Goal: Transaction & Acquisition: Purchase product/service

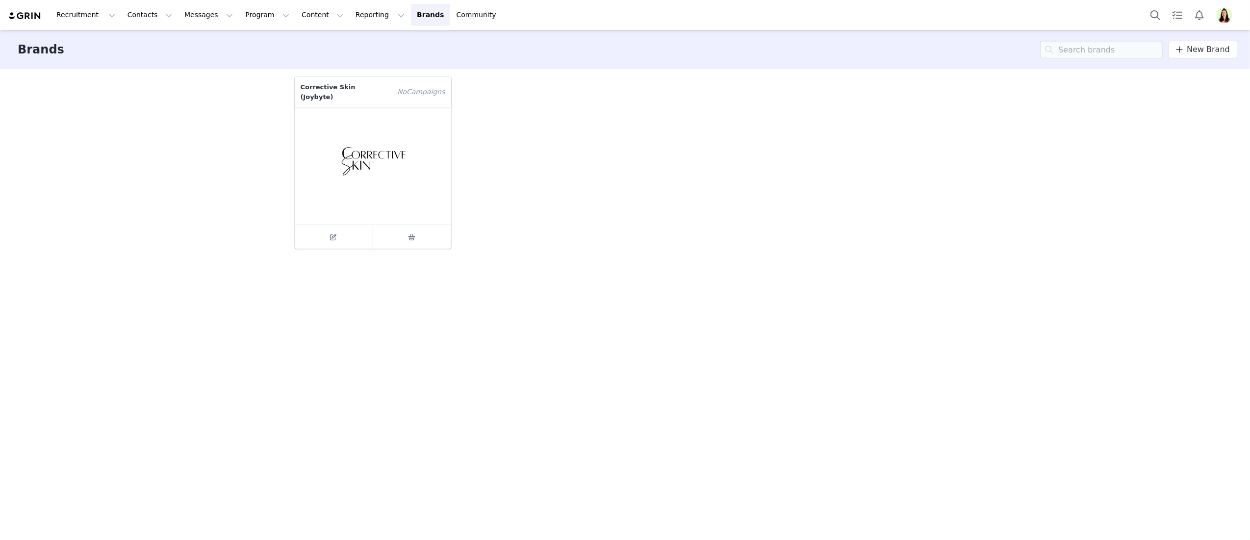
click at [1225, 15] on img "Profile" at bounding box center [1224, 15] width 16 height 16
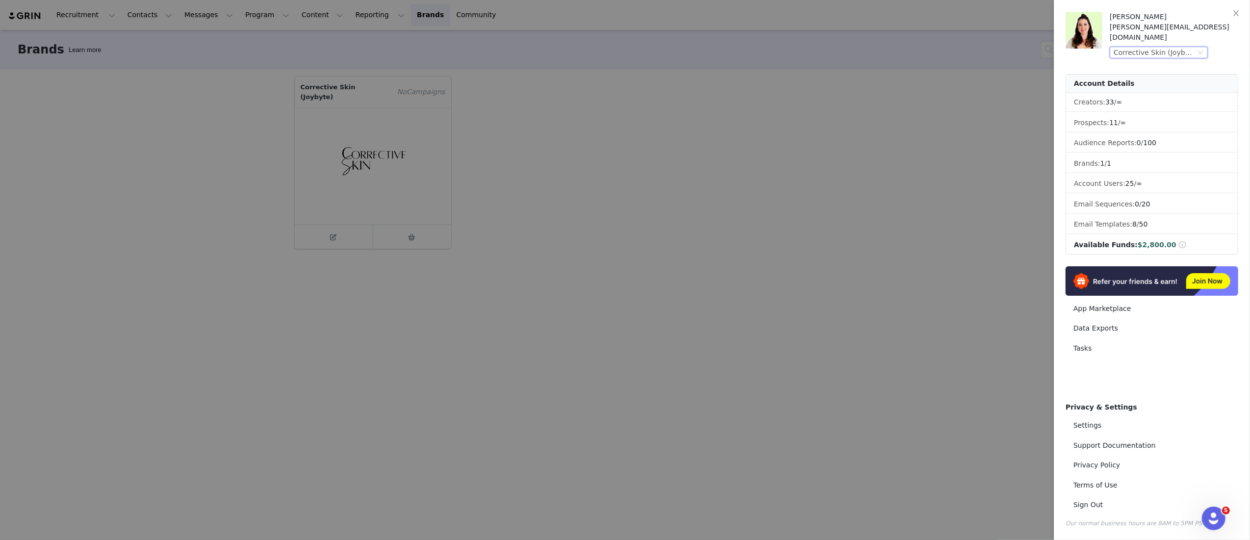
click at [1161, 47] on div "Corrective Skin (Joybyte)" at bounding box center [1154, 52] width 82 height 11
click at [1177, 131] on li "Klar (Joybyte)" at bounding box center [1177, 130] width 137 height 16
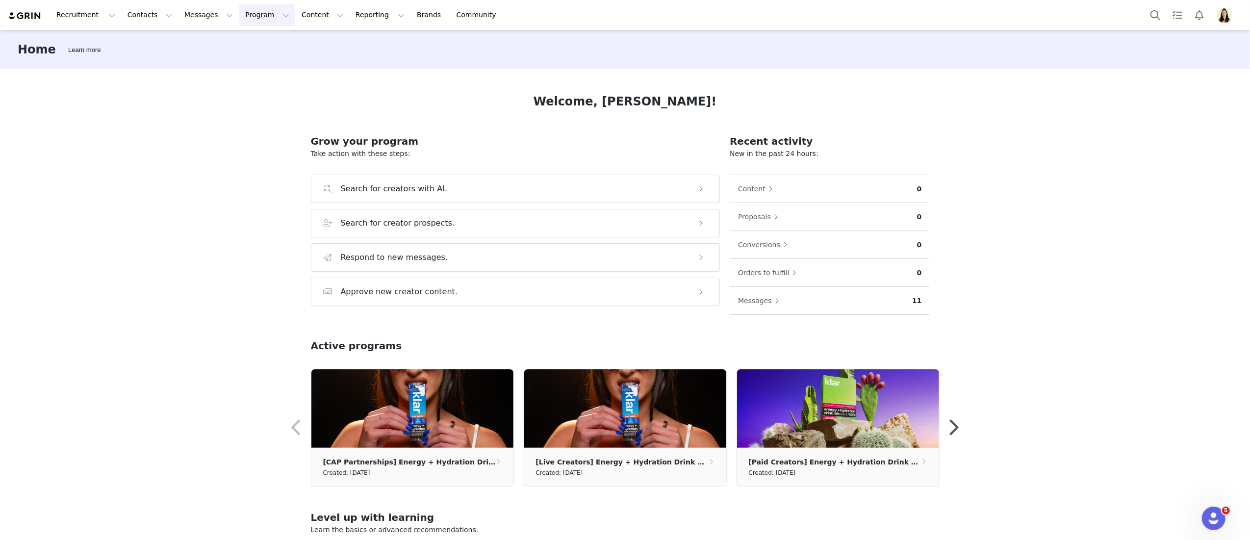
click at [239, 16] on button "Program Program" at bounding box center [267, 15] width 56 height 22
drag, startPoint x: 156, startPoint y: 361, endPoint x: 206, endPoint y: 149, distance: 218.1
click at [156, 360] on div "Home Learn more Welcome, Myriah! Grow your program Take action with these steps…" at bounding box center [625, 284] width 1250 height 508
click at [260, 20] on button "Program Program" at bounding box center [267, 15] width 56 height 22
click at [251, 50] on link "Activations" at bounding box center [262, 43] width 77 height 18
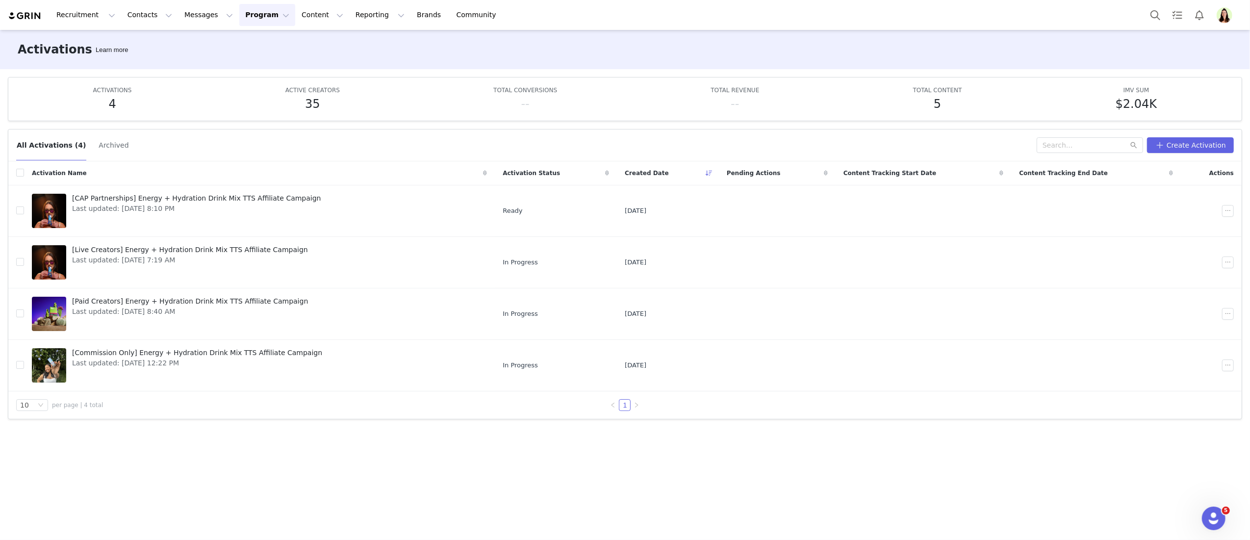
click at [388, 433] on div "All Activations (4) Archived Create Activation Activation Name Activation Statu…" at bounding box center [625, 329] width 1250 height 417
click at [110, 259] on span "Last updated: Aug 6, 2025 7:19 AM" at bounding box center [190, 260] width 236 height 10
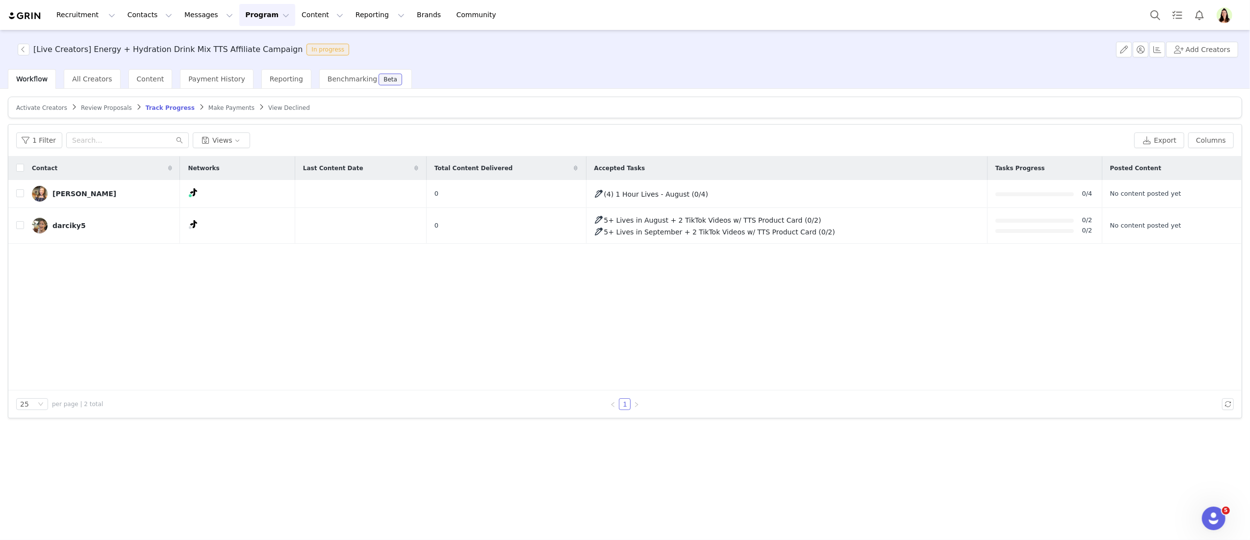
click at [210, 109] on span "Make Payments" at bounding box center [231, 107] width 46 height 7
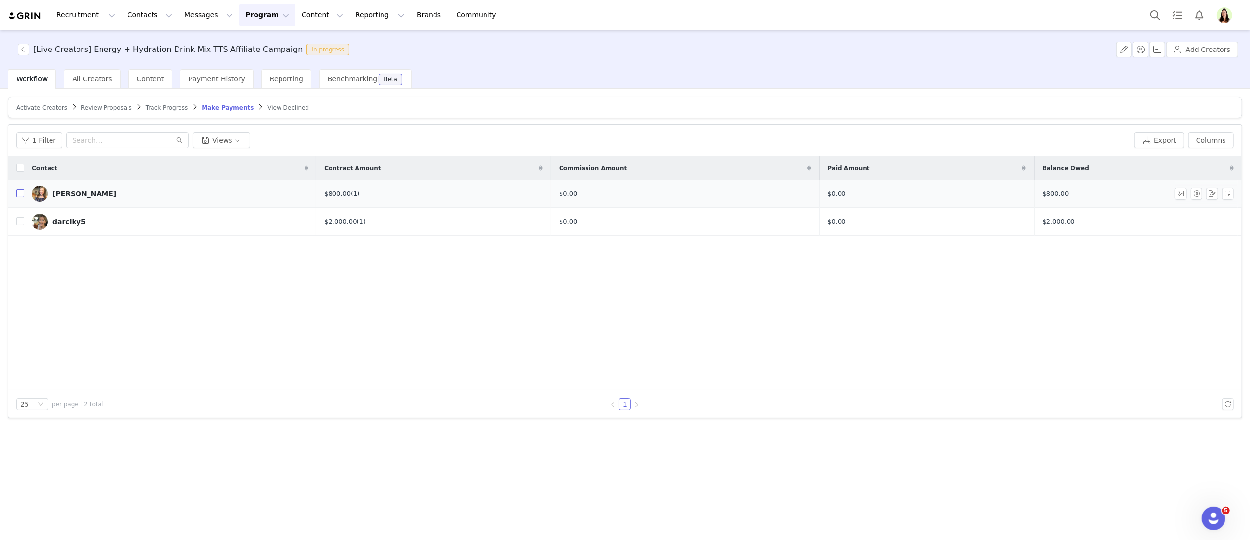
click at [23, 196] on input "checkbox" at bounding box center [20, 193] width 8 height 8
checkbox input "true"
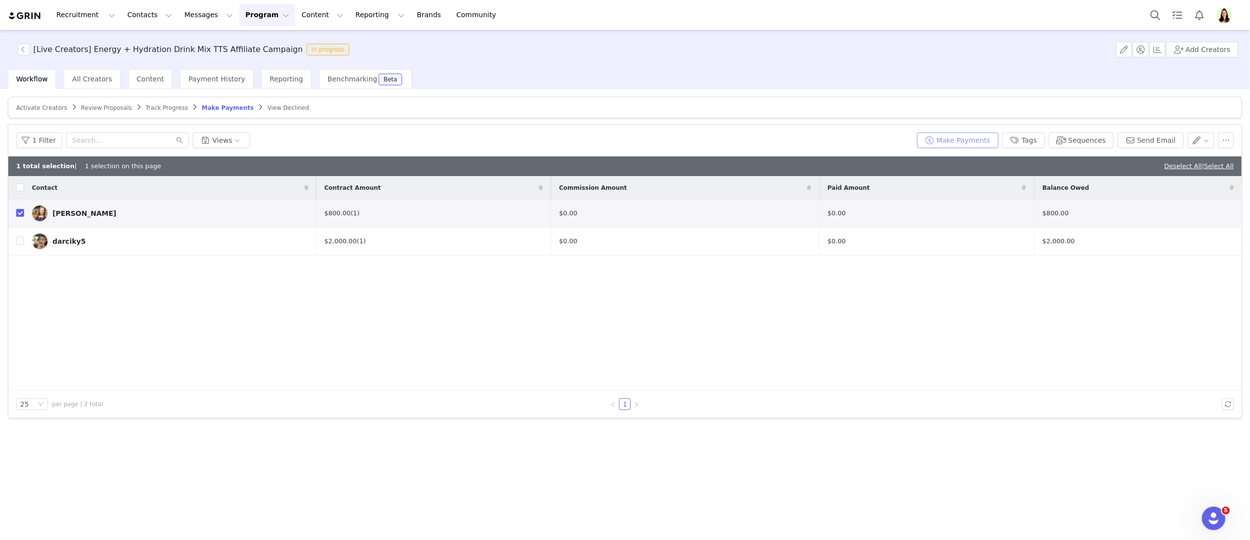
click at [972, 144] on button "Make Payments" at bounding box center [957, 140] width 81 height 16
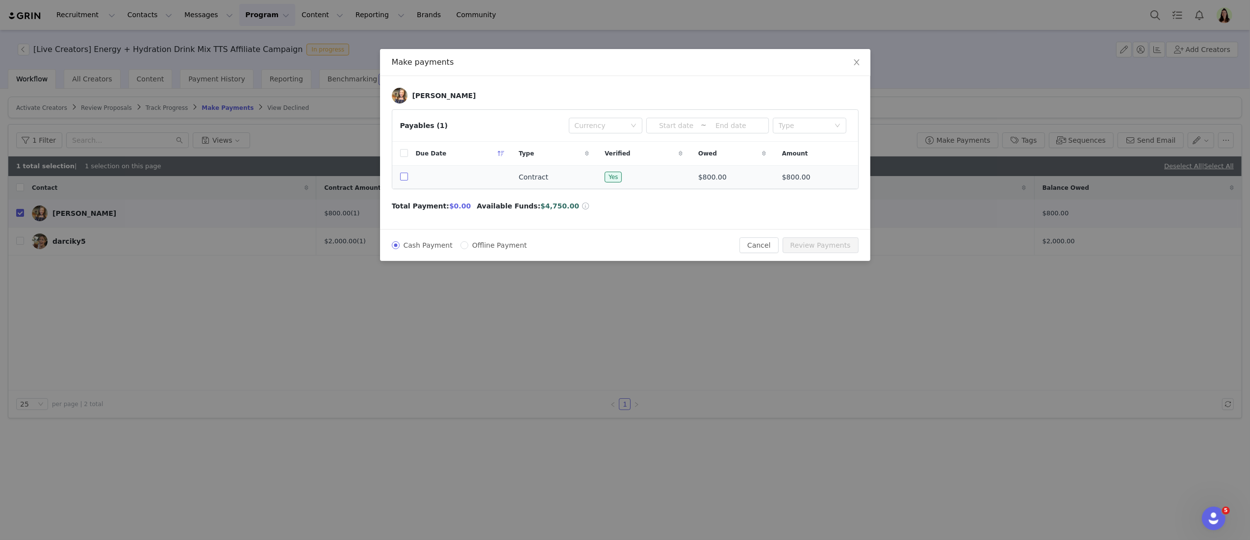
drag, startPoint x: 403, startPoint y: 177, endPoint x: 416, endPoint y: 187, distance: 17.2
click at [403, 177] on input "checkbox" at bounding box center [404, 177] width 8 height 8
checkbox input "true"
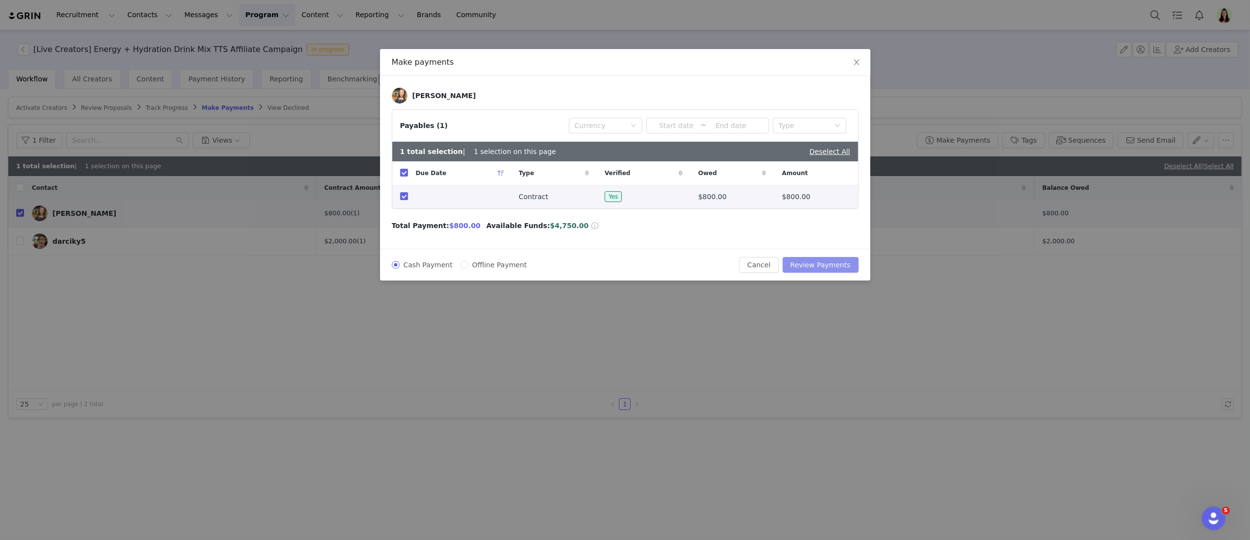
click at [825, 264] on button "Review Payments" at bounding box center [820, 265] width 76 height 16
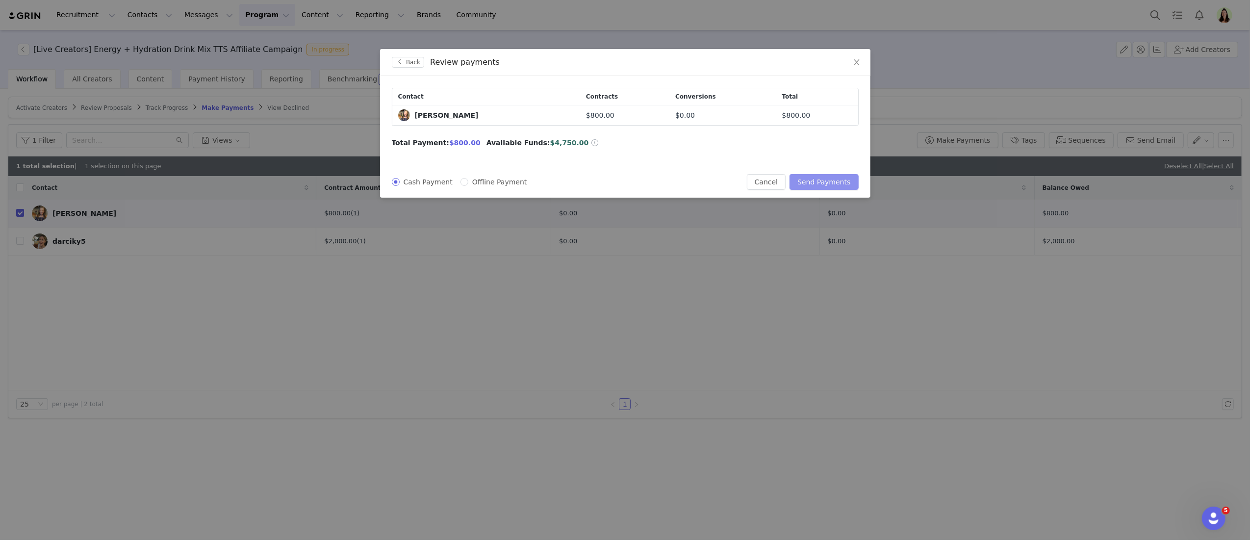
click at [826, 178] on button "Send Payments" at bounding box center [823, 182] width 69 height 16
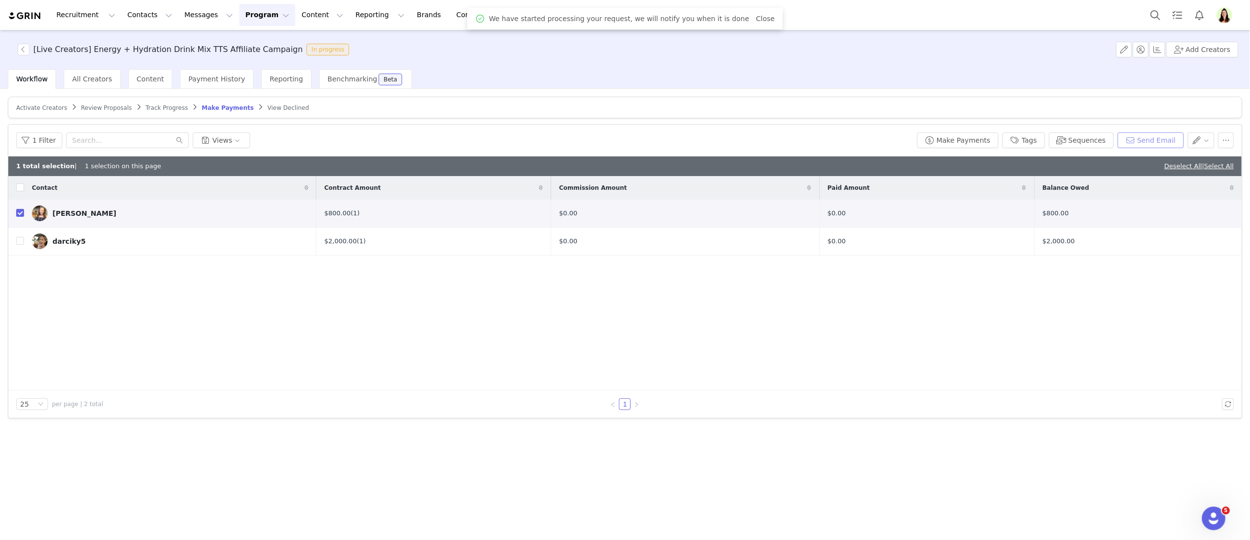
click at [1145, 139] on button "Send Email" at bounding box center [1150, 140] width 66 height 16
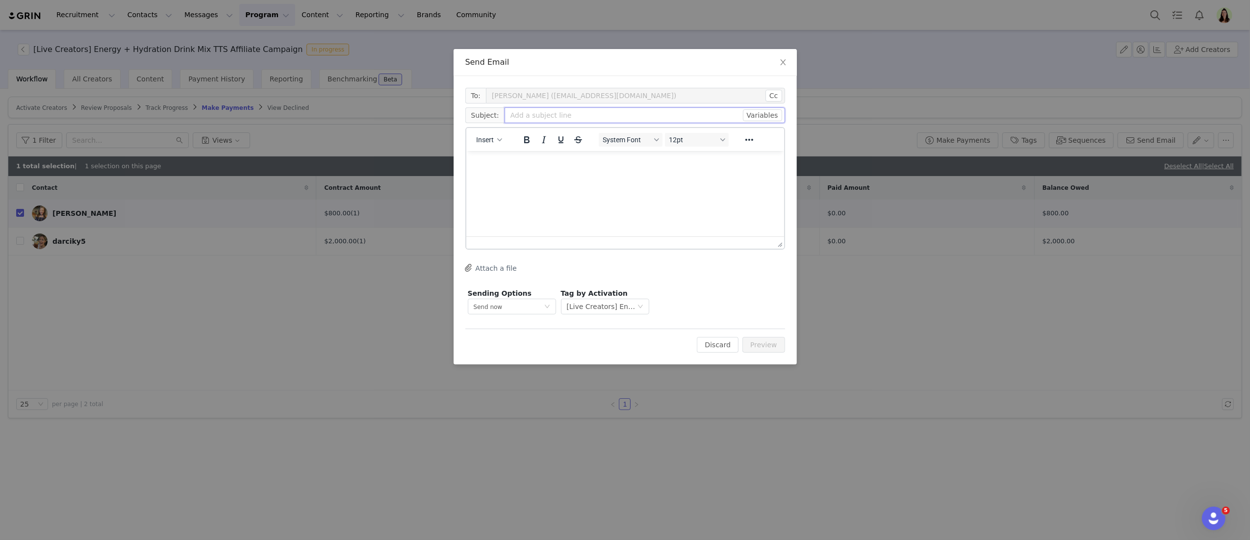
click at [514, 118] on input "text" at bounding box center [644, 115] width 280 height 16
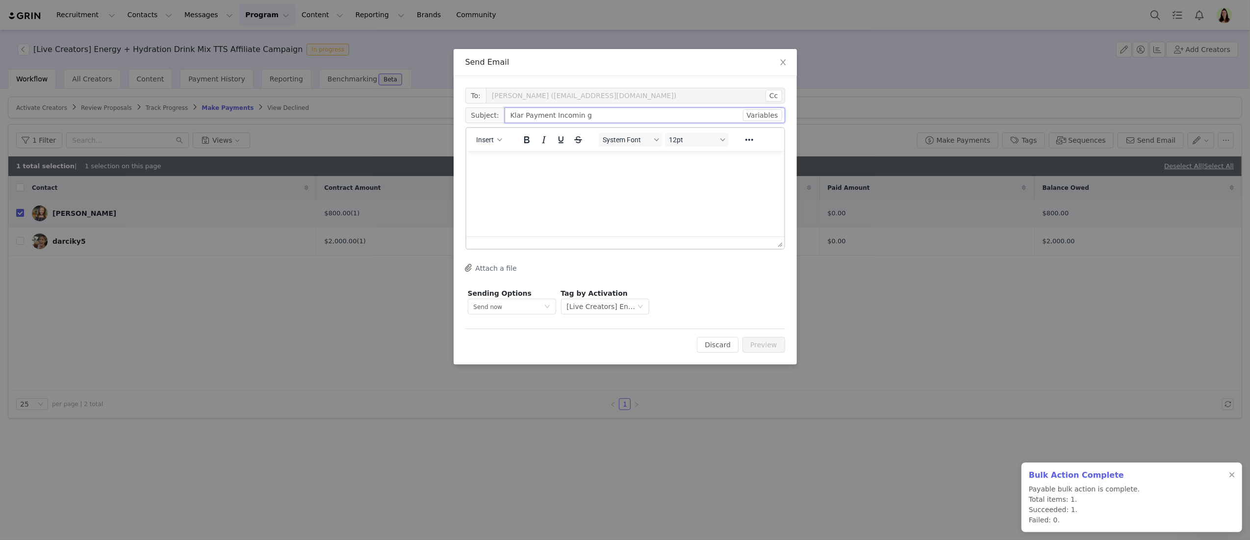
type input "Klar Payment Incomin g"
click at [579, 112] on input "Klar Payment Incomin g" at bounding box center [644, 115] width 280 height 16
type input "Klar Payment Incoming"
click at [488, 177] on html at bounding box center [625, 164] width 318 height 26
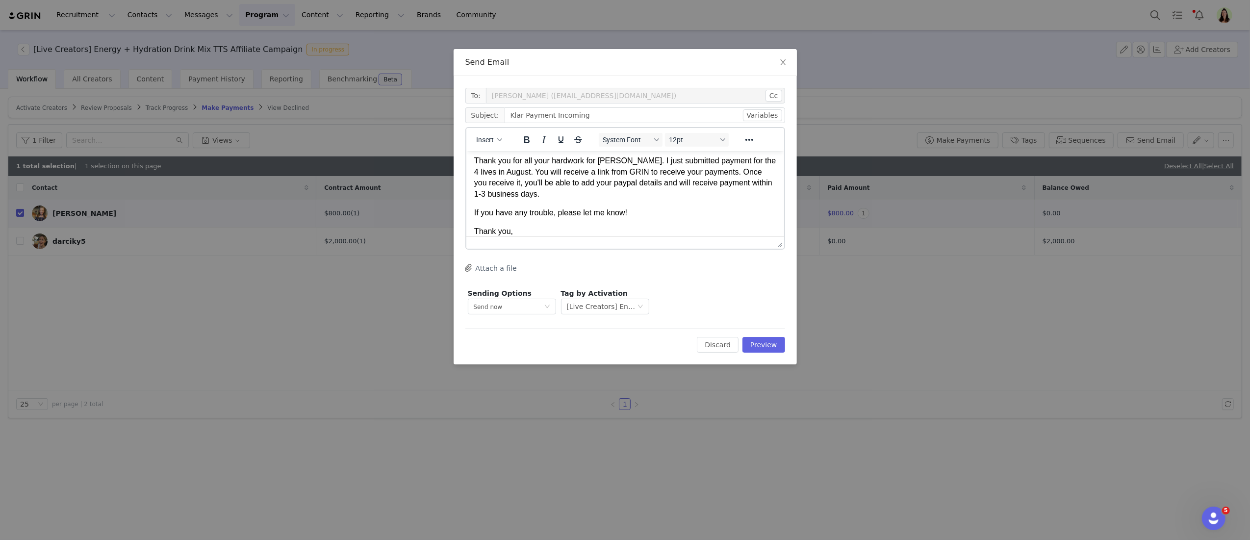
scroll to position [40, 0]
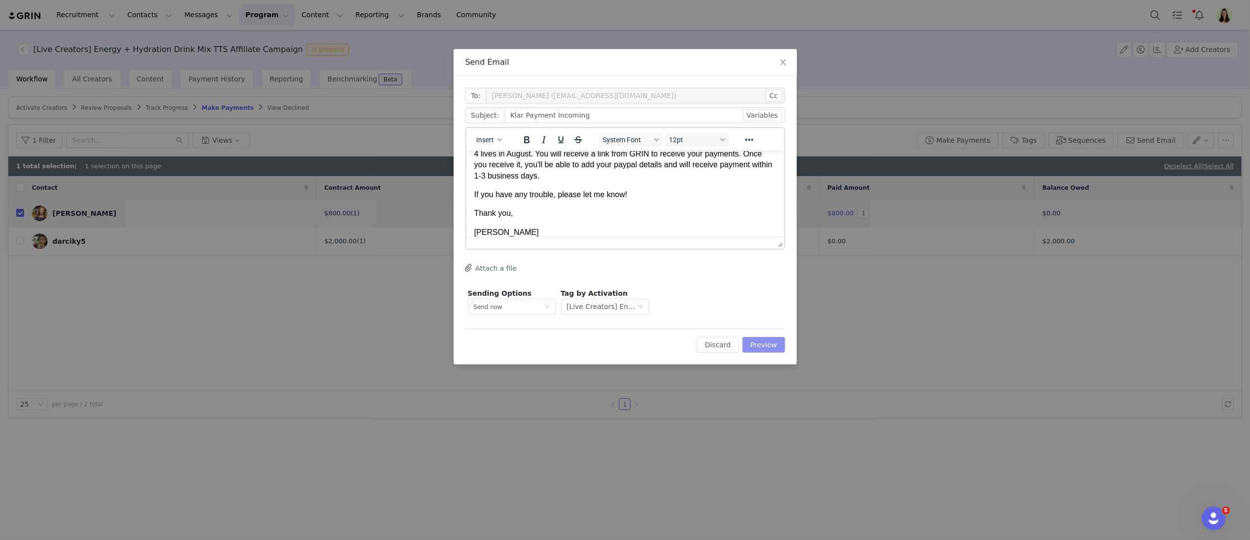
click at [765, 340] on button "Preview" at bounding box center [763, 345] width 43 height 16
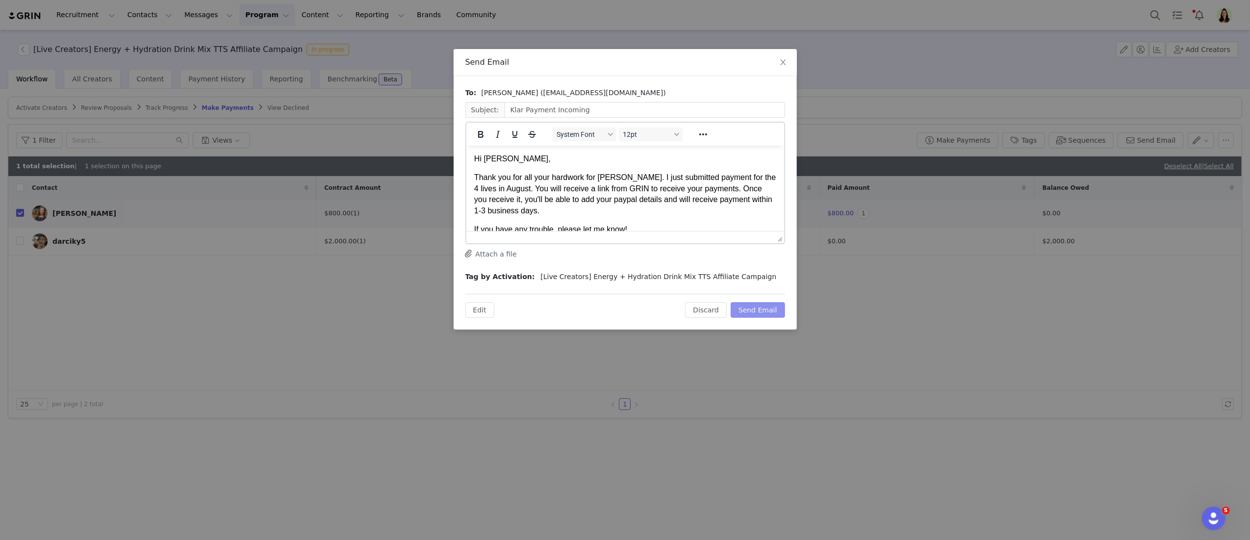
scroll to position [0, 0]
click at [759, 310] on button "Send Email" at bounding box center [757, 310] width 54 height 16
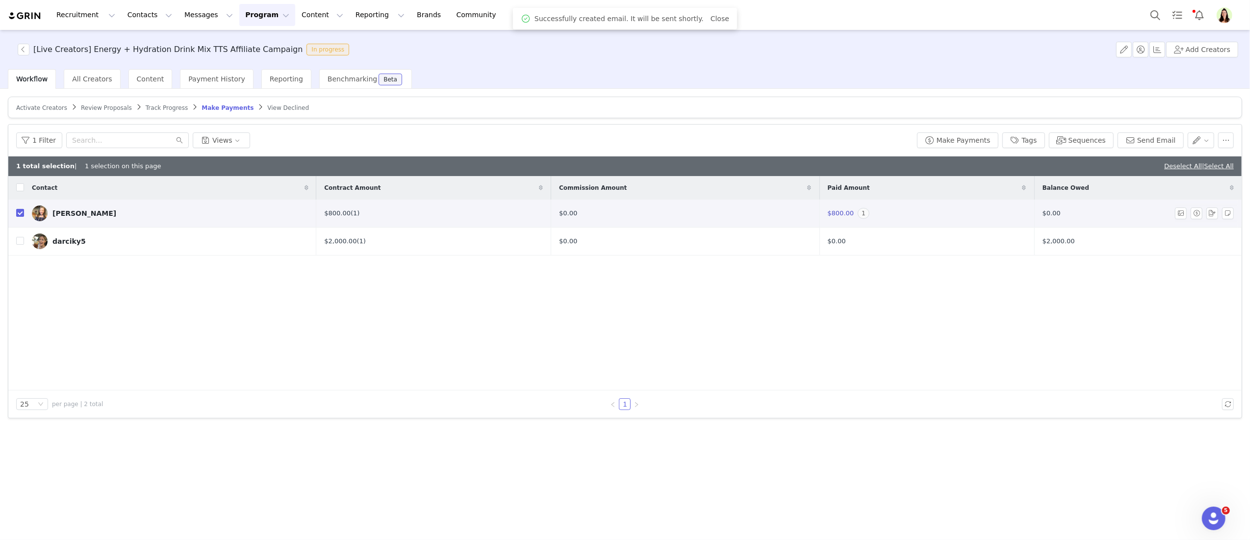
click at [19, 209] on input "checkbox" at bounding box center [20, 213] width 8 height 8
checkbox input "false"
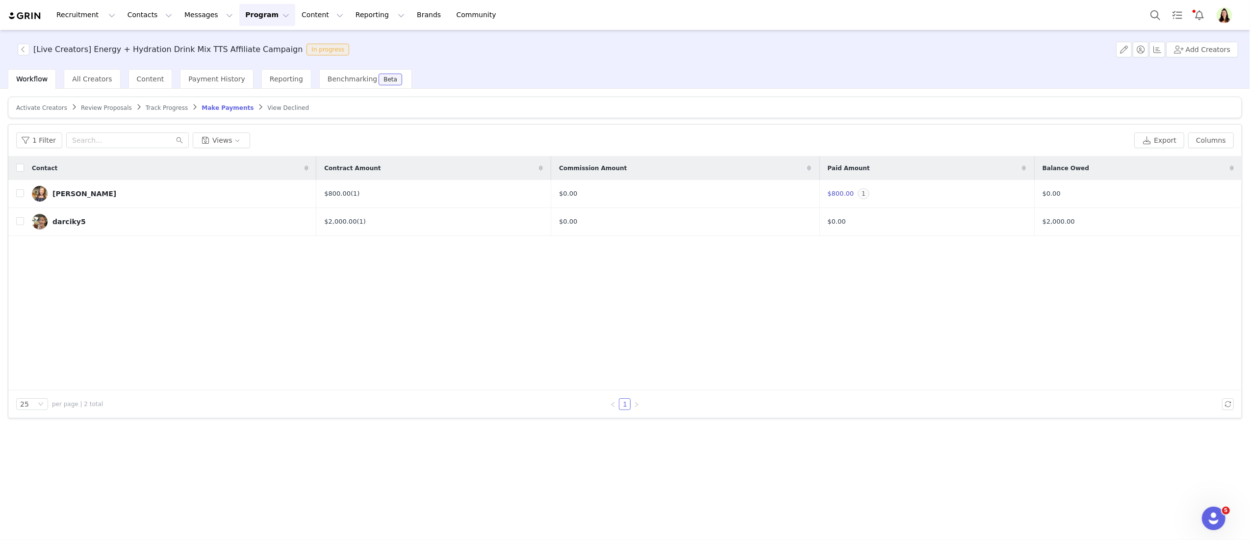
click at [517, 358] on div "Contact Contract Amount Commission Amount Paid Amount Balance Owed Ashley Acker…" at bounding box center [624, 273] width 1233 height 234
click at [541, 314] on div "Contact Contract Amount Commission Amount Paid Amount Balance Owed Ashley Acker…" at bounding box center [624, 273] width 1233 height 234
click at [535, 320] on div "Contact Contract Amount Commission Amount Paid Amount Balance Owed Ashley Acker…" at bounding box center [624, 273] width 1233 height 234
click at [178, 217] on link "darciky5" at bounding box center [170, 222] width 277 height 16
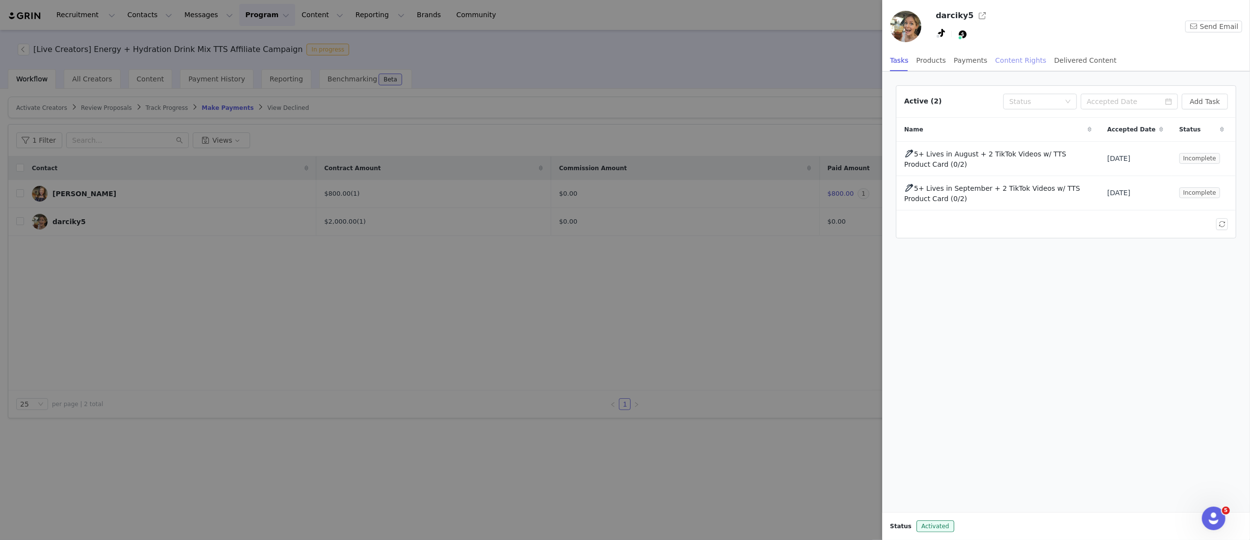
click at [1014, 60] on div "Content Rights" at bounding box center [1020, 61] width 51 height 22
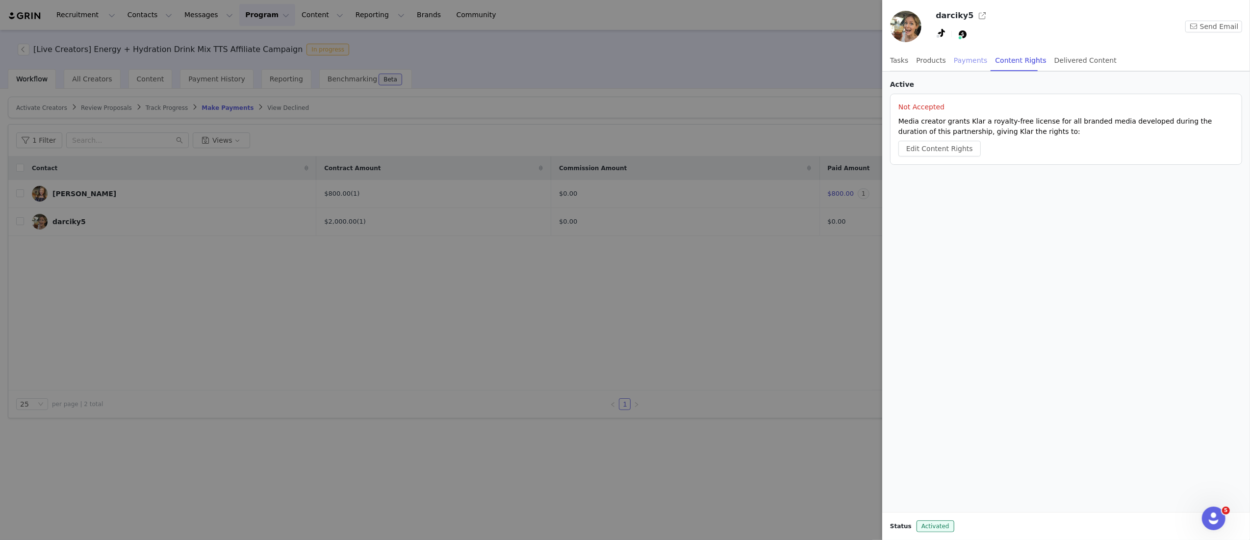
click at [980, 60] on div "Payments" at bounding box center [971, 61] width 34 height 22
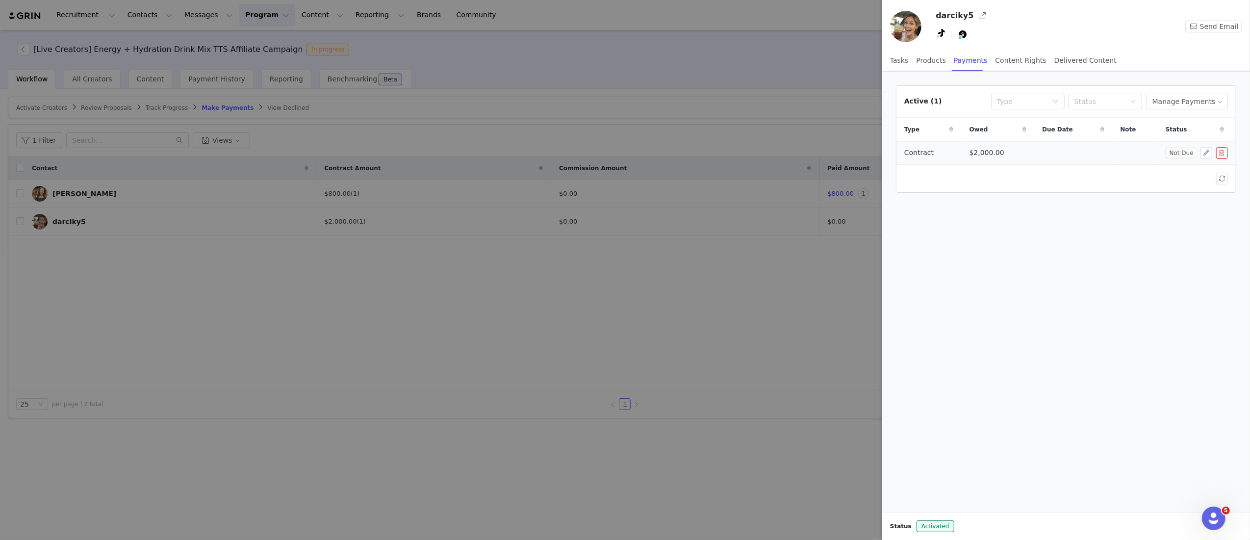
click at [1222, 154] on button "button" at bounding box center [1222, 153] width 12 height 12
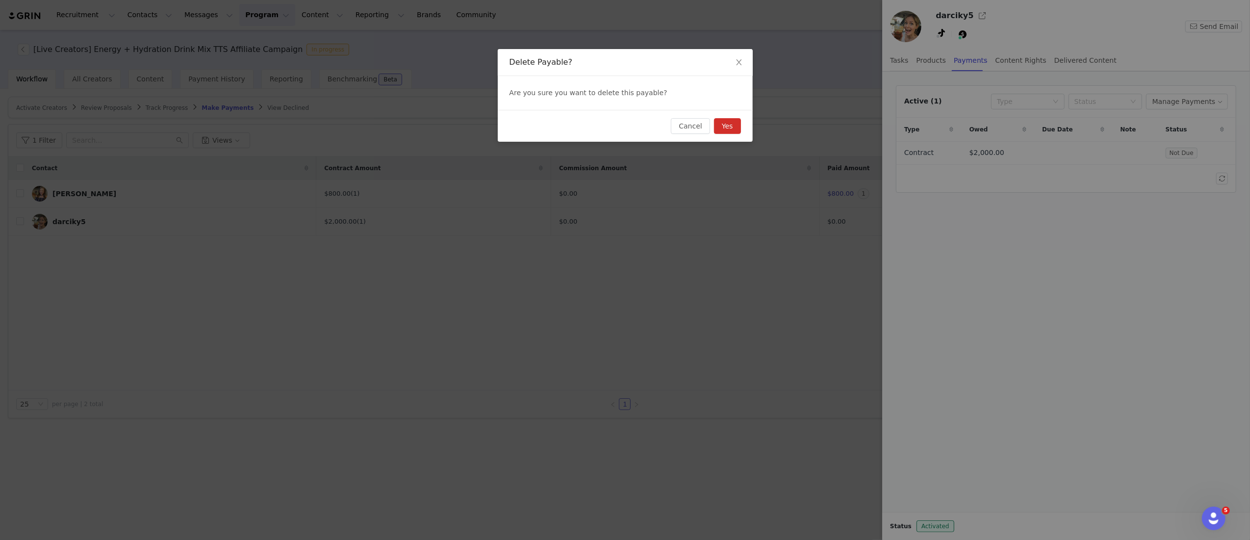
click at [730, 129] on button "Yes" at bounding box center [727, 126] width 27 height 16
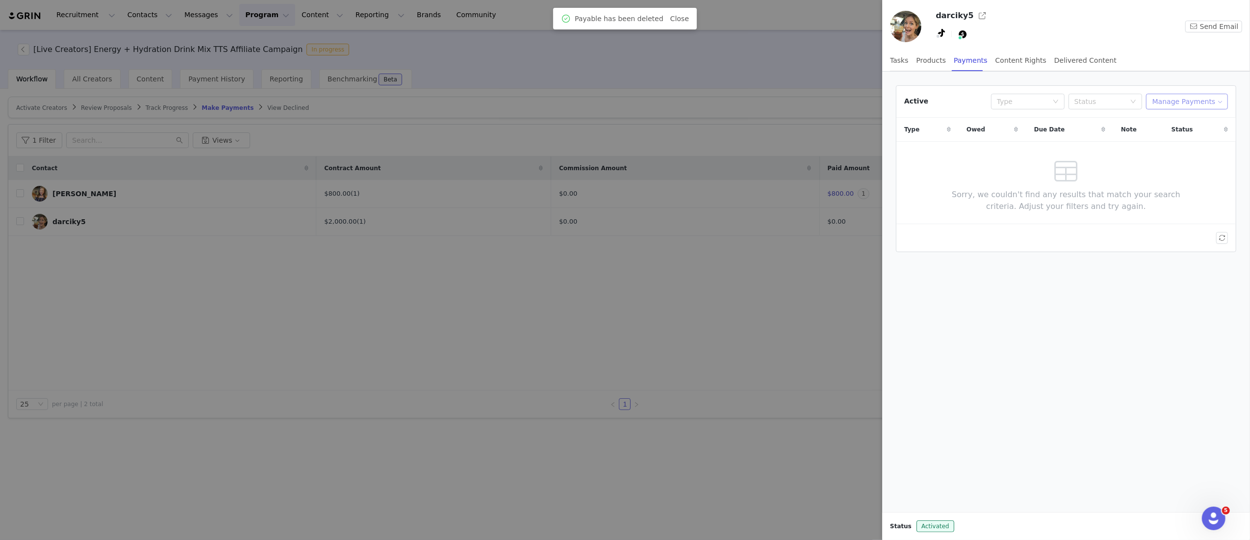
click at [1187, 99] on button "Manage Payments" at bounding box center [1187, 102] width 82 height 16
click at [1173, 134] on span "Add Payable" at bounding box center [1189, 137] width 42 height 11
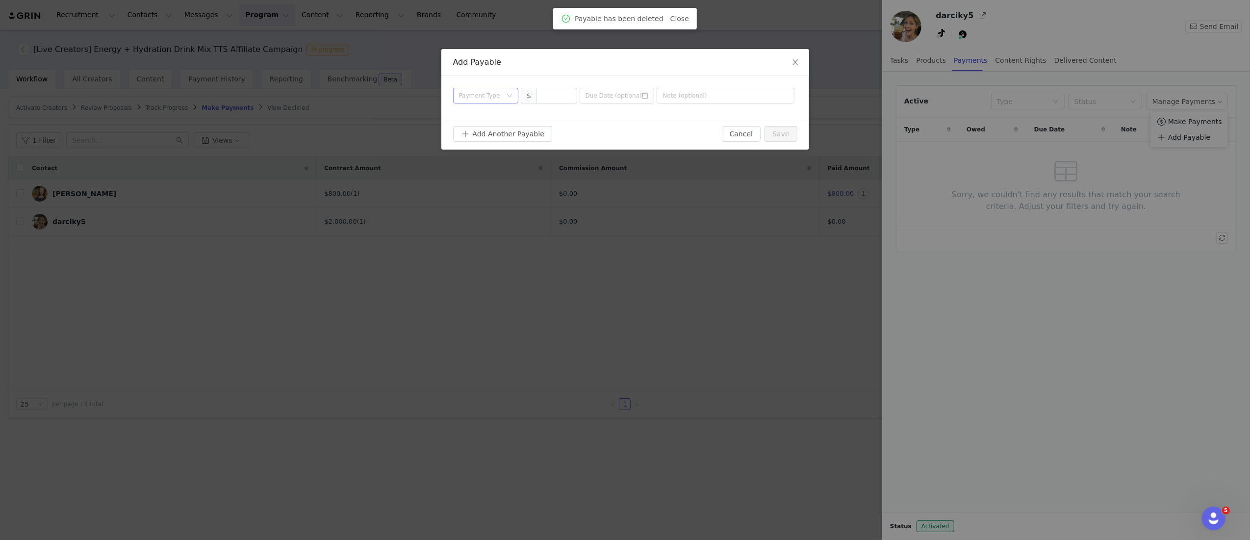
click at [507, 99] on icon "icon: down" at bounding box center [509, 96] width 6 height 7
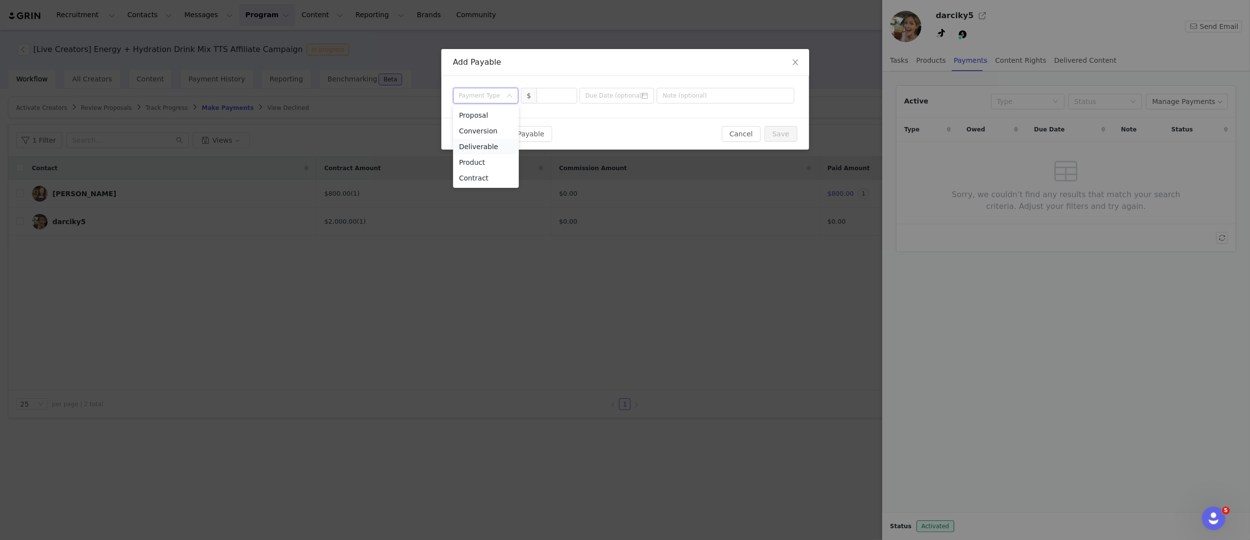
click at [497, 144] on li "Deliverable" at bounding box center [486, 147] width 66 height 16
click at [556, 97] on input at bounding box center [557, 95] width 40 height 15
type input "1,000"
drag, startPoint x: 702, startPoint y: 97, endPoint x: 621, endPoint y: 98, distance: 80.4
click at [618, 96] on div "Payment Type Deliverable $ 1,000 6 Lives &" at bounding box center [624, 96] width 342 height 16
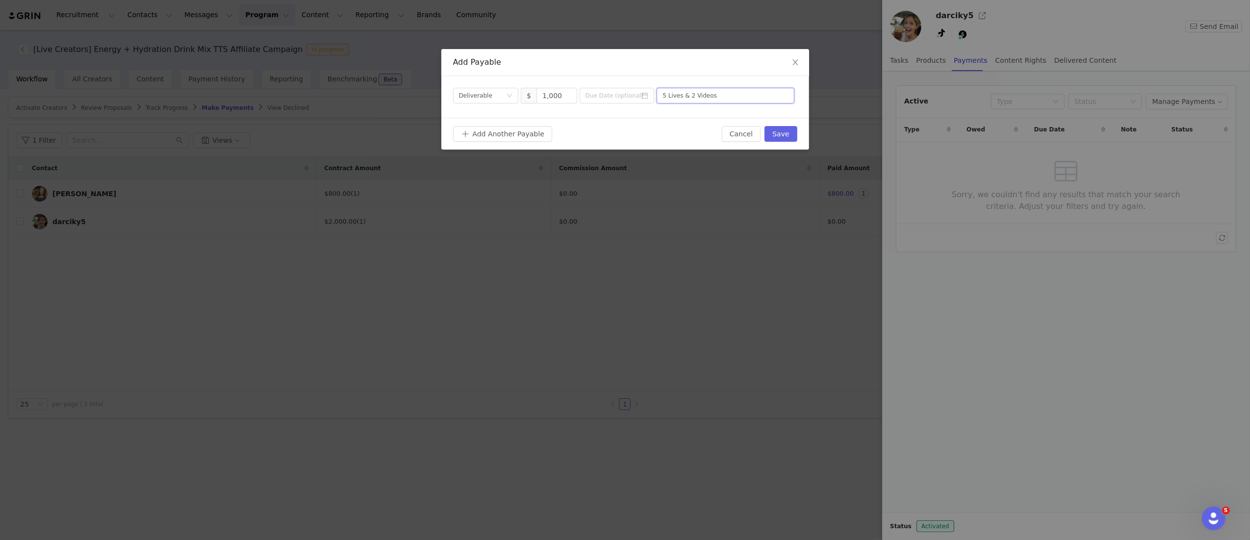
type input "5 Lives & 2 Videos"
click at [496, 136] on button "Add Another Payable" at bounding box center [502, 134] width 99 height 16
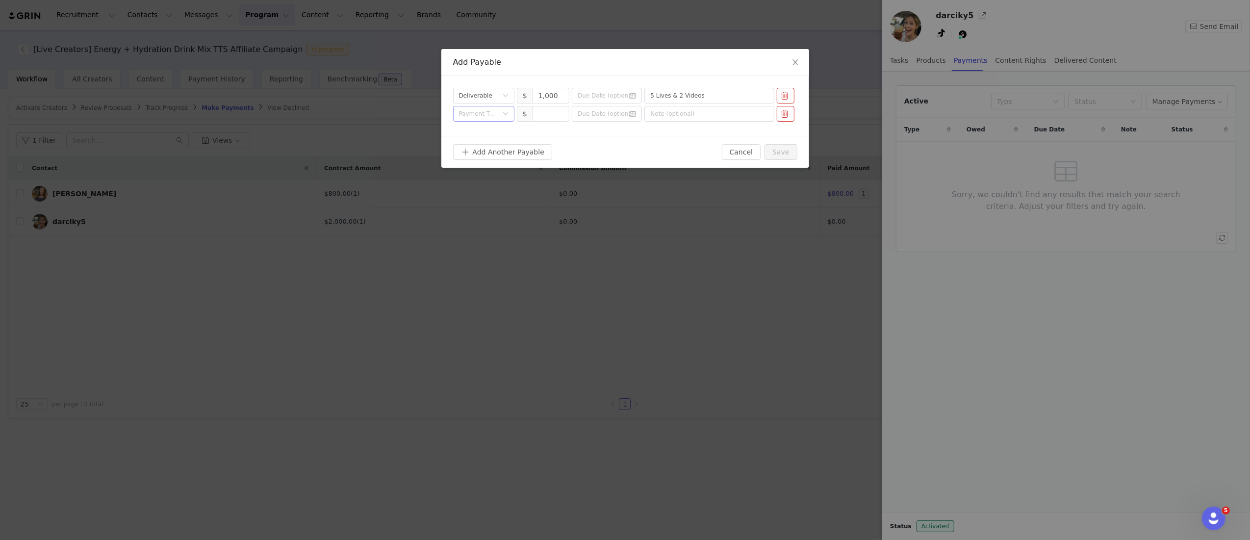
click at [507, 117] on div "Payment Type" at bounding box center [483, 114] width 61 height 16
click at [478, 166] on li "Deliverable" at bounding box center [483, 165] width 61 height 16
click at [540, 115] on input at bounding box center [551, 113] width 36 height 15
type input "1,000"
click at [696, 99] on input "5 Lives & 2 Videos" at bounding box center [709, 96] width 130 height 16
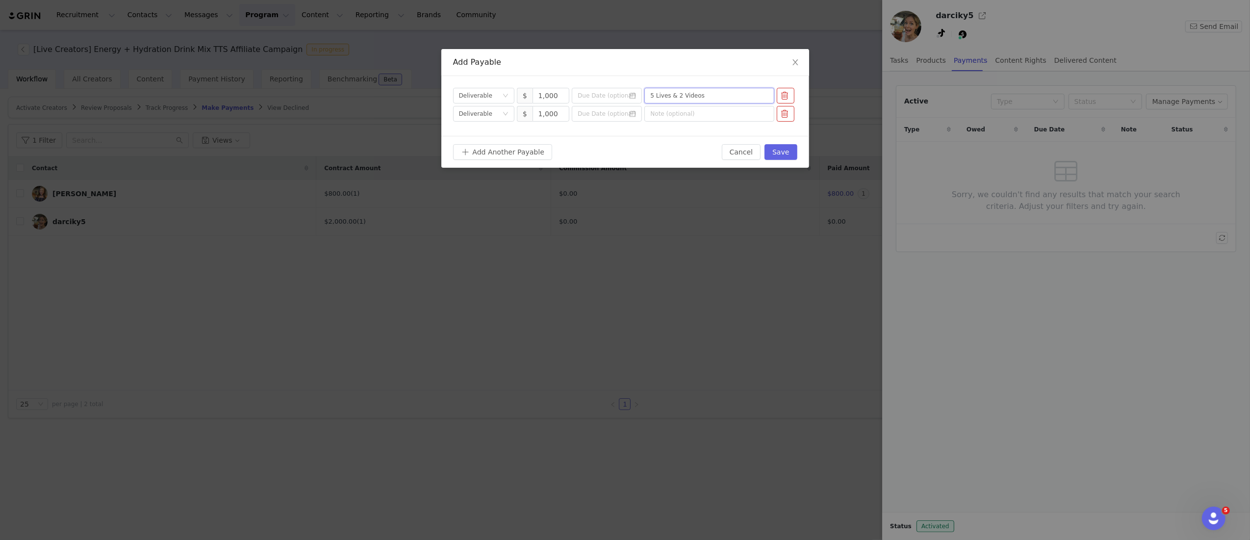
click at [696, 100] on input "5 Lives & 2 Videos" at bounding box center [709, 96] width 130 height 16
click at [682, 118] on input "text" at bounding box center [709, 114] width 130 height 16
paste input "5 Lives & 2 Videos"
type input "5 Lives & 2 Videos"
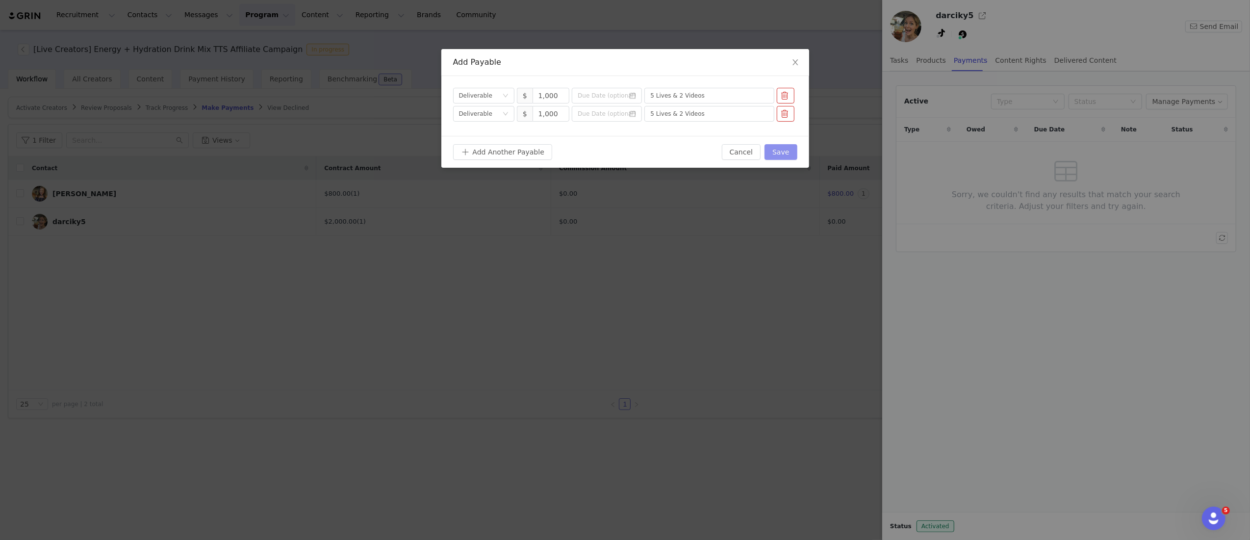
click at [786, 150] on button "Save" at bounding box center [780, 152] width 32 height 16
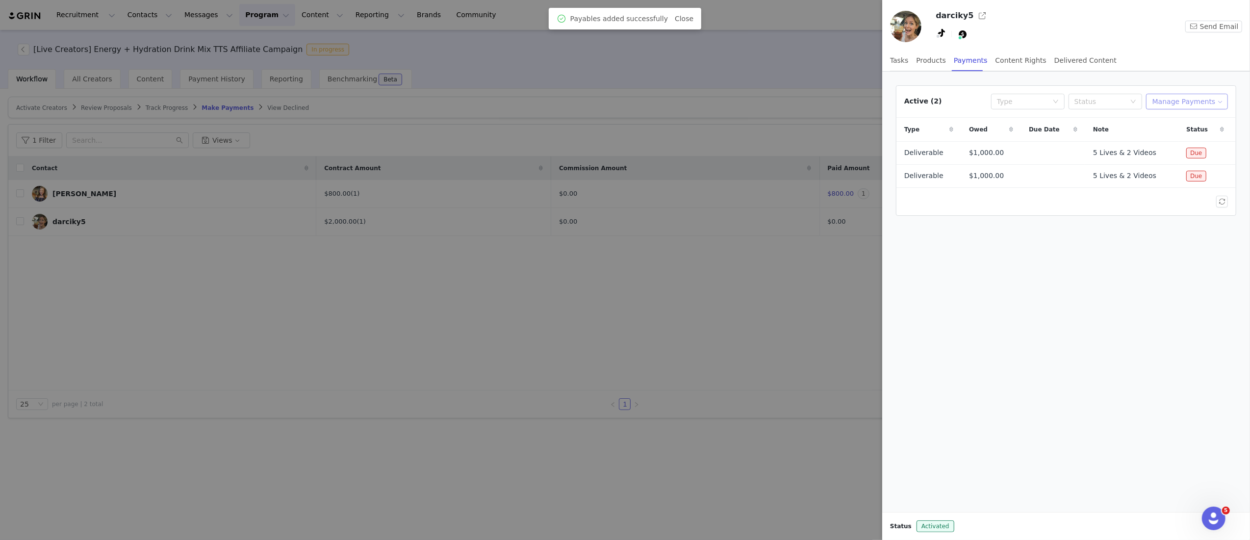
click at [1188, 105] on button "Manage Payments" at bounding box center [1187, 102] width 82 height 16
click at [1168, 122] on span "Make Payments" at bounding box center [1195, 121] width 54 height 11
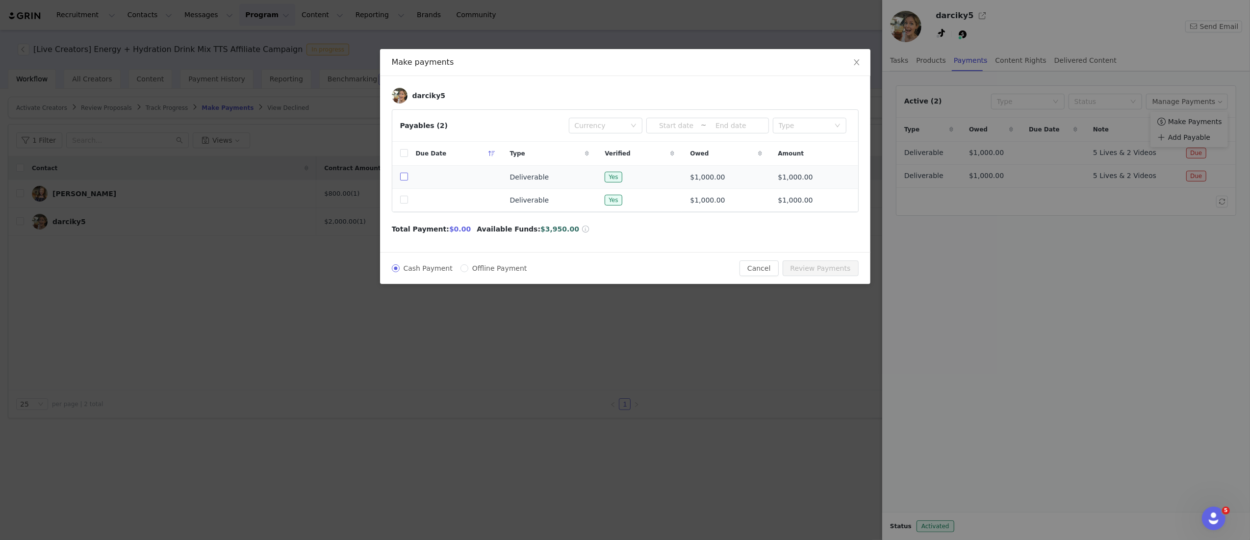
drag, startPoint x: 404, startPoint y: 177, endPoint x: 479, endPoint y: 206, distance: 80.4
click at [405, 178] on input "checkbox" at bounding box center [404, 177] width 8 height 8
checkbox input "true"
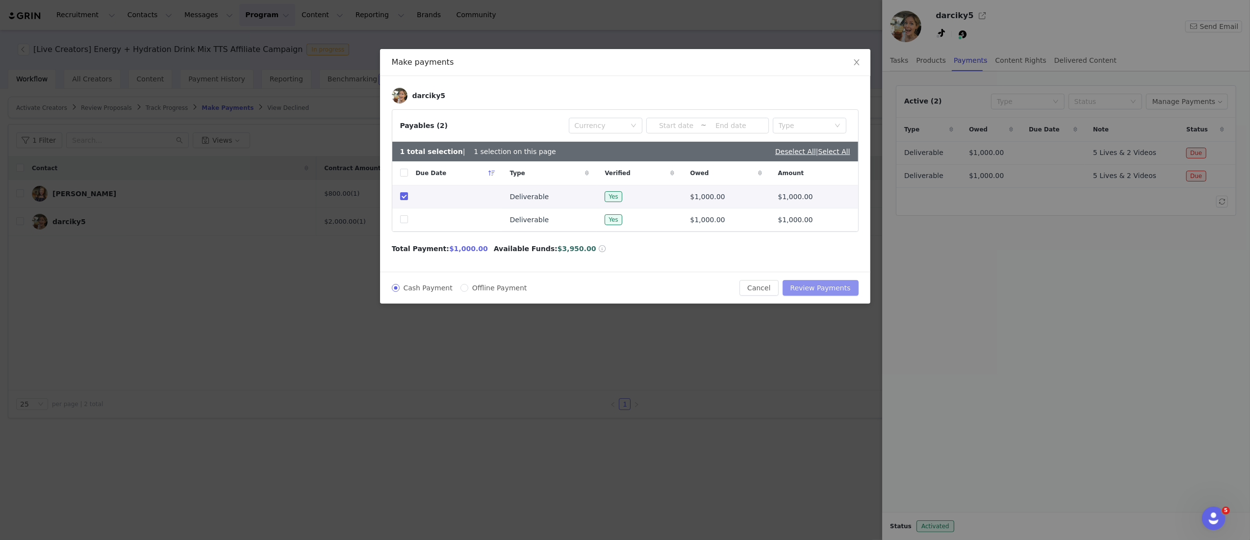
click at [812, 294] on button "Review Payments" at bounding box center [820, 288] width 76 height 16
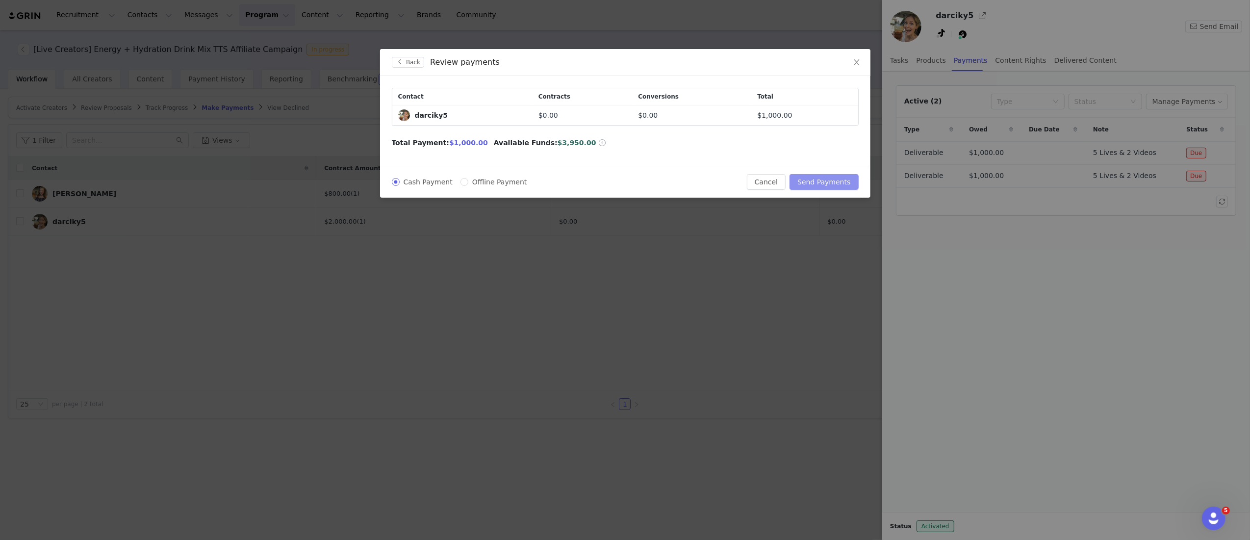
click at [818, 184] on button "Send Payments" at bounding box center [823, 182] width 69 height 16
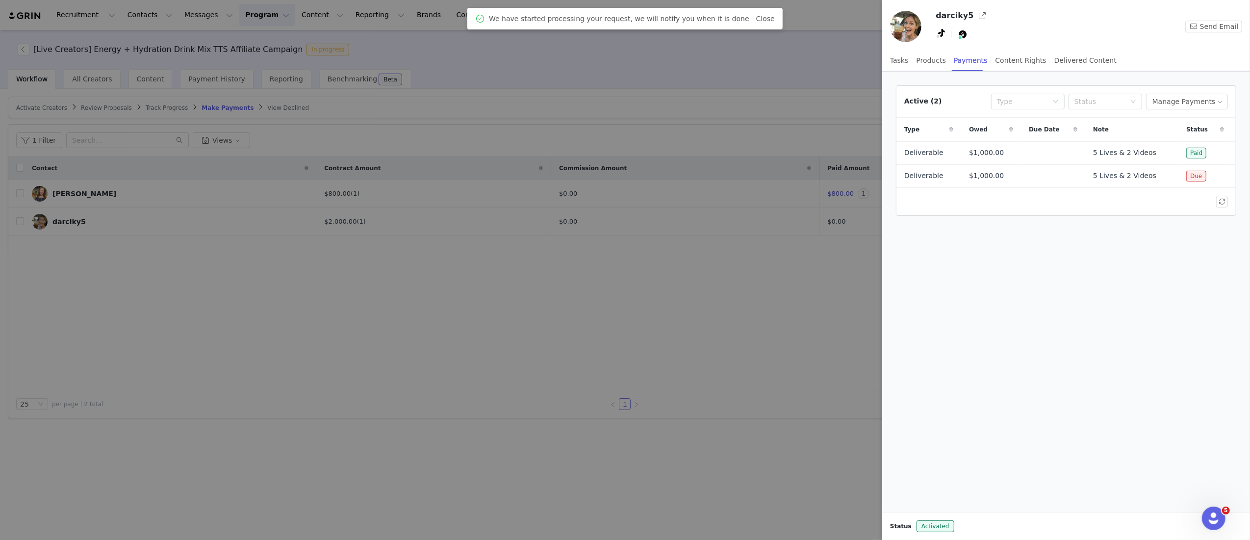
click at [611, 310] on div at bounding box center [625, 270] width 1250 height 540
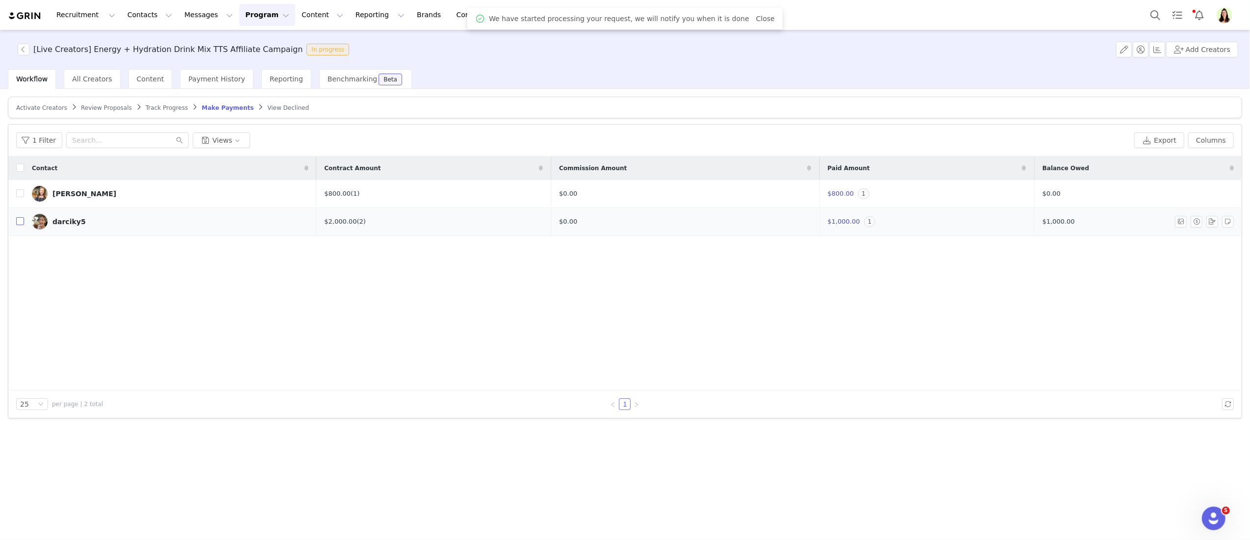
drag, startPoint x: 18, startPoint y: 223, endPoint x: 31, endPoint y: 229, distance: 14.9
click at [18, 223] on input "checkbox" at bounding box center [20, 221] width 8 height 8
checkbox input "true"
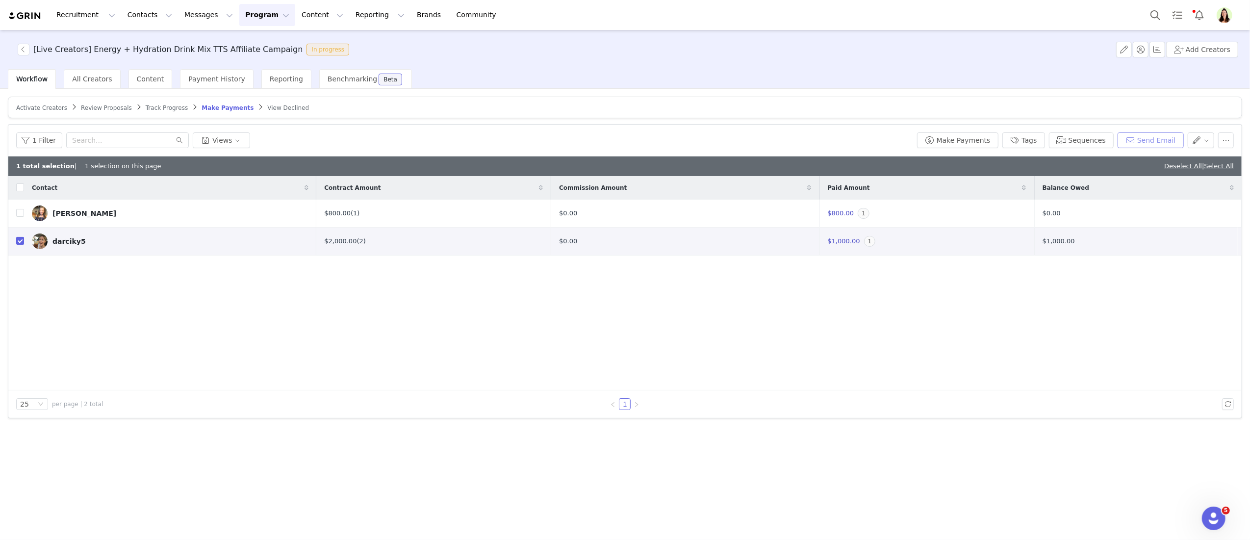
click at [1151, 145] on button "Send Email" at bounding box center [1150, 140] width 66 height 16
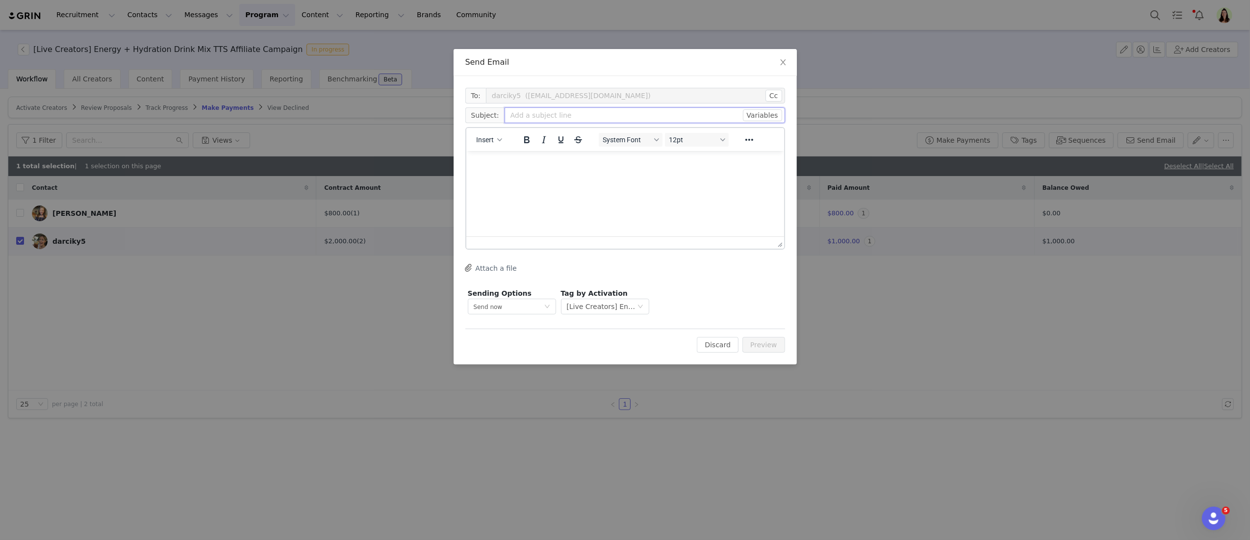
click at [525, 117] on input "text" at bounding box center [644, 115] width 280 height 16
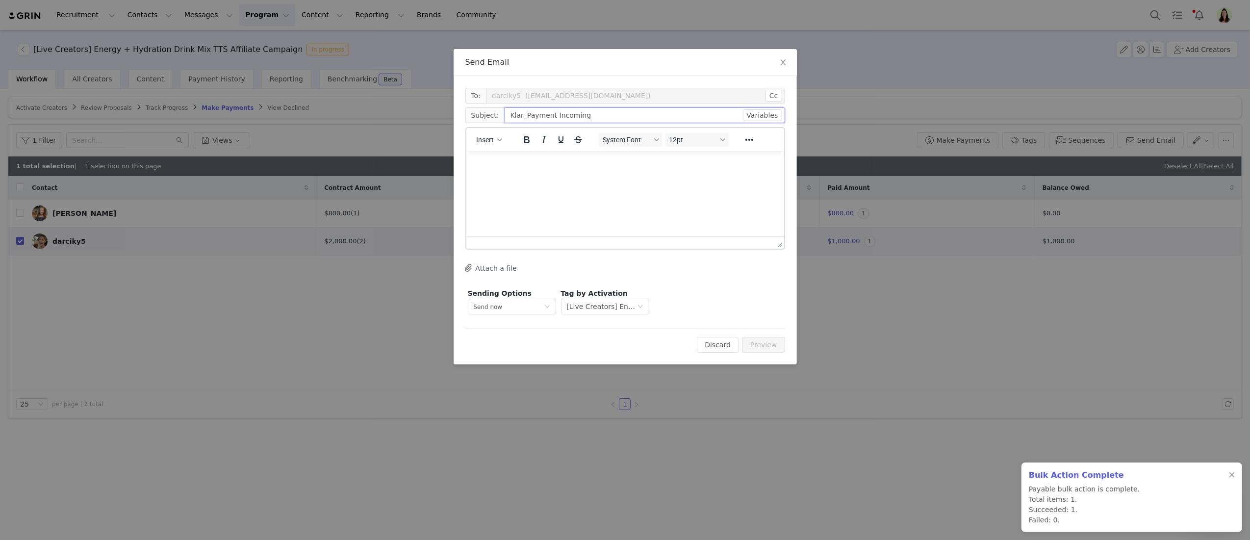
type input "Klar_Payment Incoming"
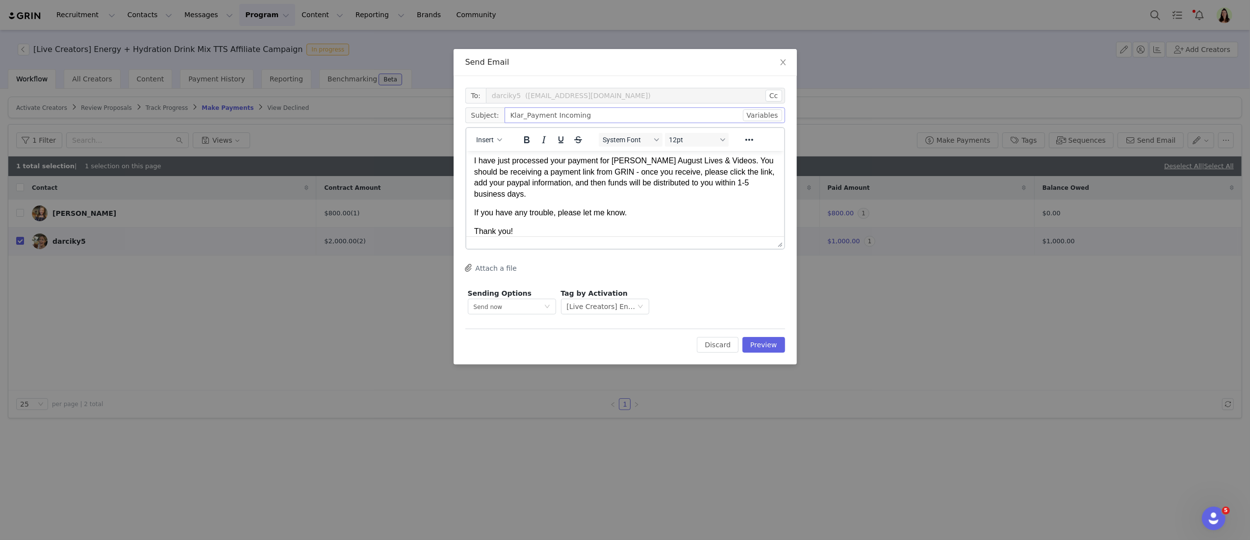
scroll to position [40, 0]
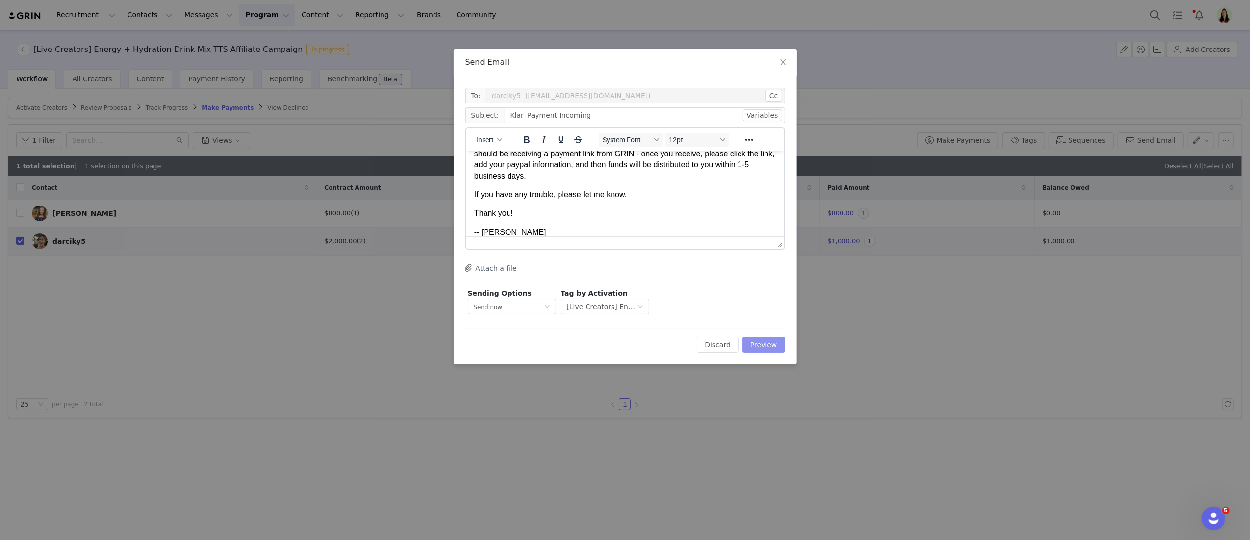
click at [754, 346] on button "Preview" at bounding box center [763, 345] width 43 height 16
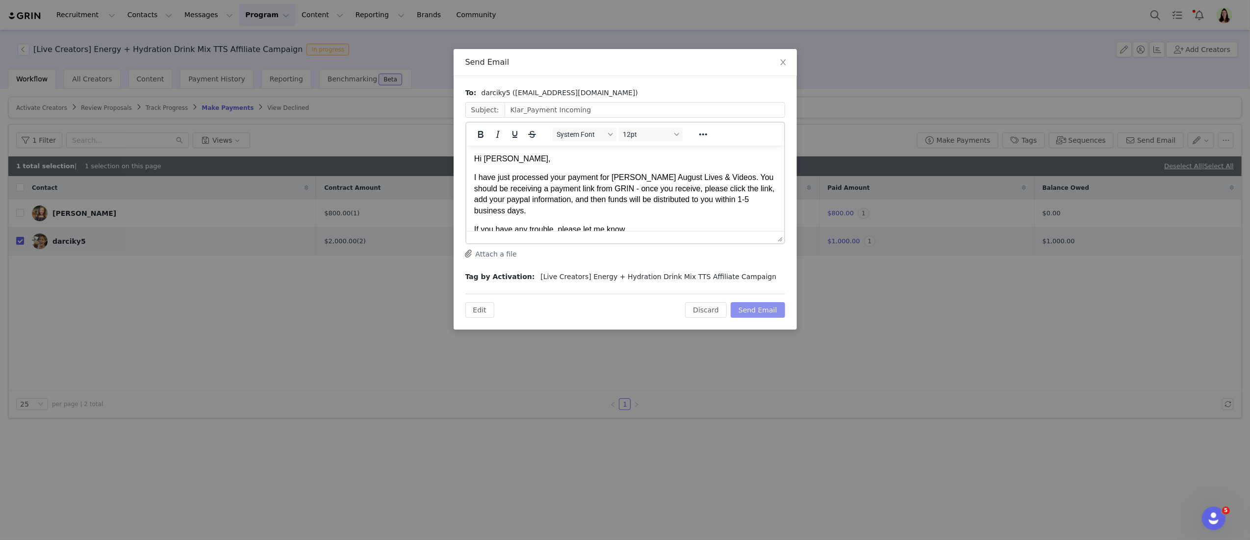
scroll to position [0, 0]
click at [754, 306] on button "Send Email" at bounding box center [757, 310] width 54 height 16
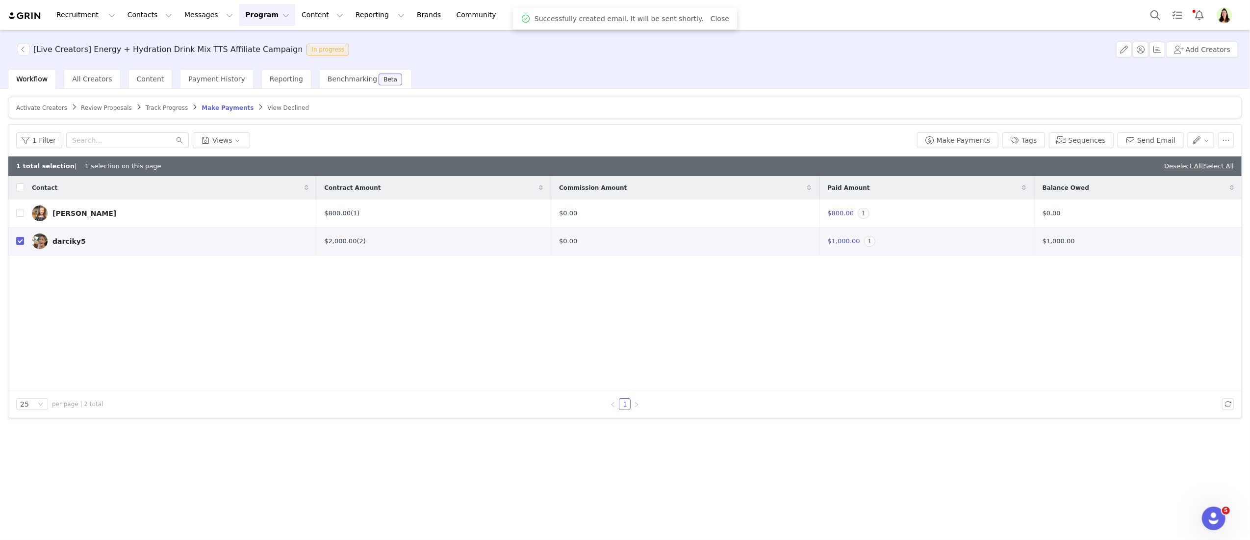
click at [247, 339] on body "Recruitment Recruitment Creator Search Curated Lists Landing Pages Web Extensio…" at bounding box center [625, 270] width 1250 height 540
drag, startPoint x: 21, startPoint y: 246, endPoint x: 70, endPoint y: 305, distance: 76.6
click at [21, 246] on label at bounding box center [20, 241] width 8 height 10
click at [21, 245] on input "checkbox" at bounding box center [20, 241] width 8 height 8
checkbox input "false"
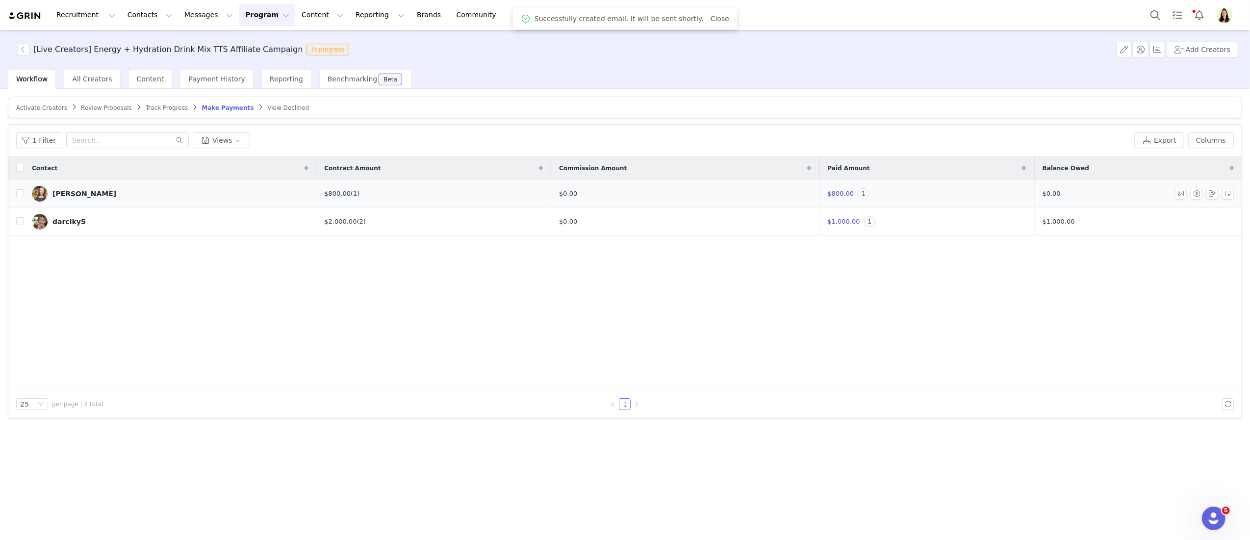
drag, startPoint x: 101, startPoint y: 320, endPoint x: 236, endPoint y: 207, distance: 175.8
click at [102, 319] on div "Contact Contract Amount Commission Amount Paid Amount Balance Owed Ashley Acker…" at bounding box center [624, 273] width 1233 height 234
click at [618, 357] on div "Contact Contract Amount Commission Amount Paid Amount Balance Owed Ashley Acker…" at bounding box center [624, 273] width 1233 height 234
drag, startPoint x: 234, startPoint y: 24, endPoint x: 245, endPoint y: 35, distance: 15.6
click at [239, 24] on button "Program Program" at bounding box center [267, 15] width 56 height 22
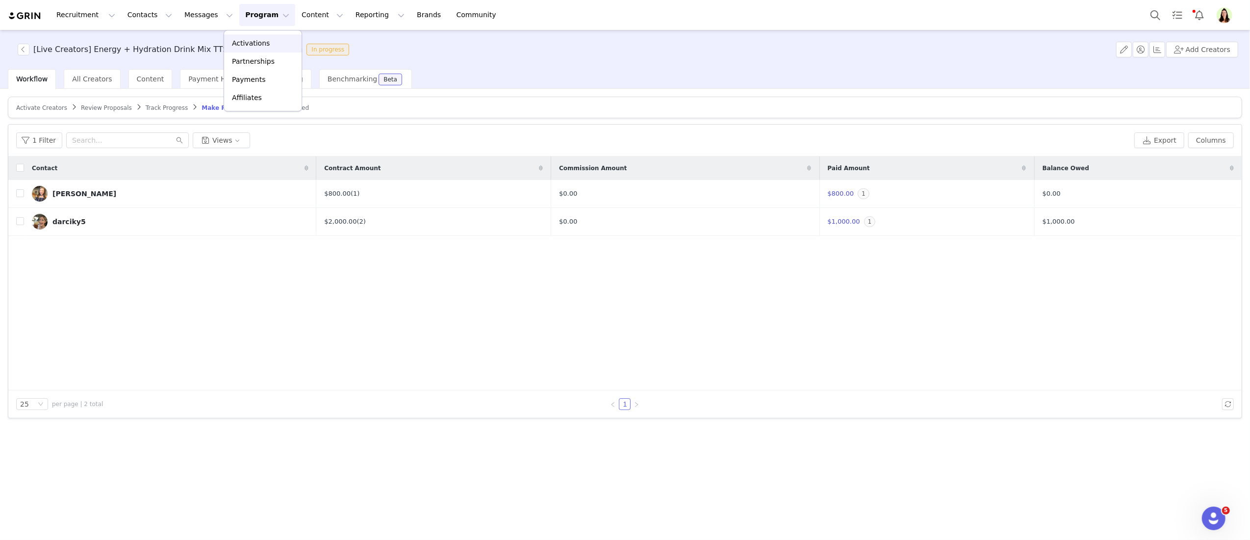
click at [255, 44] on p "Activations" at bounding box center [251, 43] width 38 height 10
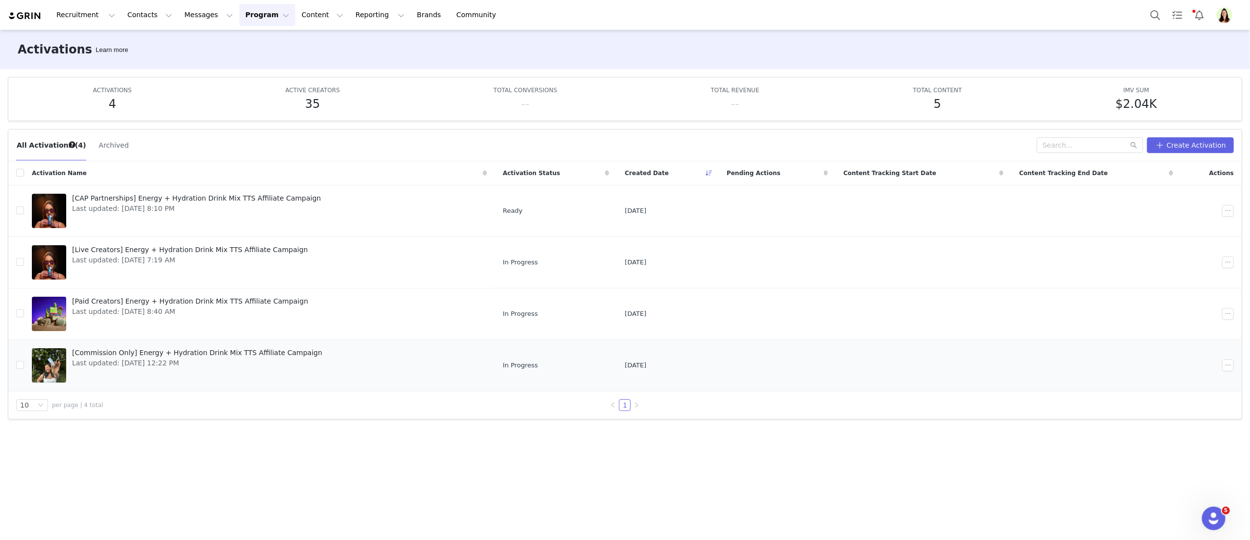
click at [54, 365] on div at bounding box center [49, 365] width 34 height 34
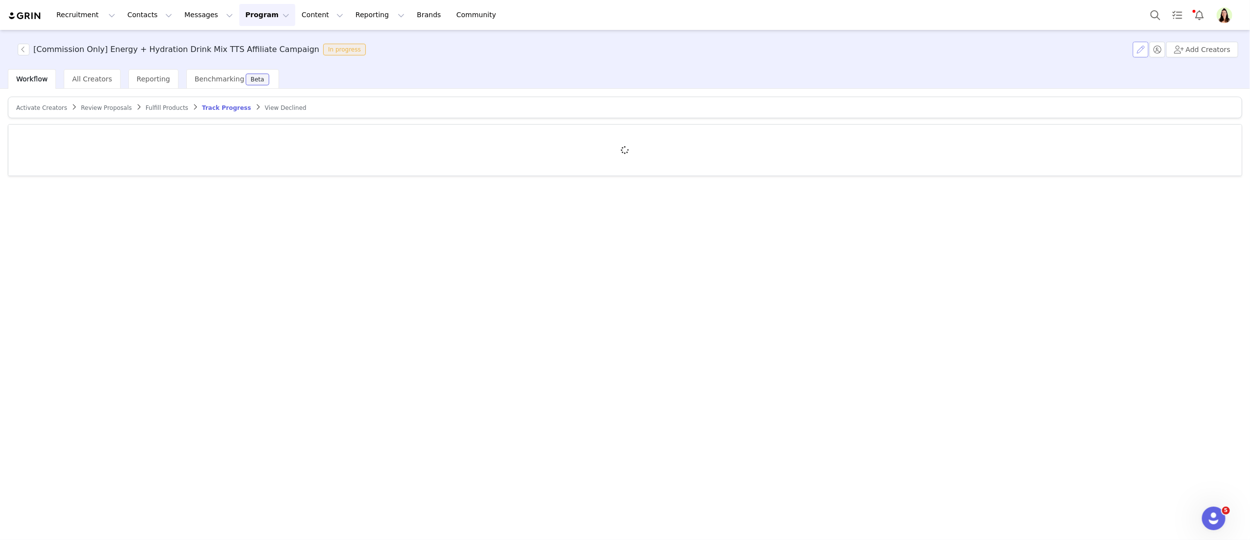
click at [1138, 48] on button "button" at bounding box center [1141, 50] width 16 height 16
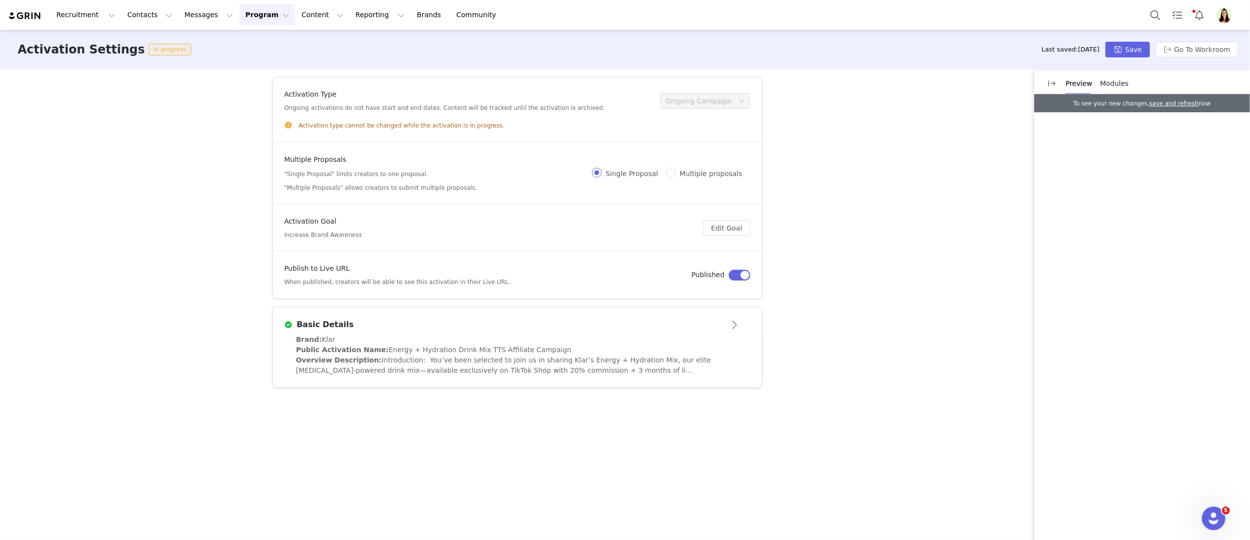
click at [707, 317] on div "Basic Details" at bounding box center [517, 325] width 466 height 16
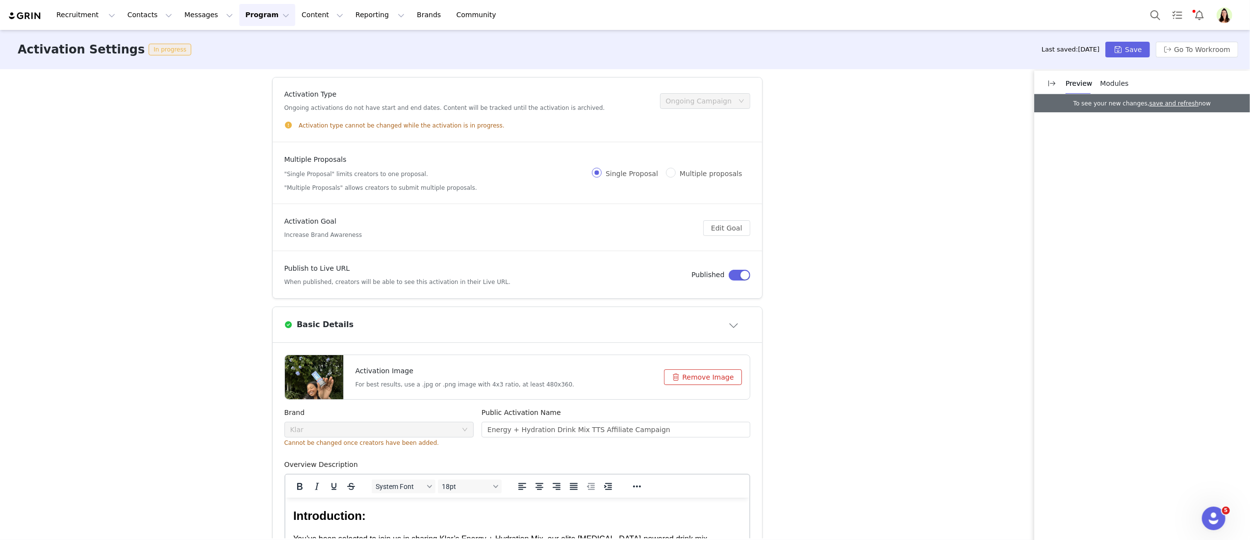
click at [703, 376] on button "Remove Image" at bounding box center [703, 377] width 78 height 16
click at [676, 380] on button "Click or drag file" at bounding box center [699, 377] width 83 height 16
click at [1115, 53] on button "Save" at bounding box center [1127, 50] width 44 height 16
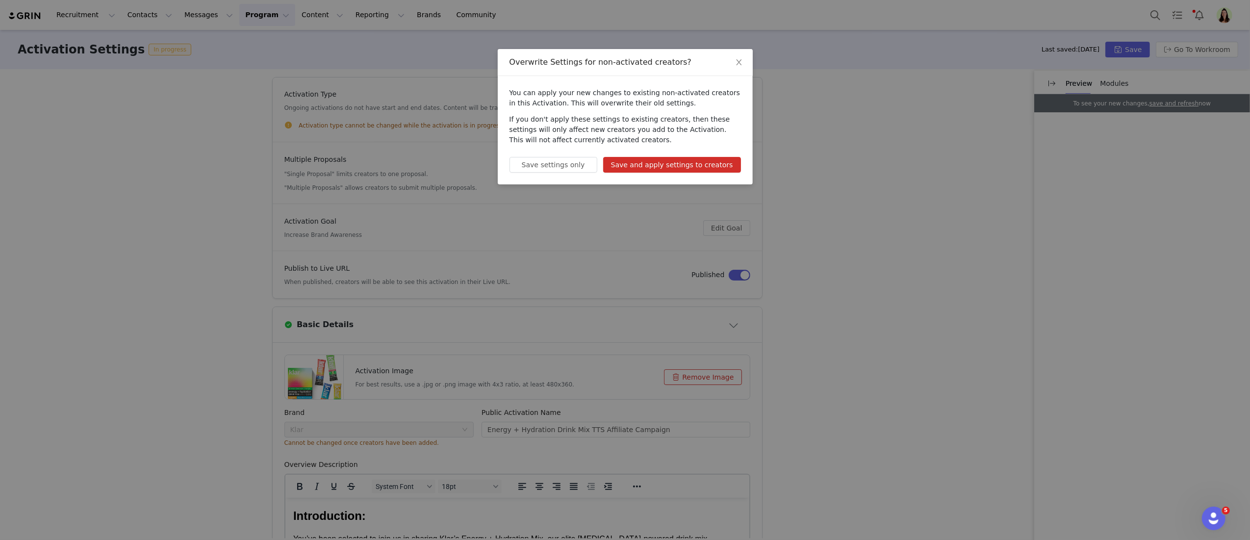
click at [712, 172] on button "Save and apply settings to creators" at bounding box center [672, 165] width 138 height 16
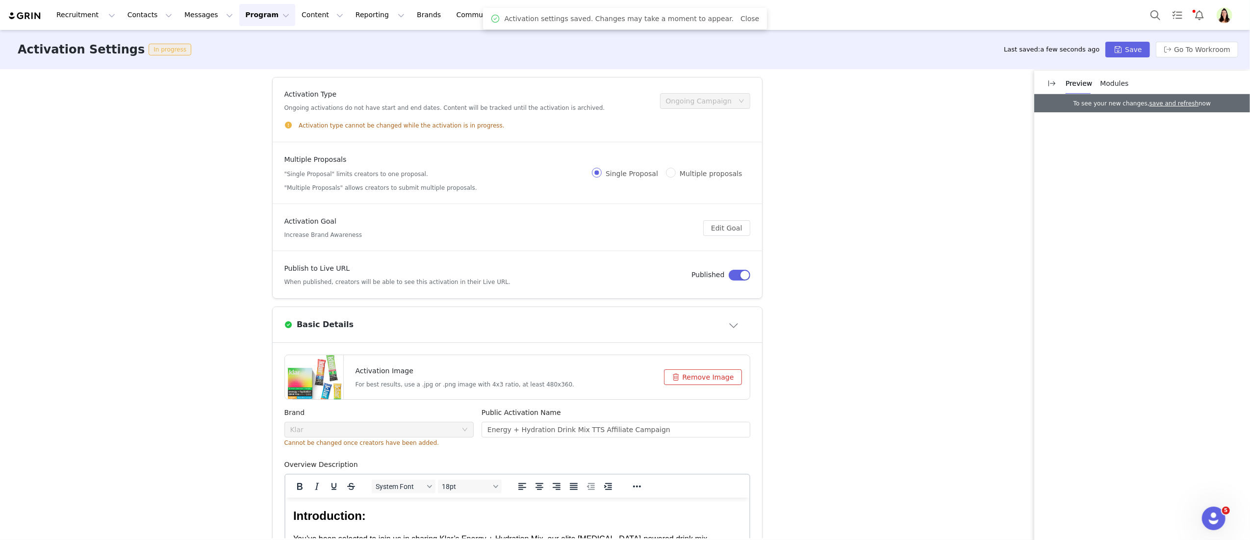
drag, startPoint x: 235, startPoint y: 13, endPoint x: 244, endPoint y: 27, distance: 17.2
click at [239, 14] on button "Program Program" at bounding box center [267, 15] width 56 height 22
click at [241, 42] on p "Activations" at bounding box center [251, 43] width 38 height 10
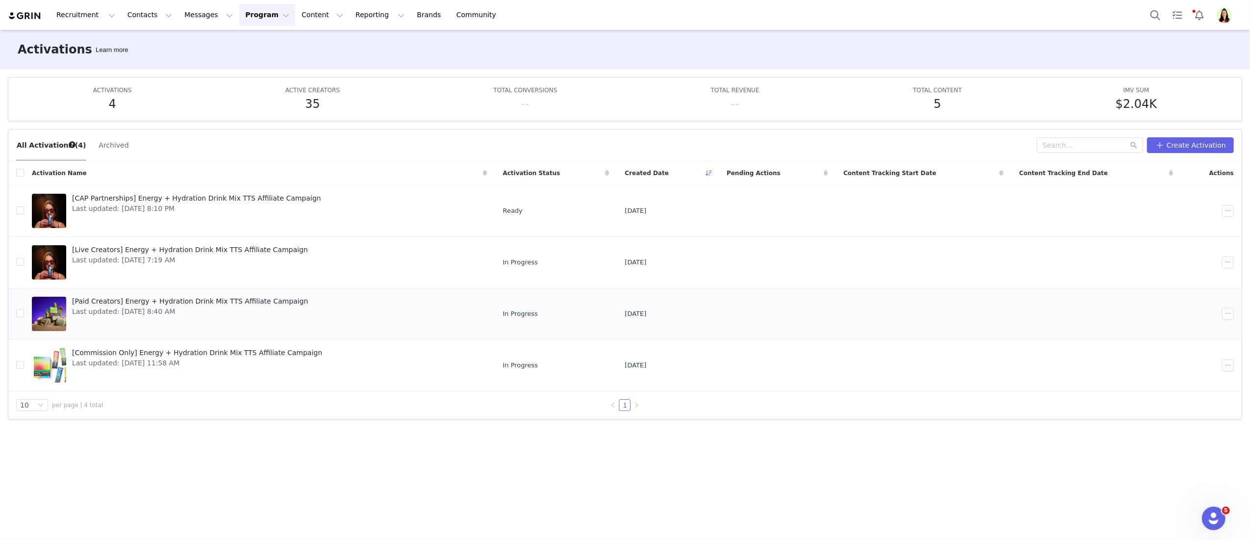
click at [171, 303] on span "[Paid Creators] Energy + Hydration Drink Mix TTS Affiliate Campaign" at bounding box center [190, 301] width 236 height 10
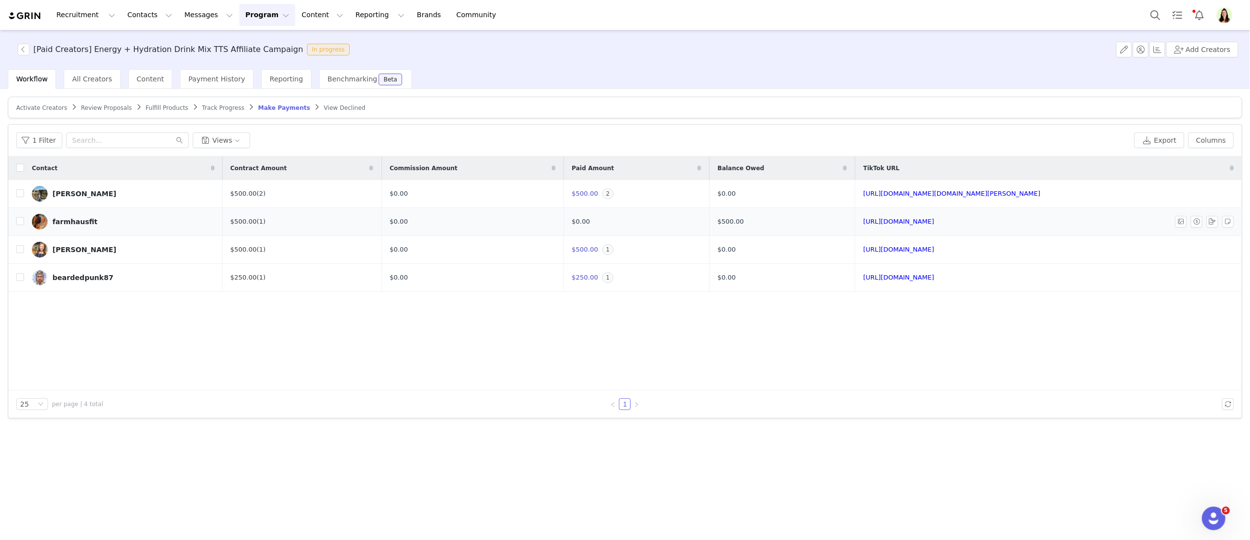
click at [84, 223] on div "farmhausfit" at bounding box center [74, 222] width 45 height 8
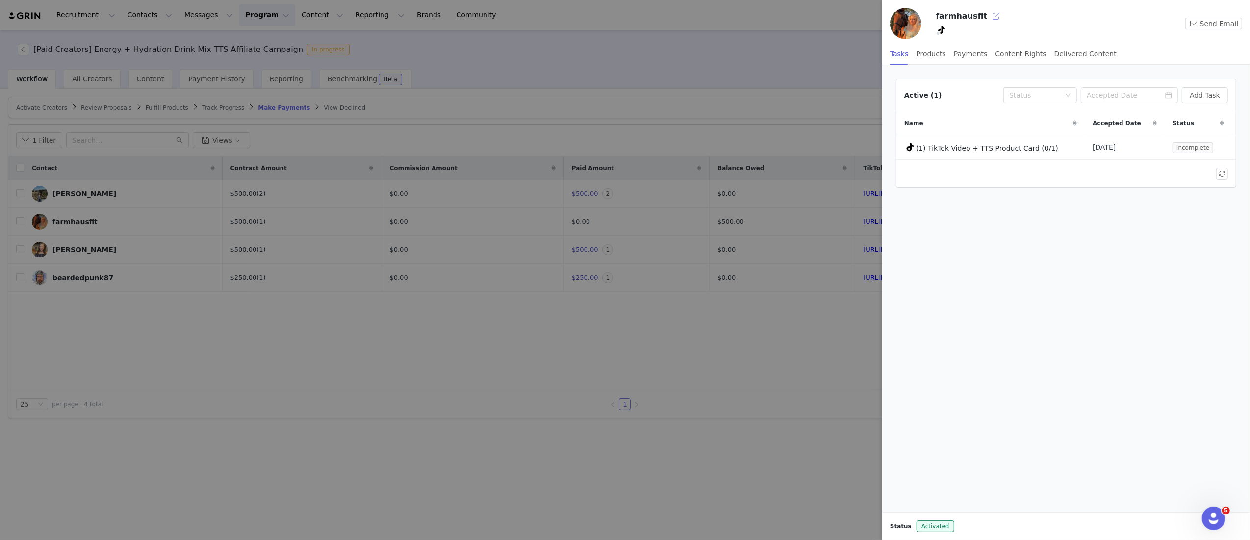
click at [988, 16] on button "button" at bounding box center [996, 16] width 16 height 16
click at [165, 359] on div at bounding box center [625, 270] width 1250 height 540
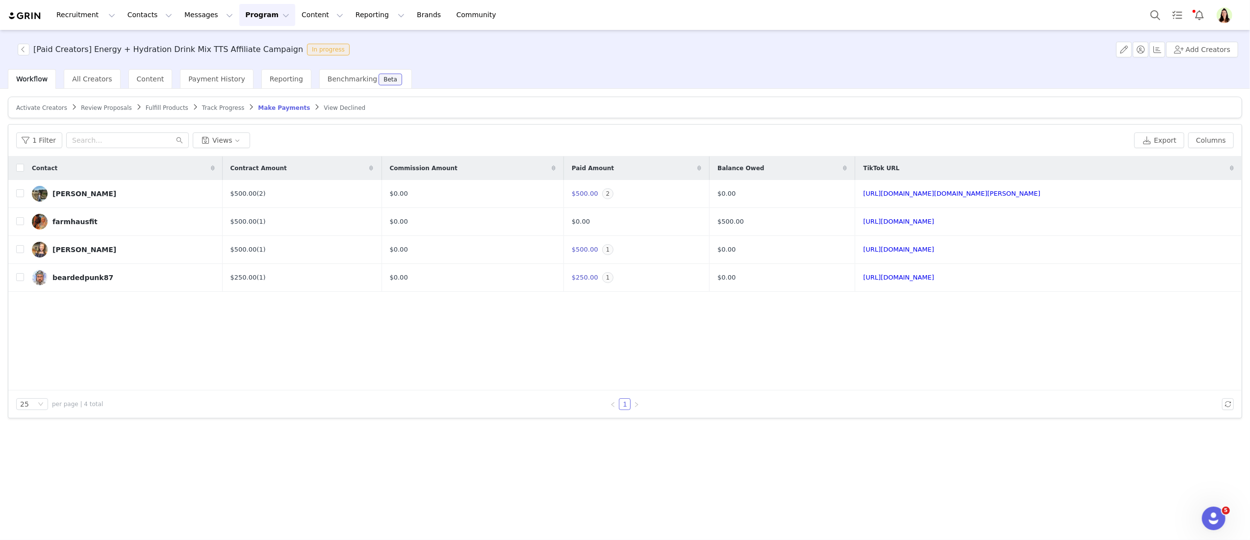
drag, startPoint x: 87, startPoint y: 351, endPoint x: 93, endPoint y: 353, distance: 7.0
click at [89, 351] on div "Contact Contract Amount Commission Amount Paid Amount Balance Owed TikTok URL K…" at bounding box center [624, 273] width 1233 height 234
click at [110, 105] on span "Review Proposals" at bounding box center [106, 107] width 51 height 7
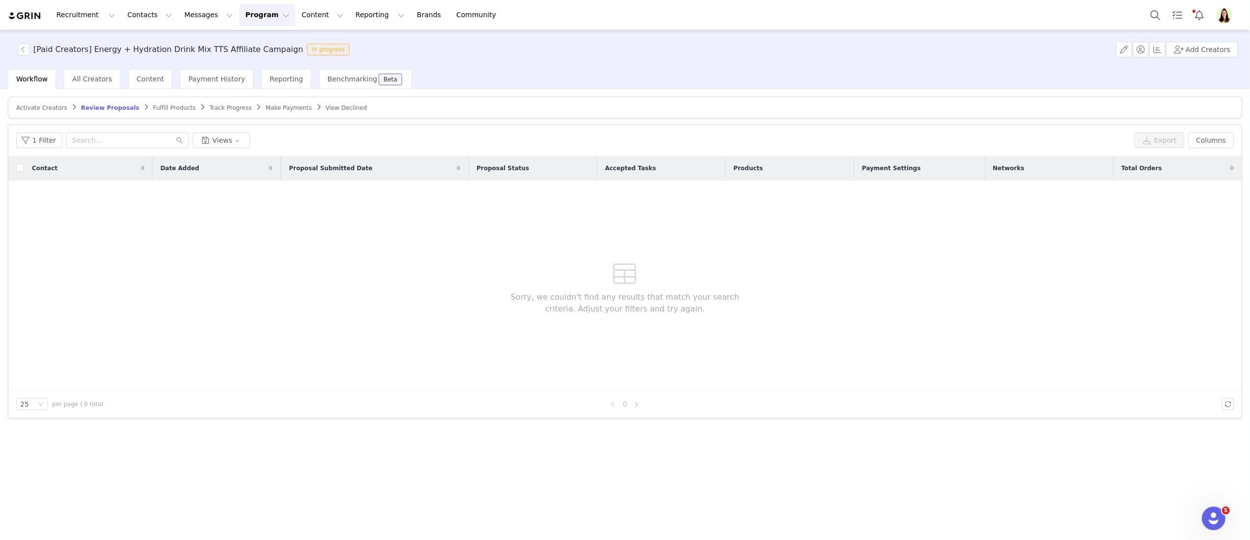
click at [41, 100] on article "Activate Creators Review Proposals Fulfill Products Track Progress Make Payment…" at bounding box center [625, 108] width 1234 height 22
click at [40, 105] on span "Activate Creators" at bounding box center [41, 107] width 51 height 7
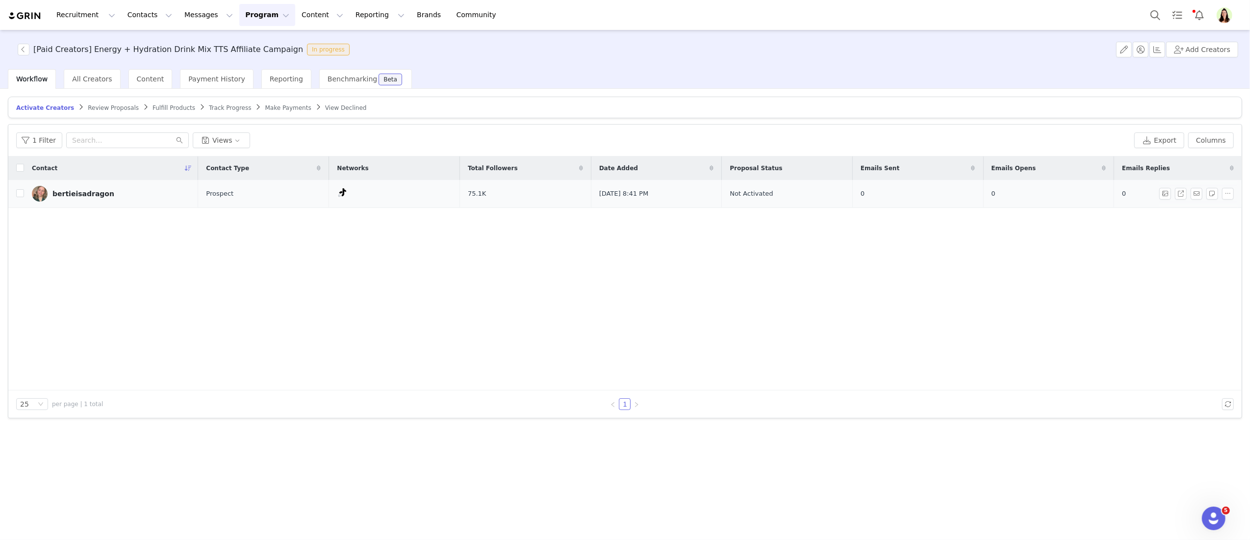
click at [67, 192] on div "bertieisadragon" at bounding box center [83, 194] width 62 height 8
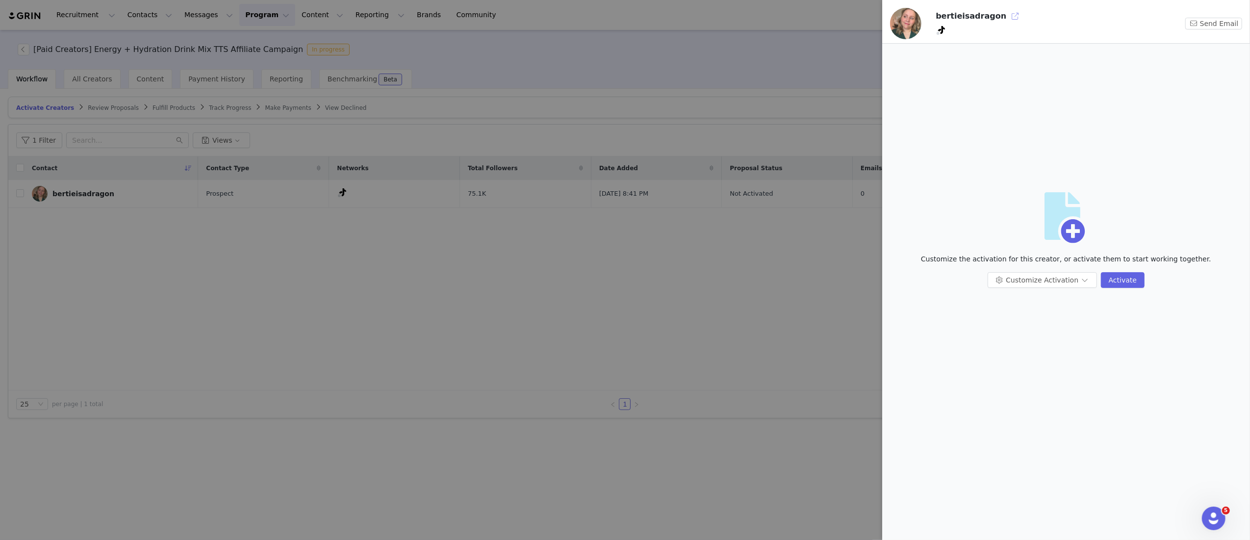
click at [1007, 14] on button "button" at bounding box center [1015, 16] width 16 height 16
drag, startPoint x: 629, startPoint y: 247, endPoint x: 600, endPoint y: 197, distance: 57.8
click at [628, 248] on div at bounding box center [625, 270] width 1250 height 540
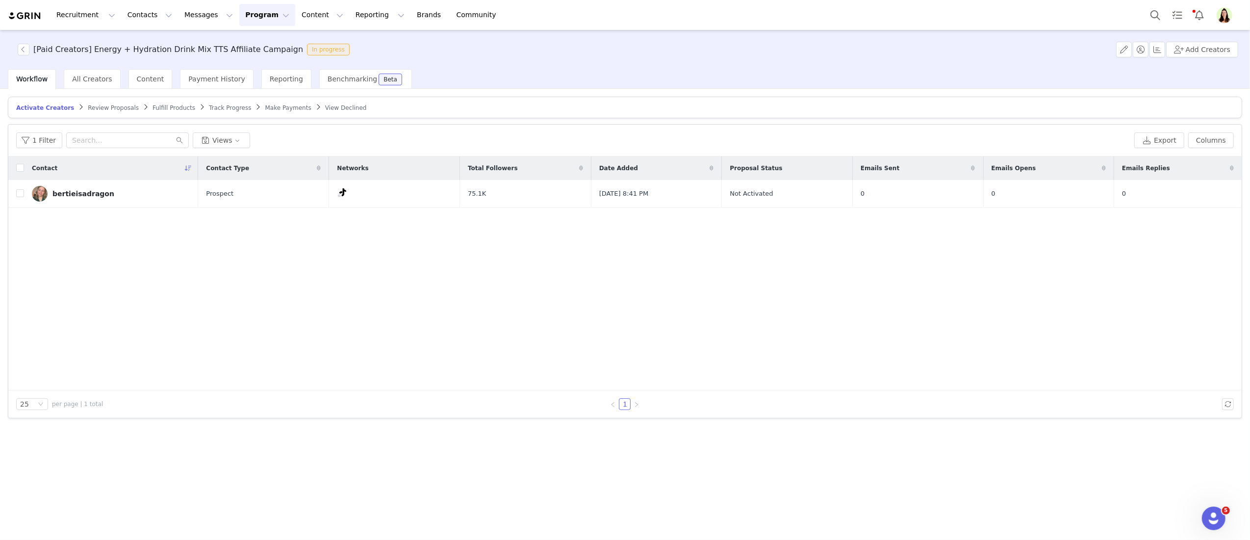
click at [180, 235] on div "Contact Contact Type Networks Total Followers Date Added Proposal Status Emails…" at bounding box center [624, 273] width 1233 height 234
click at [118, 196] on link "bertieisadragon" at bounding box center [111, 194] width 158 height 16
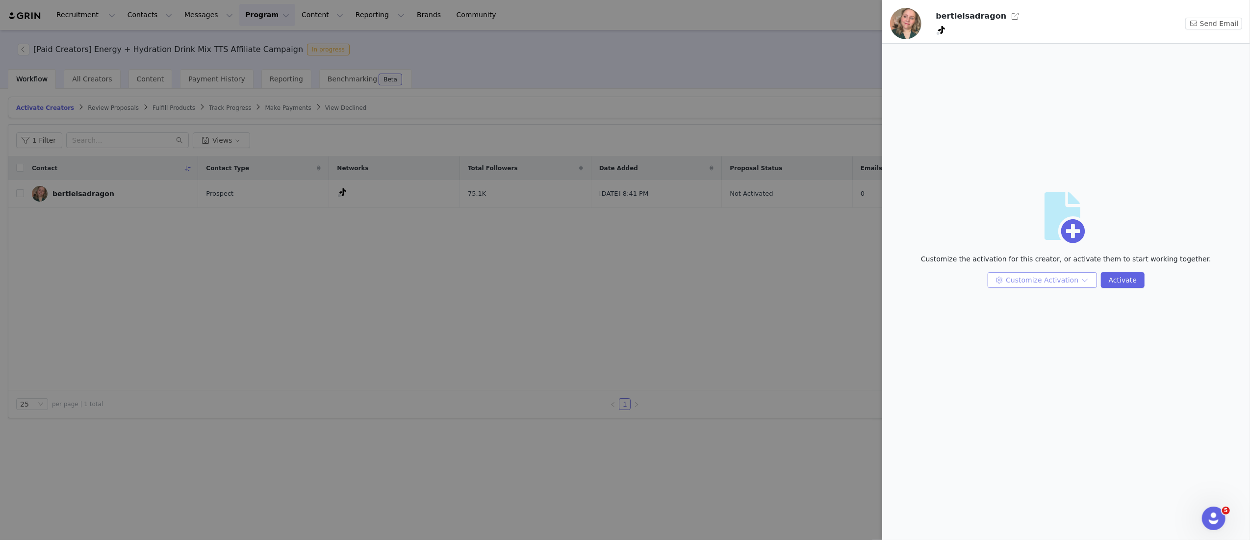
drag, startPoint x: 1053, startPoint y: 276, endPoint x: 1056, endPoint y: 280, distance: 5.3
click at [1053, 277] on button "Customize Activation" at bounding box center [1041, 280] width 109 height 16
click at [1048, 300] on li "Edit Available Tasks" at bounding box center [1043, 300] width 104 height 16
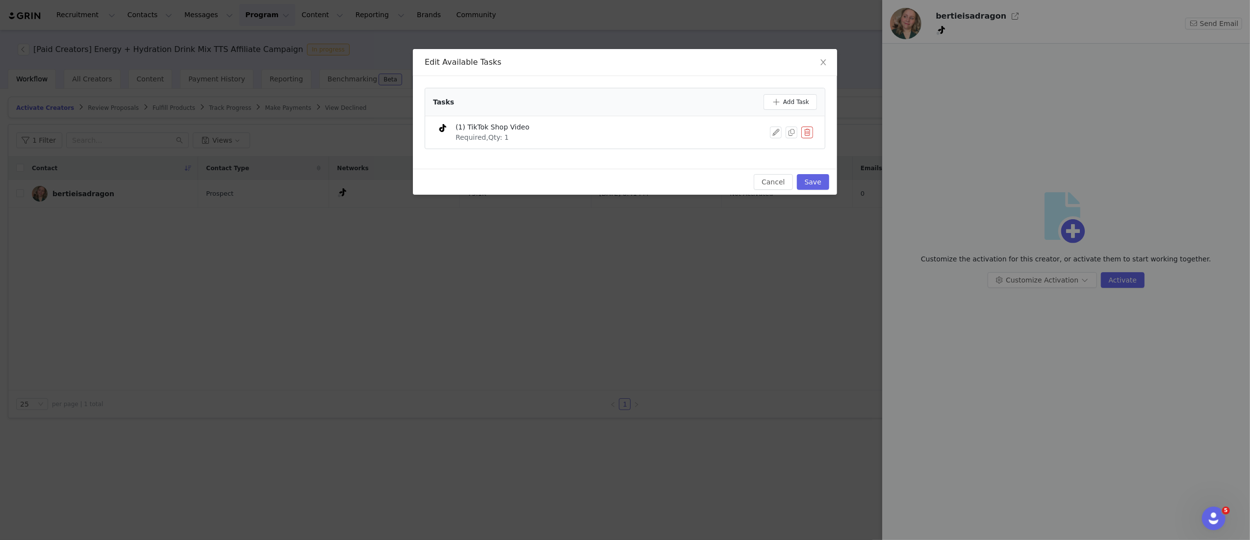
click at [781, 131] on div at bounding box center [791, 132] width 43 height 12
click at [776, 131] on button "button" at bounding box center [776, 132] width 12 height 12
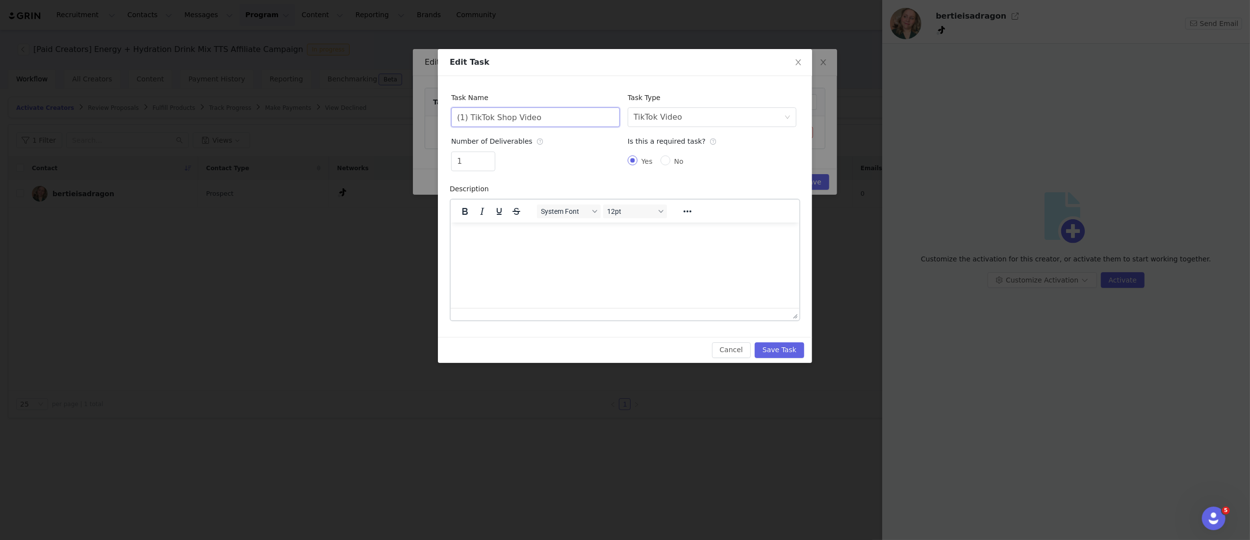
drag, startPoint x: 465, startPoint y: 115, endPoint x: 458, endPoint y: 115, distance: 6.4
click at [458, 115] on input "(1) TikTok Shop Video" at bounding box center [535, 117] width 169 height 20
click at [479, 162] on input "1" at bounding box center [473, 161] width 43 height 19
click at [535, 119] on input "(2) TikTok Shop Video" at bounding box center [535, 117] width 169 height 20
click at [537, 120] on input "(2) TikTok Shop Video" at bounding box center [535, 117] width 169 height 20
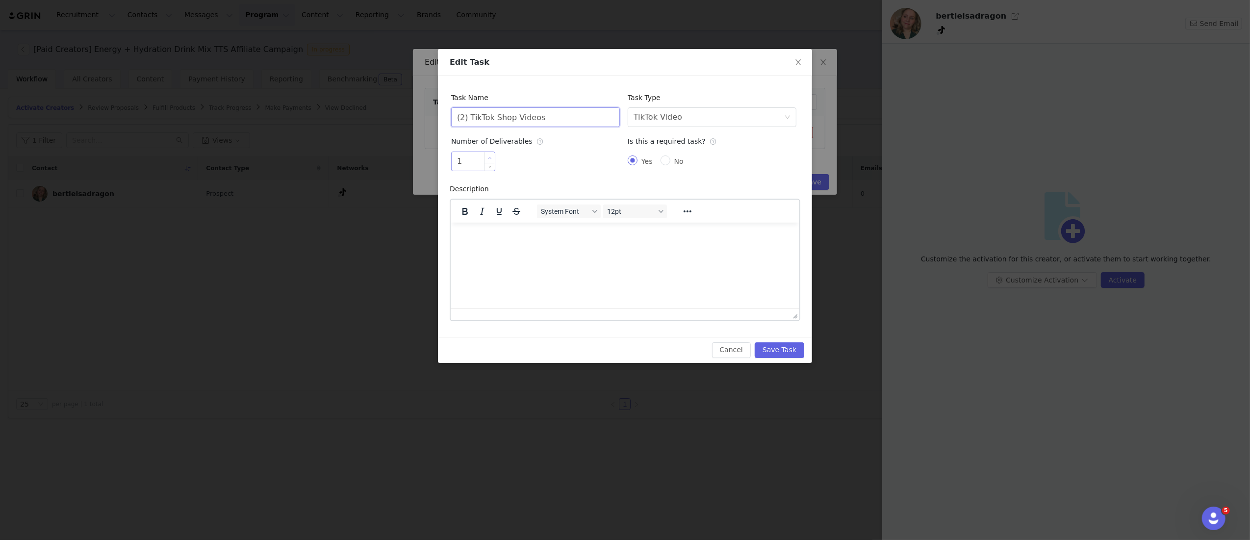
type input "(2) TikTok Shop Videos"
type input "2"
click at [491, 157] on icon "icon: up" at bounding box center [489, 157] width 3 height 3
drag, startPoint x: 780, startPoint y: 353, endPoint x: 791, endPoint y: 343, distance: 15.3
click at [781, 354] on button "Save Task" at bounding box center [780, 350] width 50 height 16
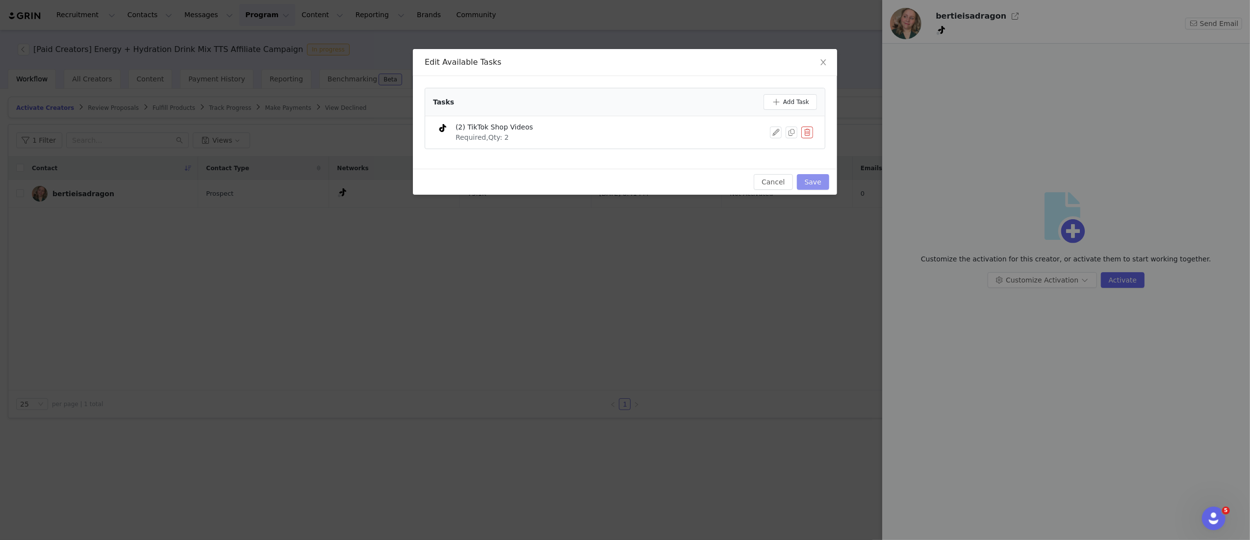
drag, startPoint x: 802, startPoint y: 184, endPoint x: 951, endPoint y: 287, distance: 181.1
click at [803, 184] on button "Save" at bounding box center [813, 182] width 32 height 16
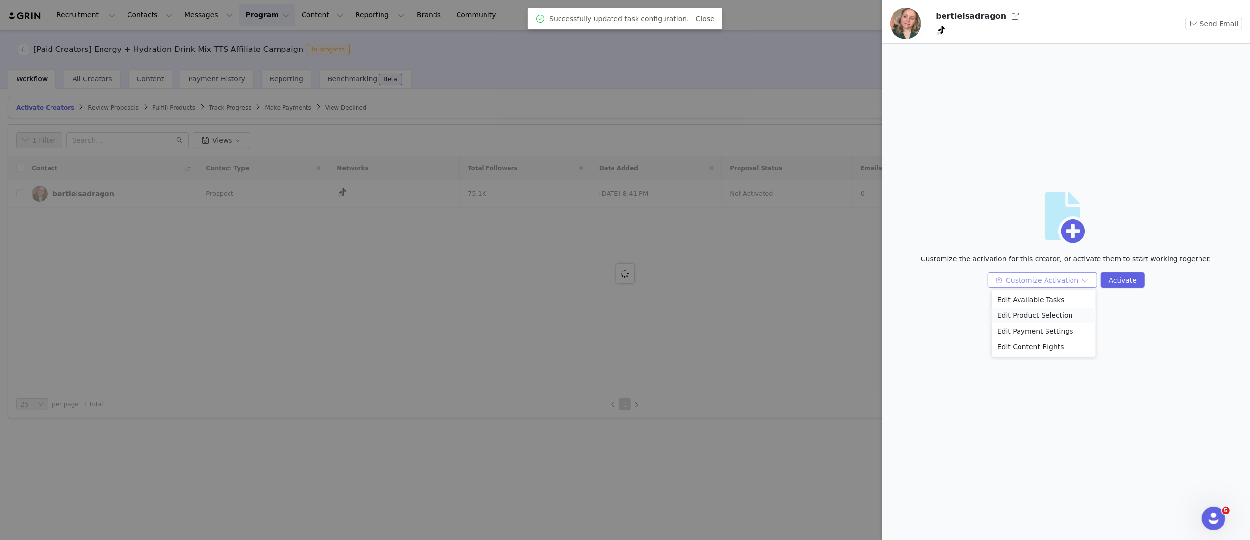
drag, startPoint x: 1013, startPoint y: 281, endPoint x: 1020, endPoint y: 315, distance: 35.0
click at [1013, 281] on button "Customize Activation" at bounding box center [1041, 280] width 109 height 16
click at [1019, 331] on li "Edit Payment Settings" at bounding box center [1043, 331] width 104 height 16
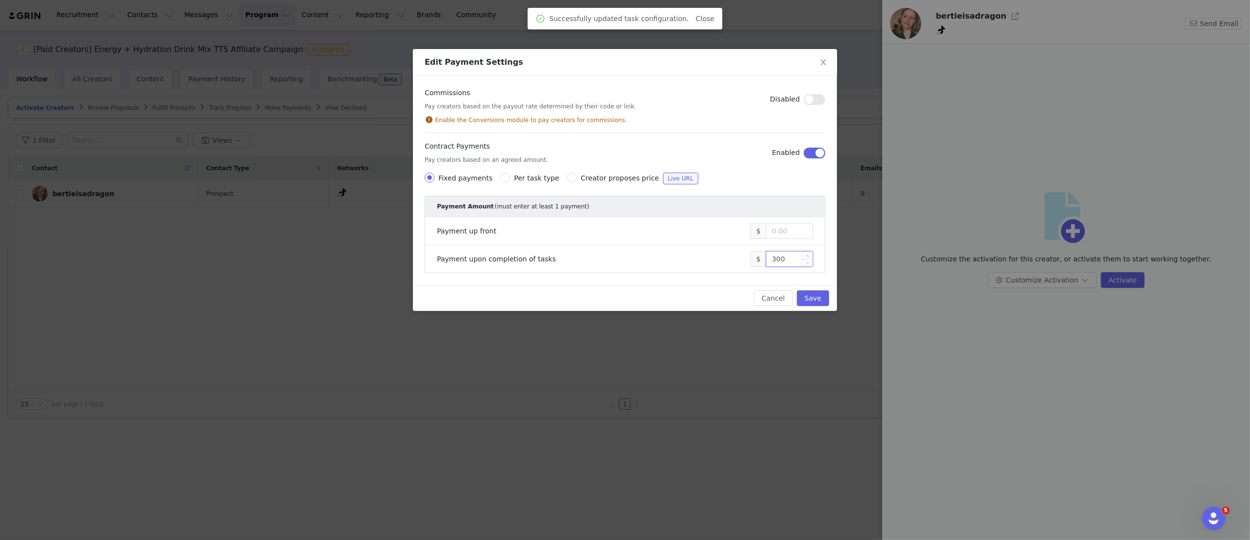
click at [776, 259] on input "300" at bounding box center [789, 259] width 46 height 15
click at [777, 260] on input "300" at bounding box center [789, 259] width 46 height 15
type input "750"
click at [815, 297] on button "Save" at bounding box center [813, 298] width 32 height 16
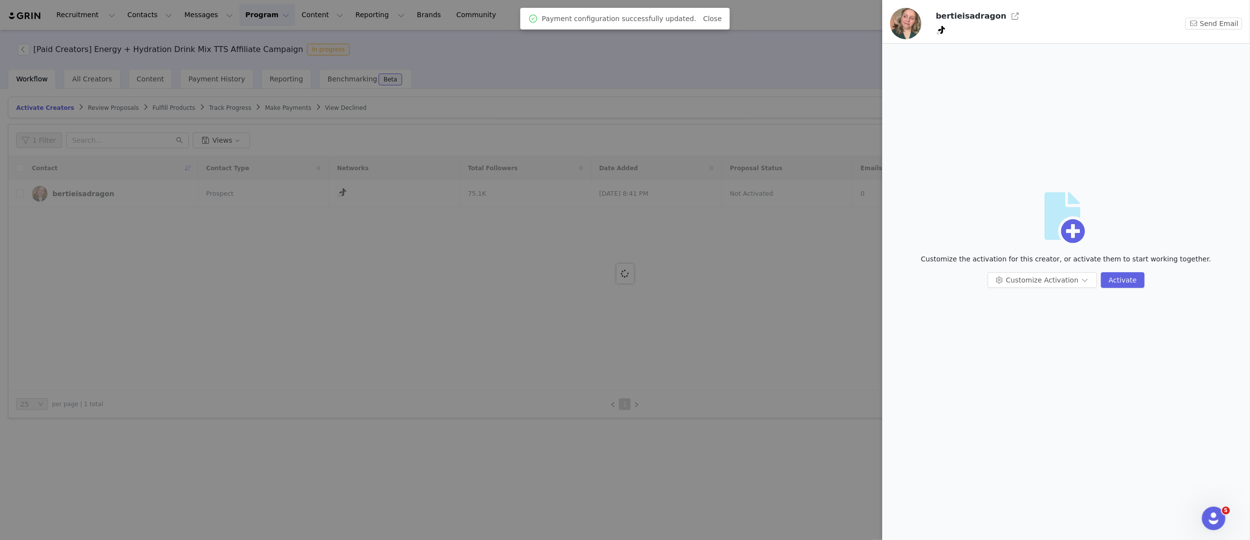
click at [549, 346] on div at bounding box center [625, 270] width 1250 height 540
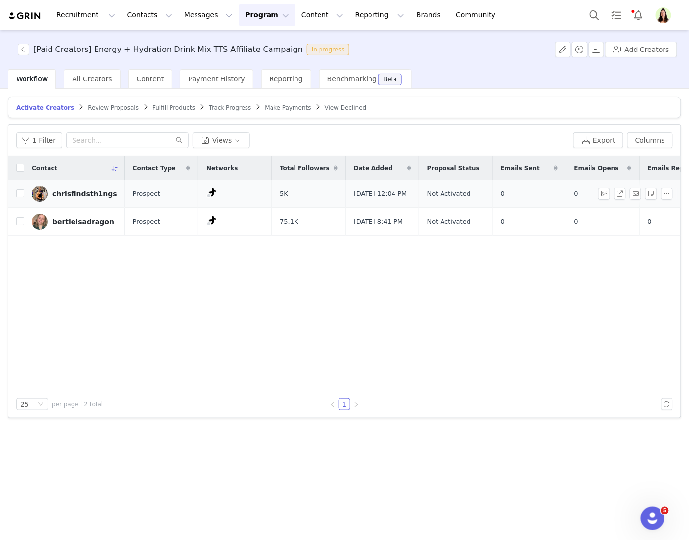
drag, startPoint x: 76, startPoint y: 196, endPoint x: 94, endPoint y: 206, distance: 21.3
click at [76, 196] on div "chrisfindsth1ngs" at bounding box center [84, 194] width 65 height 8
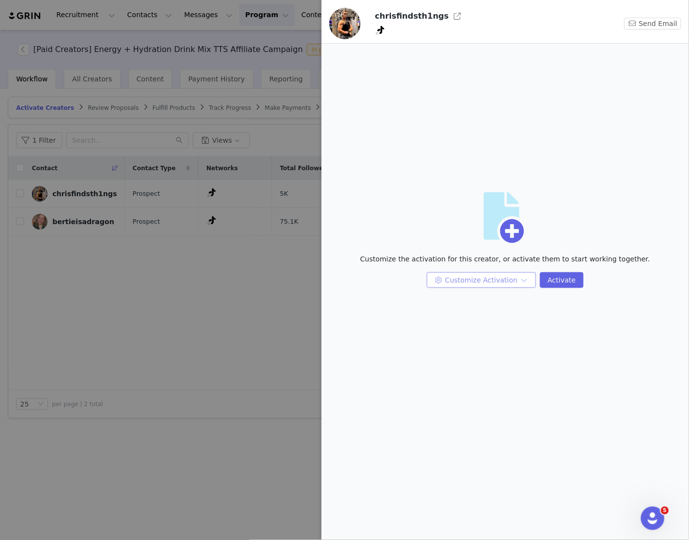
click at [465, 279] on button "Customize Activation" at bounding box center [481, 280] width 109 height 16
click at [465, 297] on li "Edit Available Tasks" at bounding box center [483, 300] width 104 height 16
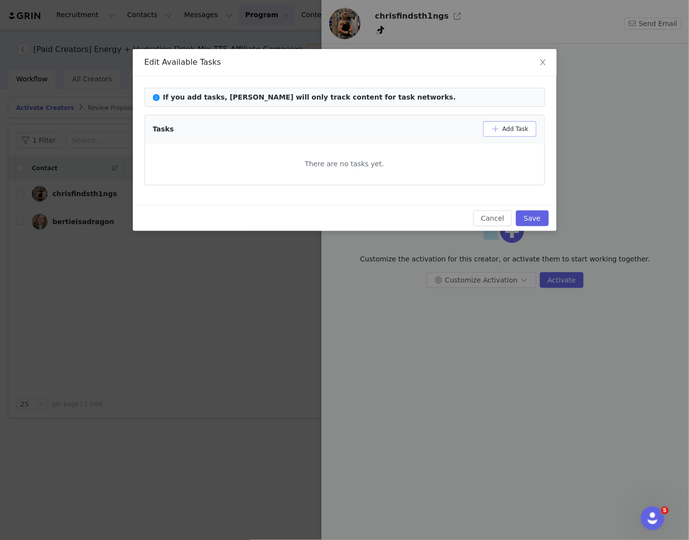
click at [506, 130] on button "Add Task" at bounding box center [509, 129] width 53 height 16
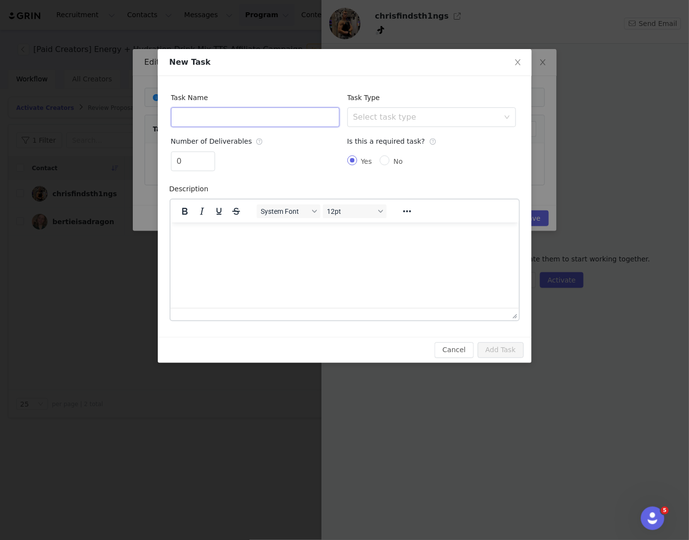
click at [288, 120] on input "text" at bounding box center [255, 117] width 169 height 20
type input "1"
click at [424, 115] on div "Select task type" at bounding box center [426, 117] width 146 height 10
type input "(10) TikTok Shop Videos in September"
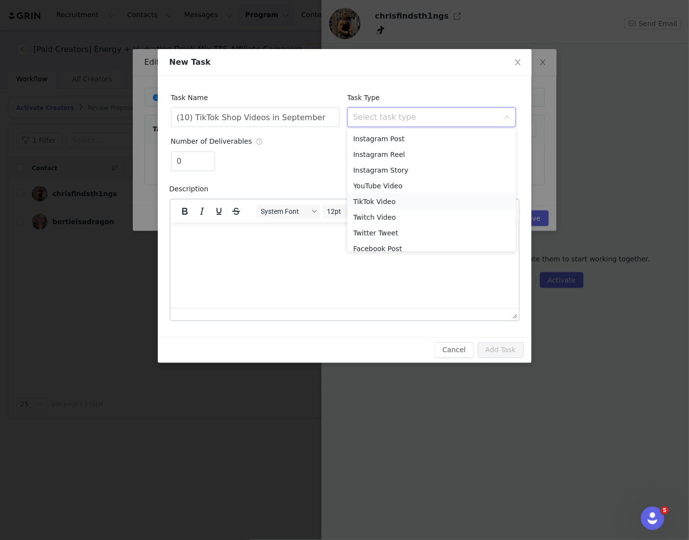
click at [380, 204] on li "TikTok Video" at bounding box center [432, 202] width 169 height 16
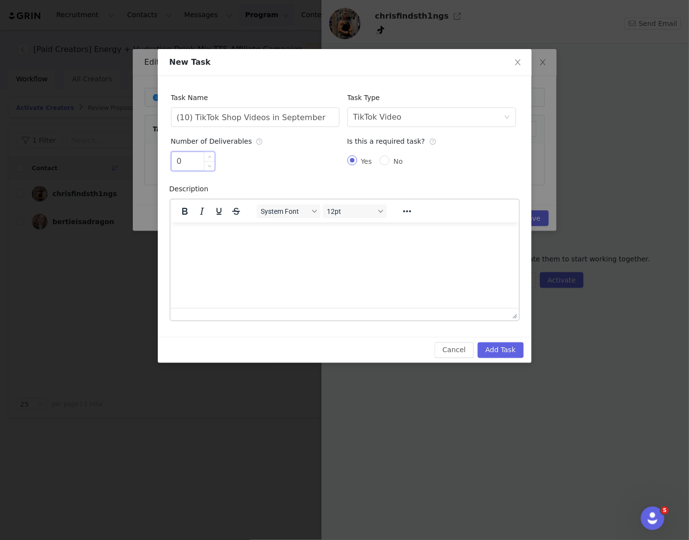
drag, startPoint x: 183, startPoint y: 161, endPoint x: 174, endPoint y: 160, distance: 9.4
click at [174, 160] on input "0" at bounding box center [193, 161] width 43 height 19
type input "10"
click at [500, 346] on button "Add Task" at bounding box center [501, 350] width 46 height 16
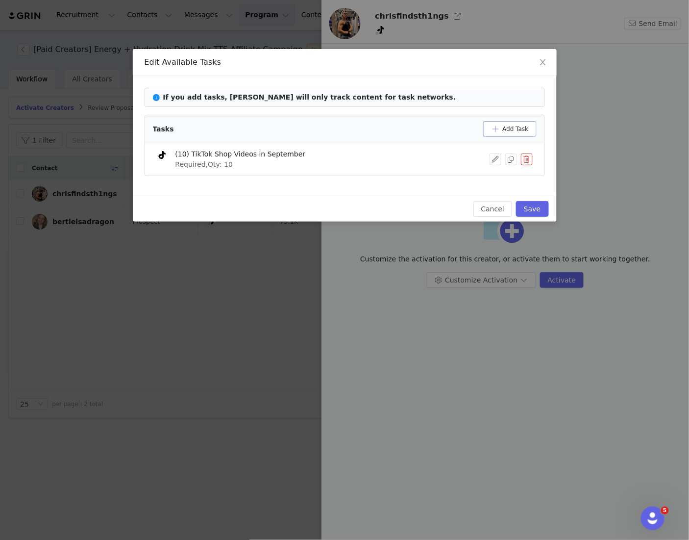
click at [504, 126] on button "Add Task" at bounding box center [509, 129] width 53 height 16
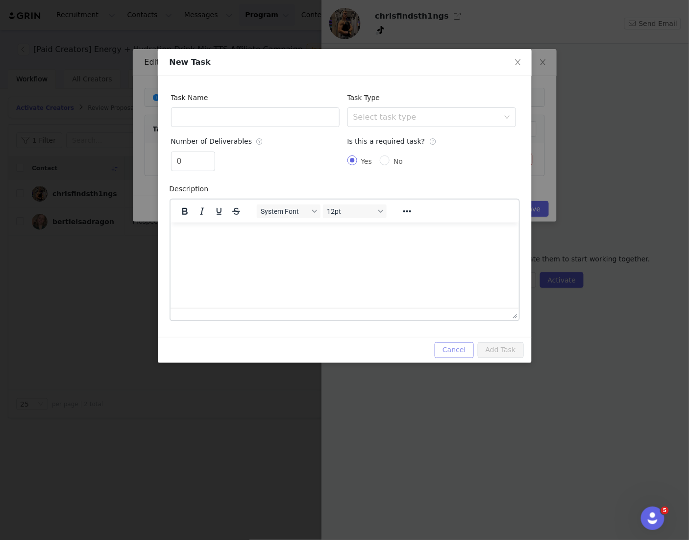
click at [445, 354] on button "Cancel" at bounding box center [454, 350] width 39 height 16
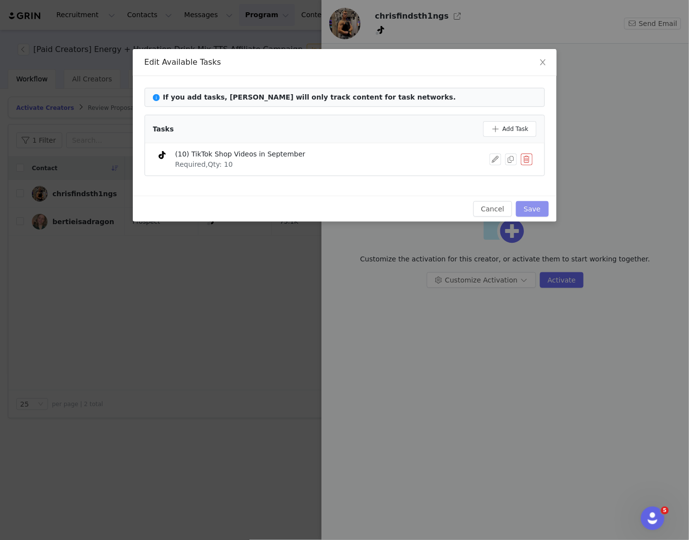
drag, startPoint x: 531, startPoint y: 204, endPoint x: 484, endPoint y: 318, distance: 123.4
click at [531, 204] on button "Save" at bounding box center [532, 209] width 32 height 16
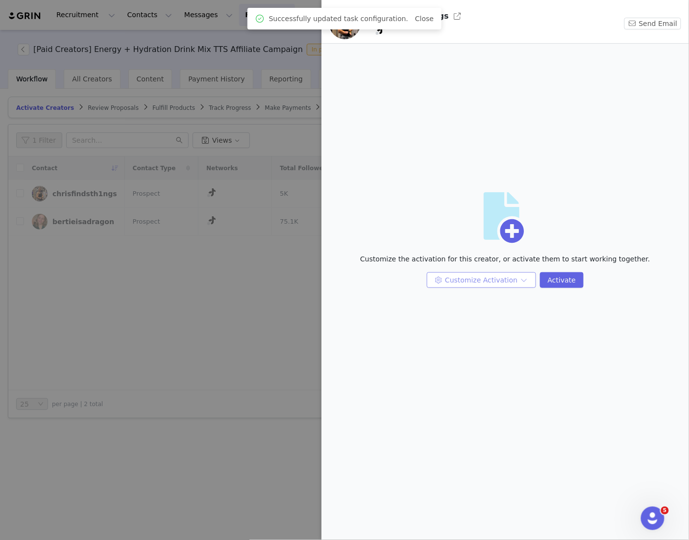
click at [462, 281] on button "Customize Activation" at bounding box center [481, 280] width 109 height 16
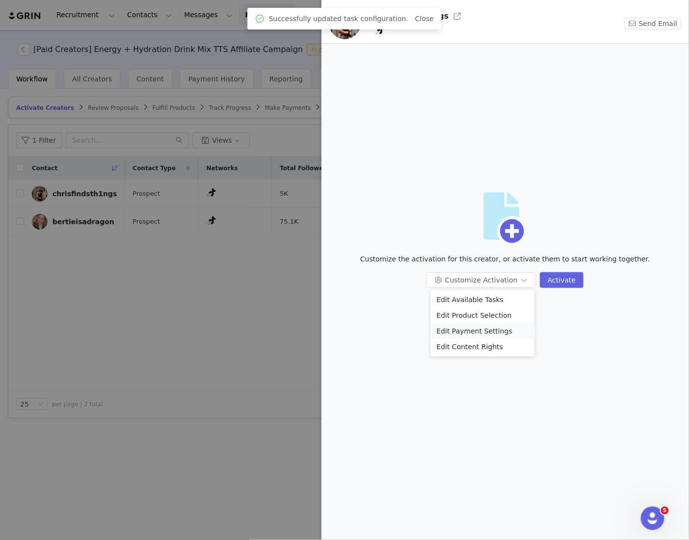
click at [462, 328] on li "Edit Payment Settings" at bounding box center [483, 331] width 104 height 16
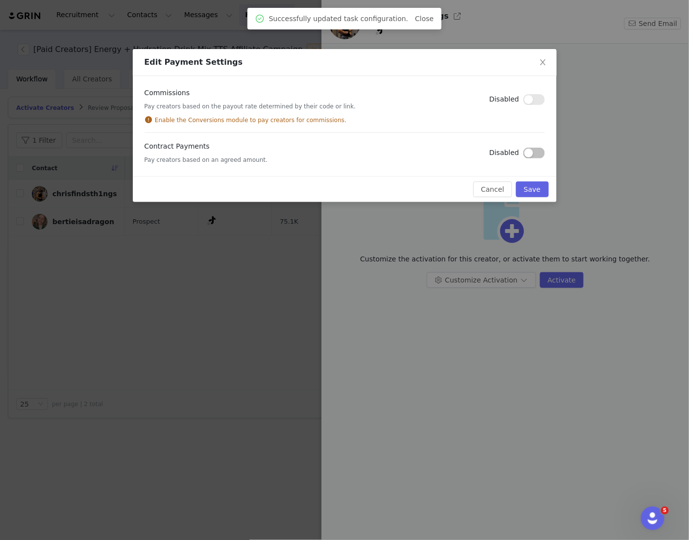
click at [539, 150] on button "button" at bounding box center [535, 153] width 22 height 11
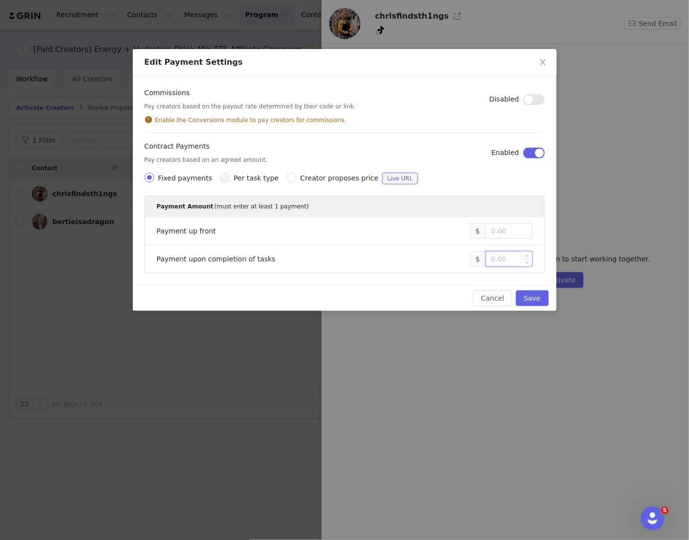
click at [506, 257] on input at bounding box center [509, 259] width 46 height 15
type input "600"
click at [541, 299] on button "Save" at bounding box center [532, 298] width 32 height 16
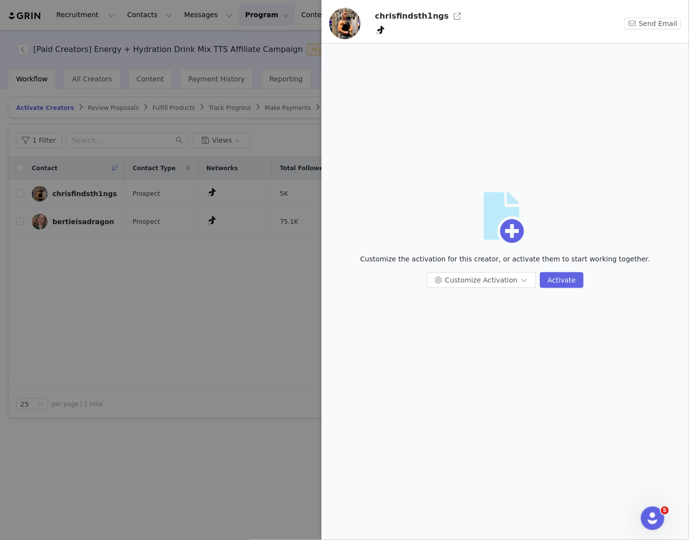
click at [245, 377] on div at bounding box center [344, 270] width 689 height 540
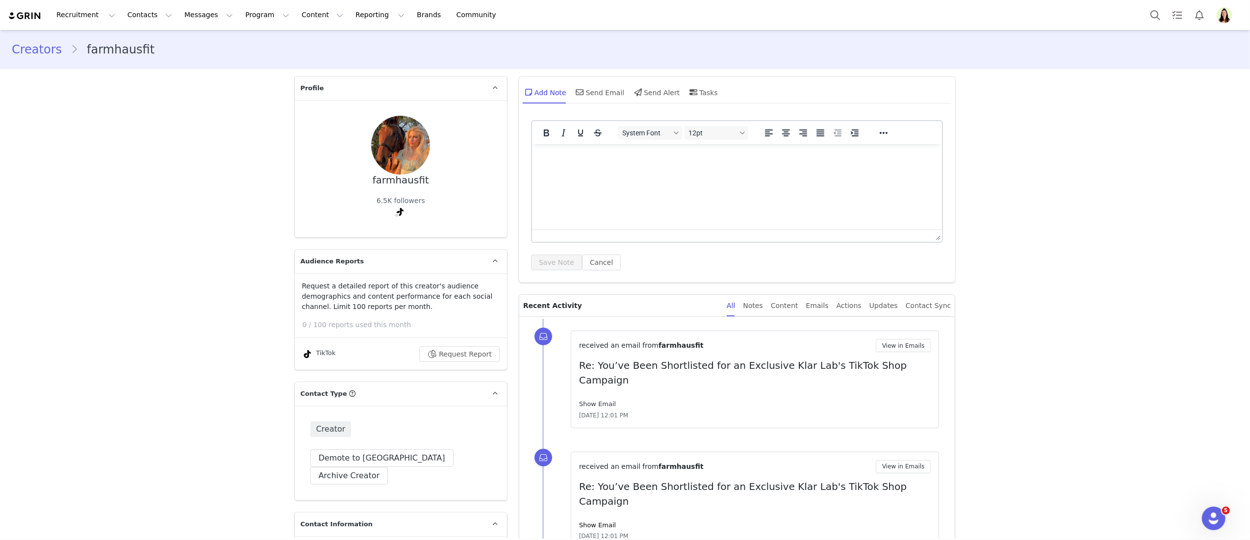
click at [596, 400] on link "Show Email" at bounding box center [597, 403] width 37 height 7
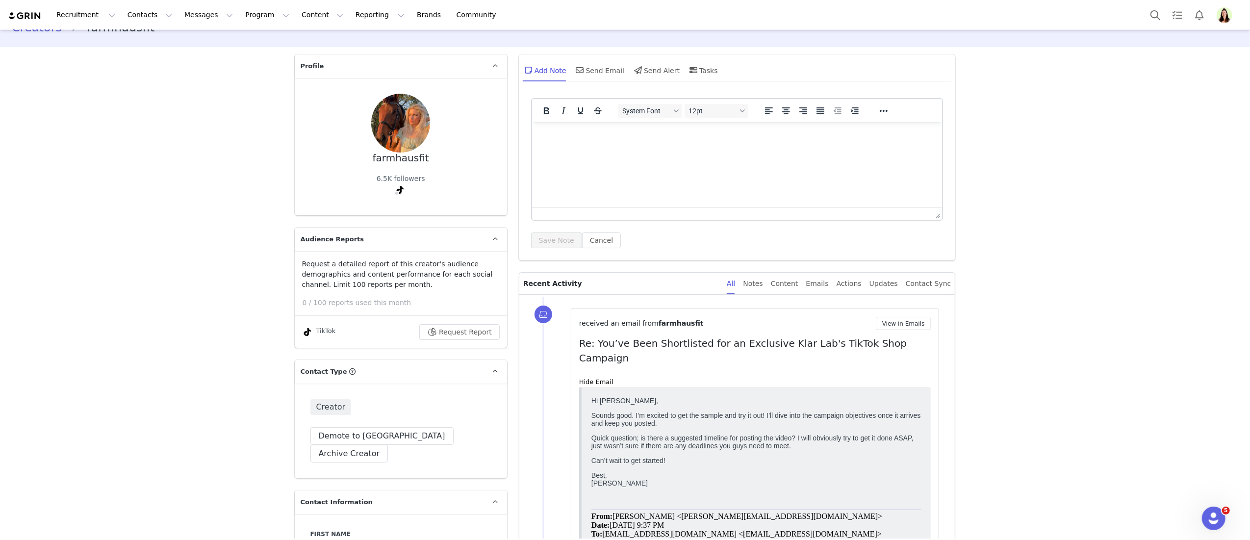
scroll to position [45, 0]
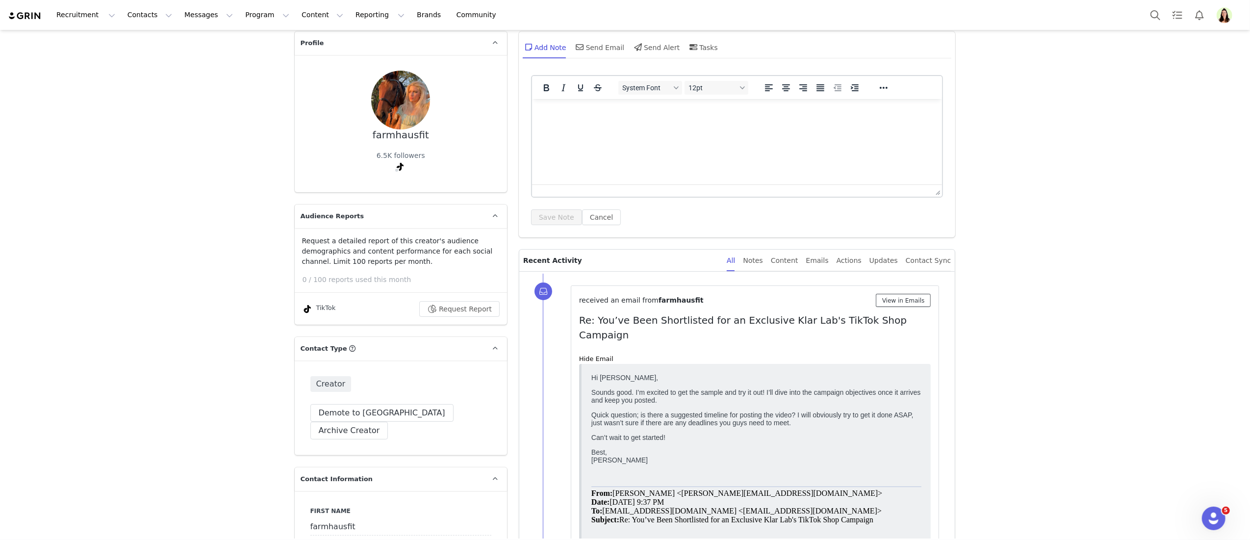
click at [910, 298] on button "View in Emails" at bounding box center [903, 300] width 55 height 13
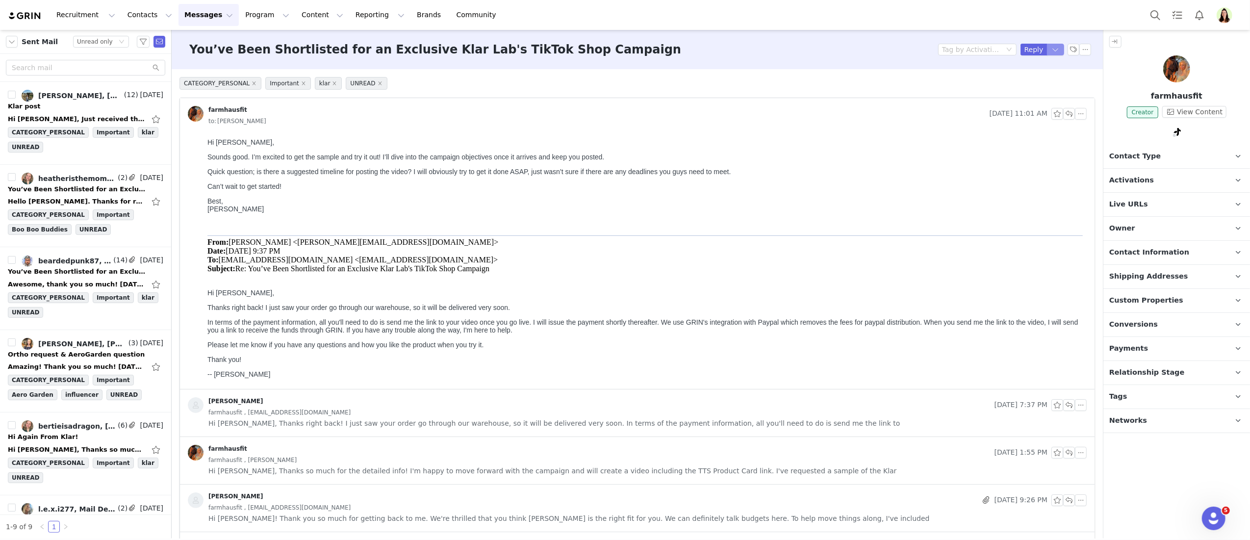
click button "button"
click li "Reply All"
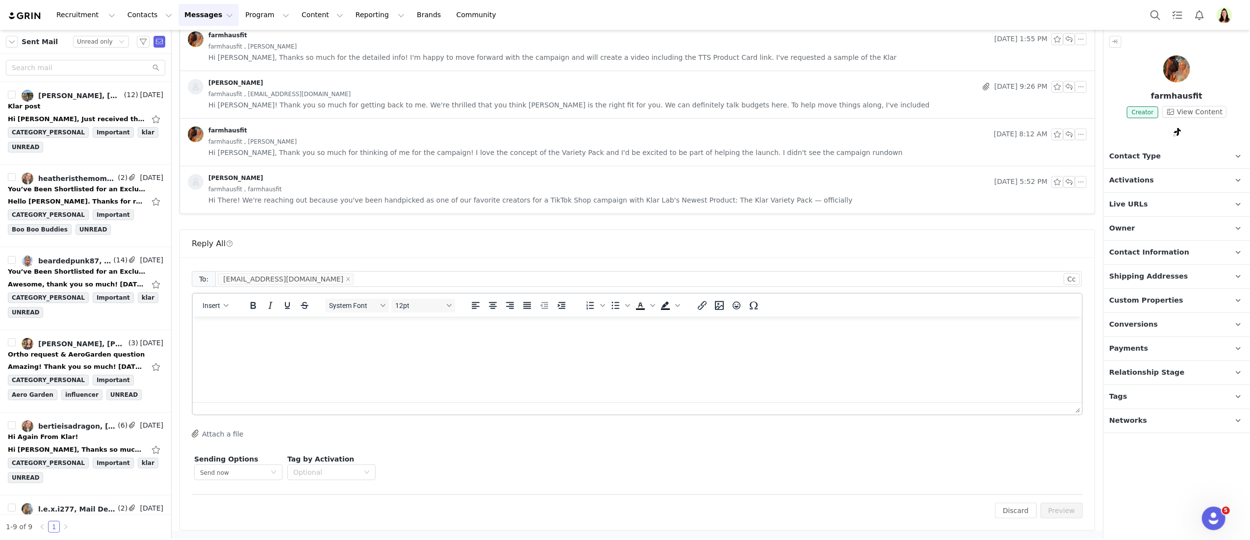
drag, startPoint x: 83, startPoint y: 55, endPoint x: 104, endPoint y: 76, distance: 29.5
click html
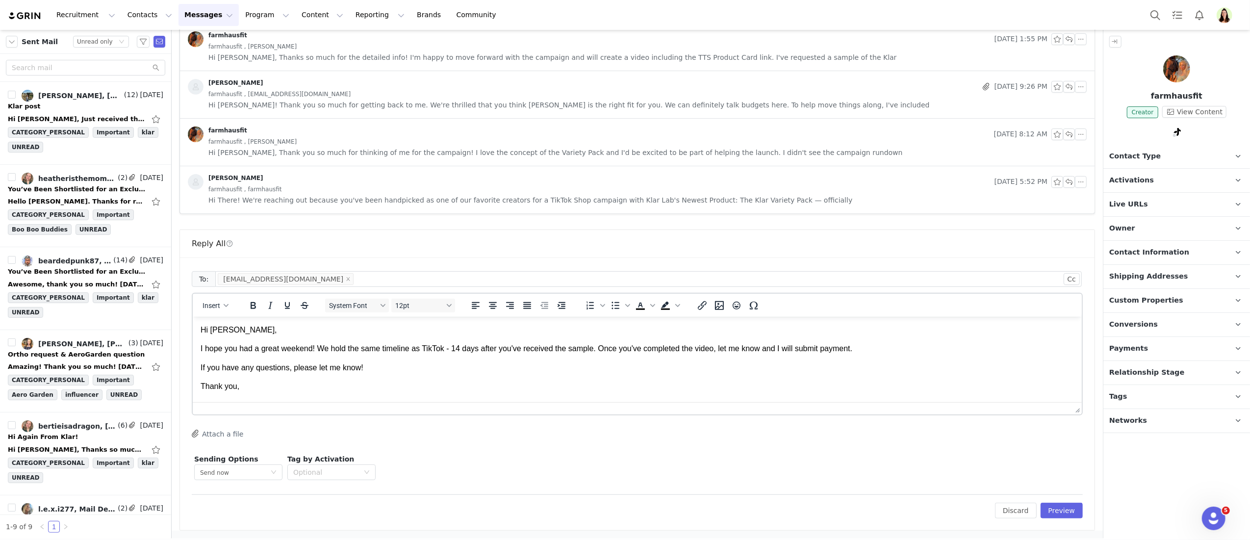
scroll to position [8, 0]
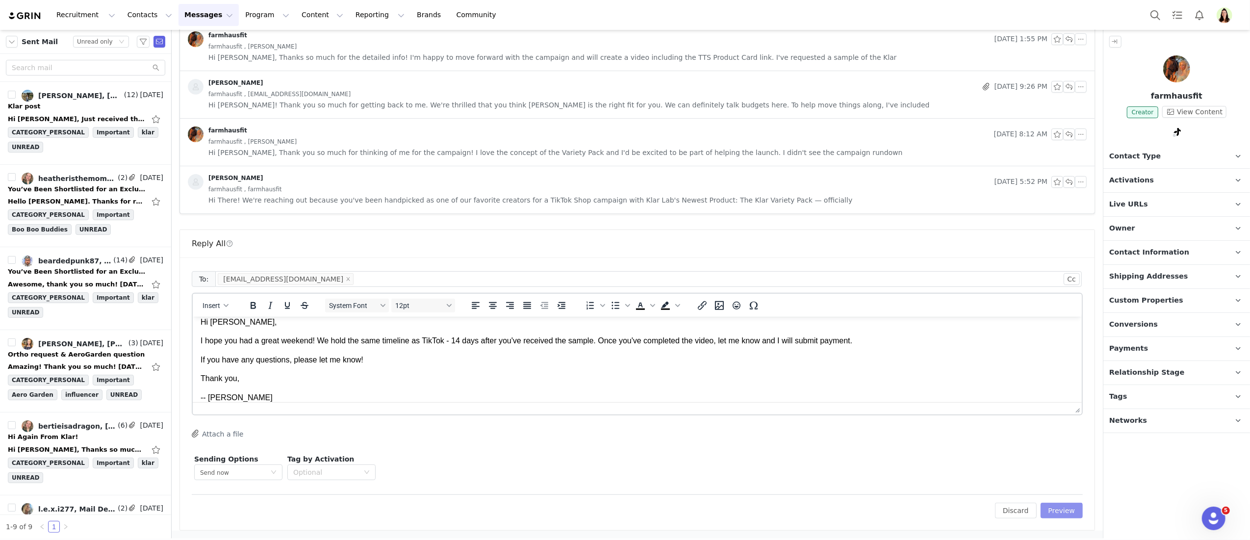
click button "Preview"
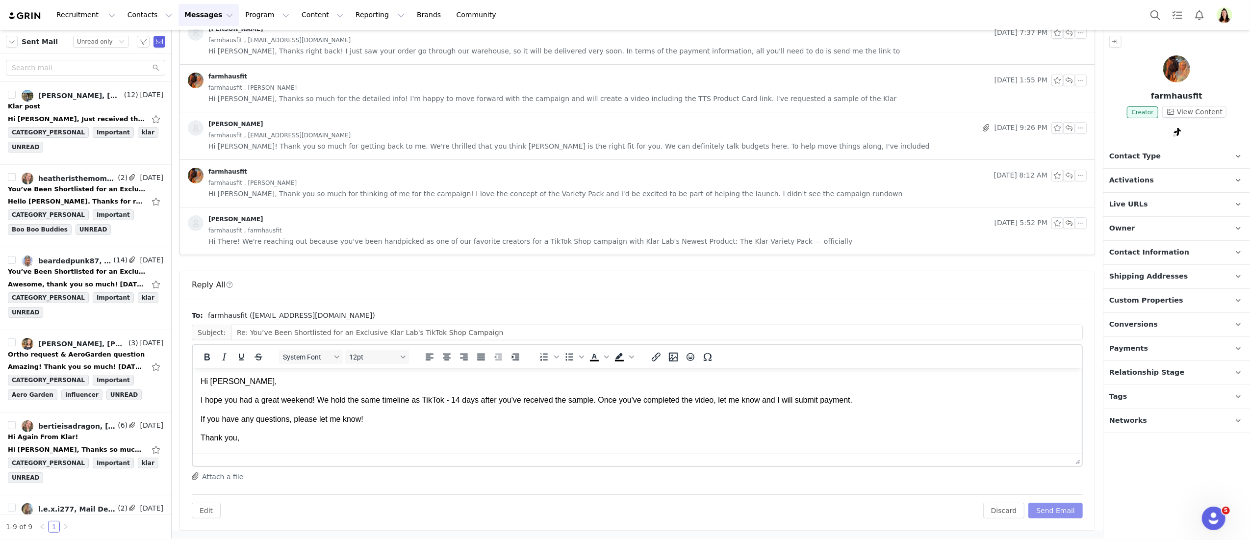
scroll to position [0, 0]
click button "Send Email"
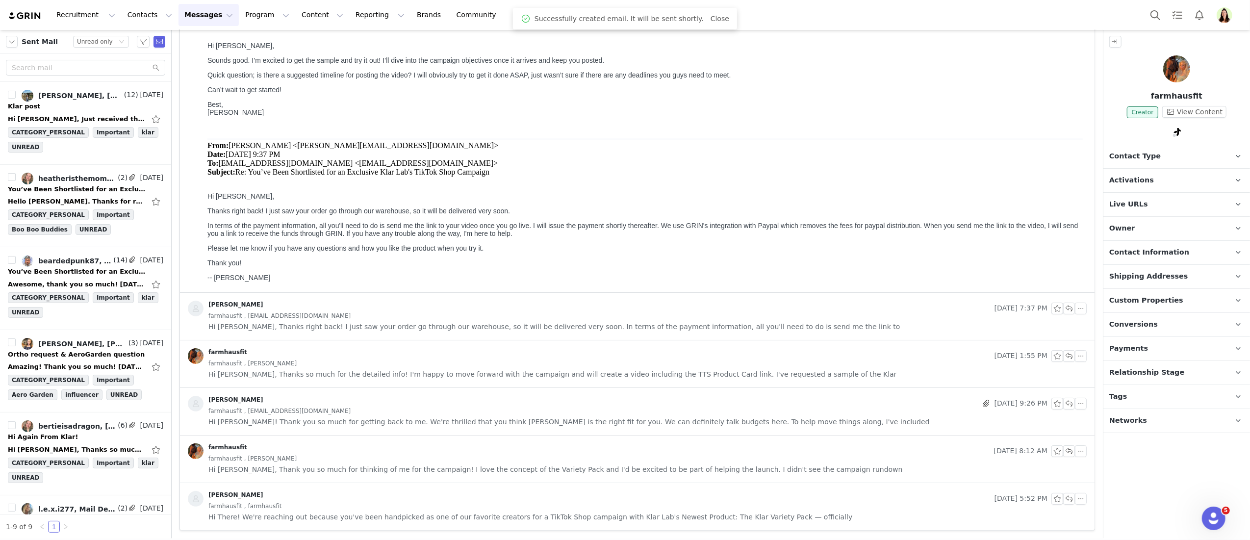
scroll to position [98, 0]
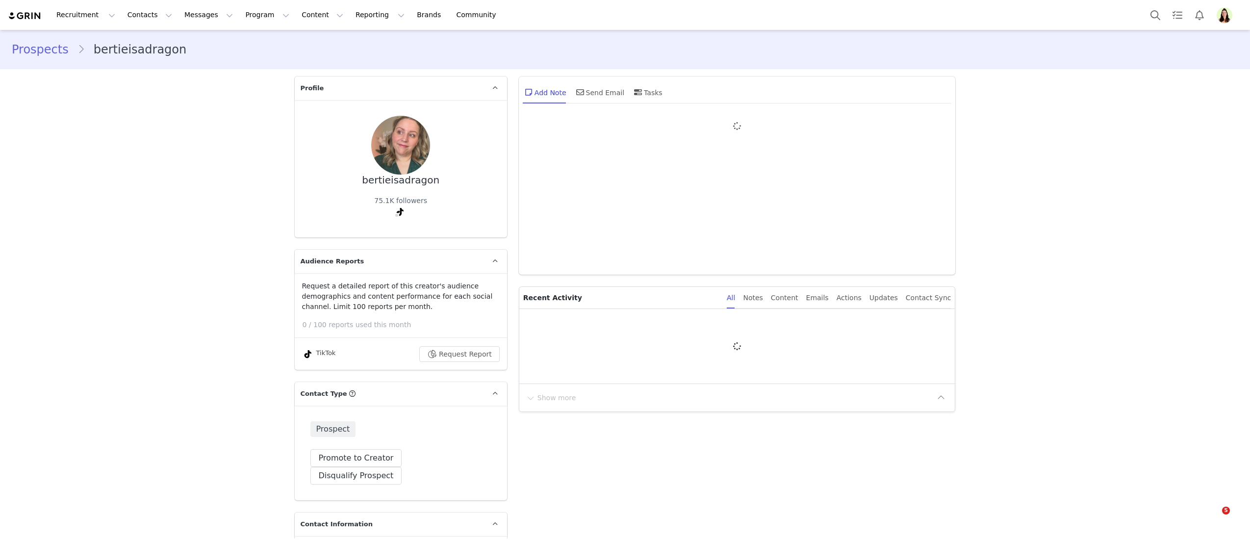
type input "+1 ([GEOGRAPHIC_DATA])"
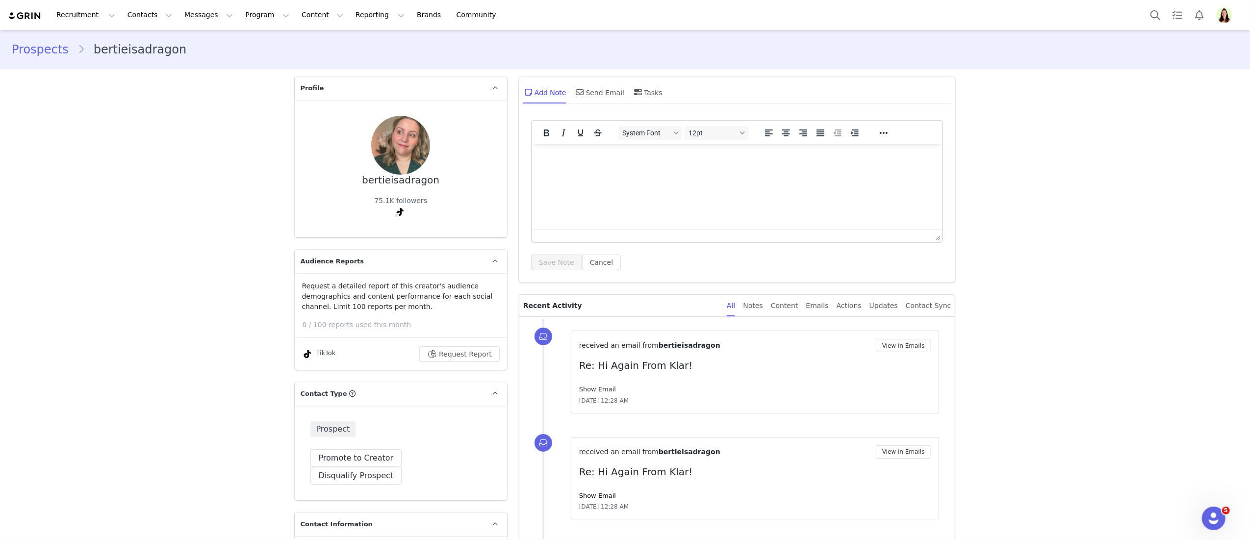
click at [597, 386] on link "Show Email" at bounding box center [597, 388] width 37 height 7
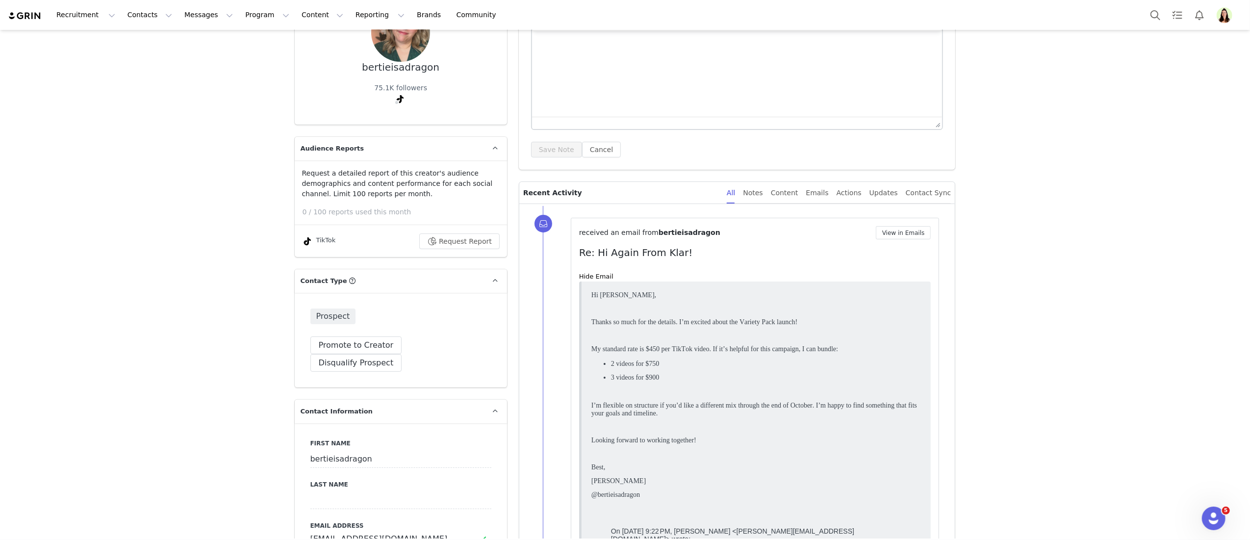
scroll to position [88, 0]
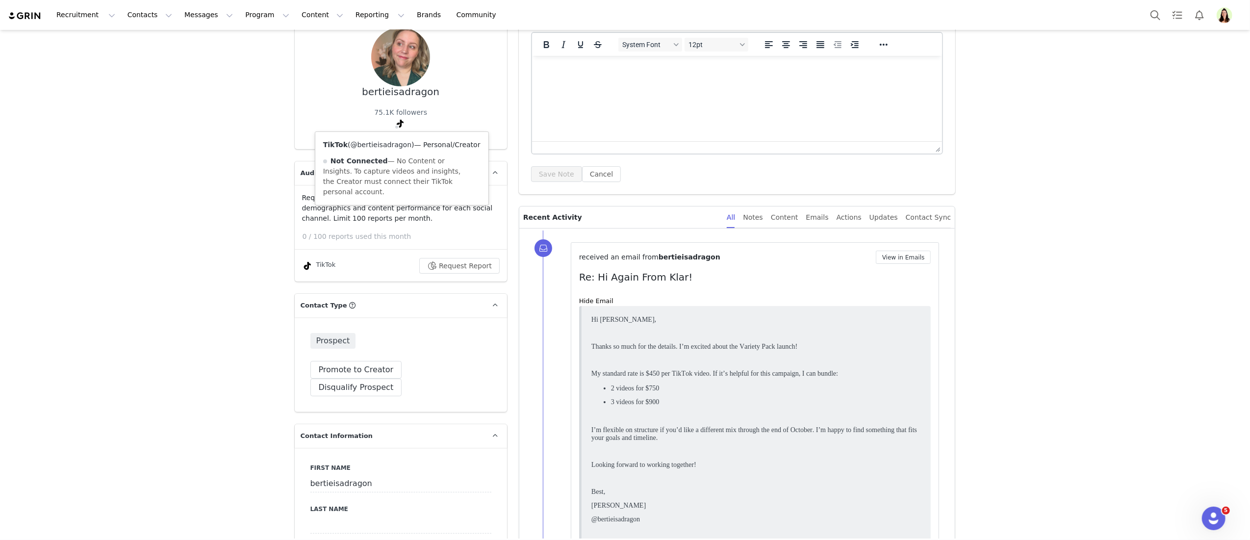
click at [383, 148] on div "TikTok ( @bertieisadragon ) — Personal/Creator Not Connected — No Content or In…" at bounding box center [401, 168] width 173 height 73
click at [385, 143] on link "@bertieisadragon" at bounding box center [381, 145] width 61 height 8
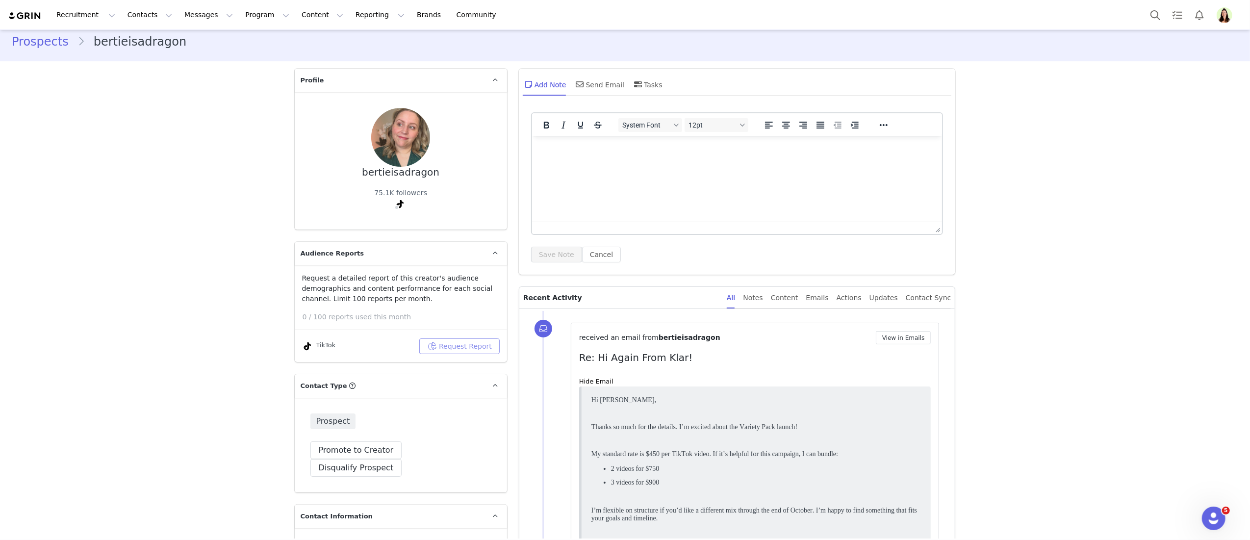
scroll to position [0, 0]
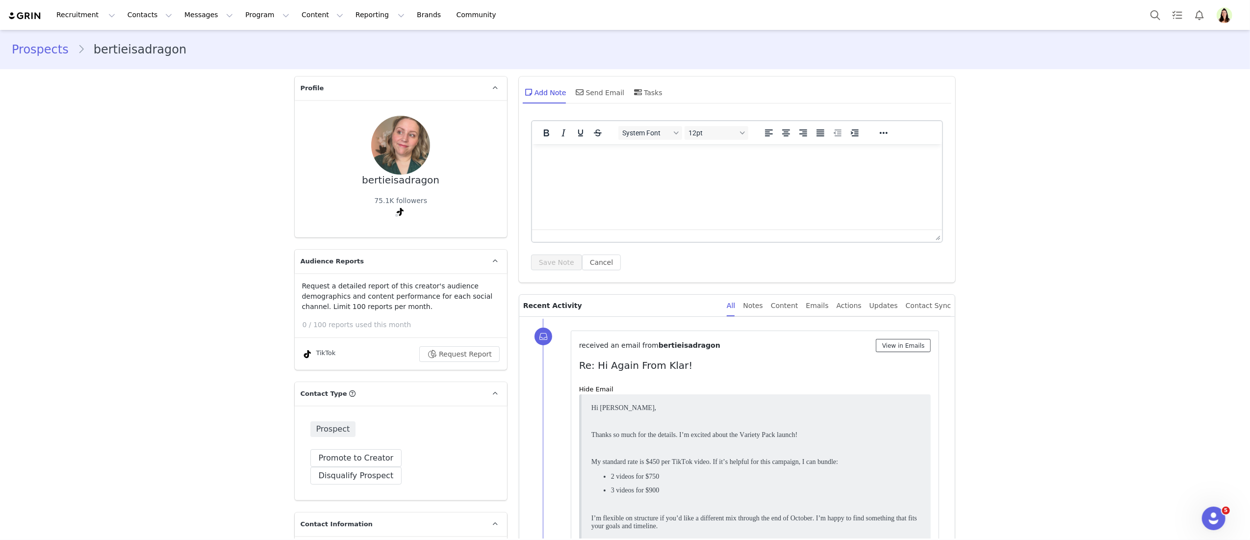
click at [896, 346] on button "View in Emails" at bounding box center [903, 345] width 55 height 13
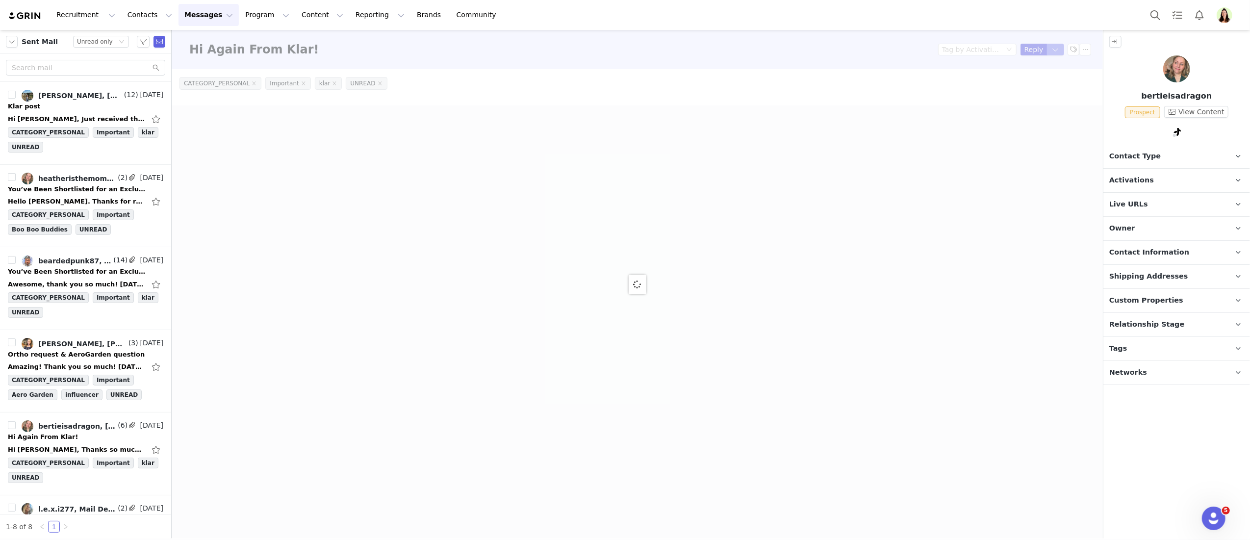
click at [1057, 51] on div at bounding box center [637, 284] width 931 height 508
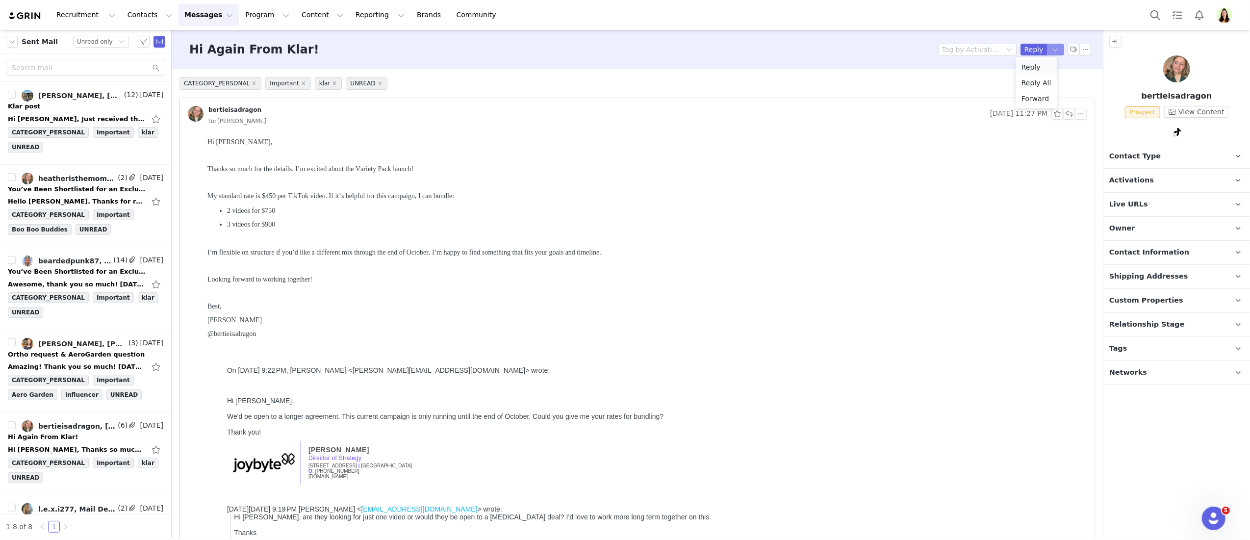
drag, startPoint x: 1048, startPoint y: 50, endPoint x: 1040, endPoint y: 61, distance: 14.0
click at [1048, 50] on button "button" at bounding box center [1056, 50] width 18 height 12
click at [1031, 80] on li "Reply All" at bounding box center [1036, 83] width 42 height 16
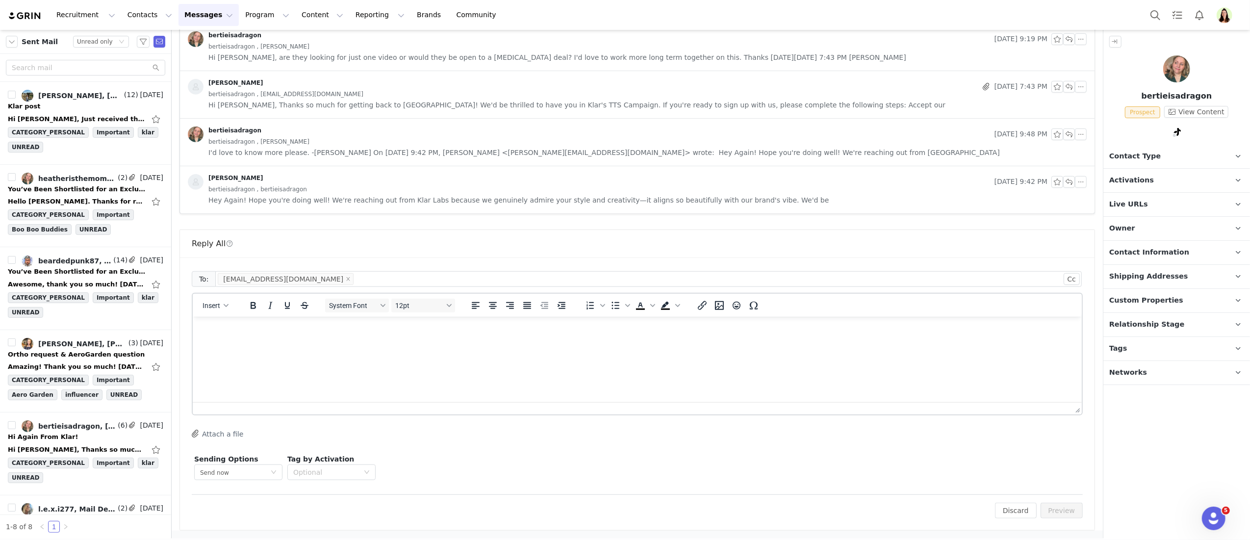
click at [381, 343] on html at bounding box center [636, 329] width 889 height 26
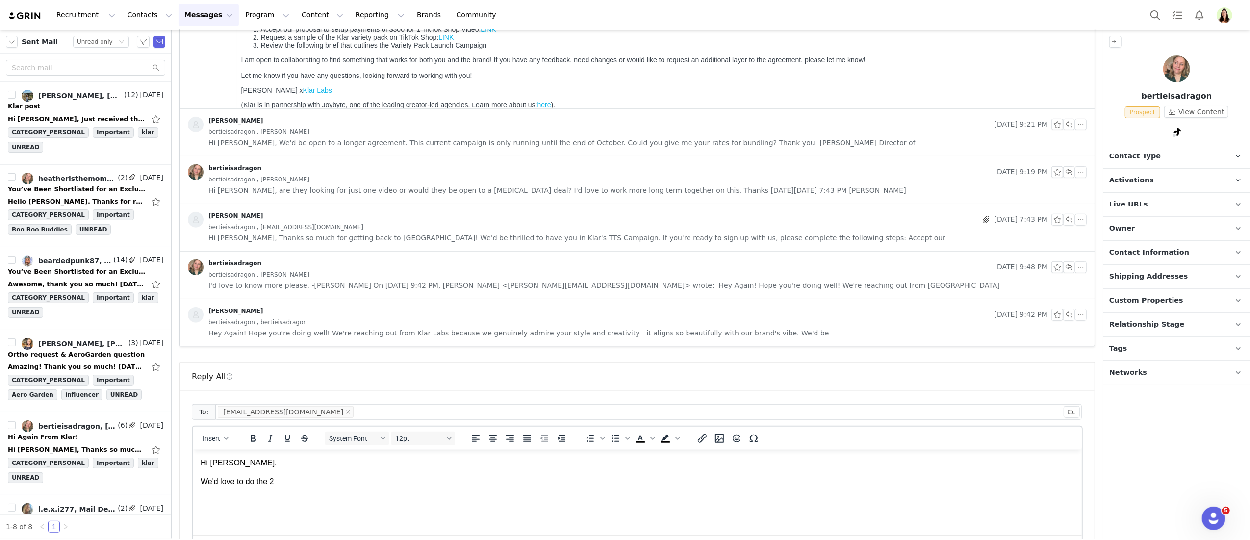
scroll to position [698, 0]
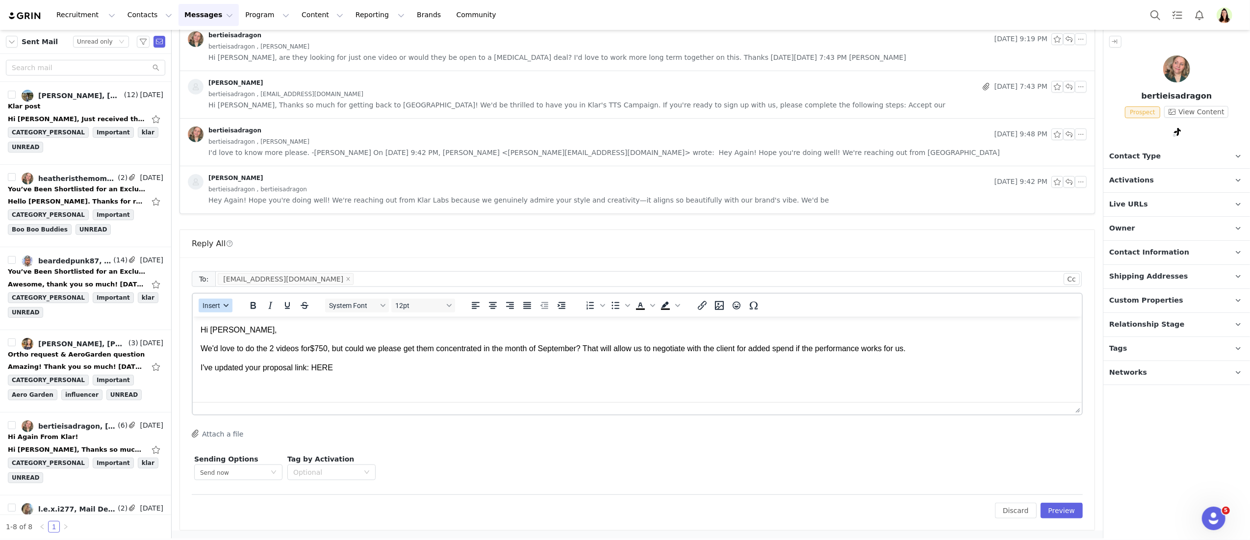
click at [220, 304] on span "Insert" at bounding box center [211, 306] width 18 height 8
click at [371, 362] on p "I've updated your proposal link: HERE" at bounding box center [636, 367] width 873 height 11
click at [1153, 217] on p "Owner The account user who owns the contact" at bounding box center [1164, 229] width 123 height 24
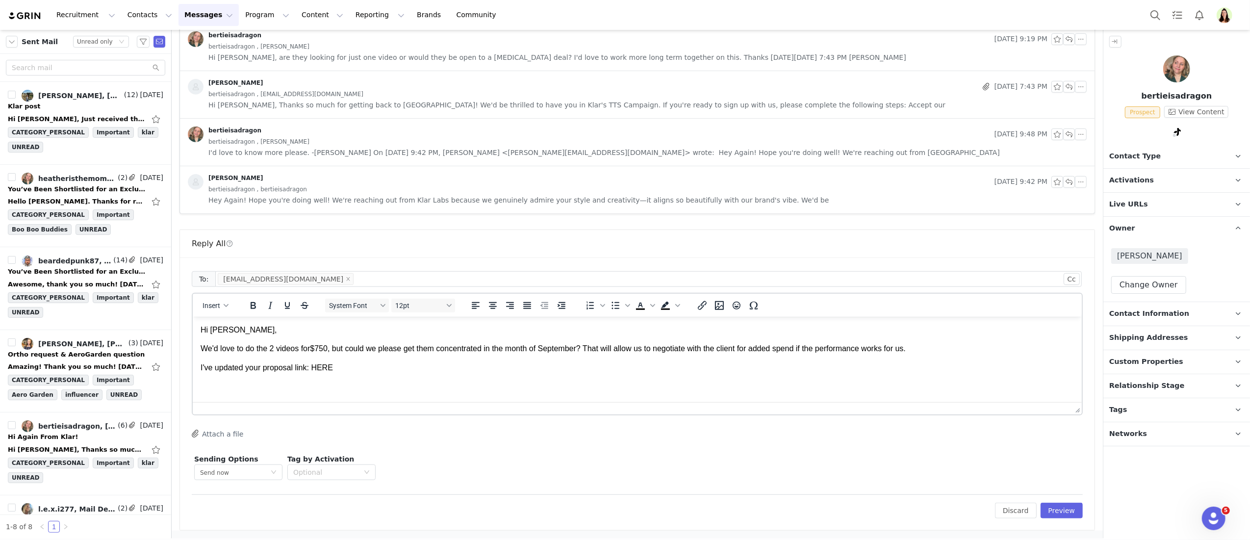
click at [1151, 212] on p "Live URLs" at bounding box center [1164, 205] width 123 height 24
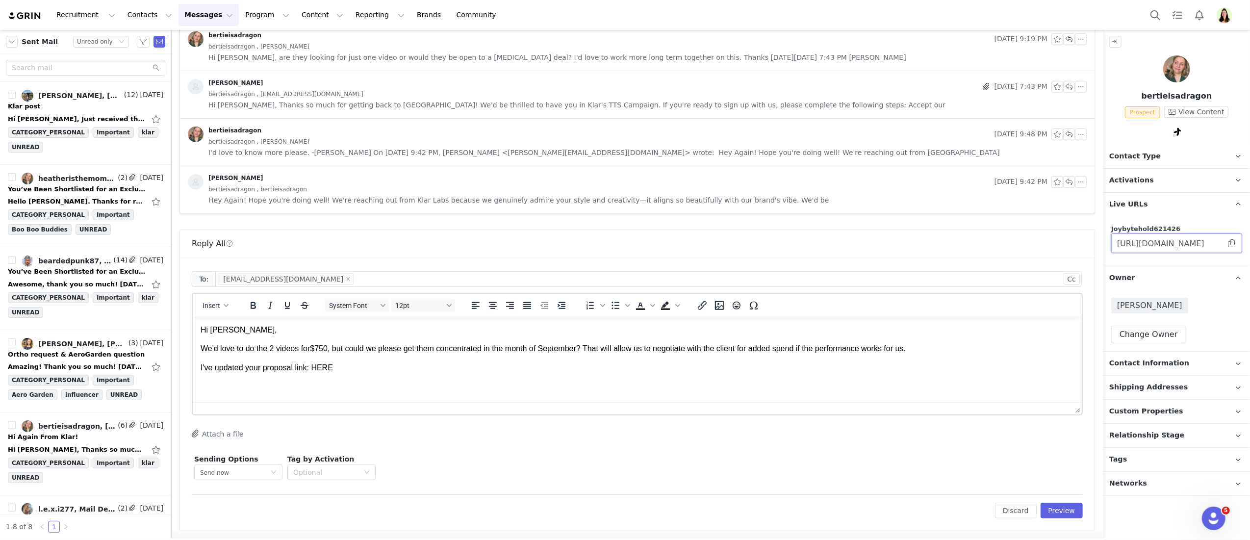
click at [1236, 245] on input "https://joybytehold621426.grin.live/b8671a8d-6209-4ab2-ad52-91972599c098" at bounding box center [1176, 243] width 131 height 20
drag, startPoint x: 1232, startPoint y: 243, endPoint x: 1167, endPoint y: 278, distance: 73.7
click at [1233, 243] on span at bounding box center [1231, 243] width 10 height 0
click at [345, 380] on html "Hi Heather, We'd love to do the 2 videos for $750, but could we please get them…" at bounding box center [636, 348] width 889 height 64
drag, startPoint x: 335, startPoint y: 363, endPoint x: 334, endPoint y: 369, distance: 6.0
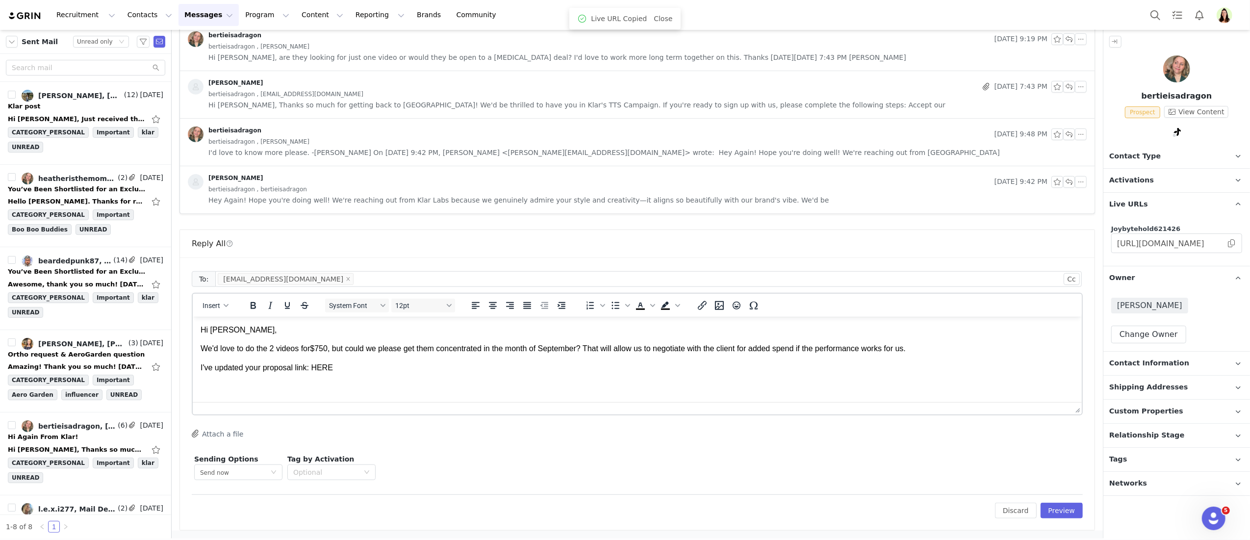
click at [314, 363] on p "I've updated your proposal link: HERE" at bounding box center [636, 367] width 873 height 11
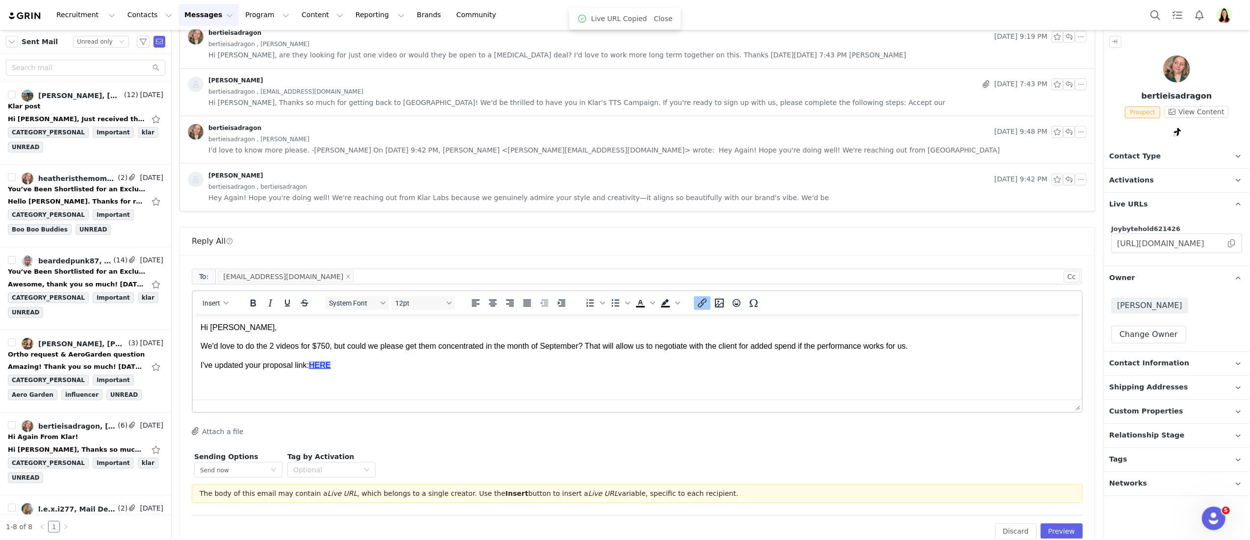
click at [362, 367] on p "I've updated your proposal link: HERE" at bounding box center [636, 364] width 873 height 11
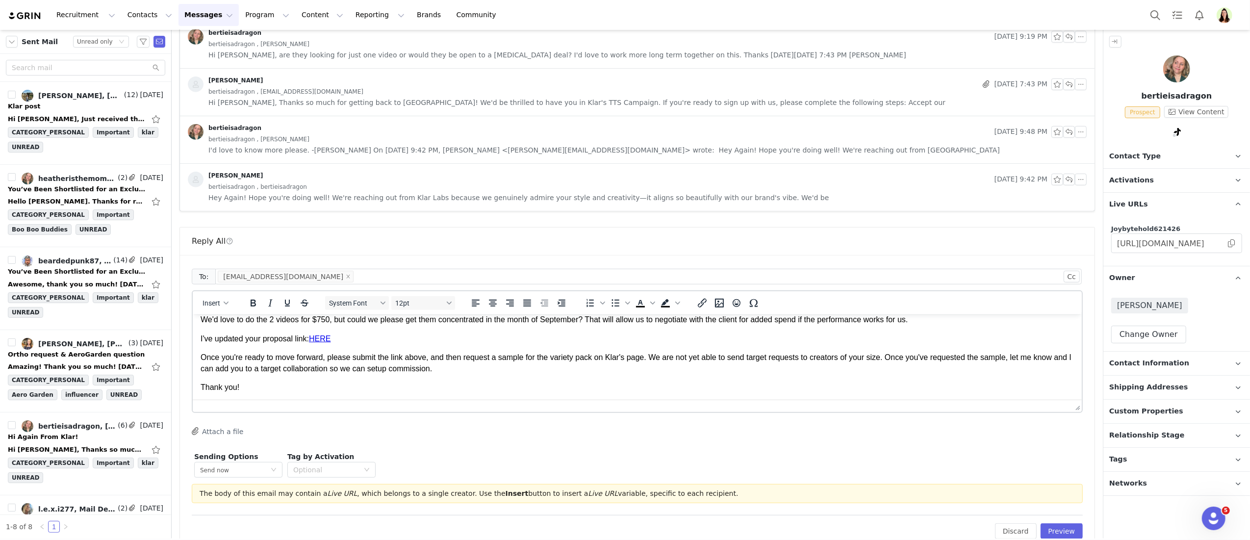
scroll to position [38, 0]
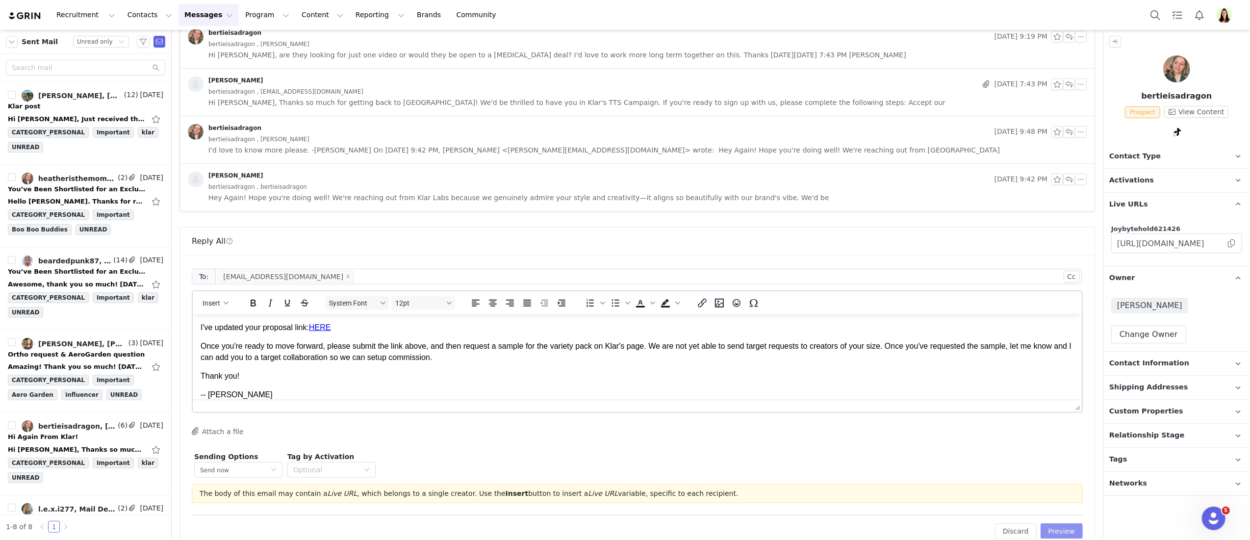
click at [1044, 535] on button "Preview" at bounding box center [1061, 531] width 43 height 16
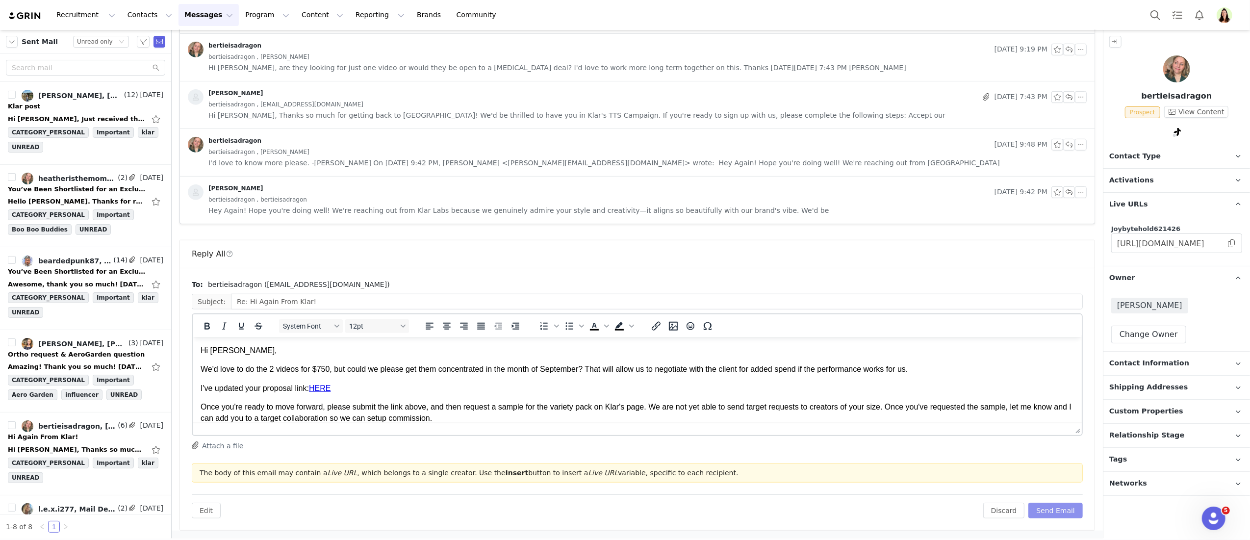
scroll to position [0, 0]
click at [1050, 510] on button "Send Email" at bounding box center [1055, 511] width 54 height 16
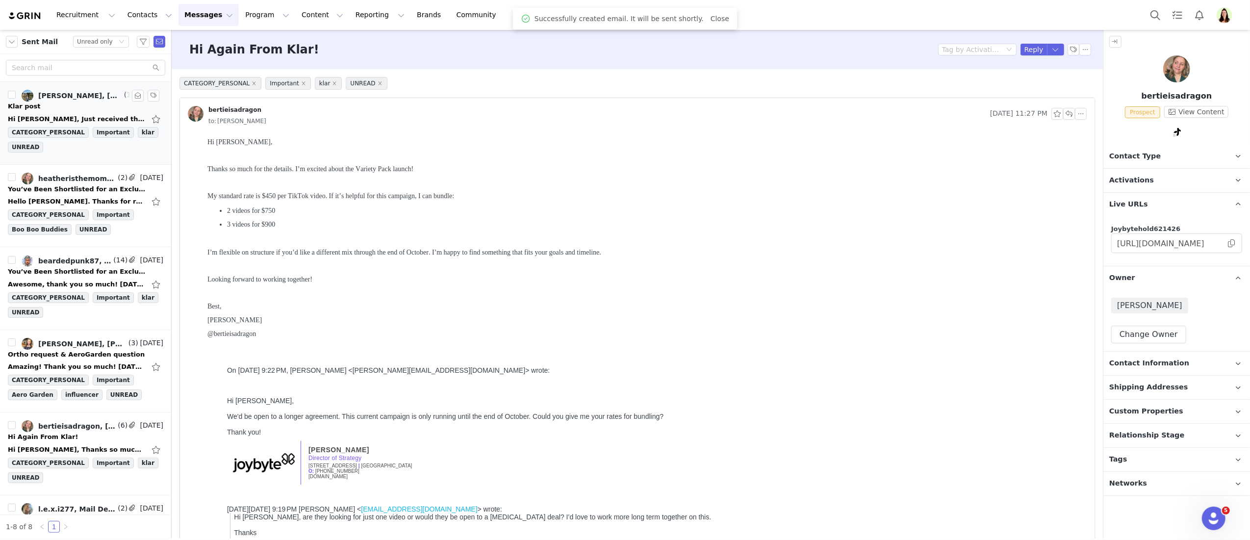
click at [106, 110] on div "Klar post" at bounding box center [85, 106] width 155 height 10
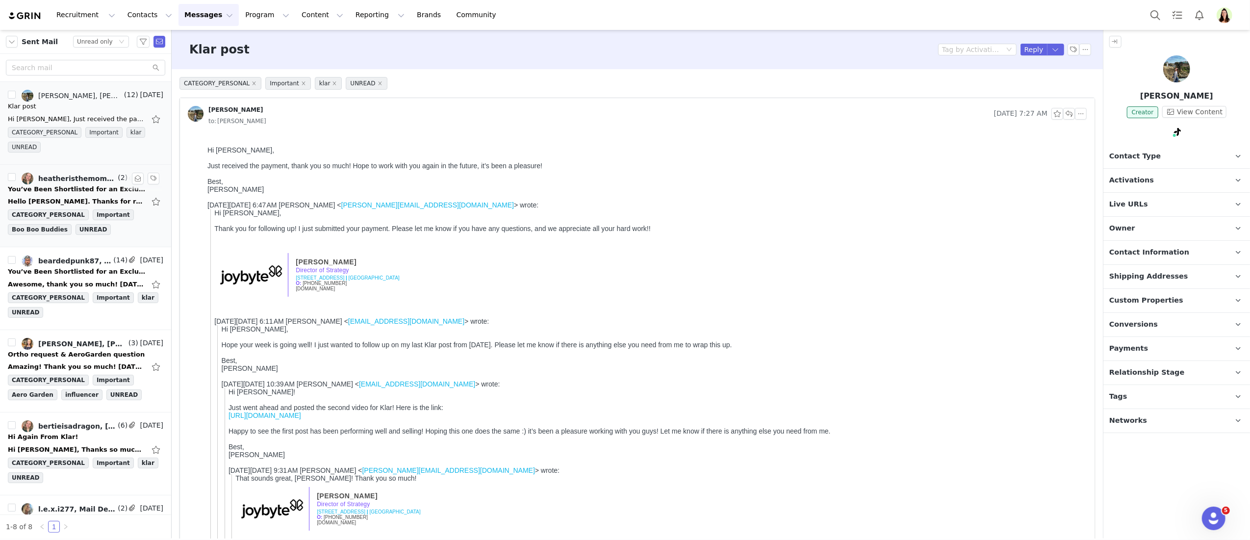
click at [82, 199] on div "Hello [PERSON_NAME]. Thanks for reaching out. What is the flat rate for this ca…" at bounding box center [76, 202] width 137 height 10
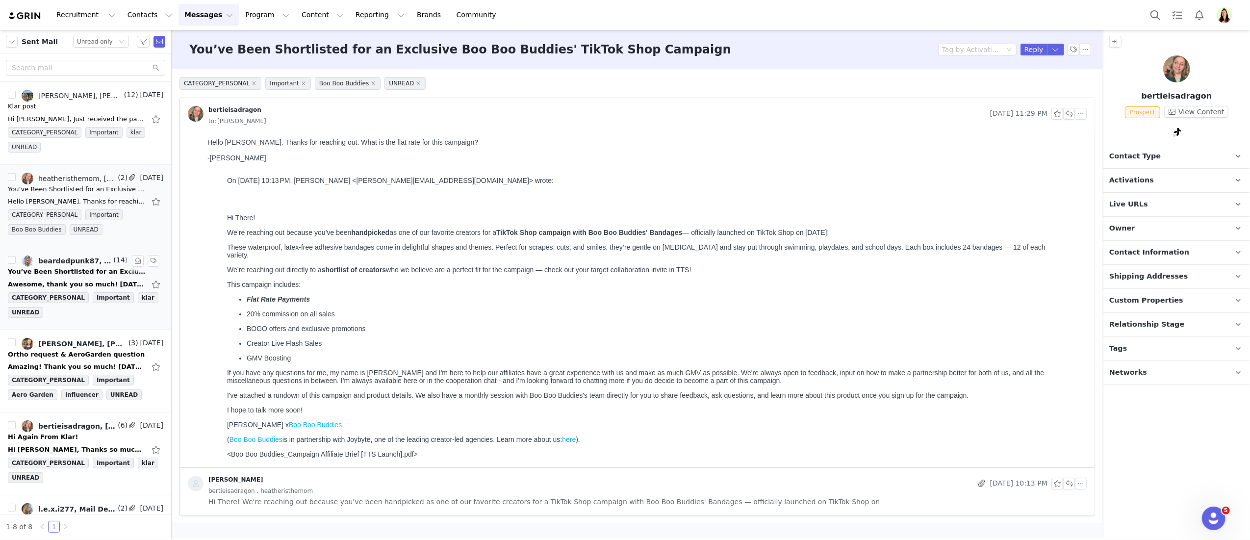
click at [72, 267] on link "beardedpunk87, [PERSON_NAME], [PERSON_NAME]" at bounding box center [67, 261] width 90 height 12
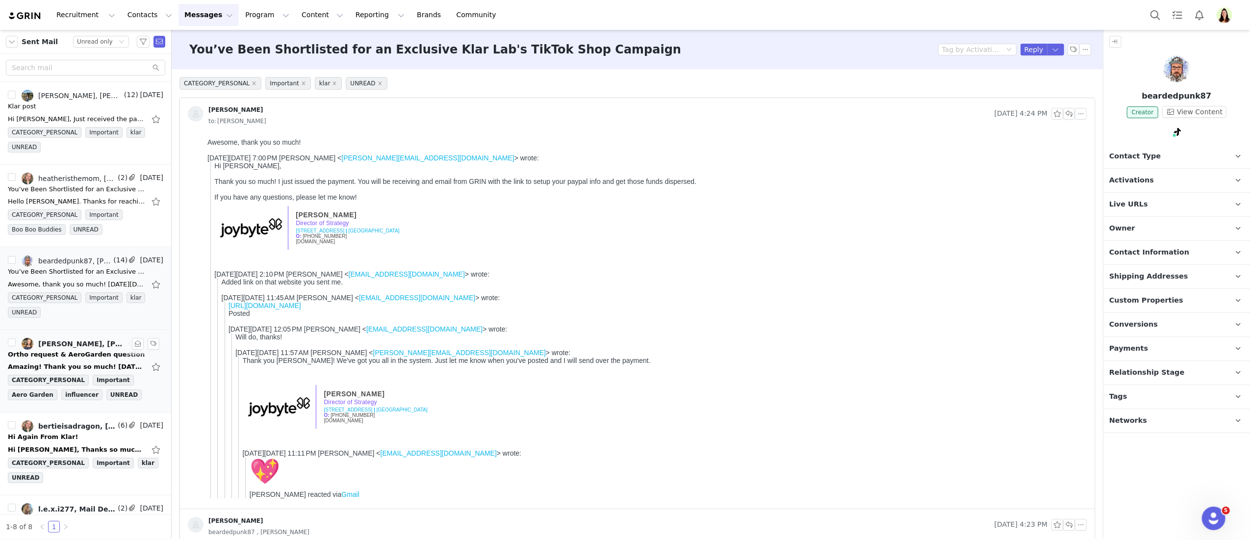
click at [72, 352] on div "Ortho request & AeroGarden question" at bounding box center [76, 355] width 137 height 10
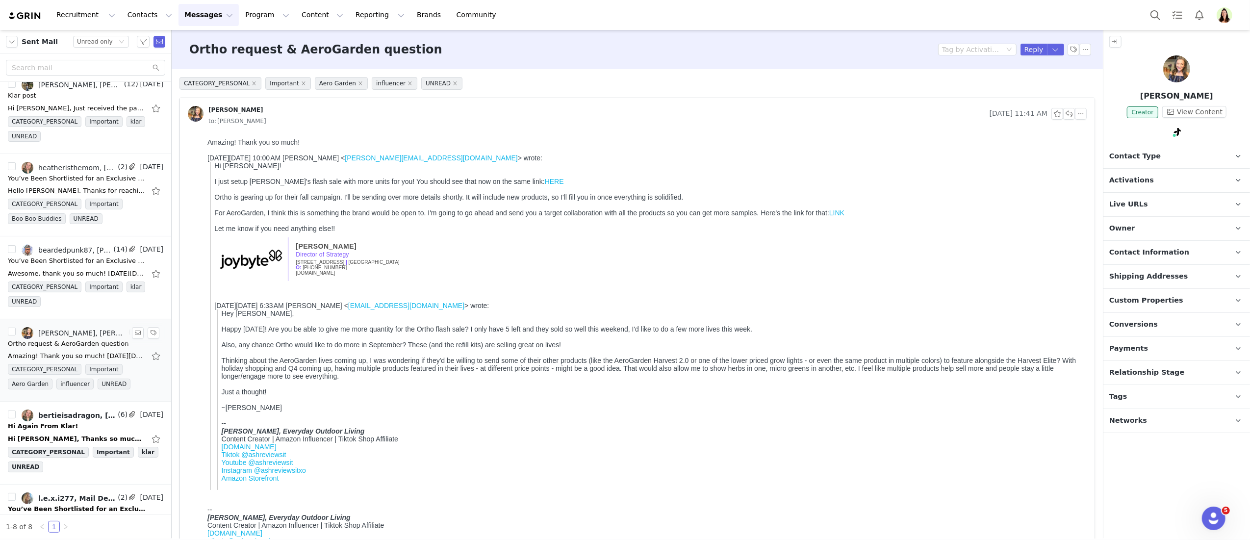
scroll to position [28, 0]
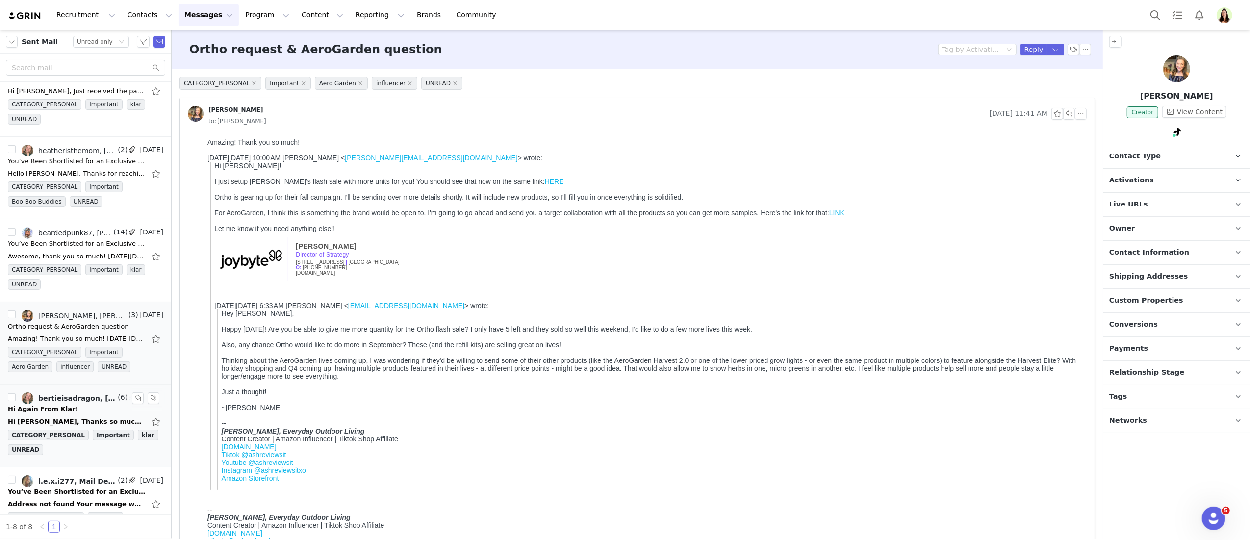
click at [82, 404] on link "bertieisadragon, Myriah Castillo" at bounding box center [69, 398] width 94 height 12
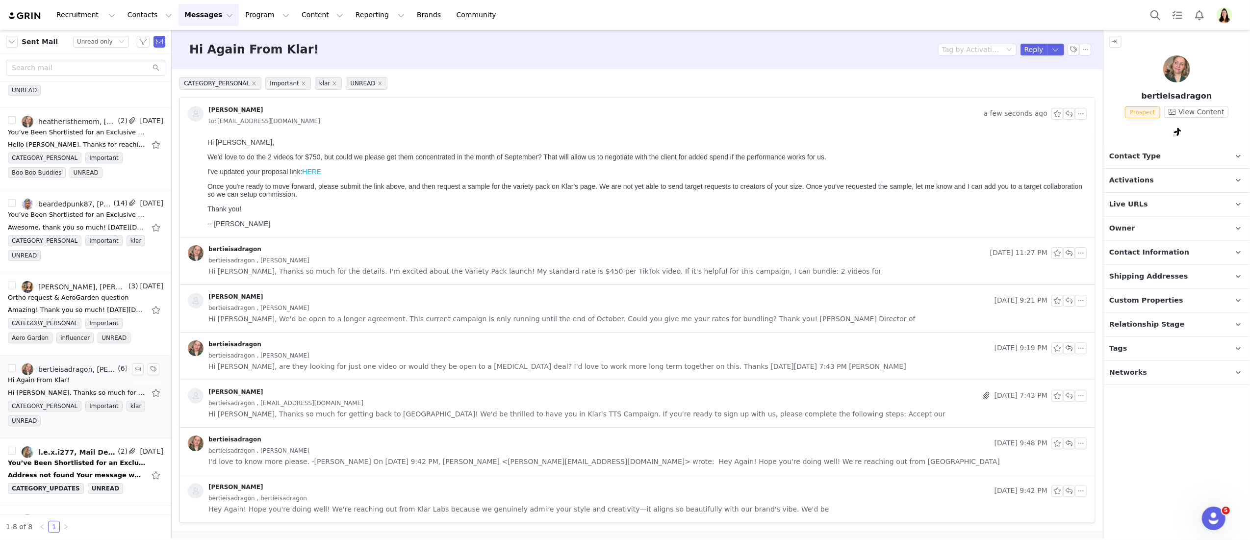
scroll to position [84, 0]
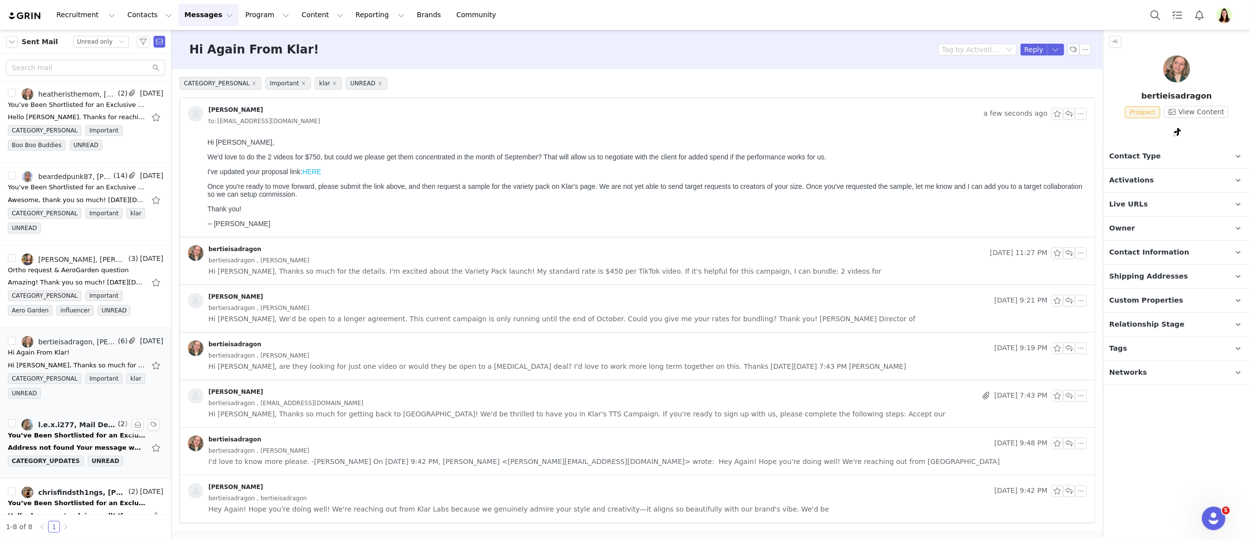
click at [67, 427] on div "l.e.x.i277, Mail Delivery Subsystem, Myriah Castillo" at bounding box center [76, 425] width 77 height 8
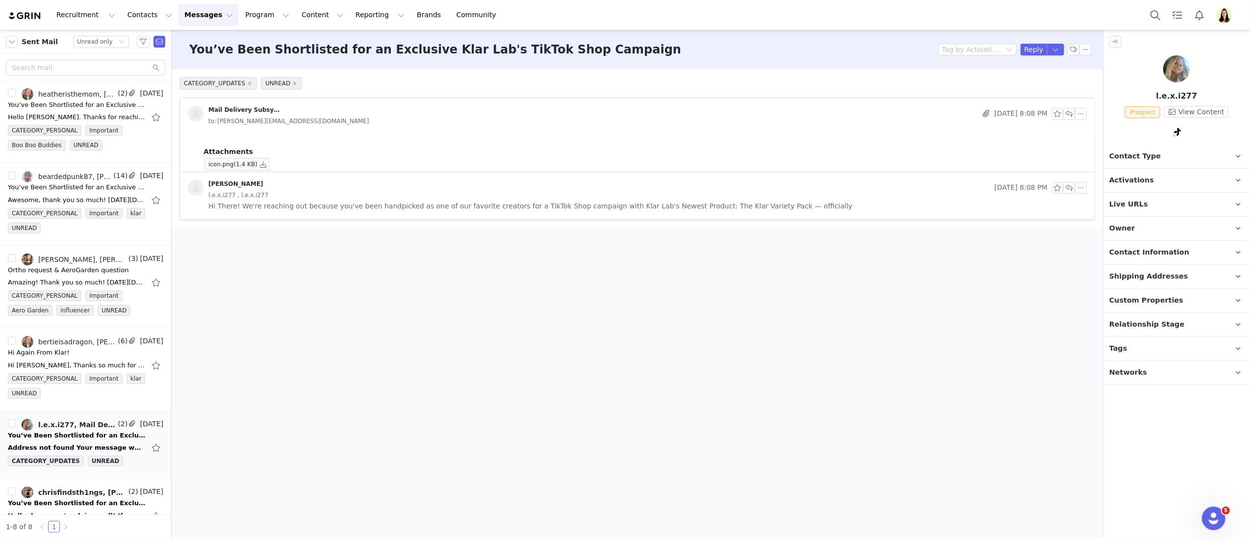
scroll to position [0, 0]
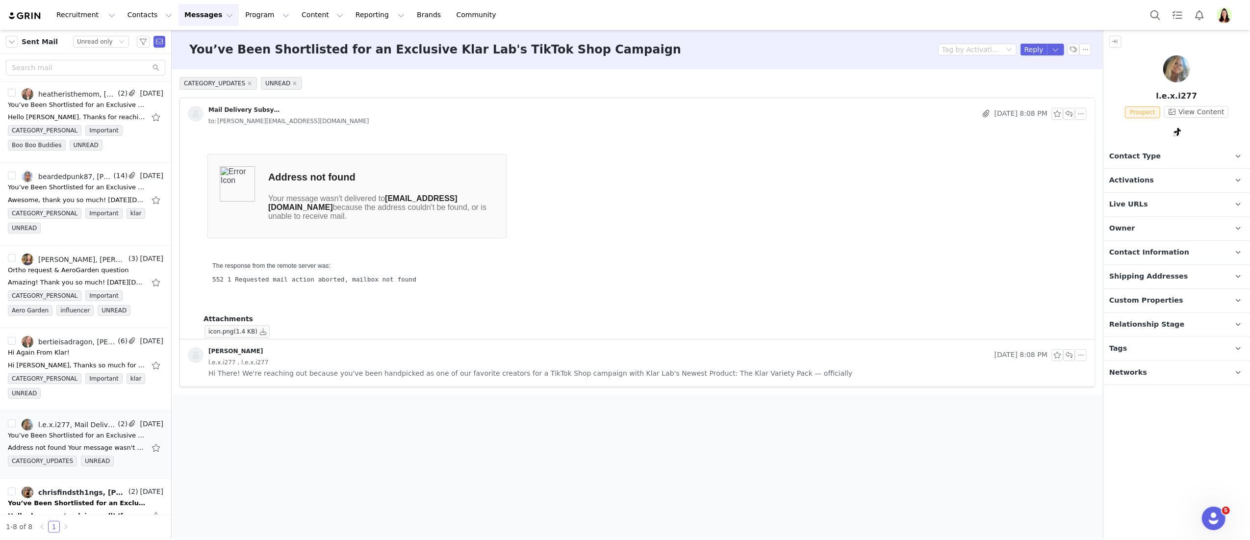
click at [1119, 163] on p "Contact Type Contact type can be Creator, Prospect, Application, or Manager." at bounding box center [1164, 157] width 123 height 24
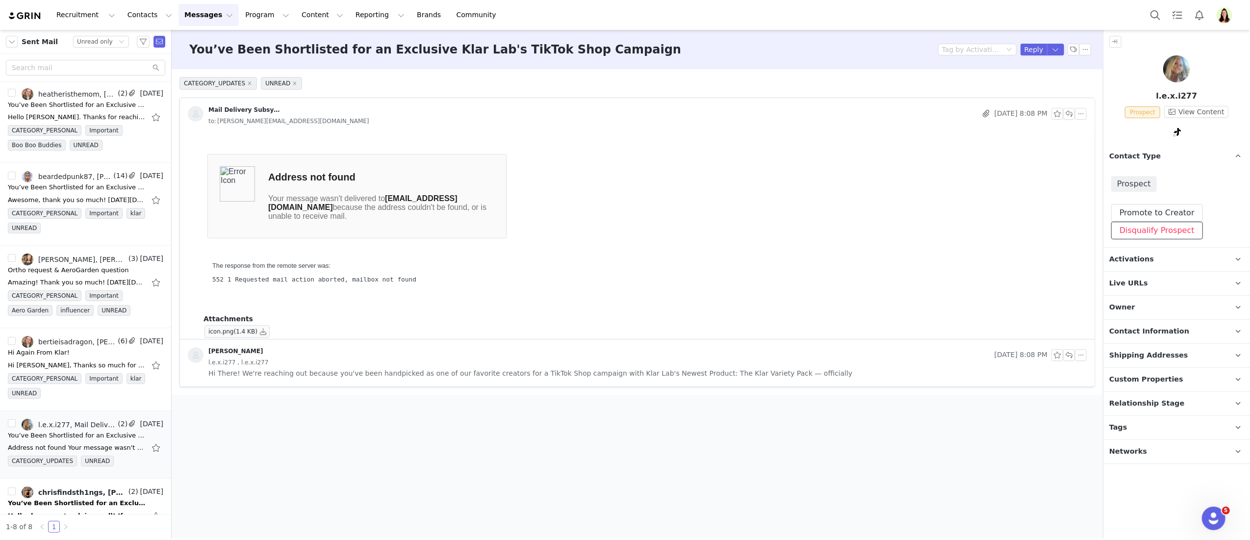
click at [1158, 236] on button "Disqualify Prospect" at bounding box center [1157, 231] width 92 height 18
click at [1188, 282] on div at bounding box center [1150, 277] width 101 height 15
click at [1138, 304] on li "Too Expensive" at bounding box center [1153, 312] width 119 height 16
click at [1132, 277] on div "Too Expensive" at bounding box center [1124, 277] width 49 height 15
click at [1130, 297] on li "Non Responsive" at bounding box center [1153, 297] width 119 height 16
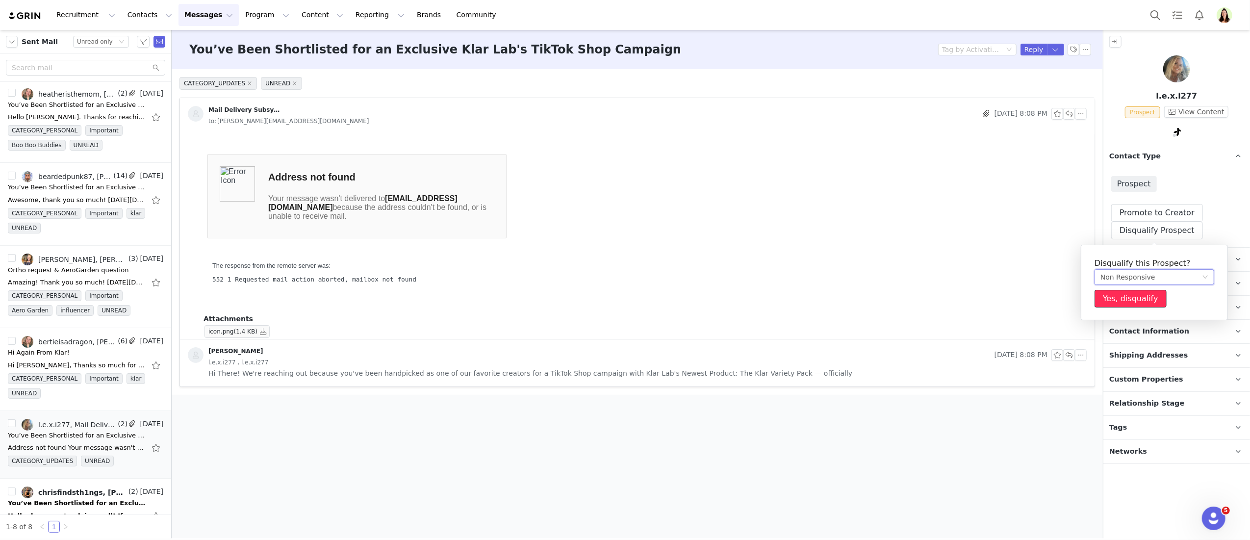
click at [1127, 295] on button "Yes, disqualify" at bounding box center [1130, 299] width 72 height 18
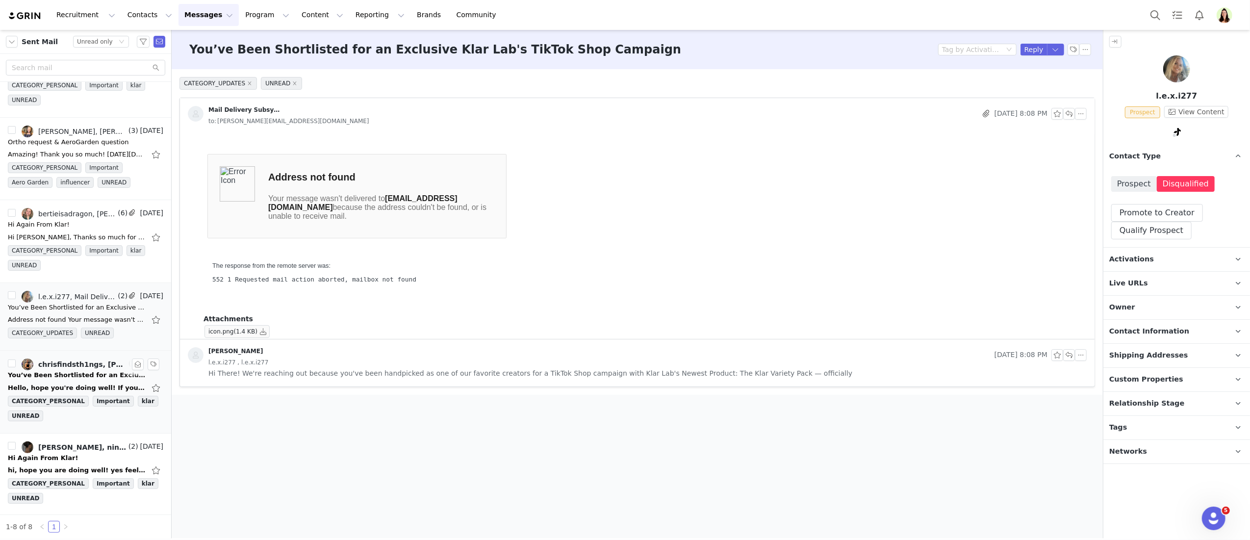
scroll to position [220, 0]
click at [66, 385] on div "Hello, hope you're doing well! If you are reaching out about a potential collab…" at bounding box center [76, 386] width 137 height 10
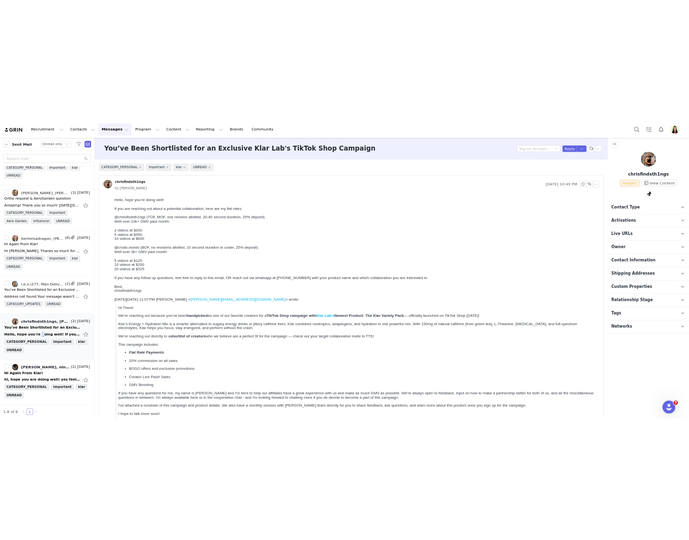
scroll to position [0, 0]
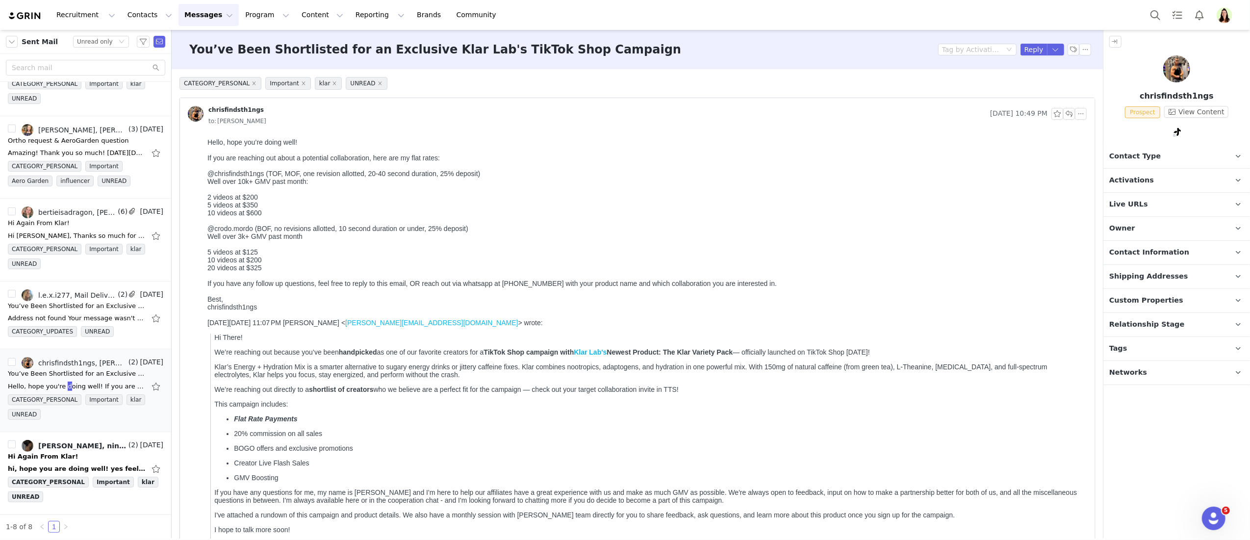
click at [485, 200] on div "2 videos at $200 5 videos at $350" at bounding box center [644, 201] width 875 height 16
click at [1179, 130] on icon at bounding box center [1177, 132] width 7 height 8
click at [1182, 149] on link "@chrisfindsth1ngs" at bounding box center [1170, 153] width 64 height 8
click at [1121, 188] on p "Activations" at bounding box center [1164, 181] width 123 height 24
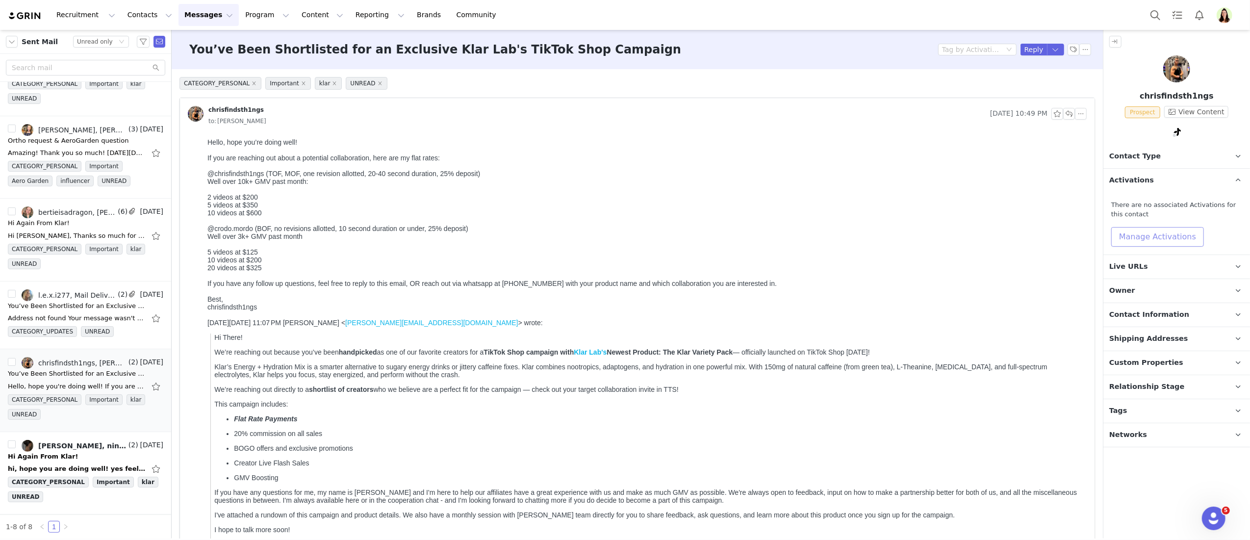
click at [1156, 235] on button "Manage Activations" at bounding box center [1157, 237] width 93 height 20
click at [1153, 271] on div "Select Activation" at bounding box center [1132, 275] width 96 height 15
click at [1107, 341] on li "[Paid Creators] Energy + Hydration Drink Mix TTS Affiliate Campaign" at bounding box center [1135, 342] width 113 height 16
click at [1100, 301] on button "Apply" at bounding box center [1096, 299] width 35 height 16
drag, startPoint x: 1215, startPoint y: 94, endPoint x: 1138, endPoint y: 99, distance: 77.1
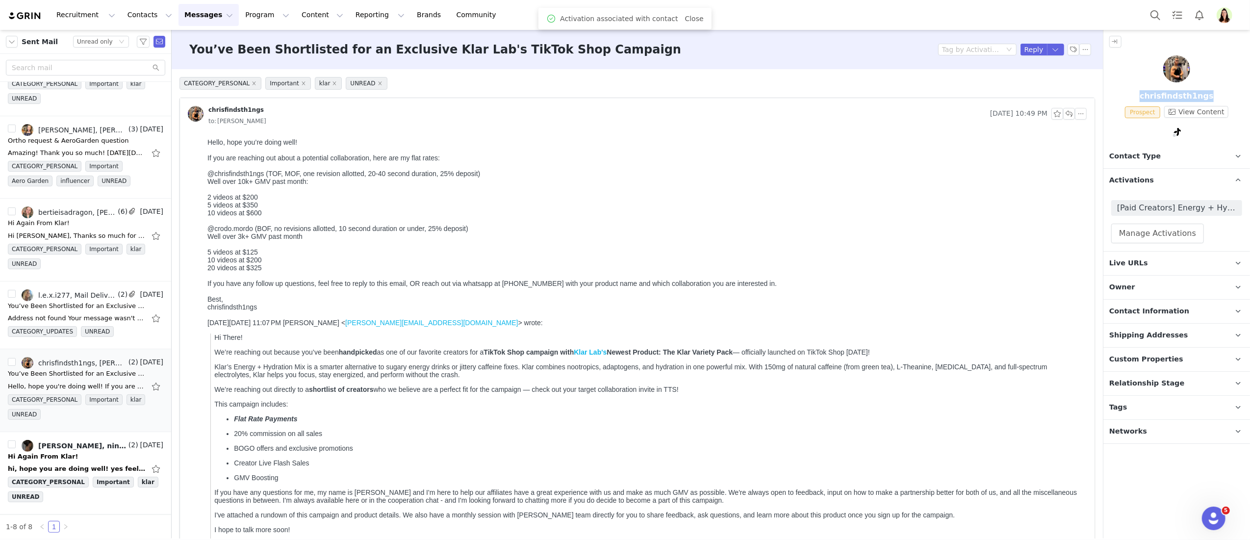
click at [1138, 99] on p "chrisfindsth1ngs" at bounding box center [1176, 96] width 147 height 12
copy p "chrisfindsth1ngs"
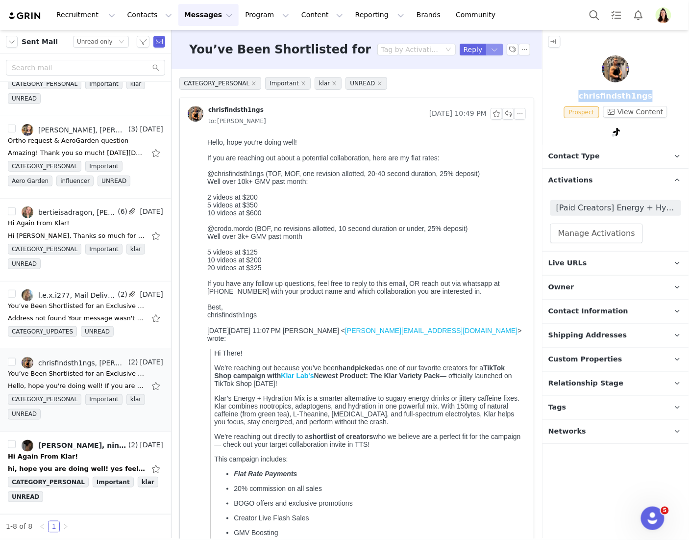
click at [486, 49] on button "button" at bounding box center [495, 50] width 18 height 12
click at [467, 83] on li "Reply All" at bounding box center [476, 83] width 42 height 16
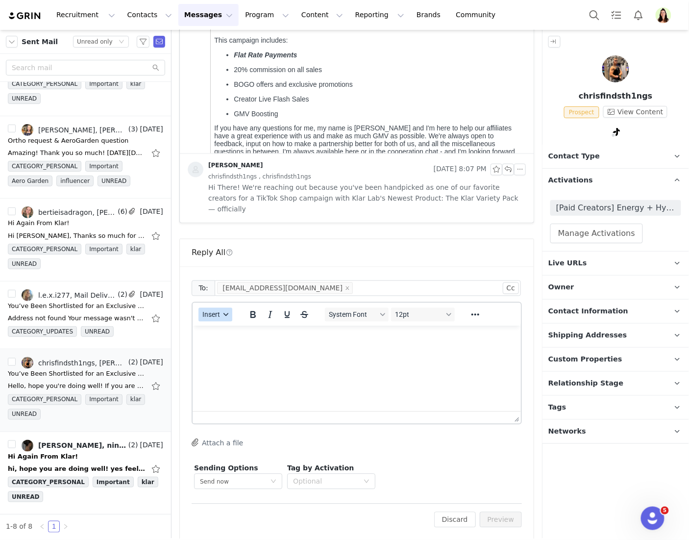
click at [210, 311] on span "Insert" at bounding box center [211, 315] width 18 height 8
click at [224, 316] on div "Insert Template" at bounding box center [251, 322] width 88 height 12
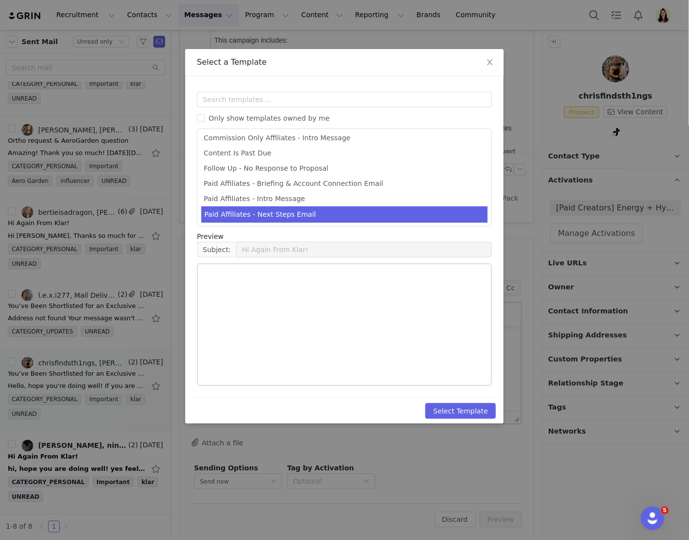
click at [279, 216] on li "Paid Affiliates - Next Steps Email" at bounding box center [344, 214] width 286 height 16
type input "Klar Labs - Next Steps & Campaign Brief"
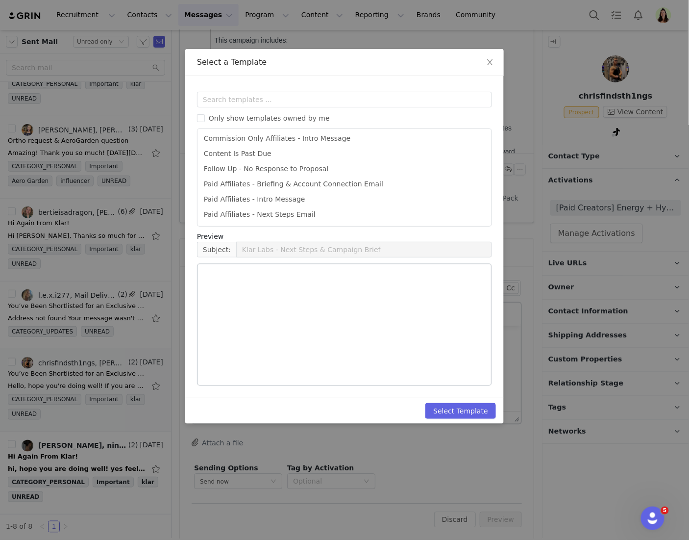
scroll to position [34, 0]
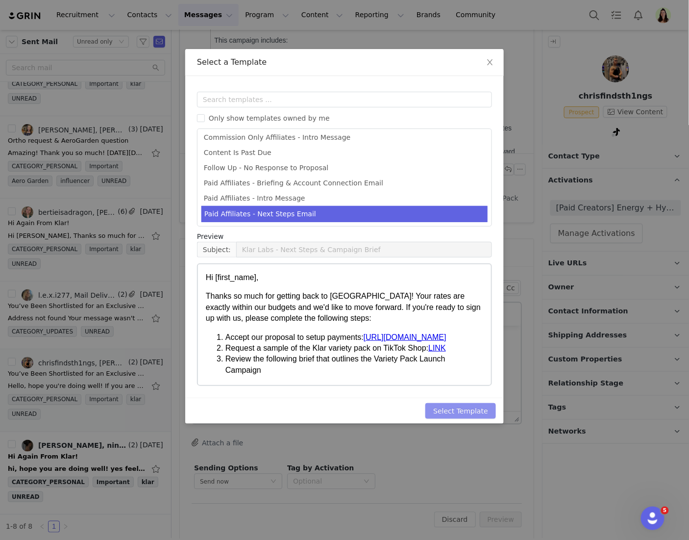
click at [452, 414] on button "Select Template" at bounding box center [461, 411] width 71 height 16
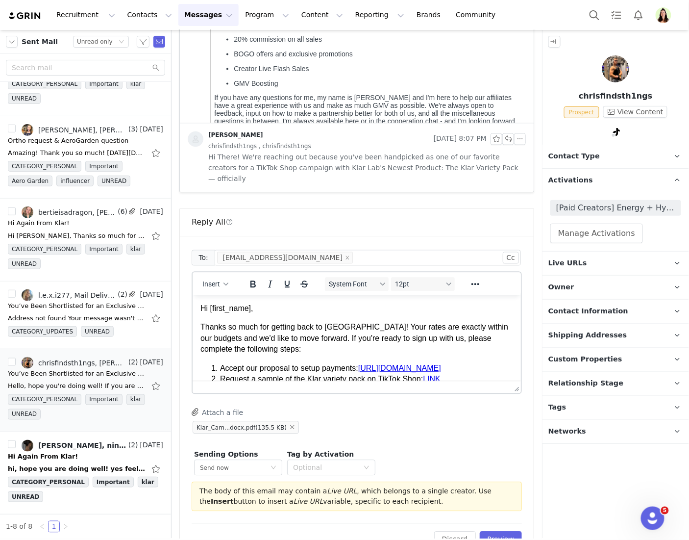
scroll to position [465, 0]
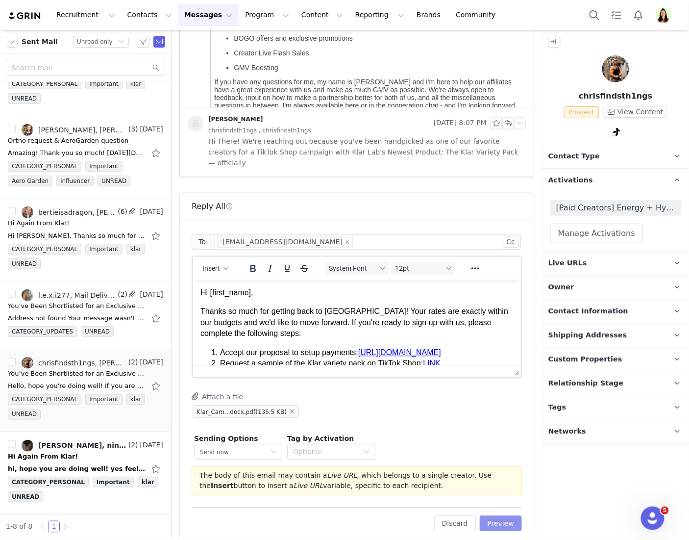
click at [480, 516] on button "Preview" at bounding box center [501, 524] width 43 height 16
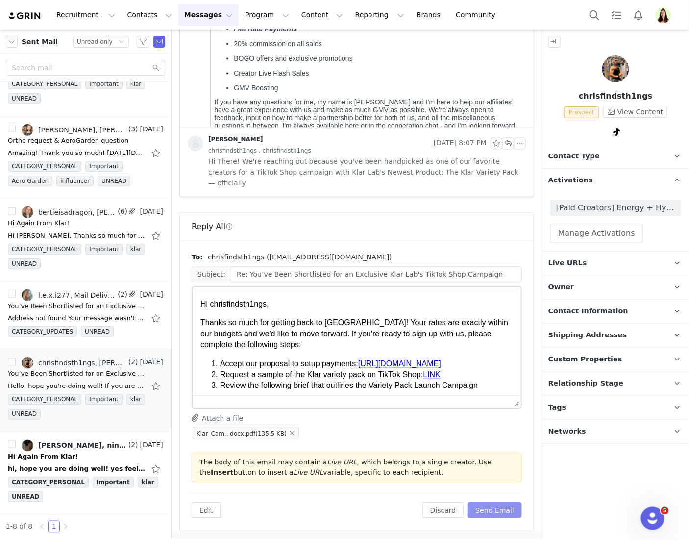
scroll to position [0, 0]
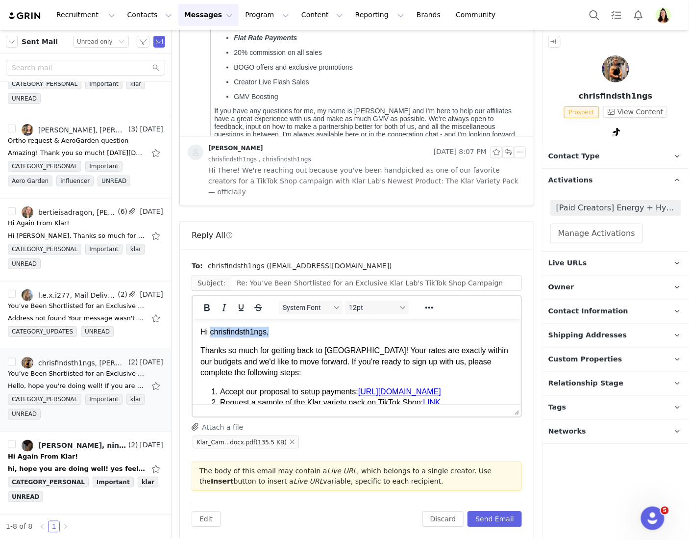
drag, startPoint x: 267, startPoint y: 332, endPoint x: 211, endPoint y: 332, distance: 55.4
click at [211, 332] on p "Hi chrisfindsth1ngs," at bounding box center [356, 332] width 313 height 11
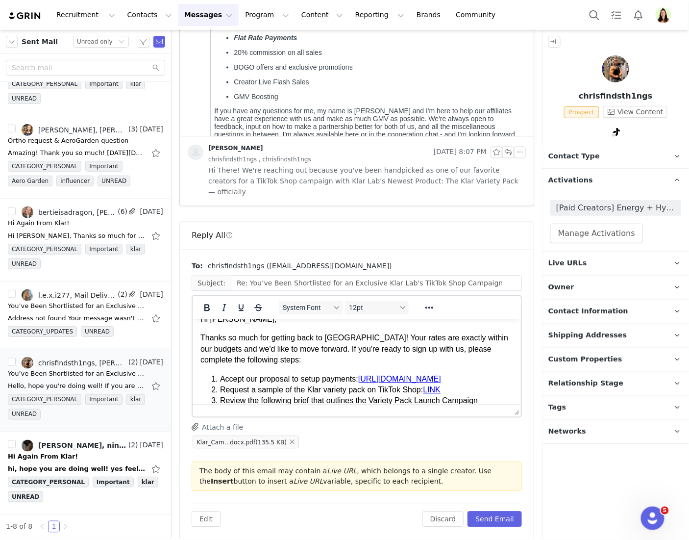
scroll to position [32, 0]
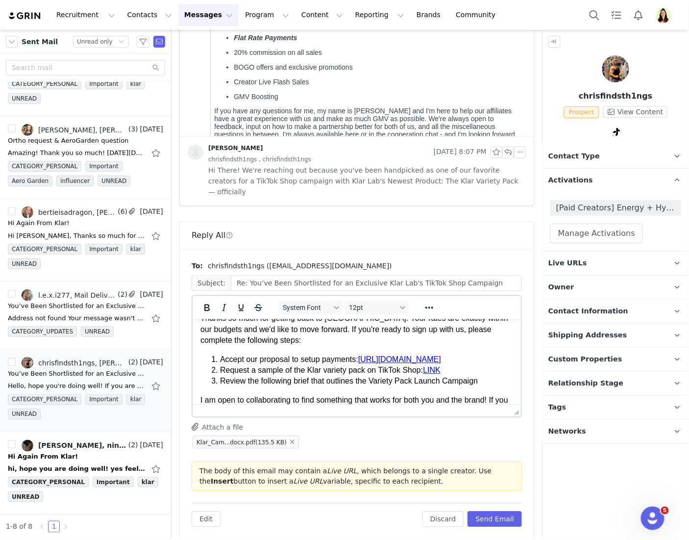
drag, startPoint x: 277, startPoint y: 381, endPoint x: 288, endPoint y: 378, distance: 11.2
click at [255, 365] on li "Accept our proposal to setup payments: https://joybytehold621426.grin.live/b3c1…" at bounding box center [366, 359] width 293 height 11
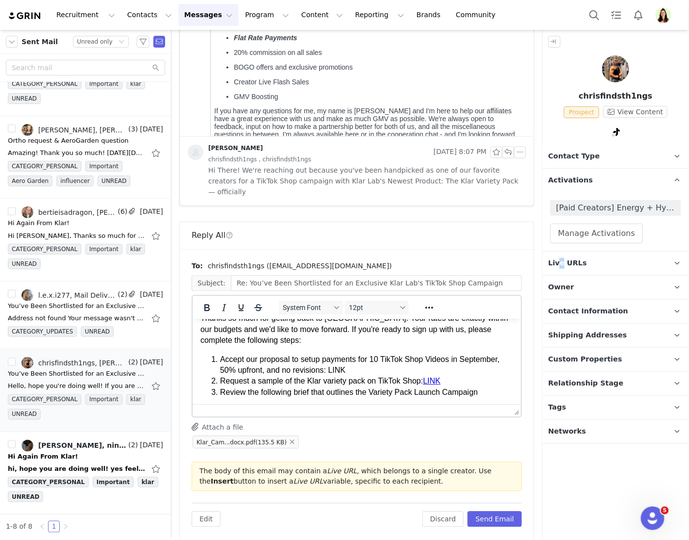
click at [560, 261] on span "Live URLs" at bounding box center [568, 263] width 39 height 11
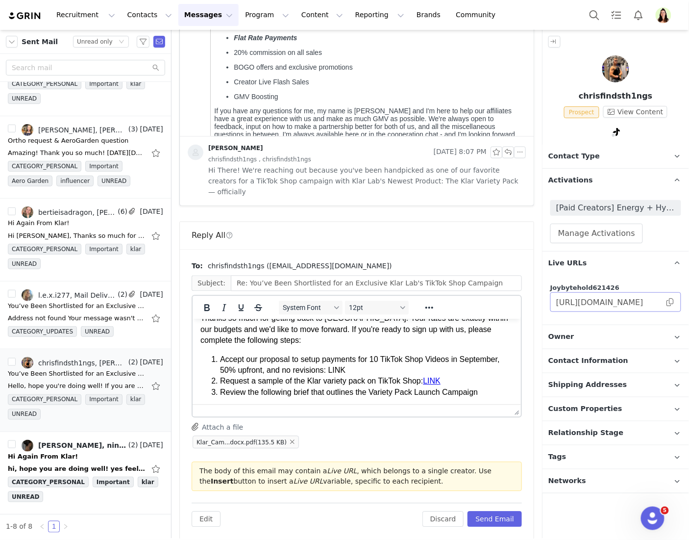
drag, startPoint x: 674, startPoint y: 302, endPoint x: 241, endPoint y: 30, distance: 511.3
click at [674, 302] on span at bounding box center [671, 302] width 10 height 0
drag, startPoint x: 392, startPoint y: 368, endPoint x: 374, endPoint y: 368, distance: 18.1
click at [374, 368] on li "Accept our proposal to setup payments for 10 TikTok Shop Videos in September, 5…" at bounding box center [366, 365] width 293 height 22
click at [389, 390] on li "Review the following brief that outlines the Variety Pack Launch Campaign" at bounding box center [366, 392] width 293 height 11
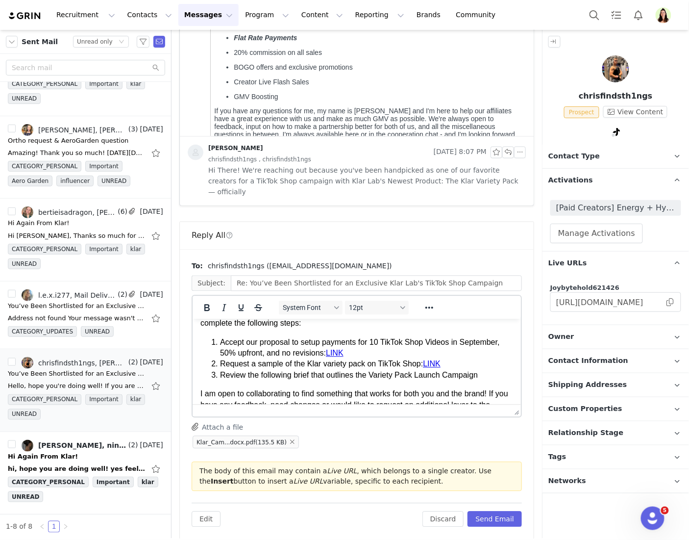
scroll to position [76, 0]
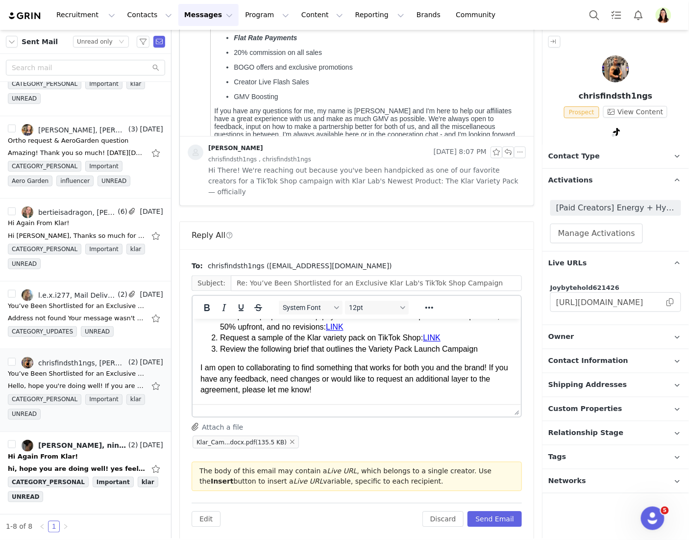
click at [234, 369] on p "I am open to collaborating to find something that works for both you and the br…" at bounding box center [356, 389] width 313 height 55
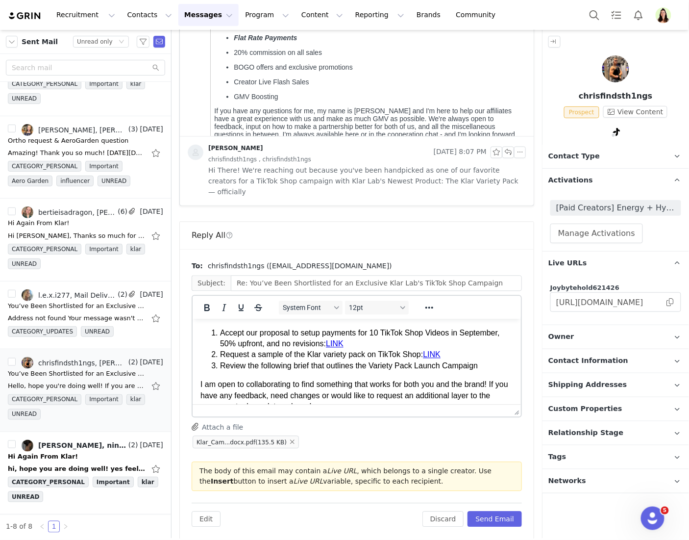
scroll to position [0, 0]
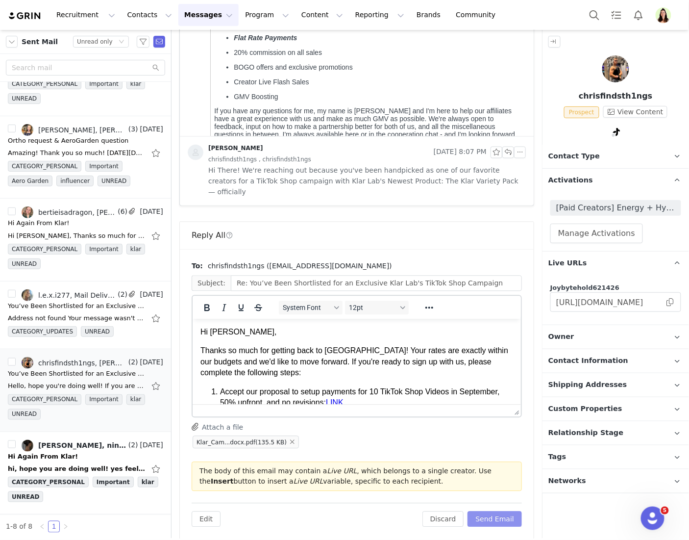
click at [475, 511] on button "Send Email" at bounding box center [495, 519] width 54 height 16
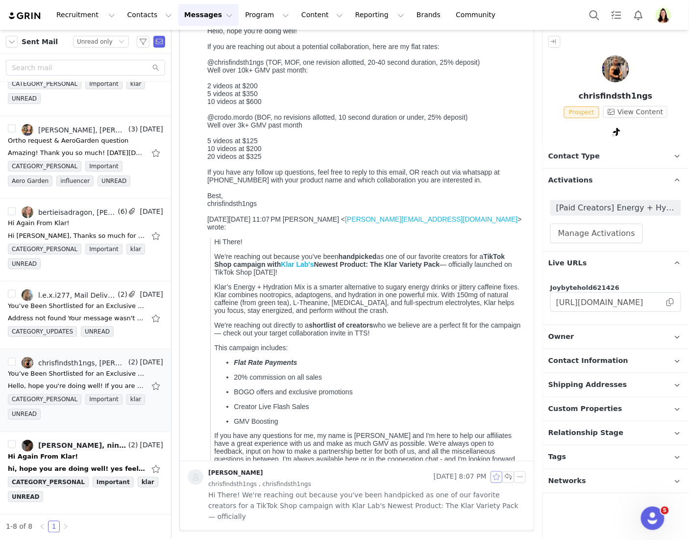
scroll to position [101, 0]
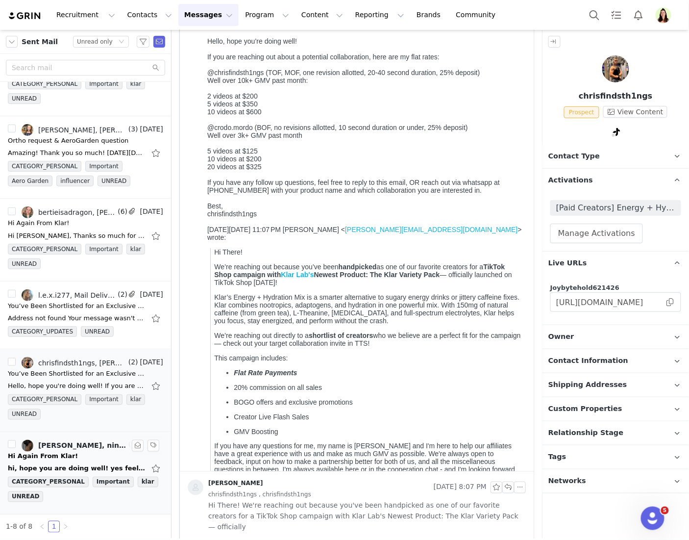
drag, startPoint x: 76, startPoint y: 462, endPoint x: 138, endPoint y: 463, distance: 61.3
click at [76, 462] on div "hi, hope you are doing well! yes feel free to send over more details! On Thu, A…" at bounding box center [85, 469] width 155 height 16
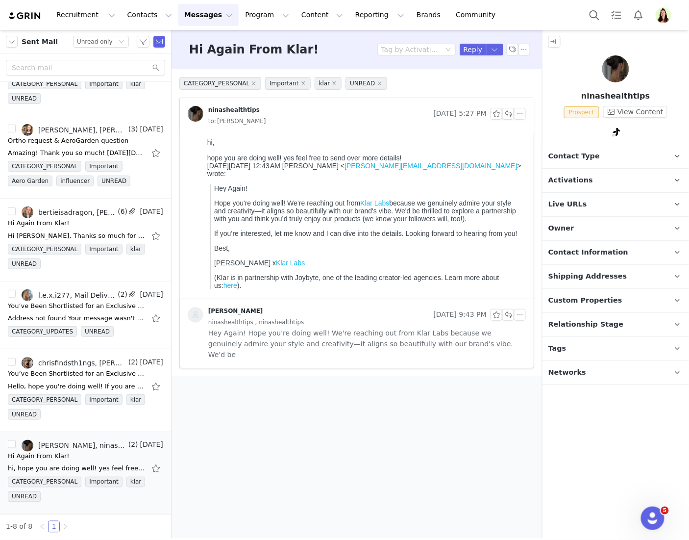
scroll to position [0, 0]
click at [594, 176] on p "Activations" at bounding box center [604, 181] width 123 height 24
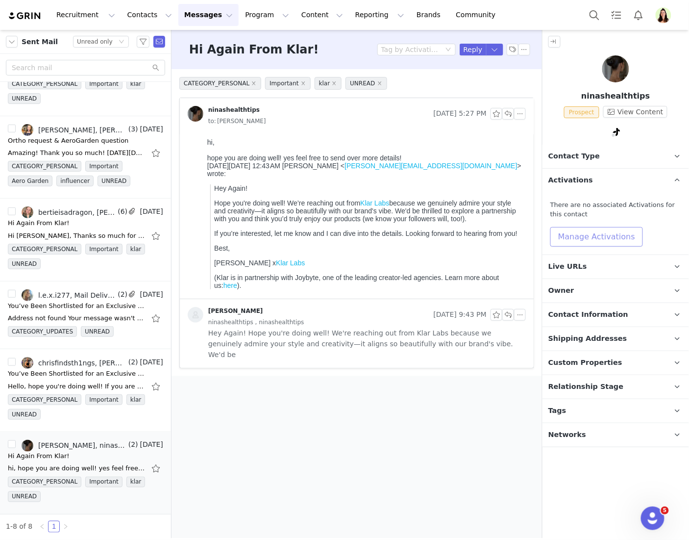
click at [589, 235] on button "Manage Activations" at bounding box center [597, 237] width 93 height 20
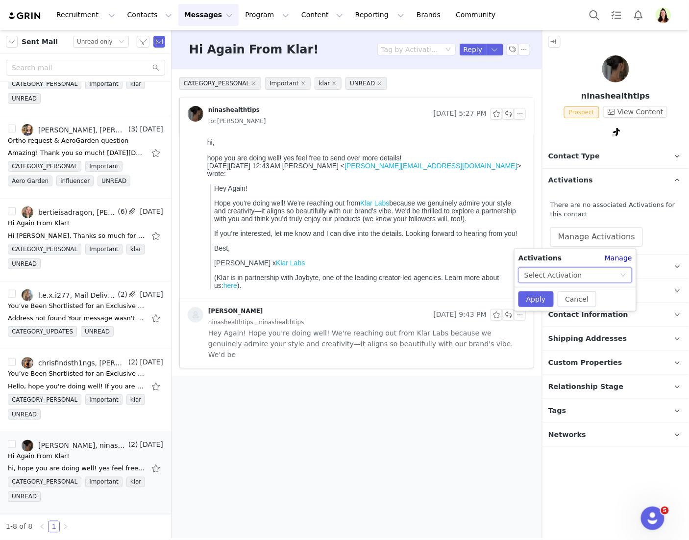
click at [587, 271] on div "Select Activation" at bounding box center [573, 275] width 96 height 15
click at [559, 340] on li "[Paid Creators] Energy + Hydration Drink Mix TTS Affiliate Campaign" at bounding box center [575, 342] width 113 height 16
click at [538, 305] on button "Apply" at bounding box center [536, 299] width 35 height 16
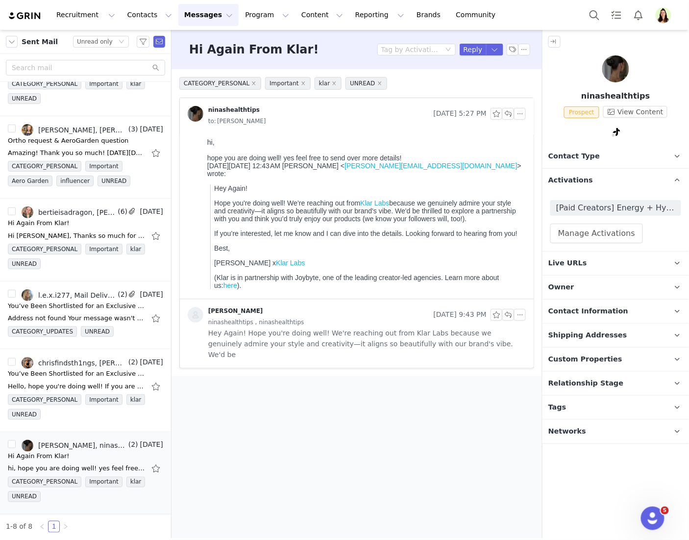
click at [609, 154] on p "Contact Type Contact type can be Creator, Prospect, Application, or Manager." at bounding box center [604, 157] width 123 height 24
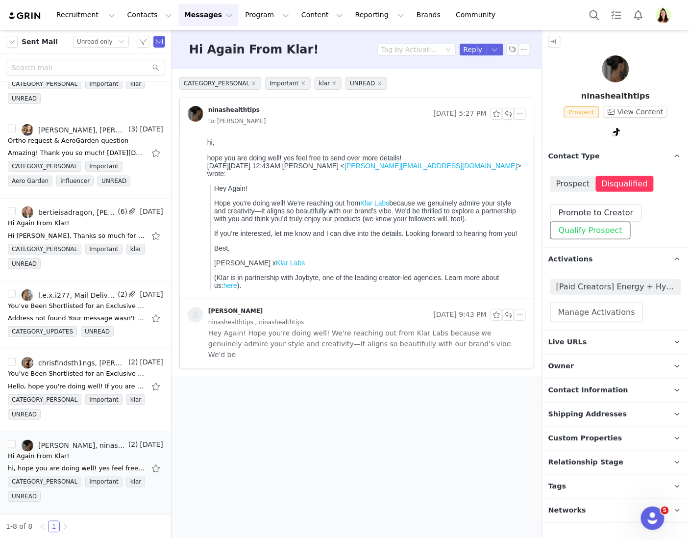
drag, startPoint x: 603, startPoint y: 231, endPoint x: 607, endPoint y: 236, distance: 6.3
click at [603, 231] on button "Qualify Prospect" at bounding box center [591, 231] width 80 height 18
click at [489, 44] on button "button" at bounding box center [495, 50] width 18 height 12
click at [493, 49] on button "button" at bounding box center [495, 50] width 18 height 12
drag, startPoint x: 481, startPoint y: 79, endPoint x: 271, endPoint y: 14, distance: 220.1
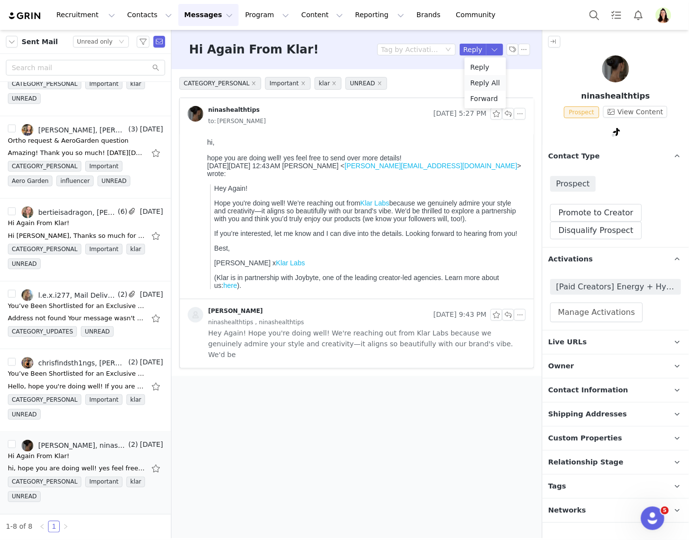
click at [481, 79] on li "Reply All" at bounding box center [486, 83] width 42 height 16
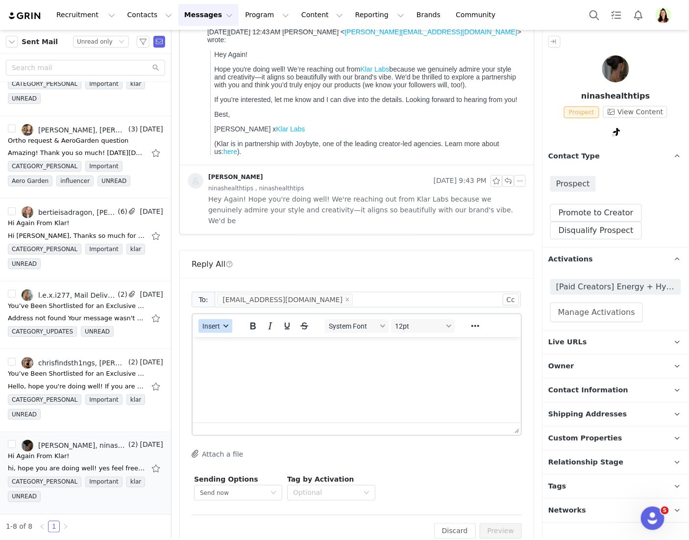
click at [218, 319] on button "Insert" at bounding box center [216, 326] width 34 height 14
click at [230, 325] on div "Insert Template Insert Variable Insert Signature" at bounding box center [250, 348] width 98 height 51
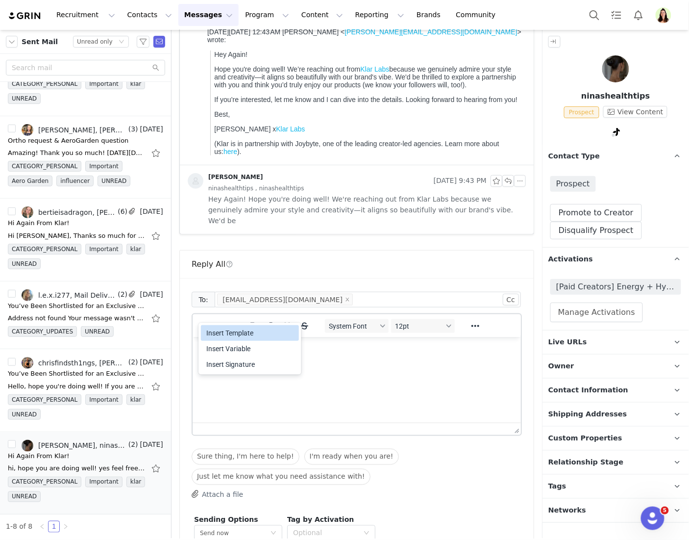
click at [249, 336] on div "Insert Template" at bounding box center [251, 333] width 88 height 12
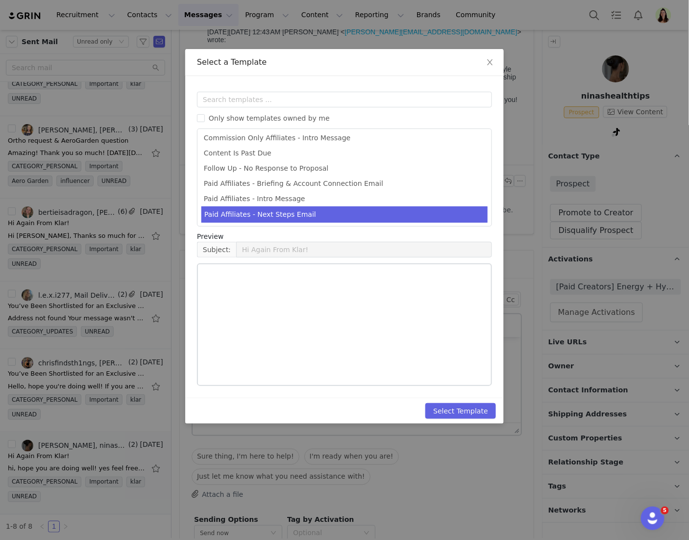
click at [282, 218] on li "Paid Affiliates - Next Steps Email" at bounding box center [344, 214] width 286 height 16
type input "Klar Labs - Next Steps & Campaign Brief"
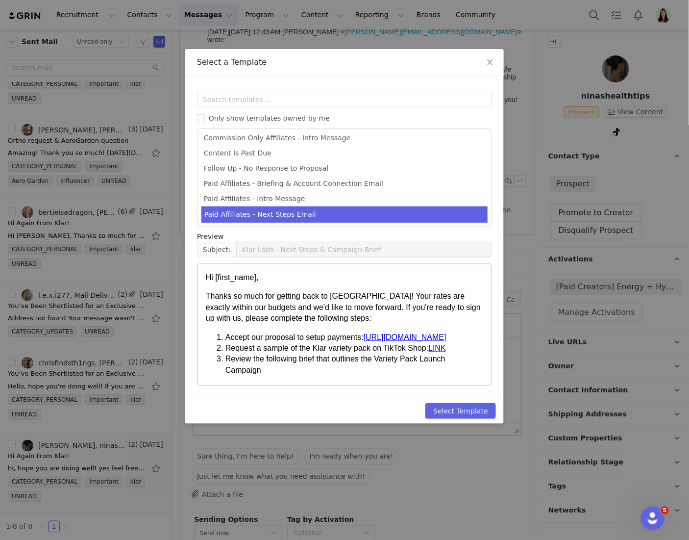
scroll to position [34, 0]
click at [465, 408] on button "Select Template" at bounding box center [461, 411] width 71 height 16
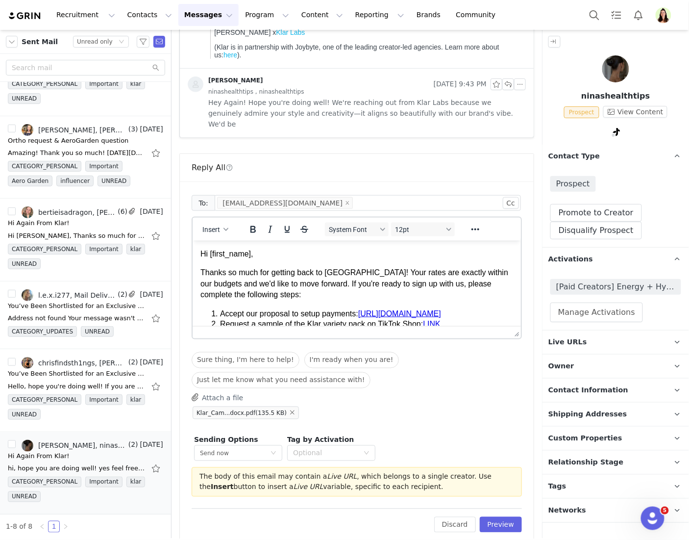
scroll to position [236, 0]
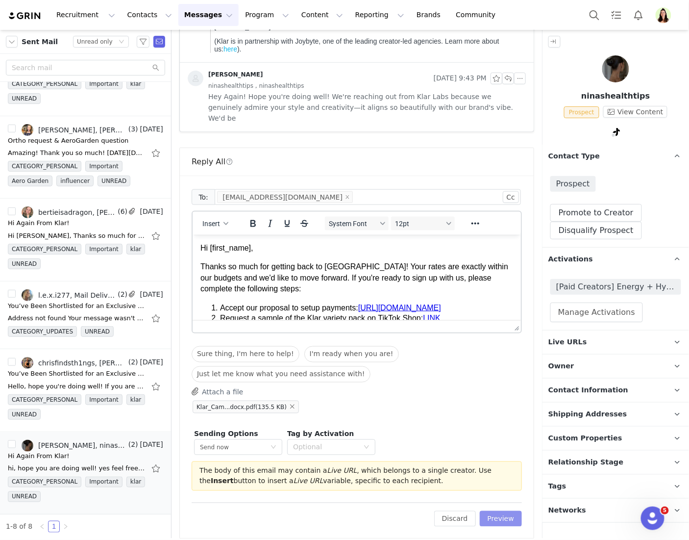
drag, startPoint x: 488, startPoint y: 504, endPoint x: 478, endPoint y: 483, distance: 23.0
click at [488, 511] on button "Preview" at bounding box center [501, 519] width 43 height 16
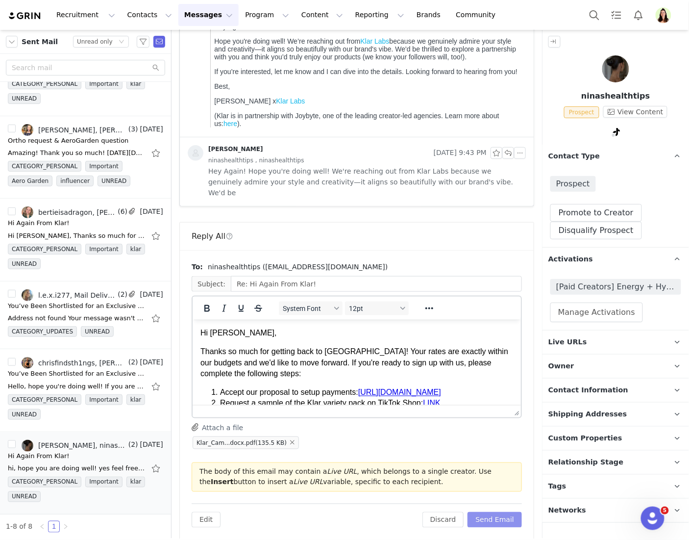
scroll to position [0, 0]
drag, startPoint x: 268, startPoint y: 335, endPoint x: 211, endPoint y: 334, distance: 56.4
click at [211, 334] on p "Hi ninashealthtips," at bounding box center [356, 332] width 313 height 11
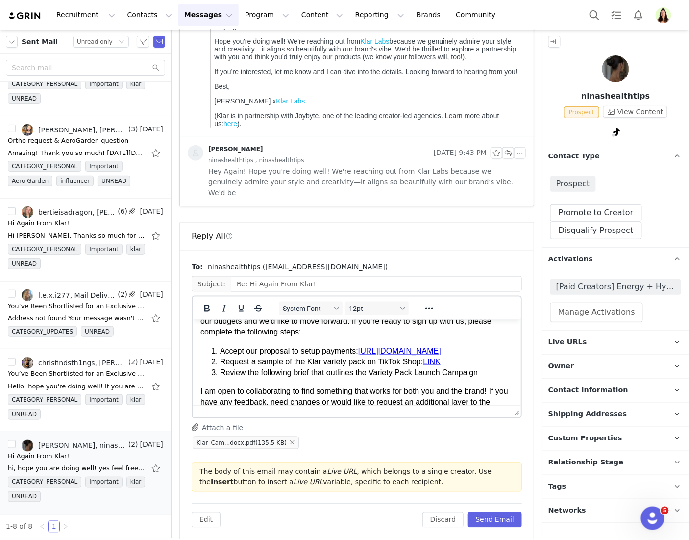
scroll to position [26, 0]
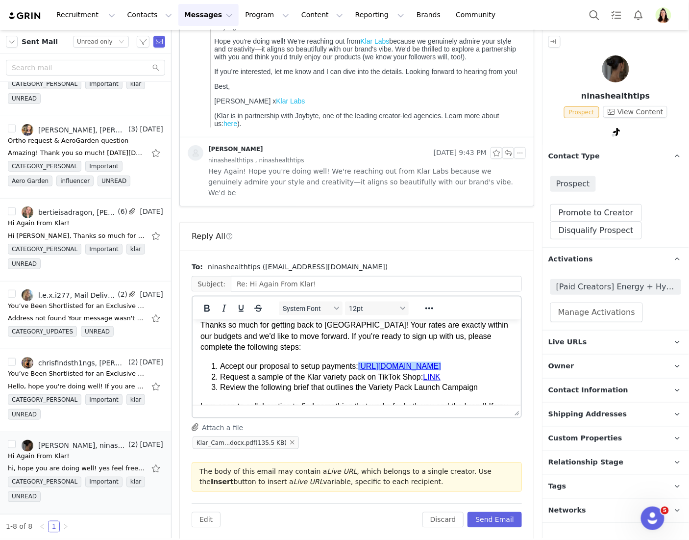
drag, startPoint x: 281, startPoint y: 386, endPoint x: 289, endPoint y: 380, distance: 9.8
click at [258, 371] on li "Accept our proposal to setup payments: https://joybytehold621426.grin.live/b3c1…" at bounding box center [366, 365] width 293 height 11
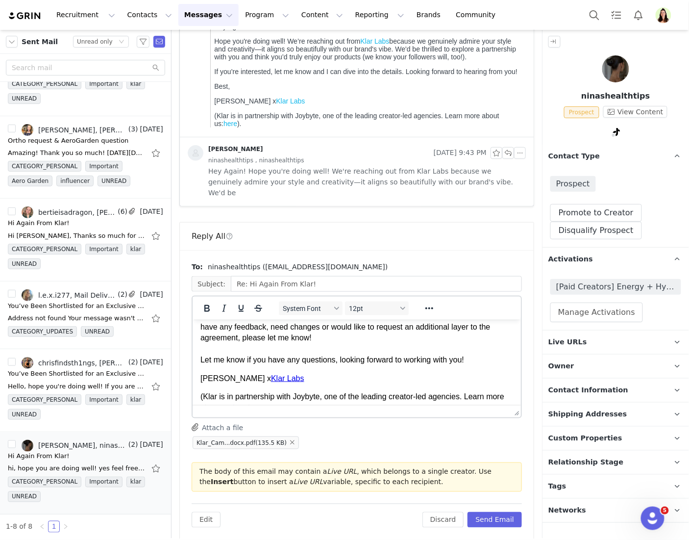
scroll to position [144, 0]
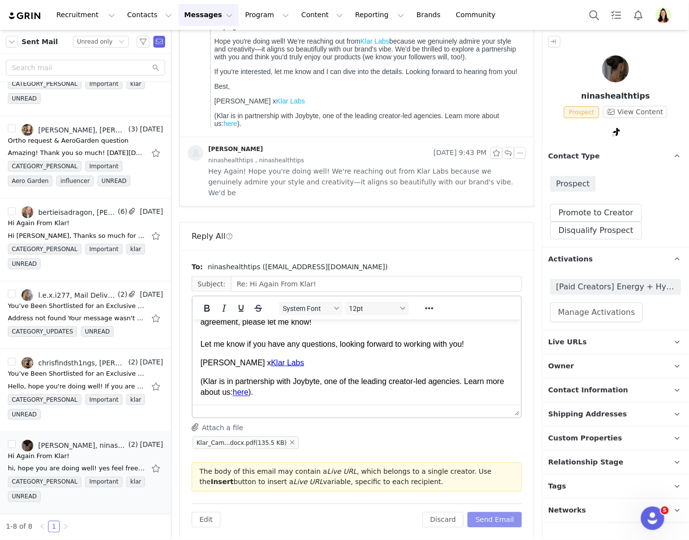
click at [476, 512] on button "Send Email" at bounding box center [495, 520] width 54 height 16
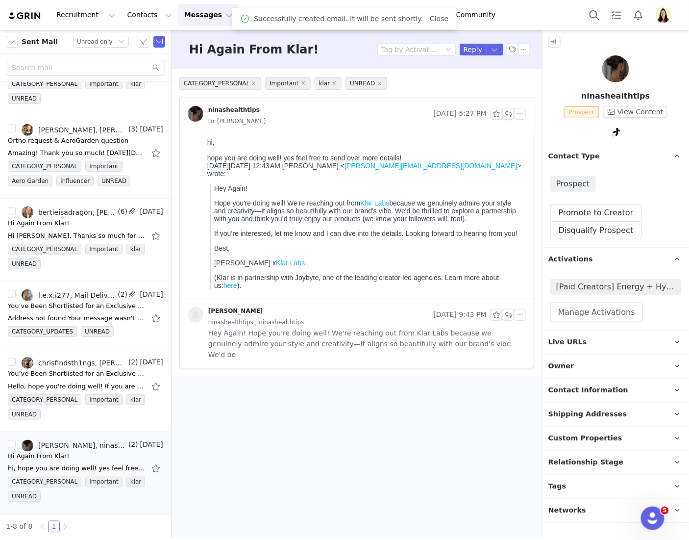
drag, startPoint x: 631, startPoint y: 345, endPoint x: 639, endPoint y: 364, distance: 20.4
click at [632, 345] on p "Live URLs" at bounding box center [604, 342] width 123 height 24
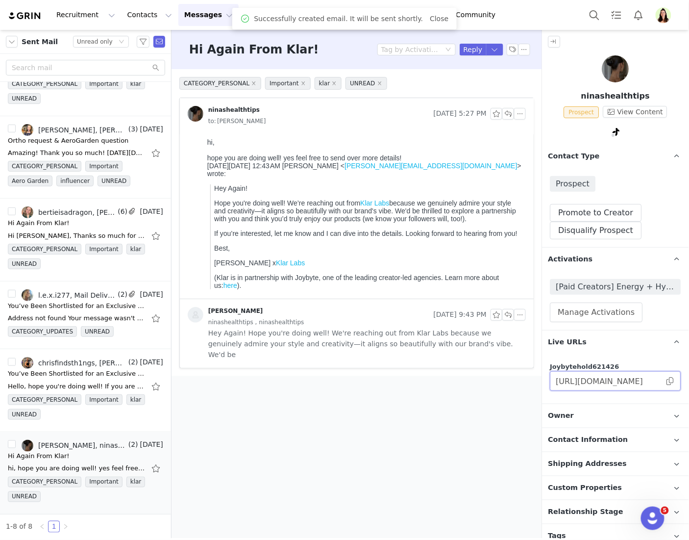
click at [661, 385] on input "https://joybytehold621426.grin.live/8b73ca2c-2b2d-4603-9a9c-a9a1118cd889" at bounding box center [616, 381] width 131 height 20
click at [666, 381] on span at bounding box center [671, 381] width 10 height 0
click at [578, 438] on span "Contact Information" at bounding box center [589, 439] width 80 height 11
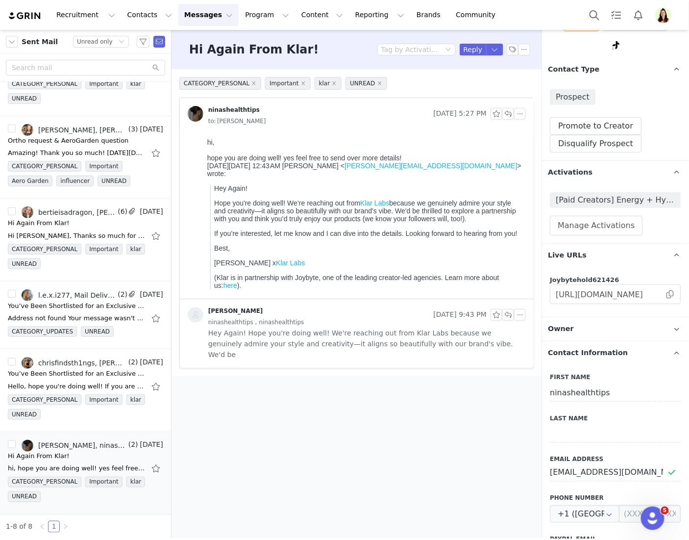
scroll to position [104, 0]
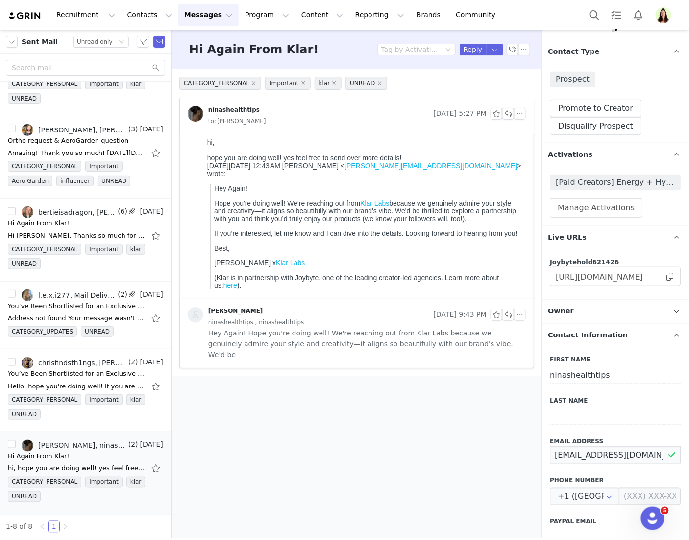
click at [596, 457] on input "ninashealthtips@gmail.com" at bounding box center [616, 455] width 131 height 18
click at [54, 362] on div "chrisfindsth1ngs, Myriah Castillo" at bounding box center [82, 363] width 88 height 8
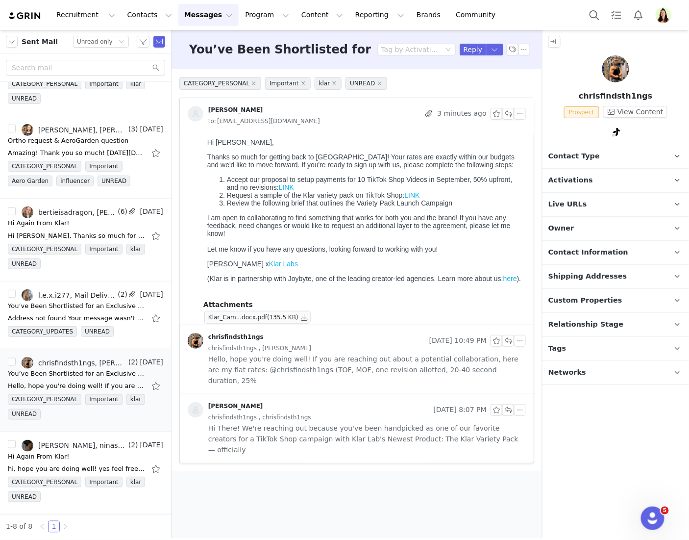
scroll to position [0, 0]
click at [598, 252] on span "Contact Information" at bounding box center [589, 252] width 80 height 11
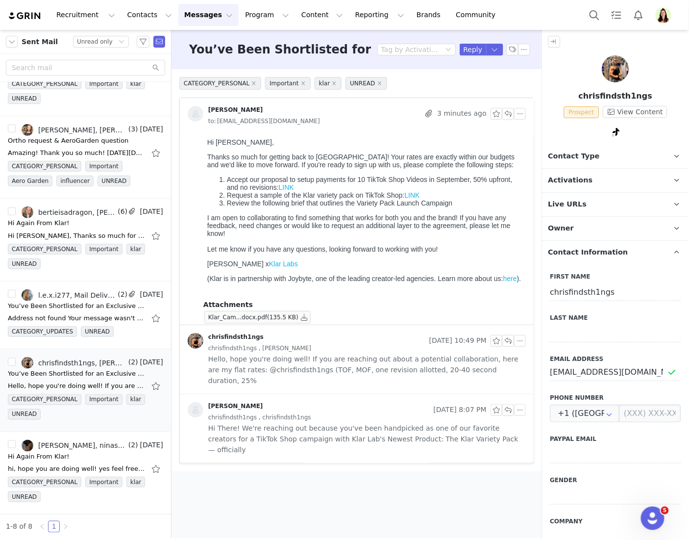
scroll to position [2, 0]
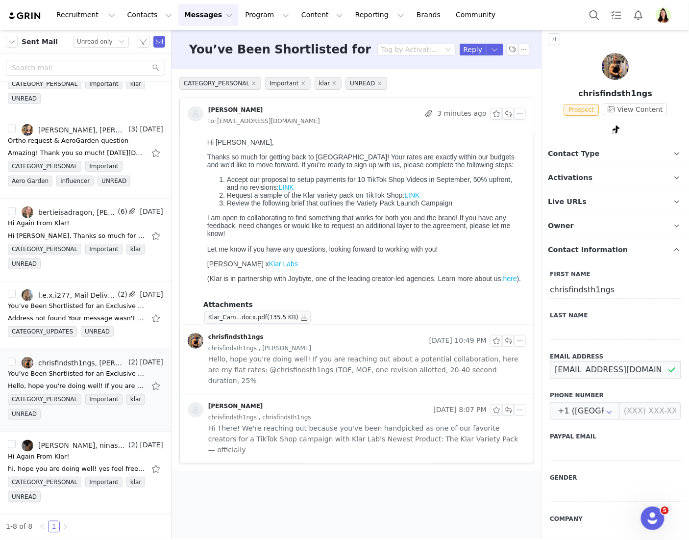
click at [590, 364] on input "fitchr1s.mgmt@gmail.com" at bounding box center [616, 370] width 131 height 18
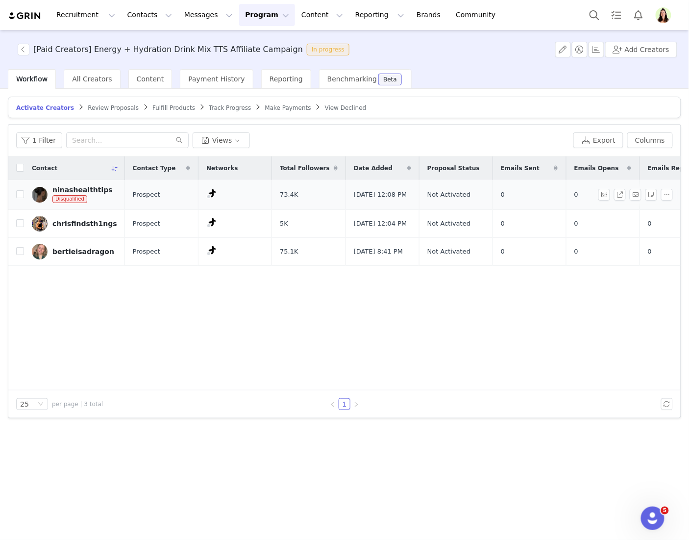
click at [97, 196] on div "ninashealthtips Disqualified" at bounding box center [82, 195] width 60 height 18
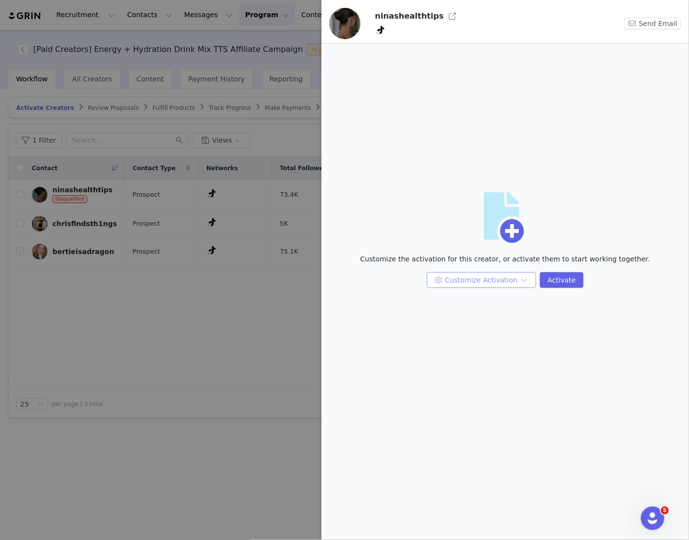
click at [494, 275] on button "Customize Activation" at bounding box center [481, 280] width 109 height 16
click at [484, 302] on li "Edit Available Tasks" at bounding box center [483, 300] width 104 height 16
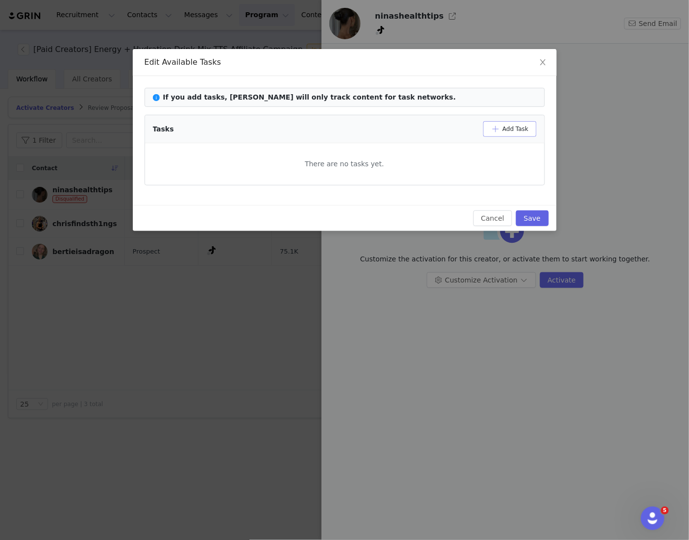
click at [492, 128] on button "Add Task" at bounding box center [509, 129] width 53 height 16
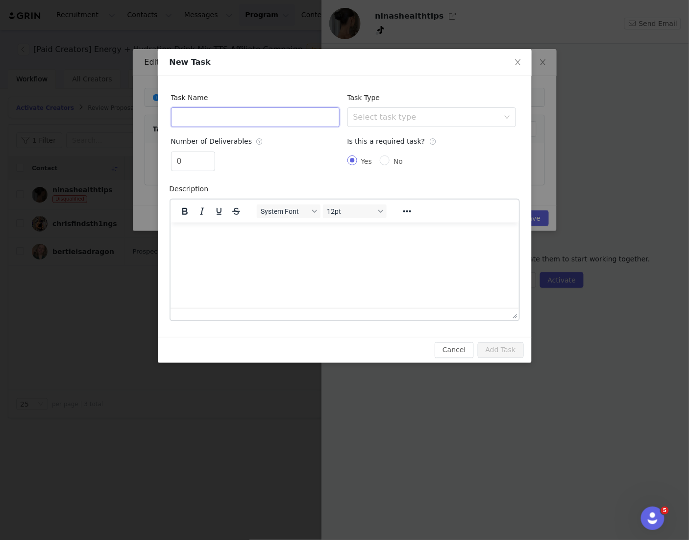
click at [227, 120] on input "text" at bounding box center [255, 117] width 169 height 20
type input "5"
click at [371, 112] on div "Select task type" at bounding box center [426, 117] width 146 height 10
type input "(5) TikTok Shop Videos"
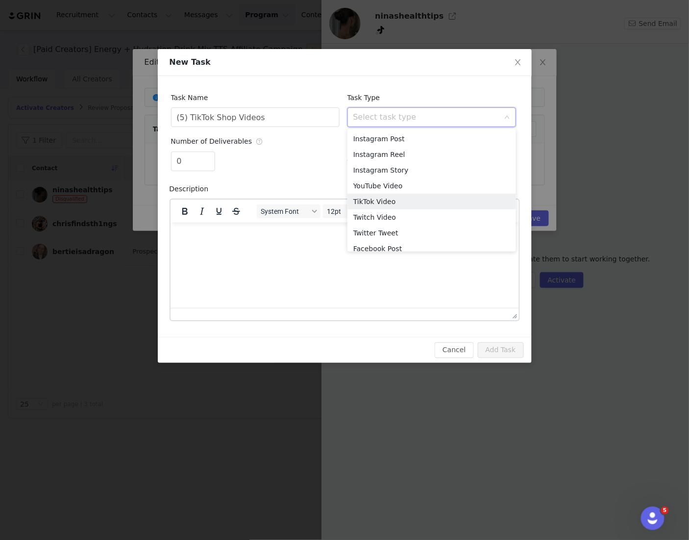
drag, startPoint x: 368, startPoint y: 201, endPoint x: 300, endPoint y: 189, distance: 69.2
click at [369, 201] on li "TikTok Video" at bounding box center [432, 202] width 169 height 16
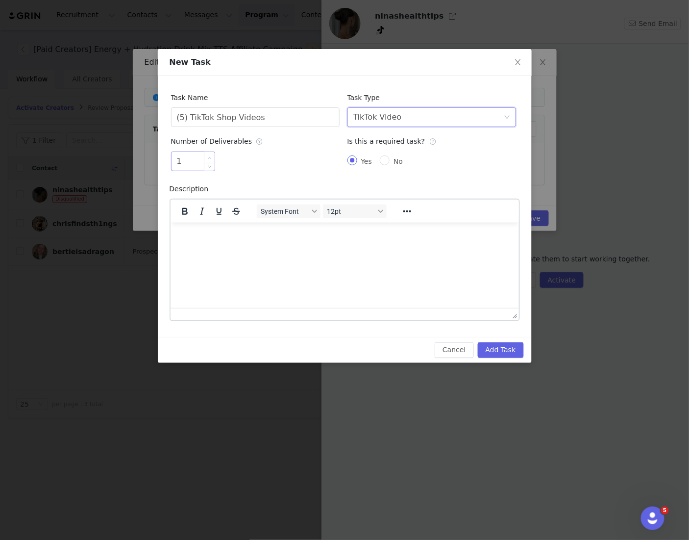
click at [207, 157] on span "Increase Value" at bounding box center [209, 157] width 10 height 11
click at [208, 157] on icon "icon: up" at bounding box center [209, 157] width 3 height 3
type input "5"
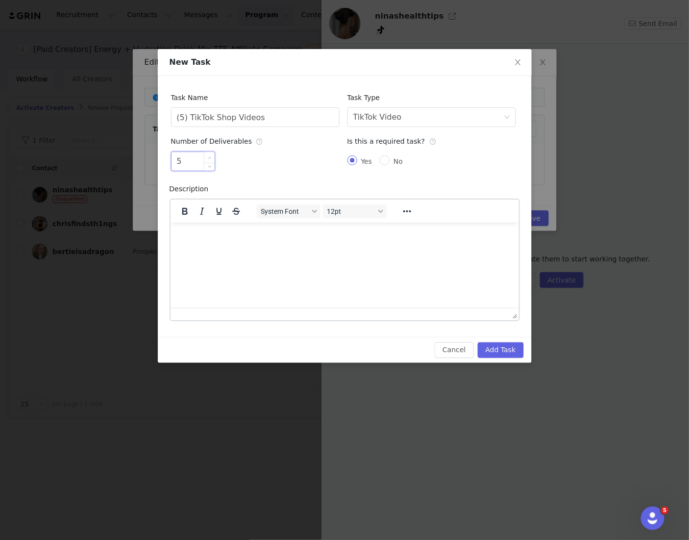
click at [208, 157] on icon "icon: up" at bounding box center [209, 157] width 3 height 3
click at [495, 349] on button "Add Task" at bounding box center [501, 350] width 46 height 16
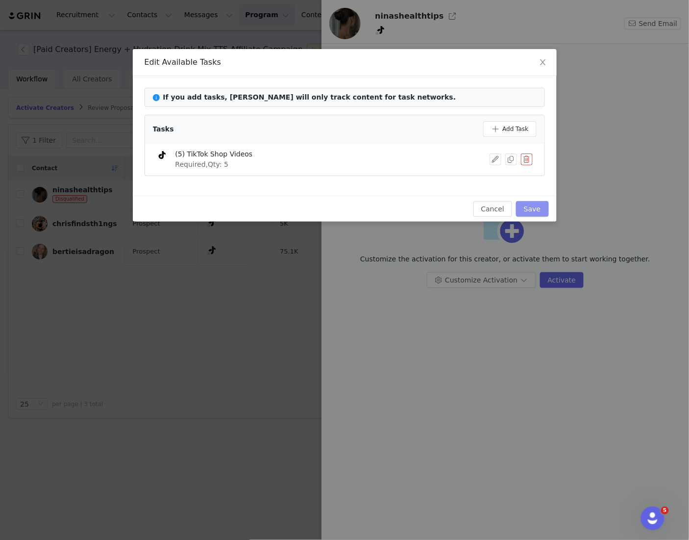
click at [523, 208] on button "Save" at bounding box center [532, 209] width 32 height 16
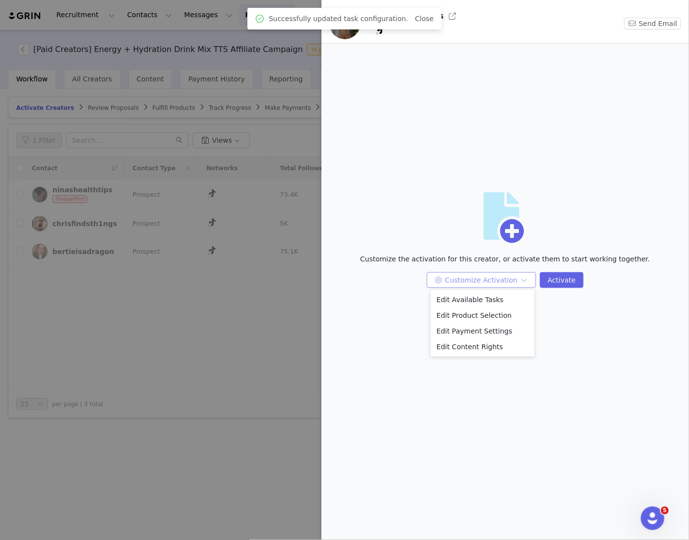
click at [526, 280] on button "Customize Activation" at bounding box center [481, 280] width 109 height 16
click at [494, 330] on li "Edit Payment Settings" at bounding box center [483, 331] width 104 height 16
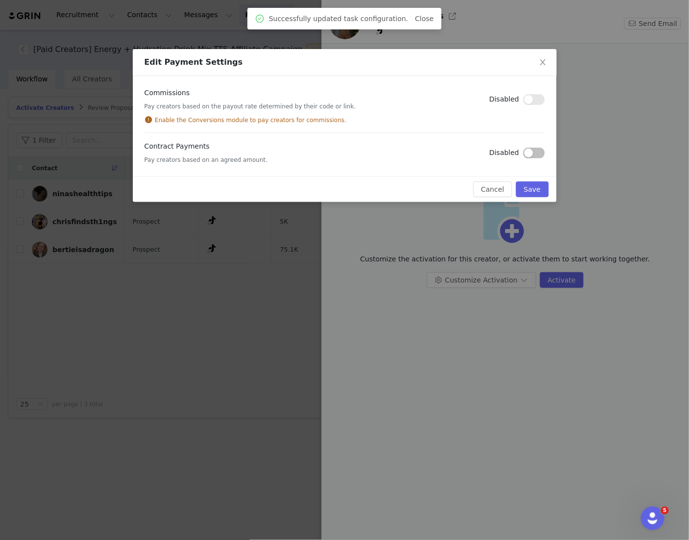
click at [539, 151] on button "button" at bounding box center [535, 153] width 22 height 11
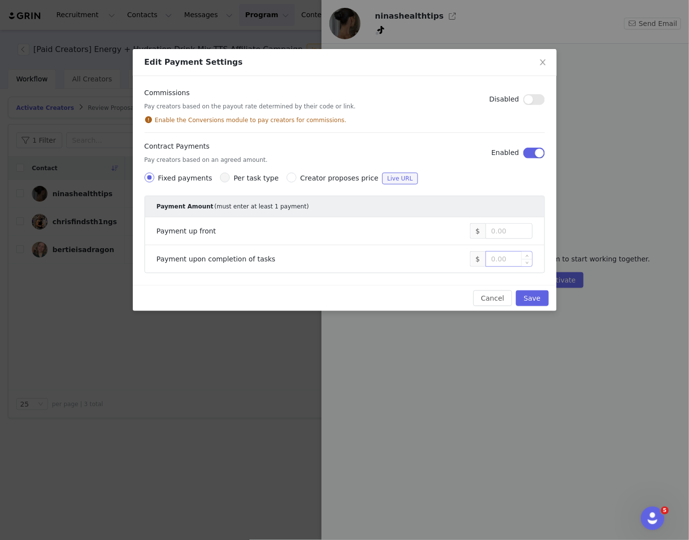
click at [502, 264] on input at bounding box center [509, 259] width 46 height 15
type input "500"
click at [527, 301] on button "Save" at bounding box center [532, 298] width 32 height 16
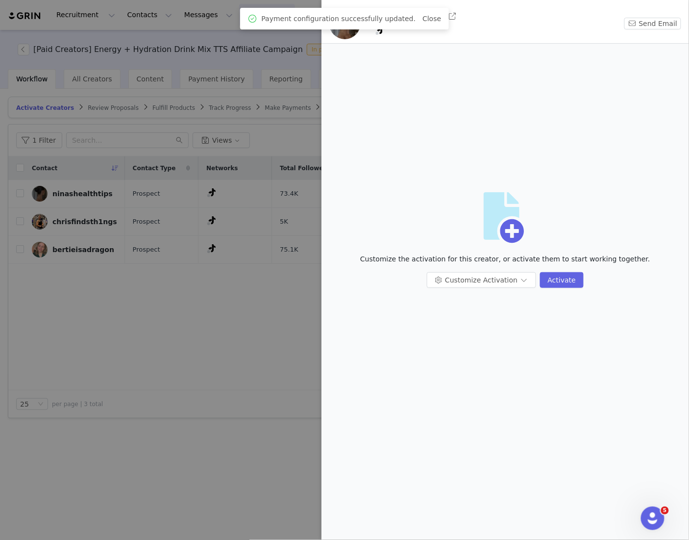
drag, startPoint x: 508, startPoint y: 360, endPoint x: 426, endPoint y: 362, distance: 81.9
click at [508, 360] on div "Artboard Customize the activation for this creator, or activate them to start w…" at bounding box center [505, 243] width 352 height 384
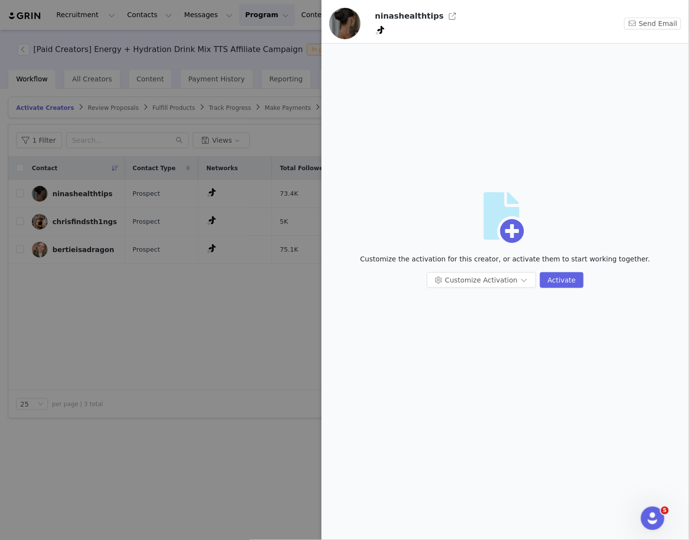
click at [255, 344] on div at bounding box center [344, 270] width 689 height 540
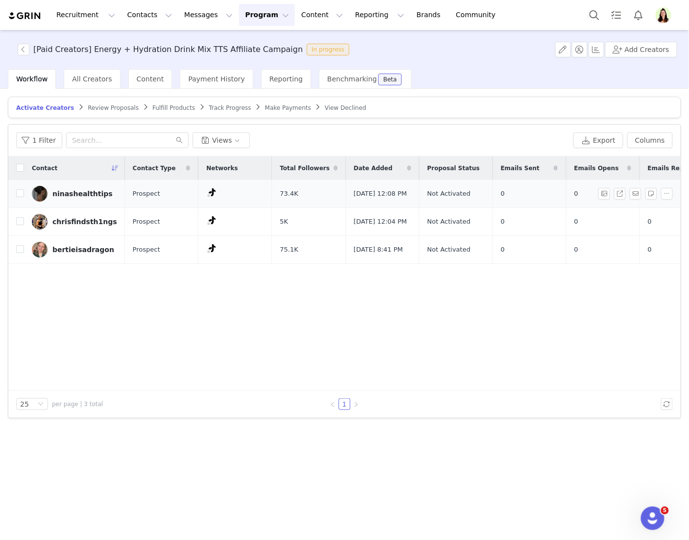
click at [61, 199] on link "ninashealthtips" at bounding box center [74, 194] width 85 height 16
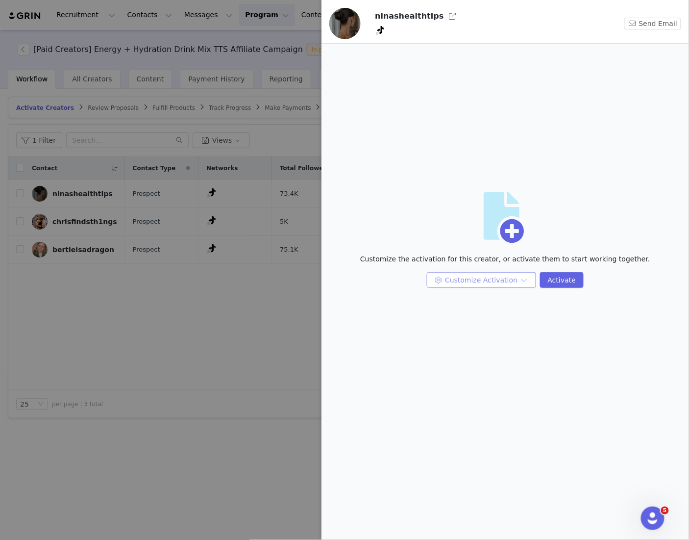
click at [452, 277] on button "Customize Activation" at bounding box center [481, 280] width 109 height 16
click at [451, 331] on li "Edit Payment Settings" at bounding box center [483, 331] width 104 height 16
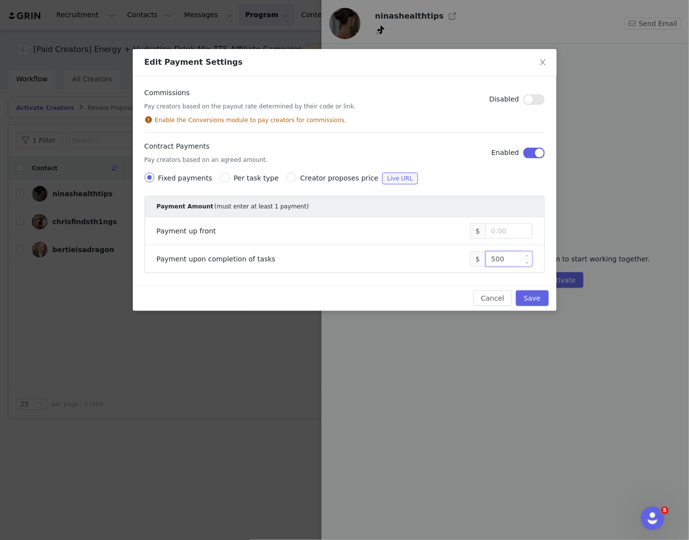
drag, startPoint x: 513, startPoint y: 260, endPoint x: 486, endPoint y: 253, distance: 28.2
click at [479, 262] on span "$ 500" at bounding box center [501, 259] width 63 height 16
type input "2,000"
drag, startPoint x: 527, startPoint y: 298, endPoint x: 533, endPoint y: 319, distance: 21.7
click at [527, 298] on button "Save" at bounding box center [532, 298] width 32 height 16
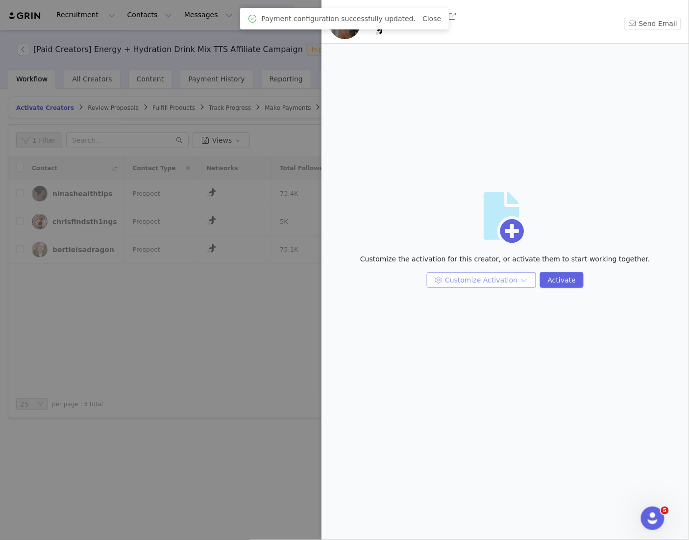
click at [487, 280] on button "Customize Activation" at bounding box center [481, 280] width 109 height 16
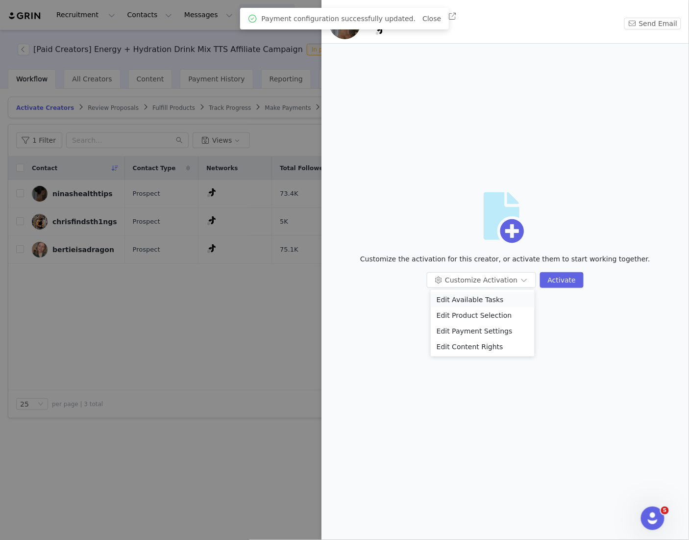
click at [481, 298] on li "Edit Available Tasks" at bounding box center [483, 300] width 104 height 16
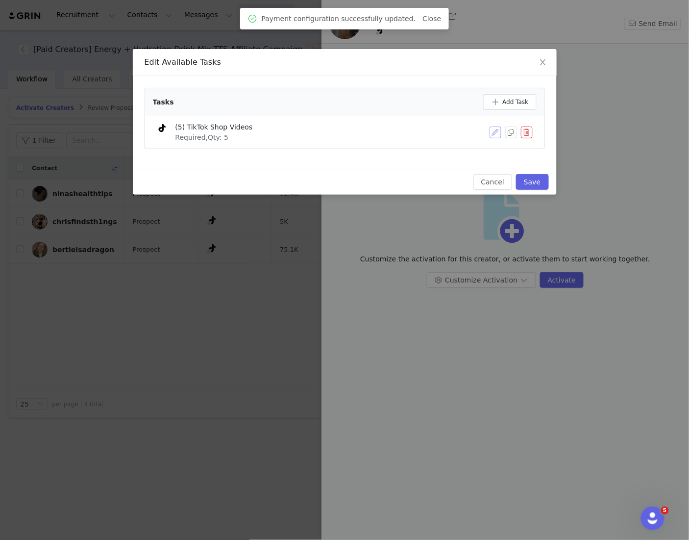
click at [495, 131] on button "button" at bounding box center [496, 132] width 12 height 12
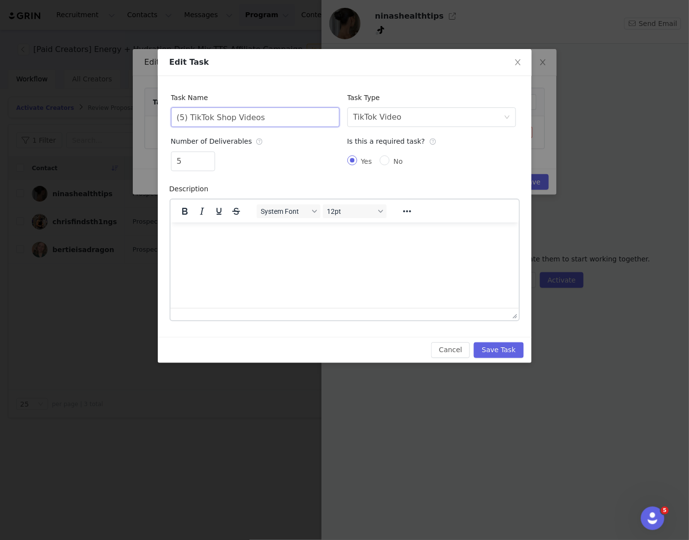
drag, startPoint x: 187, startPoint y: 119, endPoint x: 180, endPoint y: 115, distance: 7.7
click at [180, 115] on input "(5) TikTok Shop Videos" at bounding box center [255, 117] width 169 height 20
type input "(3) TikTok Shop Videos"
drag, startPoint x: 187, startPoint y: 154, endPoint x: 181, endPoint y: 161, distance: 9.0
click at [176, 157] on input "5" at bounding box center [193, 161] width 43 height 19
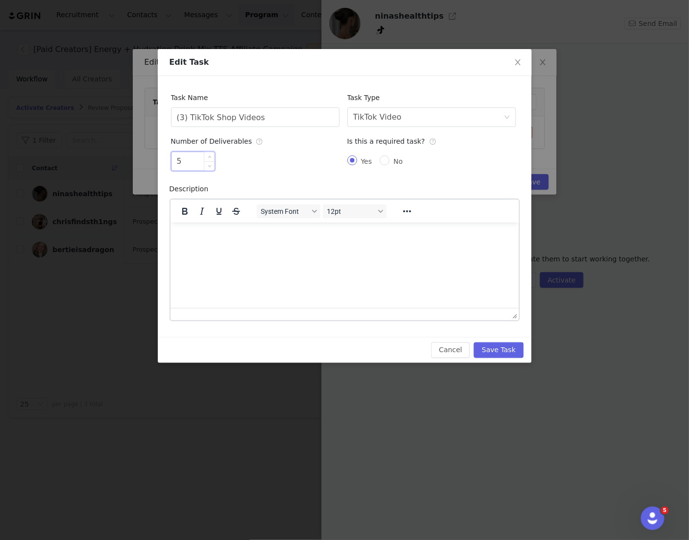
drag, startPoint x: 183, startPoint y: 163, endPoint x: 172, endPoint y: 162, distance: 11.8
click at [172, 162] on input "5" at bounding box center [193, 161] width 43 height 19
type input "3"
drag, startPoint x: 301, startPoint y: 295, endPoint x: 314, endPoint y: 300, distance: 13.8
click at [302, 249] on html at bounding box center [344, 235] width 349 height 26
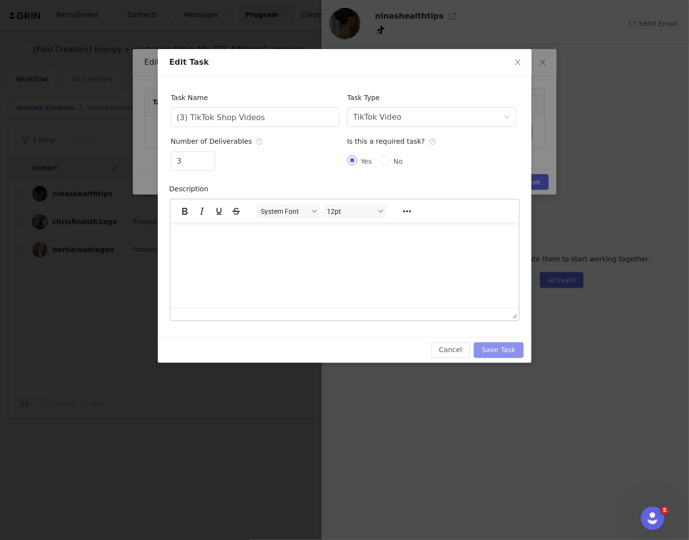
drag, startPoint x: 510, startPoint y: 347, endPoint x: 515, endPoint y: 334, distance: 13.8
click at [511, 348] on button "Save Task" at bounding box center [499, 350] width 50 height 16
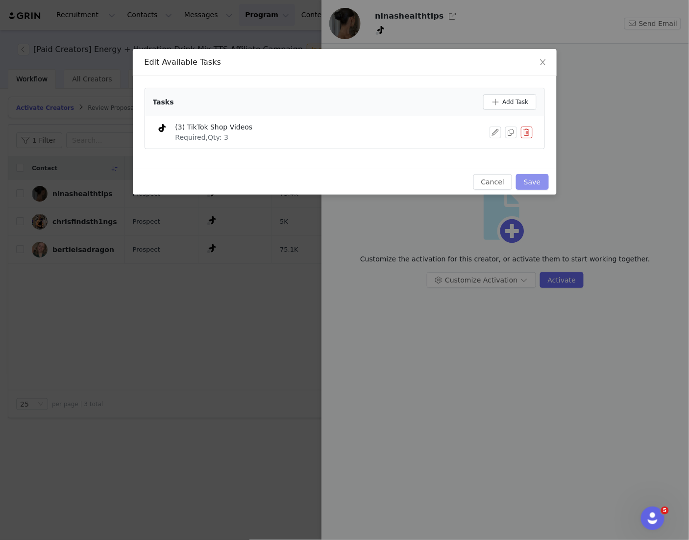
click at [536, 182] on button "Save" at bounding box center [532, 182] width 32 height 16
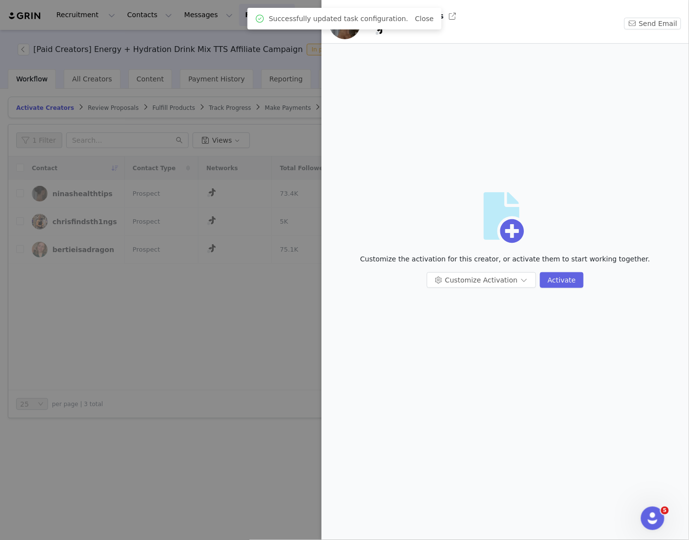
click at [184, 364] on div at bounding box center [344, 270] width 689 height 540
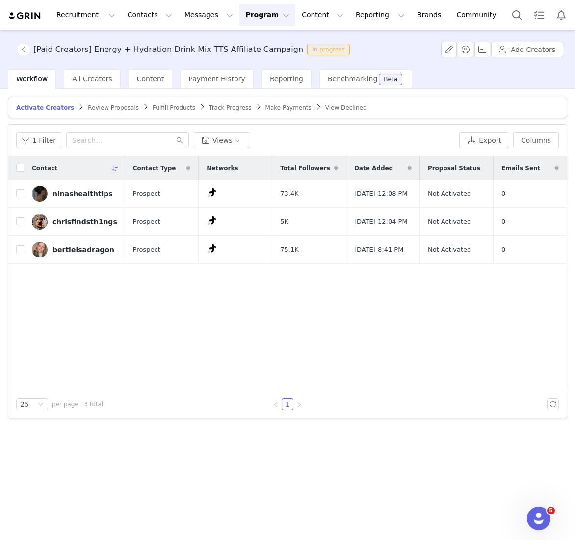
click at [158, 345] on div "Contact Contact Type Networks Total Followers Date Added Proposal Status Emails…" at bounding box center [287, 273] width 558 height 234
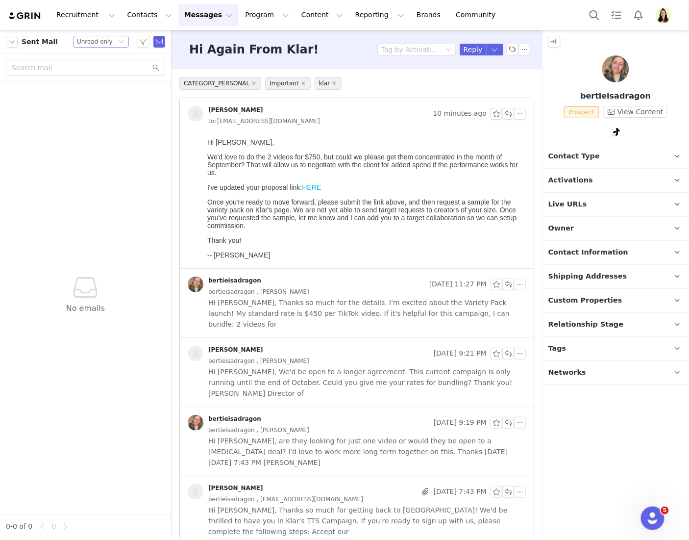
click at [78, 45] on div "Unread only" at bounding box center [95, 41] width 36 height 11
click at [81, 62] on li "All threads" at bounding box center [101, 59] width 56 height 16
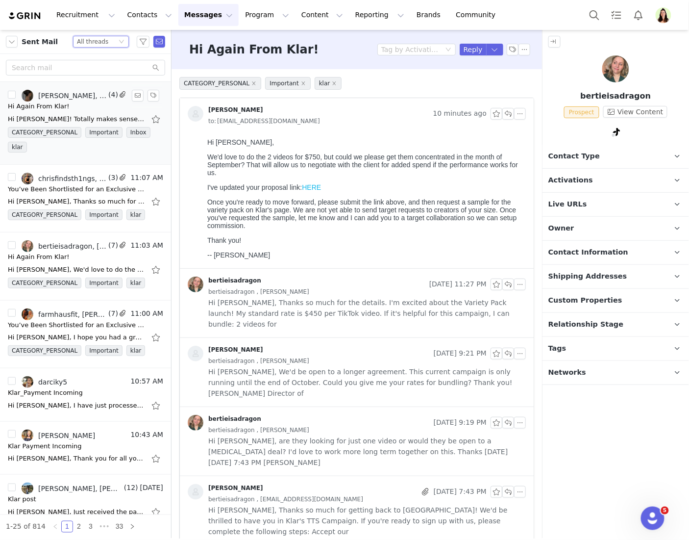
click at [70, 109] on div "Hi Again From Klar!" at bounding box center [85, 106] width 155 height 10
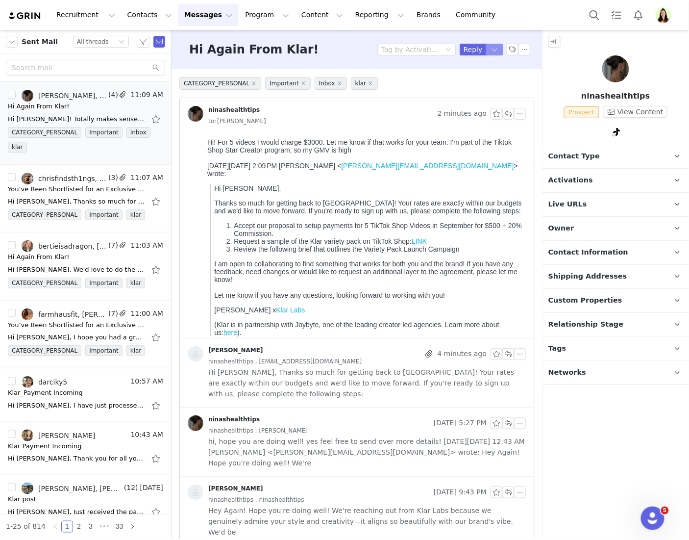
click at [490, 52] on button "button" at bounding box center [495, 50] width 18 height 12
click at [488, 85] on li "Reply All" at bounding box center [486, 83] width 42 height 16
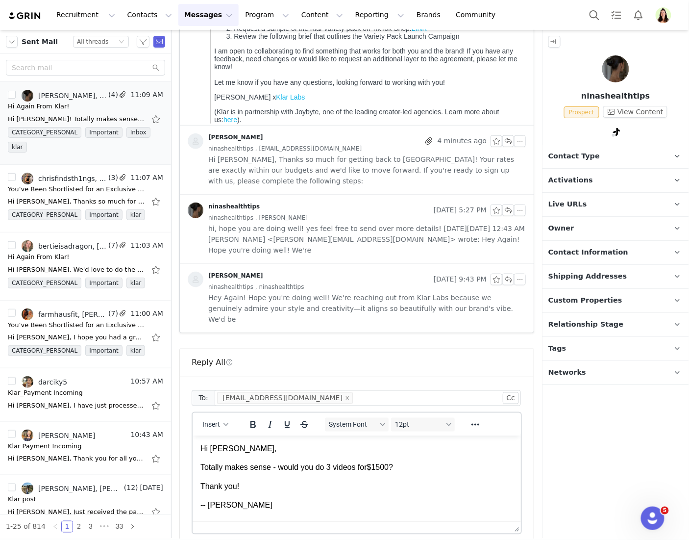
scroll to position [312, 0]
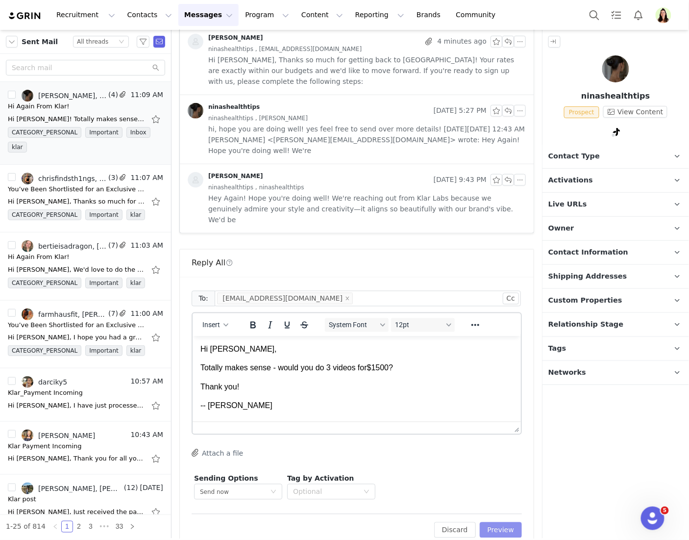
drag, startPoint x: 497, startPoint y: 518, endPoint x: 498, endPoint y: 513, distance: 5.0
click at [498, 518] on div "To: ninashealthtips@gmail.com Cc Cc: Insert System Font 12pt To open the popup,…" at bounding box center [357, 413] width 354 height 273
click at [501, 522] on button "Preview" at bounding box center [501, 530] width 43 height 16
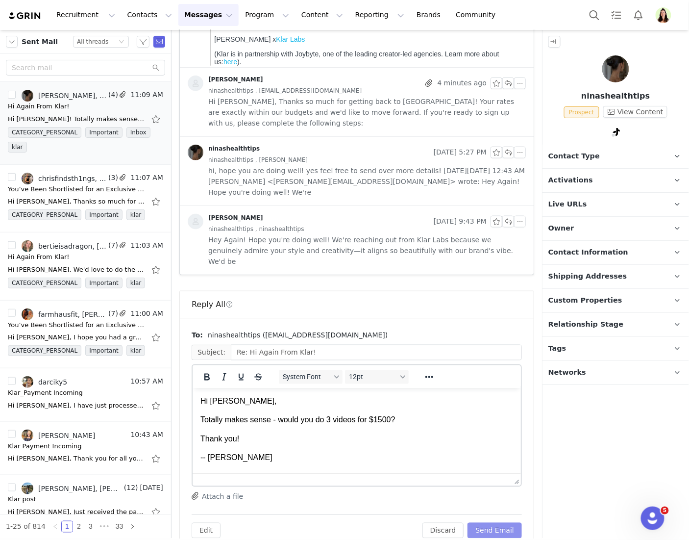
scroll to position [0, 0]
click at [489, 523] on button "Send Email" at bounding box center [495, 531] width 54 height 16
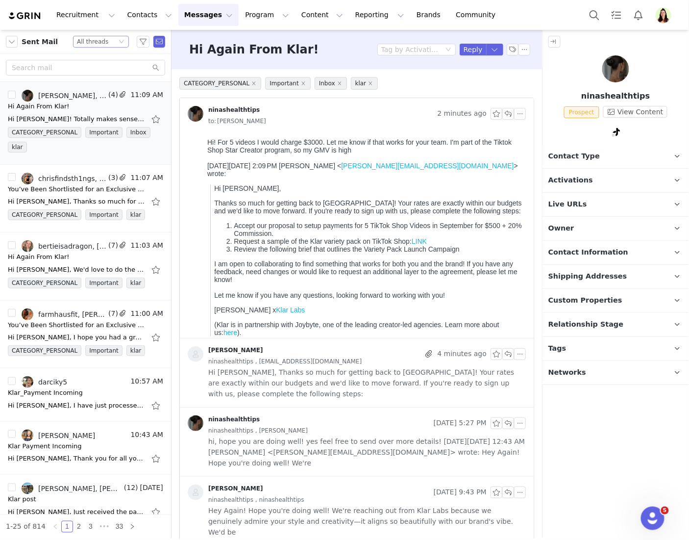
click at [104, 44] on div "All threads" at bounding box center [92, 41] width 31 height 11
click at [98, 90] on li "Unread only" at bounding box center [101, 91] width 56 height 16
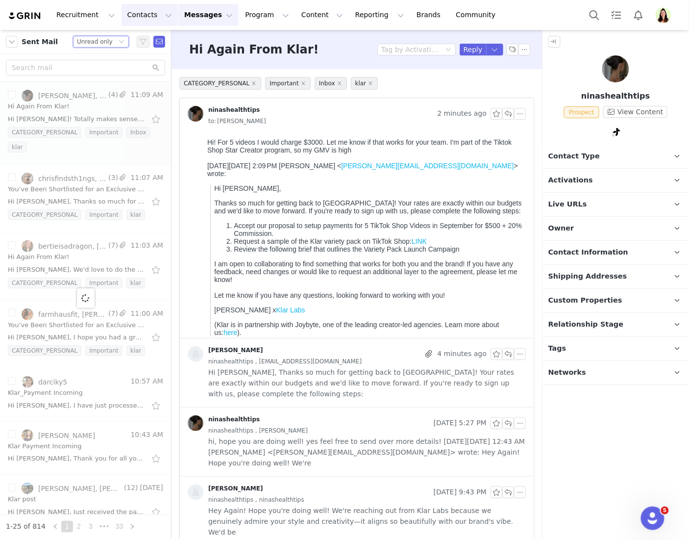
click at [149, 17] on button "Contacts Contacts" at bounding box center [150, 15] width 56 height 22
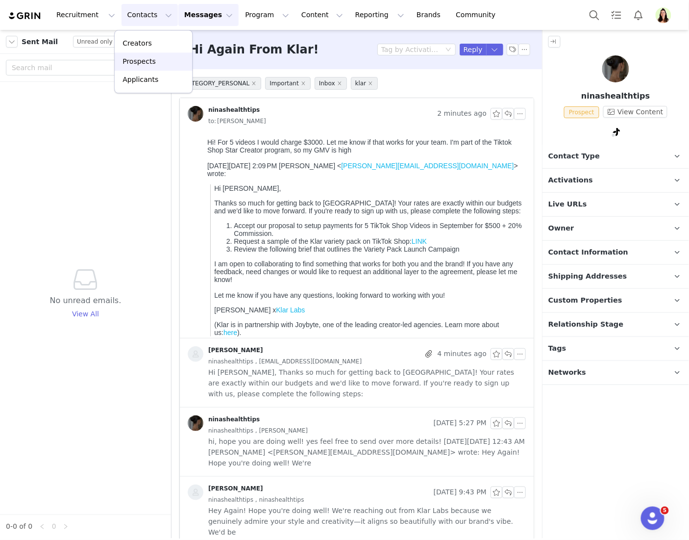
click at [136, 58] on p "Prospects" at bounding box center [139, 61] width 33 height 10
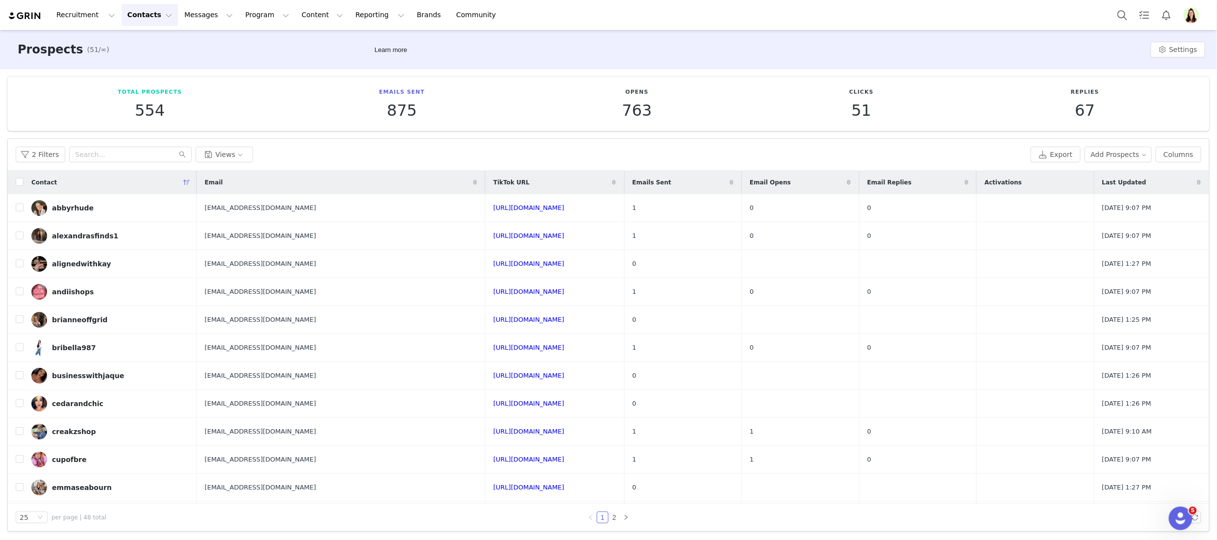
click at [689, 182] on span at bounding box center [732, 182] width 12 height 12
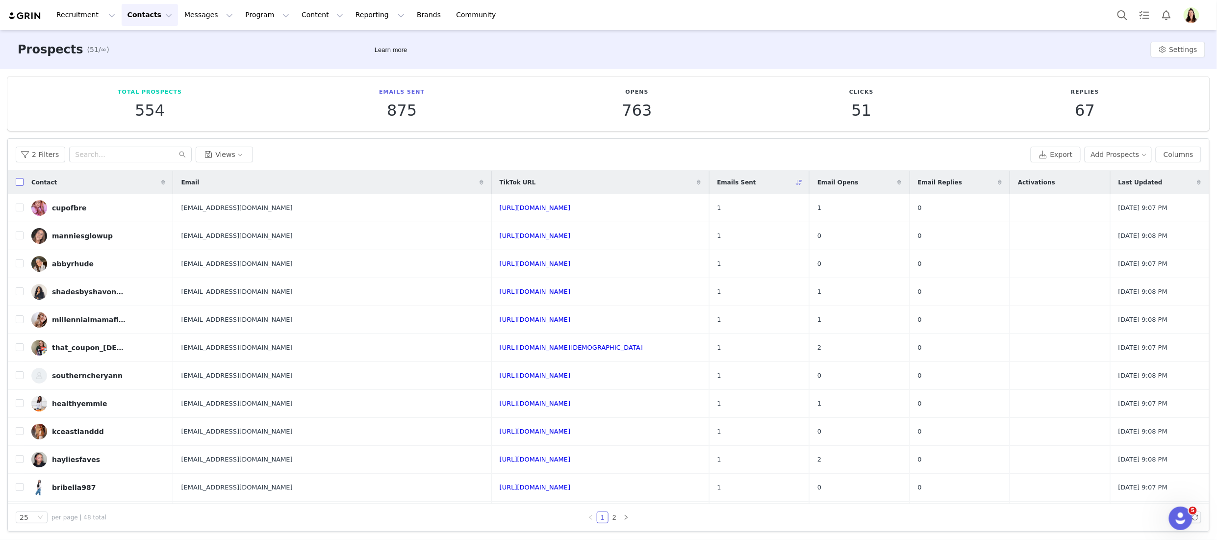
click at [18, 180] on input "checkbox" at bounding box center [20, 182] width 8 height 8
checkbox input "true"
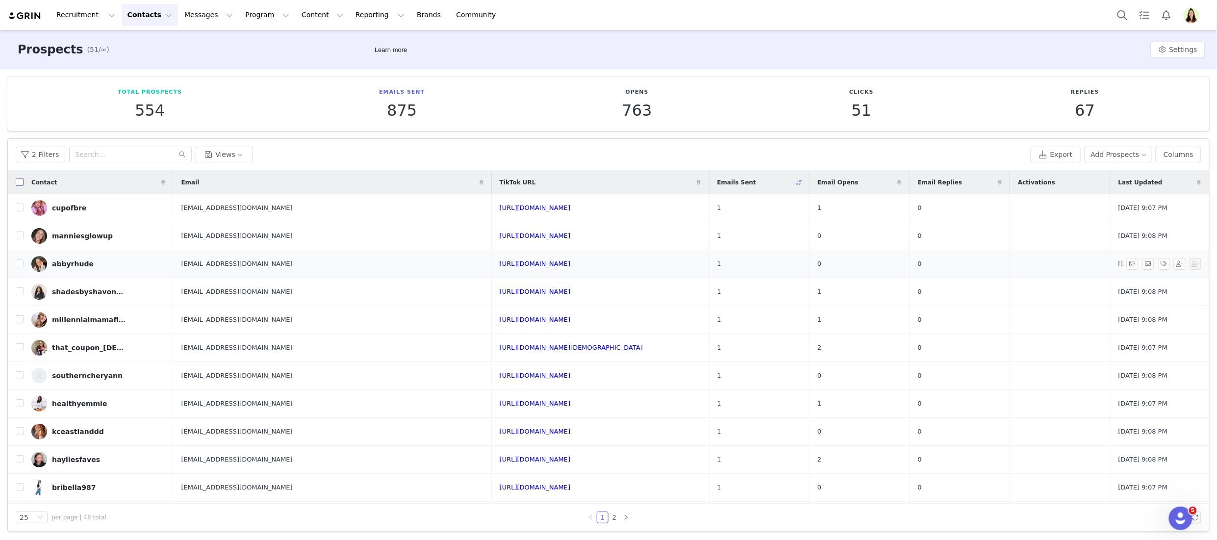
checkbox input "true"
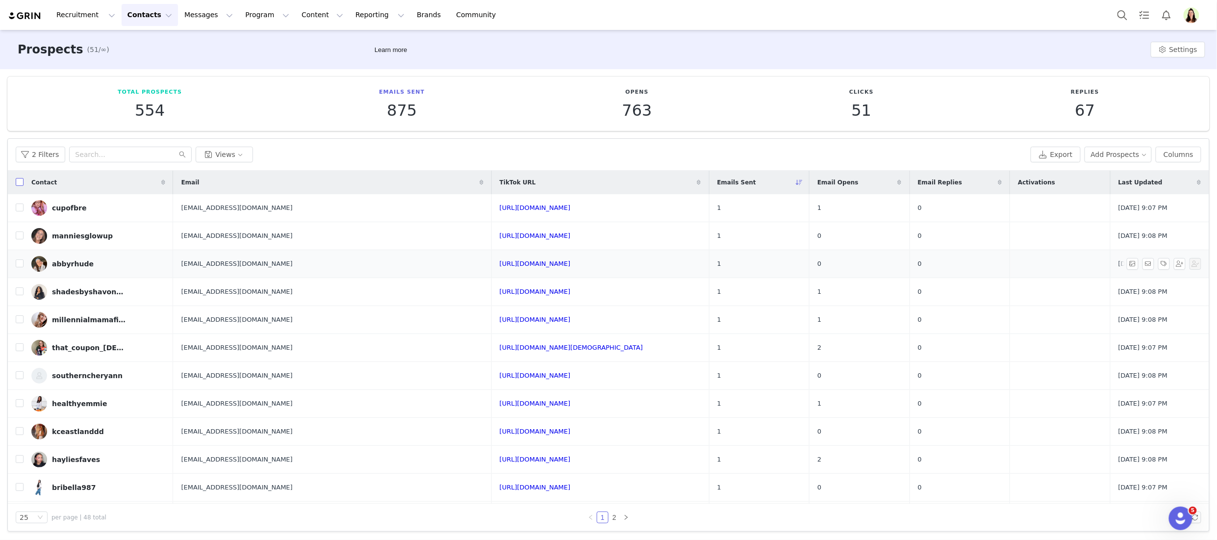
checkbox input "true"
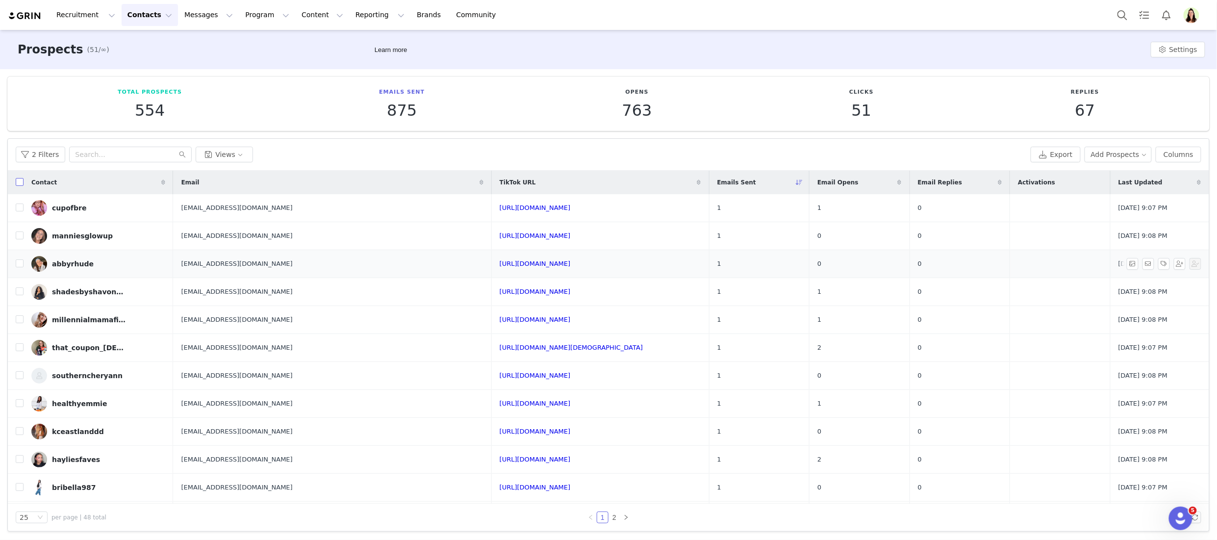
checkbox input "true"
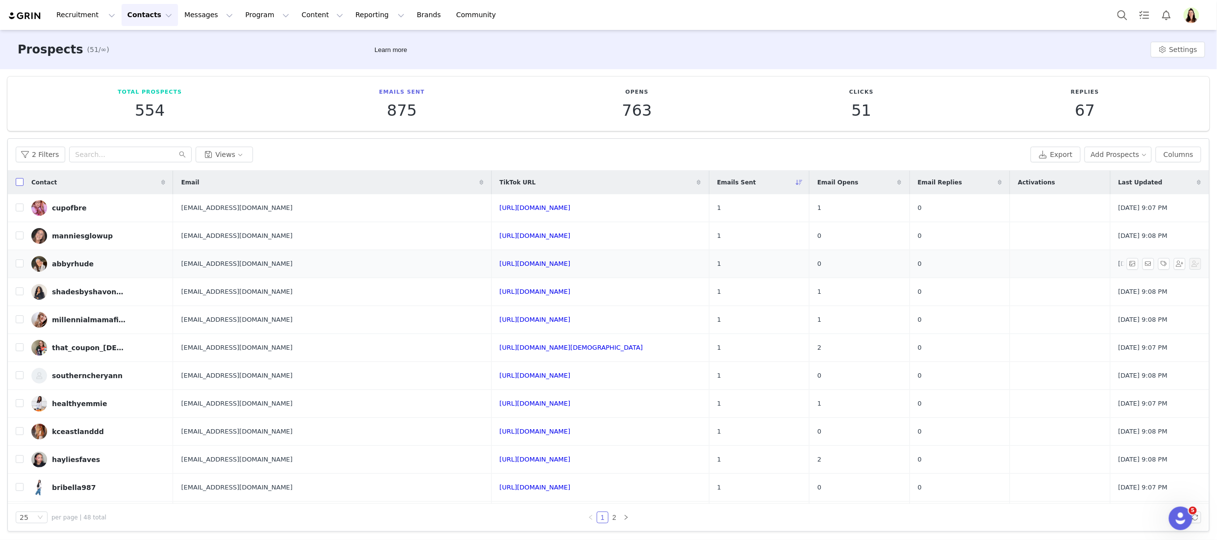
checkbox input "true"
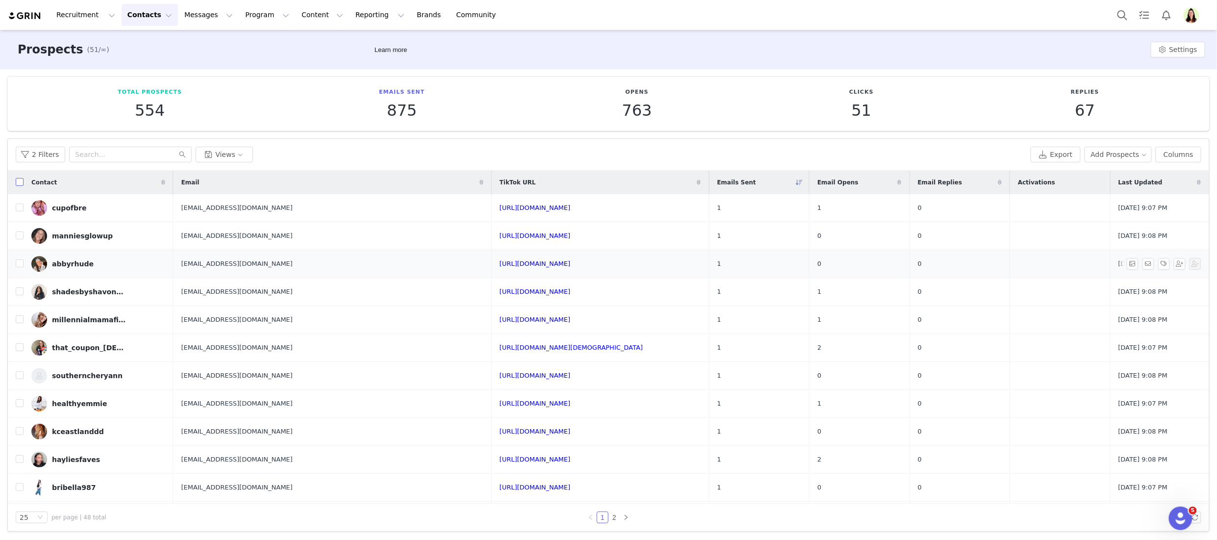
checkbox input "true"
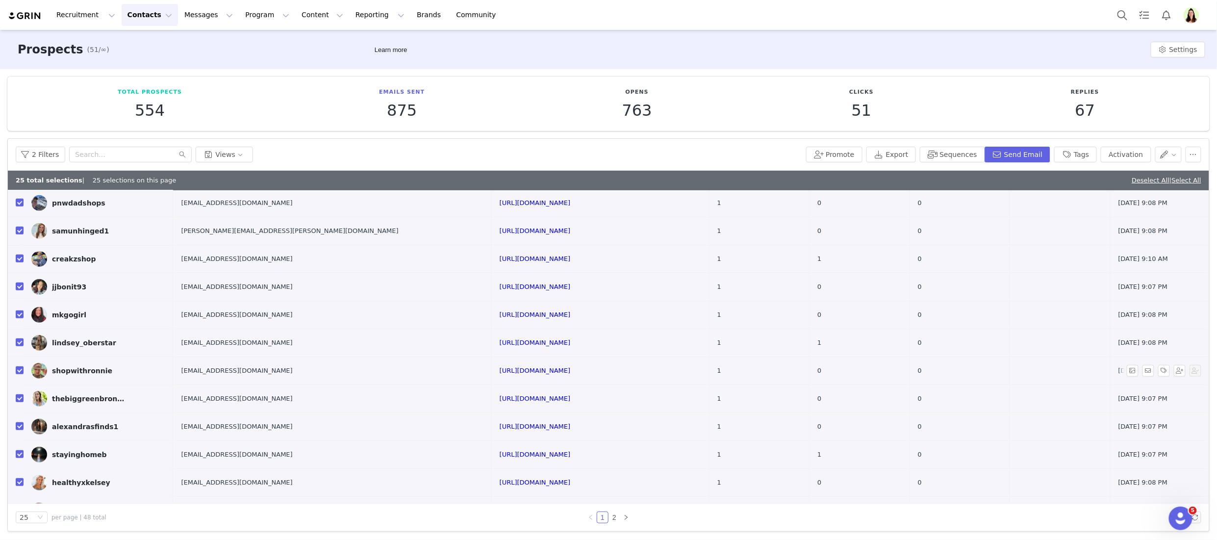
scroll to position [413, 0]
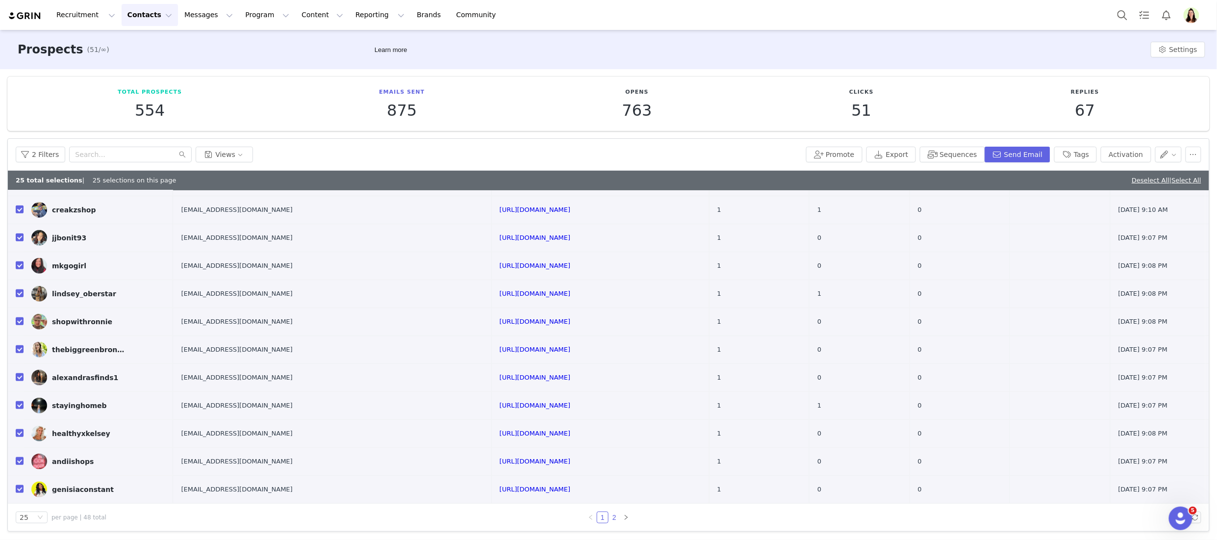
drag, startPoint x: 613, startPoint y: 514, endPoint x: 705, endPoint y: 535, distance: 93.6
click at [613, 514] on link "2" at bounding box center [614, 517] width 11 height 11
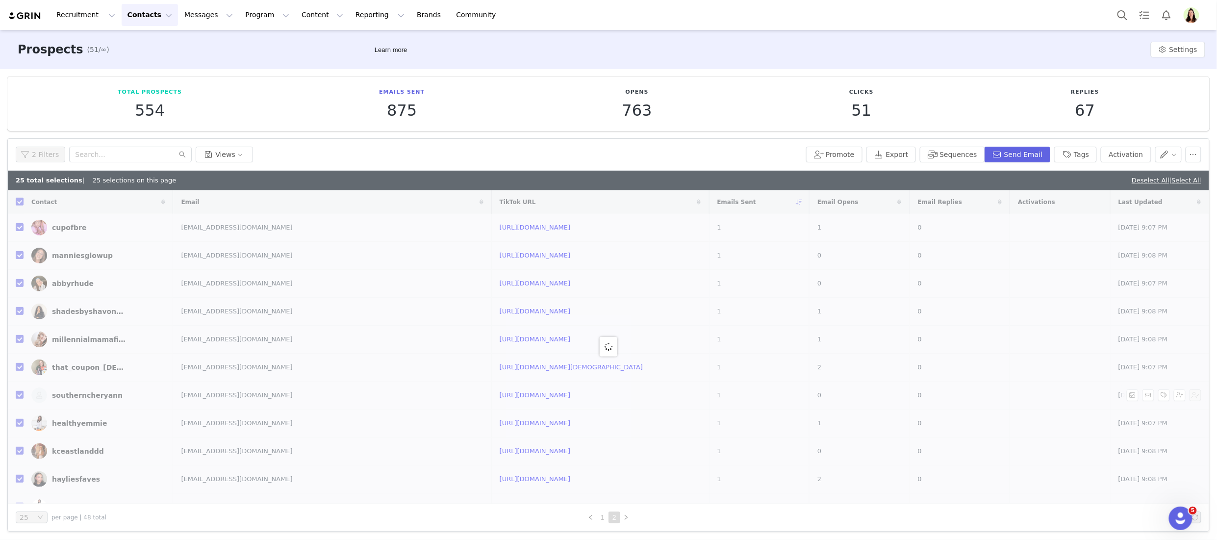
checkbox input "false"
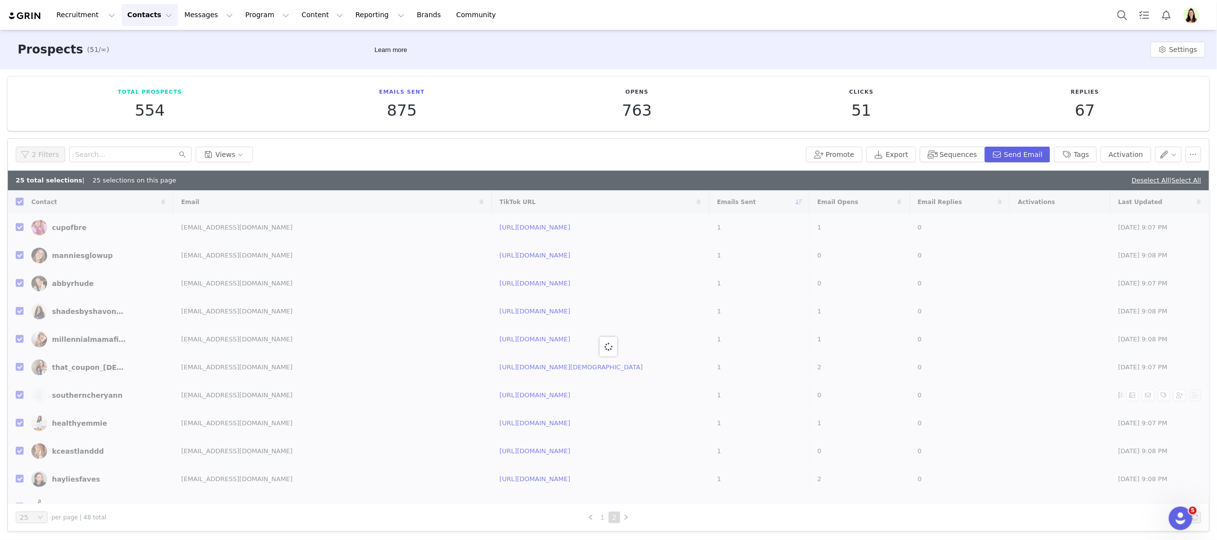
checkbox input "false"
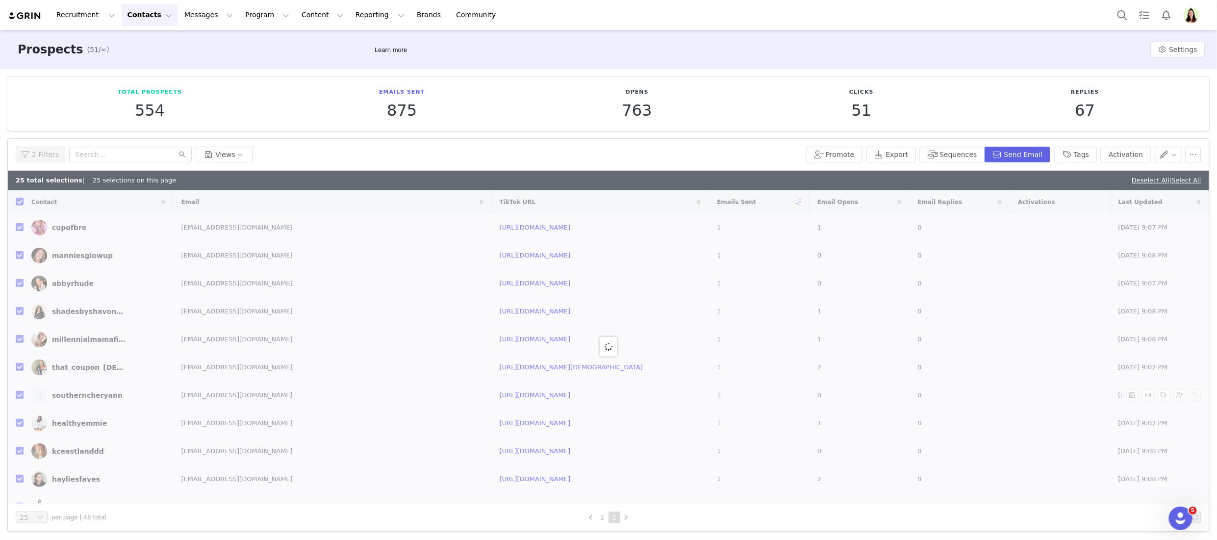
checkbox input "false"
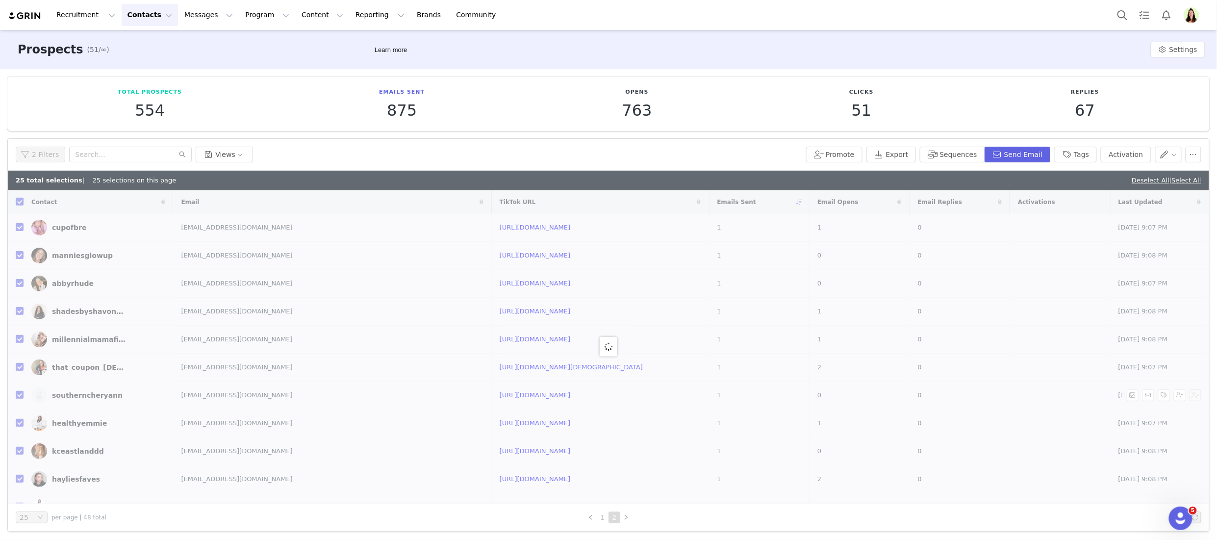
checkbox input "false"
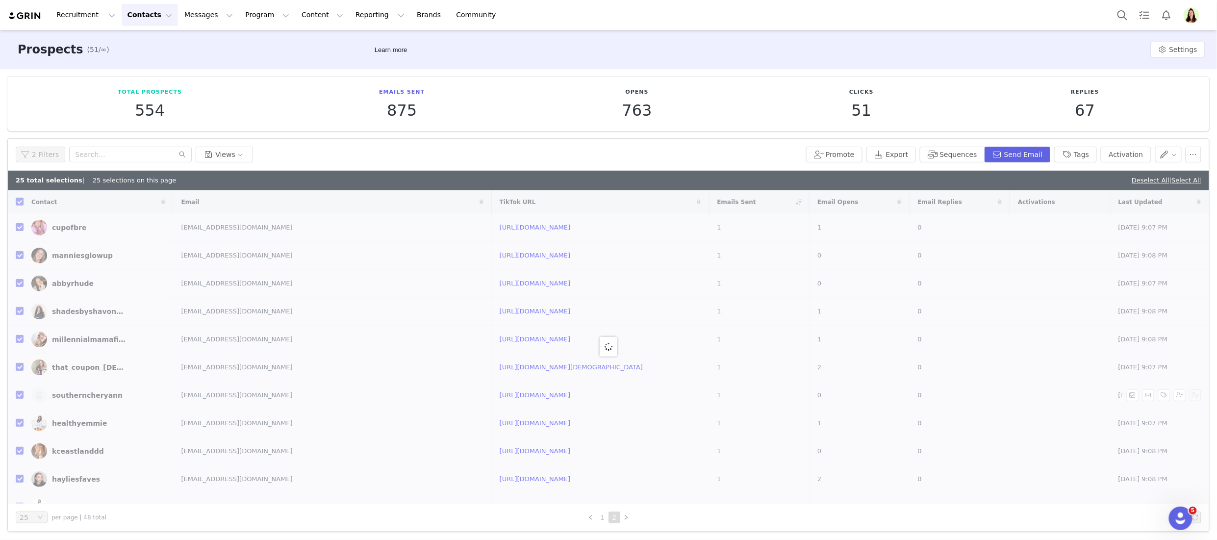
checkbox input "false"
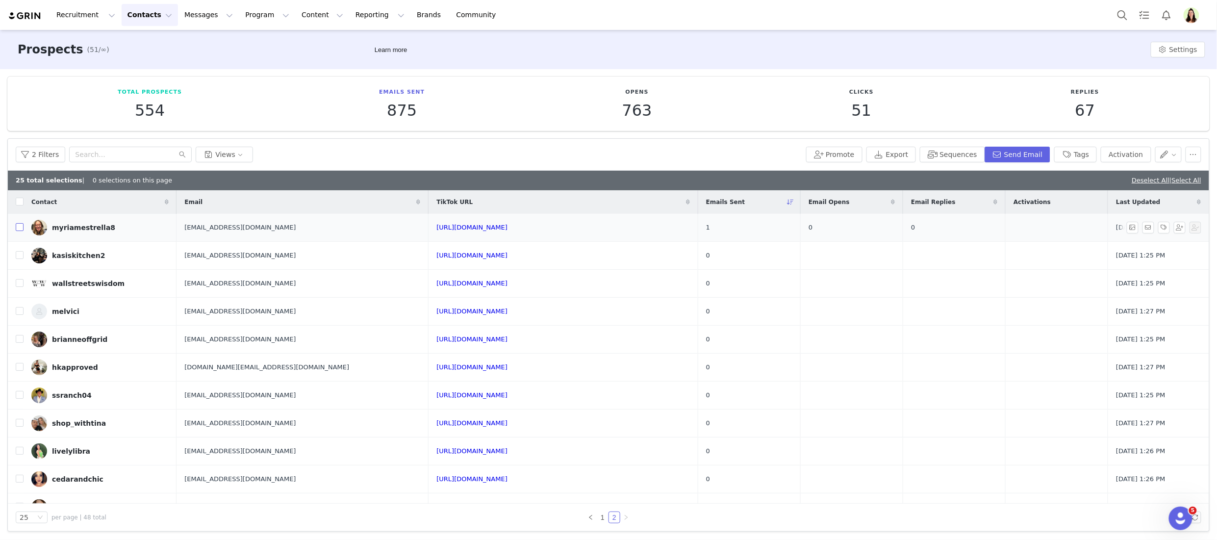
click at [16, 227] on input "checkbox" at bounding box center [20, 227] width 8 height 8
checkbox input "true"
click at [689, 159] on button "Send Email" at bounding box center [1017, 155] width 66 height 16
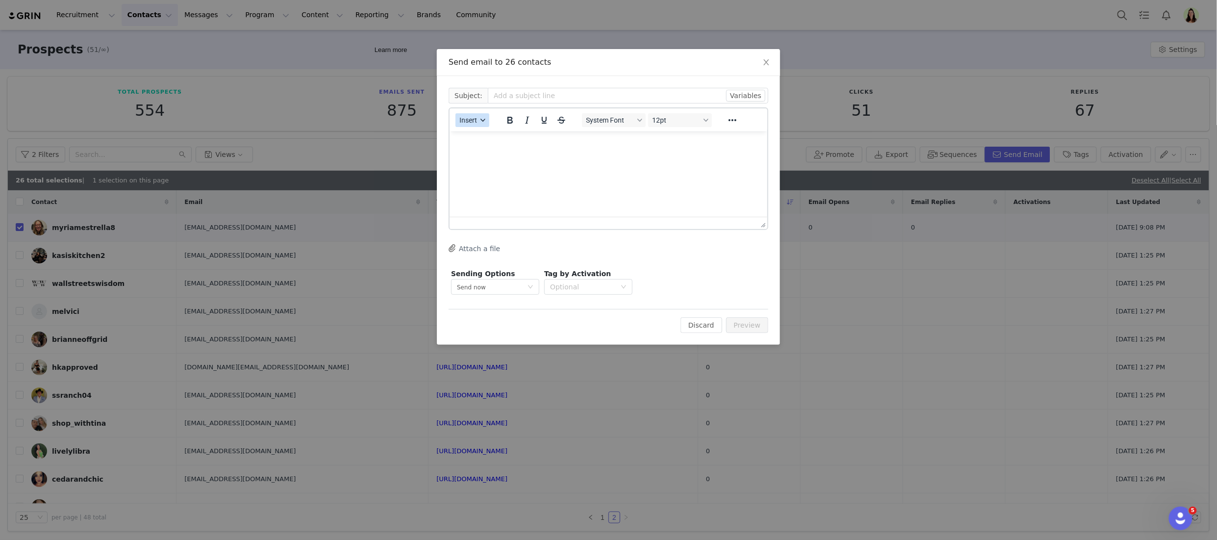
click at [476, 125] on button "Insert" at bounding box center [472, 120] width 34 height 14
click at [478, 141] on div "Insert Template" at bounding box center [508, 137] width 88 height 12
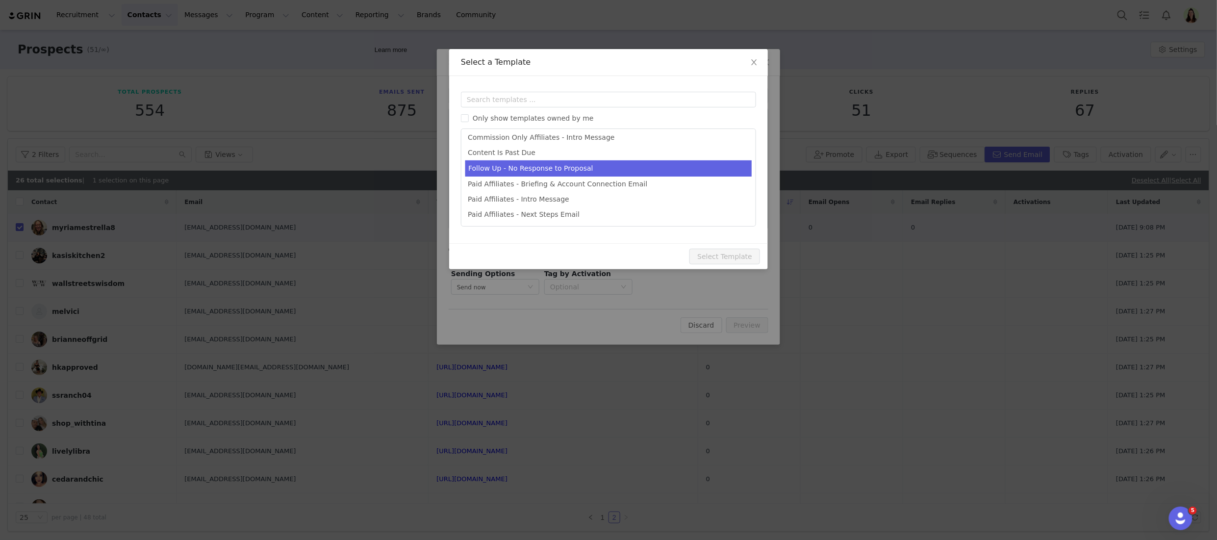
click at [512, 171] on li "Follow Up - No Response to Proposal" at bounding box center [608, 168] width 286 height 16
type input "Klar Labs - Campaign Follow Up"
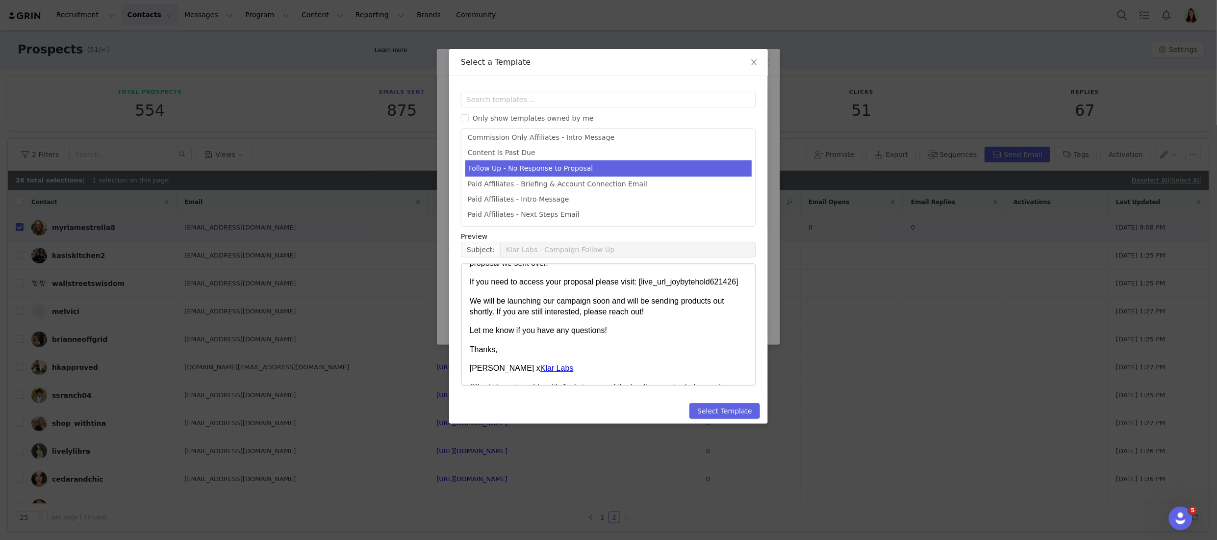
scroll to position [81, 0]
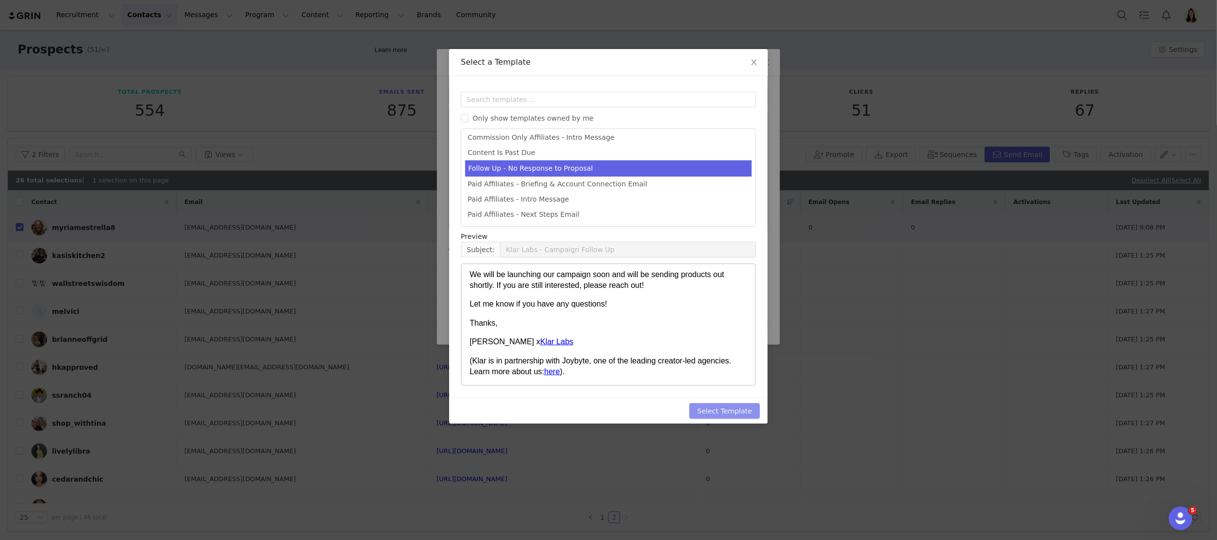
click at [689, 408] on button "Select Template" at bounding box center [724, 411] width 71 height 16
type input "Klar Labs - Campaign Follow Up"
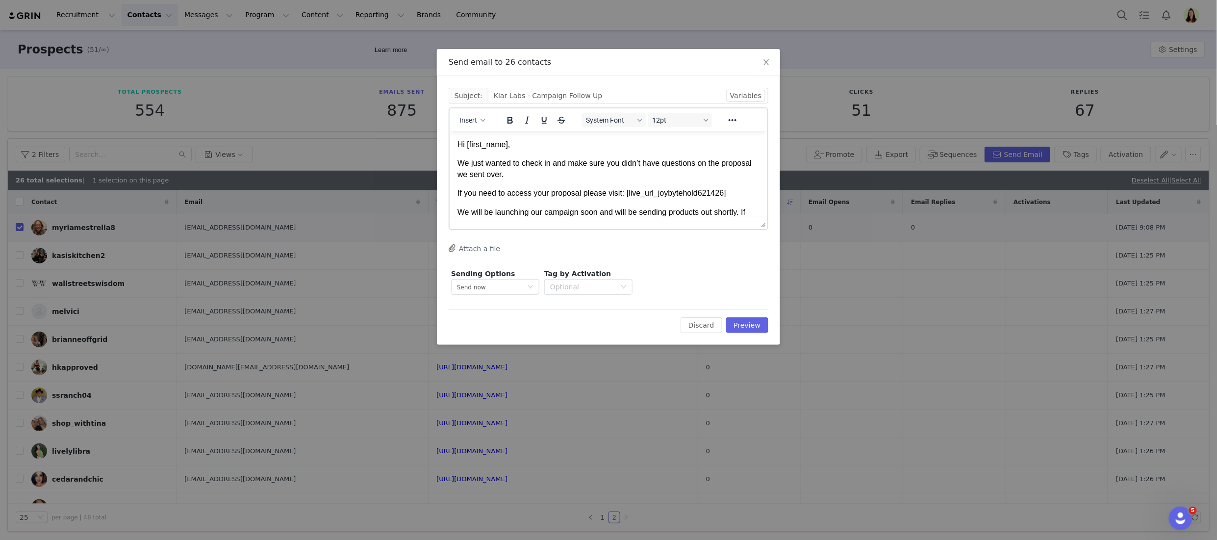
scroll to position [0, 0]
click at [689, 324] on button "Preview" at bounding box center [747, 325] width 43 height 16
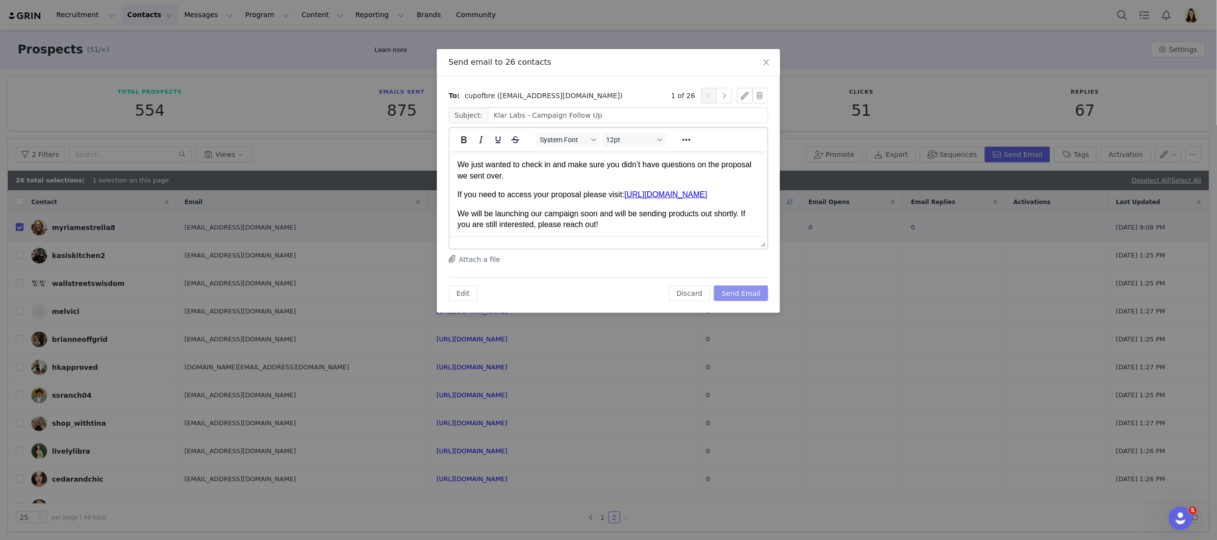
scroll to position [116, 0]
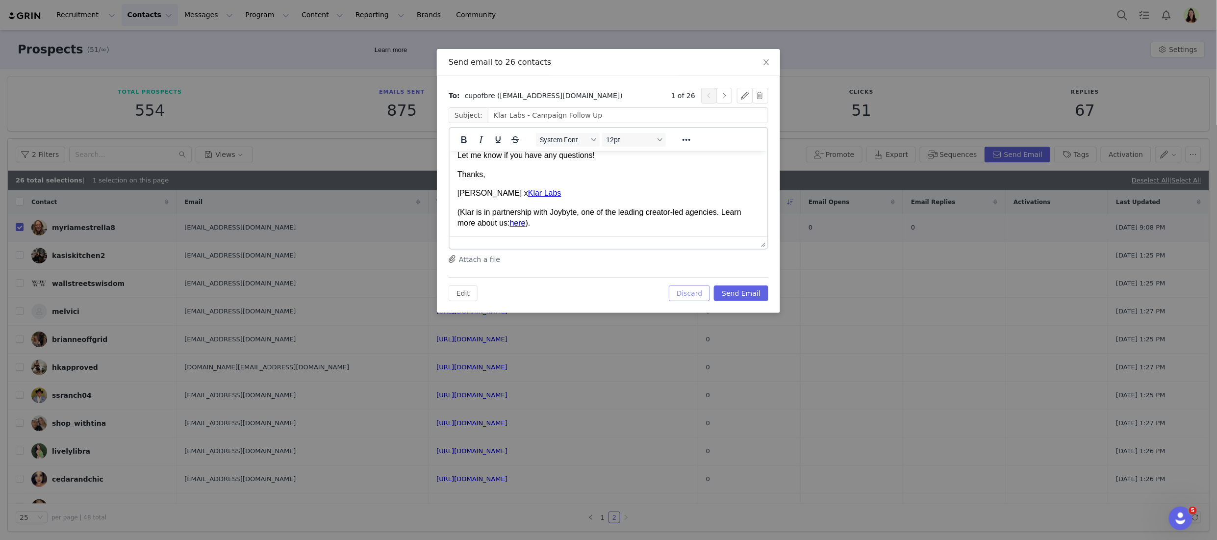
click at [684, 293] on button "Discard" at bounding box center [690, 293] width 42 height 16
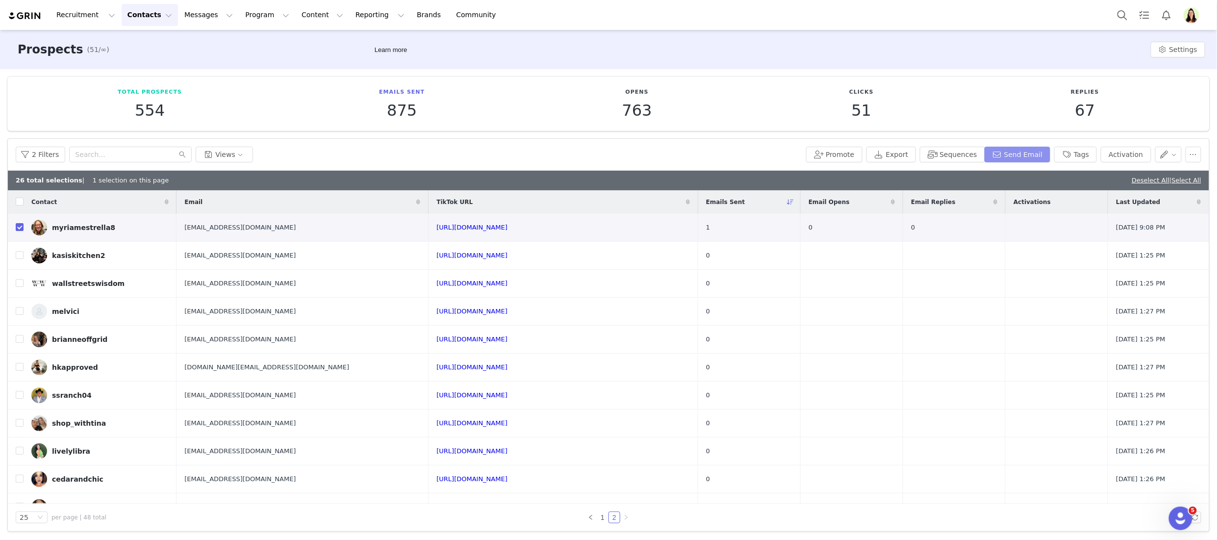
scroll to position [0, 0]
click at [689, 155] on button "Send Email" at bounding box center [1017, 155] width 66 height 16
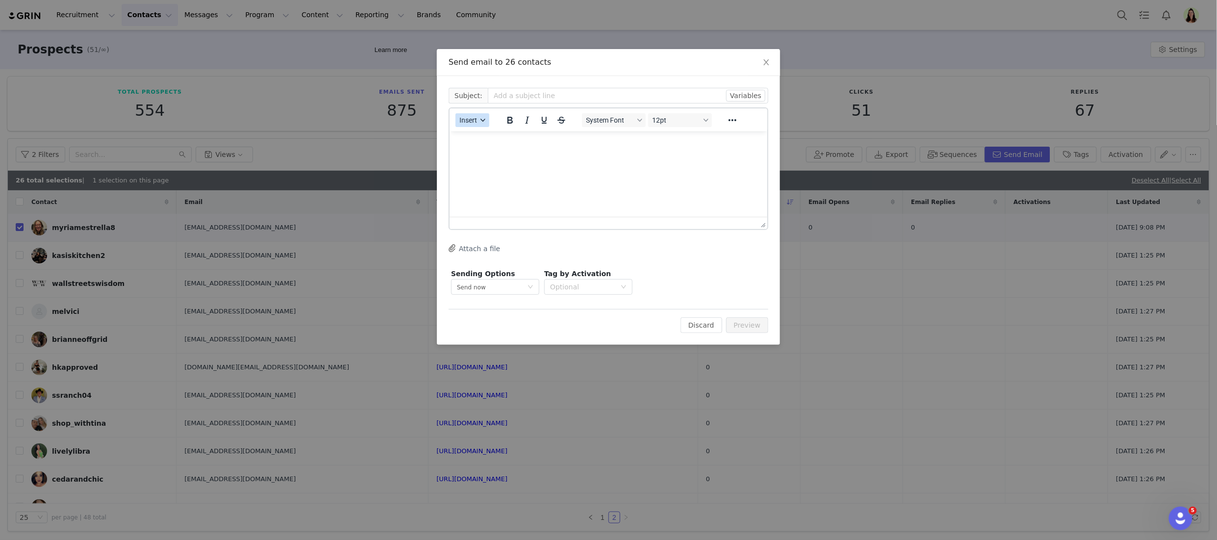
click at [474, 122] on span "Insert" at bounding box center [468, 120] width 18 height 8
drag, startPoint x: 475, startPoint y: 126, endPoint x: 476, endPoint y: 140, distance: 14.3
click at [476, 140] on div "Insert Template" at bounding box center [508, 137] width 88 height 12
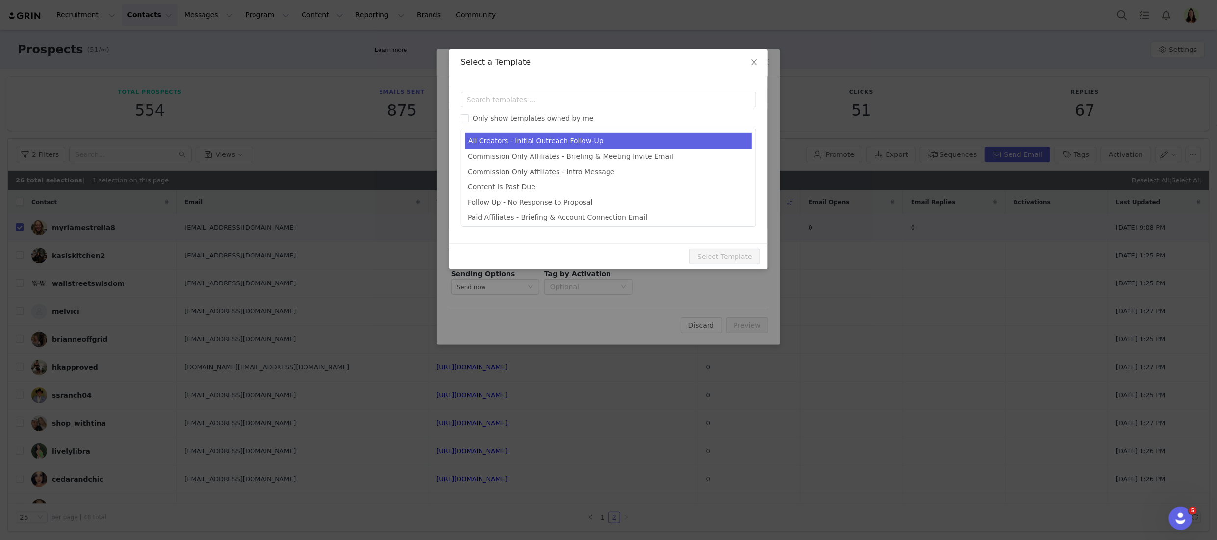
type input "Hi Again From Klar!"
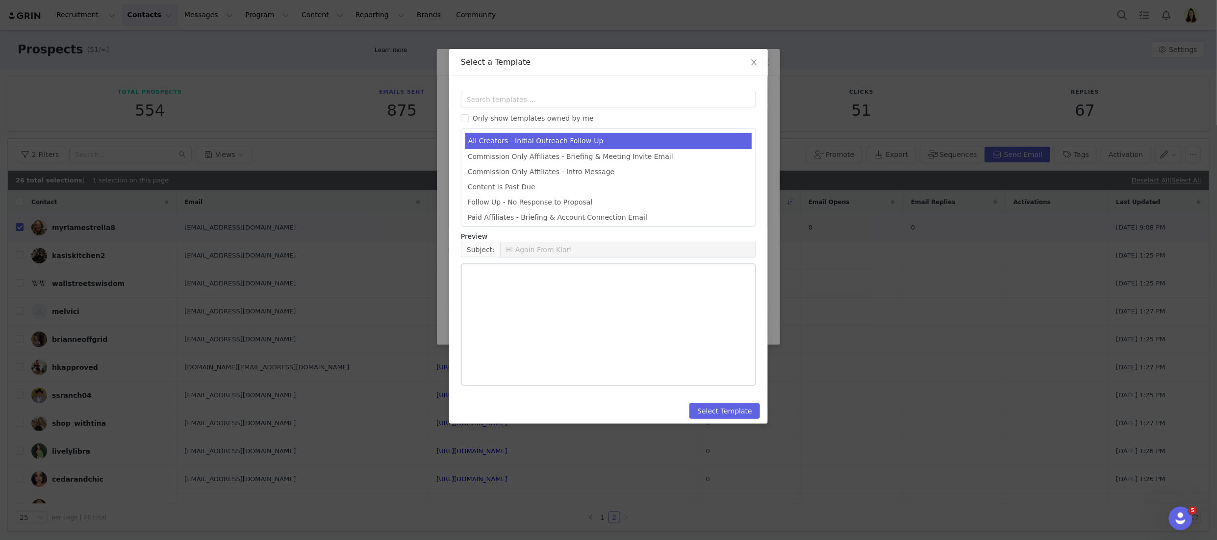
click at [555, 143] on li "All Creators - Initial Outreach Follow-Up" at bounding box center [608, 141] width 286 height 16
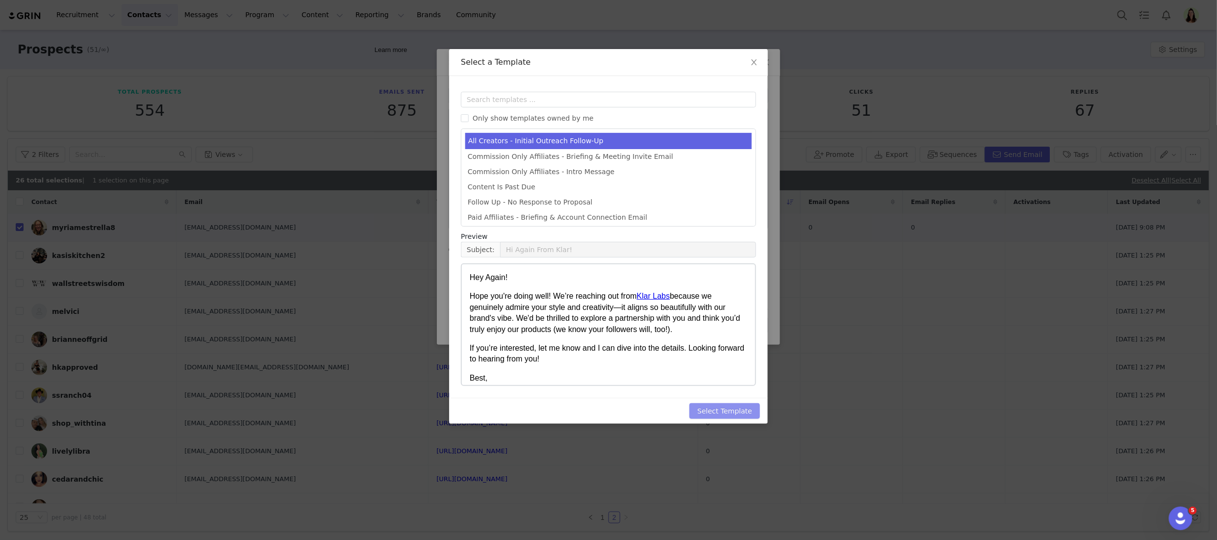
click at [689, 409] on button "Select Template" at bounding box center [724, 411] width 71 height 16
type input "Hi Again From Klar!"
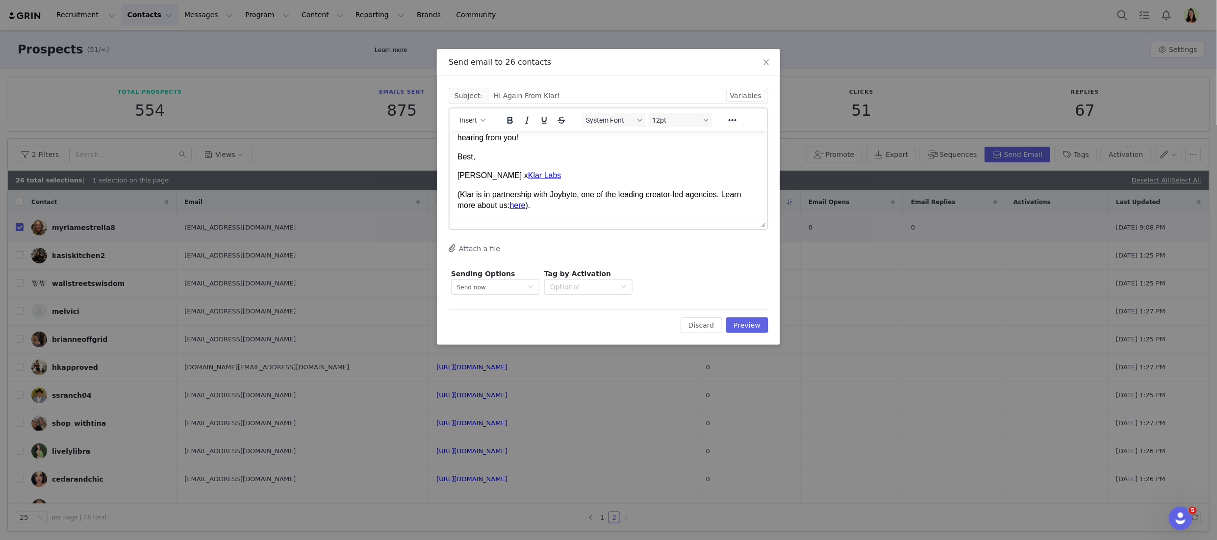
scroll to position [89, 0]
click at [689, 320] on button "Preview" at bounding box center [747, 325] width 43 height 16
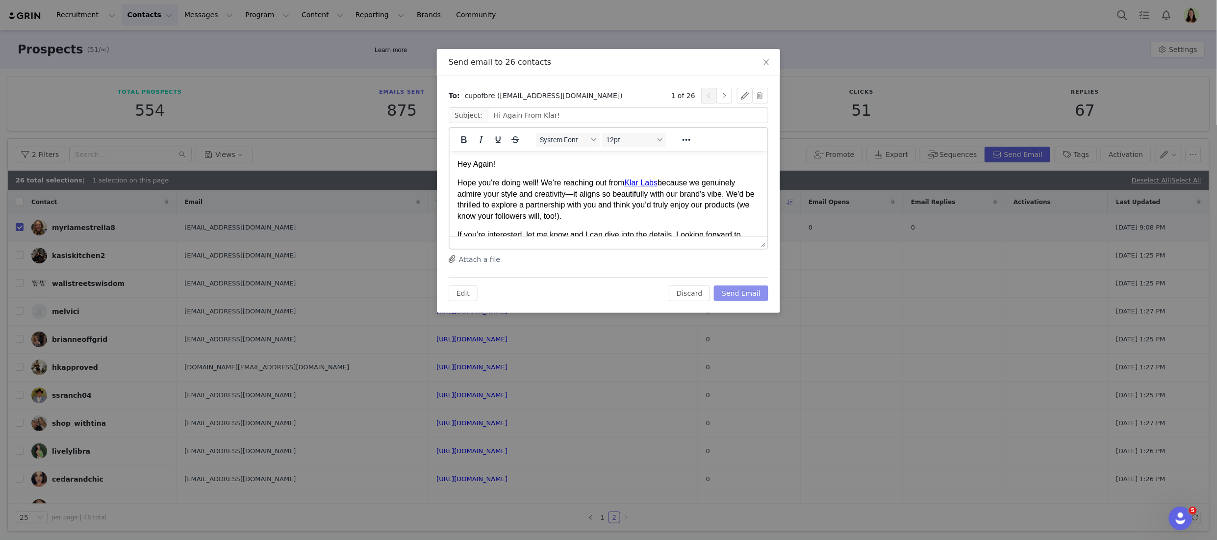
scroll to position [0, 0]
click at [689, 296] on button "Send Email" at bounding box center [741, 293] width 54 height 16
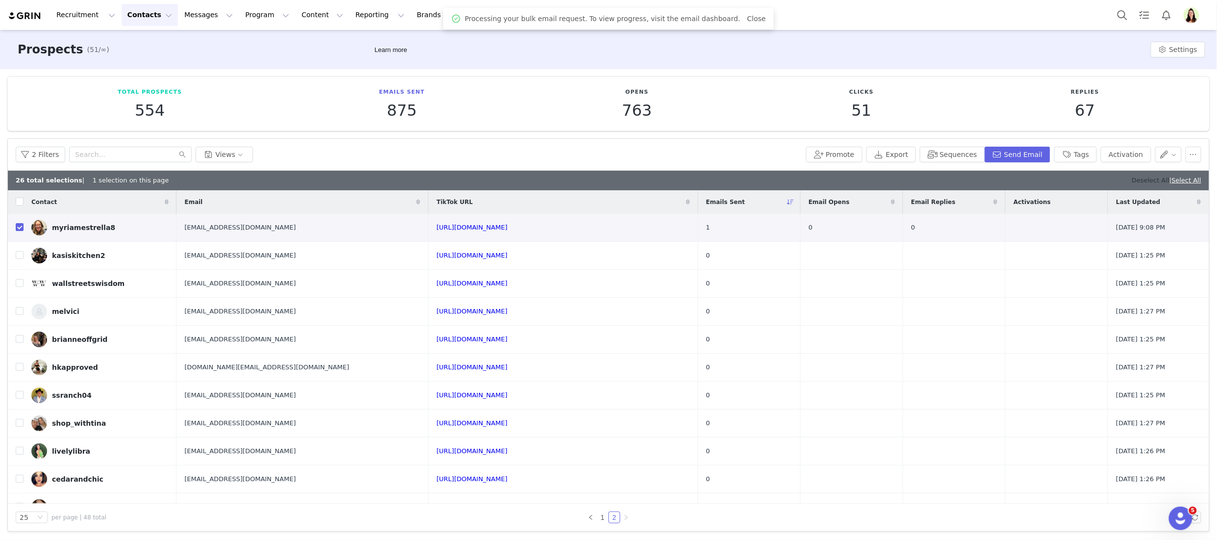
click at [689, 182] on link "Deselect All" at bounding box center [1151, 179] width 38 height 7
checkbox input "false"
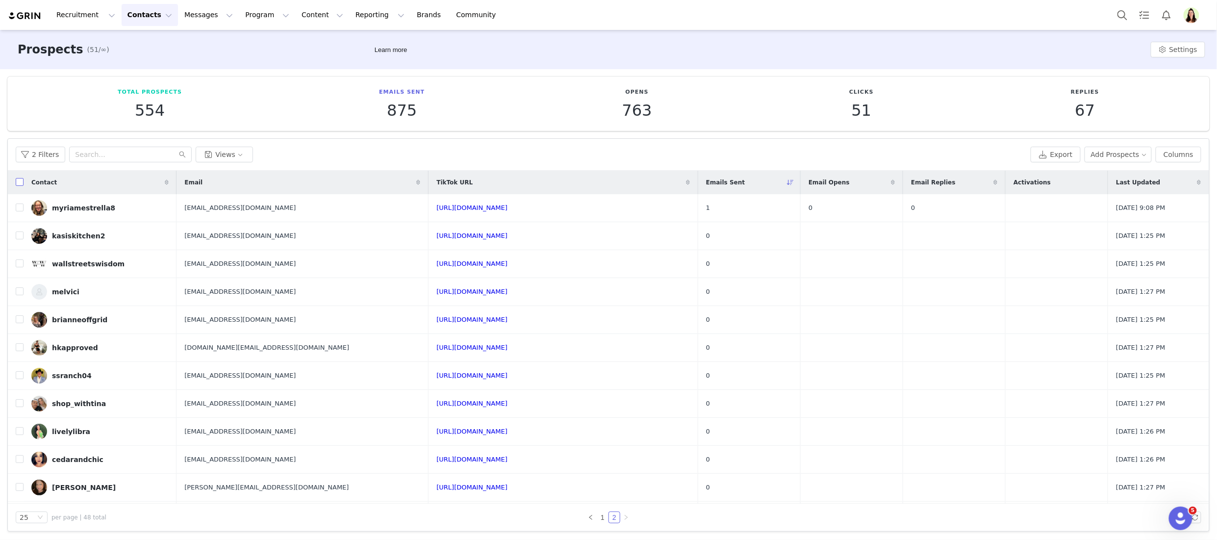
drag, startPoint x: 16, startPoint y: 181, endPoint x: 18, endPoint y: 204, distance: 23.1
click at [17, 182] on input "checkbox" at bounding box center [20, 182] width 8 height 8
checkbox input "true"
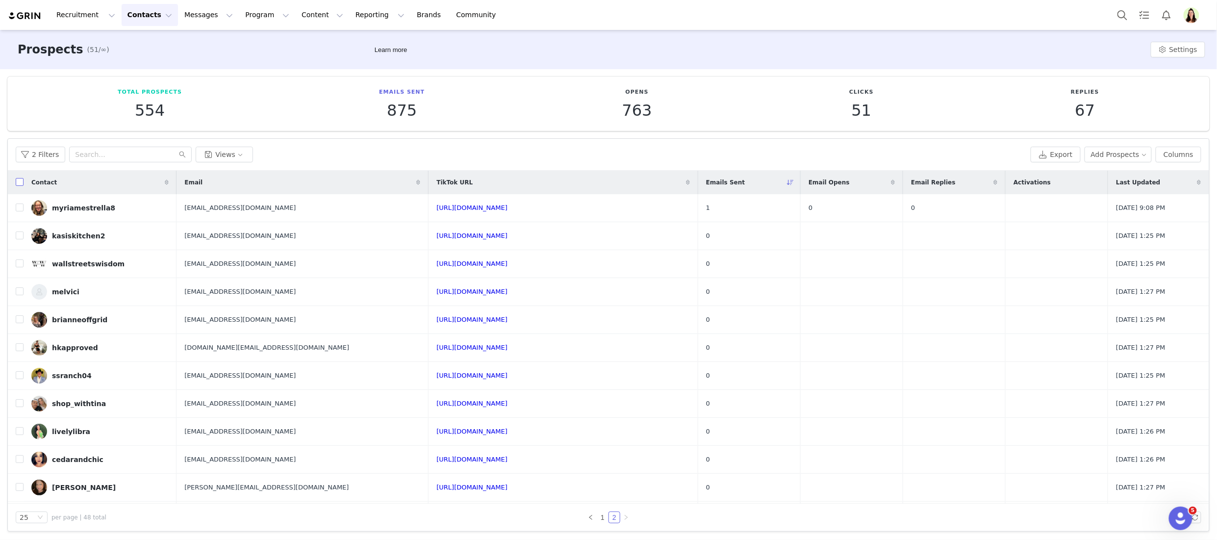
checkbox input "true"
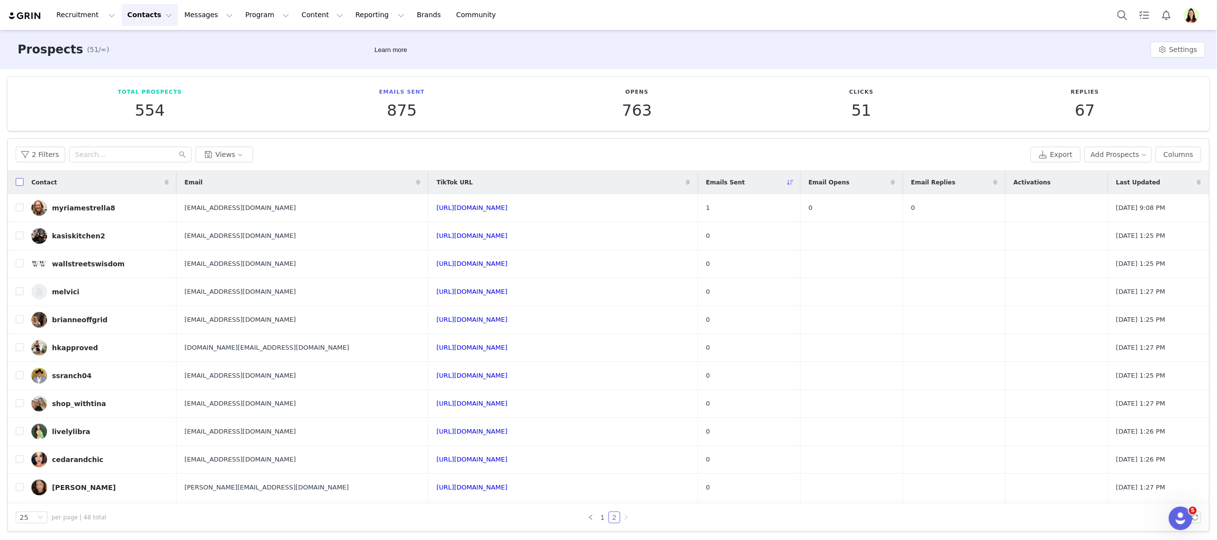
checkbox input "true"
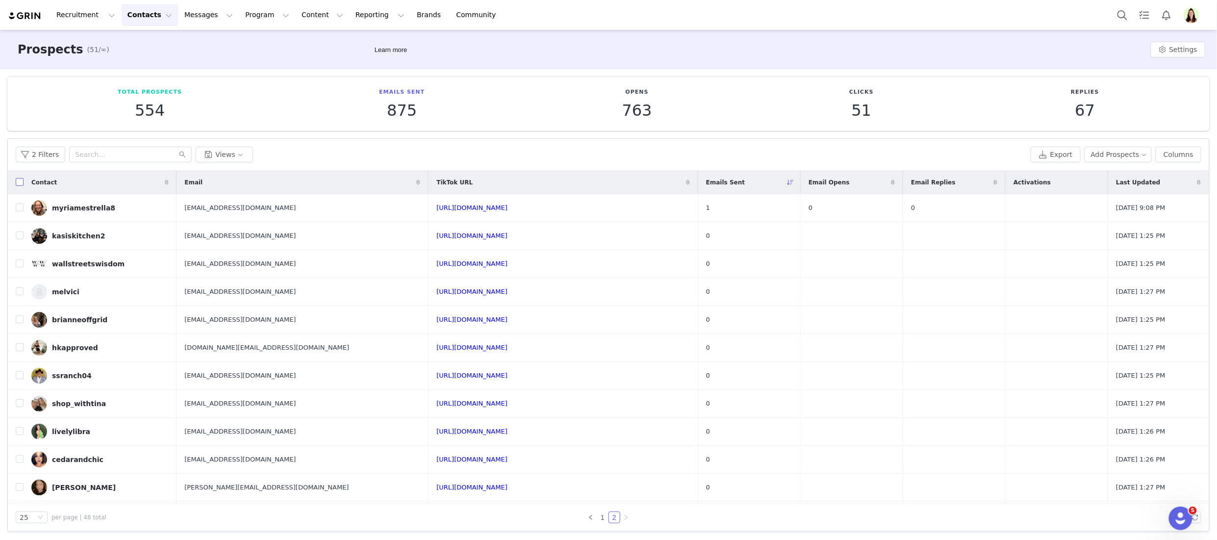
checkbox input "true"
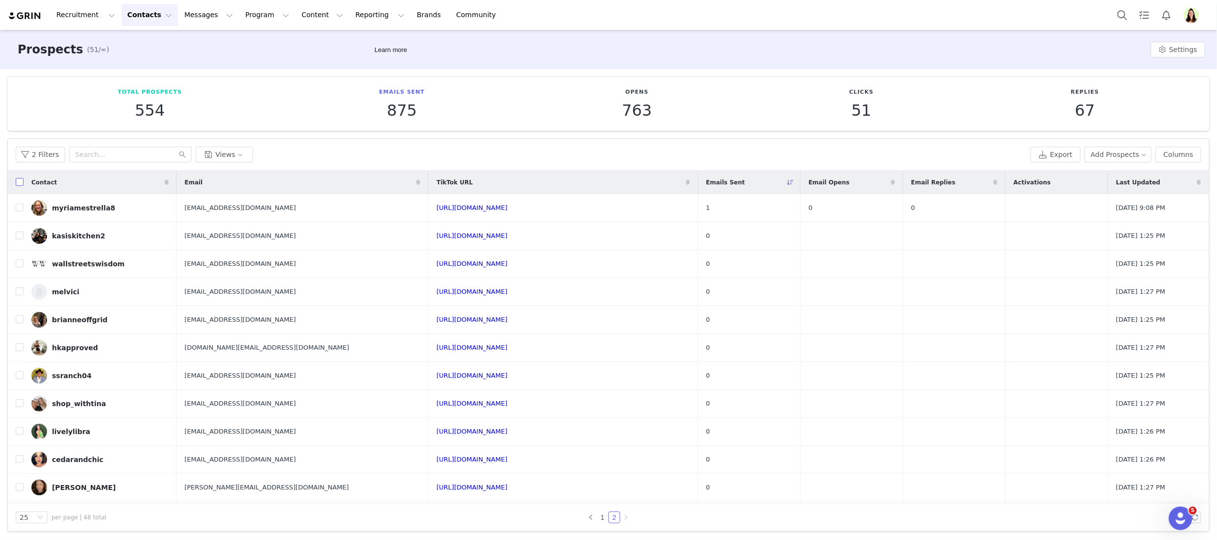
checkbox input "true"
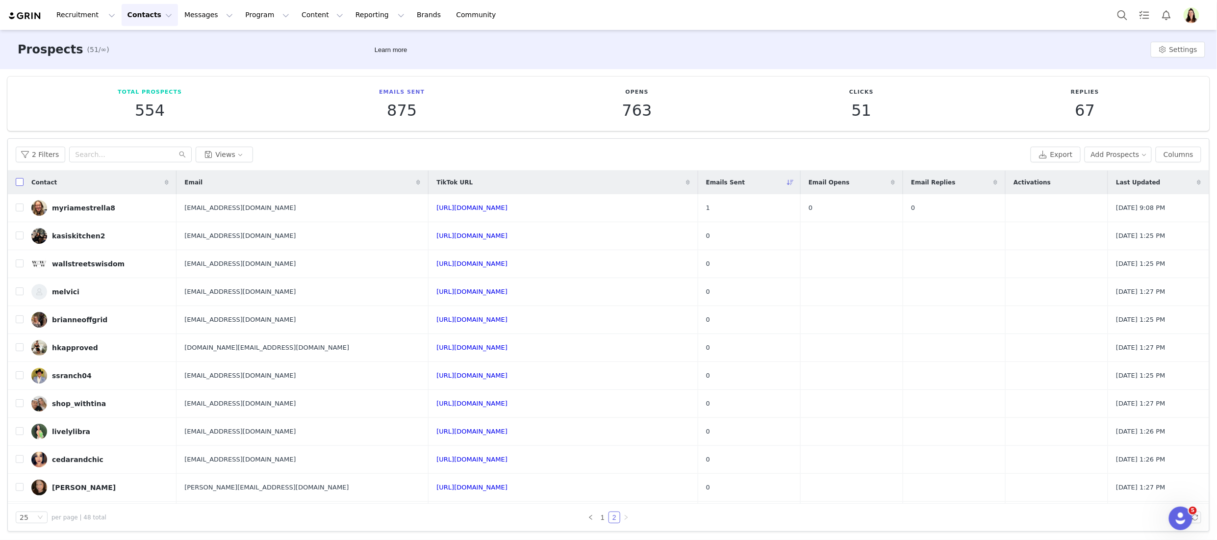
checkbox input "true"
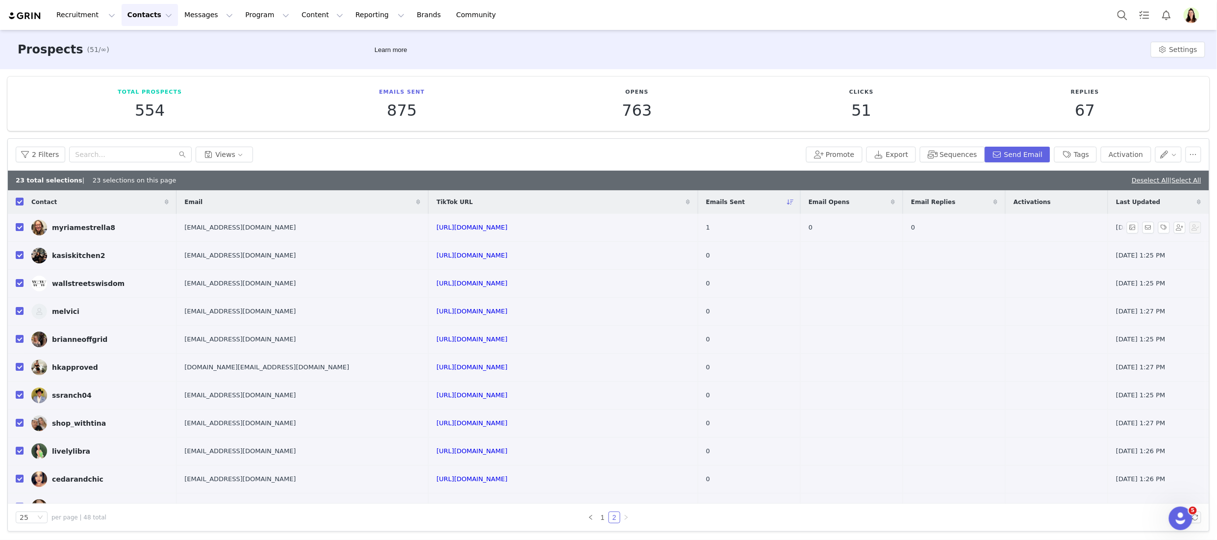
click at [19, 223] on input "checkbox" at bounding box center [20, 227] width 8 height 8
checkbox input "false"
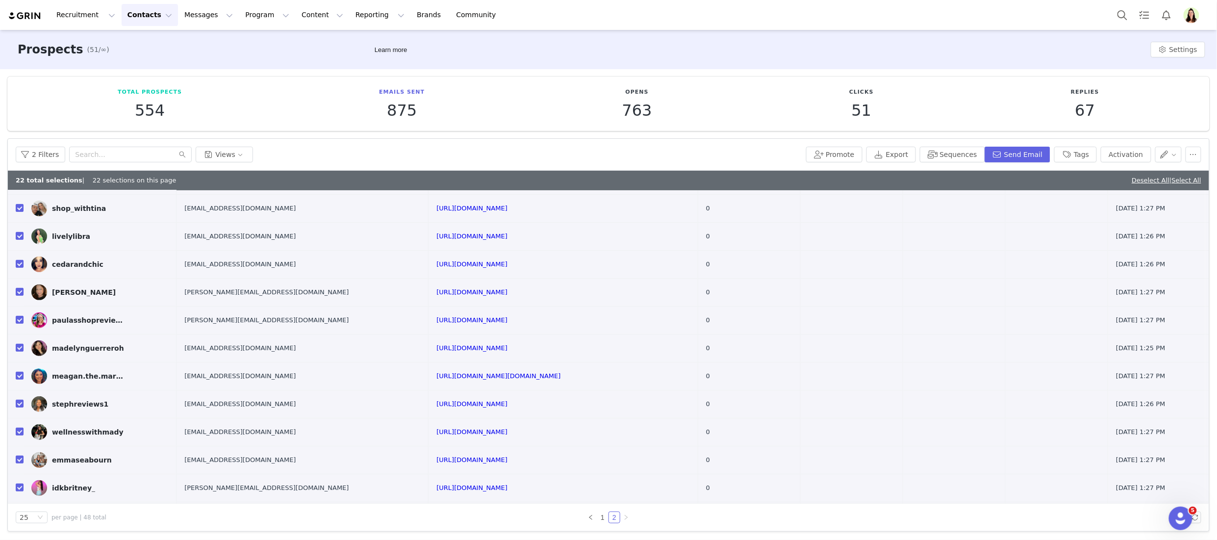
scroll to position [357, 0]
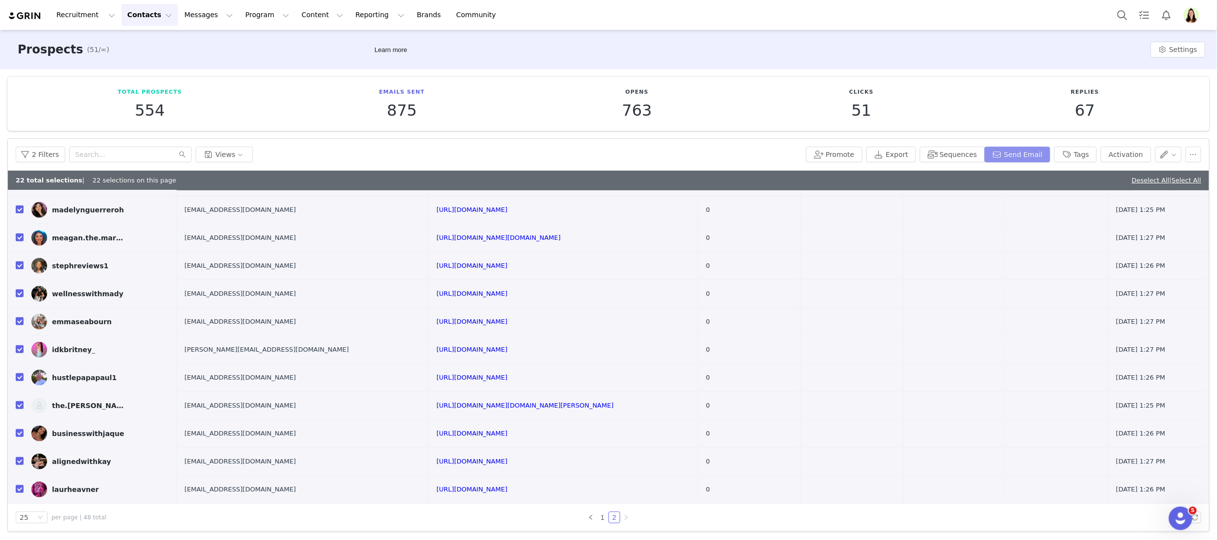
click at [689, 158] on button "Send Email" at bounding box center [1017, 155] width 66 height 16
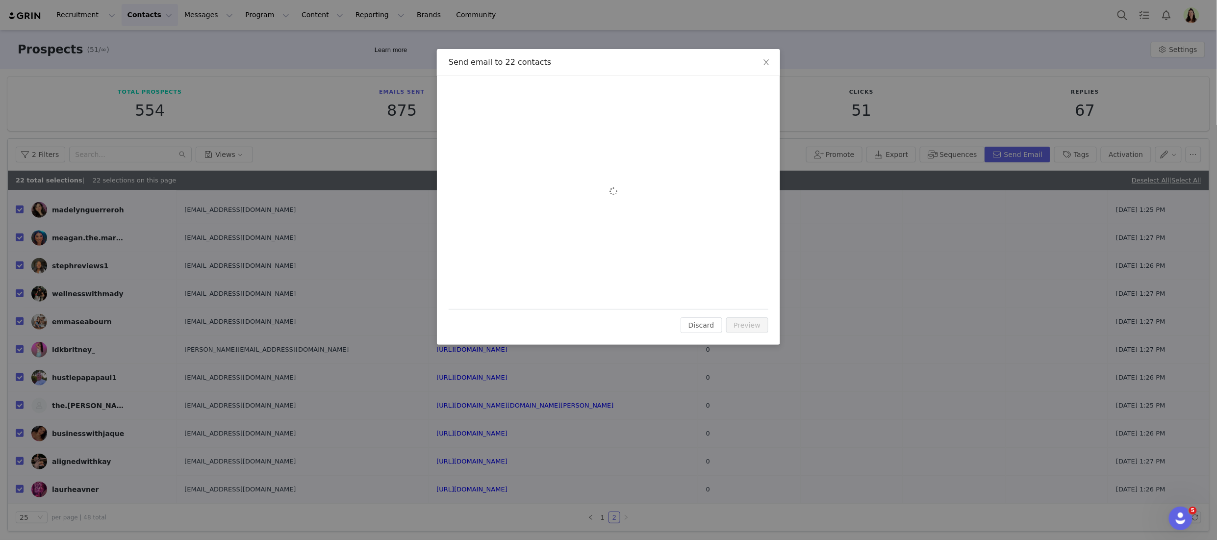
scroll to position [0, 0]
drag, startPoint x: 469, startPoint y: 118, endPoint x: 470, endPoint y: 125, distance: 6.9
click at [469, 118] on span "Insert" at bounding box center [468, 120] width 18 height 8
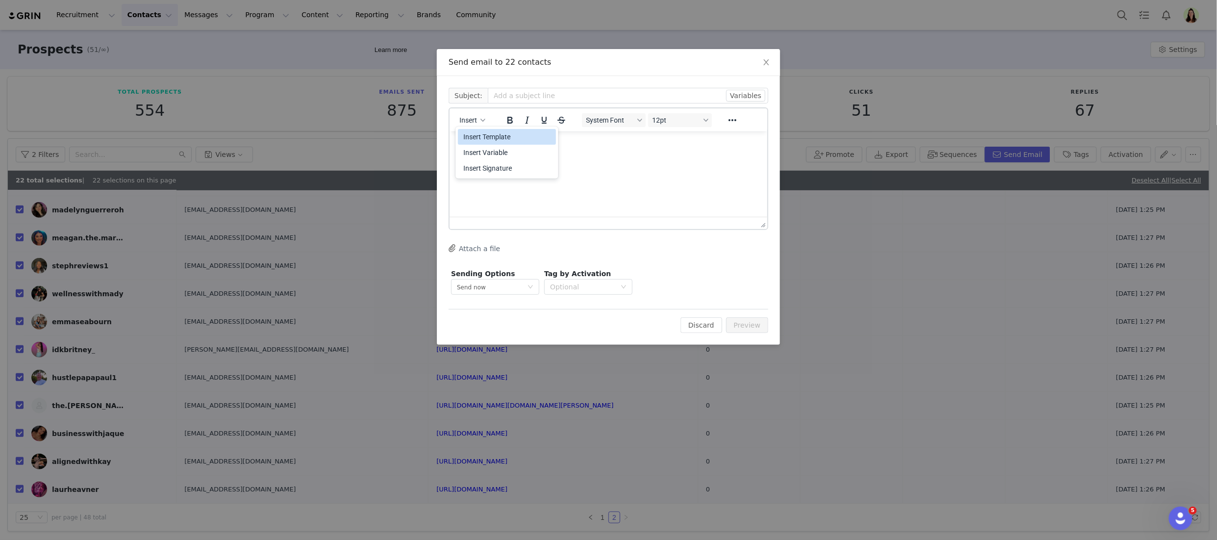
click at [472, 134] on div "Insert Template" at bounding box center [508, 137] width 88 height 12
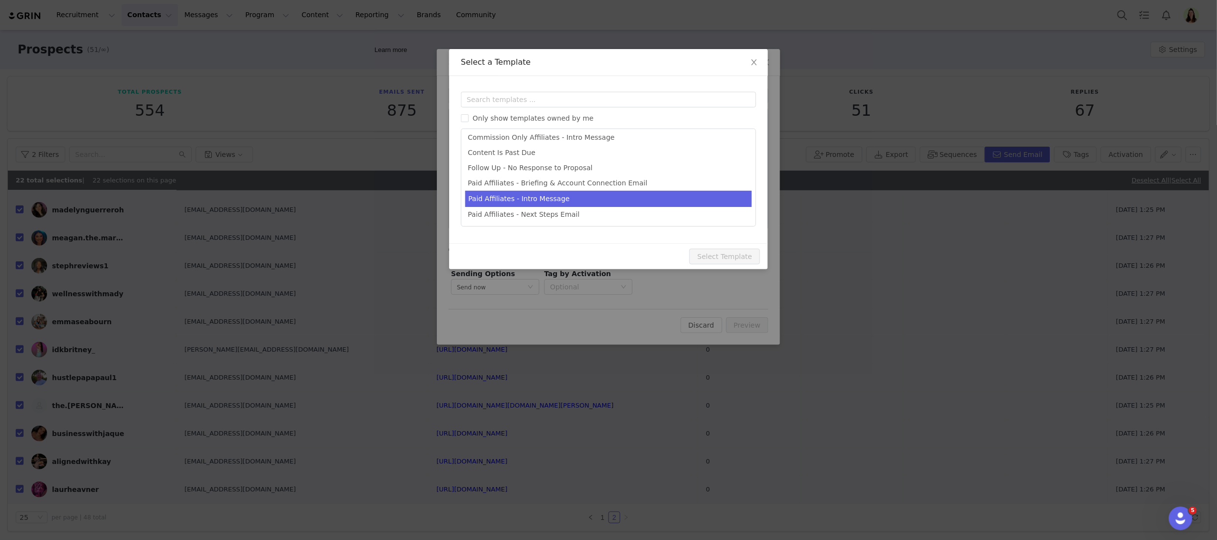
click at [540, 200] on li "Paid Affiliates - Intro Message" at bounding box center [608, 199] width 286 height 16
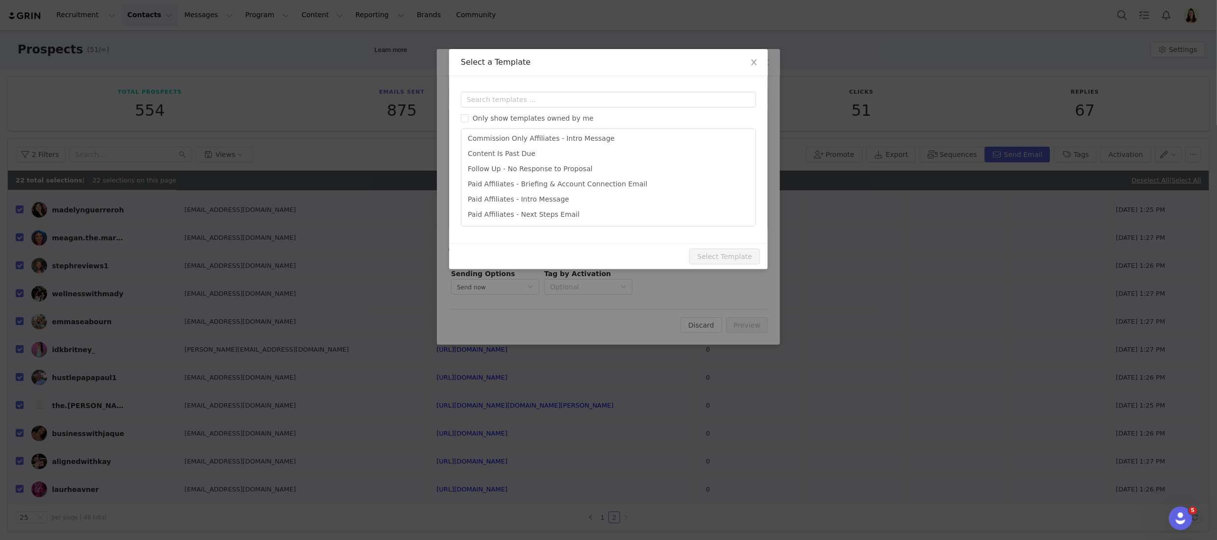
type input "You’ve Been Shortlisted for an Exclusive Klar Lab's TikTok Shop Campaign"
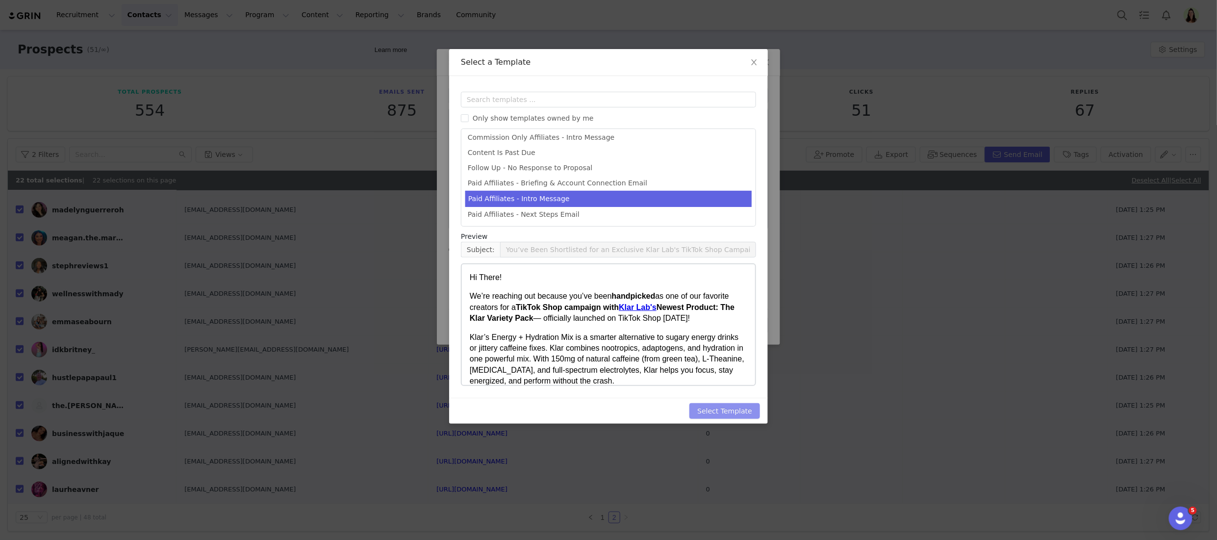
click at [689, 408] on button "Select Template" at bounding box center [724, 411] width 71 height 16
type input "You’ve Been Shortlisted for an Exclusive Klar Lab's TikTok Shop Campaign"
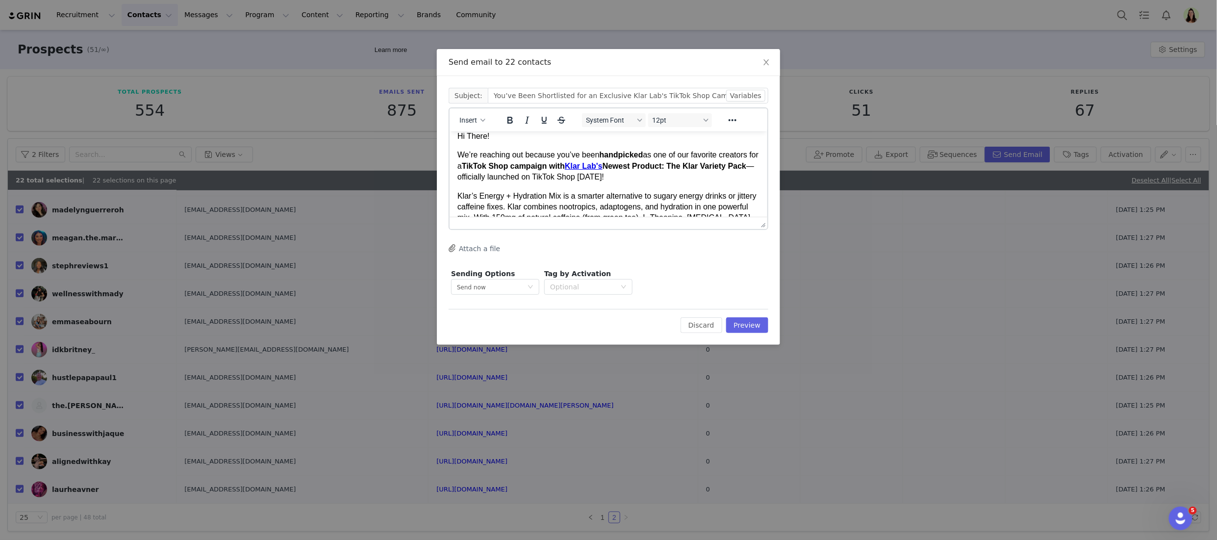
scroll to position [369, 0]
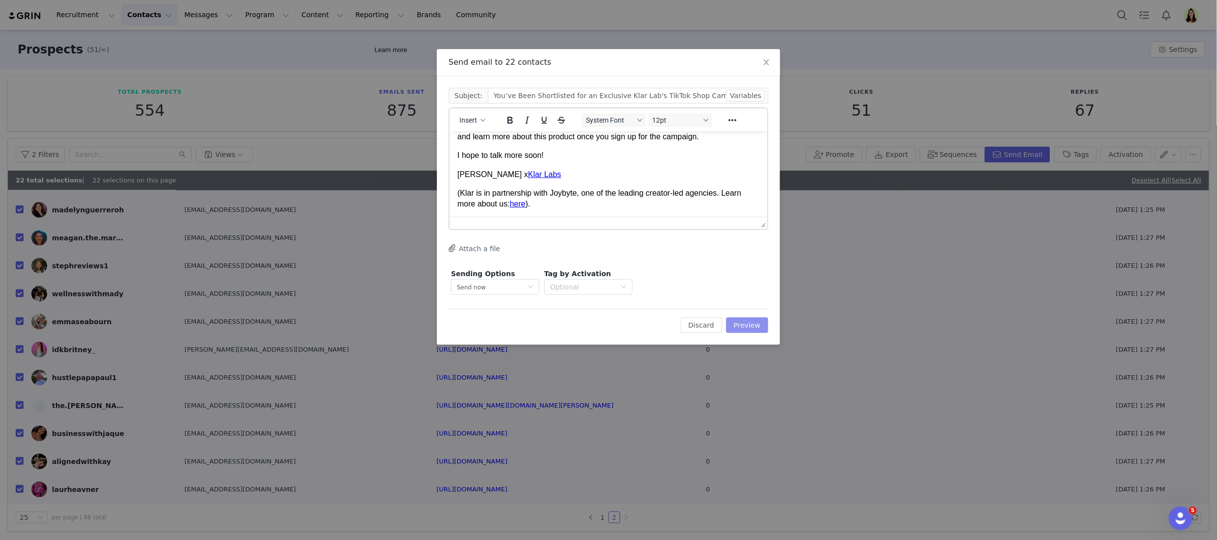
click at [689, 327] on button "Preview" at bounding box center [747, 325] width 43 height 16
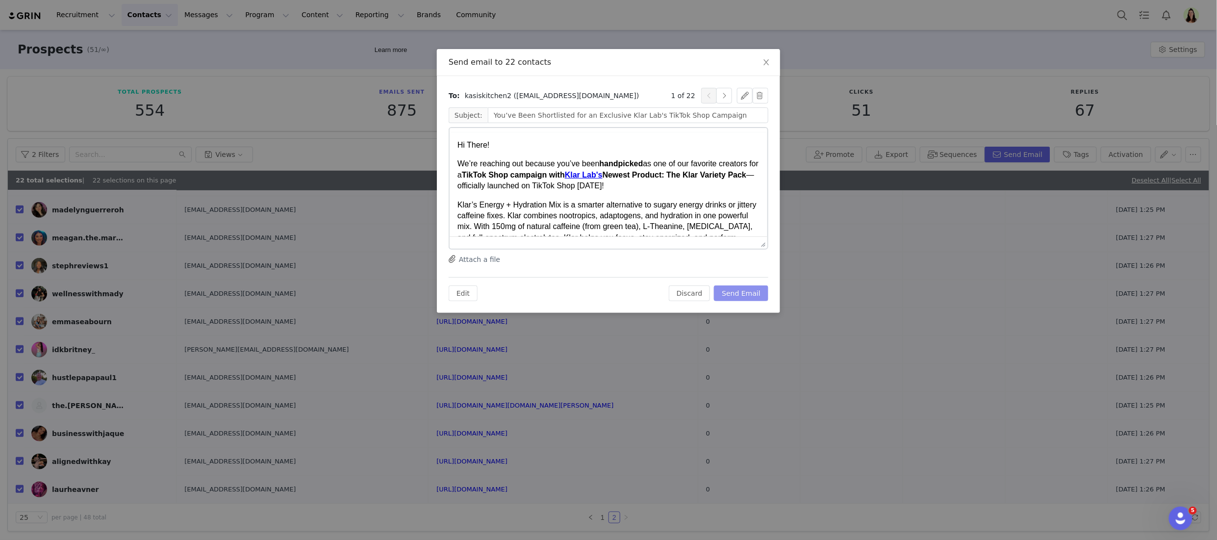
scroll to position [0, 0]
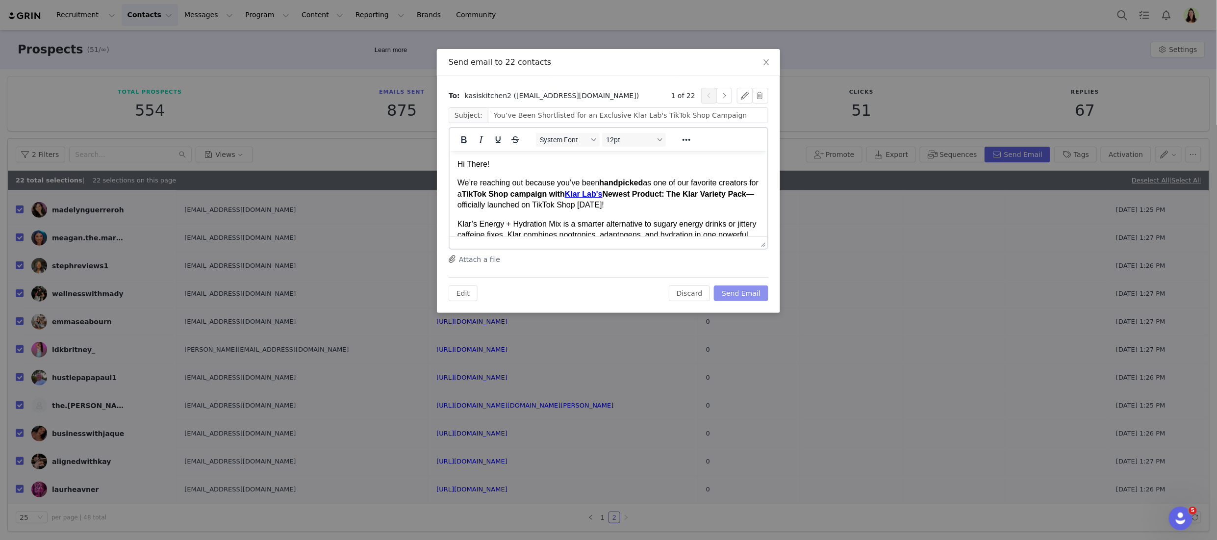
click at [689, 295] on button "Send Email" at bounding box center [741, 293] width 54 height 16
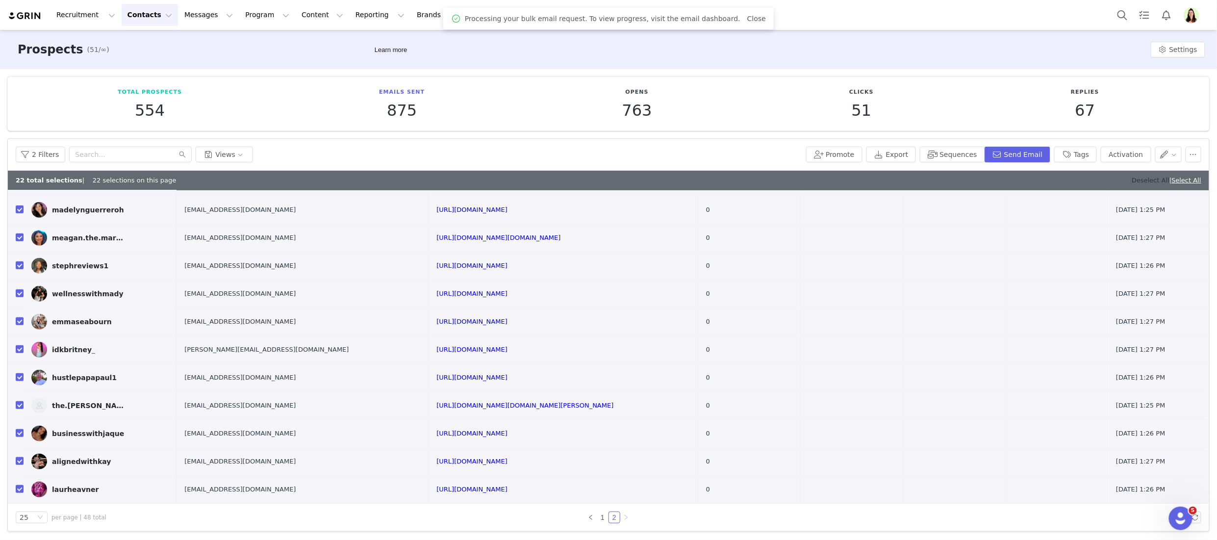
click at [689, 178] on link "Deselect All" at bounding box center [1151, 179] width 38 height 7
checkbox input "false"
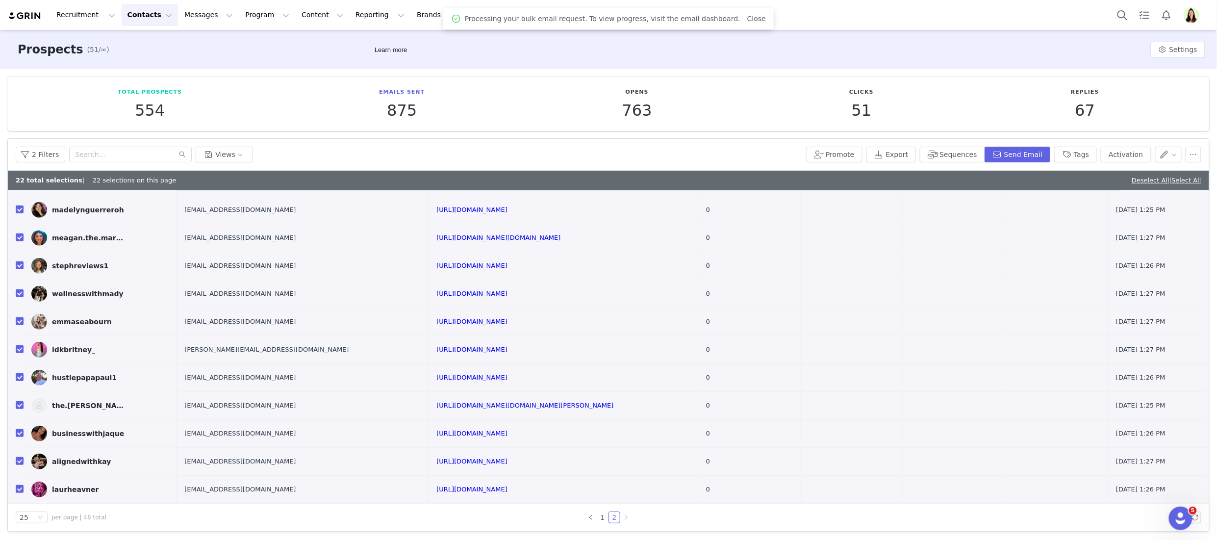
checkbox input "false"
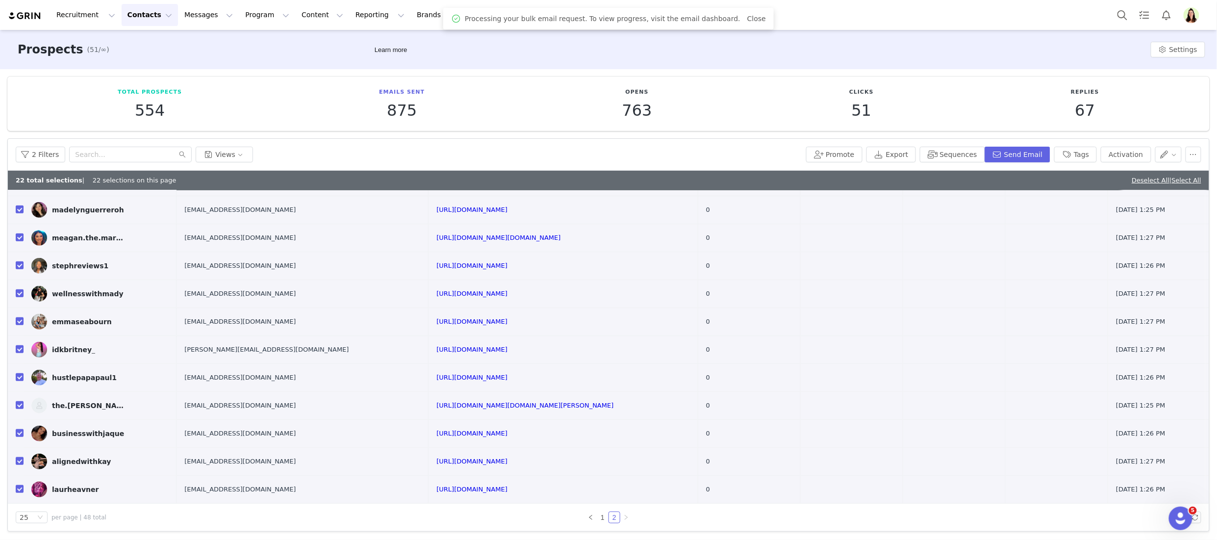
checkbox input "false"
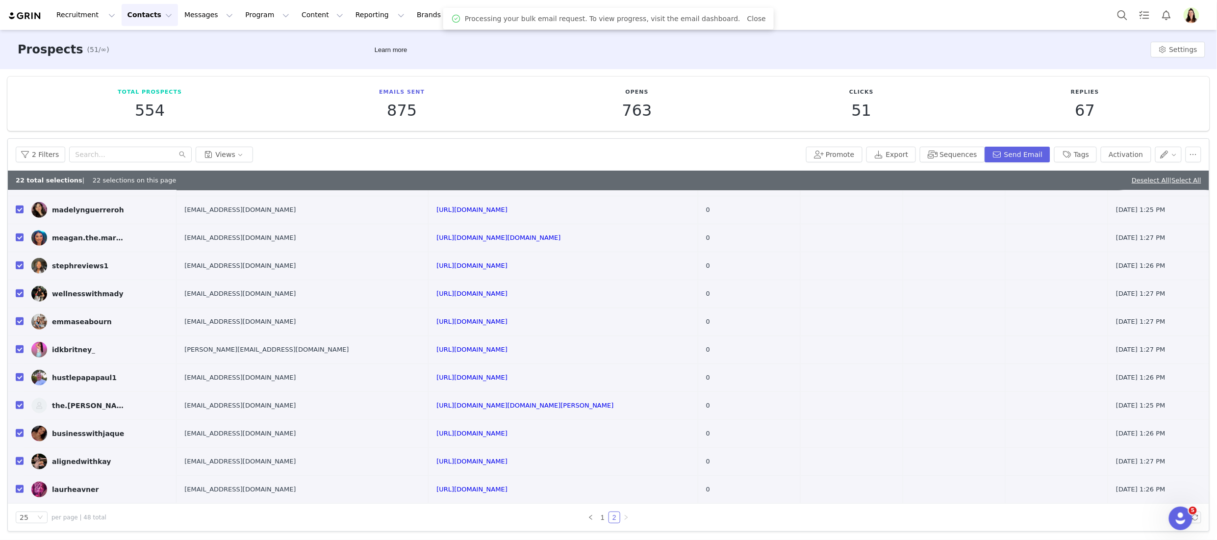
checkbox input "false"
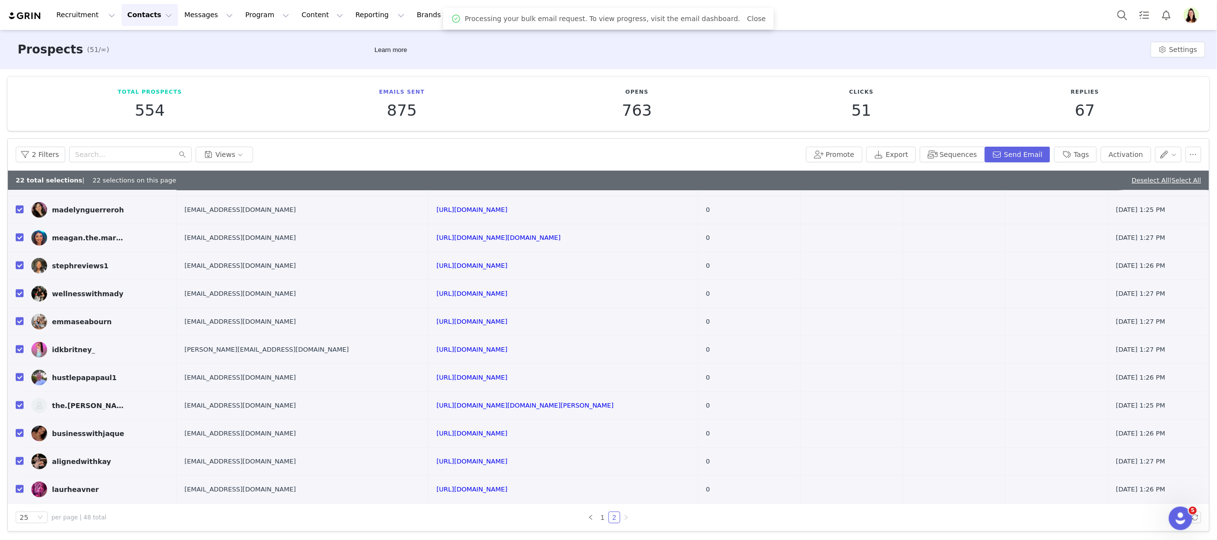
checkbox input "false"
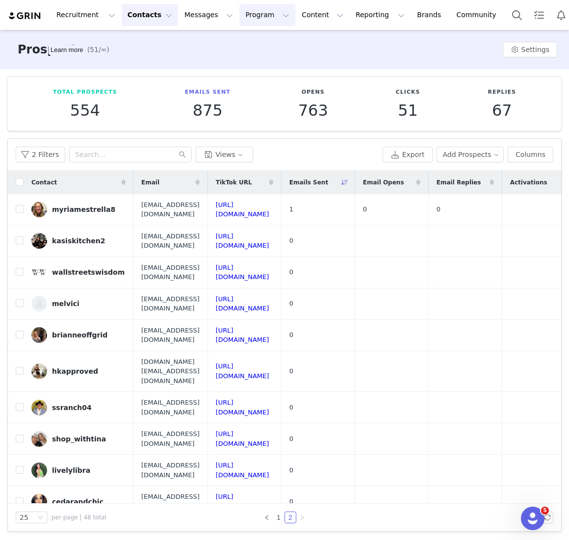
click at [242, 16] on button "Program Program" at bounding box center [267, 15] width 56 height 22
click at [245, 39] on p "Activations" at bounding box center [251, 43] width 38 height 10
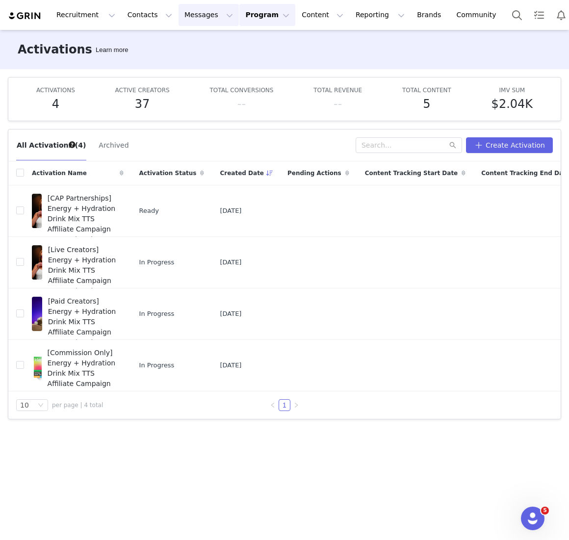
click at [187, 20] on button "Messages Messages" at bounding box center [208, 15] width 60 height 22
click at [193, 62] on div "Inbox" at bounding box center [207, 61] width 66 height 10
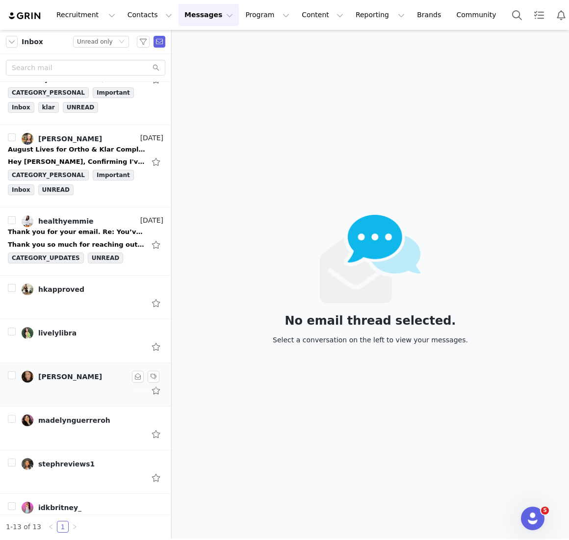
scroll to position [305, 0]
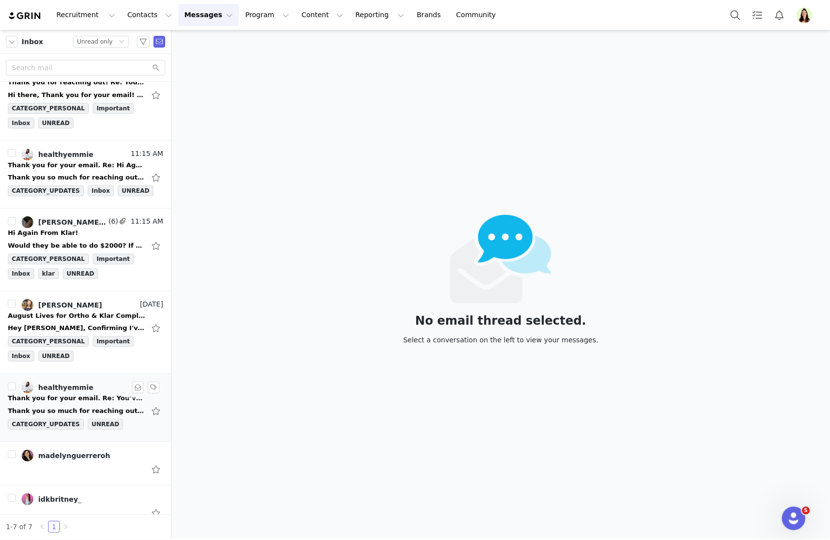
scroll to position [42, 0]
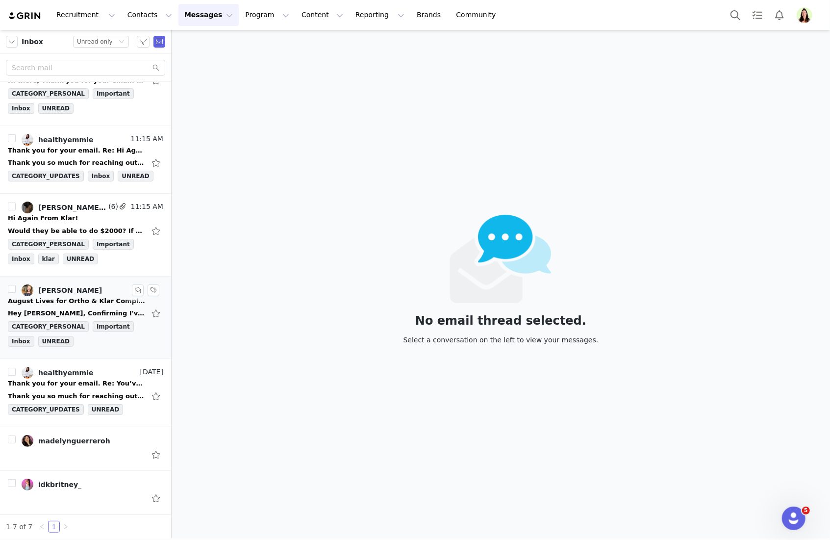
click at [68, 288] on div "[PERSON_NAME]" at bounding box center [70, 290] width 64 height 8
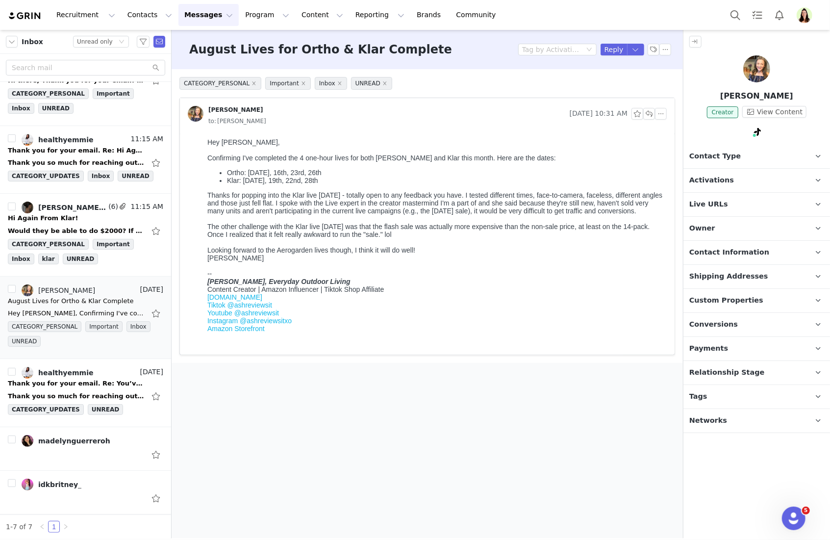
scroll to position [0, 0]
click at [86, 380] on div "Thank you for your email. Re: You’ve Been Shortlisted for an Exclusive Klar Lab…" at bounding box center [76, 383] width 137 height 10
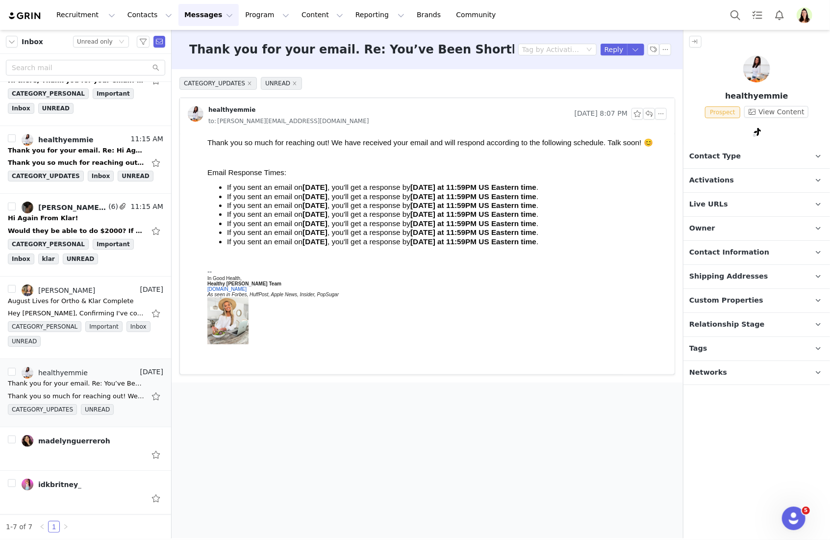
click at [466, 428] on main "Thank you for your email. Re: You’ve Been Shortlisted for an Exclusive Klar Lab…" at bounding box center [427, 284] width 511 height 508
click at [72, 453] on div at bounding box center [85, 455] width 155 height 16
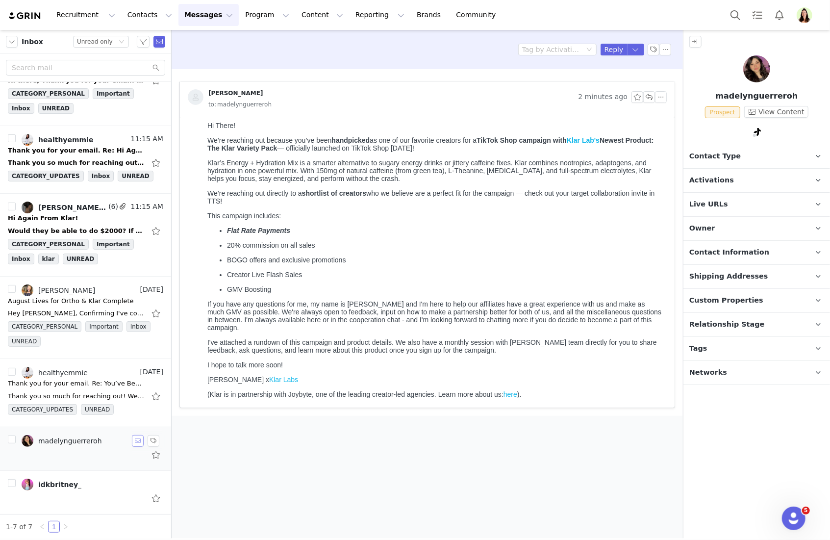
click at [132, 441] on button "button" at bounding box center [138, 441] width 12 height 12
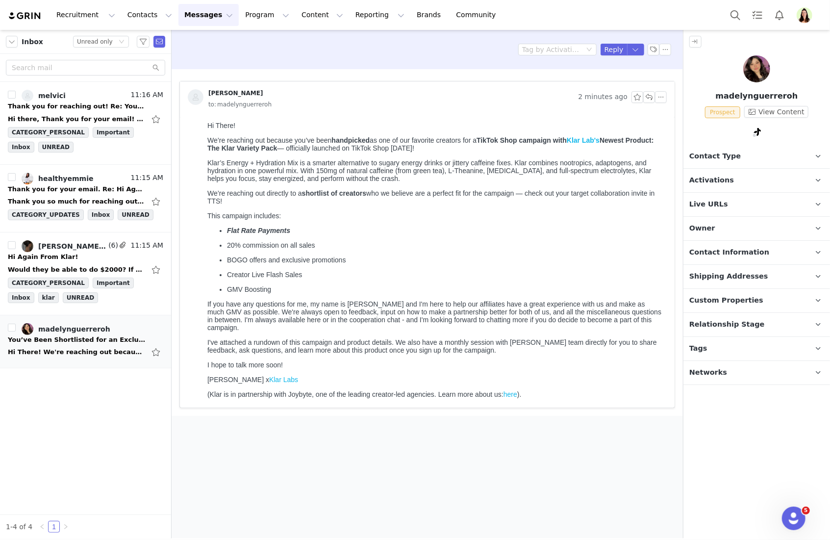
click at [79, 412] on div "Inbox Status Unread only melvici 11:16 AM Thank you for reaching out! Re: You’v…" at bounding box center [85, 284] width 171 height 508
click at [239, 21] on button "Program Program" at bounding box center [267, 15] width 56 height 22
click at [240, 45] on p "Activations" at bounding box center [251, 43] width 38 height 10
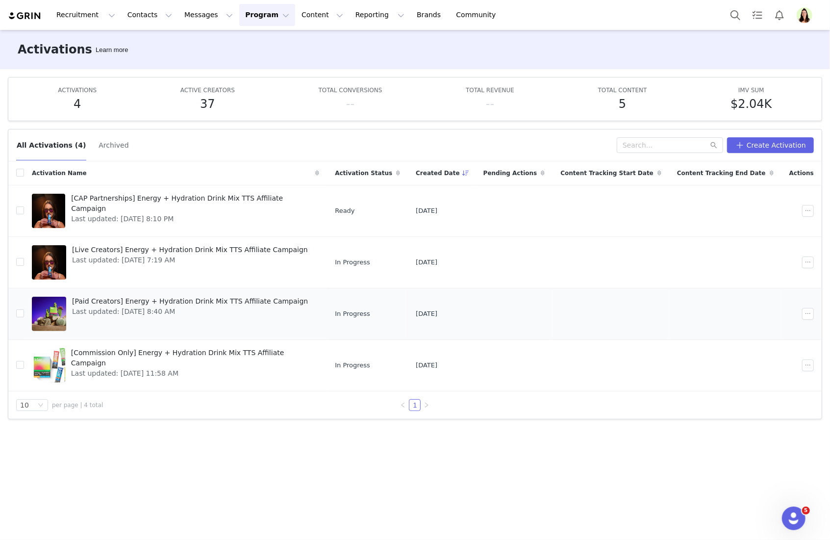
click at [99, 313] on span "Last updated: Jul 3, 2025 8:40 AM" at bounding box center [190, 311] width 236 height 10
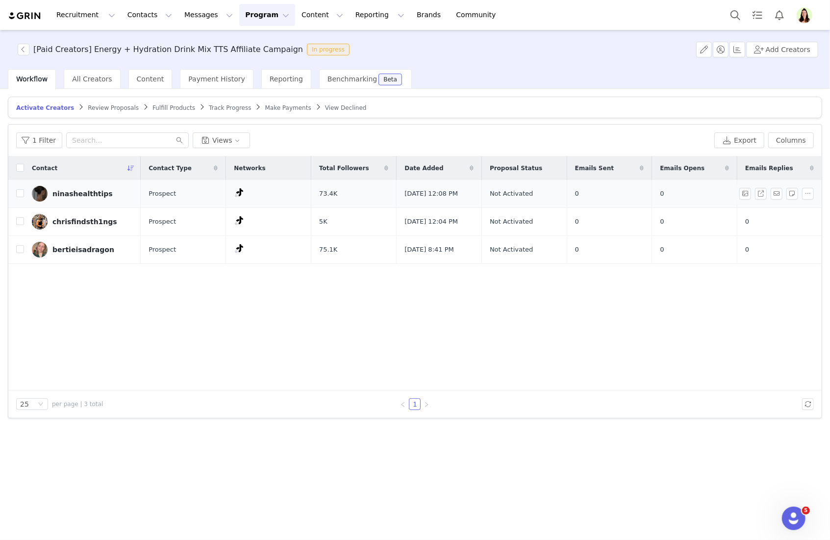
click at [63, 192] on div "ninashealthtips" at bounding box center [82, 194] width 60 height 8
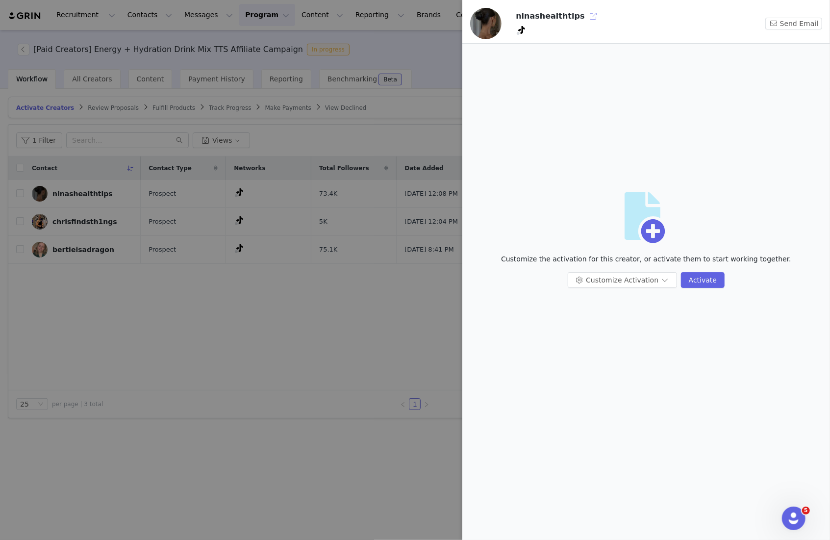
click at [586, 18] on button "button" at bounding box center [594, 16] width 16 height 16
click at [128, 15] on div at bounding box center [415, 270] width 830 height 540
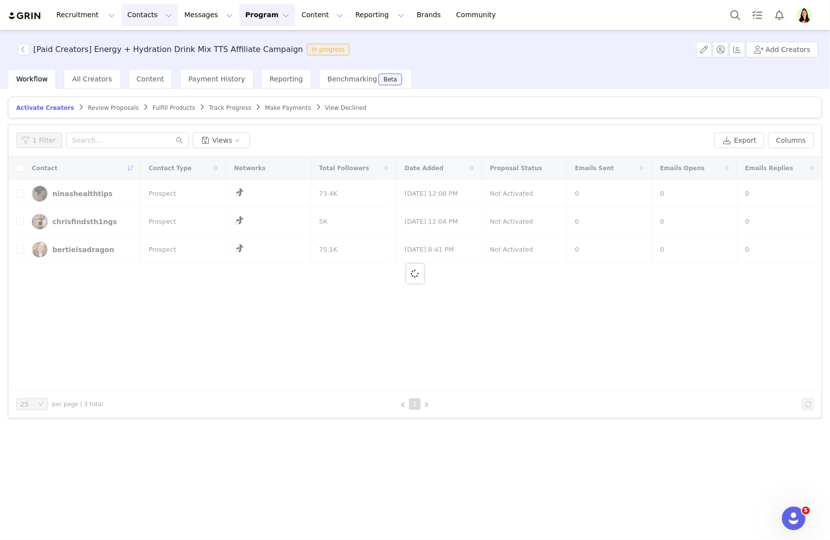
click at [140, 5] on button "Contacts Contacts" at bounding box center [150, 15] width 56 height 22
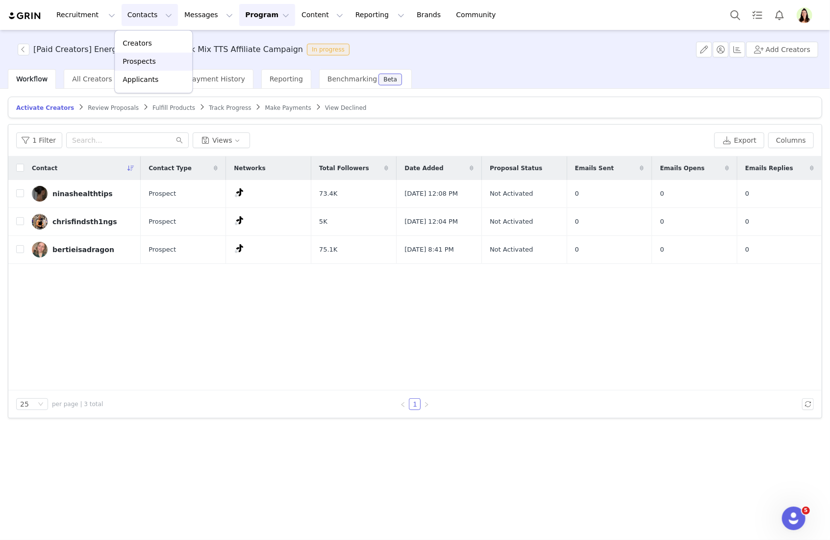
click at [145, 57] on p "Prospects" at bounding box center [139, 61] width 33 height 10
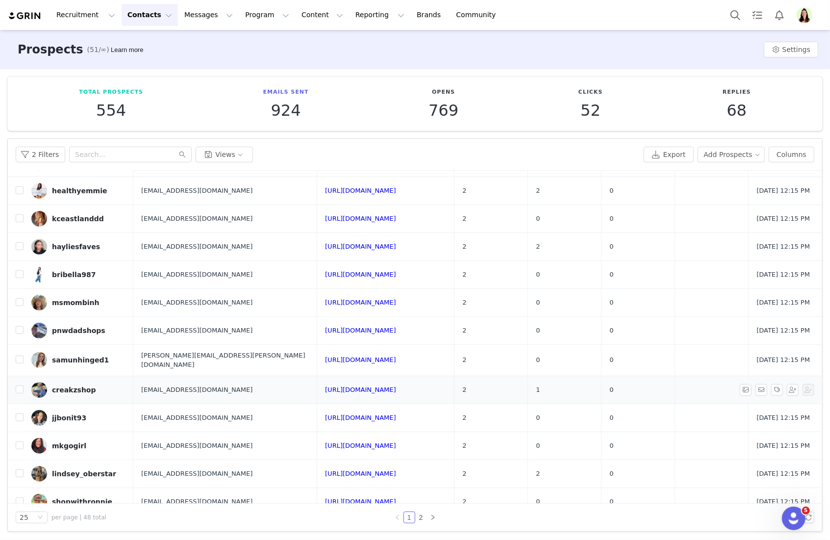
scroll to position [393, 0]
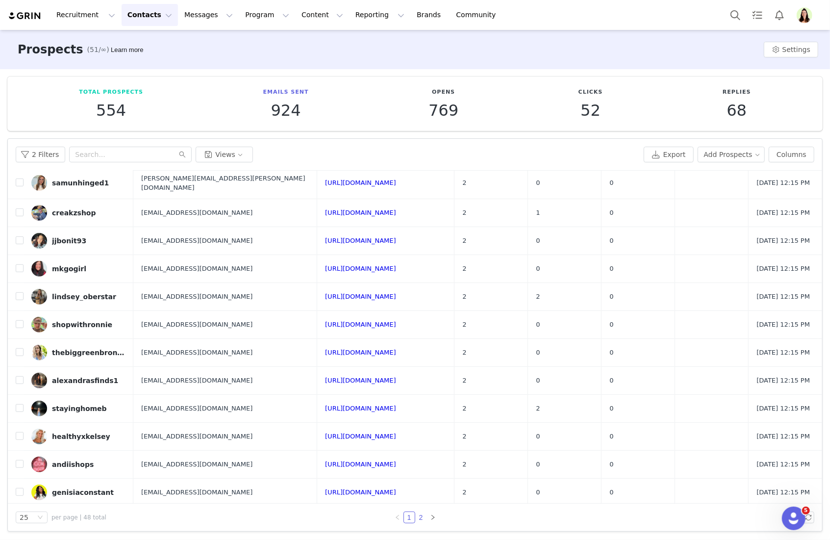
click at [422, 516] on link "2" at bounding box center [421, 517] width 11 height 11
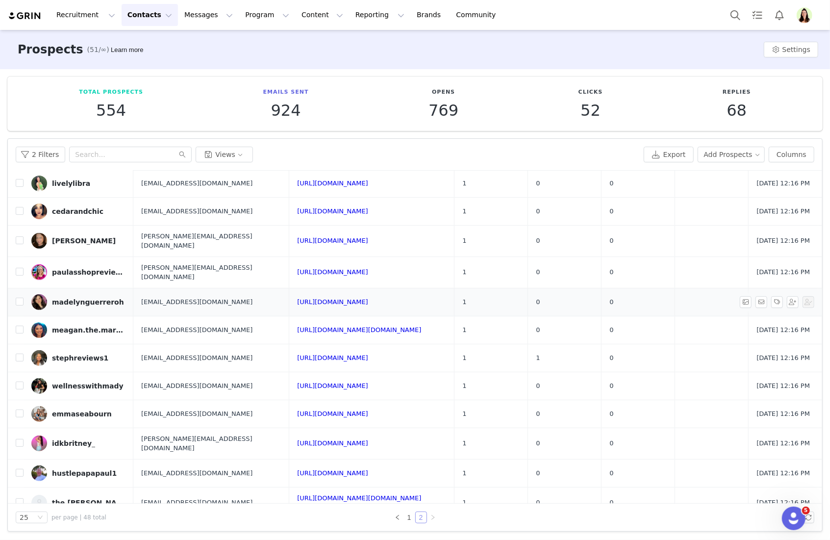
scroll to position [337, 0]
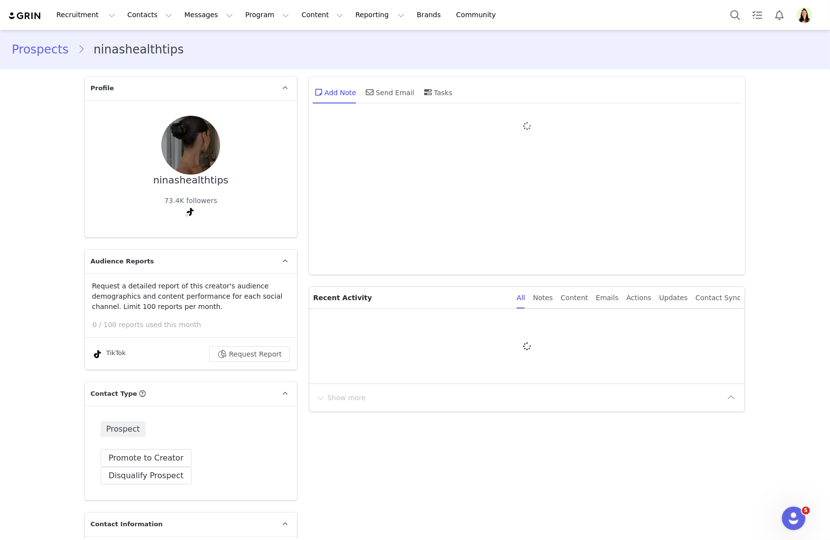
type input "+1 ([GEOGRAPHIC_DATA])"
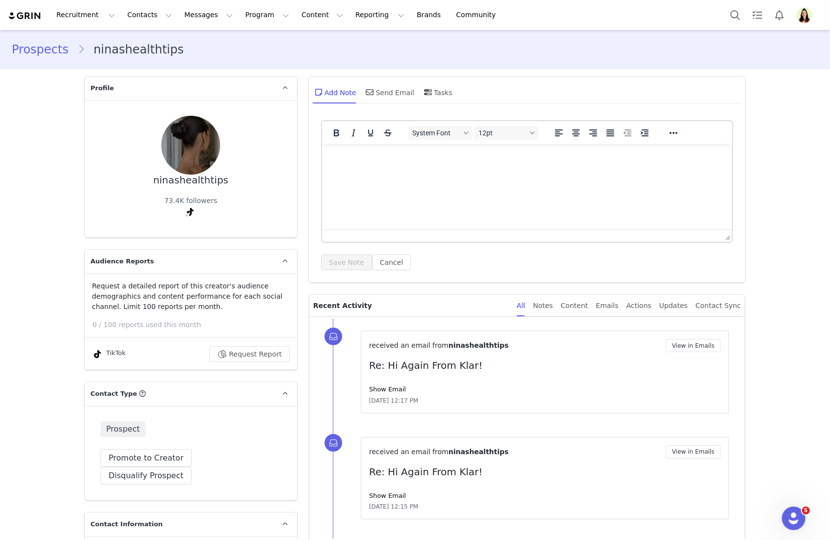
click at [389, 392] on link "Show Email" at bounding box center [387, 388] width 37 height 7
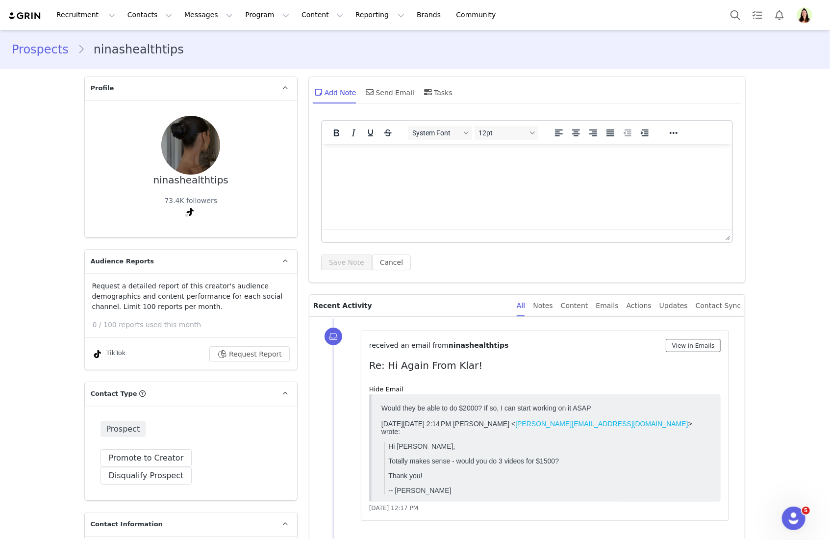
click at [691, 349] on button "View in Emails" at bounding box center [693, 345] width 55 height 13
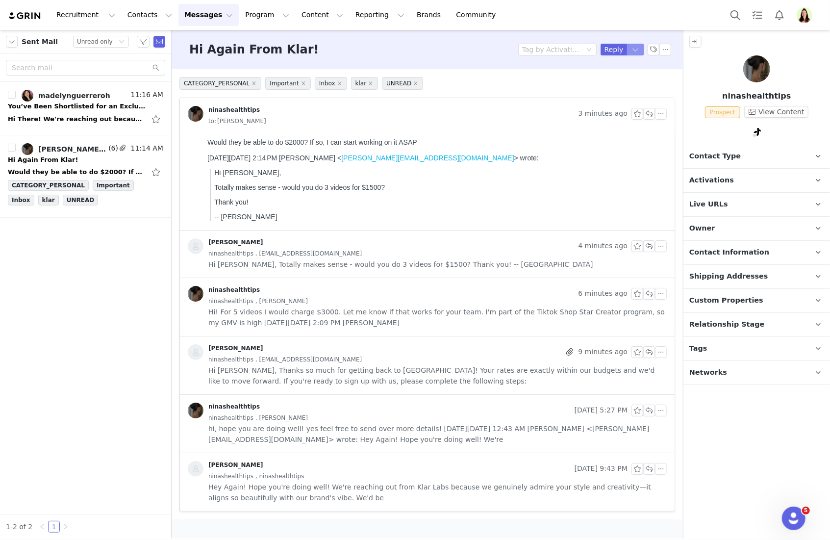
click at [640, 53] on body "Recruitment Recruitment Creator Search Curated Lists Landing Pages Web Extensio…" at bounding box center [415, 270] width 830 height 540
click at [628, 78] on li "Reply All" at bounding box center [626, 83] width 42 height 16
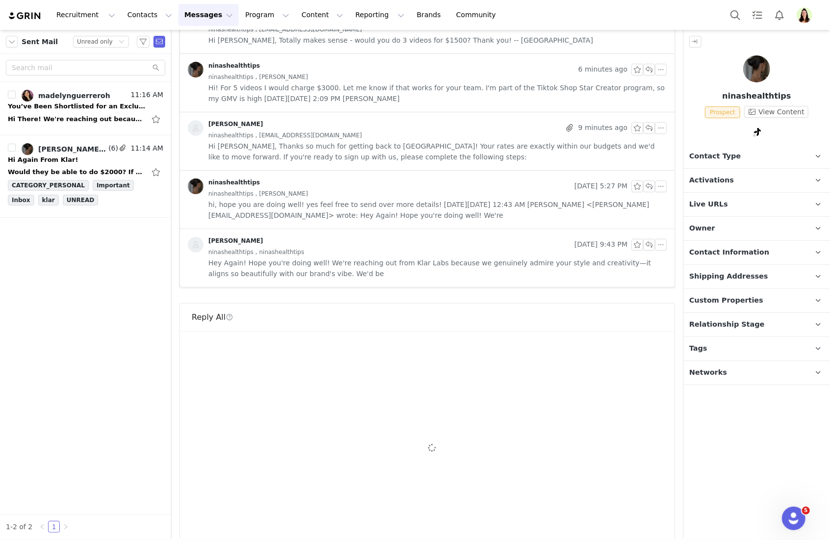
scroll to position [300, 0]
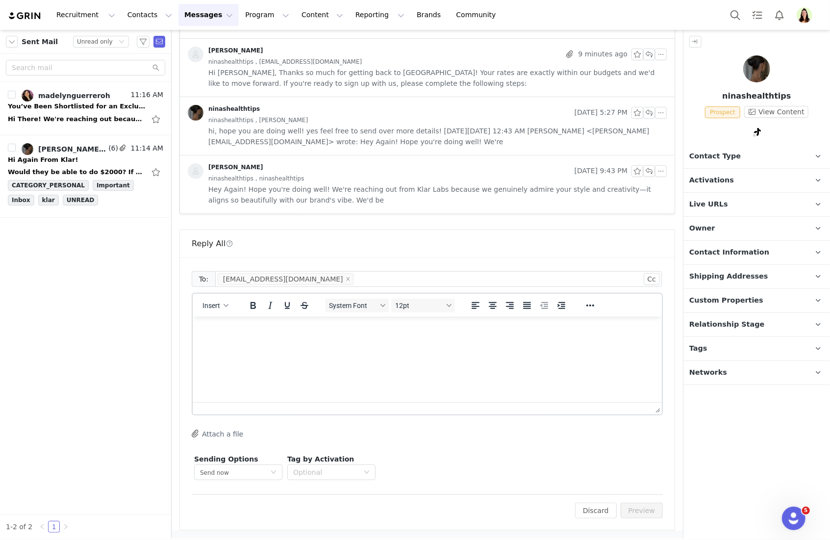
click at [241, 343] on html at bounding box center [426, 329] width 469 height 26
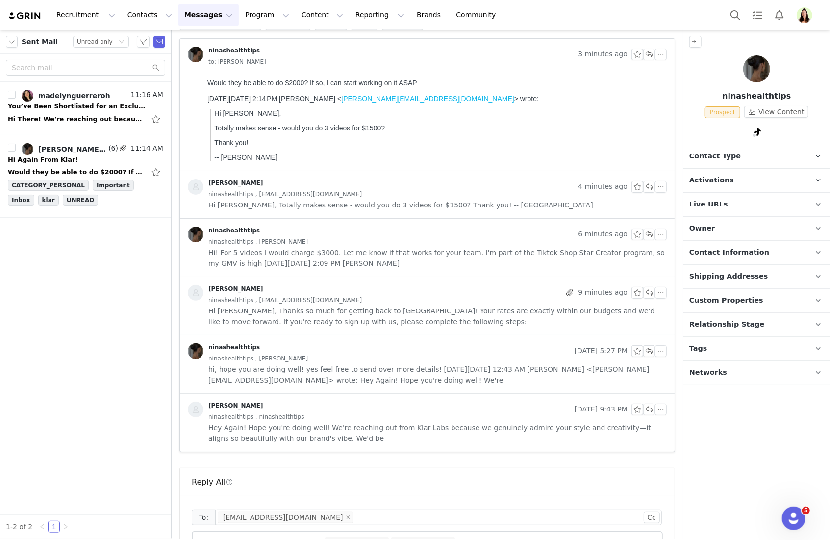
scroll to position [0, 0]
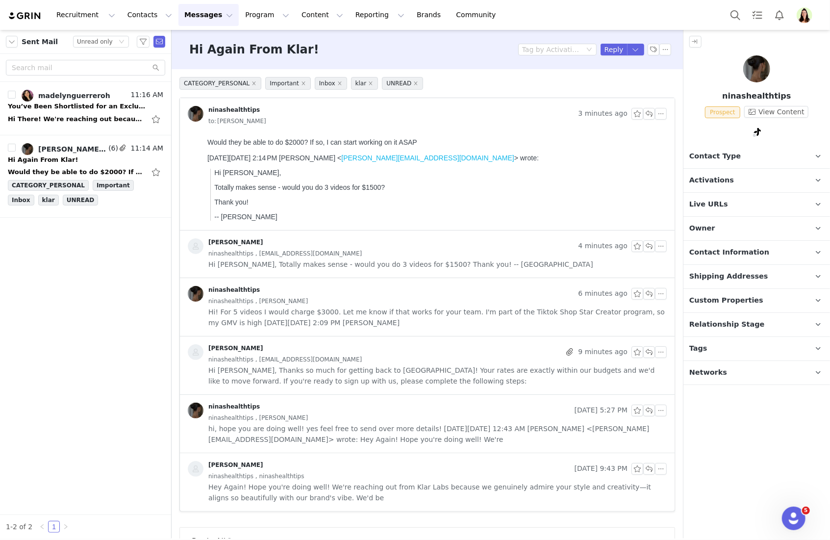
click at [325, 432] on span "hi, hope you are doing well! yes feel free to send over more details! [DATE][DA…" at bounding box center [437, 434] width 458 height 22
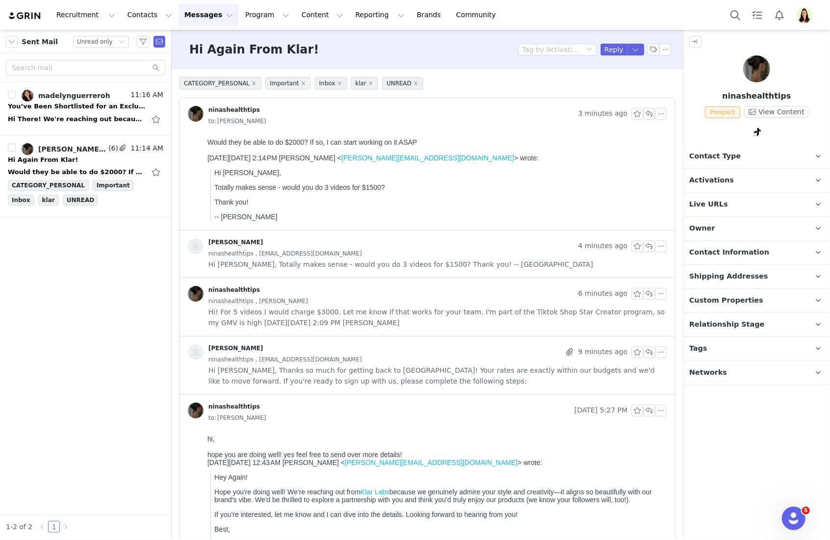
click at [309, 354] on span "ninashealthtips , [EMAIL_ADDRESS][DOMAIN_NAME]" at bounding box center [284, 359] width 153 height 11
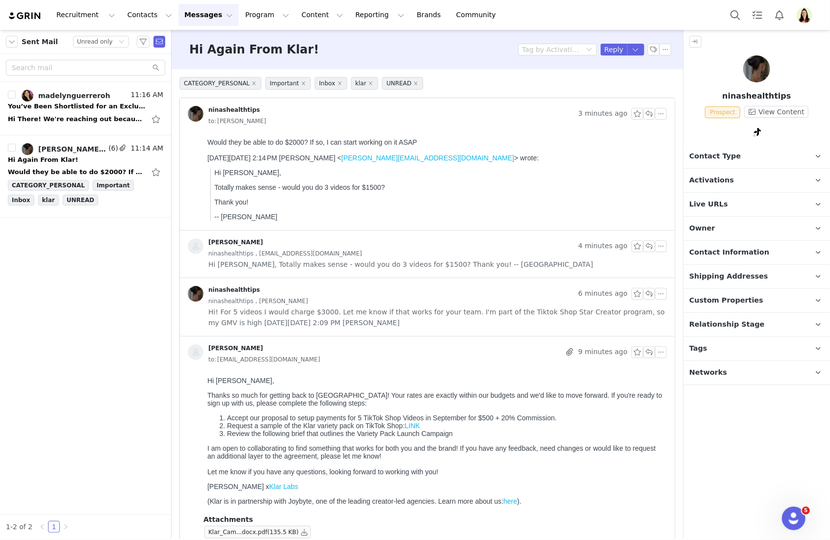
drag, startPoint x: 208, startPoint y: 381, endPoint x: 543, endPoint y: 508, distance: 357.5
click at [543, 508] on html "Hi [PERSON_NAME], Thanks so much for getting back to [GEOGRAPHIC_DATA]! Your ra…" at bounding box center [434, 443] width 463 height 142
copy body "Hi [PERSON_NAME], Thanks so much for getting back to [GEOGRAPHIC_DATA]! Your ra…"
click at [303, 533] on button "button" at bounding box center [305, 532] width 12 height 12
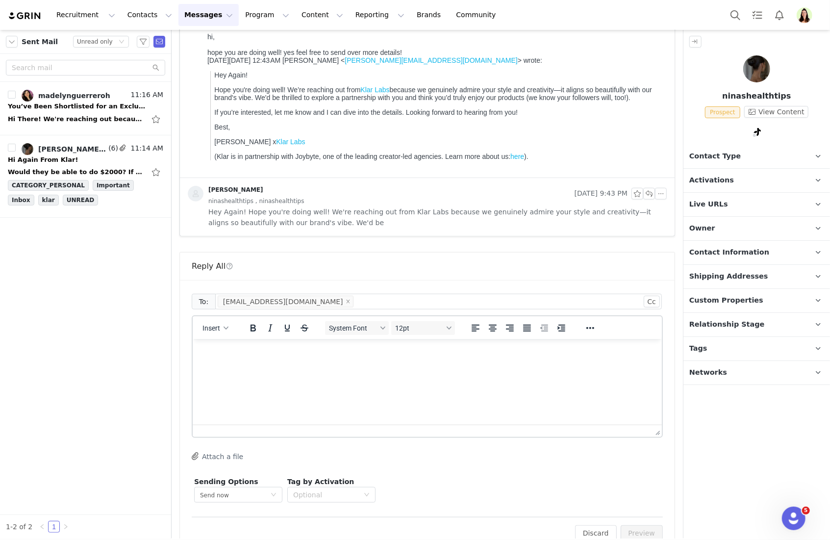
scroll to position [572, 0]
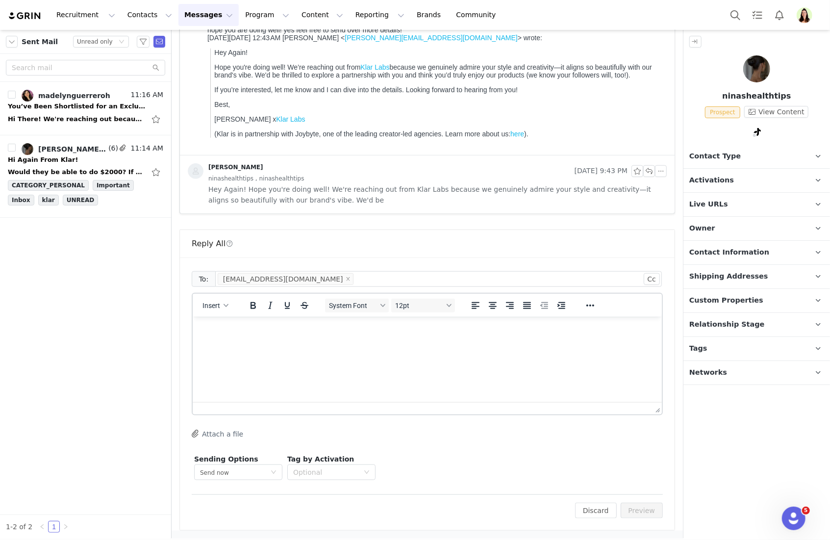
click at [290, 343] on html at bounding box center [426, 329] width 469 height 26
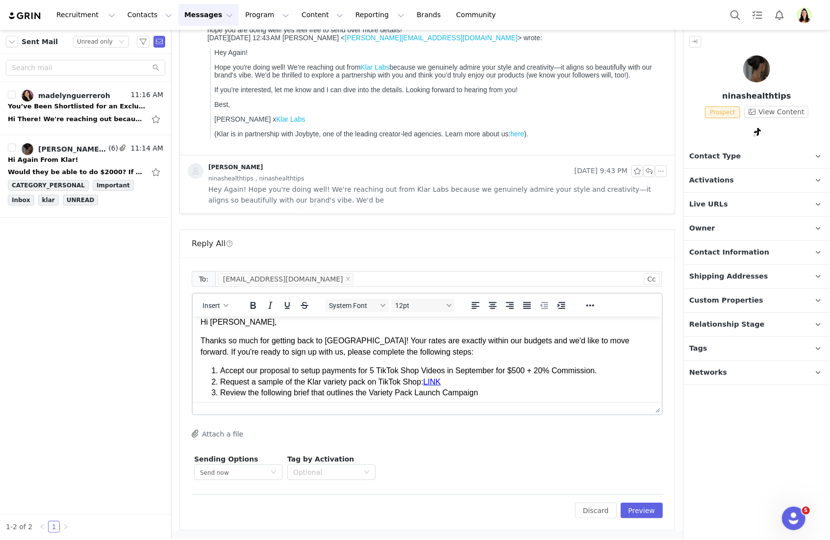
scroll to position [0, 0]
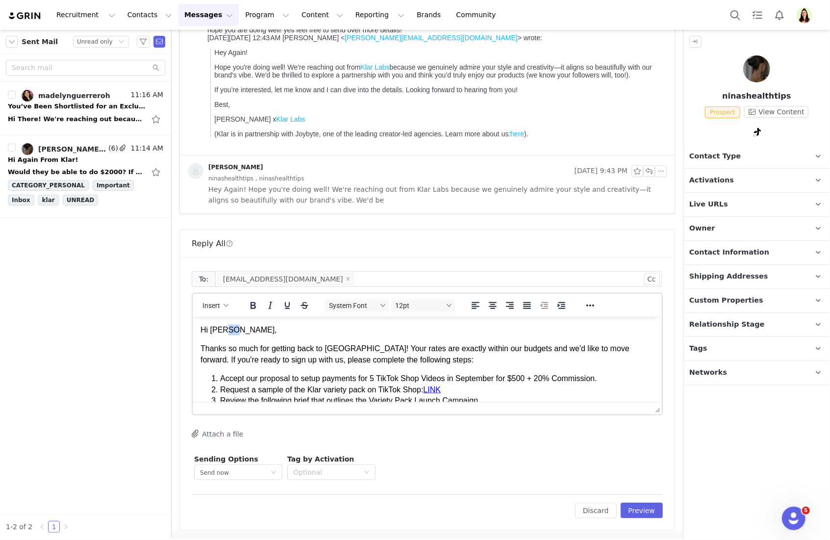
drag, startPoint x: 225, startPoint y: 331, endPoint x: 236, endPoint y: 344, distance: 17.1
click at [227, 332] on p "Hi [PERSON_NAME]," at bounding box center [426, 329] width 453 height 11
click at [239, 360] on p "Thanks so much for getting back to [GEOGRAPHIC_DATA]! Your rates are exactly wi…" at bounding box center [426, 354] width 453 height 22
click at [244, 358] on p "Thanks so much for getting back to [GEOGRAPHIC_DATA]! Your rates are exactly wi…" at bounding box center [426, 354] width 453 height 22
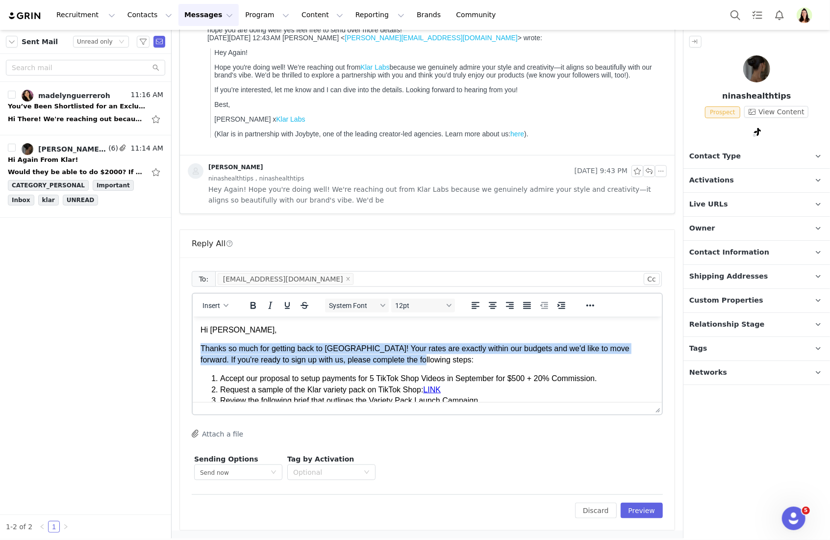
click at [244, 357] on p "Thanks so much for getting back to [GEOGRAPHIC_DATA]! Your rates are exactly wi…" at bounding box center [426, 354] width 453 height 22
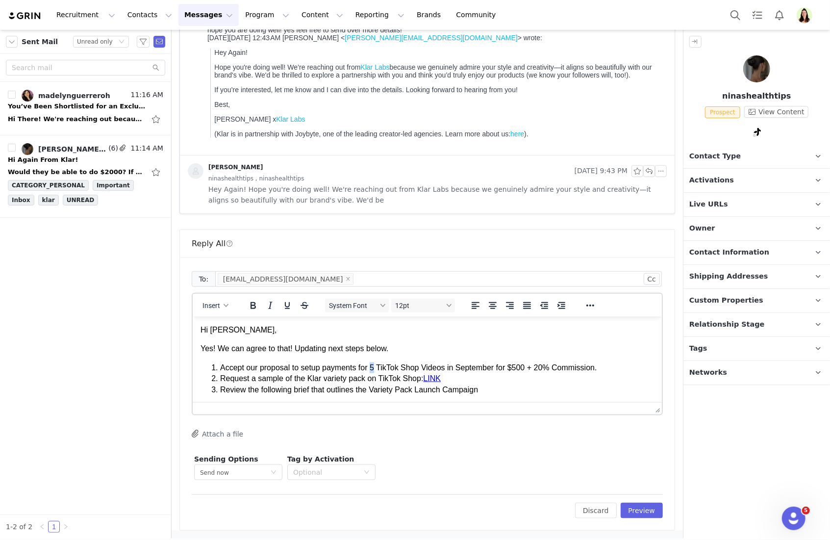
click at [374, 370] on li "Accept our proposal to setup payments for 5 TikTok Shop Videos in September for…" at bounding box center [437, 367] width 434 height 11
drag, startPoint x: 532, startPoint y: 366, endPoint x: 518, endPoint y: 365, distance: 14.3
click at [518, 365] on li "Accept our proposal to setup payments for 3 TikTok Shop Videos in September for…" at bounding box center [437, 367] width 434 height 11
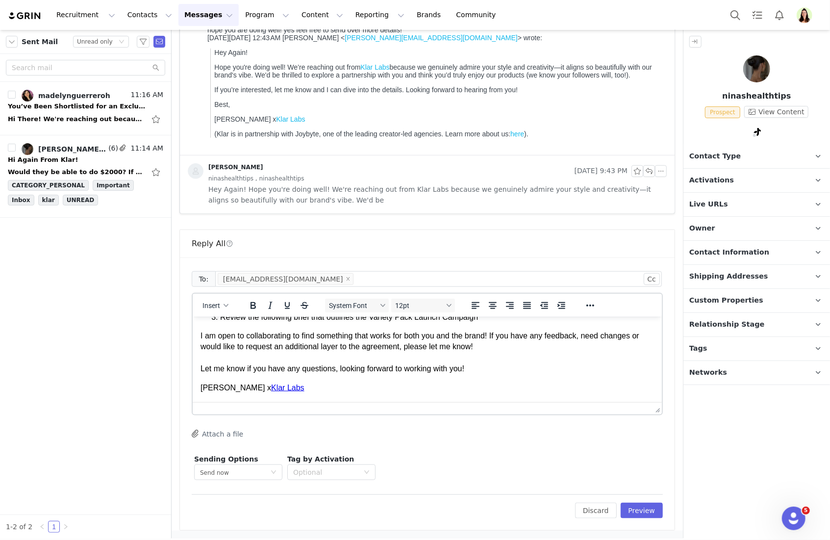
scroll to position [40, 0]
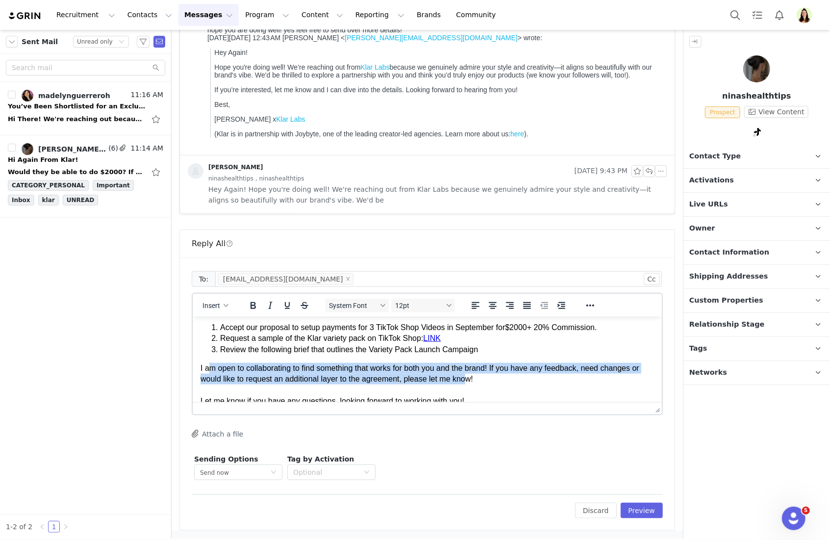
drag, startPoint x: 464, startPoint y: 377, endPoint x: 208, endPoint y: 369, distance: 256.1
click at [208, 369] on p "I am open to collaborating to find something that works for both you and the br…" at bounding box center [426, 384] width 453 height 44
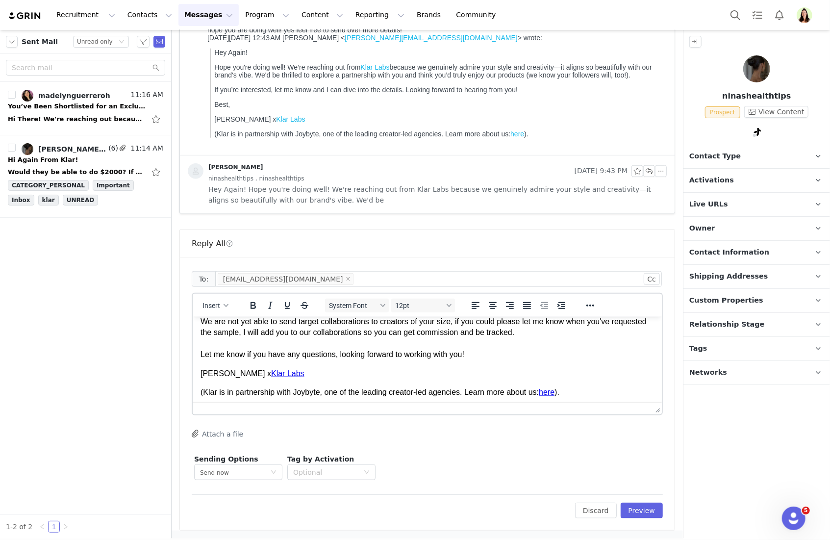
scroll to position [89, 0]
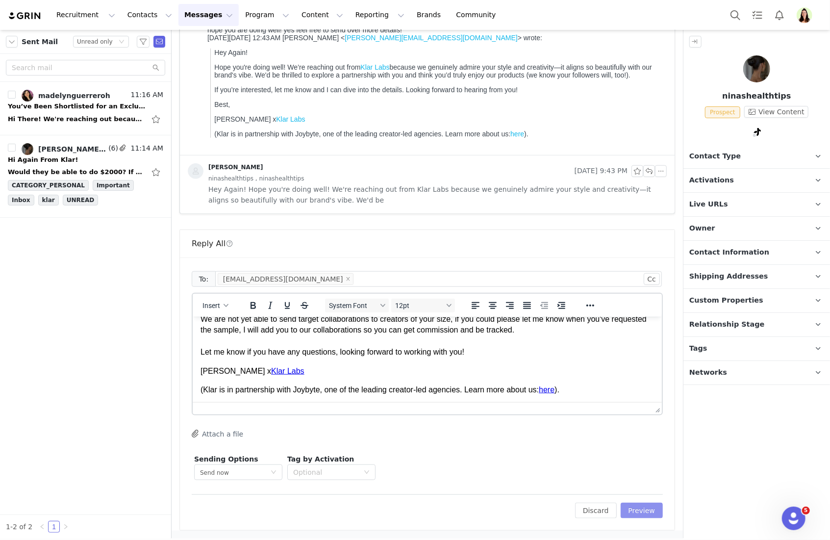
click at [621, 510] on button "Preview" at bounding box center [642, 511] width 43 height 16
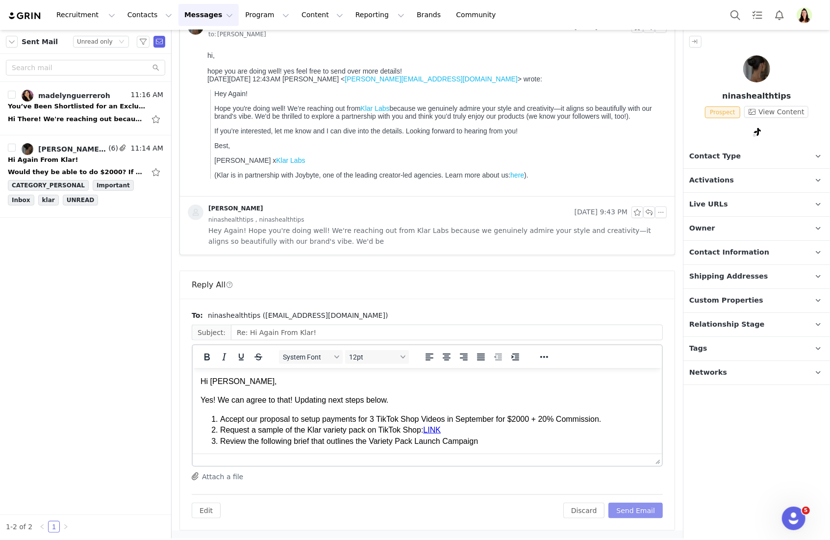
scroll to position [0, 0]
click at [221, 473] on button "Attach a file" at bounding box center [217, 476] width 51 height 12
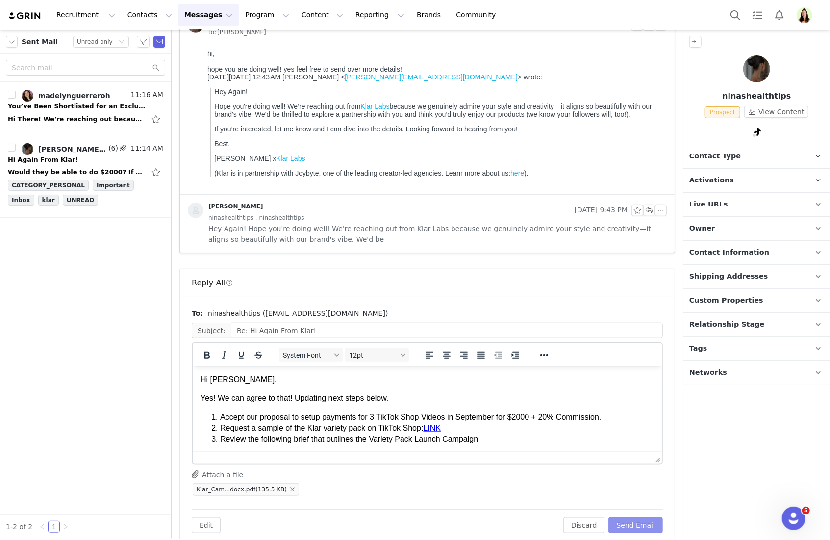
click at [623, 523] on button "Send Email" at bounding box center [635, 525] width 54 height 16
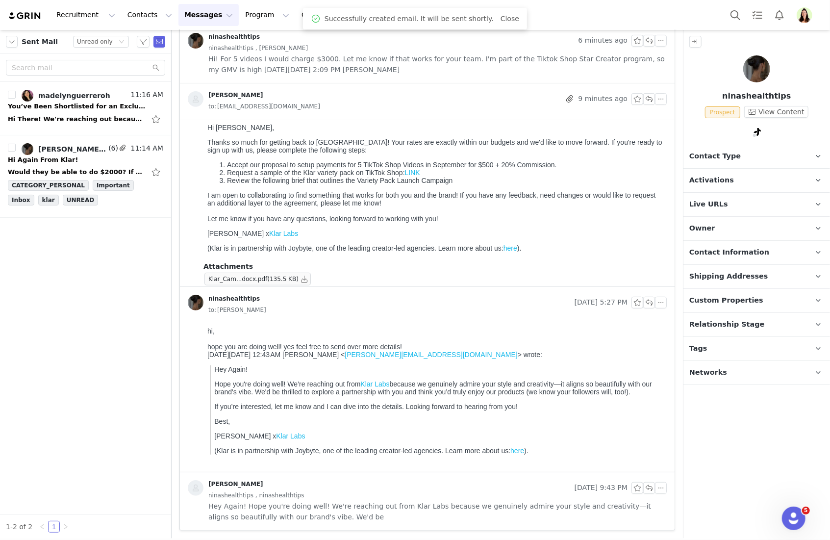
scroll to position [255, 0]
click at [57, 164] on div "Hi Again From Klar!" at bounding box center [43, 160] width 70 height 10
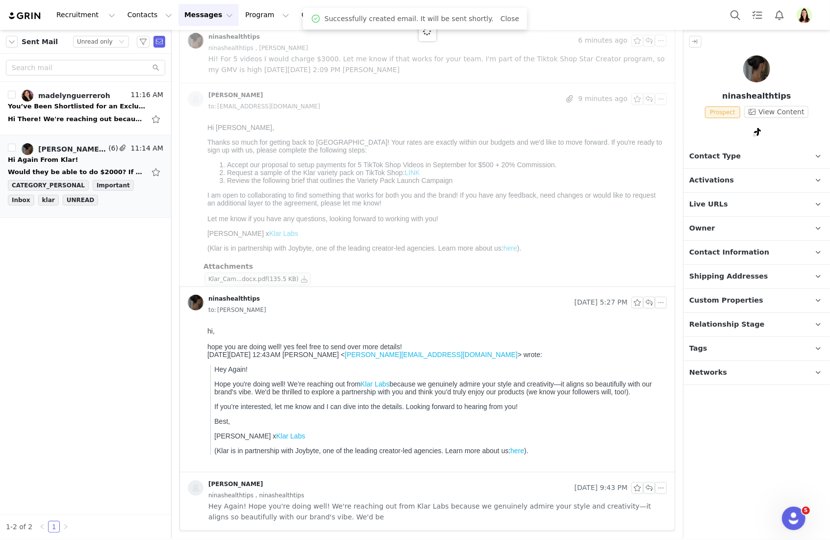
scroll to position [0, 0]
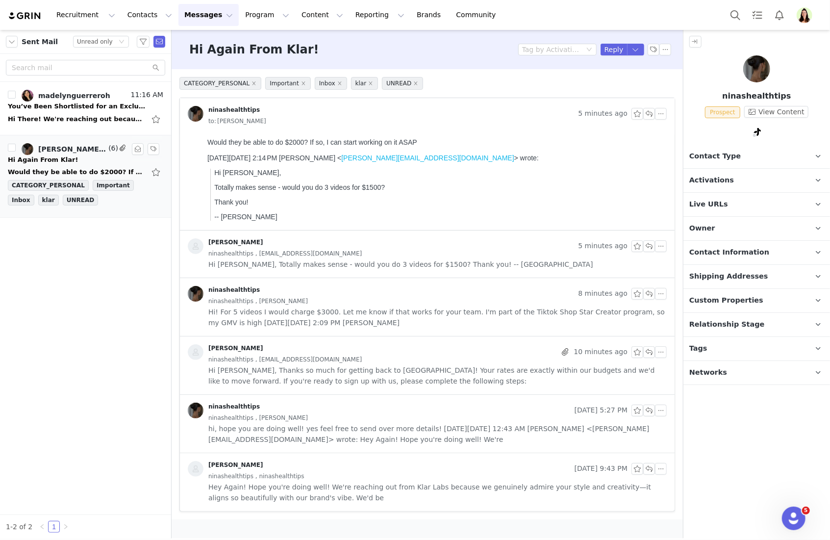
click at [65, 164] on div "[PERSON_NAME], ninashealthtips (6) 11:14 AM Hi Again From Klar! Would they be a…" at bounding box center [85, 176] width 155 height 67
click at [53, 276] on div "Sent Mail Status Unread only madelynguerreroh 11:16 AM You’ve Been Shortlisted …" at bounding box center [85, 284] width 171 height 508
click at [82, 103] on div "You’ve Been Shortlisted for an Exclusive Klar Lab's TikTok Shop Campaign" at bounding box center [76, 106] width 137 height 10
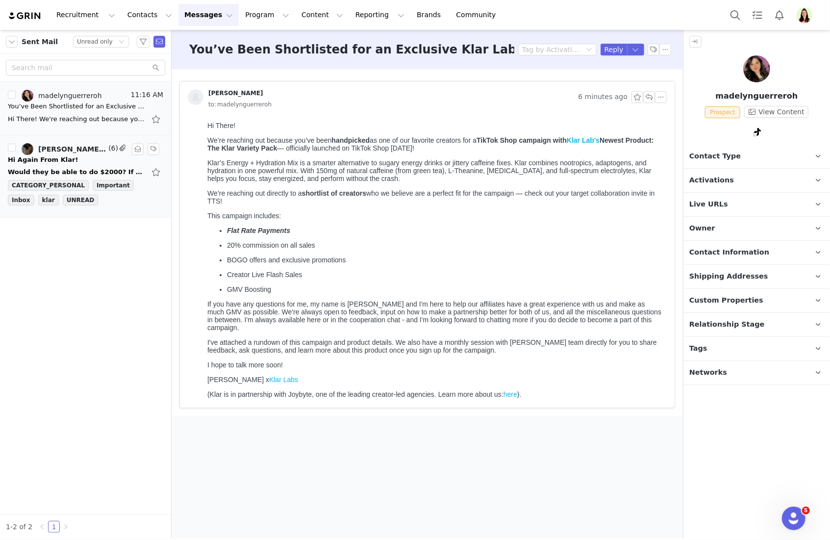
click at [90, 161] on div "Hi Again From Klar!" at bounding box center [85, 160] width 155 height 10
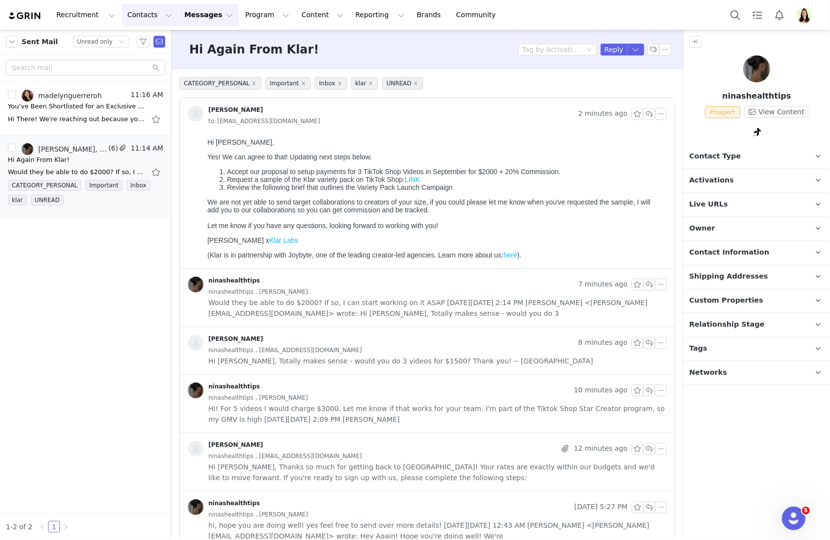
click at [151, 10] on button "Contacts Contacts" at bounding box center [150, 15] width 56 height 22
click at [200, 15] on button "Messages Messages" at bounding box center [208, 15] width 60 height 22
click at [198, 62] on div "Inbox" at bounding box center [207, 61] width 66 height 10
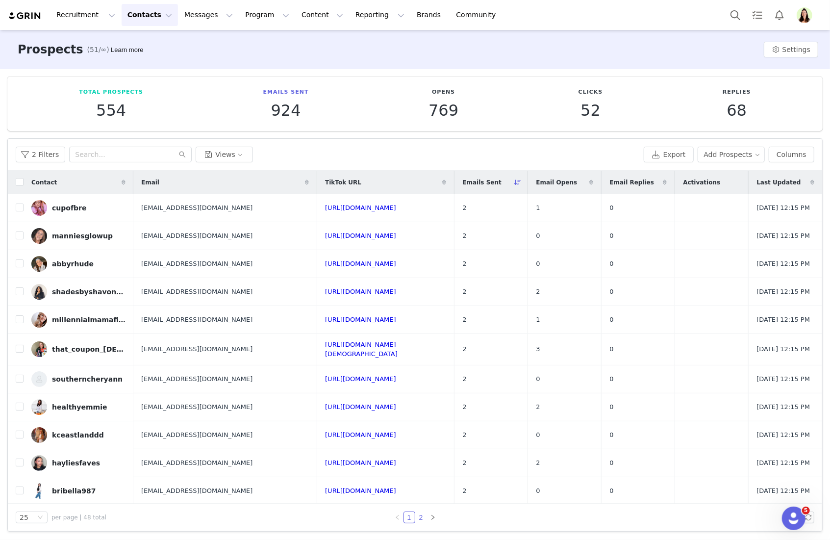
click at [421, 517] on link "2" at bounding box center [421, 517] width 11 height 11
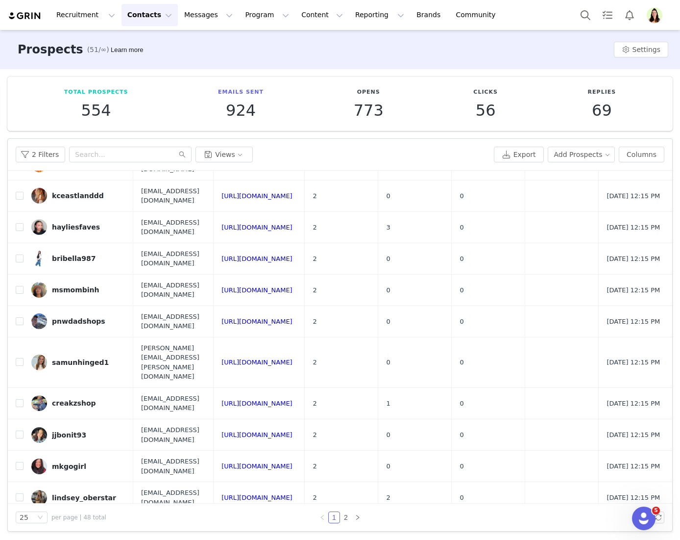
scroll to position [489, 0]
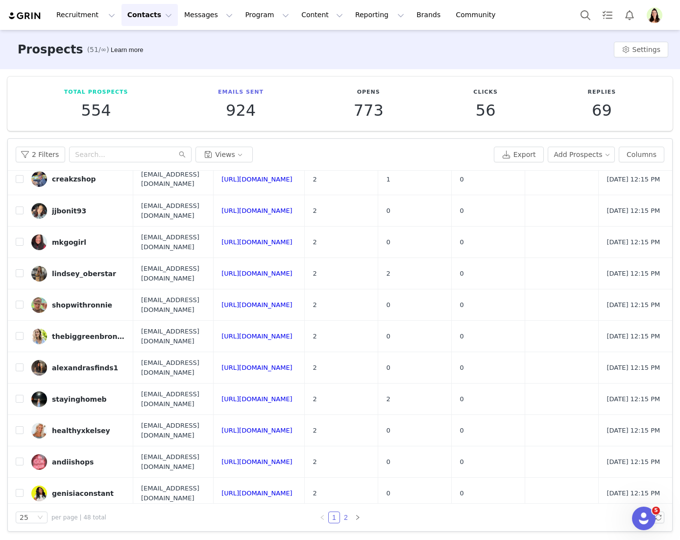
click at [345, 515] on link "2" at bounding box center [346, 517] width 11 height 11
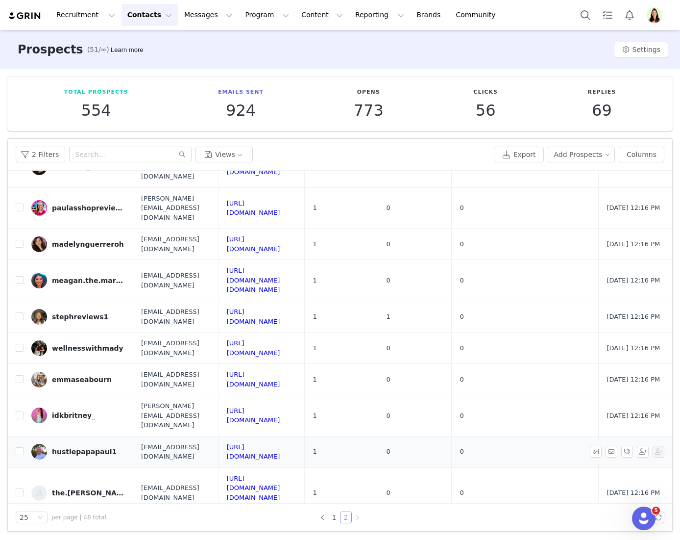
scroll to position [426, 0]
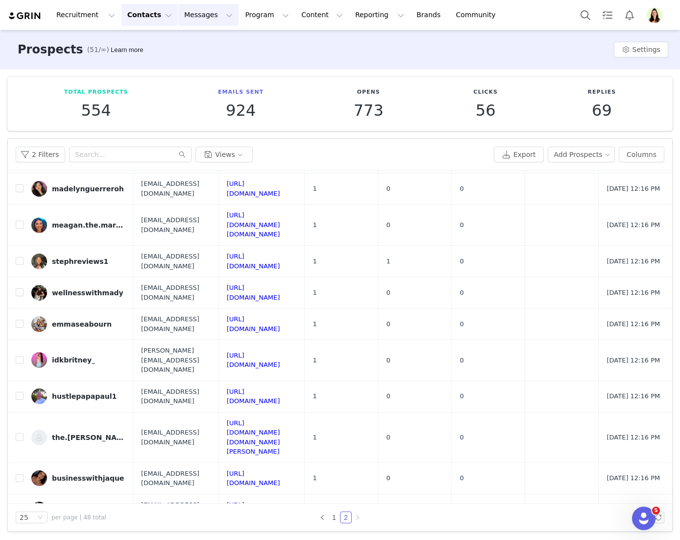
drag, startPoint x: 200, startPoint y: 16, endPoint x: 201, endPoint y: 25, distance: 8.3
click at [200, 16] on button "Messages Messages" at bounding box center [208, 15] width 60 height 22
click at [201, 60] on div "Inbox" at bounding box center [207, 61] width 66 height 10
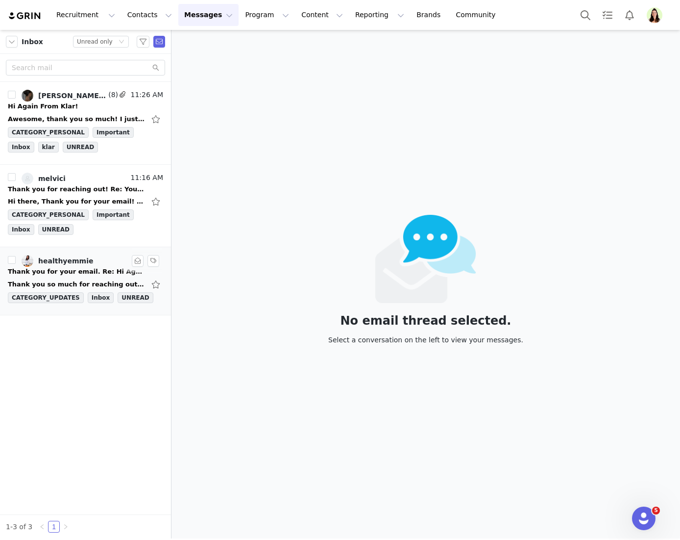
click at [77, 277] on div "Thank you for your email. Re: Hi Again From Klar!" at bounding box center [76, 272] width 137 height 10
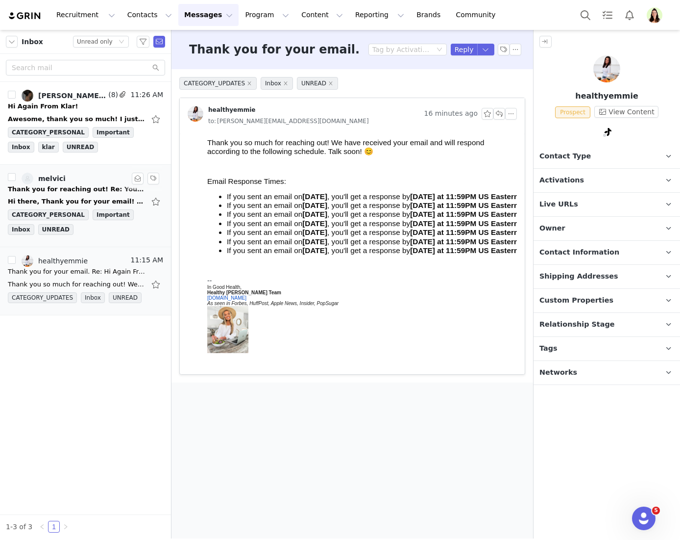
click at [65, 190] on div "Thank you for reaching out! Re: You’ve Been Shortlisted for an Exclusive Klar L…" at bounding box center [76, 189] width 137 height 10
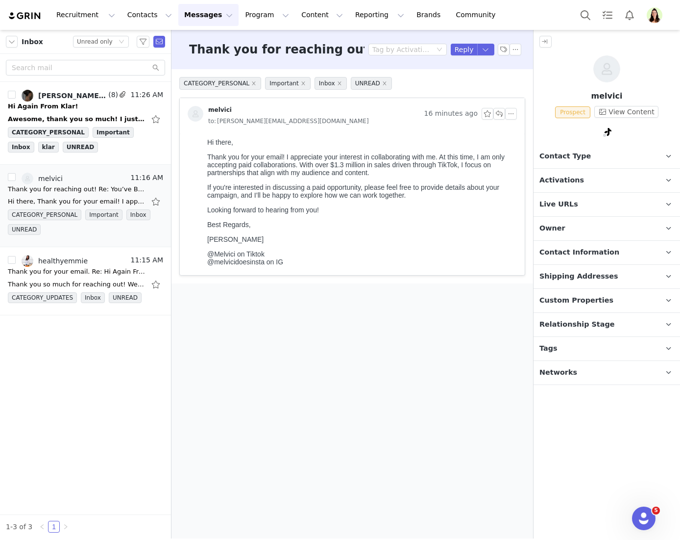
click at [589, 170] on p "Activations" at bounding box center [595, 181] width 123 height 24
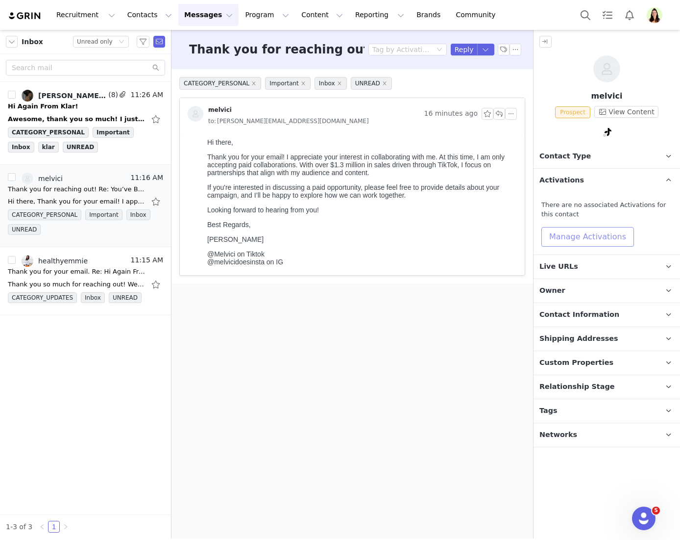
click at [573, 228] on button "Manage Activations" at bounding box center [588, 237] width 93 height 20
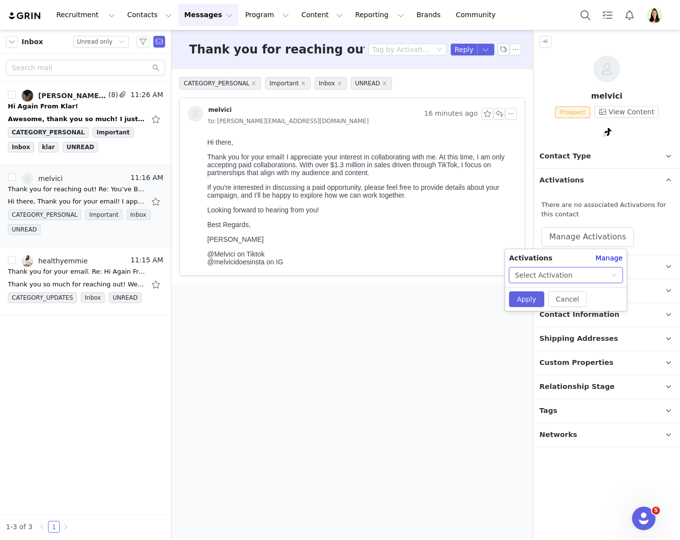
click at [564, 277] on div "Select Activation" at bounding box center [544, 275] width 58 height 15
click at [544, 341] on li "[Paid Creators] Energy + Hydration Drink Mix TTS Affiliate Campaign" at bounding box center [565, 342] width 113 height 16
click at [526, 298] on button "Apply" at bounding box center [526, 299] width 35 height 16
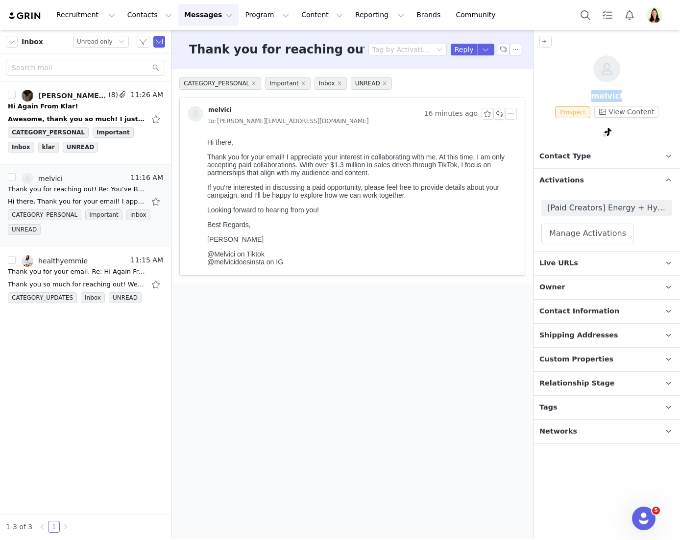
drag, startPoint x: 624, startPoint y: 96, endPoint x: 591, endPoint y: 95, distance: 32.9
click at [591, 95] on p "melvici" at bounding box center [607, 96] width 147 height 12
copy p "melvici"
click at [569, 268] on span "Live URLs" at bounding box center [559, 263] width 39 height 11
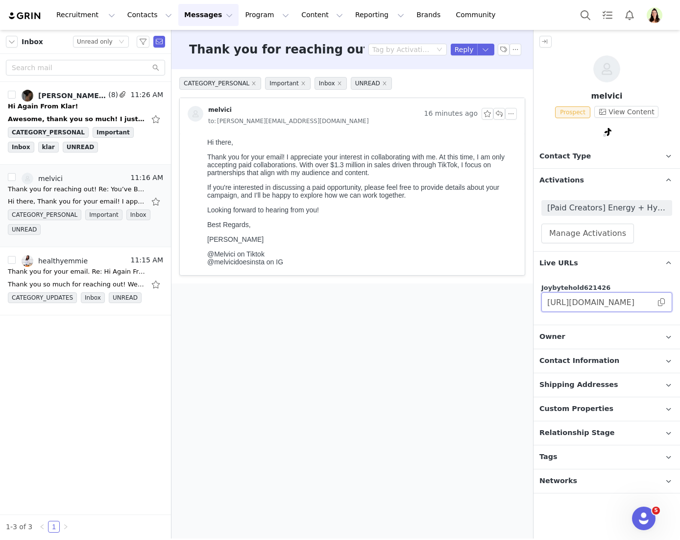
click at [658, 302] on span "https://joybytehold621426.grin.live/f5bddec9-7ee5-4eaf-9c01-3261701c50a6" at bounding box center [607, 302] width 131 height 20
click at [661, 302] on span at bounding box center [662, 302] width 10 height 0
click at [554, 365] on span "Contact Information" at bounding box center [580, 360] width 80 height 11
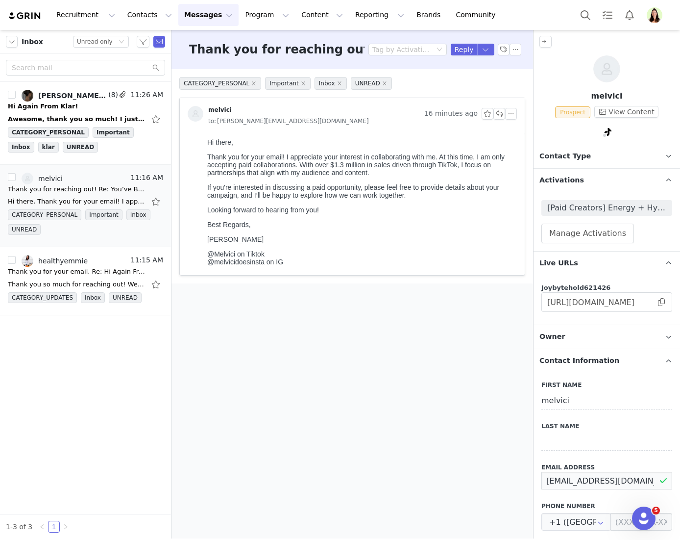
click at [567, 481] on input "melissavamazon@gmail.com" at bounding box center [607, 481] width 131 height 18
click at [567, 480] on input "melissavamazon@gmail.com" at bounding box center [607, 481] width 131 height 18
click at [487, 52] on button "button" at bounding box center [487, 50] width 18 height 12
click at [482, 81] on li "Reply All" at bounding box center [476, 83] width 42 height 16
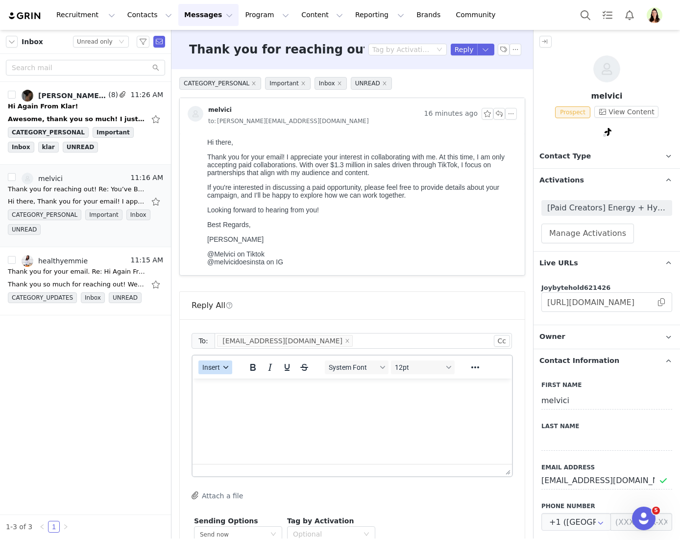
click at [214, 373] on button "Insert" at bounding box center [216, 367] width 34 height 14
click at [228, 382] on div "Insert Template" at bounding box center [251, 385] width 88 height 12
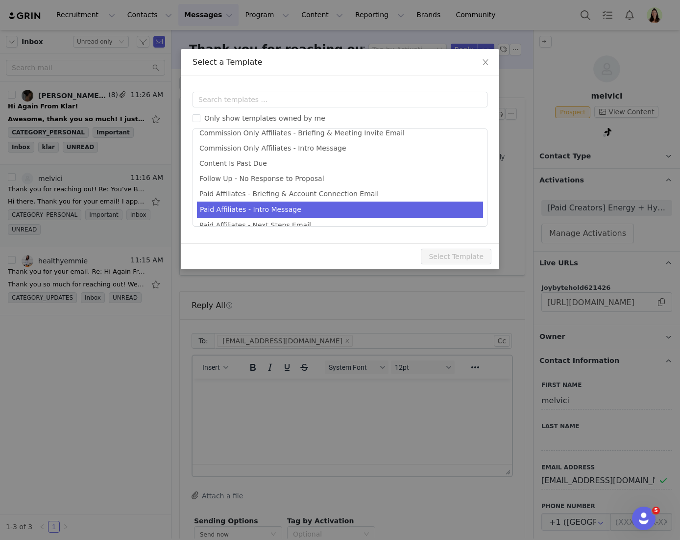
scroll to position [34, 0]
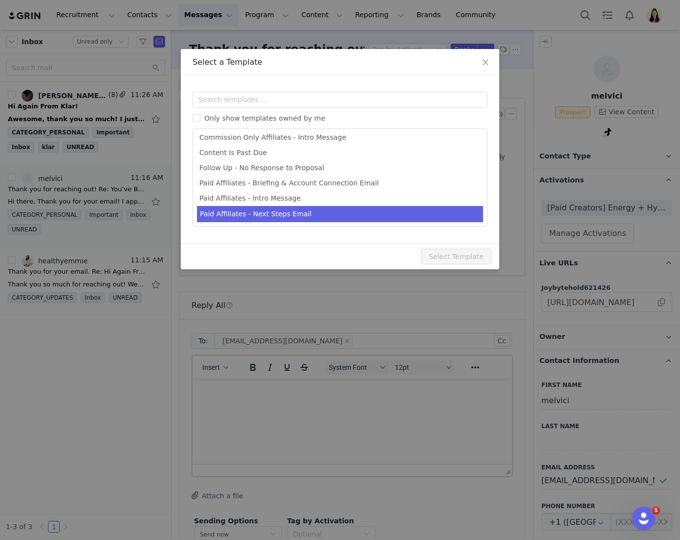
click at [265, 213] on li "Paid Affiliates - Next Steps Email" at bounding box center [340, 214] width 286 height 16
type input "Klar Labs - Next Steps & Campaign Brief"
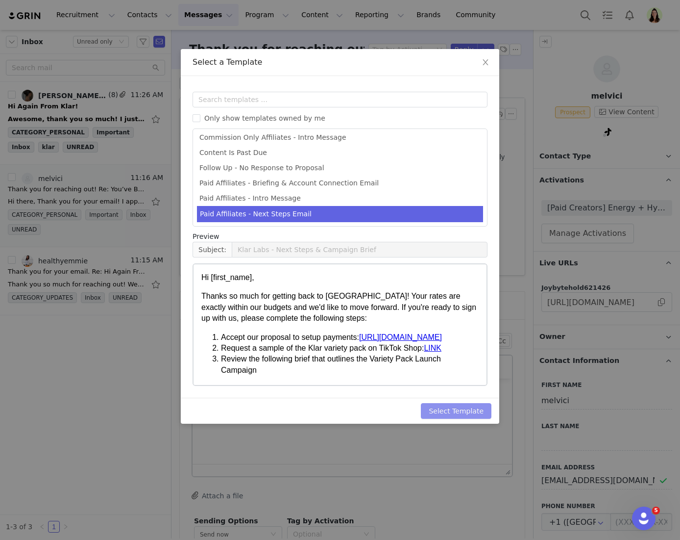
click at [452, 412] on button "Select Template" at bounding box center [456, 411] width 71 height 16
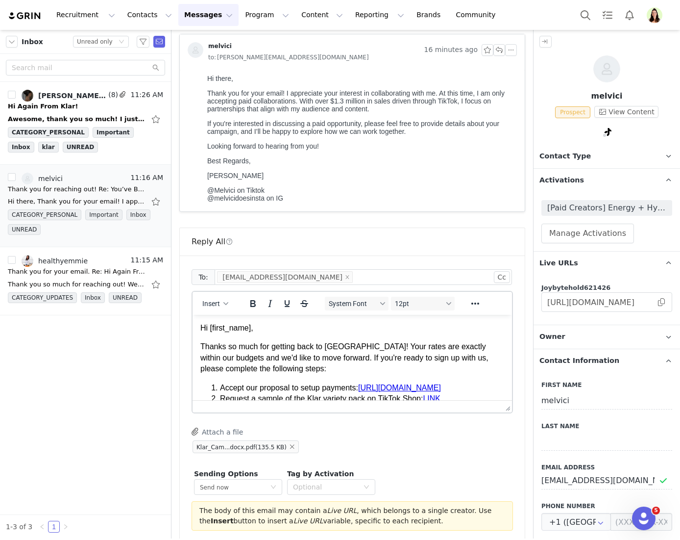
scroll to position [114, 0]
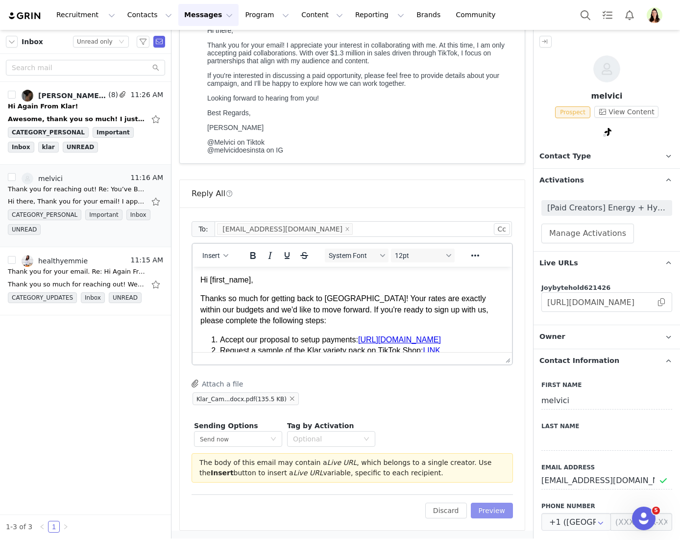
click at [491, 510] on button "Preview" at bounding box center [492, 511] width 43 height 16
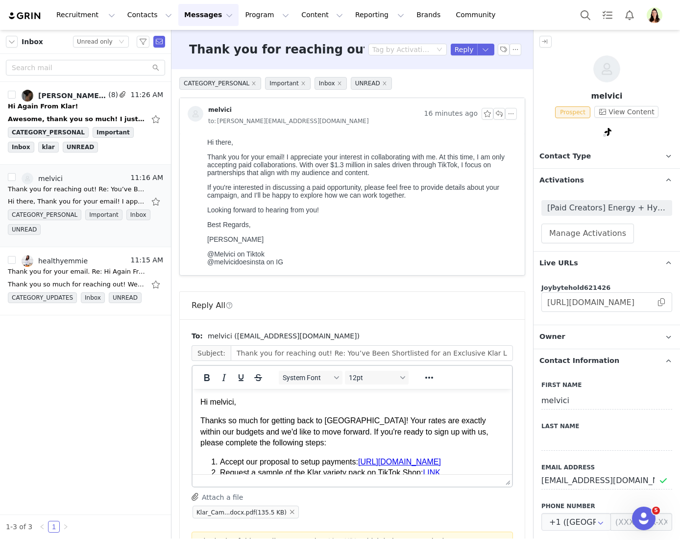
scroll to position [0, 0]
drag, startPoint x: 249, startPoint y: 401, endPoint x: 213, endPoint y: 402, distance: 35.8
click at [213, 402] on p "Hi melvici," at bounding box center [353, 402] width 304 height 11
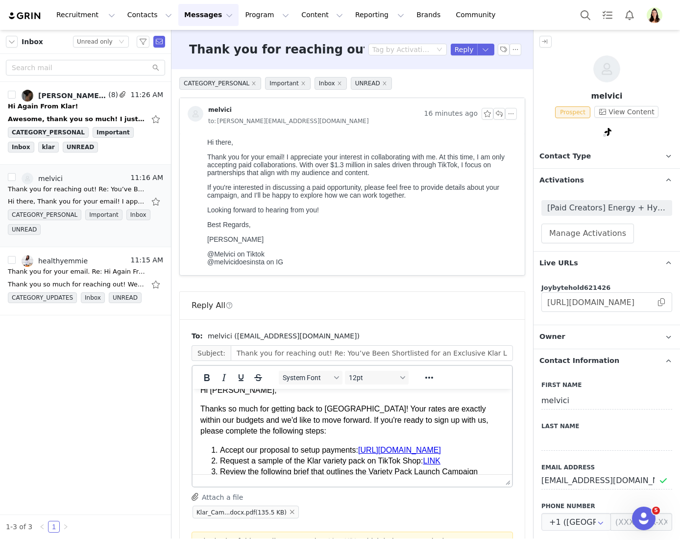
scroll to position [13, 0]
drag, startPoint x: 254, startPoint y: 458, endPoint x: 313, endPoint y: 464, distance: 58.6
click at [255, 454] on li "Accept our proposal to setup payments: https://joybytehold621426.grin.live/b3c1…" at bounding box center [362, 449] width 284 height 11
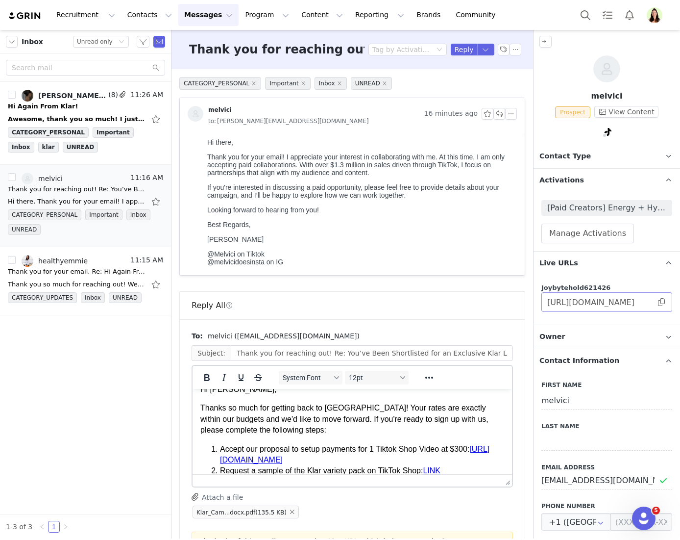
click at [657, 302] on span at bounding box center [662, 302] width 10 height 0
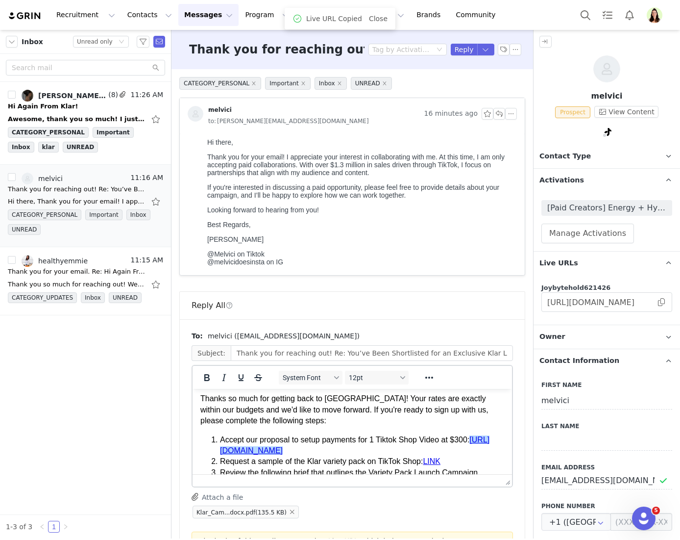
scroll to position [34, 0]
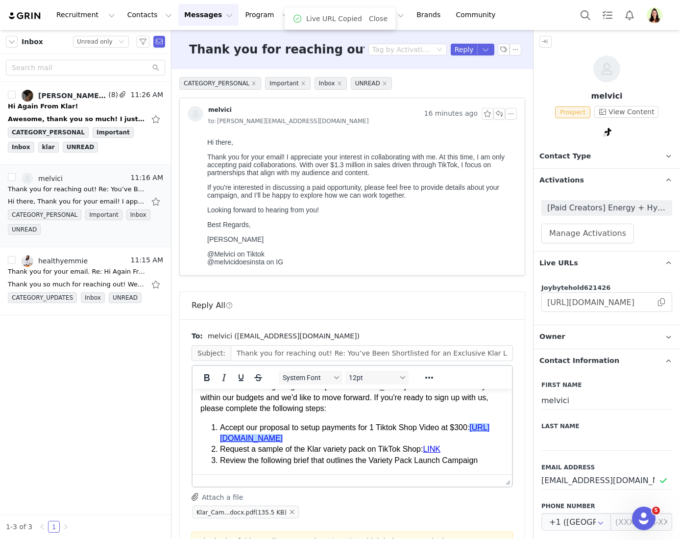
drag, startPoint x: 284, startPoint y: 470, endPoint x: 244, endPoint y: 435, distance: 52.8
click at [244, 435] on li "Accept our proposal to setup payments for 1 Tiktok Shop Video at $300: https://…" at bounding box center [362, 433] width 284 height 22
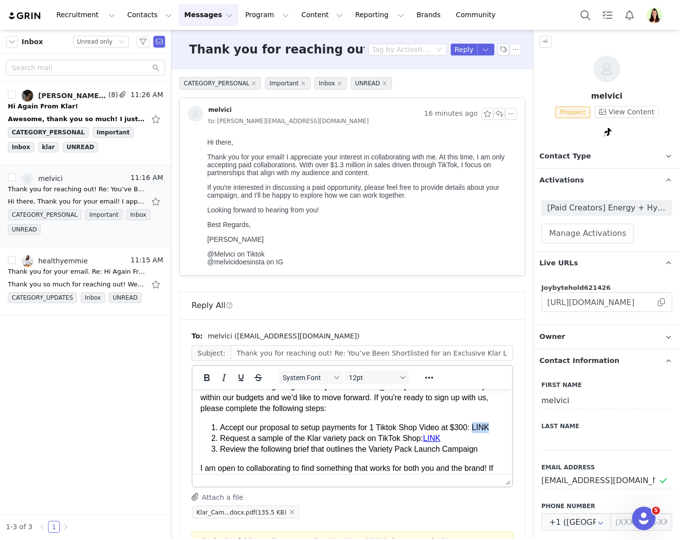
click at [210, 436] on ol "Accept our proposal to setup payments for 1 Tiktok Shop Video at $300: LINK Req…" at bounding box center [353, 438] width 304 height 33
click at [336, 444] on li "Request a sample of the Klar variety pack on TikTok Shop: LINK" at bounding box center [362, 438] width 284 height 11
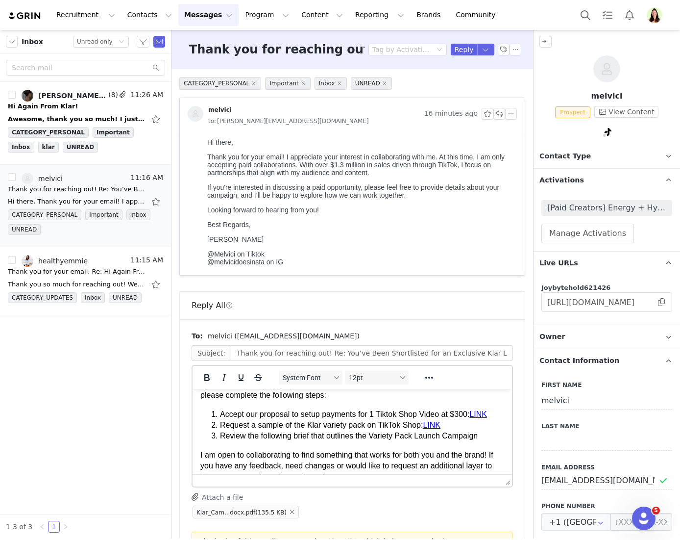
scroll to position [30, 0]
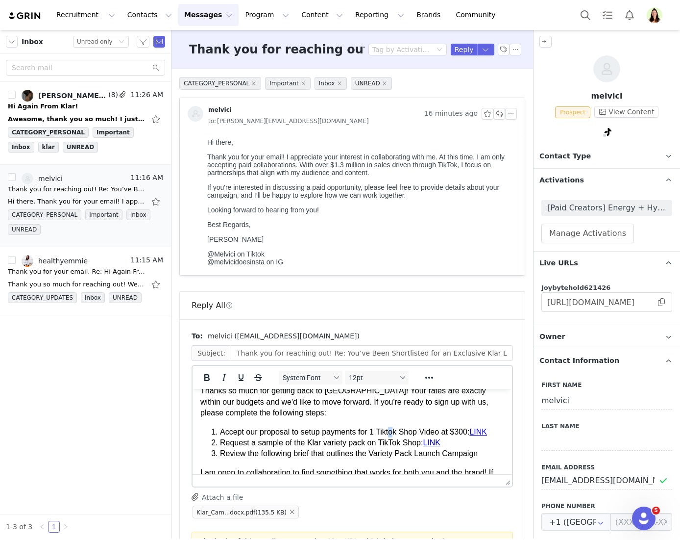
click at [395, 430] on li "Accept our proposal to setup payments for 1 Tiktok Shop Video at $300: LINK" at bounding box center [362, 432] width 284 height 11
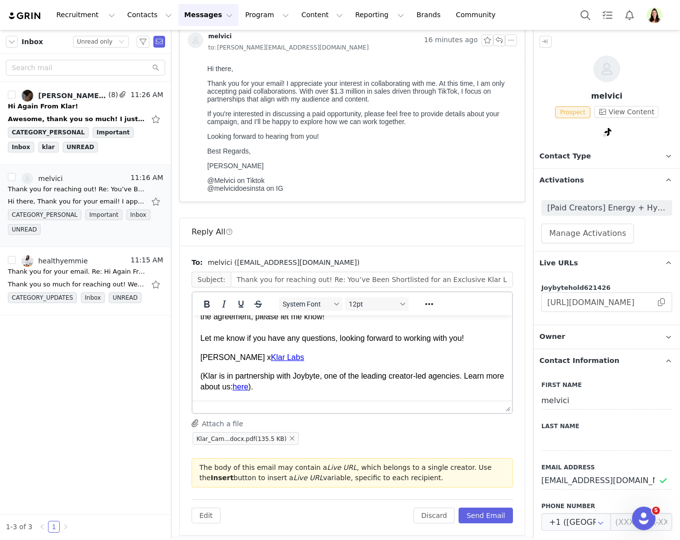
scroll to position [80, 0]
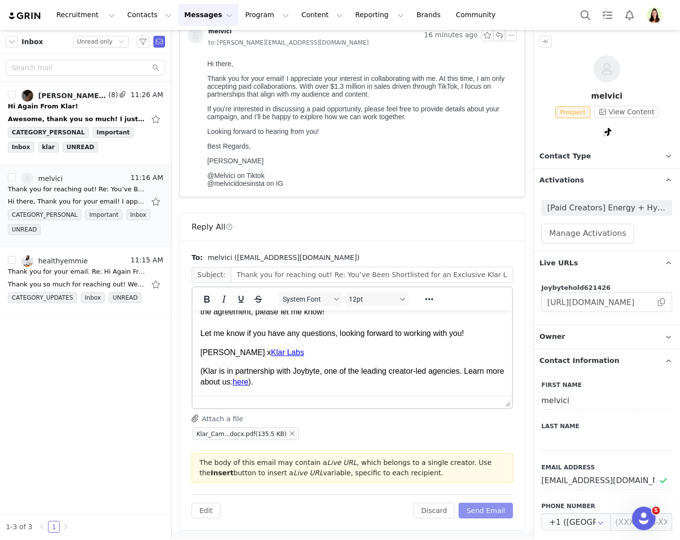
click at [477, 508] on button "Send Email" at bounding box center [486, 511] width 54 height 16
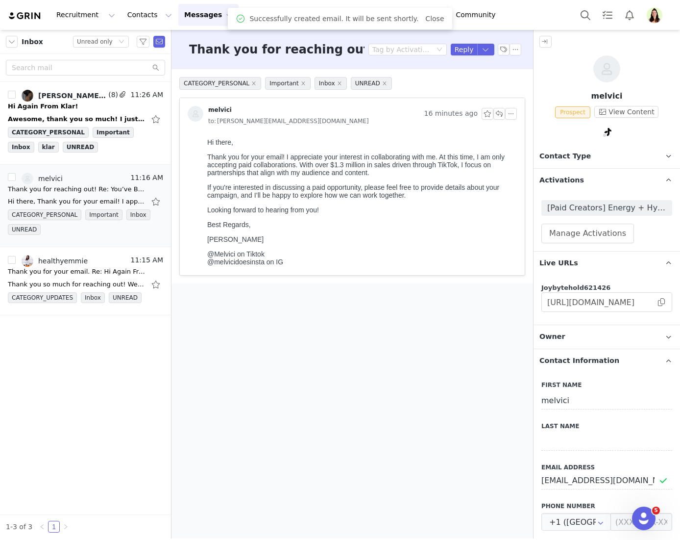
scroll to position [0, 0]
click at [85, 98] on div "Myriah Castillo, ninashealthtips" at bounding box center [72, 96] width 68 height 8
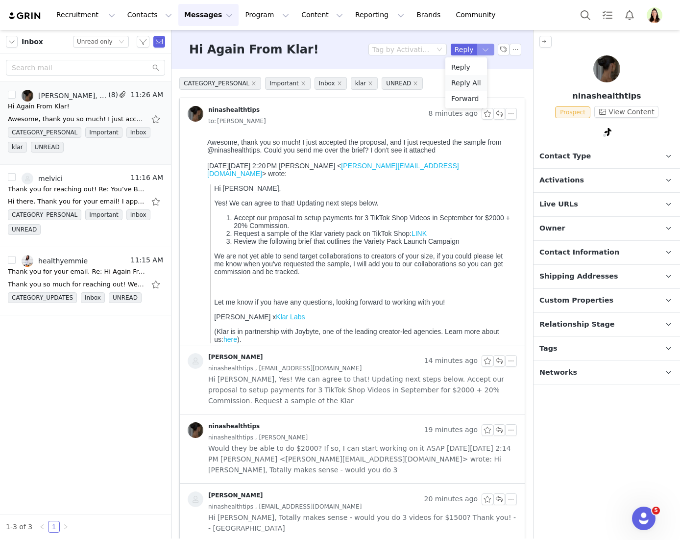
drag, startPoint x: 478, startPoint y: 49, endPoint x: 473, endPoint y: 76, distance: 27.9
click at [478, 49] on button "button" at bounding box center [487, 50] width 18 height 12
click at [467, 79] on li "Reply All" at bounding box center [467, 83] width 42 height 16
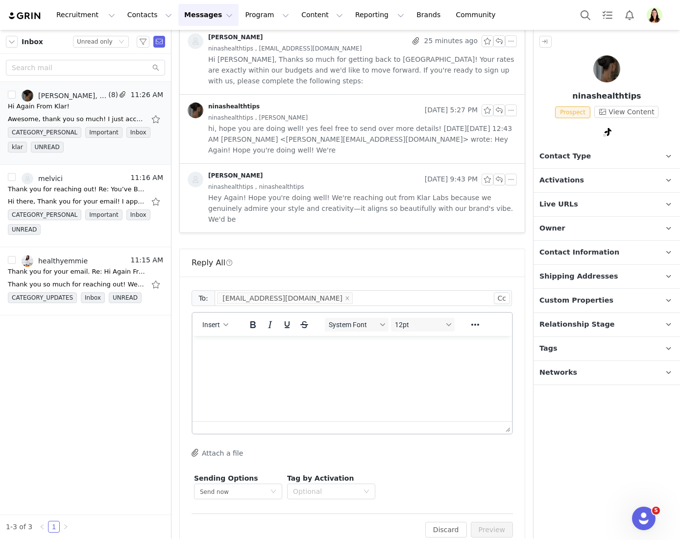
click at [250, 362] on html at bounding box center [353, 349] width 320 height 26
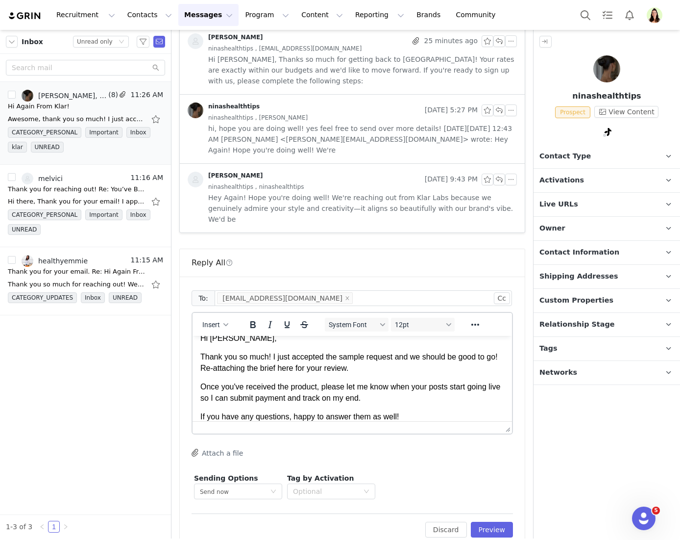
scroll to position [30, 0]
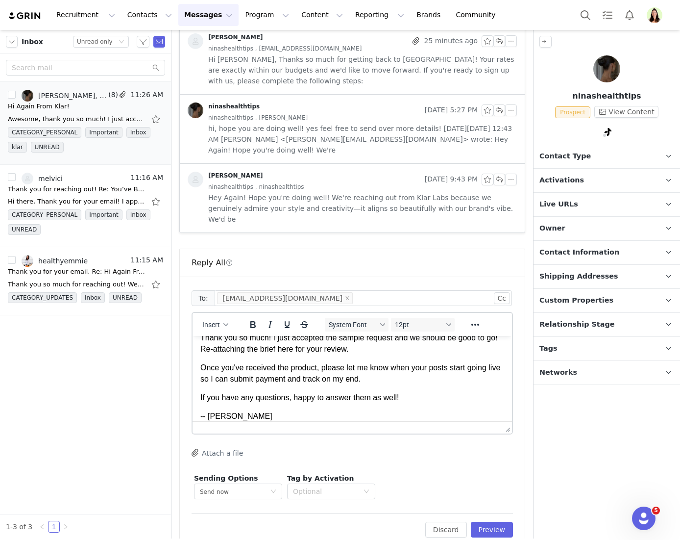
click at [213, 447] on button "Attach a file" at bounding box center [217, 453] width 51 height 12
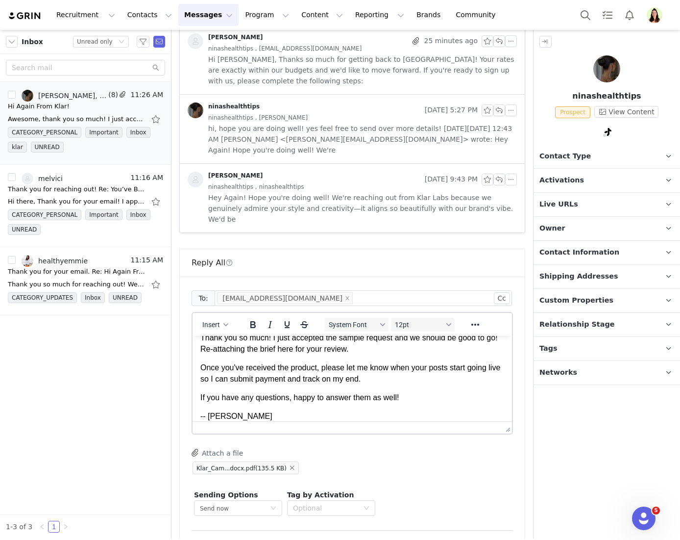
click at [471, 538] on button "Preview" at bounding box center [492, 546] width 43 height 16
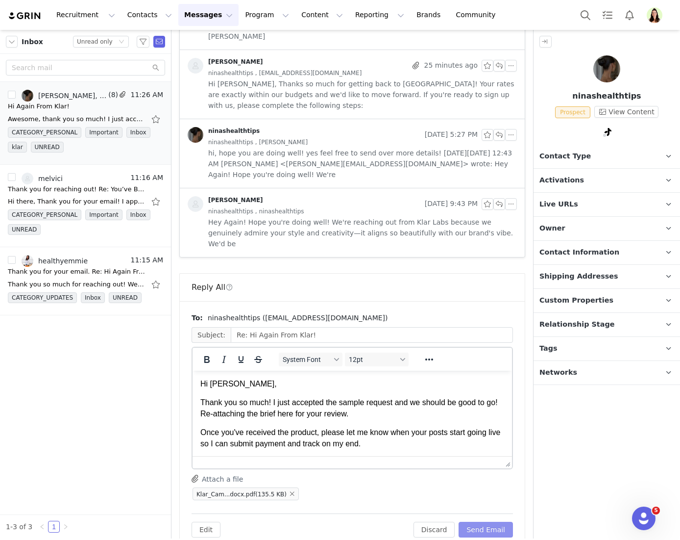
scroll to position [0, 0]
click at [493, 522] on button "Send Email" at bounding box center [486, 530] width 54 height 16
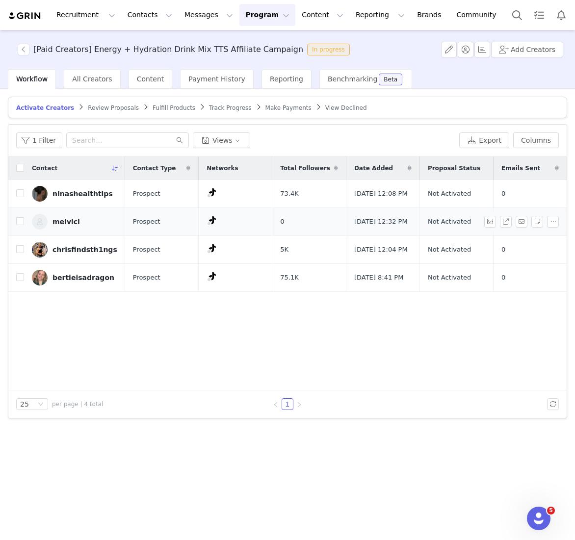
click at [95, 222] on link "melvici" at bounding box center [74, 222] width 85 height 16
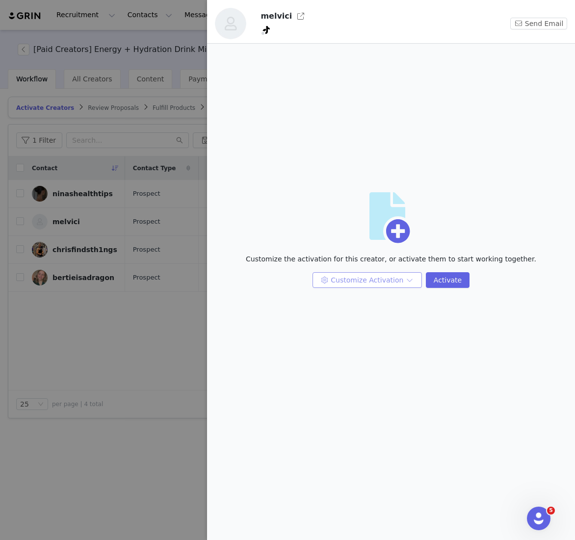
click at [389, 281] on button "Customize Activation" at bounding box center [366, 280] width 109 height 16
click at [354, 294] on li "Edit Available Tasks" at bounding box center [368, 300] width 104 height 16
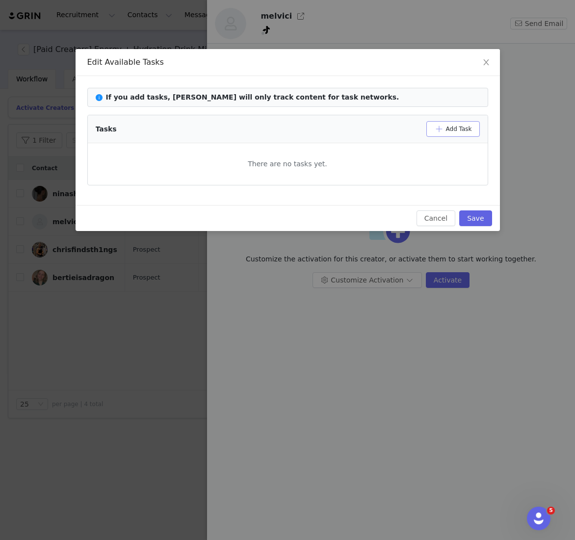
click at [454, 122] on button "Add Task" at bounding box center [452, 129] width 53 height 16
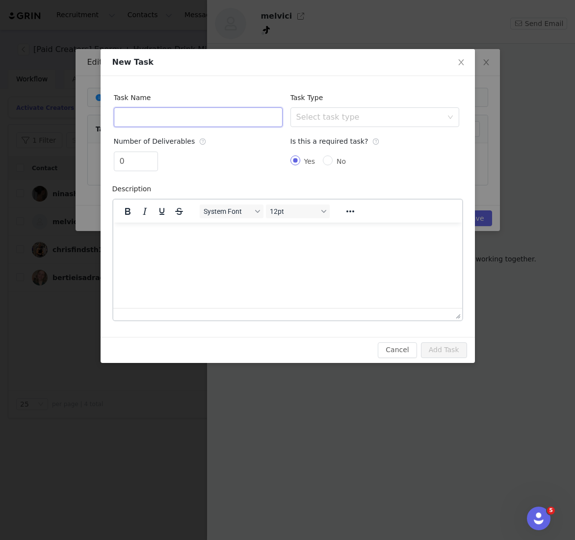
click at [248, 126] on input "text" at bounding box center [198, 117] width 169 height 20
type input "(1) TikTok Shop Video"
drag, startPoint x: 443, startPoint y: 113, endPoint x: 439, endPoint y: 117, distance: 5.2
click at [443, 114] on div "Select task type" at bounding box center [371, 117] width 151 height 19
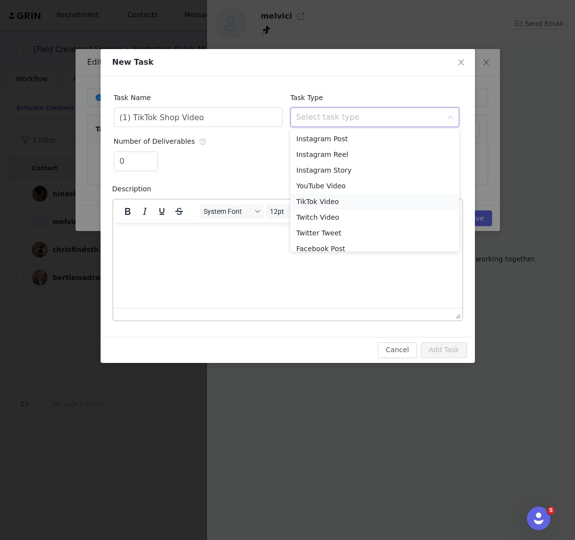
click at [341, 202] on li "TikTok Video" at bounding box center [374, 202] width 169 height 16
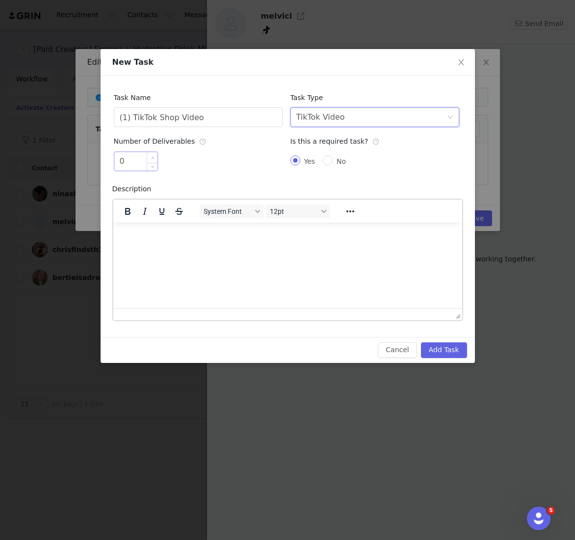
type input "1"
click at [152, 158] on icon "icon: up" at bounding box center [152, 157] width 3 height 3
click at [436, 349] on button "Add Task" at bounding box center [444, 350] width 46 height 16
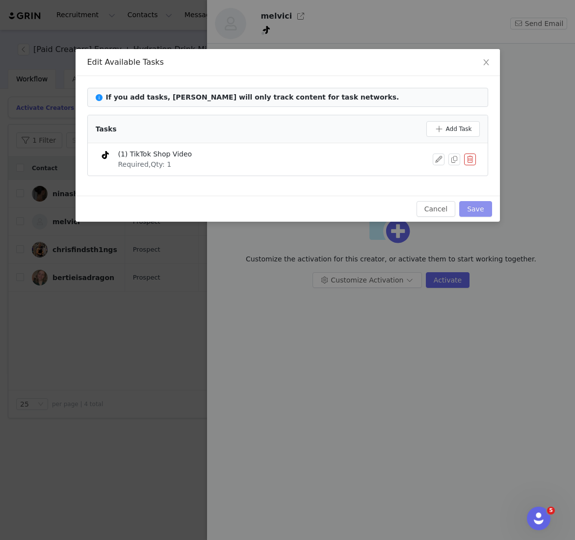
click at [477, 203] on button "Save" at bounding box center [475, 209] width 32 height 16
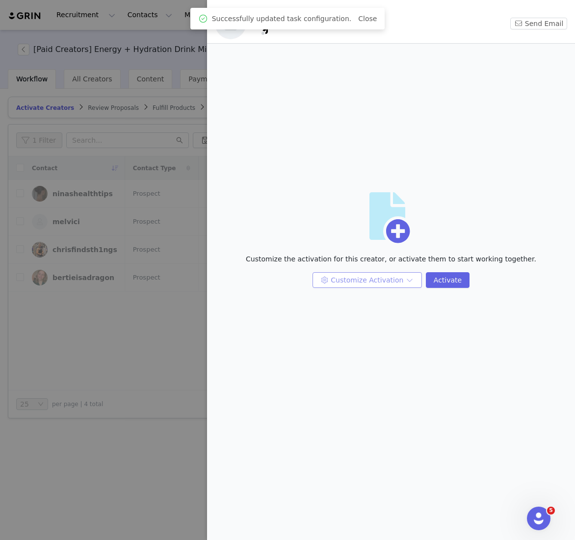
click at [374, 280] on button "Customize Activation" at bounding box center [366, 280] width 109 height 16
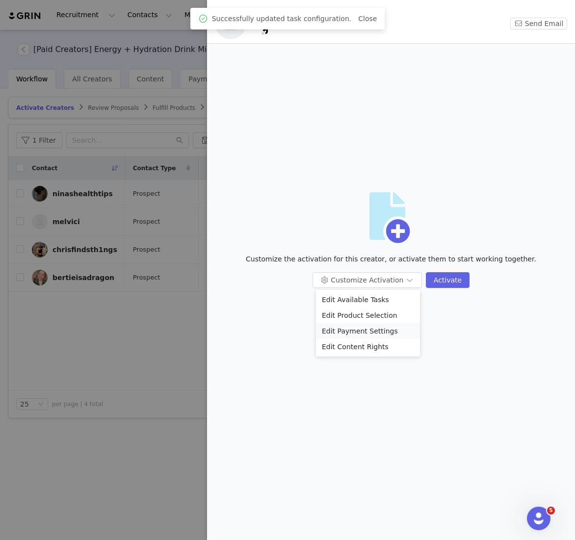
click at [355, 328] on li "Edit Payment Settings" at bounding box center [368, 331] width 104 height 16
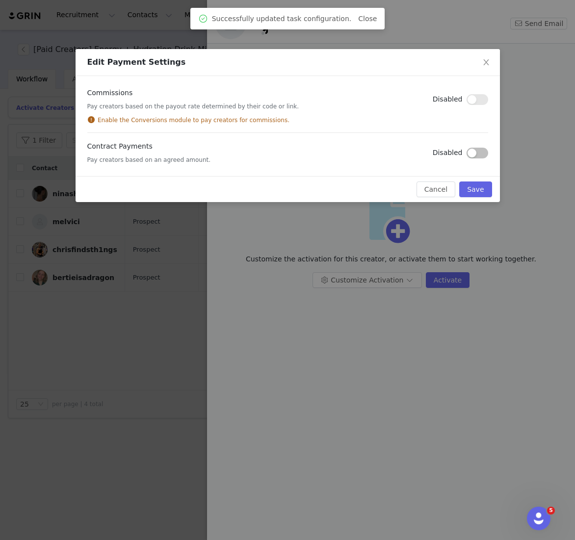
click at [490, 151] on div "Commissions Pay creators based on the payout rate determined by their code or l…" at bounding box center [288, 126] width 424 height 100
drag, startPoint x: 476, startPoint y: 156, endPoint x: 475, endPoint y: 165, distance: 8.9
click at [476, 156] on button "button" at bounding box center [477, 153] width 22 height 11
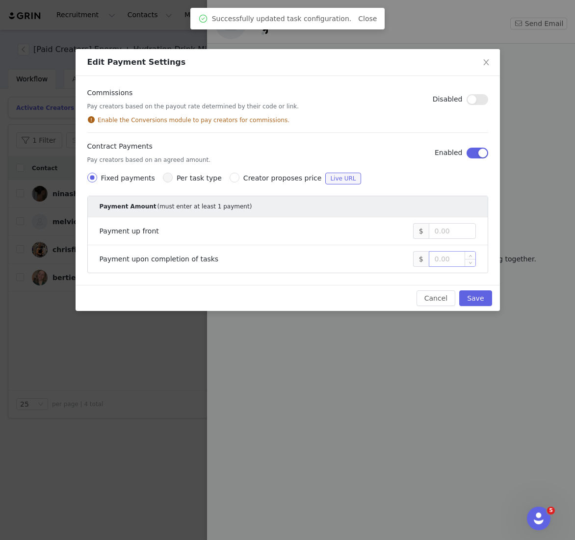
drag, startPoint x: 438, startPoint y: 270, endPoint x: 441, endPoint y: 261, distance: 9.6
click at [439, 269] on li "Payment upon completion of tasks $" at bounding box center [288, 258] width 400 height 27
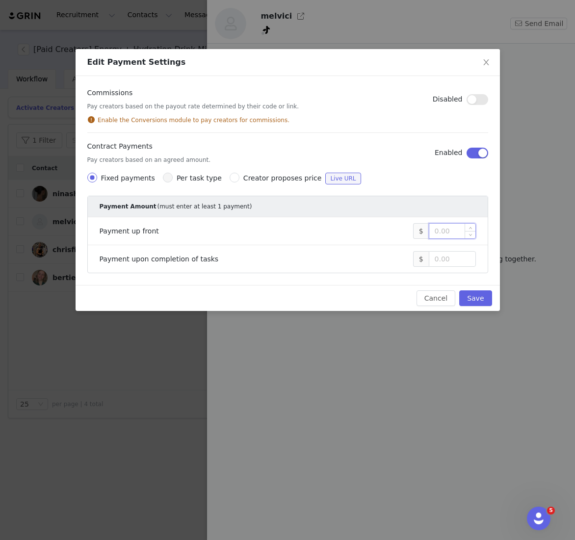
click at [439, 230] on input at bounding box center [452, 231] width 46 height 15
type input "300"
click at [475, 262] on div at bounding box center [451, 259] width 47 height 16
click at [444, 255] on input at bounding box center [452, 259] width 46 height 15
type input "300"
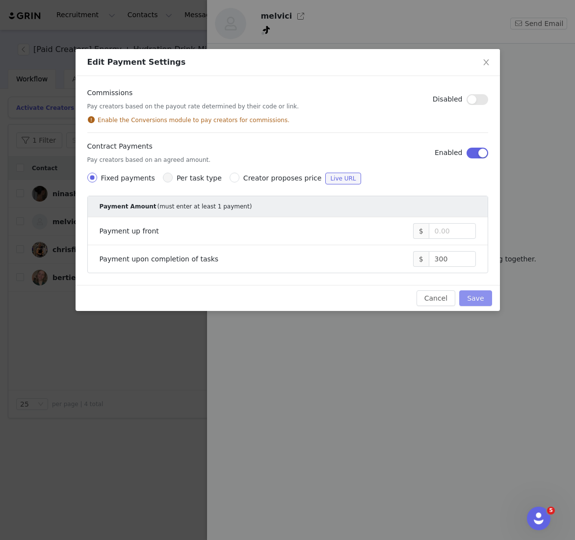
click at [472, 293] on button "Save" at bounding box center [475, 298] width 32 height 16
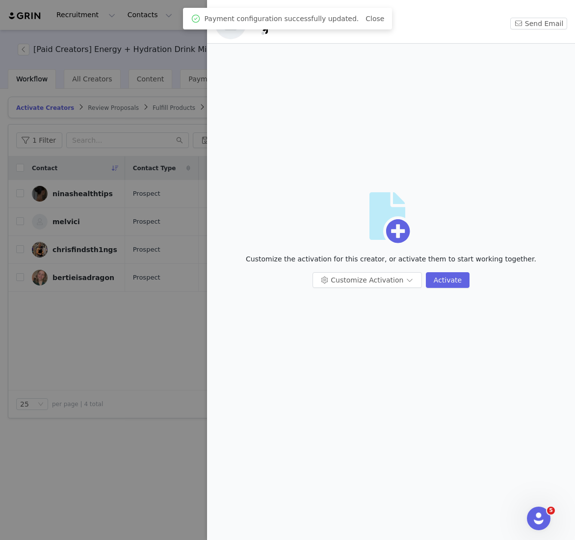
drag, startPoint x: 108, startPoint y: 343, endPoint x: 170, endPoint y: 339, distance: 61.9
click at [108, 343] on div at bounding box center [287, 270] width 575 height 540
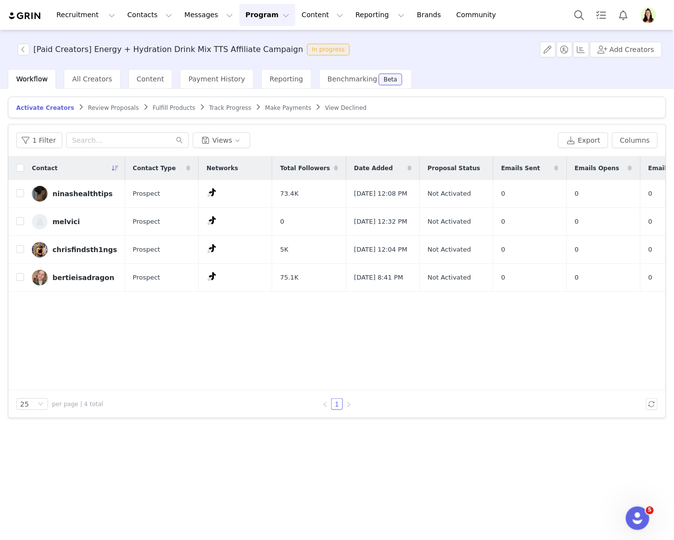
click at [88, 108] on span "Review Proposals" at bounding box center [113, 107] width 51 height 7
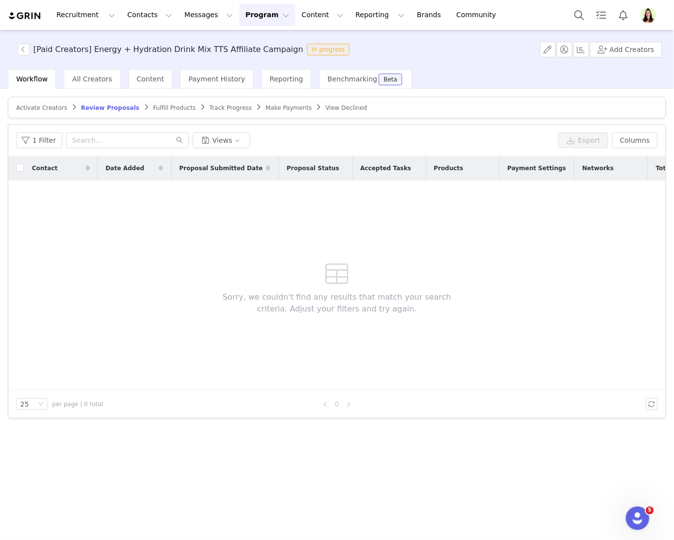
click at [33, 104] on span "Activate Creators" at bounding box center [41, 107] width 51 height 7
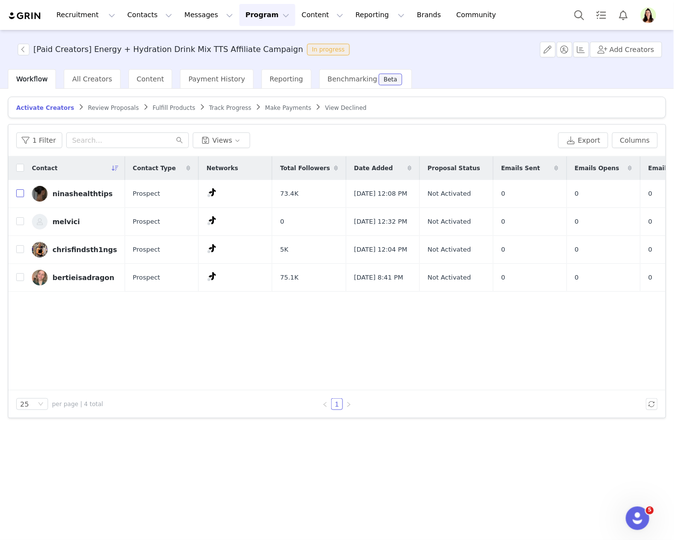
drag, startPoint x: 18, startPoint y: 197, endPoint x: 72, endPoint y: 197, distance: 53.4
click at [19, 197] on input "checkbox" at bounding box center [20, 193] width 8 height 8
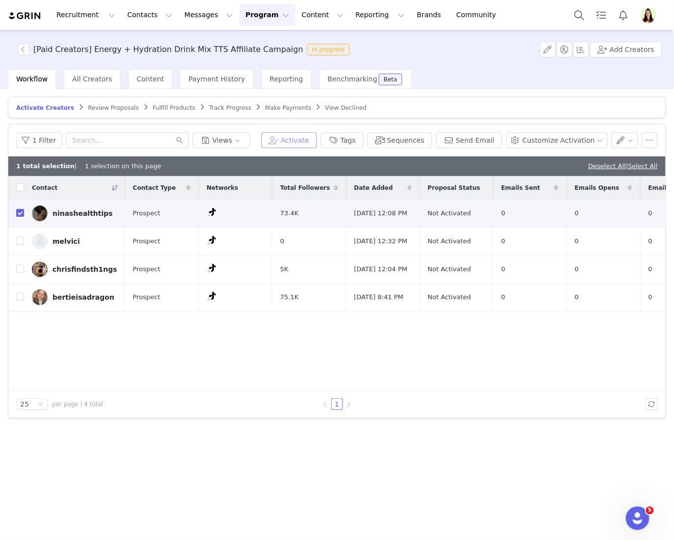
click at [279, 139] on button "Activate" at bounding box center [288, 140] width 55 height 16
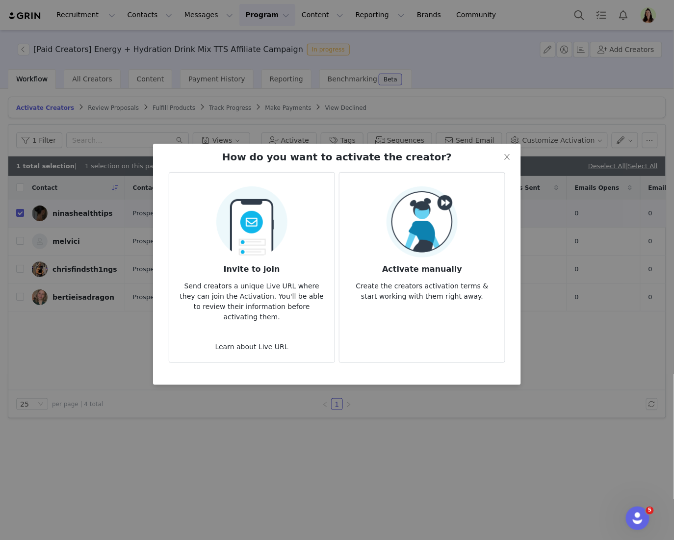
click at [364, 220] on div "Activate manually Create the creators activation terms & start working with the…" at bounding box center [422, 243] width 150 height 115
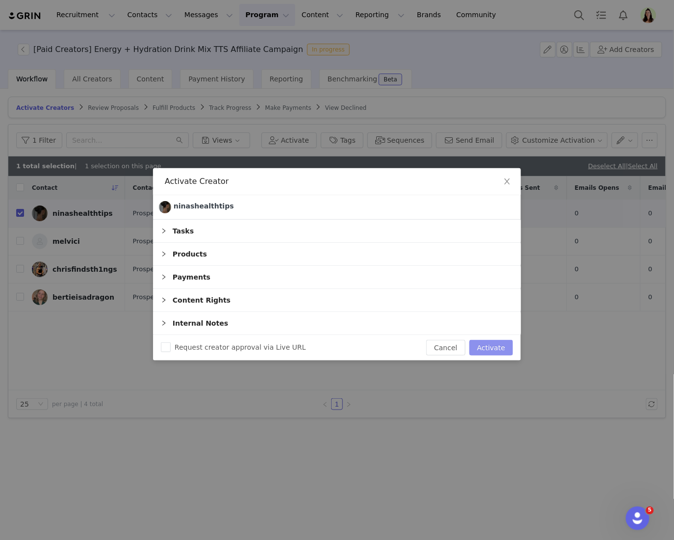
click at [489, 349] on button "Activate" at bounding box center [491, 348] width 44 height 16
checkbox input "false"
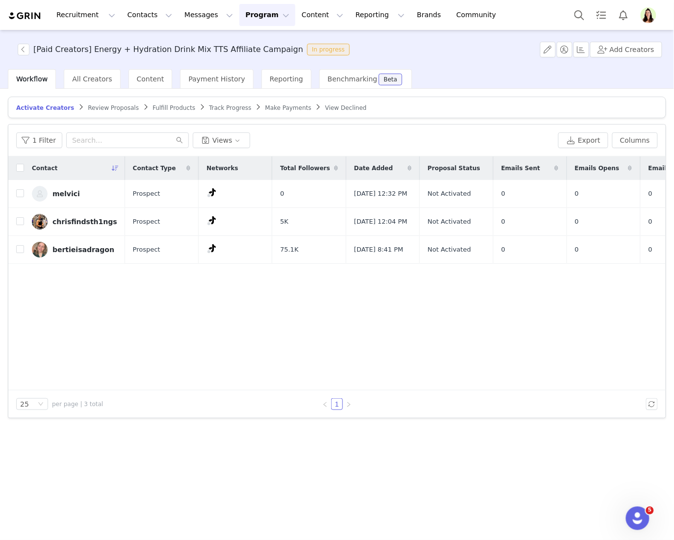
click at [228, 105] on span "Track Progress" at bounding box center [230, 107] width 42 height 7
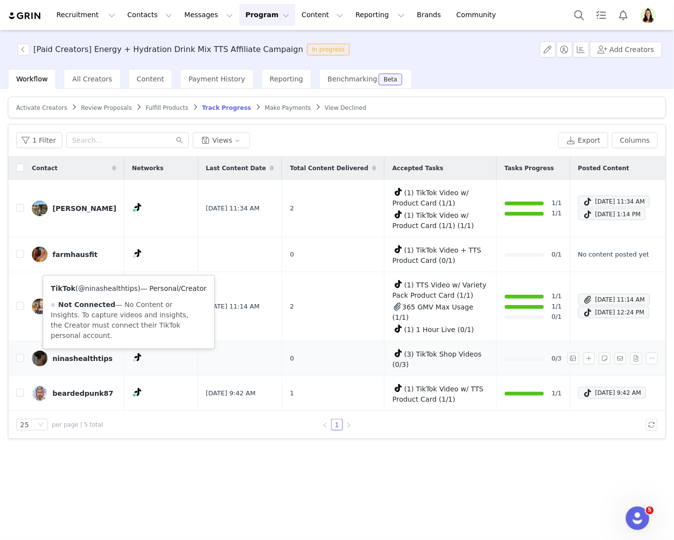
copy link "@ninashealthtips"
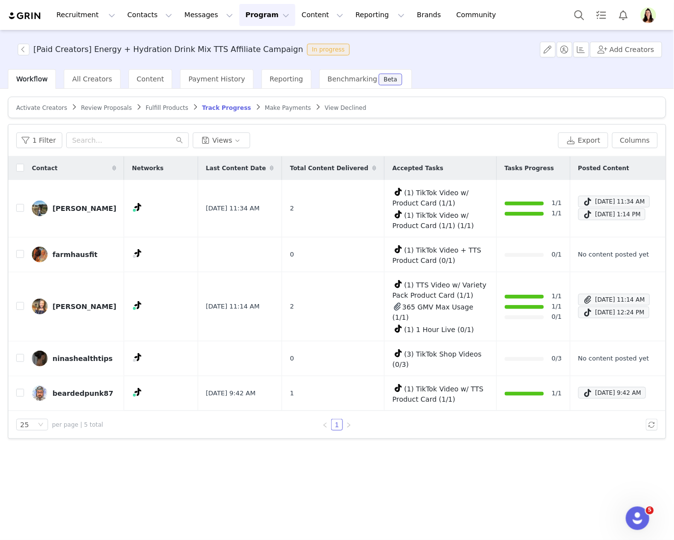
click at [284, 465] on div "Activate Creators Review Proposals Fulfill Products Track Progress Make Payment…" at bounding box center [337, 314] width 674 height 450
click at [418, 460] on div "Activate Creators Review Proposals Fulfill Products Track Progress Make Payment…" at bounding box center [337, 314] width 674 height 450
click at [79, 465] on div "Activate Creators Review Proposals Fulfill Products Track Progress Make Payment…" at bounding box center [337, 314] width 674 height 450
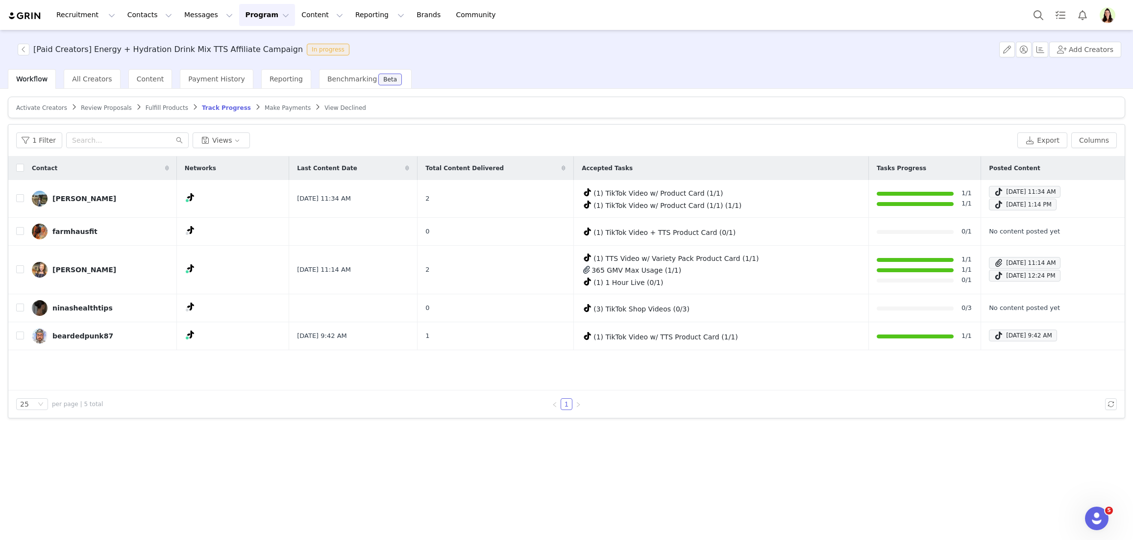
click at [245, 13] on button "Program Program" at bounding box center [267, 15] width 56 height 22
click at [250, 35] on link "Activations" at bounding box center [262, 43] width 77 height 18
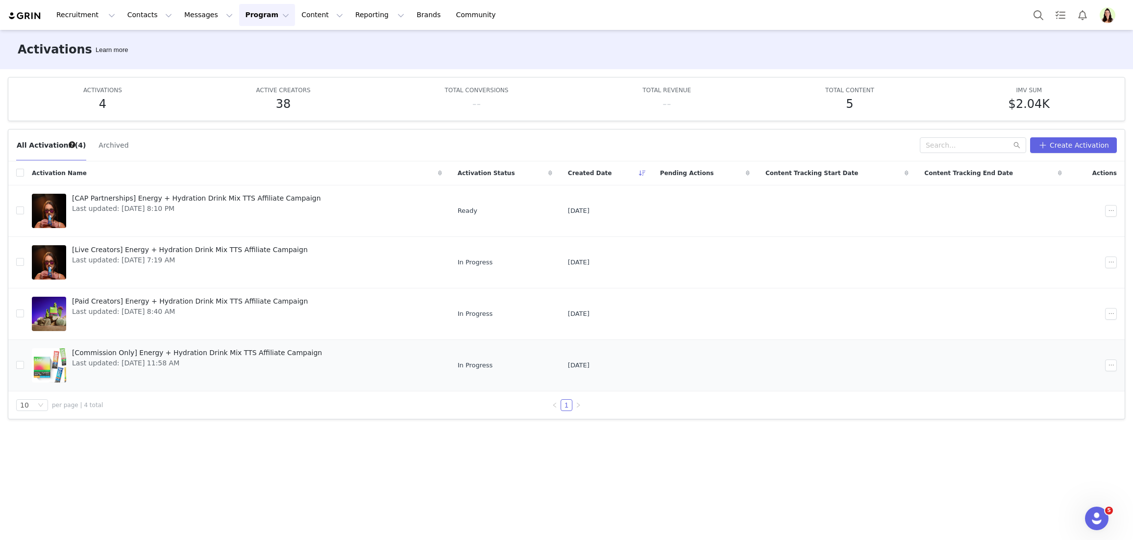
click at [101, 353] on span "[Commission Only] Energy + Hydration Drink Mix TTS Affiliate Campaign" at bounding box center [197, 353] width 250 height 10
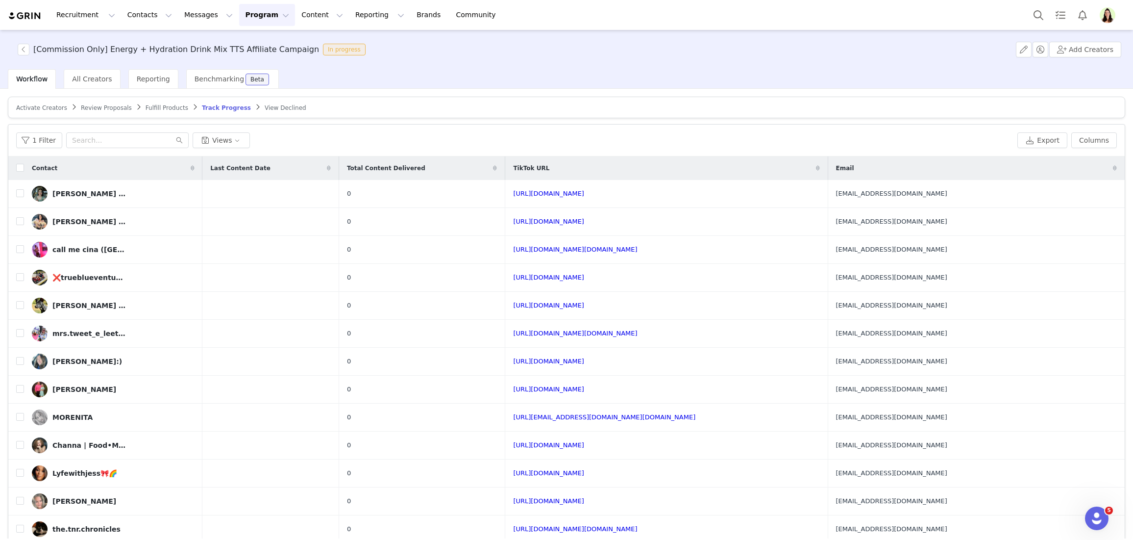
click at [574, 165] on icon at bounding box center [1115, 168] width 4 height 6
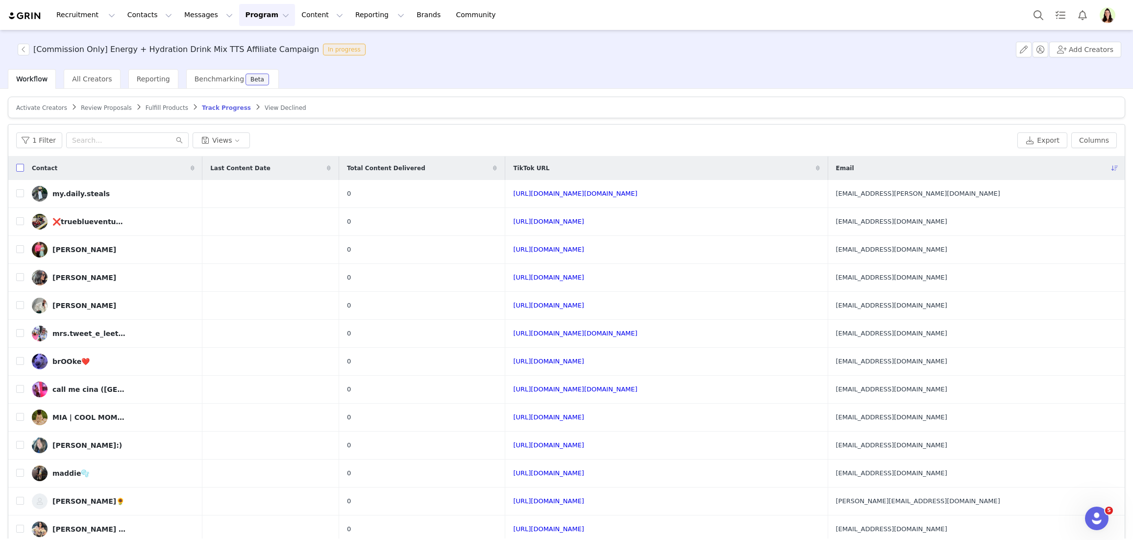
click at [20, 168] on input "checkbox" at bounding box center [20, 168] width 8 height 8
checkbox input "true"
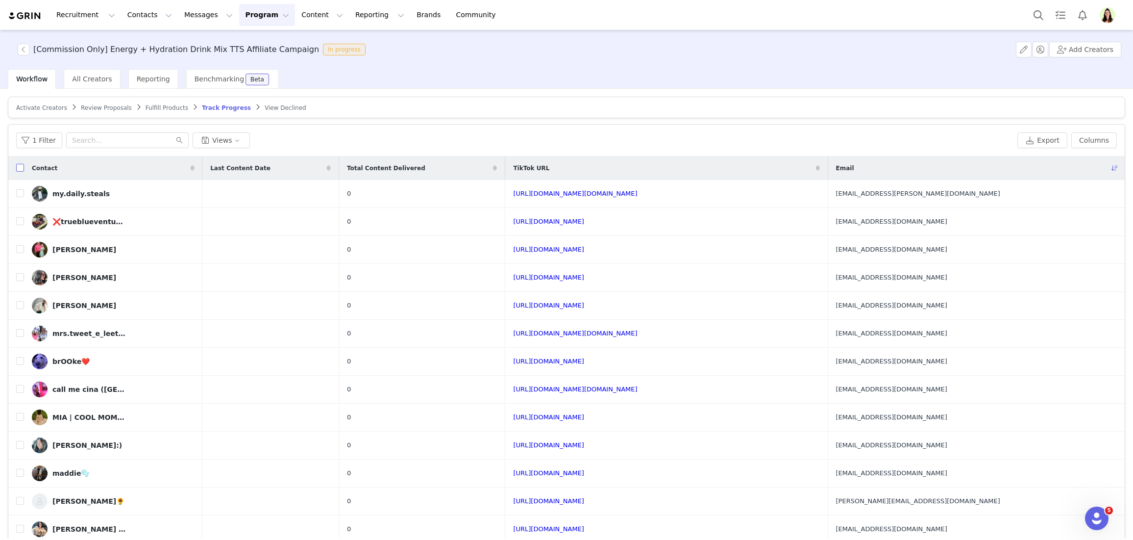
checkbox input "true"
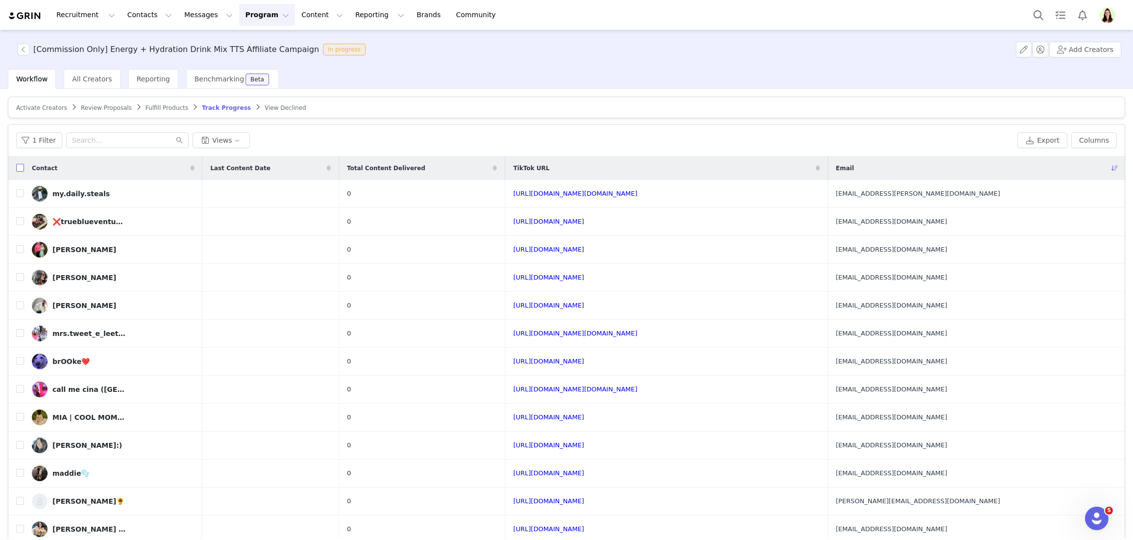
checkbox input "true"
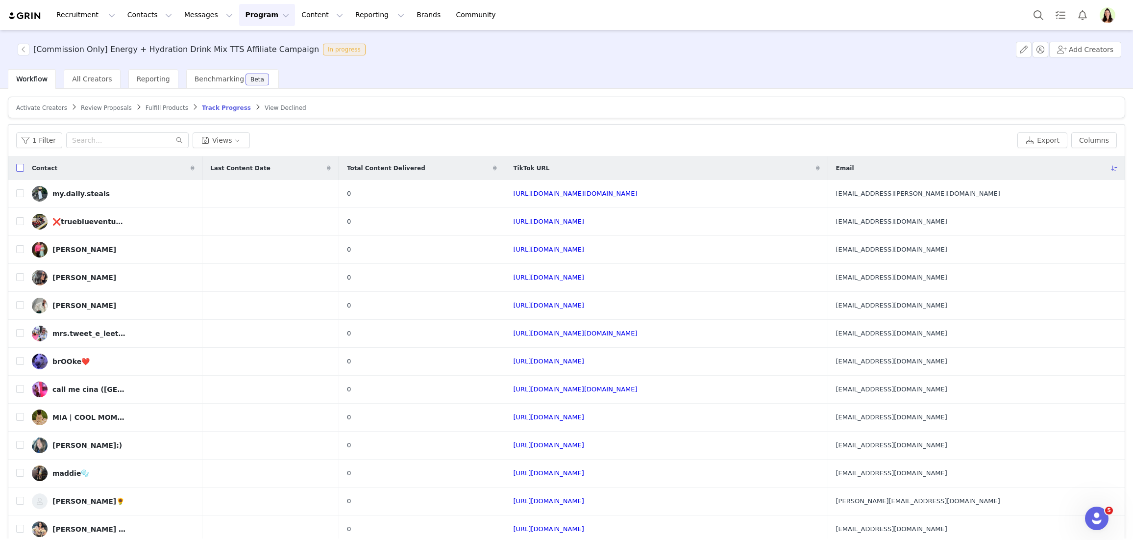
checkbox input "true"
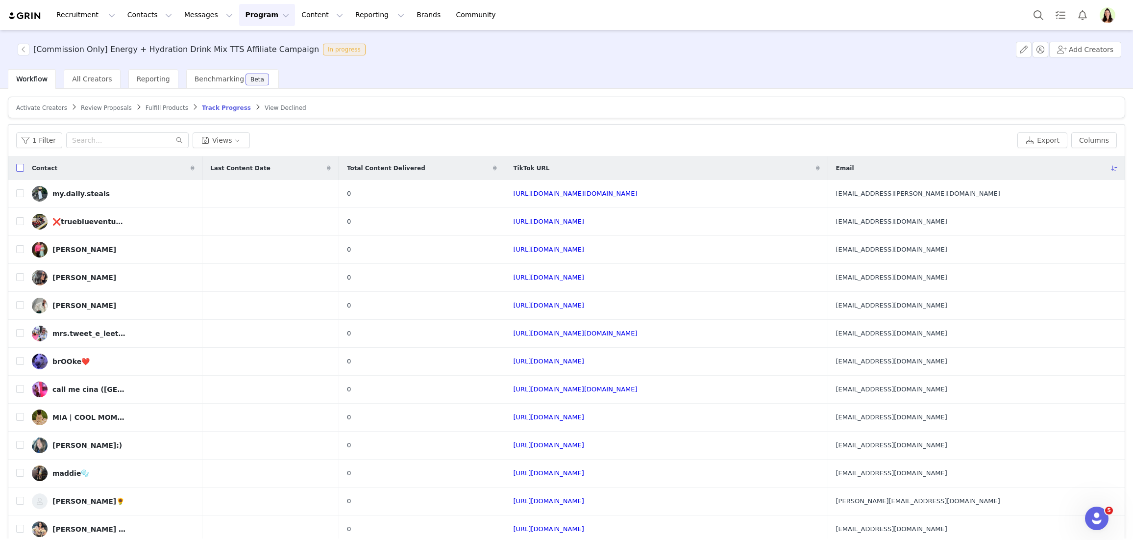
checkbox input "true"
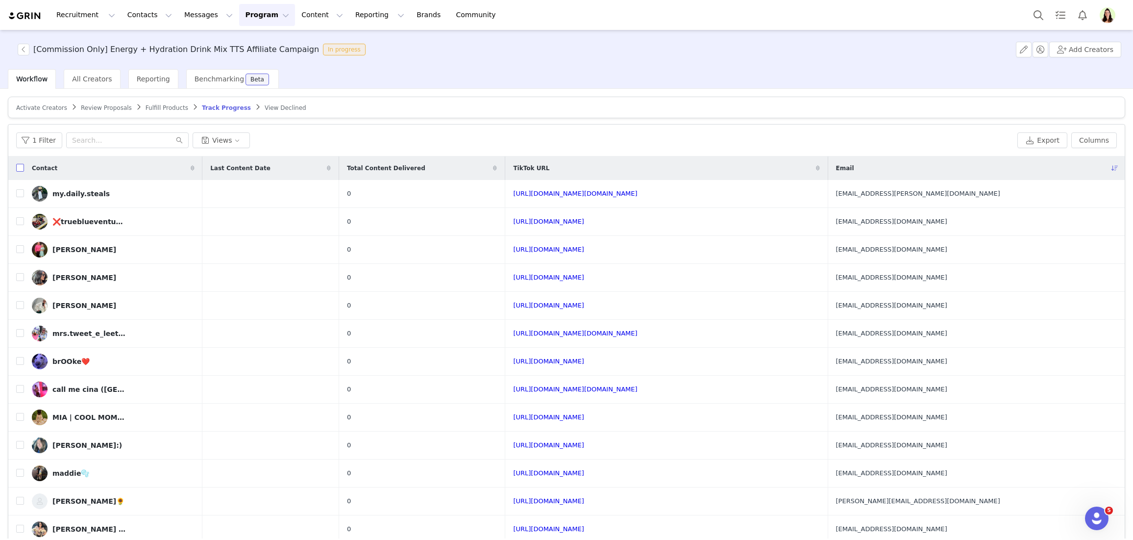
checkbox input "true"
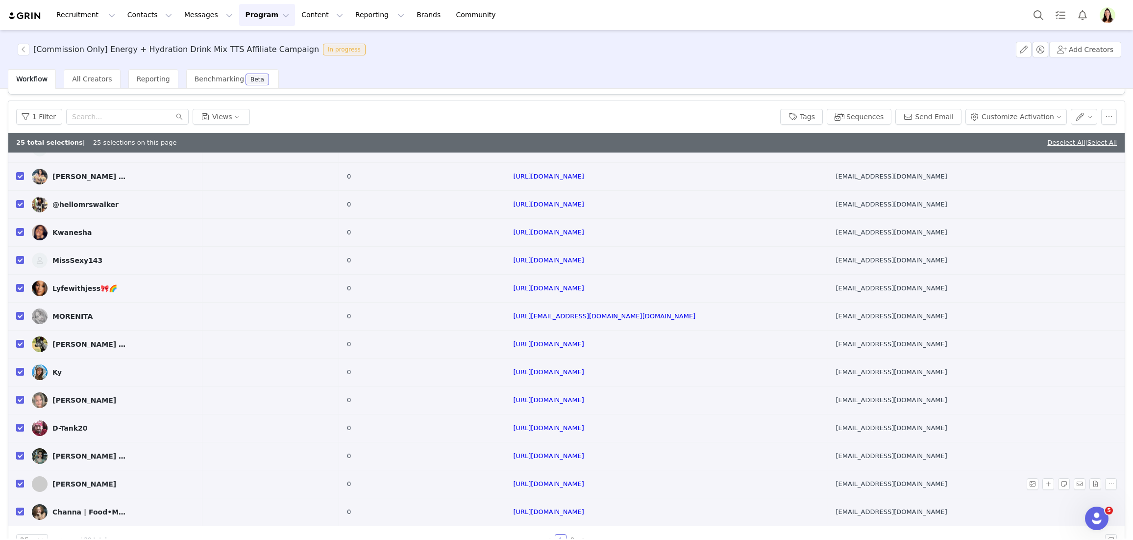
scroll to position [47, 0]
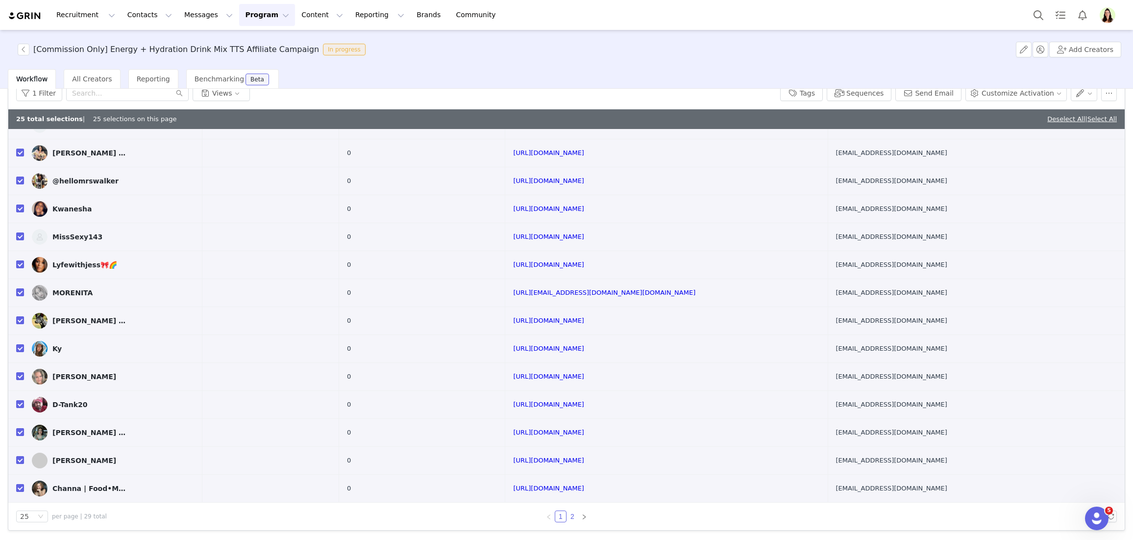
click at [569, 516] on link "2" at bounding box center [572, 516] width 11 height 11
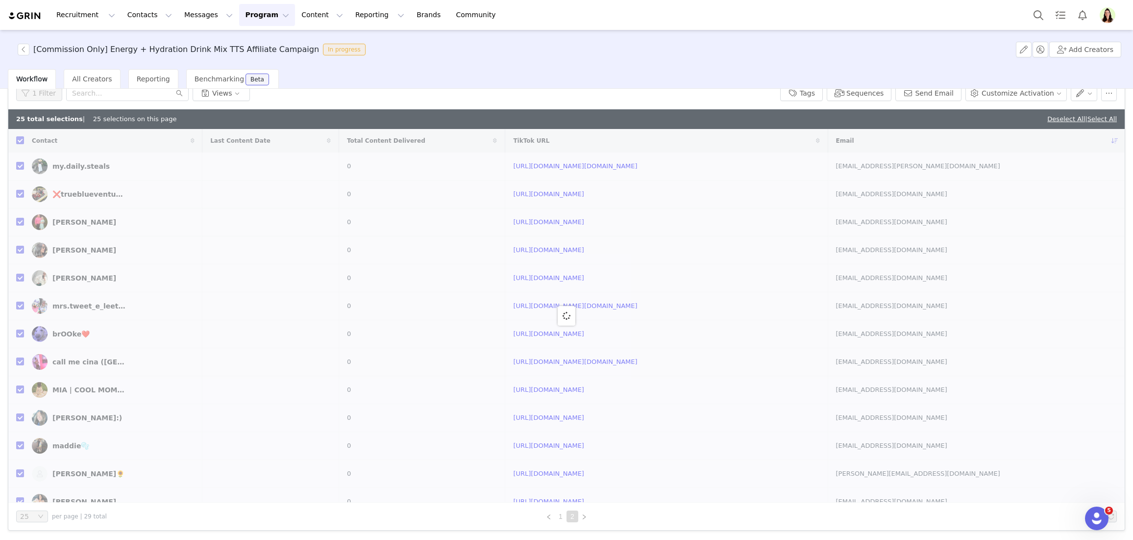
checkbox input "false"
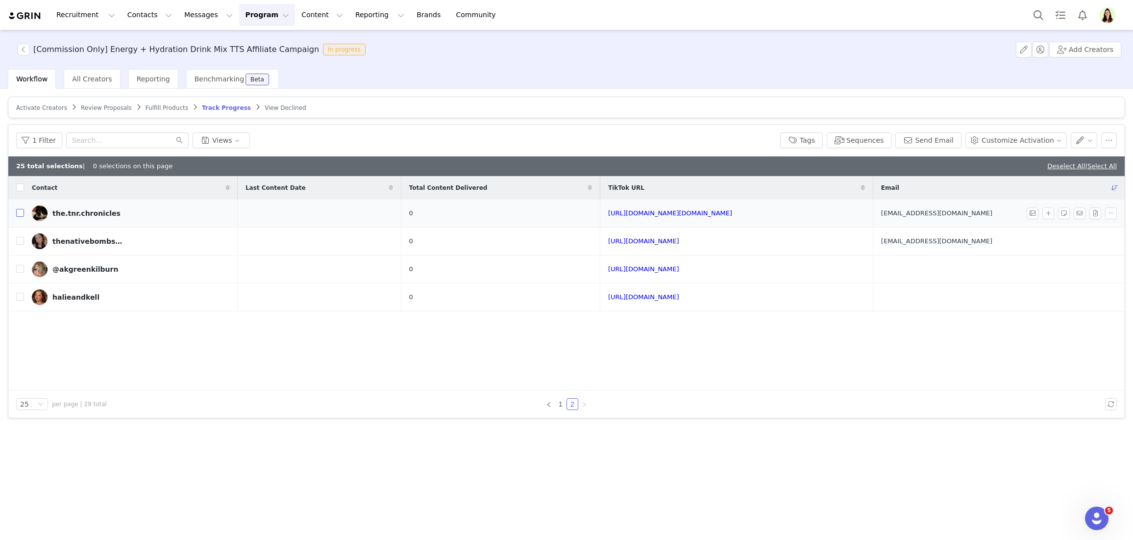
click at [19, 214] on input "checkbox" at bounding box center [20, 213] width 8 height 8
checkbox input "true"
click at [18, 238] on input "checkbox" at bounding box center [20, 241] width 8 height 8
checkbox input "true"
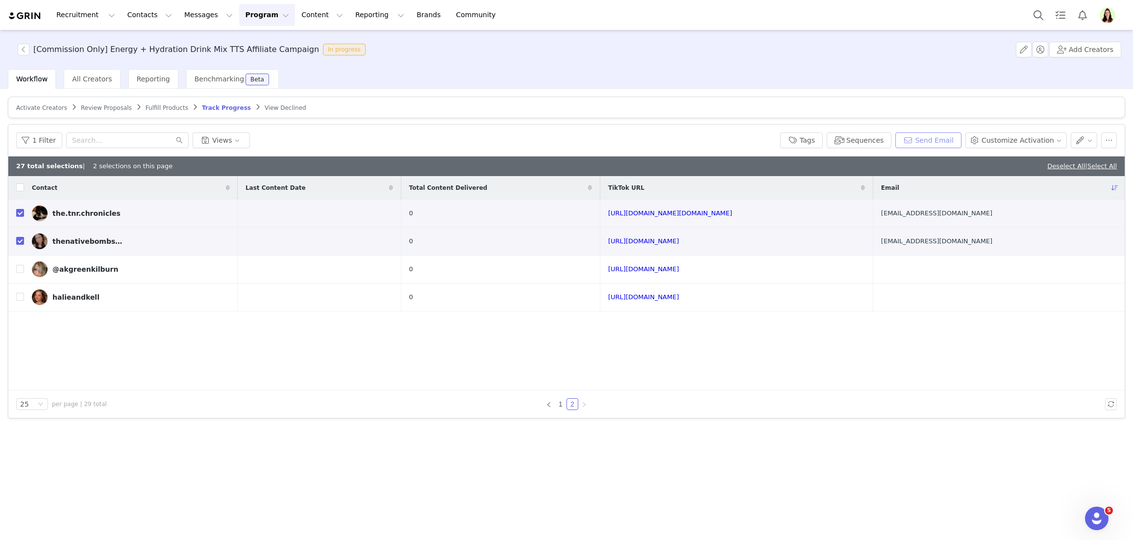
click at [574, 138] on button "Send Email" at bounding box center [929, 140] width 66 height 16
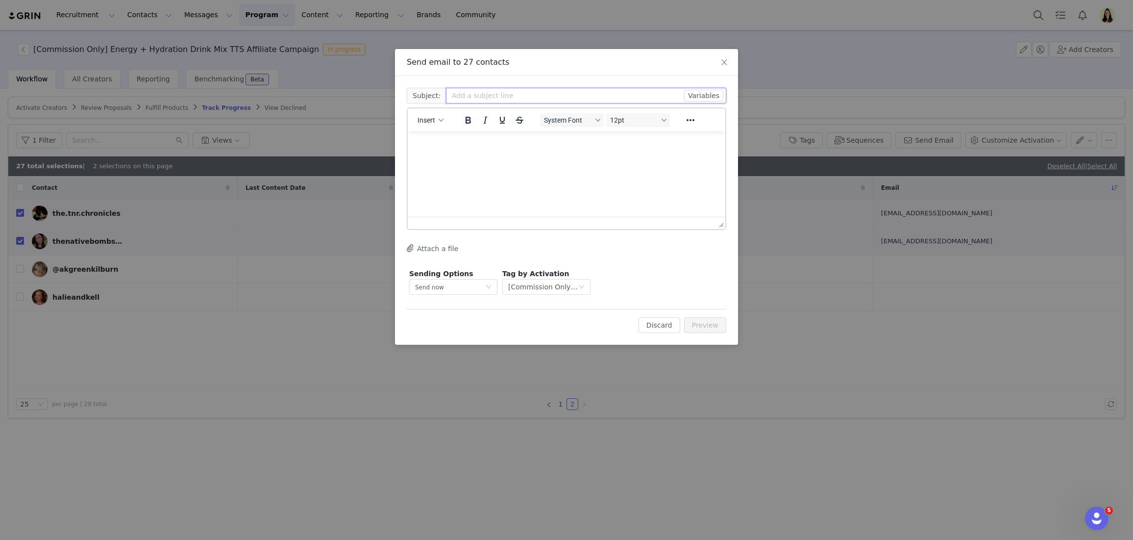
click at [462, 96] on input "text" at bounding box center [586, 96] width 280 height 16
click at [574, 158] on html at bounding box center [567, 144] width 318 height 26
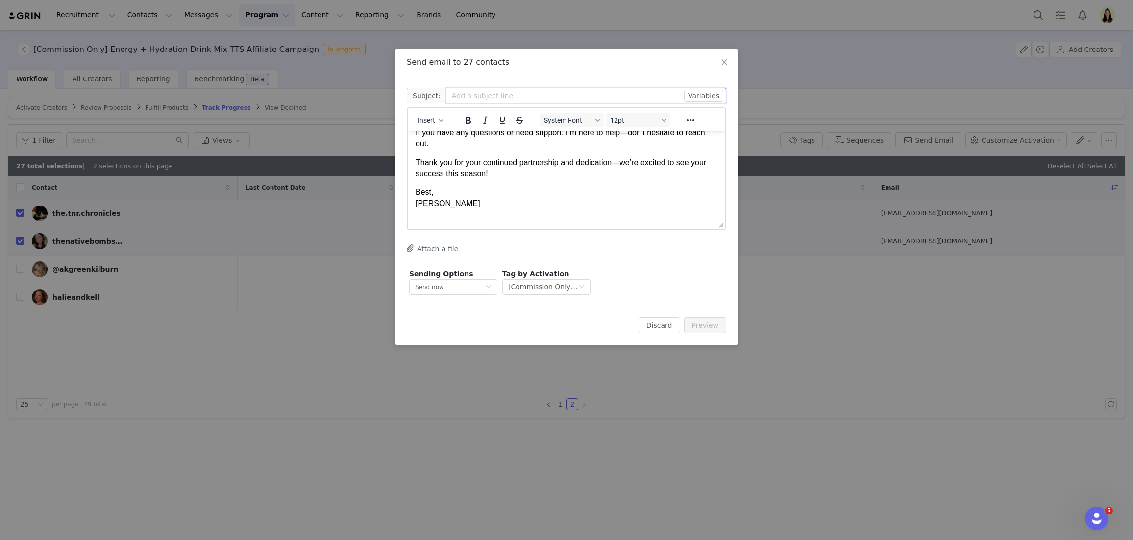
click at [513, 100] on input "text" at bounding box center [586, 96] width 280 height 16
click at [569, 97] on input "Fall Promotions & Affiliate Updates – Corrective Skin" at bounding box center [586, 96] width 280 height 16
type input "Fall Promotions & Affiliate Updates – Klar"
click at [435, 249] on button "Attach a file" at bounding box center [432, 248] width 51 height 12
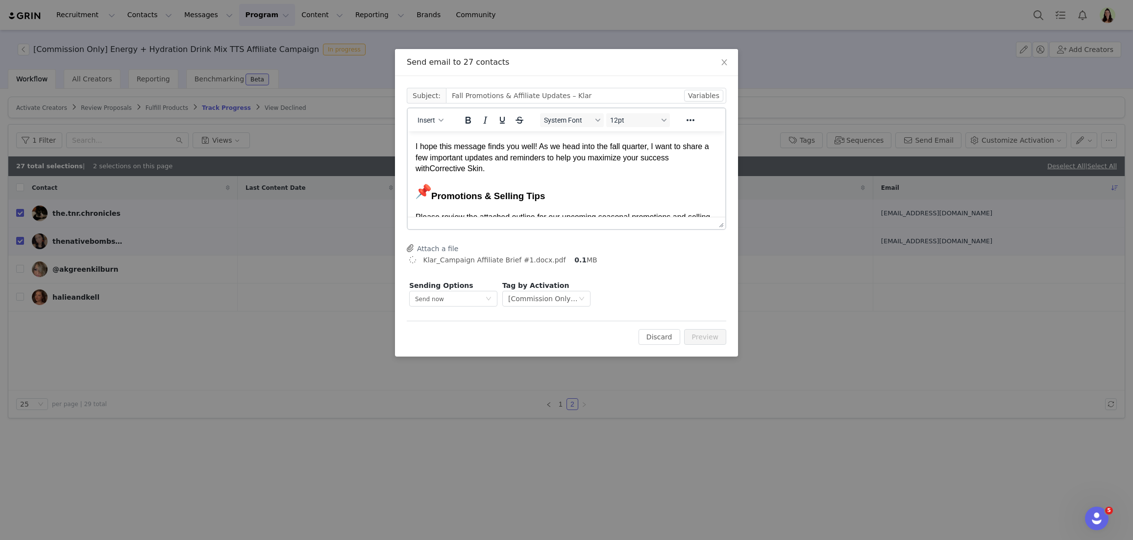
scroll to position [0, 0]
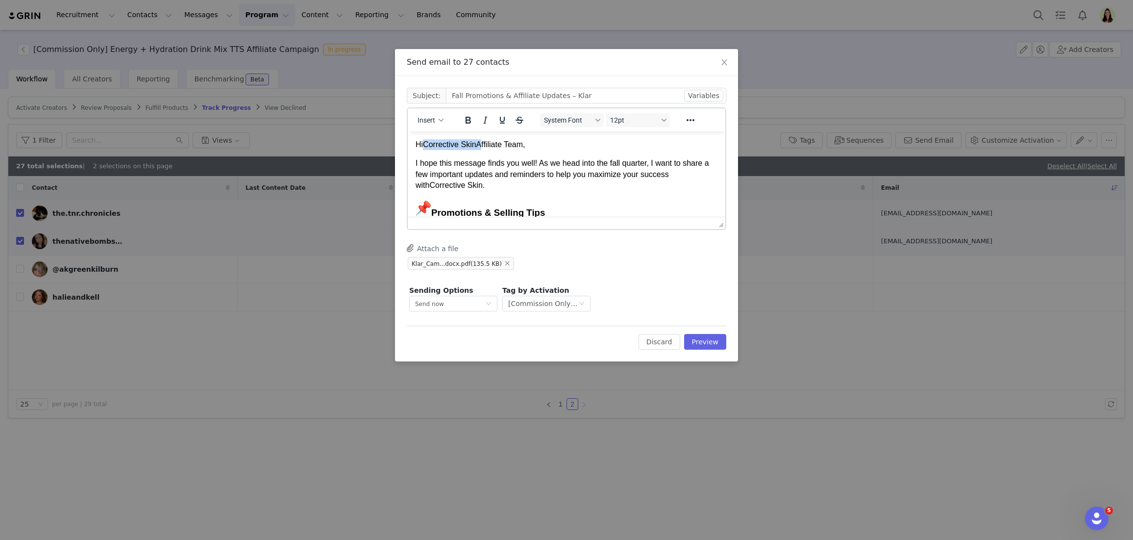
drag, startPoint x: 481, startPoint y: 145, endPoint x: 426, endPoint y: 145, distance: 54.9
click at [426, 145] on p "Hi Corrective Skin Affiliate Team," at bounding box center [567, 144] width 302 height 11
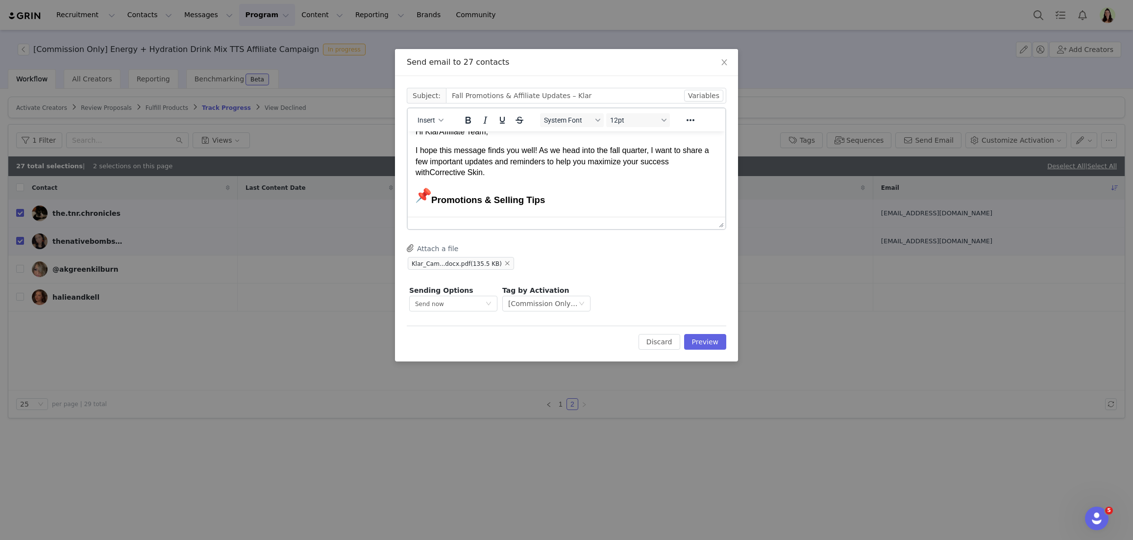
scroll to position [14, 0]
drag, startPoint x: 496, startPoint y: 171, endPoint x: 435, endPoint y: 170, distance: 60.8
click at [435, 170] on p "I hope this message finds you well! As we head into the fall quarter, I want to…" at bounding box center [567, 160] width 302 height 33
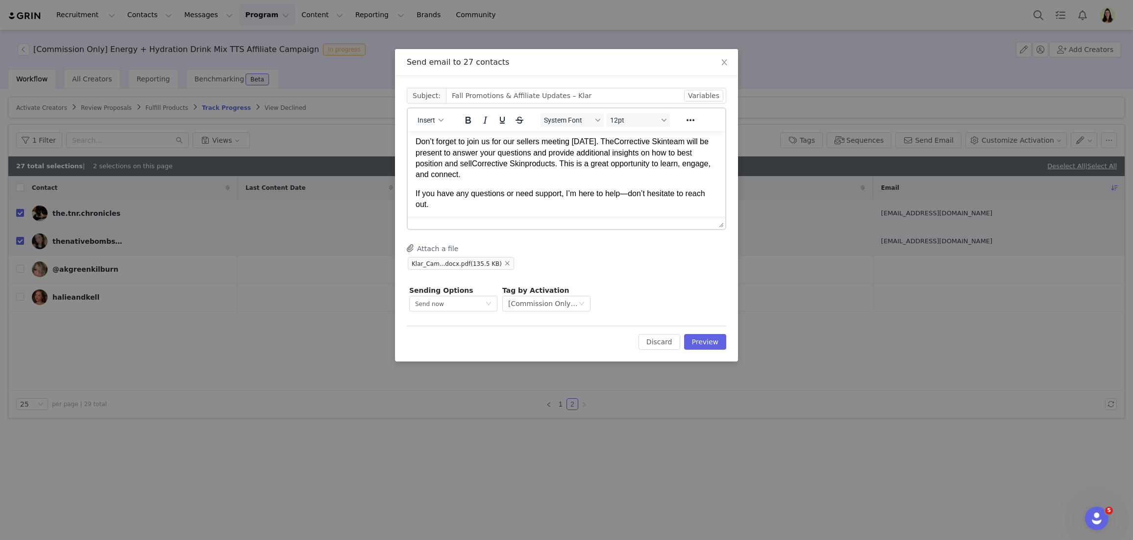
scroll to position [232, 0]
drag, startPoint x: 689, startPoint y: 164, endPoint x: 633, endPoint y: 162, distance: 55.4
click at [574, 162] on p "Don’t forget to join us for our sellers meeting [DATE]. The Corrective Skin tea…" at bounding box center [567, 157] width 302 height 44
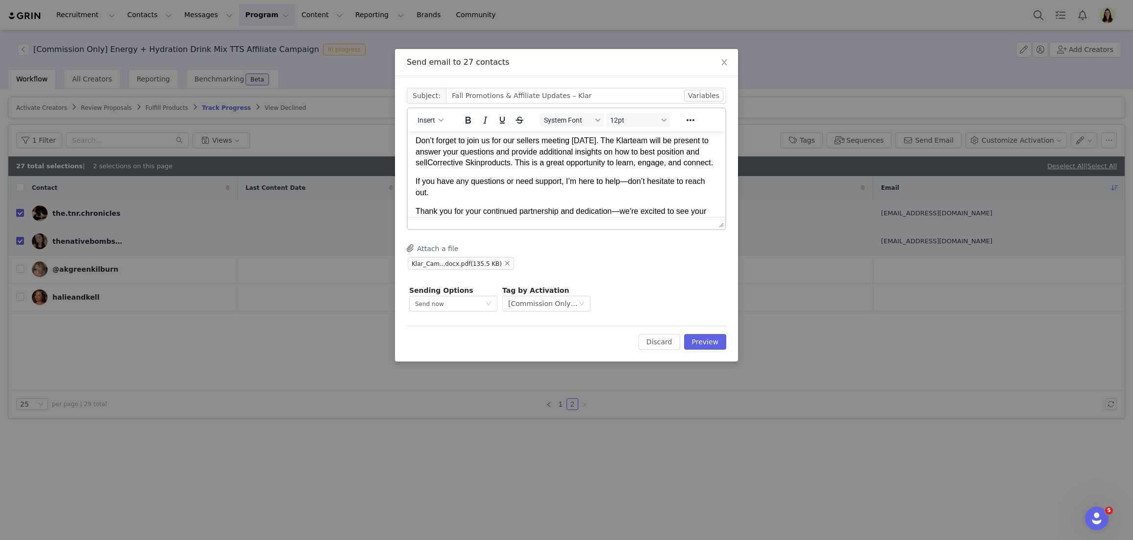
drag, startPoint x: 530, startPoint y: 185, endPoint x: 477, endPoint y: 183, distance: 54.0
click at [475, 168] on p "Don’t forget to join us for our sellers meeting [DATE]. The Klar team will be p…" at bounding box center [567, 151] width 302 height 33
drag, startPoint x: 478, startPoint y: 183, endPoint x: 528, endPoint y: 183, distance: 50.5
click at [528, 168] on p "Don’t forget to join us for our sellers meeting [DATE]. The Klar team will be p…" at bounding box center [567, 151] width 302 height 33
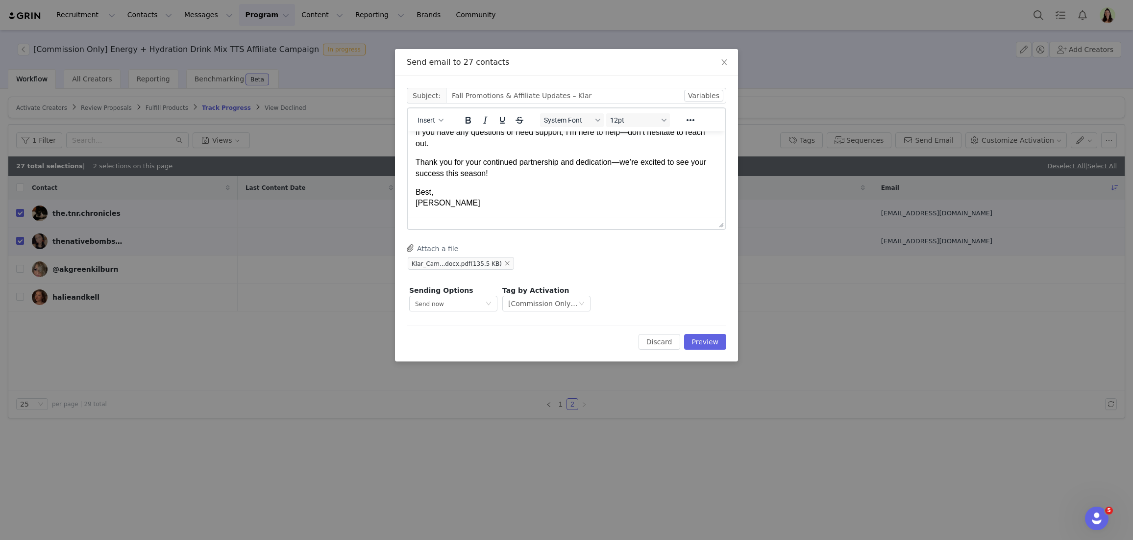
scroll to position [314, 0]
click at [574, 340] on button "Preview" at bounding box center [705, 342] width 43 height 16
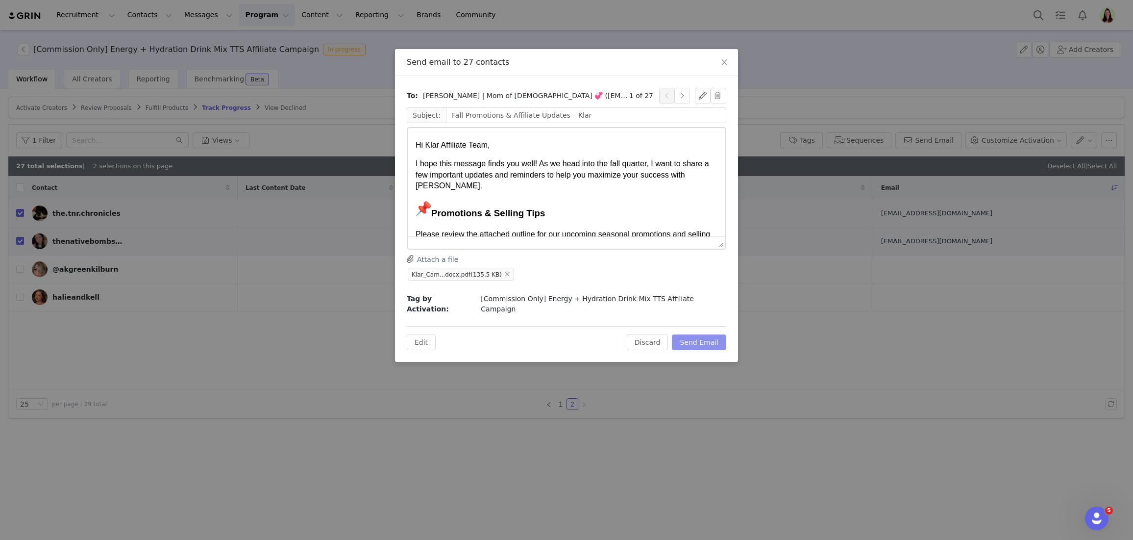
scroll to position [0, 0]
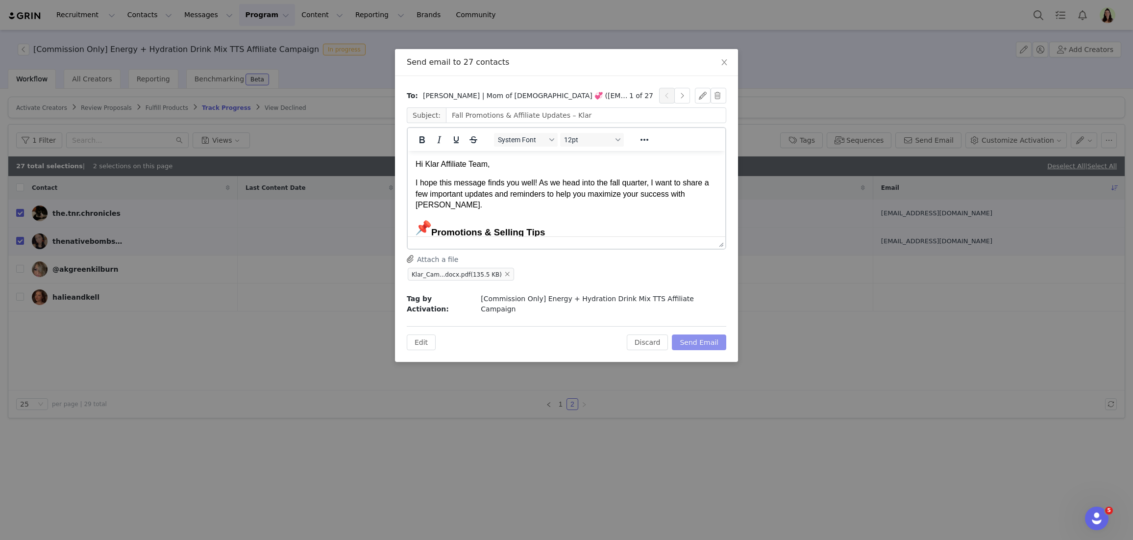
click at [574, 334] on button "Send Email" at bounding box center [699, 342] width 54 height 16
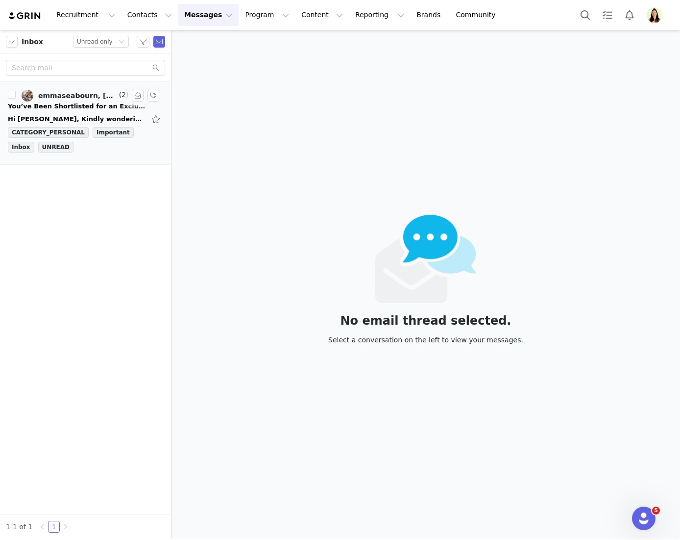
click at [87, 112] on div "Hi [PERSON_NAME], Kindly wondering which creator you're looking for? with a gol…" at bounding box center [85, 119] width 155 height 16
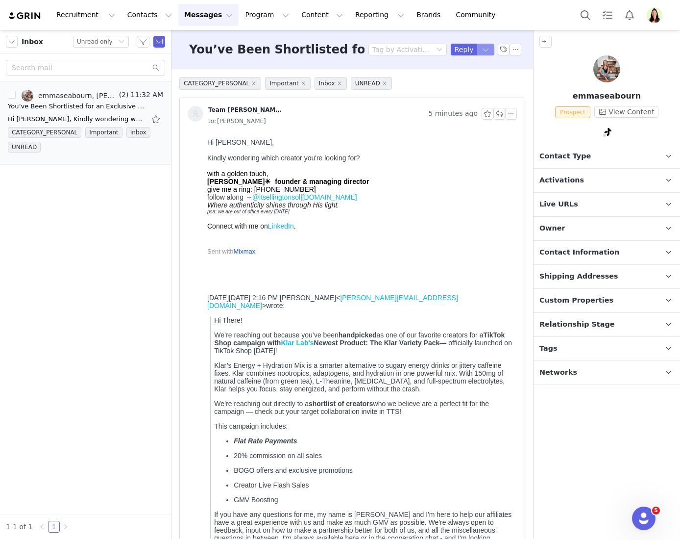
click at [478, 52] on button "button" at bounding box center [487, 50] width 18 height 12
drag, startPoint x: 460, startPoint y: 86, endPoint x: 457, endPoint y: 106, distance: 20.4
click at [460, 86] on li "Reply All" at bounding box center [467, 83] width 42 height 16
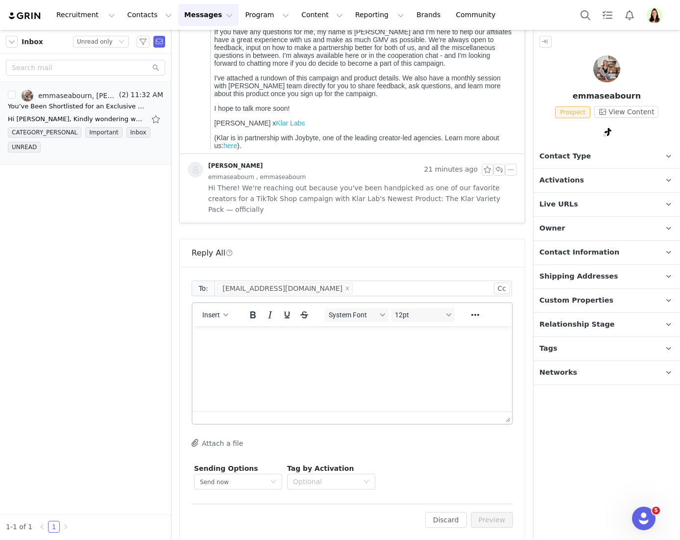
drag, startPoint x: 333, startPoint y: 354, endPoint x: 351, endPoint y: 361, distance: 19.4
click at [333, 352] on html at bounding box center [353, 339] width 320 height 26
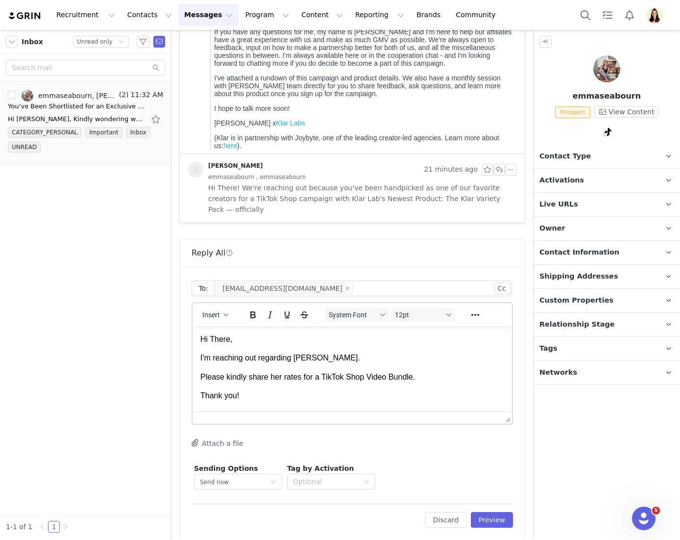
scroll to position [8, 0]
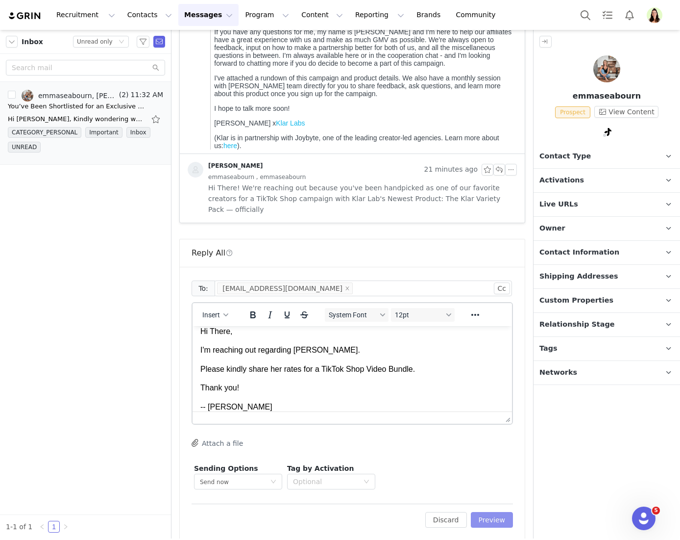
drag, startPoint x: 499, startPoint y: 510, endPoint x: 504, endPoint y: 513, distance: 6.4
click at [501, 512] on button "Preview" at bounding box center [492, 520] width 43 height 16
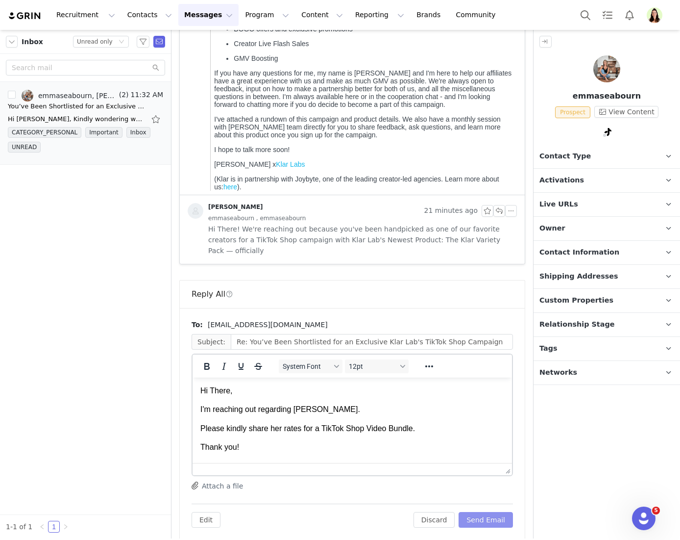
scroll to position [0, 0]
click at [485, 512] on button "Send Email" at bounding box center [486, 520] width 54 height 16
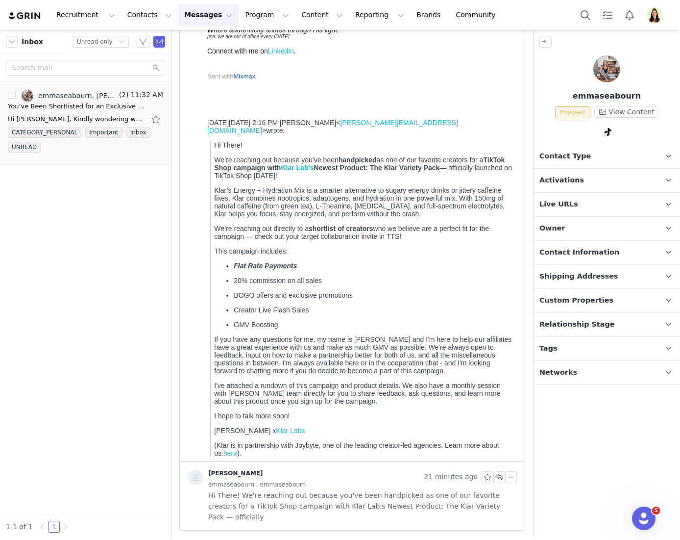
scroll to position [165, 0]
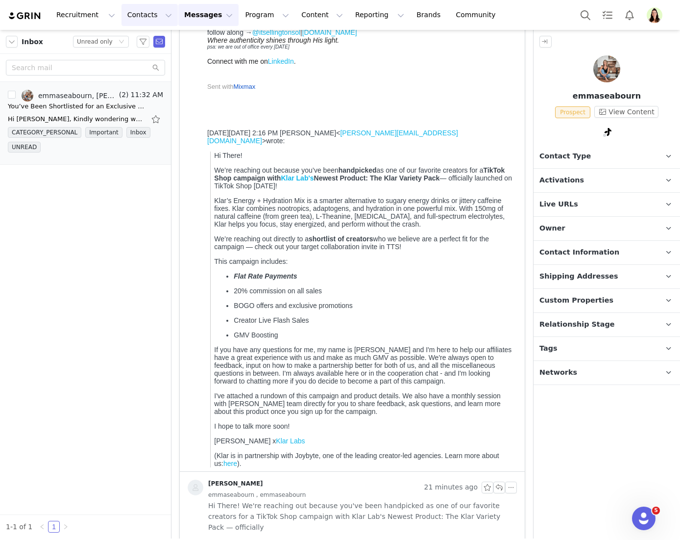
click at [153, 16] on button "Contacts Contacts" at bounding box center [150, 15] width 56 height 22
click at [145, 51] on link "Creators" at bounding box center [153, 43] width 77 height 18
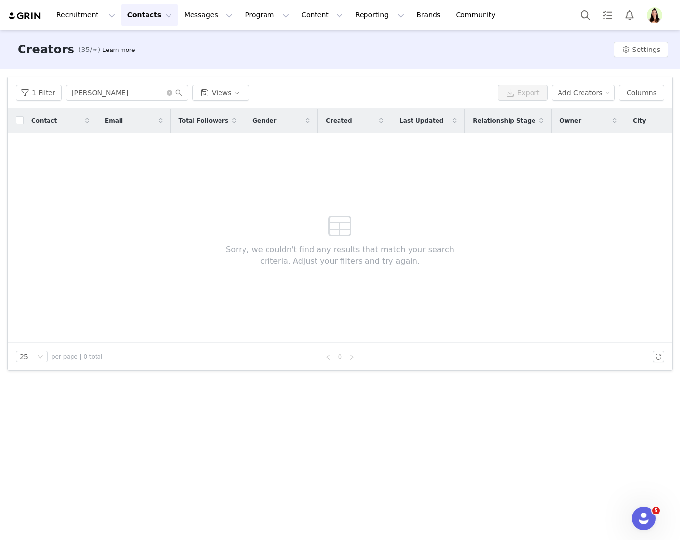
click at [147, 16] on button "Contacts Contacts" at bounding box center [150, 15] width 56 height 22
click at [144, 59] on p "Prospects" at bounding box center [139, 61] width 33 height 10
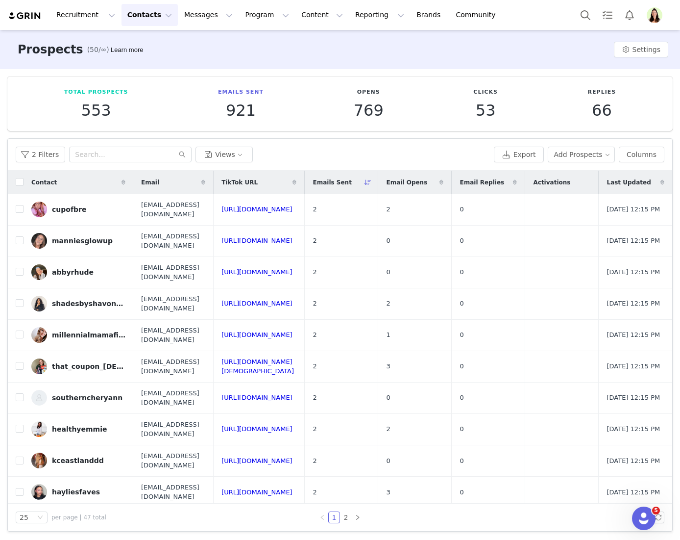
click at [161, 10] on button "Contacts Contacts" at bounding box center [150, 15] width 56 height 22
click at [193, 17] on button "Messages Messages" at bounding box center [208, 15] width 60 height 22
click at [124, 16] on button "Contacts Contacts" at bounding box center [150, 15] width 56 height 22
click at [144, 37] on link "Creators" at bounding box center [153, 43] width 77 height 18
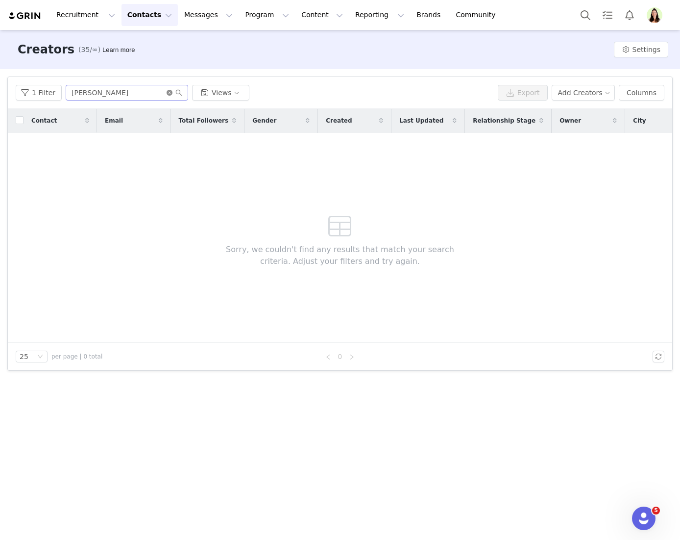
drag, startPoint x: 166, startPoint y: 94, endPoint x: 154, endPoint y: 52, distance: 42.7
click at [167, 94] on icon "icon: close-circle" at bounding box center [170, 93] width 6 height 6
drag, startPoint x: 144, startPoint y: 14, endPoint x: 146, endPoint y: 21, distance: 6.7
click at [144, 14] on button "Contacts Contacts" at bounding box center [150, 15] width 56 height 22
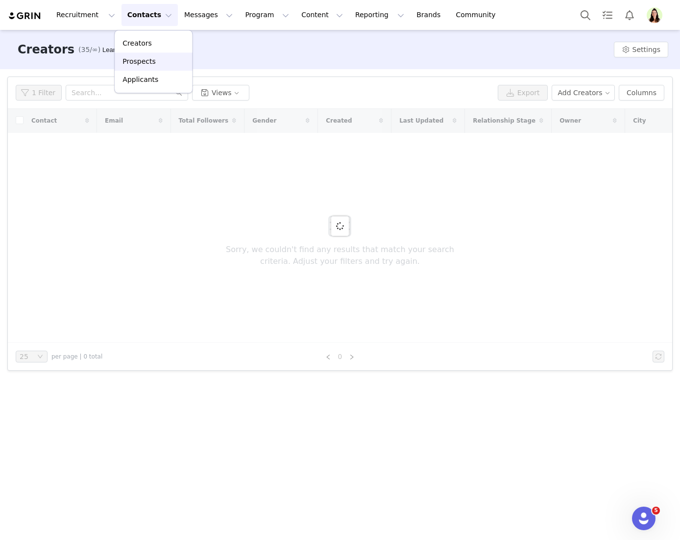
click at [153, 55] on link "Prospects" at bounding box center [153, 61] width 77 height 18
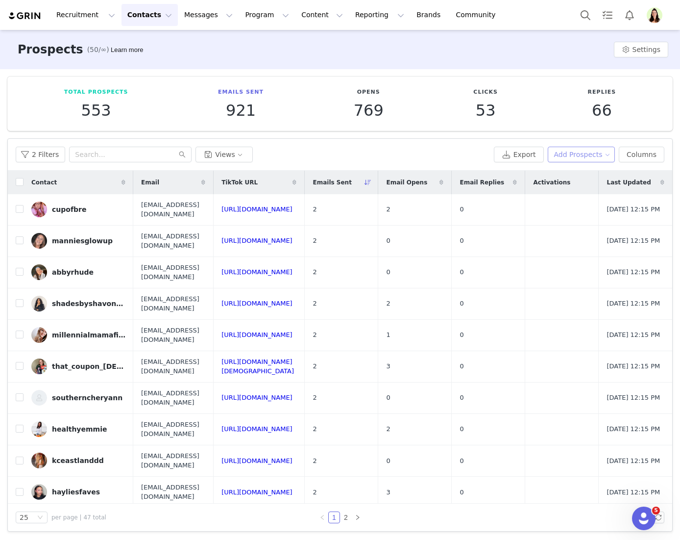
click at [599, 150] on button "Add Prospects" at bounding box center [582, 155] width 68 height 16
click at [599, 151] on button "Add Prospects" at bounding box center [582, 155] width 68 height 16
click at [587, 156] on button "Add Prospects" at bounding box center [582, 155] width 68 height 16
click at [581, 174] on span "Add a Prospect" at bounding box center [581, 174] width 51 height 11
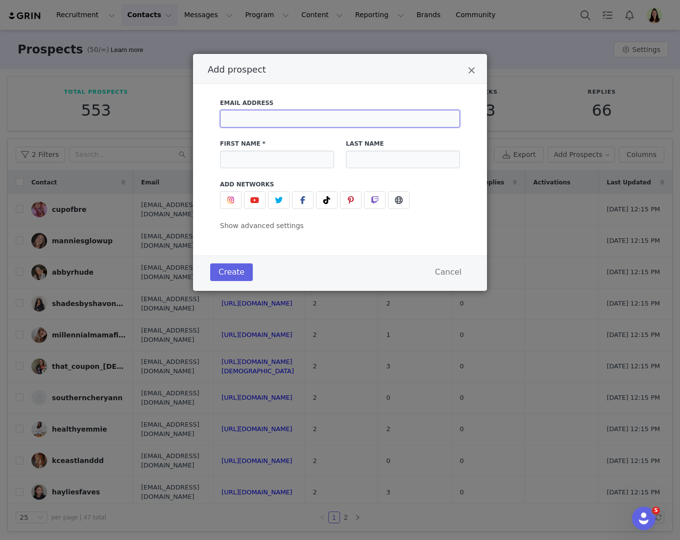
click at [290, 117] on input "Add prospect" at bounding box center [340, 119] width 240 height 18
paste input "[PERSON_NAME][EMAIL_ADDRESS][DOMAIN_NAME]"
type input "[PERSON_NAME][EMAIL_ADDRESS][DOMAIN_NAME]"
click at [263, 150] on div "First Name *" at bounding box center [277, 153] width 114 height 29
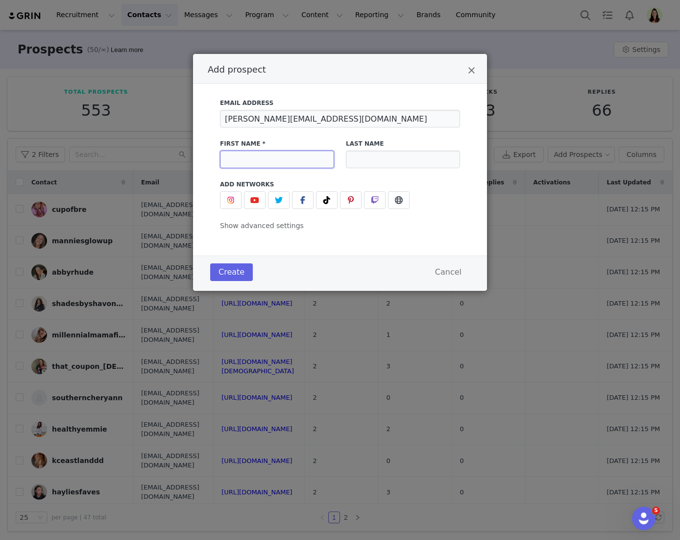
click at [253, 156] on input "Add prospect" at bounding box center [277, 160] width 114 height 18
paste input "coco_holisticwellness"
type input "coco_holisticwellness"
click at [330, 203] on icon "Add prospect" at bounding box center [327, 200] width 7 height 8
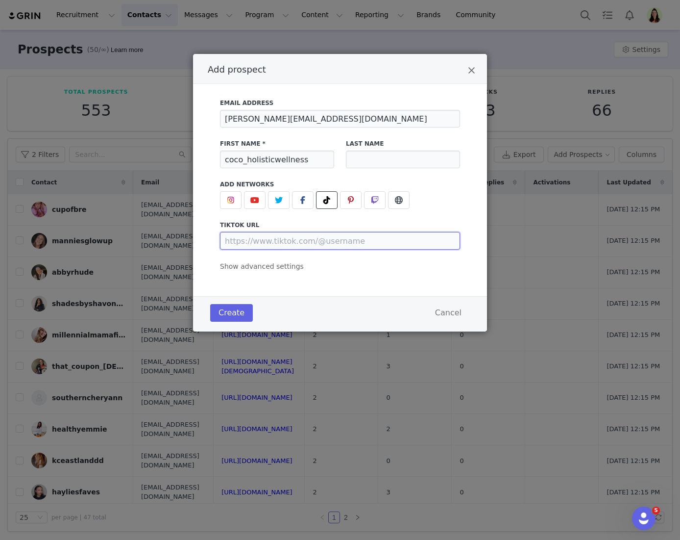
click at [325, 237] on input "Add prospect" at bounding box center [340, 241] width 240 height 18
paste input "https://www.tiktok.com/@coco_holisticwellness"
type input "https://www.tiktok.com/@coco_holisticwellness"
click at [241, 307] on button "Create" at bounding box center [231, 313] width 43 height 18
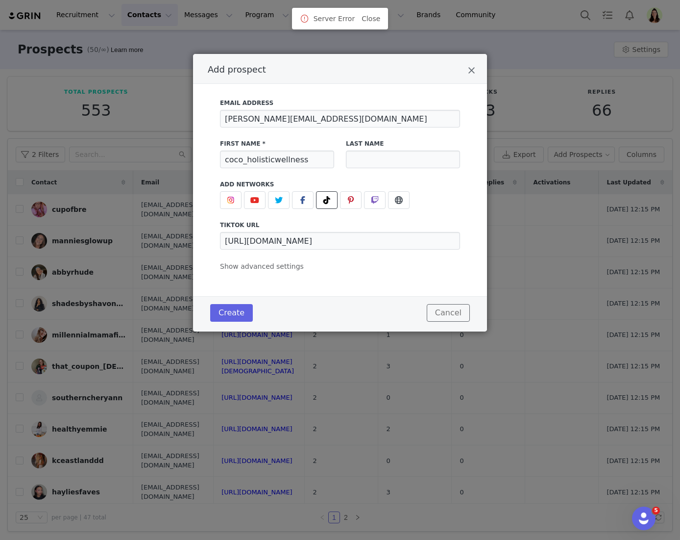
click at [449, 317] on button "Cancel" at bounding box center [448, 313] width 43 height 18
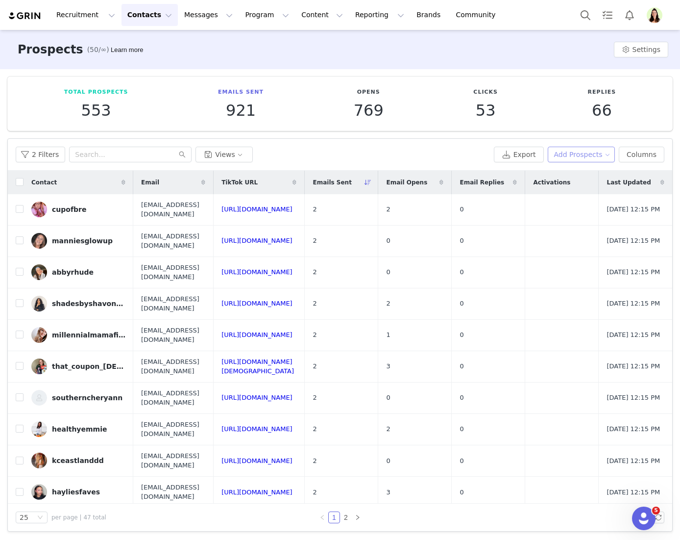
click at [580, 154] on button "Add Prospects" at bounding box center [582, 155] width 68 height 16
click at [576, 174] on span "Add a Prospect" at bounding box center [581, 174] width 51 height 11
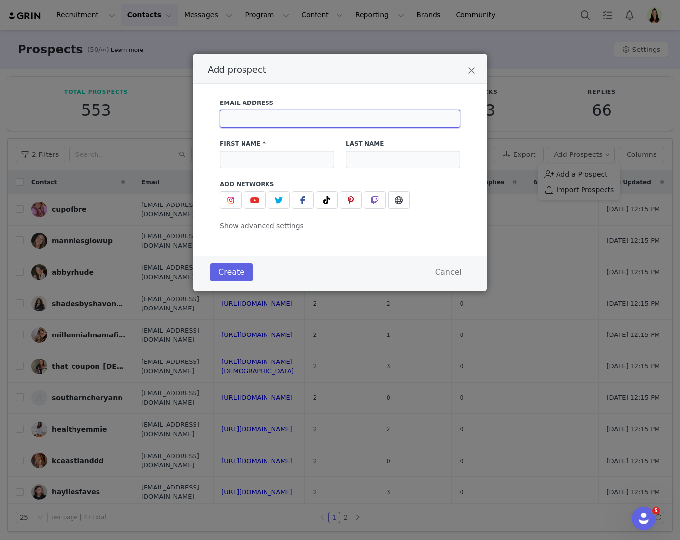
click at [284, 123] on input "Add prospect" at bounding box center [340, 119] width 240 height 18
paste input "GabrielleRswansonLCSW@gmail"
type input "GabrielleRswansonLCSW@gmail.com"
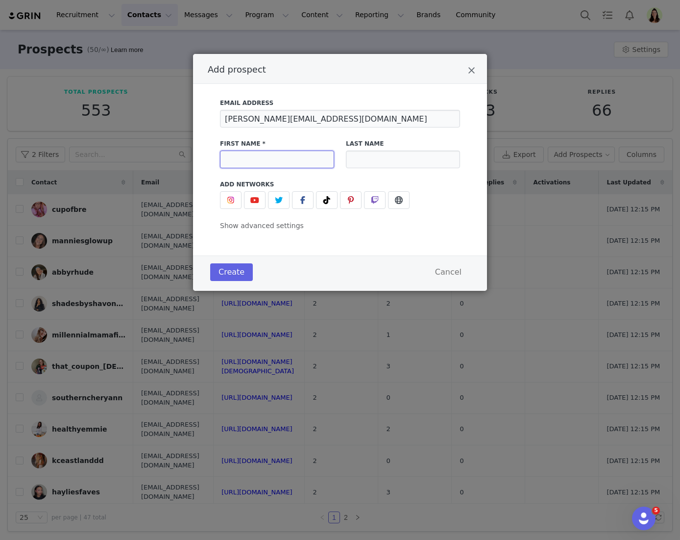
click at [319, 159] on div "Add prospect" at bounding box center [277, 160] width 114 height 18
paste input "talkwithgab"
type input "talkwithgab"
click at [331, 195] on span "Add prospect" at bounding box center [327, 200] width 12 height 12
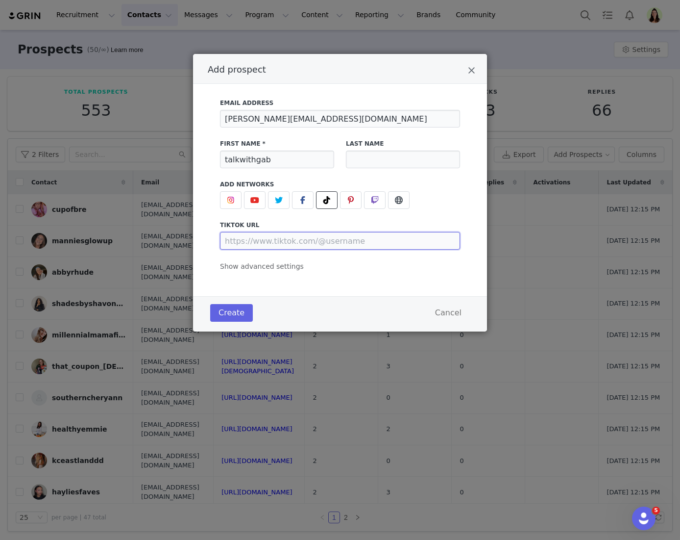
click at [315, 243] on input "Add prospect" at bounding box center [340, 241] width 240 height 18
paste input "https://www.tiktok.com/@talkwithgab"
type input "https://www.tiktok.com/@talkwithgab"
drag, startPoint x: 227, startPoint y: 326, endPoint x: 232, endPoint y: 316, distance: 11.6
click at [227, 326] on div "Create Cancel" at bounding box center [340, 313] width 294 height 35
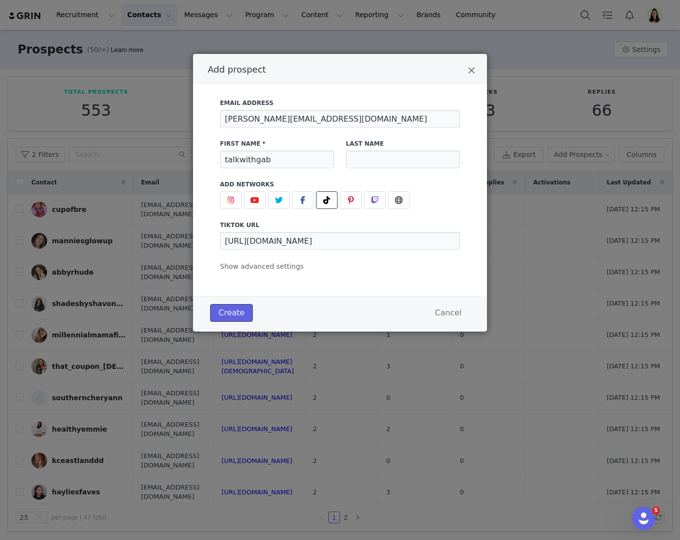
drag, startPoint x: 233, startPoint y: 314, endPoint x: 339, endPoint y: 329, distance: 107.1
click at [233, 314] on button "Create" at bounding box center [231, 313] width 43 height 18
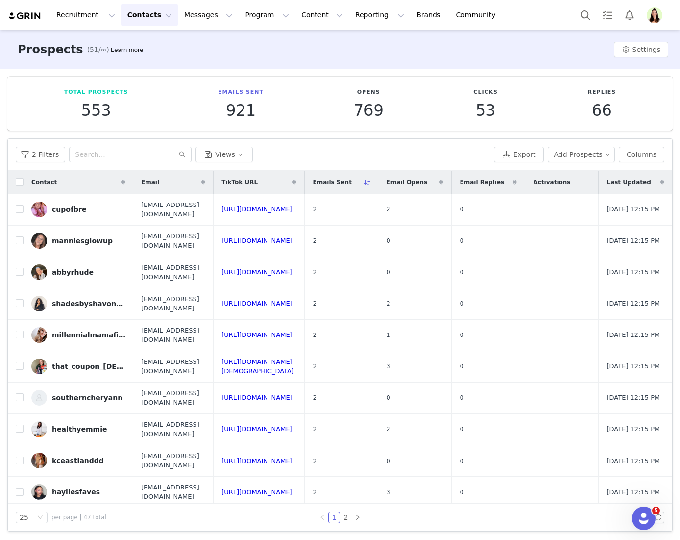
click at [378, 183] on div "Emails Sent" at bounding box center [341, 183] width 73 height 24
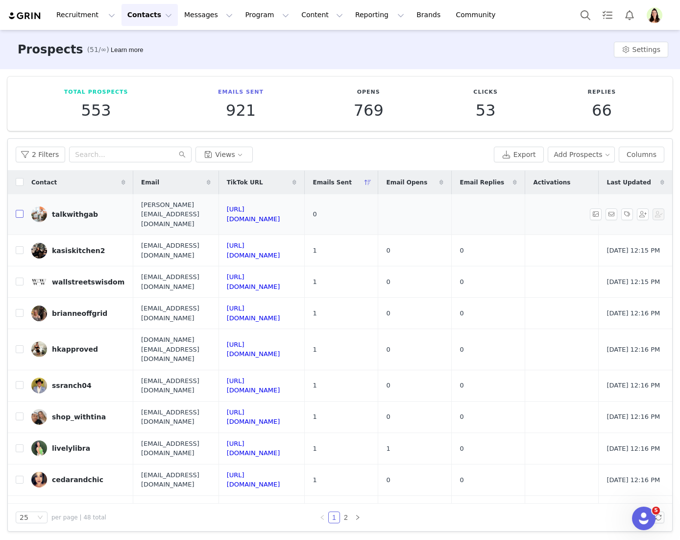
click at [18, 210] on input "checkbox" at bounding box center [20, 214] width 8 height 8
checkbox input "true"
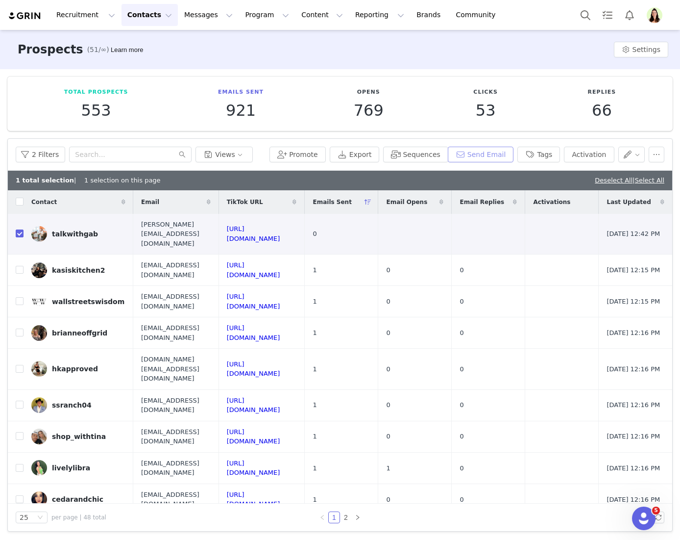
click at [470, 149] on button "Send Email" at bounding box center [481, 155] width 66 height 16
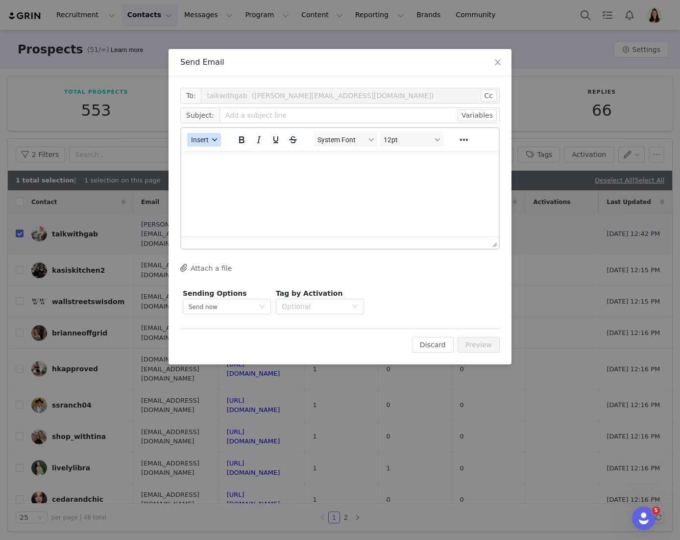
click at [215, 144] on button "Insert" at bounding box center [204, 140] width 34 height 14
click at [216, 153] on div "Insert Template" at bounding box center [239, 157] width 88 height 12
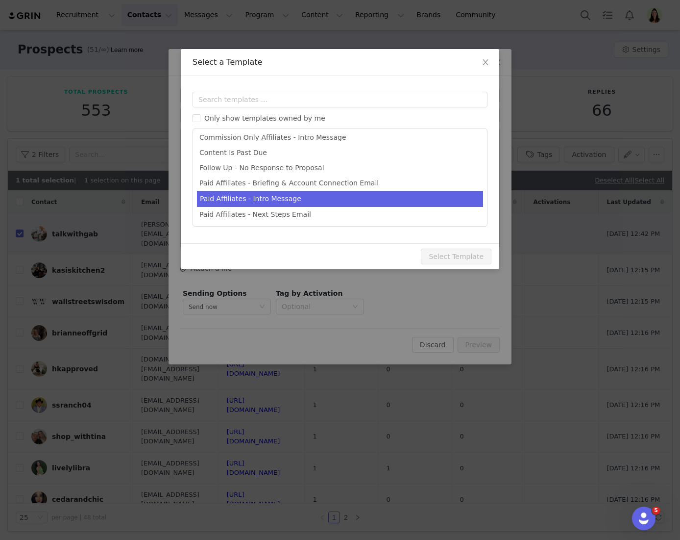
scroll to position [34, 0]
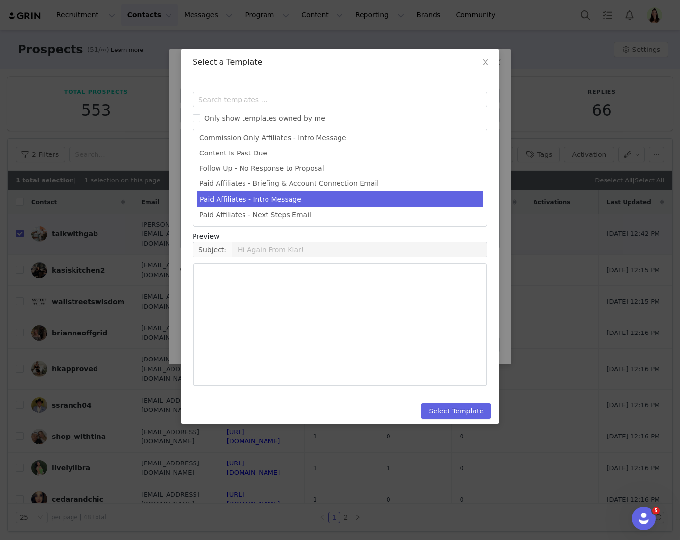
click at [280, 201] on li "Paid Affiliates - Intro Message" at bounding box center [340, 199] width 286 height 16
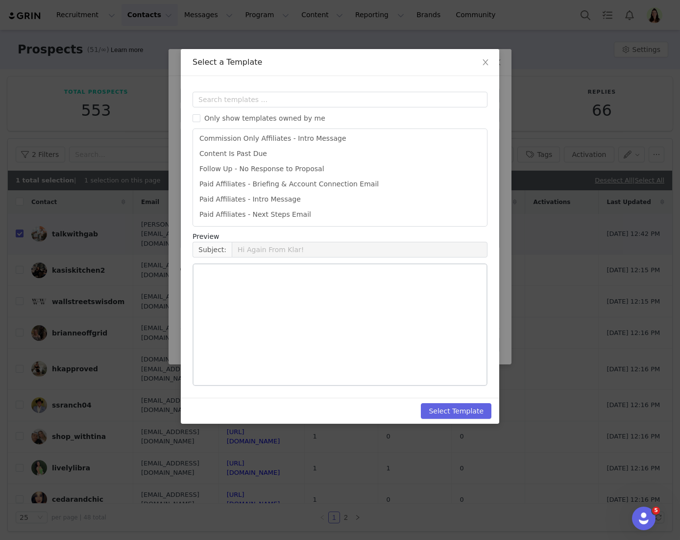
type input "You’ve Been Shortlisted for an Exclusive Klar Lab's TikTok Shop Campaign"
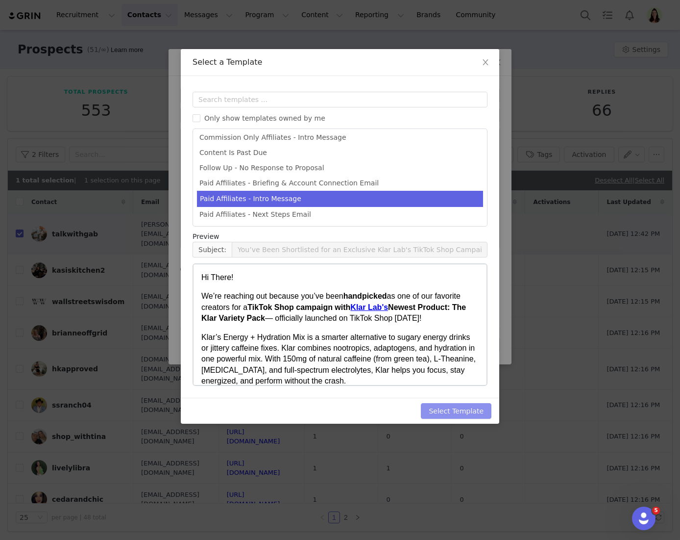
drag, startPoint x: 454, startPoint y: 407, endPoint x: 460, endPoint y: 405, distance: 6.5
click at [454, 408] on button "Select Template" at bounding box center [456, 411] width 71 height 16
type input "You’ve Been Shortlisted for an Exclusive Klar Lab's TikTok Shop Campaign"
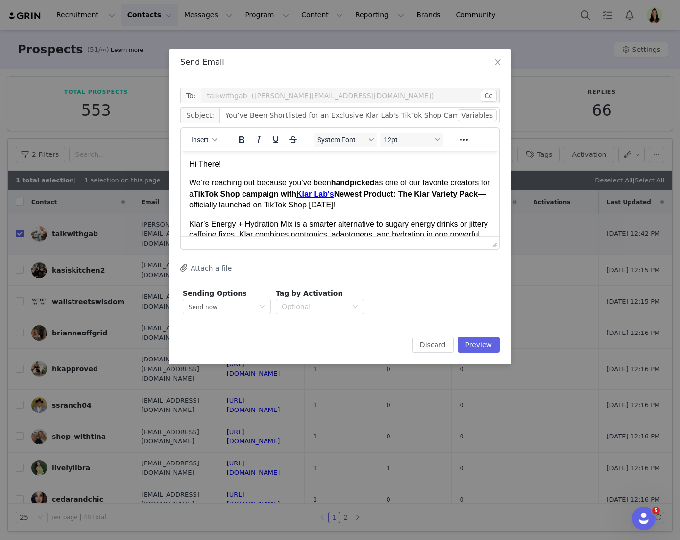
scroll to position [0, 0]
click at [484, 345] on button "Preview" at bounding box center [479, 345] width 43 height 16
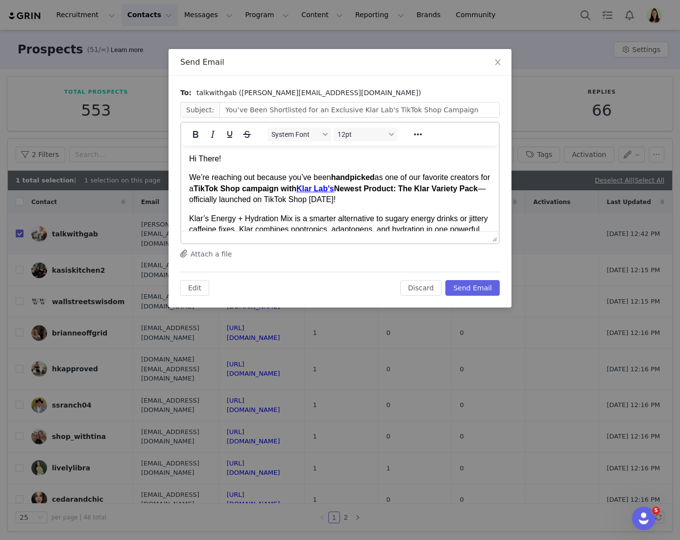
click at [475, 276] on div "Edit Discard Send Email" at bounding box center [340, 284] width 320 height 24
click at [485, 292] on button "Send Email" at bounding box center [473, 288] width 54 height 16
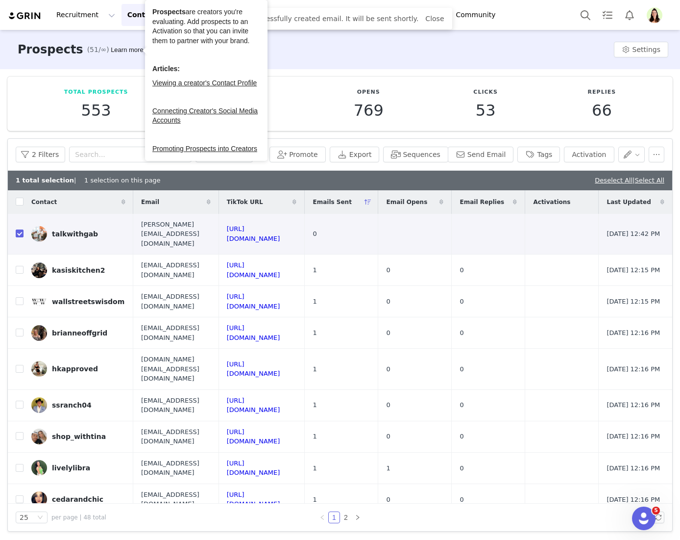
click at [278, 57] on div "Prospects (51/∞) Learn more Settings" at bounding box center [340, 49] width 680 height 39
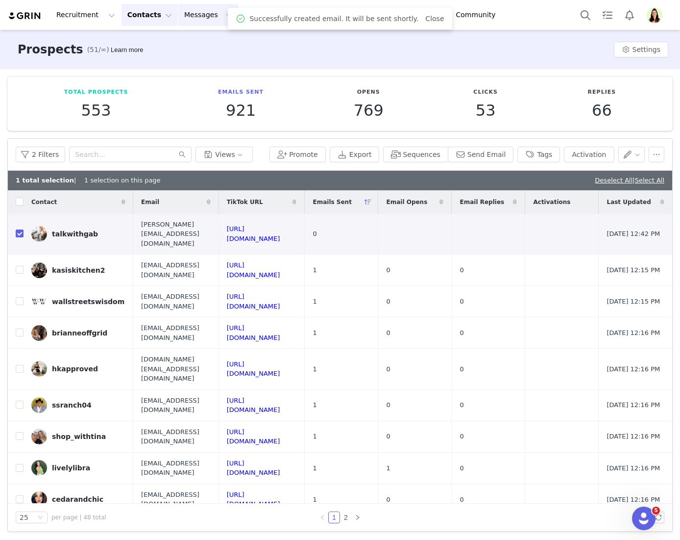
click at [205, 17] on button "Messages Messages" at bounding box center [208, 15] width 60 height 22
click at [194, 59] on div "Inbox" at bounding box center [207, 61] width 66 height 10
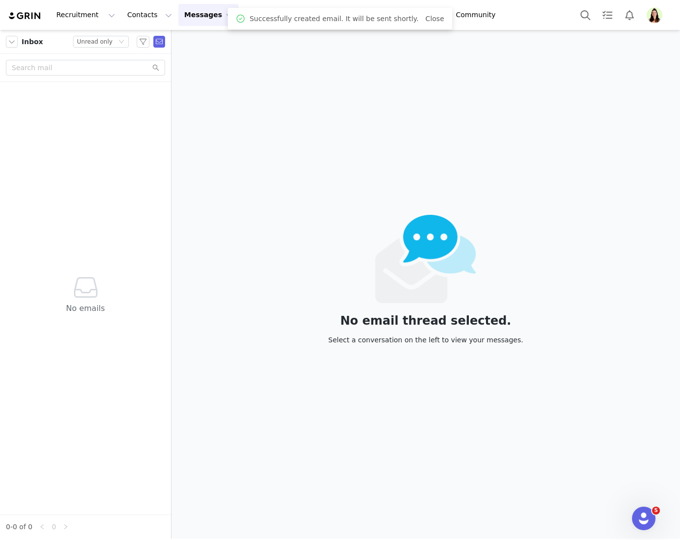
click at [66, 218] on div "No emails" at bounding box center [85, 298] width 163 height 432
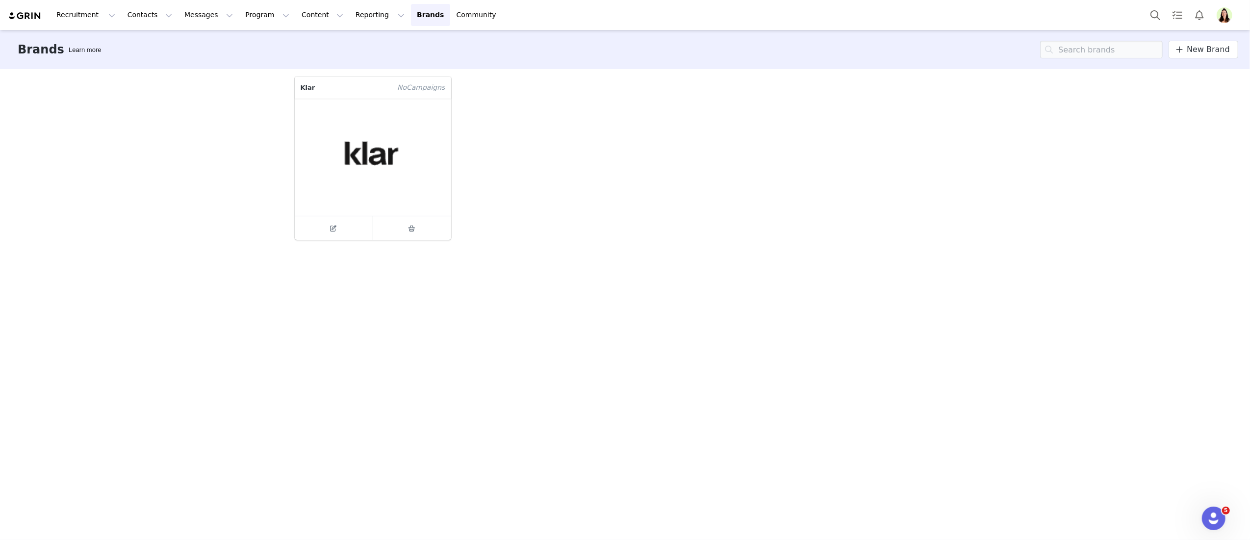
click at [1227, 14] on img "Profile" at bounding box center [1224, 15] width 16 height 16
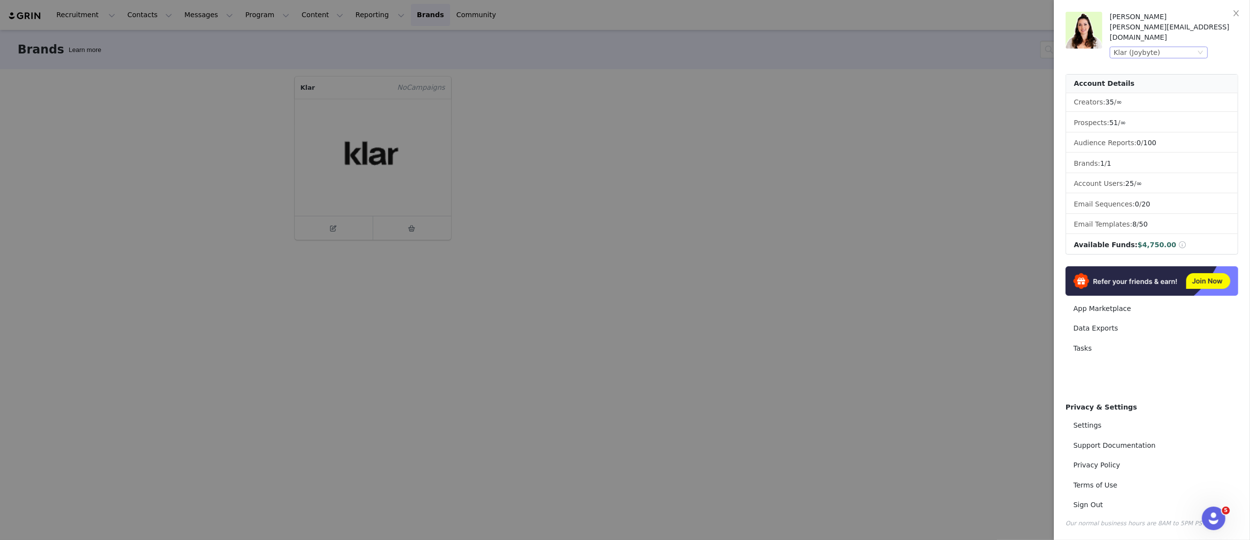
click at [1183, 47] on div "Klar (Joybyte)" at bounding box center [1154, 52] width 82 height 11
click at [648, 269] on div at bounding box center [625, 270] width 1250 height 540
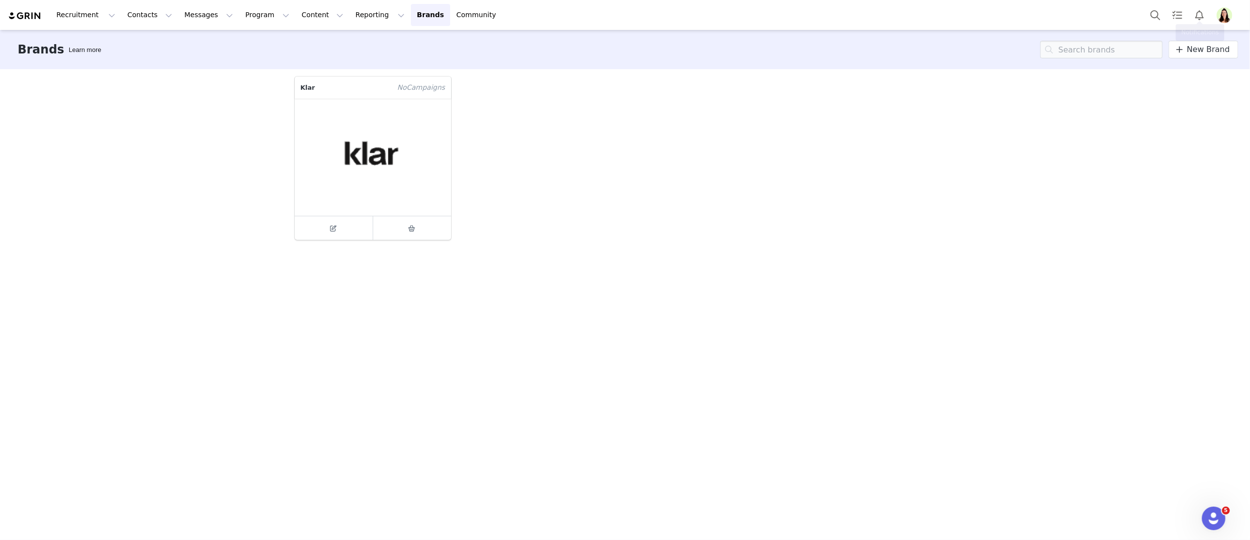
click at [1228, 15] on img "Profile" at bounding box center [1224, 15] width 16 height 16
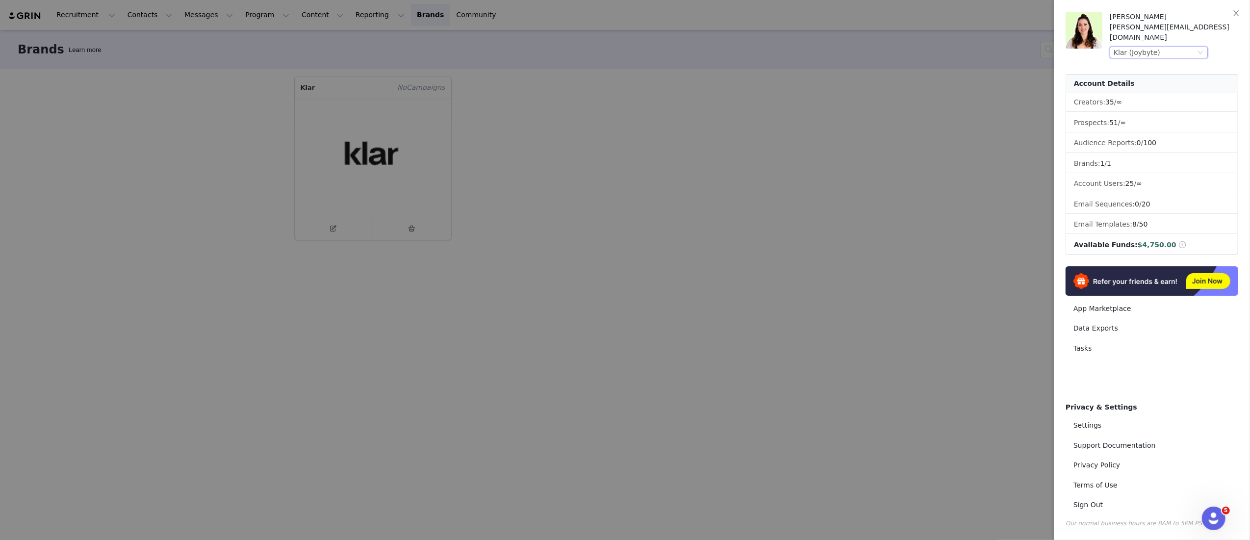
click at [1173, 47] on div "Klar (Joybyte)" at bounding box center [1154, 52] width 82 height 11
click at [1156, 102] on li "Bakeful (Joybyte)" at bounding box center [1177, 98] width 137 height 16
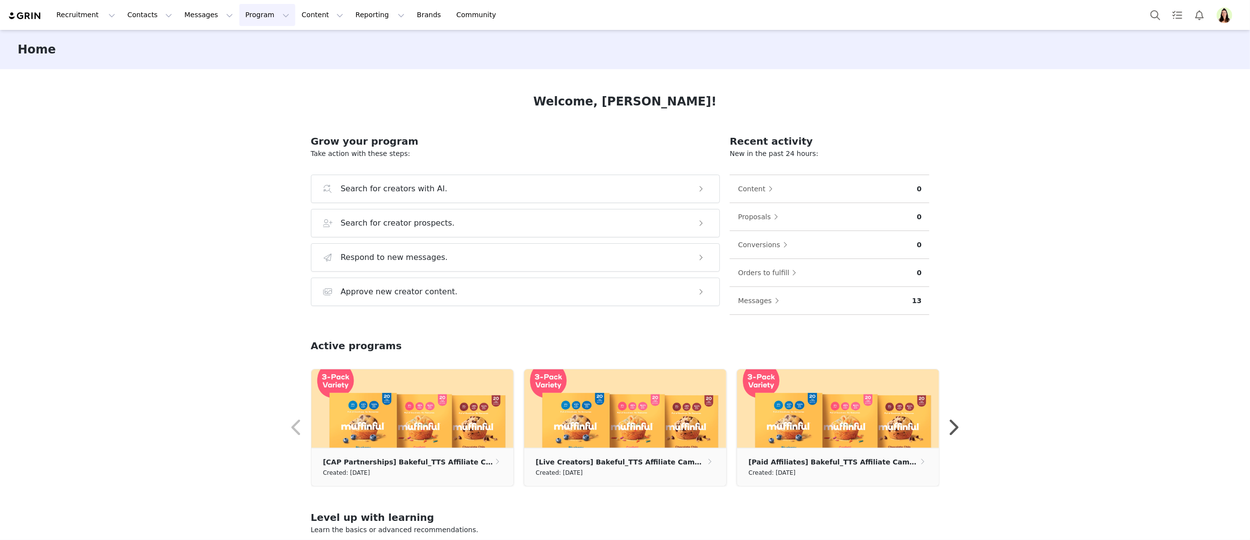
click at [251, 17] on button "Program Program" at bounding box center [267, 15] width 56 height 22
click at [253, 40] on p "Activations" at bounding box center [251, 43] width 38 height 10
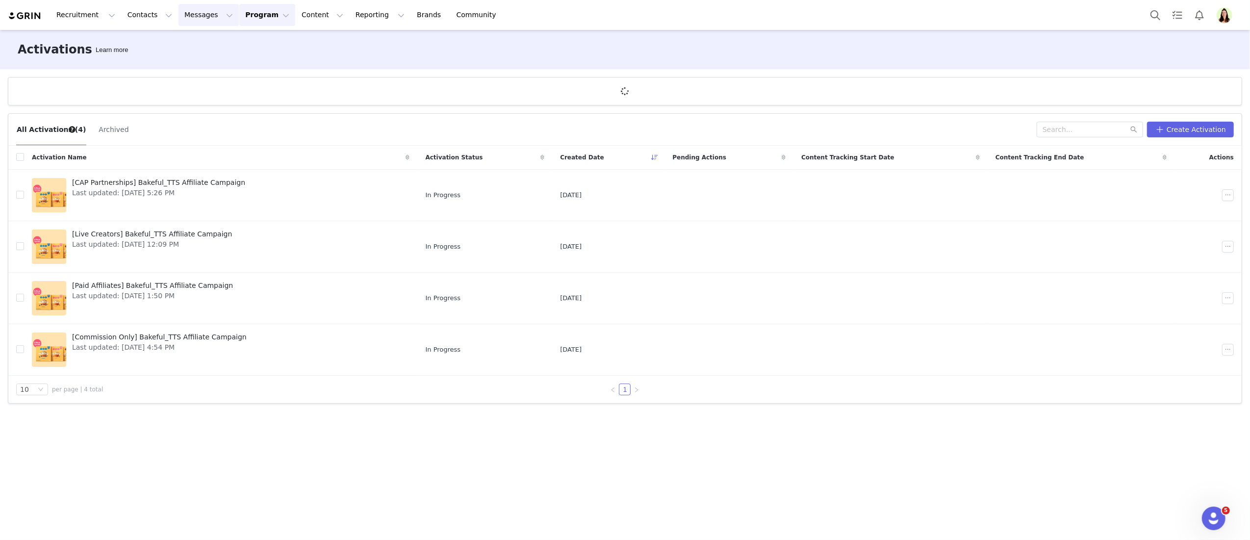
click at [193, 13] on button "Messages Messages" at bounding box center [208, 15] width 60 height 22
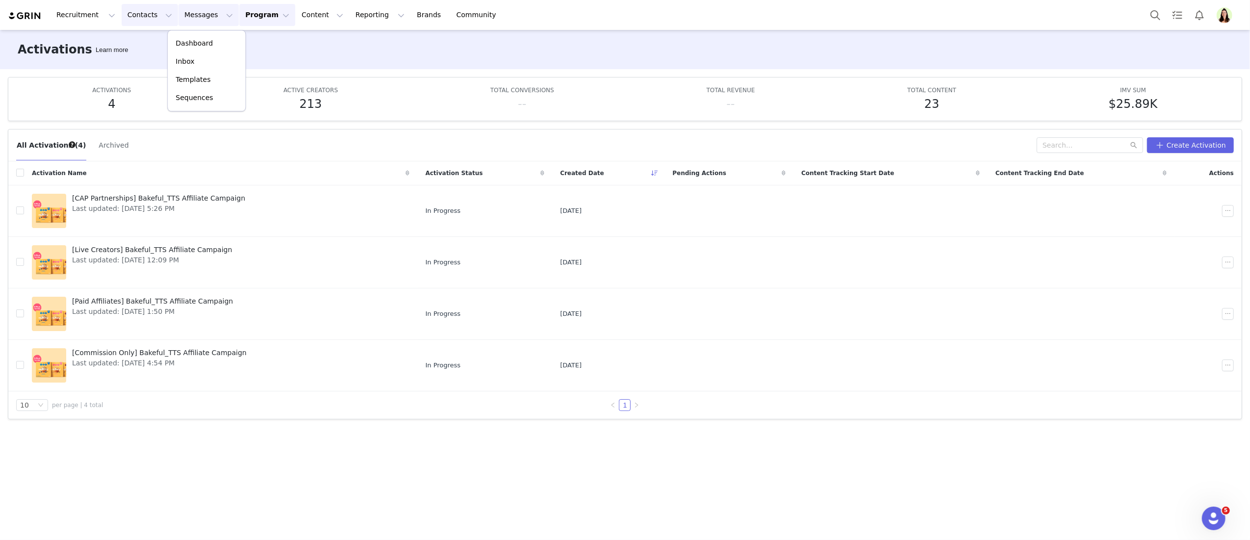
click at [143, 23] on button "Contacts Contacts" at bounding box center [150, 15] width 56 height 22
click at [144, 46] on p "Creators" at bounding box center [137, 43] width 29 height 10
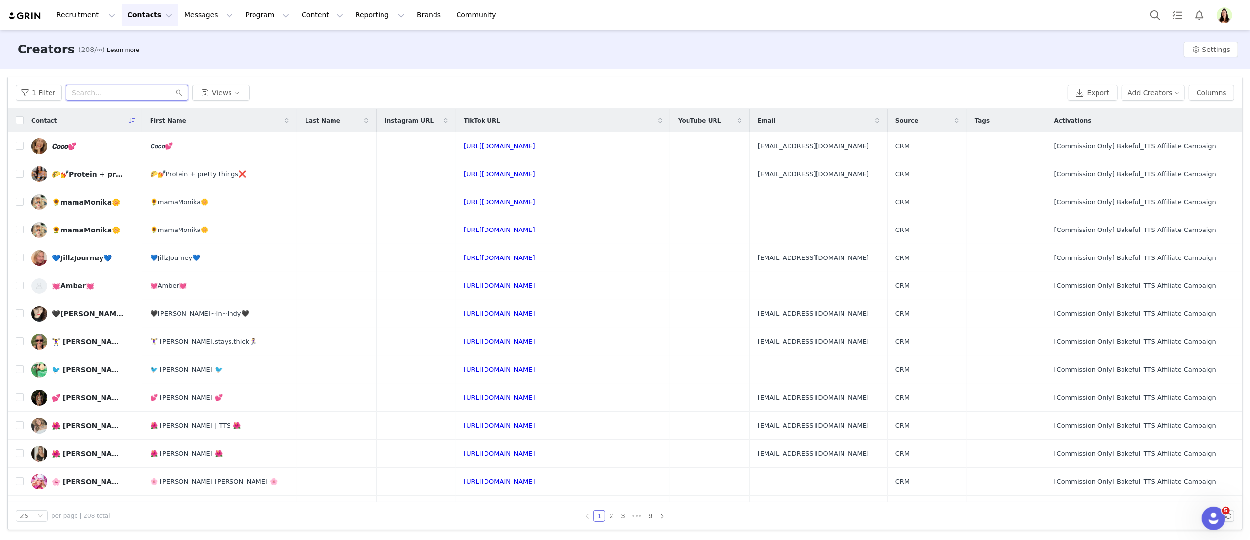
click at [98, 94] on input "text" at bounding box center [127, 93] width 123 height 16
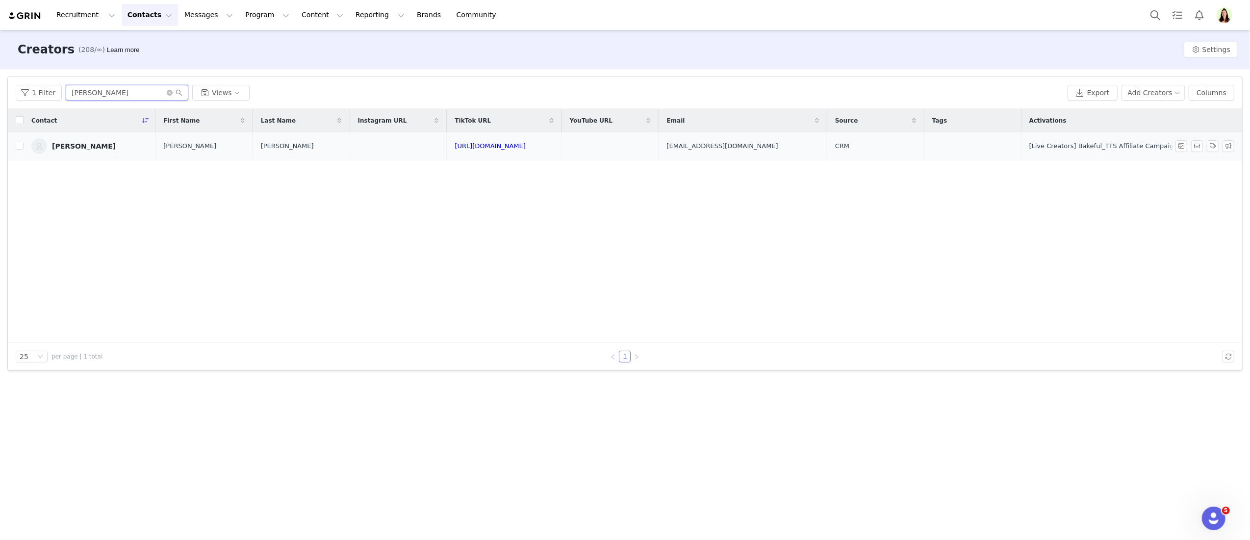
type input "heather"
click at [86, 145] on div "Heather Allen" at bounding box center [84, 146] width 64 height 8
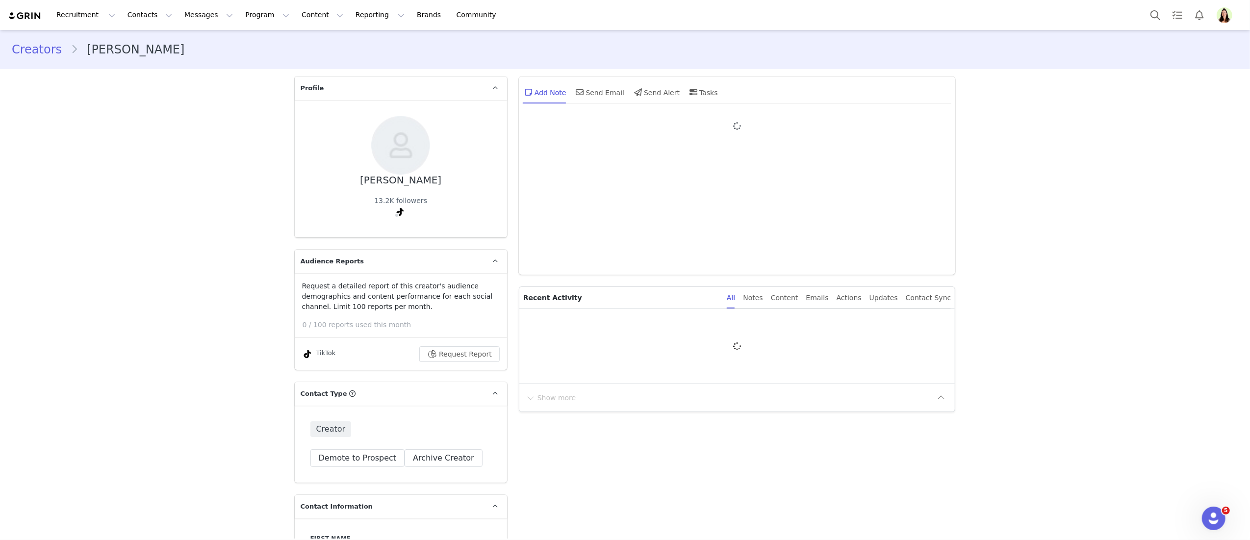
type input "+1 ([GEOGRAPHIC_DATA])"
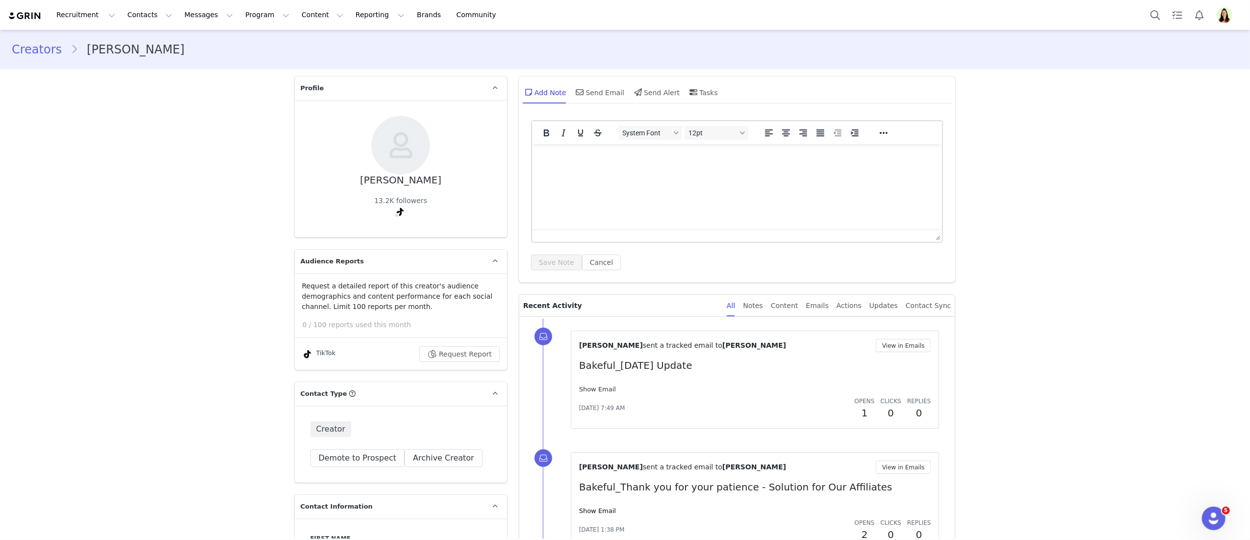
click at [587, 389] on link "Show Email" at bounding box center [597, 388] width 37 height 7
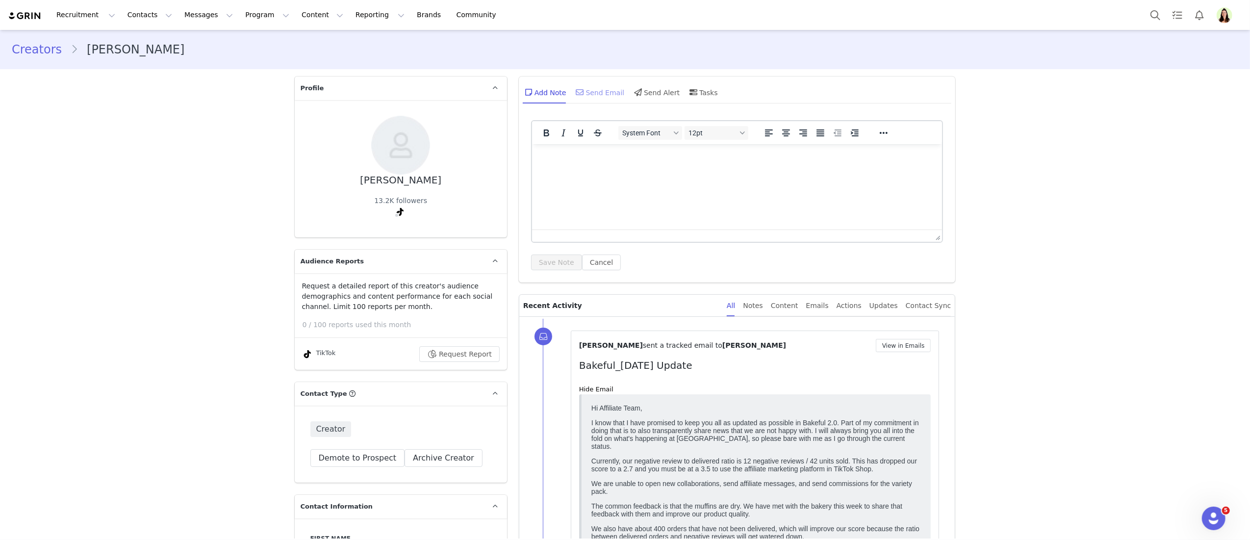
click at [582, 92] on div "Send Email" at bounding box center [599, 92] width 50 height 24
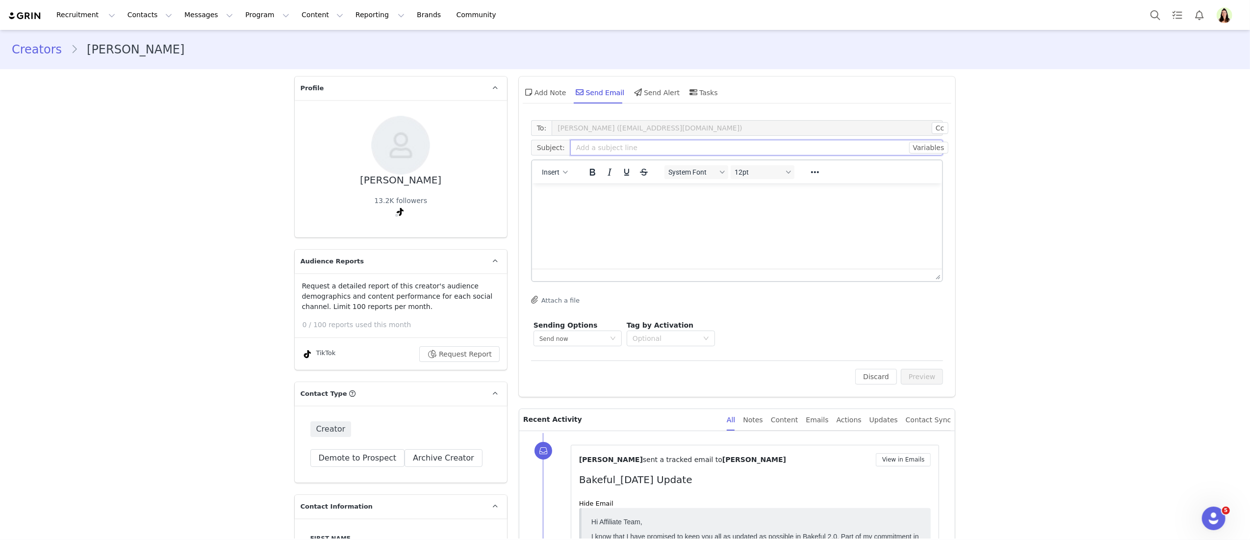
click at [597, 143] on input "text" at bounding box center [756, 148] width 373 height 16
type input "Bakeful_Update for Heather"
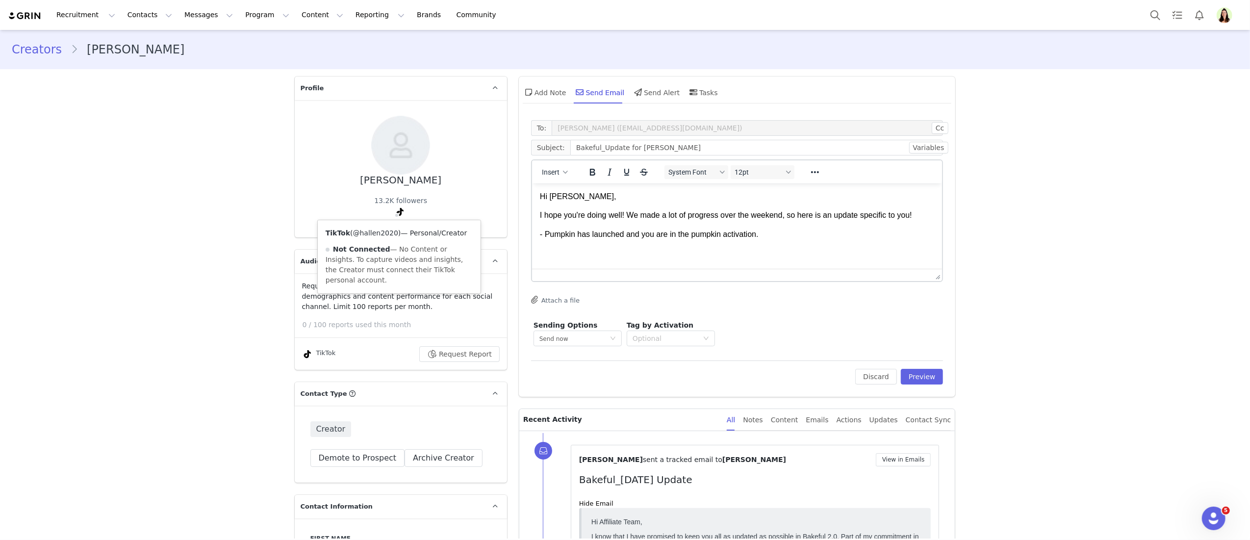
copy link "@hallen2020"
click at [791, 235] on p "- Pumpkin has launched and you are in the pumpkin activation." at bounding box center [736, 233] width 395 height 11
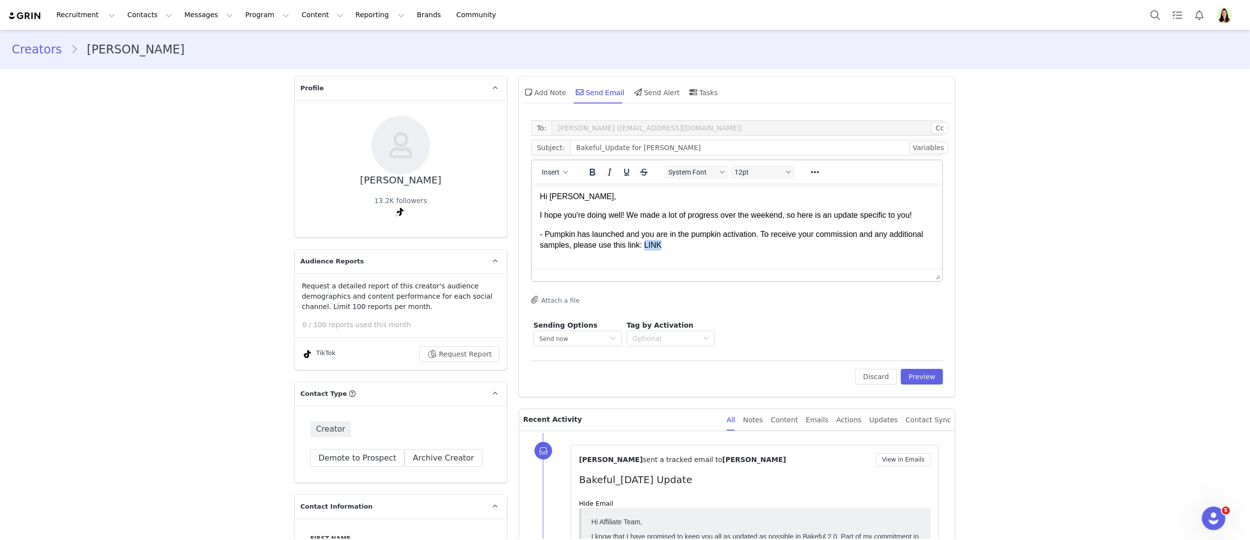
click at [645, 245] on p "- Pumpkin has launched and you are in the pumpkin activation. To receive your c…" at bounding box center [736, 239] width 395 height 22
click at [675, 243] on p "- Pumpkin has launched and you are in the pumpkin activation. To receive your c…" at bounding box center [736, 239] width 395 height 22
click at [557, 252] on ul "Pumpkin has launched and you are in the pumpkin activation. To receive your com…" at bounding box center [736, 244] width 395 height 33
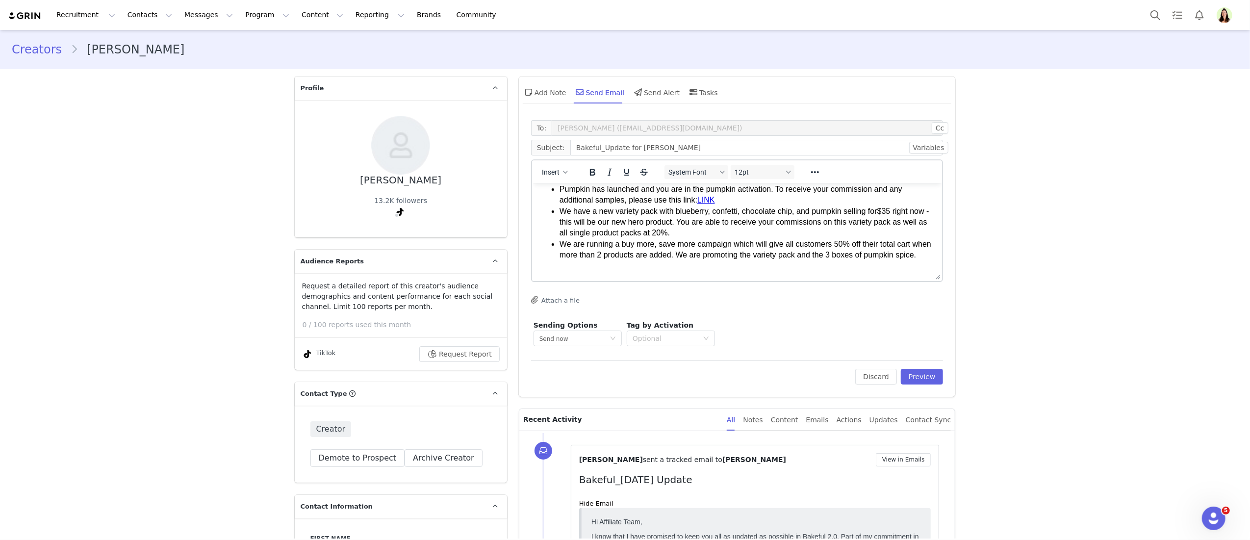
scroll to position [58, 0]
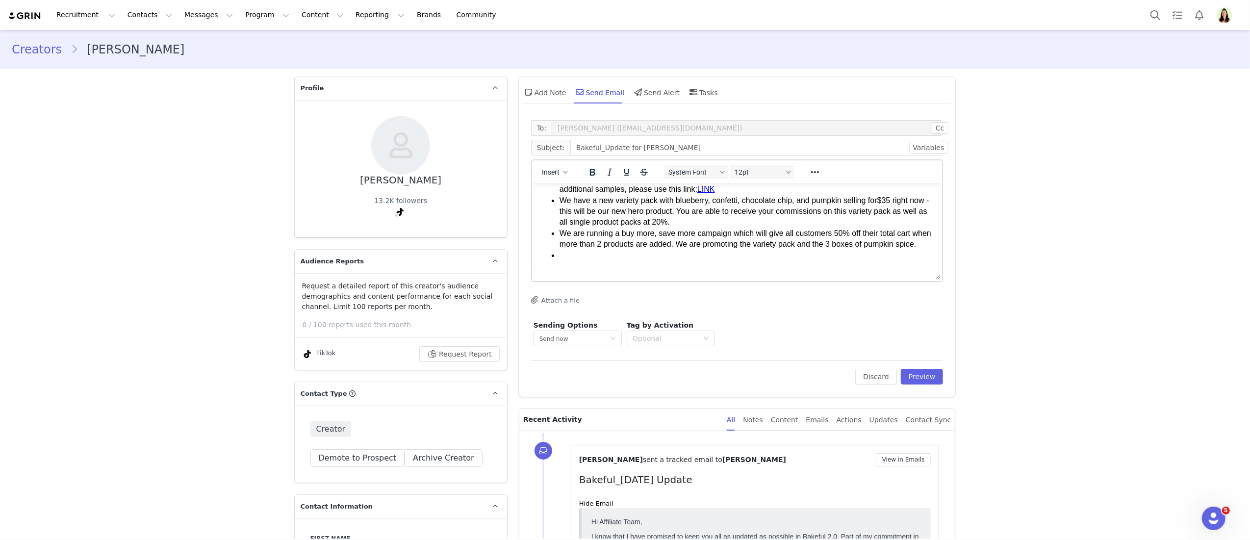
drag, startPoint x: 713, startPoint y: 256, endPoint x: 701, endPoint y: 241, distance: 20.2
click at [701, 241] on li "We are running a buy more, save more campaign which will give all customers 50%…" at bounding box center [746, 238] width 375 height 22
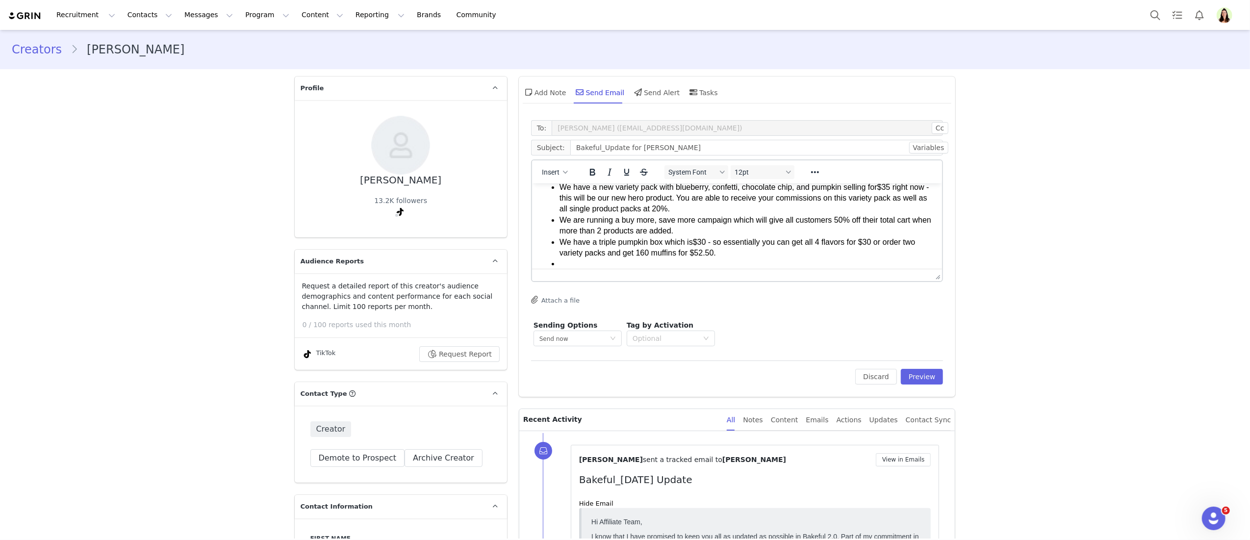
drag, startPoint x: 740, startPoint y: 251, endPoint x: 709, endPoint y: 248, distance: 31.0
click at [709, 248] on li "We have a triple pumpkin box which is $30 - so essentially you can get all 4 fl…" at bounding box center [746, 247] width 375 height 22
drag, startPoint x: 712, startPoint y: 258, endPoint x: 721, endPoint y: 244, distance: 16.7
click at [712, 237] on ul "Pumpkin has launched and you are in the pumpkin activation. To receive your com…" at bounding box center [736, 219] width 395 height 121
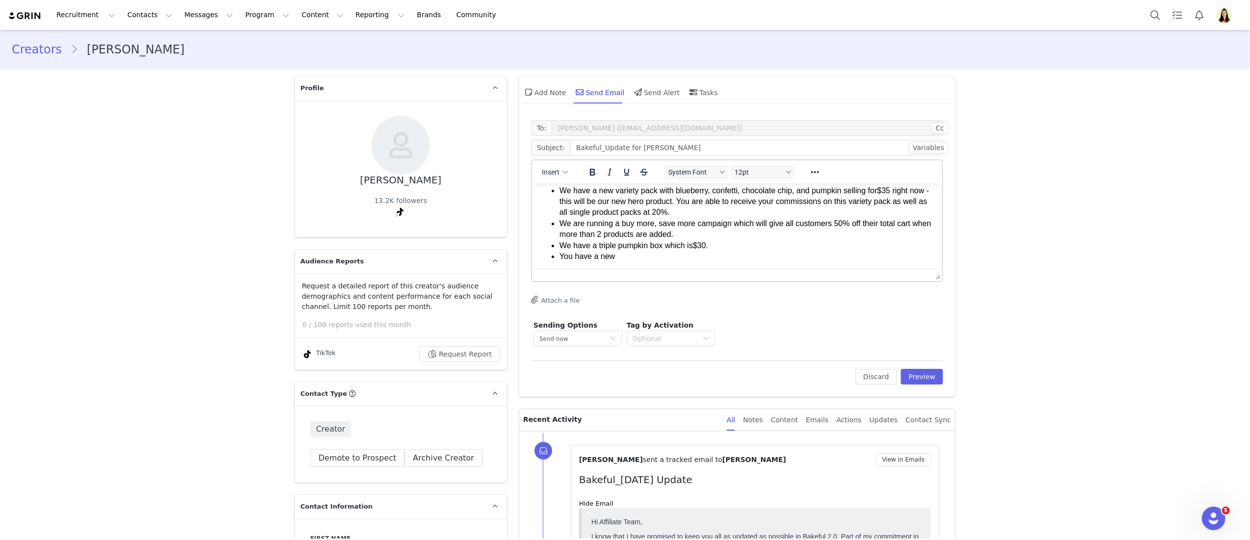
click at [694, 256] on li "You have a new" at bounding box center [746, 256] width 375 height 11
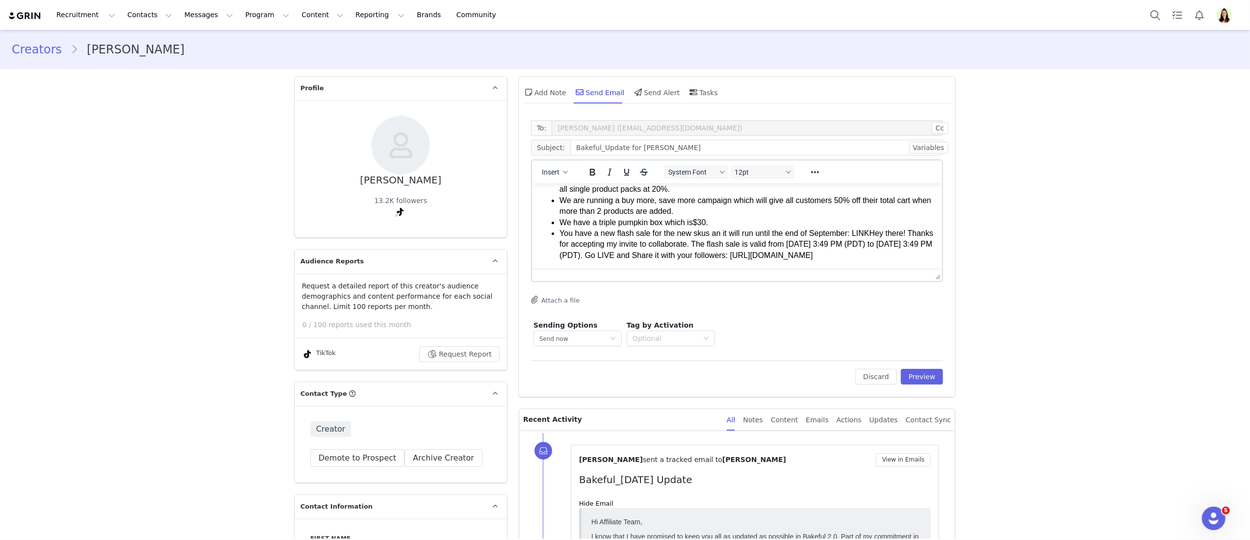
click at [555, 260] on ul "Pumpkin has launched and you are in the pumpkin activation. To receive your com…" at bounding box center [736, 200] width 395 height 121
click at [873, 229] on li "You have a new flash sale for the new skus an it will run until the end of Sept…" at bounding box center [746, 243] width 375 height 33
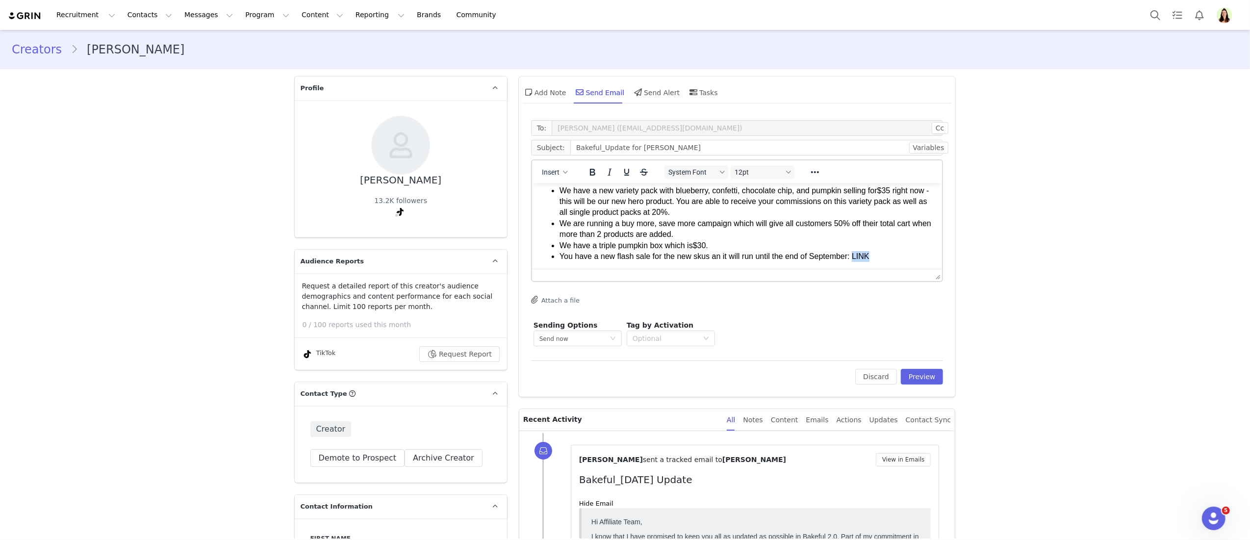
click at [856, 255] on li "You have a new flash sale for the new skus an it will run until the end of Sept…" at bounding box center [746, 256] width 375 height 11
click at [892, 254] on li "You have a new flash sale for the new skus an it will run until the end of Sept…" at bounding box center [746, 256] width 375 height 11
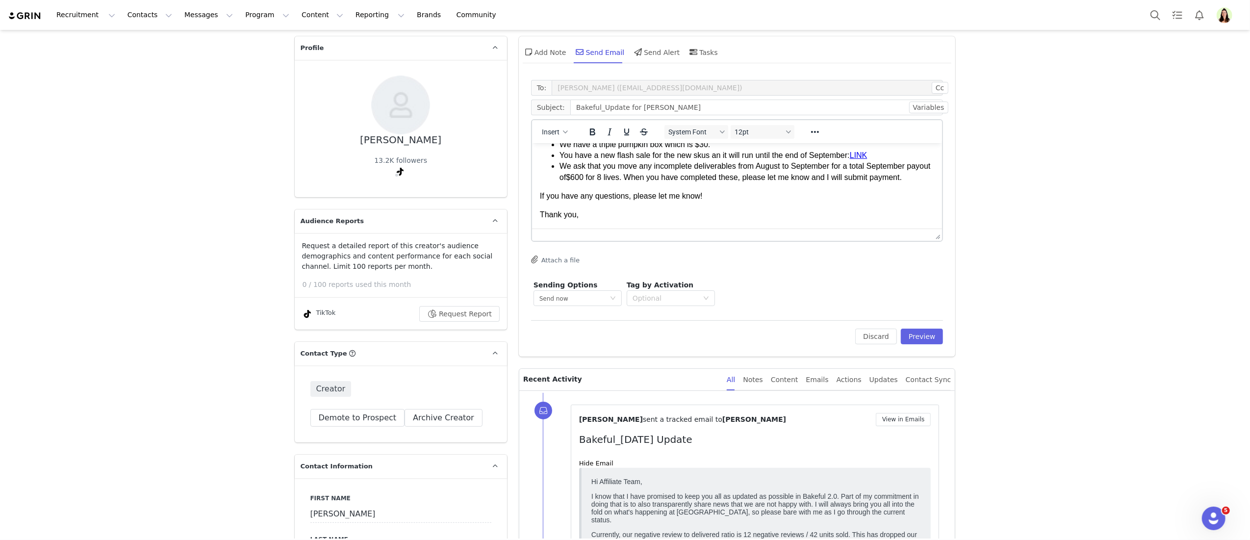
scroll to position [148, 0]
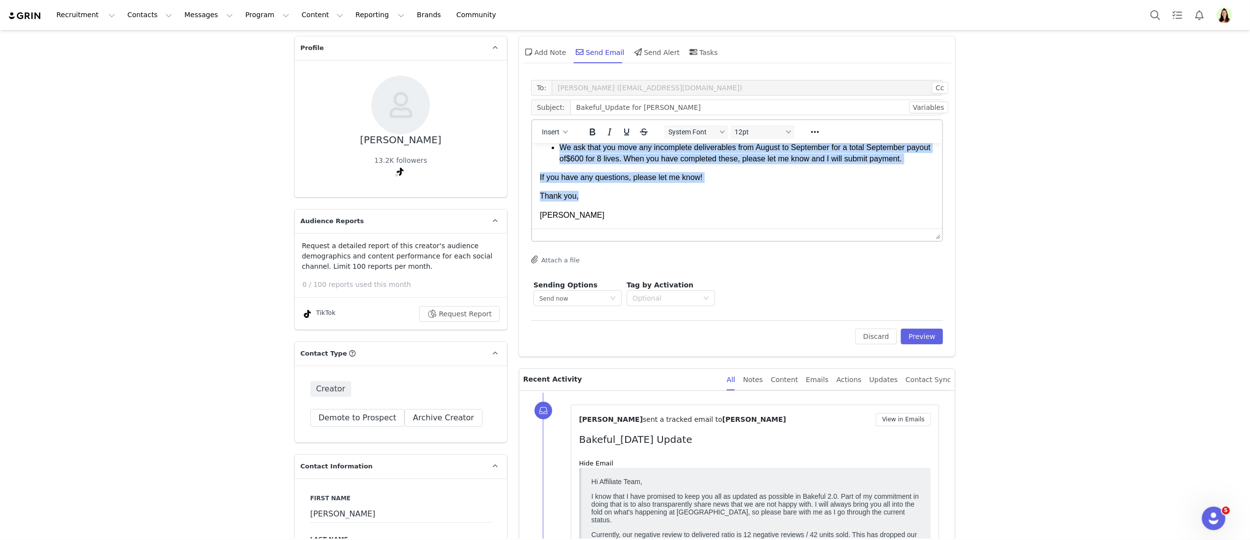
copy body "Hi Heather, I hope you're doing well! We made a lot of progress over the weeken…"
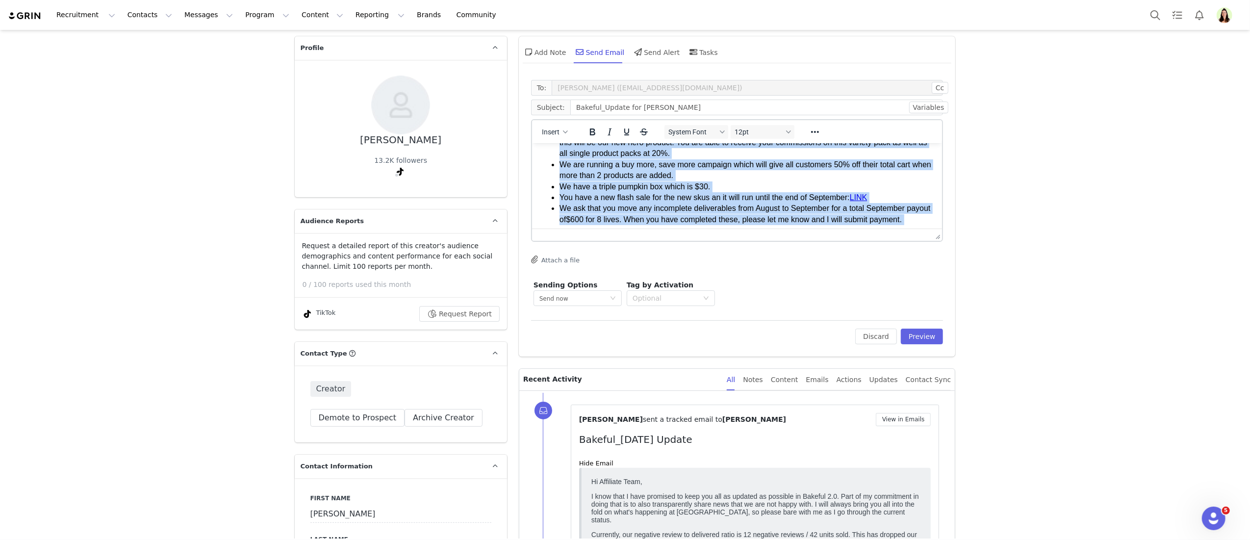
scroll to position [0, 0]
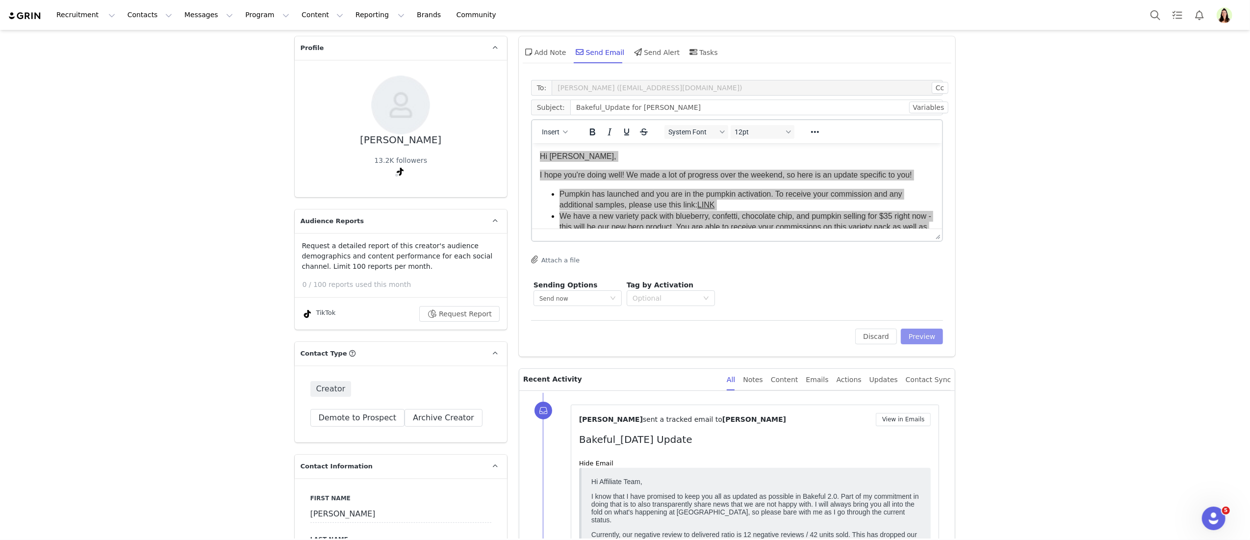
click at [911, 329] on button "Preview" at bounding box center [922, 336] width 43 height 16
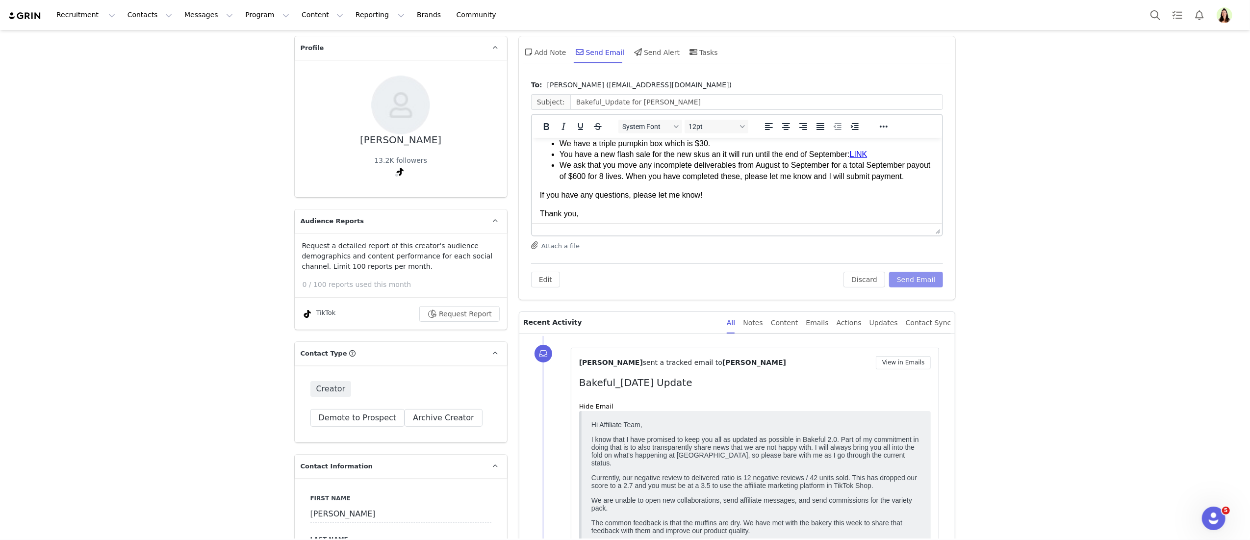
scroll to position [155, 0]
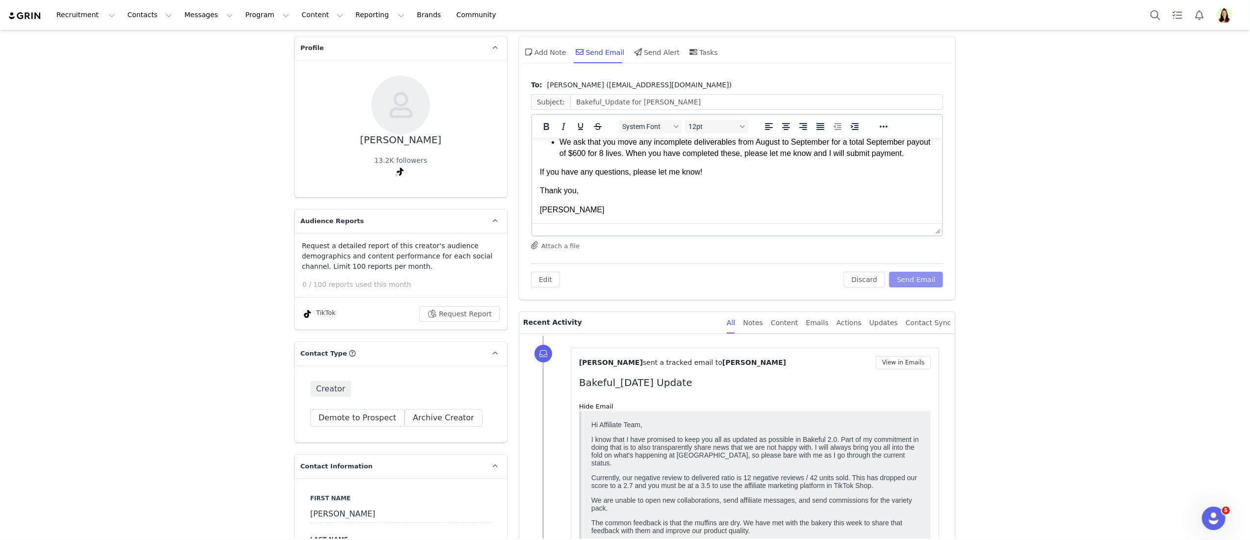
click at [913, 282] on button "Send Email" at bounding box center [916, 280] width 54 height 16
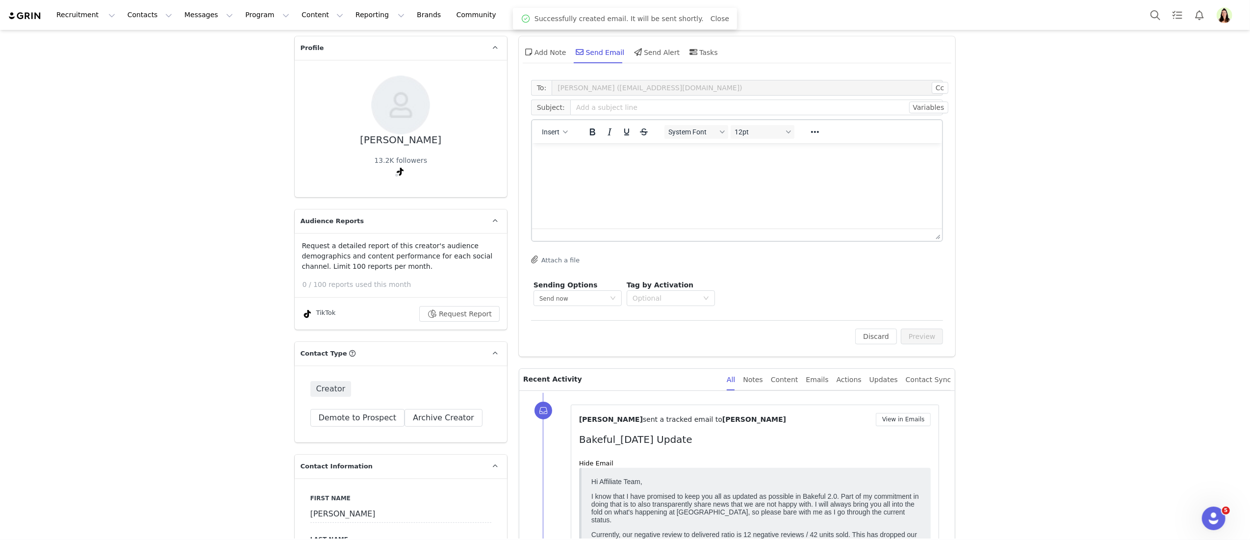
scroll to position [0, 0]
click at [147, 13] on button "Contacts Contacts" at bounding box center [150, 15] width 56 height 22
click at [137, 40] on p "Creators" at bounding box center [137, 43] width 29 height 10
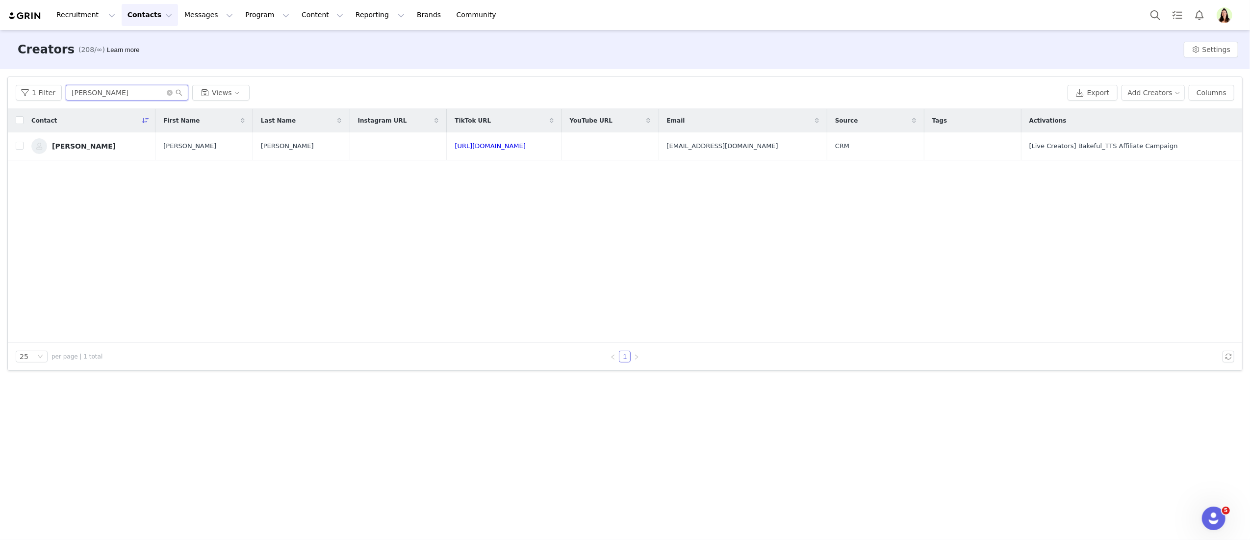
click at [119, 99] on input "heather" at bounding box center [127, 93] width 123 height 16
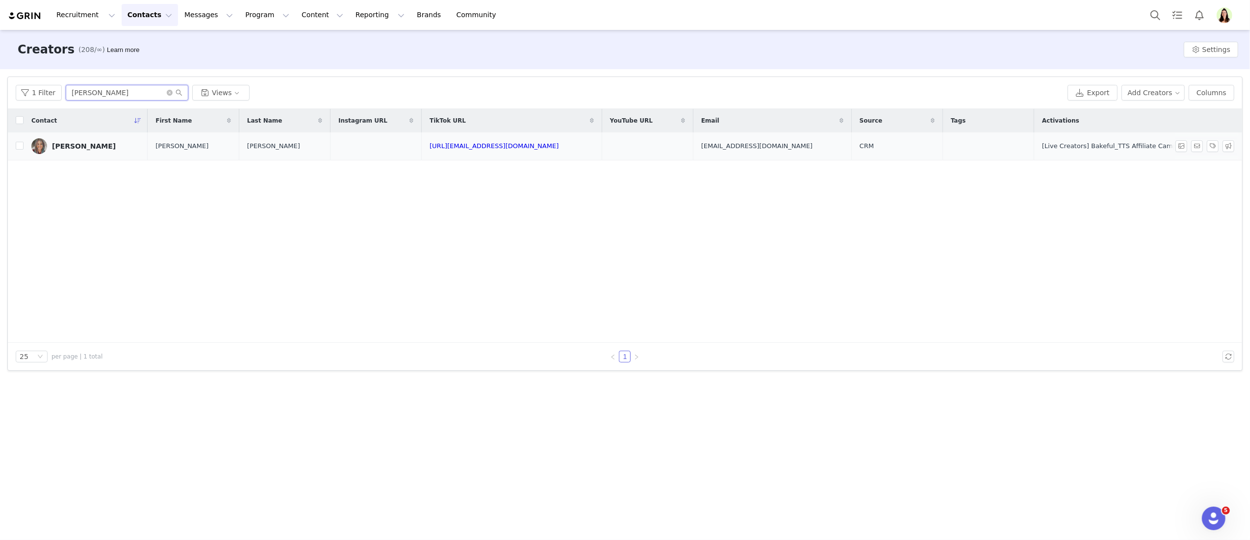
type input "aimee"
click at [91, 143] on div "Aimee Woodring" at bounding box center [84, 146] width 64 height 8
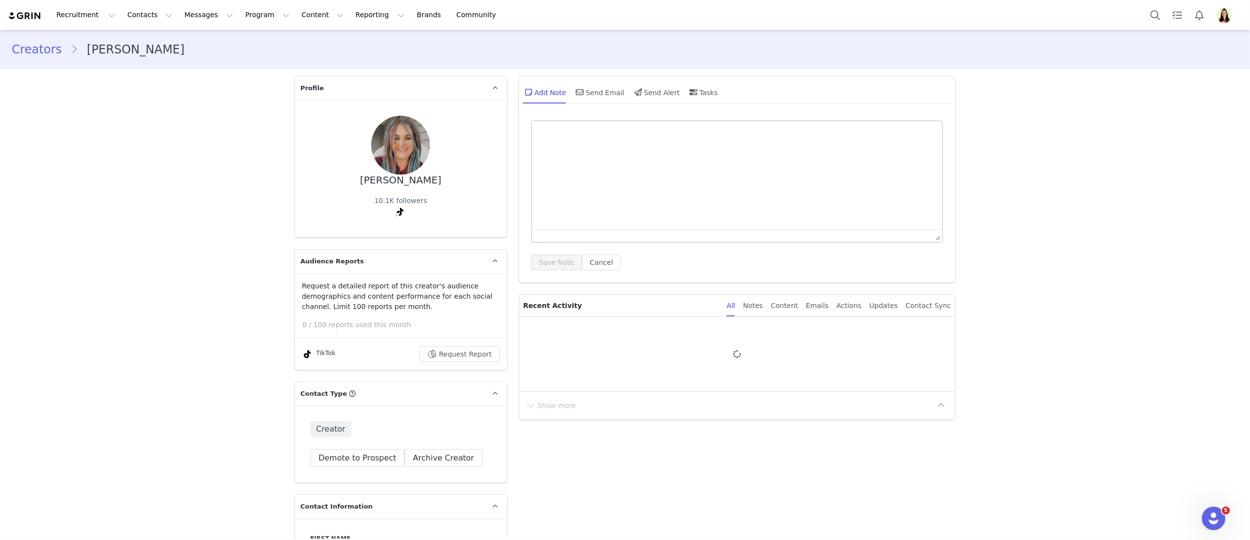
type input "+1 ([GEOGRAPHIC_DATA])"
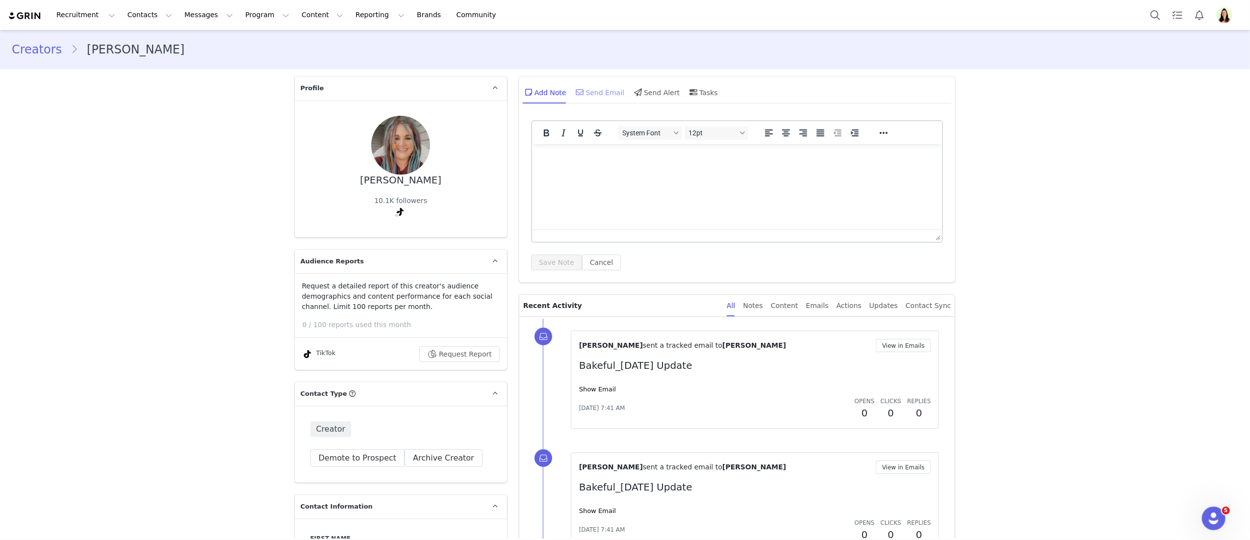
click at [576, 95] on icon at bounding box center [580, 92] width 8 height 8
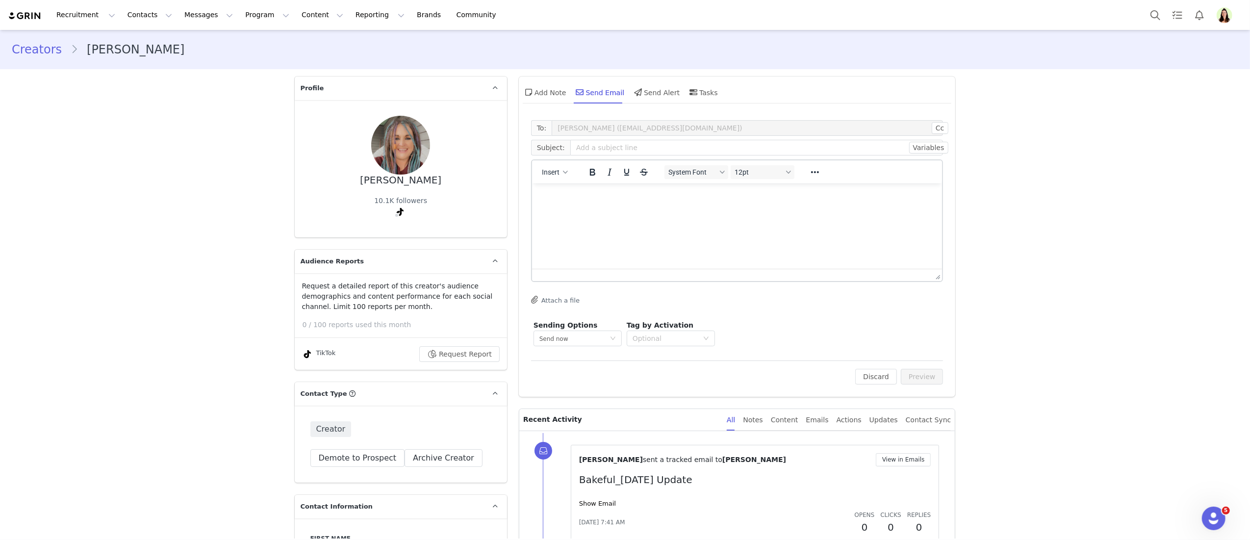
click at [559, 191] on p "Rich Text Area. Press ALT-0 for help." at bounding box center [736, 196] width 395 height 11
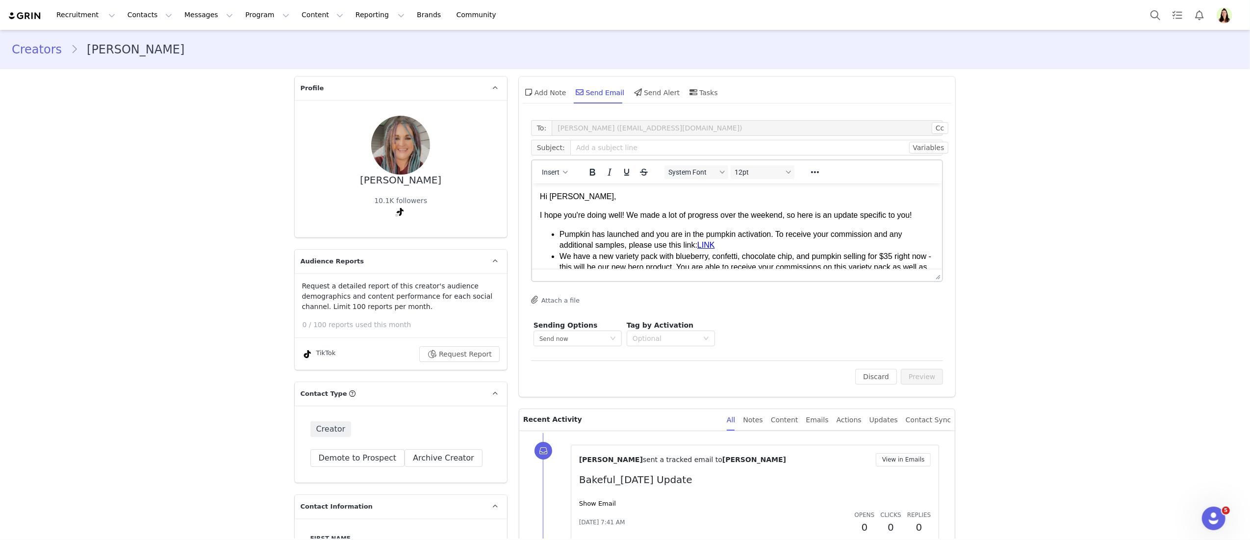
scroll to position [146, 0]
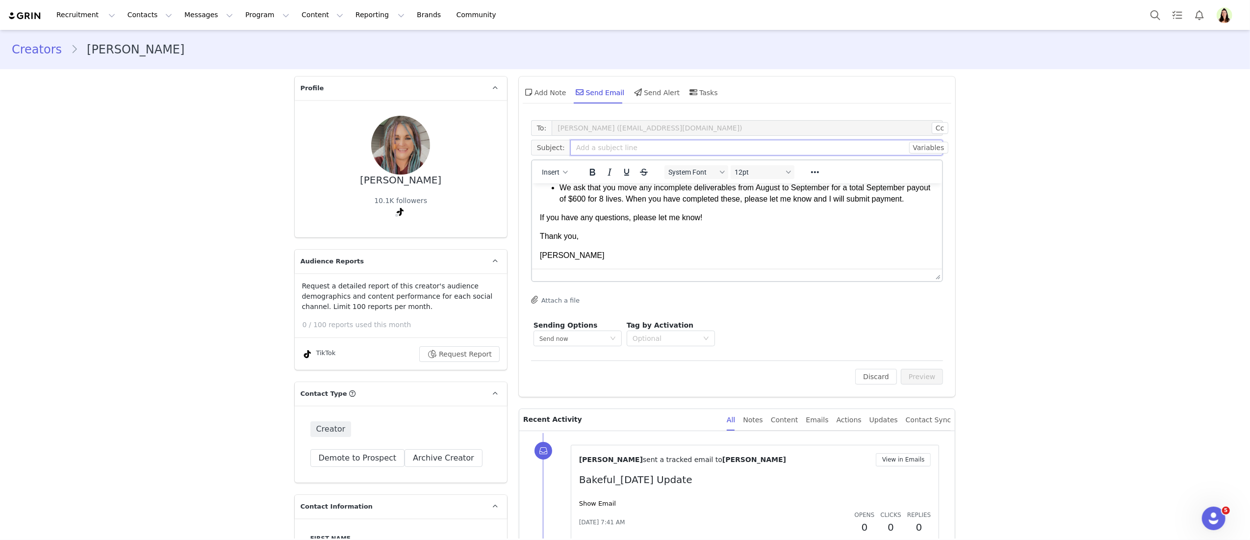
click at [573, 151] on input "text" at bounding box center [756, 148] width 373 height 16
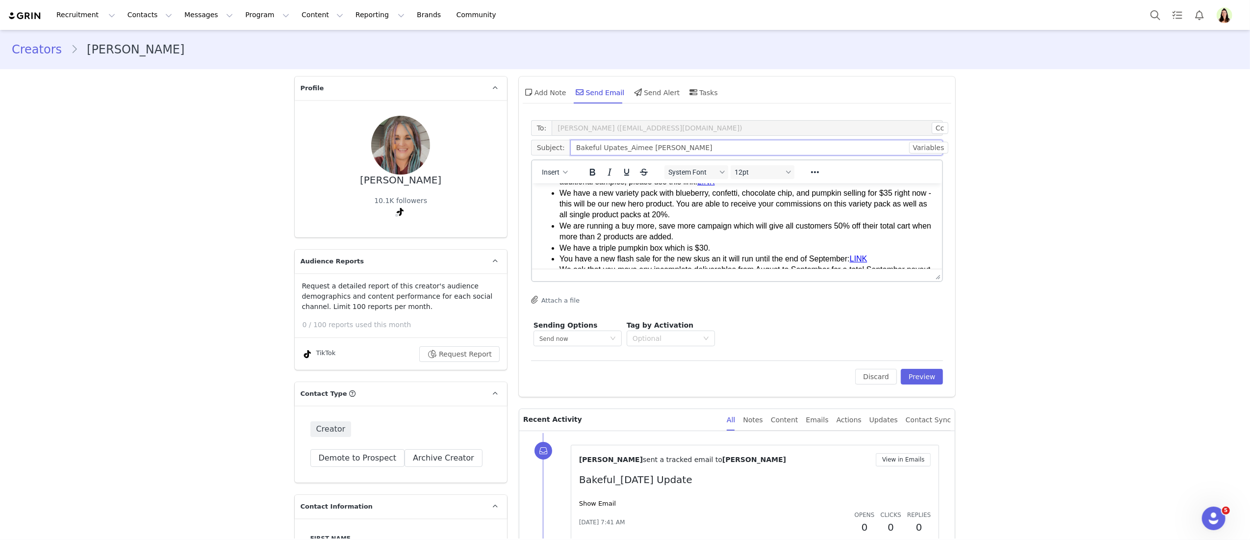
scroll to position [0, 0]
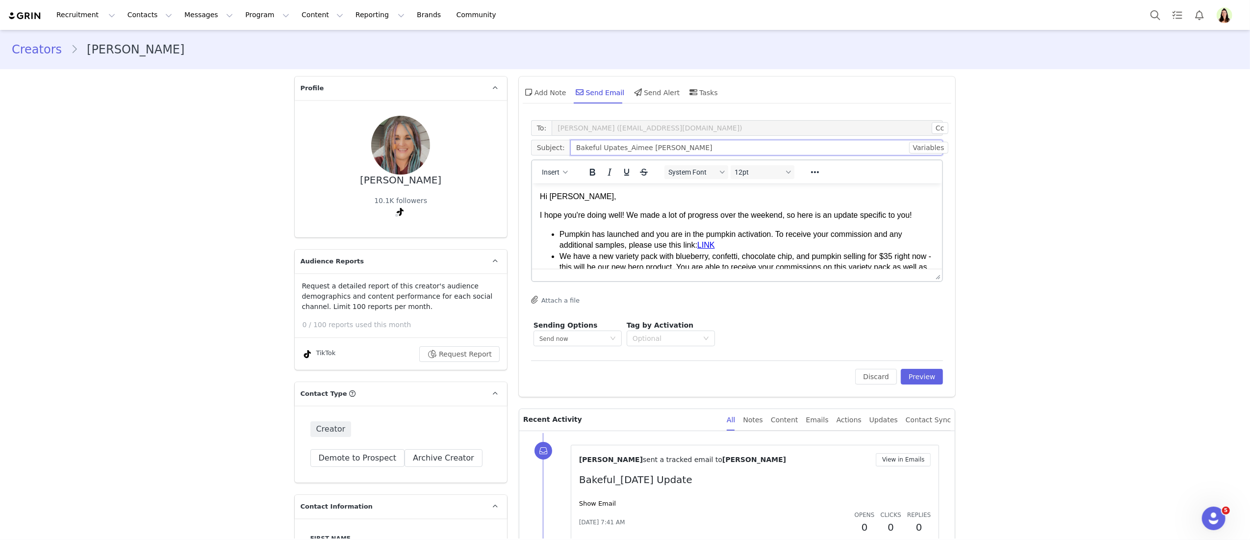
type input "Bakeful Upates_Aimee Woodring"
drag, startPoint x: 567, startPoint y: 195, endPoint x: 551, endPoint y: 194, distance: 15.8
click at [551, 194] on p "Hi Heather," at bounding box center [736, 196] width 395 height 11
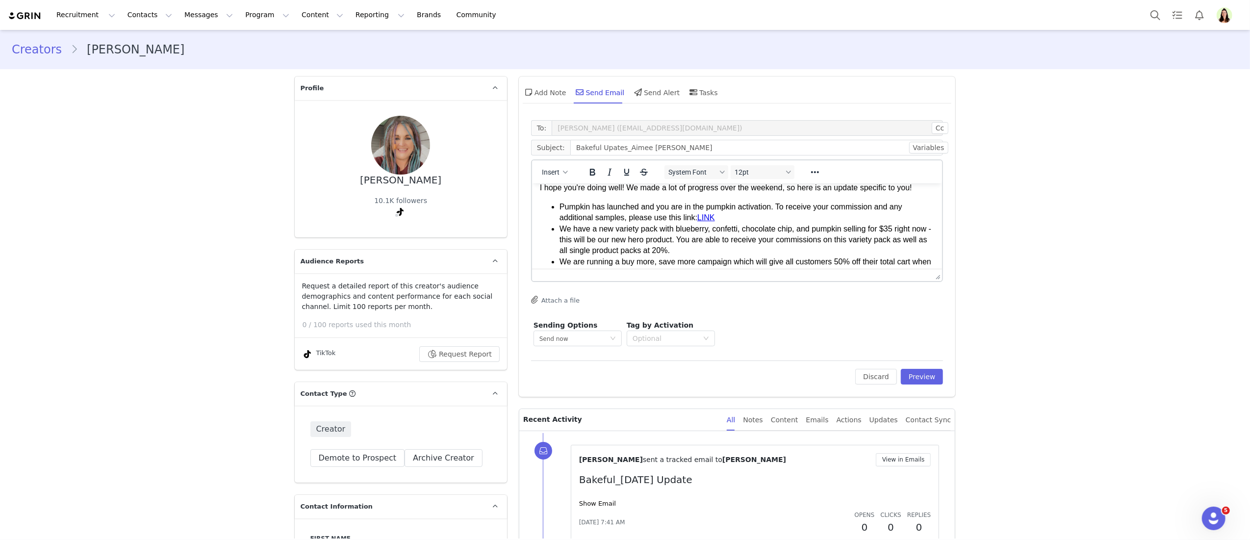
scroll to position [30, 0]
click at [807, 210] on li "Pumpkin has launched and you are in the pumpkin activation. To receive your com…" at bounding box center [746, 209] width 375 height 22
drag, startPoint x: 720, startPoint y: 211, endPoint x: 702, endPoint y: 212, distance: 18.7
click at [702, 212] on li "Pumpkin has launched and you are in the pumpkin activation. To receive your com…" at bounding box center [746, 209] width 375 height 22
click at [718, 238] on li "We have a new variety pack with blueberry, confetti, chocolate chip, and pumpki…" at bounding box center [746, 236] width 375 height 33
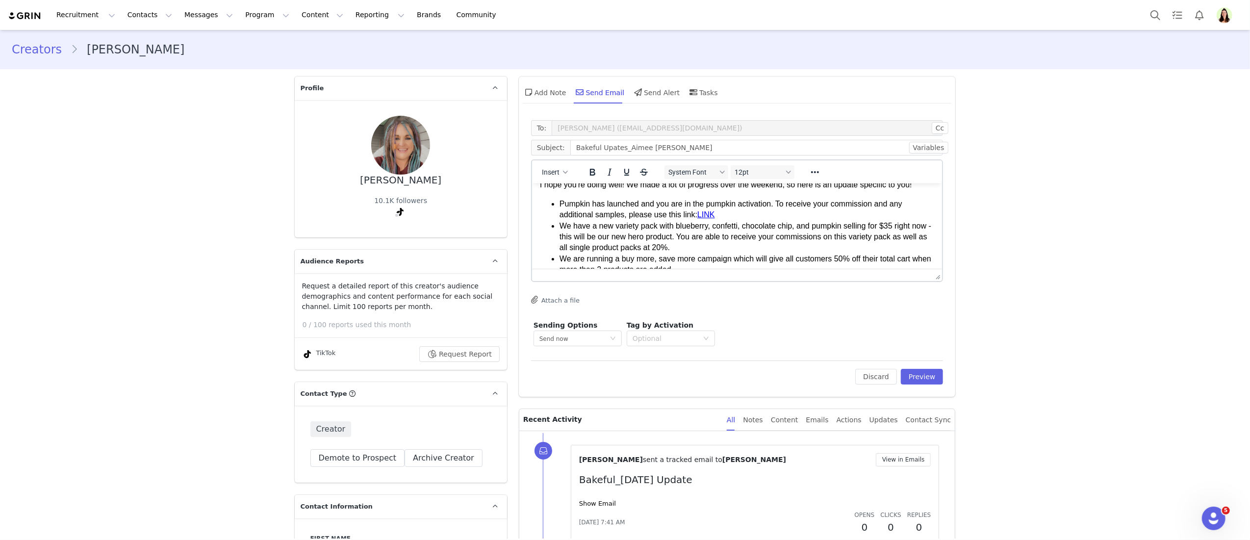
click at [724, 242] on li "We have a new variety pack with blueberry, confetti, chocolate chip, and pumpki…" at bounding box center [746, 236] width 375 height 33
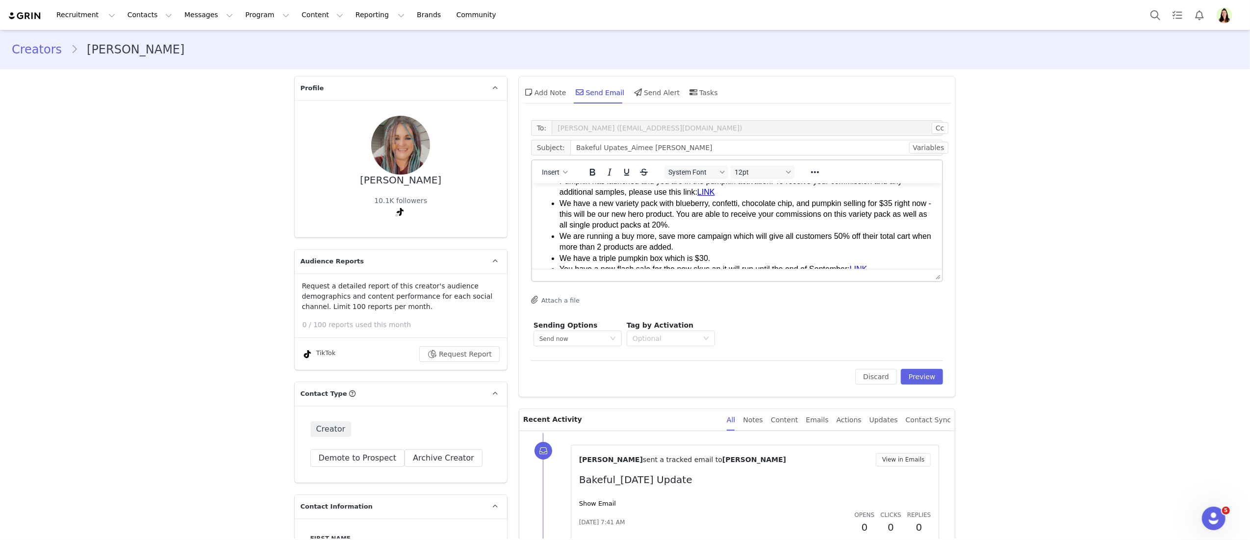
click at [724, 241] on li "We are running a buy more, save more campaign which will give all customers 50%…" at bounding box center [746, 241] width 375 height 22
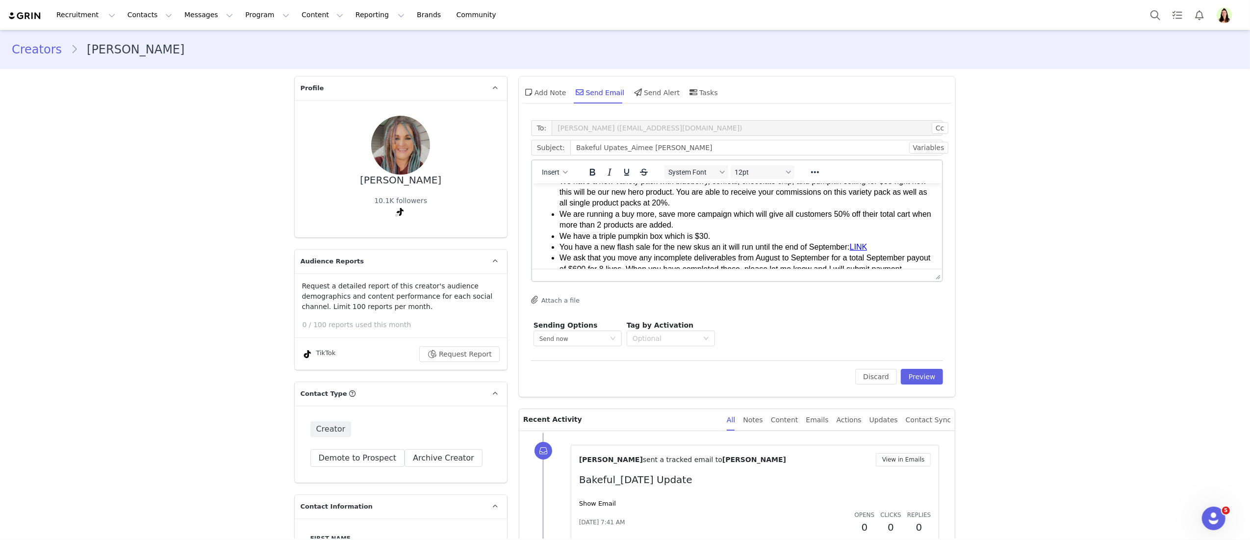
scroll to position [76, 0]
click at [904, 243] on li "You have a new flash sale for the new skus an it will run until the end of Sept…" at bounding box center [746, 246] width 375 height 11
click at [858, 245] on link "LINK﻿" at bounding box center [858, 246] width 18 height 8
click at [866, 248] on link "LINK" at bounding box center [858, 246] width 18 height 8
drag, startPoint x: 878, startPoint y: 247, endPoint x: 856, endPoint y: 246, distance: 22.1
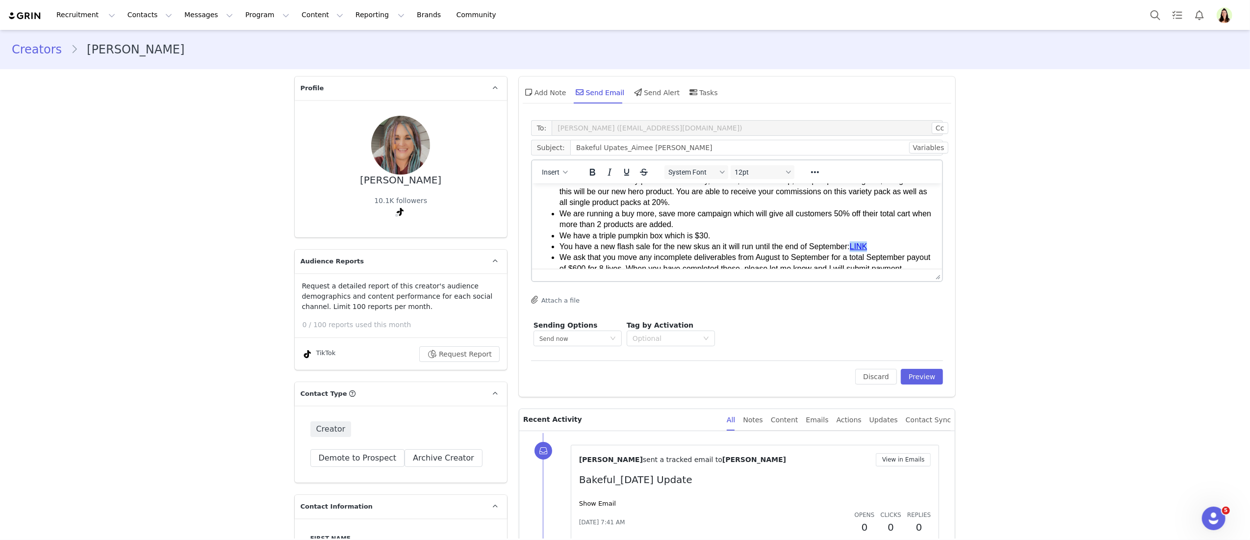
click at [856, 246] on li "You have a new flash sale for the new skus an it will run until the end of Sept…" at bounding box center [746, 246] width 375 height 11
click at [814, 170] on icon "Reveal or hide additional toolbar items" at bounding box center [815, 172] width 12 height 12
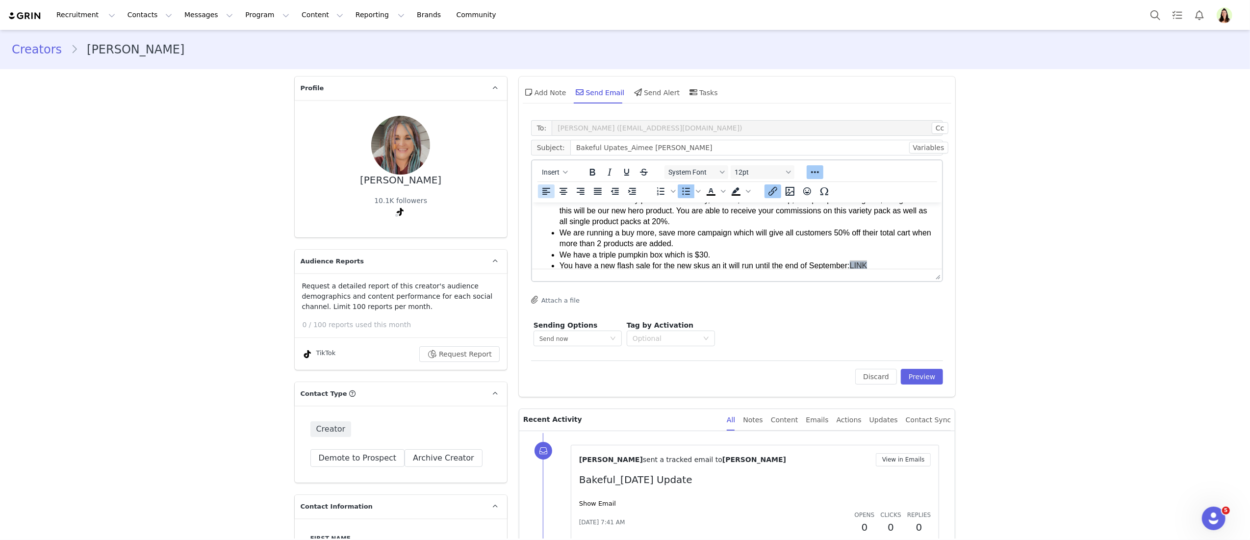
click at [767, 193] on icon "Insert/edit link" at bounding box center [773, 191] width 12 height 12
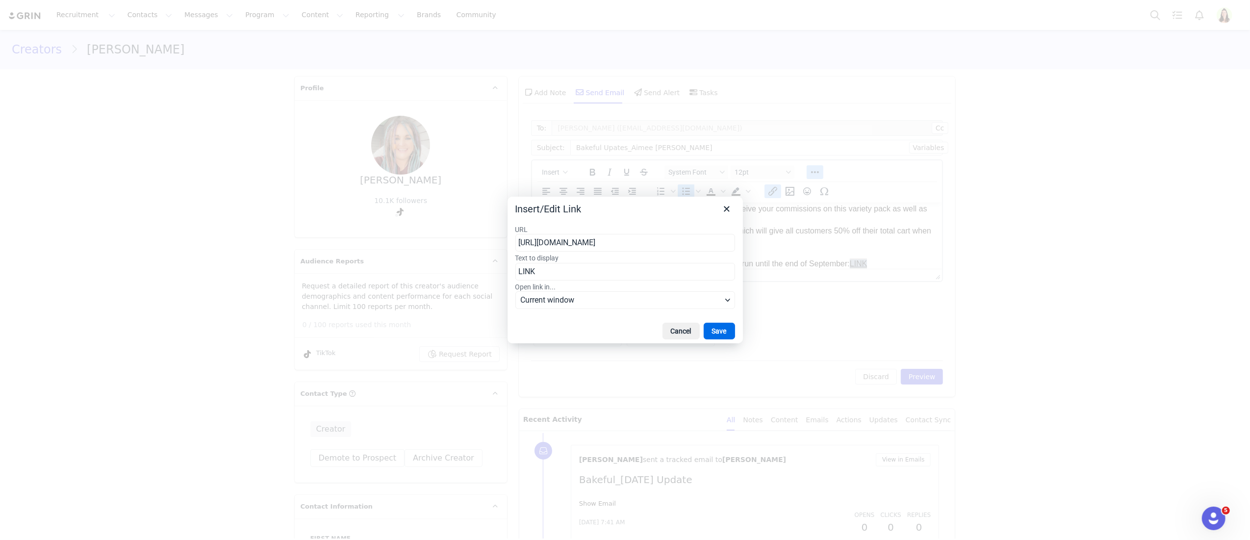
scroll to position [0, 110]
click at [656, 249] on input "https://shop.tiktok.com/streamer/live/product/dashboard?enter_from=seller_live_…" at bounding box center [625, 243] width 220 height 18
click at [656, 246] on input "https://shop.tiktok.com/streamer/live/product/dashboard?enter_from=seller_live_…" at bounding box center [625, 243] width 220 height 18
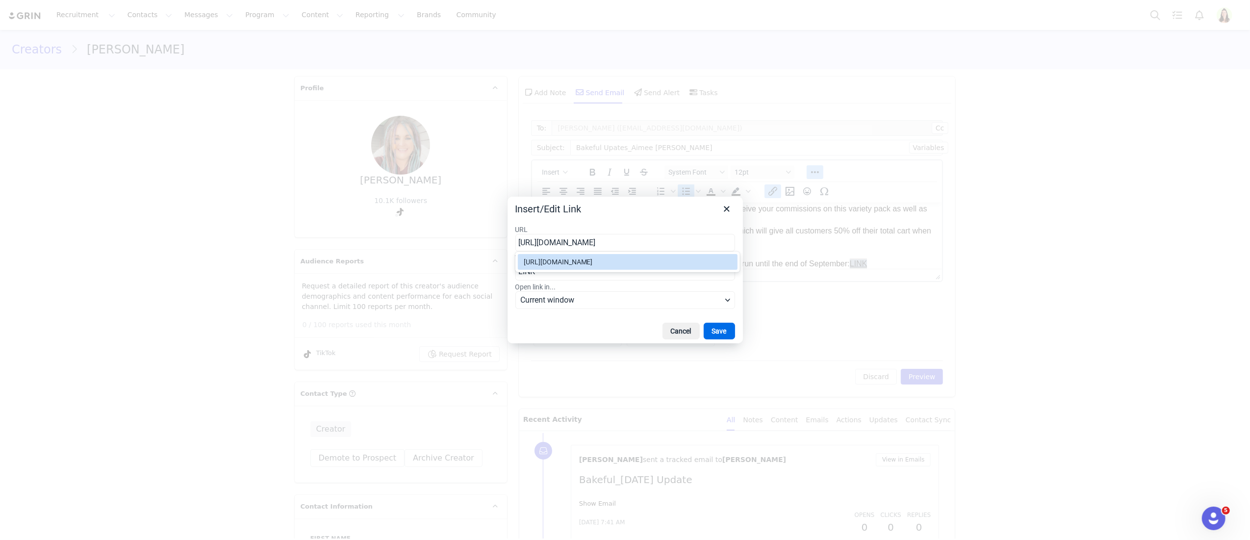
click at [649, 262] on div "https://shop.tiktok.com/streamer/live/product/dashboard?enter_from=seller_live_…" at bounding box center [629, 262] width 210 height 12
click at [705, 334] on button "Save" at bounding box center [719, 331] width 31 height 17
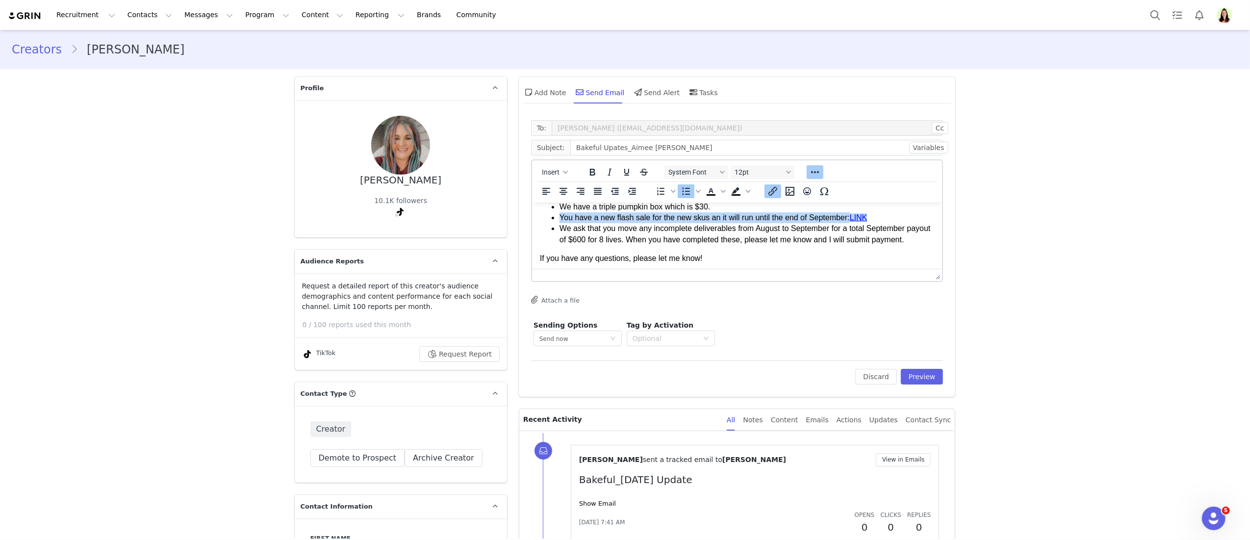
scroll to position [126, 0]
click at [719, 232] on li "We ask that you move any incomplete deliverables from August to September for a…" at bounding box center [746, 231] width 375 height 22
click at [600, 238] on li "We ask that you move any incomplete deliverables from August to September for a…" at bounding box center [746, 231] width 375 height 22
click at [629, 236] on li "We ask that you move any incomplete deliverables from August to September for a…" at bounding box center [746, 231] width 375 height 22
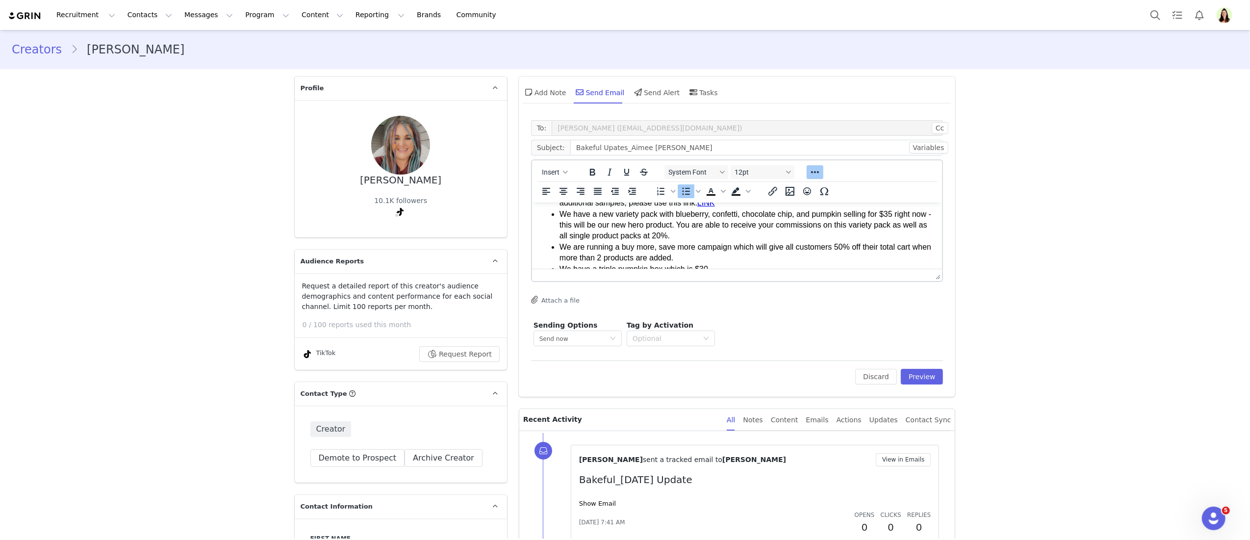
scroll to position [0, 0]
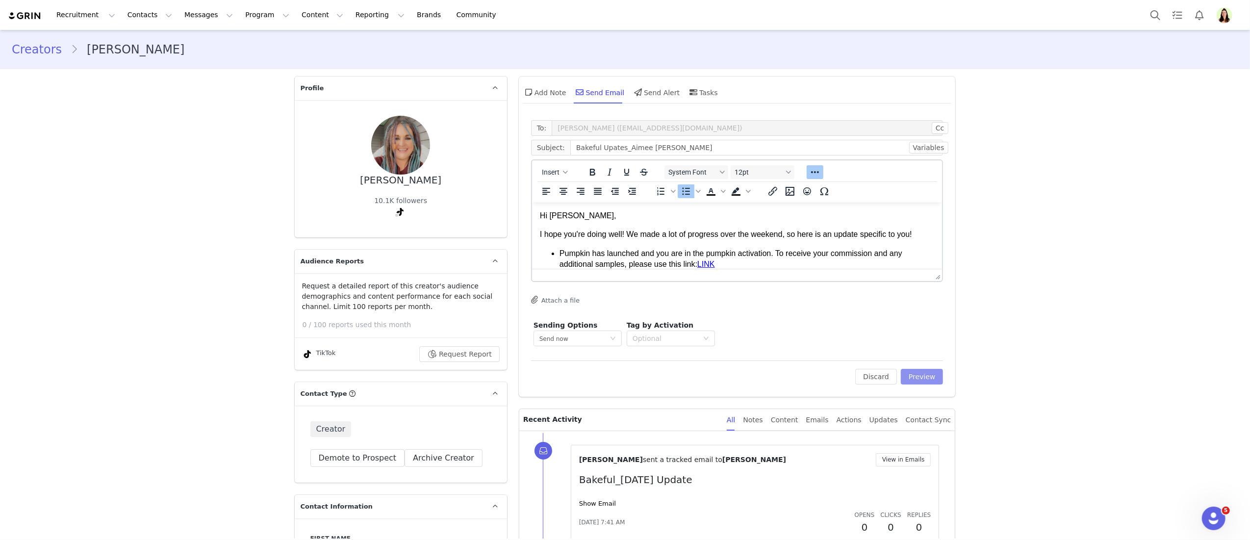
click at [918, 373] on button "Preview" at bounding box center [922, 377] width 43 height 16
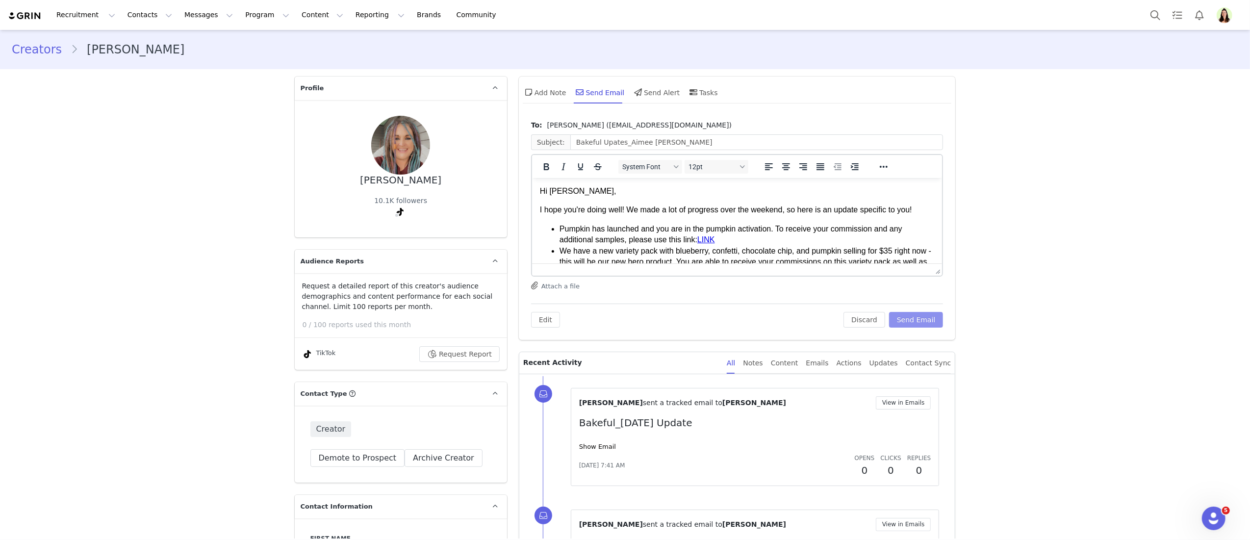
click at [913, 317] on button "Send Email" at bounding box center [916, 320] width 54 height 16
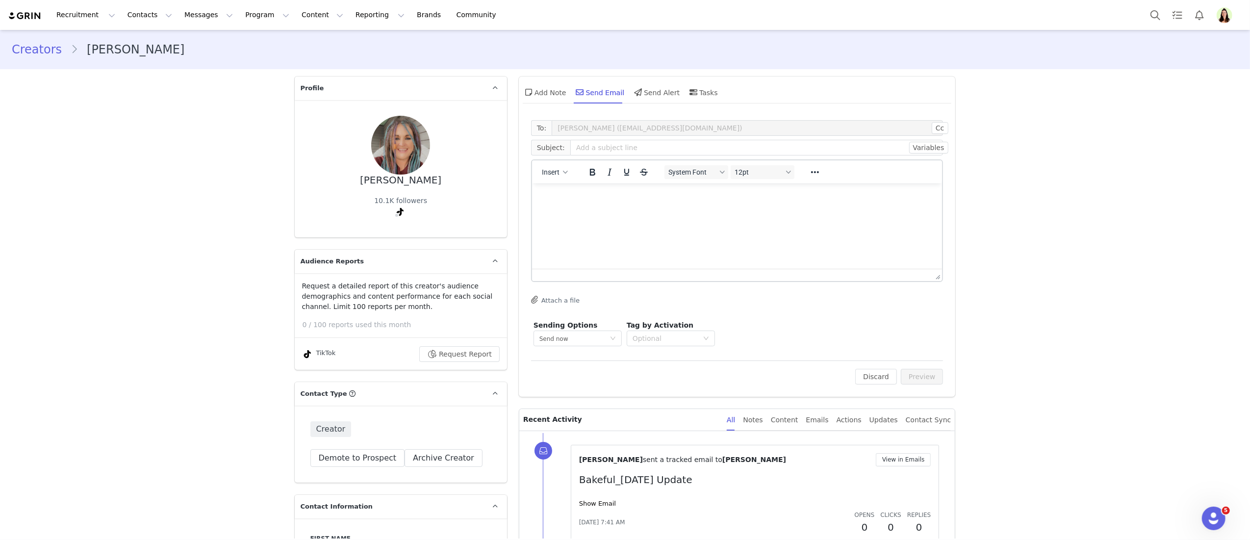
scroll to position [269, 0]
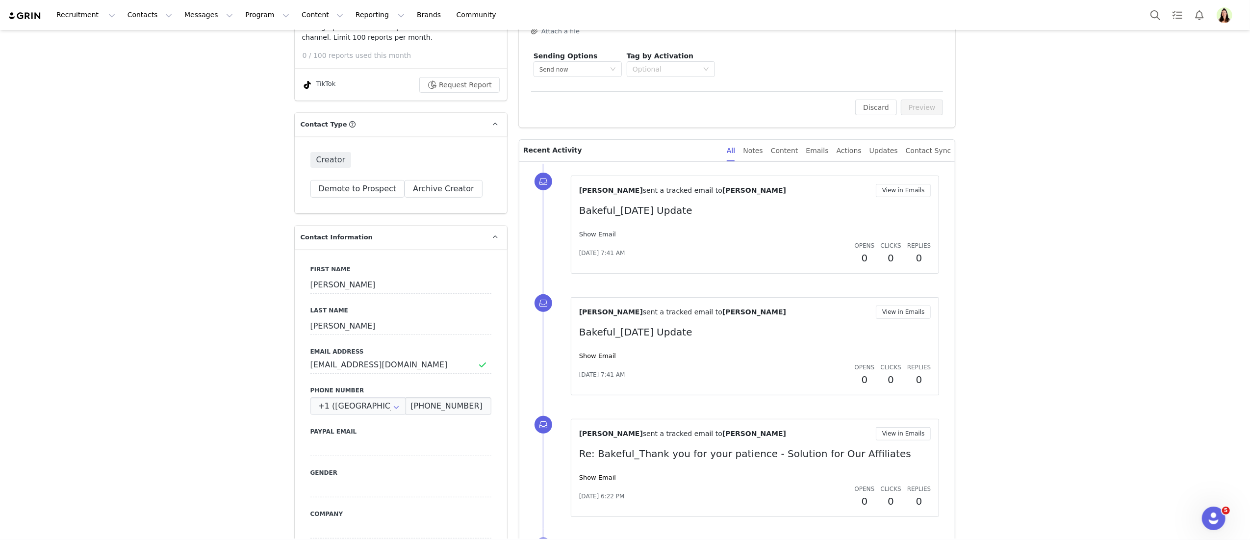
click at [601, 231] on link "Show Email" at bounding box center [597, 233] width 37 height 7
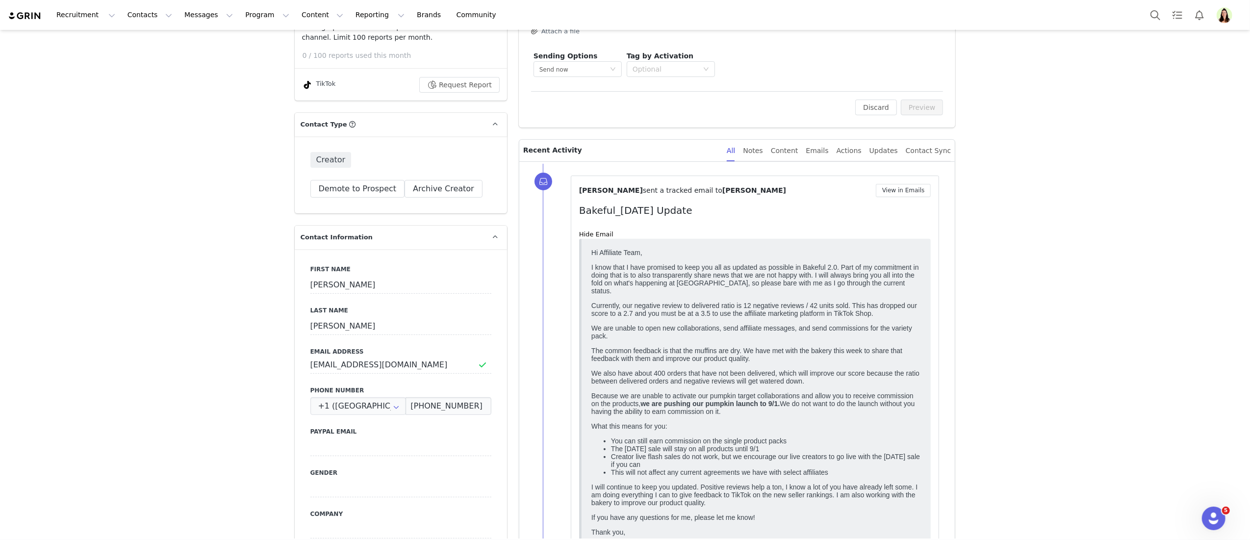
scroll to position [0, 0]
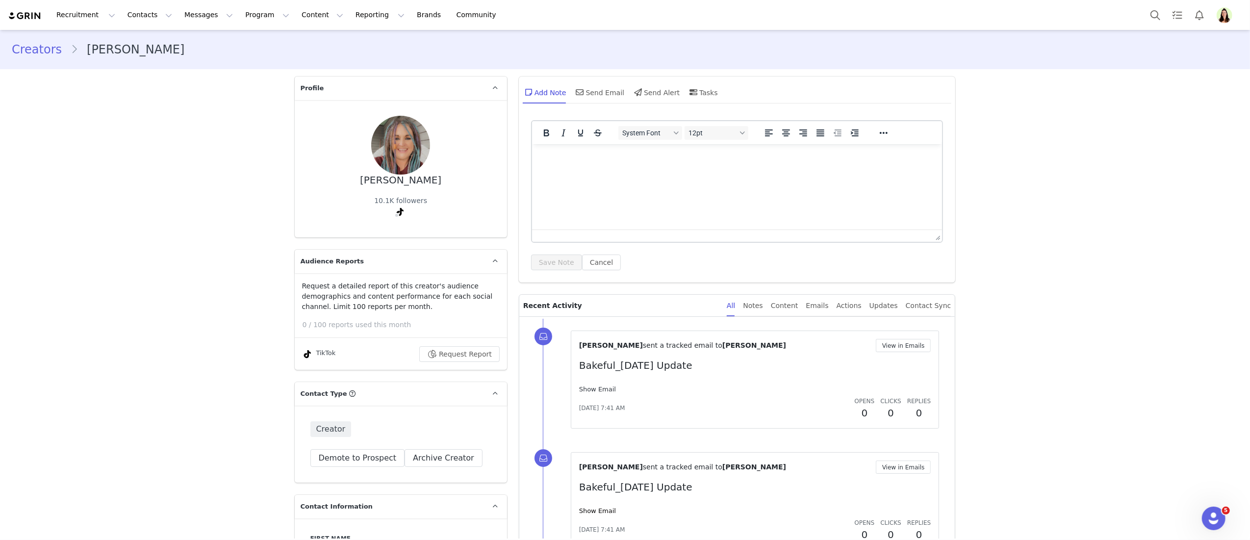
click at [595, 392] on link "Show Email" at bounding box center [597, 388] width 37 height 7
click at [199, 19] on button "Messages Messages" at bounding box center [208, 15] width 60 height 22
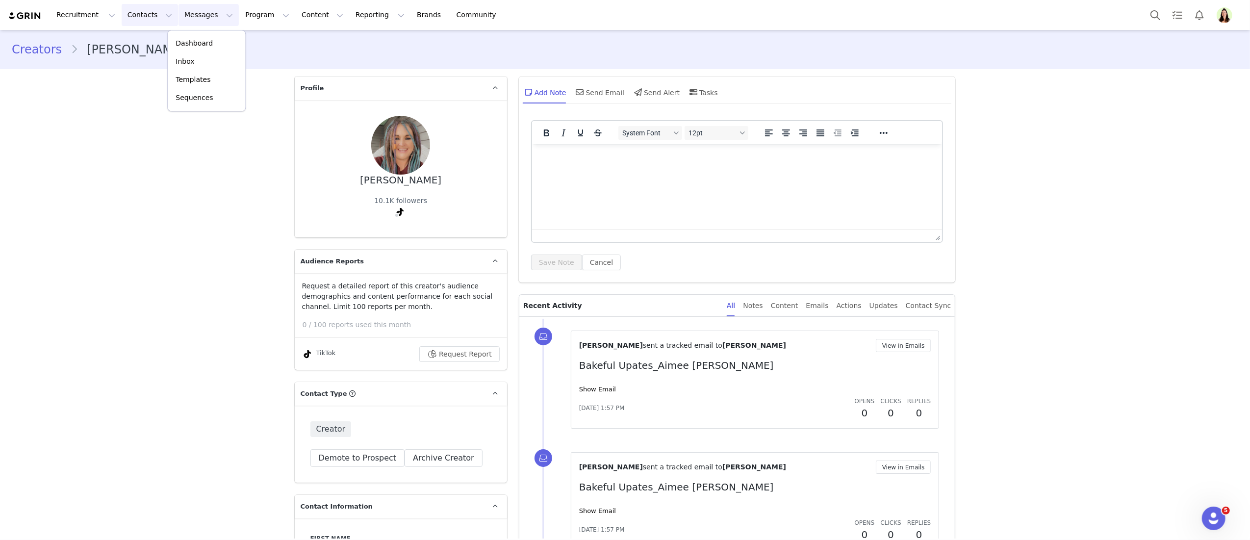
click at [124, 15] on button "Contacts Contacts" at bounding box center [150, 15] width 56 height 22
click at [141, 42] on p "Creators" at bounding box center [137, 43] width 29 height 10
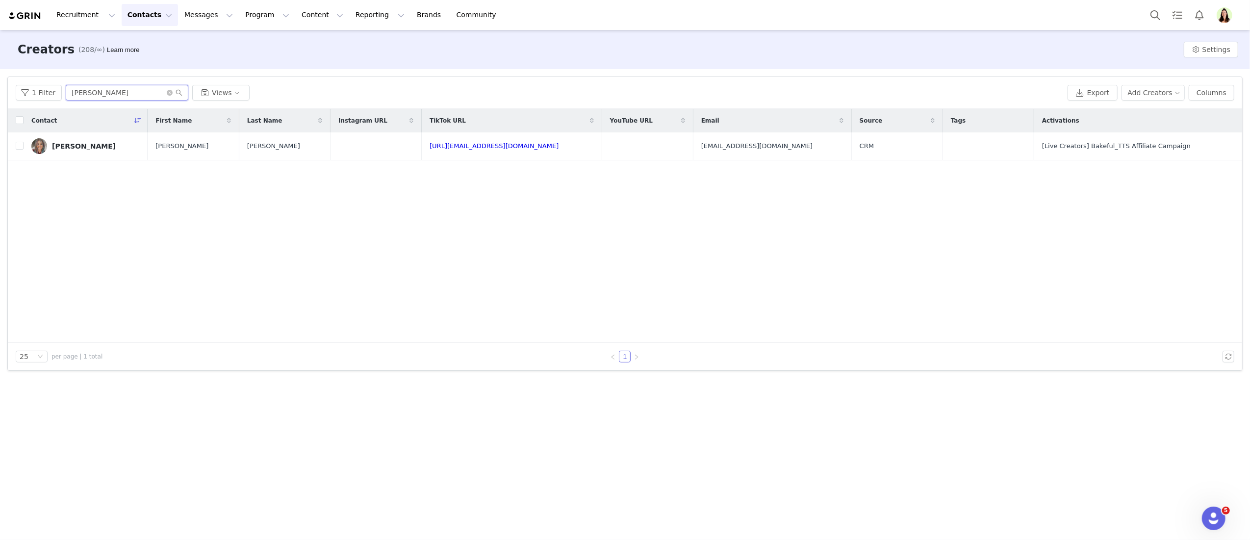
click at [96, 98] on input "[PERSON_NAME]" at bounding box center [127, 93] width 123 height 16
click at [98, 96] on input "aimee" at bounding box center [127, 93] width 123 height 16
type input "krysta"
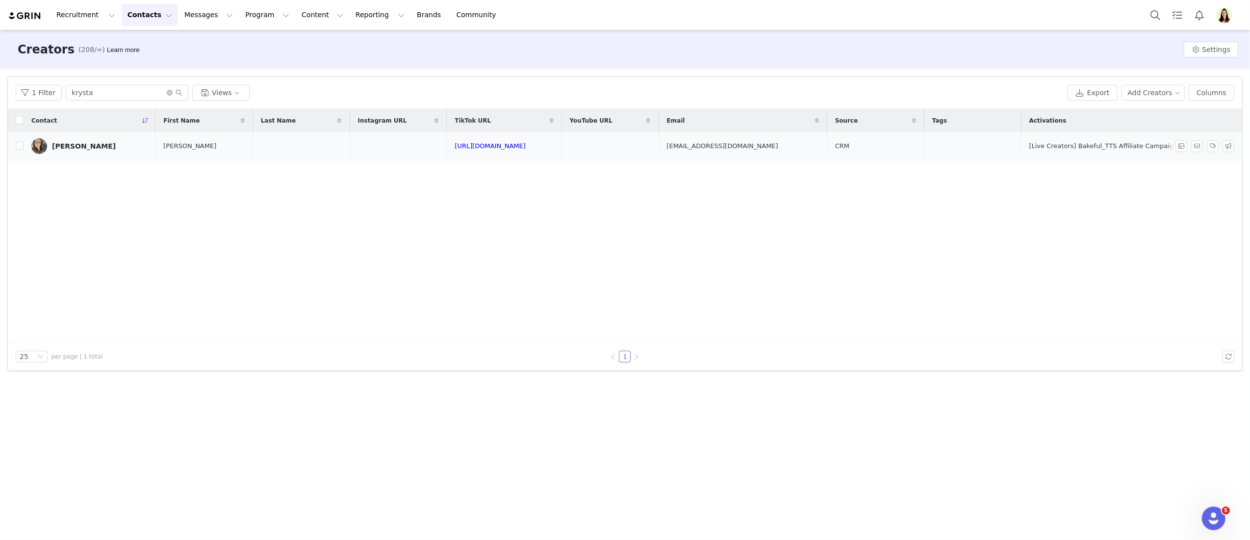
click at [61, 144] on div "Krysta" at bounding box center [84, 146] width 64 height 8
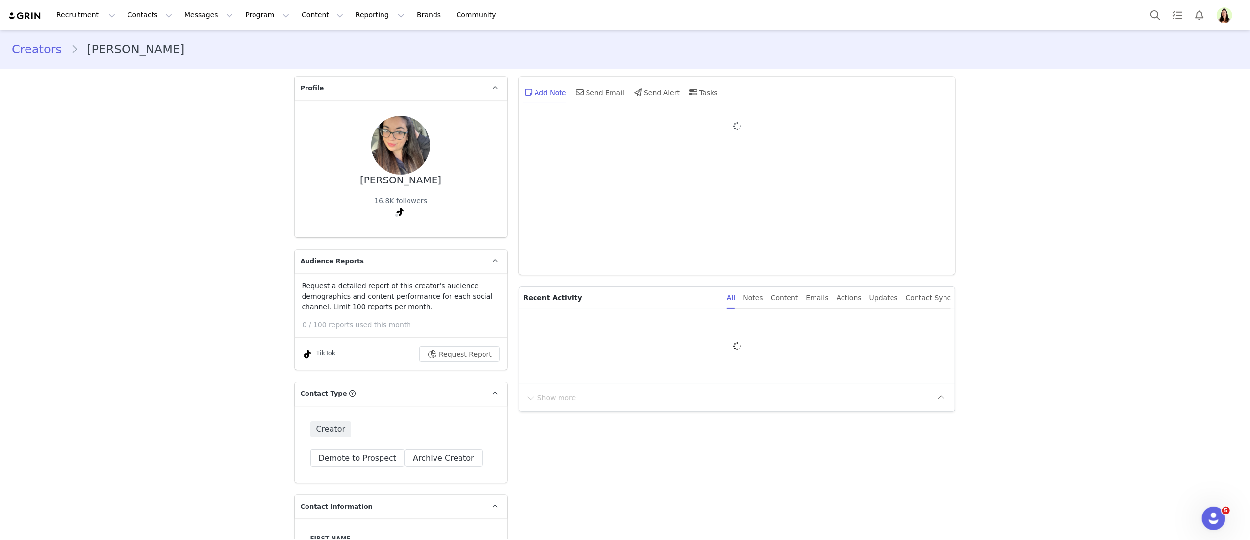
type input "+1 ([GEOGRAPHIC_DATA])"
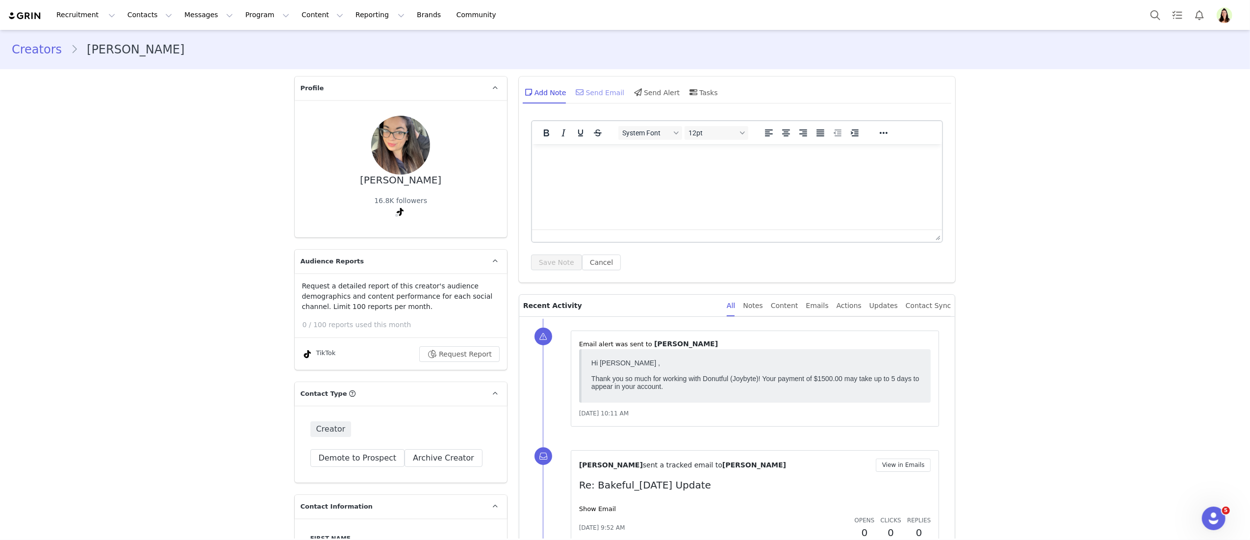
click at [600, 94] on div "Send Email" at bounding box center [599, 92] width 50 height 24
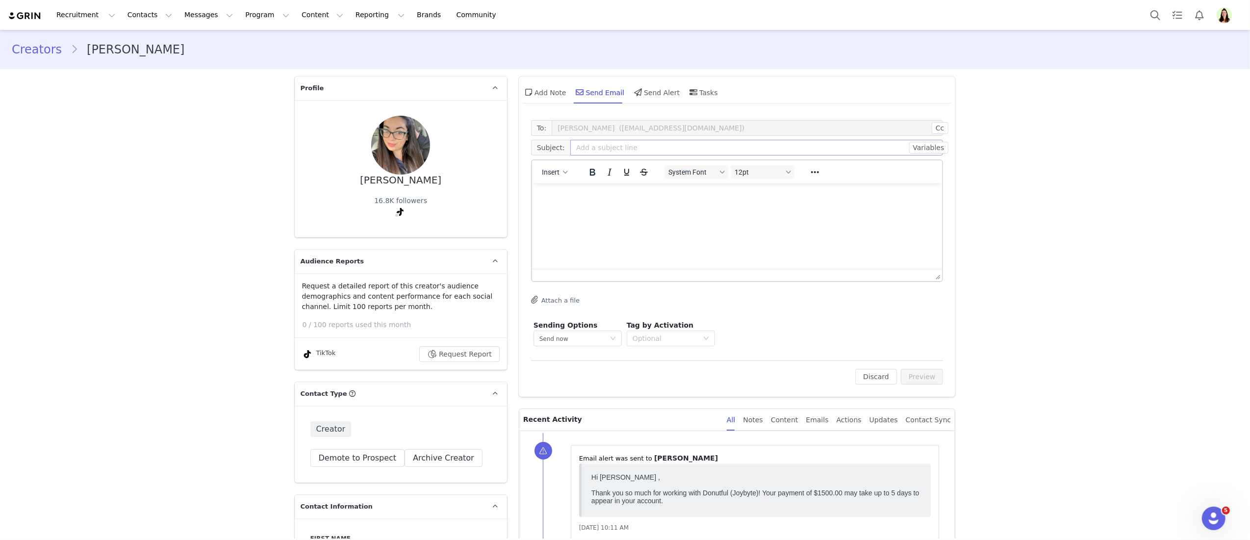
drag, startPoint x: 583, startPoint y: 160, endPoint x: 586, endPoint y: 152, distance: 7.8
click at [584, 160] on div "Insert System Font 12pt To open the popup, press Shift+Enter To open the popup,…" at bounding box center [737, 171] width 410 height 23
click at [586, 149] on input "text" at bounding box center [756, 148] width 373 height 16
type input "Bakeful Update_Krysta"
click at [798, 209] on html at bounding box center [736, 196] width 410 height 26
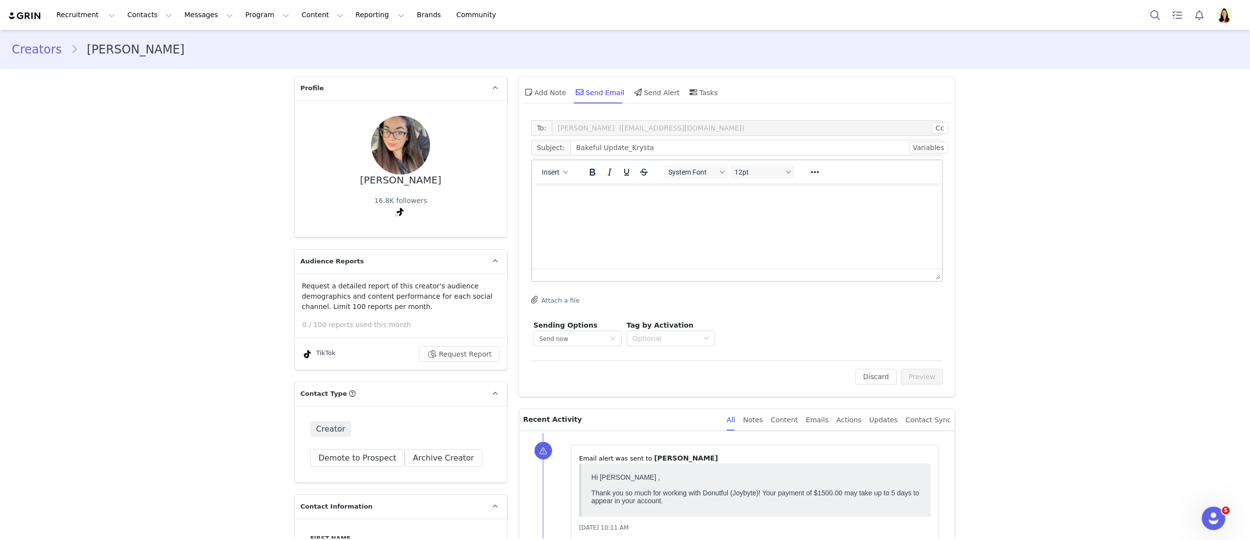
paste body "Rich Text Area. Press ALT-0 for help."
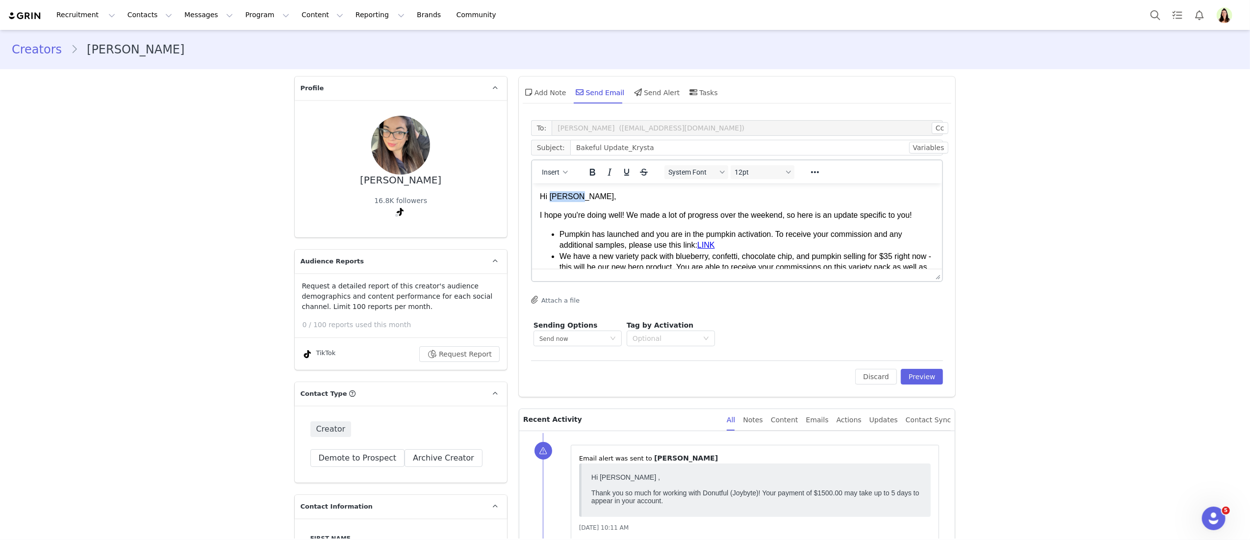
drag, startPoint x: 571, startPoint y: 200, endPoint x: 550, endPoint y: 197, distance: 21.3
click at [550, 197] on p "Hi Aimee," at bounding box center [736, 196] width 395 height 11
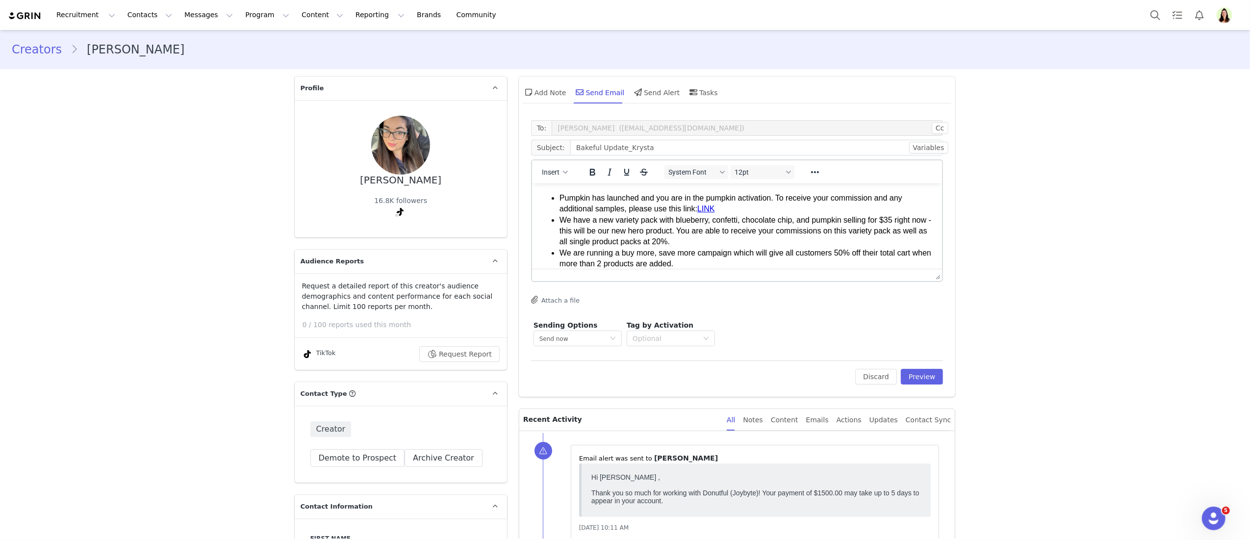
click at [403, 209] on div "16.8K followers" at bounding box center [400, 209] width 53 height 26
drag, startPoint x: 713, startPoint y: 206, endPoint x: 707, endPoint y: 205, distance: 6.4
click at [704, 205] on link "LINK﻿" at bounding box center [706, 208] width 18 height 8
drag, startPoint x: 718, startPoint y: 208, endPoint x: 702, endPoint y: 207, distance: 16.7
click at [702, 207] on li "Pumpkin has launched and you are in the pumpkin activation. To receive your com…" at bounding box center [746, 203] width 375 height 22
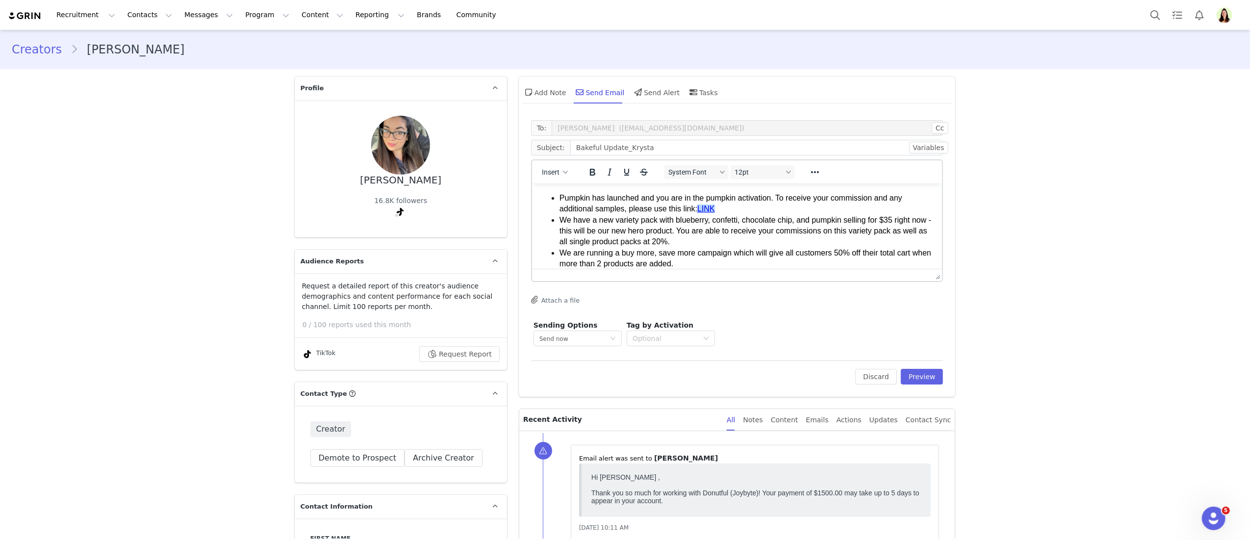
click at [770, 239] on li "We have a new variety pack with blueberry, confetti, chocolate chip, and pumpki…" at bounding box center [746, 230] width 375 height 33
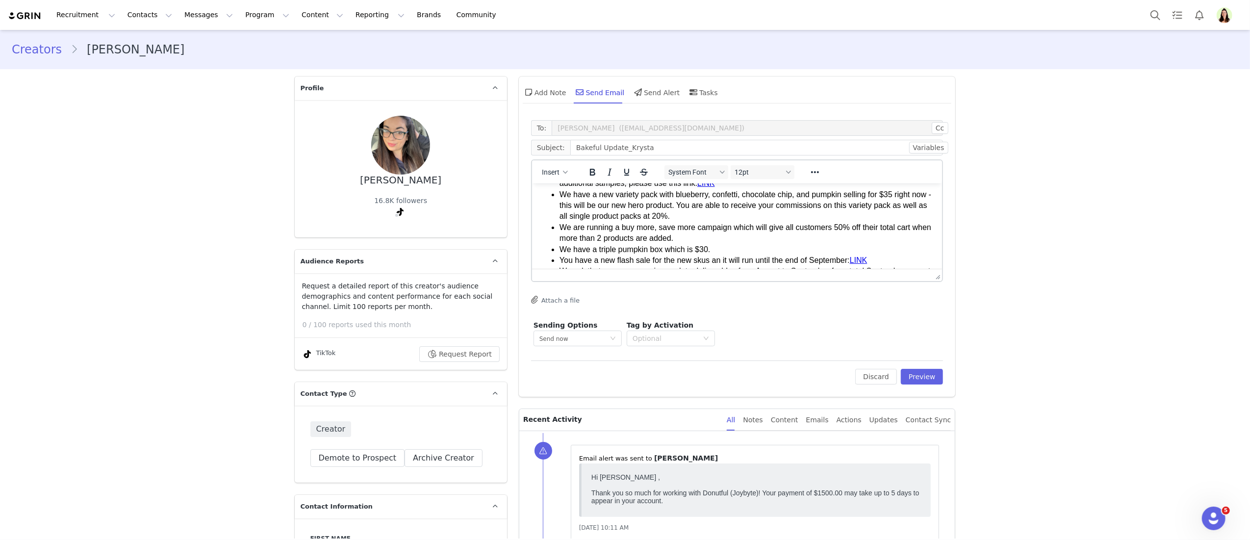
scroll to position [84, 0]
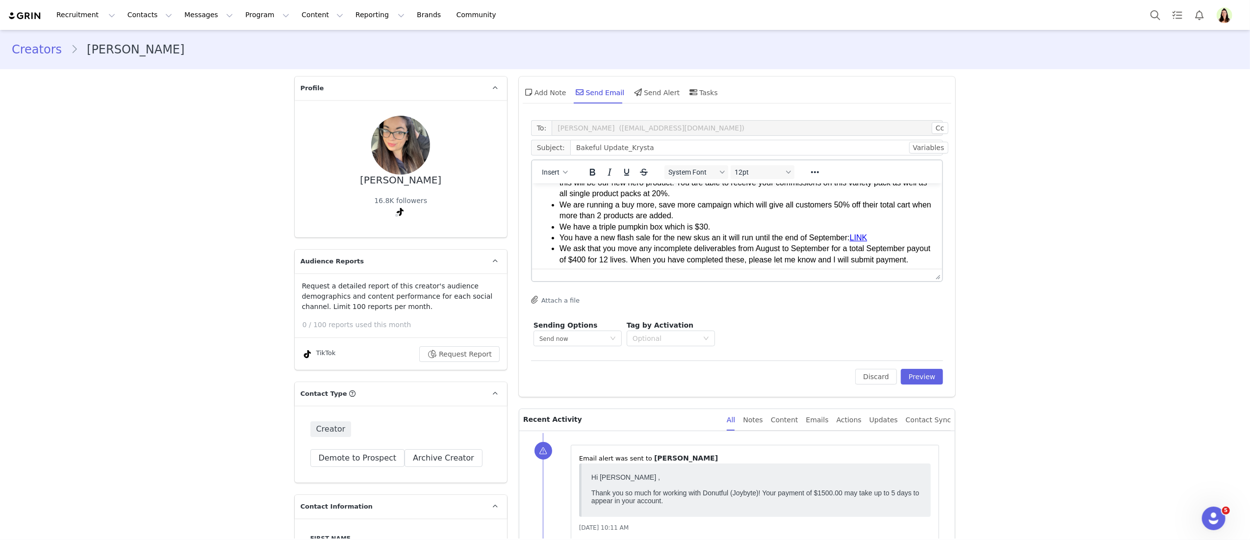
click at [884, 232] on li "You have a new flash sale for the new skus an it will run until the end of Sept…" at bounding box center [746, 237] width 375 height 11
click at [863, 239] on link "LINK" at bounding box center [858, 237] width 18 height 8
click at [886, 256] on li "We ask that you move any incomplete deliverables from August to September for a…" at bounding box center [746, 254] width 375 height 22
drag, startPoint x: 863, startPoint y: 234, endPoint x: 880, endPoint y: 241, distance: 18.0
click at [864, 235] on link "LINK" at bounding box center [858, 237] width 18 height 8
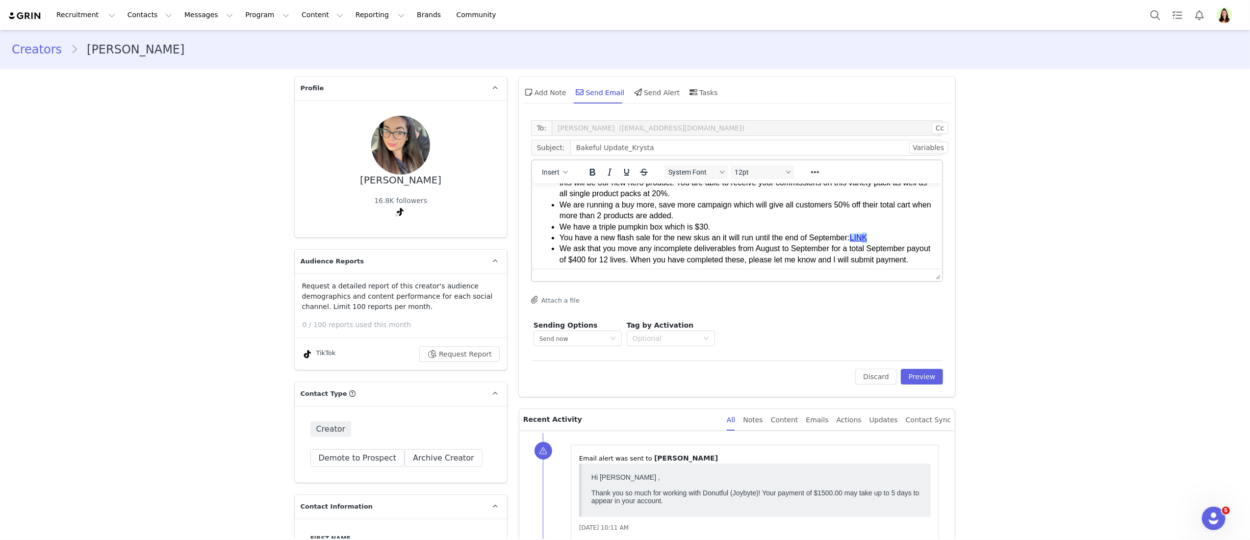
drag, startPoint x: 874, startPoint y: 236, endPoint x: 882, endPoint y: 234, distance: 9.2
click at [872, 236] on li "You have a new flash sale for the new skus an it will run until the end of Sept…" at bounding box center [746, 237] width 375 height 11
click at [882, 234] on li "You have a new flash sale for the new skus an it will run until the end of Sept…" at bounding box center [746, 237] width 375 height 11
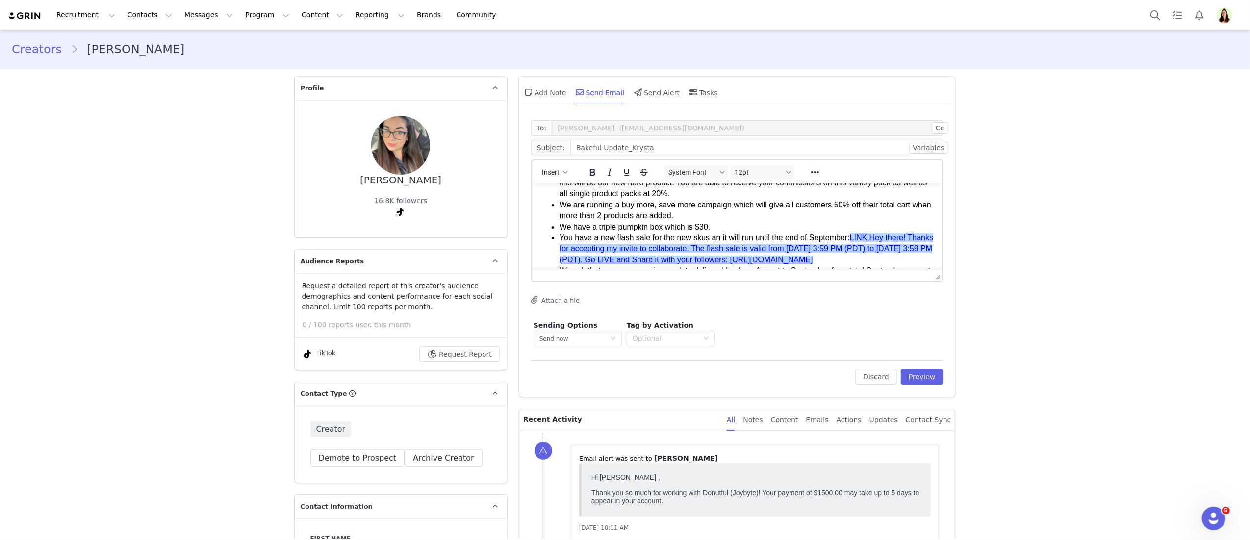
scroll to position [91, 0]
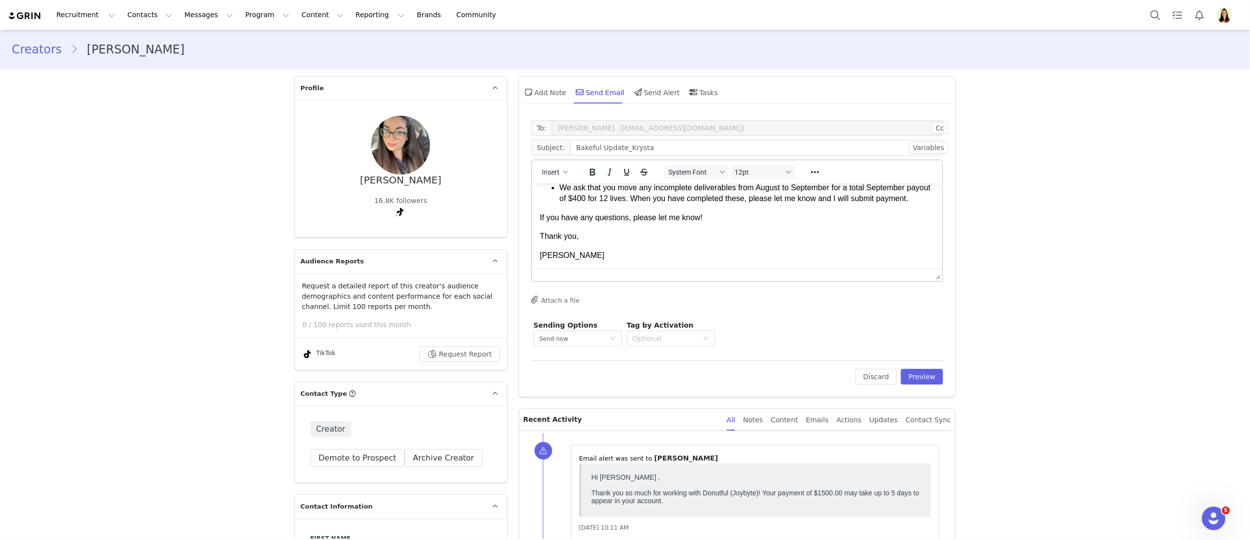
drag, startPoint x: 889, startPoint y: 263, endPoint x: 696, endPoint y: 226, distance: 196.7
click at [692, 224] on body "Hi Krysta, I hope you're doing well! We made a lot of progress over the weekend…" at bounding box center [736, 142] width 395 height 237
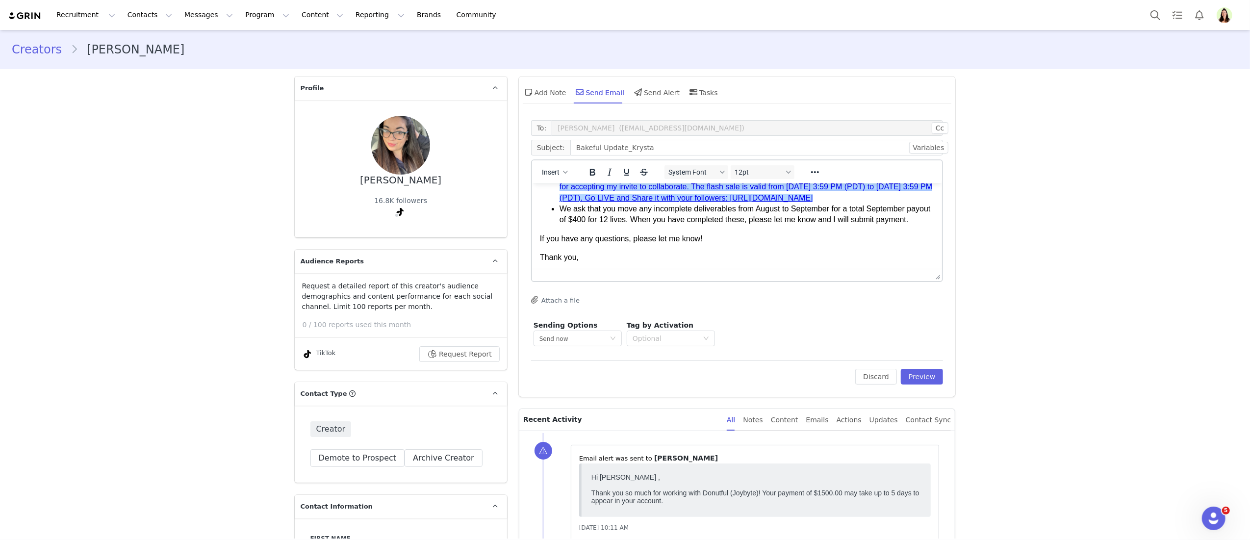
scroll to position [146, 0]
click at [896, 201] on li "You have a new flash sale for the new skus an it will run until the end of Sept…" at bounding box center [746, 187] width 375 height 33
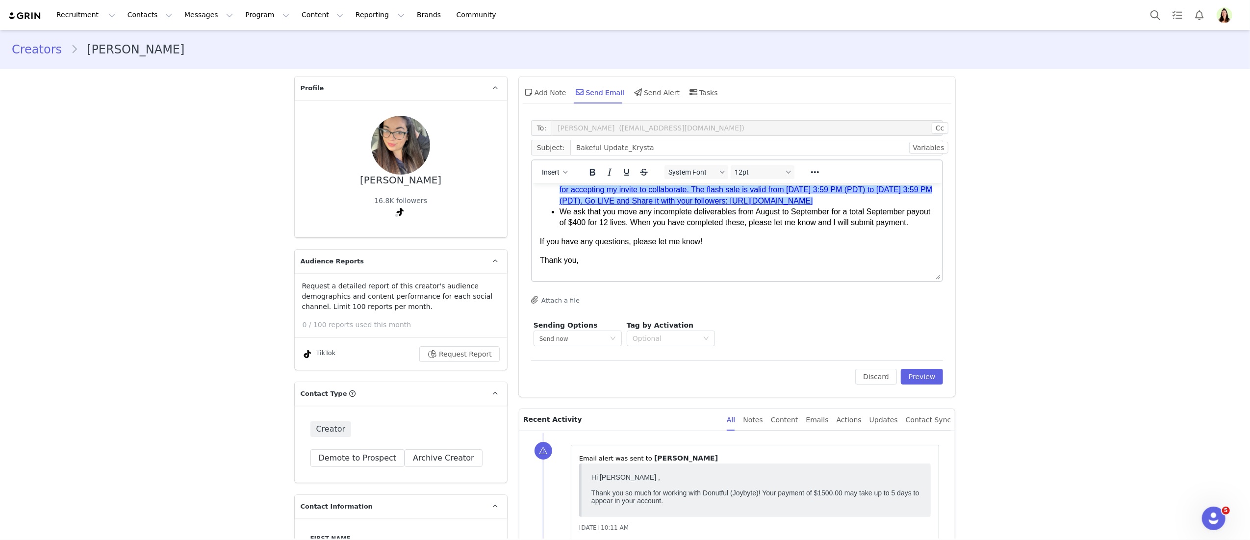
drag, startPoint x: 887, startPoint y: 209, endPoint x: 551, endPoint y: 212, distance: 336.8
click at [551, 212] on ul "Pumpkin has launched and you are in the pumpkin activation. To receive your com…" at bounding box center [736, 156] width 395 height 143
copy link "https://shop.tiktok.com/streamer/live/product/dashboard?enter_from=seller_live_…"
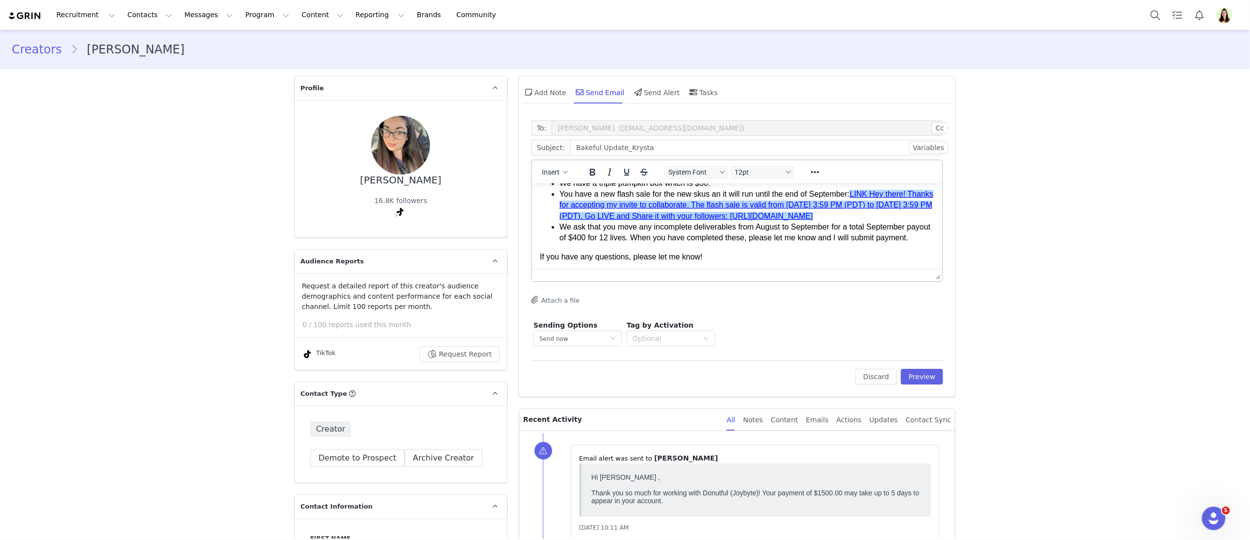
scroll to position [106, 0]
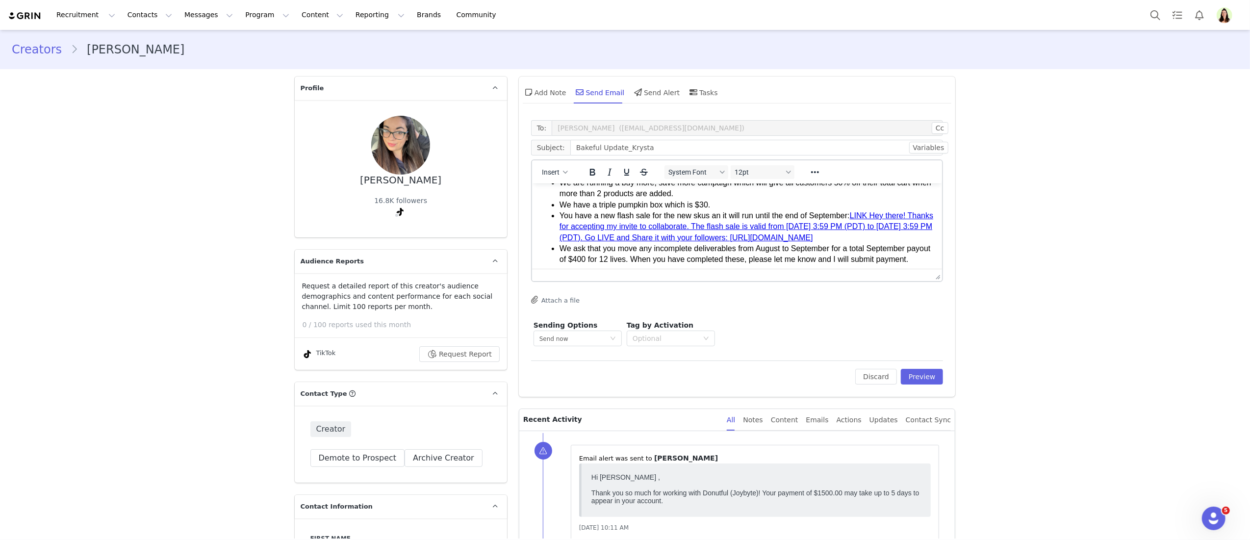
drag, startPoint x: 854, startPoint y: 211, endPoint x: 859, endPoint y: 214, distance: 6.4
click at [854, 211] on li "You have a new flash sale for the new skus an it will run until the end of Sept…" at bounding box center [746, 226] width 375 height 33
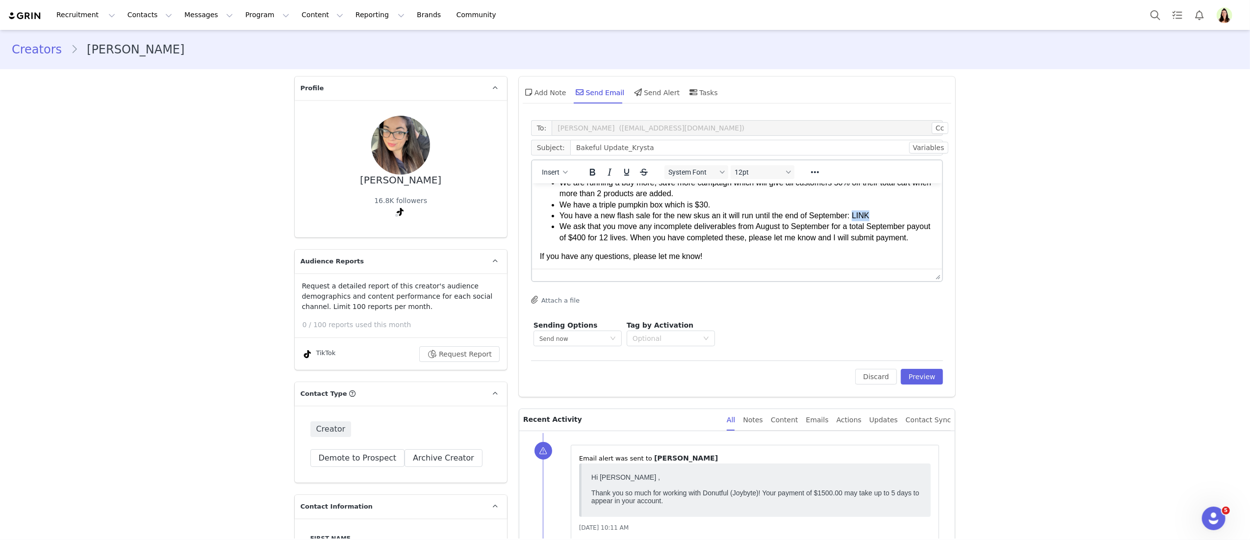
click at [856, 210] on ul "Pumpkin has launched and you are in the pumpkin activation. To receive your com…" at bounding box center [736, 182] width 395 height 121
click at [812, 172] on icon "Reveal or hide additional toolbar items" at bounding box center [815, 172] width 12 height 12
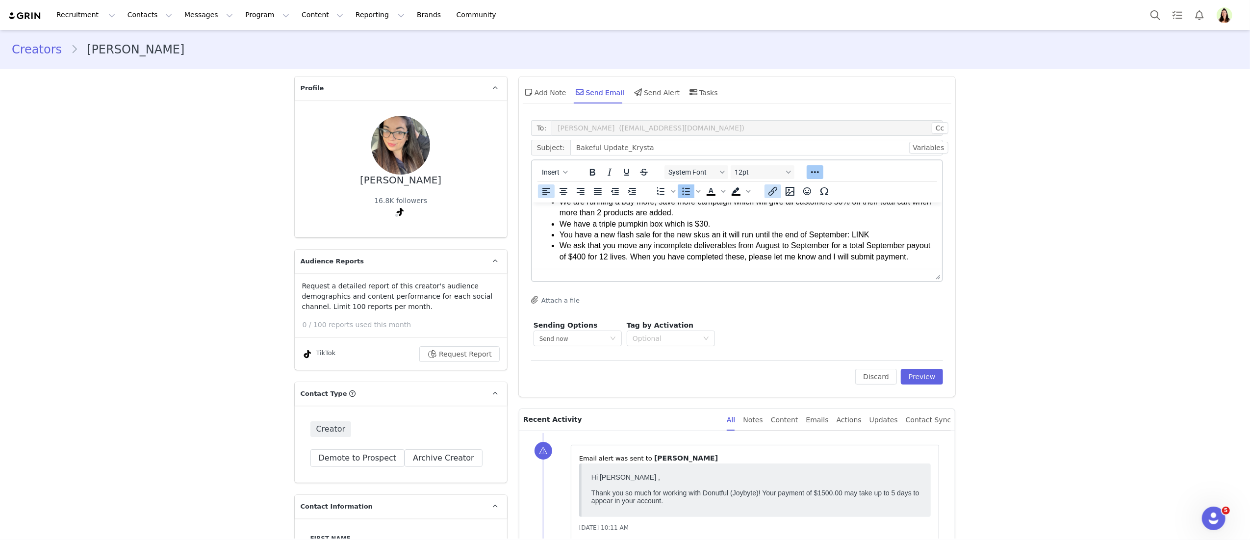
click at [767, 192] on icon "Insert/edit link" at bounding box center [773, 191] width 12 height 12
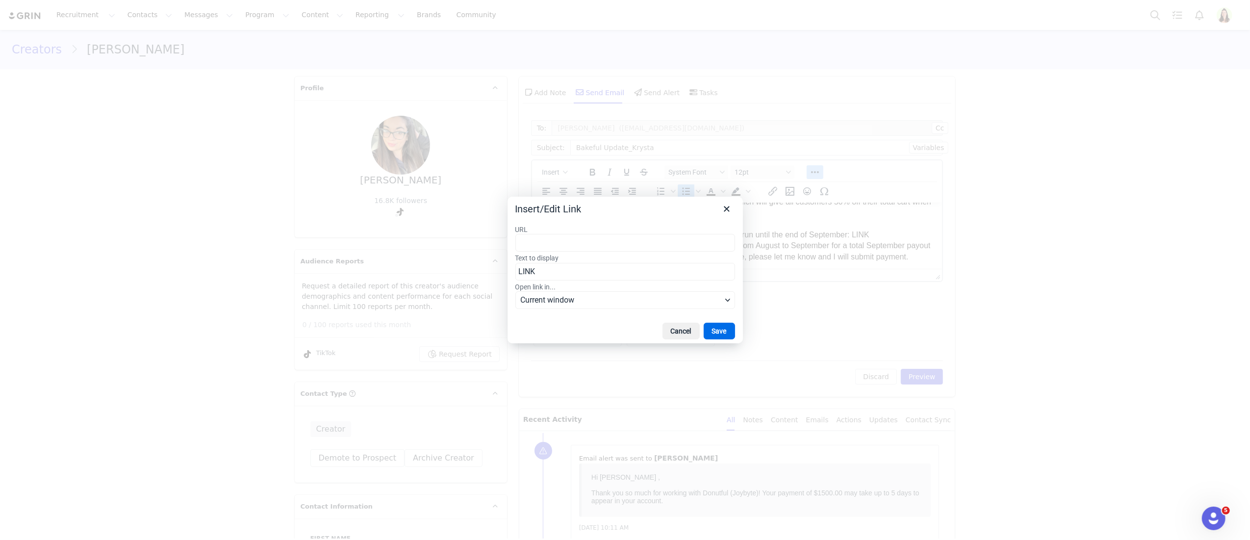
type input "https://shop.tiktok.com/streamer/live/product/dashboard?enter_from=seller_live_…"
click at [718, 330] on button "Save" at bounding box center [719, 331] width 31 height 17
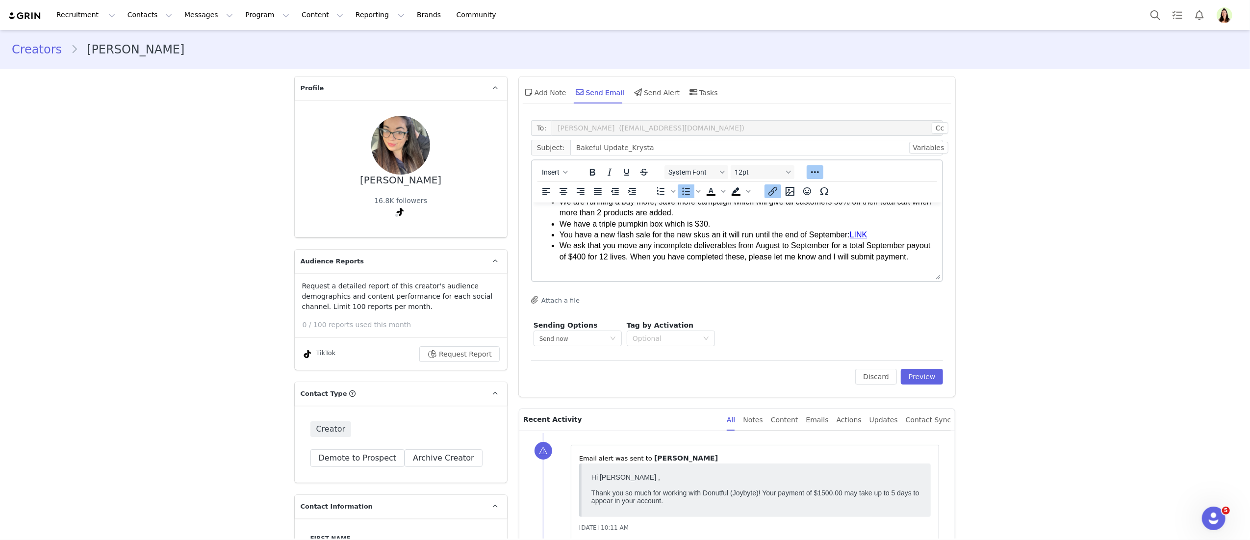
click at [802, 262] on li "We ask that you move any incomplete deliverables from August to September for a…" at bounding box center [746, 251] width 375 height 22
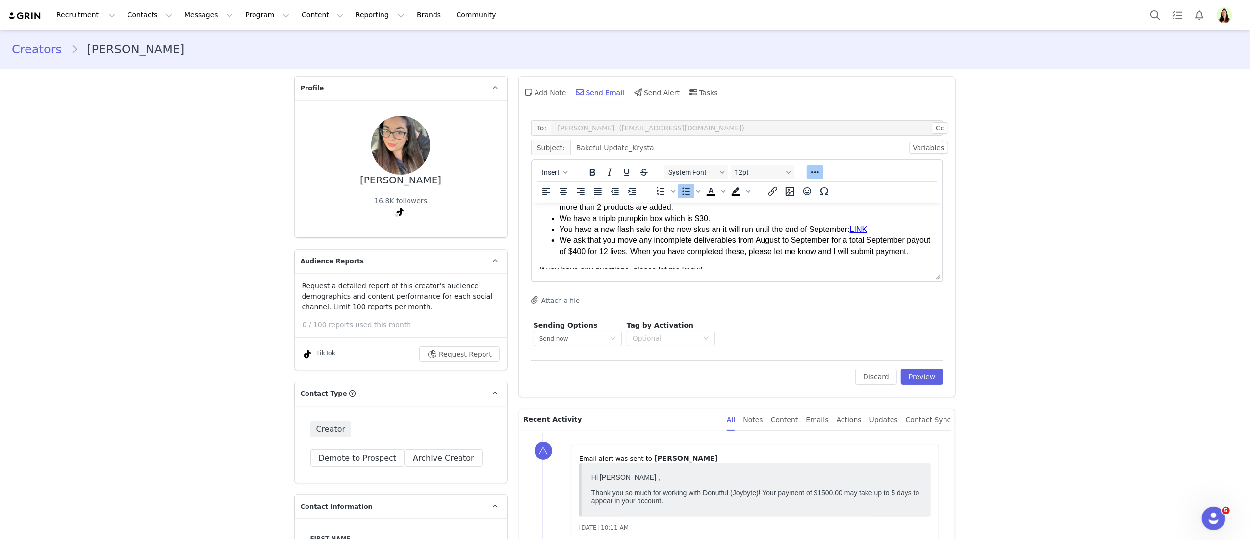
scroll to position [112, 0]
drag, startPoint x: 613, startPoint y: 257, endPoint x: 767, endPoint y: 242, distance: 154.7
click at [767, 242] on li "We ask that you move any incomplete deliverables from August to September for a…" at bounding box center [746, 245] width 375 height 22
drag, startPoint x: 766, startPoint y: 242, endPoint x: 728, endPoint y: 244, distance: 38.3
click at [766, 243] on li "We ask that you move any incomplete deliverables from August to September for a…" at bounding box center [746, 245] width 375 height 22
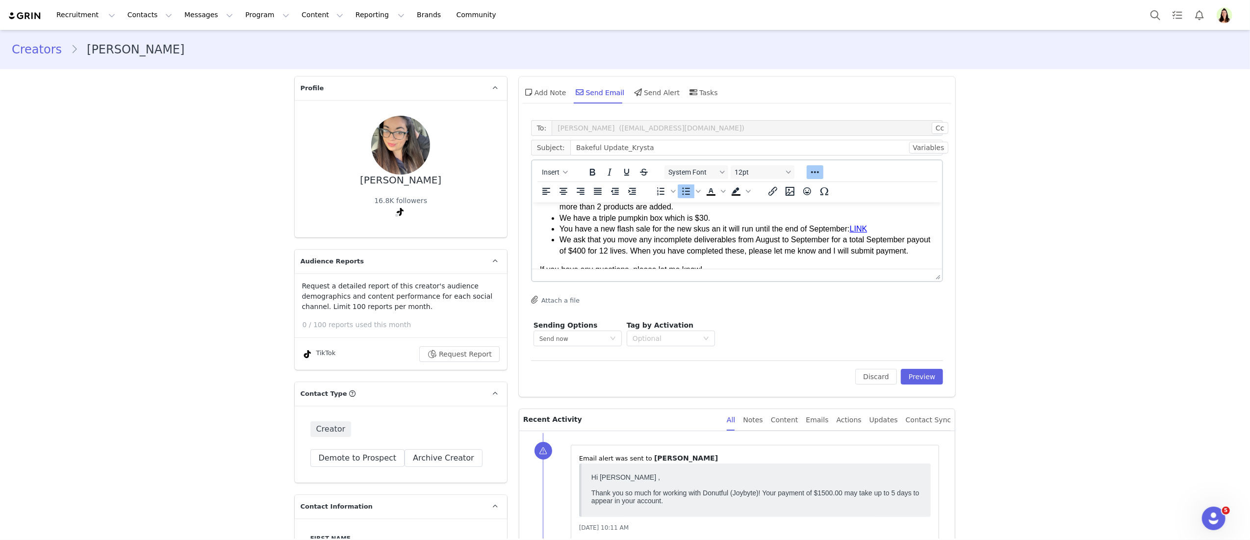
drag, startPoint x: 600, startPoint y: 261, endPoint x: 578, endPoint y: 245, distance: 27.5
click at [573, 242] on li "We ask that you move any incomplete deliverables from August to September for a…" at bounding box center [746, 245] width 375 height 22
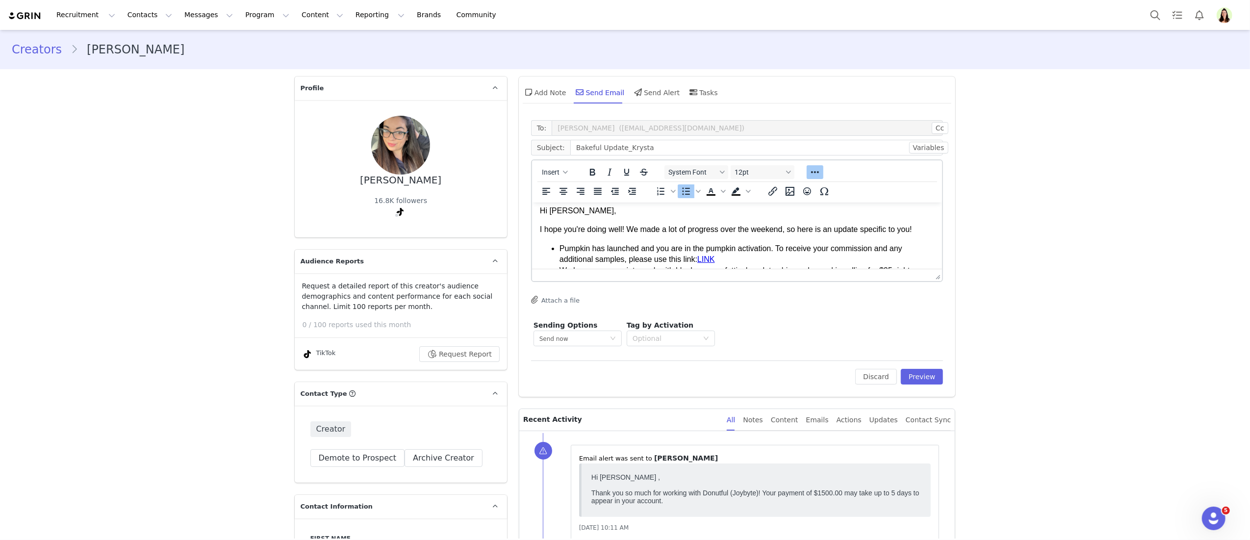
scroll to position [0, 0]
click at [911, 383] on button "Preview" at bounding box center [922, 377] width 43 height 16
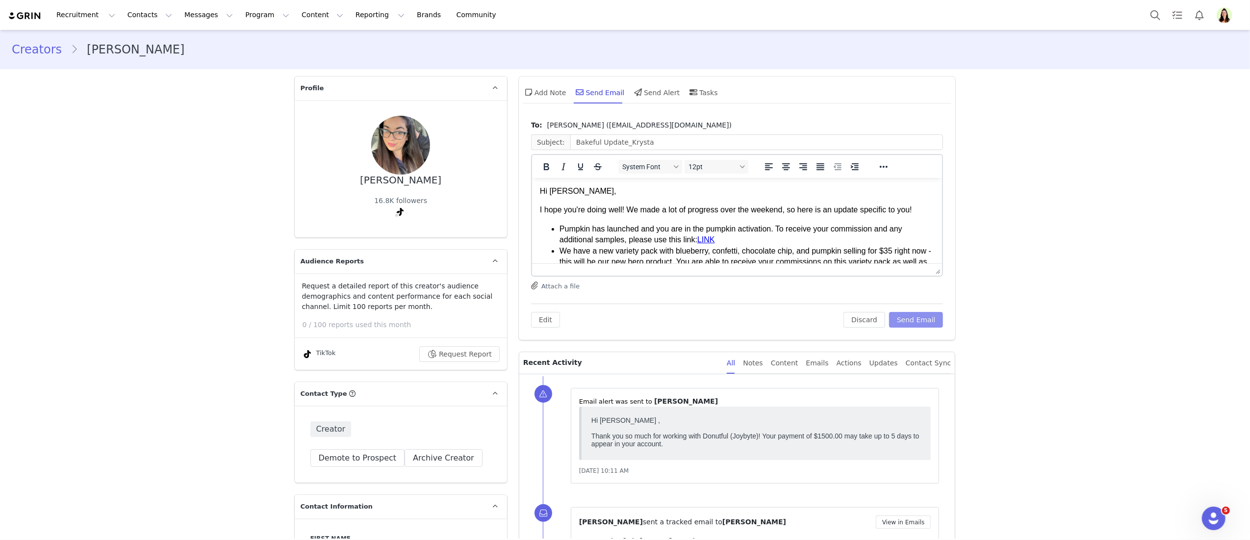
click at [913, 325] on button "Send Email" at bounding box center [916, 320] width 54 height 16
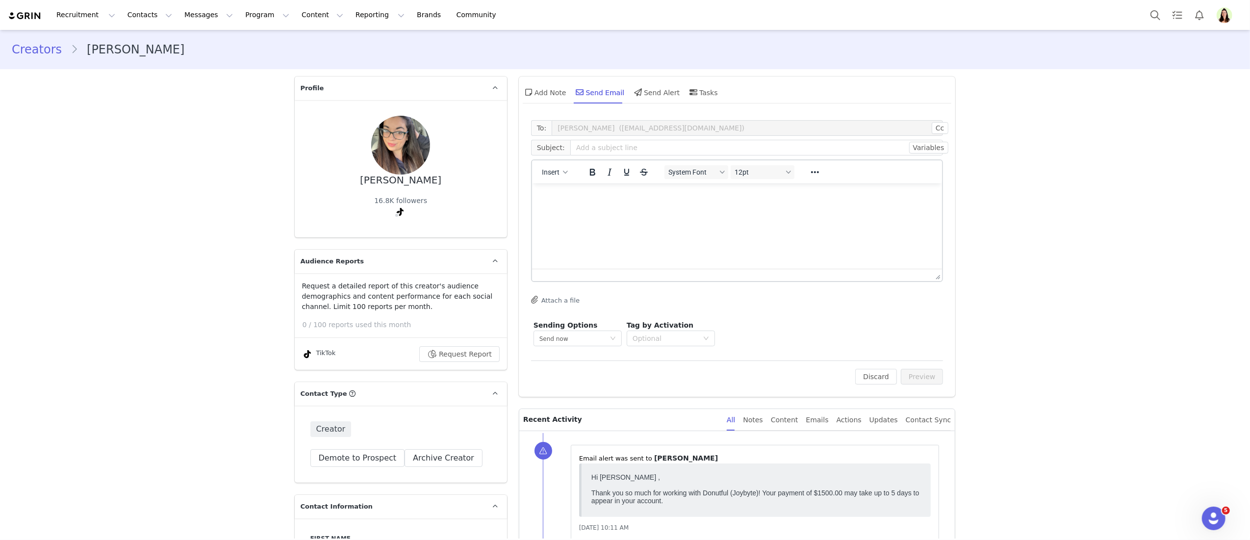
click at [1216, 19] on span "Profile" at bounding box center [1224, 15] width 16 height 16
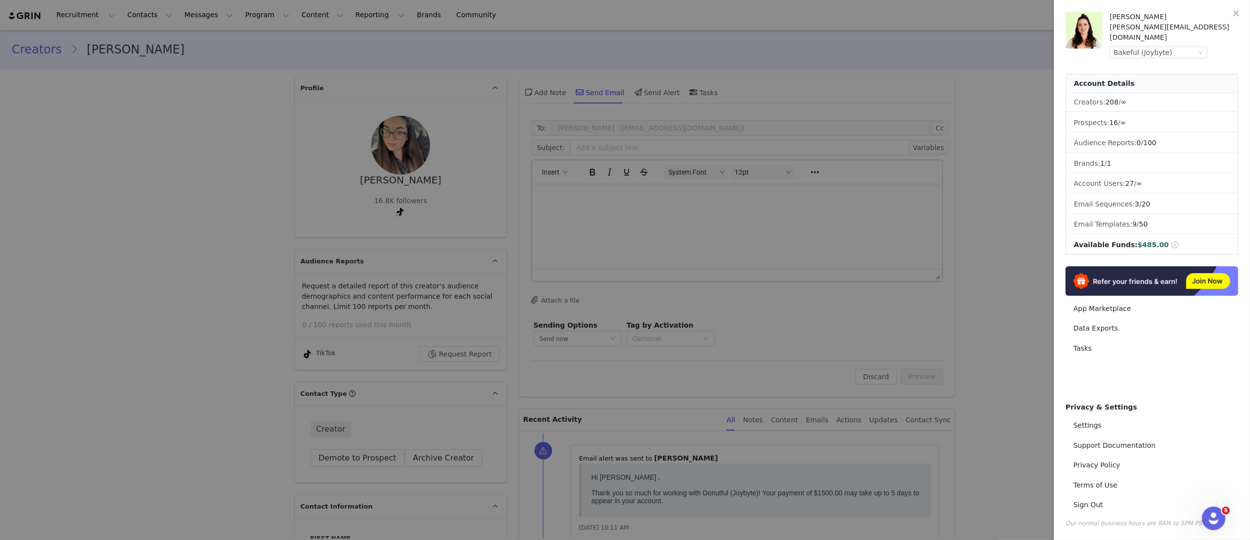
click at [862, 74] on div at bounding box center [625, 270] width 1250 height 540
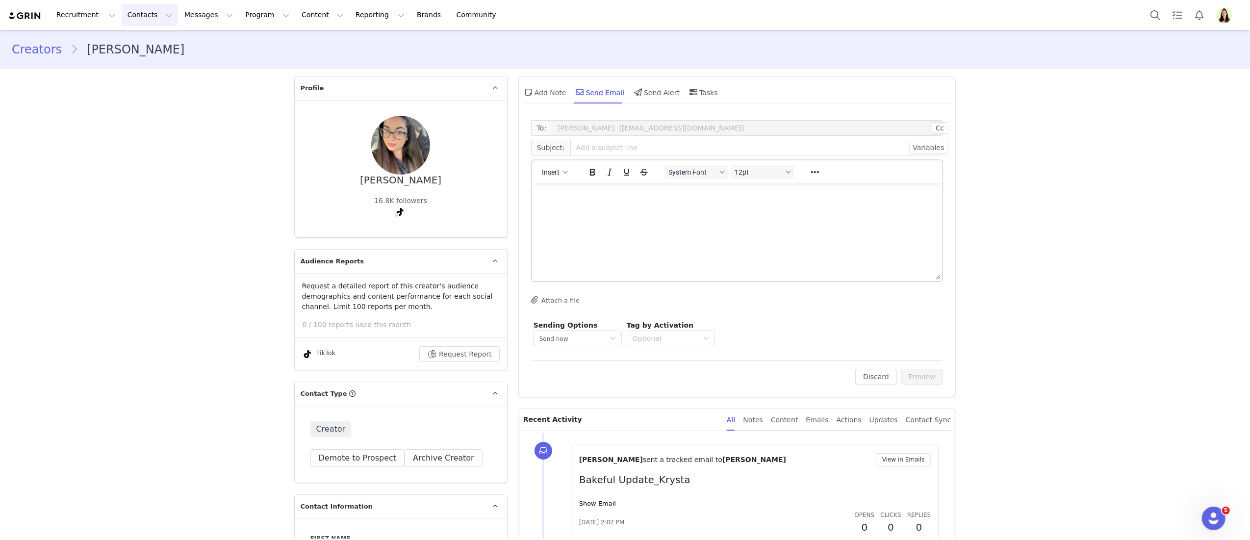
click at [162, 13] on button "Contacts Contacts" at bounding box center [150, 15] width 56 height 22
click at [137, 58] on p "Prospects" at bounding box center [139, 61] width 33 height 10
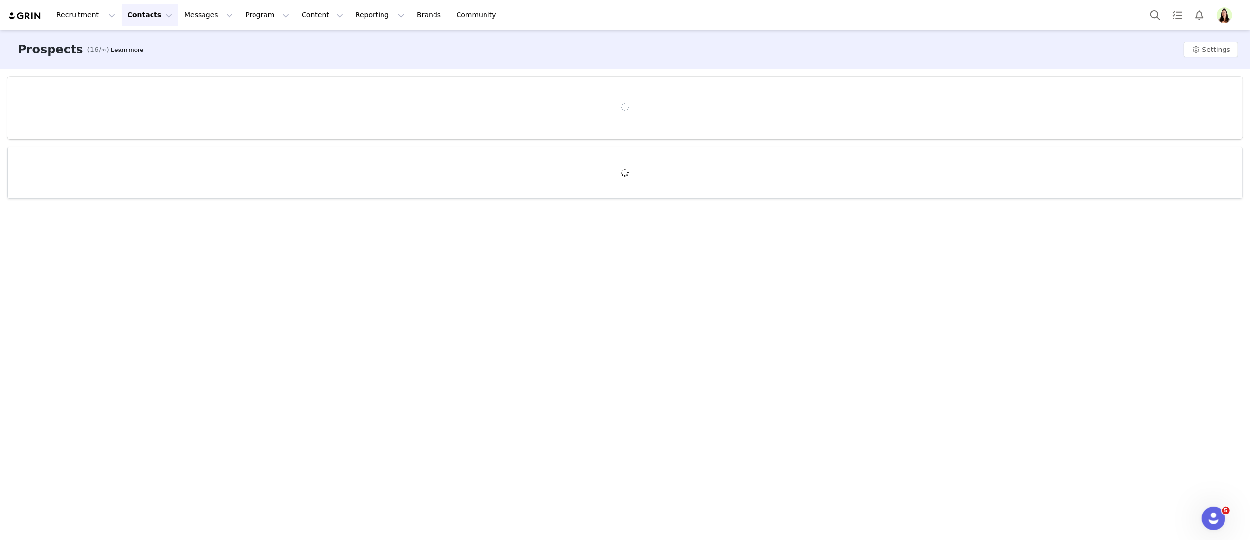
drag, startPoint x: 149, startPoint y: 17, endPoint x: 147, endPoint y: 23, distance: 5.7
click at [149, 17] on button "Contacts Contacts" at bounding box center [150, 15] width 56 height 22
click at [142, 42] on p "Creators" at bounding box center [137, 43] width 29 height 10
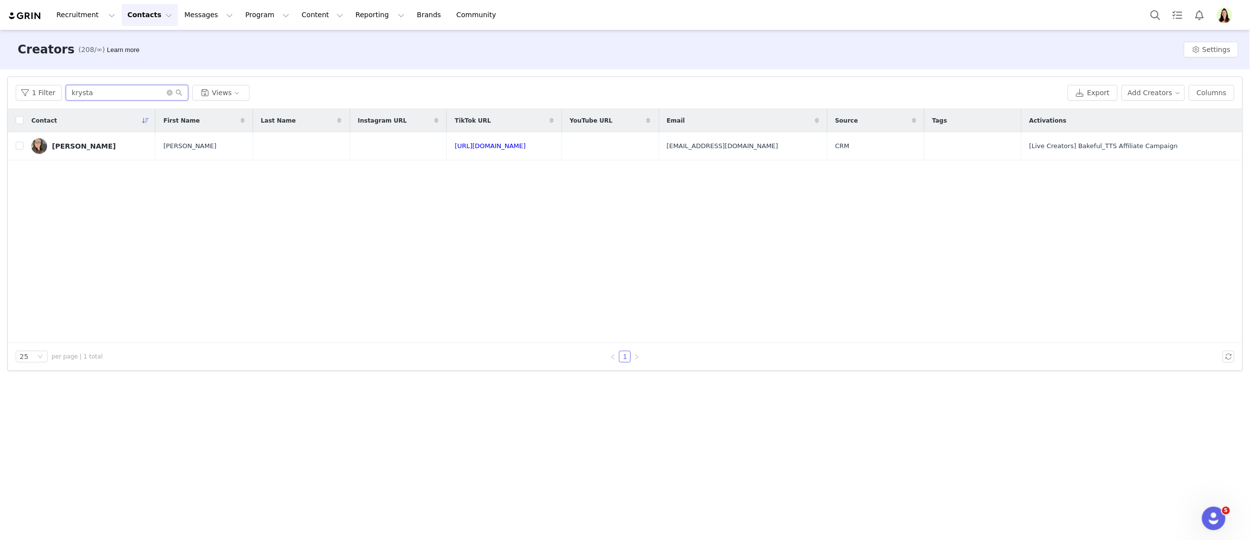
click at [107, 92] on input "krysta" at bounding box center [127, 93] width 123 height 16
type input "food"
click at [20, 145] on input "checkbox" at bounding box center [20, 146] width 8 height 8
checkbox input "true"
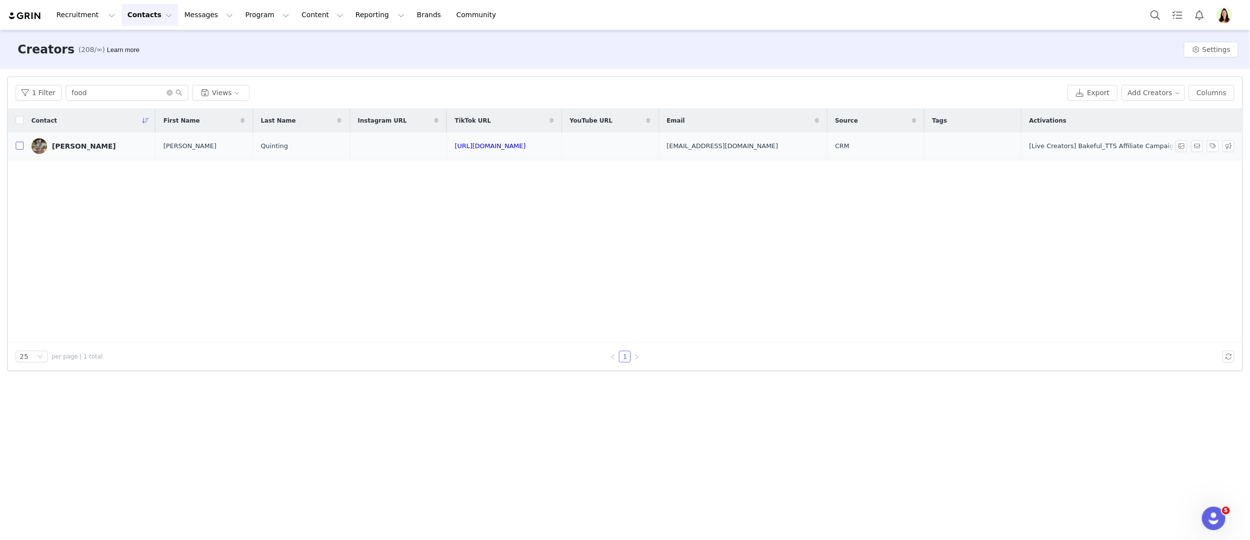
checkbox input "true"
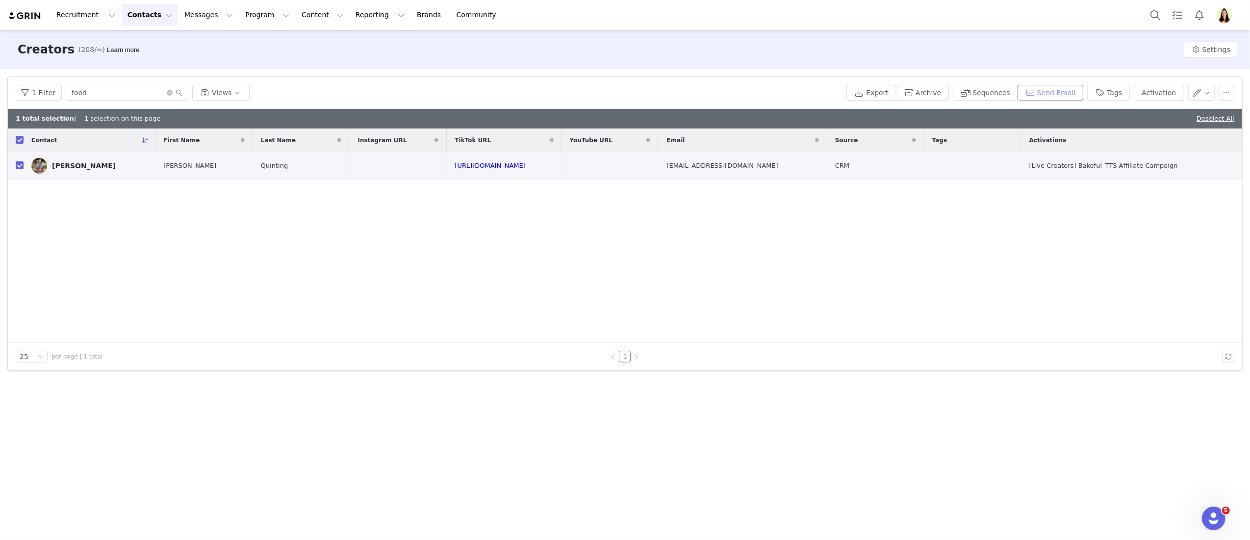
click at [1072, 89] on button "Send Email" at bounding box center [1050, 93] width 66 height 16
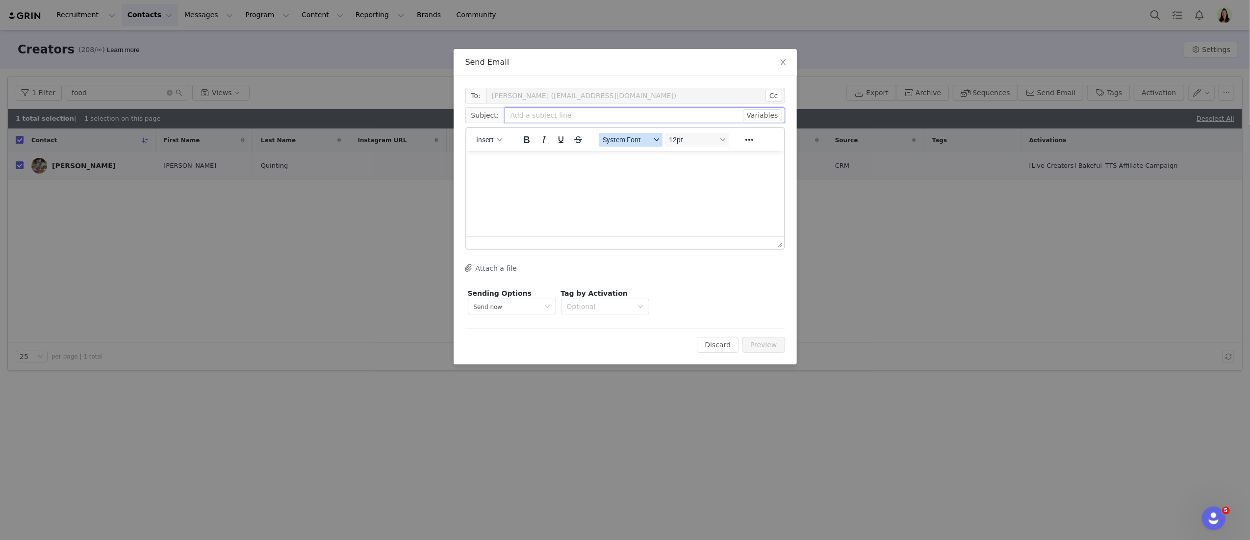
drag, startPoint x: 521, startPoint y: 119, endPoint x: 632, endPoint y: 137, distance: 112.8
click at [521, 119] on input "text" at bounding box center [644, 115] width 280 height 16
type input "Bakeful Update_Laura"
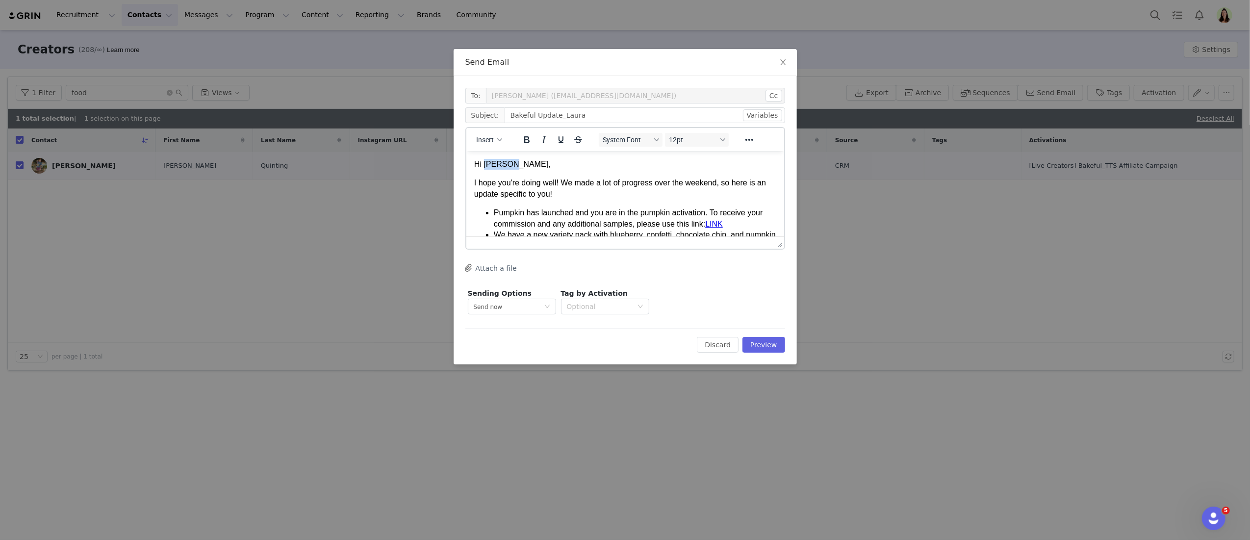
drag, startPoint x: 529, startPoint y: 163, endPoint x: 485, endPoint y: 162, distance: 43.6
click at [485, 162] on p "Hi Aimee," at bounding box center [625, 163] width 302 height 11
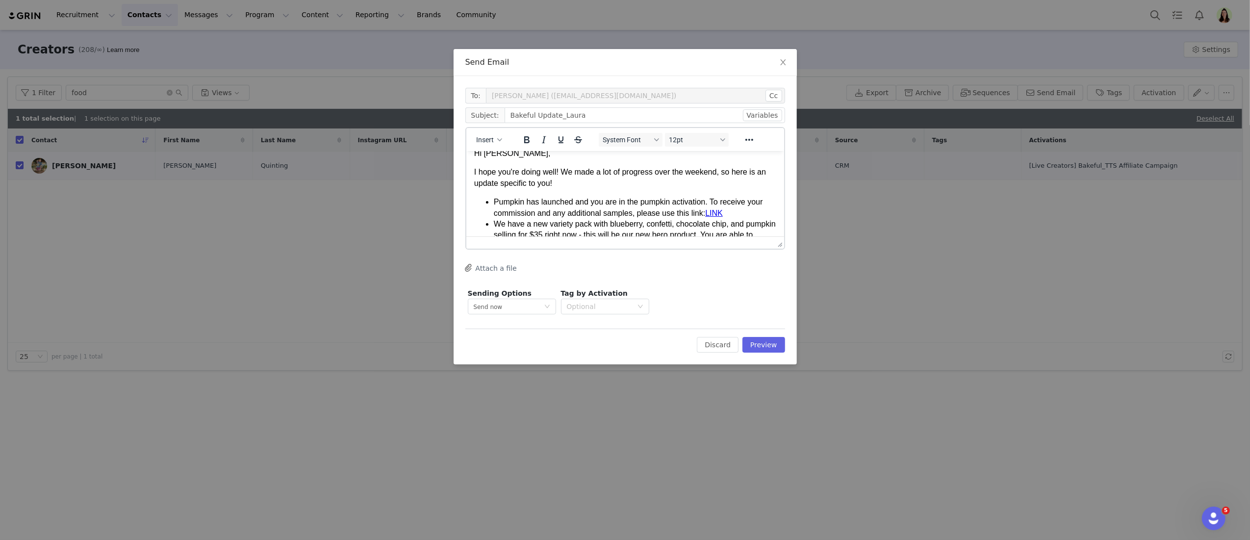
scroll to position [28, 0]
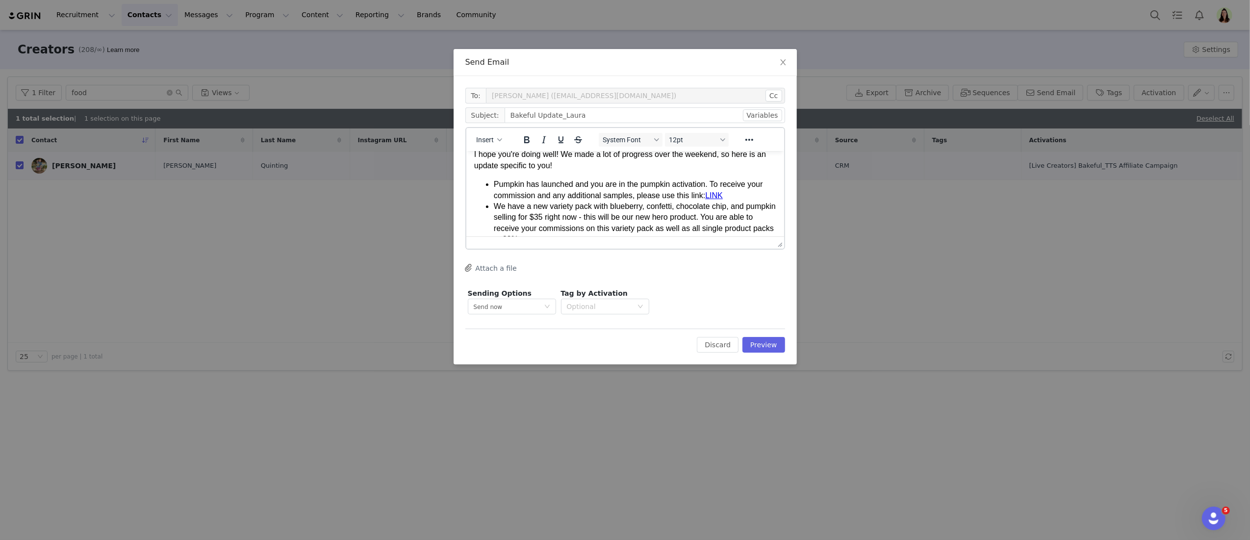
click at [716, 192] on link "LINK" at bounding box center [714, 195] width 18 height 8
drag, startPoint x: 717, startPoint y: 191, endPoint x: 730, endPoint y: 196, distance: 14.1
click at [717, 191] on link "LINK" at bounding box center [714, 195] width 18 height 8
drag, startPoint x: 726, startPoint y: 193, endPoint x: 710, endPoint y: 193, distance: 15.2
click at [710, 193] on li "Pumpkin has launched and you are in the pumpkin activation. To receive your com…" at bounding box center [634, 189] width 282 height 22
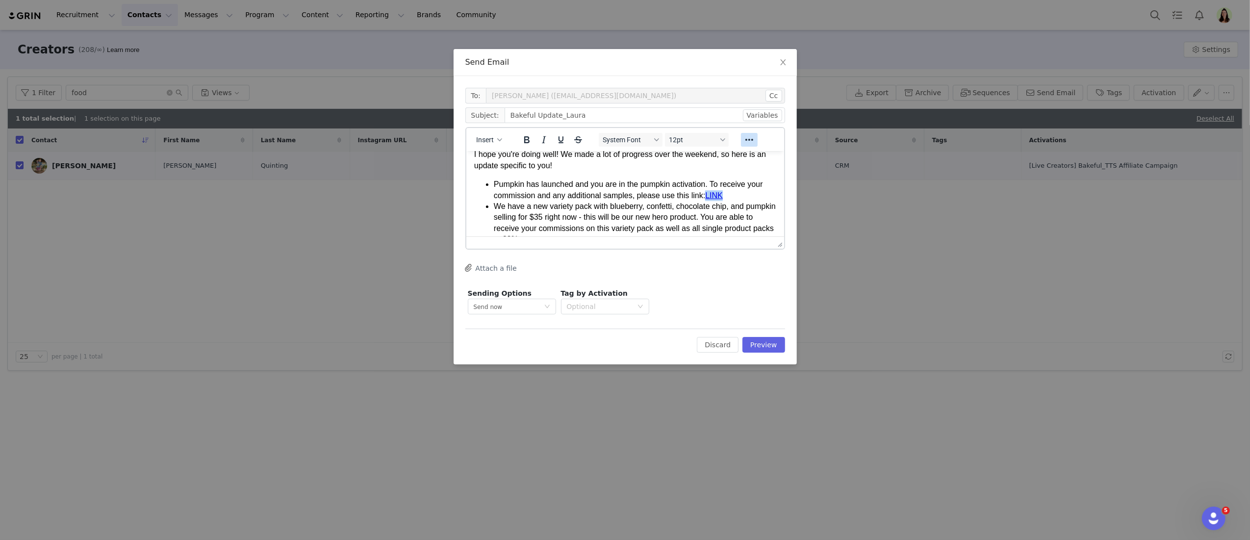
click at [747, 142] on icon "Reveal or hide additional toolbar items" at bounding box center [749, 140] width 12 height 12
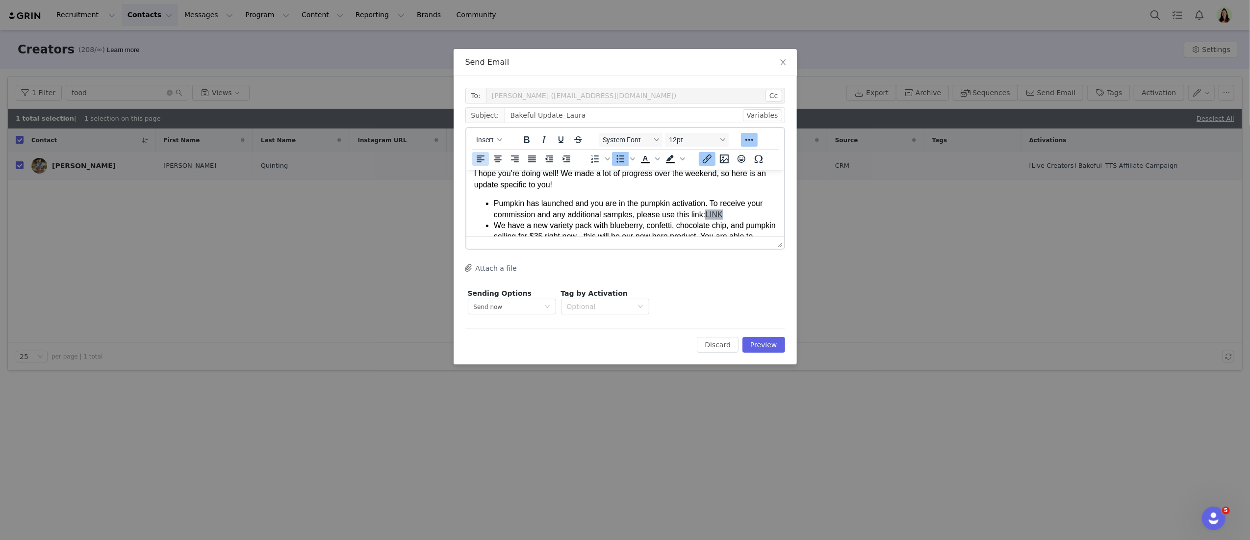
click at [714, 158] on button "Insert/edit link" at bounding box center [707, 159] width 17 height 14
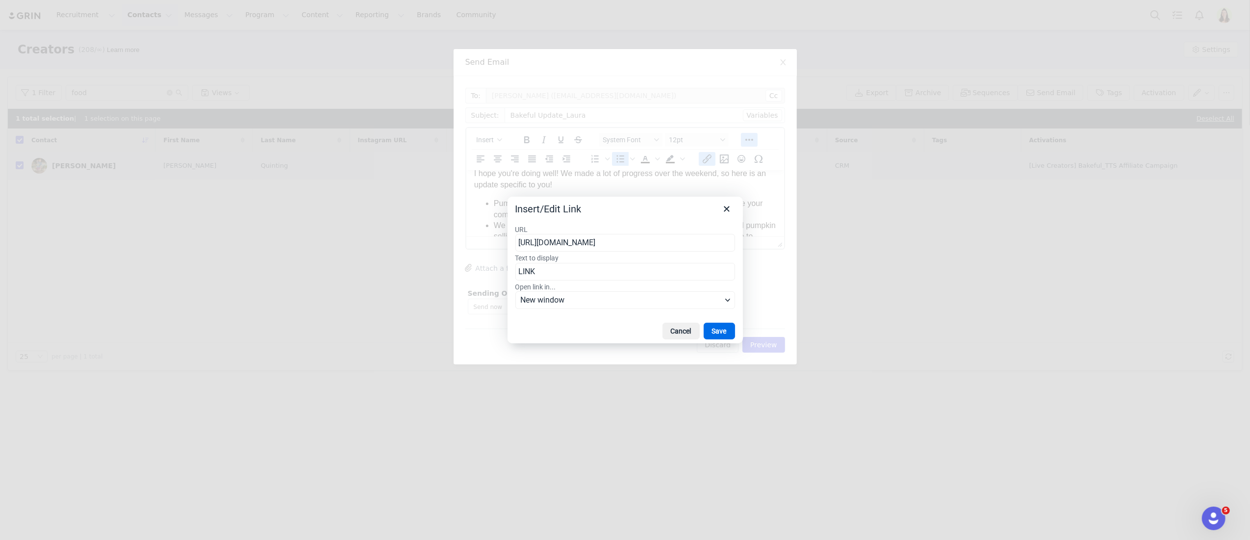
scroll to position [0, 428]
click at [698, 237] on input "https://tracking.us.nylas.com/l/f3ff9f96a6b24c40922f6a94e9028b81/0/4aa2288a83bd…" at bounding box center [625, 243] width 220 height 18
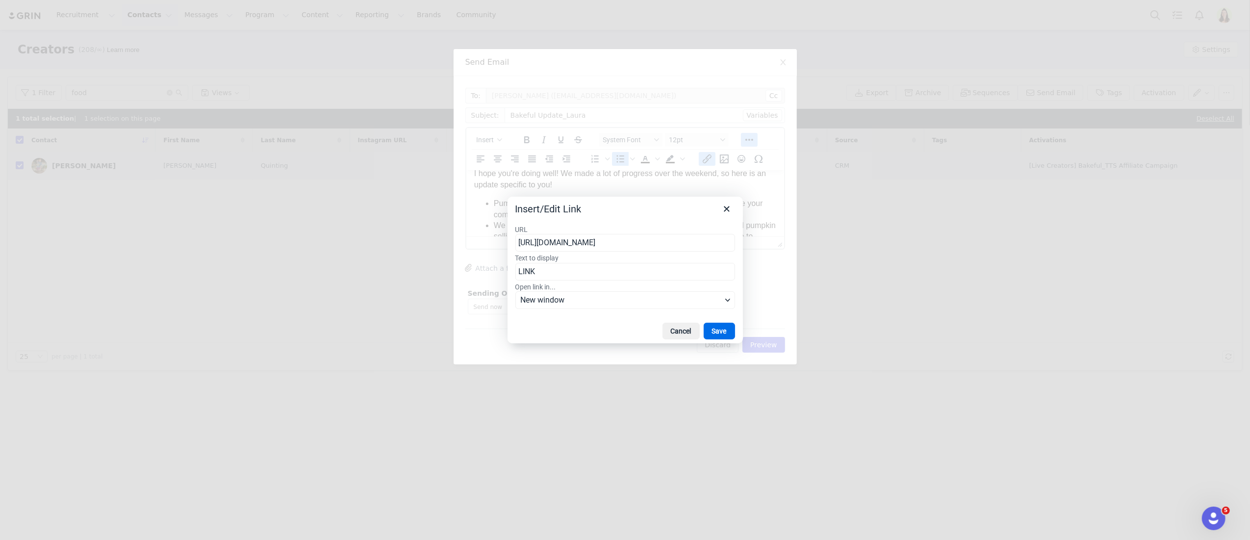
type input "https://affiliate-us.tiktok.com/api/v1/oec/affiliate/seller/invitation_group/sh…"
click at [720, 328] on button "Save" at bounding box center [719, 331] width 31 height 17
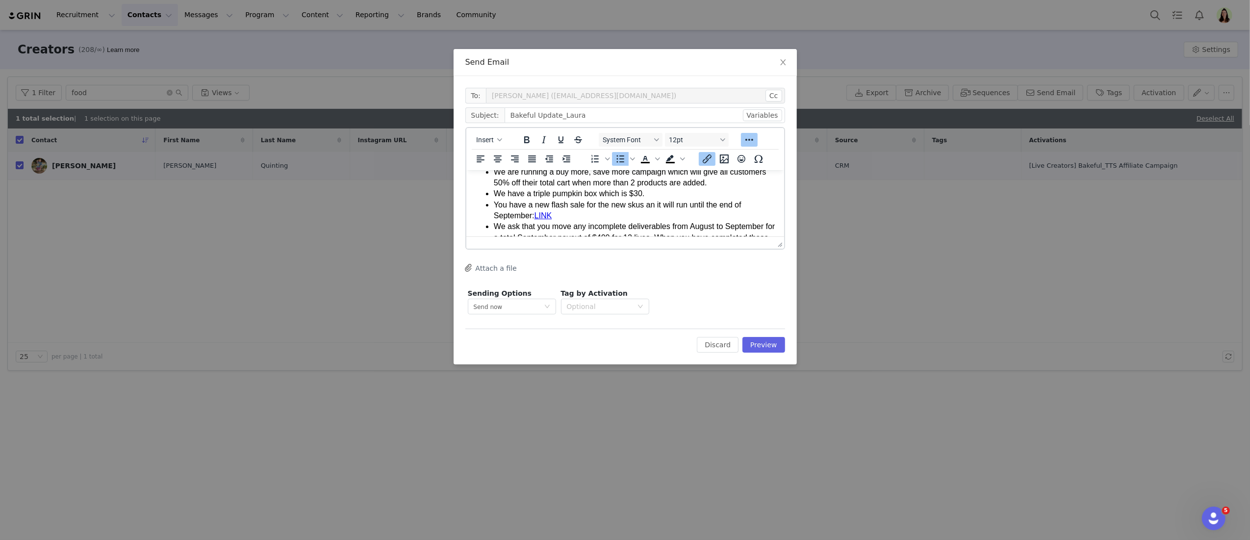
scroll to position [127, 0]
click at [654, 211] on li "You have a new flash sale for the new skus an it will run until the end of Sept…" at bounding box center [634, 209] width 282 height 22
click at [566, 214] on li "You have a new flash sale for the new skus an it will run until the end of Sept…" at bounding box center [634, 209] width 282 height 22
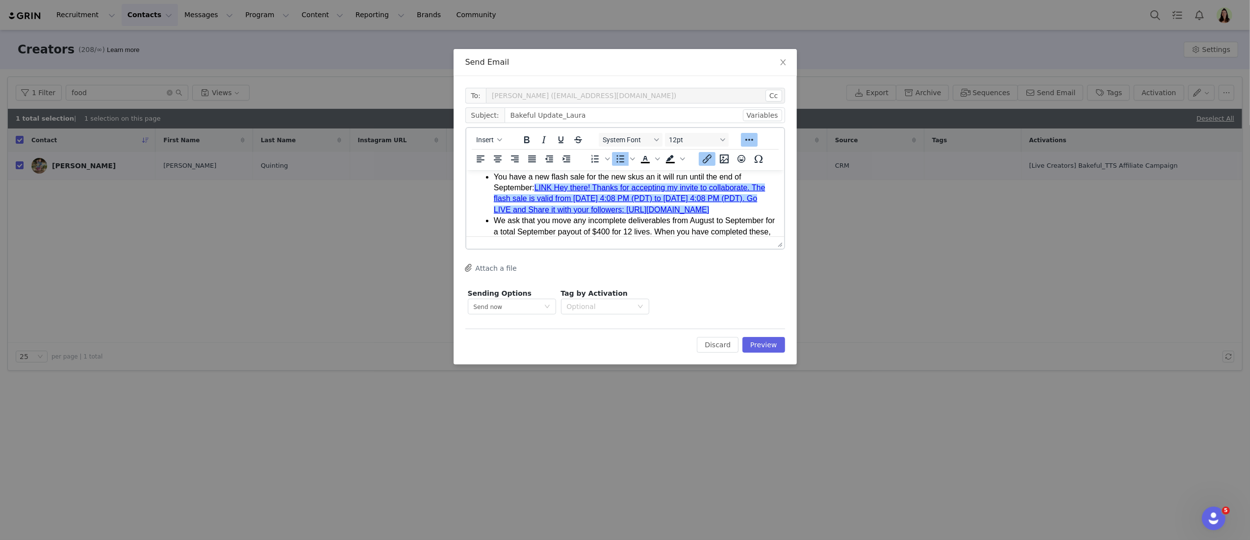
click at [491, 218] on ul "Pumpkin has launched and you are in the pumpkin activation. To receive your com…" at bounding box center [625, 160] width 302 height 176
drag, startPoint x: 553, startPoint y: 186, endPoint x: 659, endPoint y: 201, distance: 107.3
click at [554, 187] on link "LINK Hey there! Thanks for accepting my invite to collaborate. The flash sale i…" at bounding box center [628, 198] width 271 height 30
click at [643, 215] on li "You have a new flash sale for the new skus an it will run until the end of Sept…" at bounding box center [634, 193] width 282 height 44
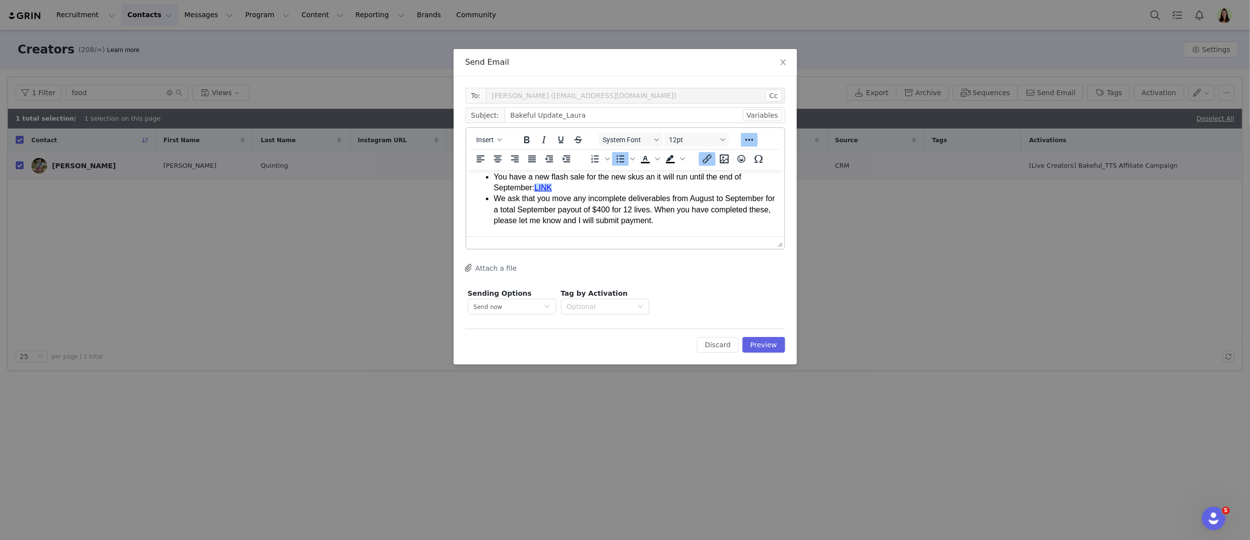
click at [546, 184] on link "LINK﻿" at bounding box center [543, 187] width 18 height 8
drag, startPoint x: 556, startPoint y: 184, endPoint x: 537, endPoint y: 184, distance: 19.6
click at [537, 184] on li "You have a new flash sale for the new skus an it will run until the end of Sept…" at bounding box center [634, 182] width 282 height 22
click at [711, 157] on icon "Insert/edit link" at bounding box center [707, 159] width 12 height 12
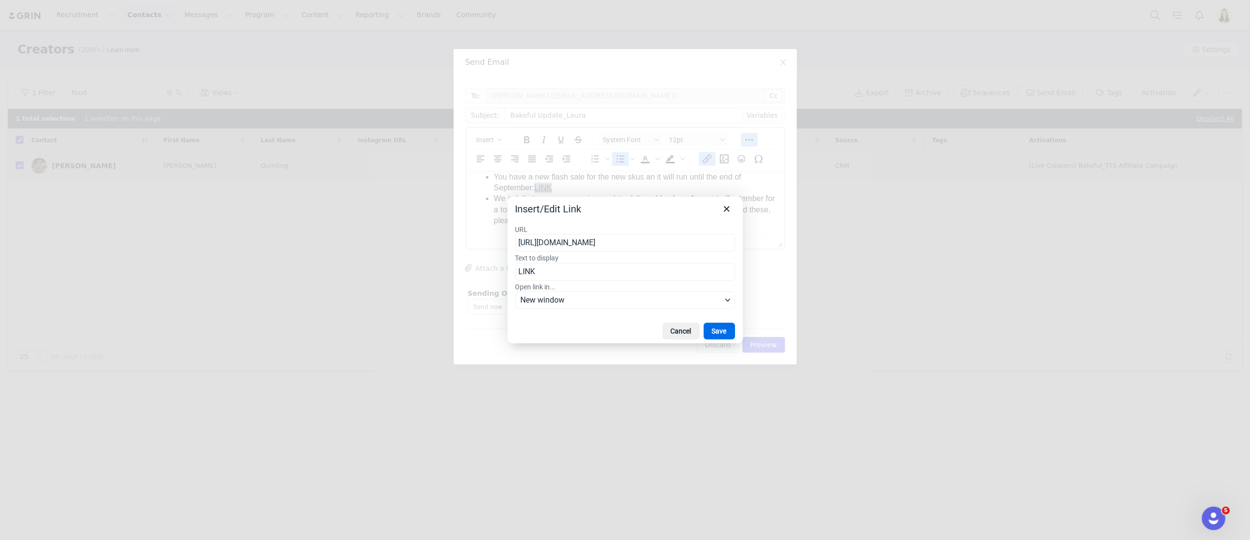
scroll to position [0, 430]
click at [624, 235] on input "https://tracking.us.nylas.com/l/f3ff9f96a6b24c40922f6a94e9028b81/1/883ada2a765b…" at bounding box center [625, 243] width 220 height 18
type input "[URL][DOMAIN_NAME]"
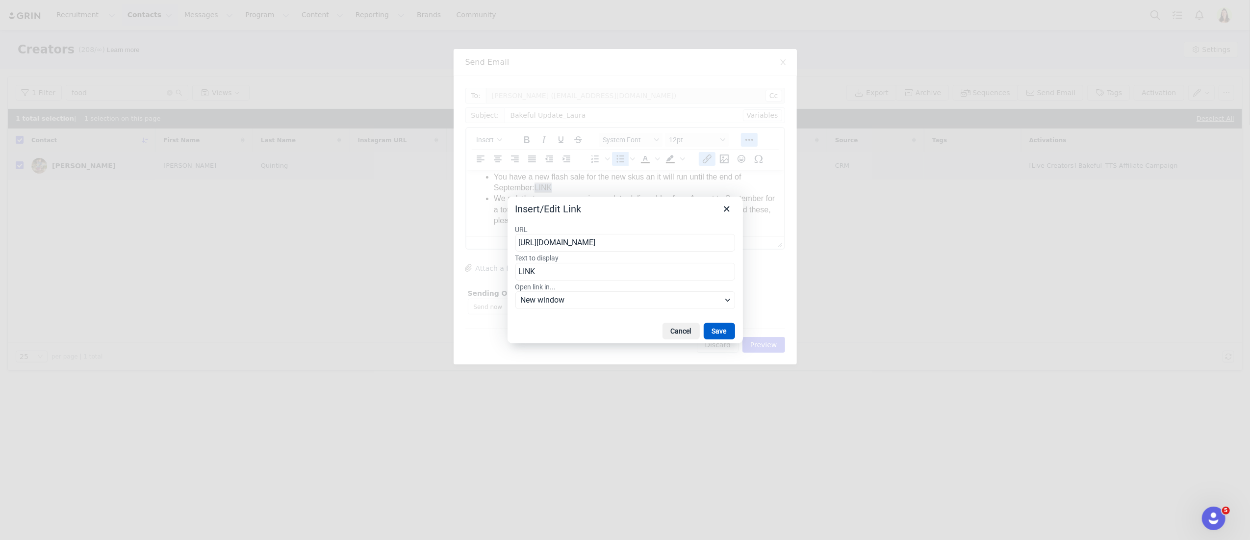
scroll to position [0, 110]
click at [713, 333] on button "Save" at bounding box center [719, 331] width 31 height 17
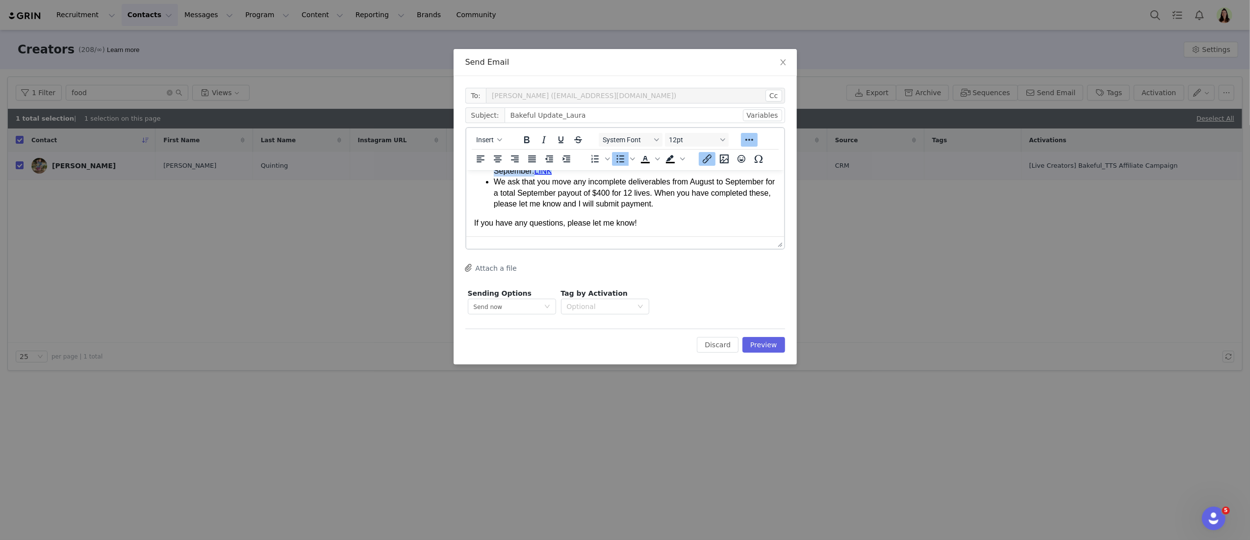
scroll to position [172, 0]
drag, startPoint x: 678, startPoint y: 189, endPoint x: 637, endPoint y: 190, distance: 40.2
click at [678, 190] on li "We ask that you move any incomplete deliverables from August to September for a…" at bounding box center [634, 191] width 282 height 33
drag, startPoint x: 668, startPoint y: 190, endPoint x: 1104, endPoint y: 254, distance: 440.1
click at [652, 191] on li "We ask that you move any incomplete deliverables from August to September for a…" at bounding box center [634, 191] width 282 height 33
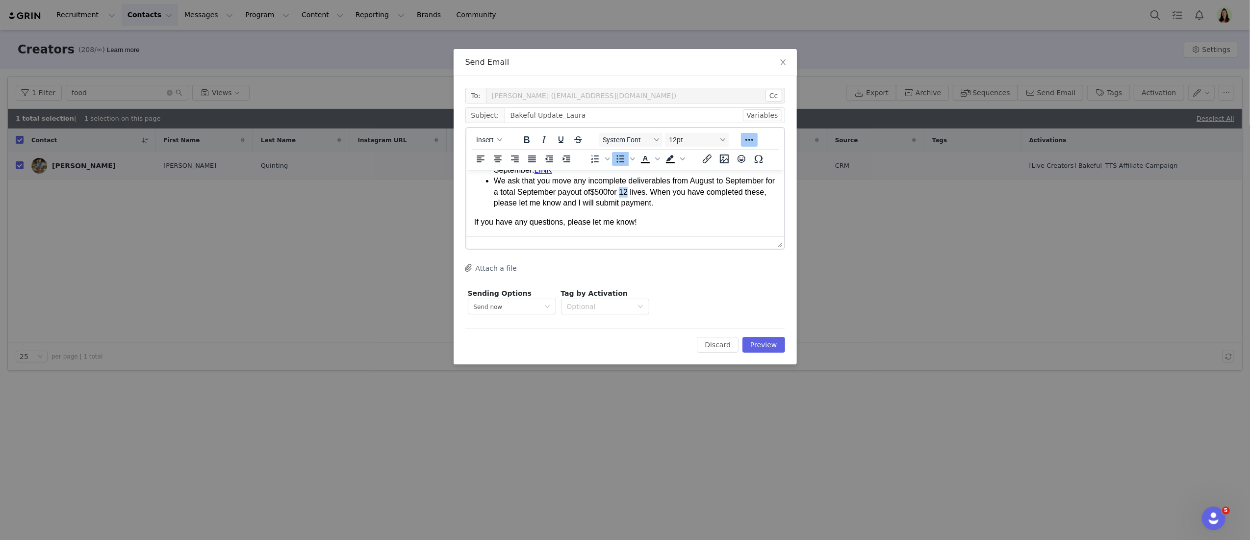
drag, startPoint x: 688, startPoint y: 191, endPoint x: 681, endPoint y: 189, distance: 6.7
click at [681, 189] on li "We ask that you move any incomplete deliverables from August to September for a…" at bounding box center [634, 191] width 282 height 33
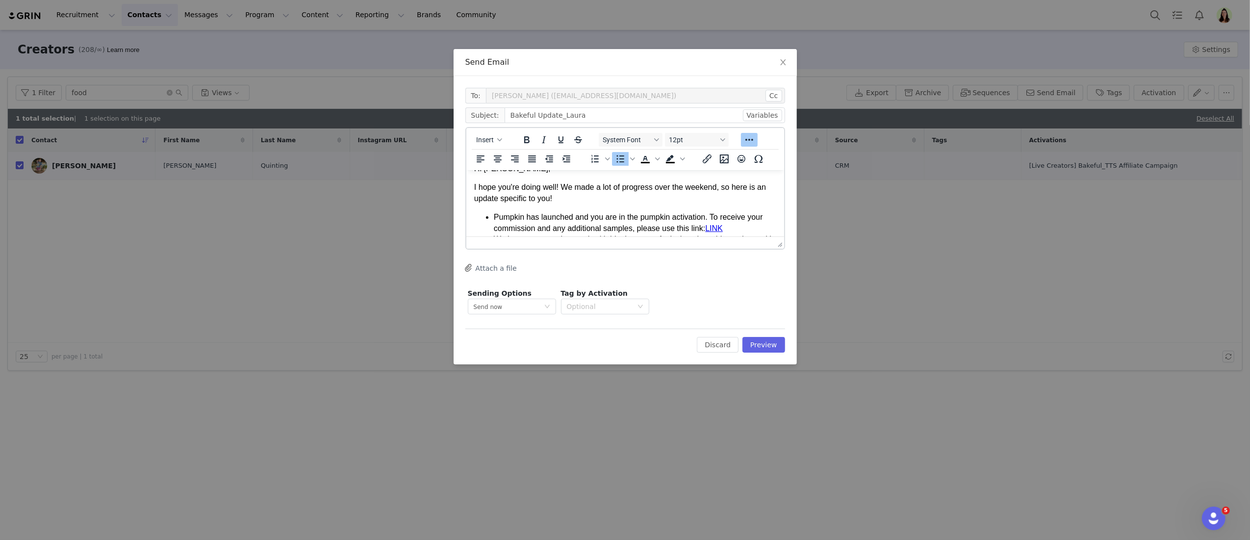
scroll to position [0, 0]
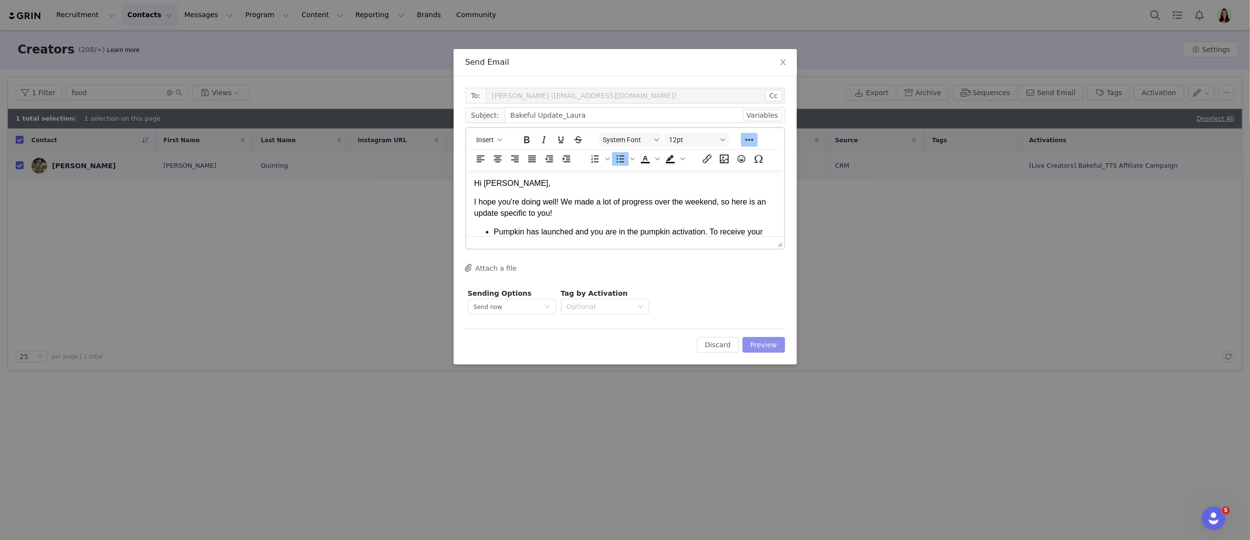
click at [757, 339] on button "Preview" at bounding box center [763, 345] width 43 height 16
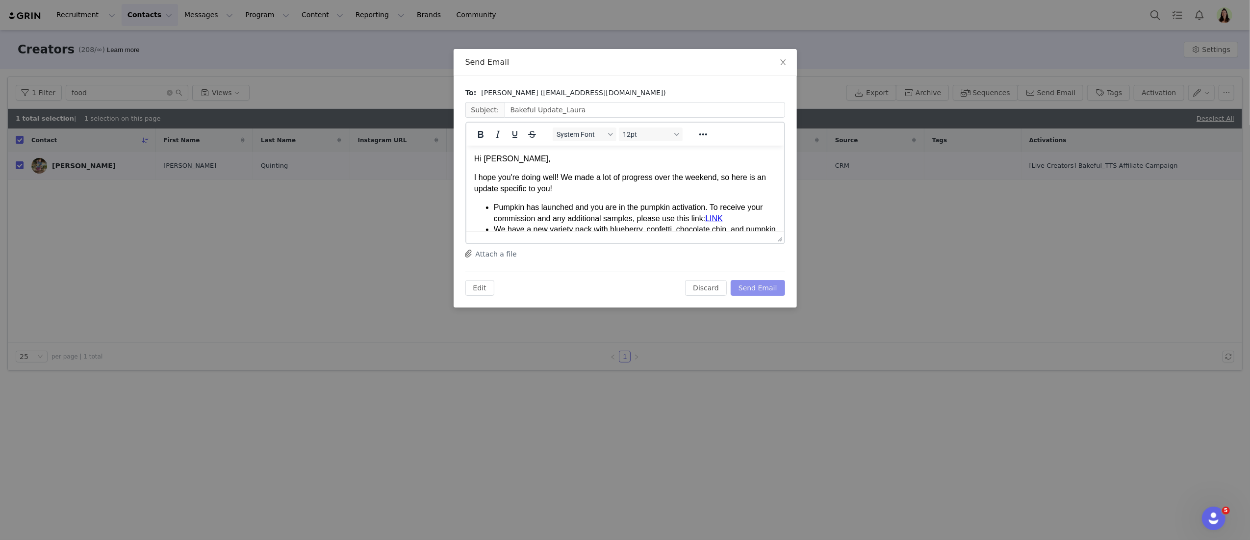
click at [755, 285] on button "Send Email" at bounding box center [757, 288] width 54 height 16
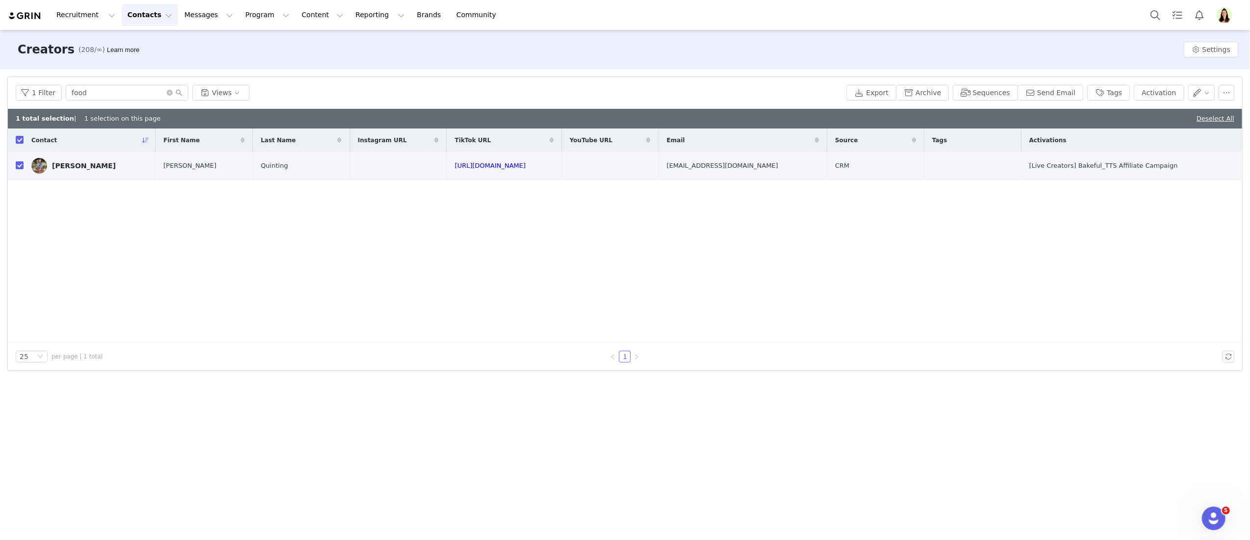
click at [359, 258] on div "Contact First Name Last Name Instagram URL TikTok URL YouTube URL Email Source …" at bounding box center [625, 235] width 1234 height 214
click at [14, 141] on th at bounding box center [16, 140] width 16 height 24
click at [21, 141] on input "checkbox" at bounding box center [20, 140] width 8 height 8
checkbox input "false"
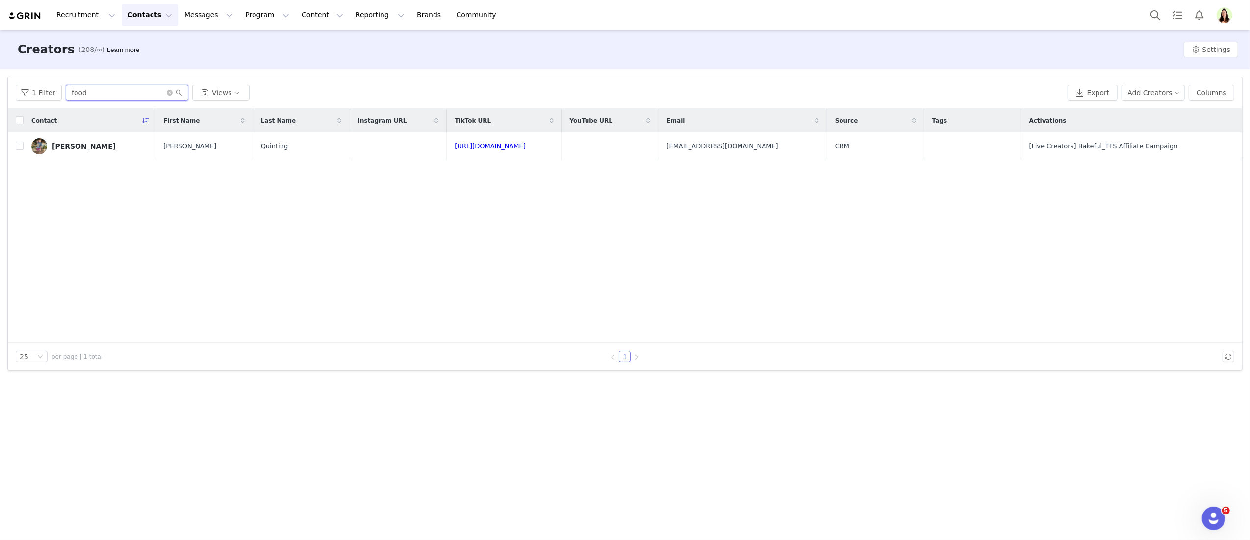
drag, startPoint x: 84, startPoint y: 93, endPoint x: 92, endPoint y: 96, distance: 8.1
click at [85, 93] on input "food" at bounding box center [127, 93] width 123 height 16
click at [106, 94] on input "food" at bounding box center [127, 93] width 123 height 16
click at [104, 95] on input "food" at bounding box center [127, 93] width 123 height 16
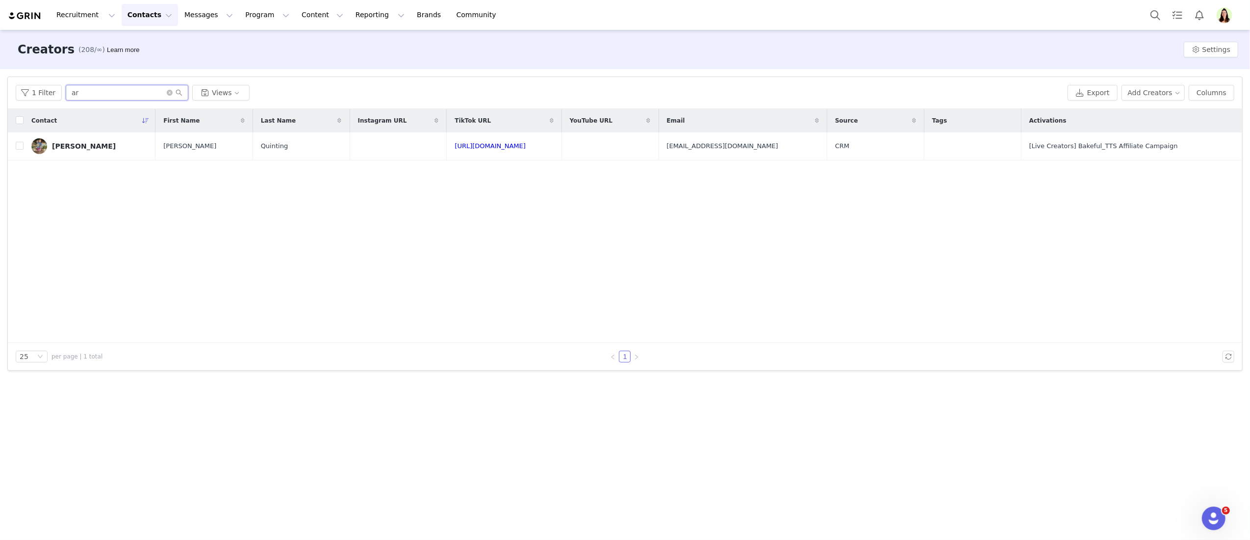
type input "a"
type input "dar"
drag, startPoint x: 17, startPoint y: 146, endPoint x: 109, endPoint y: 186, distance: 100.6
click at [17, 146] on input "checkbox" at bounding box center [20, 146] width 8 height 8
checkbox input "true"
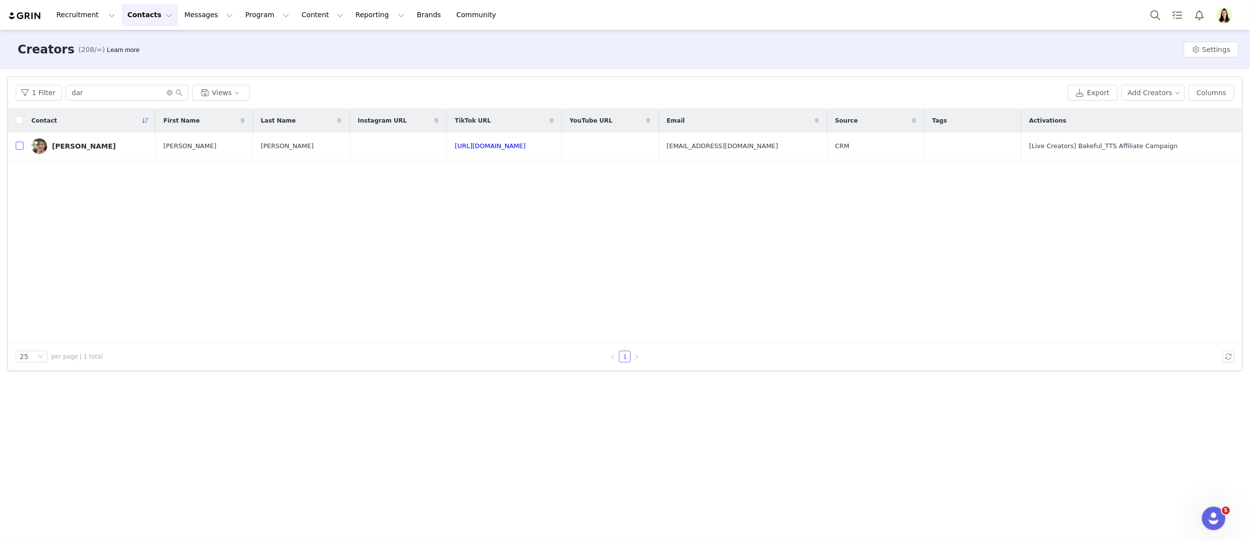
checkbox input "true"
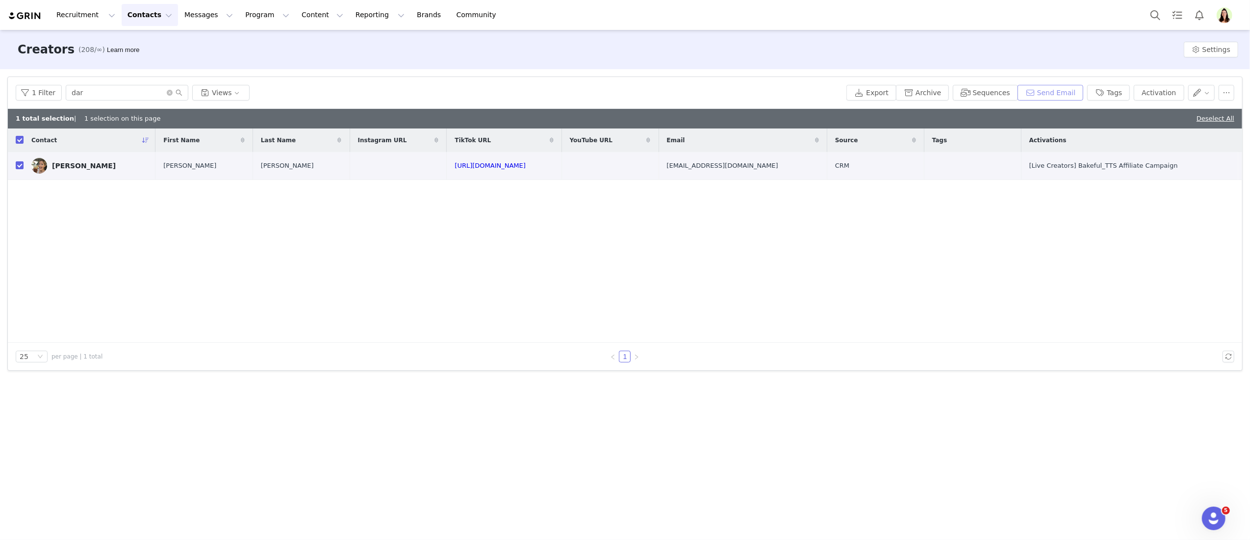
click at [1051, 92] on button "Send Email" at bounding box center [1050, 93] width 66 height 16
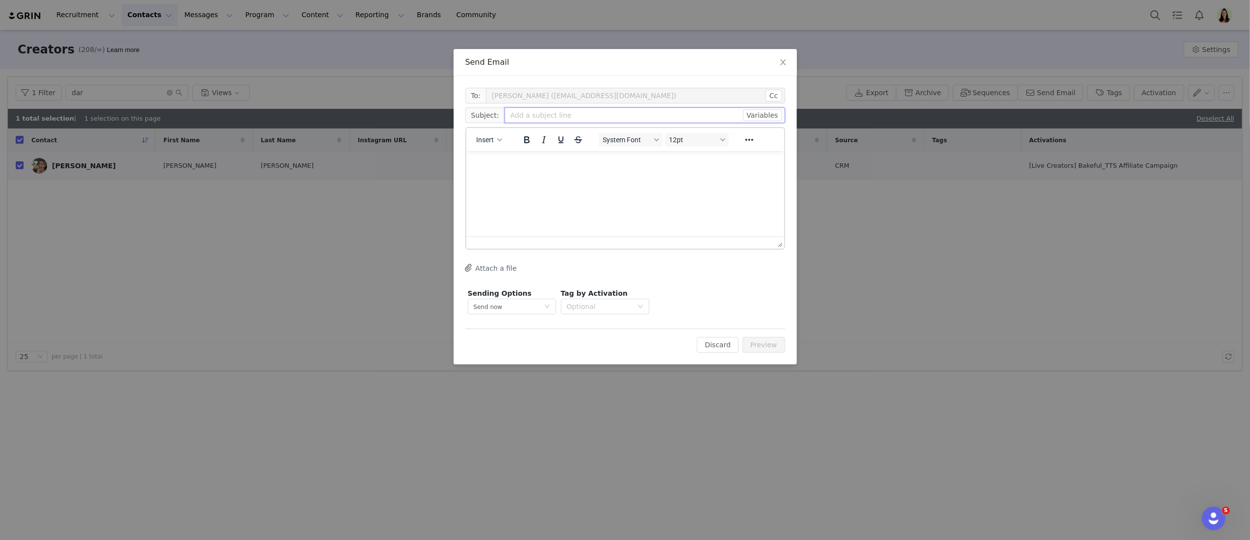
click at [510, 119] on input "text" at bounding box center [644, 115] width 280 height 16
type input "Bakeful Update_Darci"
click at [581, 177] on html at bounding box center [625, 164] width 318 height 26
click at [580, 177] on html at bounding box center [625, 164] width 318 height 26
paste body "Rich Text Area. Press ALT-0 for help."
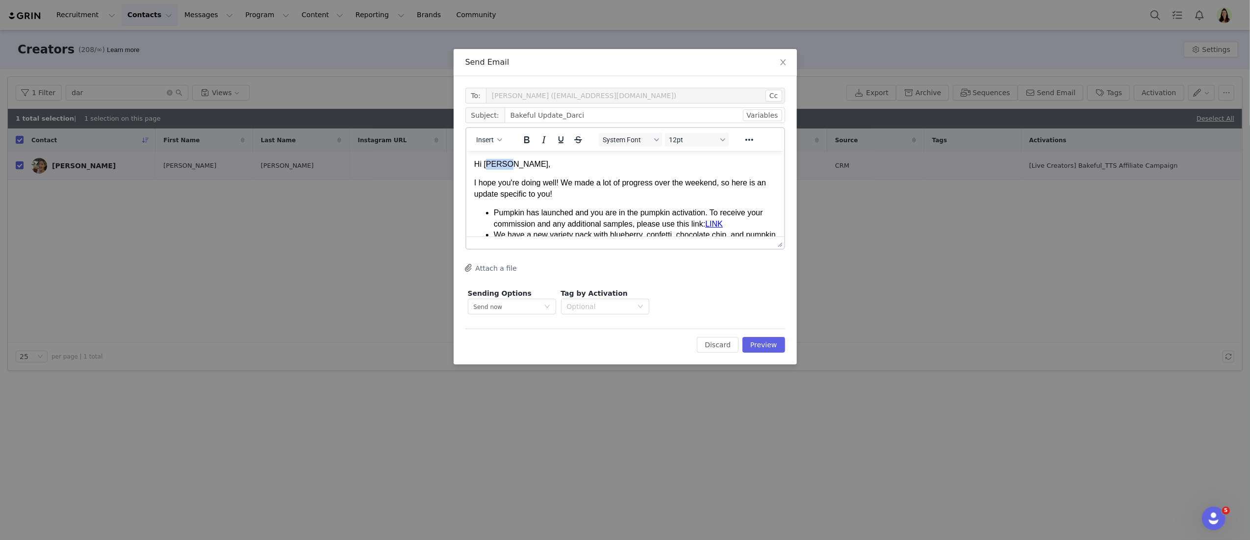
drag, startPoint x: 508, startPoint y: 166, endPoint x: 487, endPoint y: 163, distance: 20.9
click at [485, 163] on p "Hi Aimee," at bounding box center [625, 163] width 302 height 11
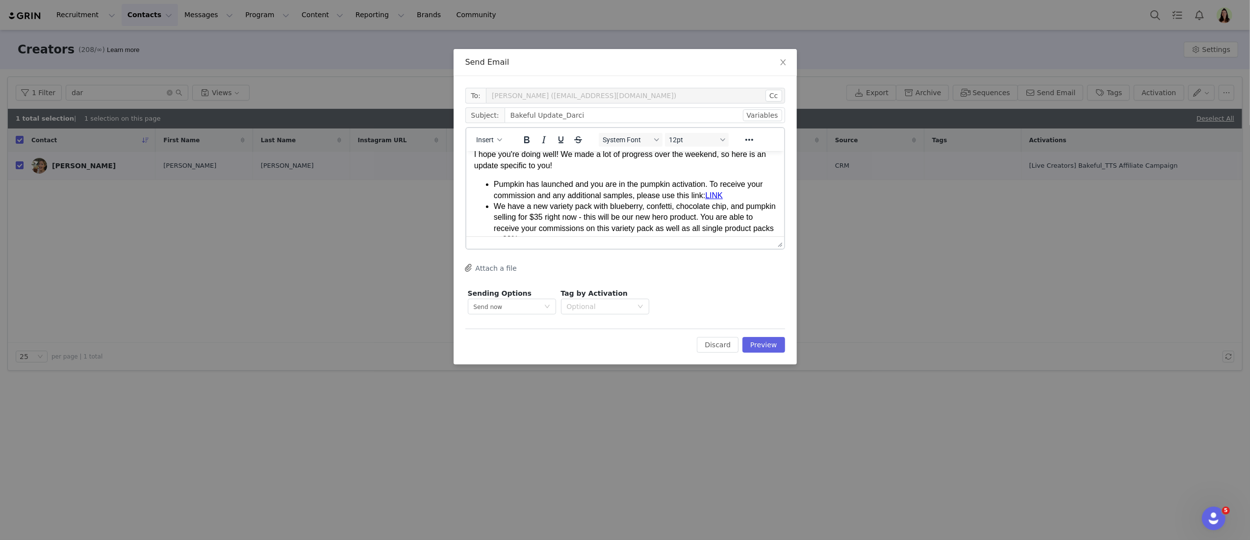
click at [722, 192] on link "LINK" at bounding box center [714, 195] width 18 height 8
click at [719, 192] on link "LINK﻿" at bounding box center [714, 195] width 18 height 8
drag, startPoint x: 729, startPoint y: 194, endPoint x: 710, endPoint y: 192, distance: 18.7
click at [710, 192] on li "Pumpkin has launched and you are in the pumpkin activation. To receive your com…" at bounding box center [634, 189] width 282 height 22
click at [749, 142] on icon "Reveal or hide additional toolbar items" at bounding box center [749, 140] width 12 height 12
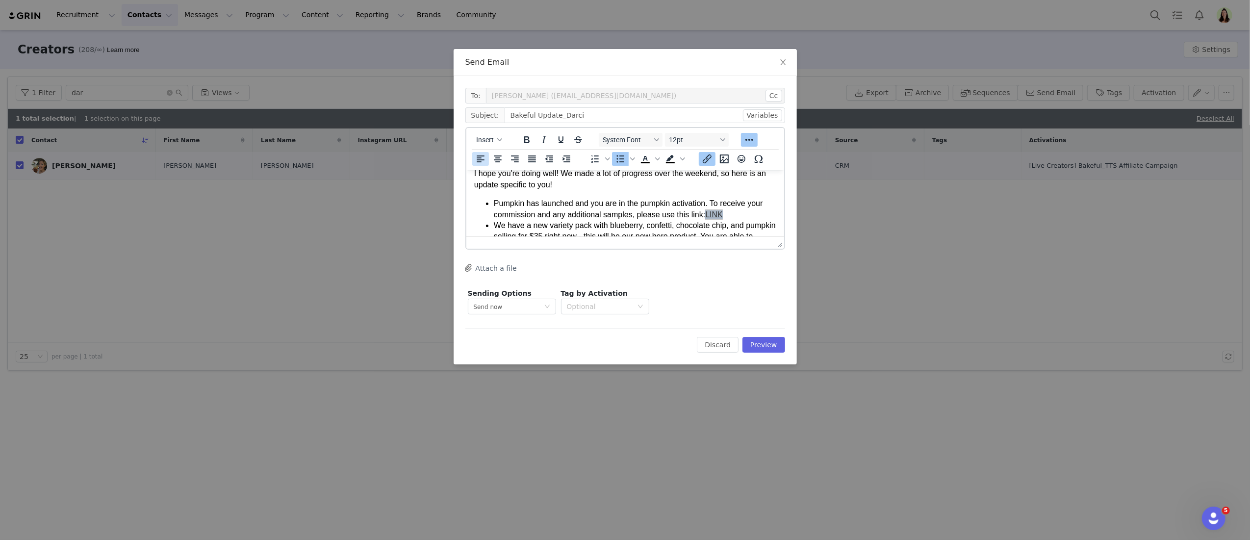
click at [703, 158] on icon "Insert/edit link" at bounding box center [707, 159] width 12 height 12
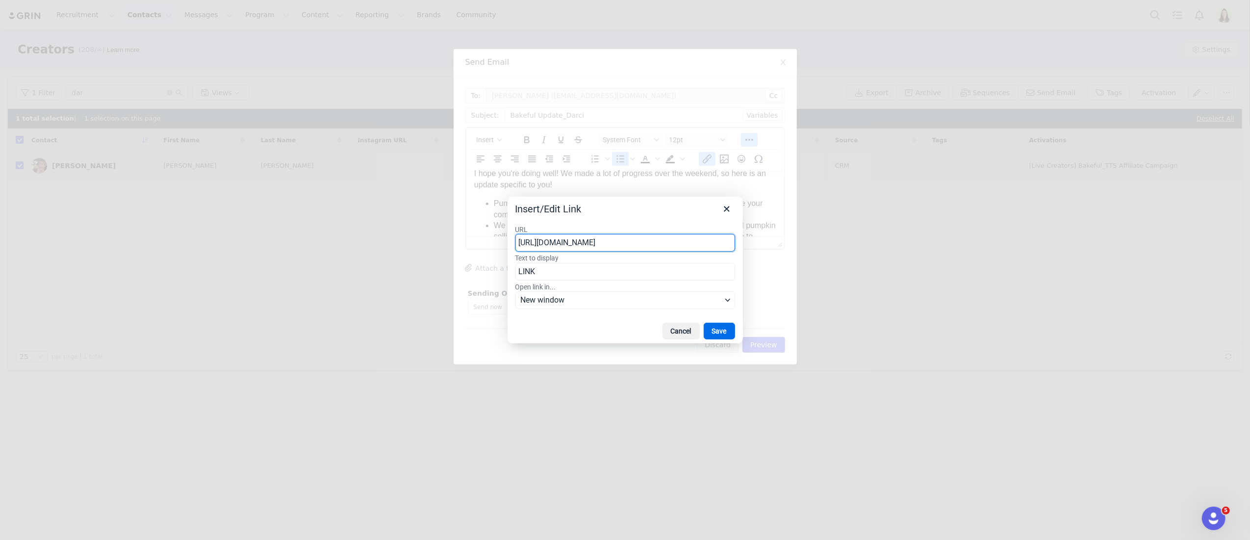
click at [672, 232] on label "URL" at bounding box center [625, 229] width 220 height 9
click at [672, 234] on input "https://tracking.us.nylas.com/l/f3ff9f96a6b24c40922f6a94e9028b81/0/4aa2288a83bd…" at bounding box center [625, 243] width 220 height 18
click at [672, 232] on label "URL" at bounding box center [625, 229] width 220 height 9
click at [672, 234] on input "https://tracking.us.nylas.com/l/f3ff9f96a6b24c40922f6a94e9028b81/0/4aa2288a83bd…" at bounding box center [625, 243] width 220 height 18
click at [669, 244] on input "https://tracking.us.nylas.com/l/f3ff9f96a6b24c40922f6a94e9028b81/0/4aa2288a83bd…" at bounding box center [625, 243] width 220 height 18
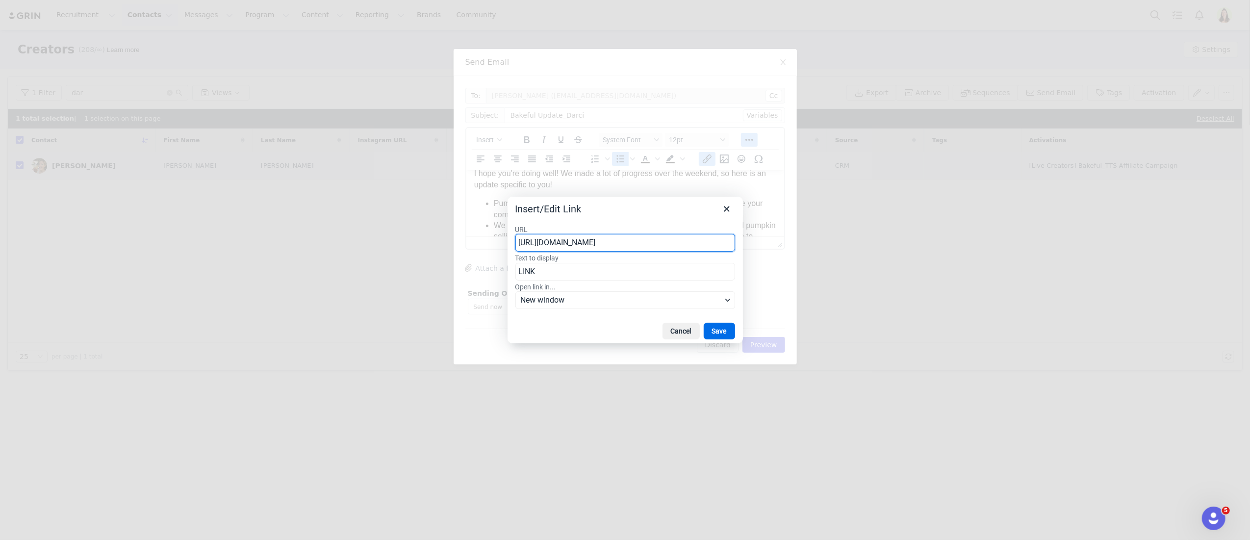
click at [669, 244] on input "https://tracking.us.nylas.com/l/f3ff9f96a6b24c40922f6a94e9028b81/0/4aa2288a83bd…" at bounding box center [625, 243] width 220 height 18
paste input "affiliate-us.tiktok.com/api/v1/oec/affiliate/seller/invitation_group/share/long…"
type input "https://affiliate-us.tiktok.com/api/v1/oec/affiliate/seller/invitation_group/sh…"
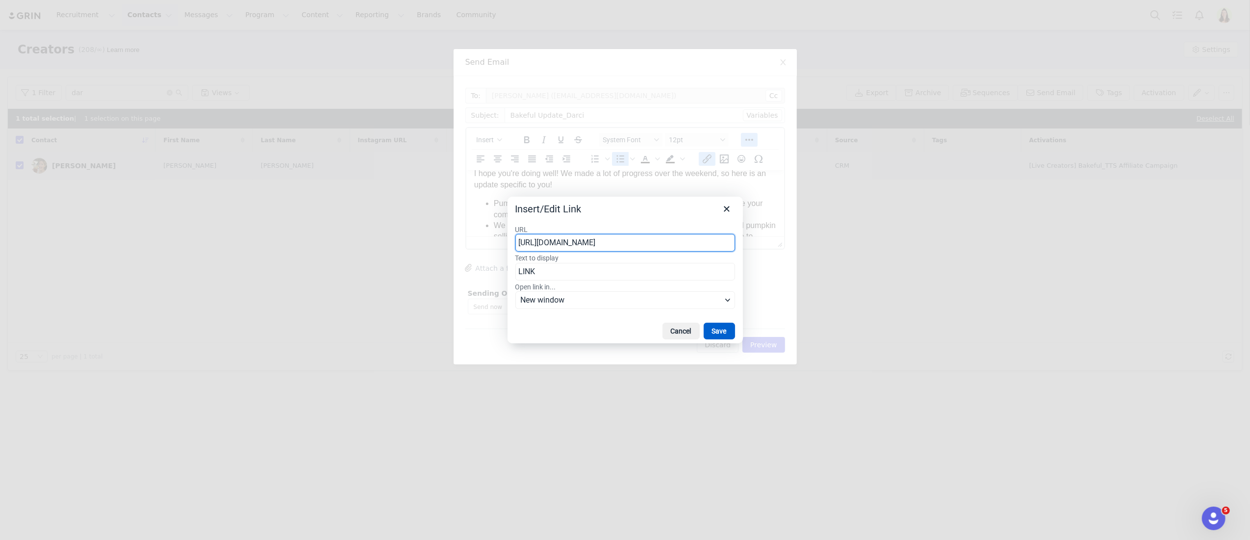
click at [713, 332] on button "Save" at bounding box center [719, 331] width 31 height 17
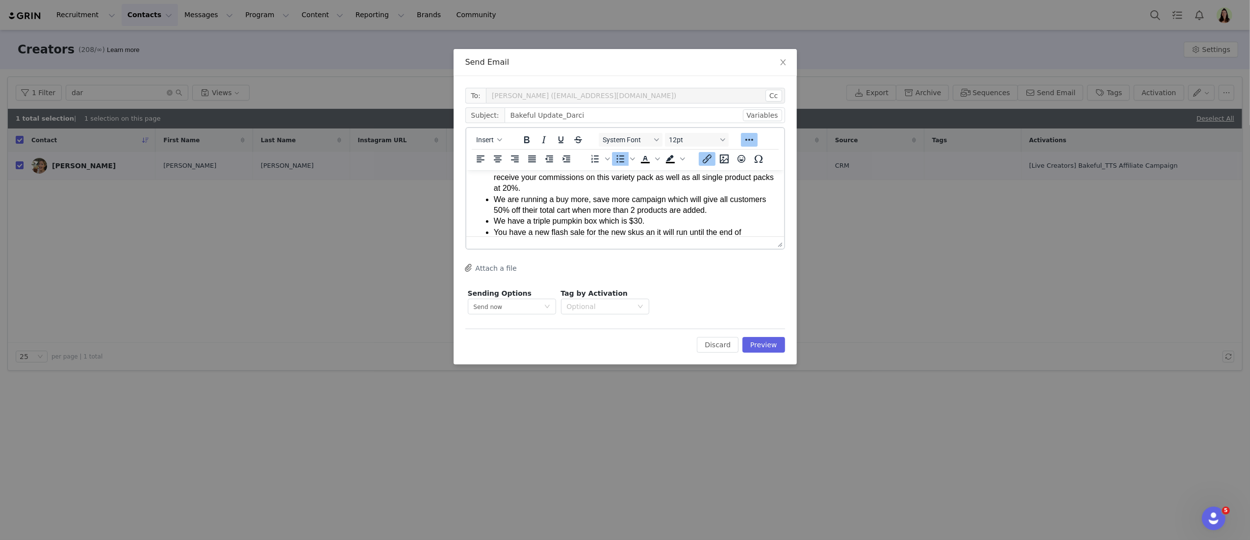
scroll to position [148, 0]
click at [576, 189] on li "You have a new flash sale for the new skus an it will run until the end of Sept…" at bounding box center [634, 188] width 282 height 22
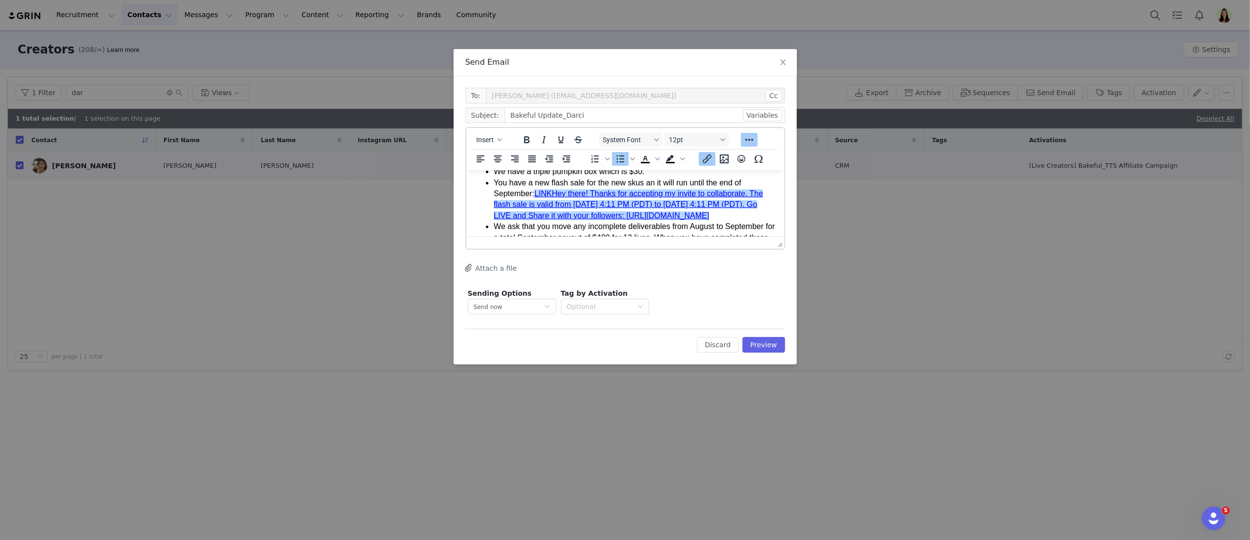
scroll to position [154, 0]
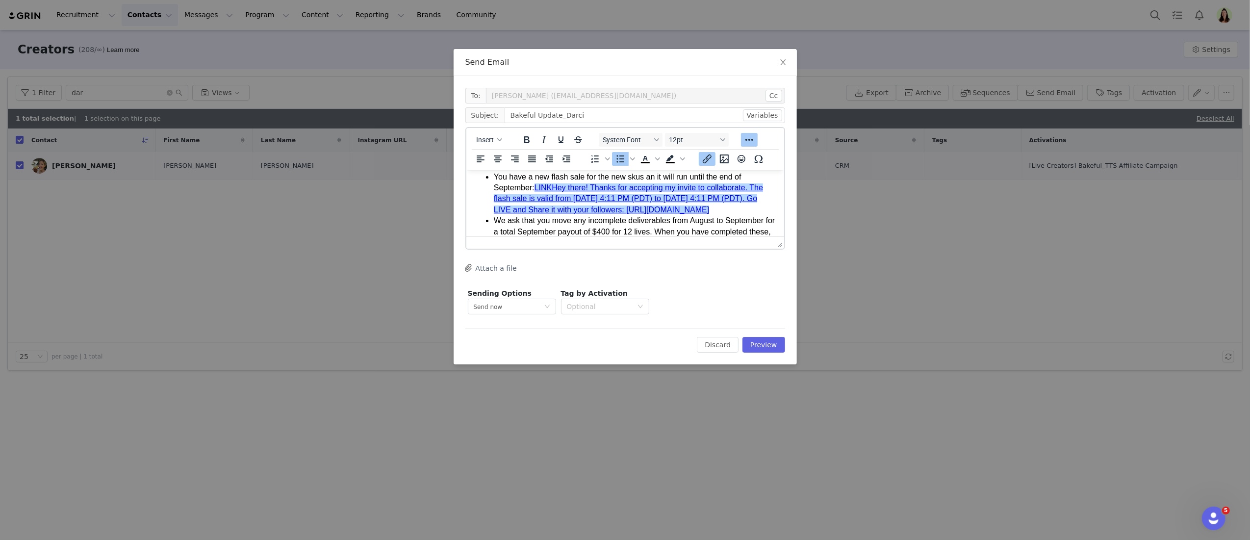
click at [493, 213] on link "LINKHey there! Thanks for accepting my invite to collaborate. The flash sale is…" at bounding box center [627, 198] width 269 height 30
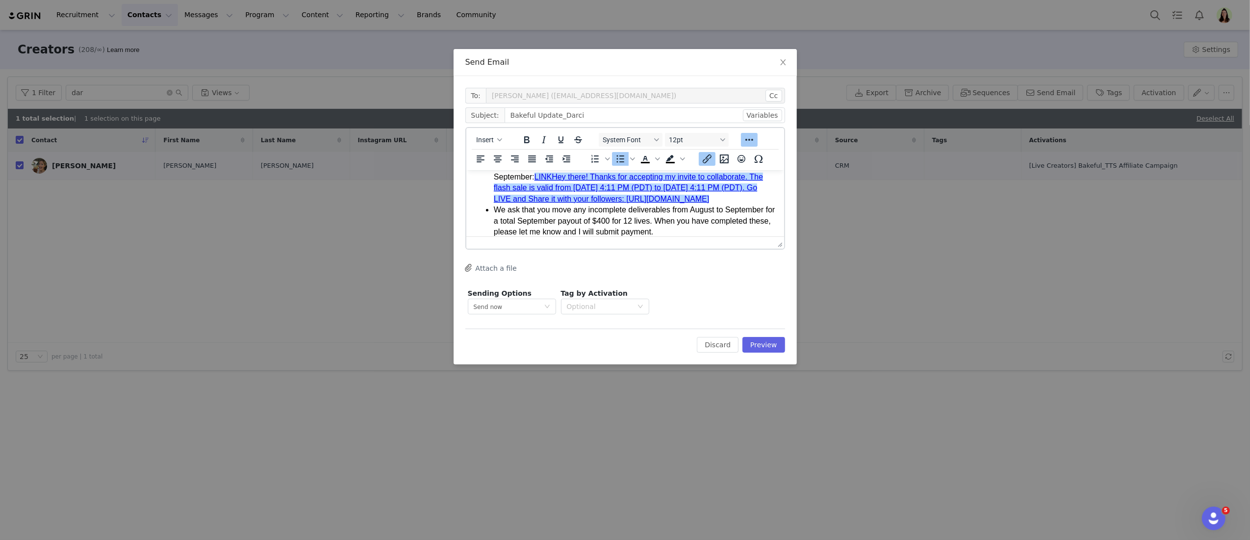
drag, startPoint x: 597, startPoint y: 226, endPoint x: 486, endPoint y: 208, distance: 111.8
click at [486, 208] on ul "Pumpkin has launched and you are in the pumpkin activation. To receive your com…" at bounding box center [625, 149] width 302 height 176
copy link "https://shop.tiktok.com/streamer/live/product/dashboard?enter_from=seller_live_…"
click at [557, 178] on link "LINKHey there! Thanks for accepting my invite to collaborate. The flash sale is…" at bounding box center [627, 190] width 269 height 30
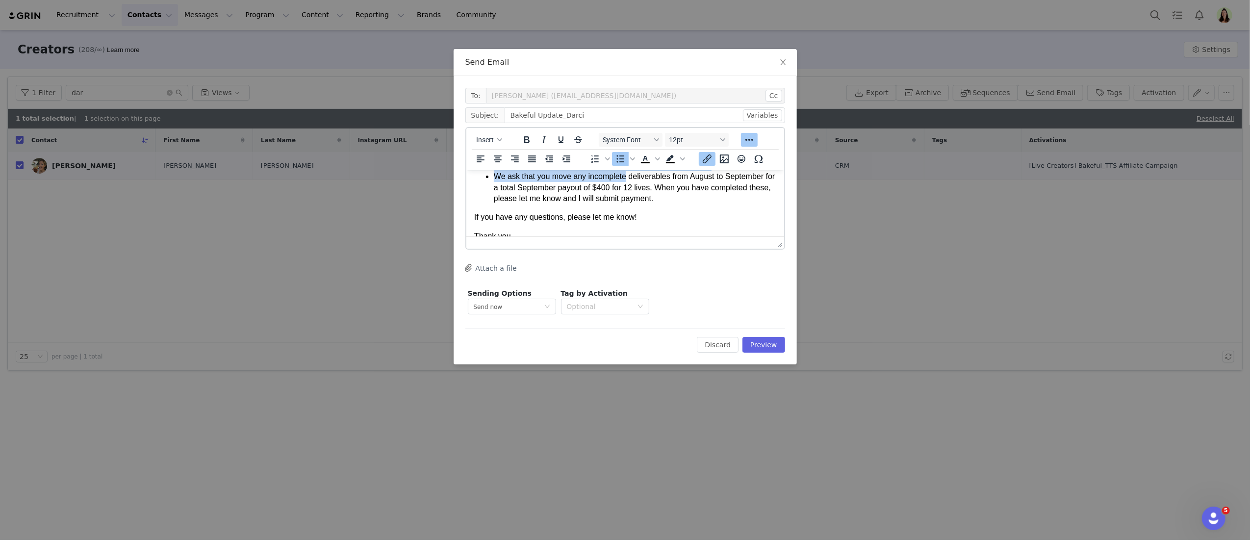
scroll to position [185, 0]
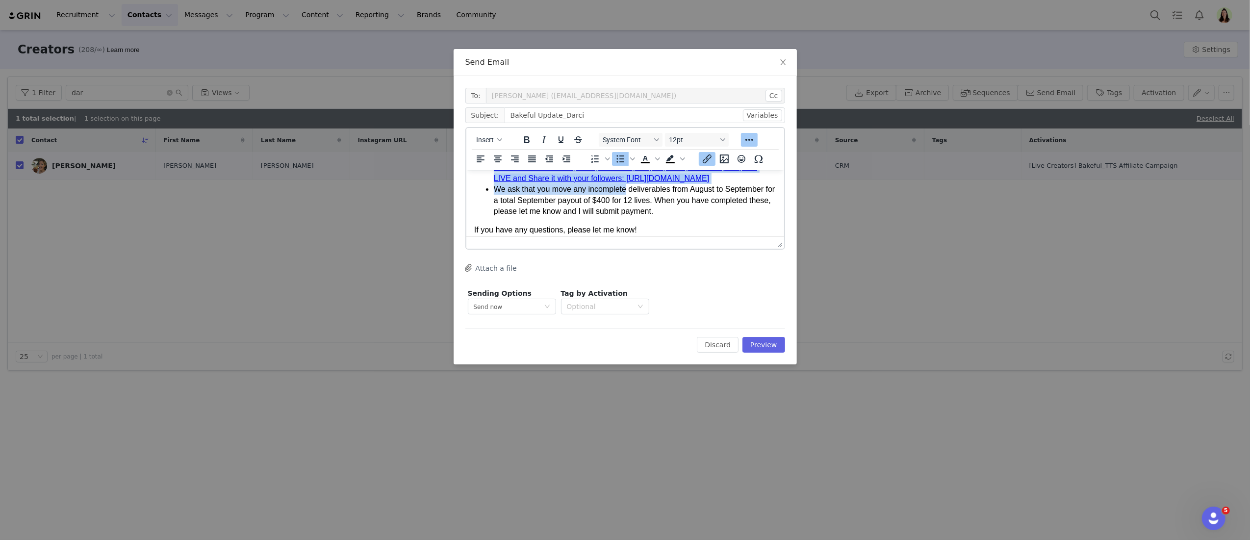
drag, startPoint x: 555, startPoint y: 177, endPoint x: 626, endPoint y: 195, distance: 72.2
click at [626, 184] on li "You have a new flash sale for the new skus an it will run until the end of Sept…" at bounding box center [634, 162] width 282 height 44
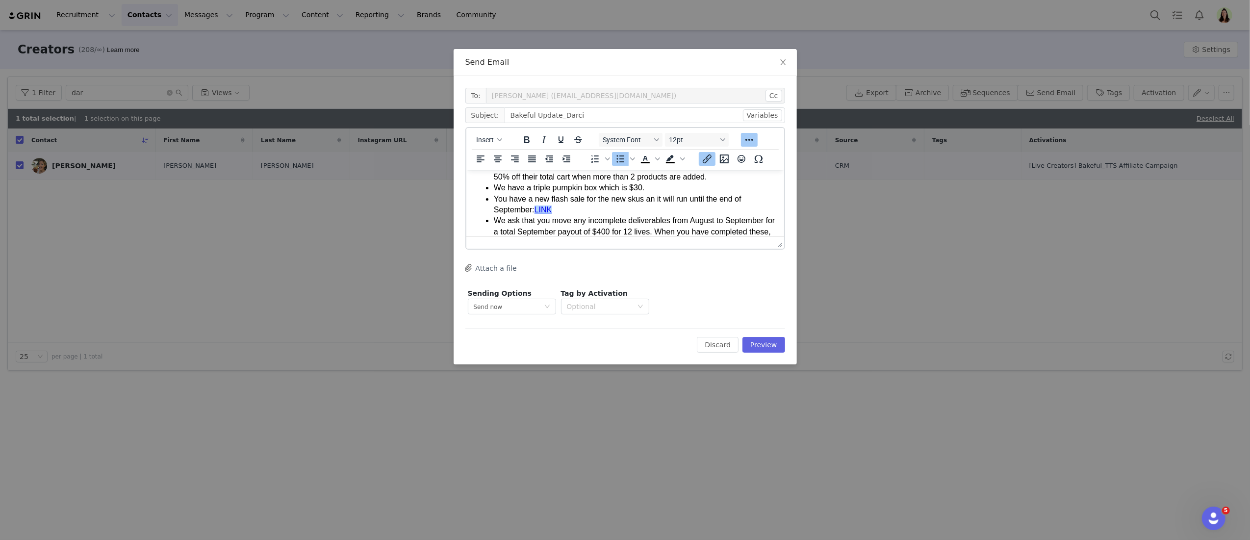
scroll to position [131, 0]
drag, startPoint x: 554, startPoint y: 211, endPoint x: 538, endPoint y: 211, distance: 15.7
click at [538, 211] on li "You have a new flash sale for the new skus an it will run until the end of Sept…" at bounding box center [634, 205] width 282 height 22
click at [708, 158] on icon "Insert/edit link" at bounding box center [707, 158] width 9 height 9
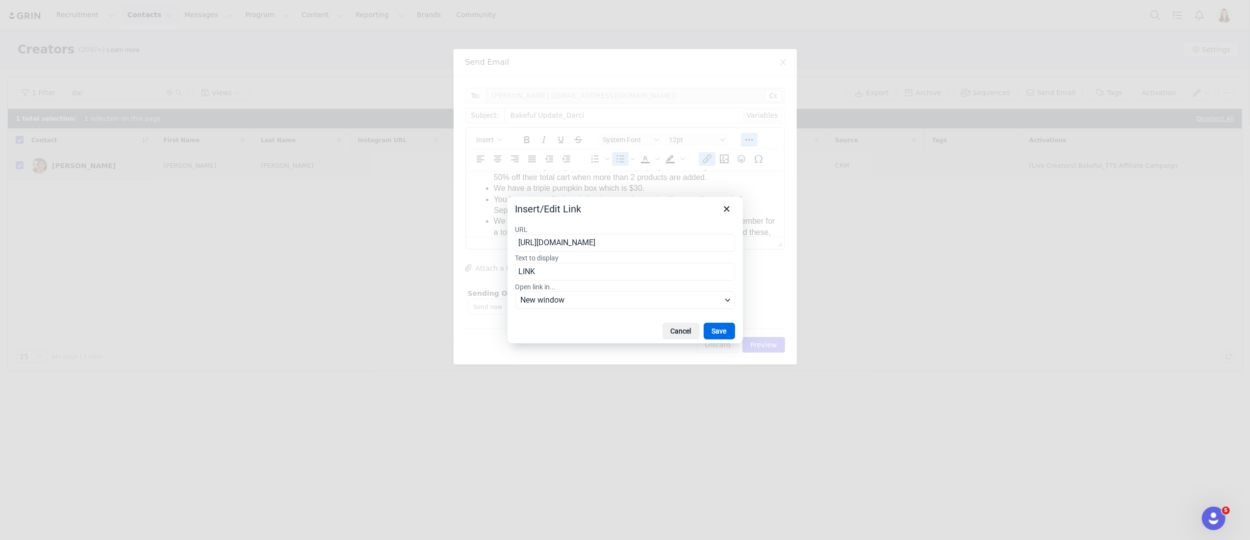
scroll to position [0, 430]
click at [613, 245] on input "https://tracking.us.nylas.com/l/f3ff9f96a6b24c40922f6a94e9028b81/1/883ada2a765b…" at bounding box center [625, 243] width 220 height 18
type input "https://shop.tiktok.com/streamer/live/product/dashboard?enter_from=seller_live_…"
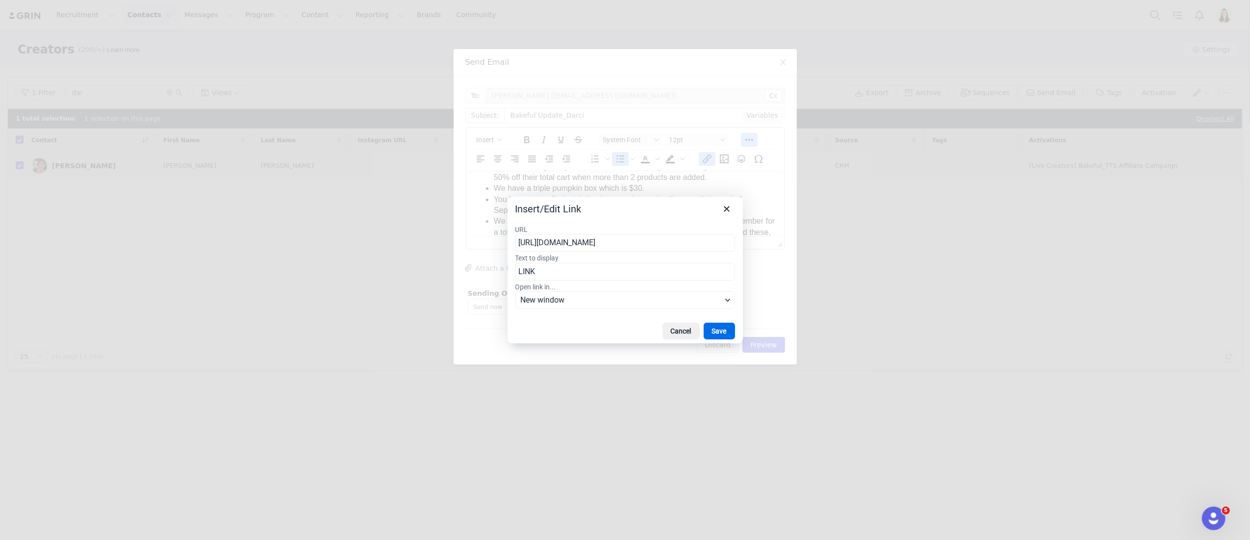
scroll to position [0, 110]
click at [716, 329] on button "Save" at bounding box center [719, 331] width 31 height 17
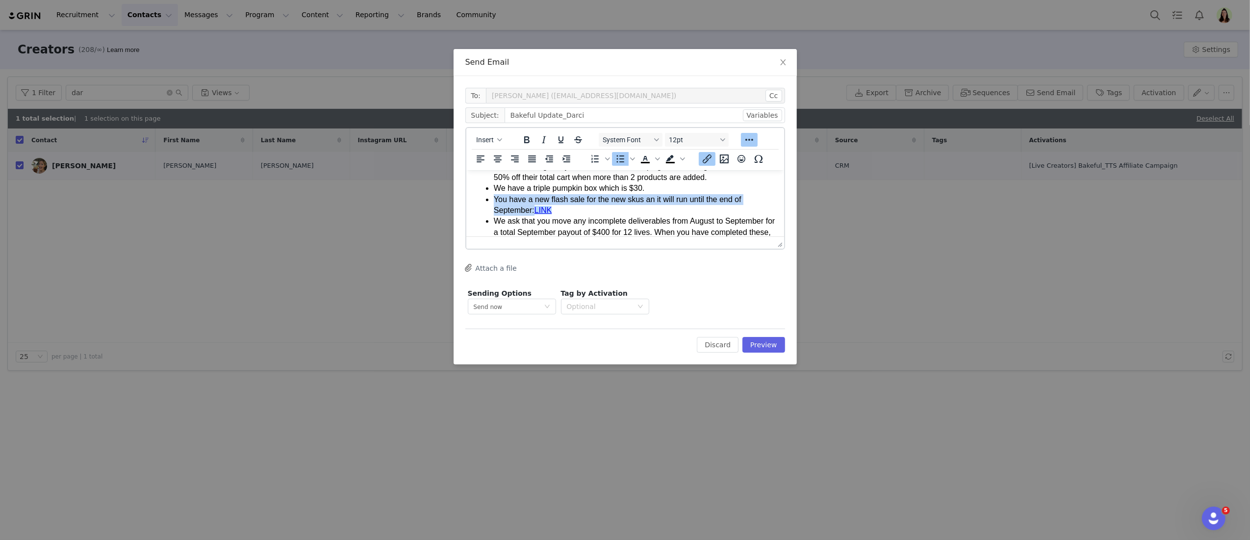
scroll to position [137, 0]
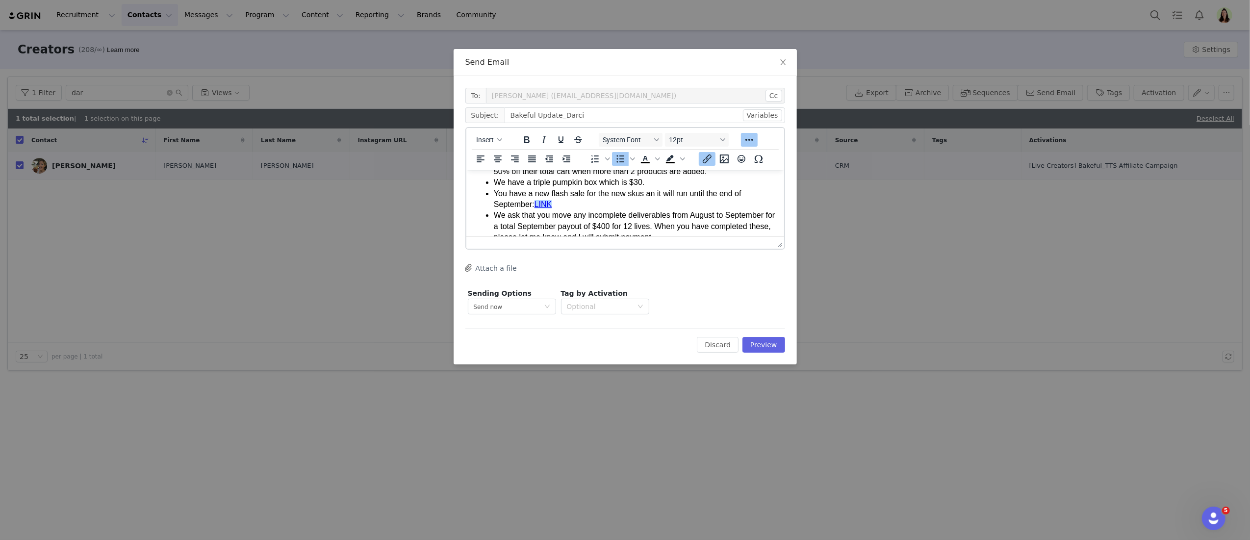
click at [582, 207] on li "You have a new flash sale for the new skus an it will run until the end of Sept…" at bounding box center [634, 199] width 282 height 22
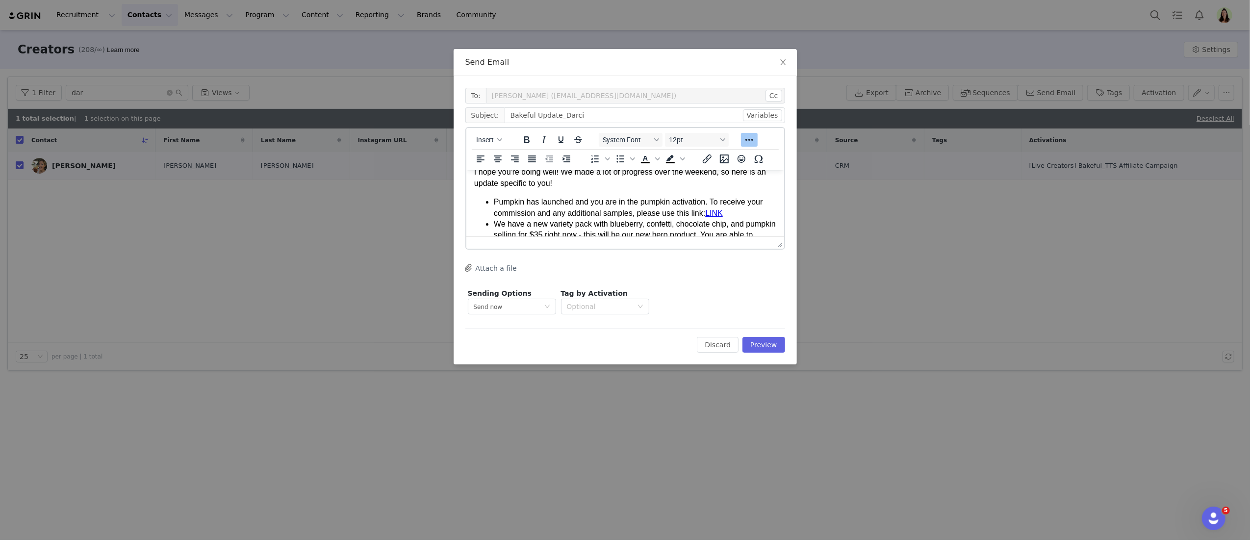
drag, startPoint x: 667, startPoint y: 227, endPoint x: 665, endPoint y: 181, distance: 45.1
click at [658, 168] on html "Hi Darci, I hope you're doing well! We made a lot of progress over the weekend,…" at bounding box center [625, 277] width 318 height 275
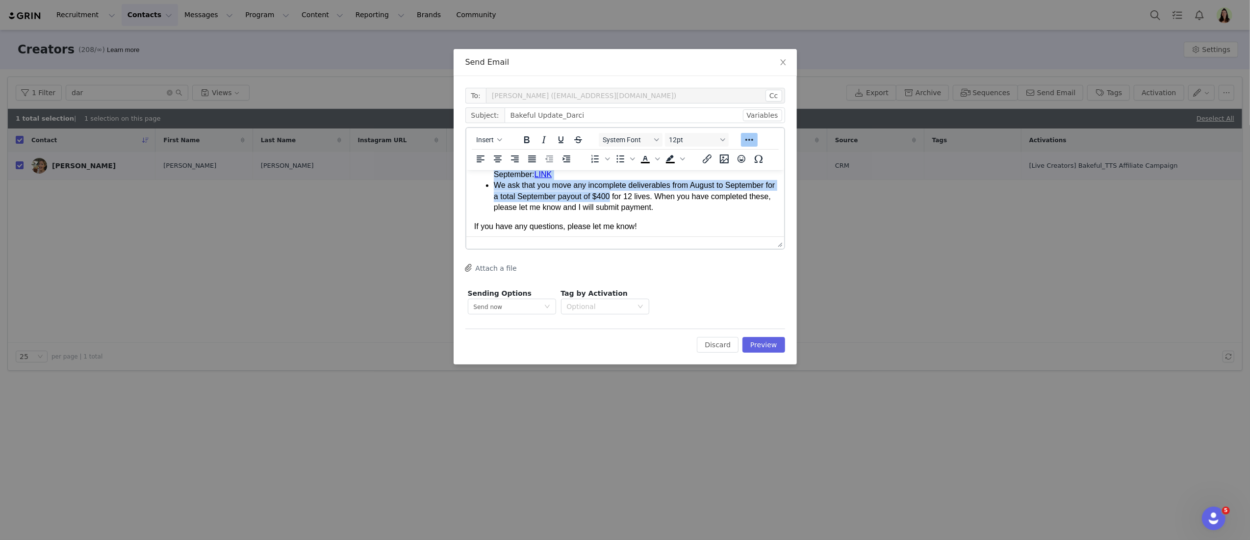
scroll to position [167, 0]
drag, startPoint x: 664, startPoint y: 193, endPoint x: 670, endPoint y: 196, distance: 6.4
click at [666, 194] on li "We ask that you move any incomplete deliverables from August to September for a…" at bounding box center [634, 196] width 282 height 33
drag, startPoint x: 663, startPoint y: 192, endPoint x: 655, endPoint y: 190, distance: 8.1
click at [655, 190] on li "We ask that you move any incomplete deliverables from August to September for a…" at bounding box center [634, 196] width 282 height 33
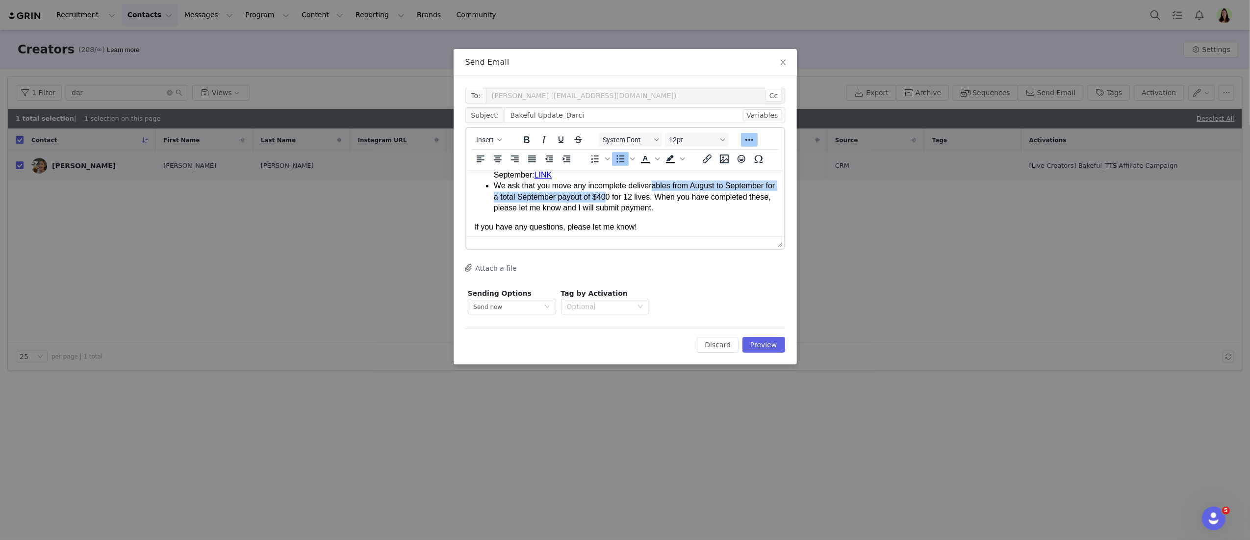
click at [662, 195] on li "We ask that you move any incomplete deliverables from August to September for a…" at bounding box center [634, 196] width 282 height 33
click at [667, 198] on li "We ask that you move any incomplete deliverables from August to September for a…" at bounding box center [634, 196] width 282 height 33
click at [691, 195] on li "We ask that you move any incomplete deliverables from August to September for a…" at bounding box center [634, 196] width 282 height 33
click at [688, 194] on li "We ask that you move any incomplete deliverables from August to September for a…" at bounding box center [634, 196] width 282 height 33
click at [739, 196] on li "We ask that you move any incomplete deliverables from August to September for a…" at bounding box center [634, 196] width 282 height 33
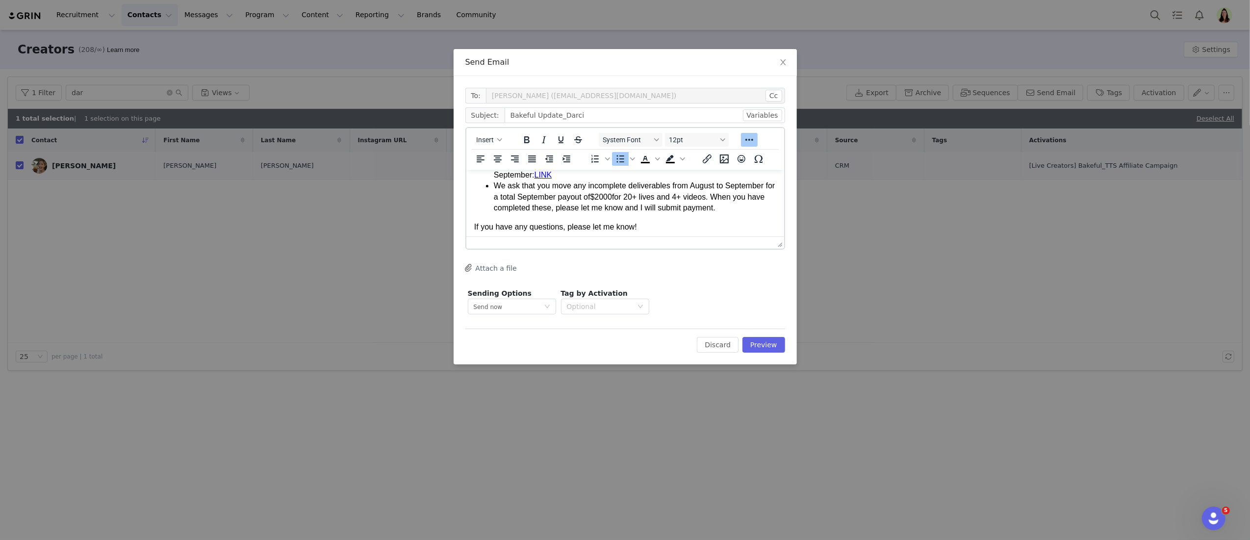
scroll to position [0, 0]
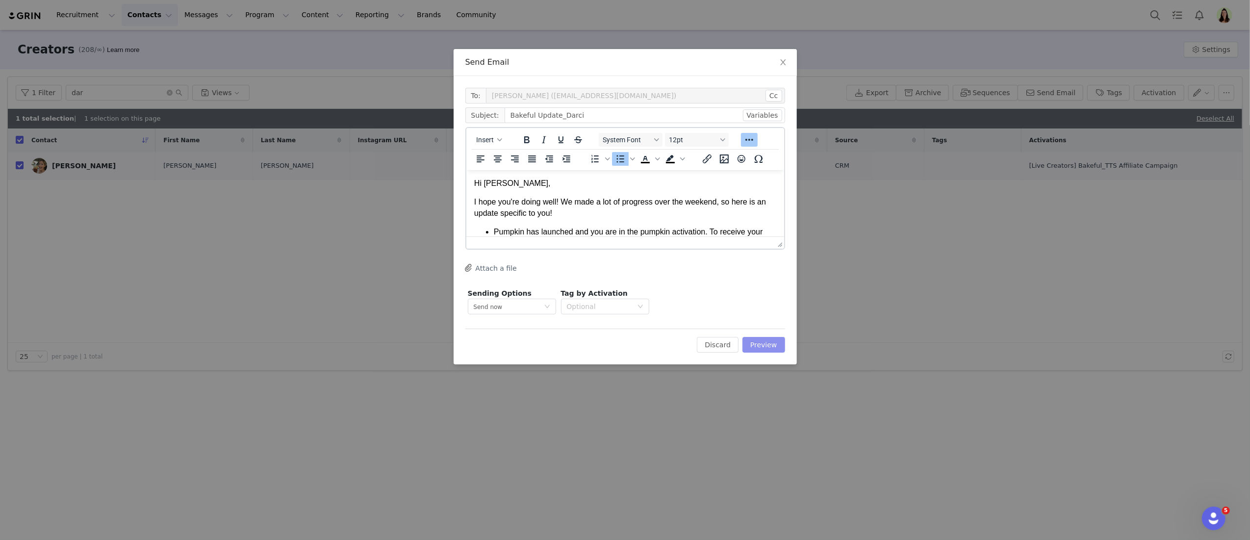
click at [758, 340] on button "Preview" at bounding box center [763, 345] width 43 height 16
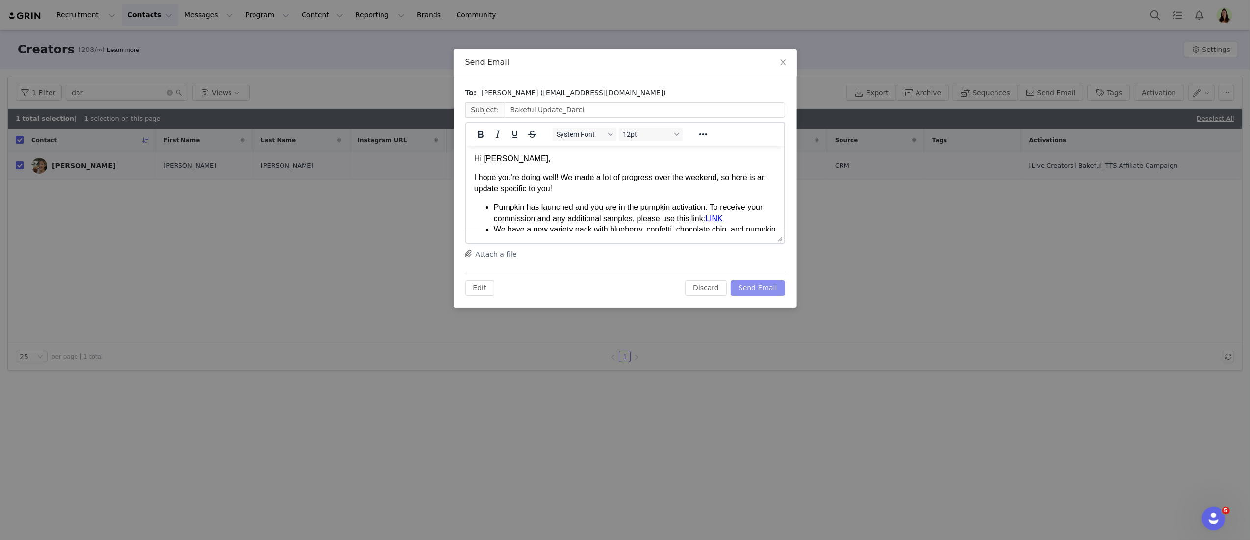
click at [762, 286] on button "Send Email" at bounding box center [757, 288] width 54 height 16
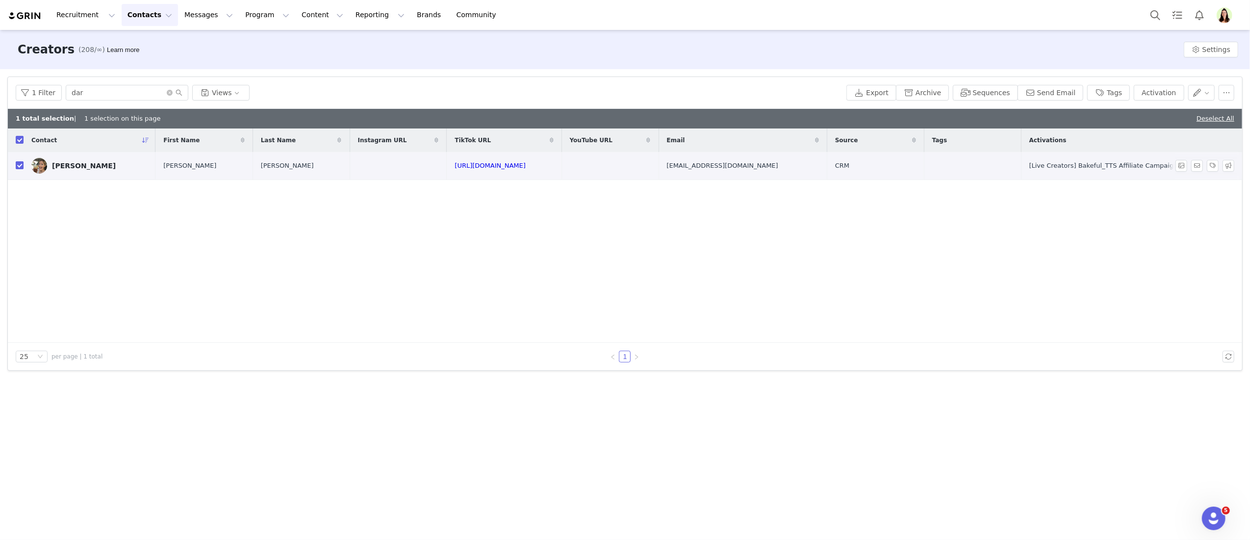
click at [20, 167] on input "checkbox" at bounding box center [20, 165] width 8 height 8
checkbox input "false"
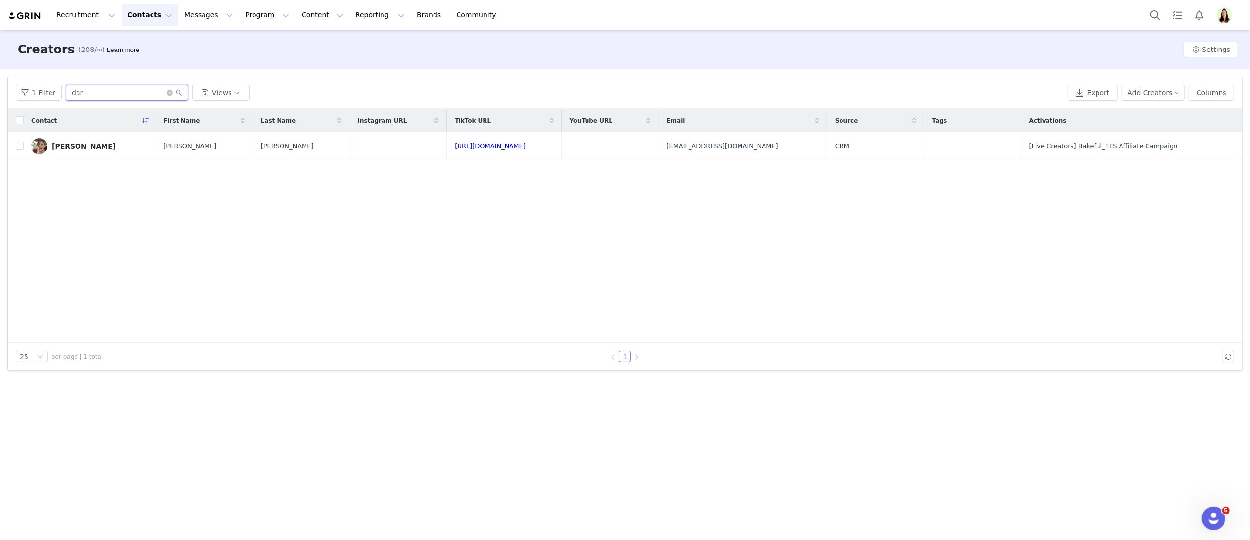
click at [120, 96] on input "dar" at bounding box center [127, 93] width 123 height 16
type input "rachel"
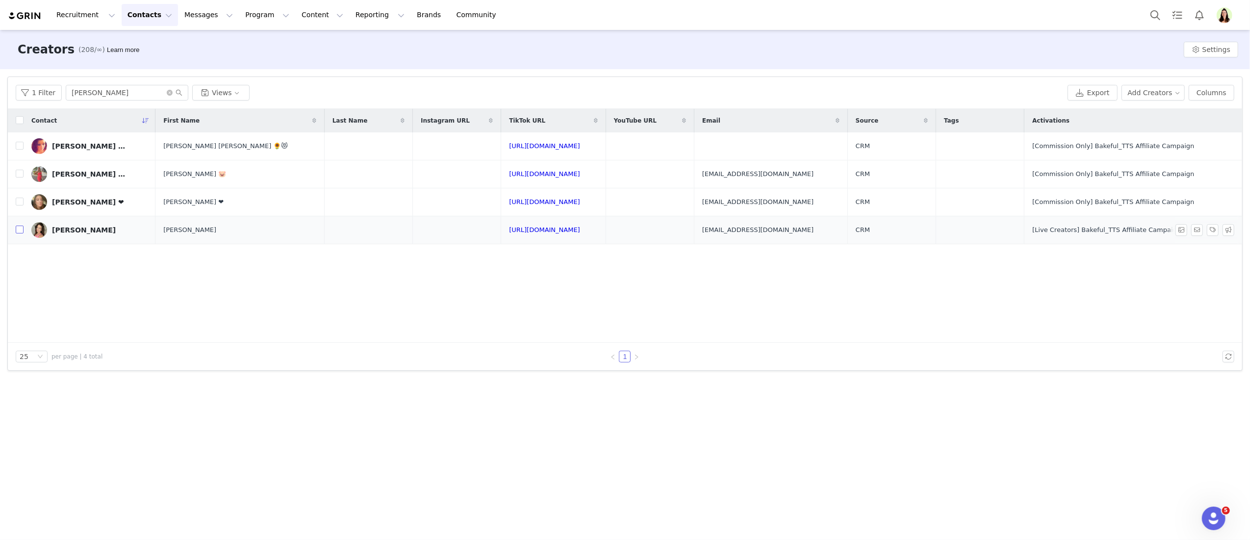
drag, startPoint x: 22, startPoint y: 232, endPoint x: 57, endPoint y: 249, distance: 38.8
click at [23, 232] on input "checkbox" at bounding box center [20, 230] width 8 height 8
checkbox input "true"
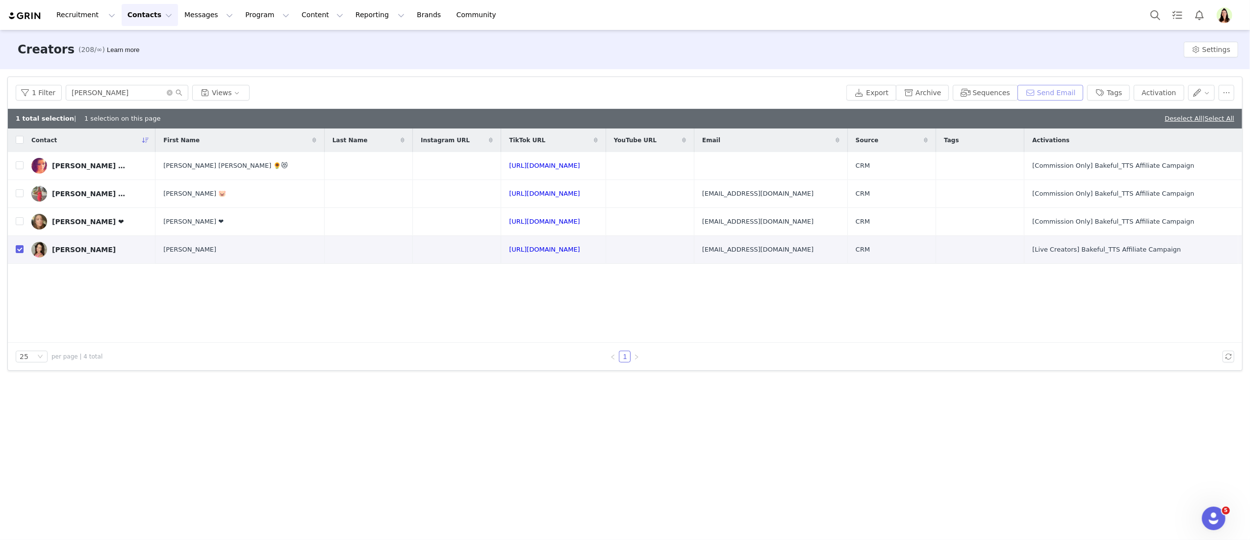
click at [1083, 88] on button "Send Email" at bounding box center [1050, 93] width 66 height 16
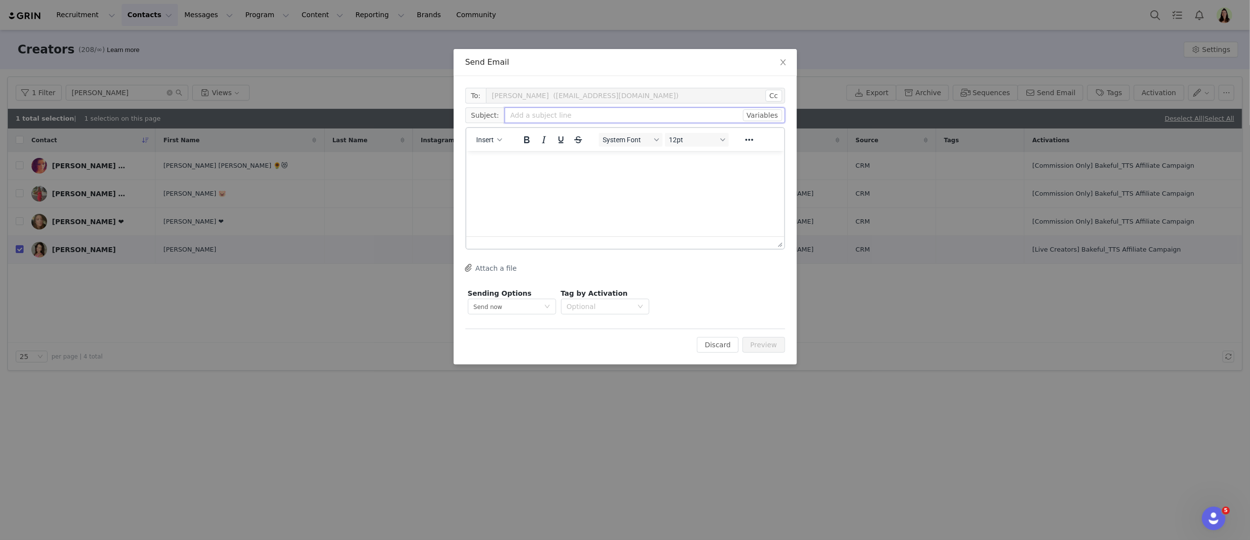
click at [531, 120] on input "text" at bounding box center [644, 115] width 280 height 16
type input "Bakeful Update_Rachel"
paste body "Rich Text Area. Press ALT-0 for help."
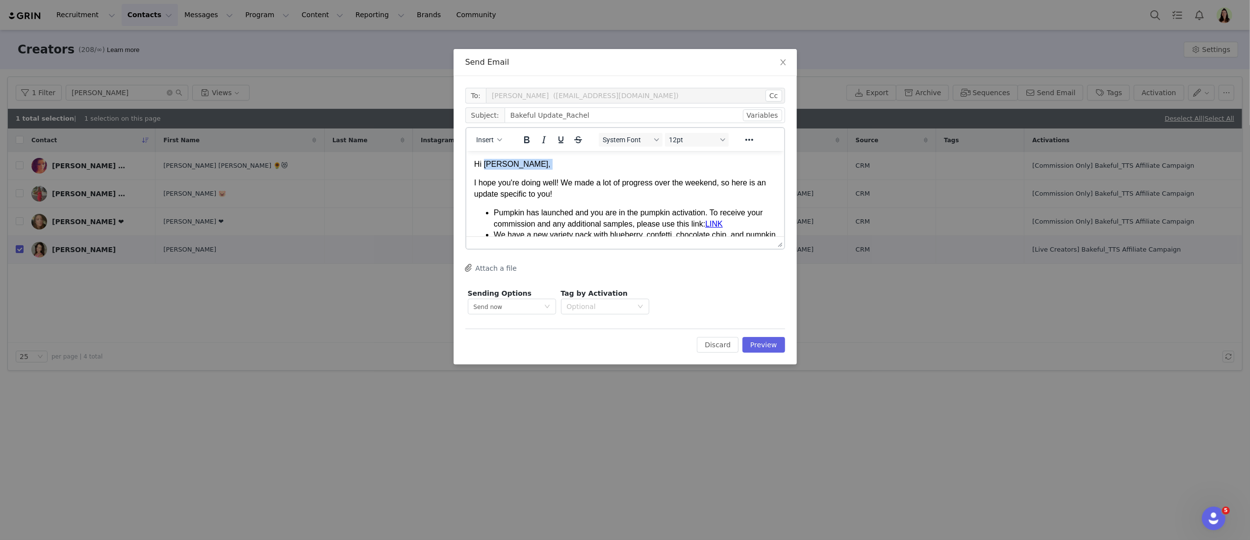
drag, startPoint x: 519, startPoint y: 170, endPoint x: 490, endPoint y: 167, distance: 29.1
click at [483, 165] on body "Hi Laura, I hope you're doing well! We made a lot of progress over the weekend,…" at bounding box center [625, 287] width 302 height 259
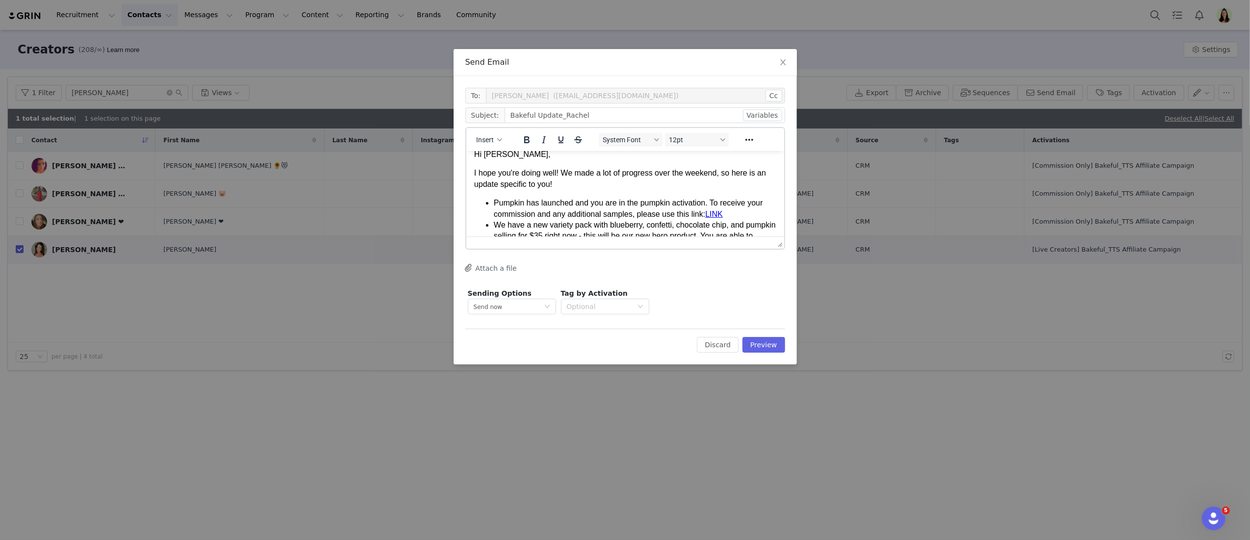
scroll to position [12, 0]
click at [722, 207] on link "LINK" at bounding box center [714, 211] width 18 height 8
drag, startPoint x: 729, startPoint y: 208, endPoint x: 708, endPoint y: 209, distance: 20.6
click at [708, 209] on li "Pumpkin has launched and you are in the pumpkin activation. To receive your com…" at bounding box center [634, 206] width 282 height 22
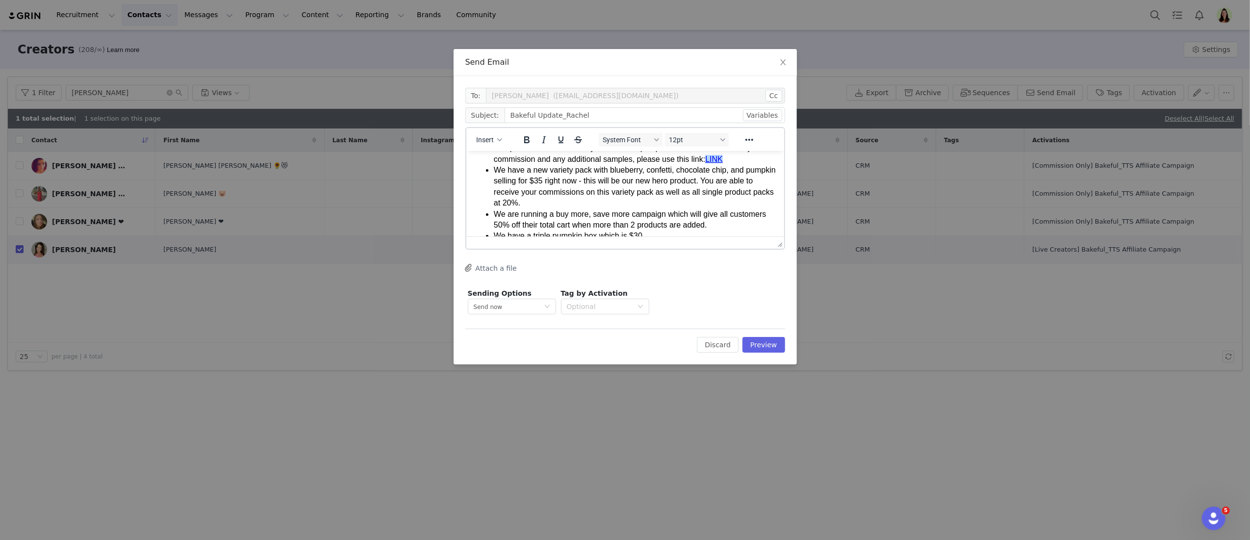
scroll to position [104, 0]
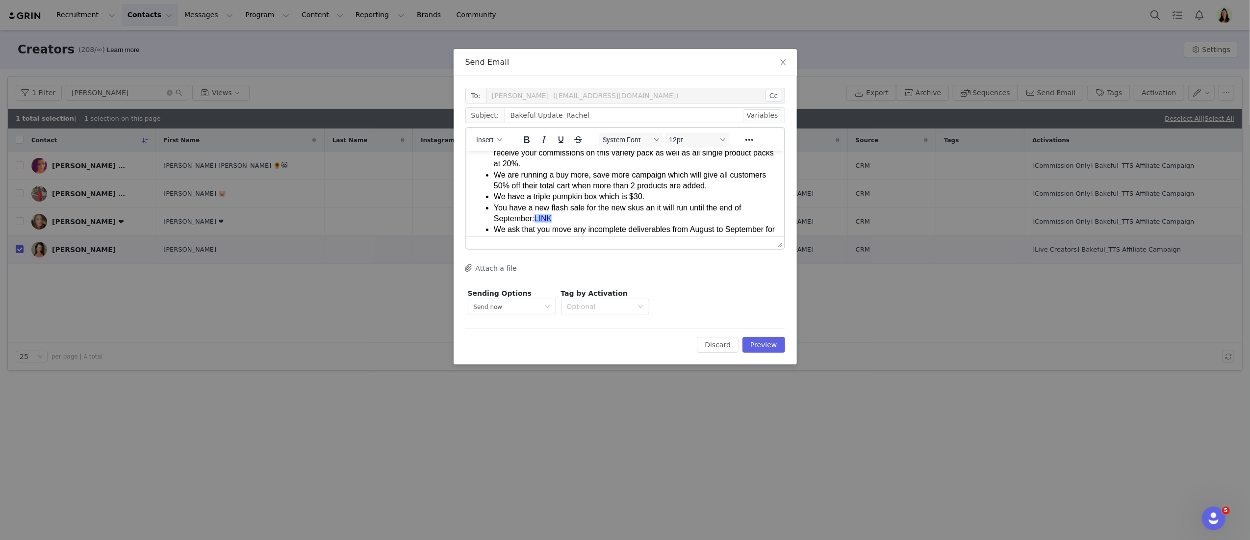
click at [569, 220] on li "You have a new flash sale for the new skus an it will run until the end of Sept…" at bounding box center [634, 213] width 282 height 22
click at [554, 215] on li "You have a new flash sale for the new skus an it will run until the end of Sept…" at bounding box center [634, 213] width 282 height 22
click at [548, 217] on link "LINK﻿" at bounding box center [543, 218] width 18 height 8
click at [564, 218] on li "You have a new flash sale for the new skus an it will run until the end of Sept…" at bounding box center [634, 213] width 282 height 22
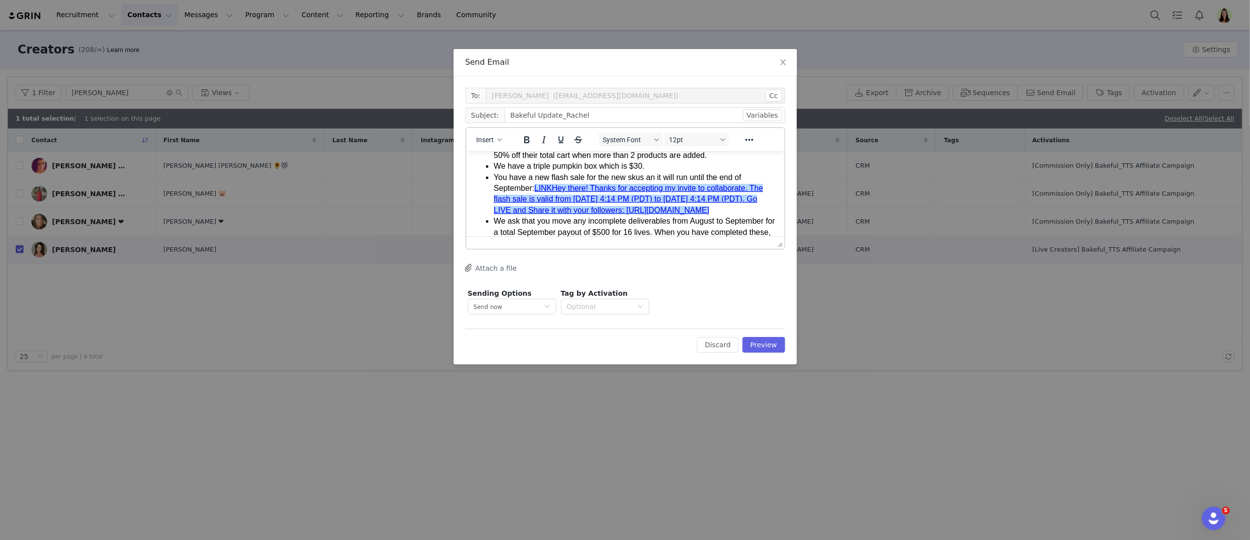
click at [486, 222] on ul "Pumpkin has launched and you are in the pumpkin activation. To receive your com…" at bounding box center [625, 161] width 302 height 176
copy link "https://shop.tiktok.com/streamer/live/product/dashboard?enter_from=seller_live_…"
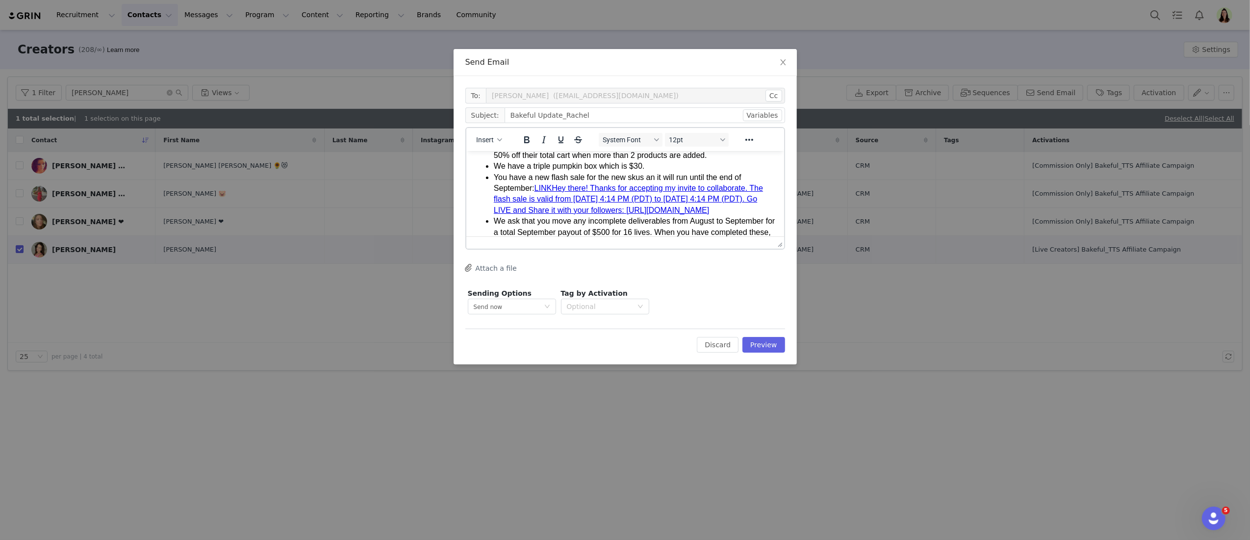
click at [556, 180] on li "You have a new flash sale for the new skus an it will run until the end of Sept…" at bounding box center [634, 194] width 282 height 44
click at [557, 186] on link "LINKHey there! Thanks for accepting my invite to collaborate. The flash sale is…" at bounding box center [627, 198] width 269 height 30
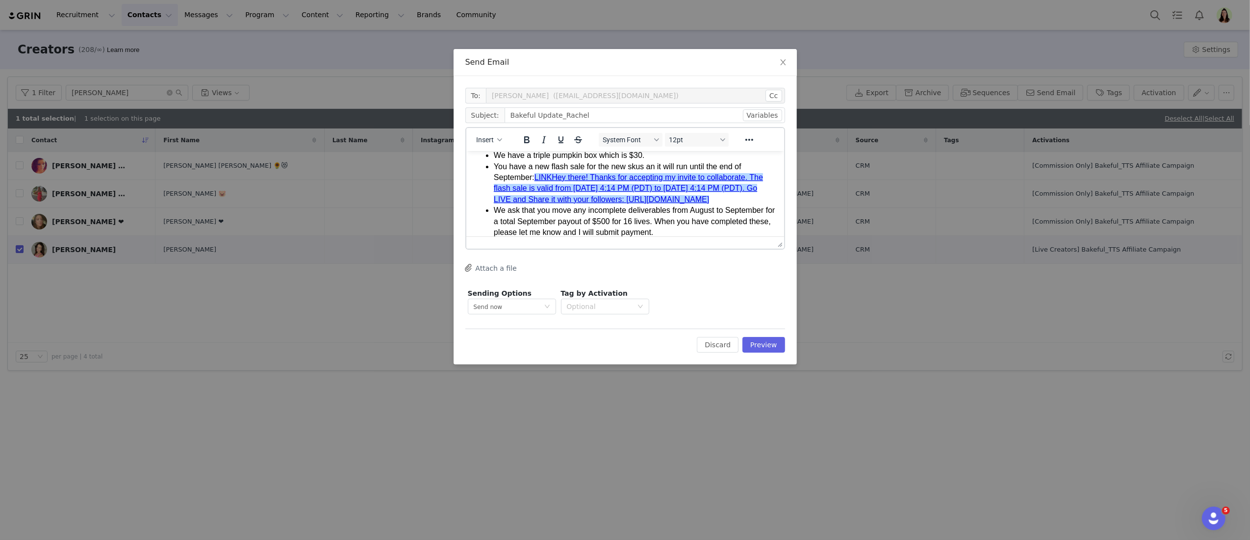
scroll to position [147, 0]
drag, startPoint x: 556, startPoint y: 186, endPoint x: 619, endPoint y: 221, distance: 71.8
click at [619, 203] on li "You have a new flash sale for the new skus an it will run until the end of Sept…" at bounding box center [634, 181] width 282 height 44
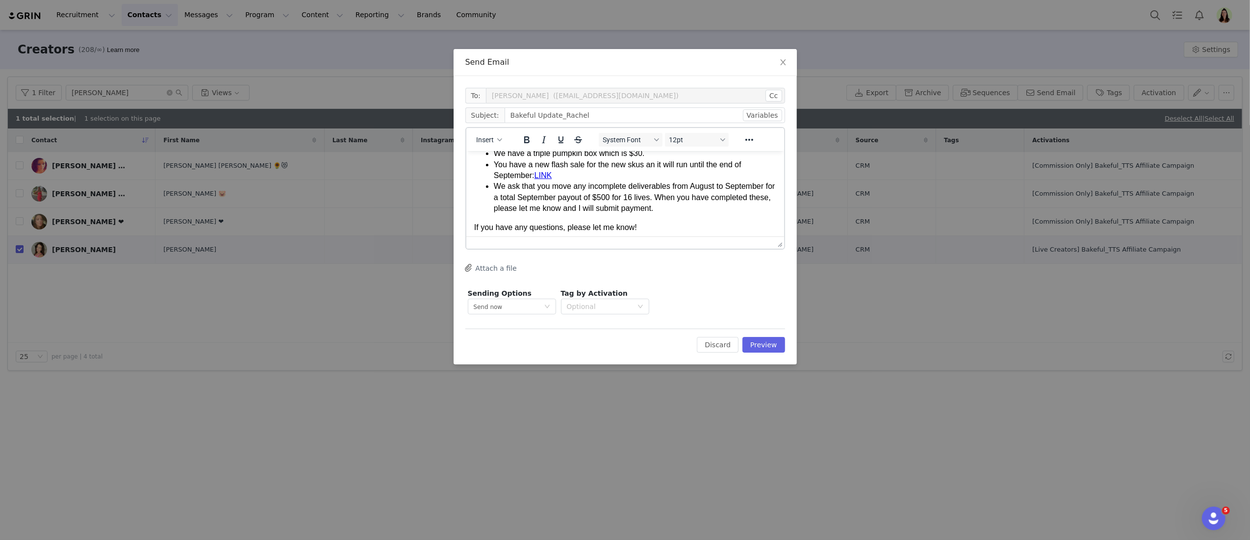
click at [537, 176] on link "LINK" at bounding box center [543, 175] width 18 height 8
drag, startPoint x: 554, startPoint y: 170, endPoint x: 537, endPoint y: 174, distance: 17.0
click at [537, 174] on li "You have a new flash sale for the new skus an it will run until the end of Sept…" at bounding box center [634, 170] width 282 height 22
click at [743, 139] on button "Reveal or hide additional toolbar items" at bounding box center [748, 140] width 17 height 14
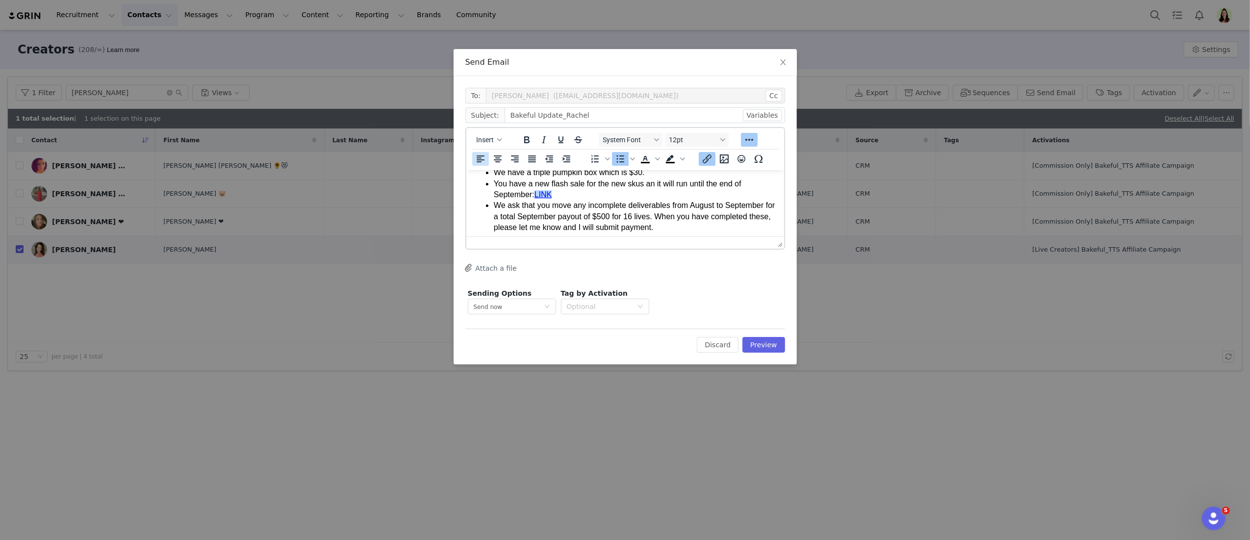
click at [712, 159] on button "Insert/edit link" at bounding box center [707, 159] width 17 height 14
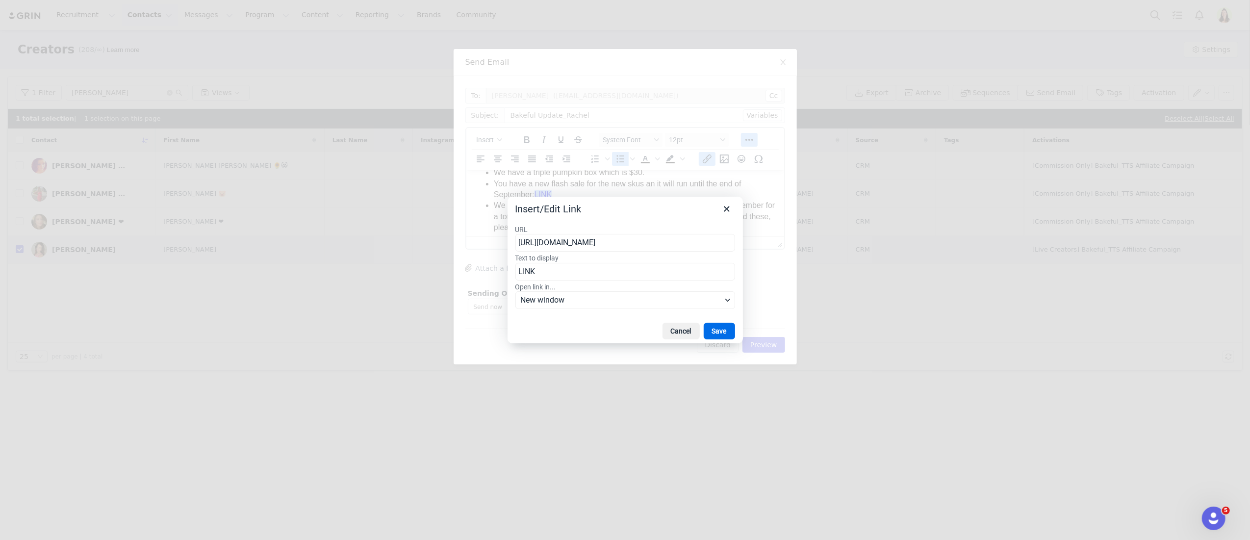
scroll to position [0, 426]
click at [587, 248] on input "https://tracking.us.nylas.com/l/42abcc83348145d7b33aa4833c2cfe17/1/915873a3d1ee…" at bounding box center [625, 243] width 220 height 18
type input "https://shop.tiktok.com/streamer/live/product/dashboard?enter_from=seller_live_…"
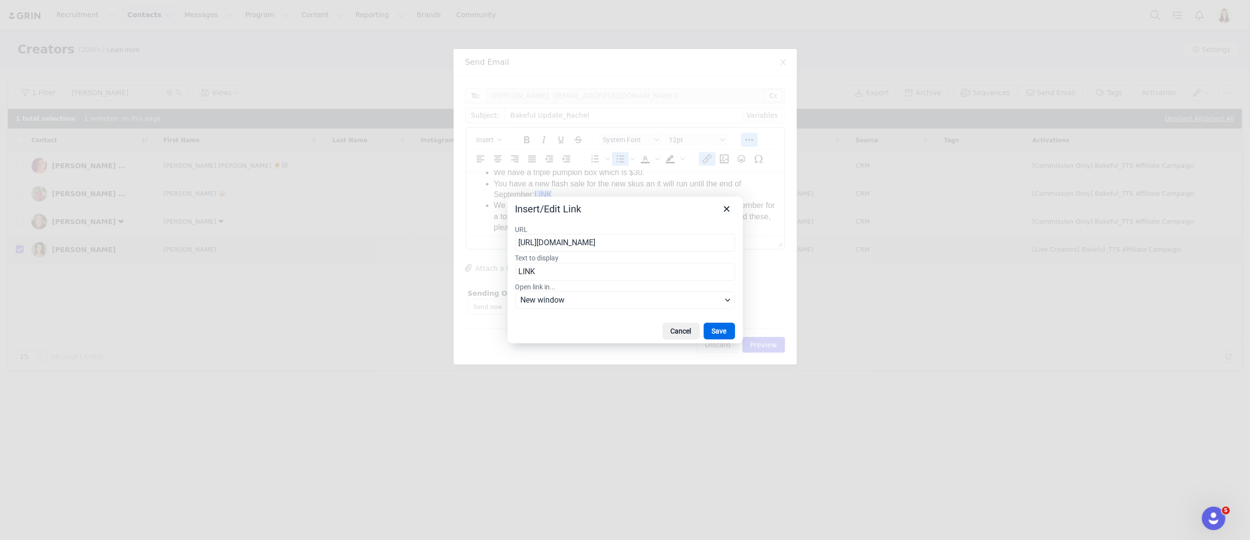
scroll to position [0, 110]
click at [707, 324] on button "Save" at bounding box center [719, 331] width 31 height 17
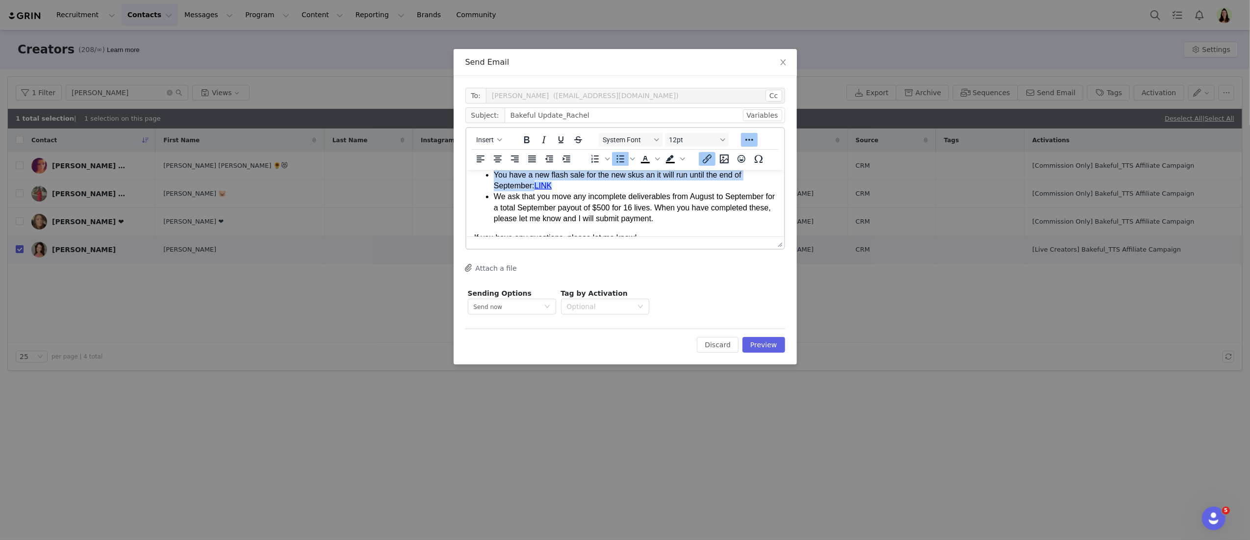
scroll to position [169, 0]
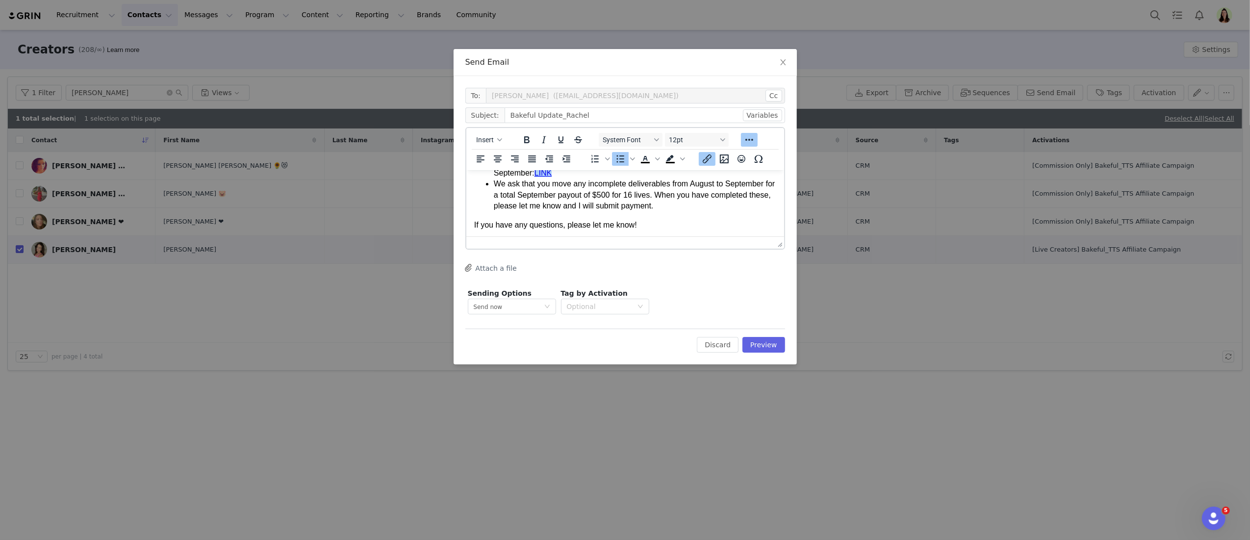
click at [730, 204] on li "We ask that you move any incomplete deliverables from August to September for a…" at bounding box center [634, 194] width 282 height 33
drag, startPoint x: 662, startPoint y: 194, endPoint x: 653, endPoint y: 195, distance: 9.4
click at [653, 195] on li "We ask that you move any incomplete deliverables from August to September for a…" at bounding box center [634, 194] width 282 height 33
drag, startPoint x: 711, startPoint y: 196, endPoint x: 685, endPoint y: 192, distance: 25.8
click at [685, 192] on li "We ask that you move any incomplete deliverables from August to September for a…" at bounding box center [634, 194] width 282 height 33
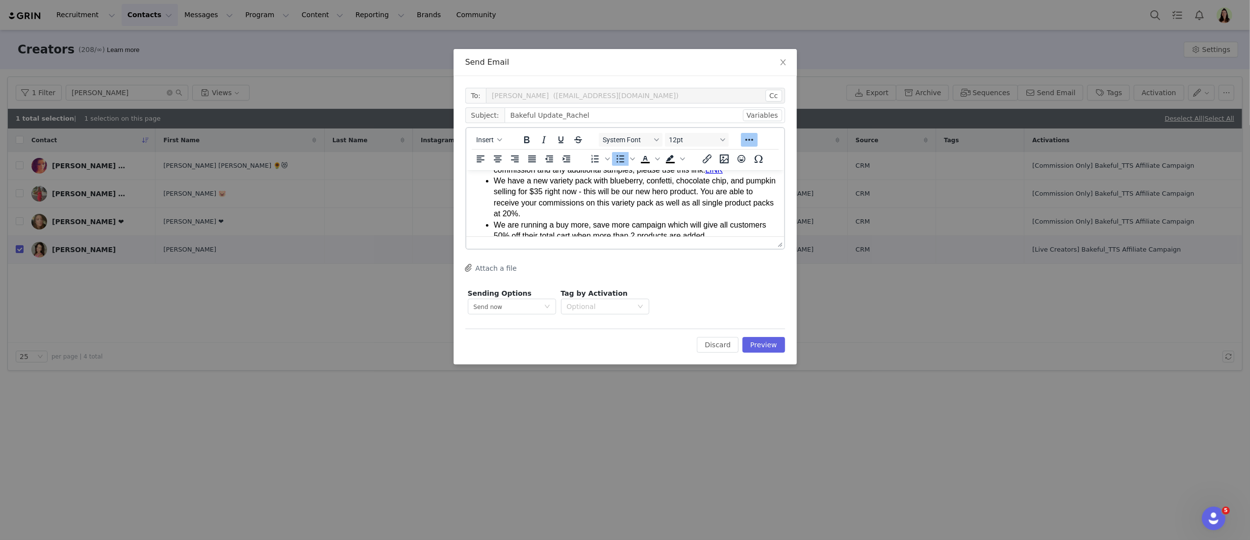
scroll to position [0, 0]
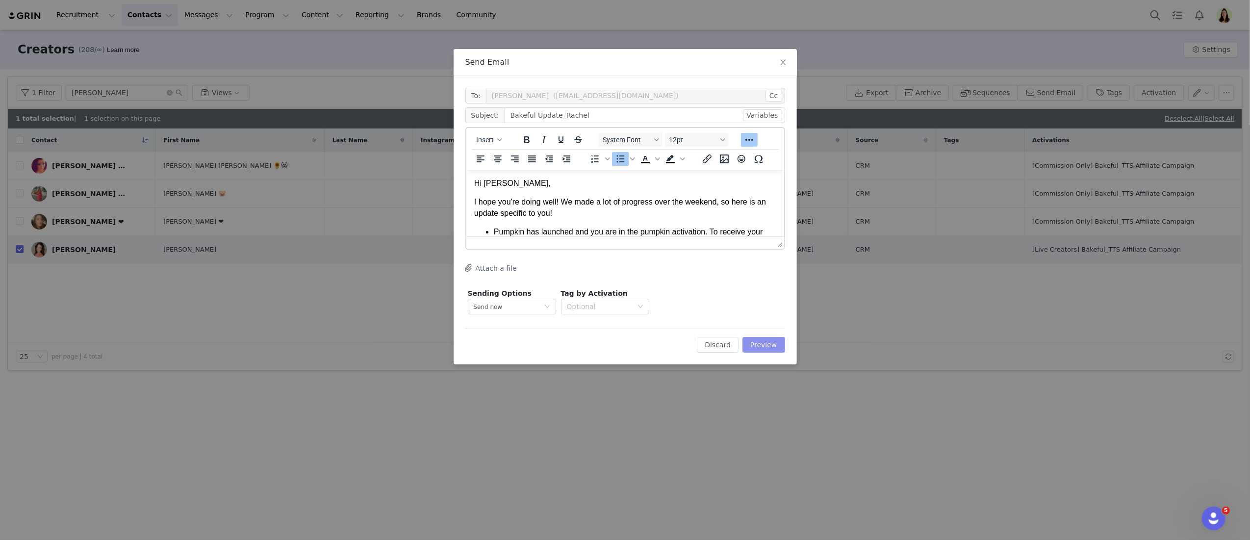
click at [752, 347] on button "Preview" at bounding box center [763, 345] width 43 height 16
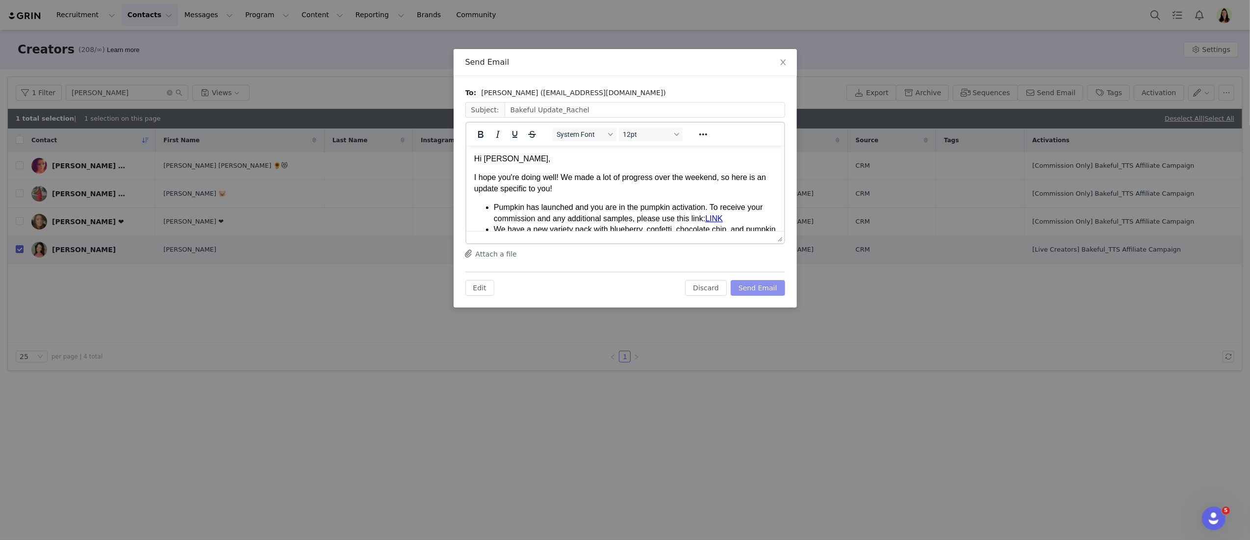
click at [752, 286] on button "Send Email" at bounding box center [757, 288] width 54 height 16
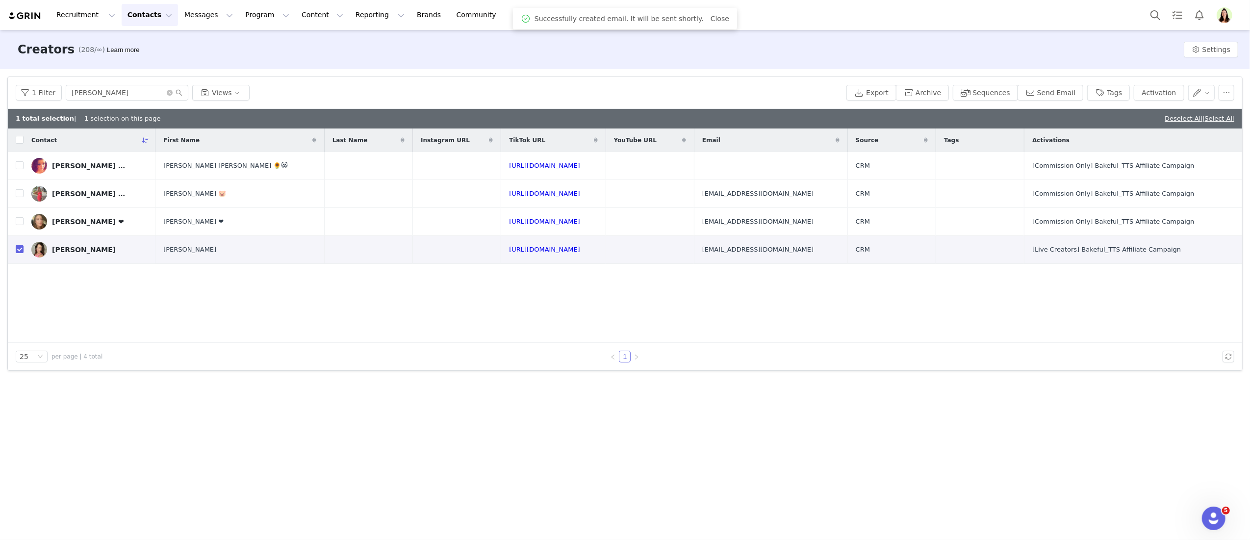
drag, startPoint x: 21, startPoint y: 248, endPoint x: 123, endPoint y: 299, distance: 114.0
click at [22, 249] on input "checkbox" at bounding box center [20, 249] width 8 height 8
checkbox input "false"
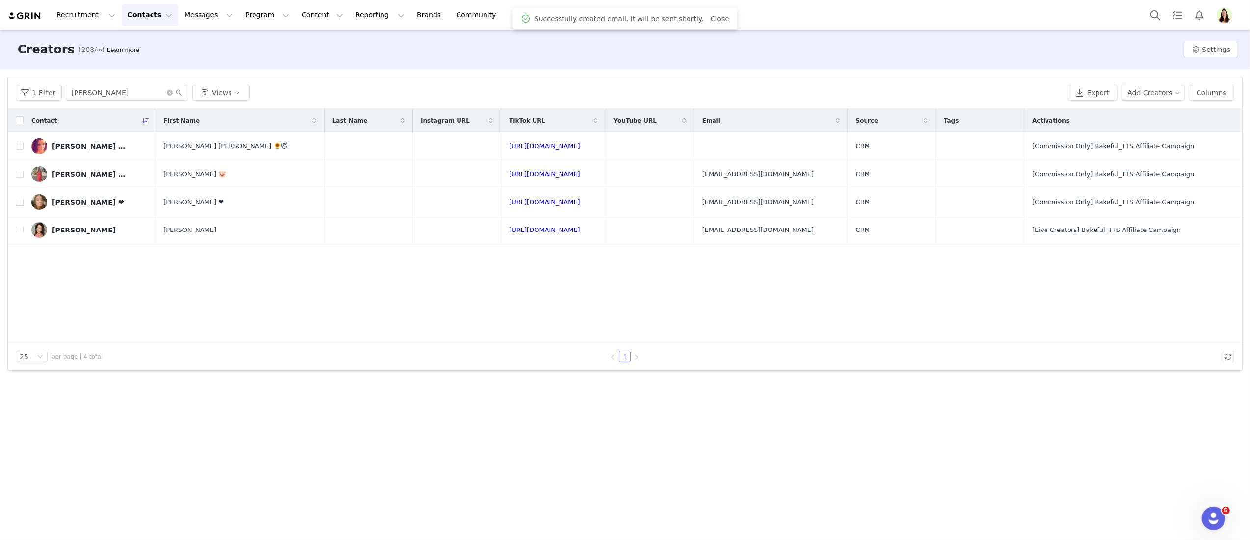
click at [382, 314] on div "Contact First Name Last Name Instagram URL TikTok URL YouTube URL Email Source …" at bounding box center [625, 226] width 1234 height 234
click at [166, 301] on div "Contact First Name Last Name Instagram URL TikTok URL YouTube URL Email Source …" at bounding box center [625, 226] width 1234 height 234
click at [169, 94] on icon "icon: close-circle" at bounding box center [170, 93] width 6 height 6
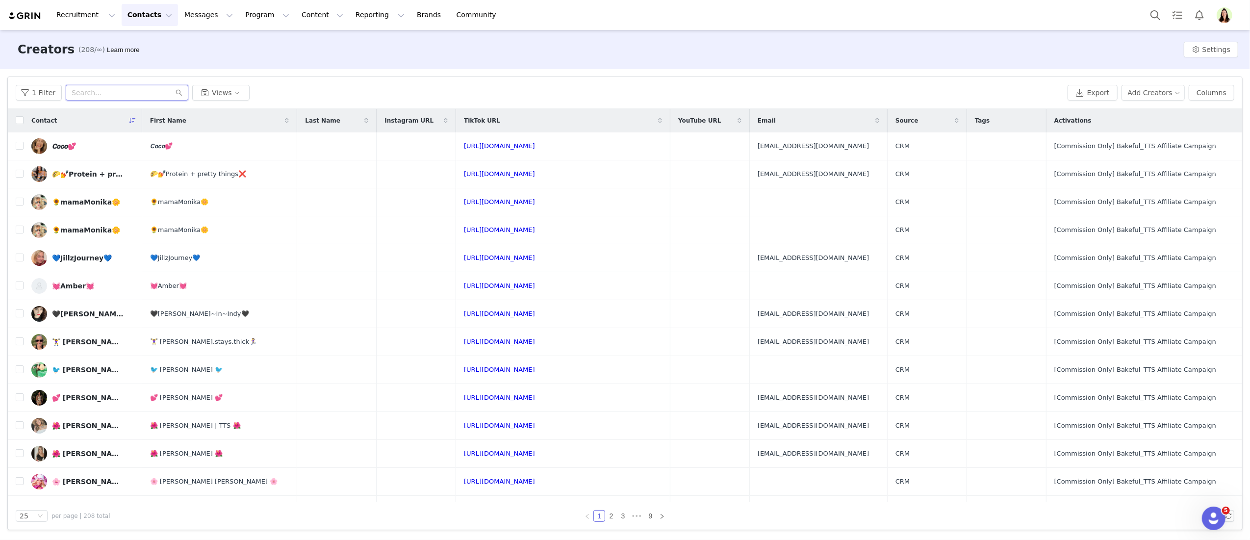
click at [122, 93] on input "text" at bounding box center [127, 93] width 123 height 16
paste input "love2travel543"
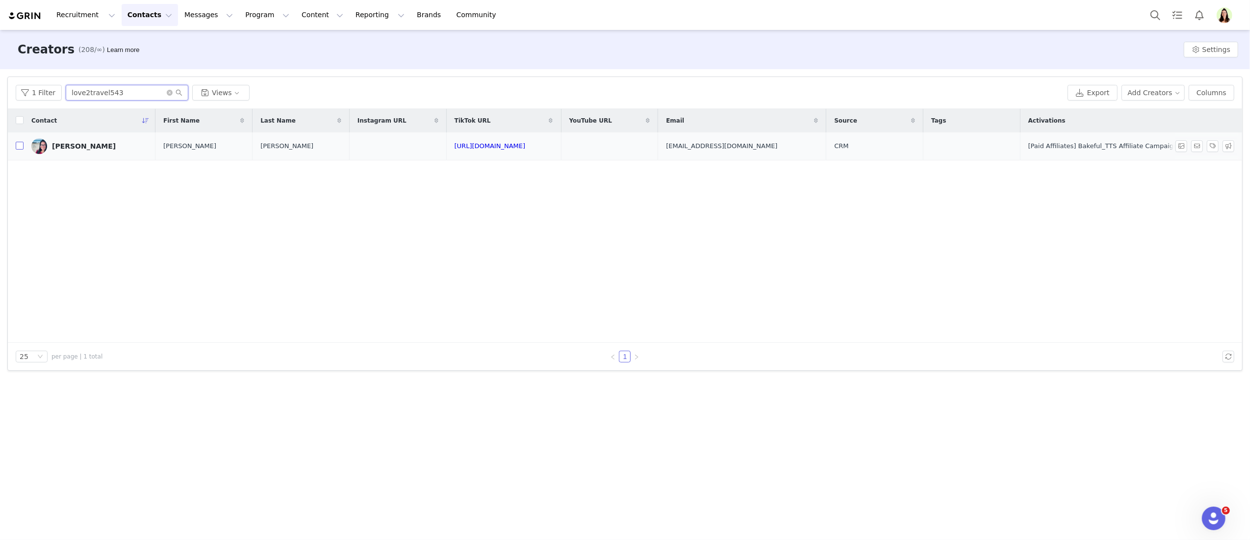
type input "love2travel543"
click at [21, 145] on input "checkbox" at bounding box center [20, 146] width 8 height 8
checkbox input "true"
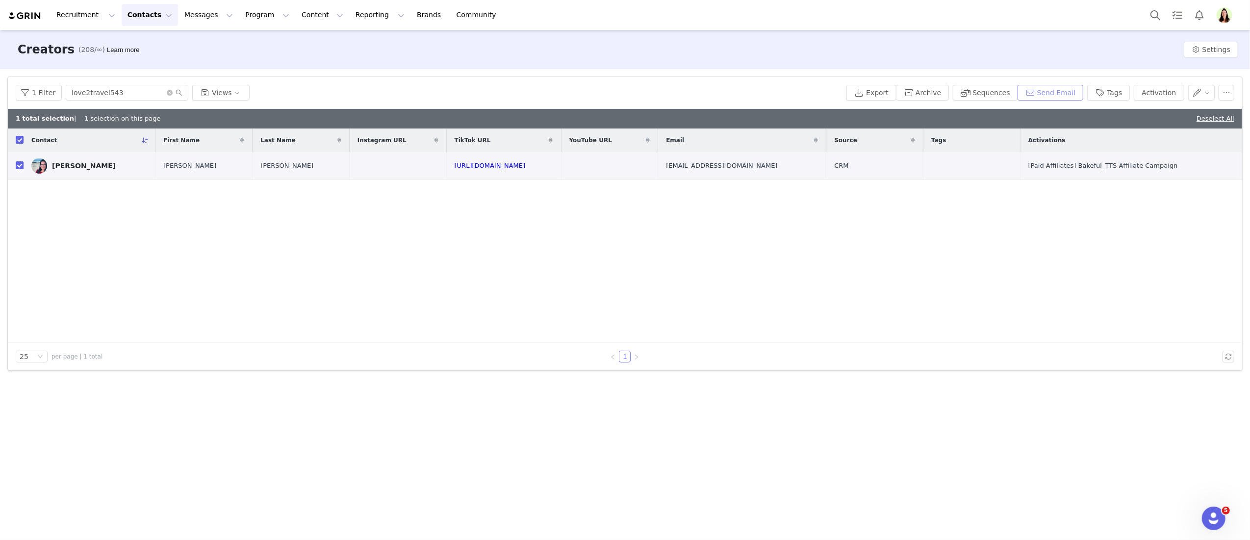
click at [1057, 94] on button "Send Email" at bounding box center [1050, 93] width 66 height 16
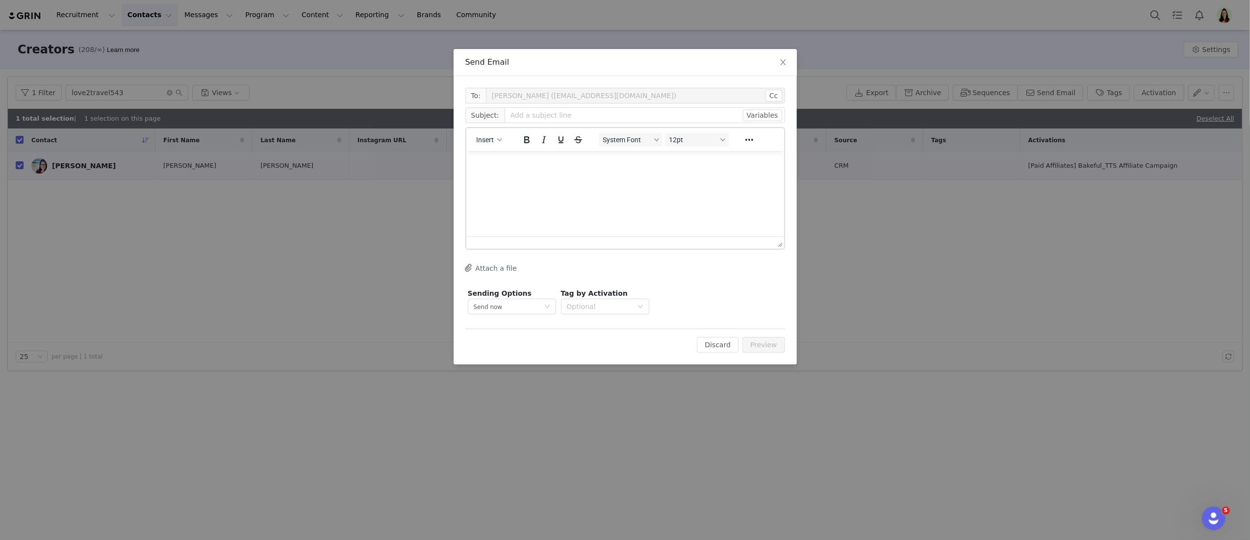
click at [519, 162] on p "Rich Text Area. Press ALT-0 for help." at bounding box center [625, 163] width 302 height 11
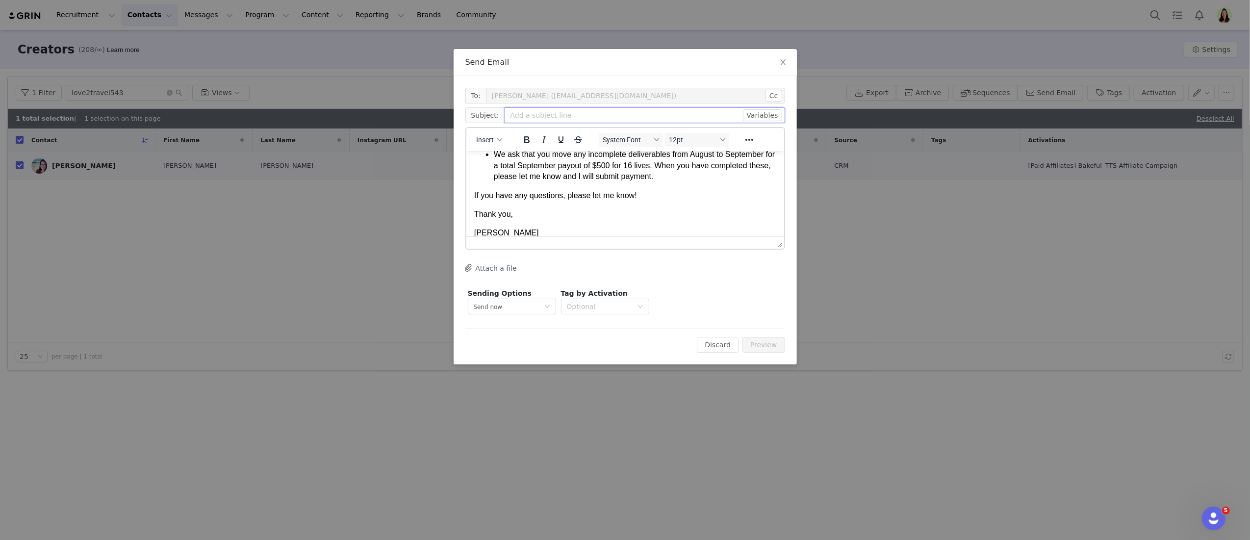
click at [523, 111] on input "text" at bounding box center [644, 115] width 280 height 16
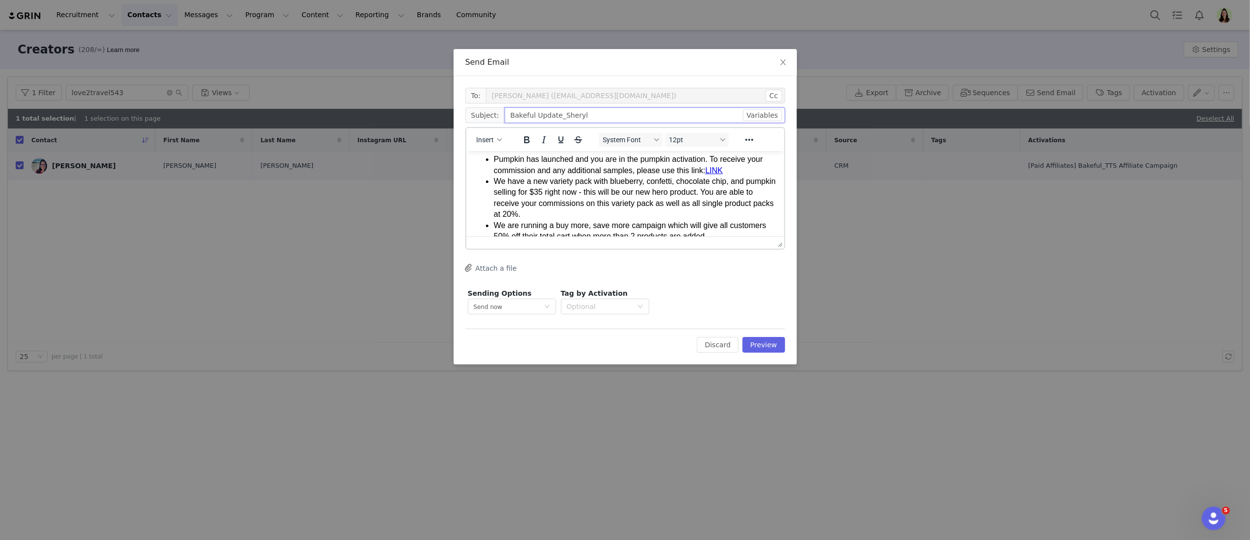
scroll to position [0, 0]
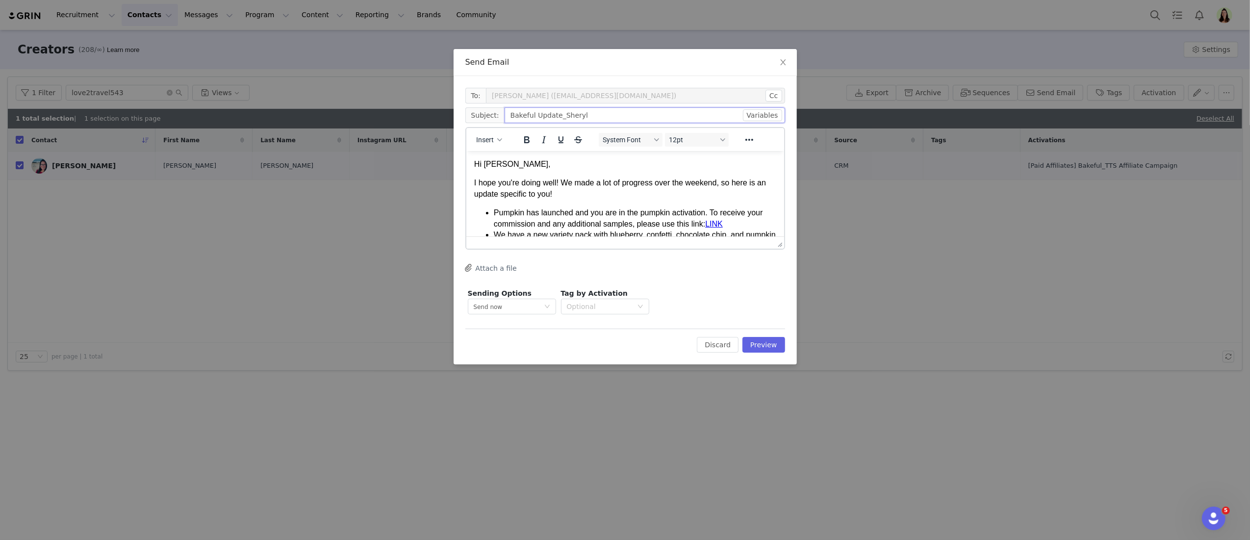
type input "Bakeful Update_Sheryl"
drag, startPoint x: 505, startPoint y: 165, endPoint x: 484, endPoint y: 163, distance: 21.7
click at [481, 161] on p "Hi Laura," at bounding box center [625, 163] width 302 height 11
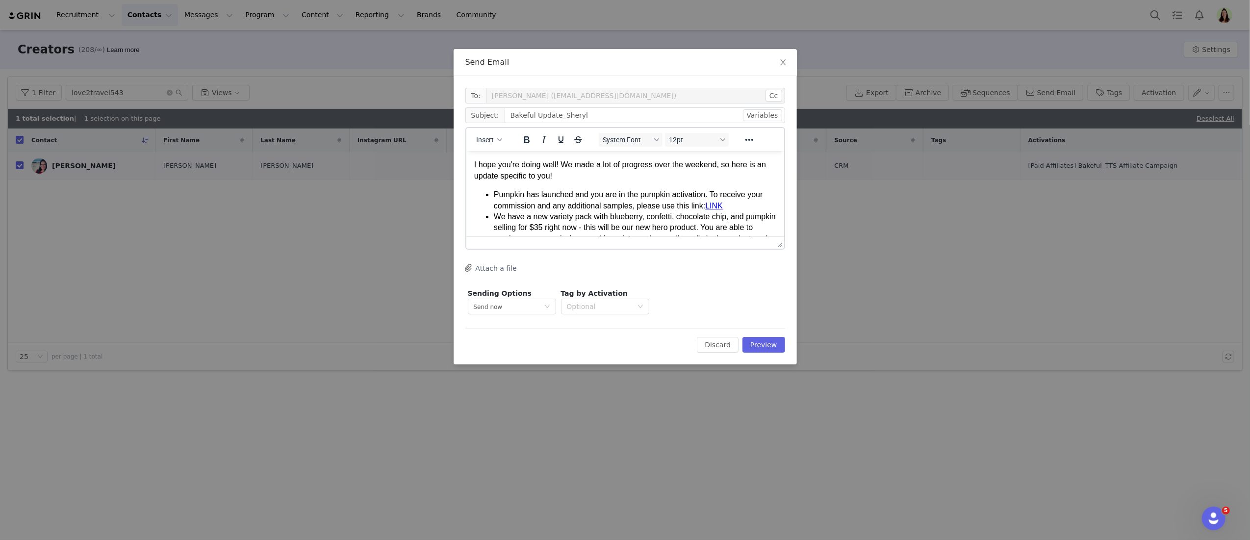
scroll to position [20, 0]
drag, startPoint x: 731, startPoint y: 203, endPoint x: 710, endPoint y: 203, distance: 21.1
click at [710, 203] on li "Pumpkin has launched and you are in the pumpkin activation. To receive your com…" at bounding box center [634, 198] width 282 height 22
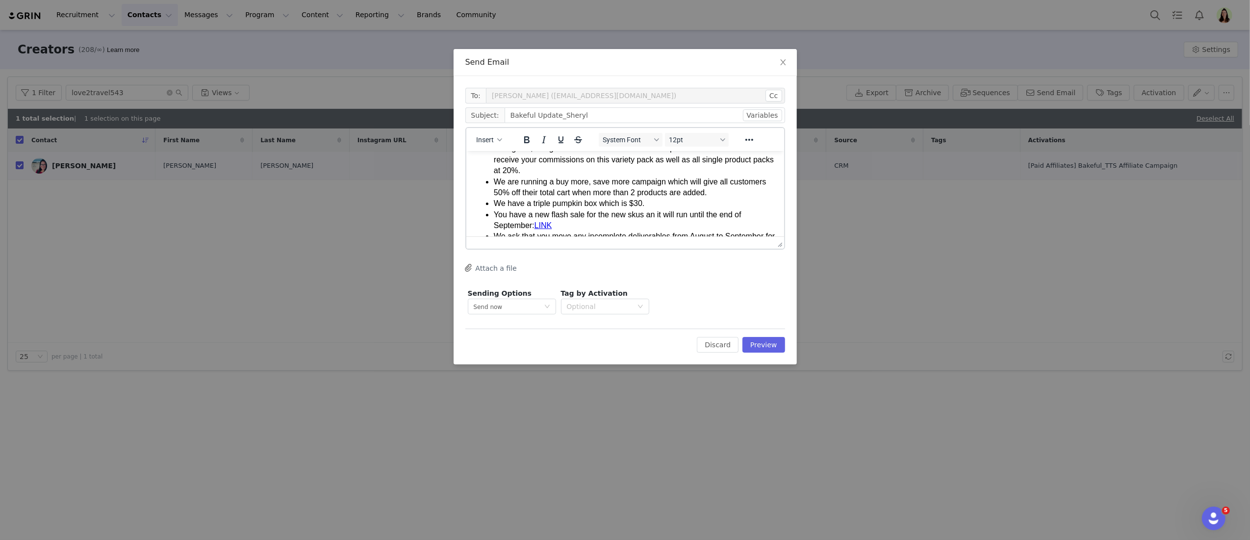
scroll to position [99, 0]
drag, startPoint x: 578, startPoint y: 221, endPoint x: 488, endPoint y: 215, distance: 90.4
click at [488, 215] on ul "Pumpkin has launched and you are in the pumpkin activation. To receive your com…" at bounding box center [625, 184] width 302 height 153
drag, startPoint x: 649, startPoint y: 221, endPoint x: 665, endPoint y: 221, distance: 15.7
click at [665, 221] on li "We ask that you move any incomplete deliverables from August to September for a…" at bounding box center [634, 223] width 282 height 33
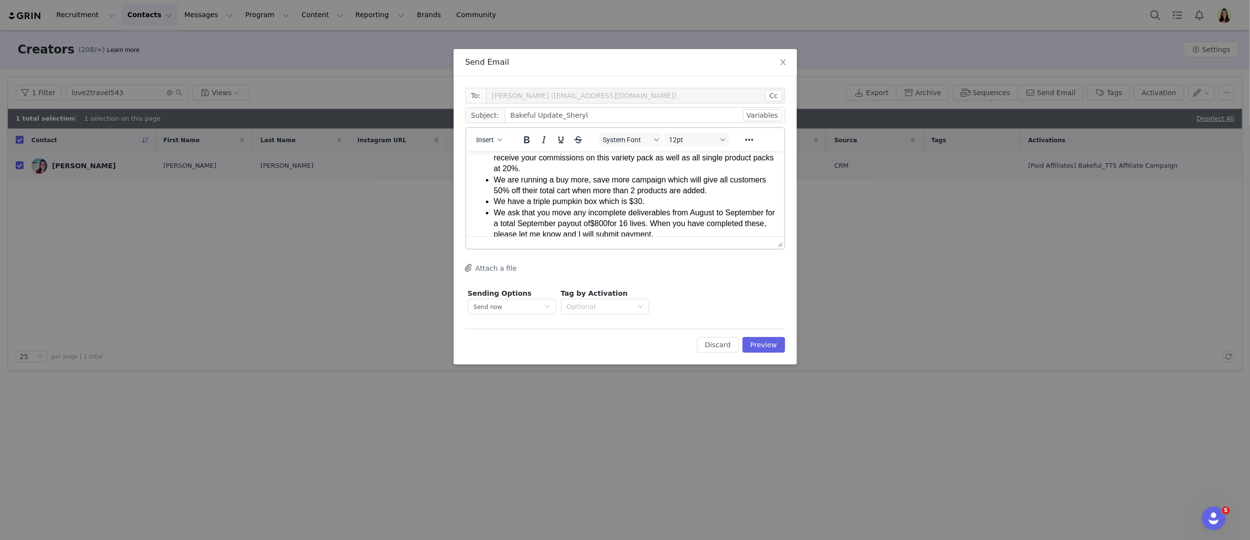
click at [704, 223] on li "We ask that you move any incomplete deliverables from August to September for a…" at bounding box center [634, 223] width 282 height 33
drag, startPoint x: 707, startPoint y: 221, endPoint x: 682, endPoint y: 221, distance: 24.5
click at [682, 221] on li "We ask that you move any incomplete deliverables from August to September for a…" at bounding box center [634, 223] width 282 height 33
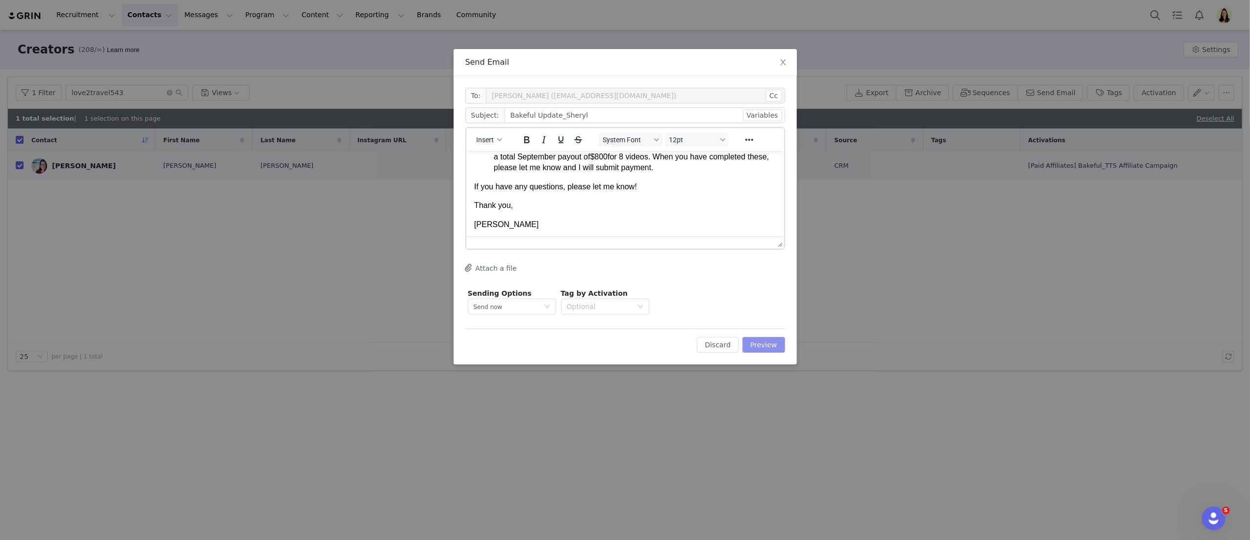
click at [759, 337] on button "Preview" at bounding box center [763, 345] width 43 height 16
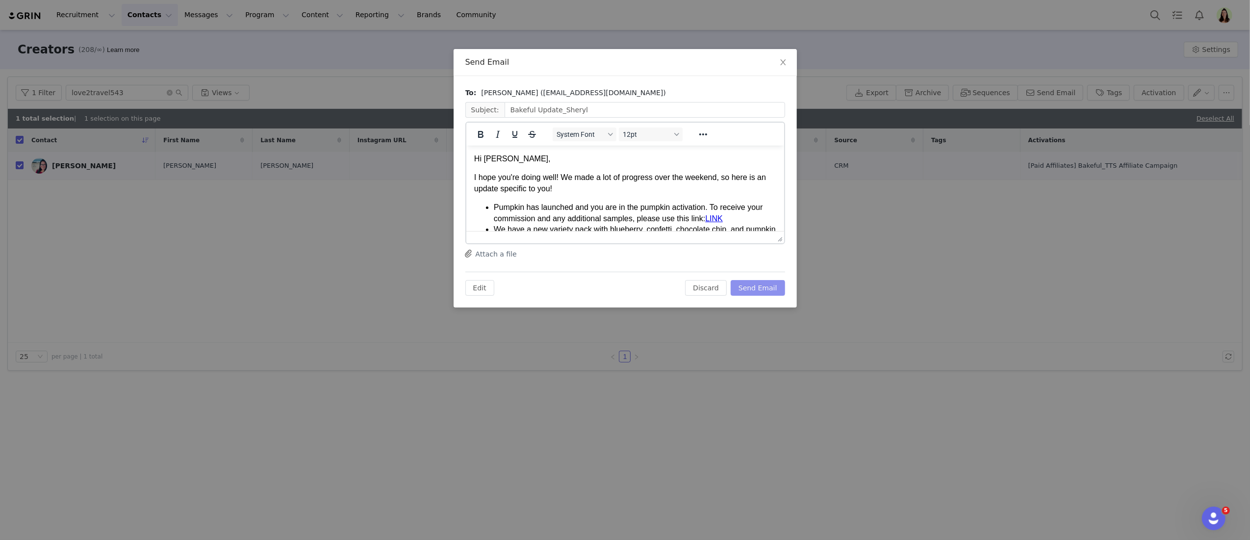
scroll to position [0, 0]
click at [750, 281] on button "Send Email" at bounding box center [757, 288] width 54 height 16
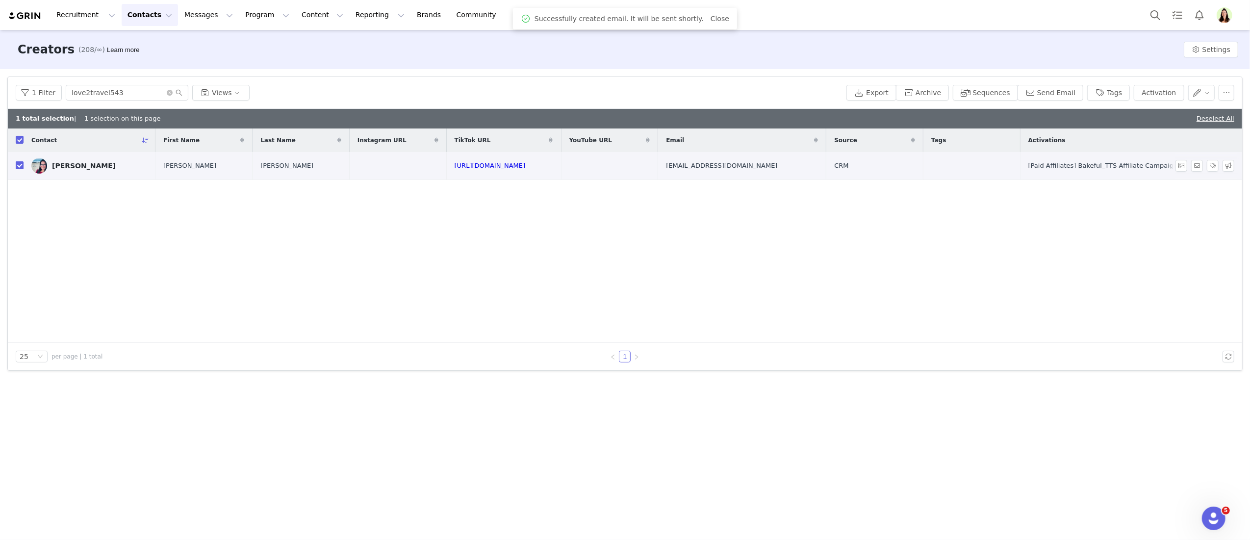
click at [18, 166] on input "checkbox" at bounding box center [20, 165] width 8 height 8
checkbox input "false"
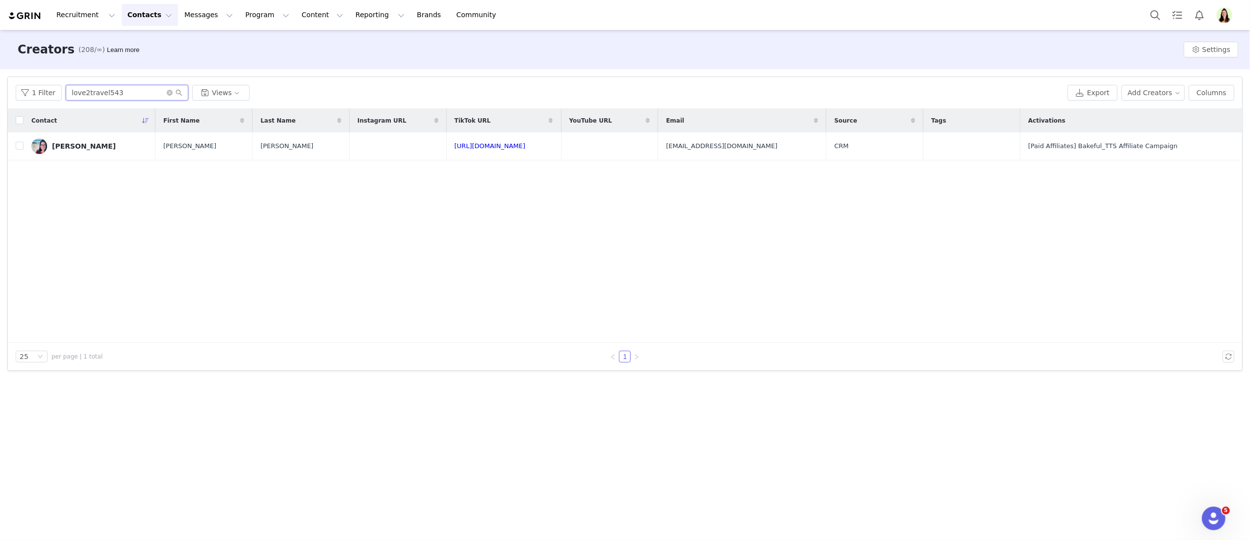
click at [89, 98] on input "love2travel543" at bounding box center [127, 93] width 123 height 16
paste input "janieippolito"
type input "janieippolito"
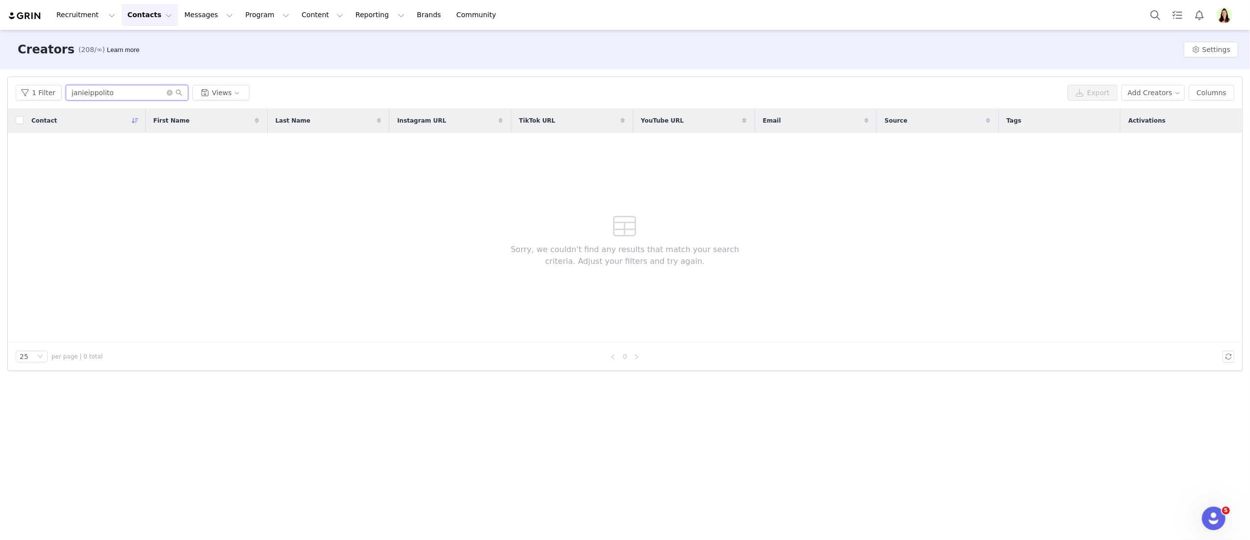
click at [106, 87] on input "janieippolito" at bounding box center [127, 93] width 123 height 16
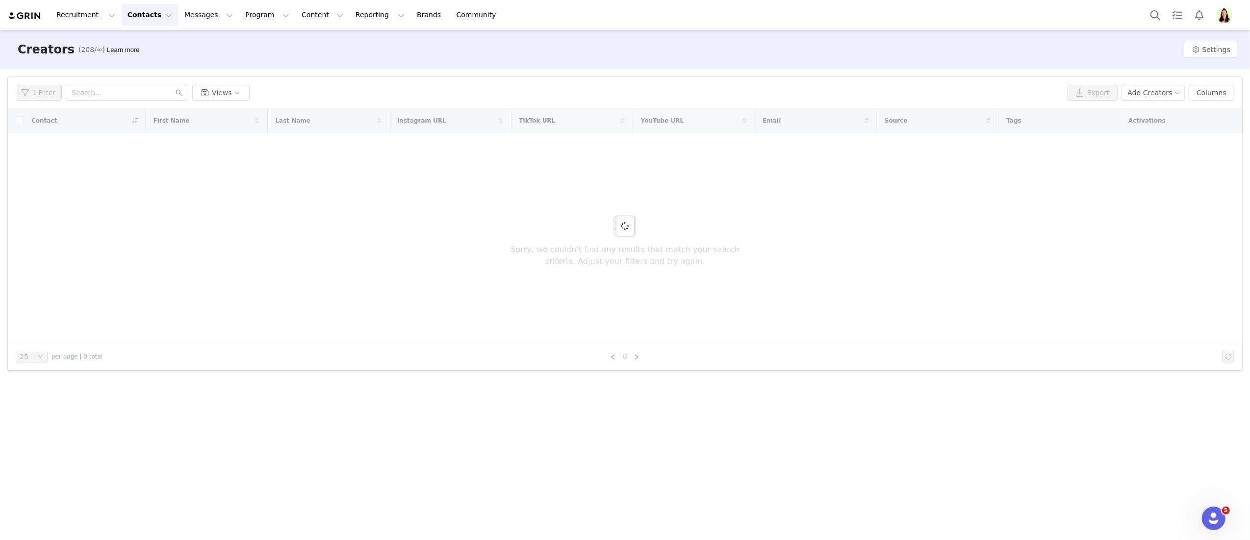
click at [148, 22] on button "Contacts Contacts" at bounding box center [150, 15] width 56 height 22
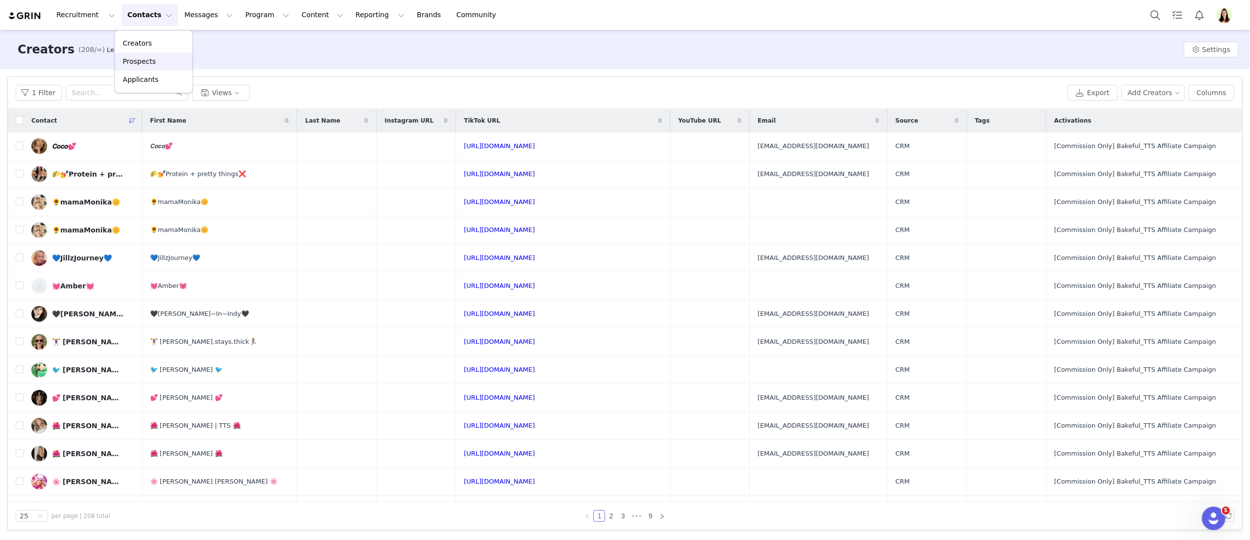
drag, startPoint x: 169, startPoint y: 58, endPoint x: 170, endPoint y: 67, distance: 8.5
click at [169, 59] on div "Prospects" at bounding box center [154, 61] width 66 height 10
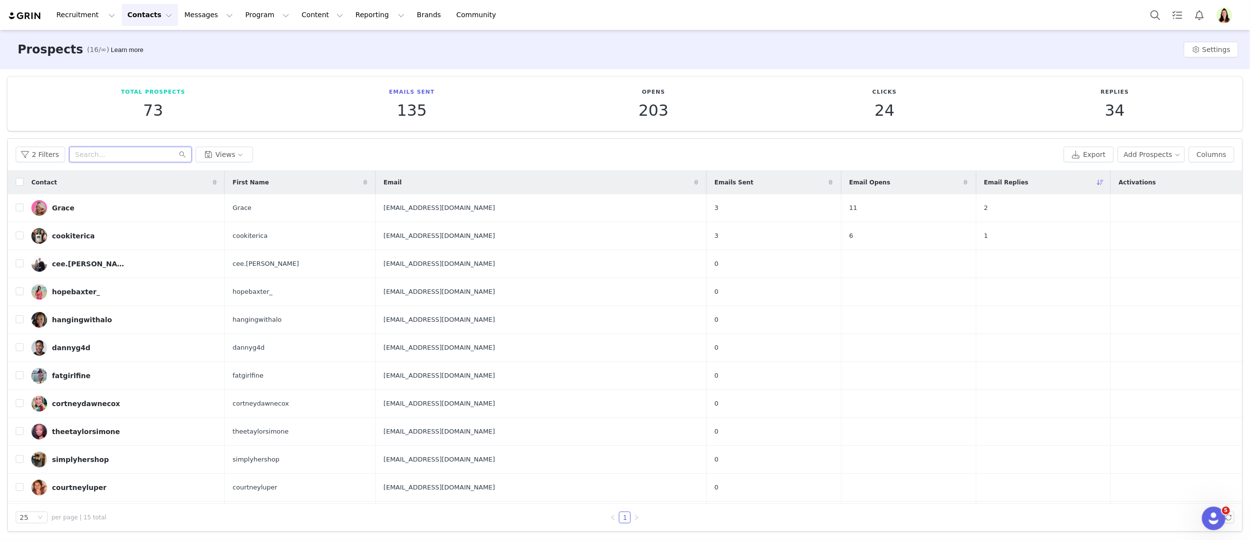
click at [73, 158] on input "text" at bounding box center [130, 155] width 123 height 16
paste input "janieippolito"
type input "janieippolito"
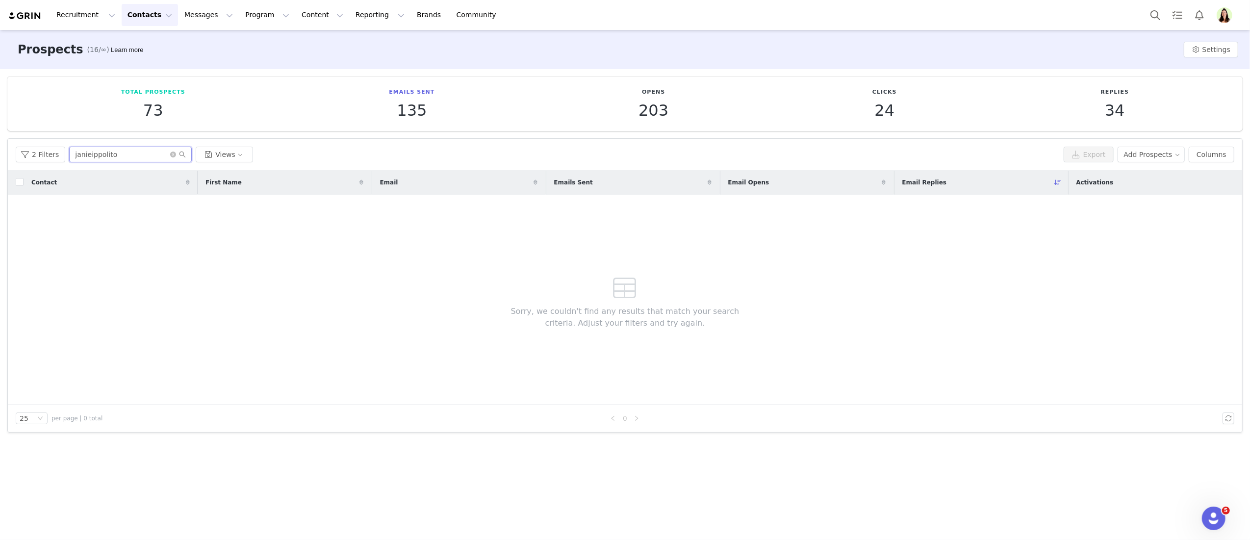
click at [114, 155] on input "janieippolito" at bounding box center [130, 155] width 123 height 16
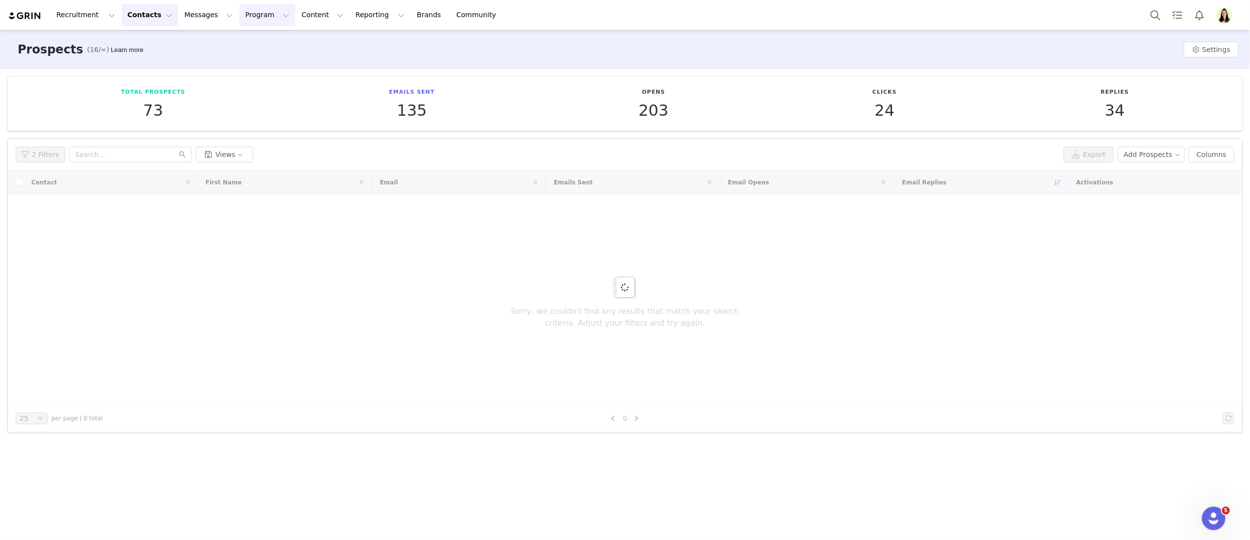
drag, startPoint x: 246, startPoint y: 25, endPoint x: 245, endPoint y: 35, distance: 10.4
click at [246, 24] on button "Program Program" at bounding box center [267, 15] width 56 height 22
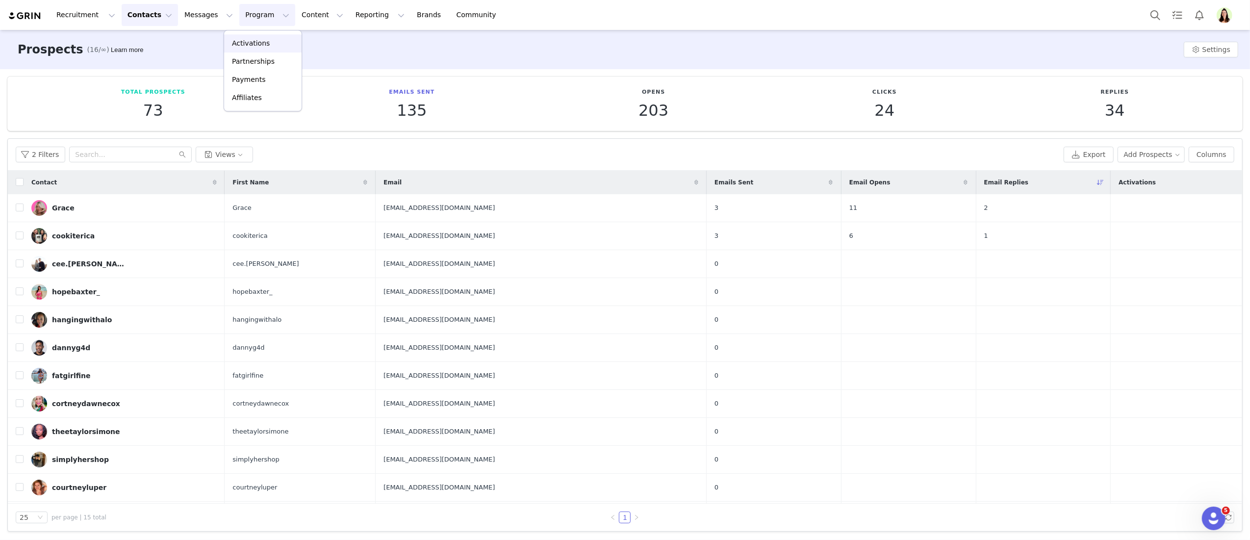
click at [245, 36] on link "Activations" at bounding box center [262, 43] width 77 height 18
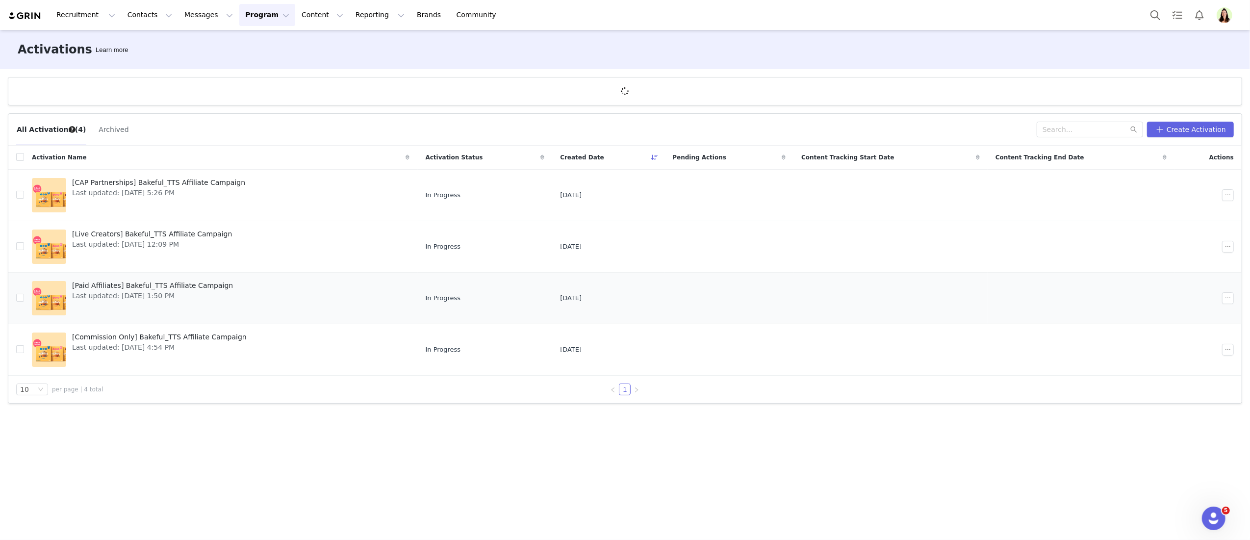
click at [99, 302] on div "[Paid Affiliates] Bakeful_TTS Affiliate Campaign Last updated: Aug 28, 2025 1:5…" at bounding box center [152, 297] width 173 height 39
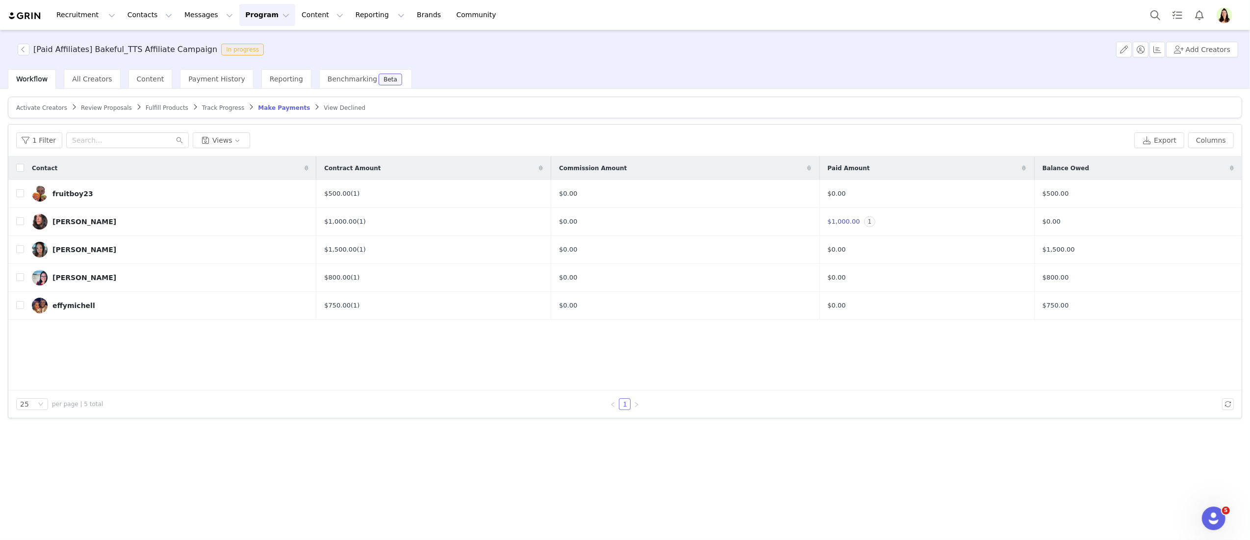
click at [56, 100] on article "Activate Creators Review Proposals Fulfill Products Track Progress Make Payment…" at bounding box center [625, 108] width 1234 height 22
click at [52, 111] on span "Activate Creators" at bounding box center [41, 107] width 51 height 7
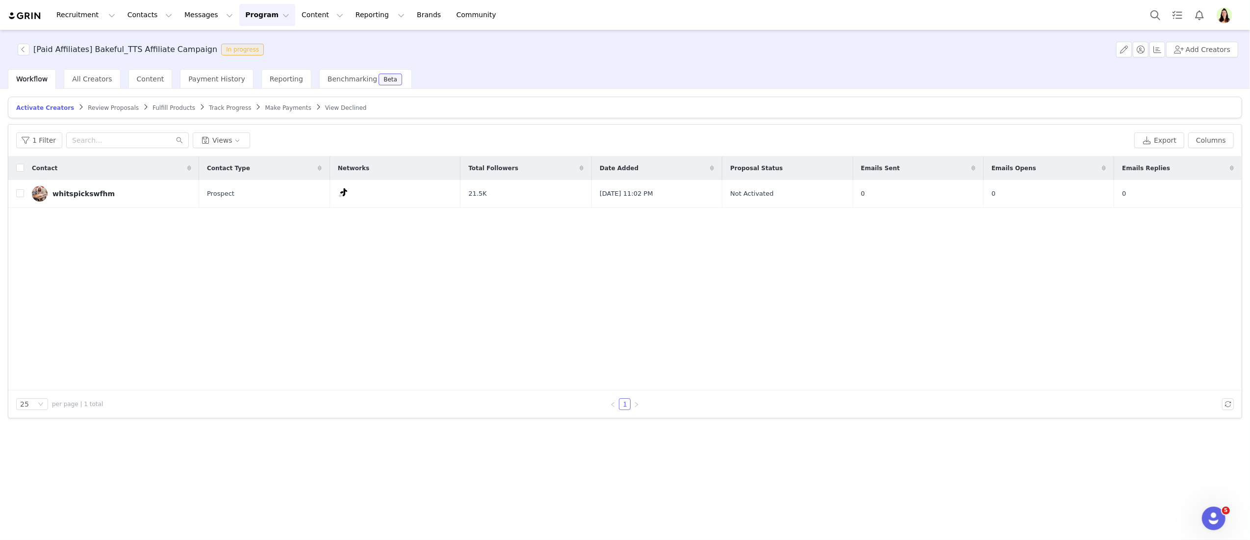
click at [251, 13] on button "Program Program" at bounding box center [267, 15] width 56 height 22
click at [256, 46] on p "Activations" at bounding box center [251, 43] width 38 height 10
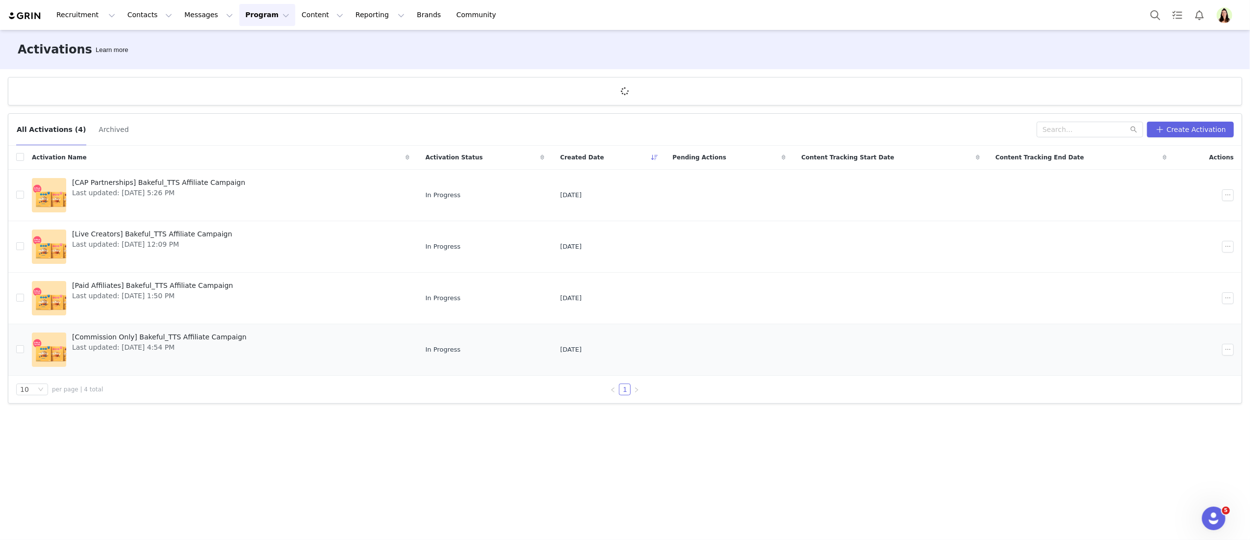
click at [112, 350] on span "Last updated: Aug 13, 2025 4:54 PM" at bounding box center [159, 347] width 175 height 10
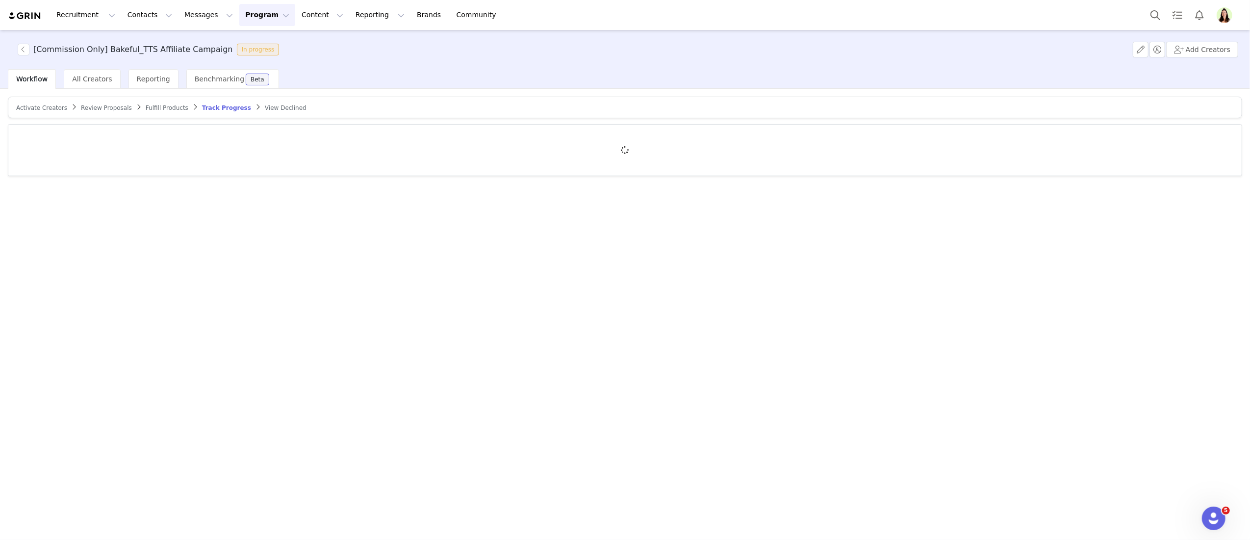
click at [241, 19] on button "Program Program" at bounding box center [267, 15] width 56 height 22
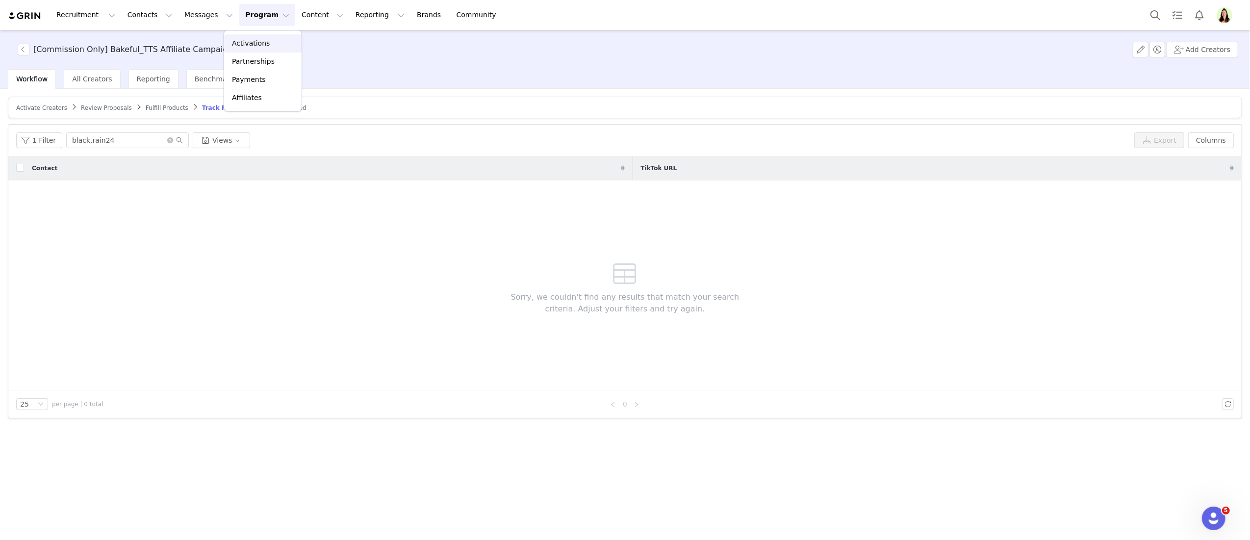
click at [256, 37] on link "Activations" at bounding box center [262, 43] width 77 height 18
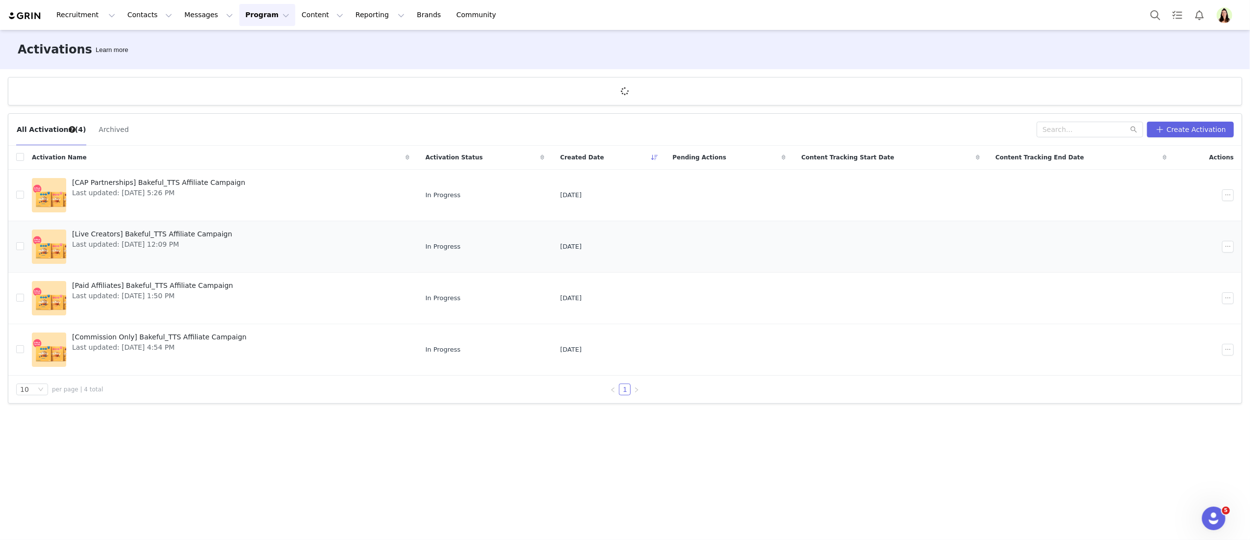
click at [101, 244] on span "Last updated: Aug 13, 2025 12:09 PM" at bounding box center [152, 244] width 160 height 10
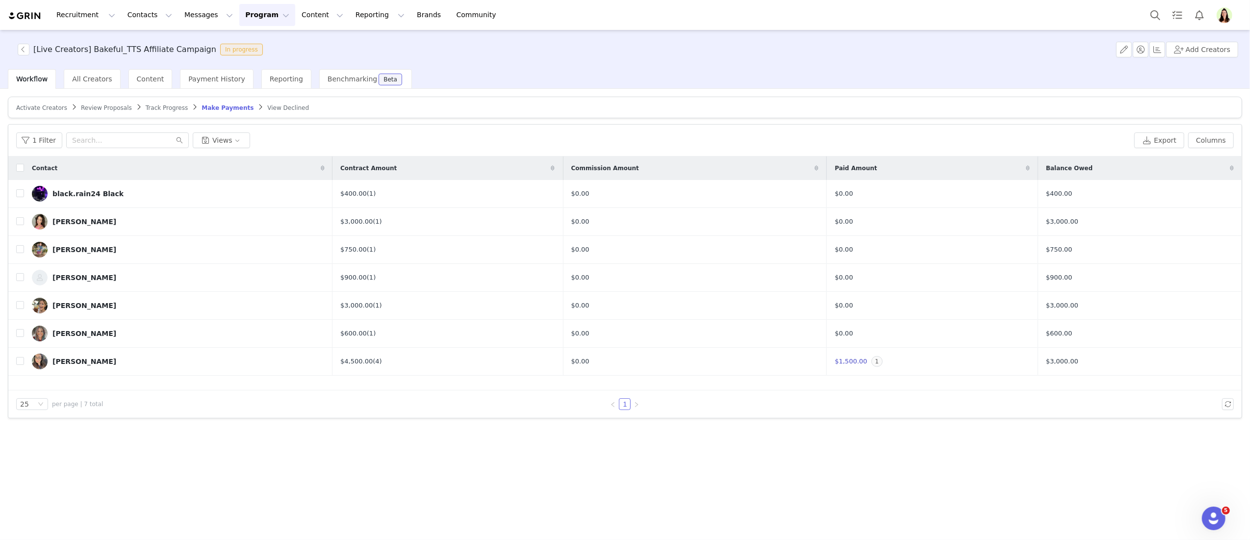
click at [69, 109] on span at bounding box center [74, 107] width 10 height 8
drag, startPoint x: 56, startPoint y: 109, endPoint x: 63, endPoint y: 121, distance: 13.6
click at [55, 109] on span "Activate Creators" at bounding box center [41, 107] width 51 height 7
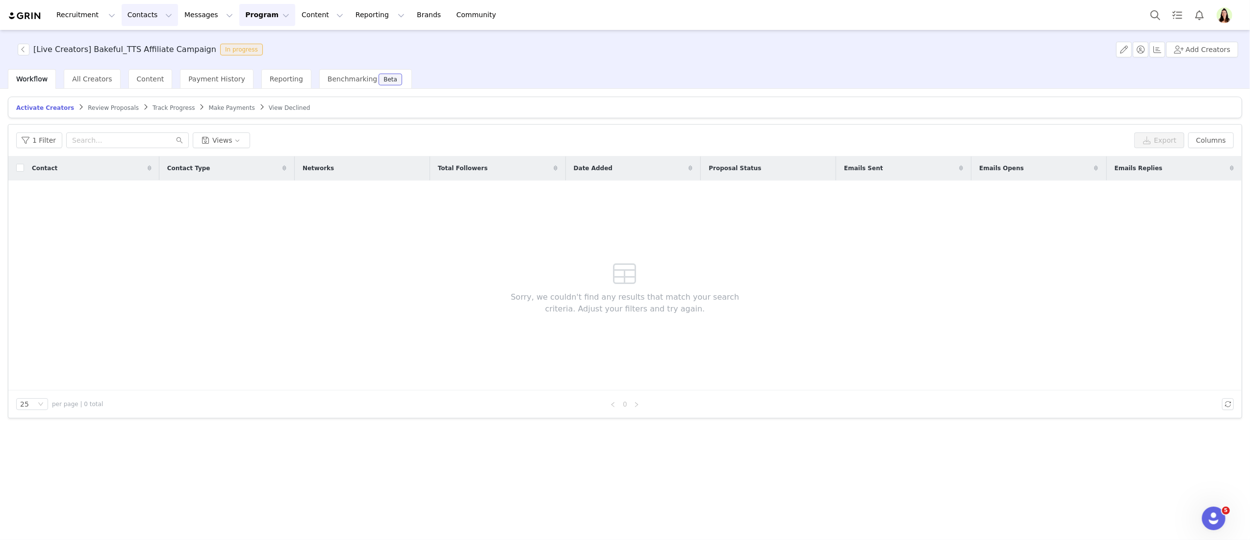
click at [127, 18] on button "Contacts Contacts" at bounding box center [150, 15] width 56 height 22
click at [129, 60] on p "Prospects" at bounding box center [139, 61] width 33 height 10
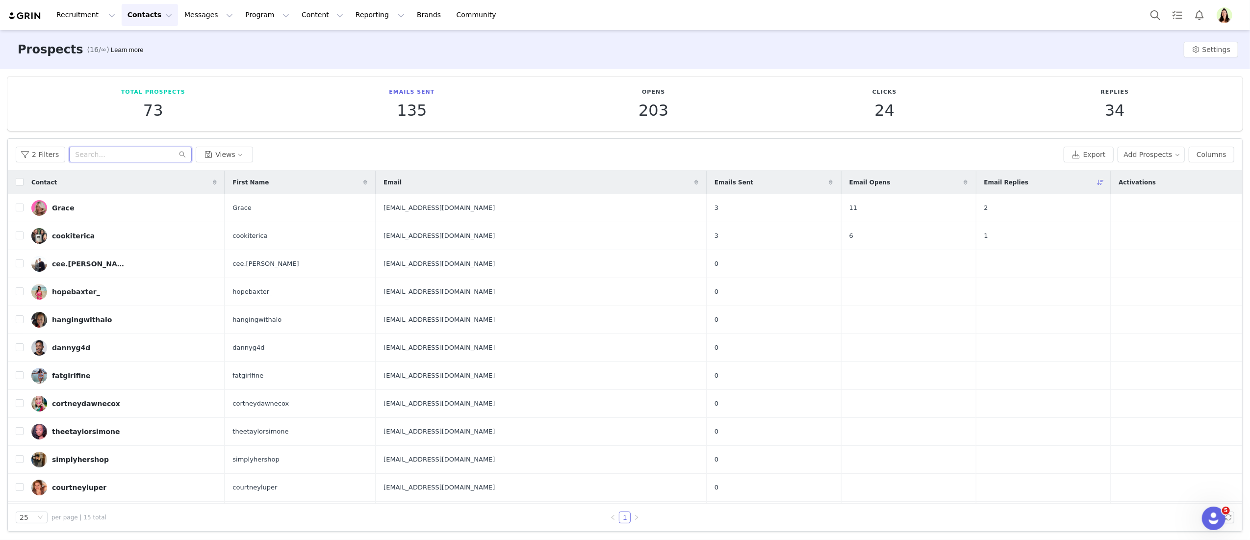
click at [101, 152] on input "text" at bounding box center [130, 155] width 123 height 16
paste input "Janie@creatorsociety.com"
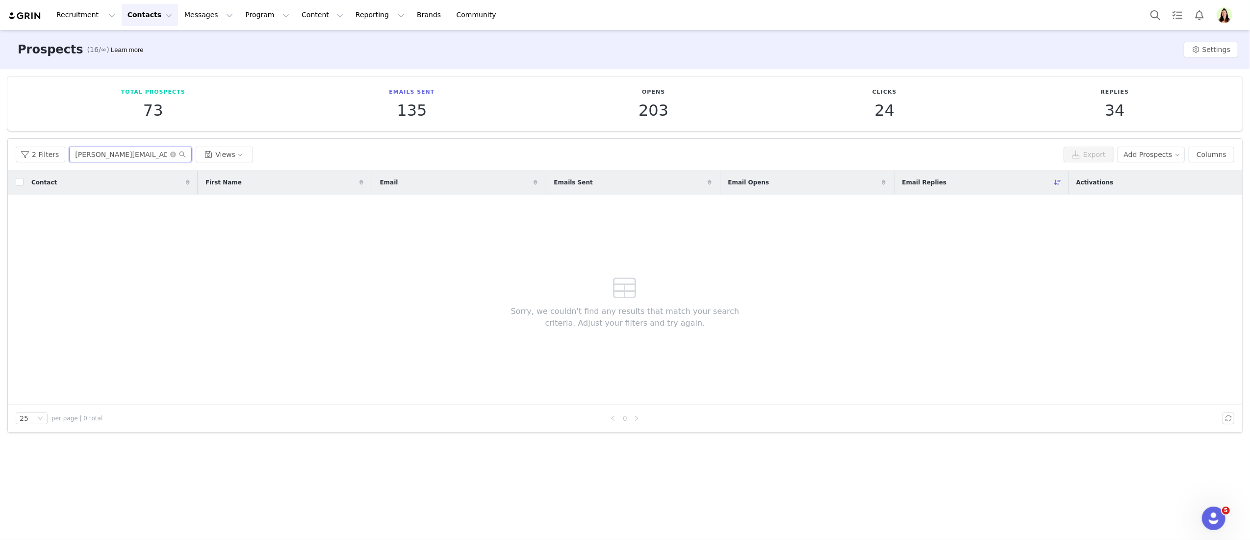
click at [109, 154] on input "Janie@creatorsociety.com" at bounding box center [130, 155] width 123 height 16
type input "Janie@creatorsociety.com"
click at [32, 154] on button "2 Filters" at bounding box center [41, 155] width 50 height 16
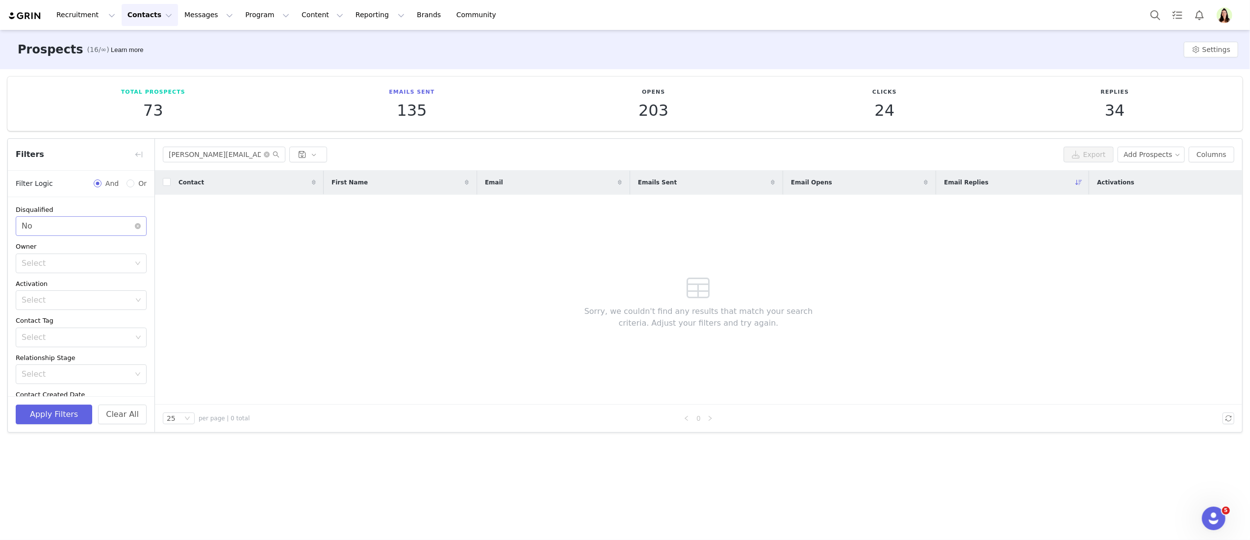
drag, startPoint x: 124, startPoint y: 226, endPoint x: 126, endPoint y: 234, distance: 8.2
click at [135, 227] on icon "icon: close-circle" at bounding box center [138, 226] width 6 height 6
click at [76, 416] on button "Apply Filters" at bounding box center [54, 414] width 76 height 20
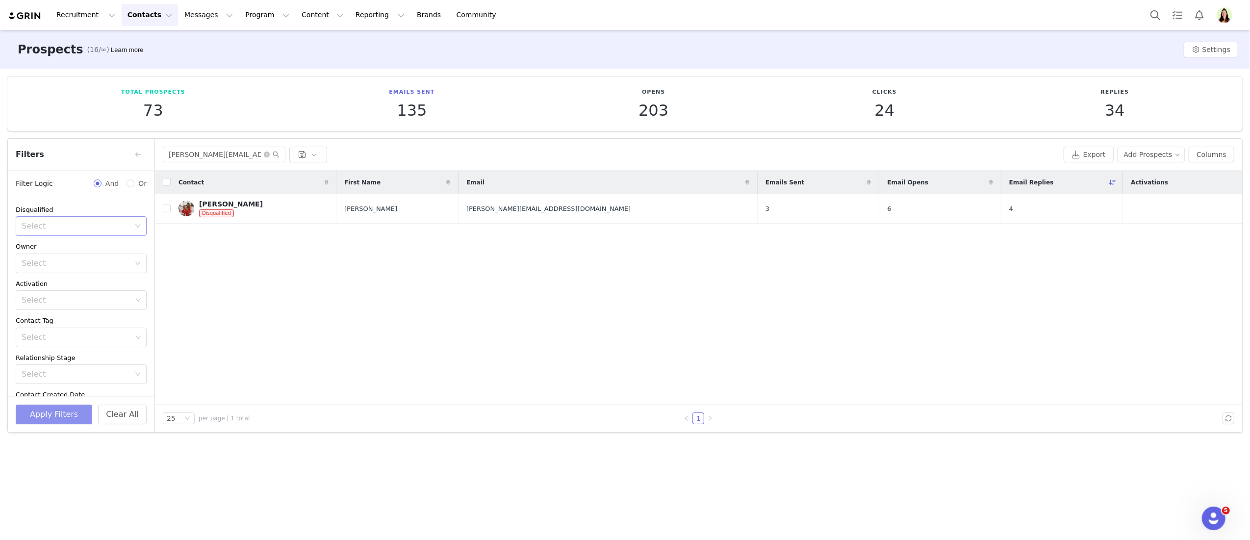
click at [81, 226] on div "Select" at bounding box center [76, 226] width 108 height 10
click at [50, 266] on li "No" at bounding box center [76, 264] width 121 height 16
drag, startPoint x: 37, startPoint y: 410, endPoint x: 61, endPoint y: 397, distance: 27.7
click at [40, 408] on button "Apply Filters" at bounding box center [54, 414] width 76 height 20
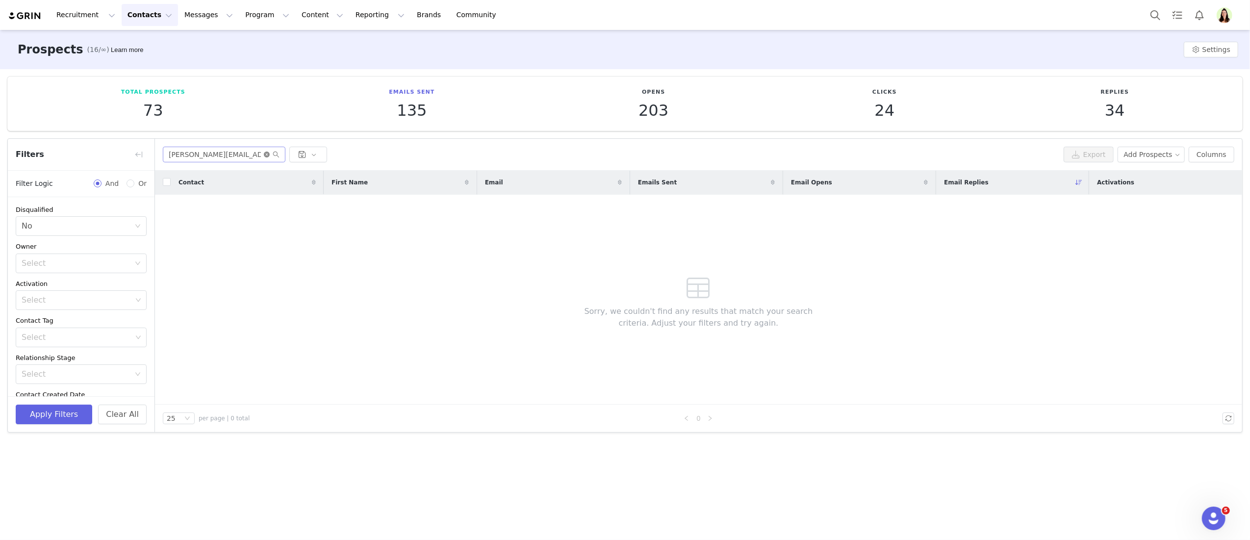
click at [266, 153] on icon "icon: close-circle" at bounding box center [267, 154] width 6 height 6
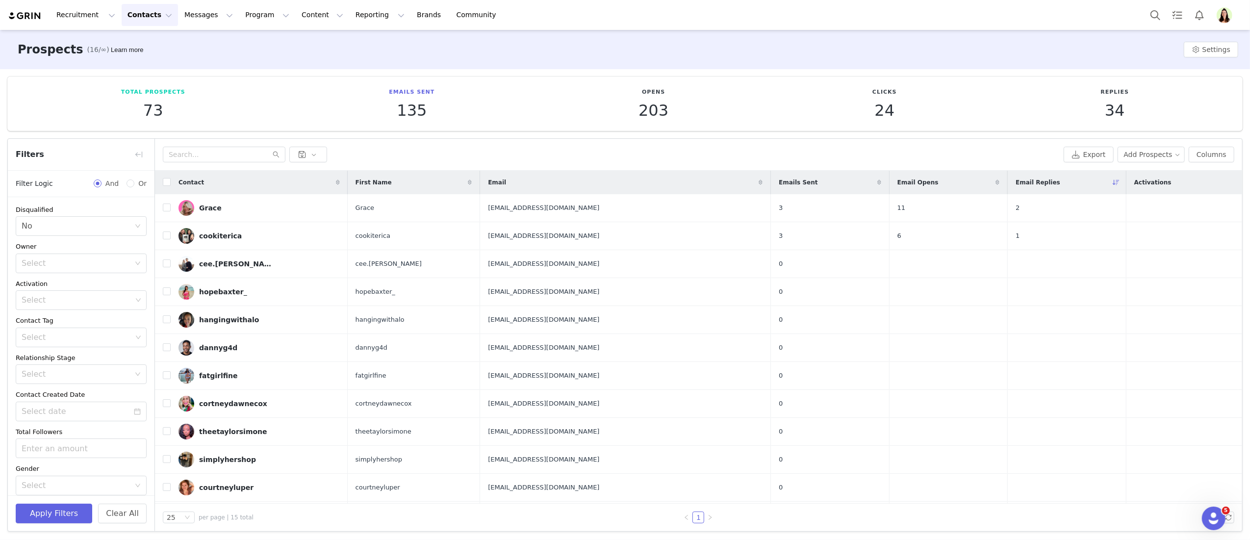
click at [155, 20] on button "Contacts Contacts" at bounding box center [150, 15] width 56 height 22
click at [156, 45] on div "Creators" at bounding box center [154, 43] width 66 height 10
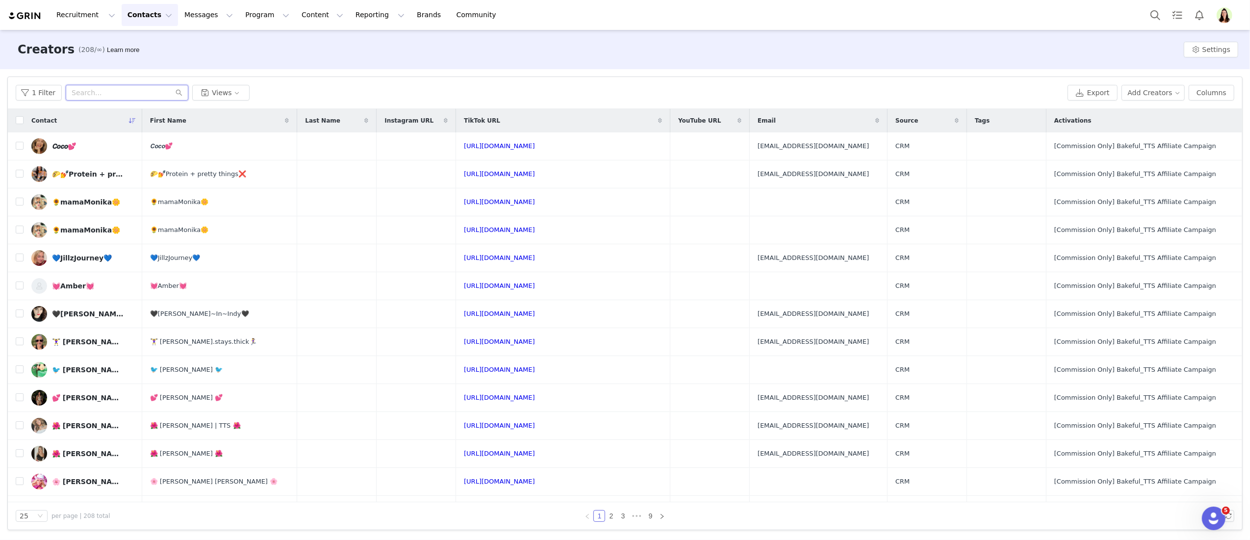
click at [118, 95] on input "text" at bounding box center [127, 93] width 123 height 16
paste input "whitspickwfhm"
type input "whitspickwfhm"
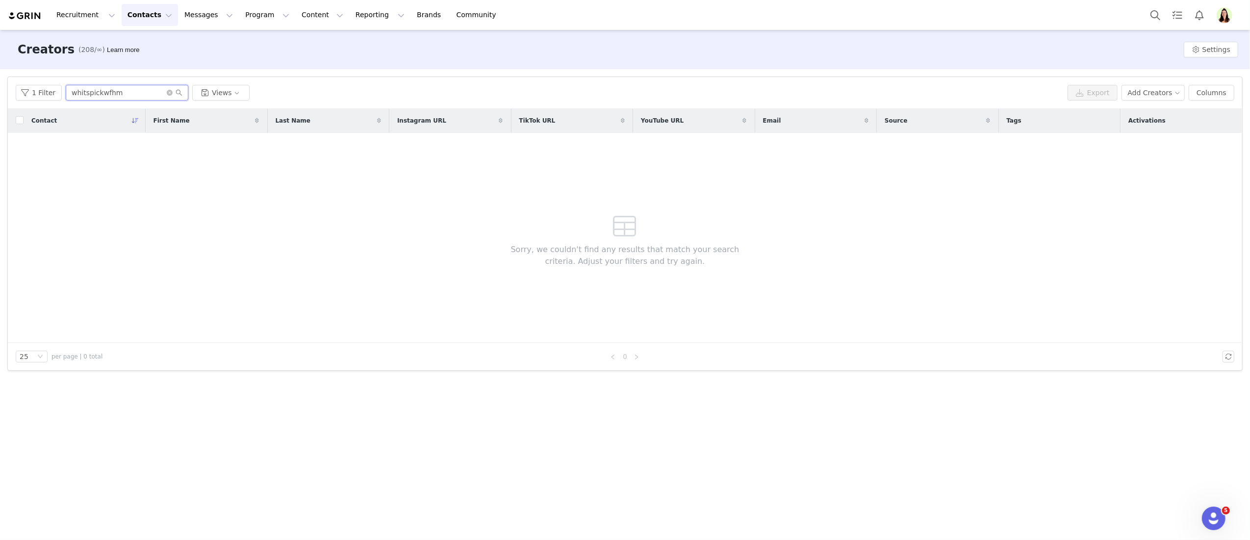
click at [118, 95] on input "whitspickwfhm" at bounding box center [127, 93] width 123 height 16
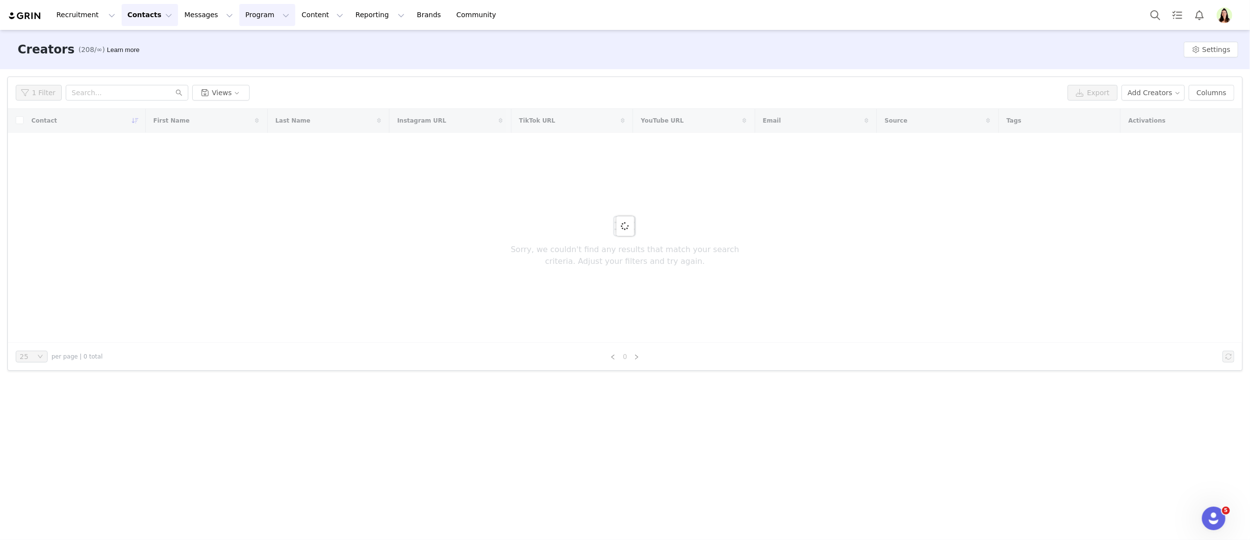
click at [239, 14] on button "Program Program" at bounding box center [267, 15] width 56 height 22
click at [232, 37] on p "Activations" at bounding box center [245, 41] width 30 height 8
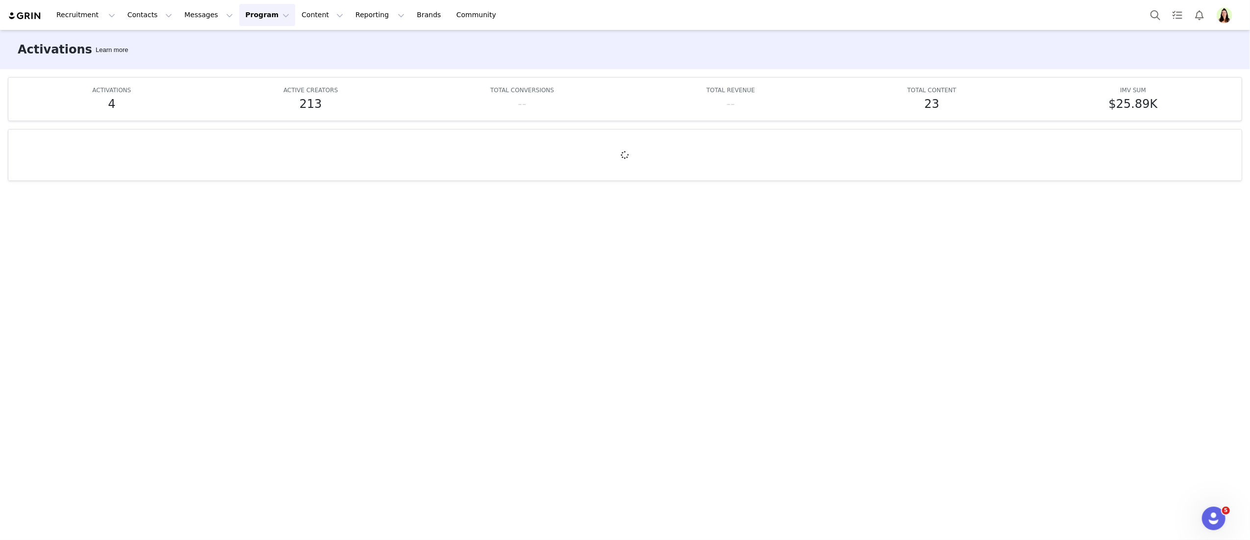
click at [242, 18] on button "Program Program" at bounding box center [267, 15] width 56 height 22
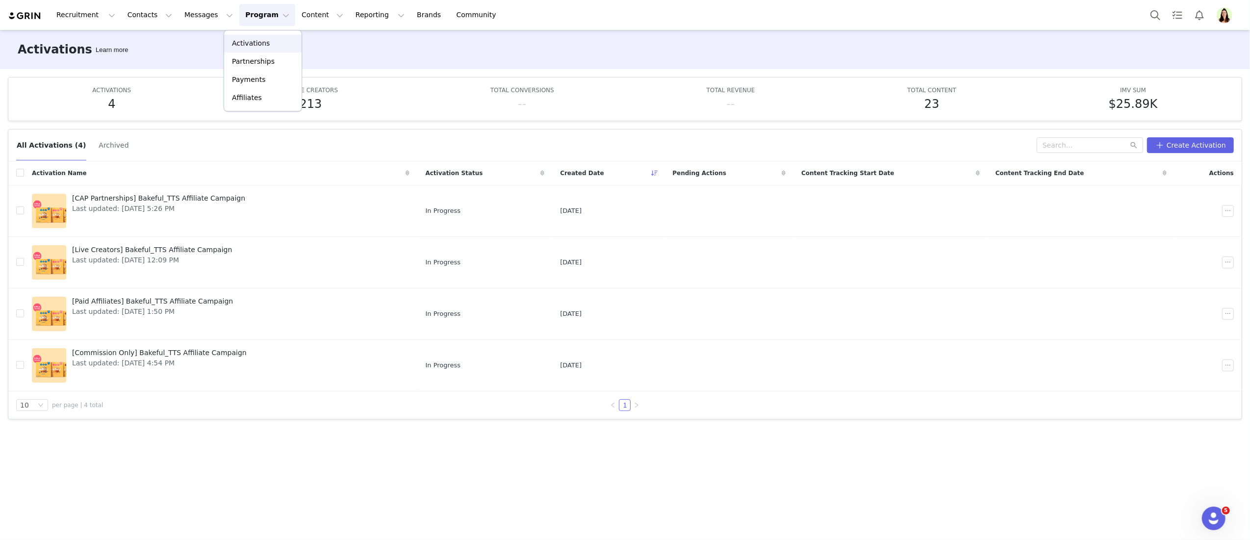
click at [240, 43] on p "Activations" at bounding box center [251, 43] width 38 height 10
click at [109, 305] on span "[Paid Affiliates] Bakeful_TTS Affiliate Campaign" at bounding box center [152, 301] width 161 height 10
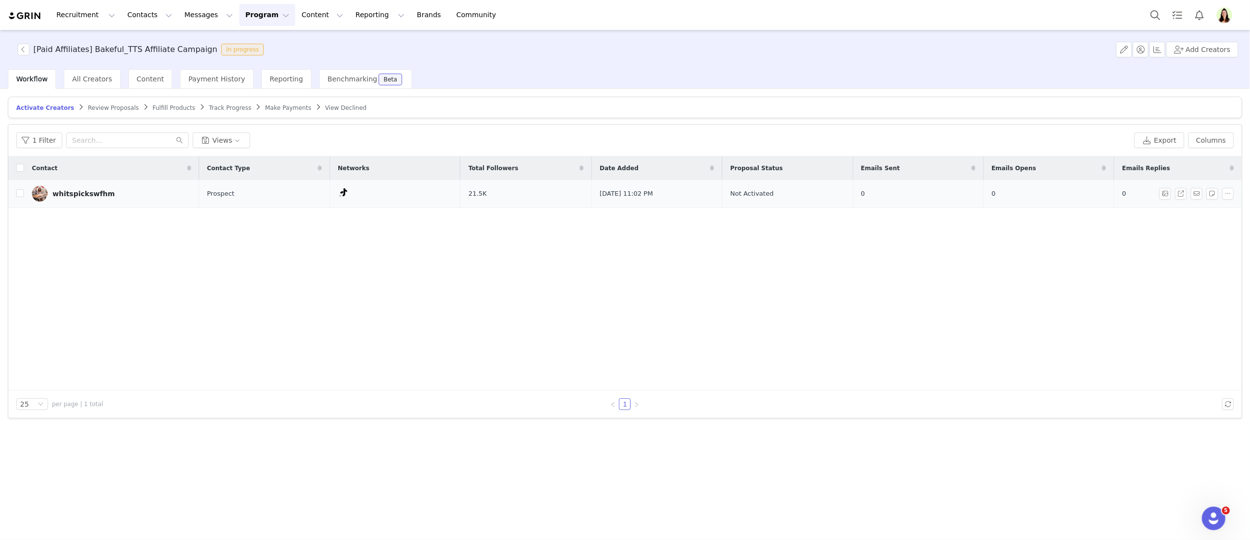
click at [72, 199] on link "whitspickswfhm" at bounding box center [111, 194] width 159 height 16
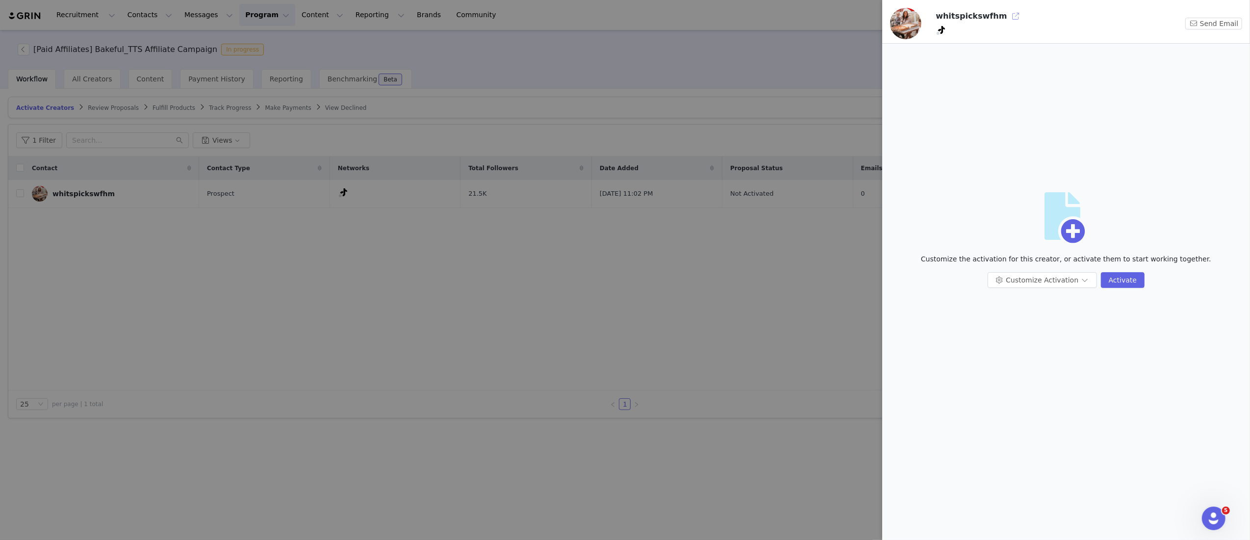
click at [1008, 16] on button "button" at bounding box center [1016, 16] width 16 height 16
click at [483, 303] on div at bounding box center [625, 270] width 1250 height 540
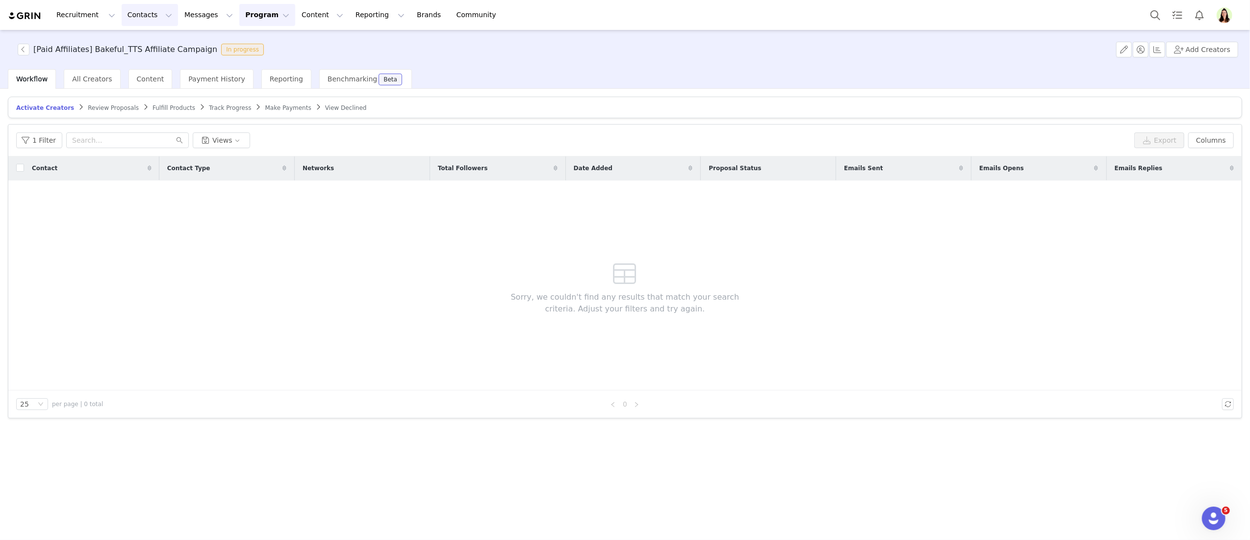
click at [146, 17] on button "Contacts Contacts" at bounding box center [150, 15] width 56 height 22
drag, startPoint x: 145, startPoint y: 37, endPoint x: 134, endPoint y: 74, distance: 38.3
click at [145, 38] on link "Creators" at bounding box center [153, 43] width 77 height 18
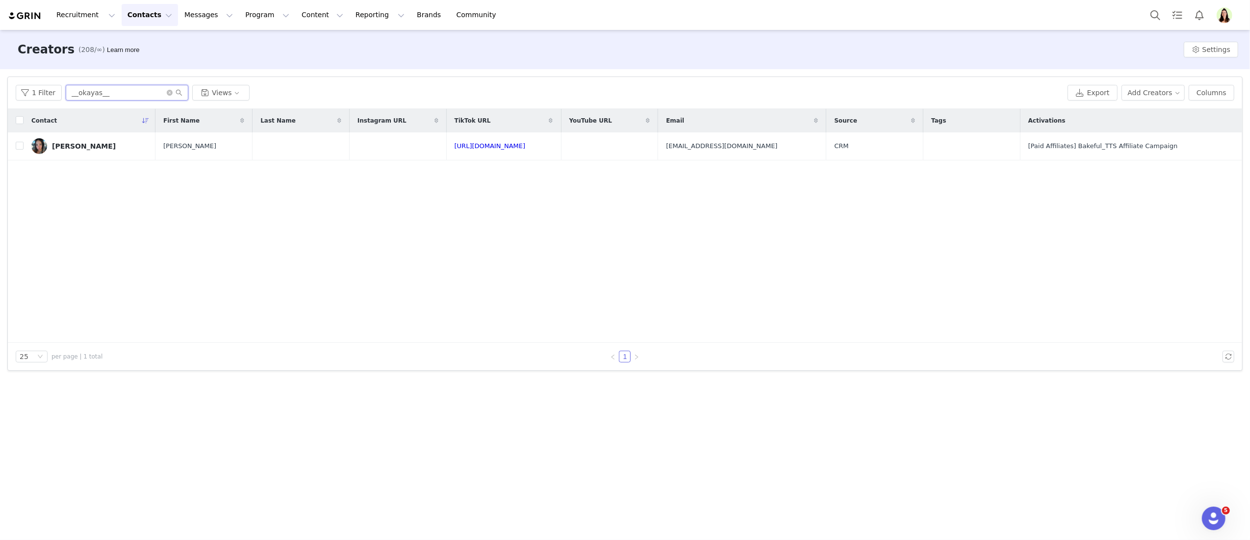
click at [104, 97] on input "__okayas__" at bounding box center [127, 93] width 123 height 16
click at [103, 97] on input "__okayas__" at bounding box center [127, 93] width 123 height 16
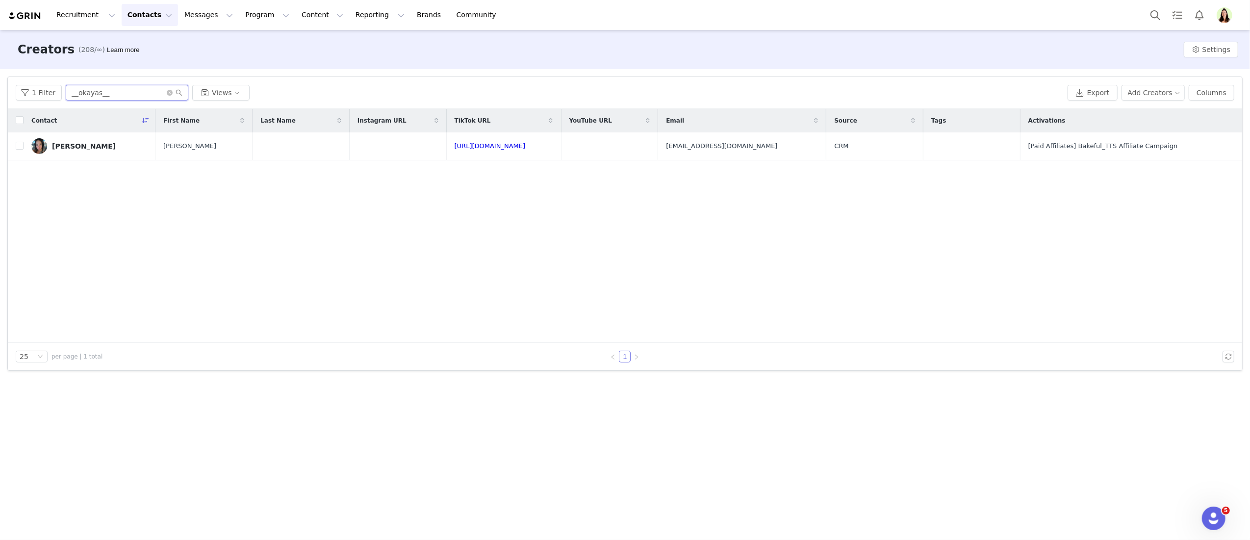
click at [103, 97] on input "__okayas__" at bounding box center [127, 93] width 123 height 16
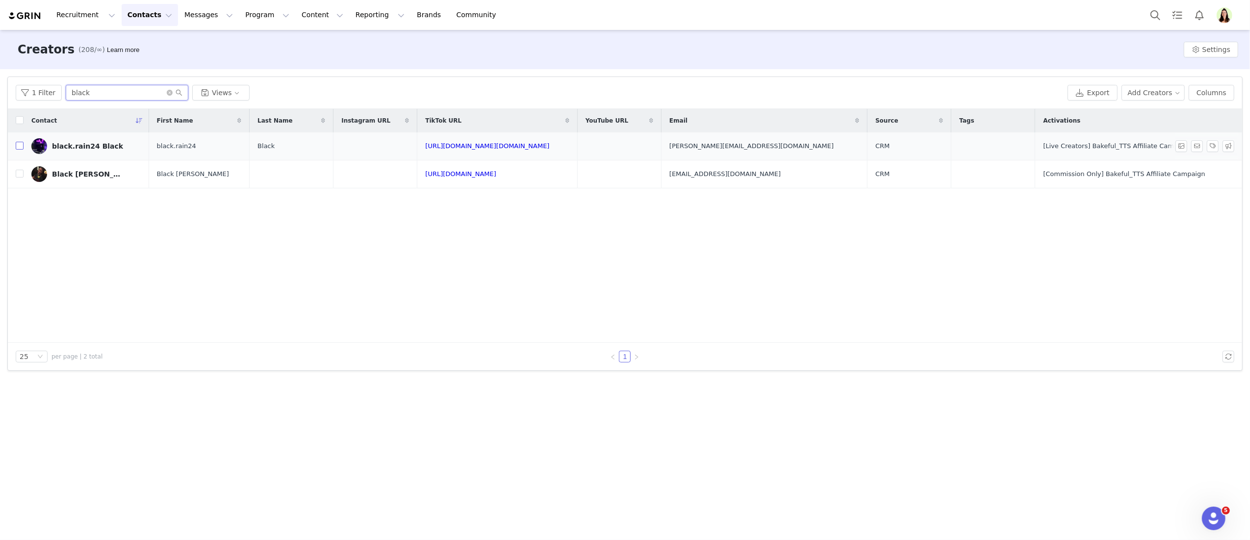
type input "black"
click at [18, 145] on input "checkbox" at bounding box center [20, 146] width 8 height 8
checkbox input "true"
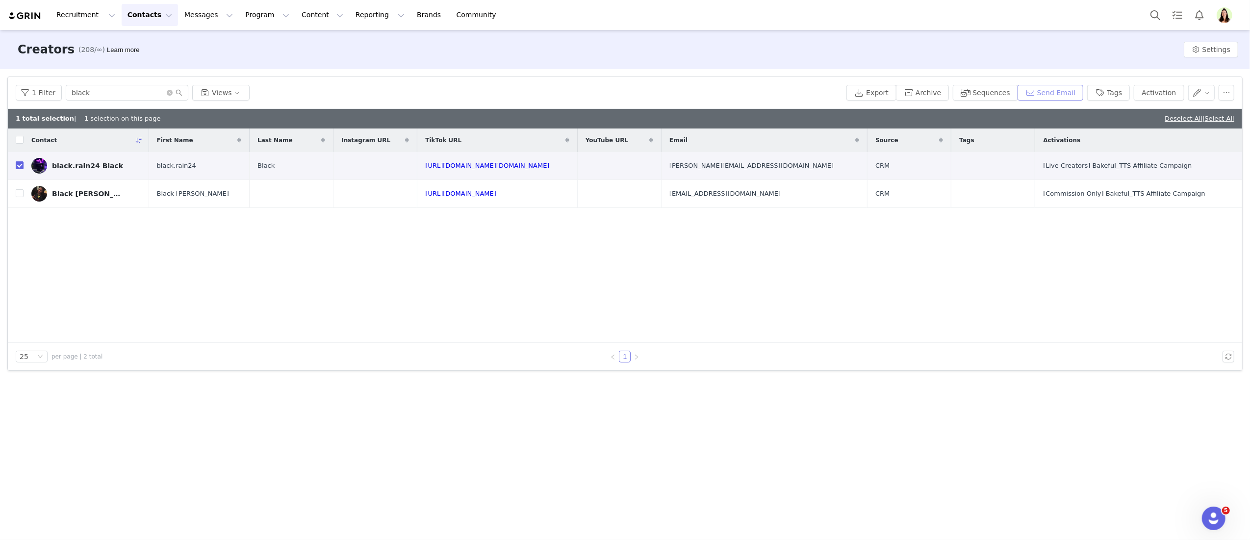
click at [1054, 88] on button "Send Email" at bounding box center [1050, 93] width 66 height 16
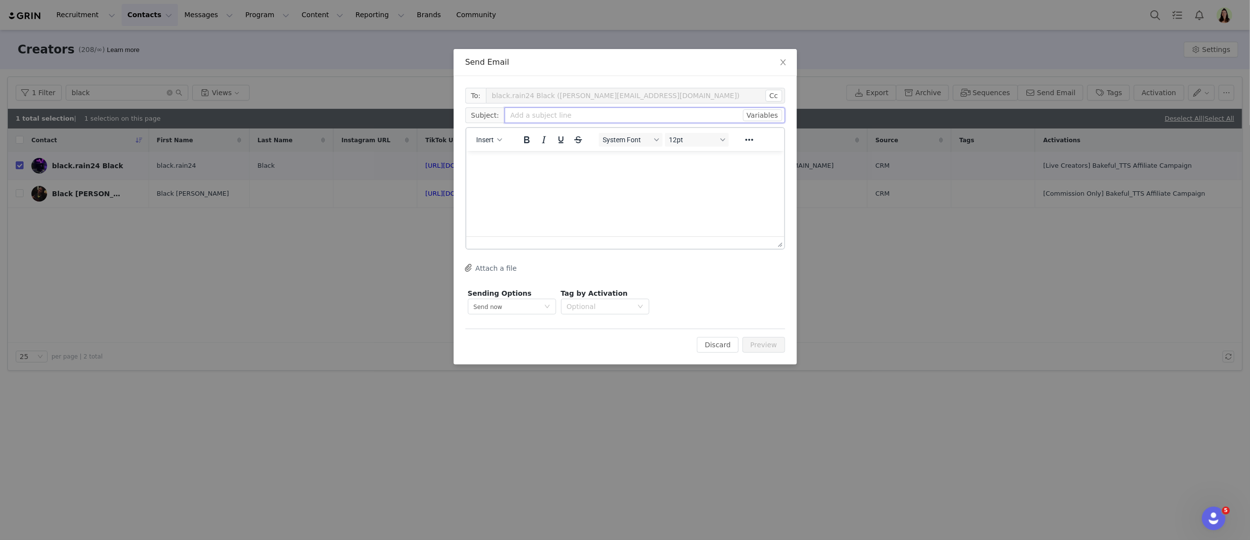
drag, startPoint x: 510, startPoint y: 113, endPoint x: 515, endPoint y: 114, distance: 5.0
click at [512, 113] on input "text" at bounding box center [644, 115] width 280 height 16
type input "Bakeful Update_Troy"
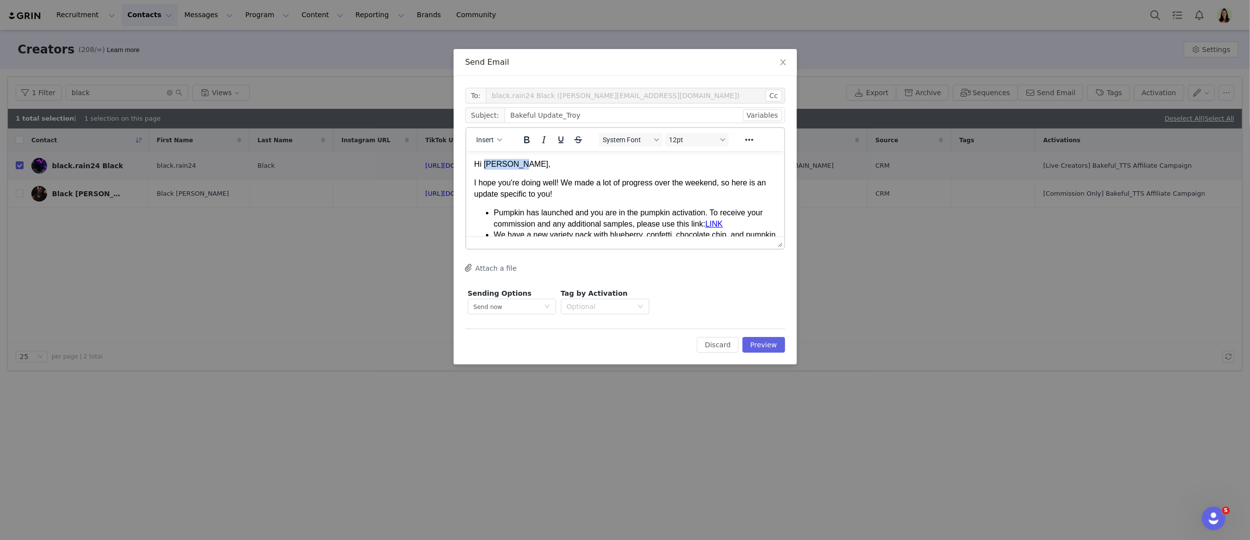
drag, startPoint x: 506, startPoint y: 163, endPoint x: 493, endPoint y: 159, distance: 14.1
click at [487, 161] on p "Hi Heather," at bounding box center [625, 163] width 302 height 11
drag, startPoint x: 726, startPoint y: 217, endPoint x: 710, endPoint y: 215, distance: 15.3
click at [710, 215] on link "LINK﻿" at bounding box center [714, 218] width 18 height 8
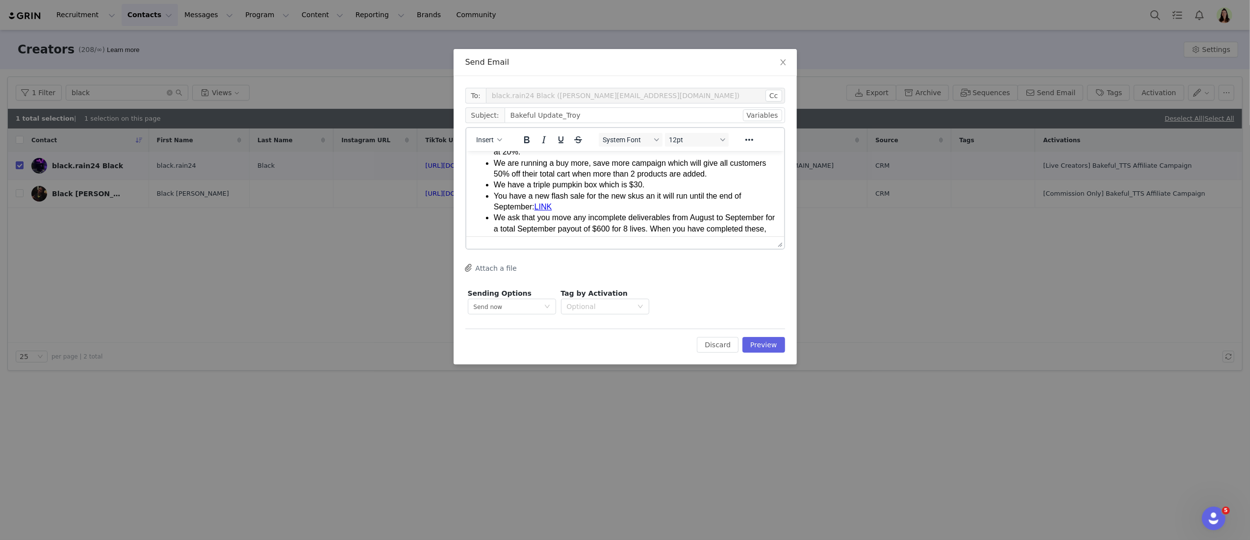
scroll to position [118, 0]
click at [573, 206] on li "You have a new flash sale for the new skus an it will run until the end of Sept…" at bounding box center [634, 199] width 282 height 22
click at [563, 204] on li "You have a new flash sale for the new skus an it will run until the end of Sept…" at bounding box center [634, 199] width 282 height 22
drag, startPoint x: 569, startPoint y: 201, endPoint x: 538, endPoint y: 204, distance: 31.6
click at [538, 204] on li "You have a new flash sale for the new skus an it will run until the end of Sept…" at bounding box center [634, 199] width 282 height 22
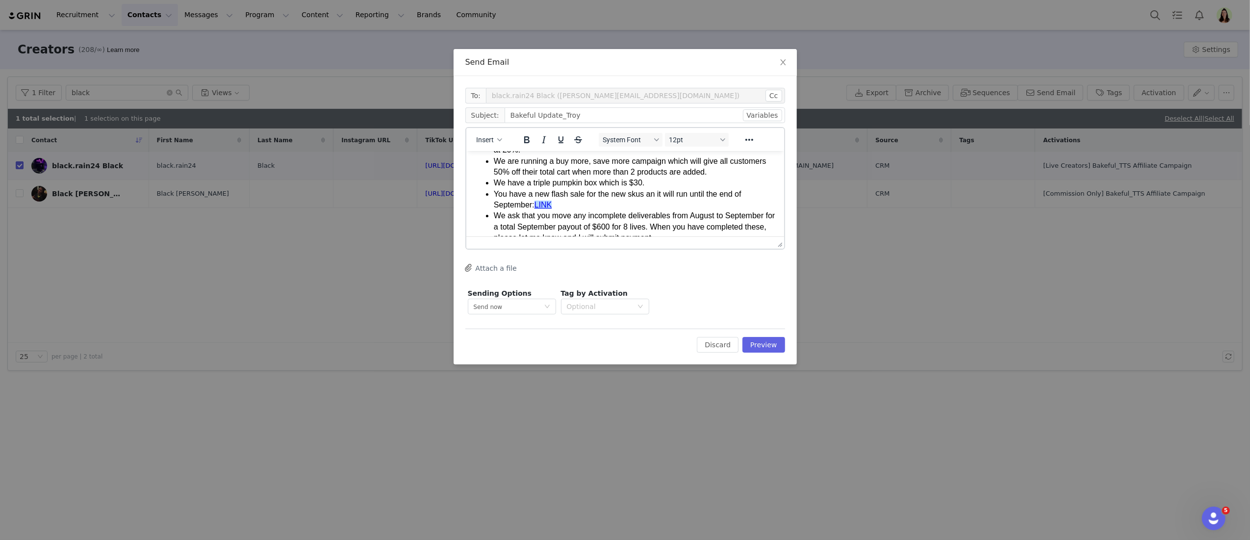
click at [560, 206] on li "You have a new flash sale for the new skus an it will run until the end of Sept…" at bounding box center [634, 199] width 282 height 22
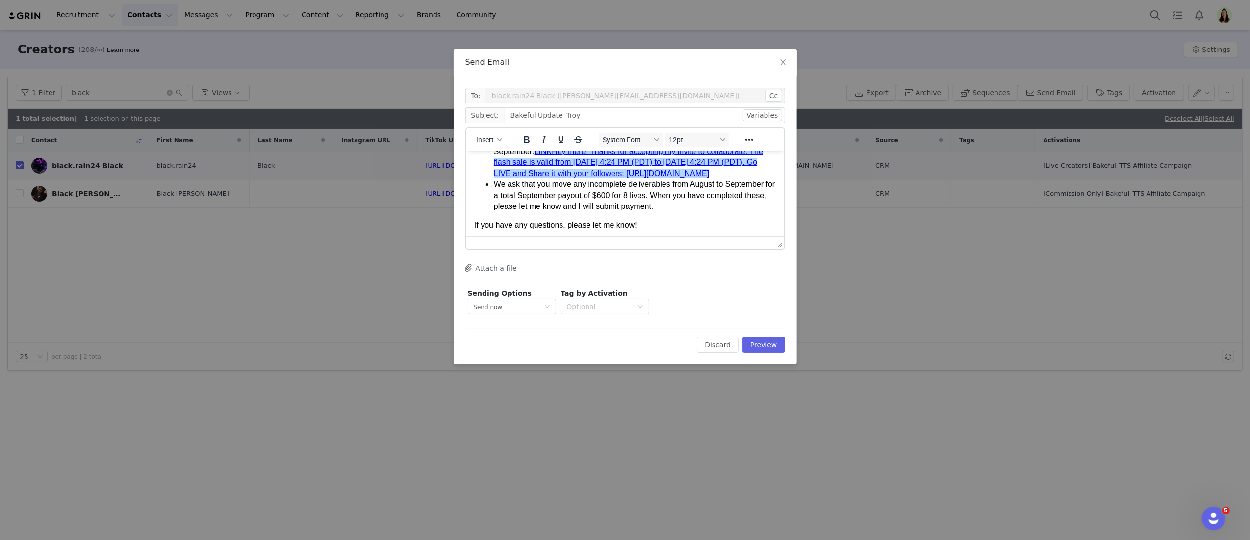
scroll to position [191, 0]
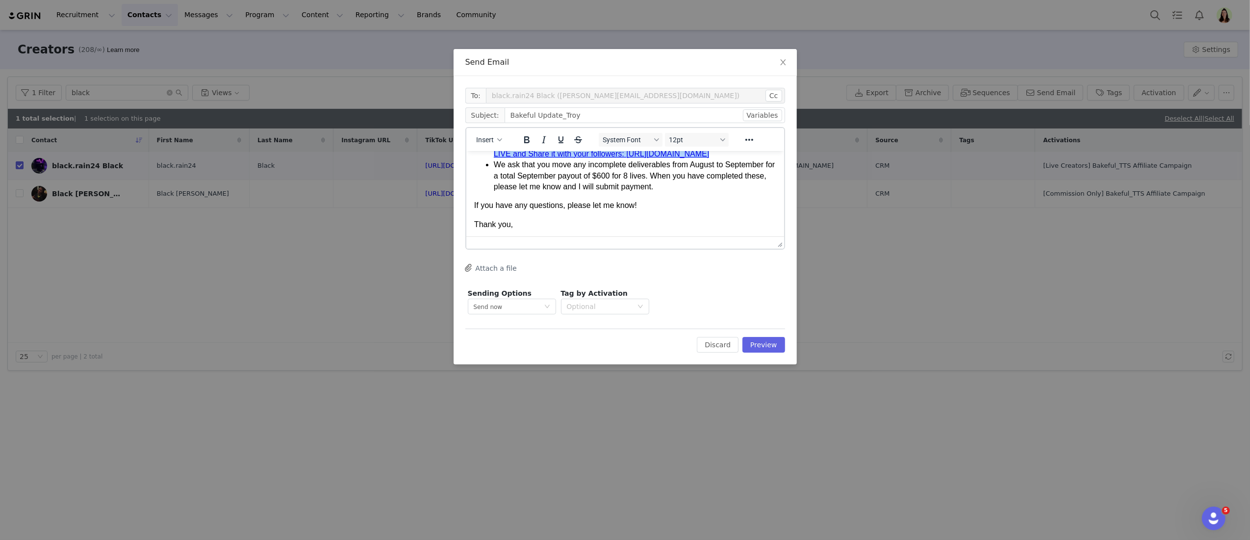
drag, startPoint x: 635, startPoint y: 231, endPoint x: 488, endPoint y: 168, distance: 160.1
click at [488, 168] on ul "Pumpkin has launched and you are in the pumpkin activation. To receive your com…" at bounding box center [625, 104] width 302 height 176
copy link "https://shop.tiktok.com/streamer/live/product/dashboard?enter_from=seller_live_…"
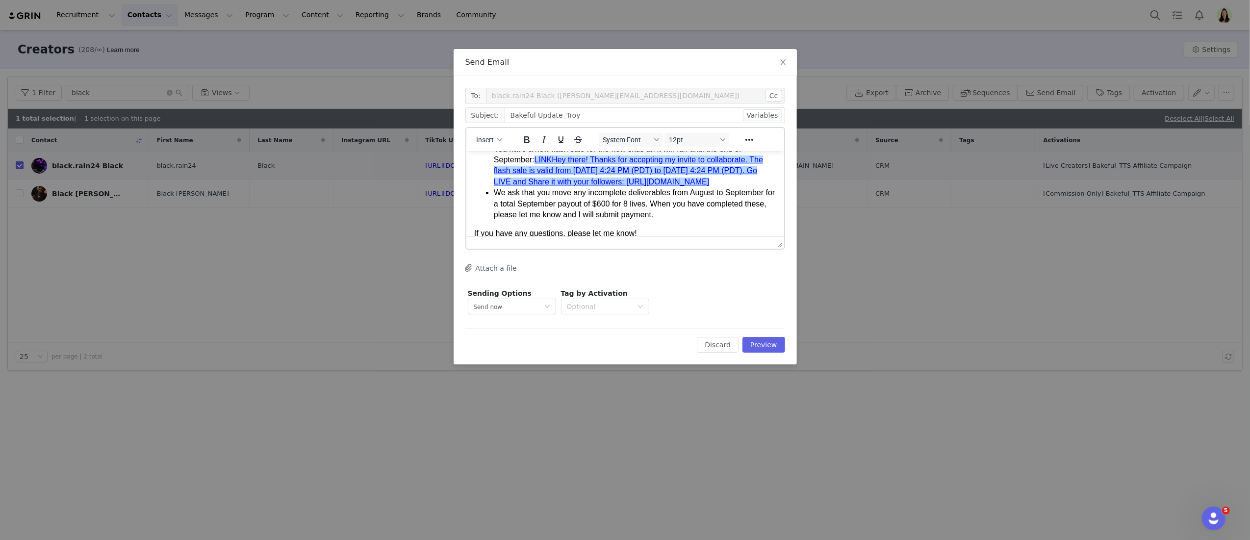
click at [557, 156] on link "LINKHey there! Thanks for accepting my invite to collaborate. The flash sale is…" at bounding box center [627, 170] width 269 height 30
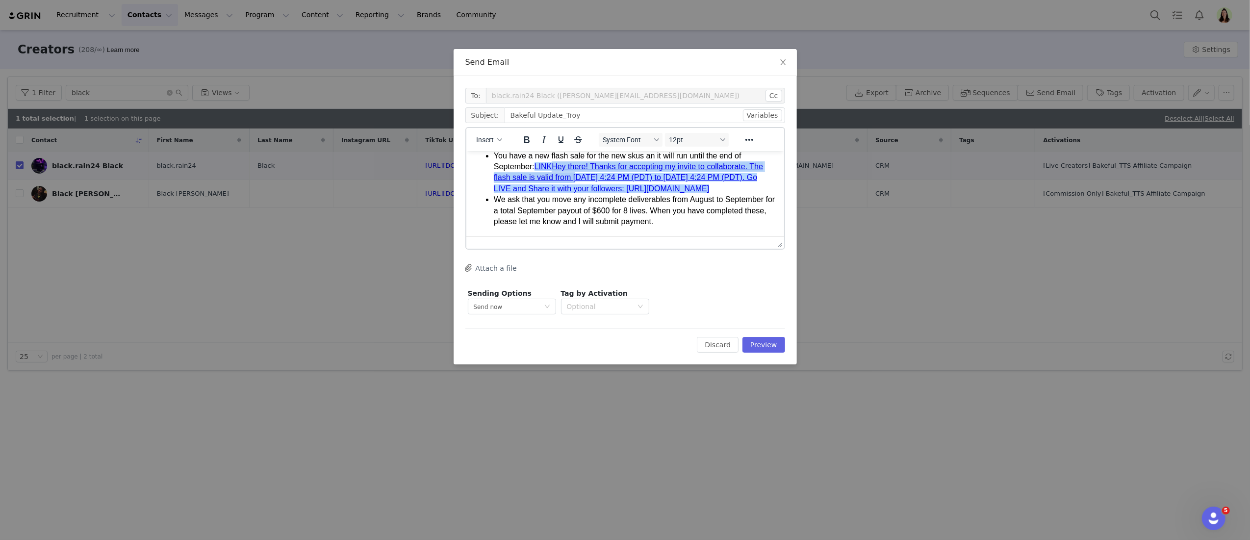
drag, startPoint x: 553, startPoint y: 157, endPoint x: 636, endPoint y: 212, distance: 99.1
click at [635, 194] on li "You have a new flash sale for the new skus an it will run until the end of Sept…" at bounding box center [634, 172] width 282 height 44
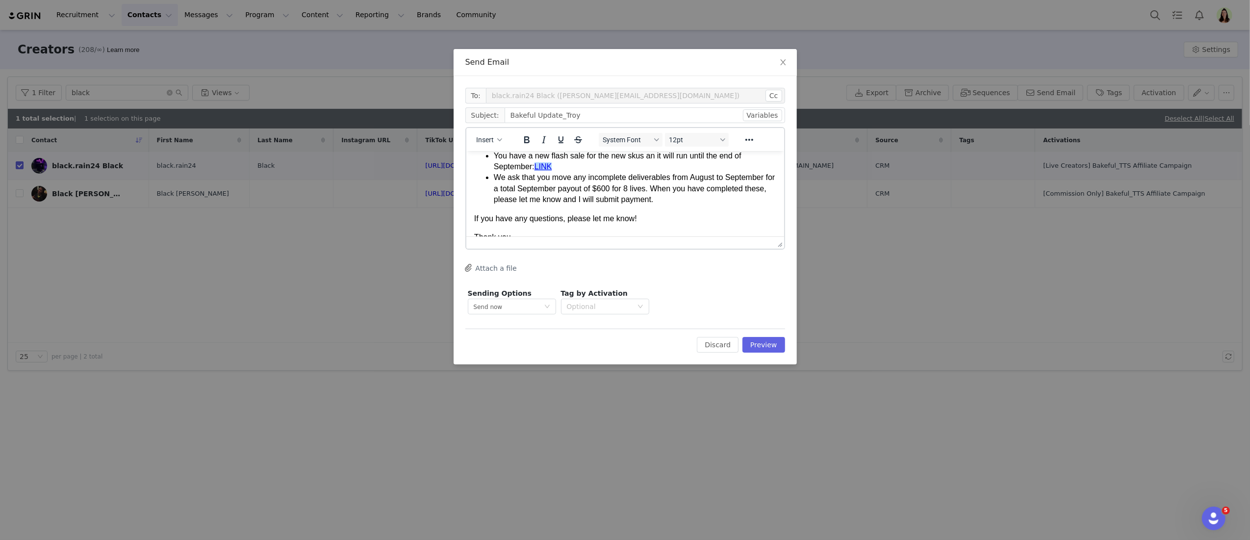
click at [538, 164] on link "LINK﻿" at bounding box center [543, 166] width 18 height 8
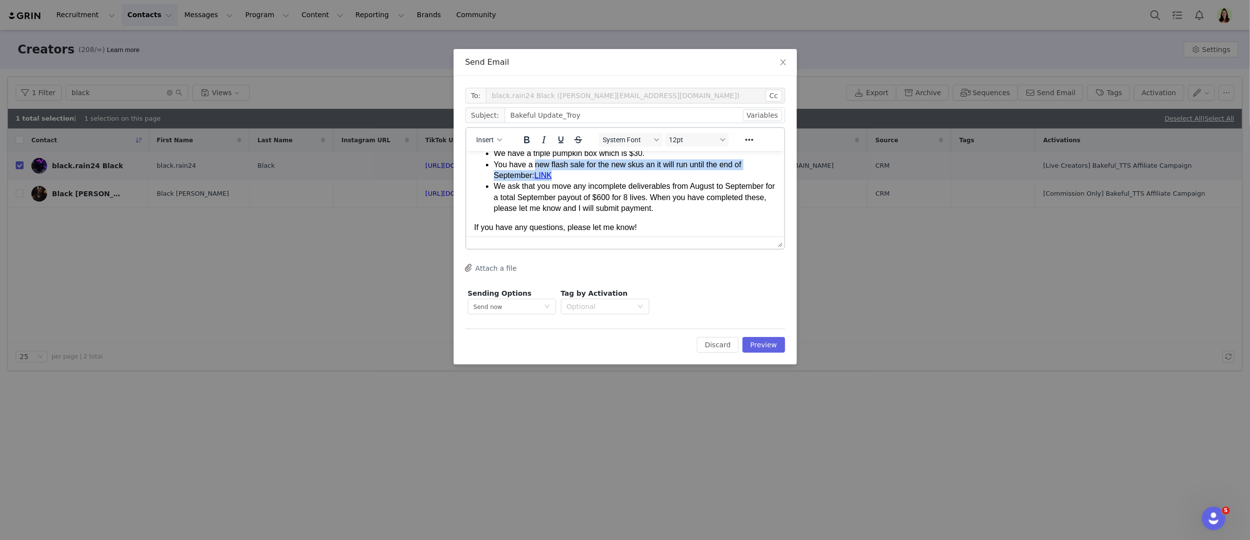
scroll to position [144, 0]
drag, startPoint x: 552, startPoint y: 164, endPoint x: 539, endPoint y: 176, distance: 17.3
click at [539, 176] on link "LINK﻿" at bounding box center [543, 178] width 18 height 8
click at [747, 138] on icon "Reveal or hide additional toolbar items" at bounding box center [749, 140] width 12 height 12
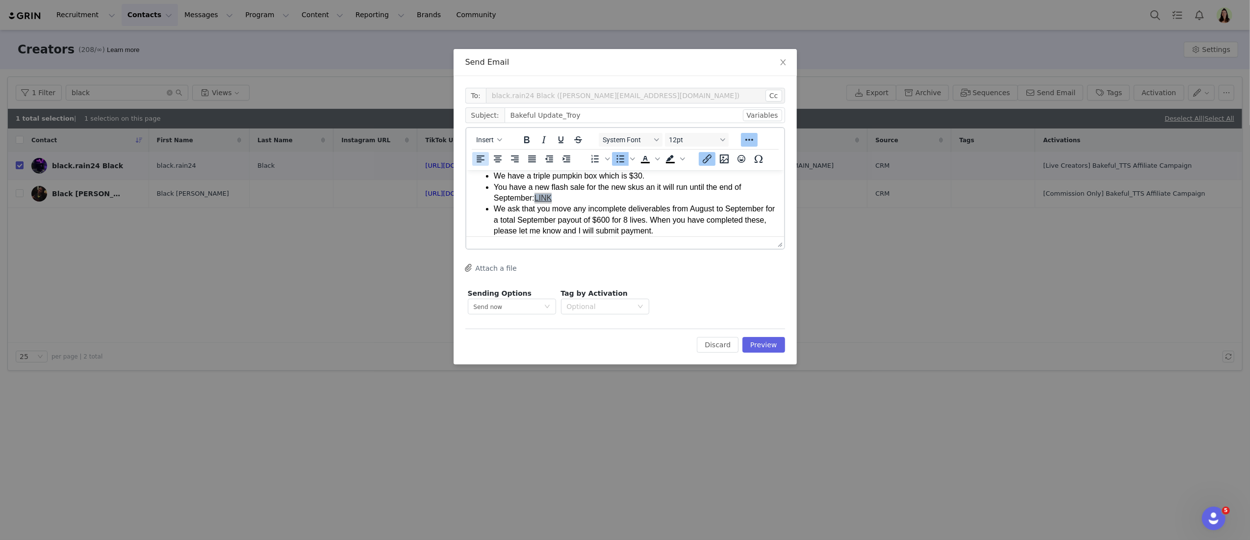
click at [706, 156] on icon "Insert/edit link" at bounding box center [707, 159] width 12 height 12
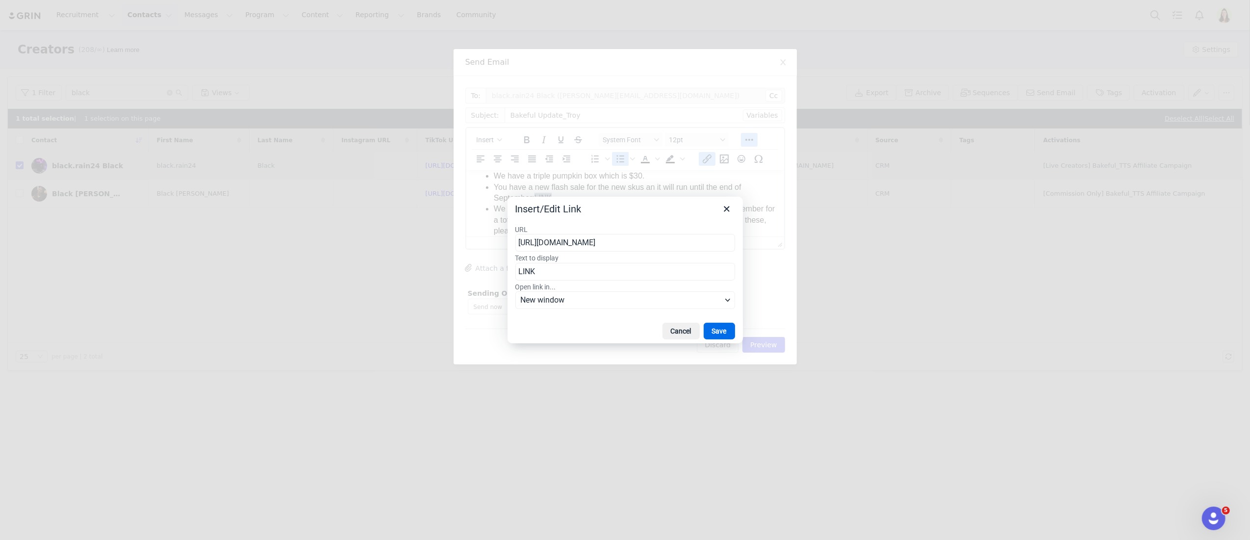
scroll to position [0, 424]
click at [607, 246] on input "https://tracking.us.nylas.com/l/0bd091bac2ca4b7b82f8dad6fea8733a/1/75edfe577a15…" at bounding box center [625, 243] width 220 height 18
type input "https://shop.tiktok.com/streamer/live/product/dashboard?enter_from=seller_live_…"
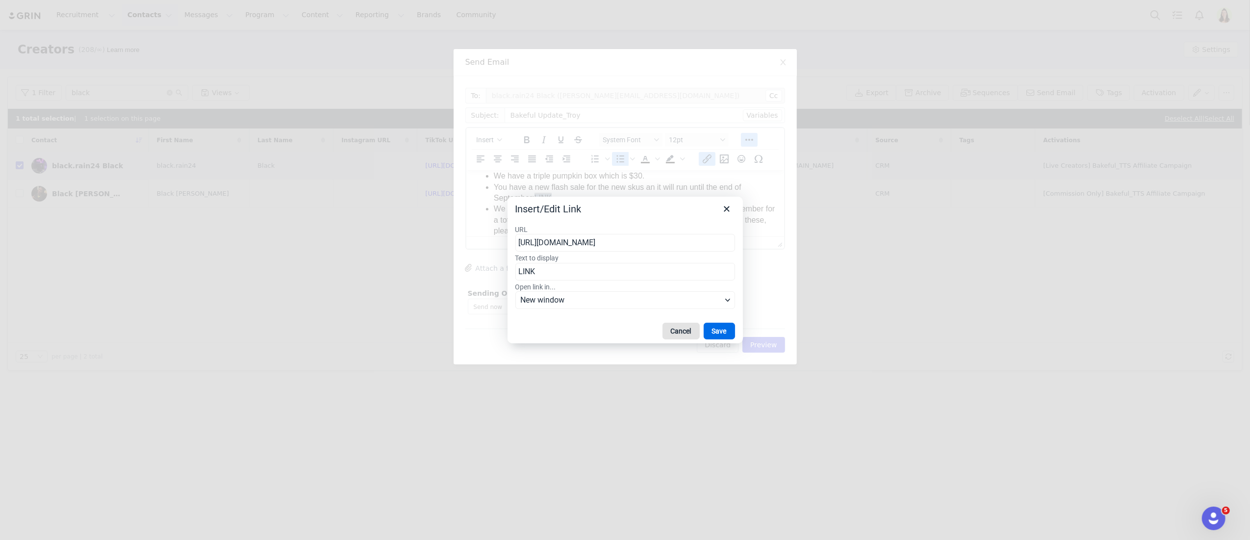
scroll to position [0, 110]
click at [718, 328] on button "Save" at bounding box center [719, 331] width 31 height 17
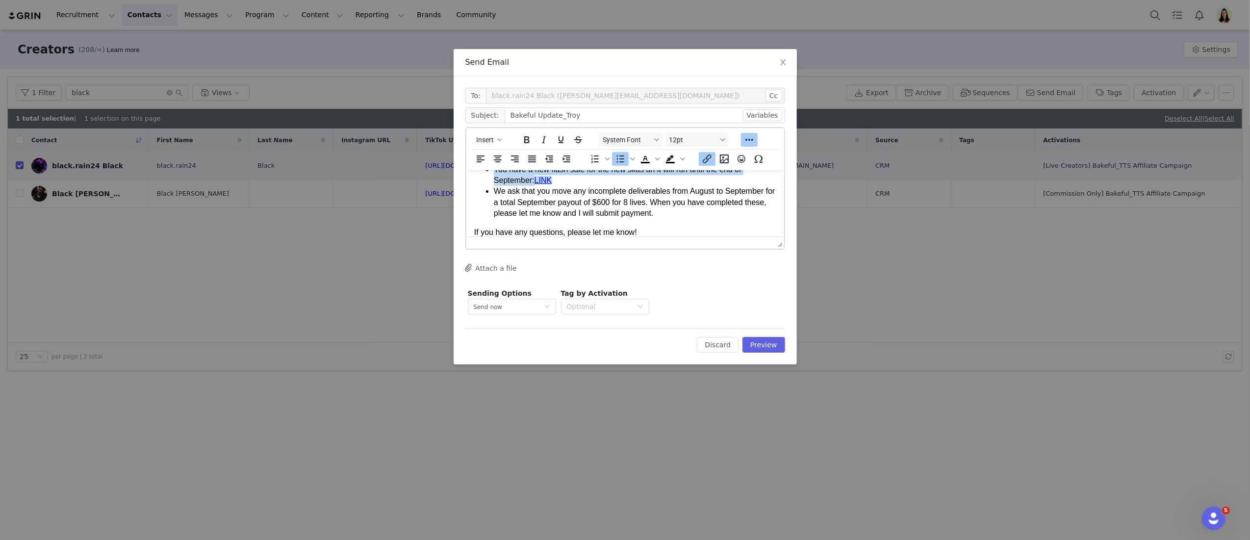
scroll to position [165, 0]
click at [658, 195] on li "We ask that you move any incomplete deliverables from August to September for a…" at bounding box center [634, 197] width 282 height 33
click at [729, 219] on body "Hi Troy, I hope you're doing well! We made a lot of progress over the weekend, …" at bounding box center [625, 141] width 302 height 259
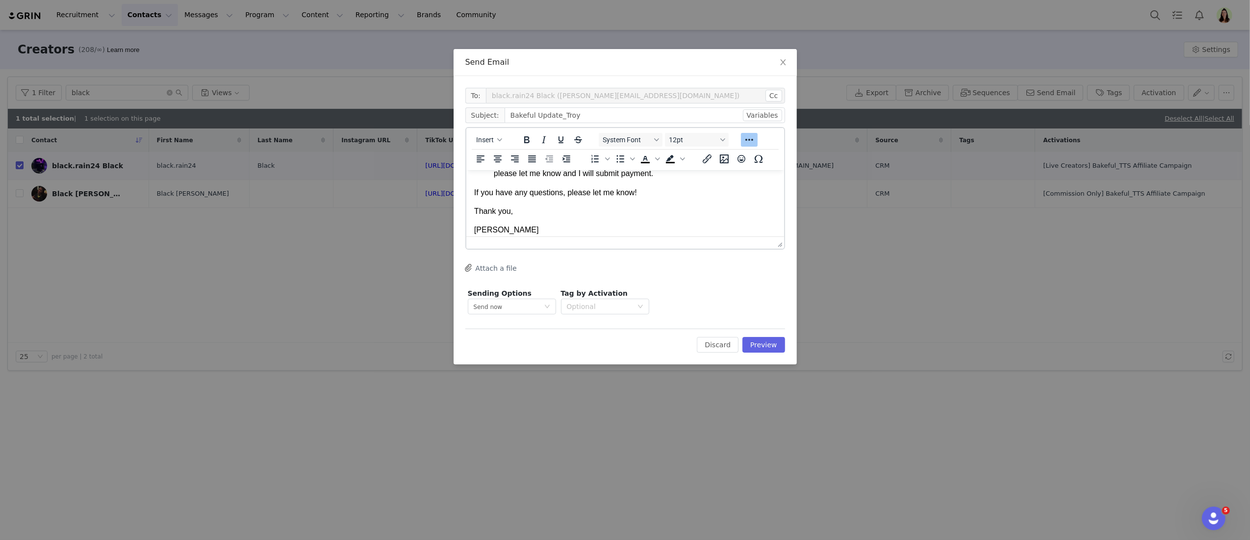
scroll to position [208, 0]
click at [754, 340] on button "Preview" at bounding box center [763, 345] width 43 height 16
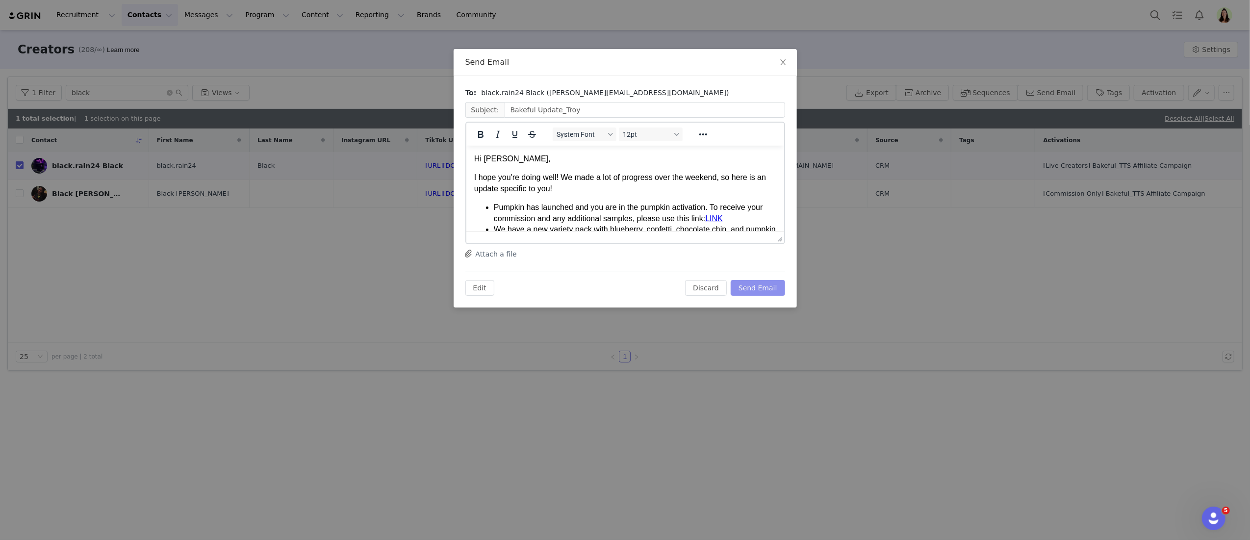
scroll to position [0, 0]
click at [757, 272] on div "Edit Discard Send Email" at bounding box center [625, 284] width 320 height 24
click at [758, 284] on button "Send Email" at bounding box center [757, 288] width 54 height 16
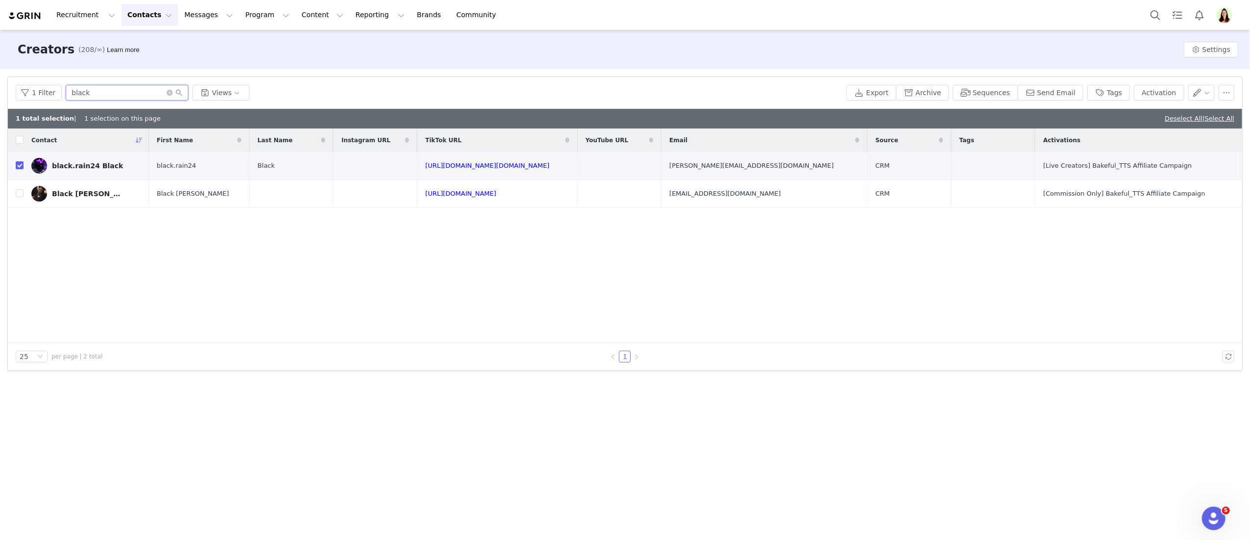
click at [124, 86] on input "black" at bounding box center [127, 93] width 123 height 16
type input "effy"
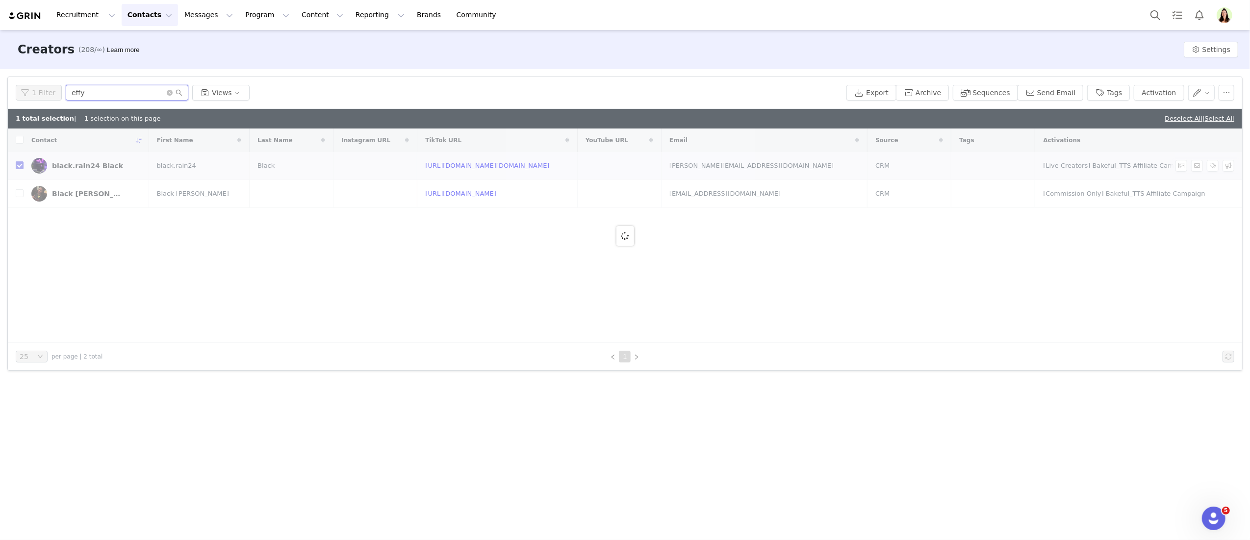
checkbox input "false"
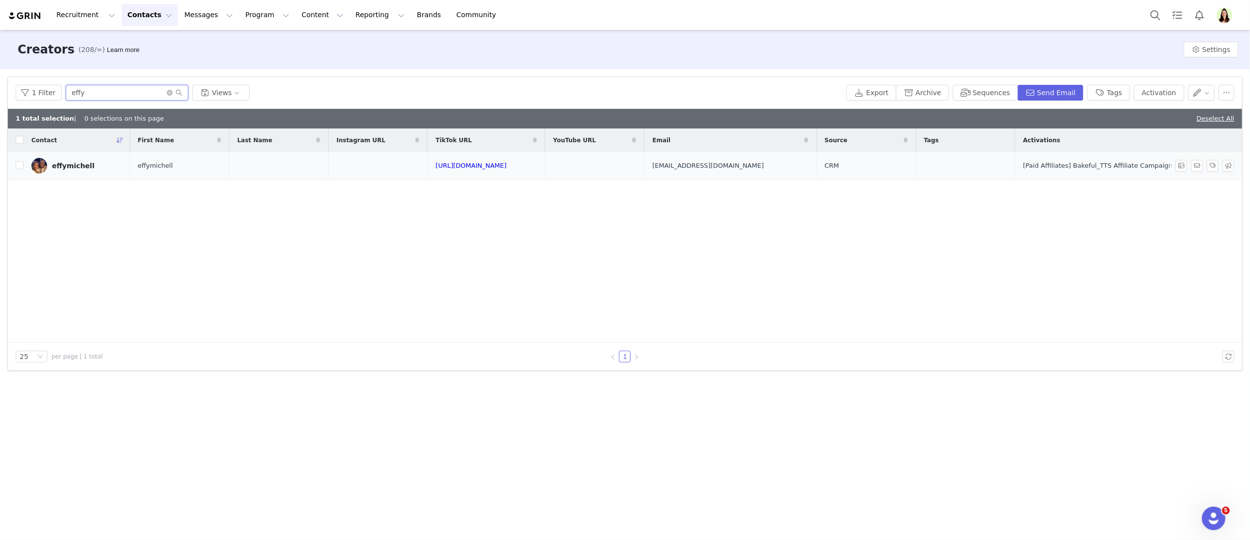
type input "effy"
click at [76, 164] on div "effymichell" at bounding box center [73, 166] width 43 height 8
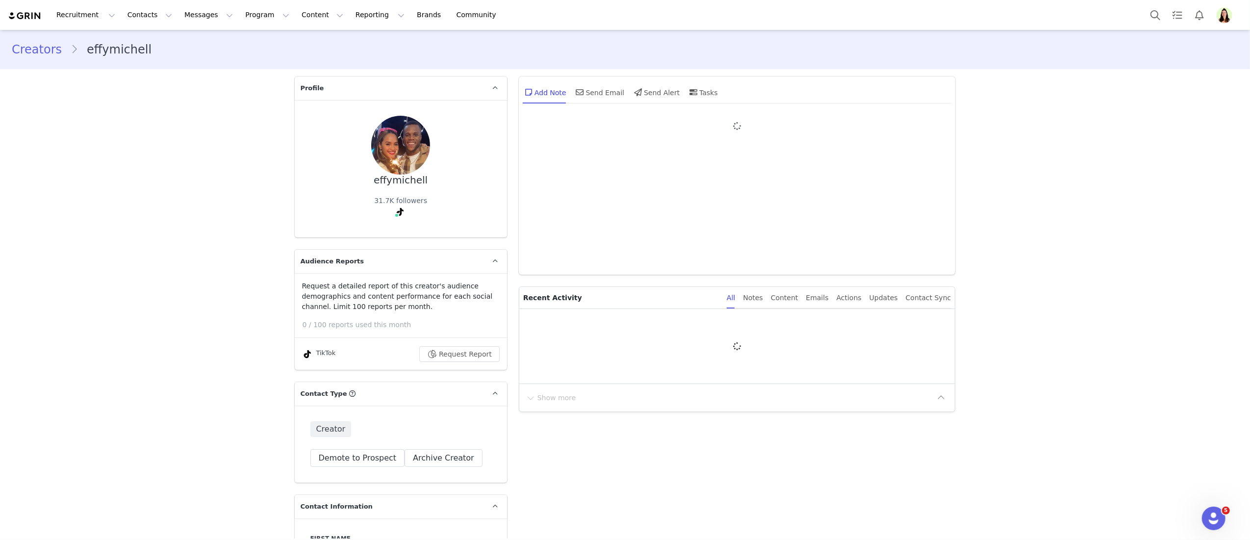
type input "+1 (United States)"
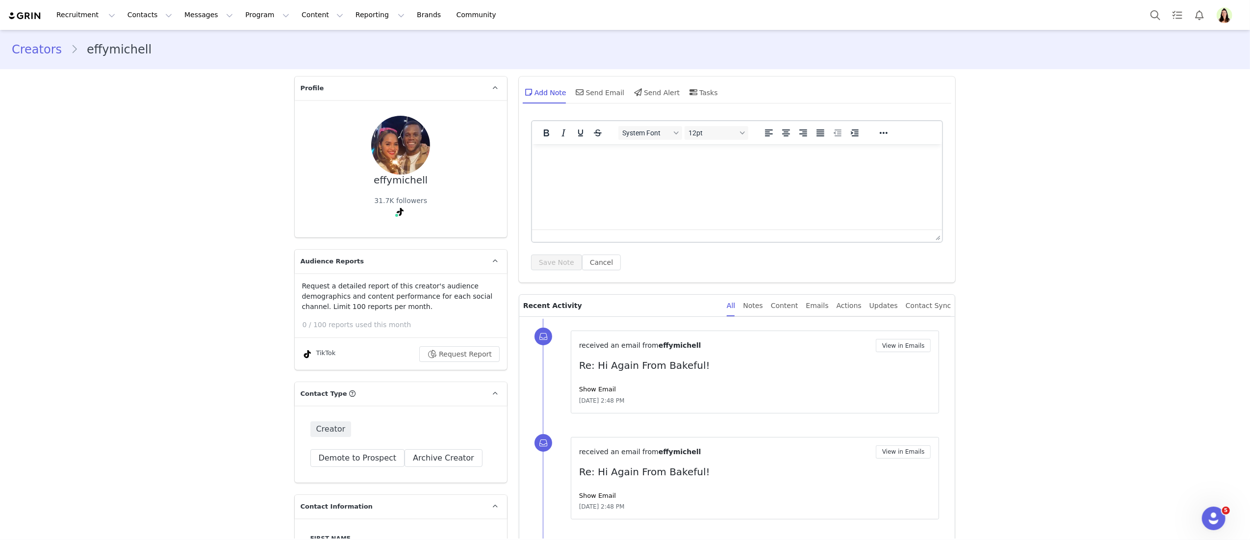
drag, startPoint x: 595, startPoint y: 387, endPoint x: 619, endPoint y: 392, distance: 25.0
click at [595, 387] on link "Show Email" at bounding box center [597, 388] width 37 height 7
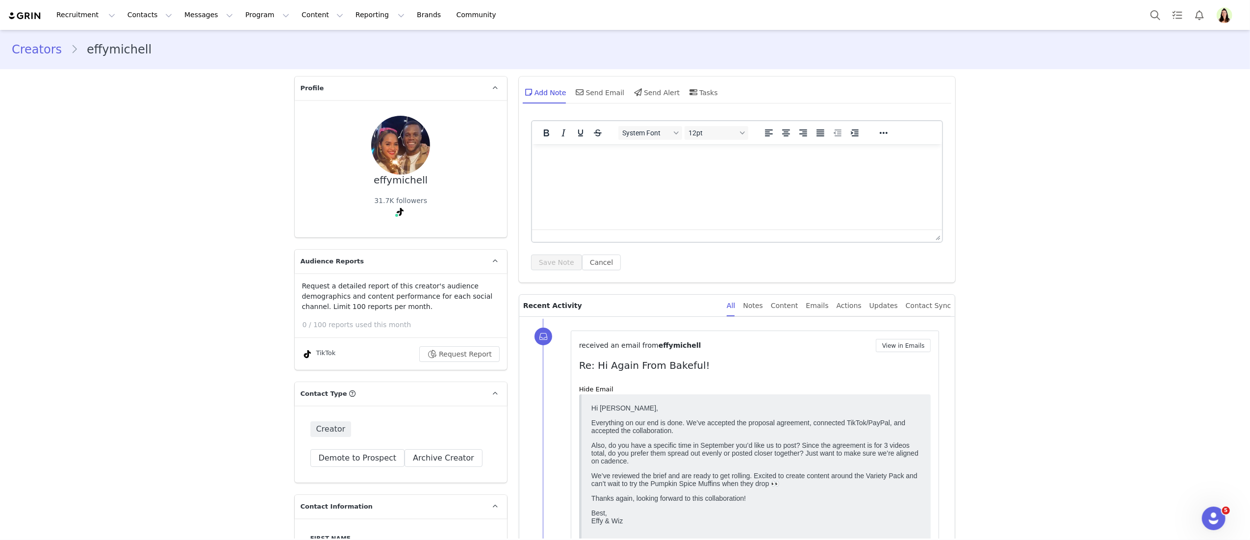
drag, startPoint x: 628, startPoint y: 519, endPoint x: 577, endPoint y: 398, distance: 132.0
click at [909, 350] on button "View in Emails" at bounding box center [903, 345] width 55 height 13
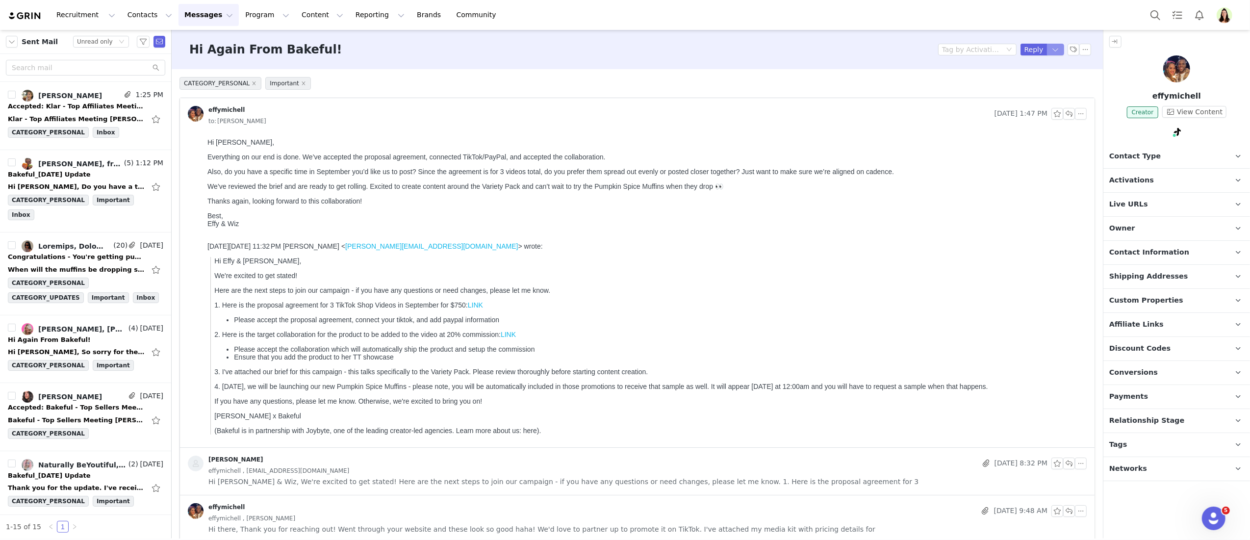
click at [1047, 51] on button "button" at bounding box center [1056, 50] width 18 height 12
click at [1034, 83] on li "Reply All" at bounding box center [1036, 83] width 42 height 16
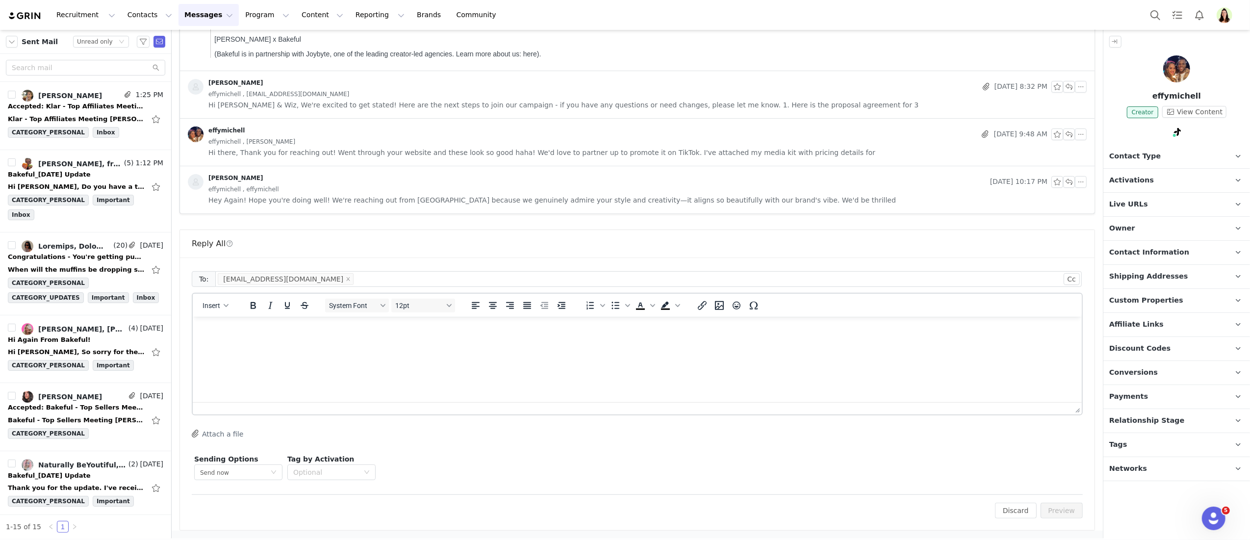
drag, startPoint x: 256, startPoint y: 353, endPoint x: 284, endPoint y: 388, distance: 44.9
click at [256, 343] on html at bounding box center [636, 329] width 889 height 26
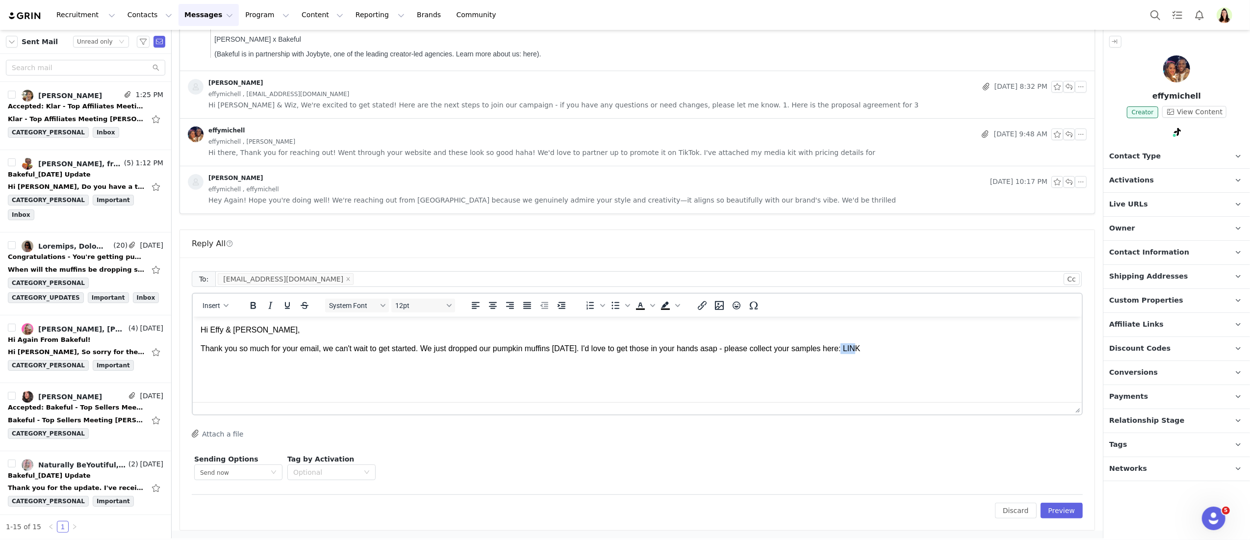
drag, startPoint x: 870, startPoint y: 349, endPoint x: 851, endPoint y: 350, distance: 18.6
click at [851, 350] on p "Thank you so much for your email, we can't wait to get started. We just dropped…" at bounding box center [636, 348] width 873 height 11
drag, startPoint x: 870, startPoint y: 337, endPoint x: 886, endPoint y: 358, distance: 27.0
click at [870, 336] on body "Hi Effy & Wiz, Thank you so much for your email, we can't wait to get started. …" at bounding box center [636, 339] width 873 height 30
drag, startPoint x: 879, startPoint y: 348, endPoint x: 884, endPoint y: 350, distance: 5.5
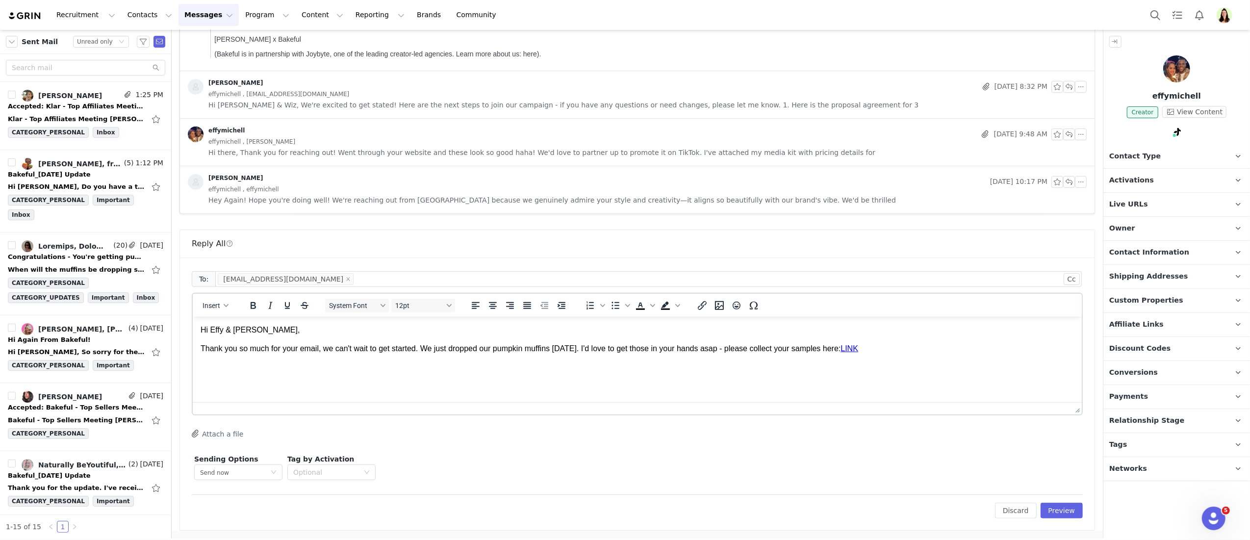
click at [879, 348] on p "Thank you so much for your email, we can't wait to get started. We just dropped…" at bounding box center [636, 348] width 873 height 11
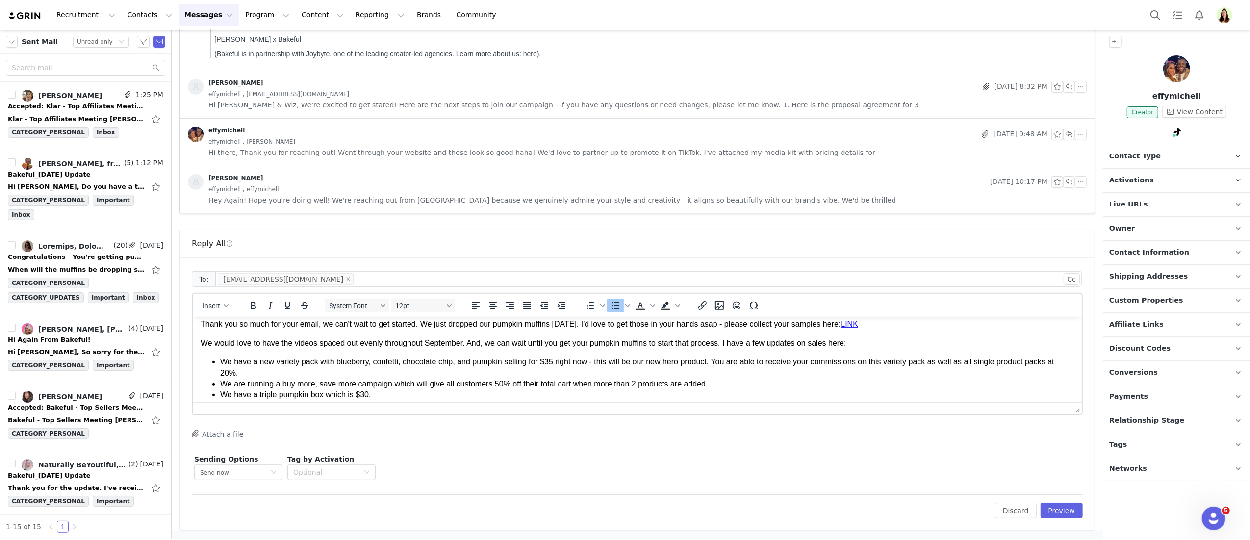
scroll to position [30, 0]
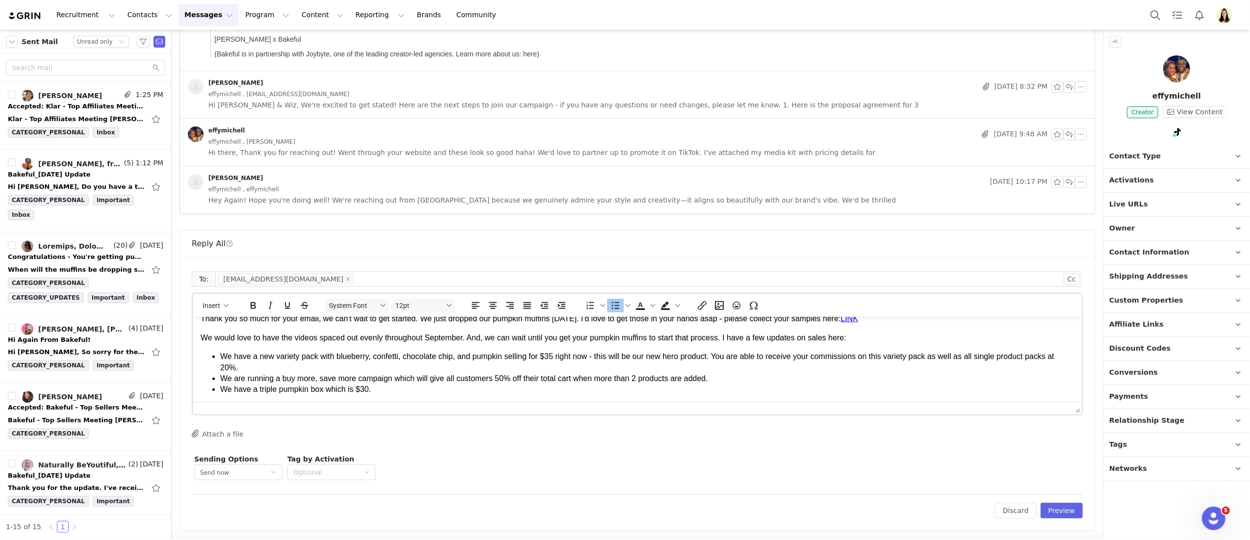
click at [1140, 255] on span "Contact Information" at bounding box center [1149, 252] width 80 height 11
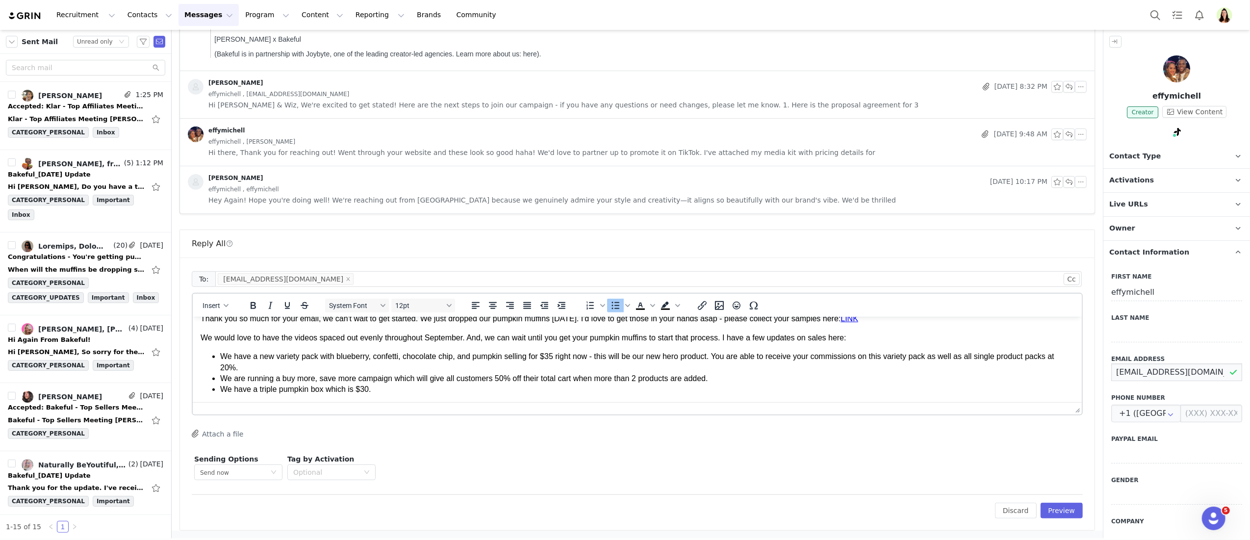
click at [1149, 378] on input "effywiztiktok@gmail.com" at bounding box center [1176, 372] width 131 height 18
click at [1176, 391] on div "First Name effymichell Last Name Email Address effywiztiktok@gmail.com Phone Nu…" at bounding box center [1176, 435] width 147 height 343
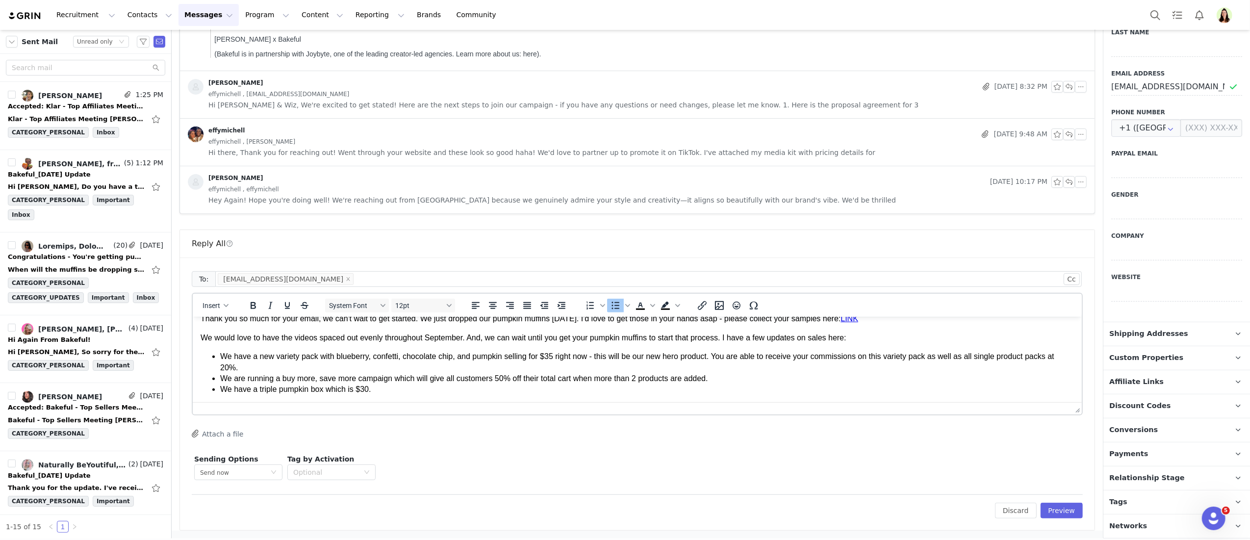
click at [402, 394] on li "We have a triple pumpkin box which is $30." at bounding box center [647, 388] width 854 height 11
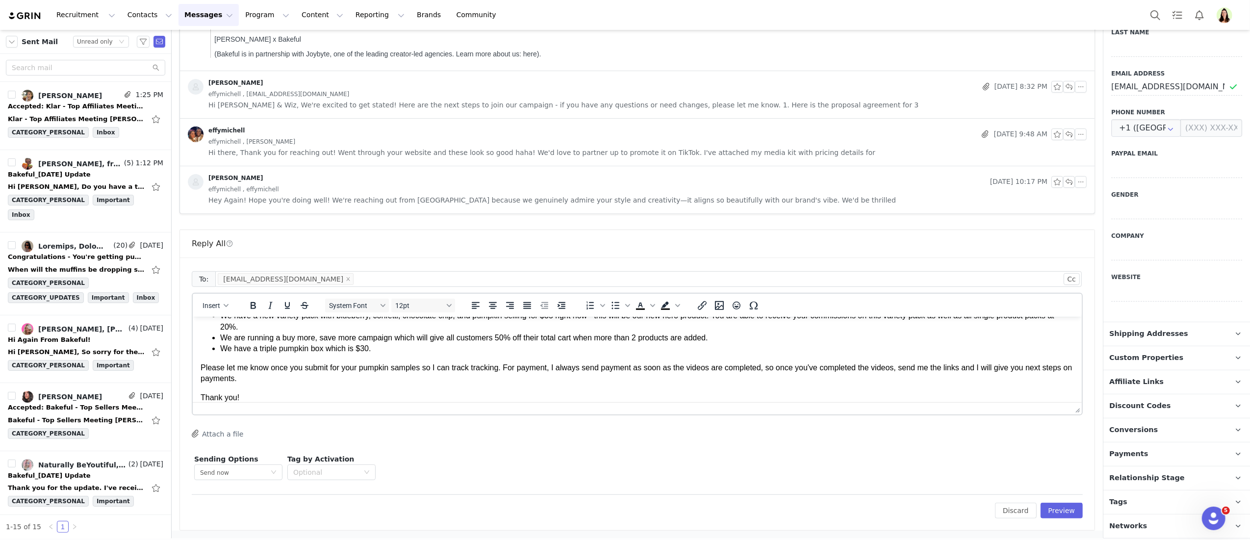
scroll to position [89, 0]
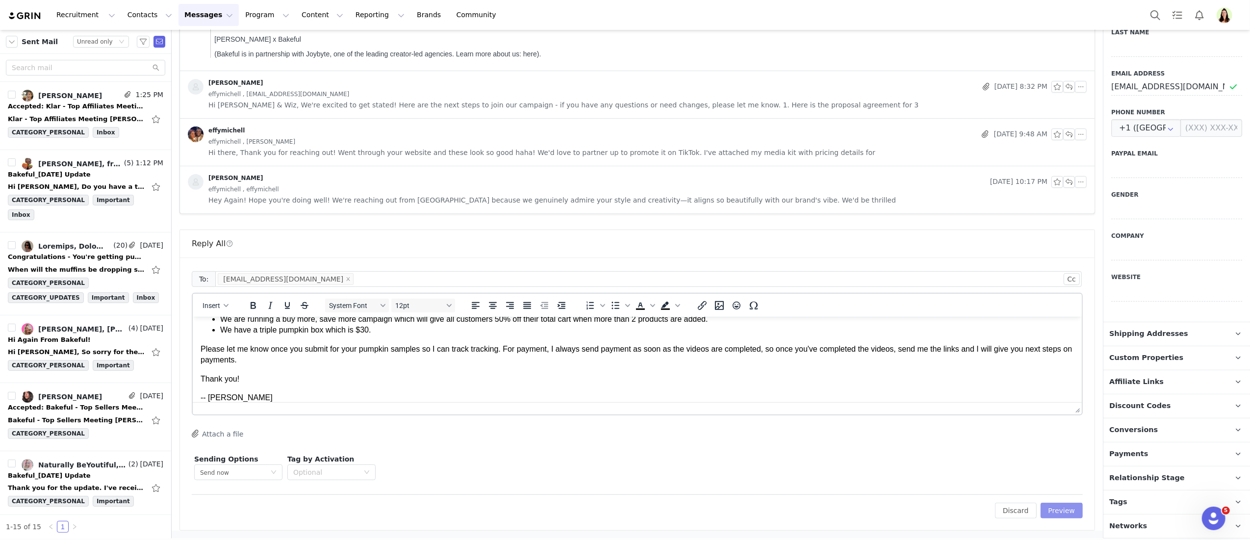
click at [1044, 506] on button "Preview" at bounding box center [1061, 511] width 43 height 16
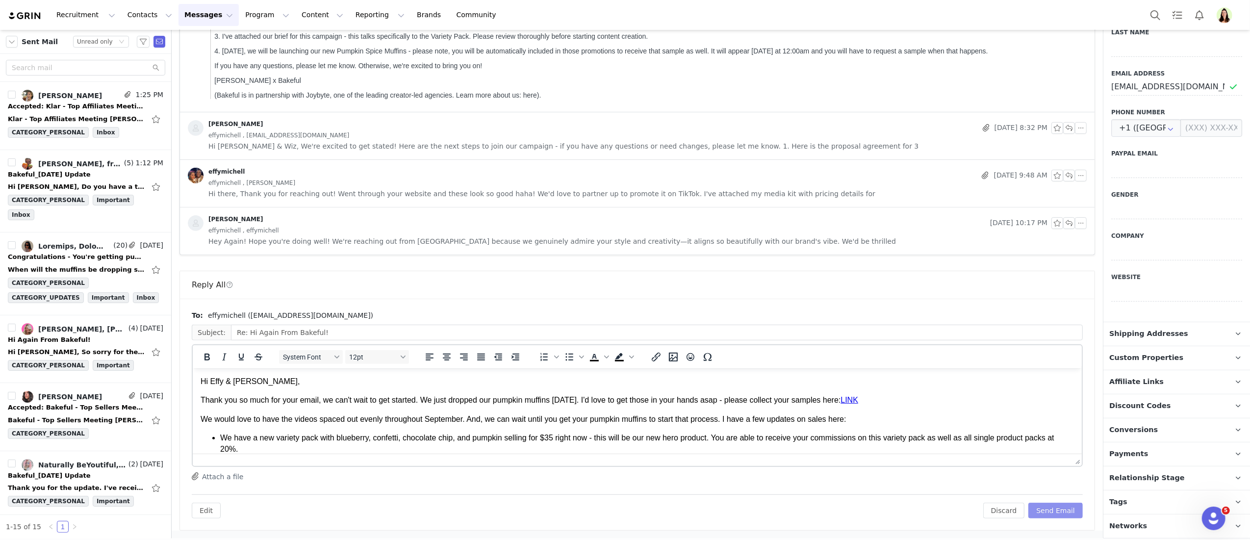
scroll to position [0, 0]
click at [1044, 507] on button "Send Email" at bounding box center [1055, 511] width 54 height 16
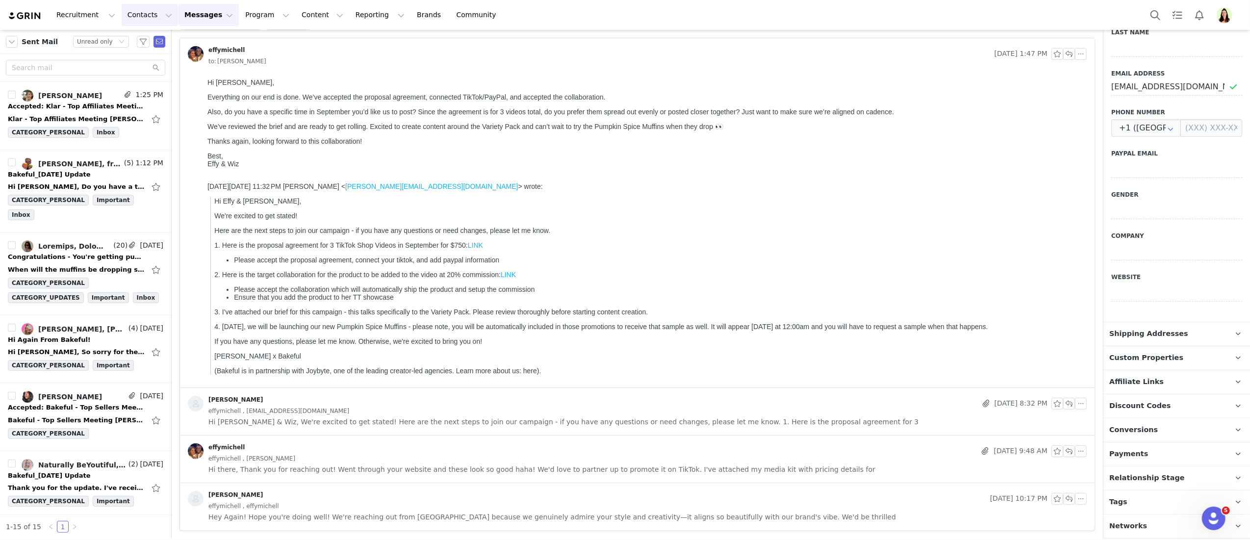
click at [126, 11] on button "Contacts Contacts" at bounding box center [150, 15] width 56 height 22
click at [125, 39] on p "Creators" at bounding box center [137, 43] width 29 height 10
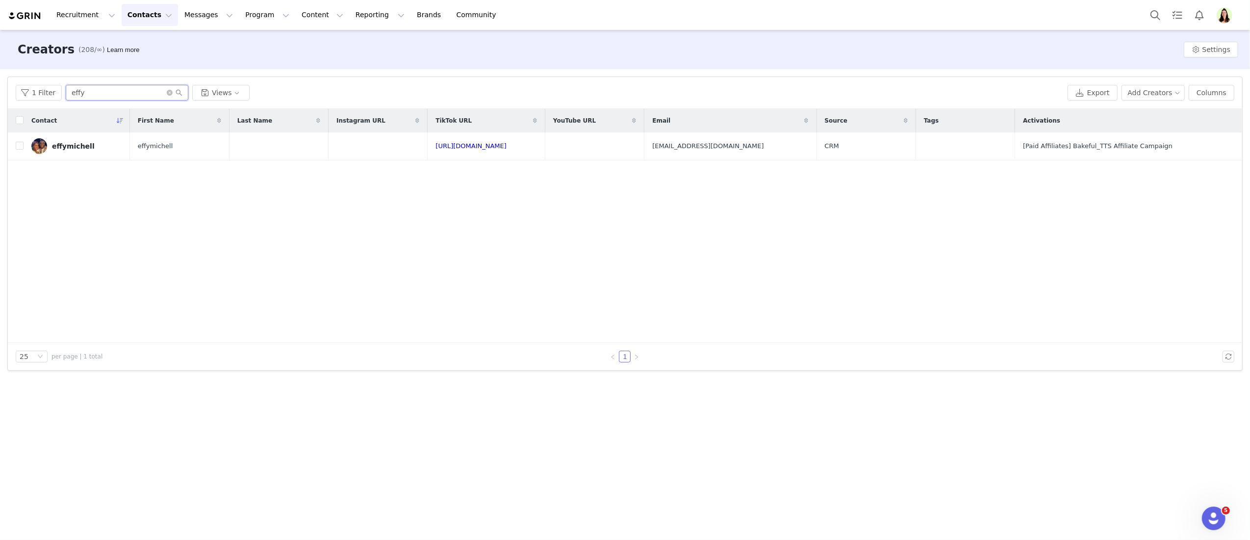
click at [146, 94] on input "effy" at bounding box center [127, 93] width 123 height 16
type input "c"
type input "chelsea"
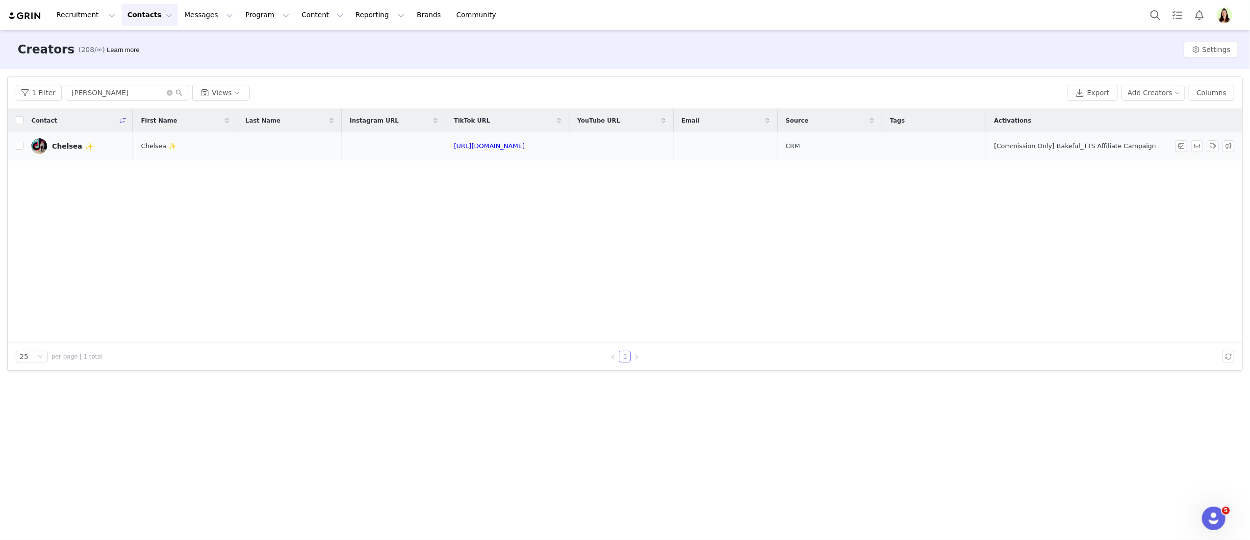
click at [65, 151] on link "Chelsea ✨" at bounding box center [78, 146] width 94 height 16
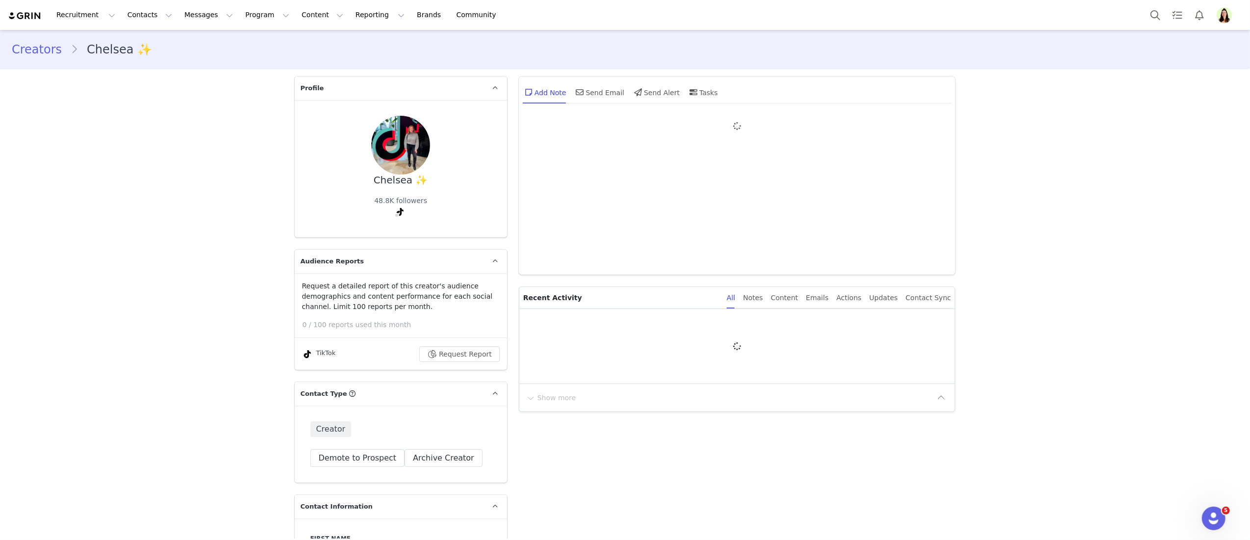
type input "+1 (United States)"
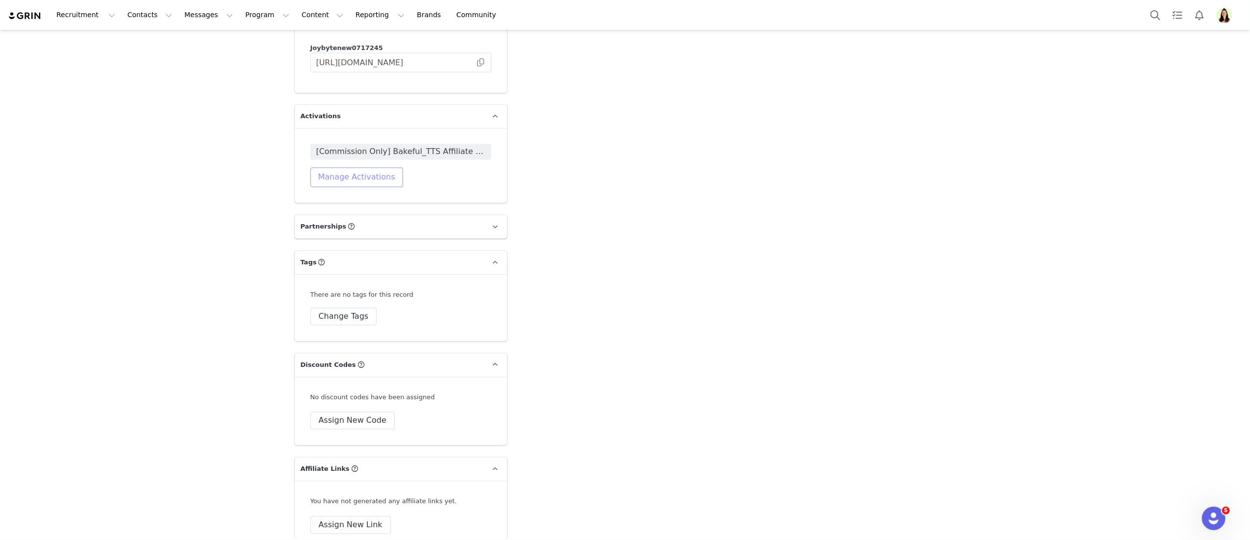
scroll to position [1830, 0]
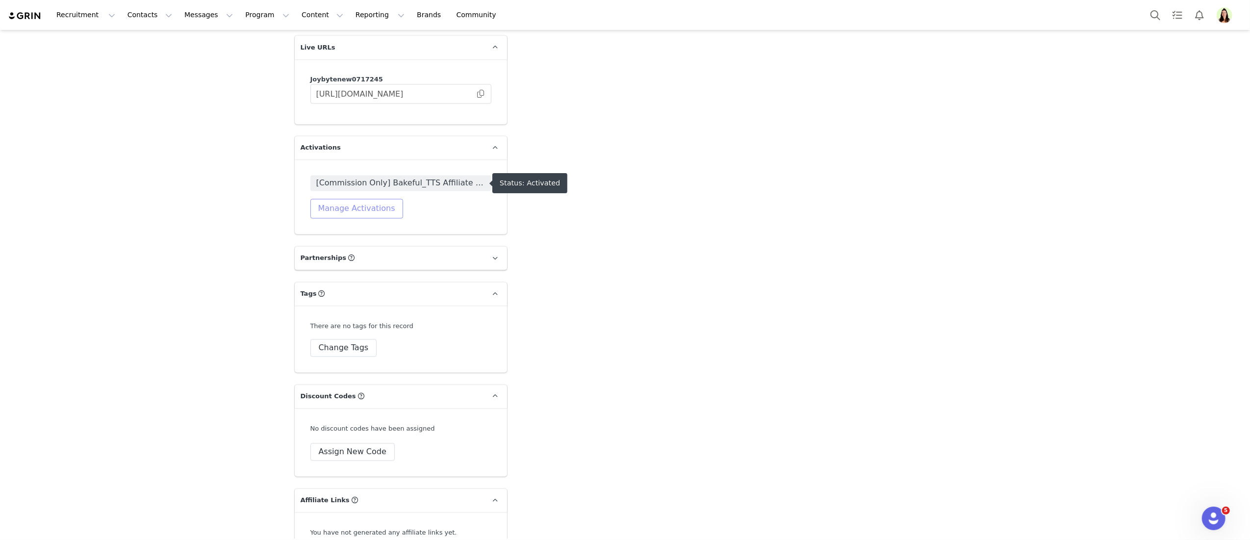
click at [368, 202] on button "Manage Activations" at bounding box center [356, 209] width 93 height 20
click at [332, 250] on div "Select Activation" at bounding box center [326, 246] width 96 height 15
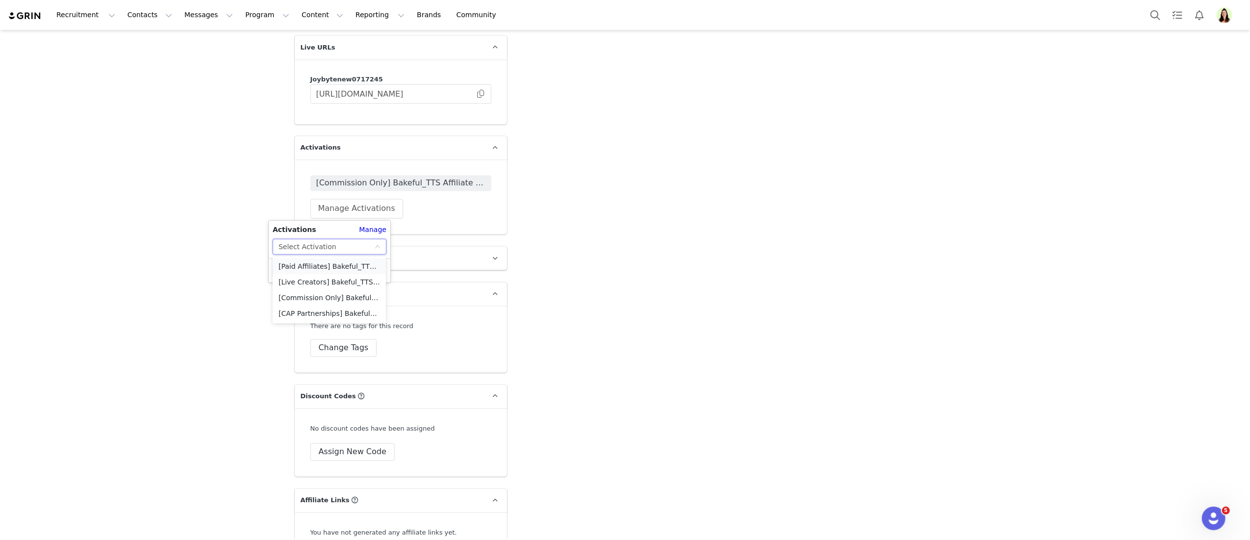
click at [313, 265] on li "[Paid Affiliates] Bakeful_TTS Affiliate Campaign" at bounding box center [329, 266] width 113 height 16
click at [291, 264] on button "Apply" at bounding box center [290, 271] width 35 height 16
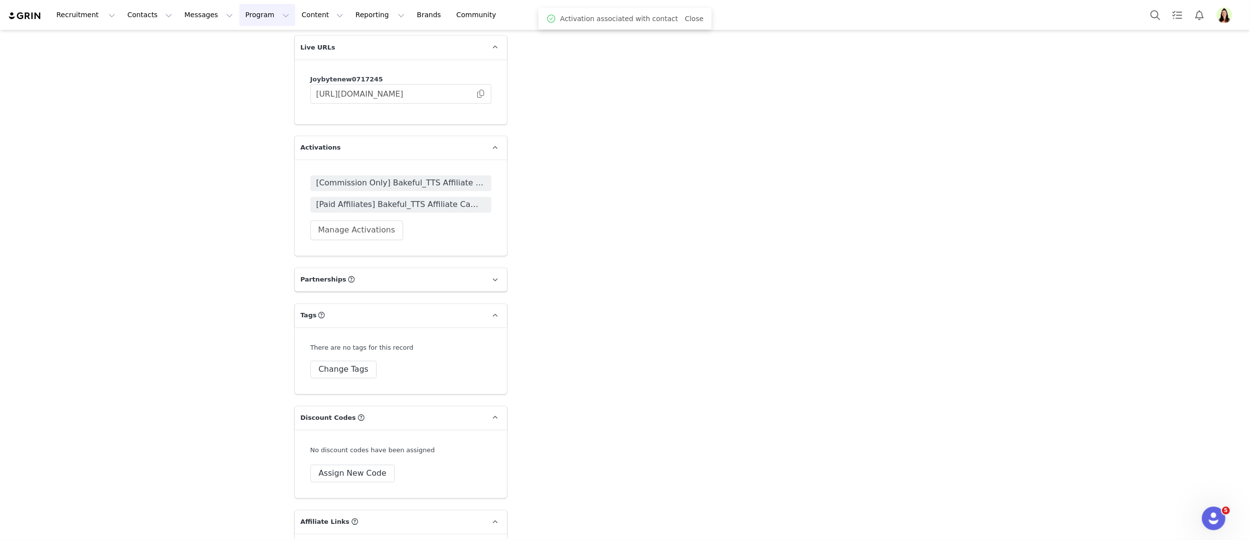
drag, startPoint x: 223, startPoint y: 15, endPoint x: 247, endPoint y: 28, distance: 27.9
click at [239, 15] on button "Program Program" at bounding box center [267, 15] width 56 height 22
click at [248, 40] on p "Activations" at bounding box center [251, 43] width 38 height 10
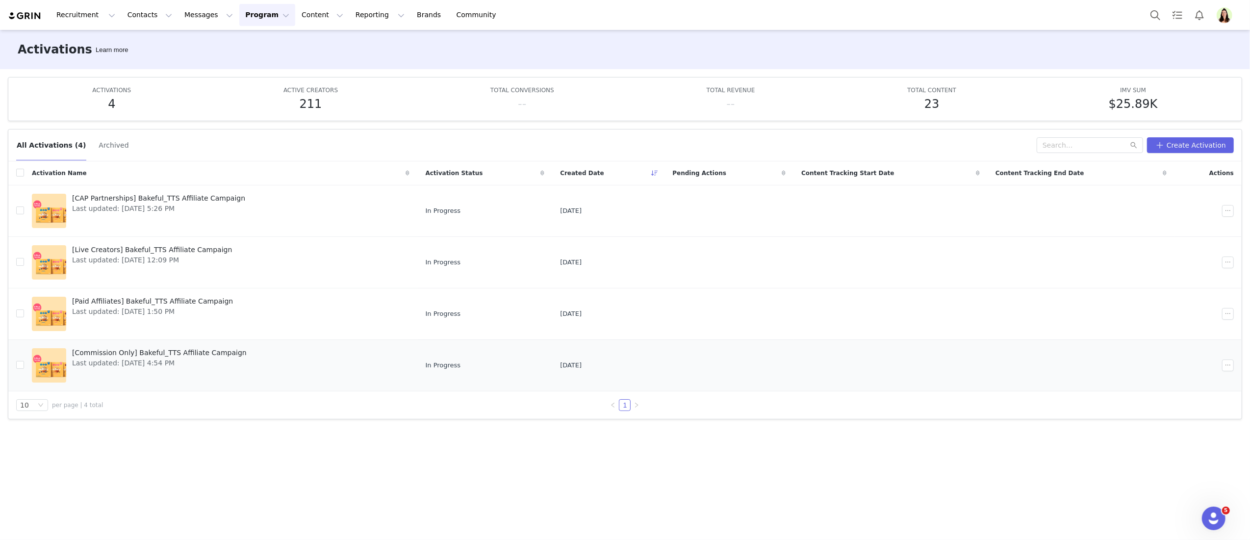
click at [105, 357] on span "[Commission Only] Bakeful_TTS Affiliate Campaign" at bounding box center [159, 353] width 175 height 10
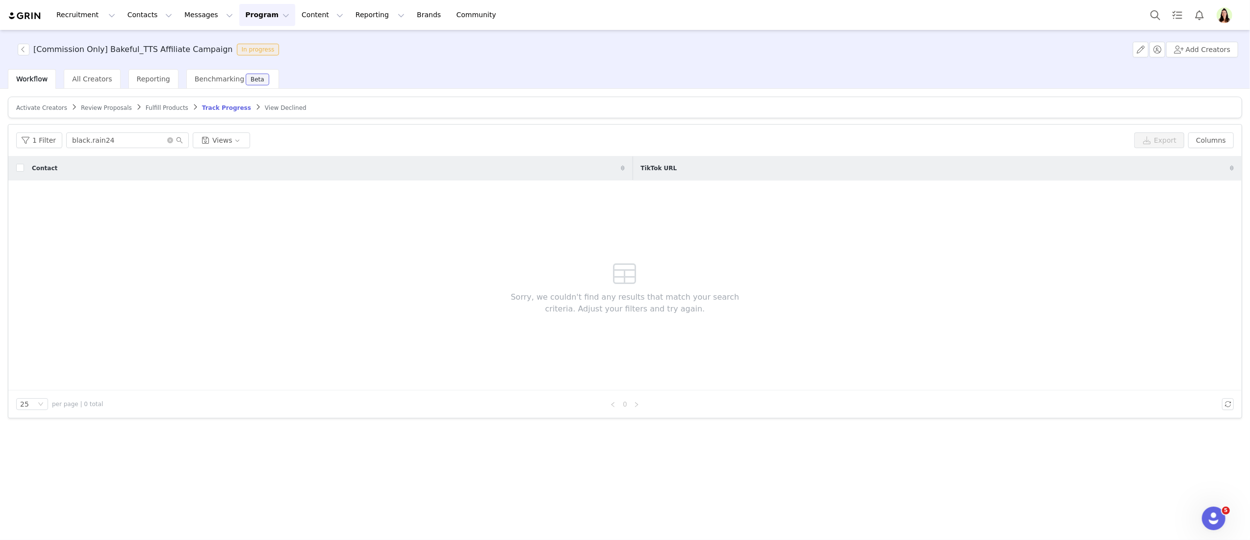
drag, startPoint x: 53, startPoint y: 104, endPoint x: 57, endPoint y: 109, distance: 5.9
click at [53, 104] on span "Activate Creators" at bounding box center [41, 107] width 51 height 7
click at [166, 102] on article "Activate Creators Review Proposals Fulfill Products Track Progress View Declined" at bounding box center [625, 108] width 1234 height 22
click at [213, 104] on span "Track Progress" at bounding box center [230, 107] width 42 height 7
click at [170, 140] on icon "icon: close-circle" at bounding box center [170, 140] width 6 height 6
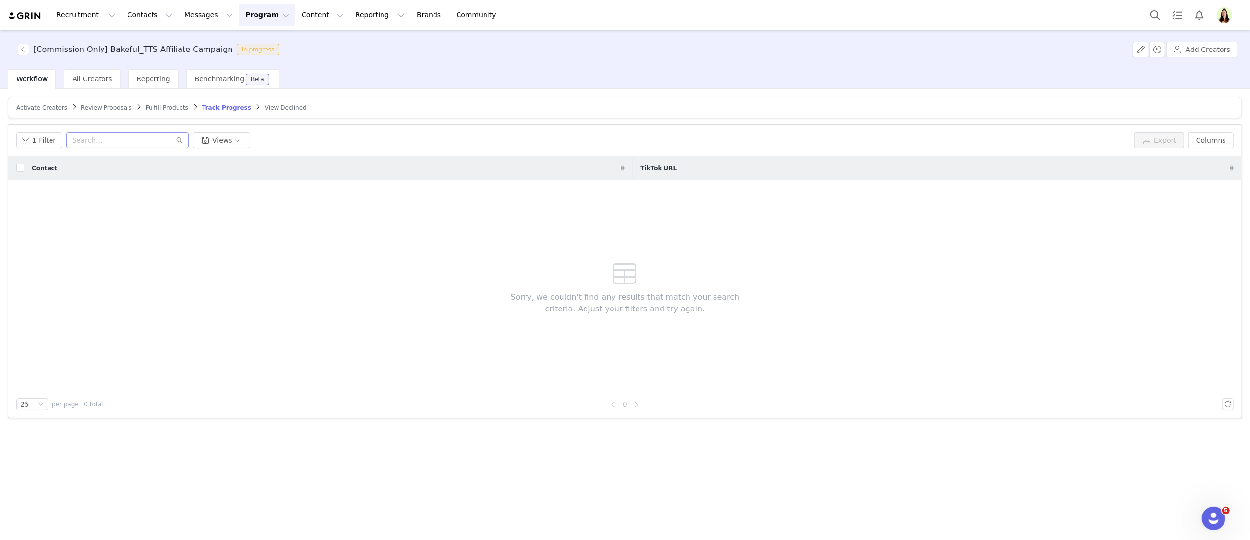
click at [208, 299] on div "Contact TikTok URL Sorry, we couldn't find any results that match your search c…" at bounding box center [624, 273] width 1233 height 234
click at [43, 100] on article "Activate Creators Review Proposals Fulfill Products Track Progress View Declined" at bounding box center [625, 108] width 1234 height 22
click at [49, 110] on span "Activate Creators" at bounding box center [41, 107] width 51 height 7
click at [95, 135] on input "text" at bounding box center [127, 140] width 123 height 16
click at [257, 15] on button "Program Program" at bounding box center [267, 15] width 56 height 22
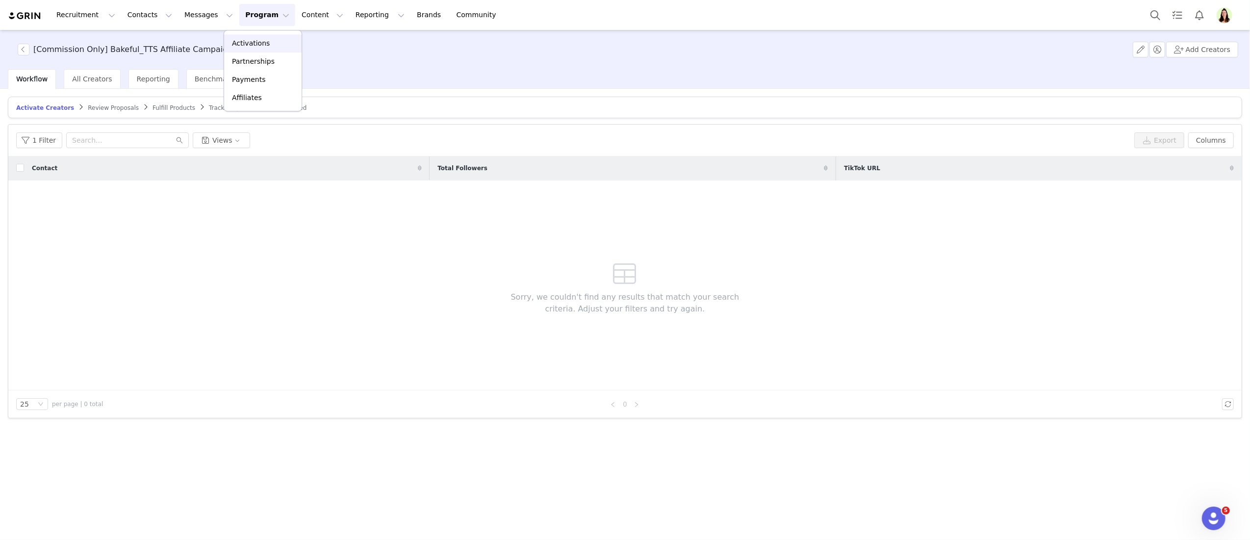
click at [256, 38] on p "Activations" at bounding box center [251, 43] width 38 height 10
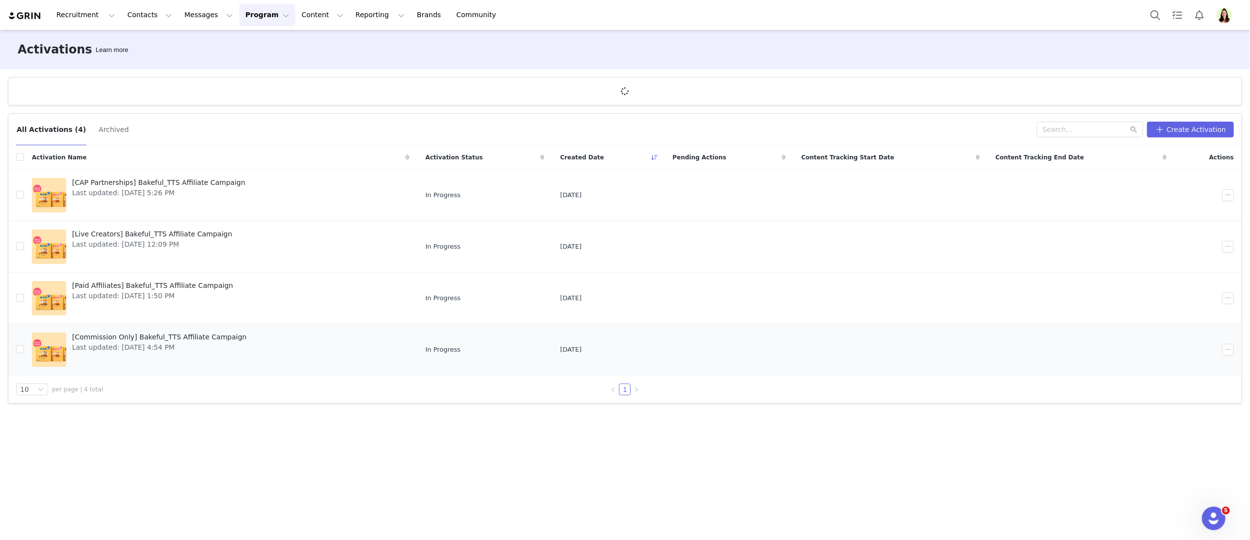
click at [106, 331] on div "[Commission Only] Bakeful_TTS Affiliate Campaign Last updated: Aug 13, 2025 4:5…" at bounding box center [159, 349] width 186 height 39
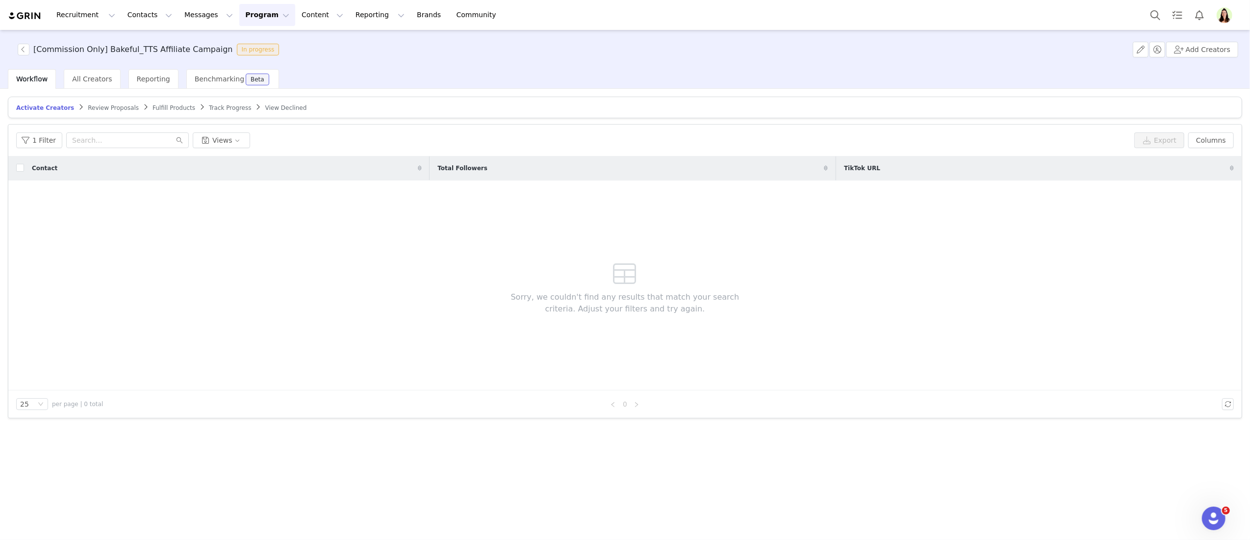
click at [214, 111] on div "Track Progress" at bounding box center [230, 108] width 42 height 8
click at [203, 98] on article "Activate Creators Review Proposals Fulfill Products Track Progress View Declined" at bounding box center [625, 108] width 1234 height 22
click at [210, 106] on span "Track Progress" at bounding box center [230, 107] width 42 height 7
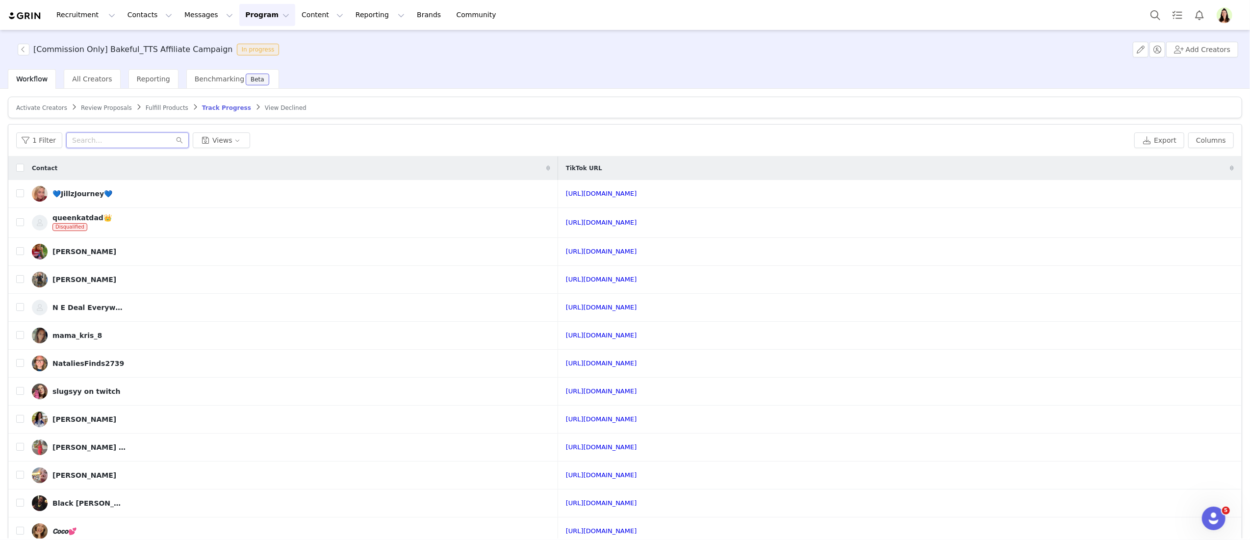
click at [105, 137] on input "text" at bounding box center [127, 140] width 123 height 16
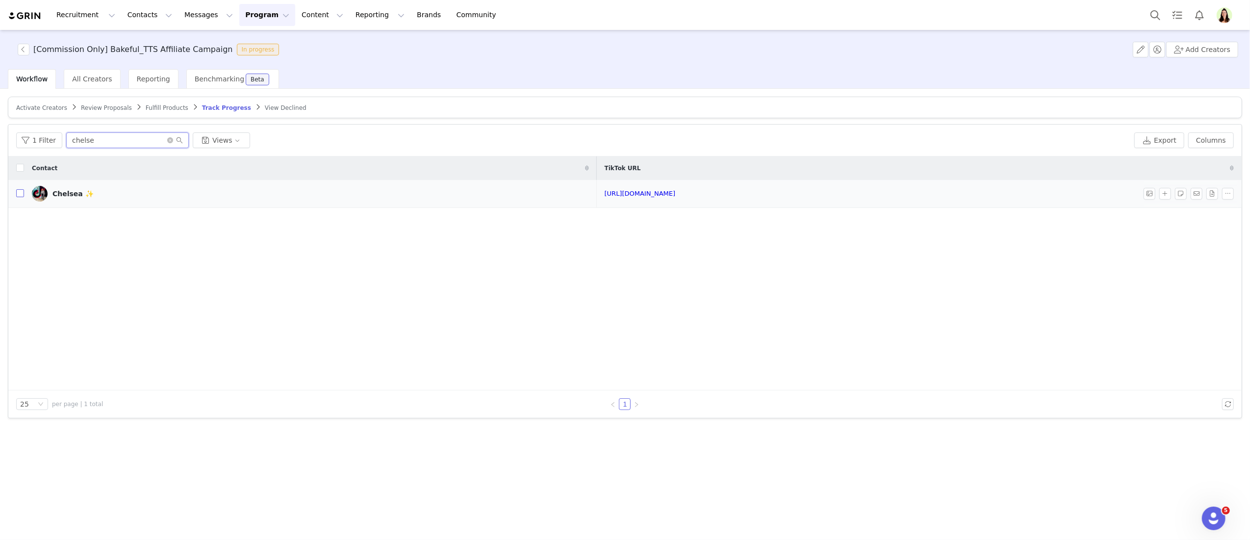
type input "chelse"
click at [18, 195] on input "checkbox" at bounding box center [20, 193] width 8 height 8
checkbox input "true"
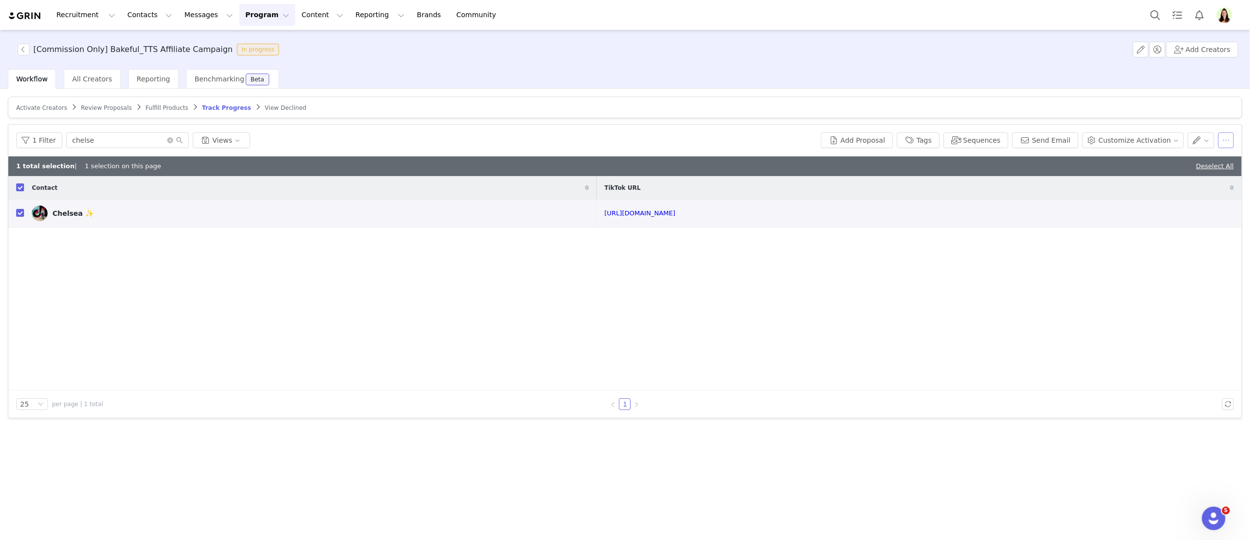
click at [1230, 140] on button "button" at bounding box center [1226, 140] width 16 height 16
click at [1186, 226] on span "Remove Proposal" at bounding box center [1162, 223] width 59 height 11
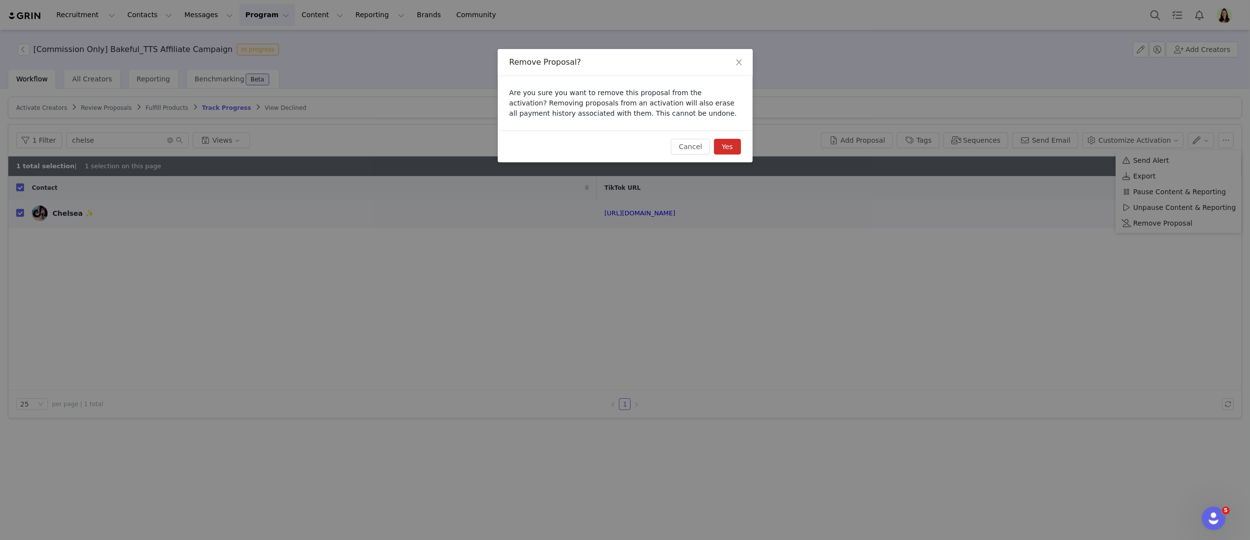
click at [725, 151] on button "Yes" at bounding box center [727, 147] width 27 height 16
checkbox input "false"
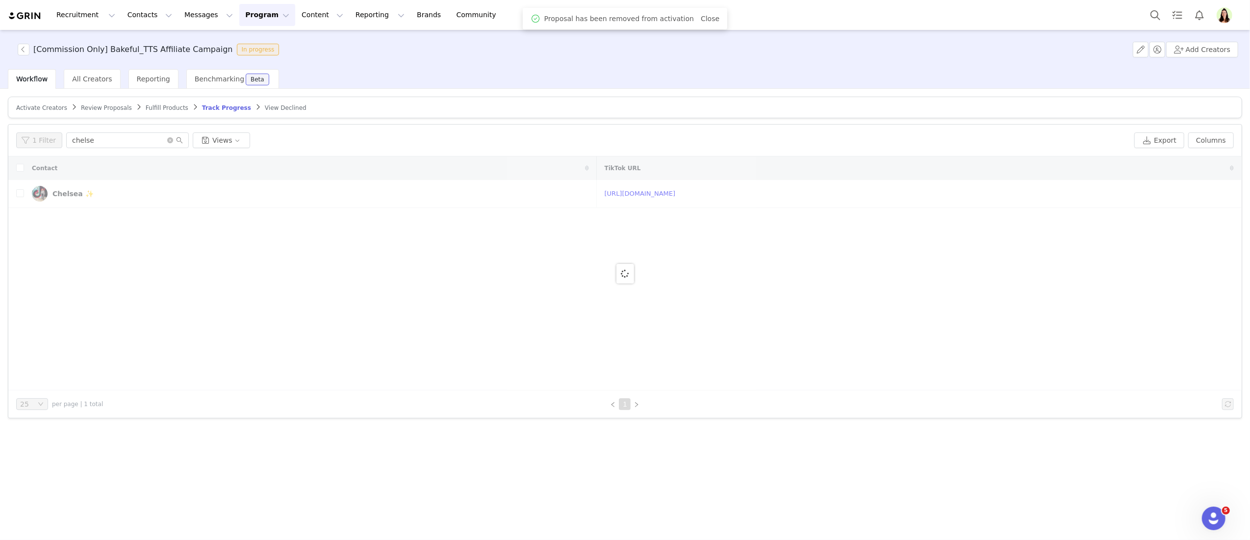
click at [105, 104] on span "Review Proposals" at bounding box center [106, 107] width 51 height 7
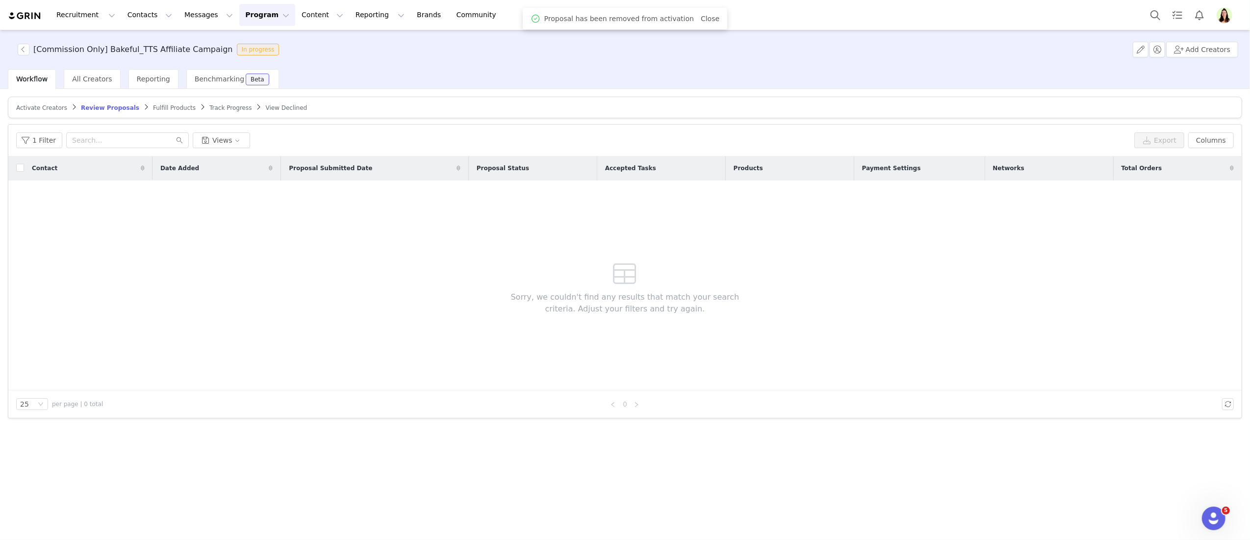
drag, startPoint x: 201, startPoint y: 105, endPoint x: 189, endPoint y: 113, distance: 14.1
click at [209, 105] on span "Track Progress" at bounding box center [230, 107] width 42 height 7
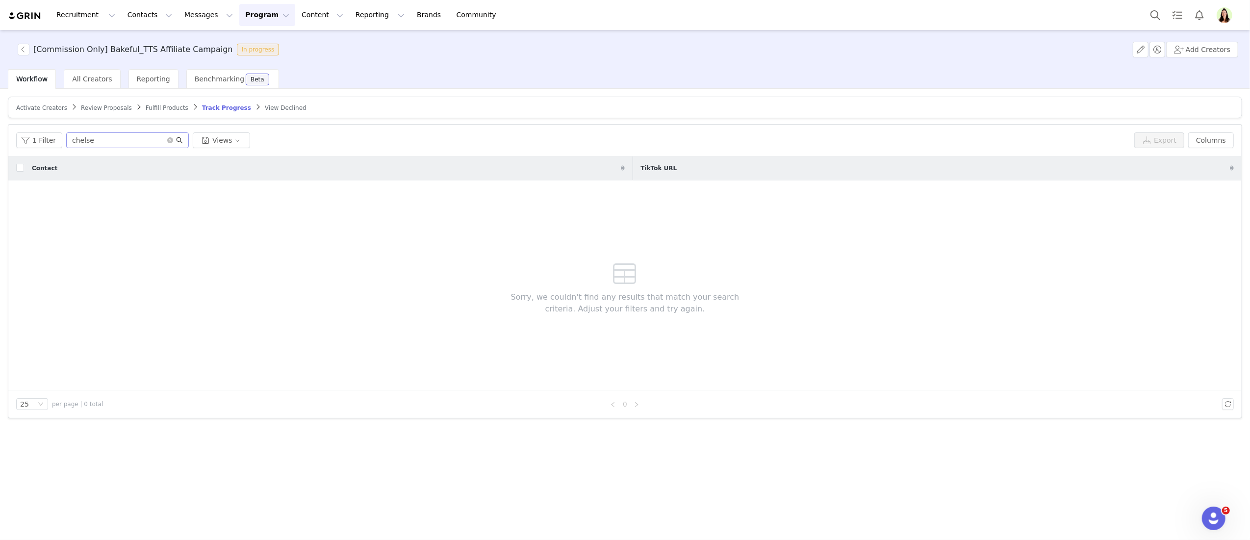
click at [176, 139] on icon "icon: search" at bounding box center [179, 140] width 7 height 7
click at [167, 140] on icon "icon: close-circle" at bounding box center [170, 140] width 6 height 6
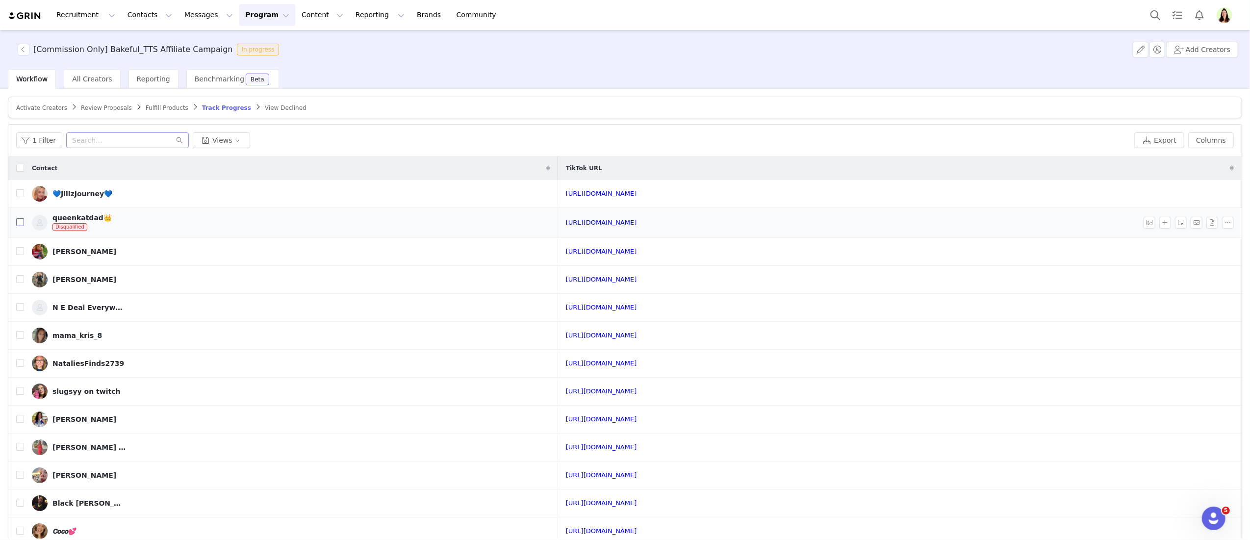
click at [20, 224] on input "checkbox" at bounding box center [20, 222] width 8 height 8
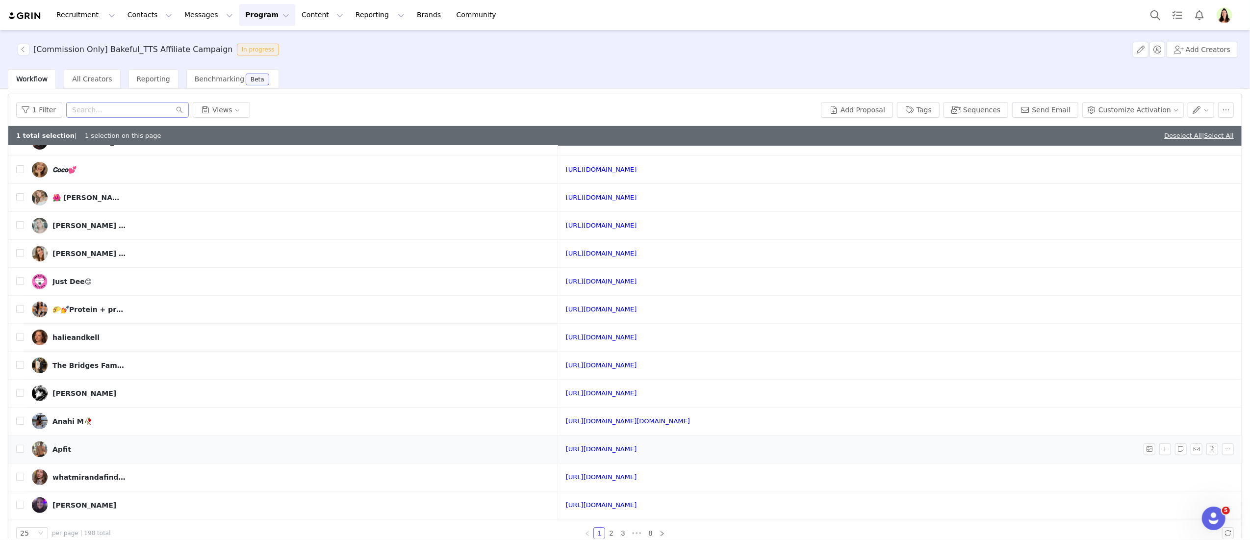
scroll to position [47, 0]
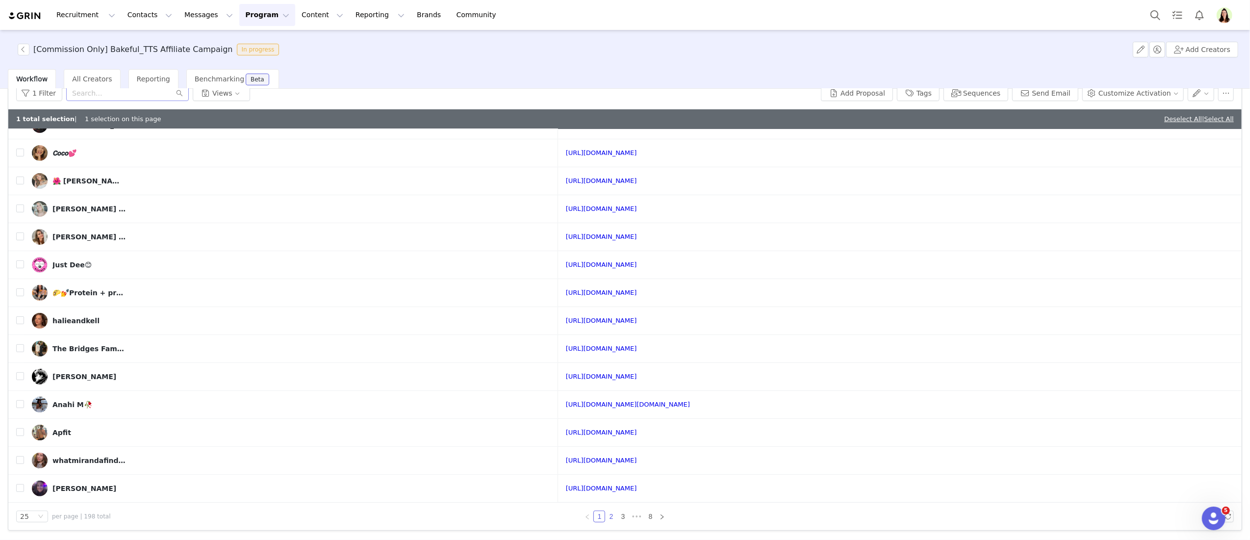
click at [605, 516] on link "2" at bounding box center [610, 516] width 11 height 11
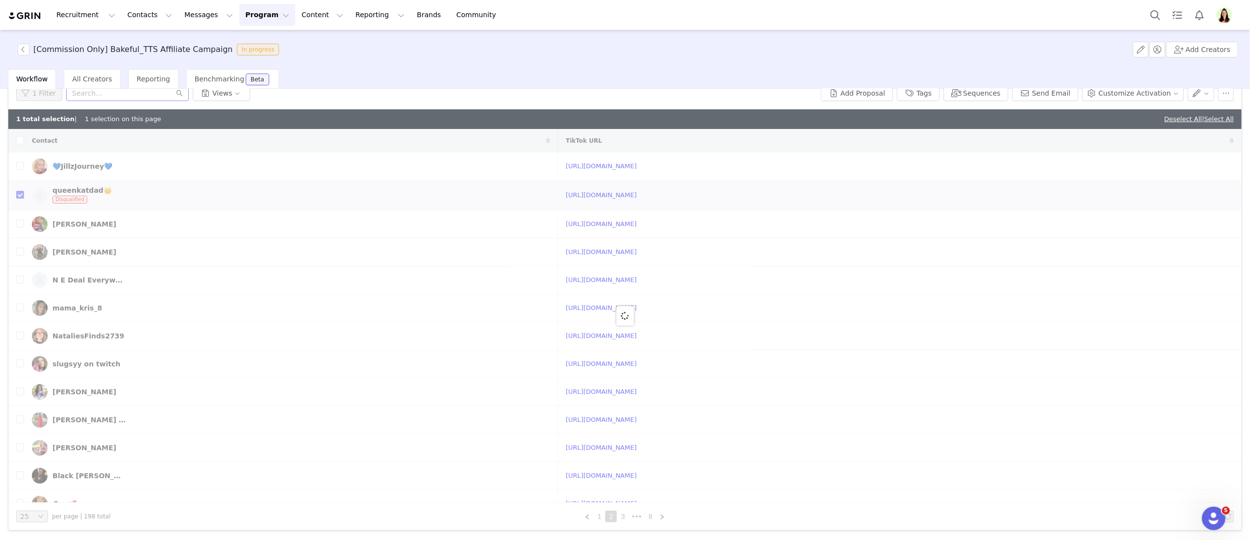
checkbox input "false"
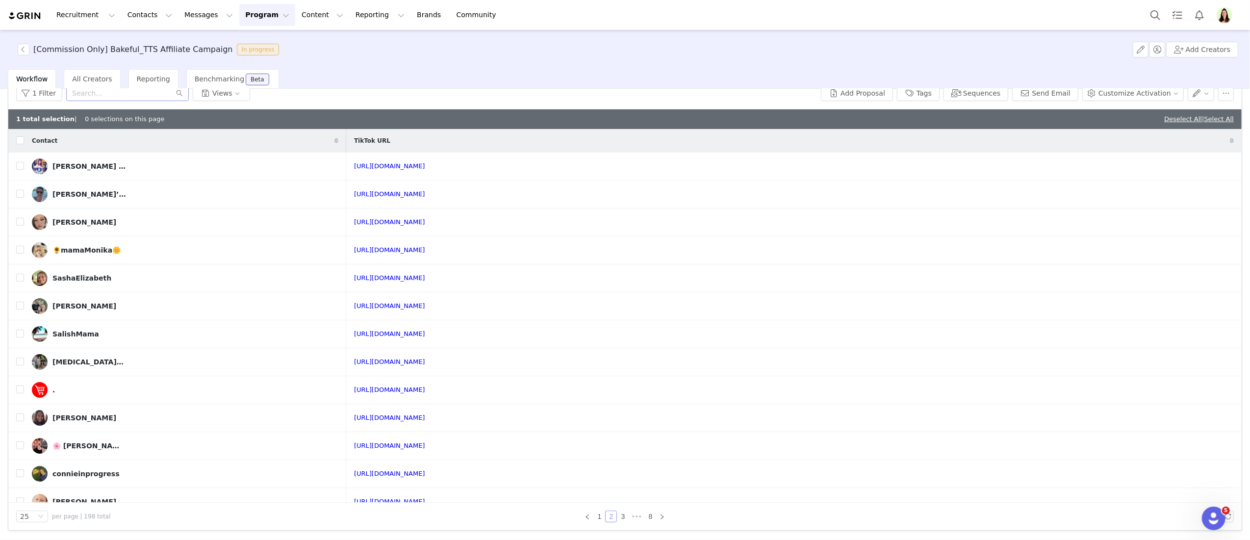
scroll to position [353, 0]
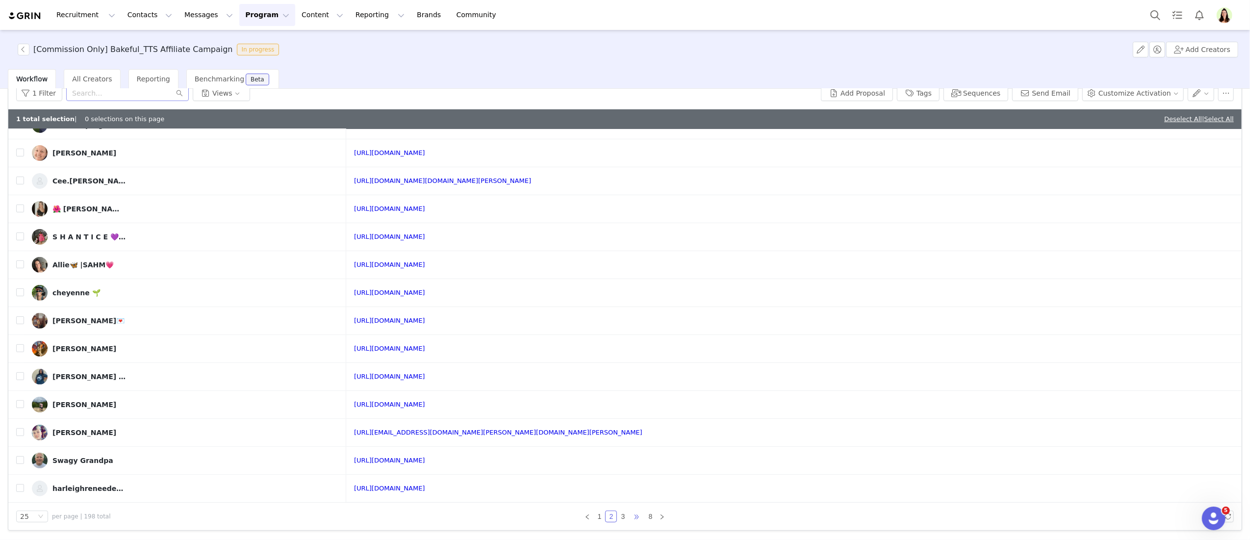
click at [629, 516] on span "•••" at bounding box center [637, 516] width 16 height 12
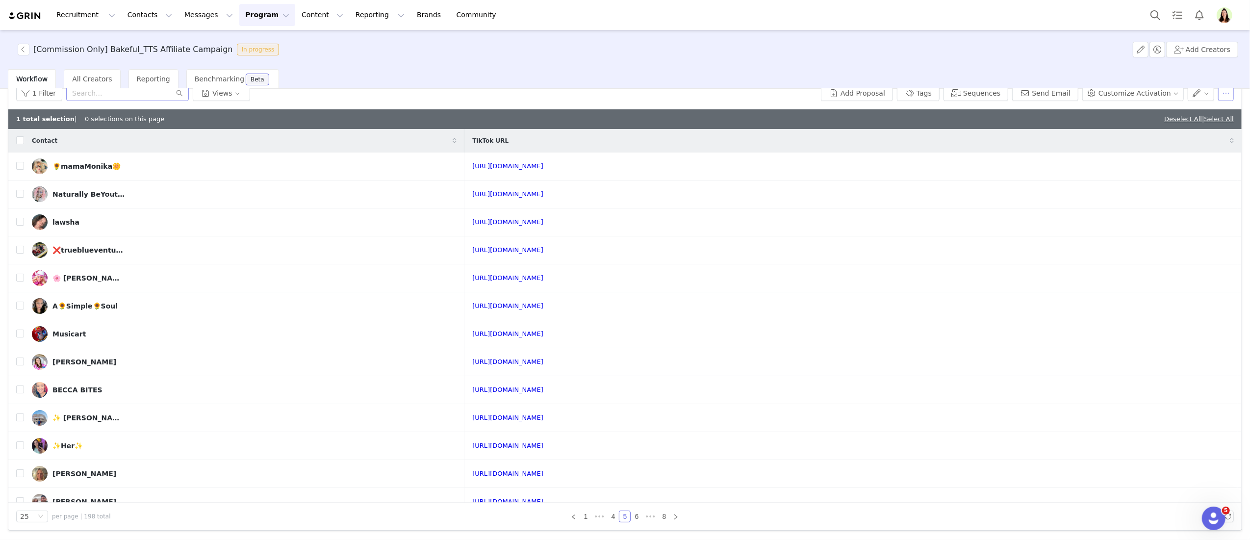
click at [1218, 93] on button "button" at bounding box center [1226, 93] width 16 height 16
click at [1165, 174] on span "Remove Proposal" at bounding box center [1152, 176] width 59 height 11
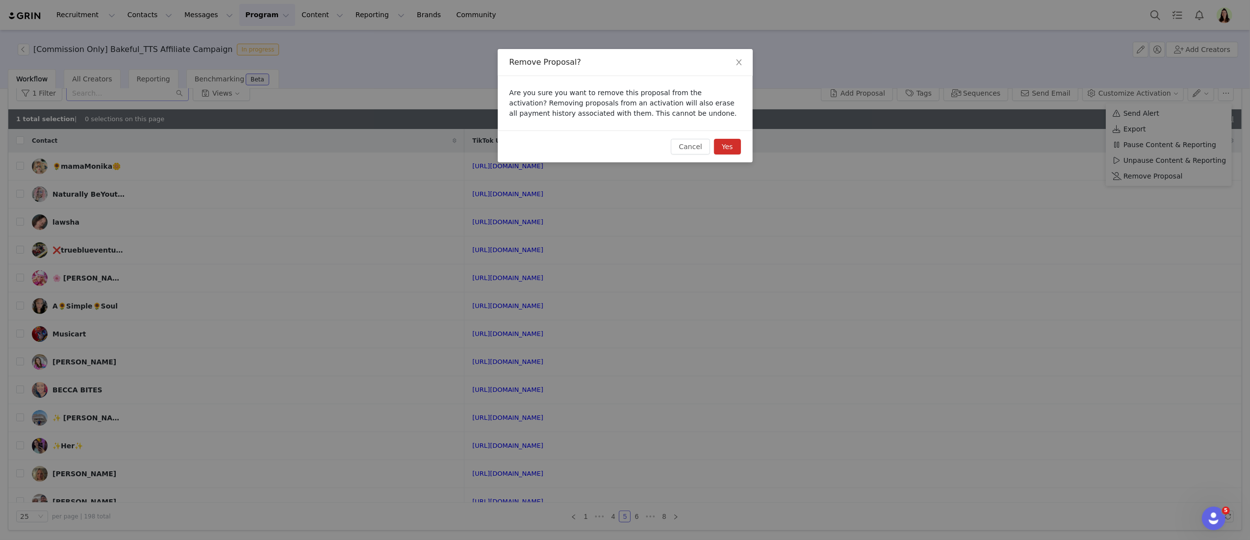
click at [746, 145] on div "Cancel Yes" at bounding box center [625, 146] width 255 height 32
drag, startPoint x: 732, startPoint y: 146, endPoint x: 521, endPoint y: 115, distance: 213.5
click at [732, 147] on button "Yes" at bounding box center [727, 147] width 27 height 16
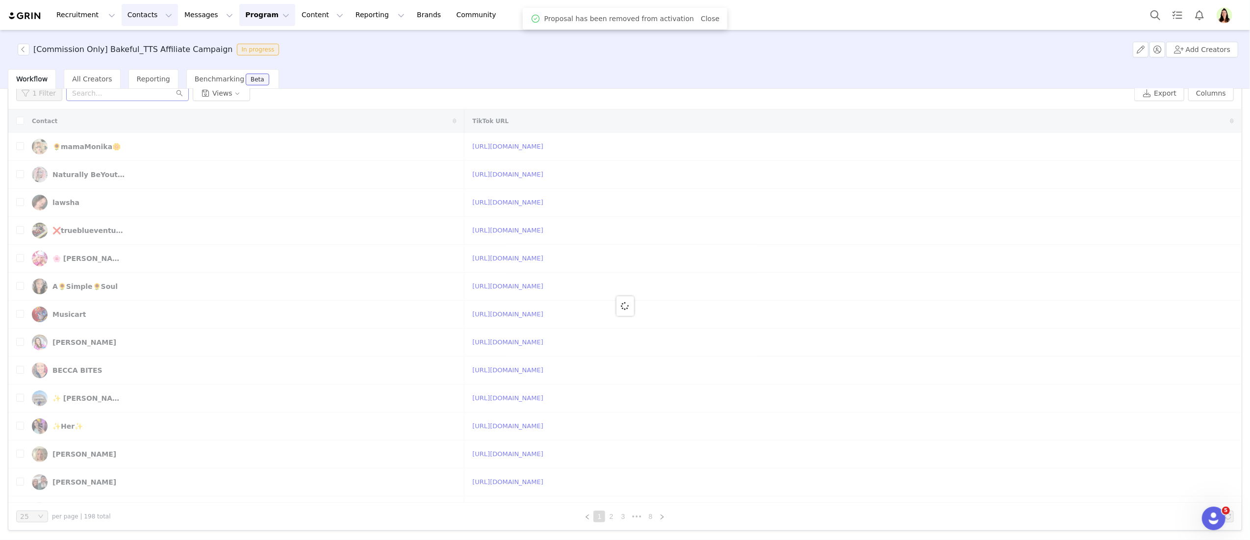
drag, startPoint x: 151, startPoint y: 11, endPoint x: 119, endPoint y: 105, distance: 99.8
click at [153, 9] on button "Contacts Contacts" at bounding box center [150, 15] width 56 height 22
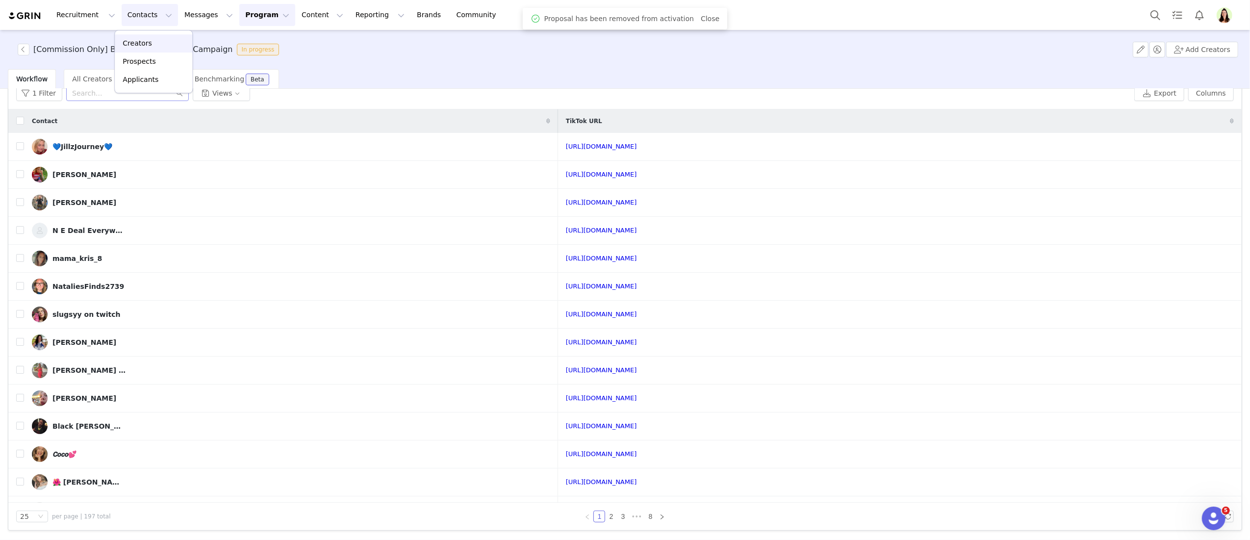
click at [141, 39] on p "Creators" at bounding box center [137, 43] width 29 height 10
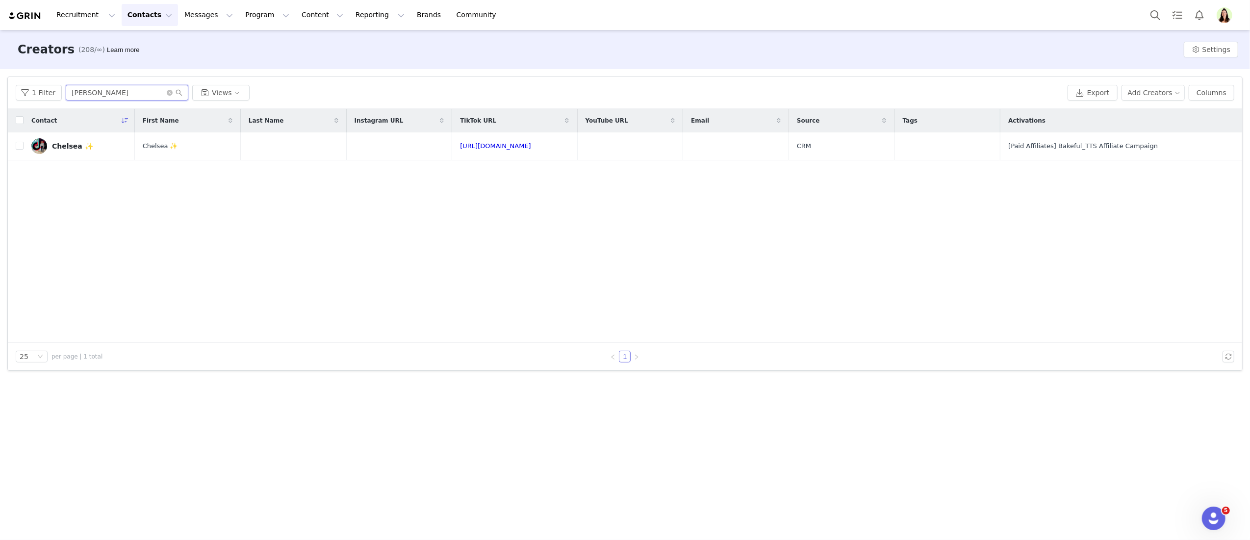
click at [94, 95] on input "chelsea" at bounding box center [127, 93] width 123 height 16
click at [95, 94] on input "chelsea" at bounding box center [127, 93] width 123 height 16
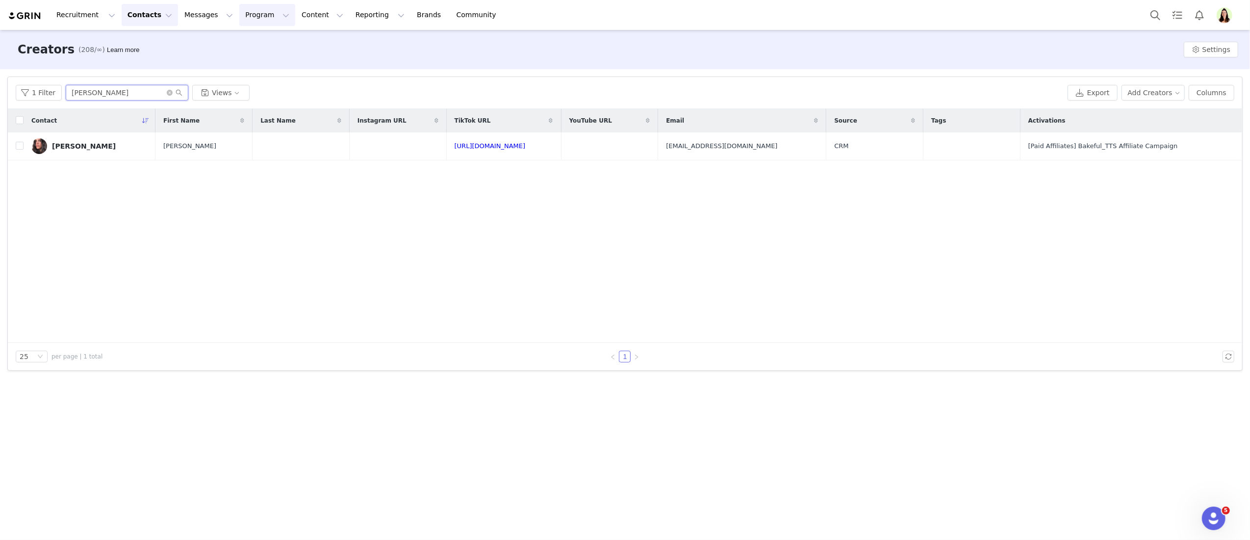
type input "toni"
click at [249, 19] on button "Program Program" at bounding box center [267, 15] width 56 height 22
click at [244, 37] on link "Activations" at bounding box center [262, 43] width 77 height 18
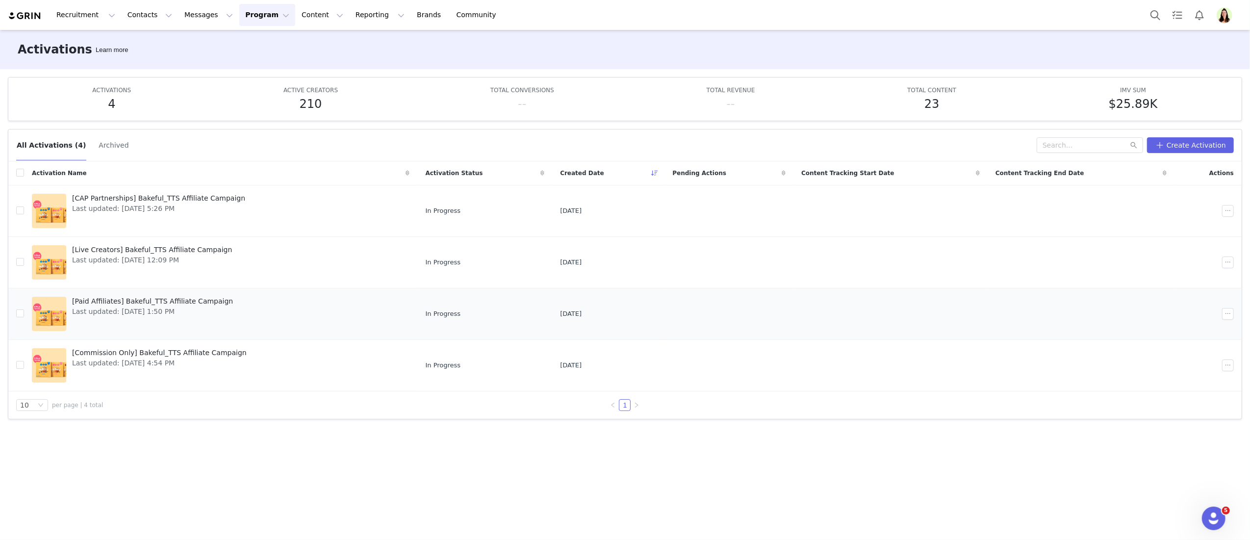
click at [99, 310] on span "Last updated: Aug 28, 2025 1:50 PM" at bounding box center [152, 311] width 161 height 10
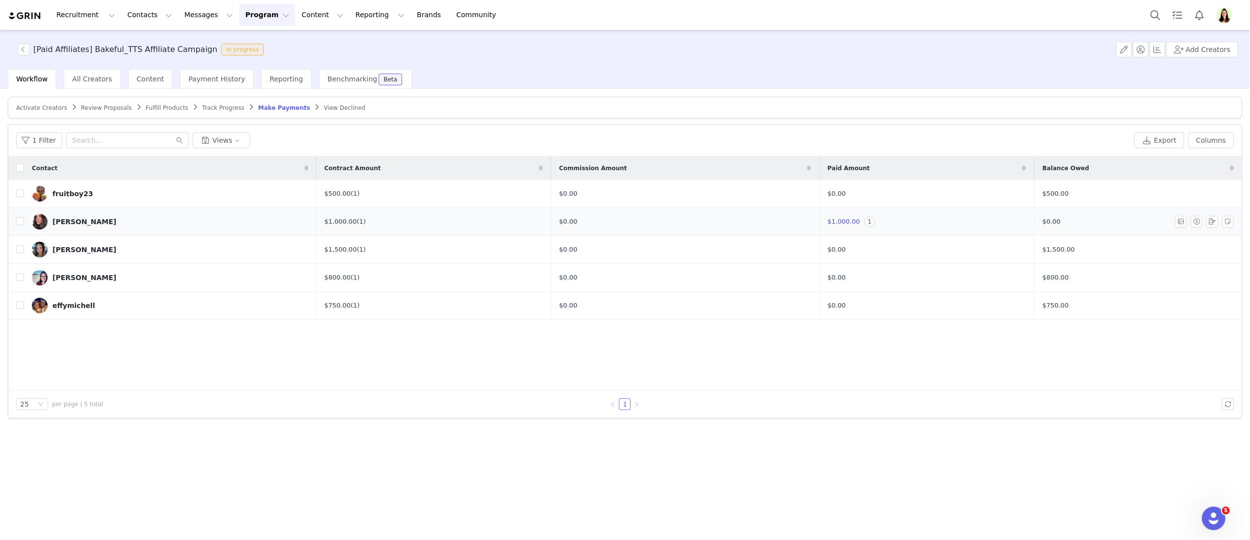
click at [124, 222] on link "Toni" at bounding box center [170, 222] width 277 height 16
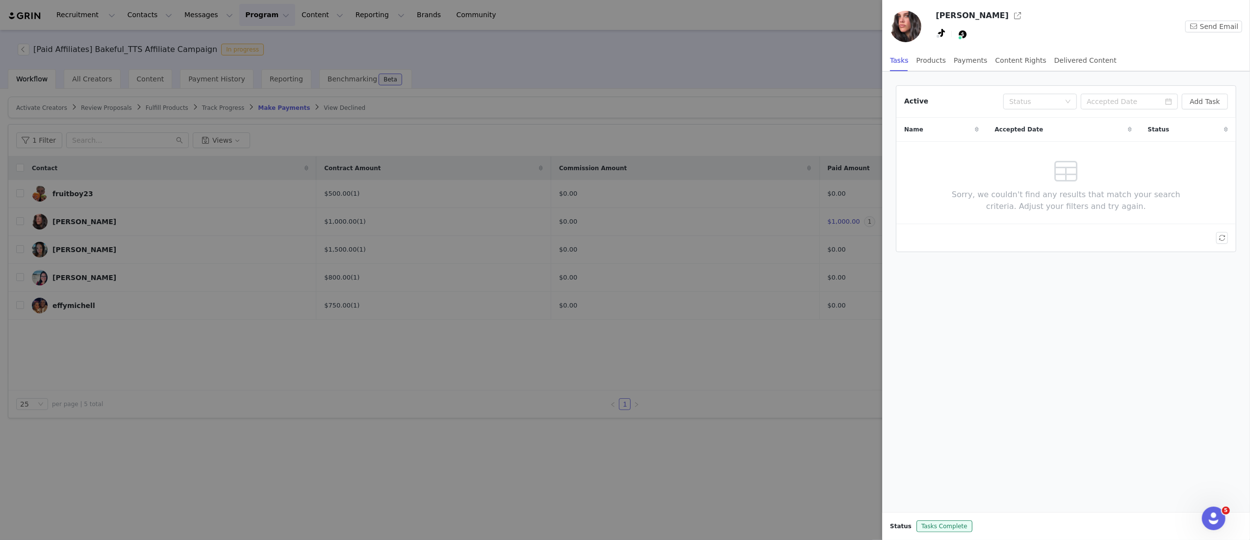
click at [568, 377] on div at bounding box center [625, 270] width 1250 height 540
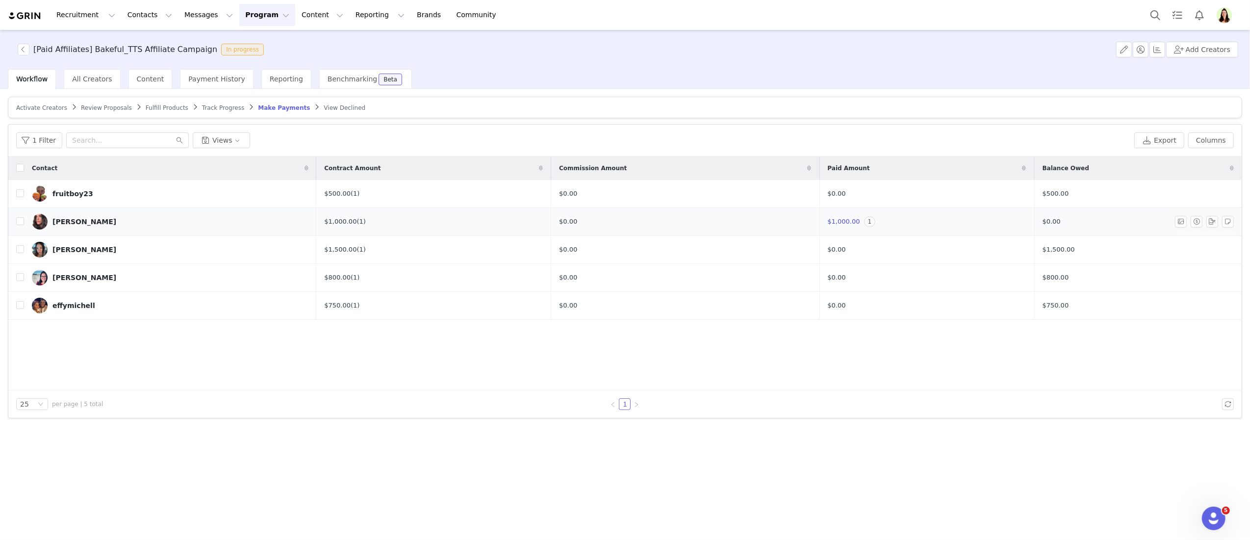
click at [55, 220] on div "Toni" at bounding box center [84, 222] width 64 height 8
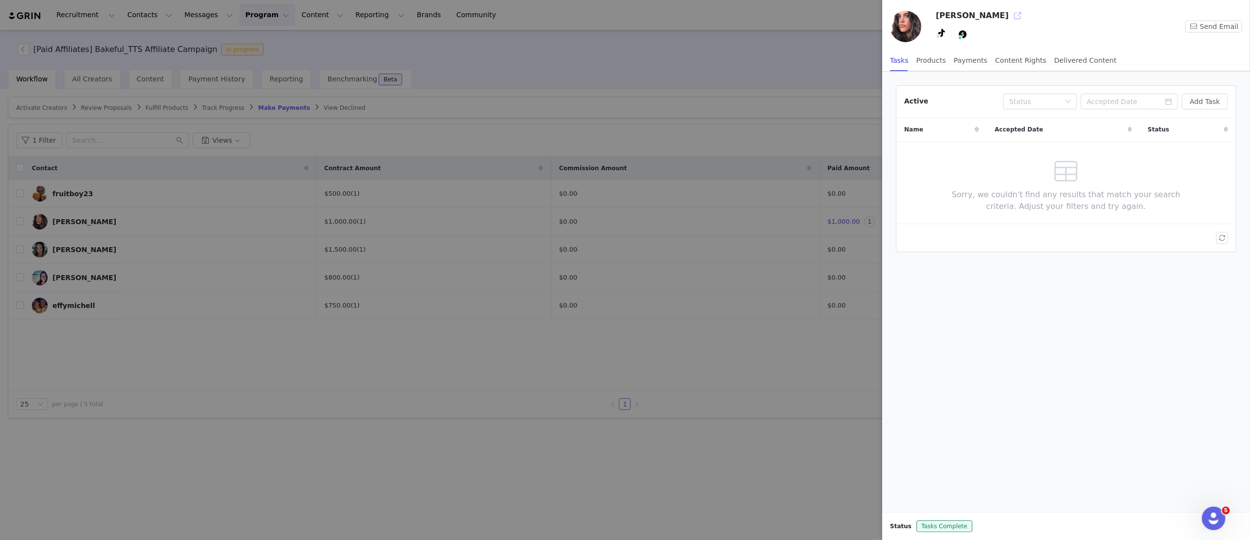
click at [1009, 16] on button "button" at bounding box center [1017, 16] width 16 height 16
click at [427, 344] on div at bounding box center [625, 270] width 1250 height 540
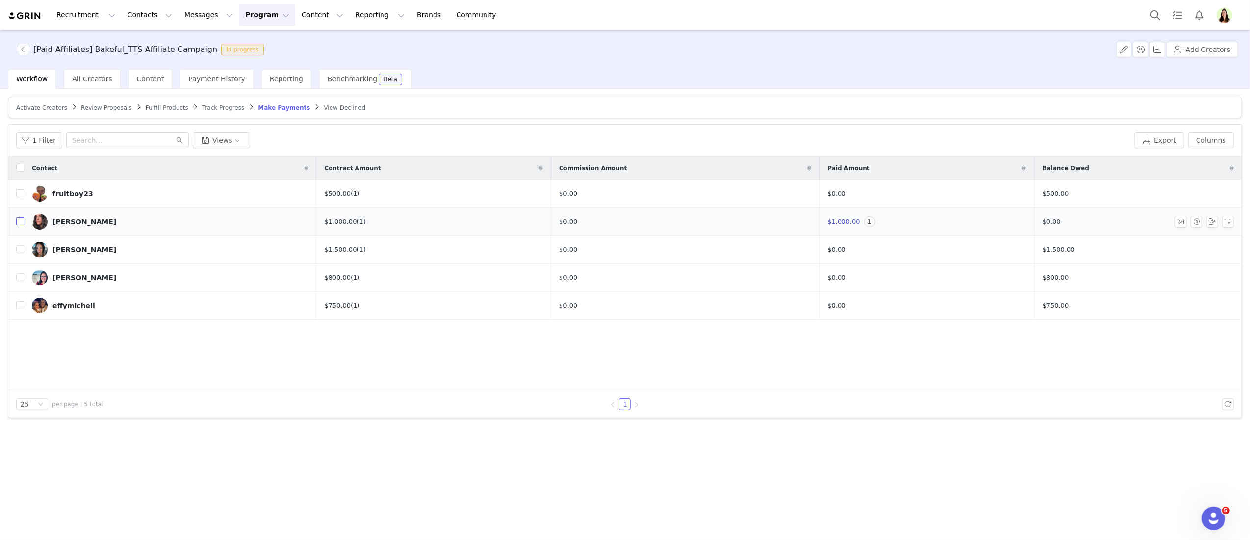
drag, startPoint x: 21, startPoint y: 220, endPoint x: 30, endPoint y: 225, distance: 10.8
click at [21, 221] on input "checkbox" at bounding box center [20, 221] width 8 height 8
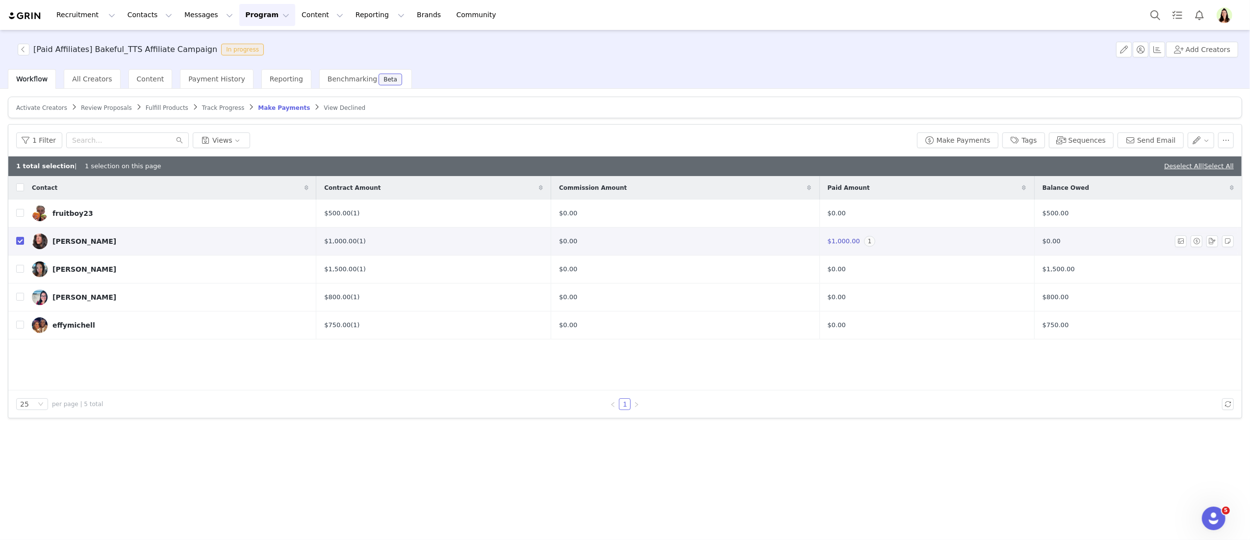
click at [104, 247] on link "Toni" at bounding box center [170, 241] width 277 height 16
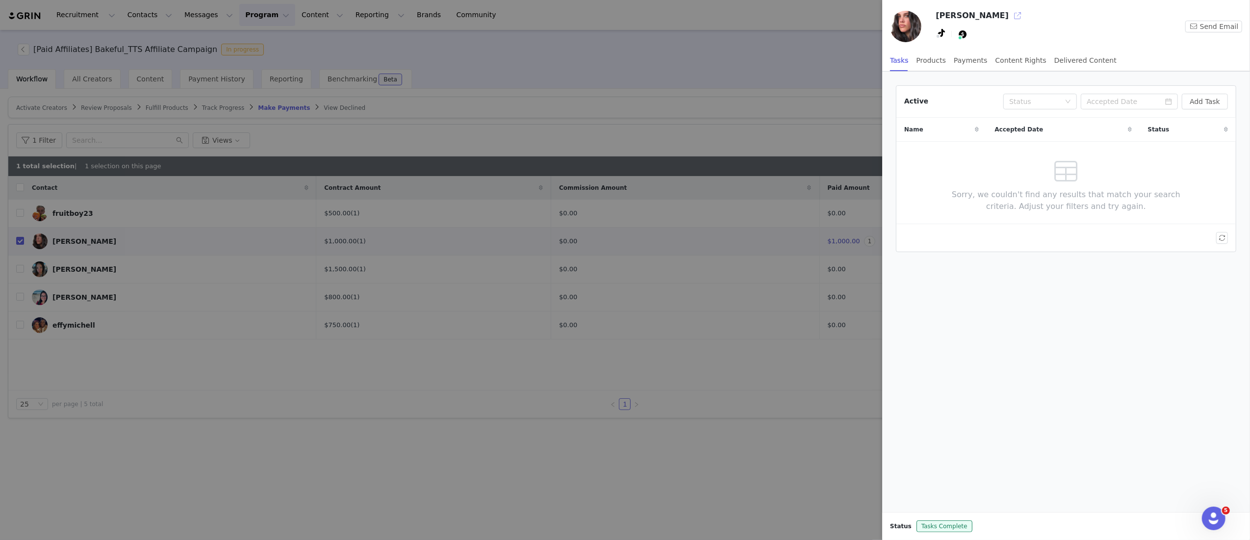
click at [1009, 11] on button "button" at bounding box center [1017, 16] width 16 height 16
click at [400, 396] on div at bounding box center [625, 270] width 1250 height 540
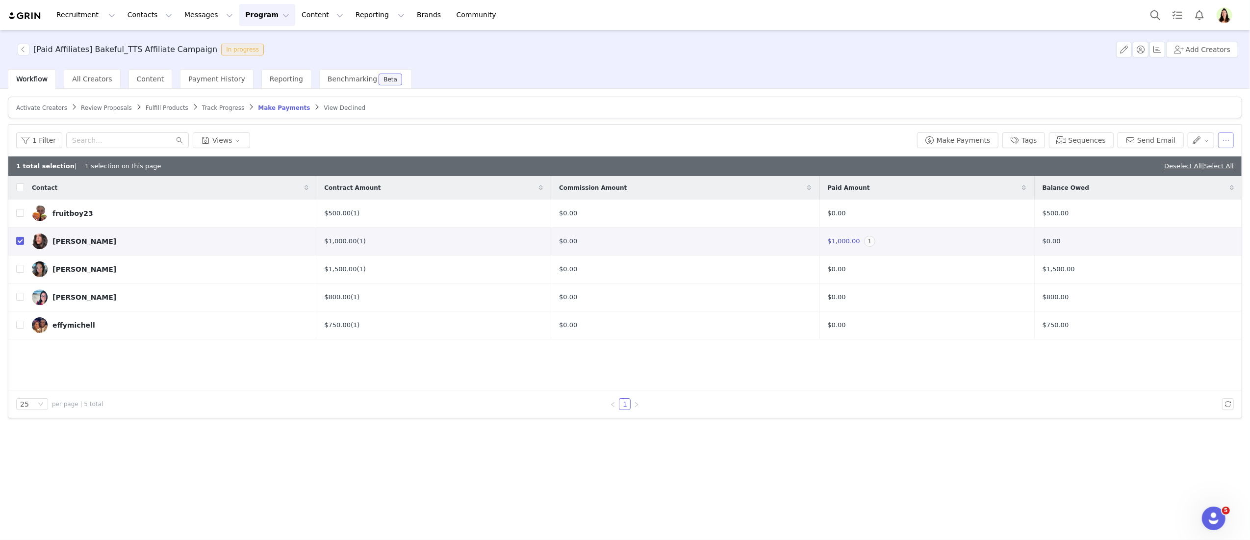
click at [1221, 141] on button "button" at bounding box center [1226, 140] width 16 height 16
click at [1147, 227] on span "Remove Proposal" at bounding box center [1162, 223] width 59 height 11
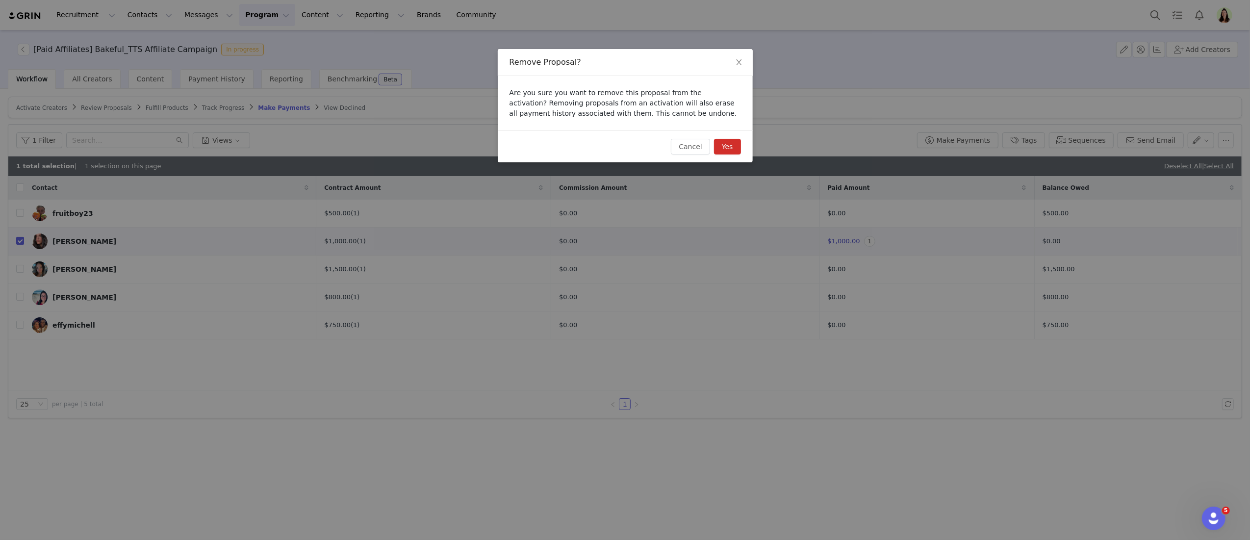
click at [734, 150] on button "Yes" at bounding box center [727, 147] width 27 height 16
checkbox input "false"
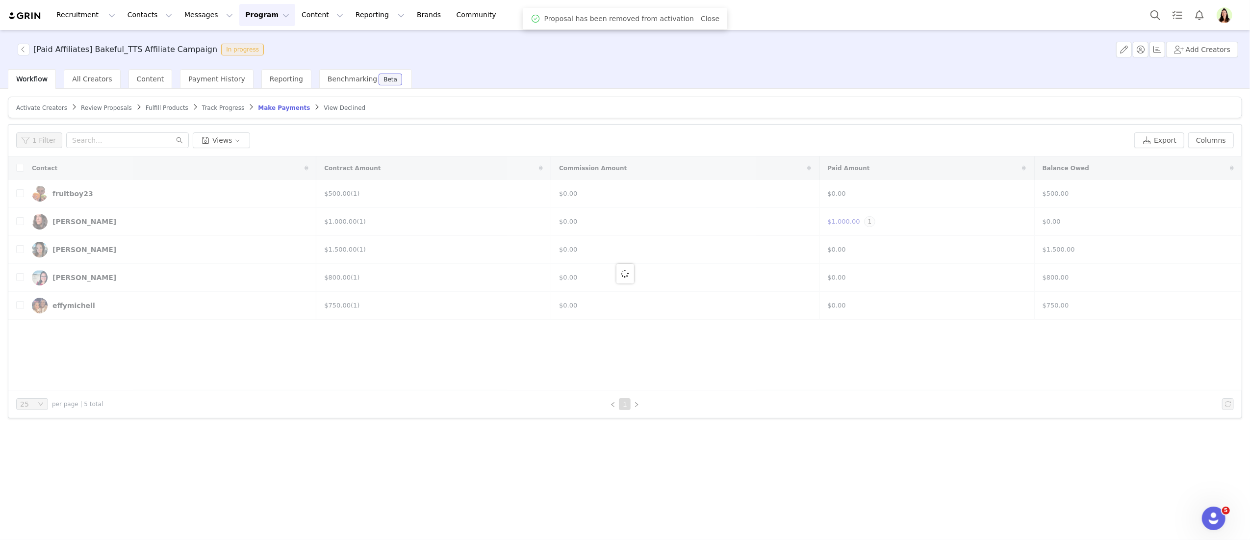
click at [264, 19] on button "Program Program" at bounding box center [267, 15] width 56 height 22
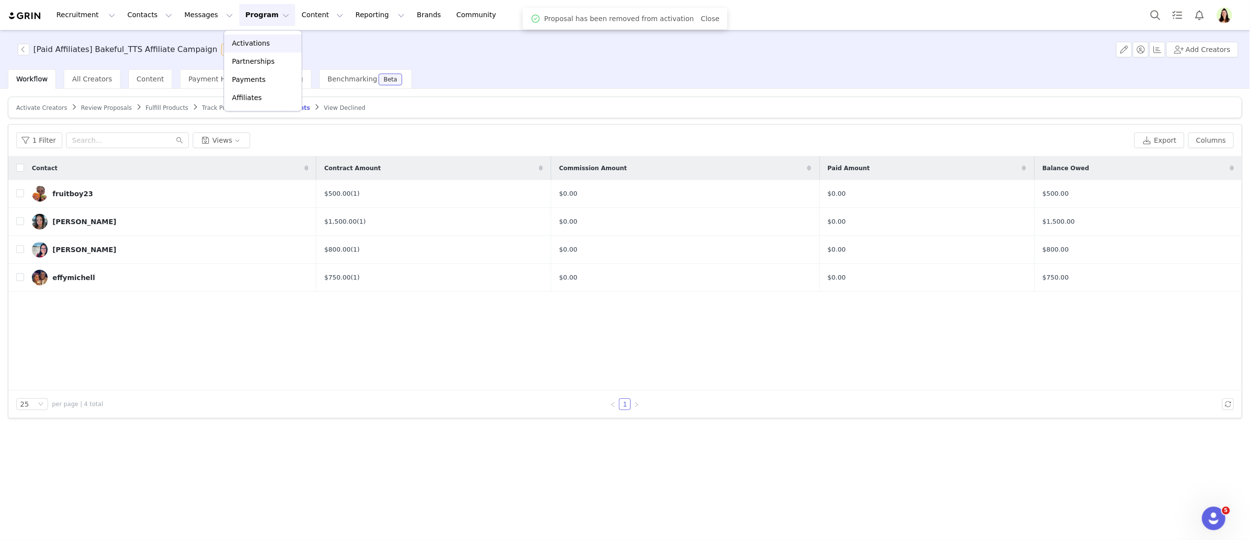
click at [260, 37] on link "Activations" at bounding box center [262, 43] width 77 height 18
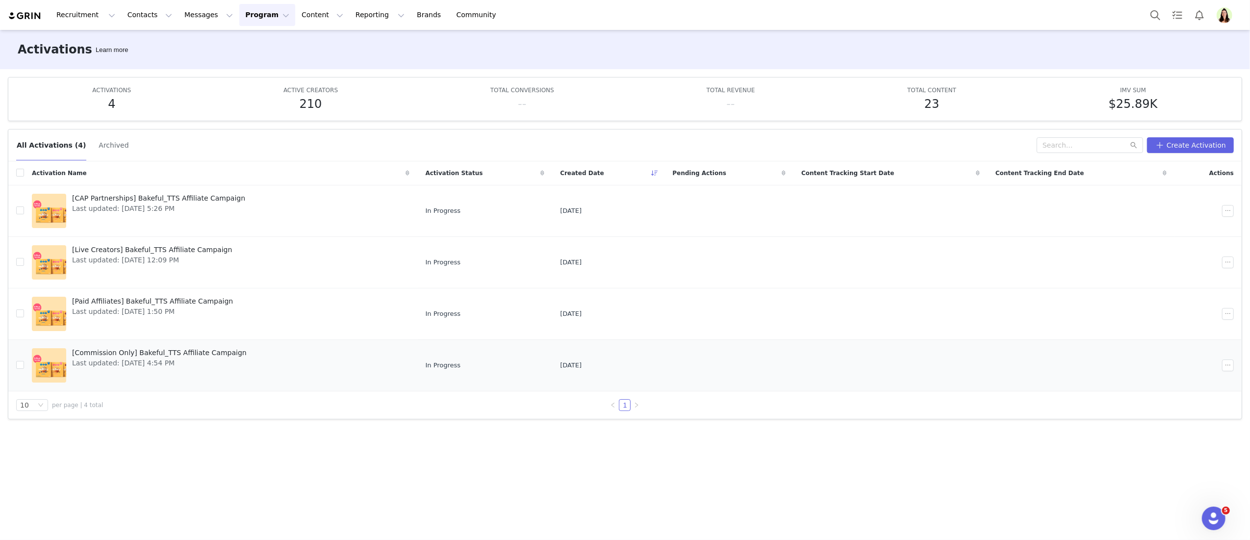
click at [87, 350] on span "[Commission Only] Bakeful_TTS Affiliate Campaign" at bounding box center [159, 353] width 175 height 10
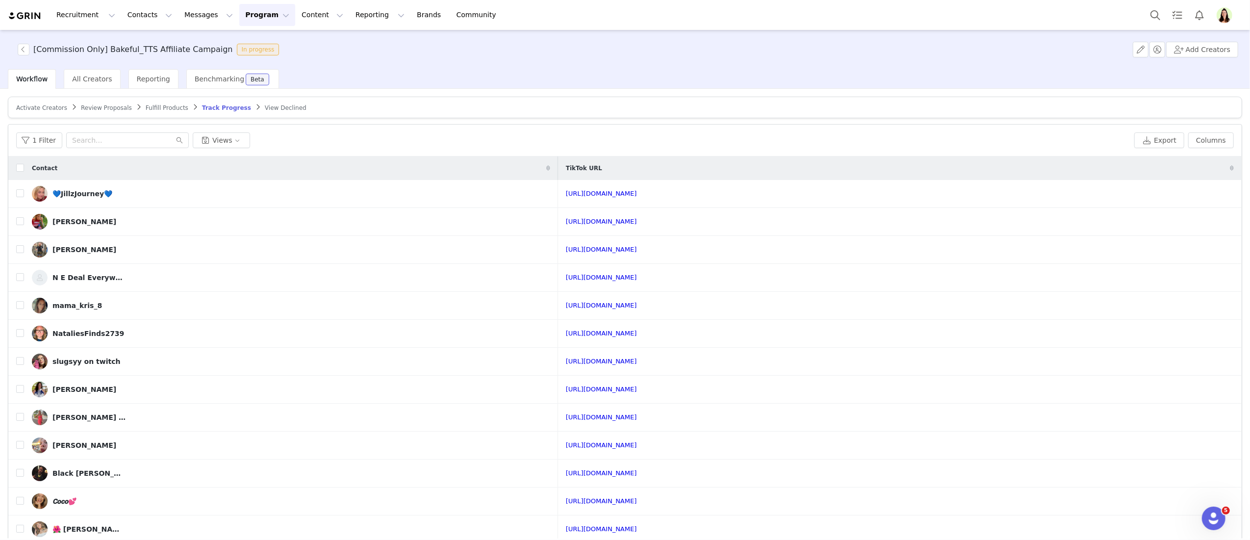
click at [47, 104] on span "Activate Creators" at bounding box center [41, 107] width 51 height 7
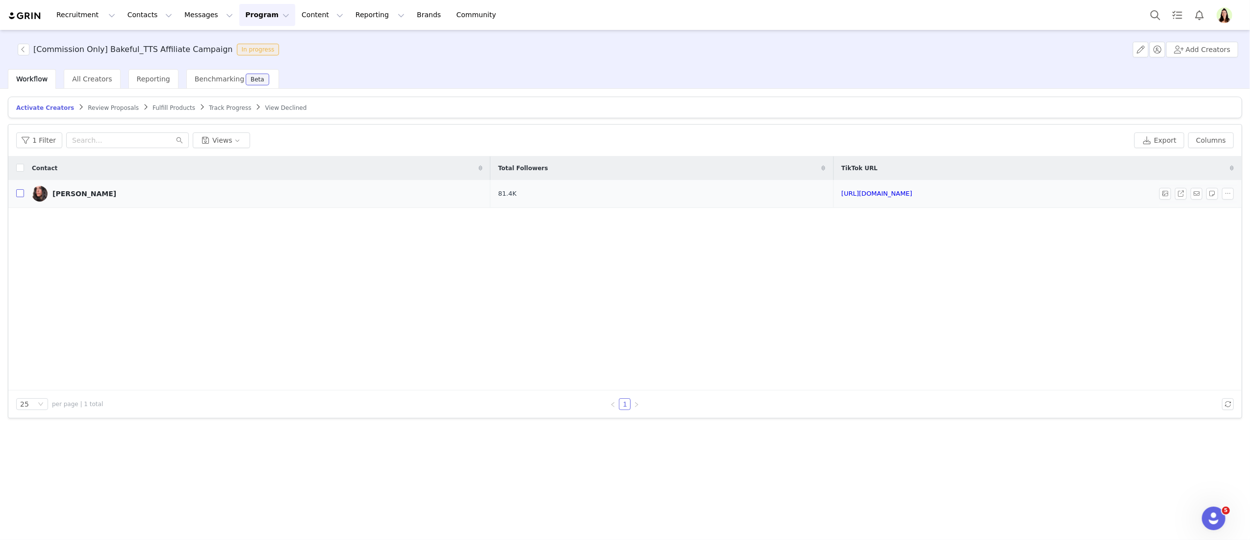
click at [20, 196] on input "checkbox" at bounding box center [20, 193] width 8 height 8
checkbox input "true"
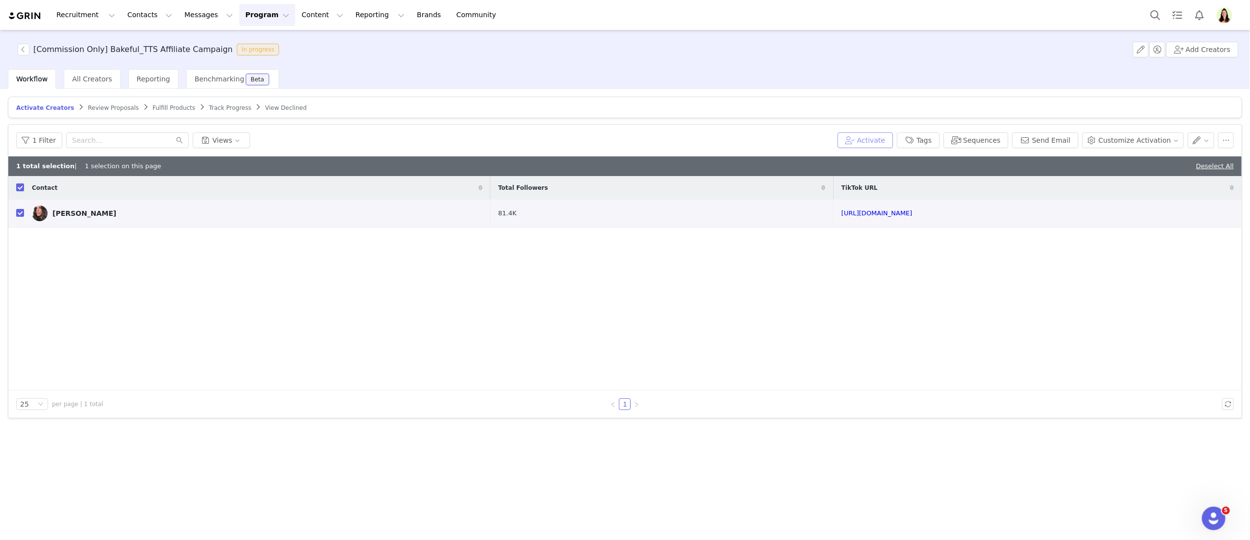
click at [874, 142] on button "Activate" at bounding box center [864, 140] width 55 height 16
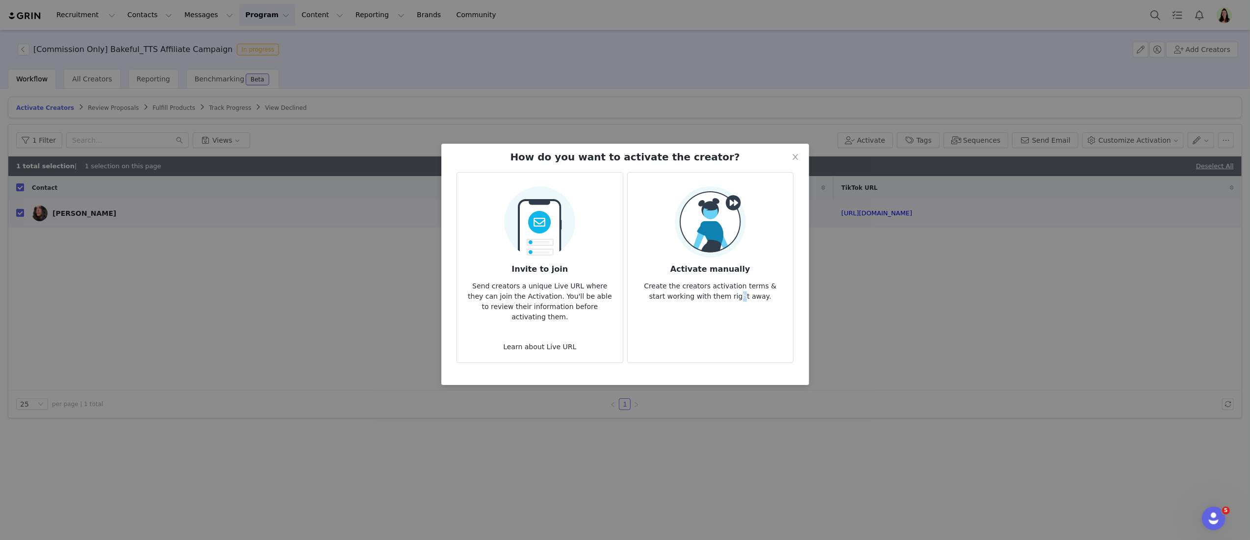
click at [732, 290] on p "Create the creators activation terms & start working with them right away." at bounding box center [710, 288] width 150 height 26
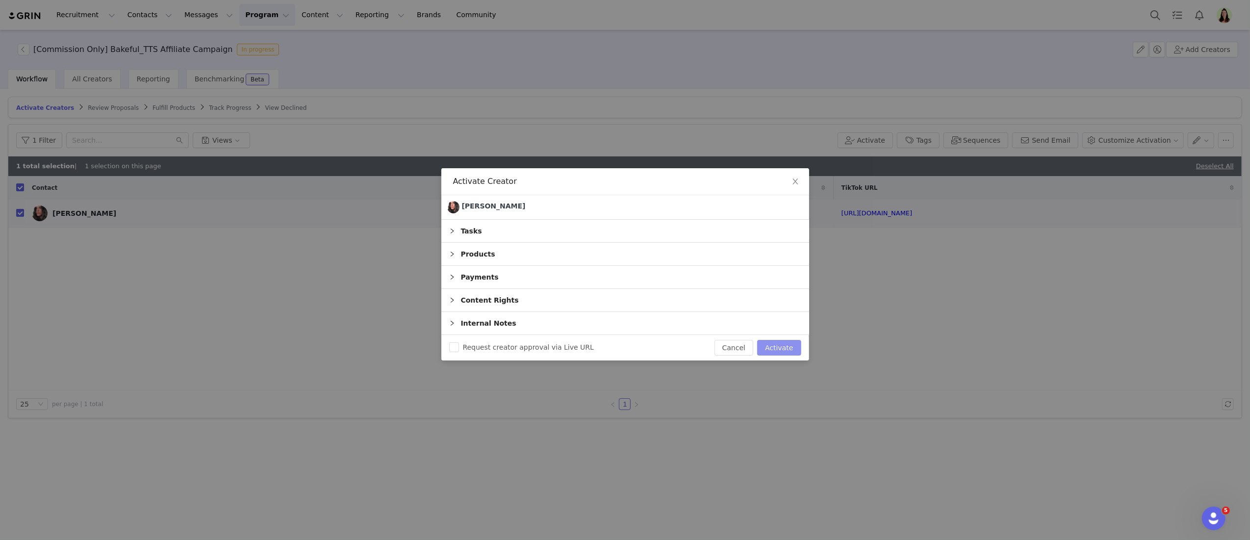
click at [776, 345] on button "Activate" at bounding box center [779, 348] width 44 height 16
checkbox input "false"
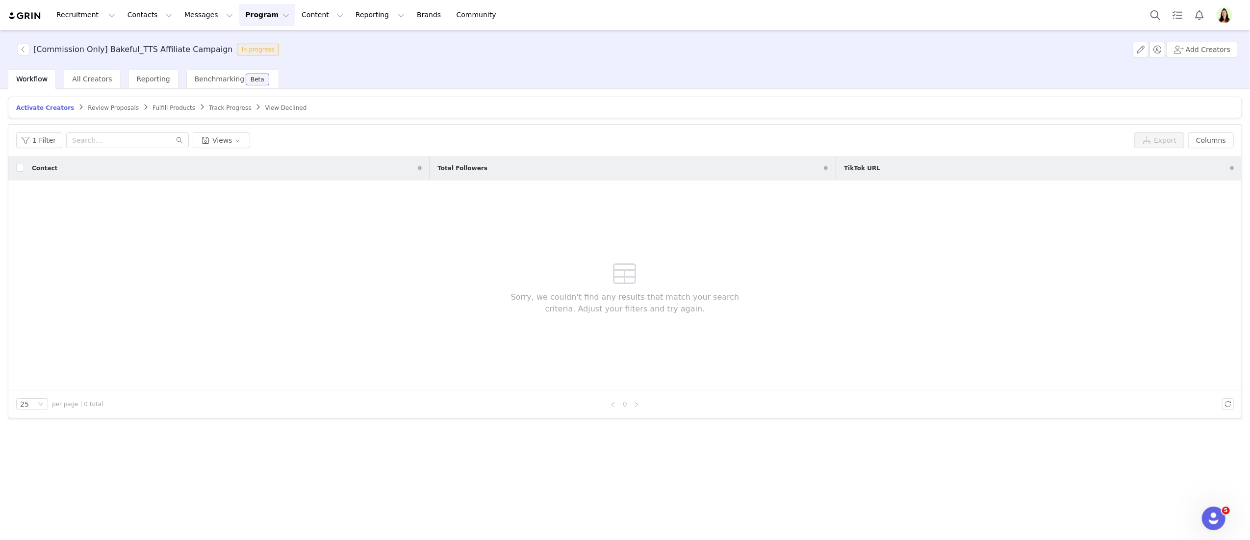
click at [372, 418] on article "Filters Filter Logic And Or Date Added ~ Owner Select Contact Tag Select Relati…" at bounding box center [625, 271] width 1234 height 294
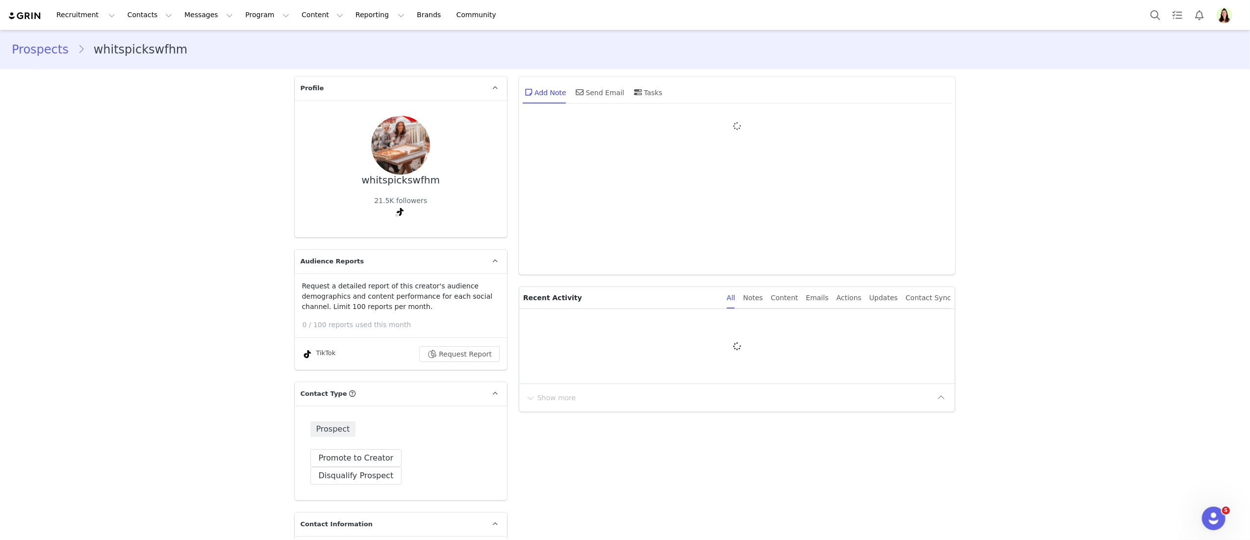
type input "+1 ([GEOGRAPHIC_DATA])"
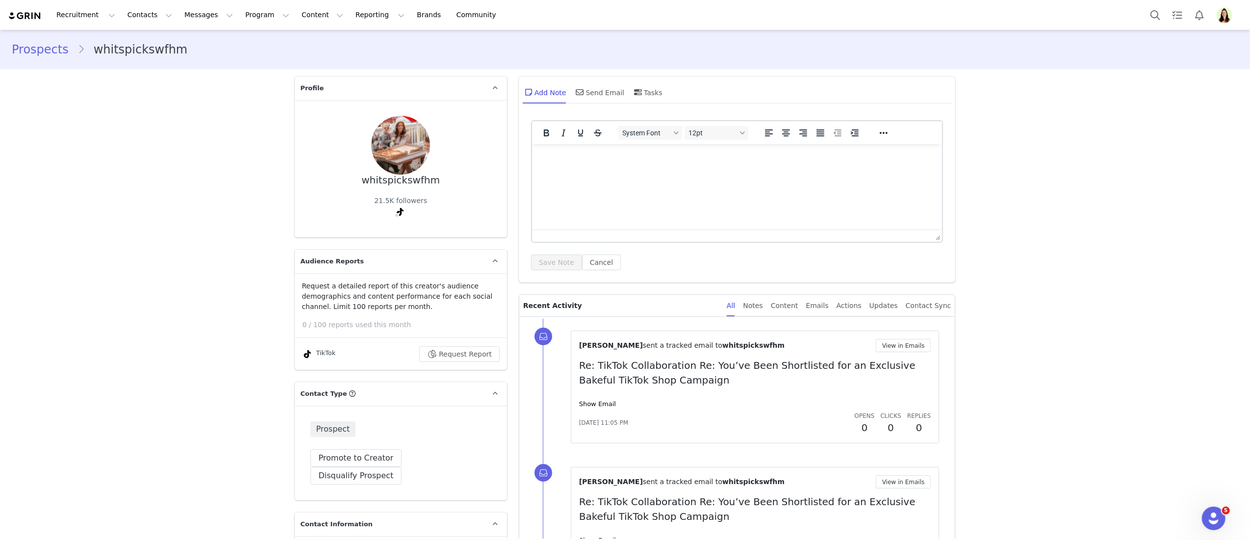
drag, startPoint x: 587, startPoint y: 403, endPoint x: 721, endPoint y: 398, distance: 133.4
click at [588, 403] on link "Show Email" at bounding box center [597, 403] width 37 height 7
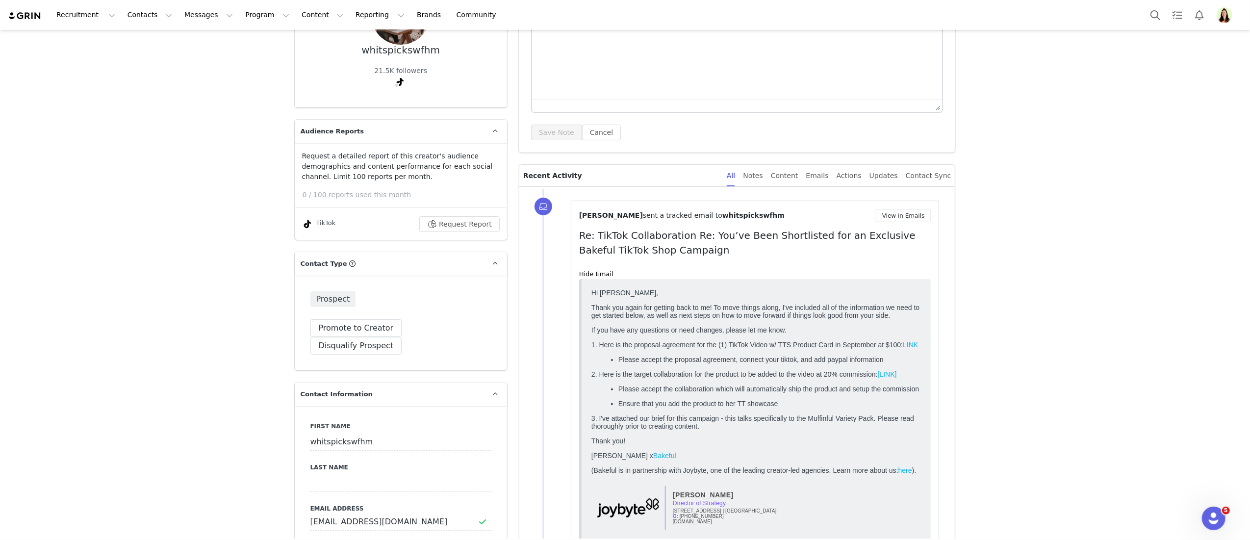
scroll to position [130, 0]
click at [402, 336] on button "Disqualify Prospect" at bounding box center [356, 345] width 92 height 18
click at [432, 374] on div at bounding box center [429, 373] width 101 height 15
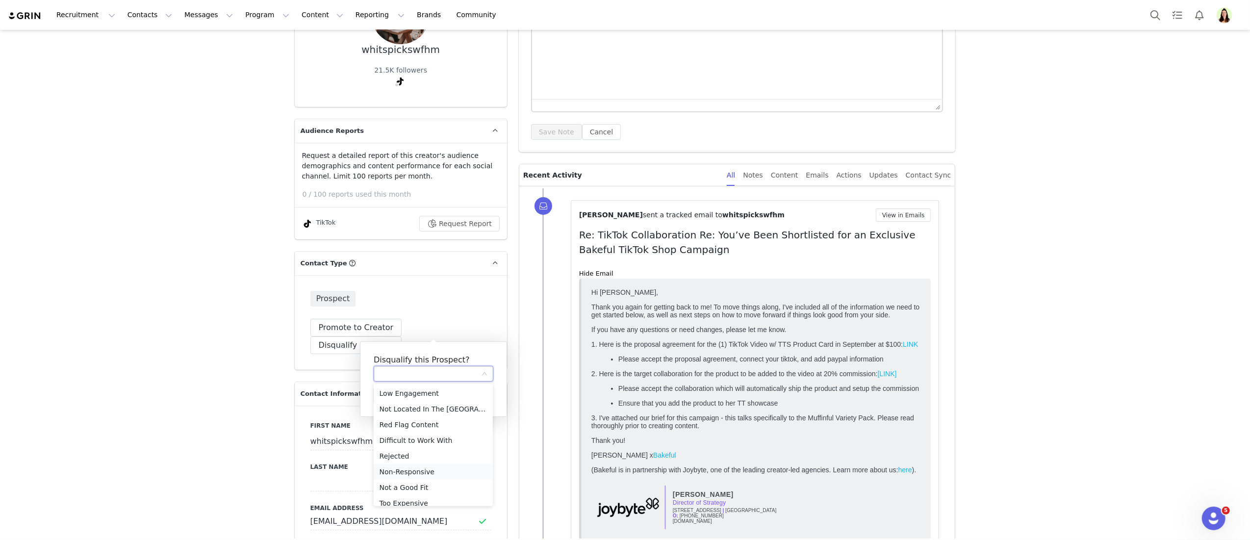
click at [412, 472] on li "Non-Responsive" at bounding box center [433, 472] width 119 height 16
click at [398, 400] on button "Yes, disqualify" at bounding box center [410, 395] width 72 height 18
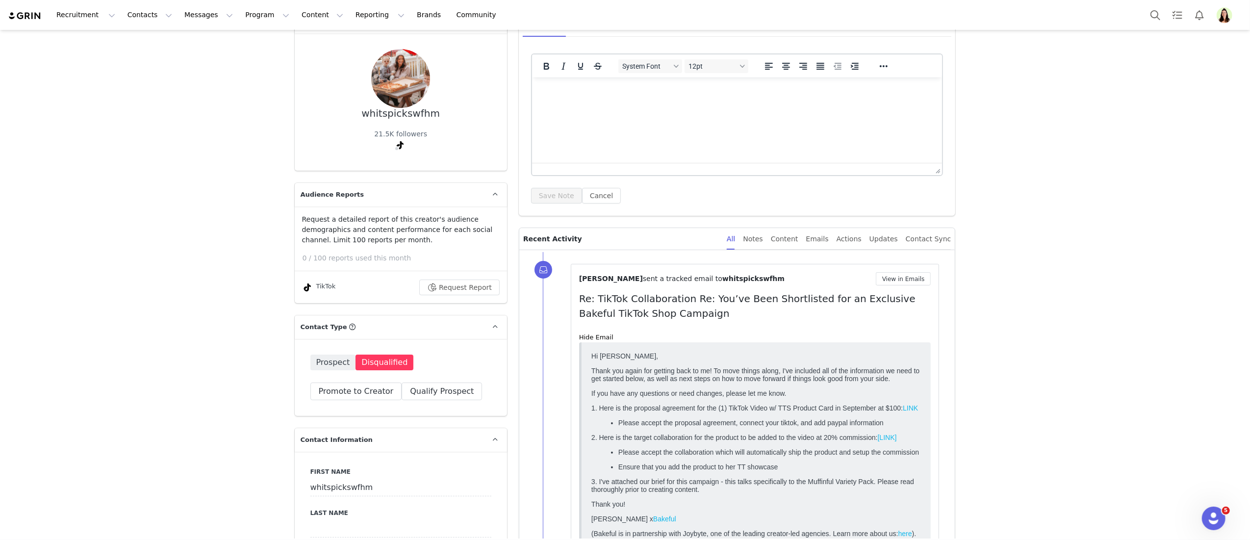
scroll to position [0, 0]
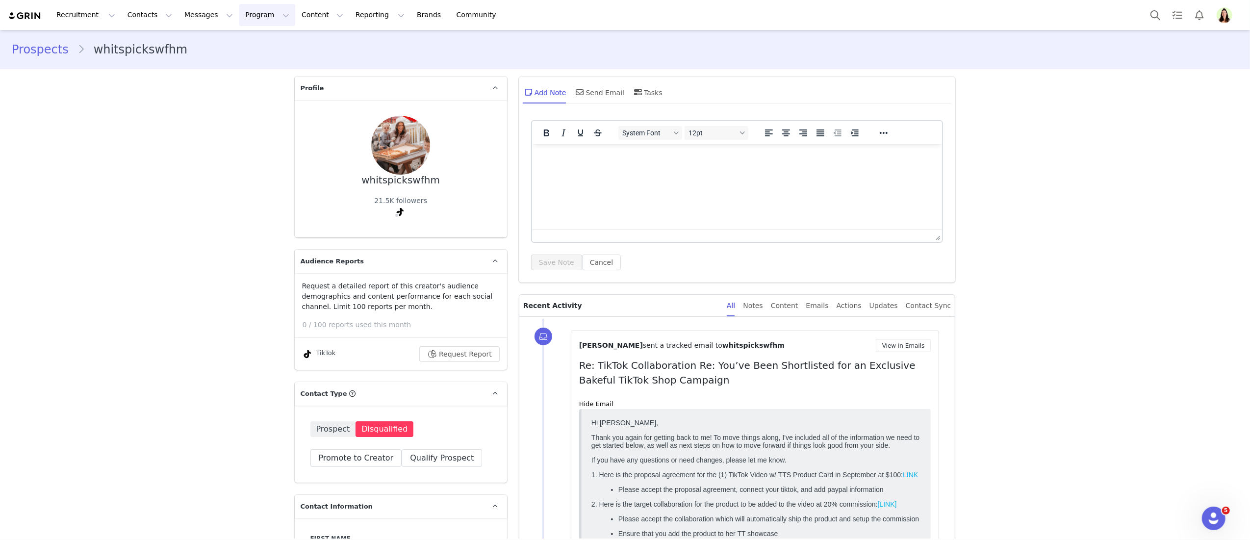
click at [239, 11] on button "Program Program" at bounding box center [267, 15] width 56 height 22
click at [233, 45] on p "Activations" at bounding box center [251, 43] width 38 height 10
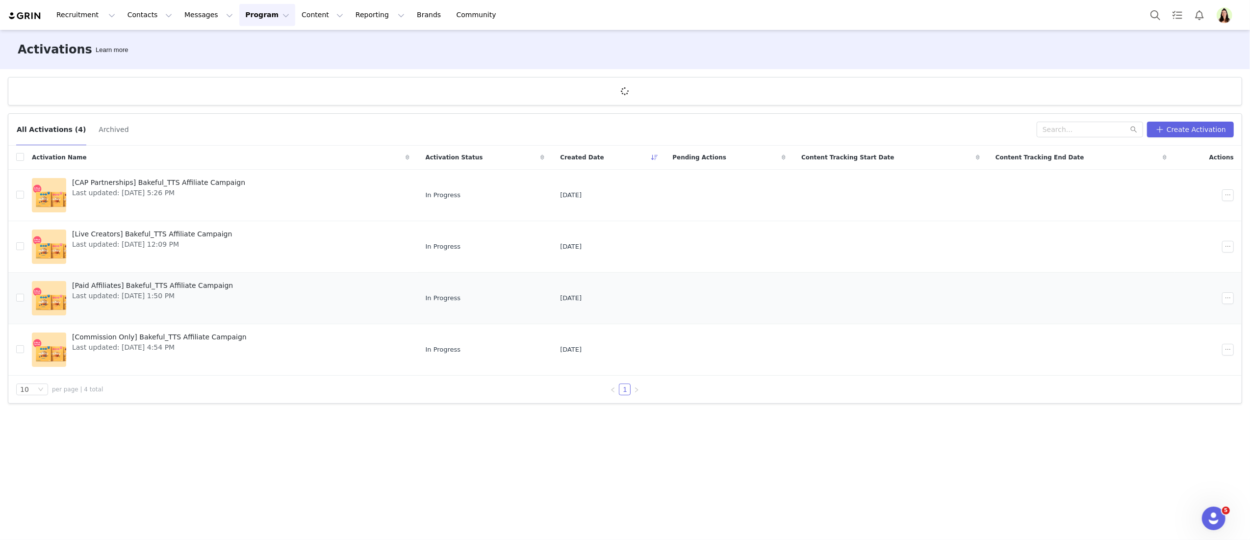
click at [131, 304] on div "[Paid Affiliates] Bakeful_TTS Affiliate Campaign Last updated: [DATE] 1:50 PM" at bounding box center [152, 297] width 173 height 39
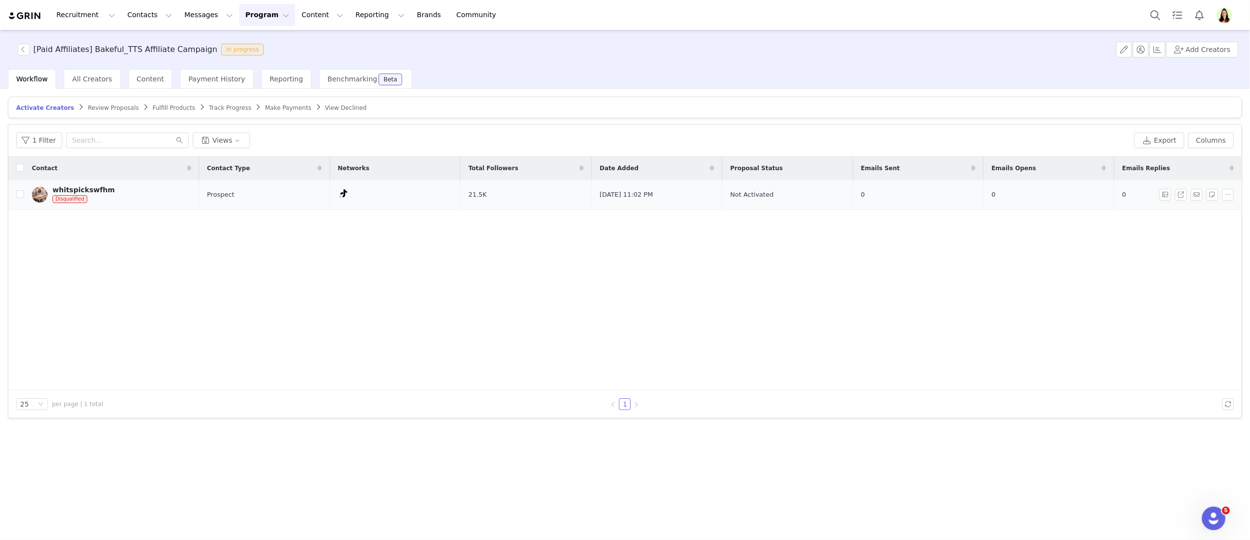
click at [24, 195] on td "whitspickswfhm Disqualified" at bounding box center [111, 194] width 175 height 29
click at [17, 197] on input "checkbox" at bounding box center [20, 194] width 8 height 8
checkbox input "true"
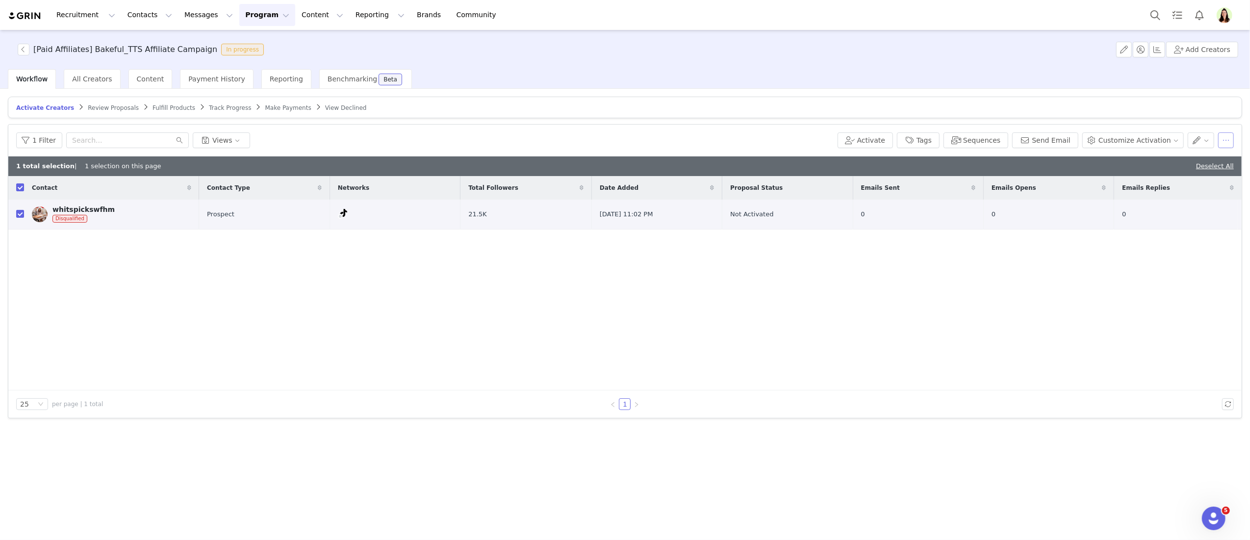
click at [1220, 136] on button "button" at bounding box center [1226, 140] width 16 height 16
click at [1168, 223] on span "Remove Proposal" at bounding box center [1162, 223] width 59 height 11
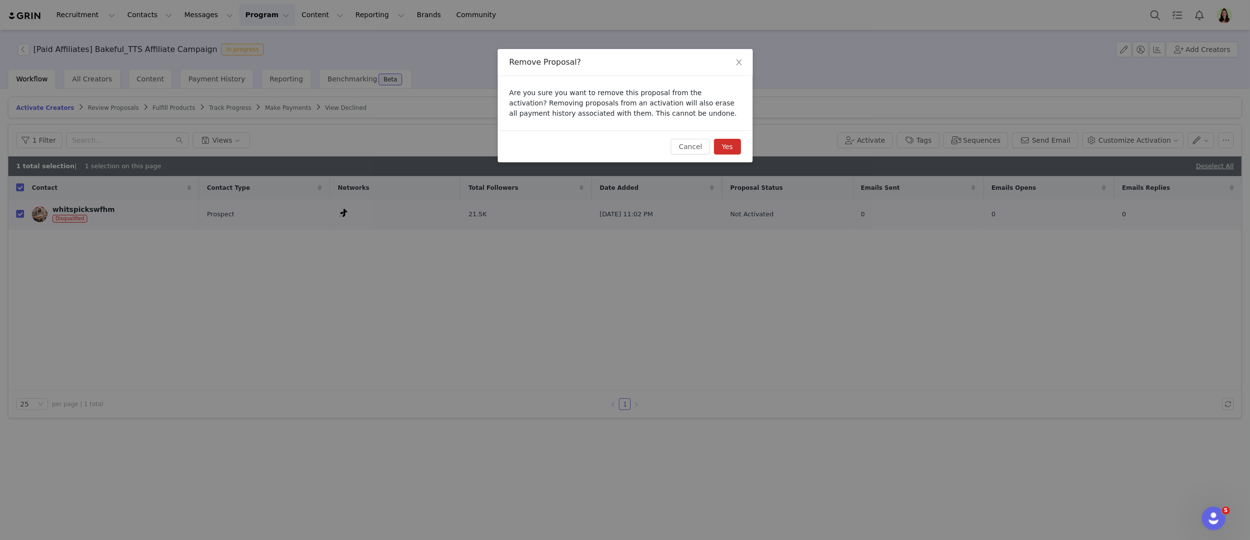
click at [728, 147] on button "Yes" at bounding box center [727, 147] width 27 height 16
checkbox input "false"
click at [126, 16] on button "Contacts Contacts" at bounding box center [150, 15] width 56 height 22
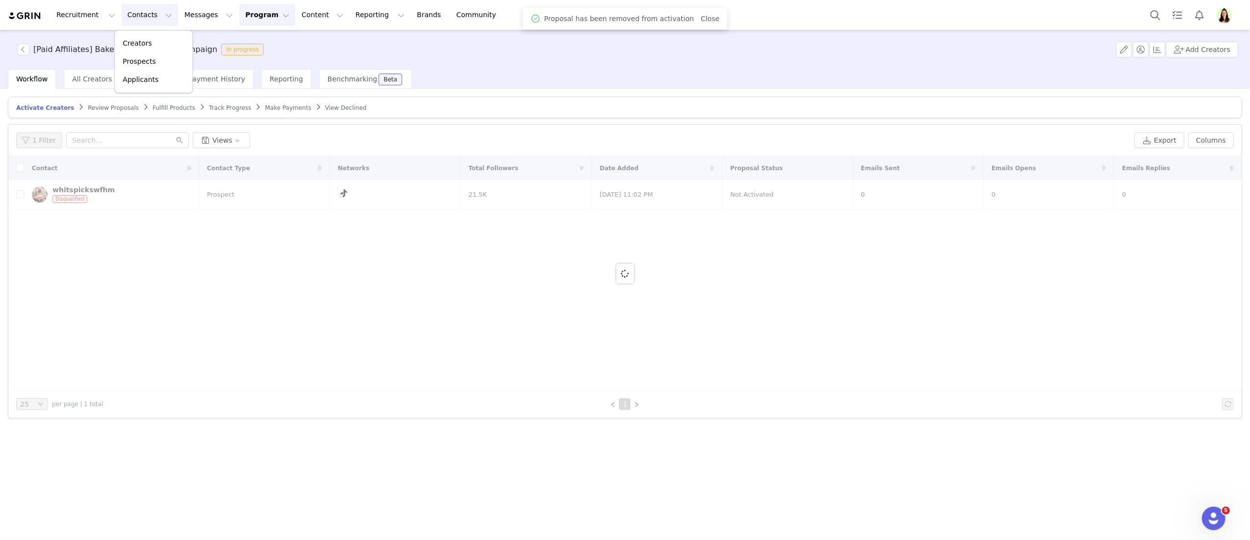
click at [133, 21] on button "Contacts Contacts" at bounding box center [150, 15] width 56 height 22
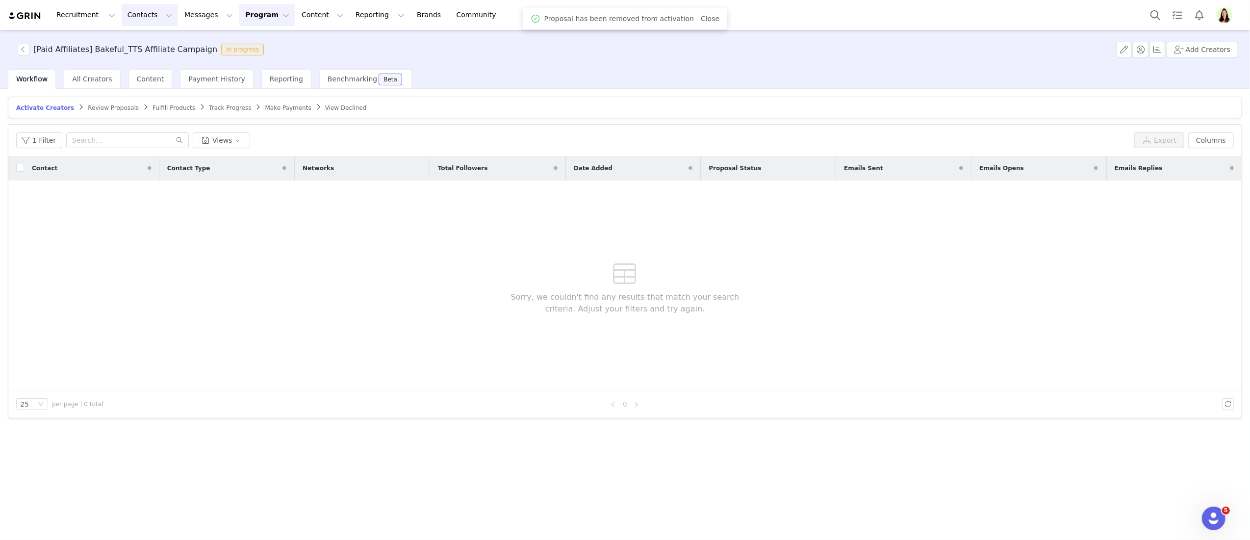
click at [133, 12] on button "Contacts Contacts" at bounding box center [150, 15] width 56 height 22
click at [129, 41] on p "Creators" at bounding box center [137, 43] width 29 height 10
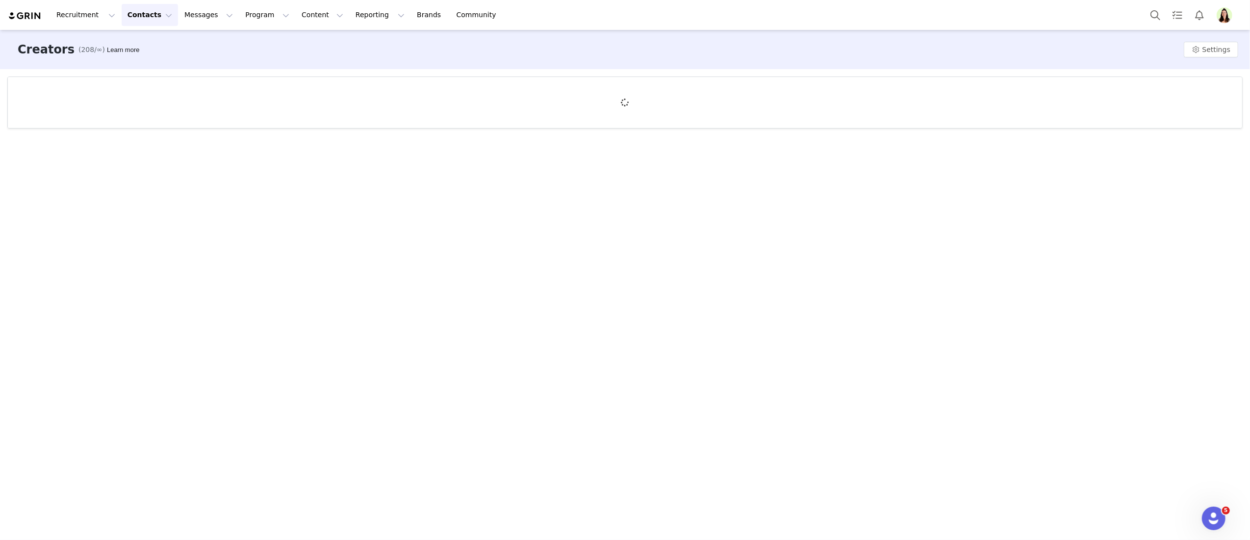
click at [719, 245] on div "Creators (208/∞) Learn more Settings" at bounding box center [625, 284] width 1250 height 508
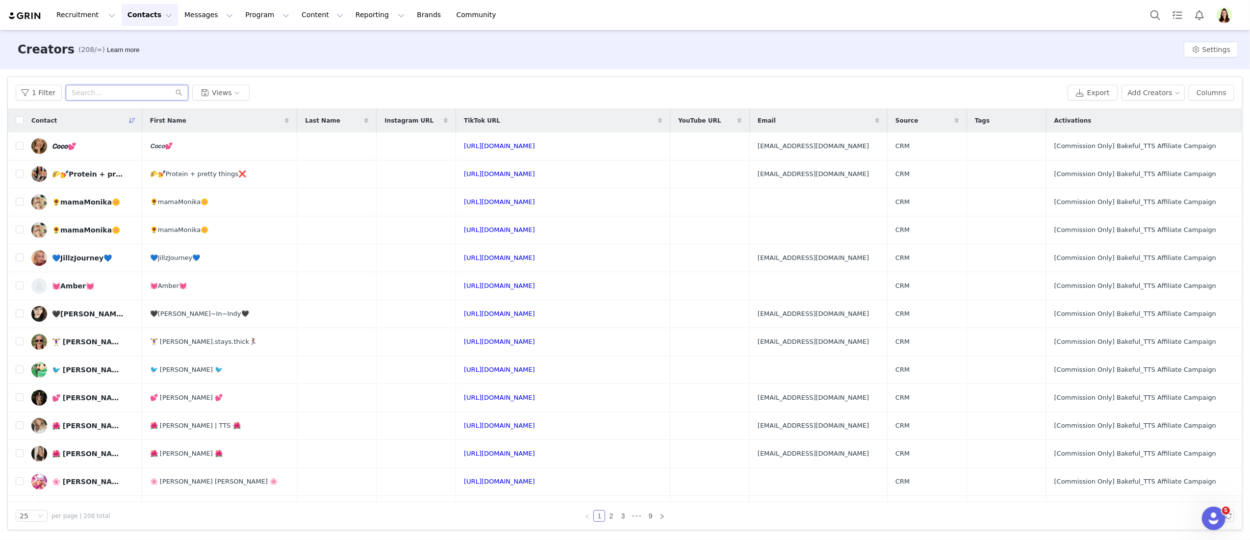
click at [138, 93] on input "text" at bounding box center [127, 93] width 123 height 16
paste input "__okayas__"
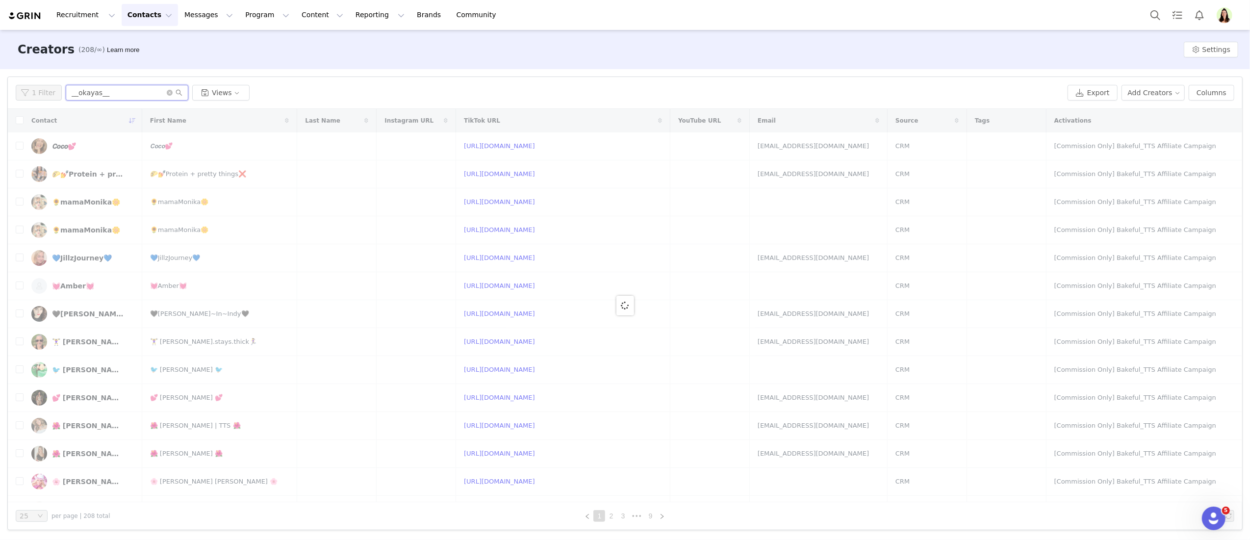
type input "__okayas__"
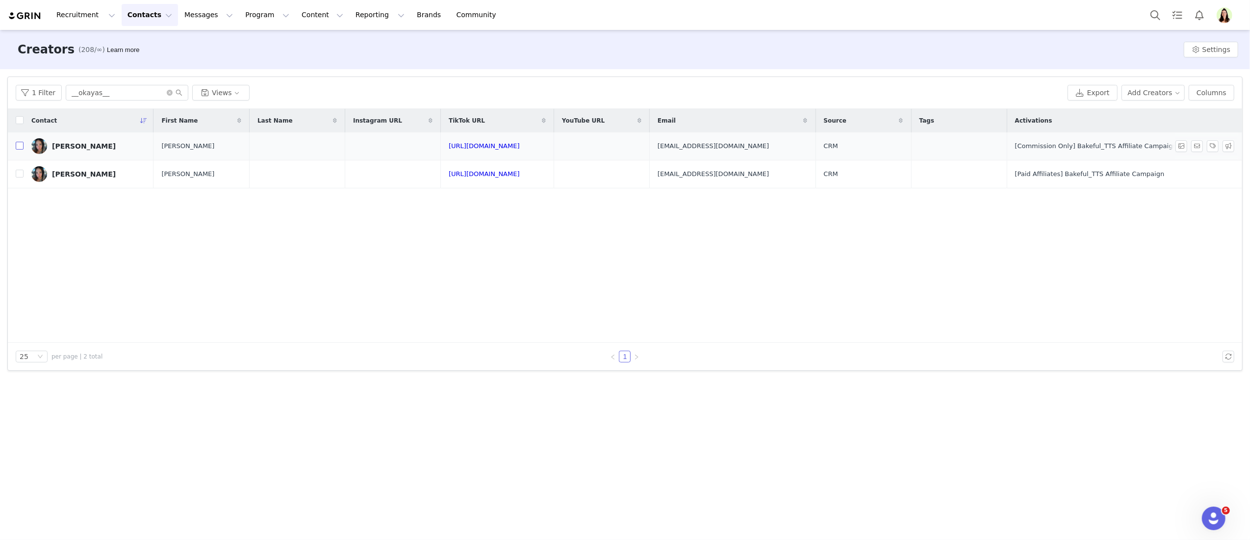
click at [20, 146] on input "checkbox" at bounding box center [20, 146] width 8 height 8
checkbox input "true"
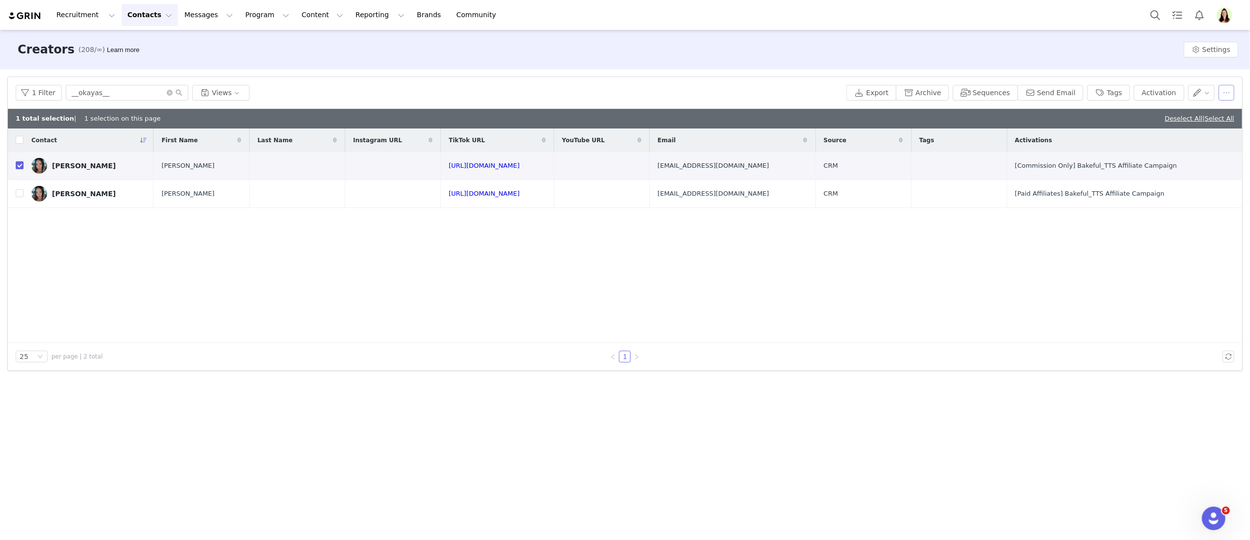
click at [1226, 94] on button "button" at bounding box center [1226, 93] width 16 height 16
click at [1180, 175] on div "Delete" at bounding box center [1190, 175] width 86 height 11
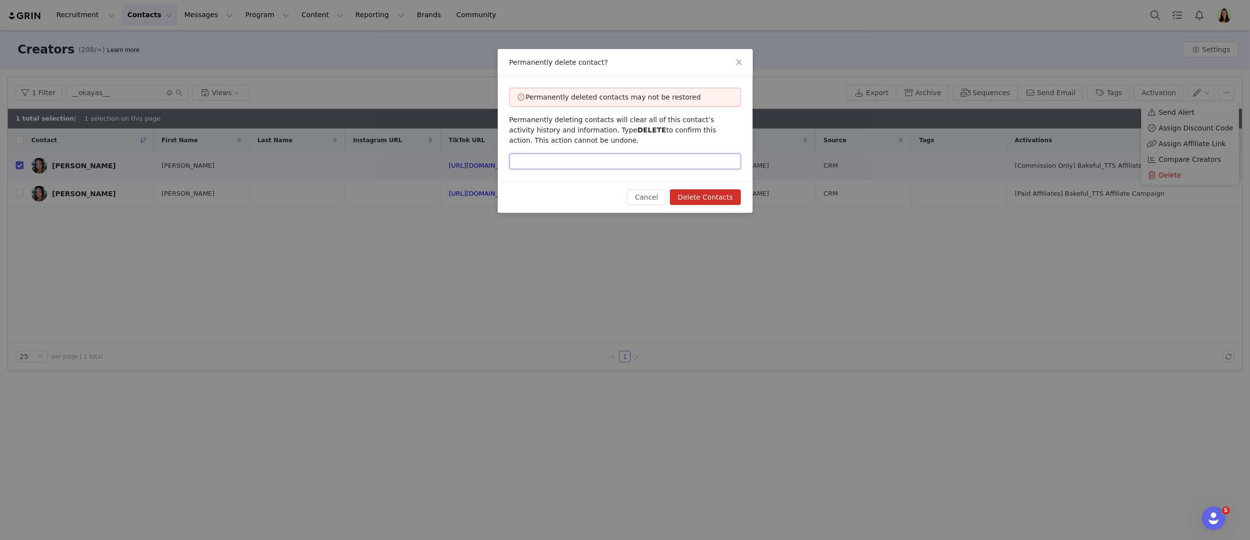
drag, startPoint x: 641, startPoint y: 167, endPoint x: 663, endPoint y: 153, distance: 25.6
click at [641, 166] on input "text" at bounding box center [624, 161] width 231 height 16
type input "DELETE"
click at [714, 195] on button "Delete Contacts" at bounding box center [705, 197] width 71 height 16
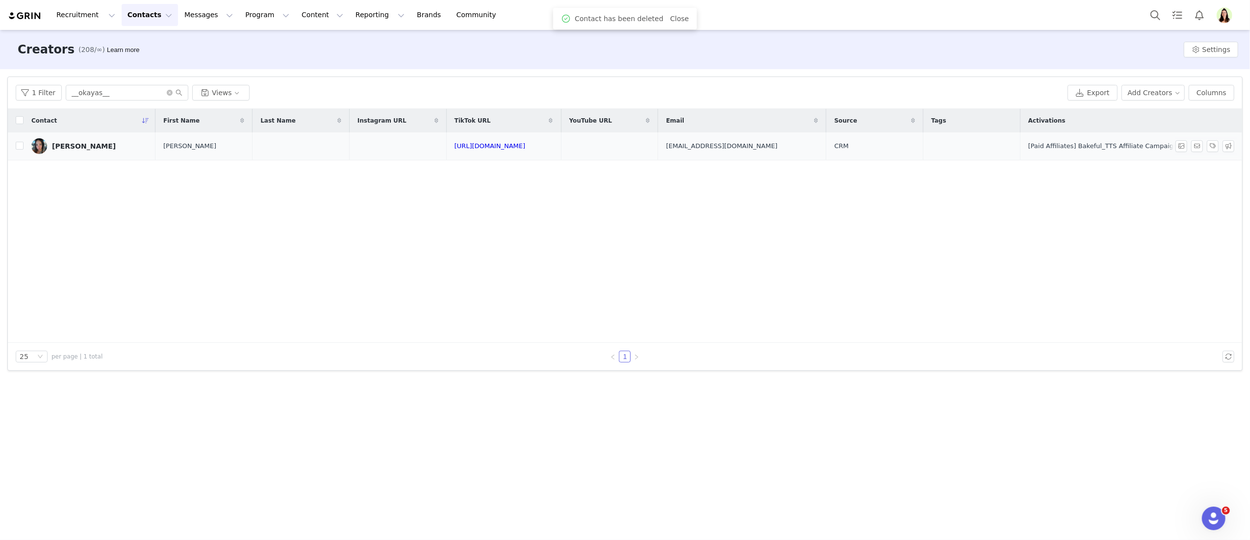
click at [76, 135] on td "[PERSON_NAME]" at bounding box center [90, 146] width 132 height 28
click at [19, 144] on input "checkbox" at bounding box center [20, 146] width 8 height 8
checkbox input "true"
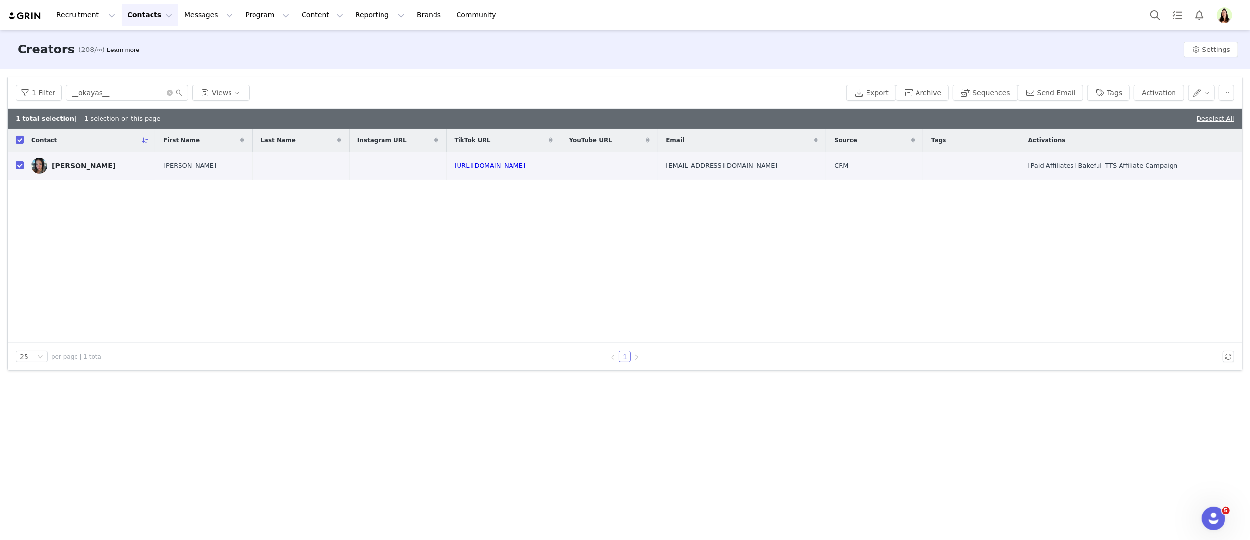
drag, startPoint x: 60, startPoint y: 172, endPoint x: 260, endPoint y: 201, distance: 202.3
click at [61, 172] on link "Yasmine" at bounding box center [89, 166] width 116 height 16
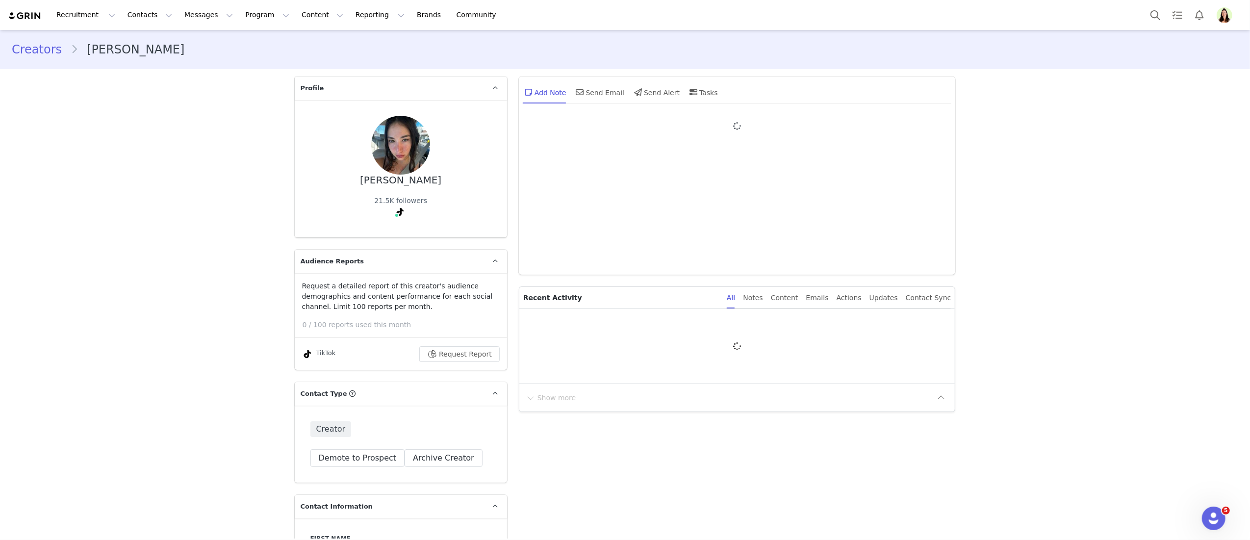
type input "+1 ([GEOGRAPHIC_DATA])"
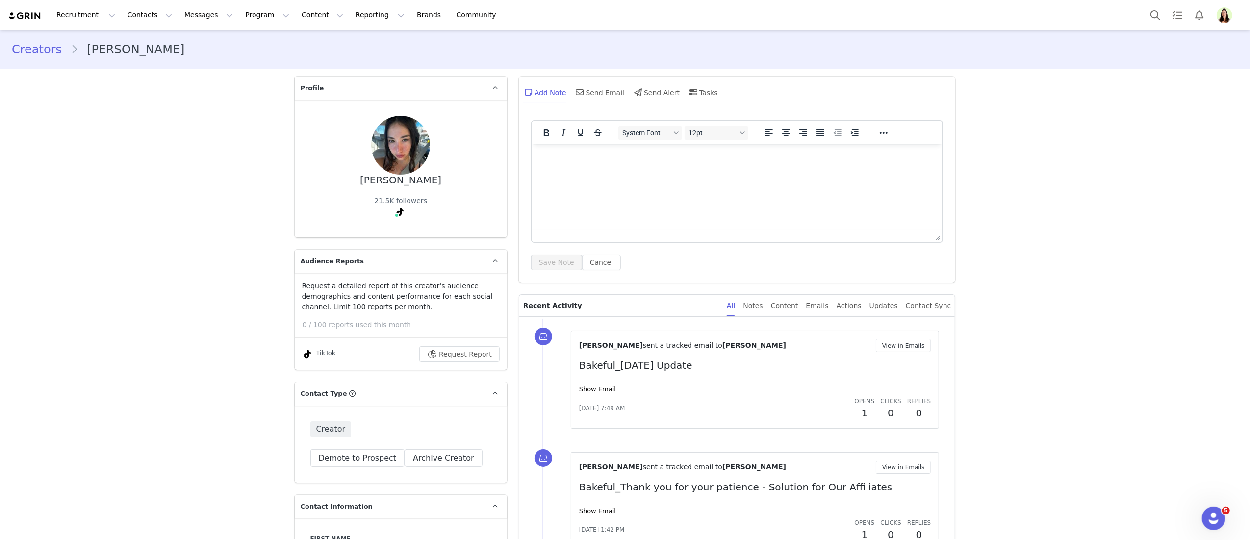
scroll to position [2, 0]
drag, startPoint x: 596, startPoint y: 385, endPoint x: 621, endPoint y: 383, distance: 25.5
click at [598, 385] on link "Show Email" at bounding box center [597, 386] width 37 height 7
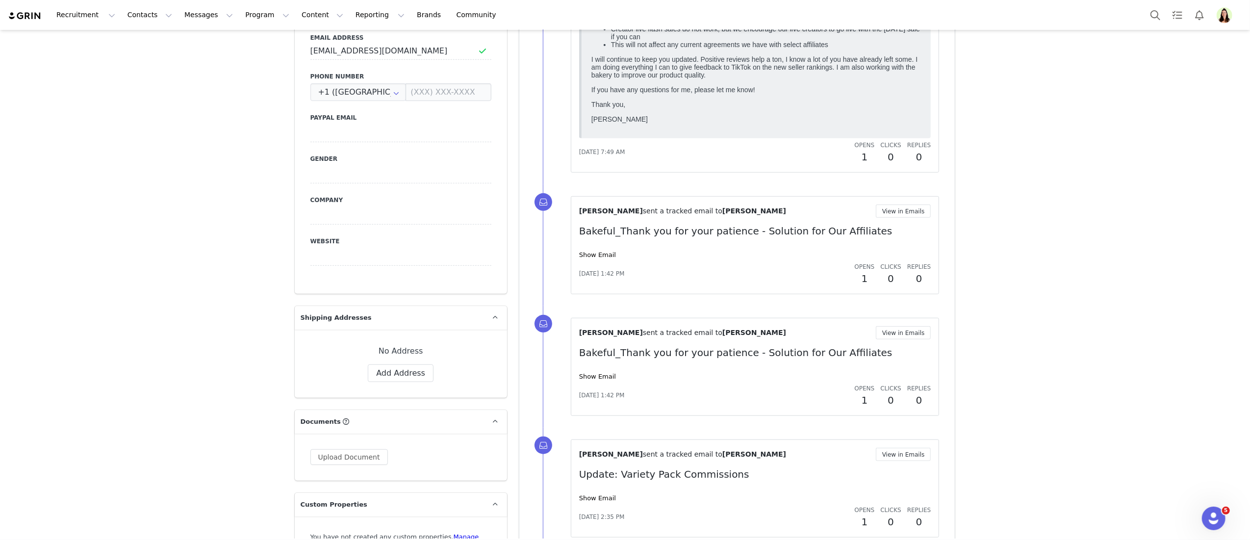
scroll to position [718, 0]
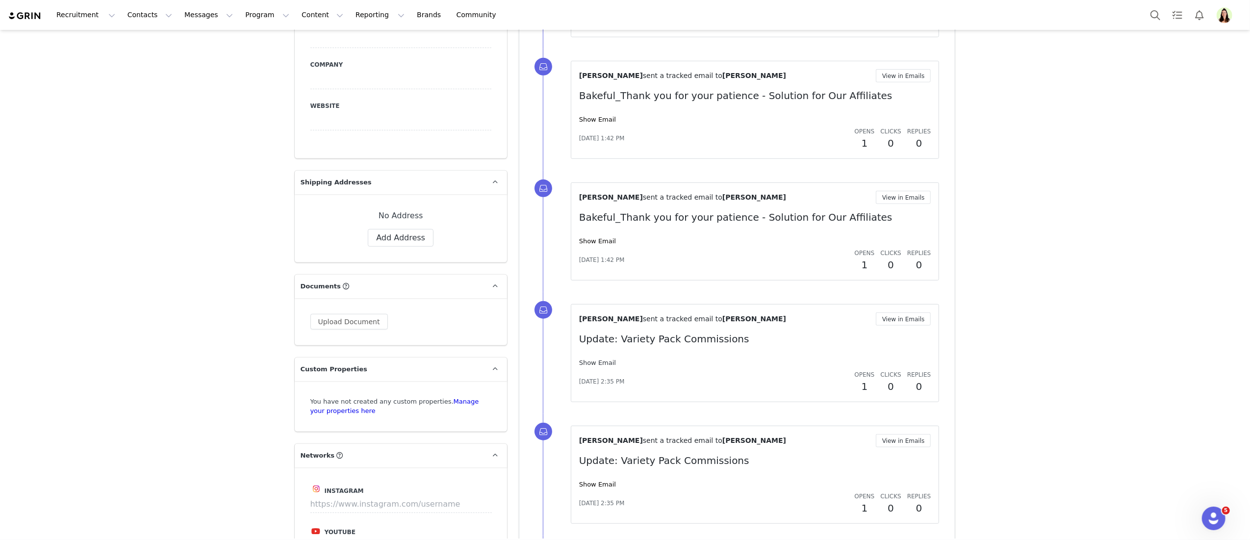
click at [589, 365] on link "Show Email" at bounding box center [597, 362] width 37 height 7
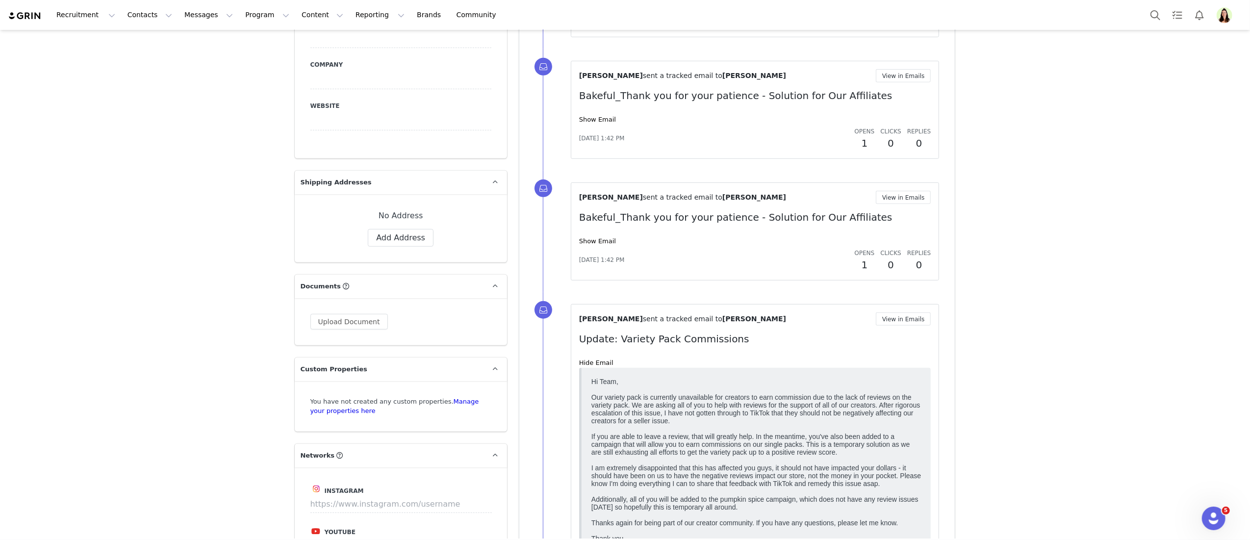
scroll to position [928, 0]
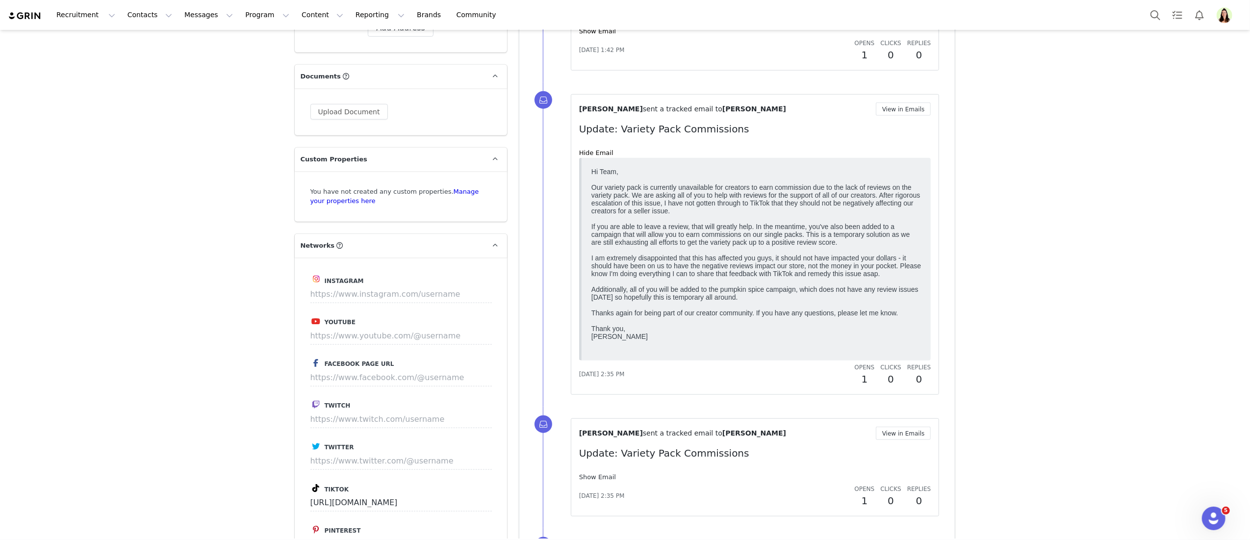
drag, startPoint x: 593, startPoint y: 483, endPoint x: 592, endPoint y: 478, distance: 4.9
click at [592, 481] on div "Show Email" at bounding box center [755, 477] width 352 height 10
drag, startPoint x: 593, startPoint y: 477, endPoint x: 614, endPoint y: 476, distance: 20.6
click at [594, 477] on link "Show Email" at bounding box center [597, 476] width 37 height 7
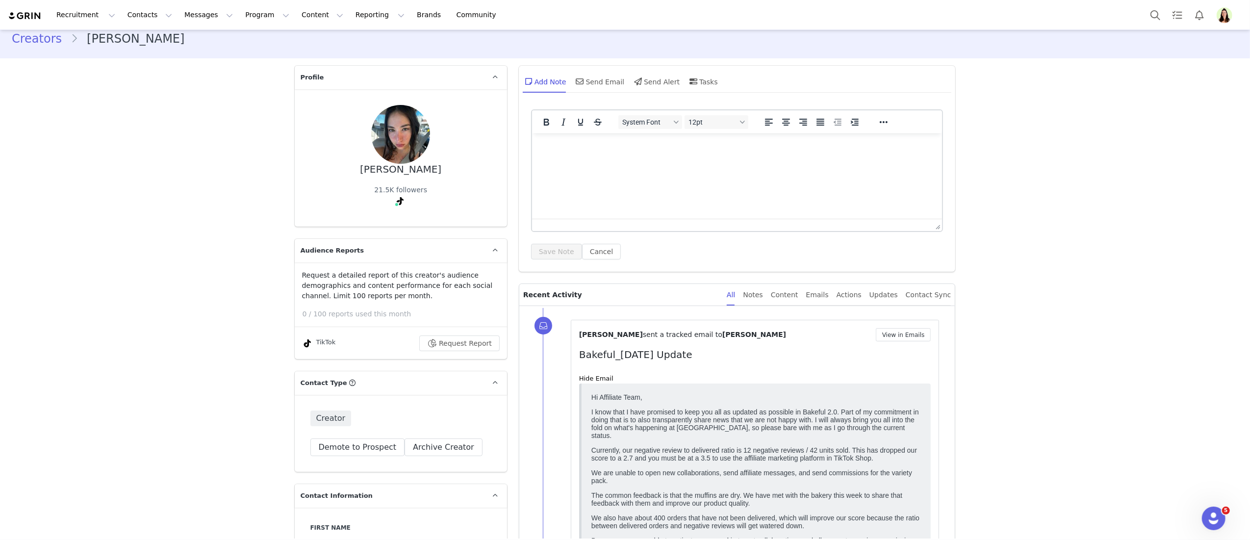
scroll to position [0, 0]
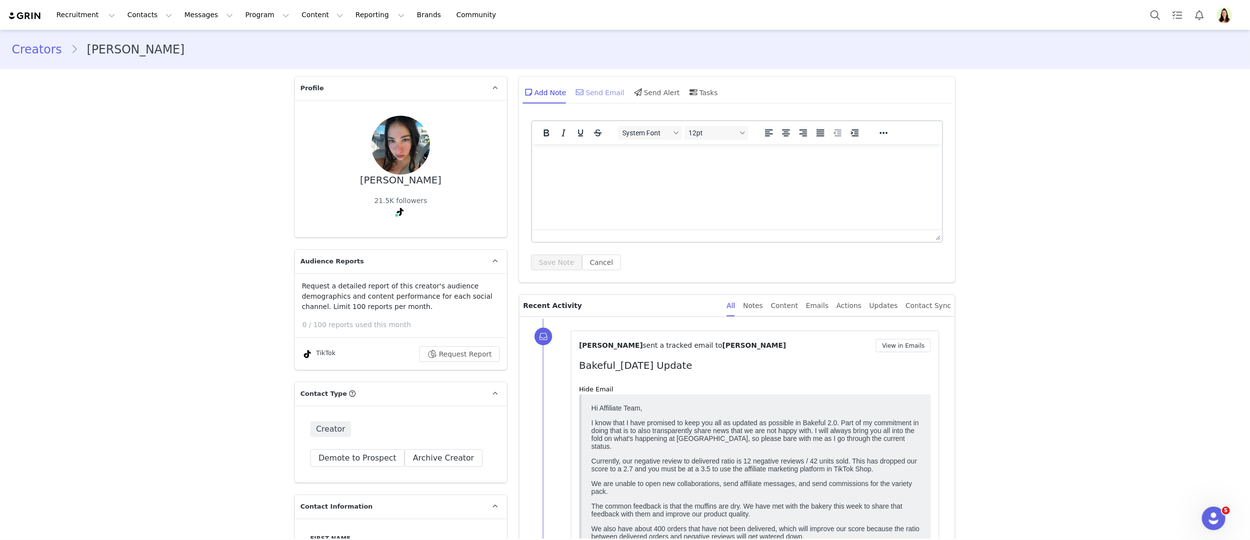
click at [602, 90] on div "Send Email" at bounding box center [599, 92] width 50 height 24
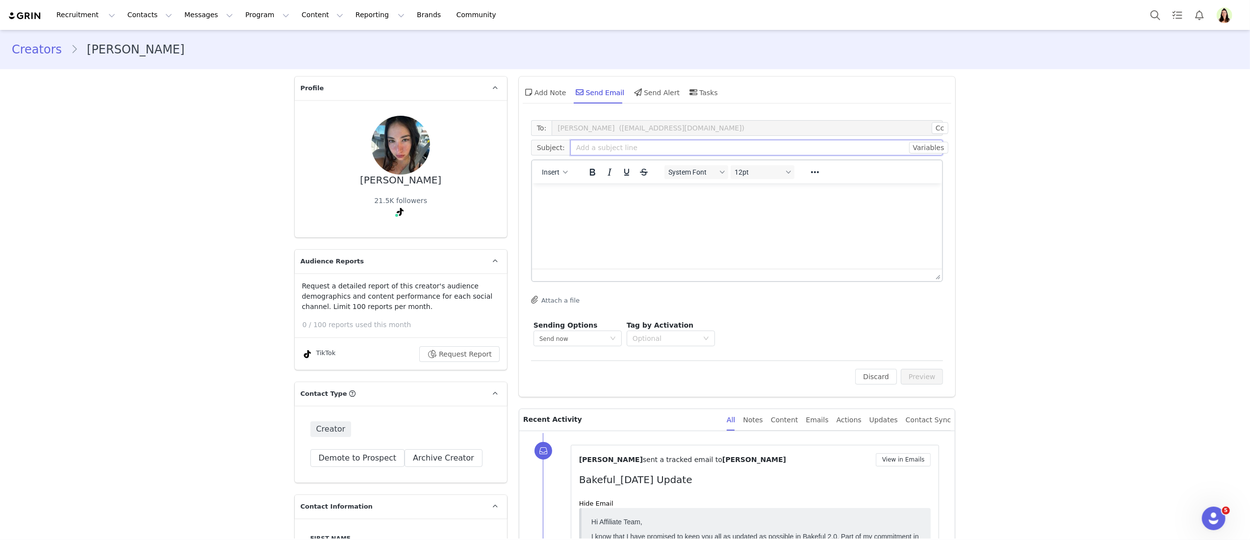
click at [593, 140] on input "text" at bounding box center [756, 148] width 373 height 16
type input "Bakeful Update_Yasmine"
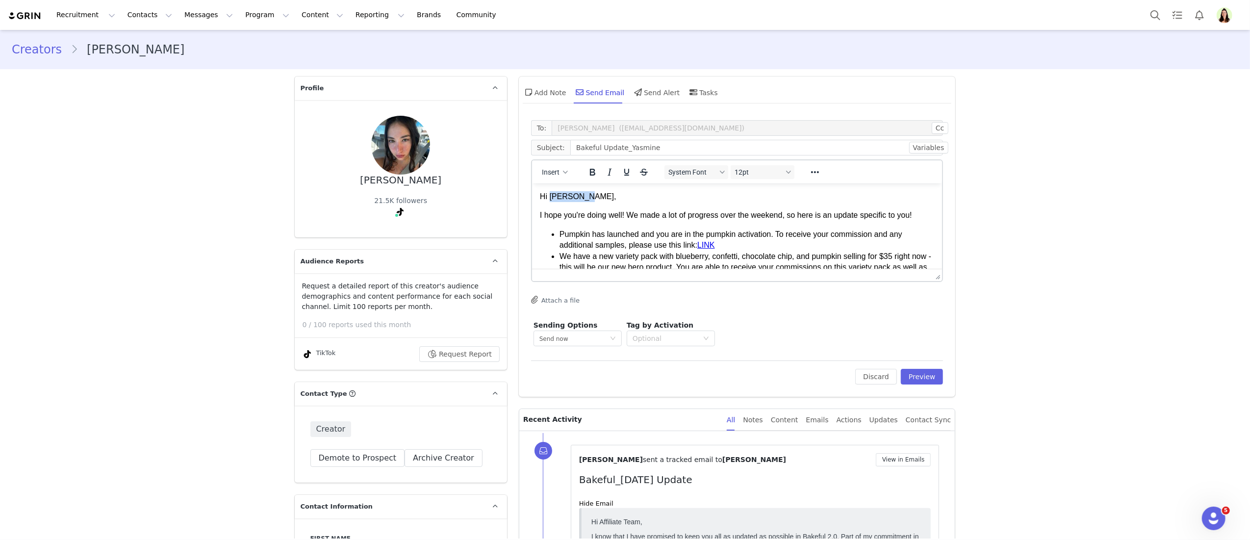
drag, startPoint x: 582, startPoint y: 195, endPoint x: 551, endPoint y: 193, distance: 31.9
click at [551, 193] on p "Hi Heather," at bounding box center [736, 196] width 395 height 11
copy link "@__okayas__"
click at [706, 244] on link "LINK" at bounding box center [706, 244] width 18 height 8
drag, startPoint x: 717, startPoint y: 242, endPoint x: 702, endPoint y: 245, distance: 15.9
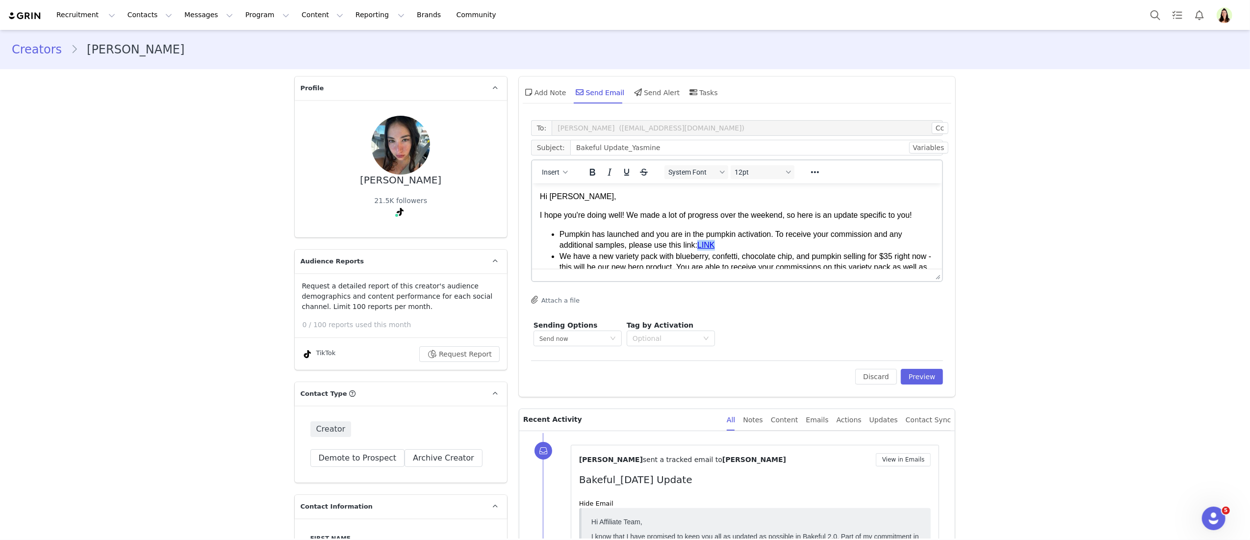
click at [702, 245] on li "Pumpkin has launched and you are in the pumpkin activation. To receive your com…" at bounding box center [746, 239] width 375 height 22
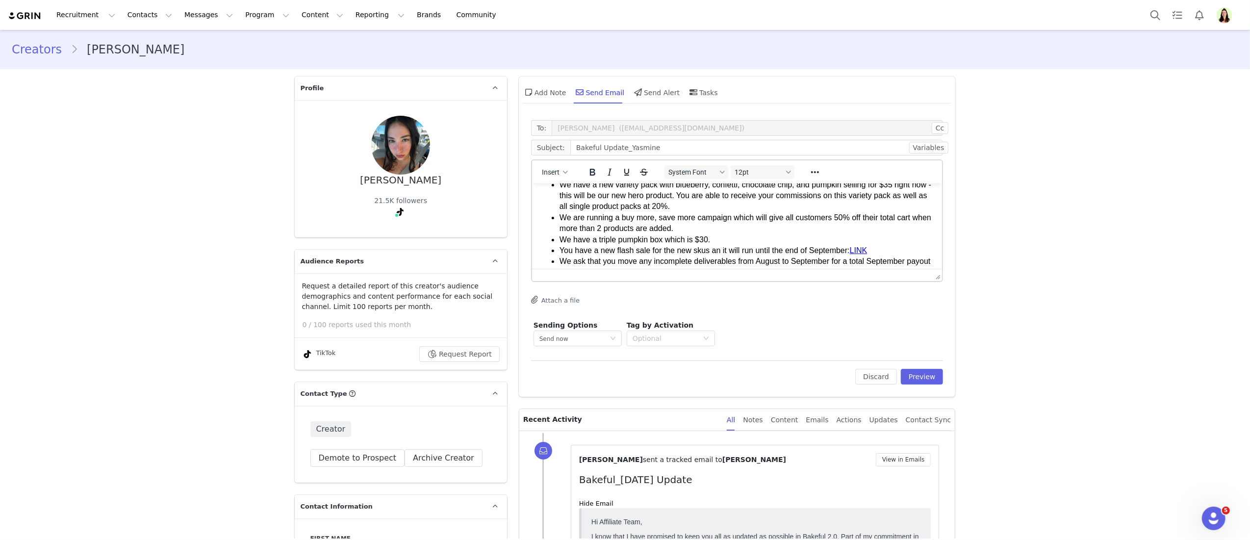
scroll to position [73, 0]
click at [734, 250] on li "You have a new flash sale for the new skus an it will run until the end of Sept…" at bounding box center [746, 248] width 375 height 11
click at [721, 252] on li "We ask that you move any incomplete deliverables from August to September for a…" at bounding box center [746, 254] width 375 height 22
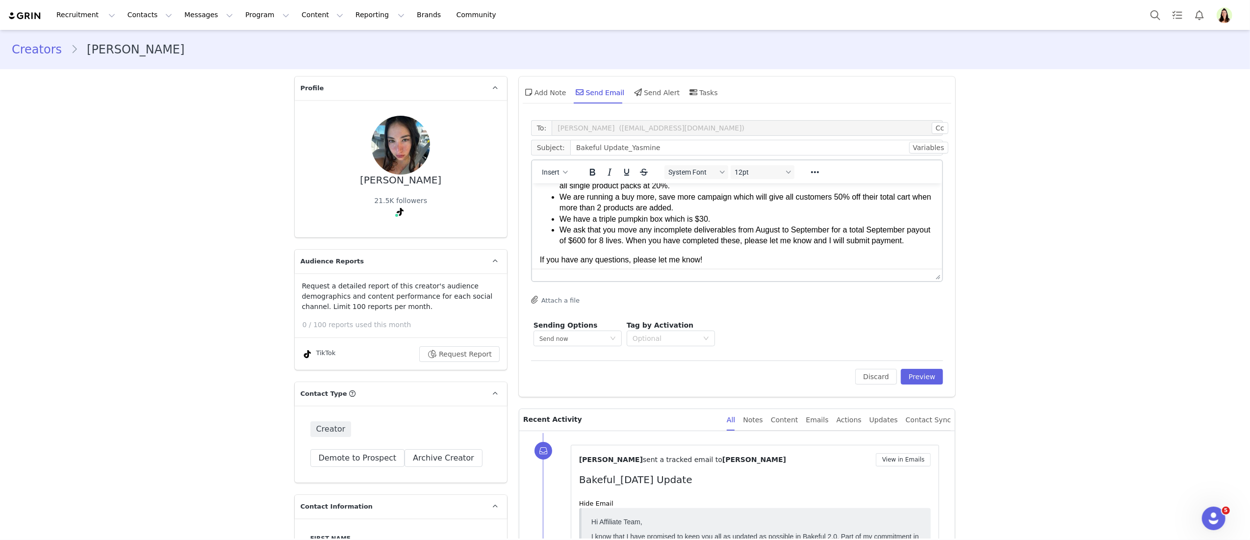
scroll to position [109, 0]
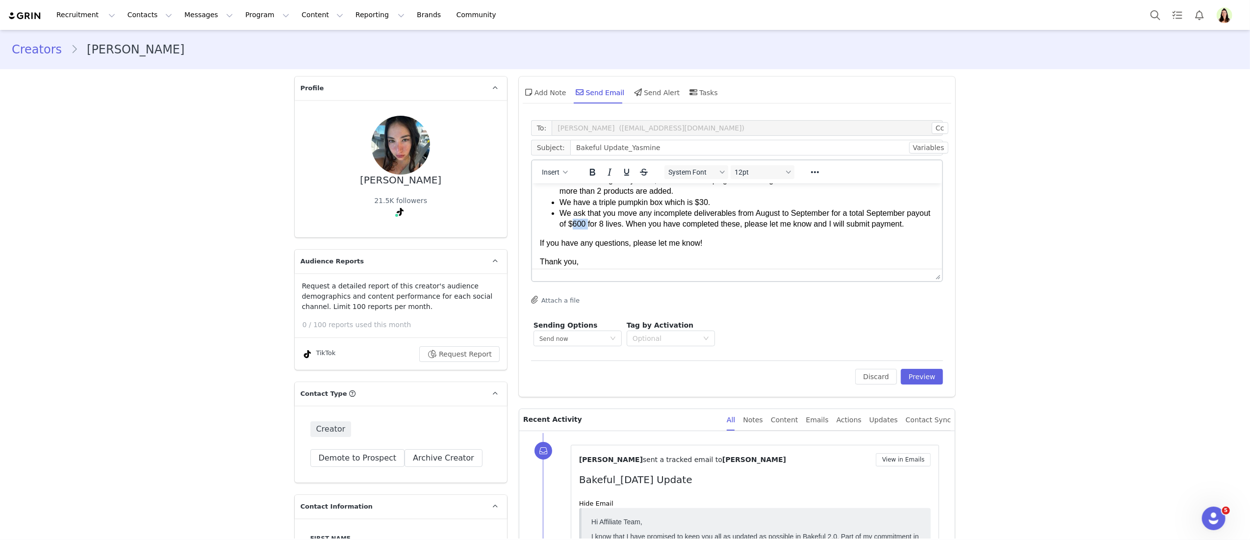
drag, startPoint x: 601, startPoint y: 224, endPoint x: 615, endPoint y: 224, distance: 14.2
click at [615, 224] on li "We ask that you move any incomplete deliverables from August to September for a…" at bounding box center [746, 218] width 375 height 22
click at [615, 229] on li "We ask that you move any incomplete deliverables from August to September for a…" at bounding box center [746, 218] width 375 height 22
drag, startPoint x: 611, startPoint y: 221, endPoint x: 599, endPoint y: 221, distance: 12.3
click at [599, 221] on li "We ask that you move any incomplete deliverables from August to September for a…" at bounding box center [746, 218] width 375 height 22
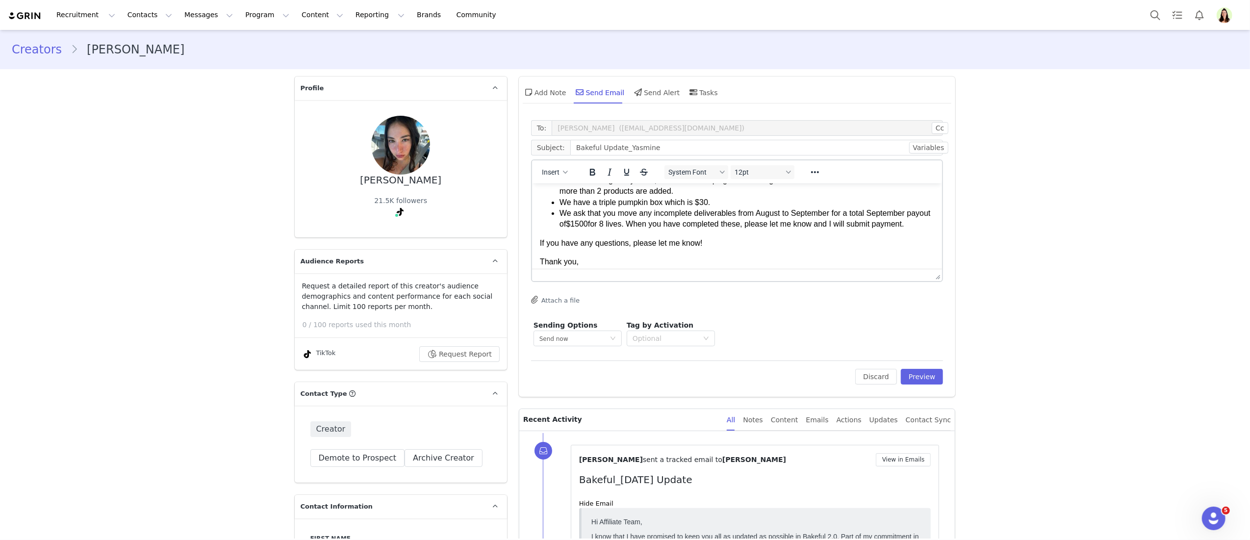
click at [639, 220] on li "We ask that you move any incomplete deliverables from August to September for a…" at bounding box center [746, 218] width 375 height 22
drag, startPoint x: 655, startPoint y: 222, endPoint x: 632, endPoint y: 221, distance: 22.1
click at [632, 221] on li "We ask that you move any incomplete deliverables from August to September for a…" at bounding box center [746, 218] width 375 height 22
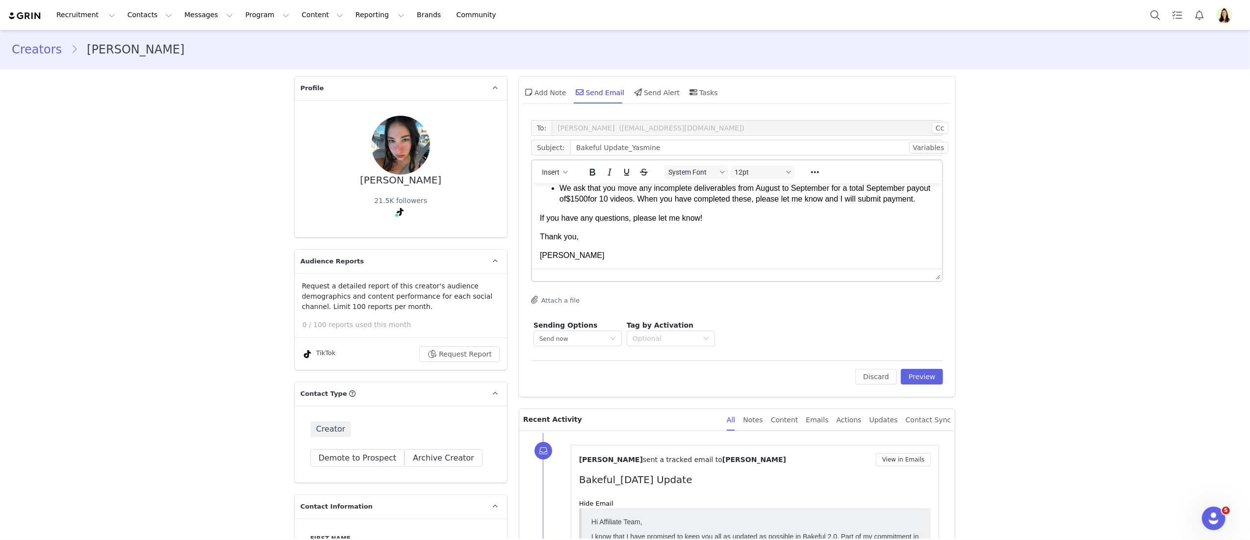
scroll to position [144, 0]
click at [908, 375] on button "Preview" at bounding box center [922, 377] width 43 height 16
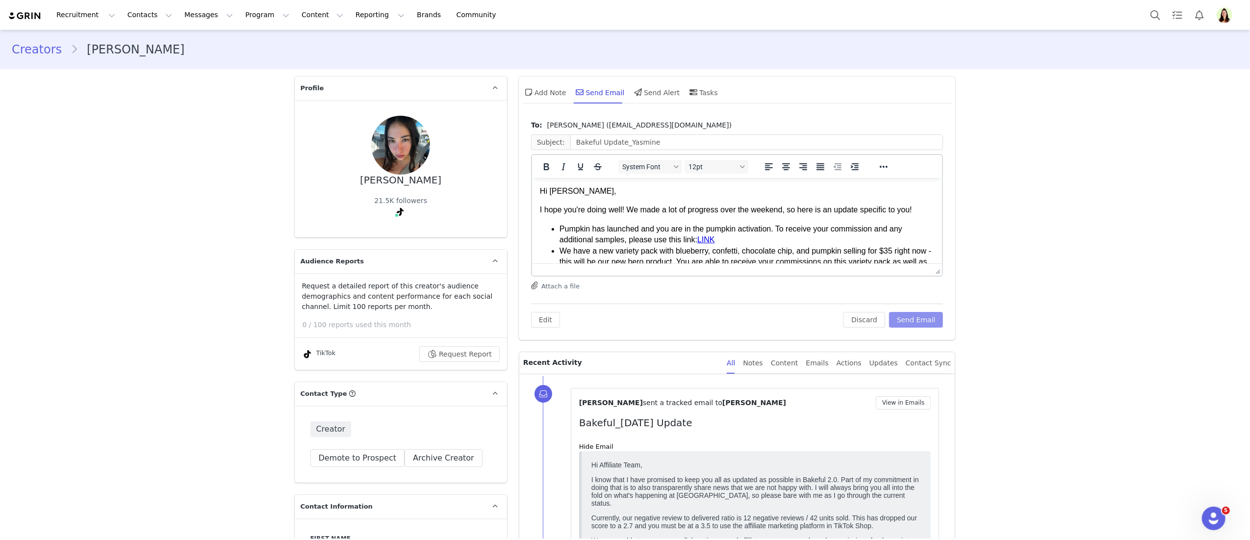
scroll to position [0, 0]
drag, startPoint x: 904, startPoint y: 317, endPoint x: 911, endPoint y: 321, distance: 8.6
click at [905, 317] on button "Send Email" at bounding box center [916, 320] width 54 height 16
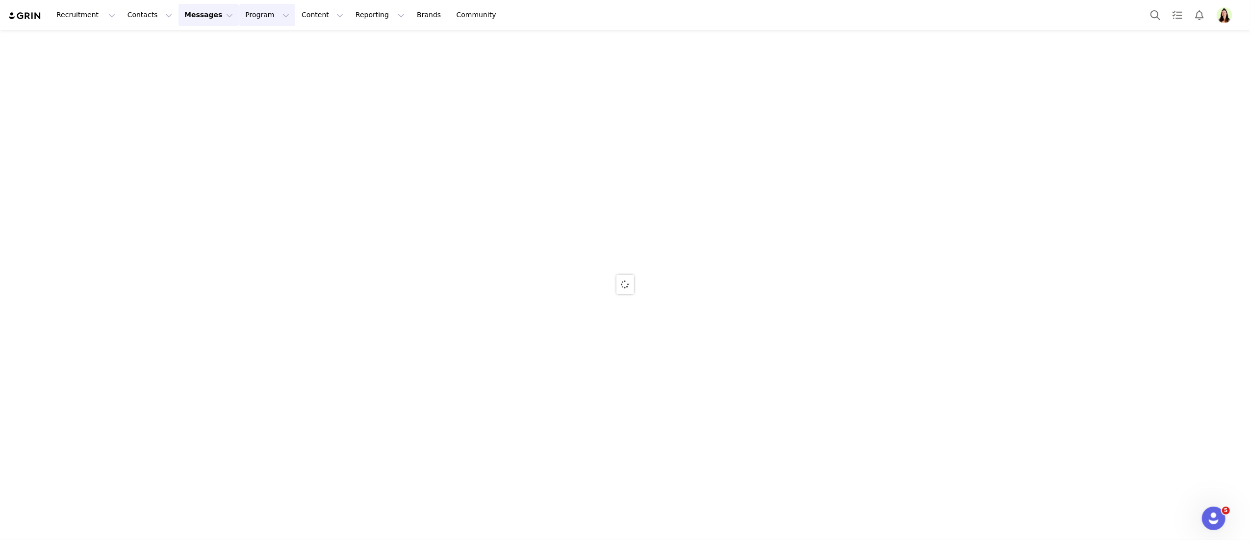
click at [239, 8] on button "Program Program" at bounding box center [267, 15] width 56 height 22
click at [247, 46] on div at bounding box center [625, 284] width 1250 height 508
drag, startPoint x: 257, startPoint y: 17, endPoint x: 251, endPoint y: 41, distance: 25.3
click at [257, 17] on button "Program Program" at bounding box center [267, 15] width 56 height 22
click at [250, 45] on div at bounding box center [625, 284] width 1250 height 508
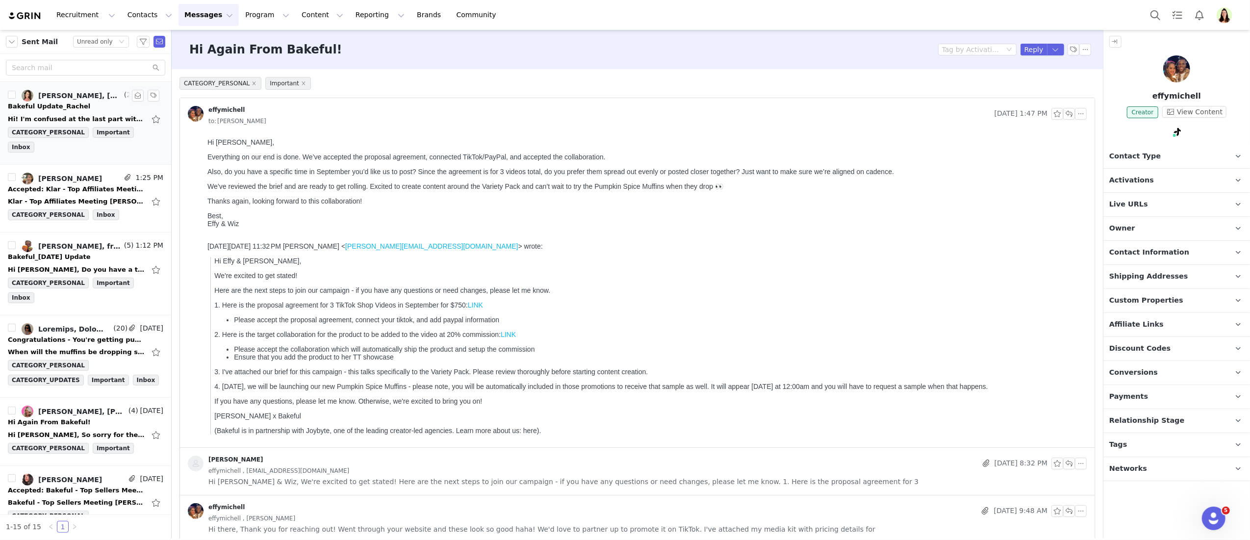
click at [87, 109] on div "Bakeful Update_Rachel" at bounding box center [85, 106] width 155 height 10
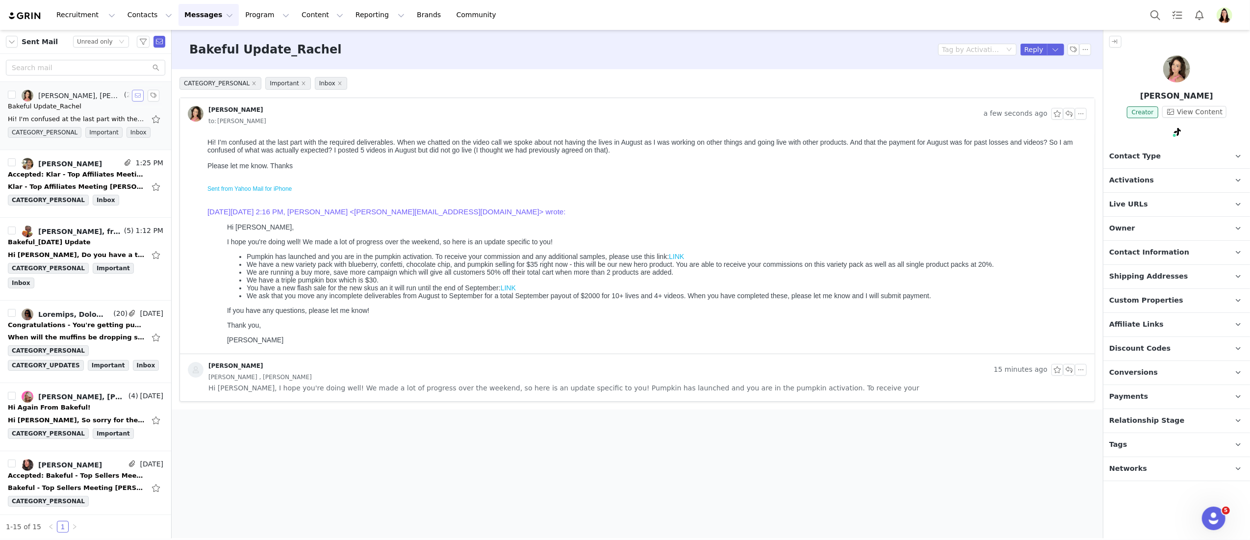
click at [132, 95] on button "button" at bounding box center [138, 96] width 12 height 12
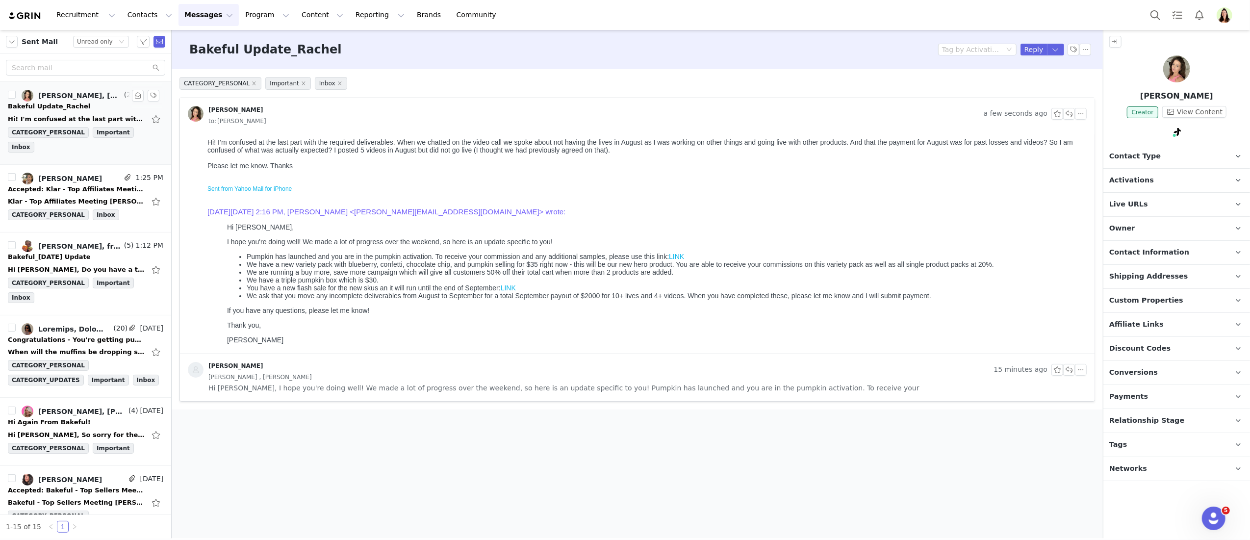
click at [1176, 182] on p "Activations" at bounding box center [1164, 181] width 123 height 24
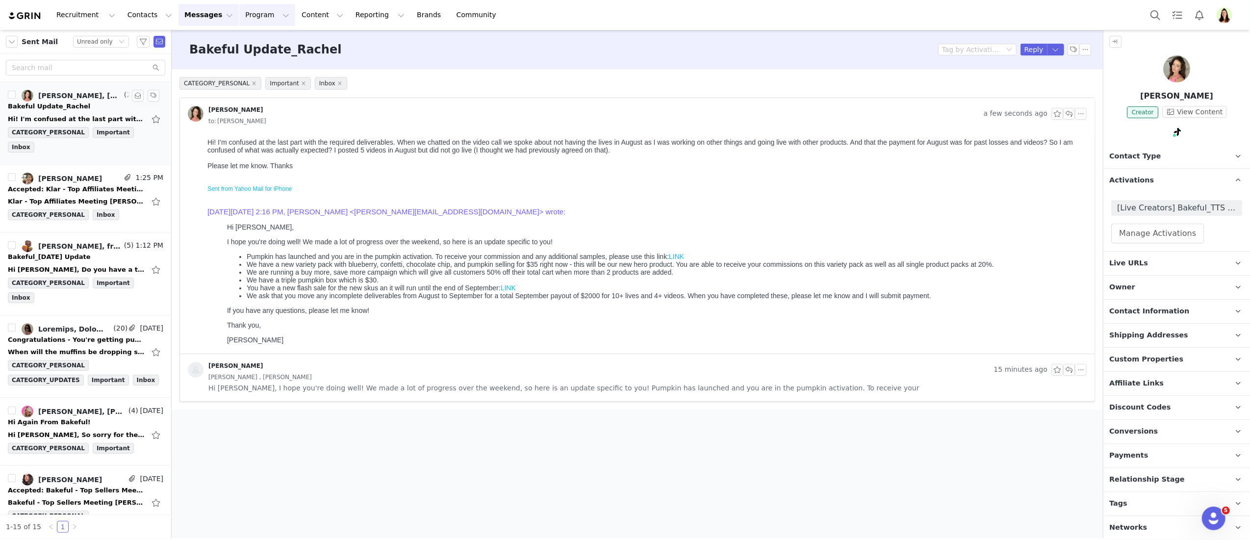
click at [239, 14] on button "Program Program" at bounding box center [267, 15] width 56 height 22
click at [254, 45] on p "Activations" at bounding box center [251, 43] width 38 height 10
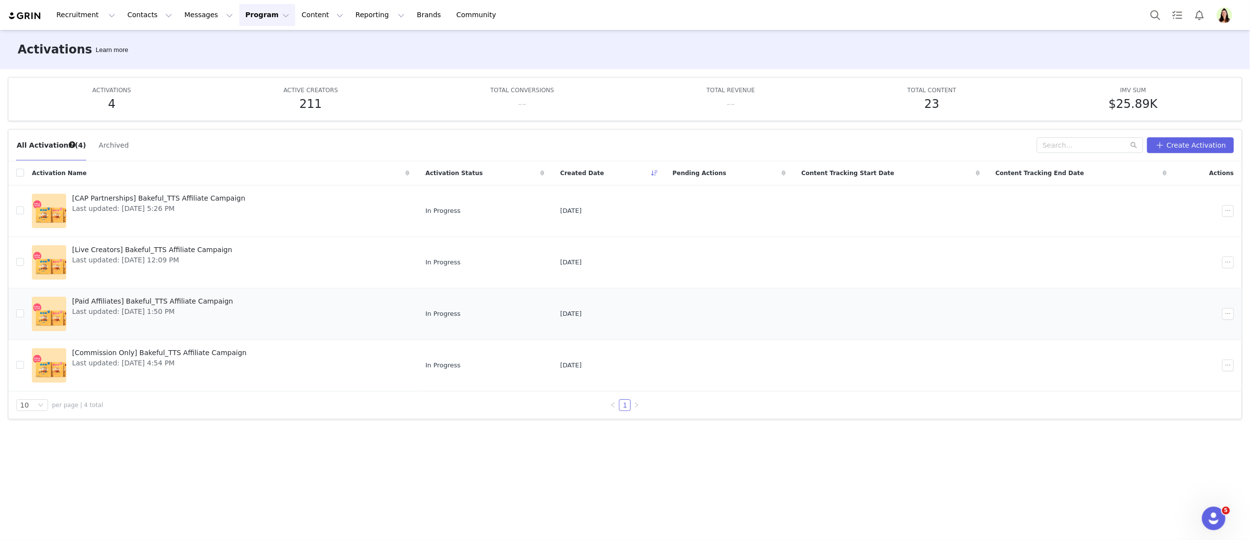
click at [86, 313] on span "Last updated: [DATE] 1:50 PM" at bounding box center [152, 311] width 161 height 10
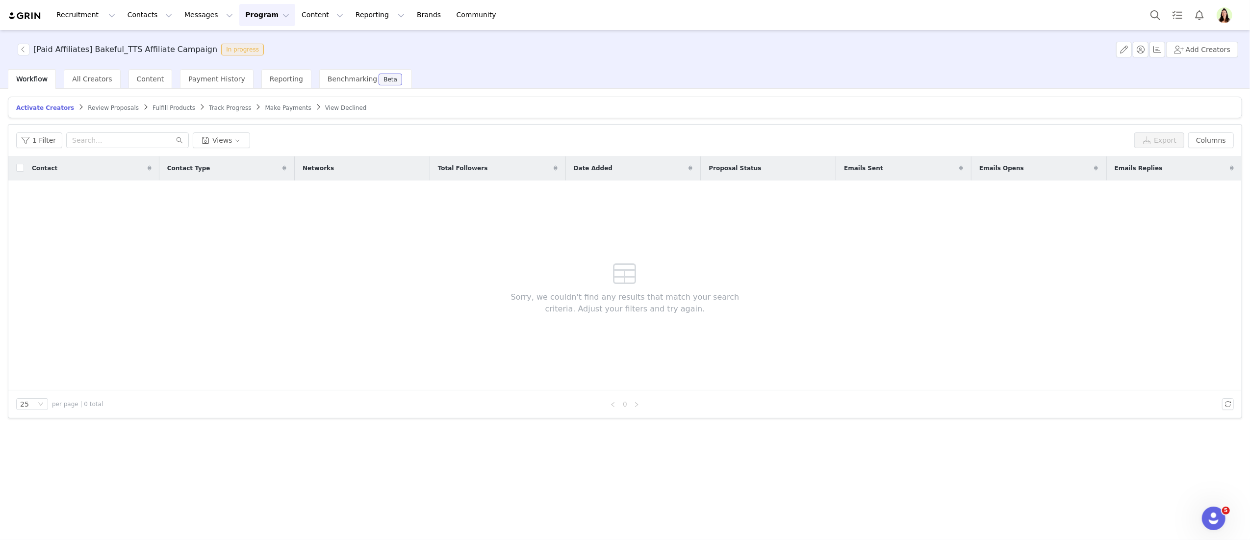
click at [210, 106] on span "Track Progress" at bounding box center [230, 107] width 42 height 7
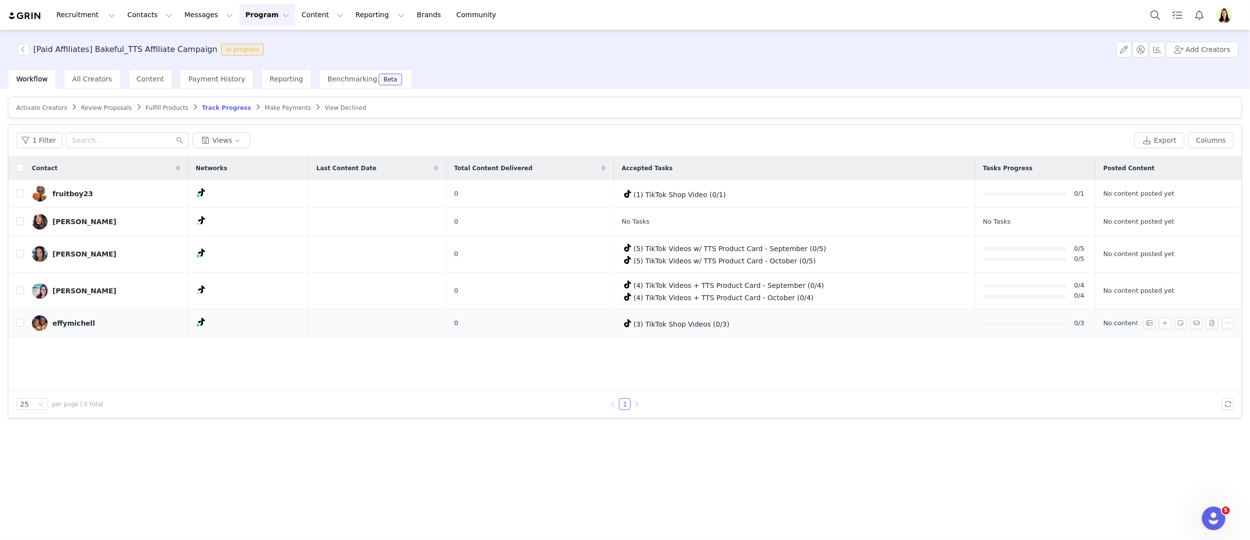
click at [719, 326] on div "(3) TikTok Shop Videos (0/3)" at bounding box center [794, 323] width 345 height 12
click at [291, 108] on span "Make Payments" at bounding box center [288, 107] width 46 height 7
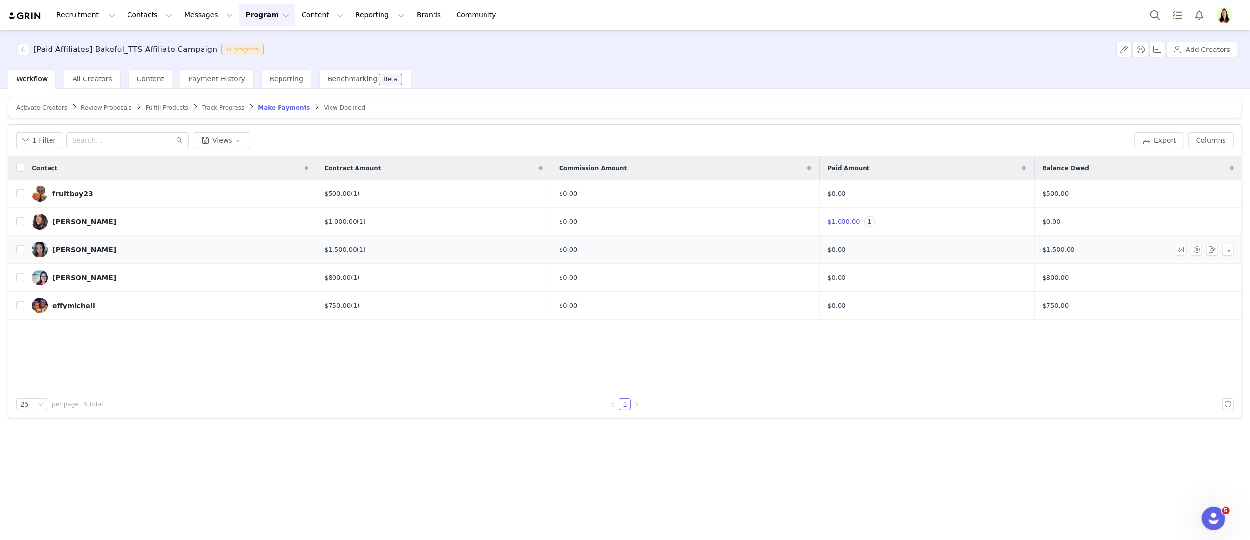
click at [244, 364] on div "Contact Contract Amount Commission Amount Paid Amount Balance Owed fruitboy23 $…" at bounding box center [624, 273] width 1233 height 234
click at [71, 192] on div "fruitboy23" at bounding box center [72, 194] width 41 height 8
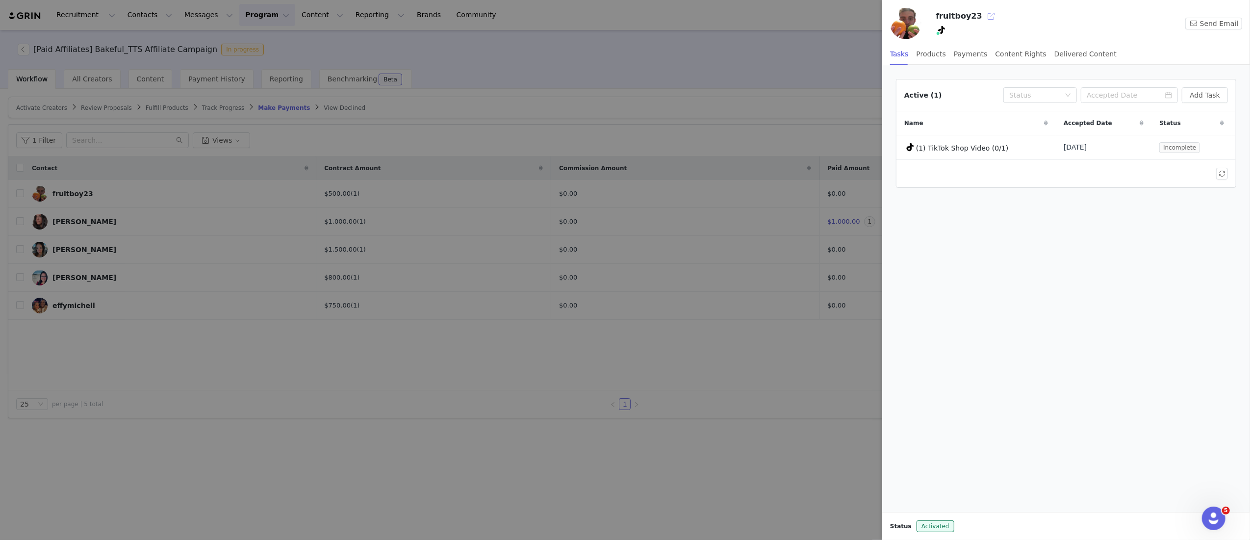
click at [988, 15] on button "button" at bounding box center [991, 16] width 16 height 16
drag, startPoint x: 365, startPoint y: 352, endPoint x: 442, endPoint y: 0, distance: 359.3
click at [366, 352] on div at bounding box center [625, 270] width 1250 height 540
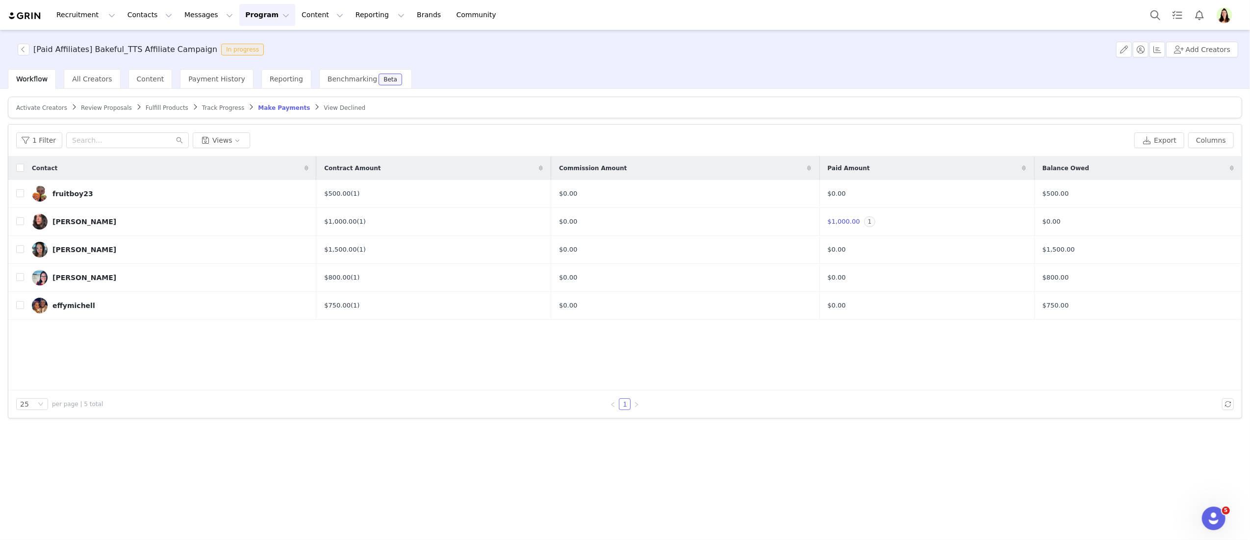
drag, startPoint x: 262, startPoint y: 9, endPoint x: 258, endPoint y: 27, distance: 18.1
click at [262, 10] on button "Program Program" at bounding box center [267, 15] width 56 height 22
click at [258, 37] on link "Activations" at bounding box center [262, 43] width 77 height 18
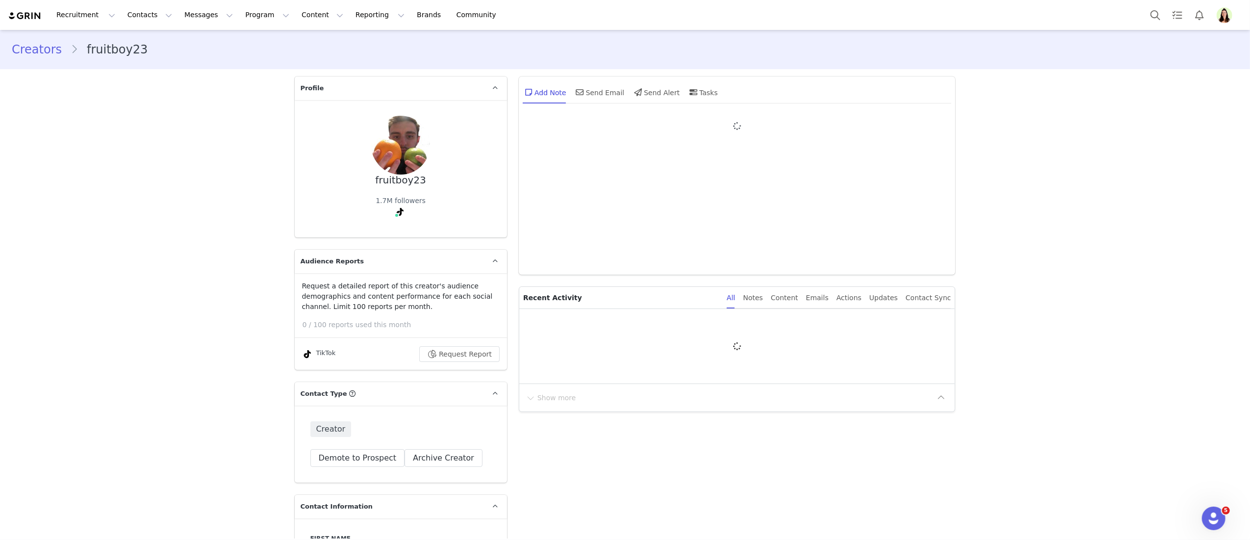
type input "+1 ([GEOGRAPHIC_DATA])"
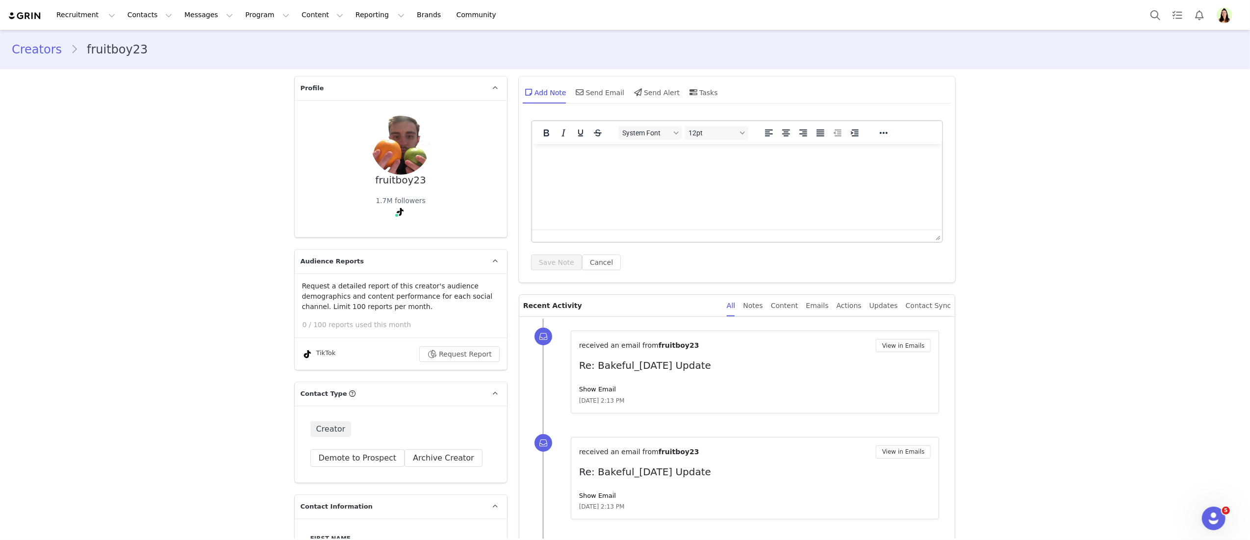
drag, startPoint x: 591, startPoint y: 391, endPoint x: 598, endPoint y: 395, distance: 7.9
click at [593, 393] on div "Show Email" at bounding box center [755, 389] width 352 height 10
drag, startPoint x: 577, startPoint y: 386, endPoint x: 588, endPoint y: 390, distance: 11.9
click at [579, 386] on link "Show Email" at bounding box center [597, 388] width 37 height 7
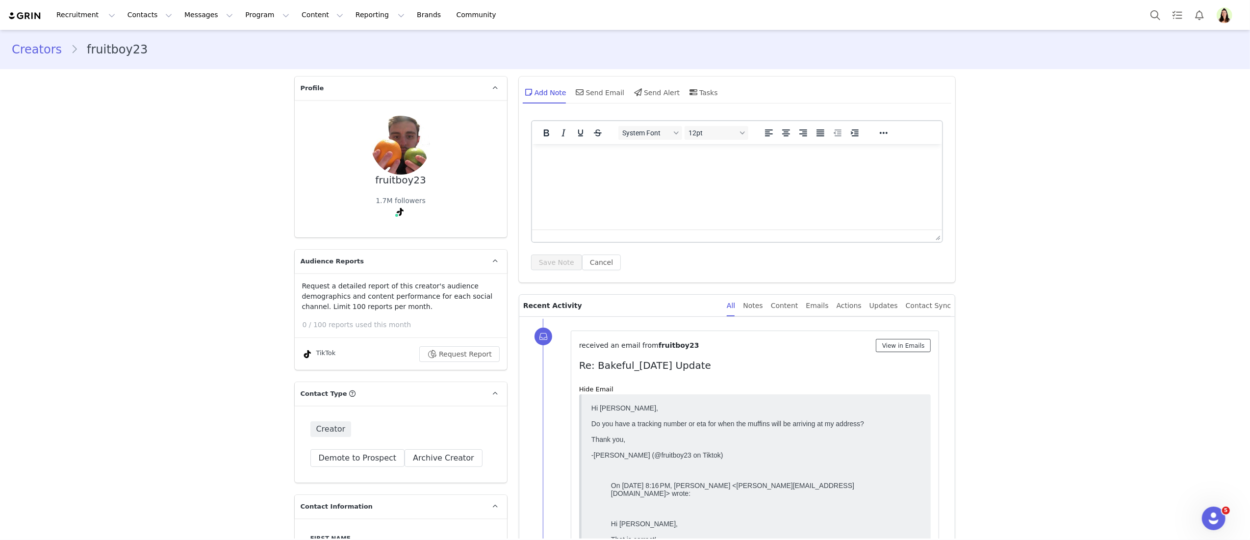
click at [907, 347] on button "View in Emails" at bounding box center [903, 345] width 55 height 13
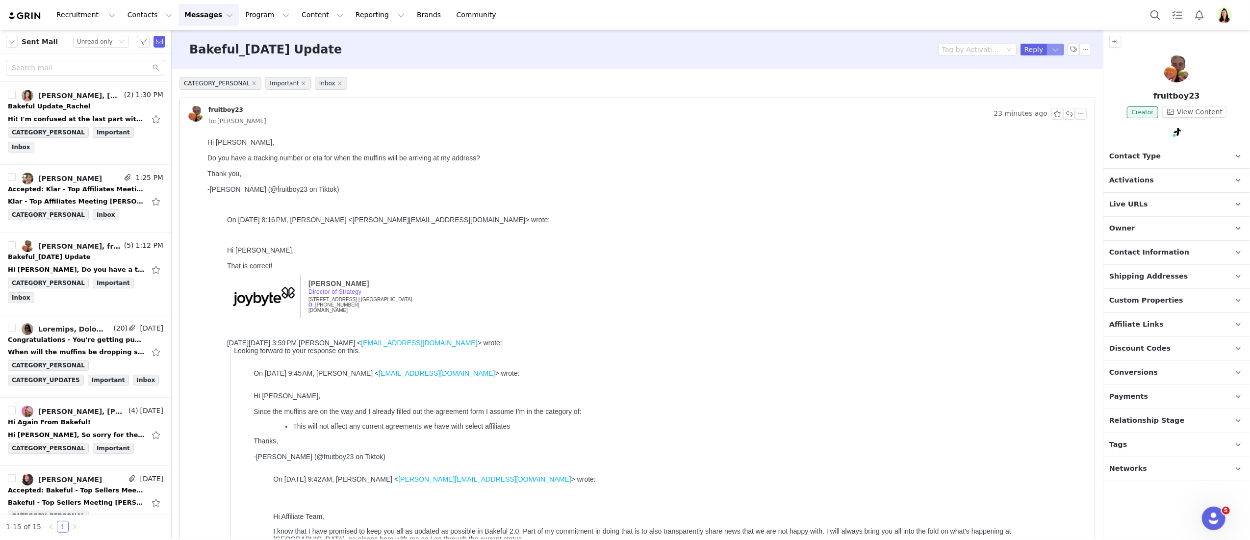
click at [1047, 50] on button "button" at bounding box center [1056, 50] width 18 height 12
click at [1043, 81] on li "Reply All" at bounding box center [1036, 83] width 42 height 16
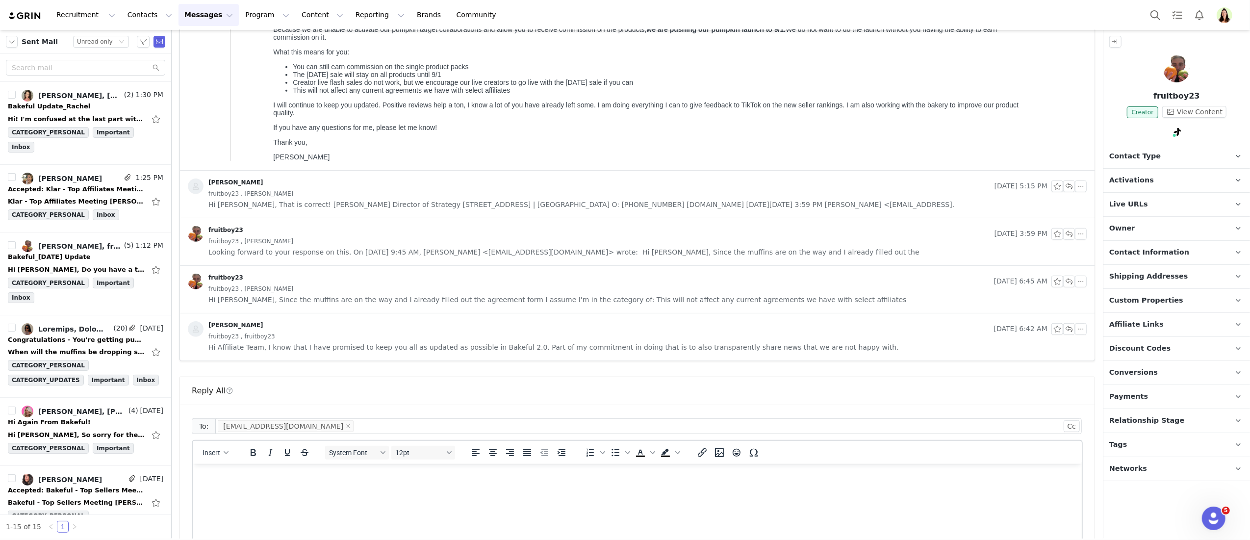
scroll to position [732, 0]
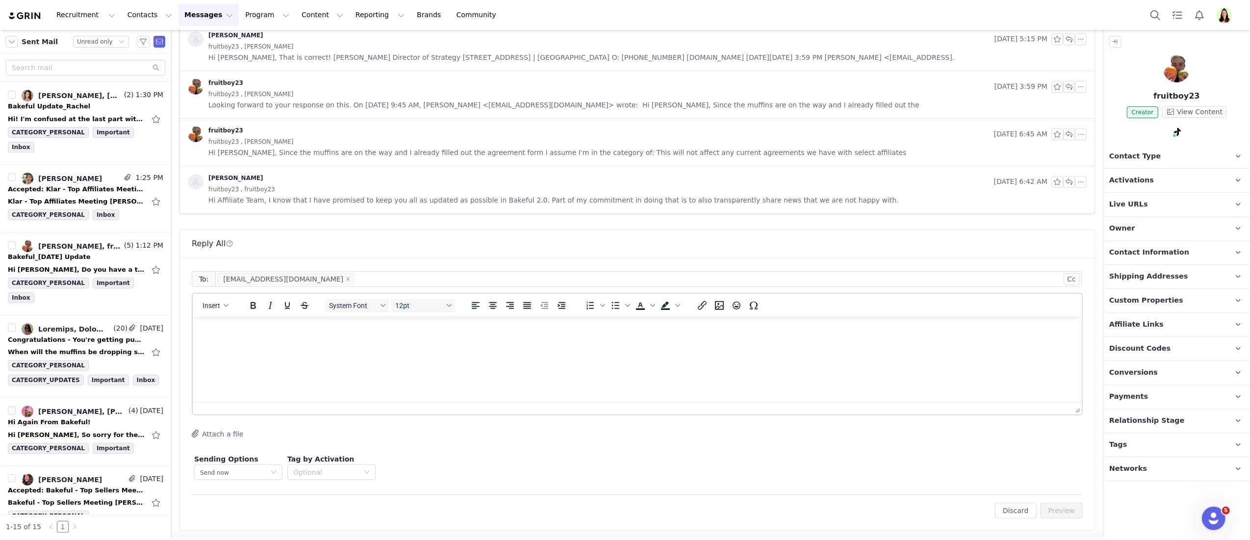
drag, startPoint x: 485, startPoint y: 368, endPoint x: 500, endPoint y: 366, distance: 14.9
click at [485, 343] on html at bounding box center [636, 329] width 889 height 26
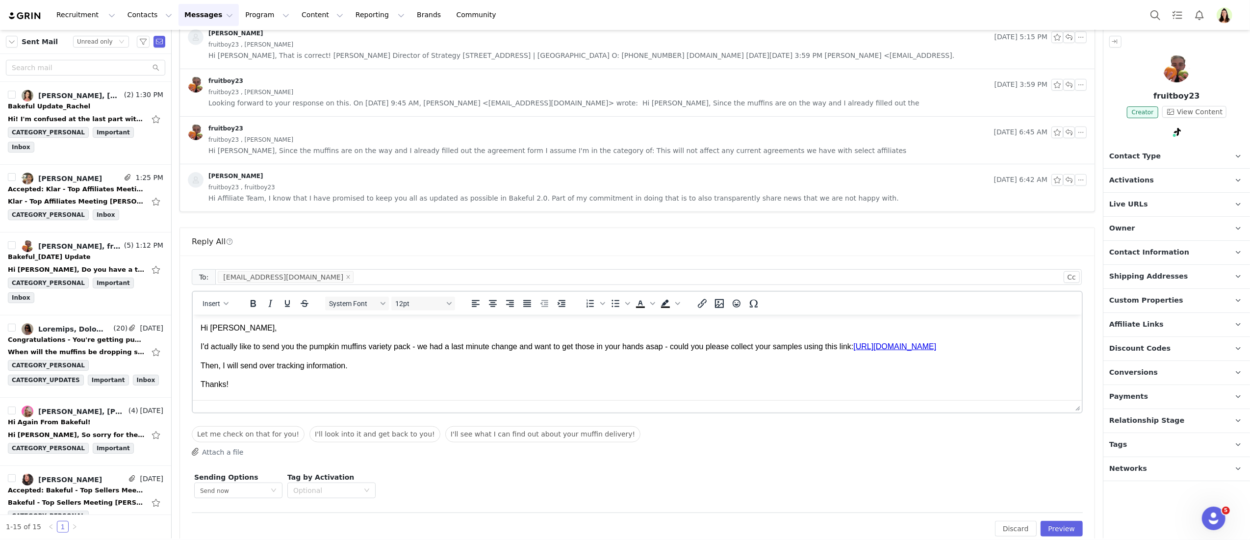
scroll to position [19, 0]
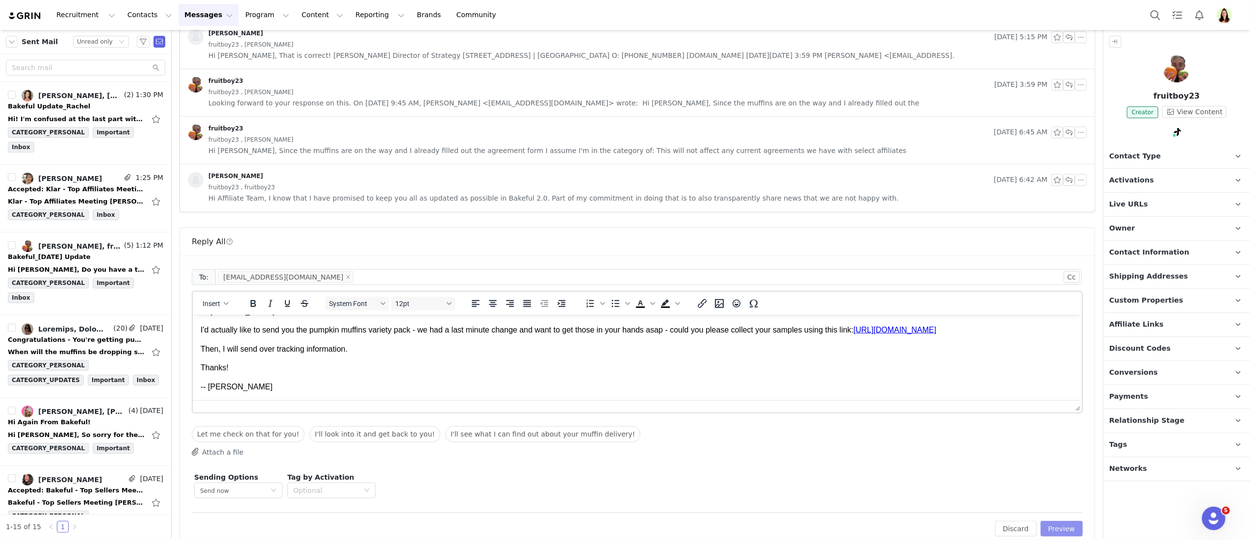
click at [1041, 523] on div "Edit Discard Preview" at bounding box center [637, 524] width 891 height 24
click at [1043, 525] on button "Preview" at bounding box center [1061, 529] width 43 height 16
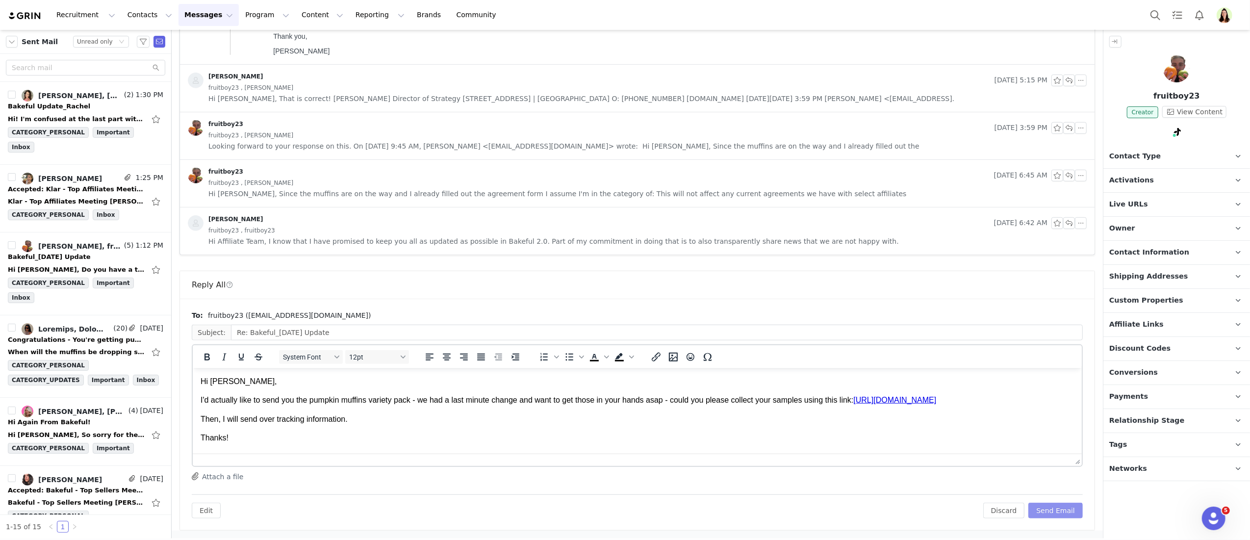
scroll to position [0, 0]
click at [1042, 506] on button "Send Email" at bounding box center [1055, 511] width 54 height 16
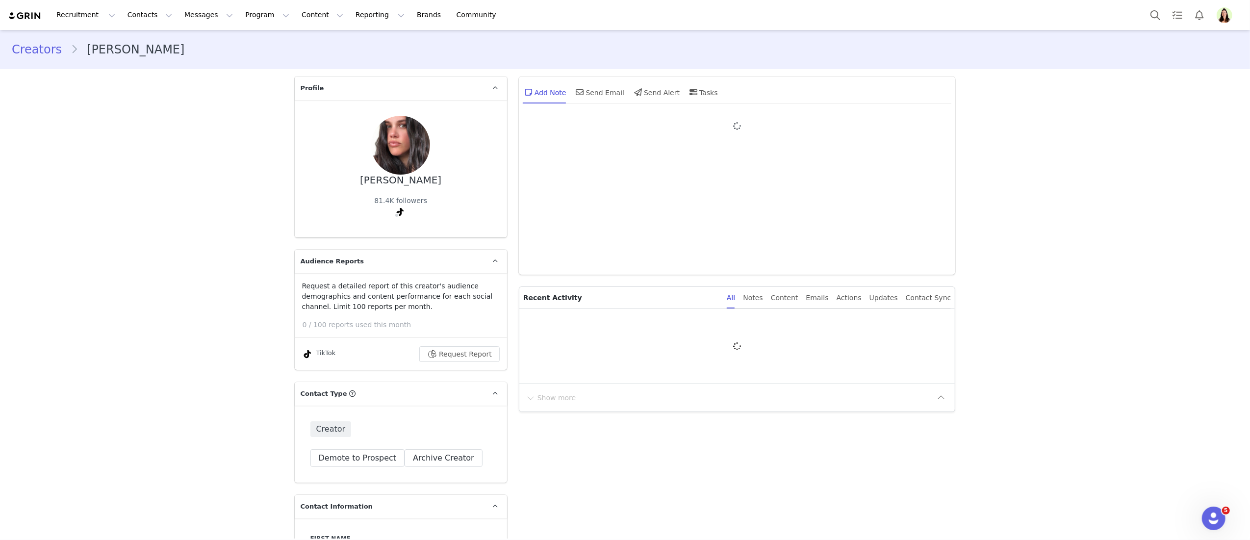
type input "+1 ([GEOGRAPHIC_DATA])"
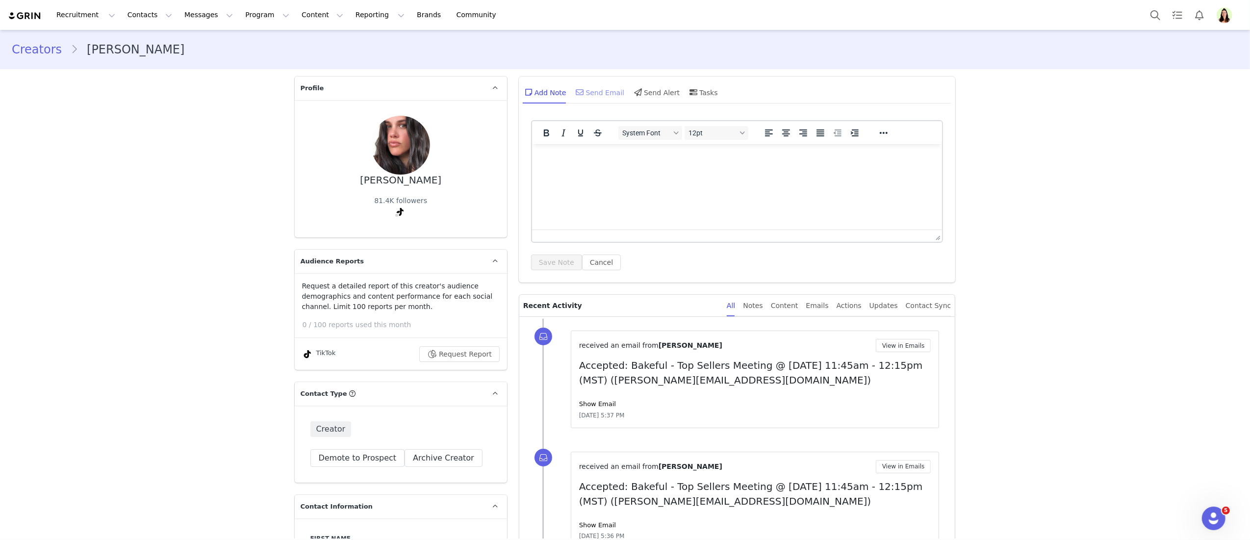
click at [593, 100] on div "Send Email" at bounding box center [599, 92] width 50 height 24
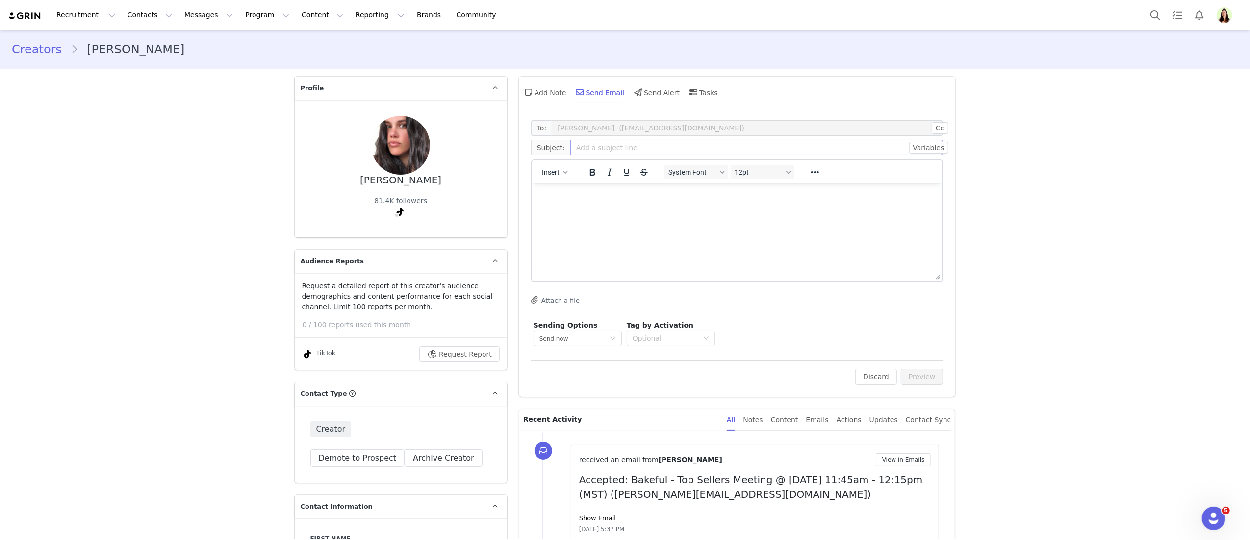
click at [587, 136] on div "To: [PERSON_NAME] ([EMAIL_ADDRESS][DOMAIN_NAME]) Cc Cc: Subject: Variables Inse…" at bounding box center [737, 234] width 412 height 228
click at [587, 150] on input "text" at bounding box center [756, 148] width 373 height 16
type input "Bakeful Update_Toni"
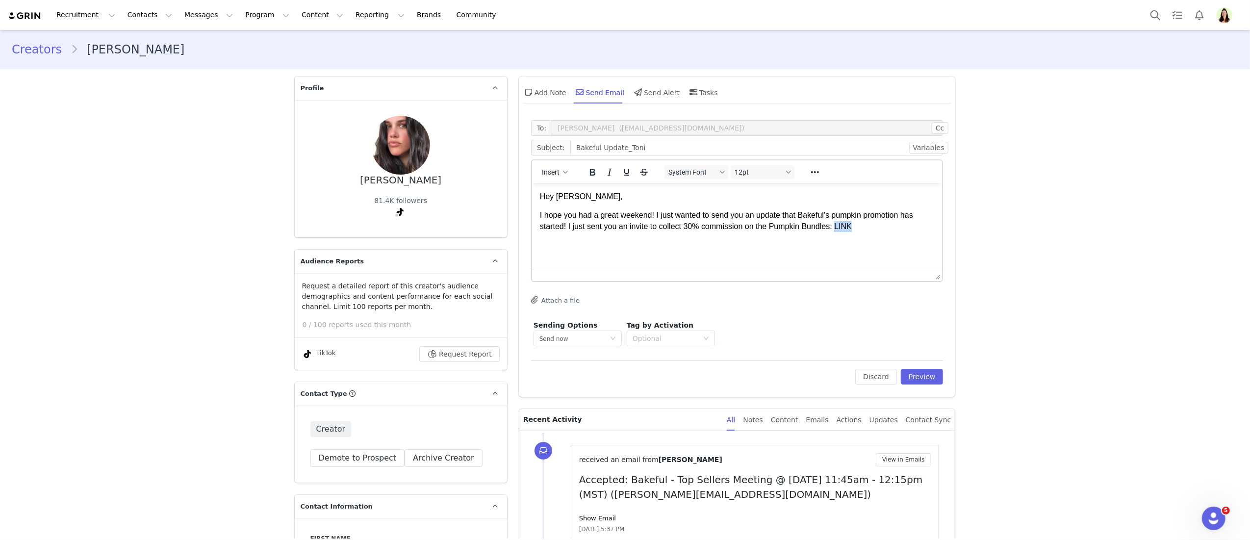
drag, startPoint x: 839, startPoint y: 224, endPoint x: 846, endPoint y: 227, distance: 7.5
click at [843, 226] on p "I hope you had a great weekend! I just wanted to send you an update that Bakefu…" at bounding box center [736, 220] width 395 height 22
click at [842, 227] on p "I hope you had a great weekend! I just wanted to send you an update that Bakefu…" at bounding box center [736, 220] width 395 height 22
click at [871, 227] on p "I hope you had a great weekend! I just wanted to send you an update that Bakefu…" at bounding box center [736, 220] width 395 height 22
click at [841, 224] on p "I hope you had a great weekend! I just wanted to send you an update that Bakefu…" at bounding box center [736, 220] width 395 height 22
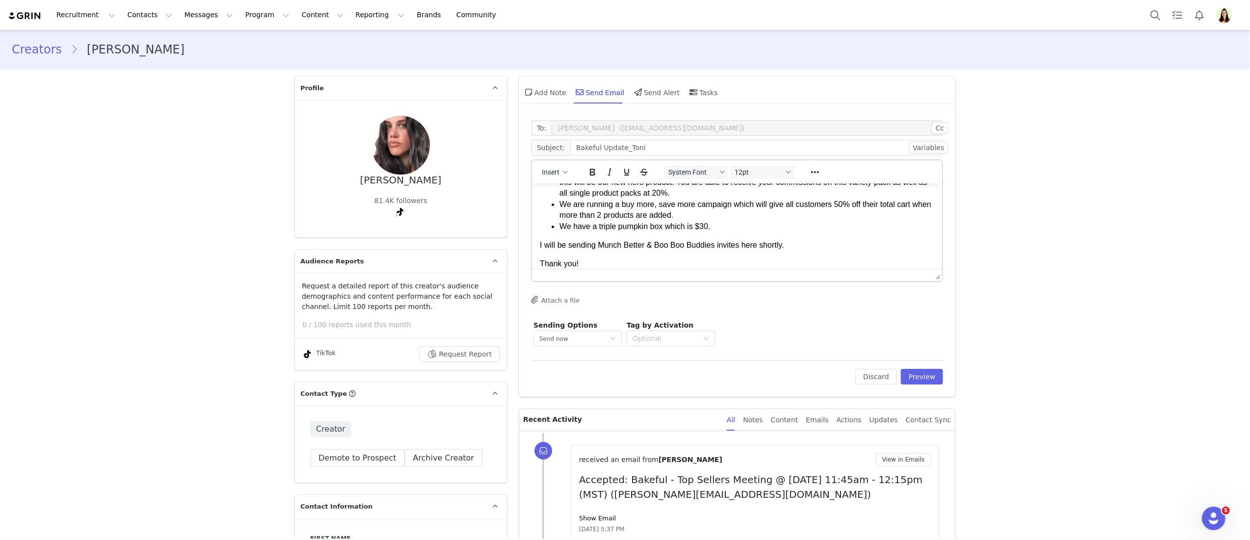
scroll to position [111, 0]
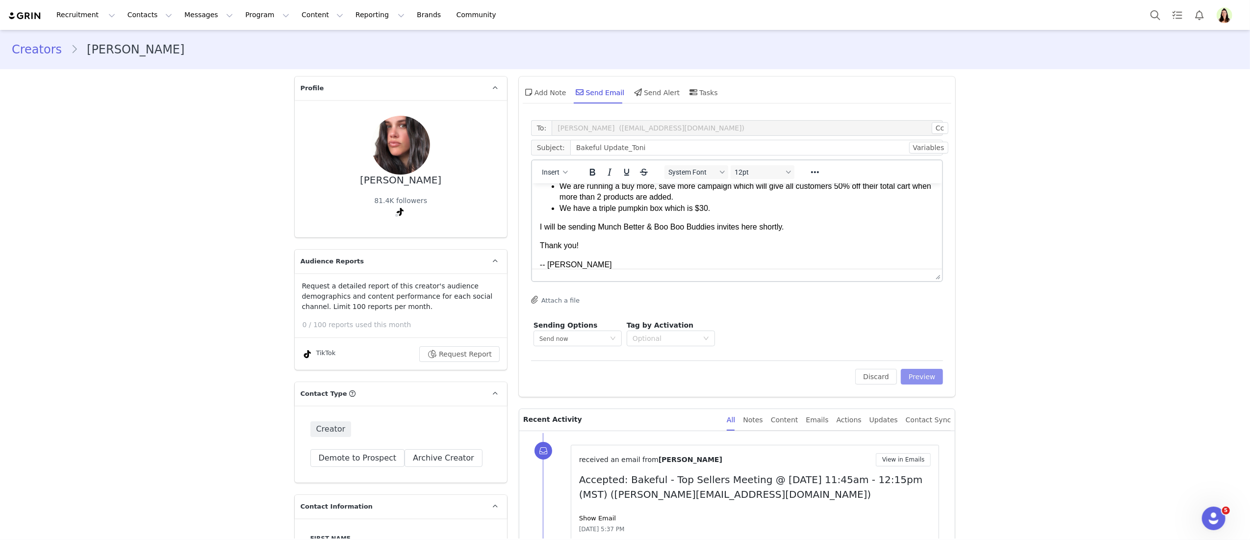
click at [928, 373] on button "Preview" at bounding box center [922, 377] width 43 height 16
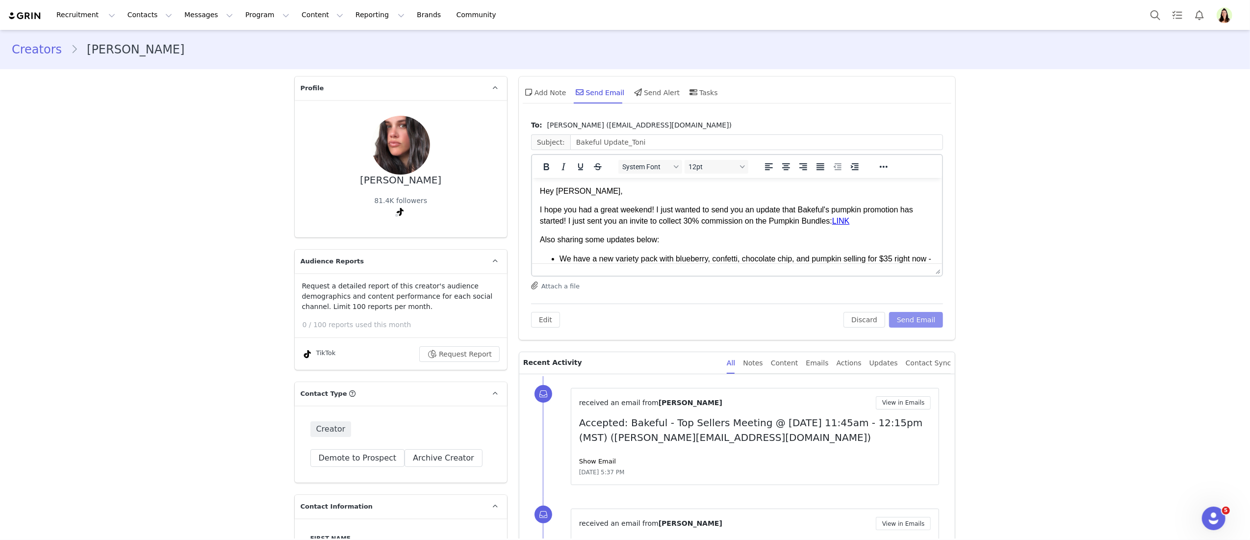
scroll to position [0, 0]
click at [903, 316] on button "Send Email" at bounding box center [916, 320] width 54 height 16
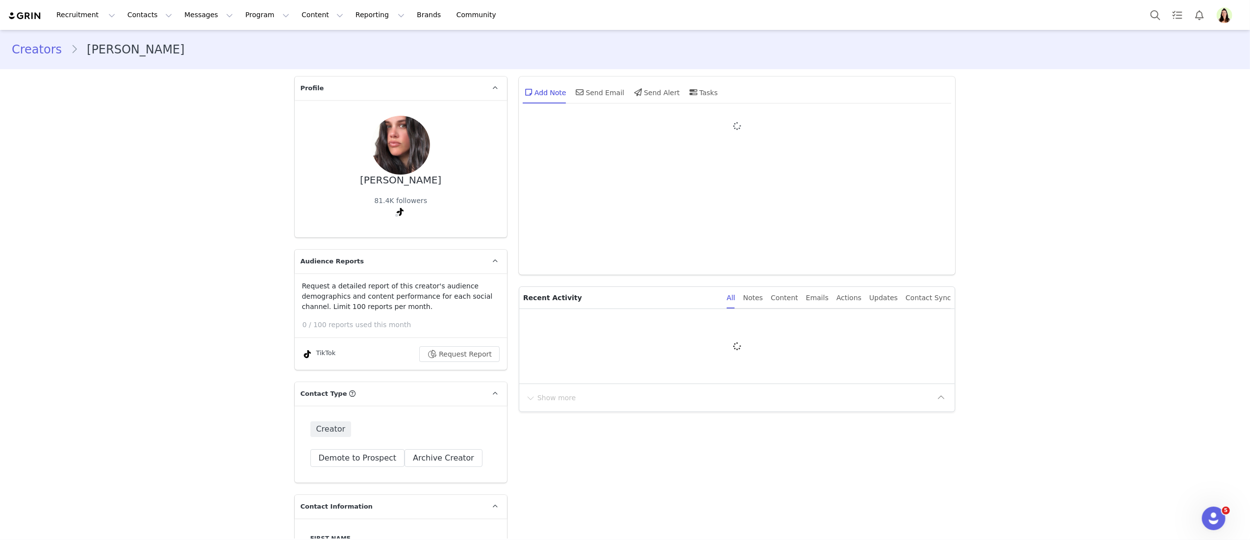
type input "+1 ([GEOGRAPHIC_DATA])"
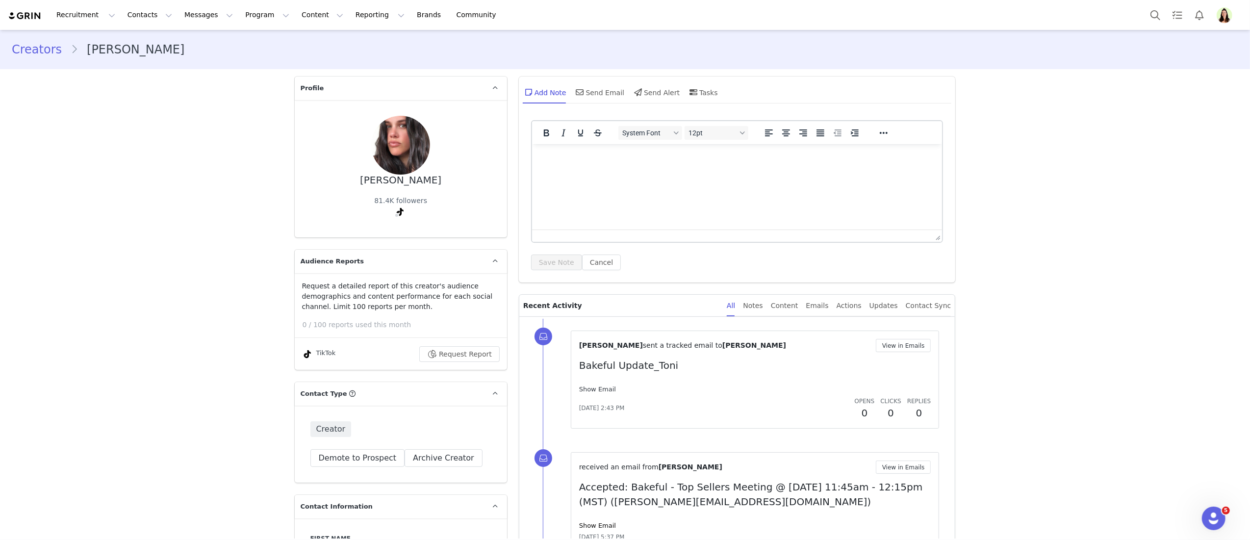
click at [594, 388] on link "Show Email" at bounding box center [597, 388] width 37 height 7
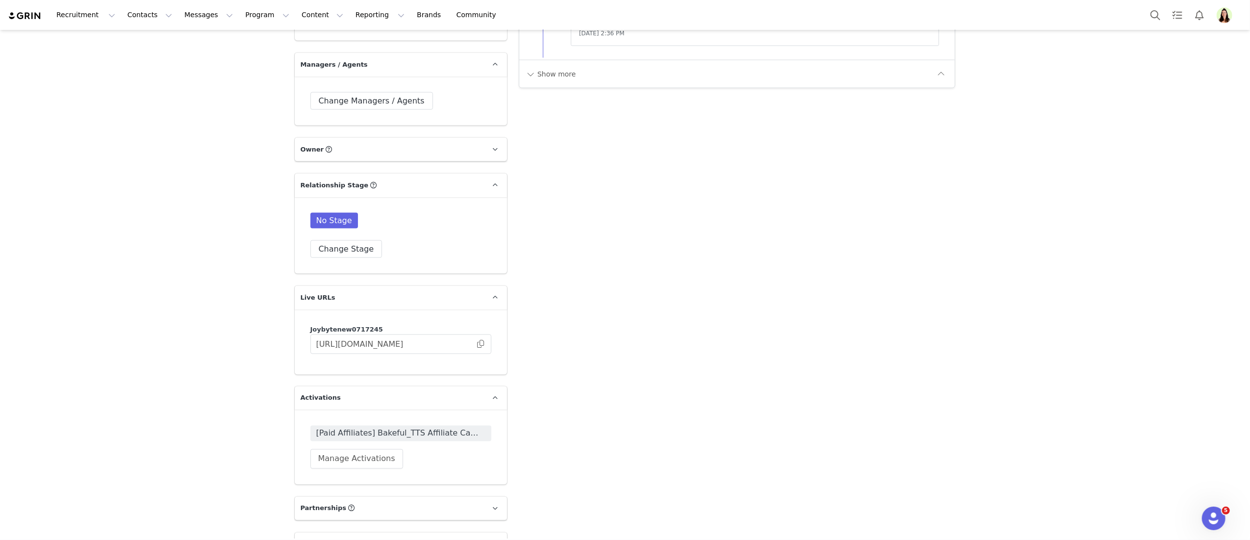
scroll to position [1593, 0]
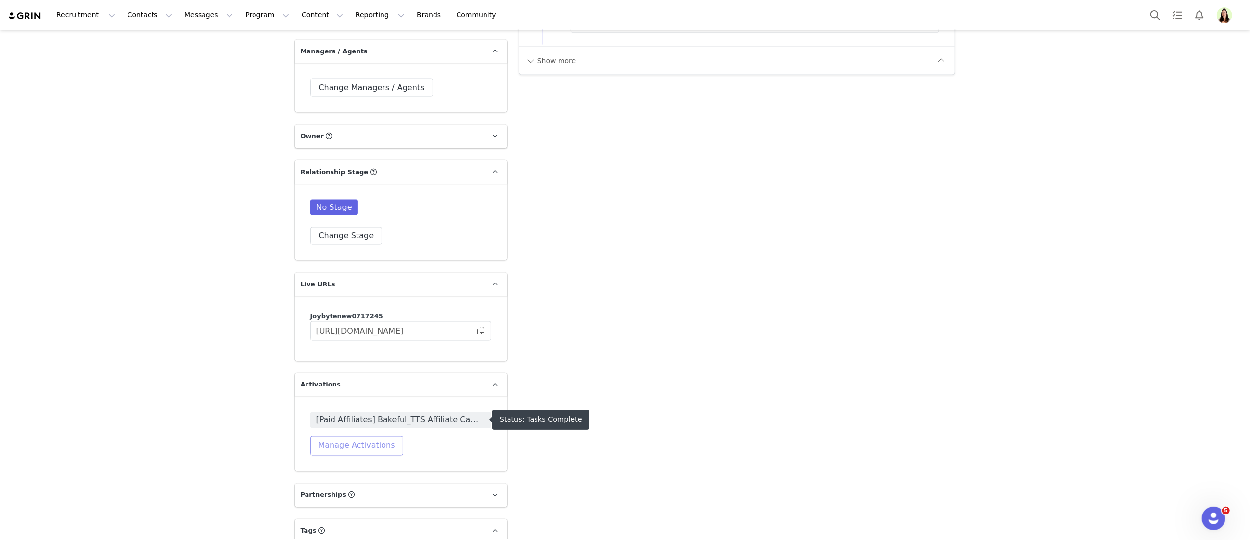
click at [379, 444] on button "Manage Activations" at bounding box center [356, 446] width 93 height 20
click at [325, 477] on div "Select Activation" at bounding box center [307, 483] width 58 height 15
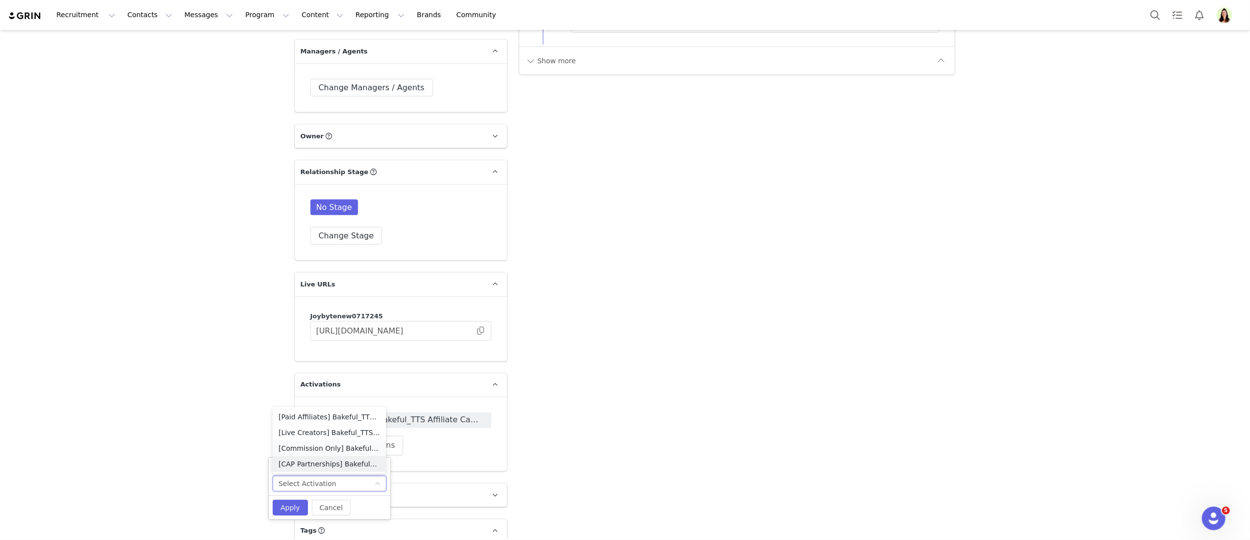
click at [328, 447] on li "[Commission Only] Bakeful_TTS Affiliate Campaign" at bounding box center [329, 448] width 113 height 16
drag, startPoint x: 292, startPoint y: 511, endPoint x: 297, endPoint y: 514, distance: 5.9
click at [293, 512] on button "Apply" at bounding box center [290, 508] width 35 height 16
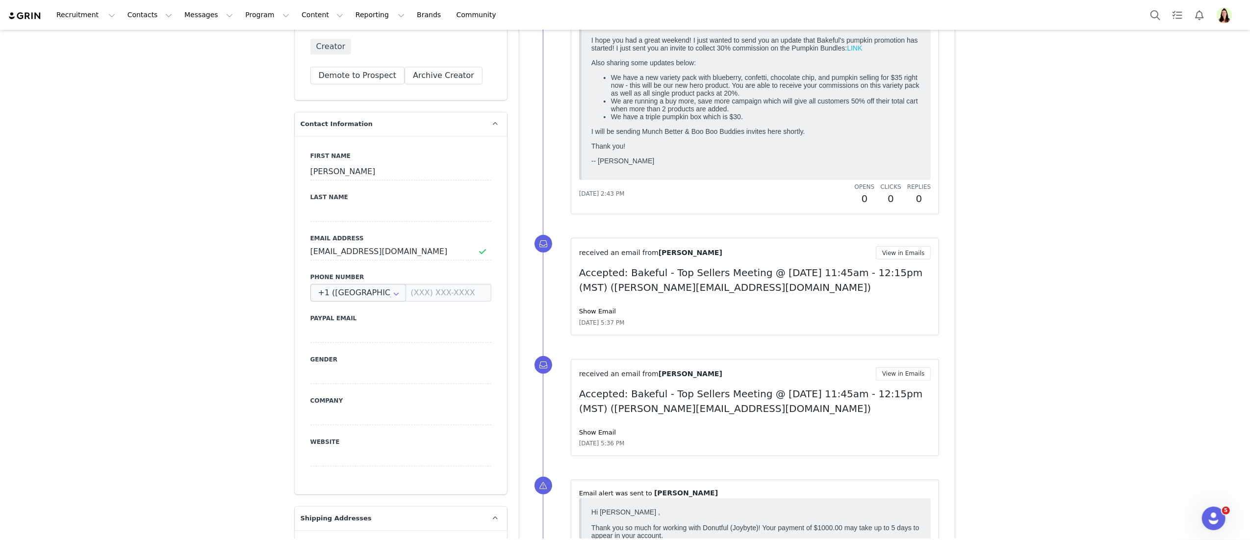
scroll to position [381, 0]
click at [376, 255] on input "[EMAIL_ADDRESS][DOMAIN_NAME]" at bounding box center [400, 253] width 181 height 18
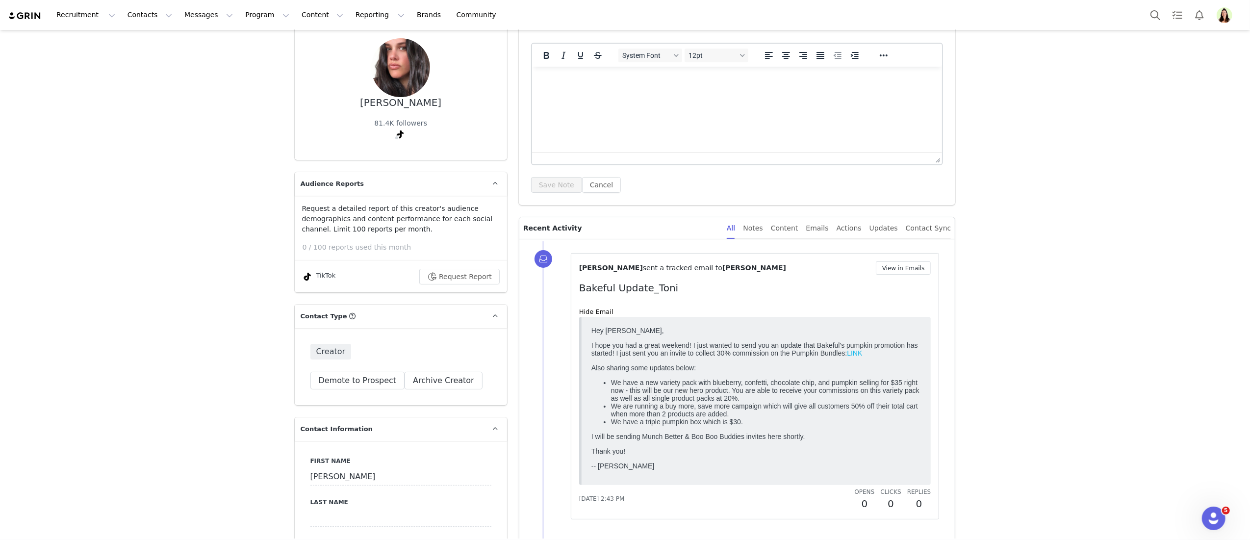
scroll to position [0, 0]
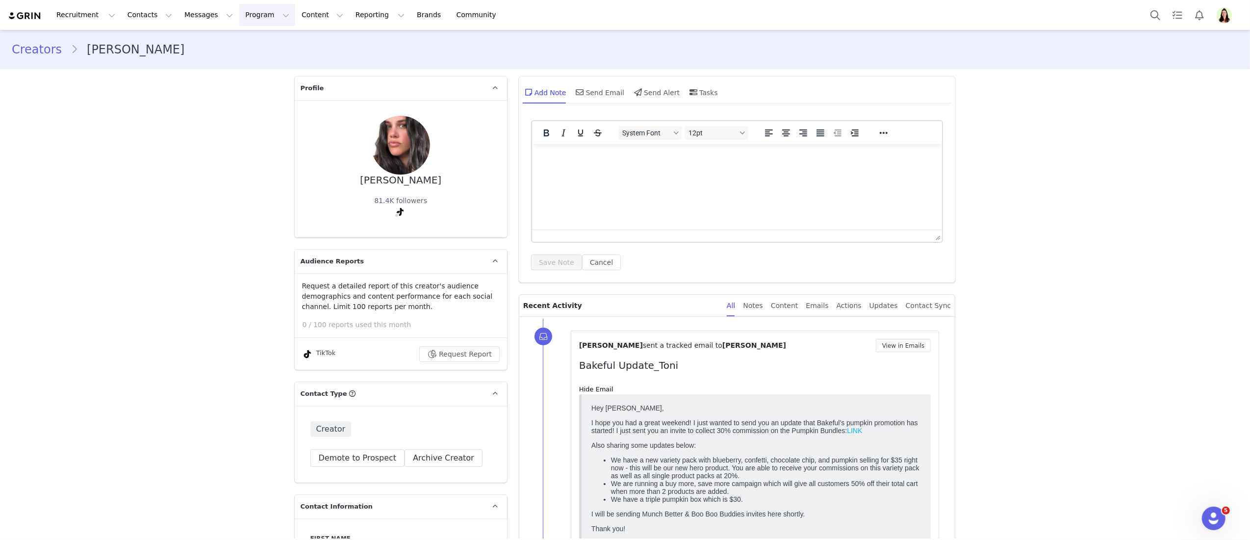
click at [239, 16] on button "Program Program" at bounding box center [267, 15] width 56 height 22
click at [247, 46] on p "Activations" at bounding box center [251, 43] width 38 height 10
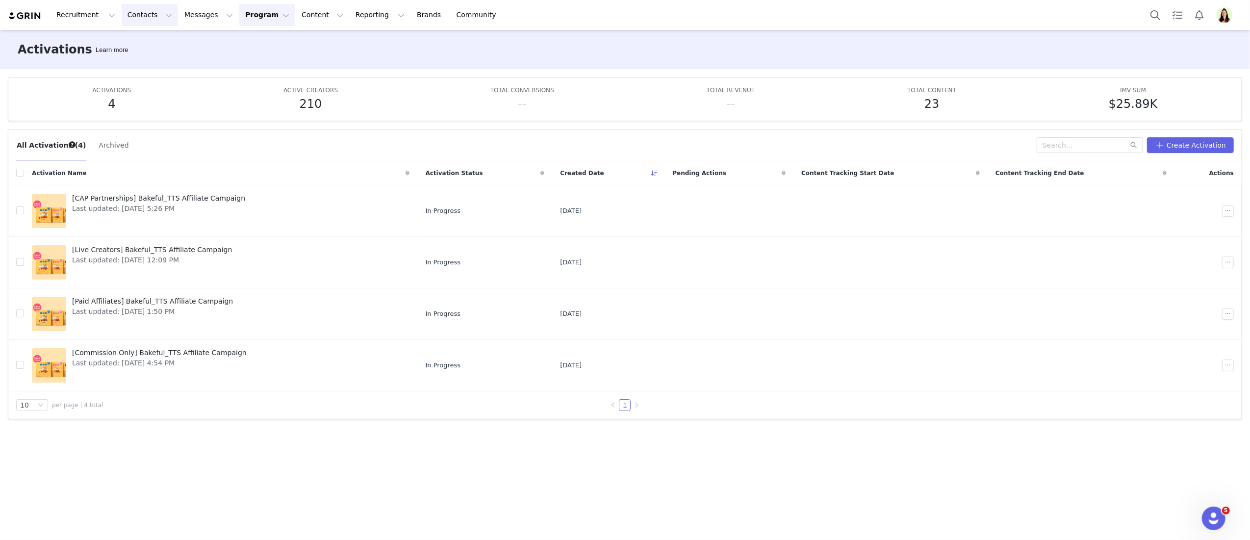
drag, startPoint x: 123, startPoint y: 12, endPoint x: 126, endPoint y: 18, distance: 5.9
click at [123, 12] on button "Contacts Contacts" at bounding box center [150, 15] width 56 height 22
click at [132, 42] on p "Creators" at bounding box center [137, 43] width 29 height 10
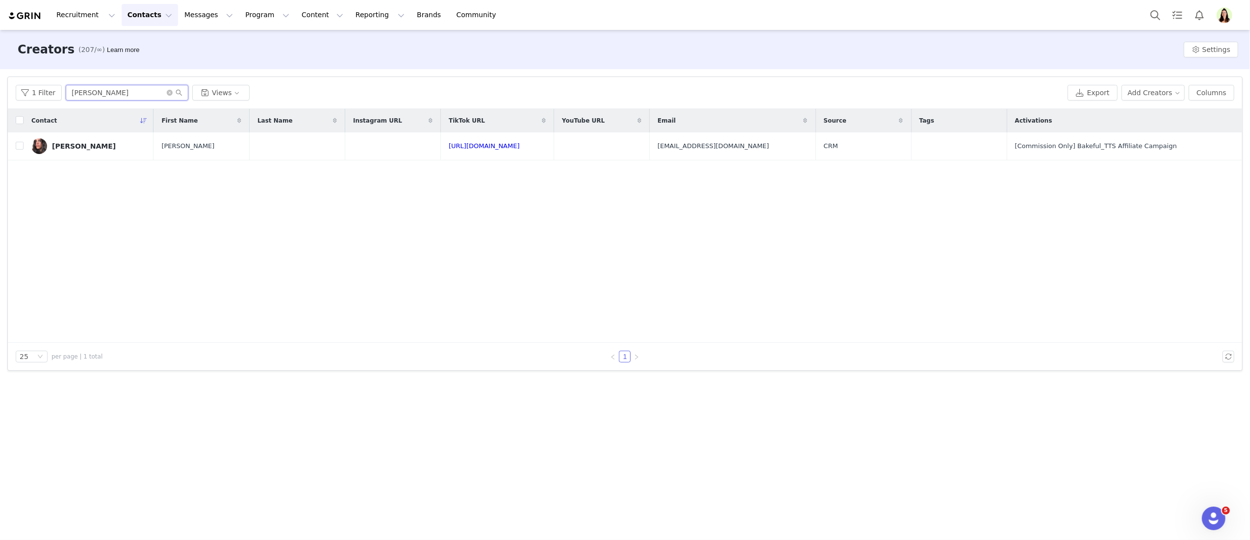
click at [106, 95] on input "toni" at bounding box center [127, 93] width 123 height 16
click at [107, 94] on input "toni" at bounding box center [127, 93] width 123 height 16
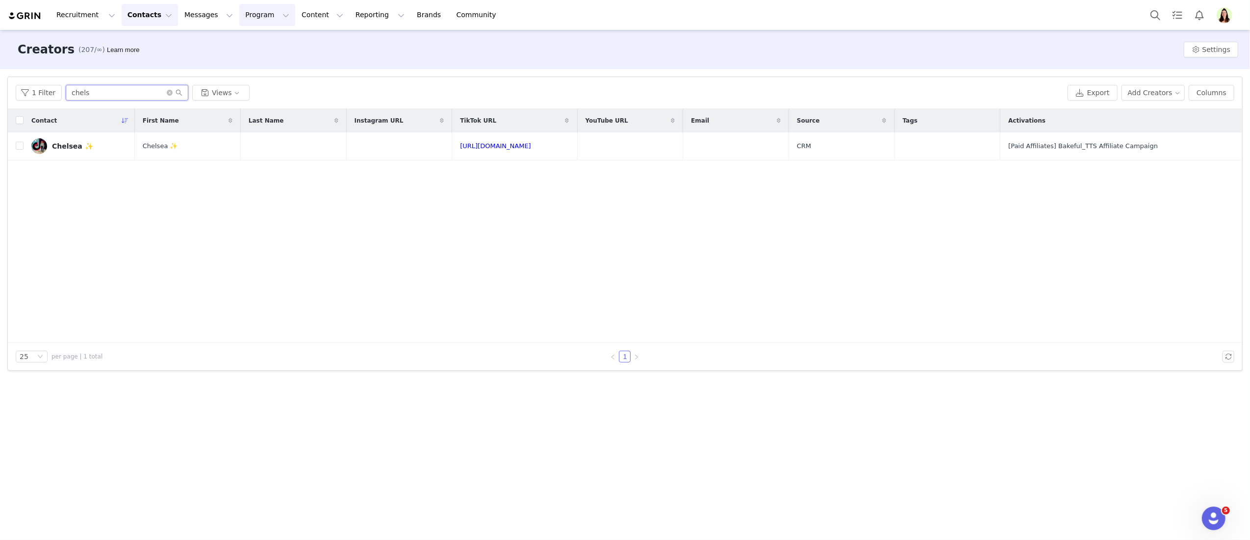
type input "chels"
click at [239, 15] on button "Program Program" at bounding box center [267, 15] width 56 height 22
click at [232, 39] on p "Activations" at bounding box center [251, 43] width 38 height 10
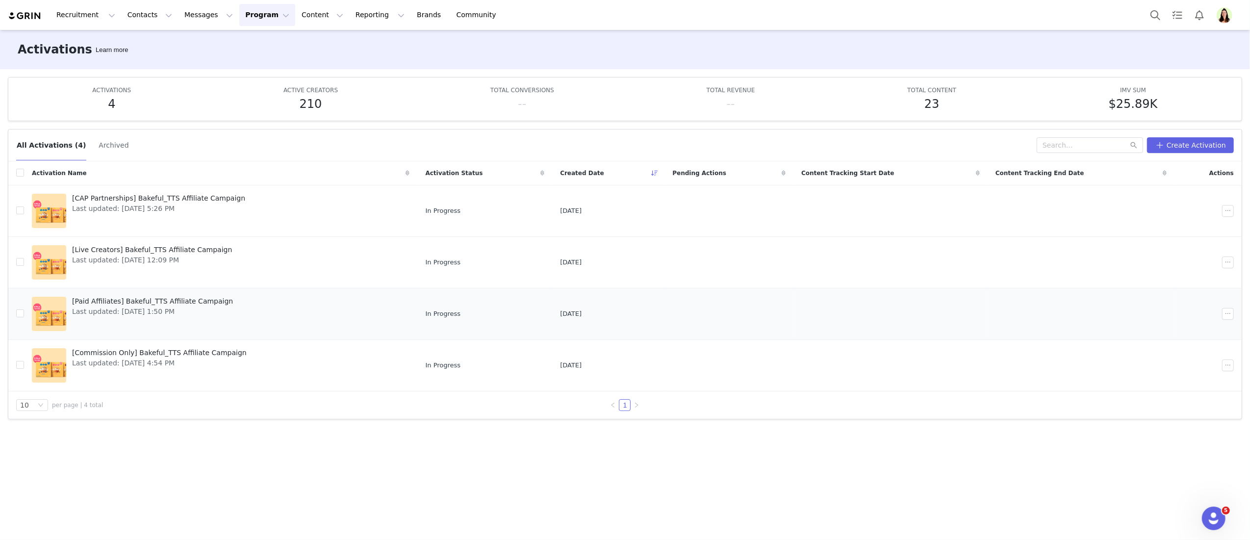
click at [124, 298] on span "[Paid Affiliates] Bakeful_TTS Affiliate Campaign" at bounding box center [152, 301] width 161 height 10
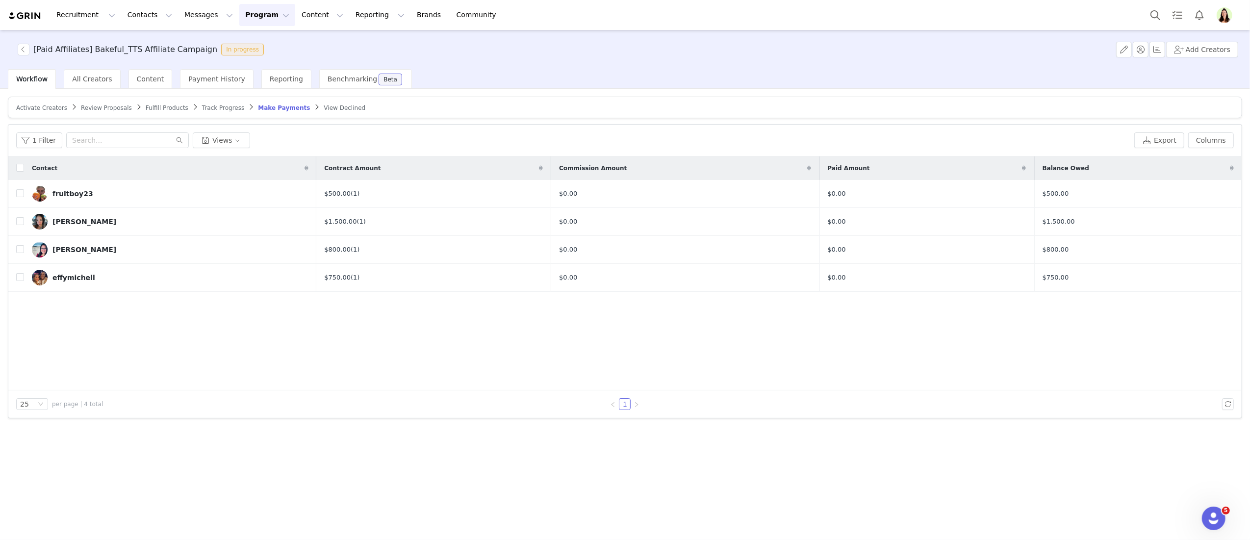
click at [51, 109] on span "Activate Creators" at bounding box center [41, 107] width 51 height 7
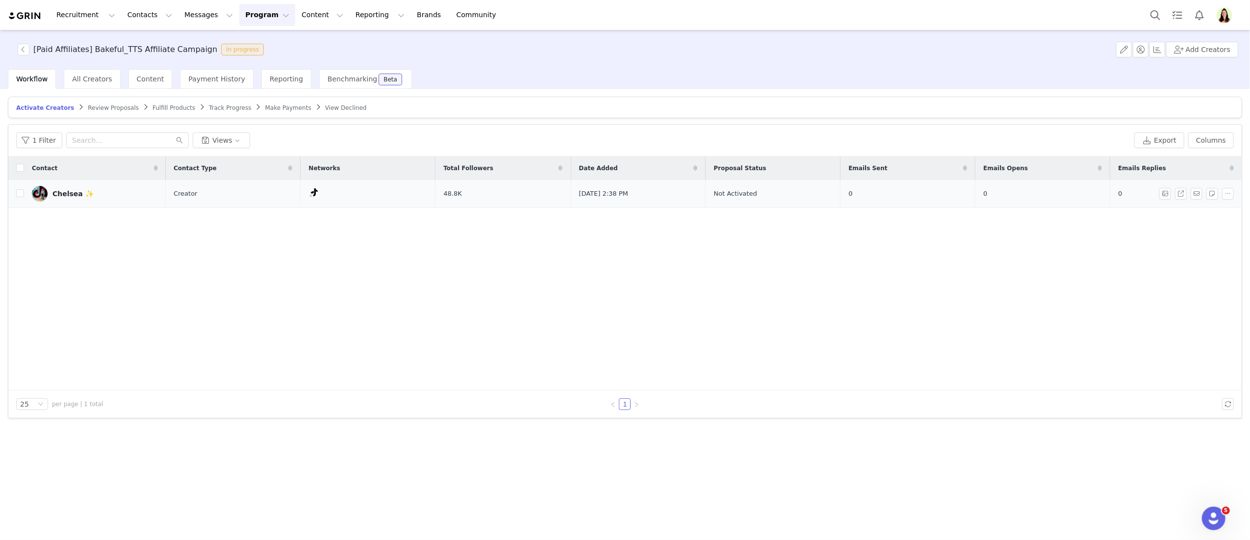
click at [101, 201] on link "Chelsea ✨" at bounding box center [95, 194] width 126 height 16
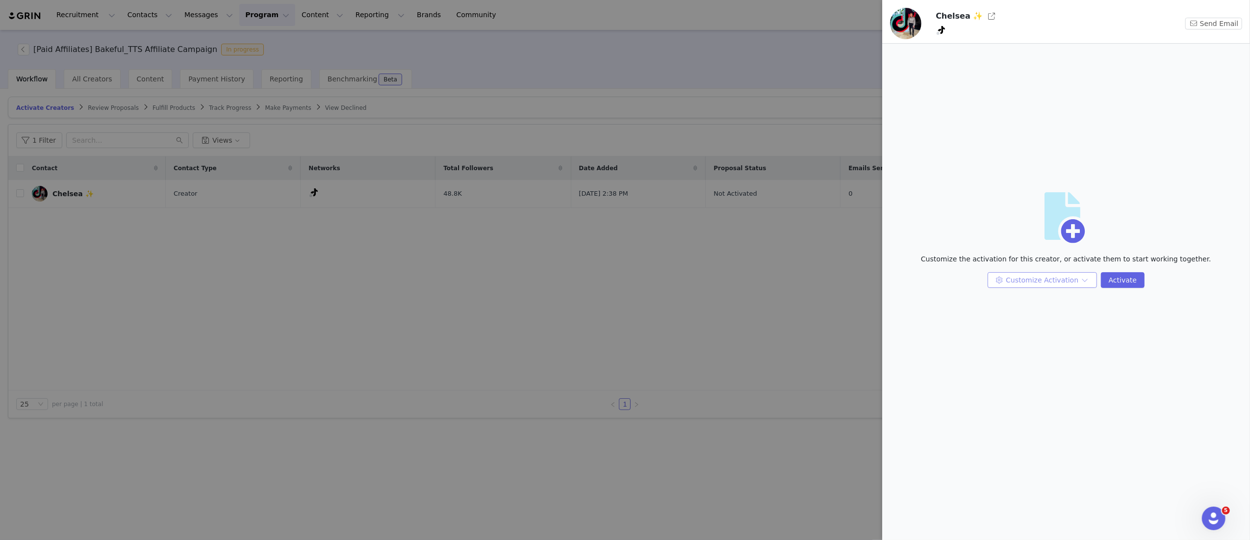
click at [1027, 282] on button "Customize Activation" at bounding box center [1041, 280] width 109 height 16
click at [1031, 301] on li "Edit Available Tasks" at bounding box center [1043, 300] width 104 height 16
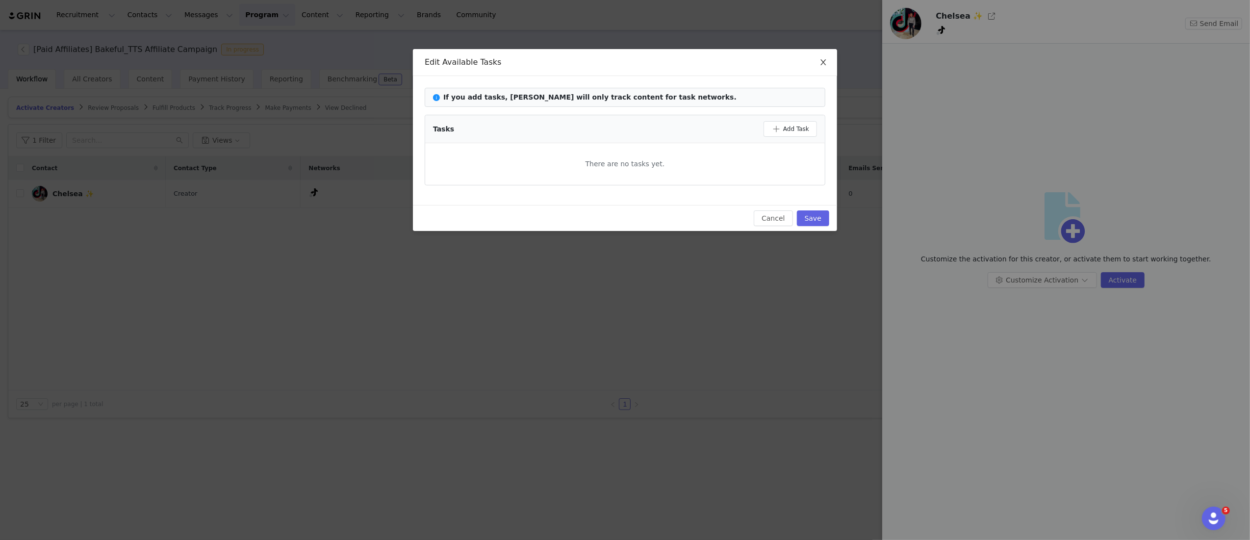
click at [822, 57] on span "Close" at bounding box center [822, 62] width 27 height 27
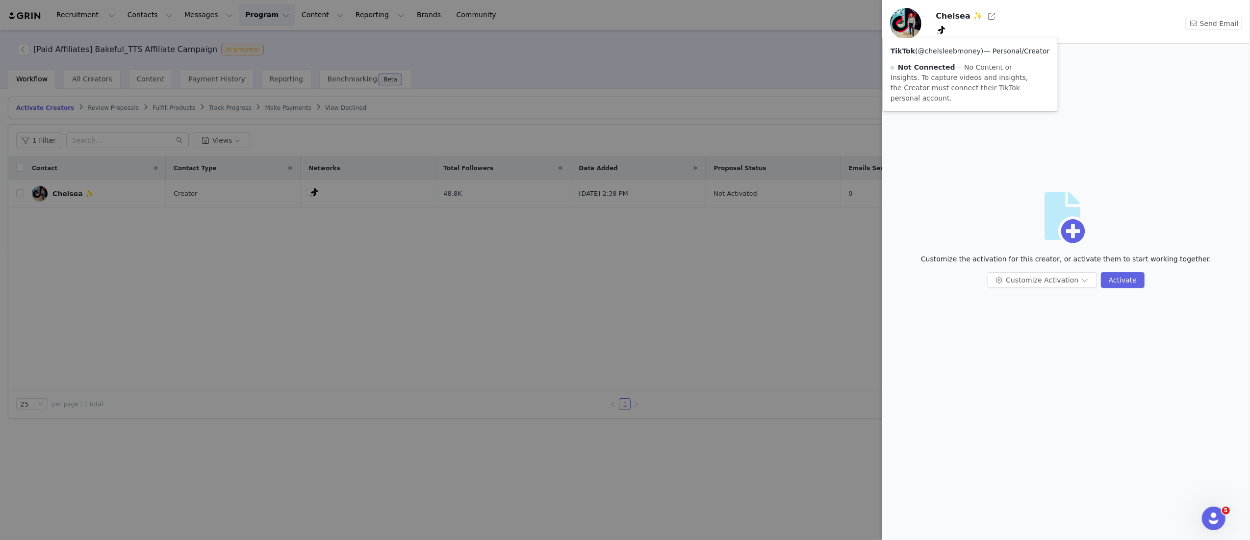
drag, startPoint x: 979, startPoint y: 50, endPoint x: 925, endPoint y: 49, distance: 53.9
click at [925, 49] on span "( @chelsleebmoney )" at bounding box center [949, 51] width 68 height 8
copy link "chelsleebmoney"
click at [834, 187] on div at bounding box center [625, 270] width 1250 height 540
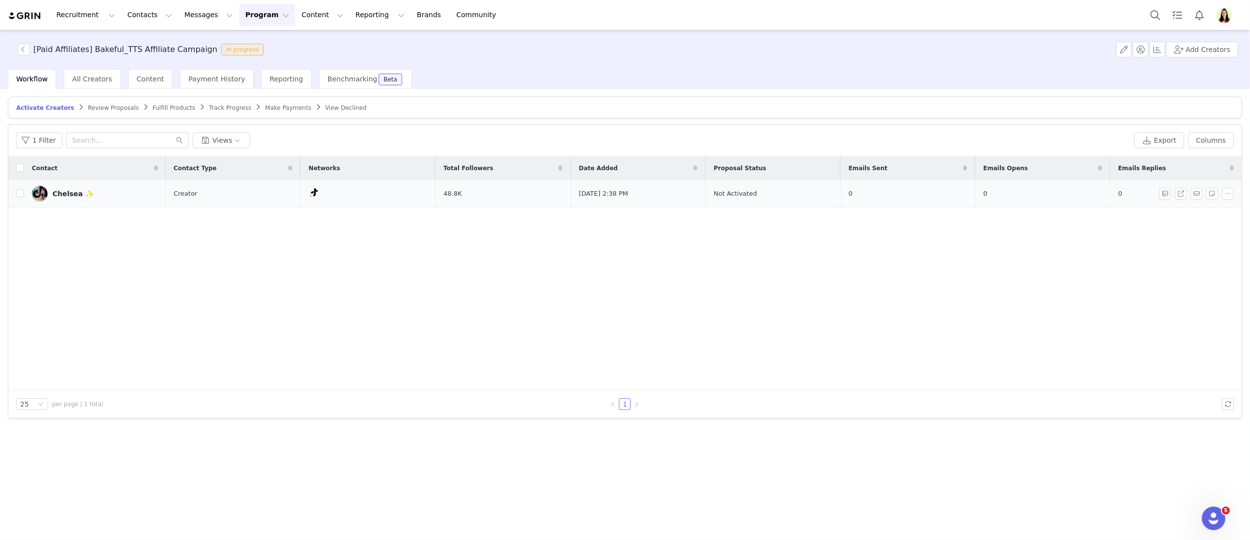
click at [85, 185] on td "Chelsea ✨" at bounding box center [95, 194] width 142 height 28
click at [90, 194] on link "Chelsea ✨" at bounding box center [95, 194] width 126 height 16
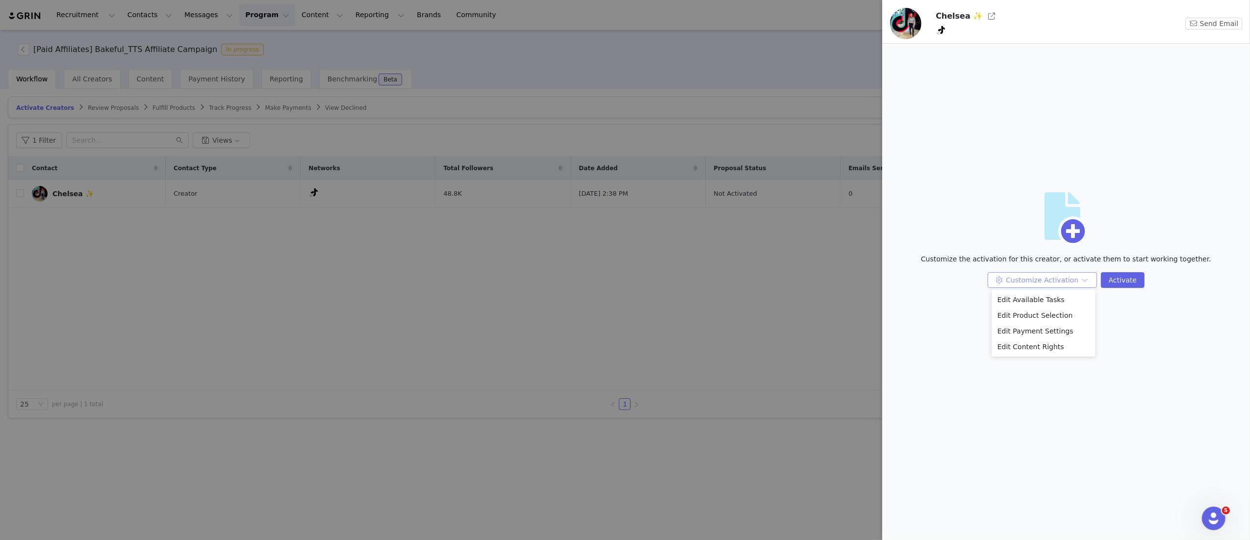
drag, startPoint x: 1029, startPoint y: 281, endPoint x: 1032, endPoint y: 287, distance: 6.6
click at [1030, 281] on button "Customize Activation" at bounding box center [1041, 280] width 109 height 16
click at [1038, 301] on li "Edit Available Tasks" at bounding box center [1043, 300] width 104 height 16
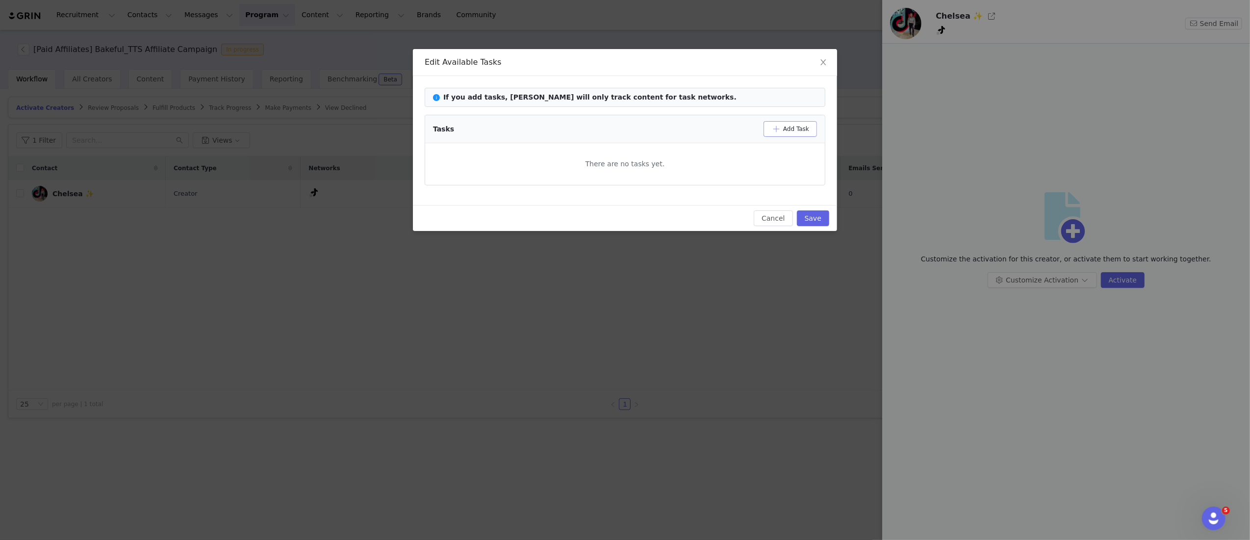
click at [794, 132] on button "Add Task" at bounding box center [789, 129] width 53 height 16
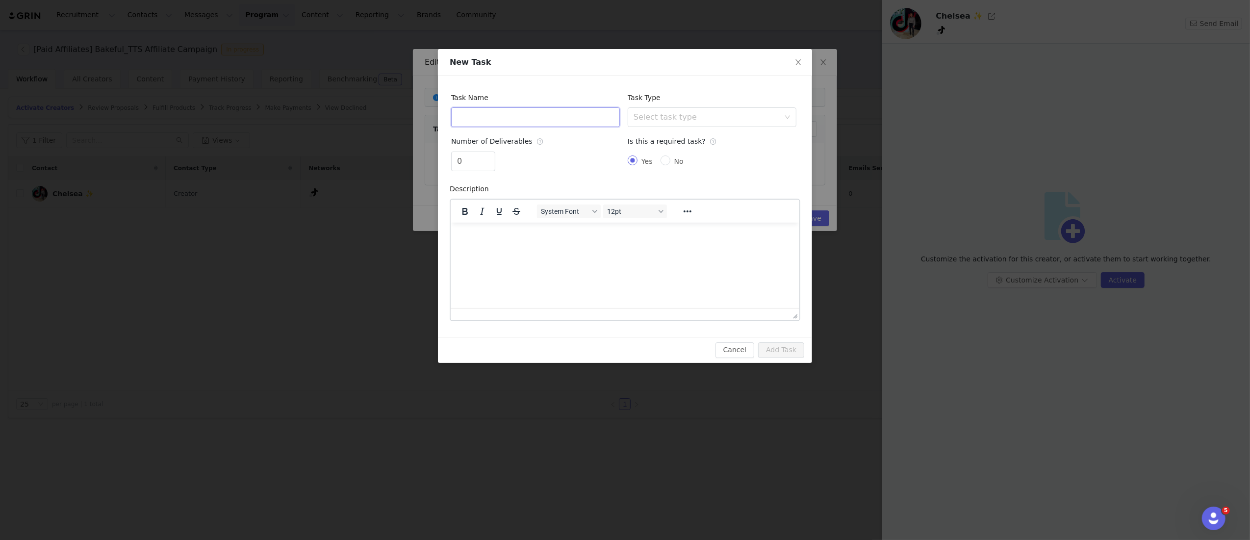
drag, startPoint x: 572, startPoint y: 118, endPoint x: 576, endPoint y: 124, distance: 7.1
click at [572, 118] on input "text" at bounding box center [535, 117] width 169 height 20
type input "(2) TikTok Shop Videos September"
click at [646, 110] on div "Select task type" at bounding box center [708, 117] width 151 height 19
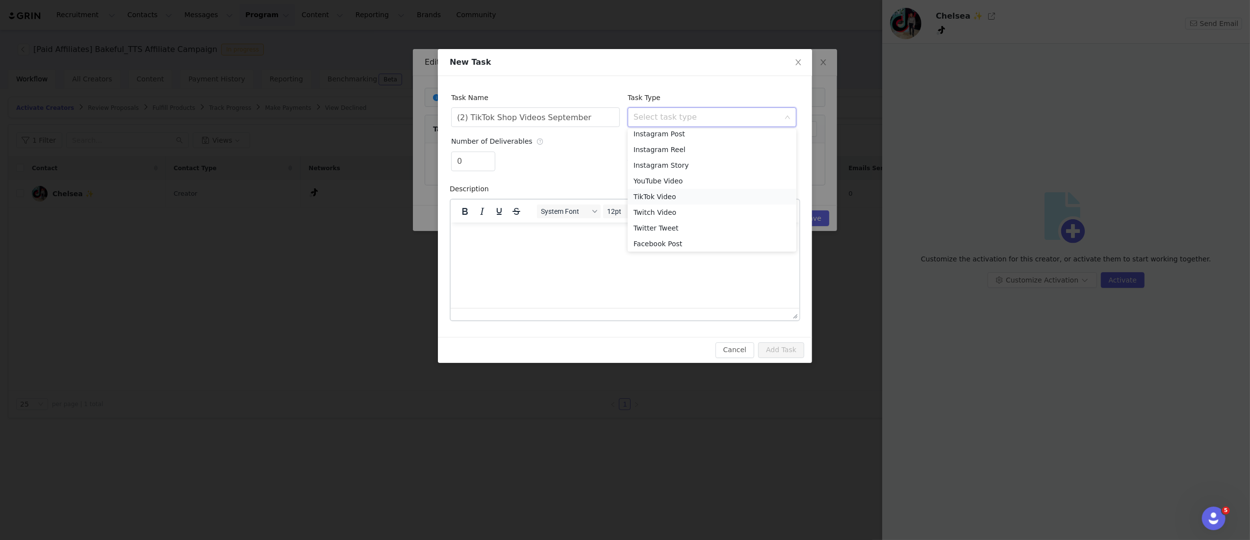
click at [650, 195] on li "TikTok Video" at bounding box center [712, 197] width 169 height 16
click at [487, 156] on span "Increase Value" at bounding box center [489, 157] width 10 height 11
type input "2"
click at [487, 156] on span "Increase Value" at bounding box center [489, 157] width 10 height 11
click at [774, 352] on button "Add Task" at bounding box center [781, 350] width 46 height 16
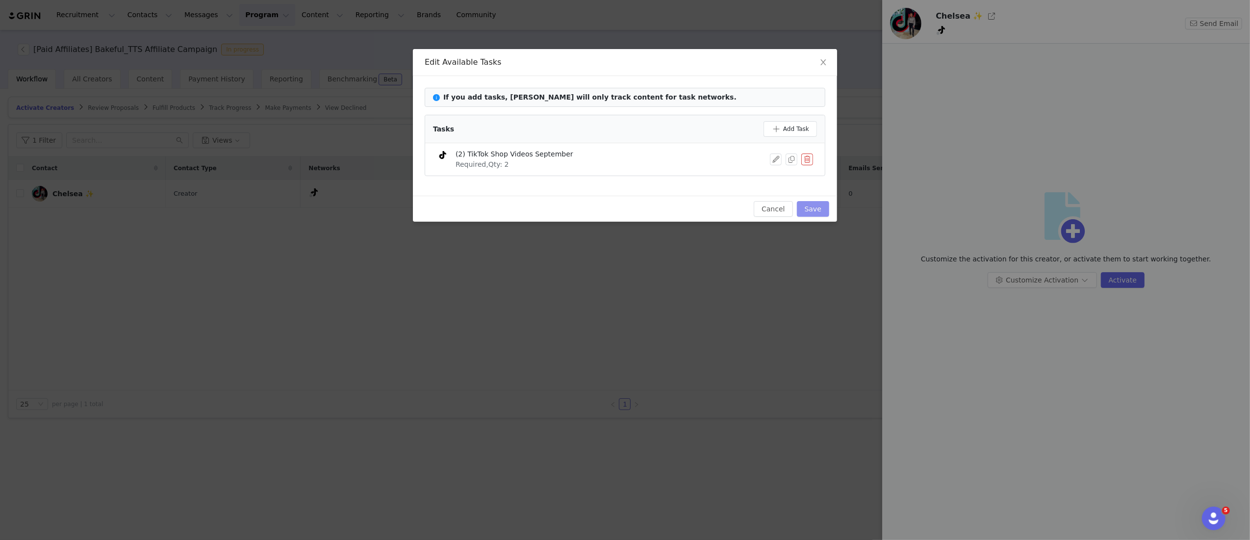
click at [820, 211] on button "Save" at bounding box center [813, 209] width 32 height 16
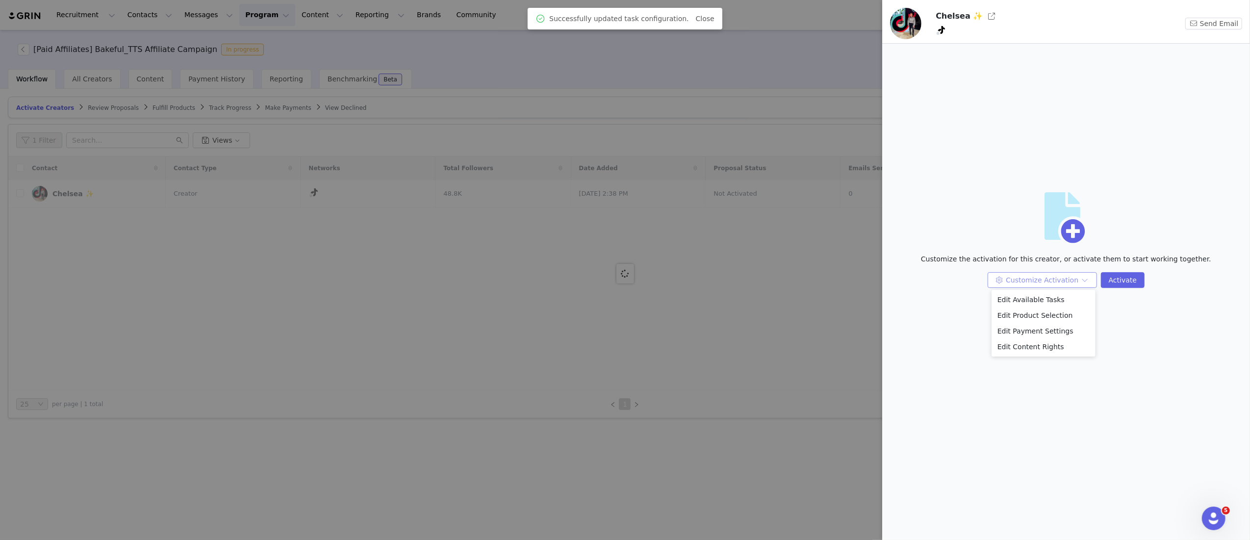
click at [1042, 277] on button "Customize Activation" at bounding box center [1041, 280] width 109 height 16
click at [1034, 332] on li "Edit Payment Settings" at bounding box center [1043, 331] width 104 height 16
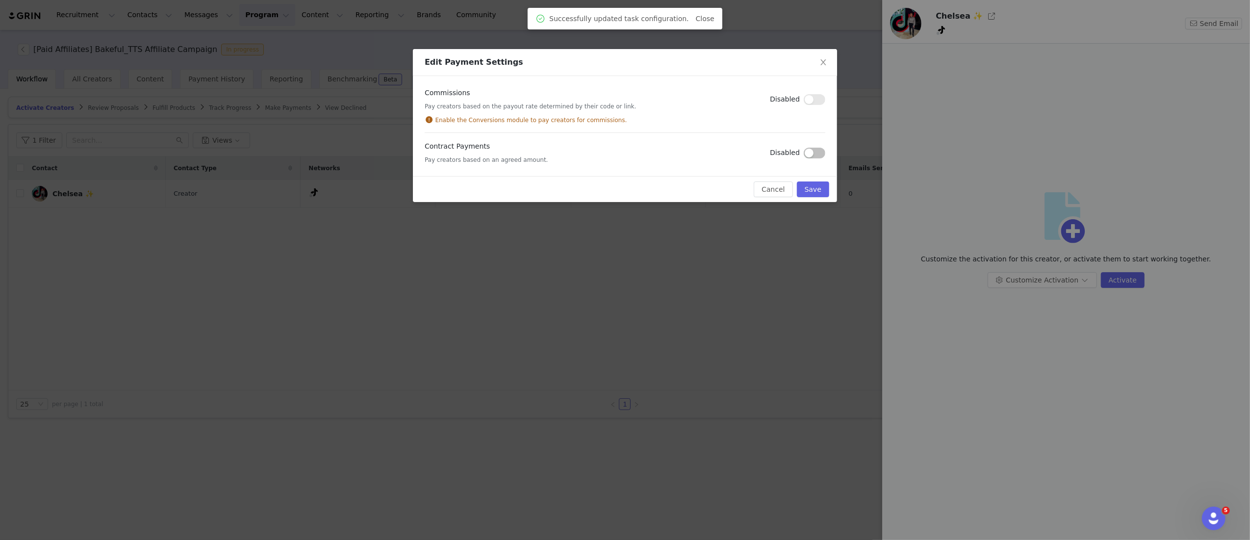
drag, startPoint x: 810, startPoint y: 152, endPoint x: 815, endPoint y: 156, distance: 6.3
click at [813, 155] on button "button" at bounding box center [815, 153] width 22 height 11
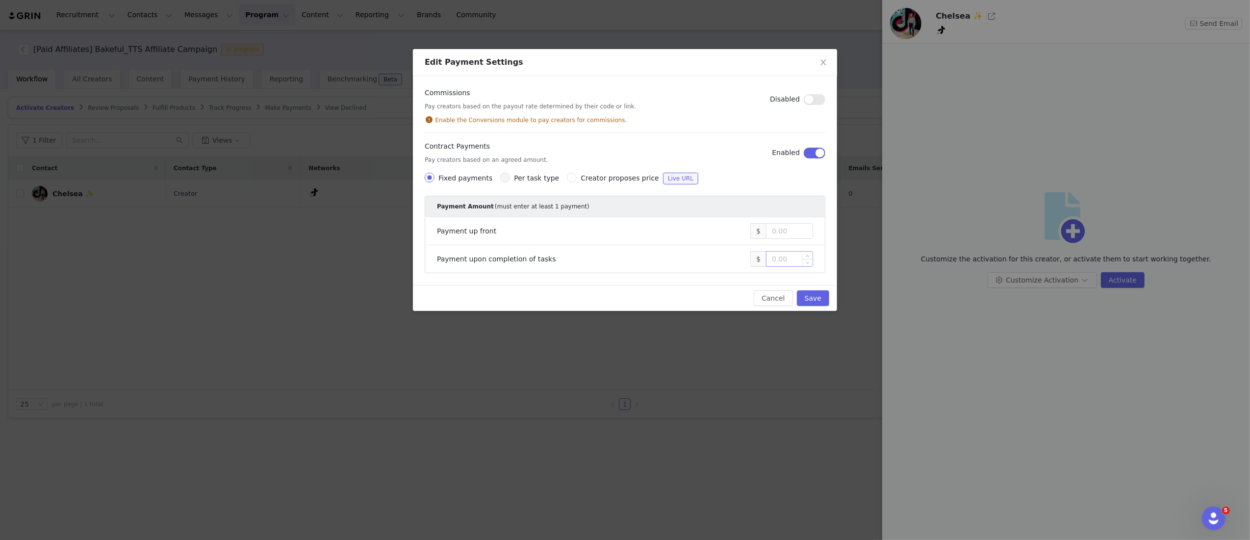
click at [784, 263] on input at bounding box center [789, 259] width 46 height 15
type input "1,000"
click at [809, 297] on button "Save" at bounding box center [813, 298] width 32 height 16
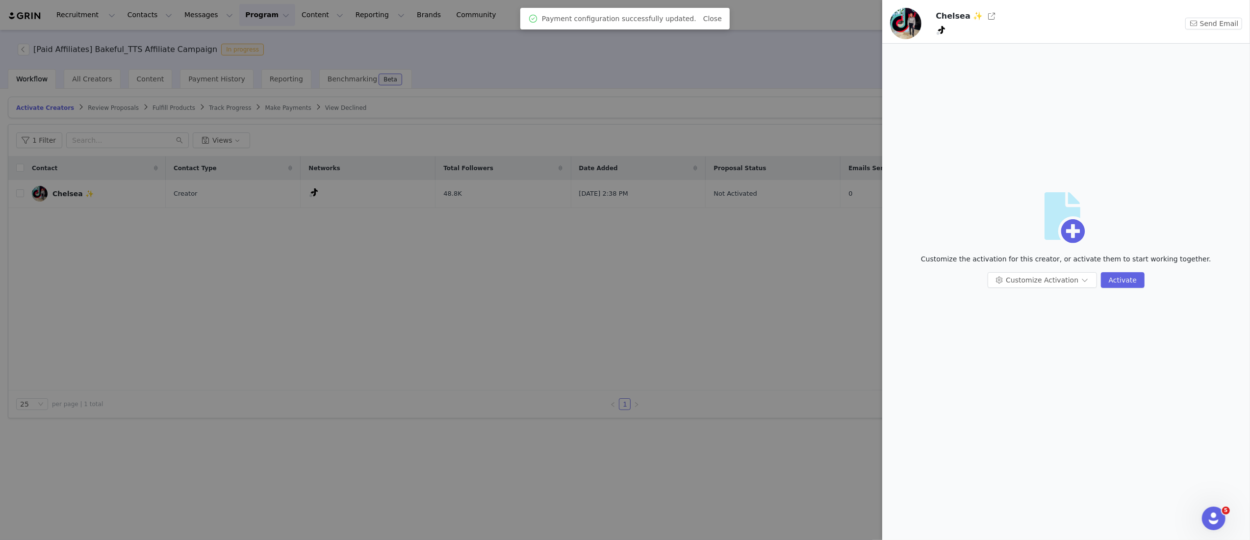
drag, startPoint x: 770, startPoint y: 332, endPoint x: 772, endPoint y: 327, distance: 5.0
click at [770, 332] on div at bounding box center [625, 270] width 1250 height 540
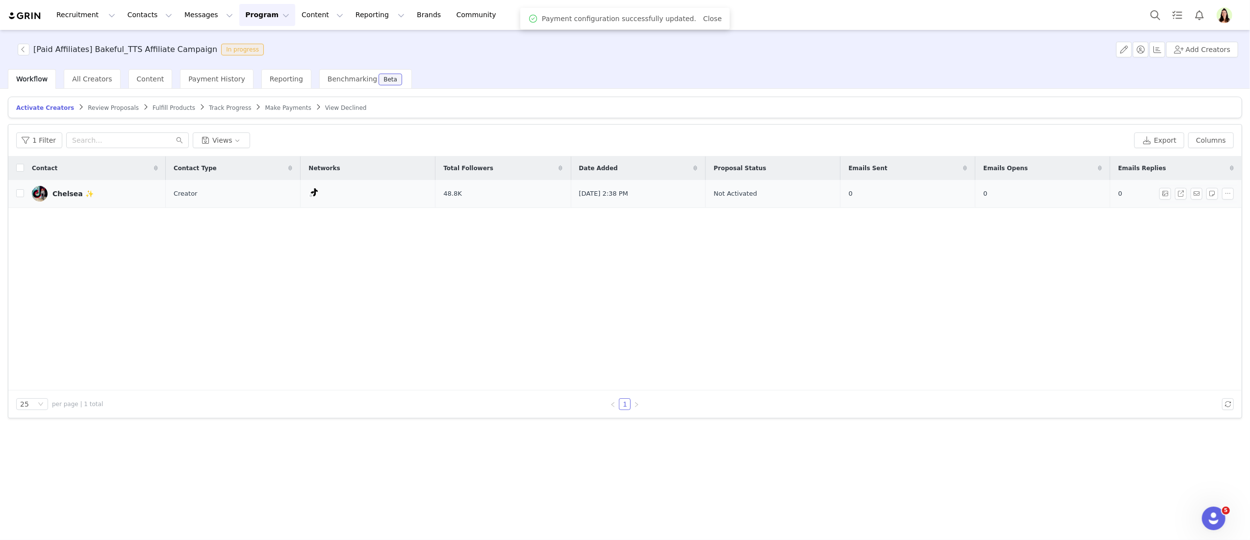
click at [118, 196] on link "Chelsea ✨" at bounding box center [95, 194] width 126 height 16
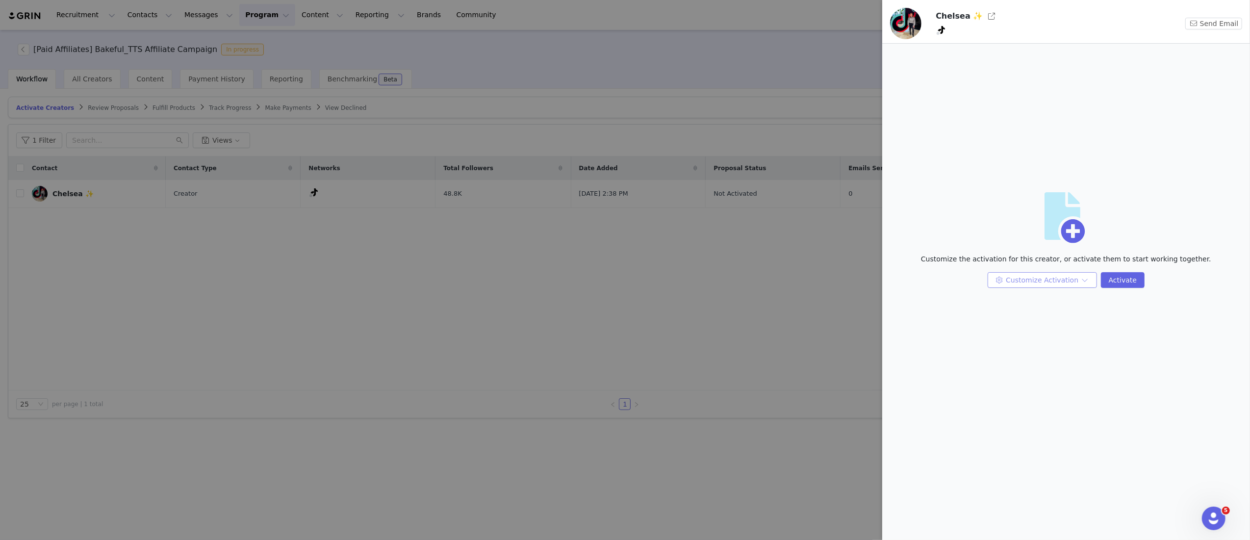
click at [1075, 275] on button "Customize Activation" at bounding box center [1041, 280] width 109 height 16
click at [940, 330] on div "Artboard Customize the activation for this creator, or activate them to start w…" at bounding box center [1066, 243] width 352 height 384
click at [994, 13] on div "Chelsea ✨" at bounding box center [1042, 16] width 215 height 16
click at [989, 14] on button "button" at bounding box center [992, 16] width 16 height 16
copy link "@chelsleebmoney"
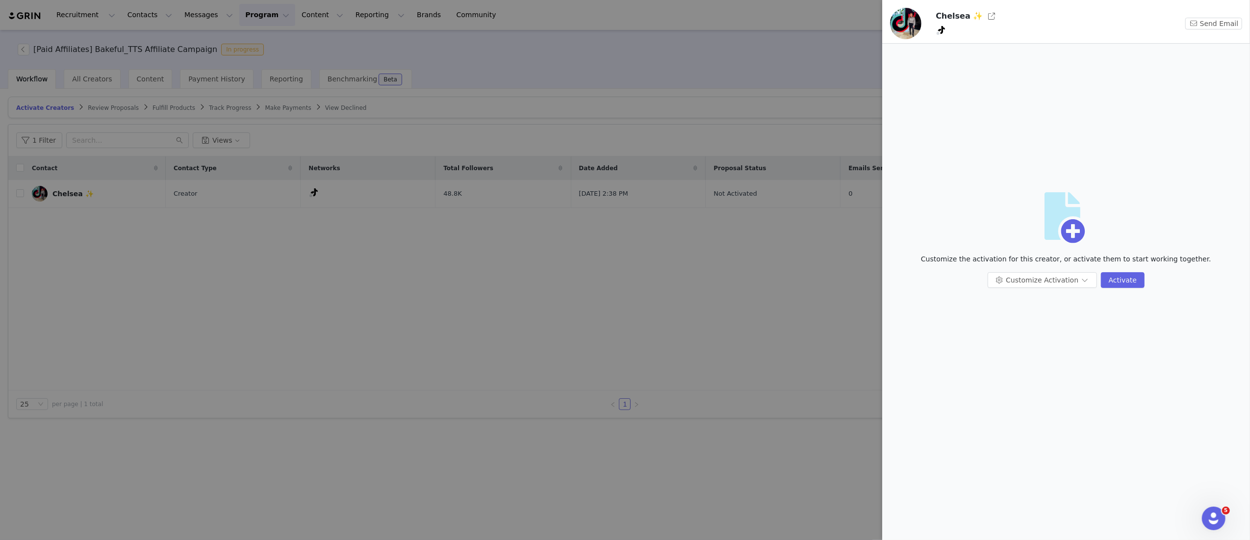
click at [490, 412] on div at bounding box center [625, 270] width 1250 height 540
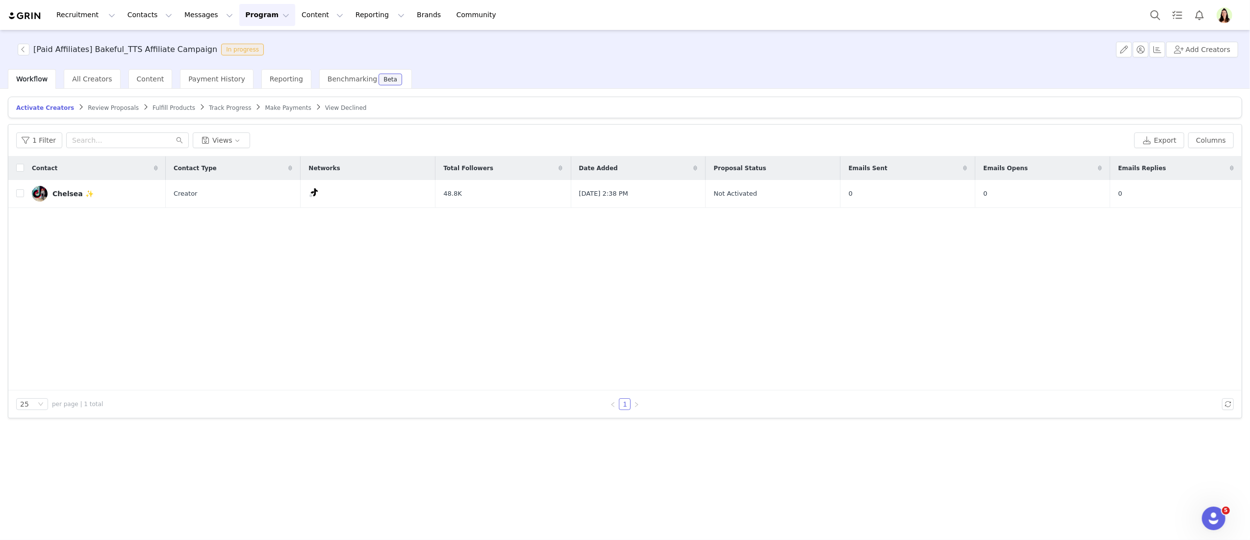
click at [91, 131] on div "1 Filter Views Export Columns" at bounding box center [624, 141] width 1233 height 32
click at [91, 133] on input "text" at bounding box center [127, 140] width 123 height 16
drag, startPoint x: 147, startPoint y: 18, endPoint x: 143, endPoint y: 32, distance: 15.4
click at [147, 18] on button "Contacts Contacts" at bounding box center [150, 15] width 56 height 22
drag, startPoint x: 139, startPoint y: 39, endPoint x: 142, endPoint y: 55, distance: 16.8
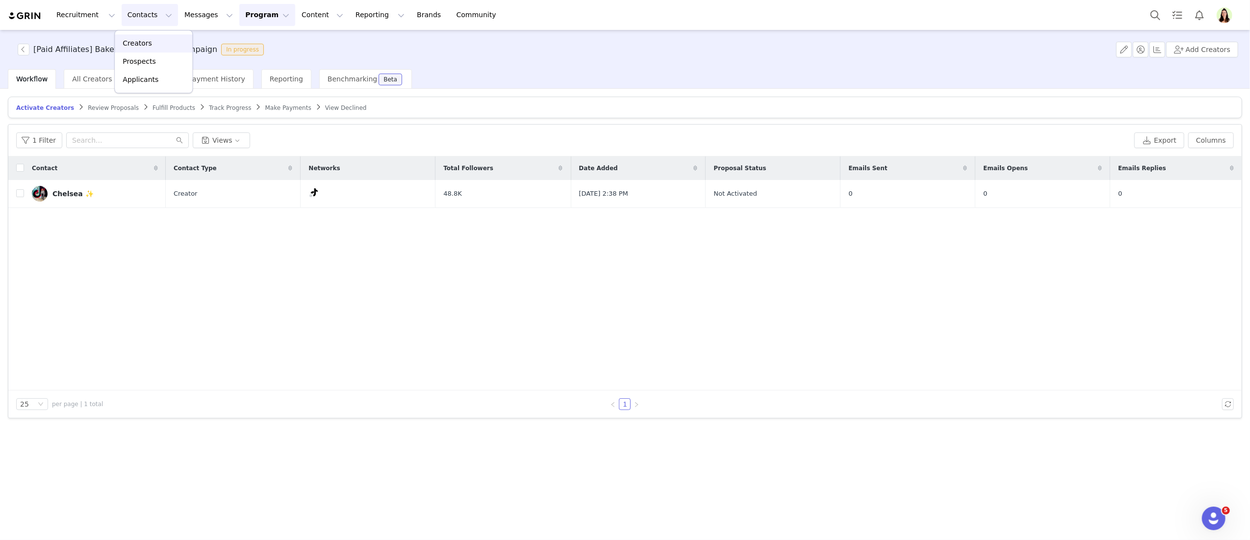
click at [140, 38] on p "Creators" at bounding box center [137, 43] width 29 height 10
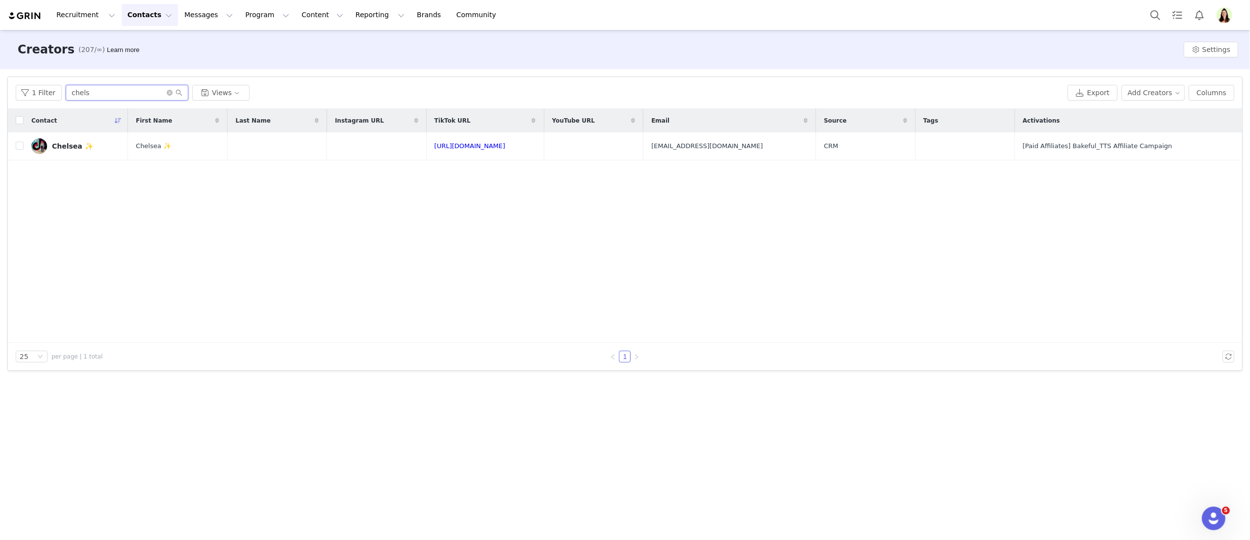
click at [103, 96] on input "chels" at bounding box center [127, 93] width 123 height 16
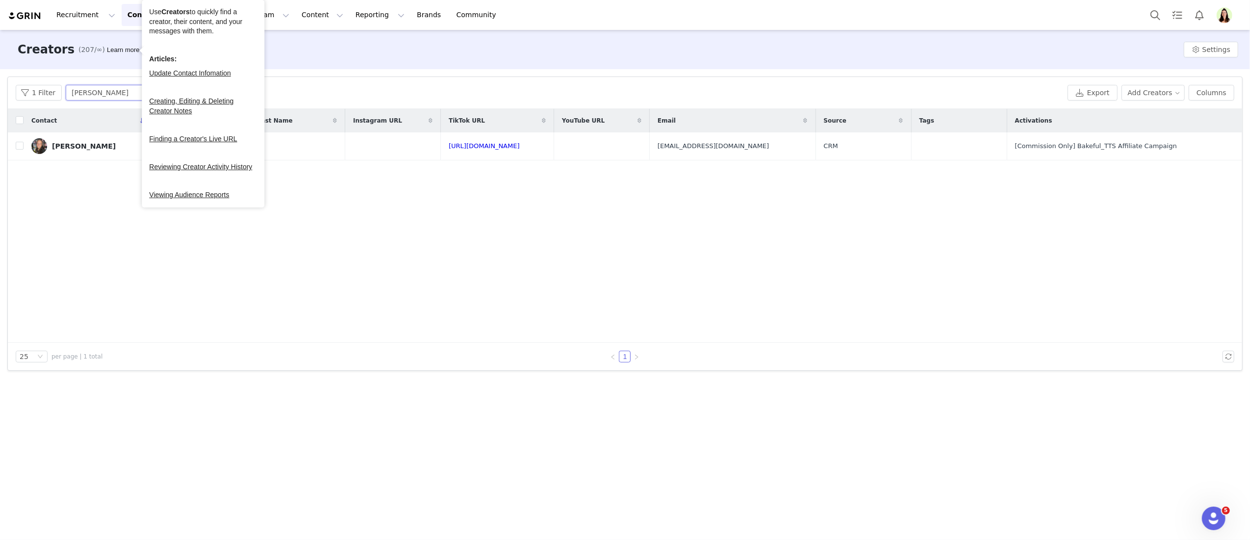
drag, startPoint x: 131, startPoint y: 94, endPoint x: 155, endPoint y: 96, distance: 24.6
click at [132, 95] on input "bailey" at bounding box center [127, 93] width 123 height 16
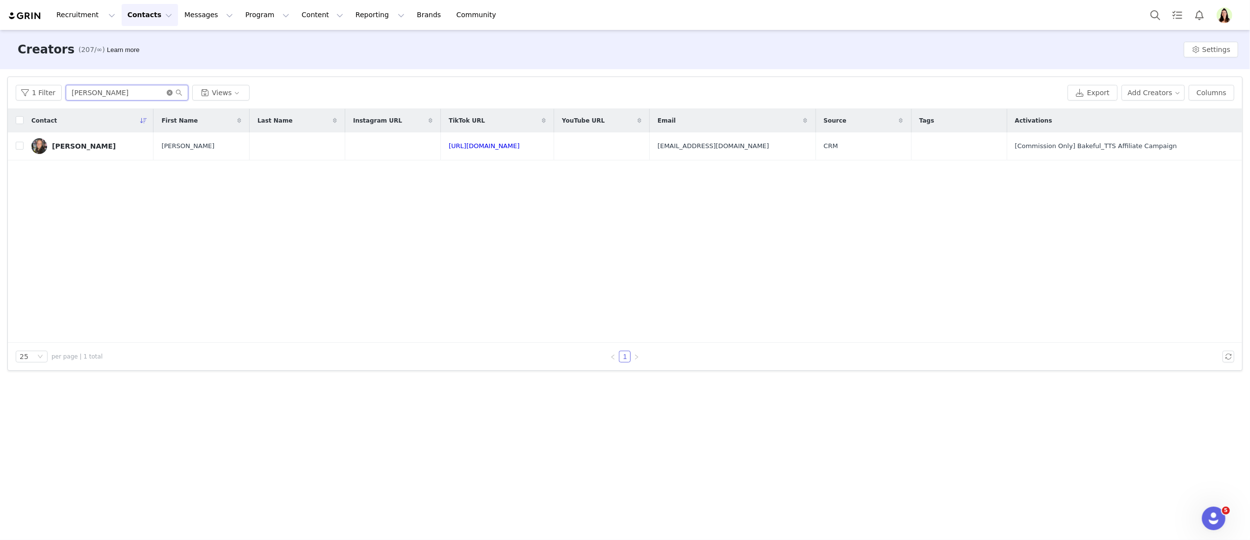
type input "bailey"
click at [168, 92] on icon "icon: close-circle" at bounding box center [170, 93] width 6 height 6
click at [254, 8] on button "Program Program" at bounding box center [267, 15] width 56 height 22
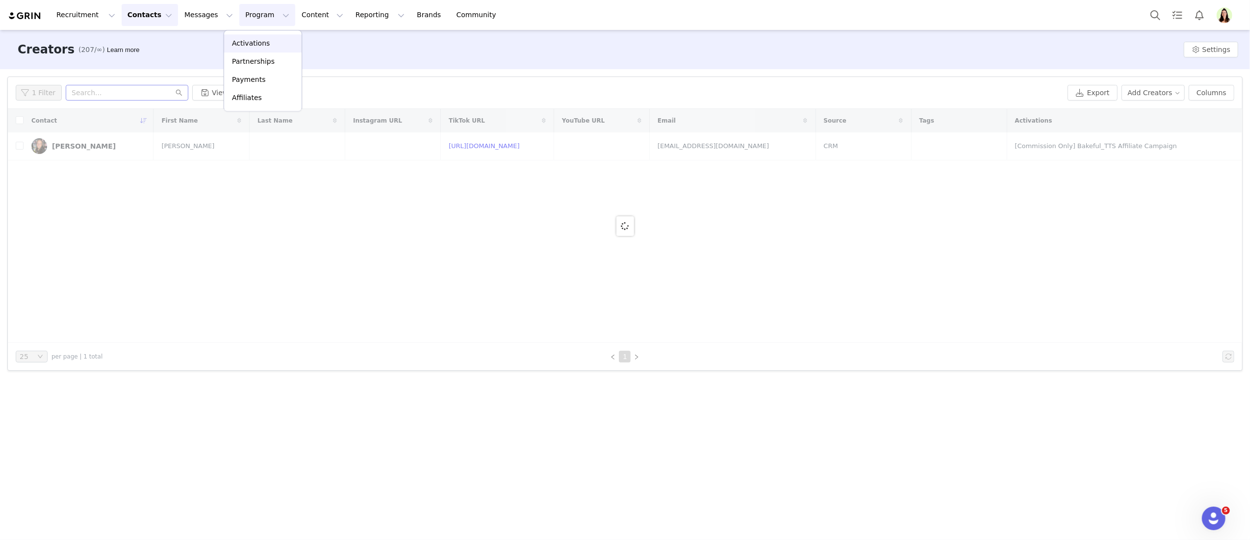
click at [253, 39] on p "Activations" at bounding box center [251, 43] width 38 height 10
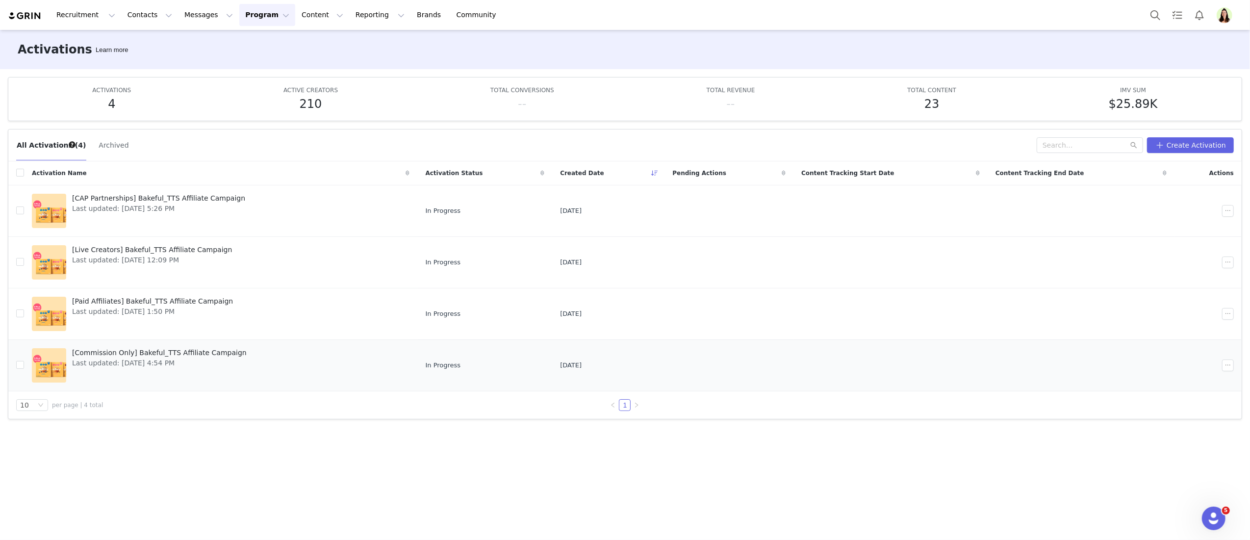
click at [206, 345] on td "[Commission Only] Bakeful_TTS Affiliate Campaign Last updated: Aug 13, 2025 4:5…" at bounding box center [221, 364] width 394 height 51
click at [214, 352] on span "[Commission Only] Bakeful_TTS Affiliate Campaign" at bounding box center [159, 353] width 175 height 10
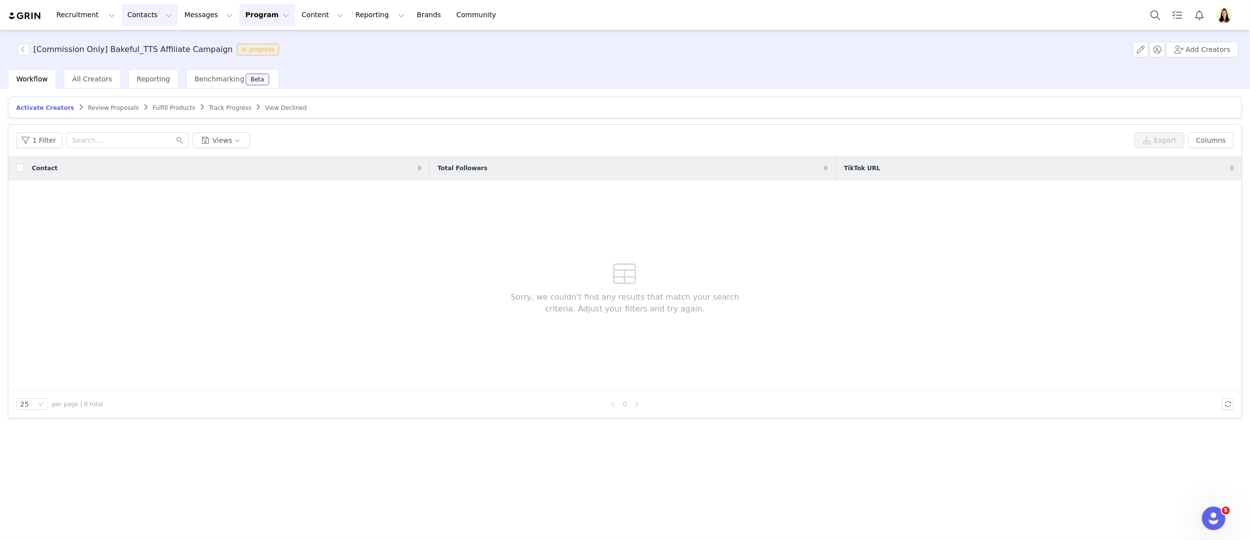
click at [130, 13] on button "Contacts Contacts" at bounding box center [150, 15] width 56 height 22
click at [141, 43] on p "Creators" at bounding box center [137, 43] width 29 height 10
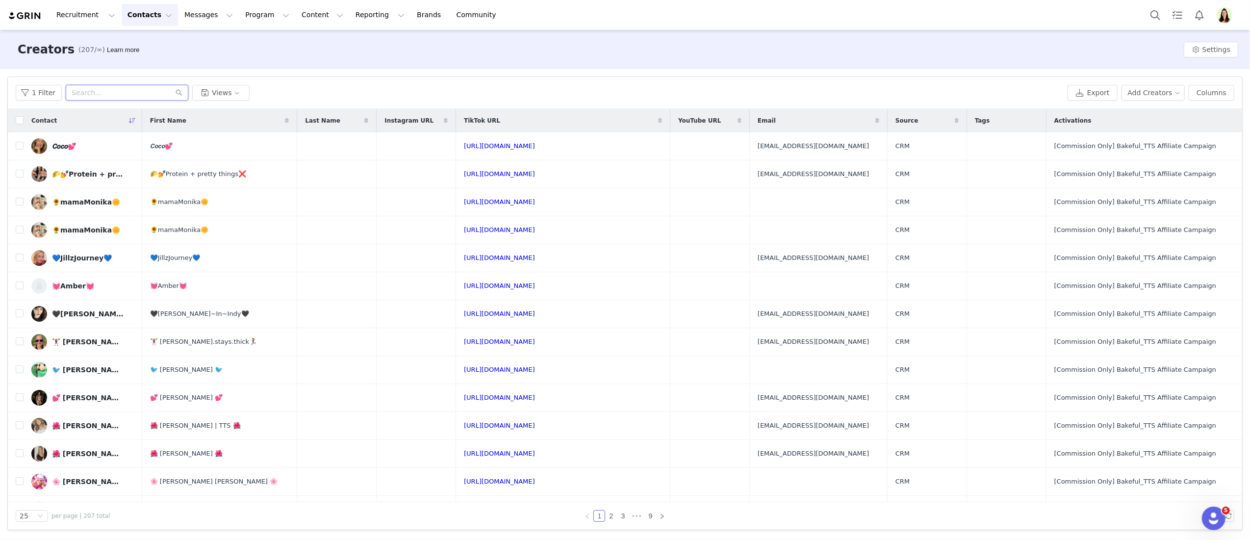
drag, startPoint x: 93, startPoint y: 91, endPoint x: 110, endPoint y: 92, distance: 17.2
click at [94, 90] on input "text" at bounding box center [127, 93] width 123 height 16
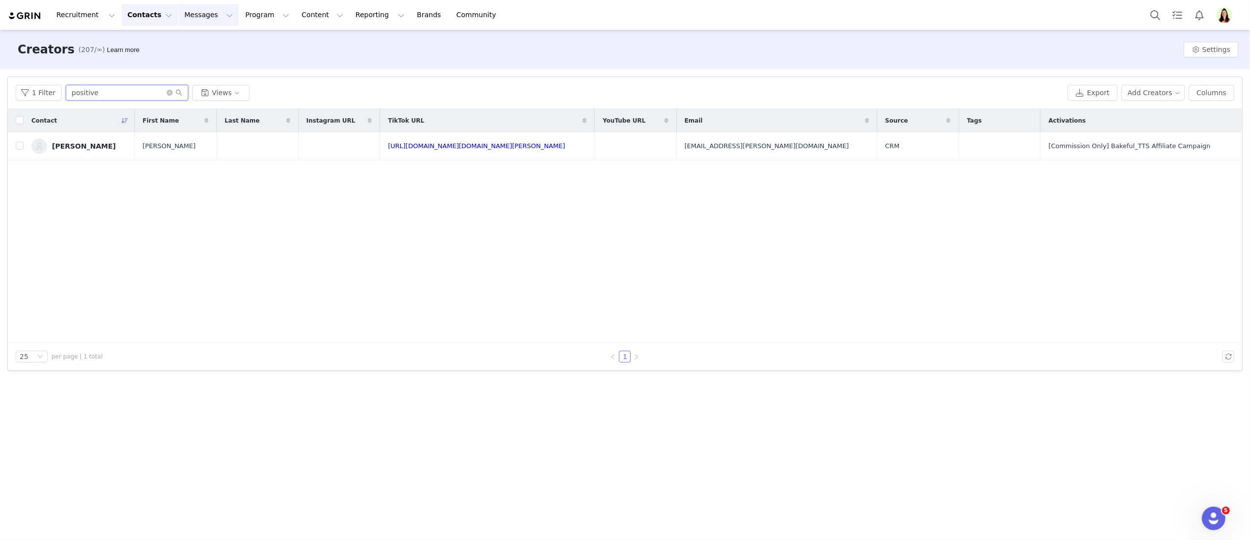
type input "positive"
click at [213, 15] on button "Messages Messages" at bounding box center [208, 15] width 60 height 22
click at [246, 16] on button "Program Program" at bounding box center [267, 15] width 56 height 22
click at [246, 45] on p "Activations" at bounding box center [251, 43] width 38 height 10
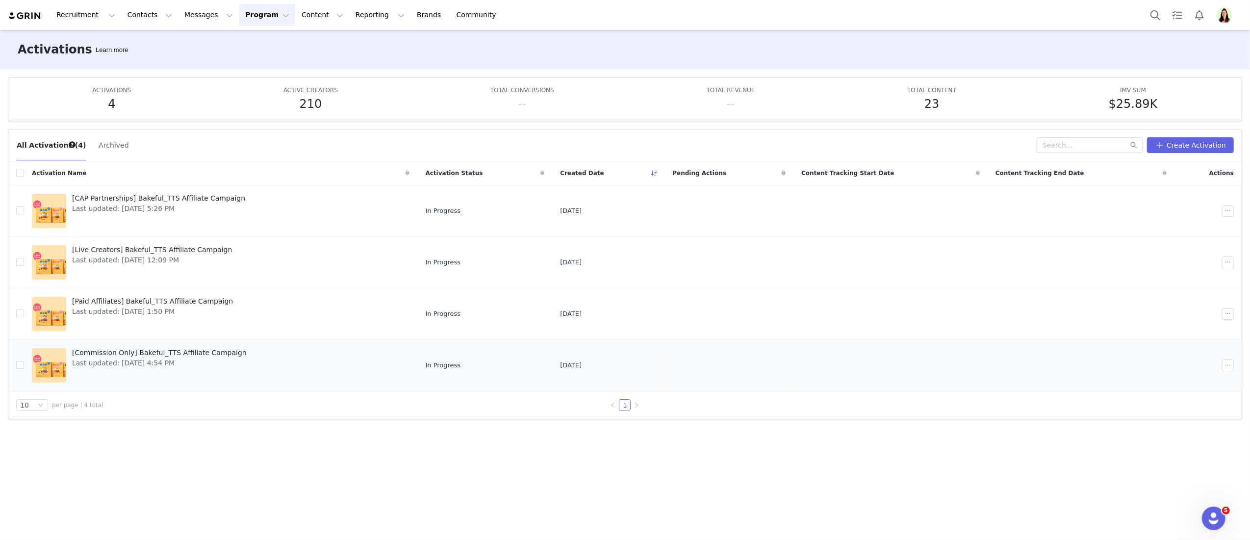
click at [130, 347] on div "[Commission Only] Bakeful_TTS Affiliate Campaign Last updated: Aug 13, 2025 4:5…" at bounding box center [159, 365] width 186 height 39
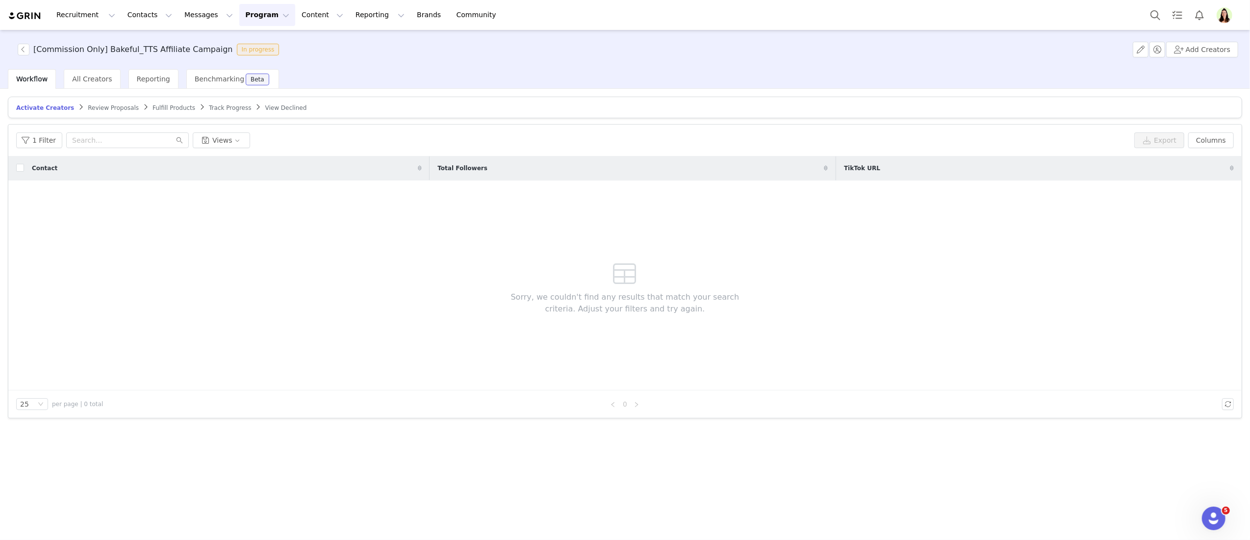
click at [209, 111] on div "Track Progress" at bounding box center [230, 108] width 42 height 8
click at [211, 107] on span "Track Progress" at bounding box center [230, 107] width 42 height 7
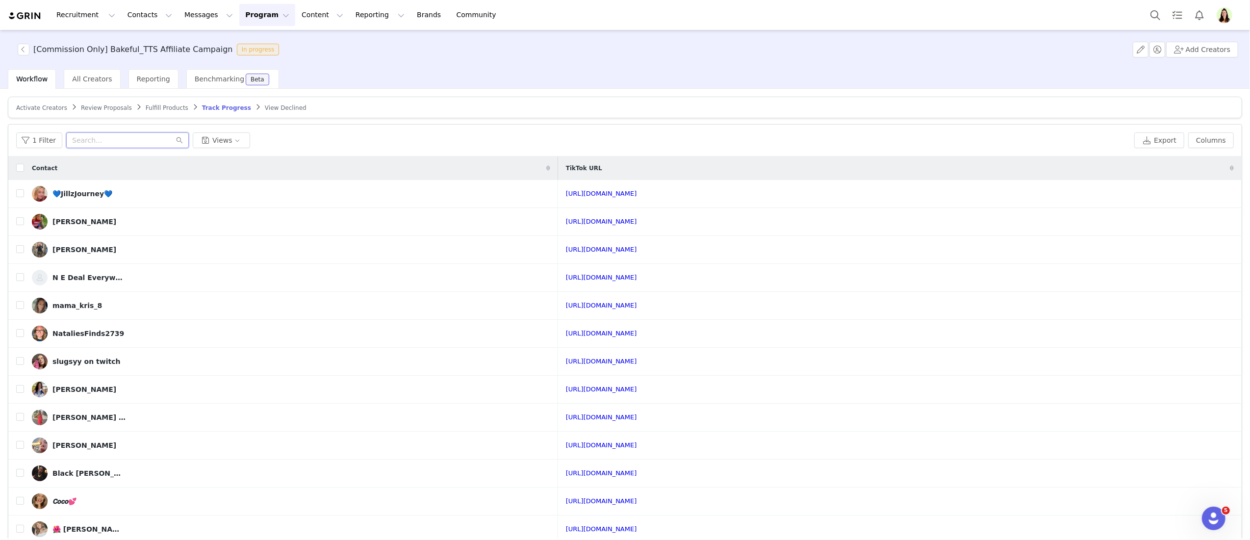
click at [88, 142] on input "text" at bounding box center [127, 140] width 123 height 16
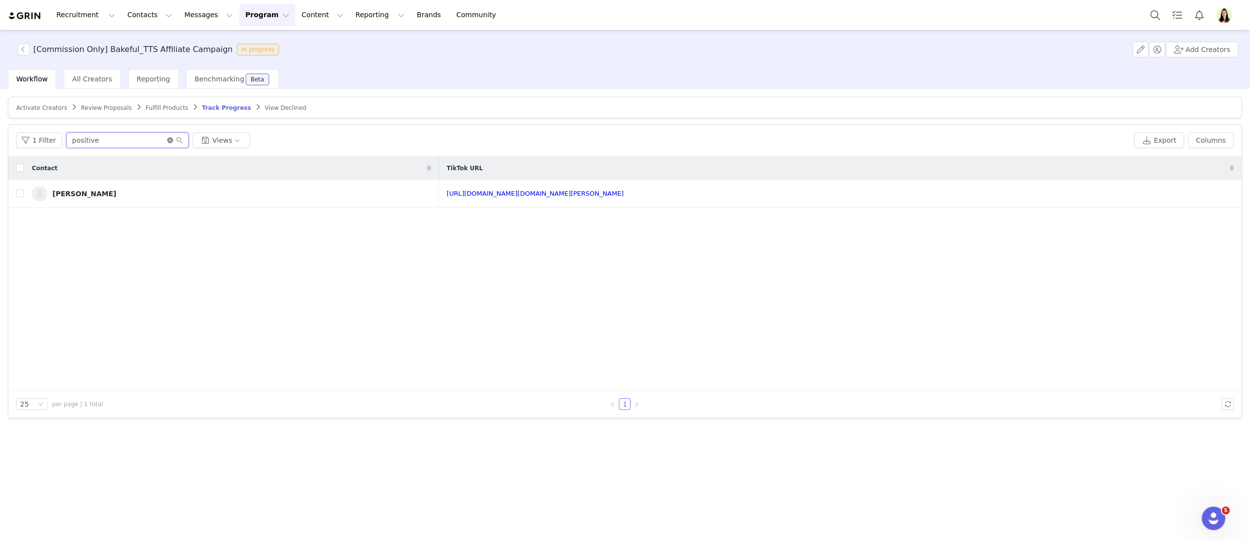
drag, startPoint x: 164, startPoint y: 141, endPoint x: 170, endPoint y: 143, distance: 6.7
click at [166, 143] on span "positive" at bounding box center [127, 140] width 123 height 16
type input "positive"
click at [170, 143] on icon "icon: close-circle" at bounding box center [170, 140] width 6 height 6
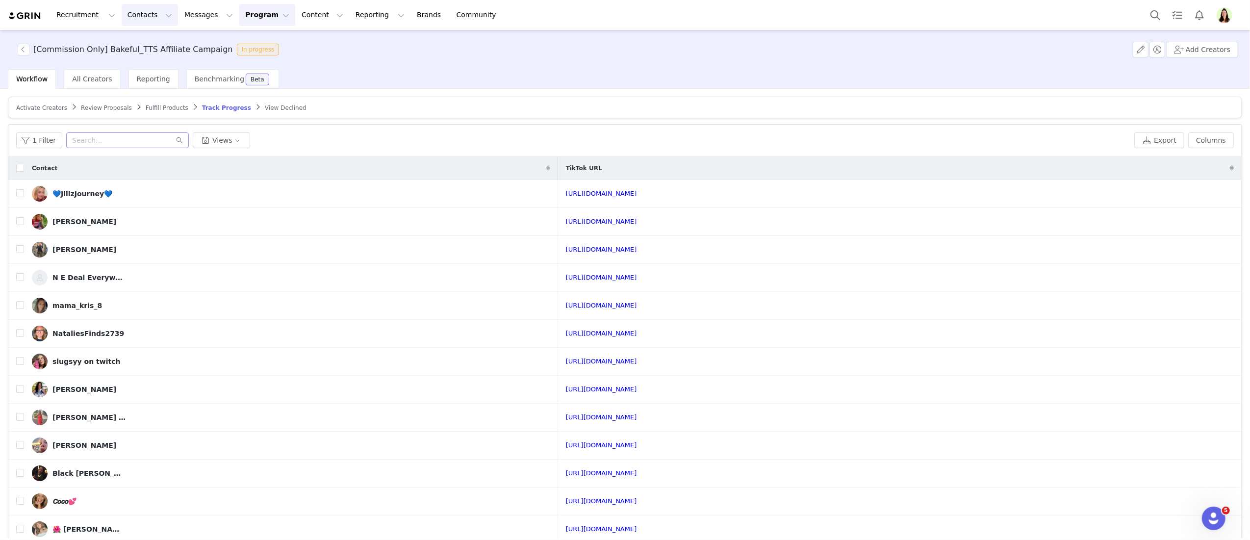
click at [148, 13] on button "Contacts Contacts" at bounding box center [150, 15] width 56 height 22
click at [156, 50] on link "Creators" at bounding box center [153, 43] width 77 height 18
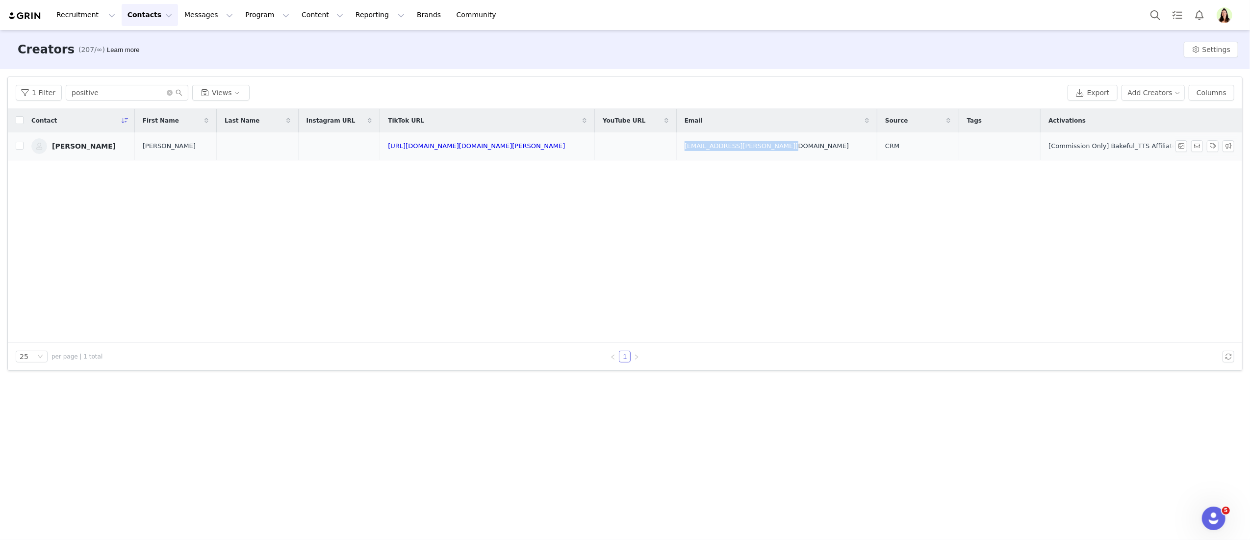
drag, startPoint x: 786, startPoint y: 144, endPoint x: 694, endPoint y: 142, distance: 91.7
click at [694, 142] on td "positive.patricia@outlook.com" at bounding box center [776, 146] width 201 height 28
copy span "positive.patricia@outlook.com"
click at [19, 148] on input "checkbox" at bounding box center [20, 146] width 8 height 8
checkbox input "true"
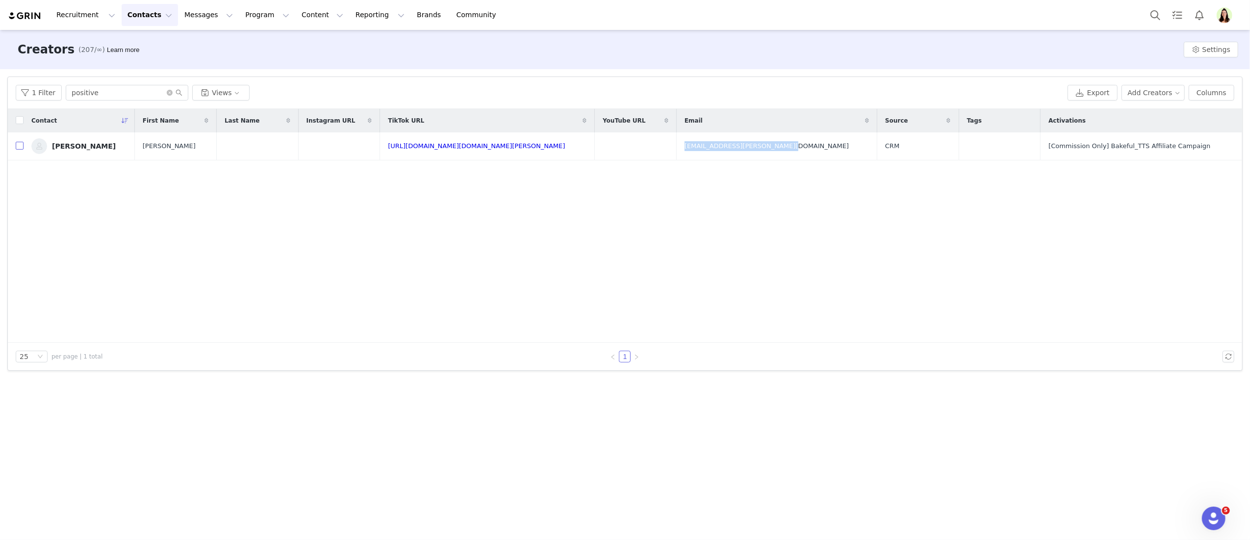
checkbox input "true"
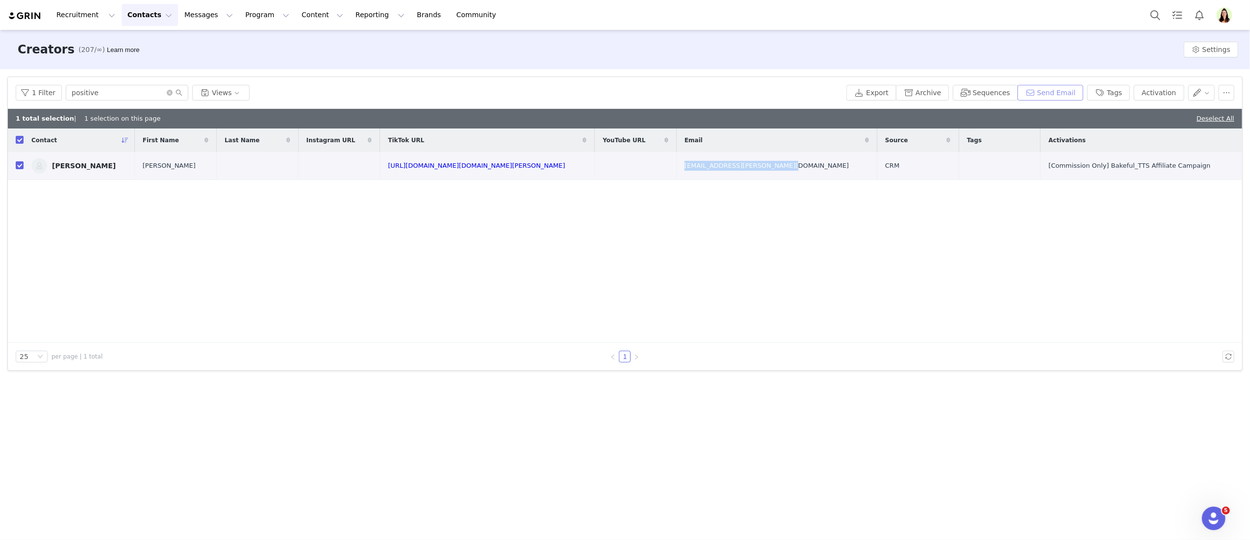
click at [1057, 95] on button "Send Email" at bounding box center [1050, 93] width 66 height 16
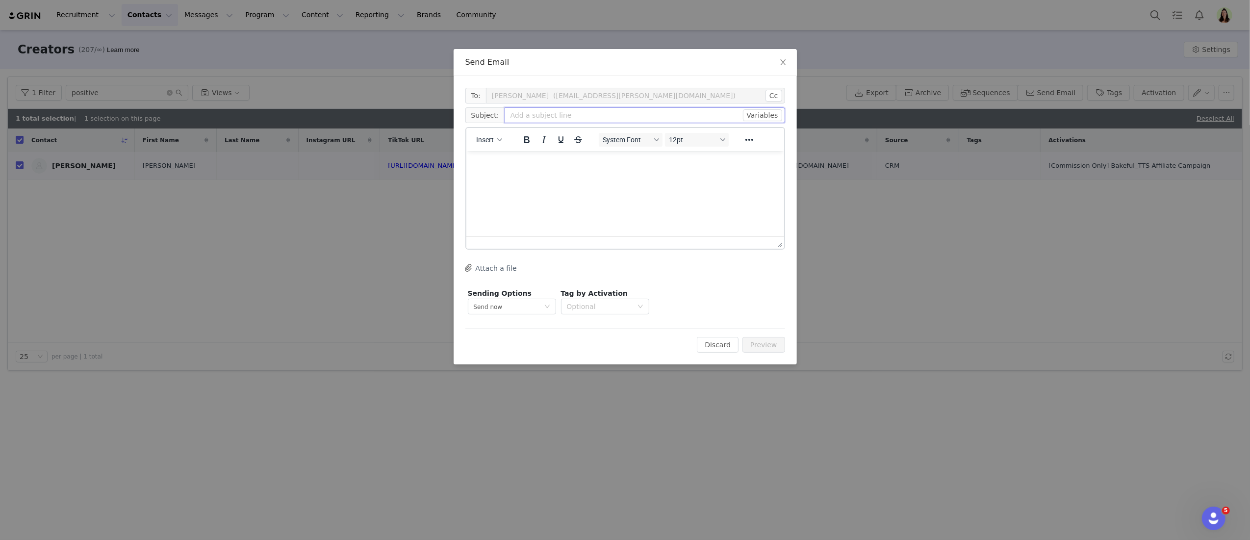
click at [546, 111] on input "text" at bounding box center [644, 115] width 280 height 16
type input "Bakeful Update_Patricia"
click at [484, 172] on html at bounding box center [625, 164] width 318 height 26
paste body "Rich Text Area. Press ALT-0 for help."
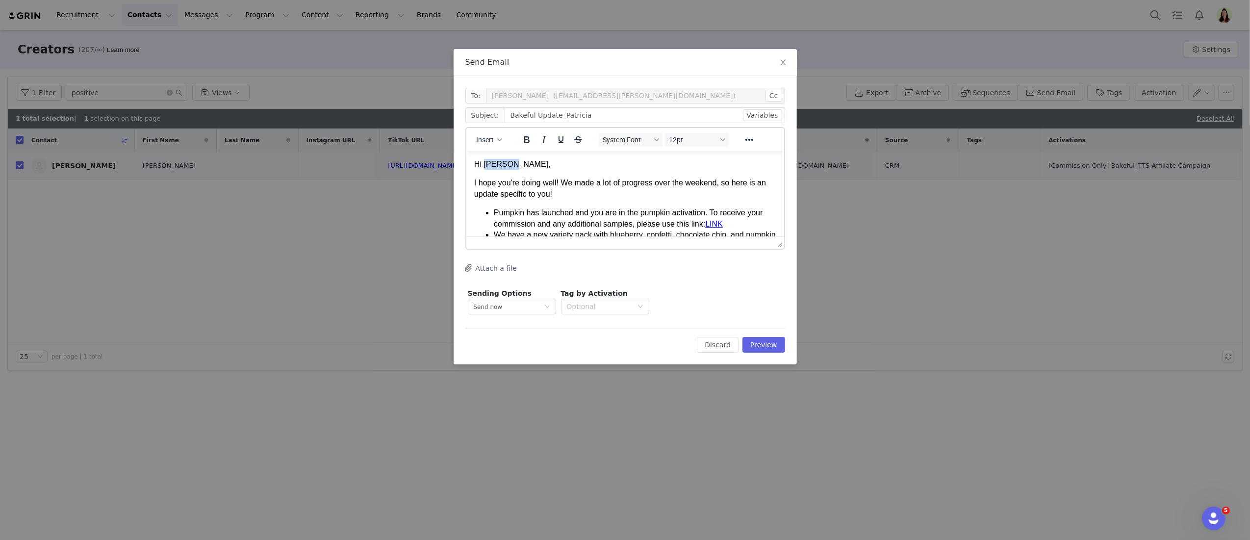
drag, startPoint x: 511, startPoint y: 165, endPoint x: 482, endPoint y: 164, distance: 28.4
click at [482, 164] on p "Hi Rachel," at bounding box center [625, 163] width 302 height 11
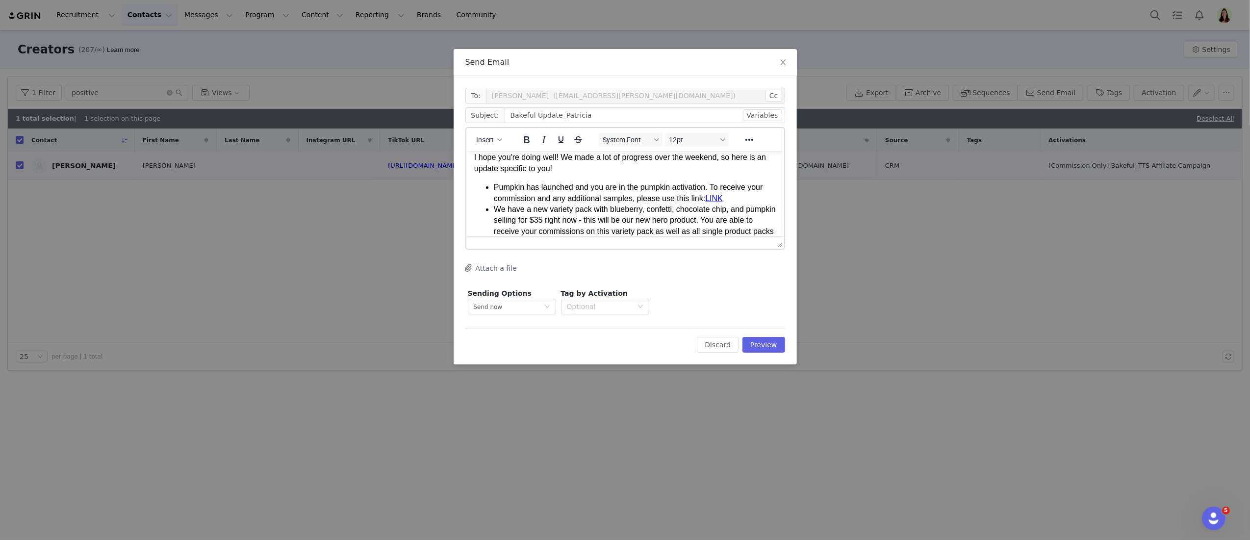
scroll to position [26, 0]
click at [741, 196] on li "Pumpkin has launched and you are in the pumpkin activation. To receive your com…" at bounding box center [634, 192] width 282 height 22
drag, startPoint x: 727, startPoint y: 197, endPoint x: 709, endPoint y: 194, distance: 18.0
click at [709, 194] on li "Pumpkin has launched and you are in the pumpkin activation. To receive your com…" at bounding box center [634, 192] width 282 height 22
click at [647, 207] on li "We have a new variety pack with blueberry, confetti, chocolate chip, and pumpki…" at bounding box center [634, 225] width 282 height 44
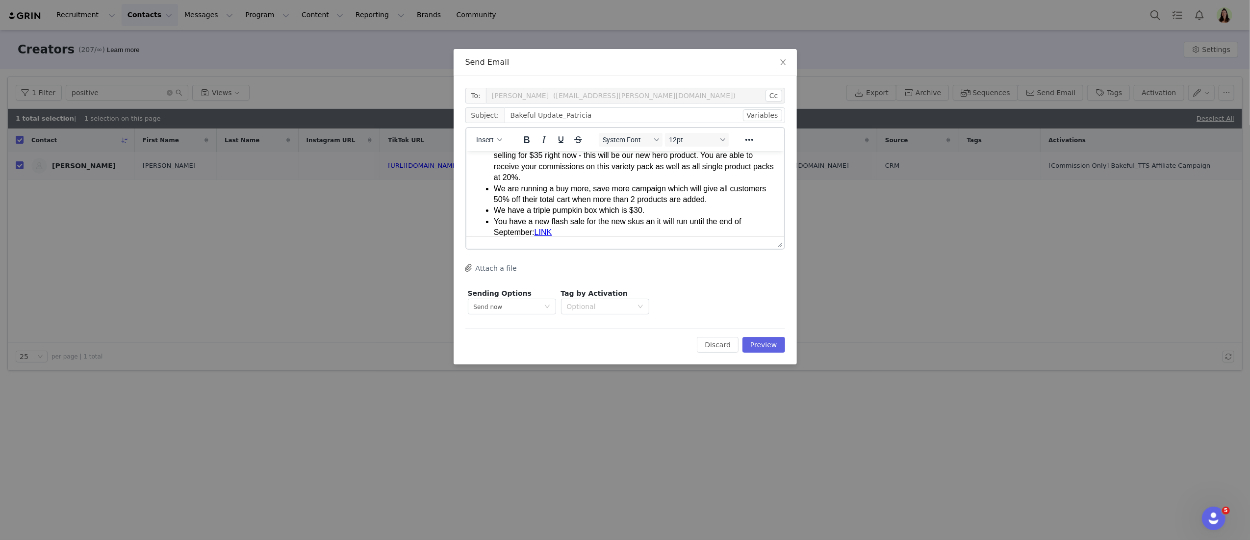
scroll to position [108, 0]
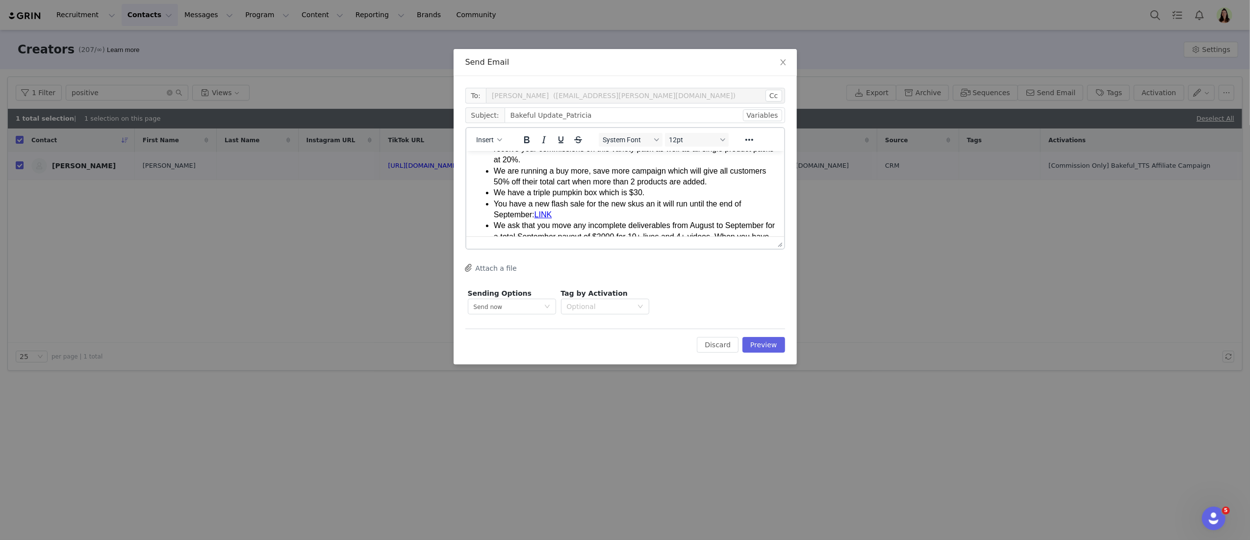
click at [607, 214] on li "You have a new flash sale for the new skus an it will run until the end of Sept…" at bounding box center [634, 209] width 282 height 22
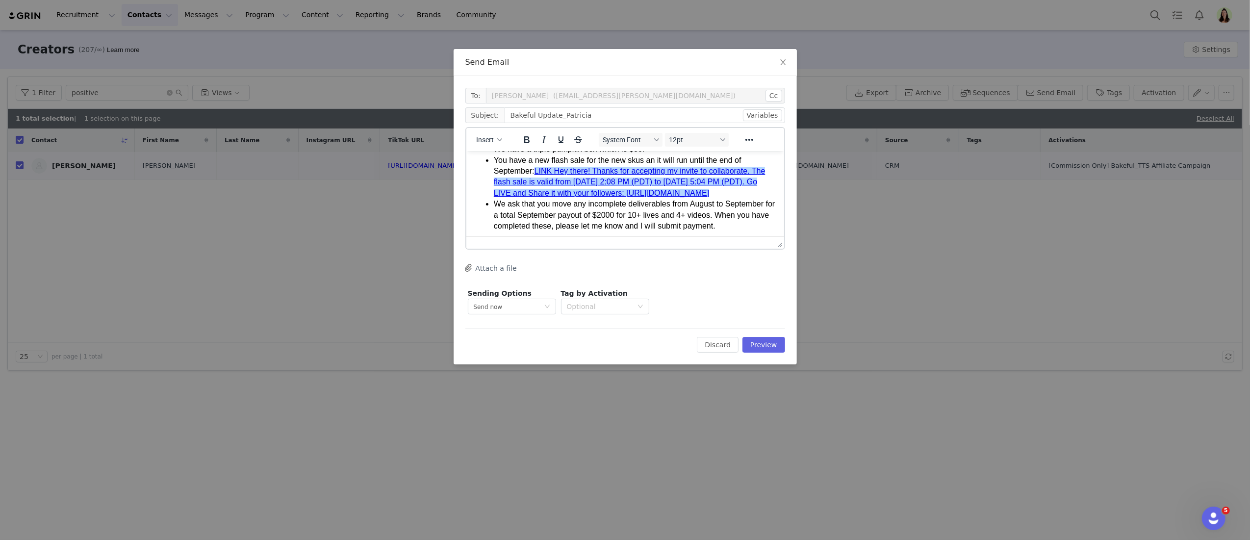
scroll to position [161, 0]
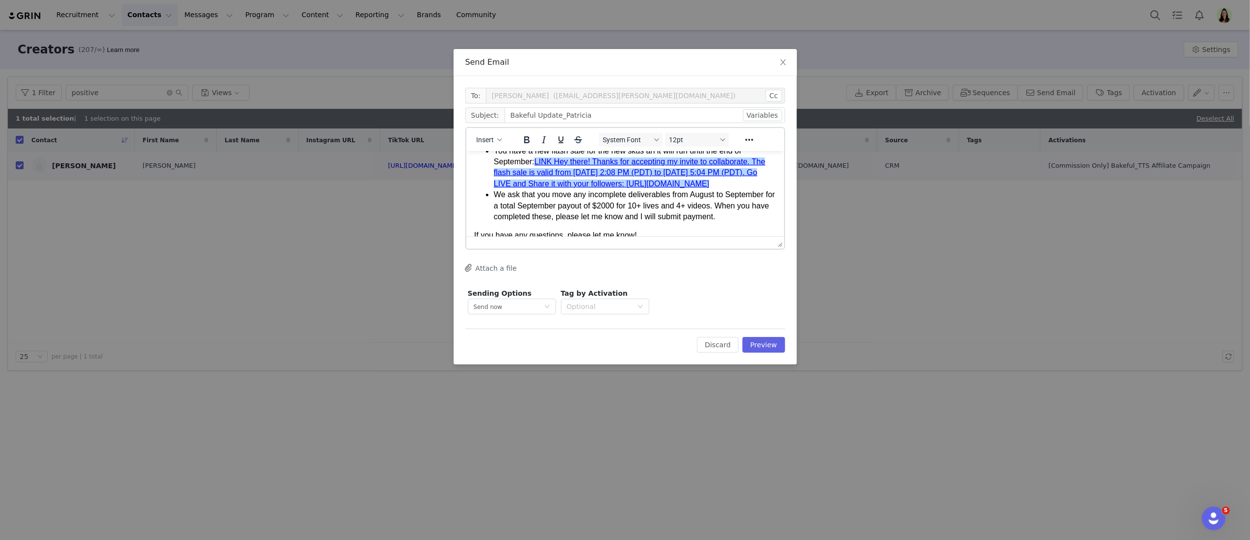
drag, startPoint x: 622, startPoint y: 224, endPoint x: 488, endPoint y: 193, distance: 137.8
click at [488, 193] on ul "Pumpkin has launched and you are in the pumpkin activation. To receive your com…" at bounding box center [625, 134] width 302 height 176
drag, startPoint x: 640, startPoint y: 202, endPoint x: 488, endPoint y: 196, distance: 151.6
click at [488, 196] on ul "Pumpkin has launched and you are in the pumpkin activation. To receive your com…" at bounding box center [625, 134] width 302 height 176
copy link "https://shop.tiktok.com/streamer/live/product/dashboard?enter_from=seller_live_…"
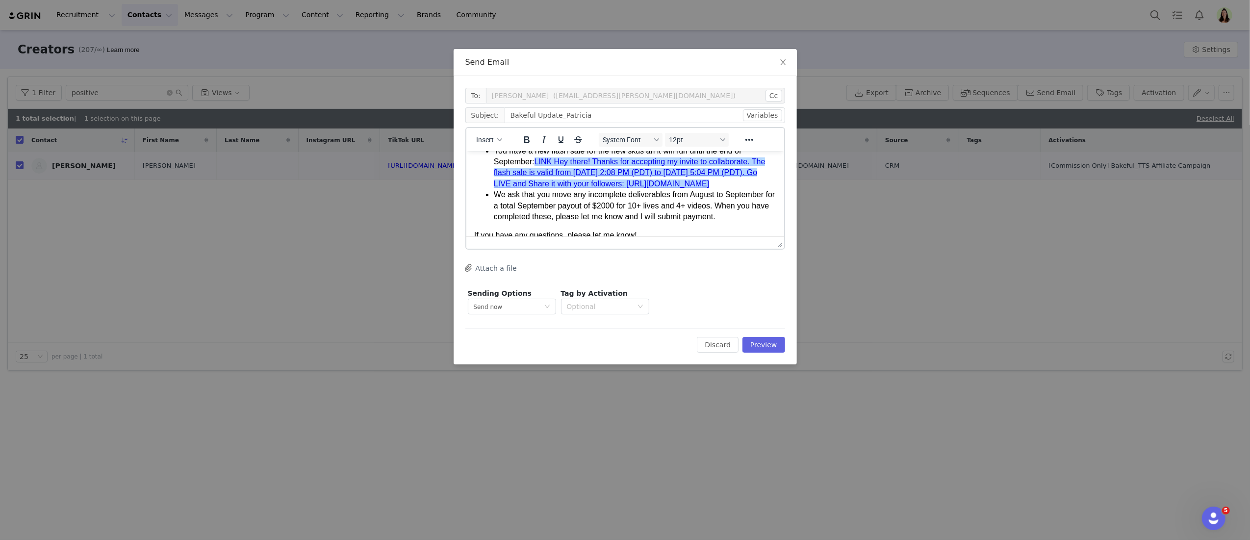
click at [555, 162] on link "LINK Hey there! Thanks for accepting my invite to collaborate. The flash sale i…" at bounding box center [628, 172] width 271 height 30
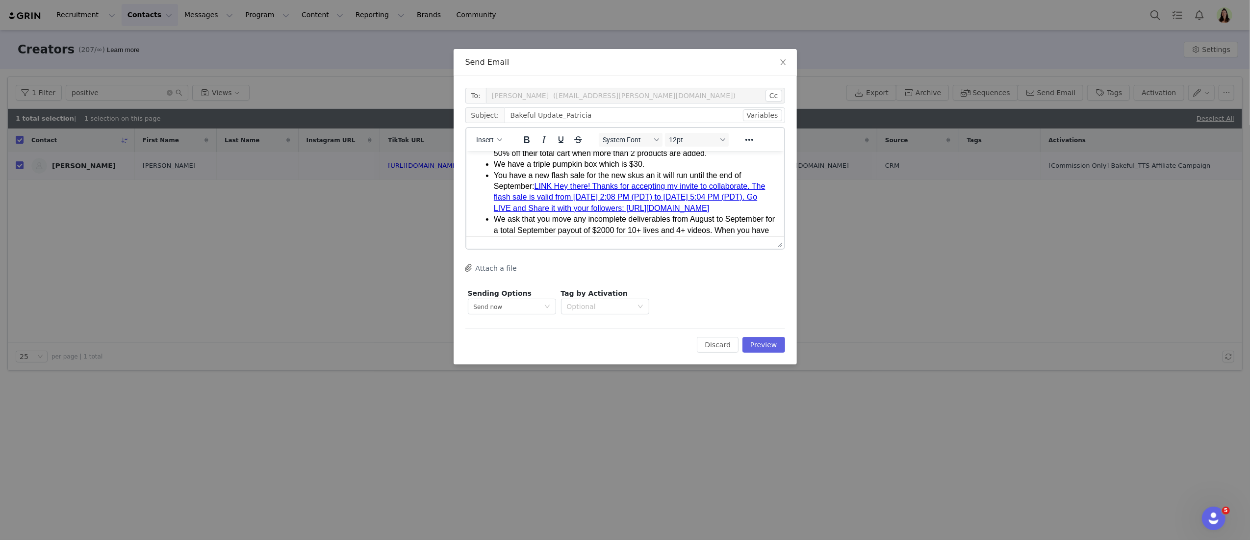
drag, startPoint x: 617, startPoint y: 205, endPoint x: 554, endPoint y: 161, distance: 76.8
click at [554, 161] on ul "Pumpkin has launched and you are in the pumpkin activation. To receive your com…" at bounding box center [625, 159] width 302 height 176
click at [555, 191] on link "LINK Hey there! Thanks for accepting my invite to collaborate. The flash sale i…" at bounding box center [628, 202] width 271 height 30
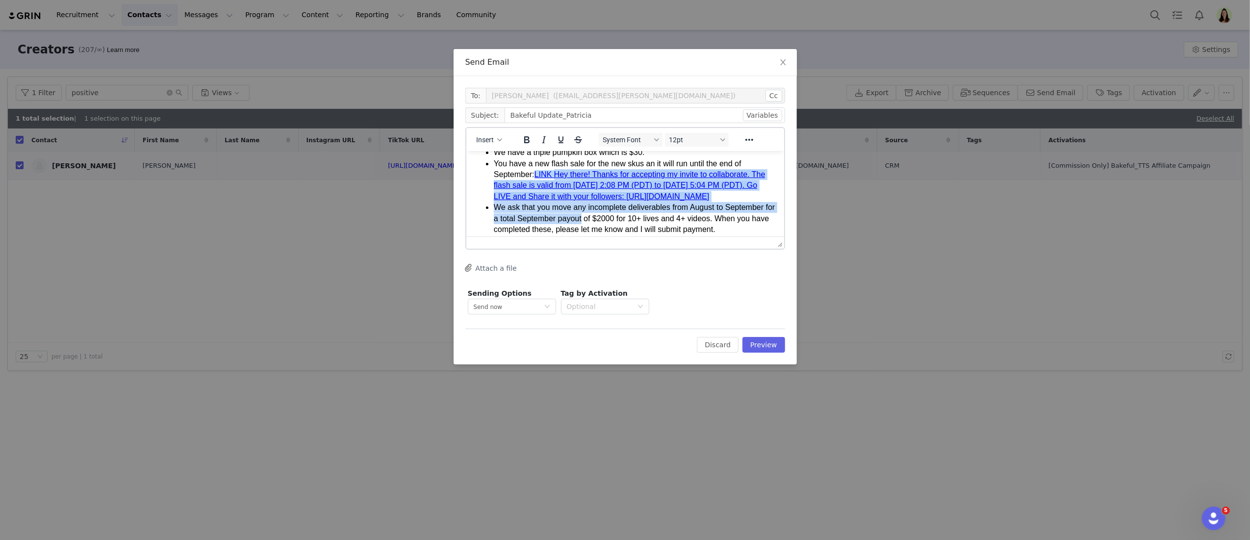
scroll to position [184, 0]
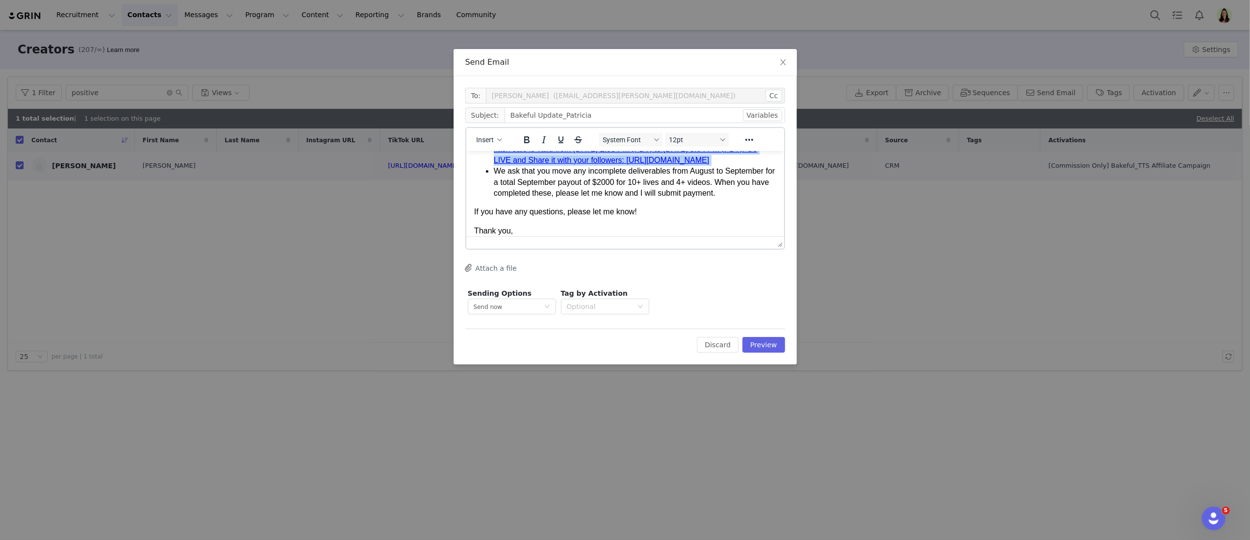
drag, startPoint x: 556, startPoint y: 191, endPoint x: 619, endPoint y: 183, distance: 63.3
click at [619, 166] on li "You have a new flash sale for the new skus an it will run until the end of Sept…" at bounding box center [634, 144] width 282 height 44
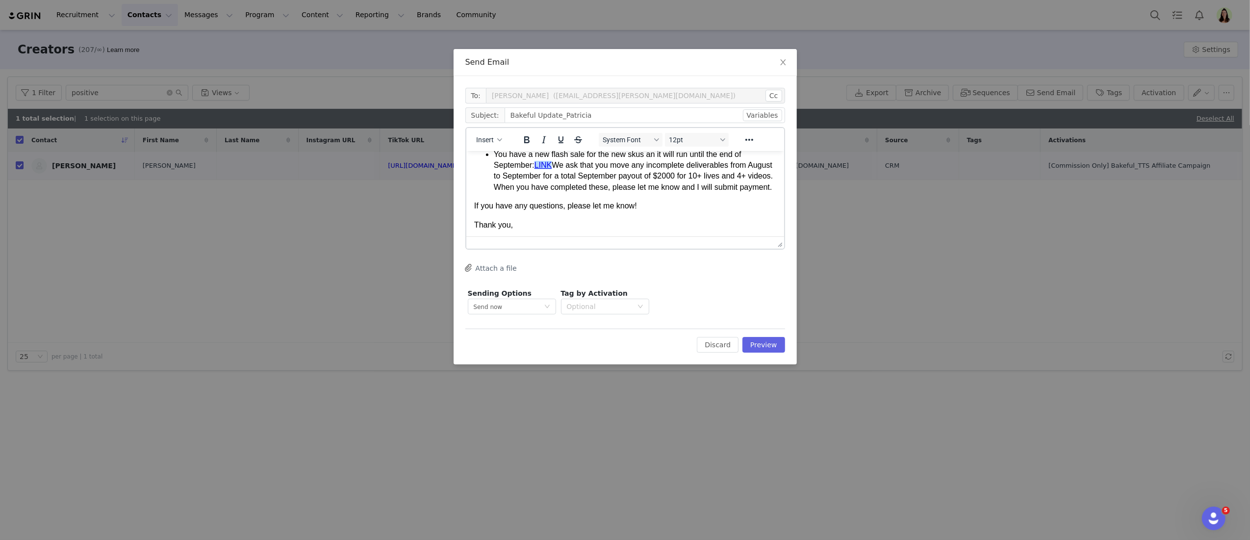
scroll to position [155, 0]
click at [542, 165] on link "LINK" at bounding box center [543, 167] width 18 height 8
drag, startPoint x: 557, startPoint y: 209, endPoint x: 552, endPoint y: 206, distance: 6.4
click at [546, 202] on li "We ask that you move any incomplete deliverables from August to September for a…" at bounding box center [634, 189] width 282 height 33
click at [554, 205] on li "We ask that you move any incomplete deliverables from August to September for a…" at bounding box center [634, 189] width 282 height 33
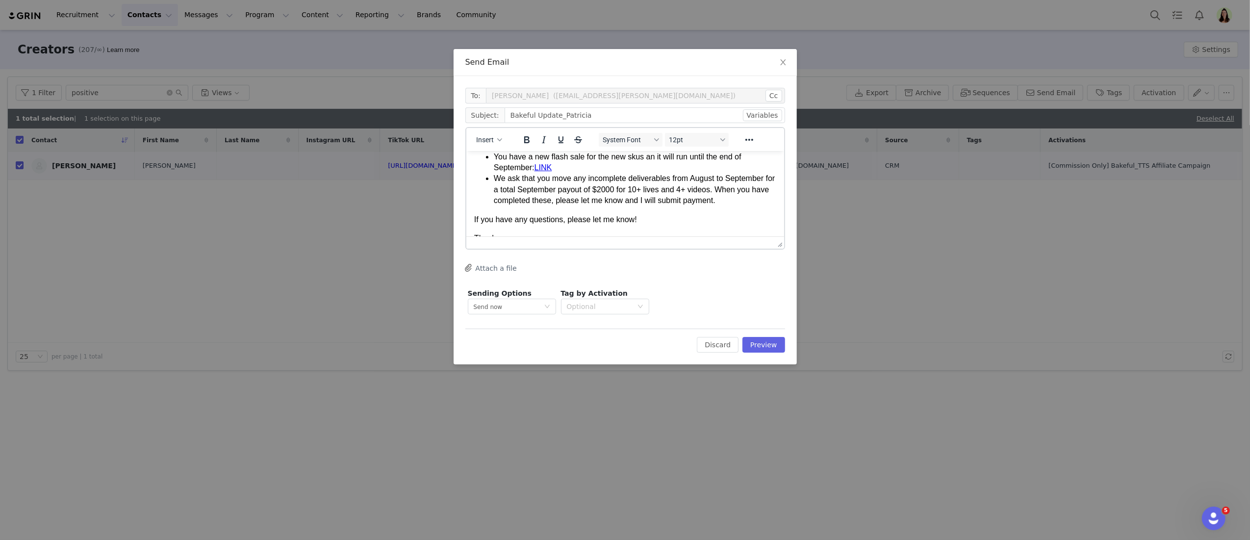
drag, startPoint x: 547, startPoint y: 205, endPoint x: 490, endPoint y: 179, distance: 63.2
click at [490, 179] on ul "Pumpkin has launched and you are in the pumpkin activation. To receive your com…" at bounding box center [625, 128] width 302 height 153
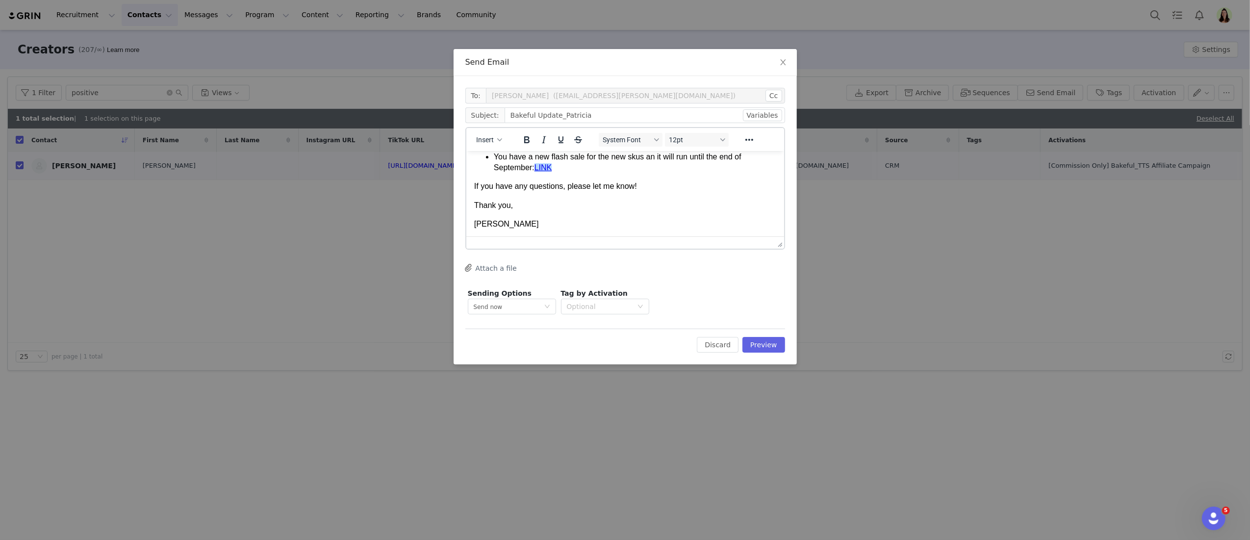
click at [550, 167] on link "LINK ﻿" at bounding box center [543, 167] width 18 height 8
drag, startPoint x: 559, startPoint y: 168, endPoint x: 538, endPoint y: 168, distance: 21.6
click at [538, 168] on li "You have a new flash sale for the new skus an it will run until the end of Sept…" at bounding box center [634, 162] width 282 height 22
click at [746, 140] on icon "Reveal or hide additional toolbar items" at bounding box center [749, 140] width 12 height 12
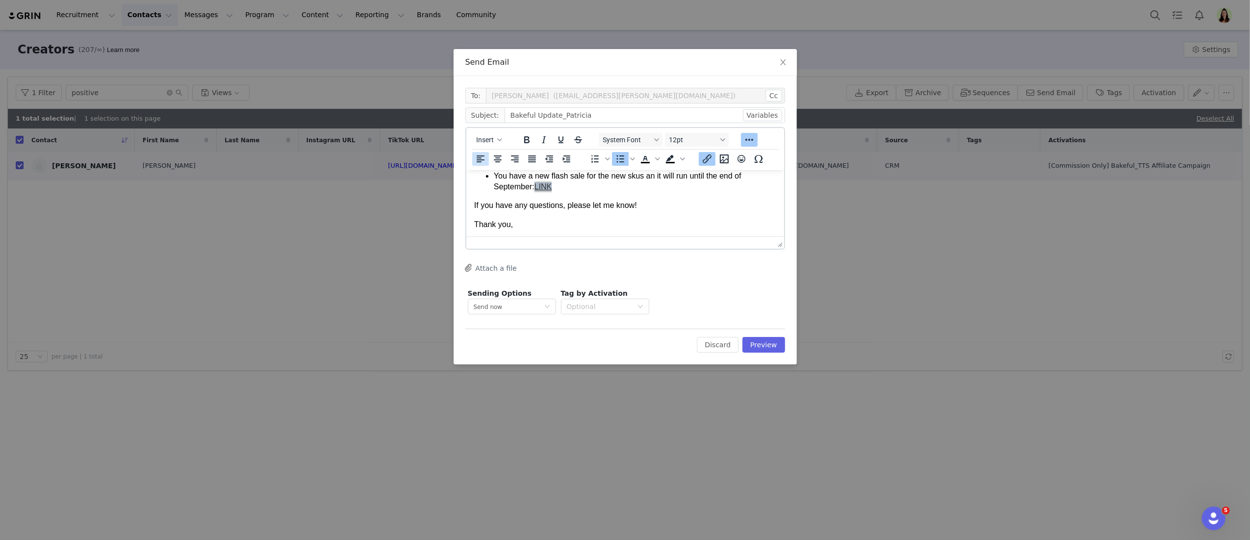
click at [704, 161] on icon "Insert/edit link" at bounding box center [707, 159] width 12 height 12
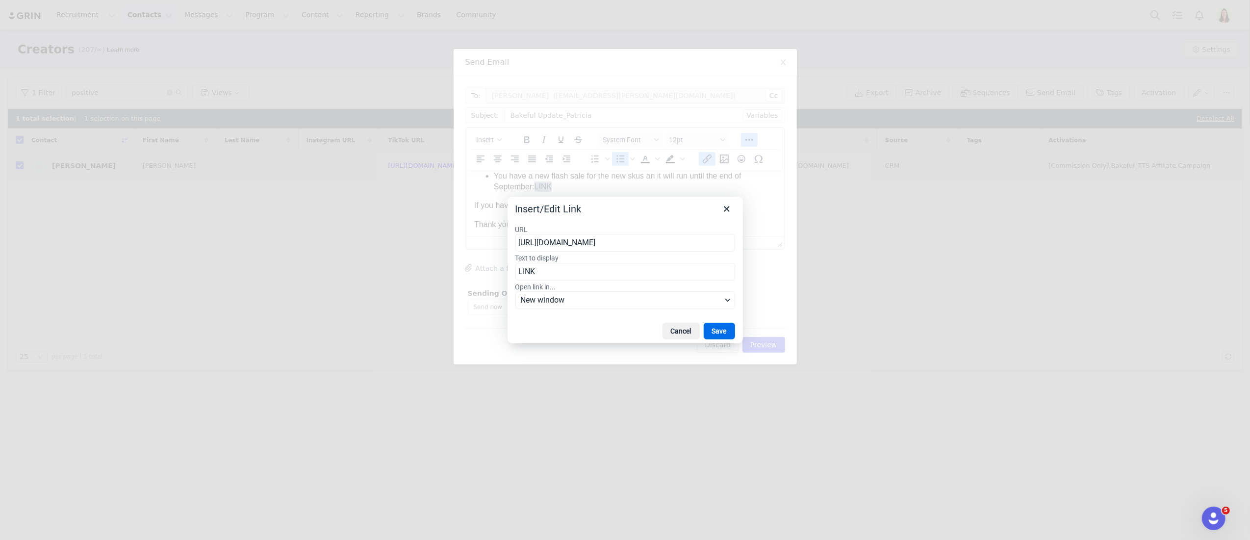
scroll to position [0, 429]
click at [660, 239] on input "https://tracking.us.nylas.com/l/9ac33632c4e94859aec17df7f38e6268/1/9a097dda5bd1…" at bounding box center [625, 243] width 220 height 18
type input "https://shop.tiktok.com/streamer/live/product/dashboard?enter_from=seller_live_…"
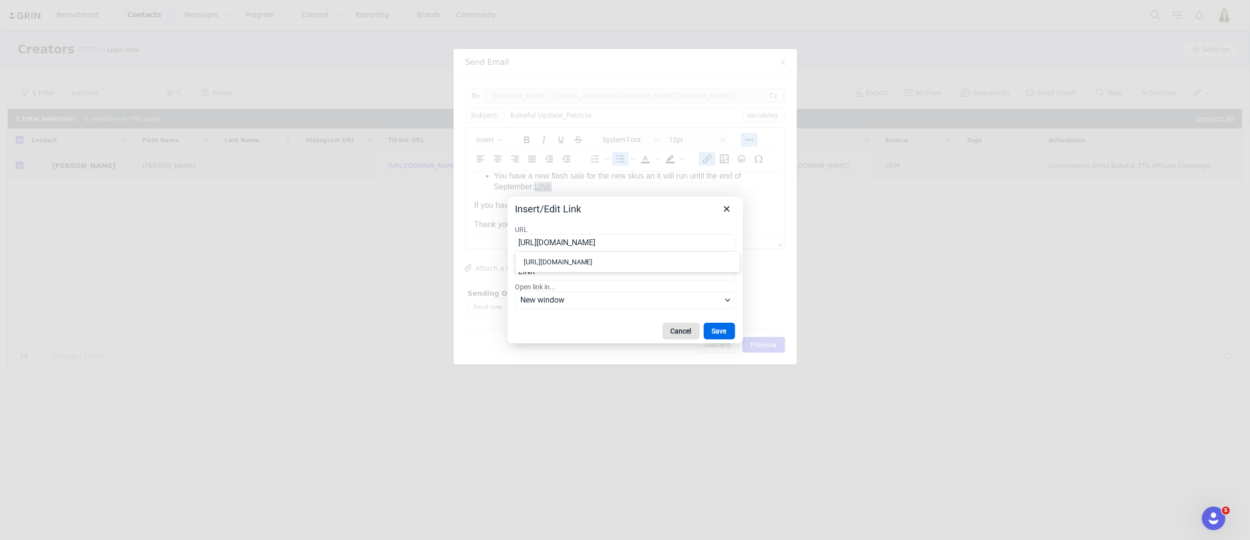
scroll to position [0, 110]
click at [714, 330] on button "Save" at bounding box center [719, 331] width 31 height 17
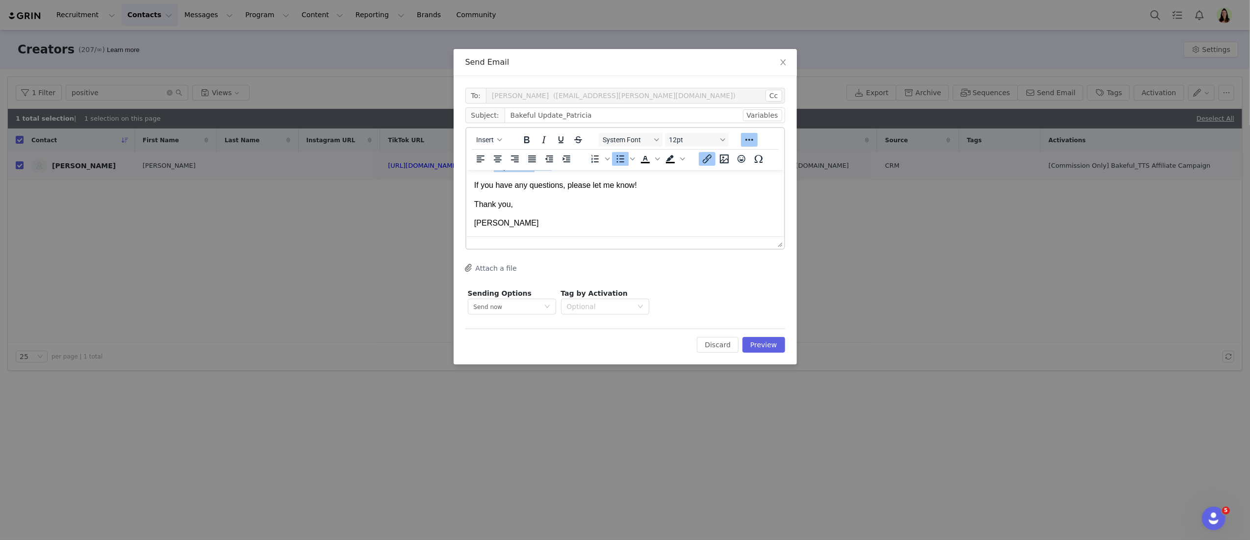
scroll to position [0, 0]
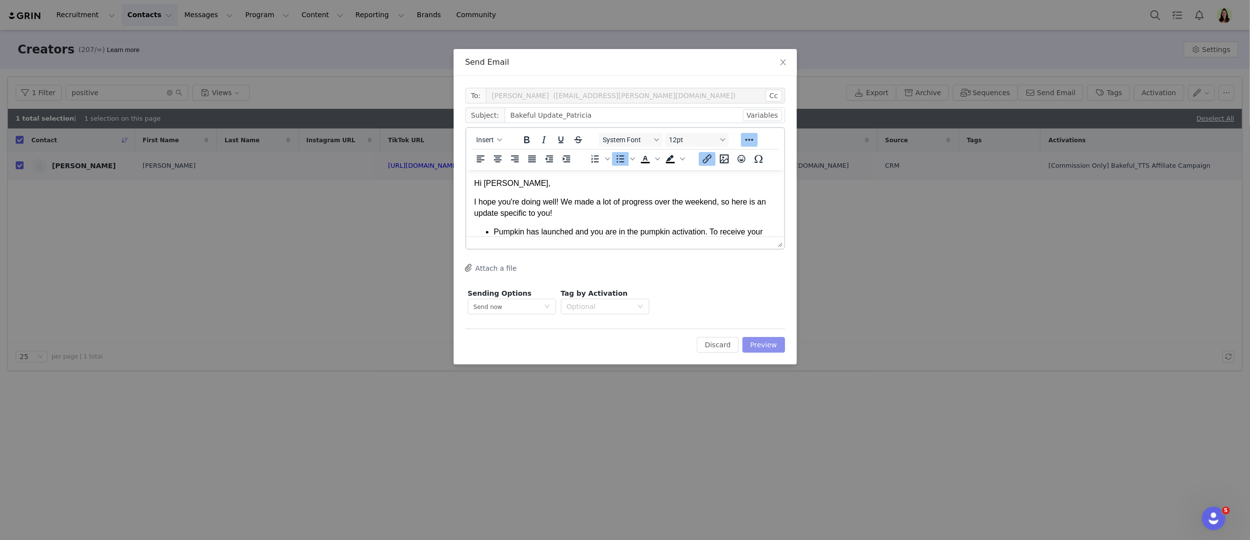
click at [761, 346] on button "Preview" at bounding box center [763, 345] width 43 height 16
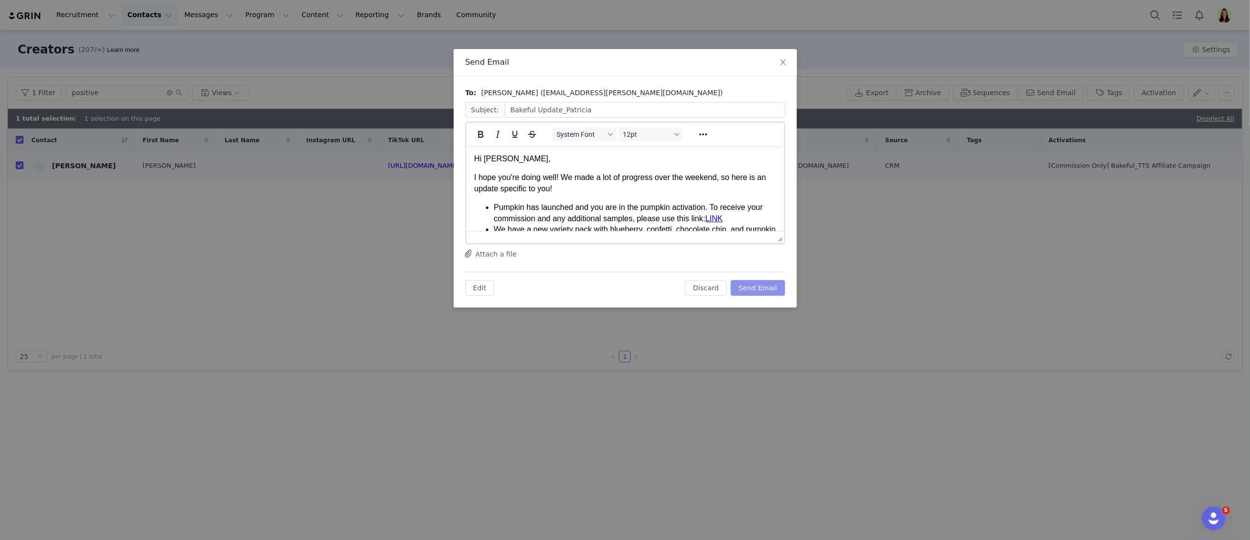
click at [746, 285] on button "Send Email" at bounding box center [757, 288] width 54 height 16
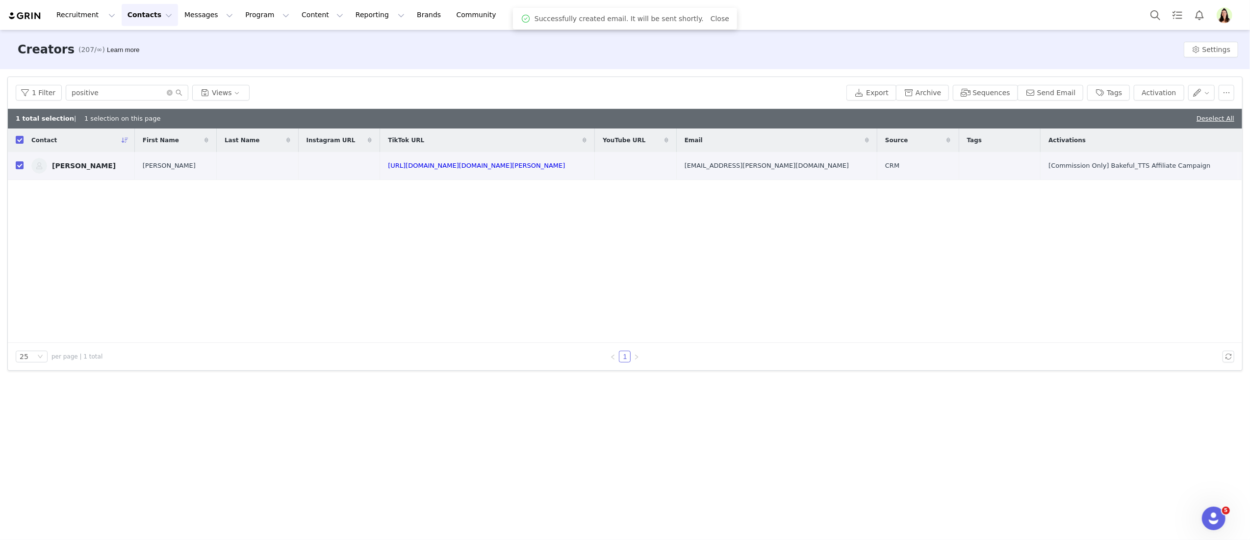
click at [714, 15] on link "Close" at bounding box center [719, 19] width 19 height 8
click at [243, 10] on button "Program Program" at bounding box center [267, 15] width 56 height 22
click at [249, 37] on link "Activations" at bounding box center [262, 43] width 77 height 18
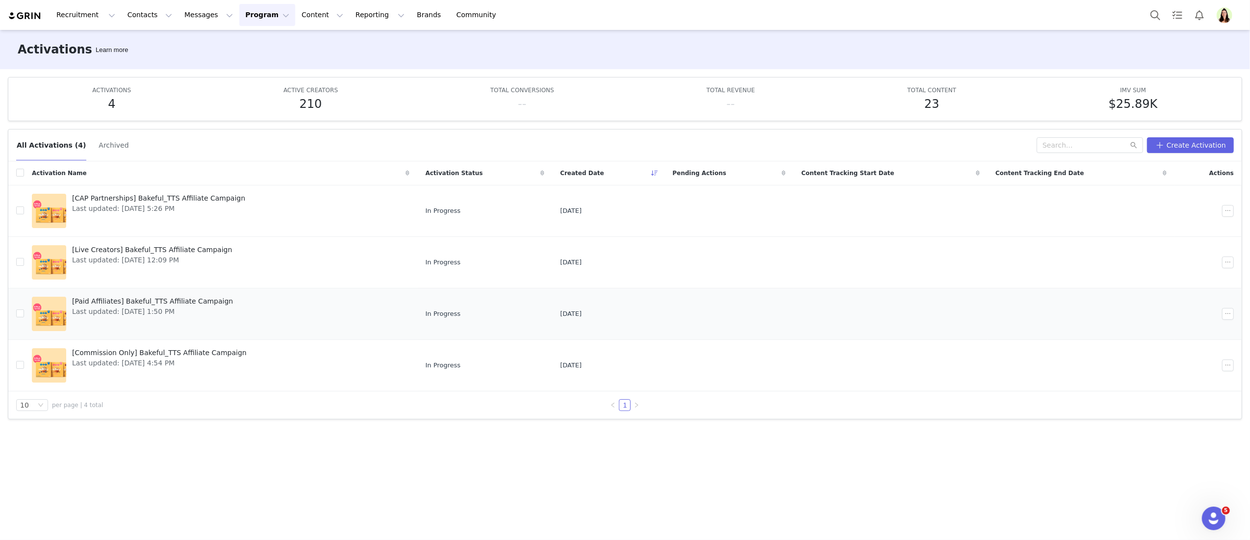
click at [122, 309] on span "Last updated: Aug 28, 2025 1:50 PM" at bounding box center [152, 311] width 161 height 10
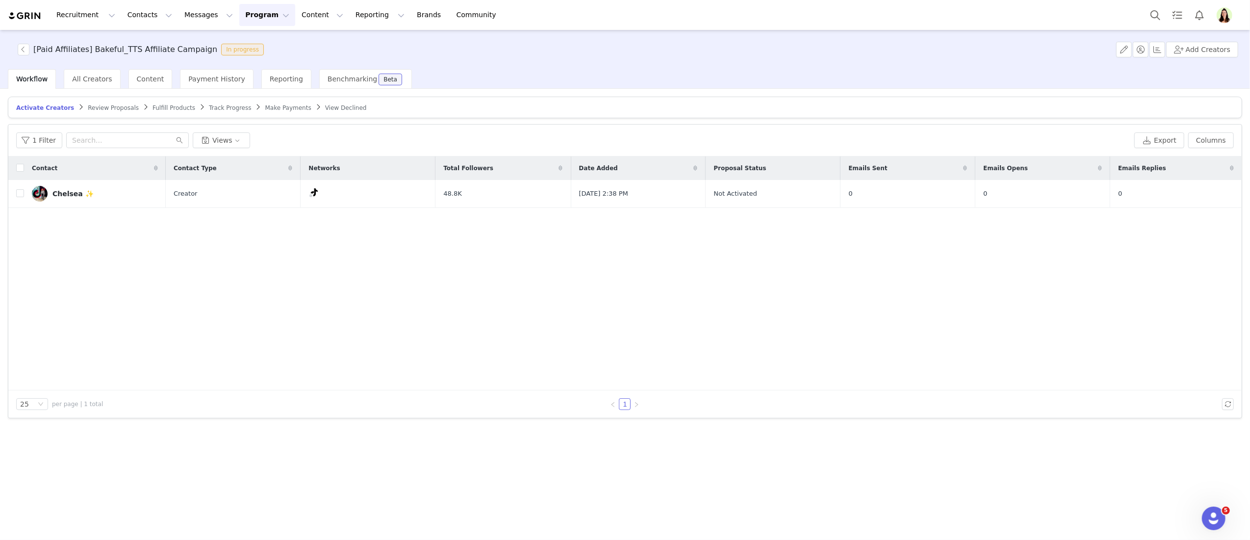
click at [96, 104] on span "Review Proposals" at bounding box center [113, 107] width 51 height 7
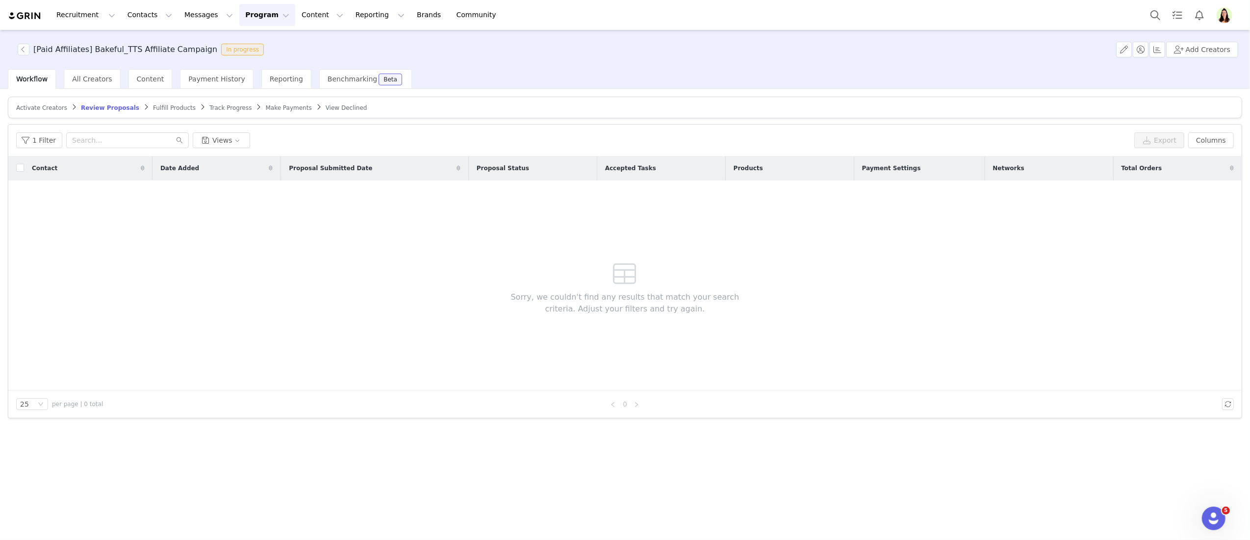
click at [214, 104] on span "Track Progress" at bounding box center [230, 107] width 42 height 7
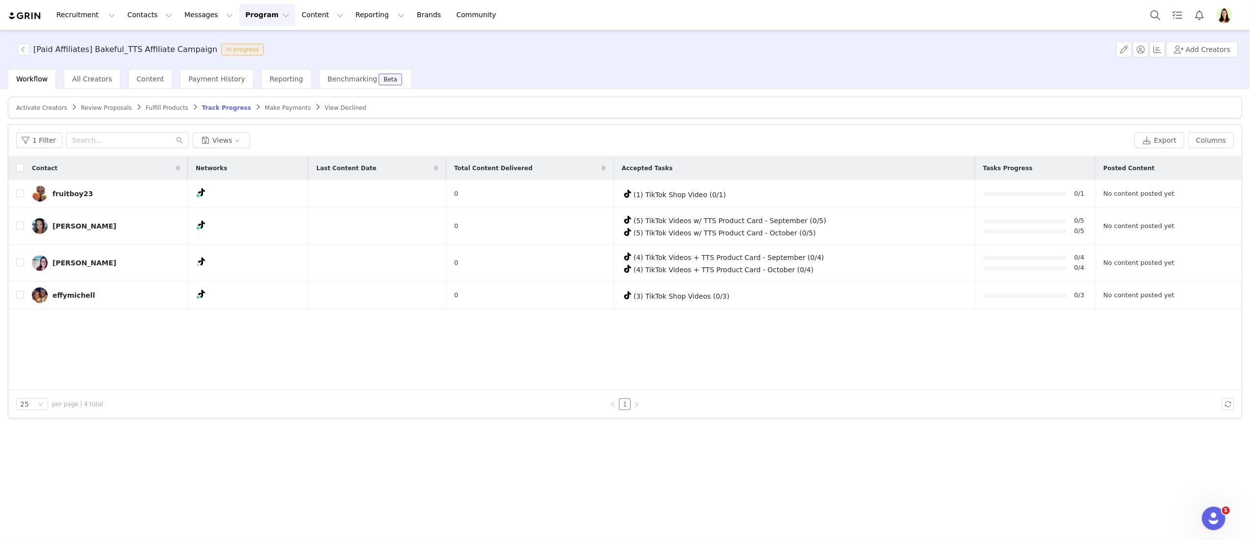
click at [245, 19] on button "Program Program" at bounding box center [267, 15] width 56 height 22
click at [253, 46] on p "Activations" at bounding box center [251, 43] width 38 height 10
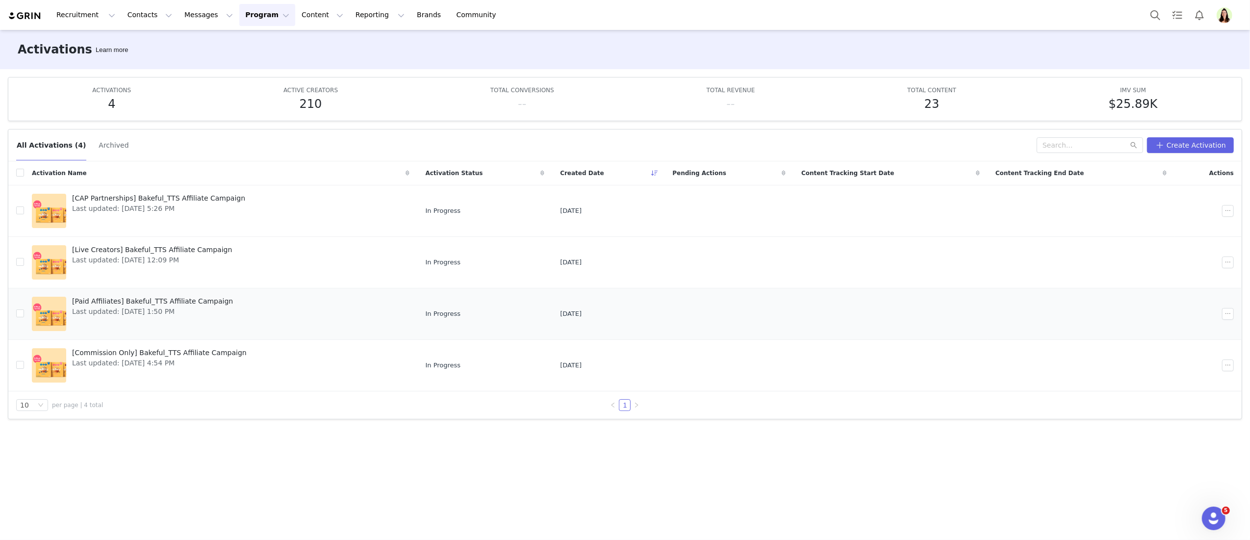
click at [122, 309] on span "Last updated: Aug 28, 2025 1:50 PM" at bounding box center [152, 311] width 161 height 10
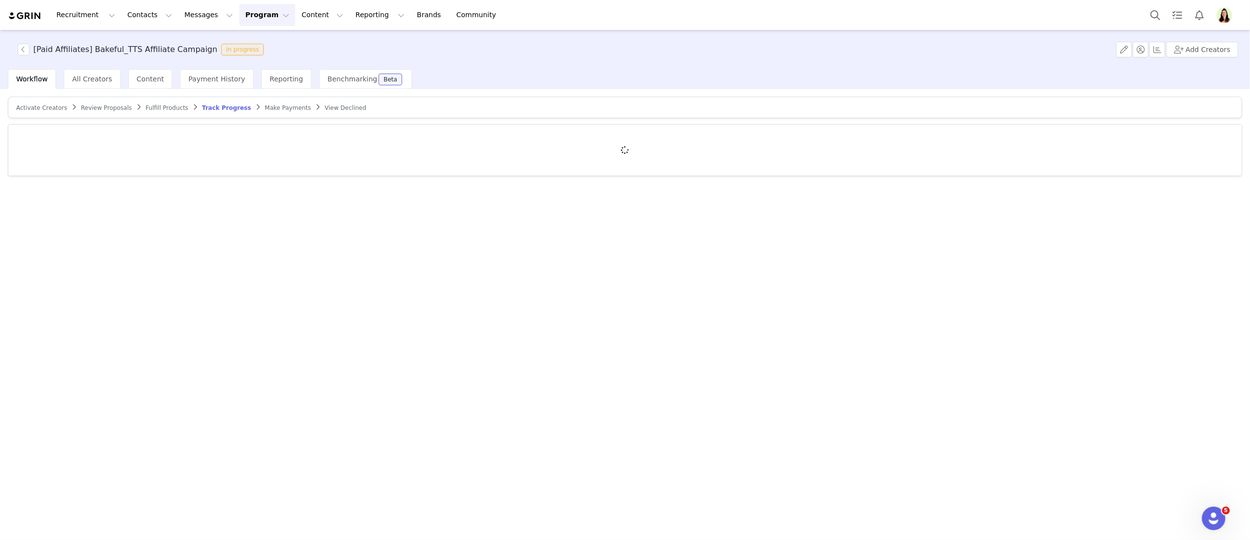
click at [264, 19] on button "Program Program" at bounding box center [267, 15] width 56 height 22
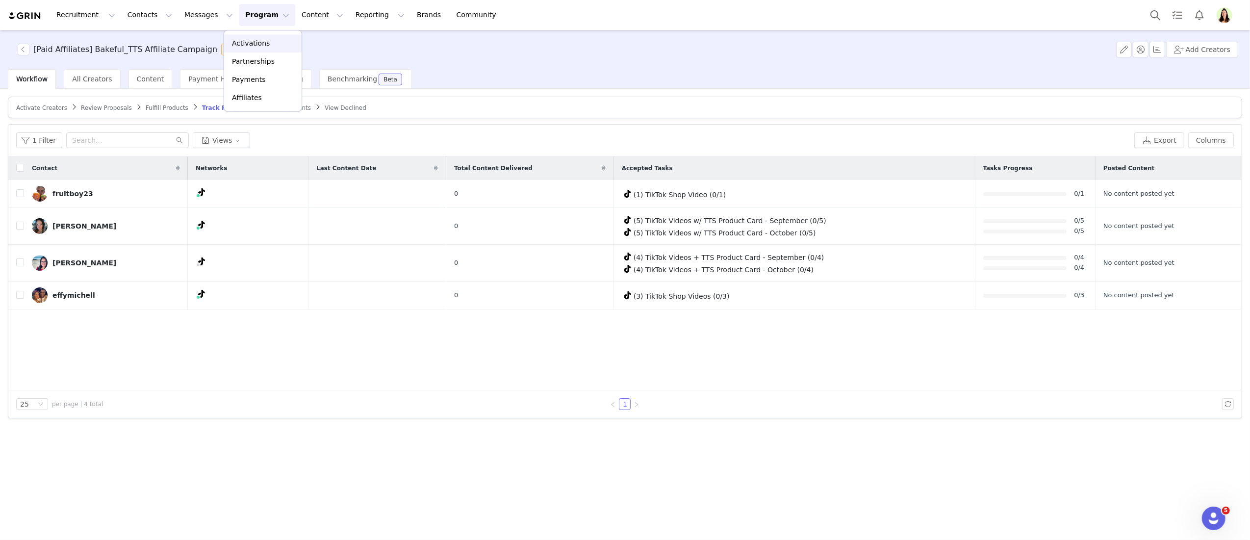
click at [263, 42] on p "Activations" at bounding box center [251, 43] width 38 height 10
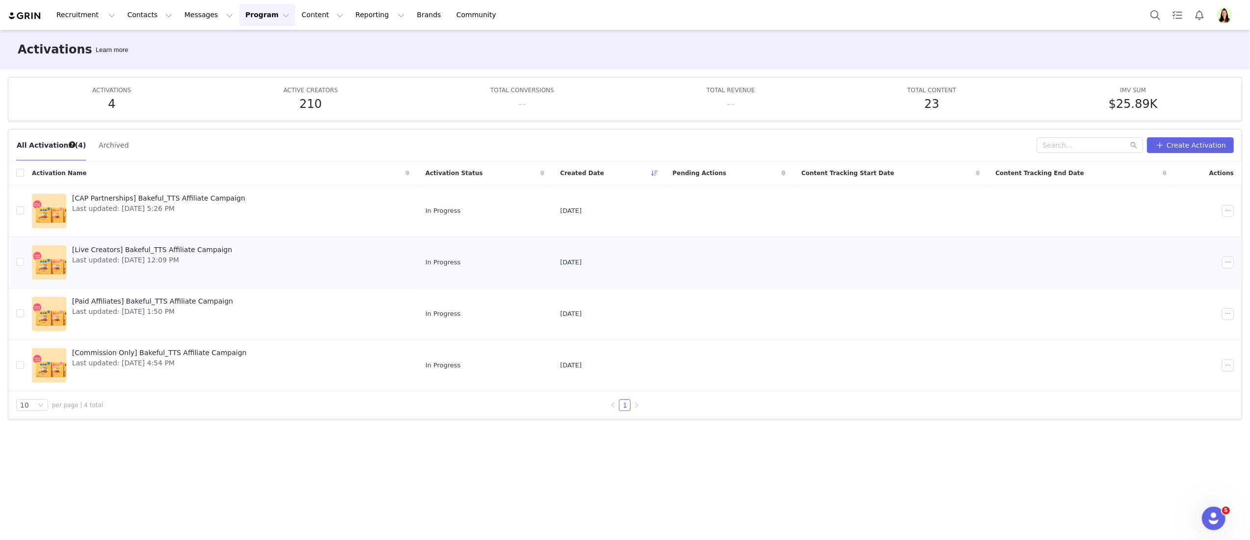
click at [112, 259] on span "Last updated: Aug 13, 2025 12:09 PM" at bounding box center [152, 260] width 160 height 10
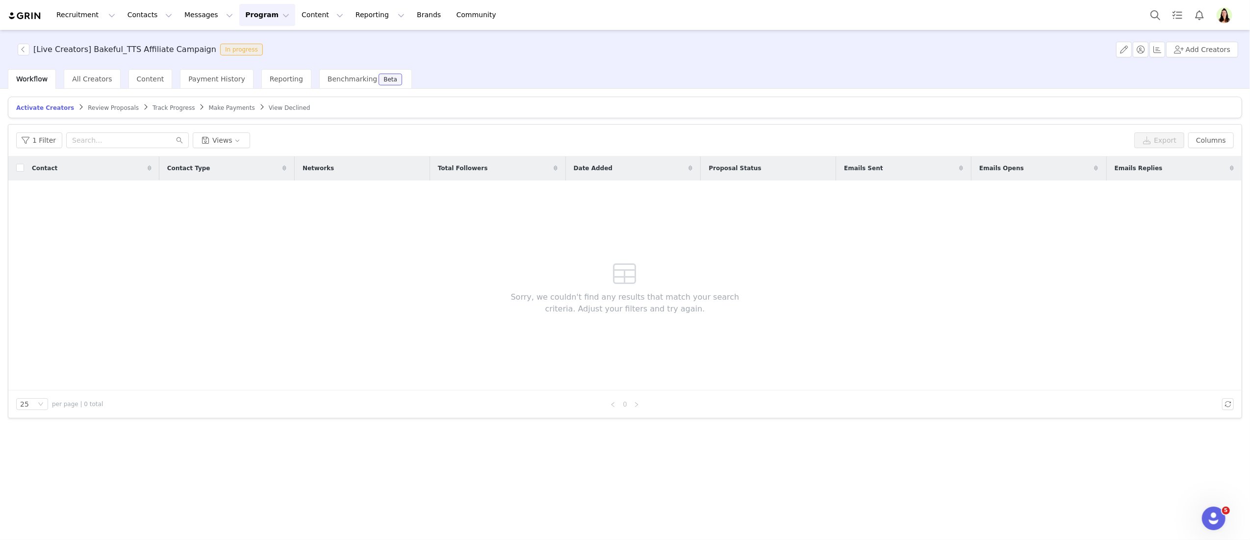
click at [165, 106] on span "Track Progress" at bounding box center [173, 107] width 42 height 7
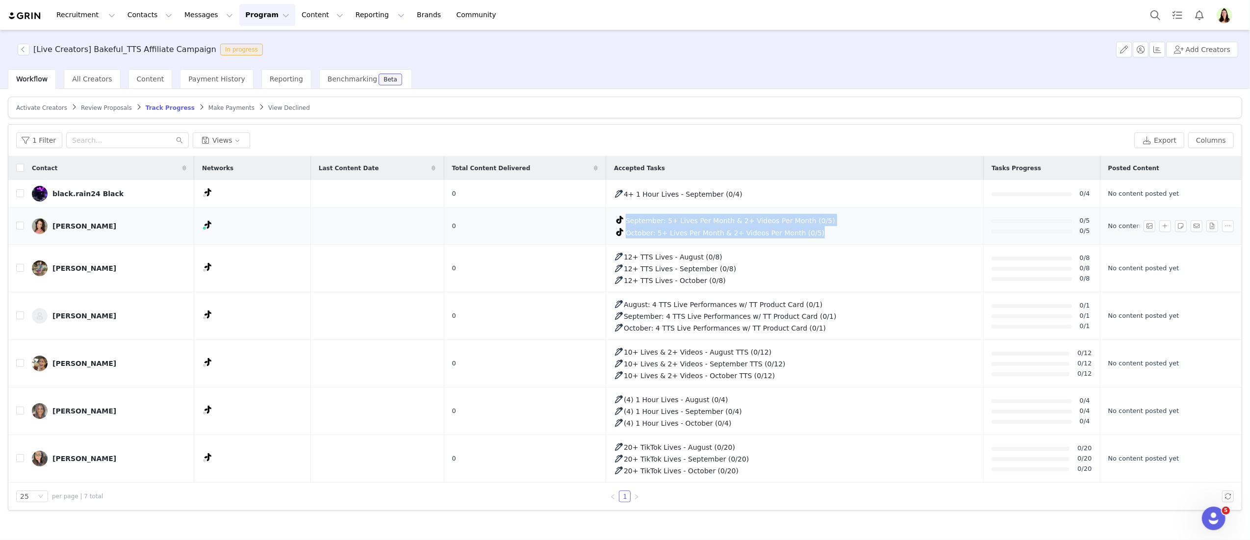
drag, startPoint x: 819, startPoint y: 237, endPoint x: 593, endPoint y: 224, distance: 226.4
click at [593, 224] on tr "Rachel 0 September: 5+ Lives Per Month & 2+ Videos Per Month (0/5) October: 5+ …" at bounding box center [624, 226] width 1233 height 37
copy tr "September: 5+ Lives Per Month & 2+ Videos Per Month (0/5) October: 5+ Lives Per…"
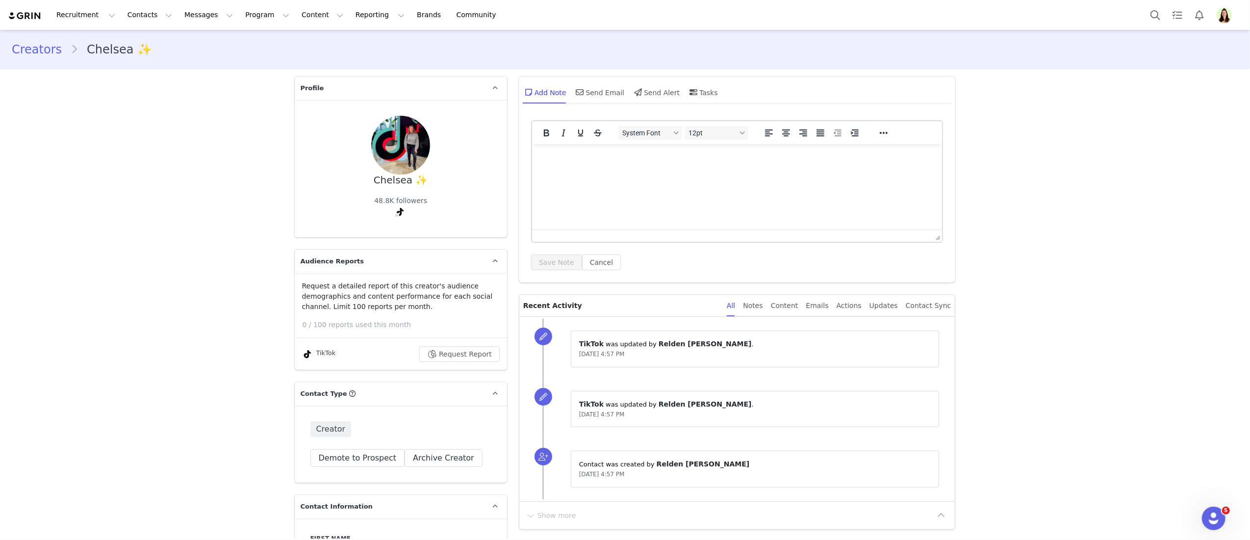
type input "+1 ([GEOGRAPHIC_DATA])"
copy link "@chelsleebmoney"
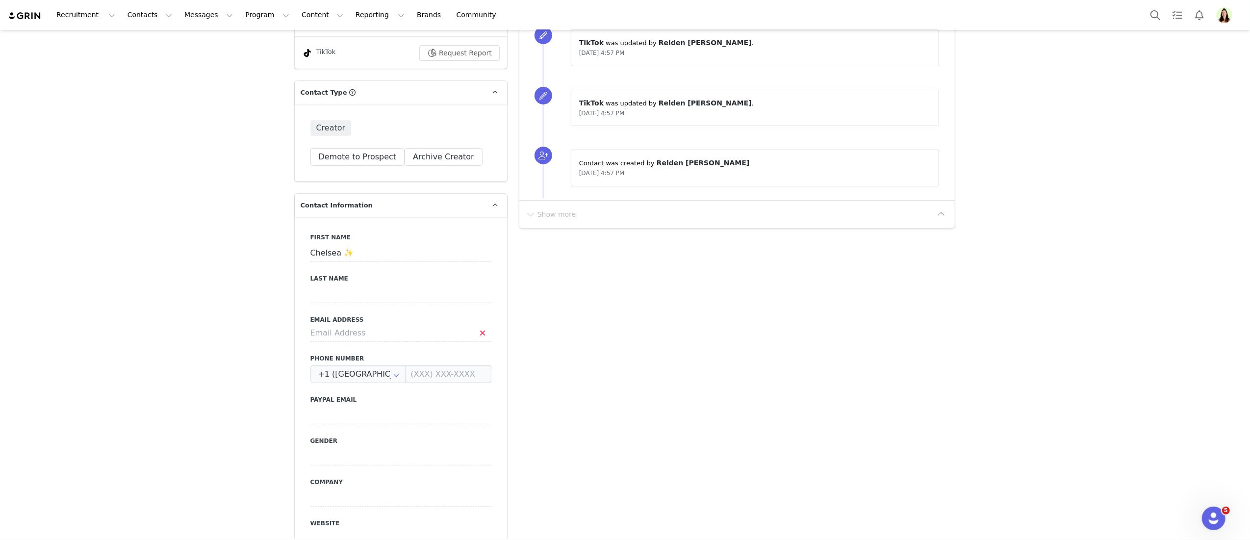
scroll to position [302, 0]
click at [389, 289] on input at bounding box center [400, 293] width 181 height 18
click at [358, 329] on input at bounding box center [400, 332] width 181 height 18
paste input "[EMAIL_ADDRESS][DOMAIN_NAME]"
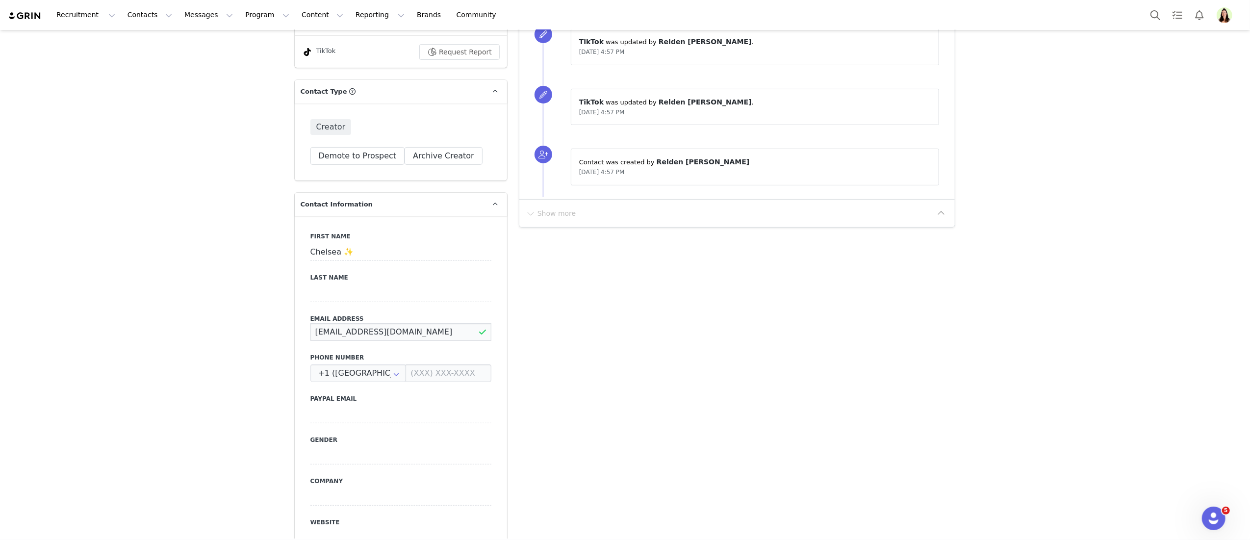
type input "[EMAIL_ADDRESS][DOMAIN_NAME]"
drag, startPoint x: 40, startPoint y: 526, endPoint x: 53, endPoint y: 523, distance: 13.1
click at [40, 526] on button "Save" at bounding box center [47, 517] width 51 height 27
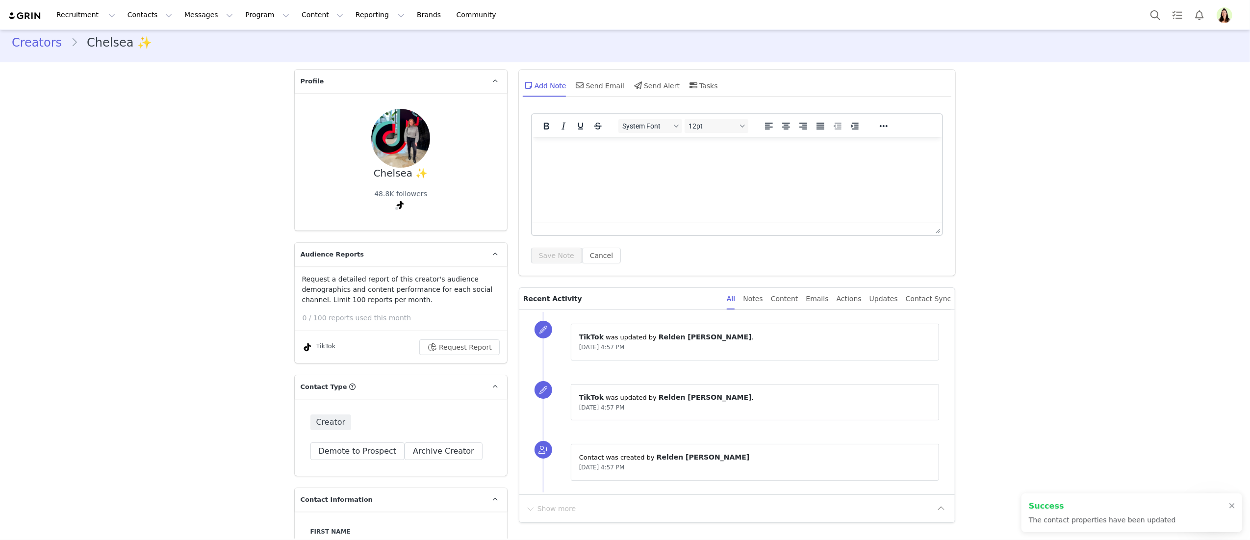
scroll to position [0, 0]
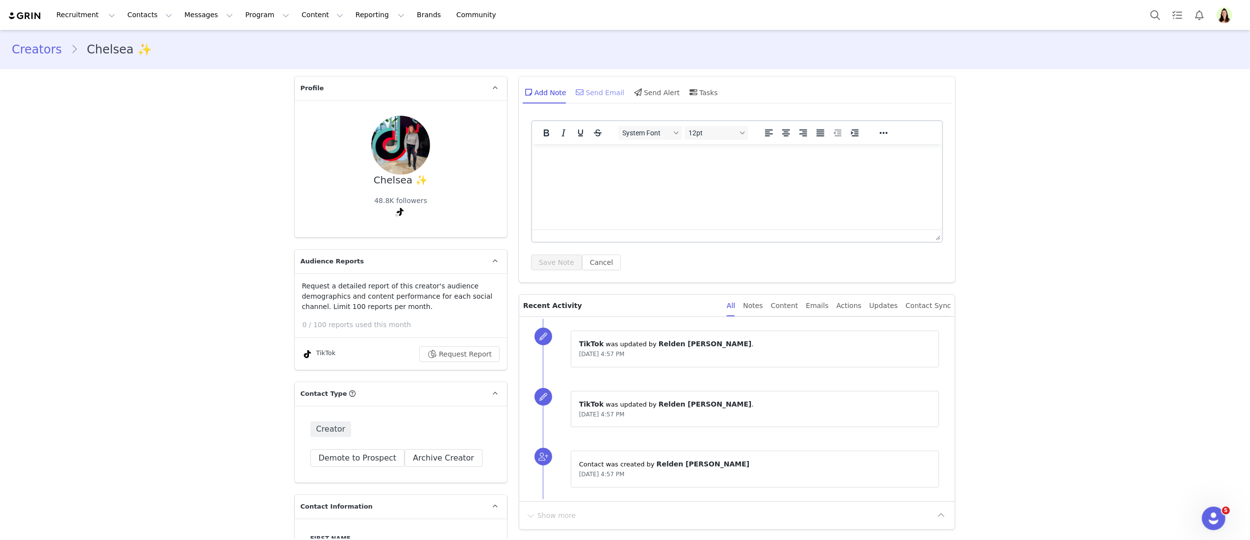
click at [586, 89] on div "Send Email" at bounding box center [599, 92] width 50 height 24
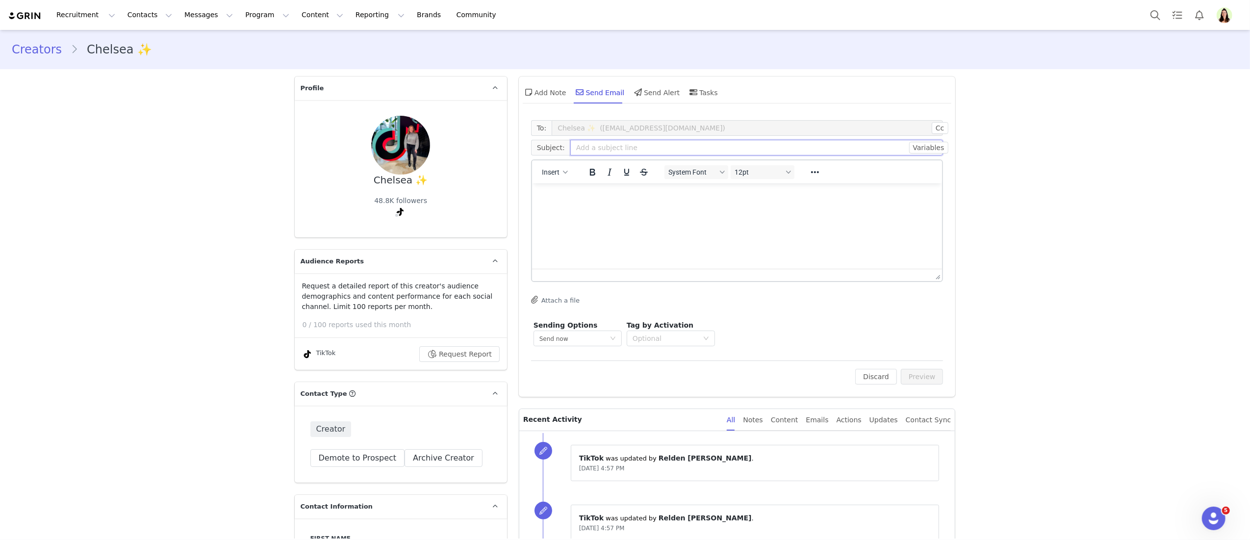
drag, startPoint x: 579, startPoint y: 144, endPoint x: 607, endPoint y: 151, distance: 29.8
click at [580, 145] on input "text" at bounding box center [756, 148] width 373 height 16
type input "Bakeful Upate_Chelsea"
paste body "Rich Text Area. Press ALT-0 for help."
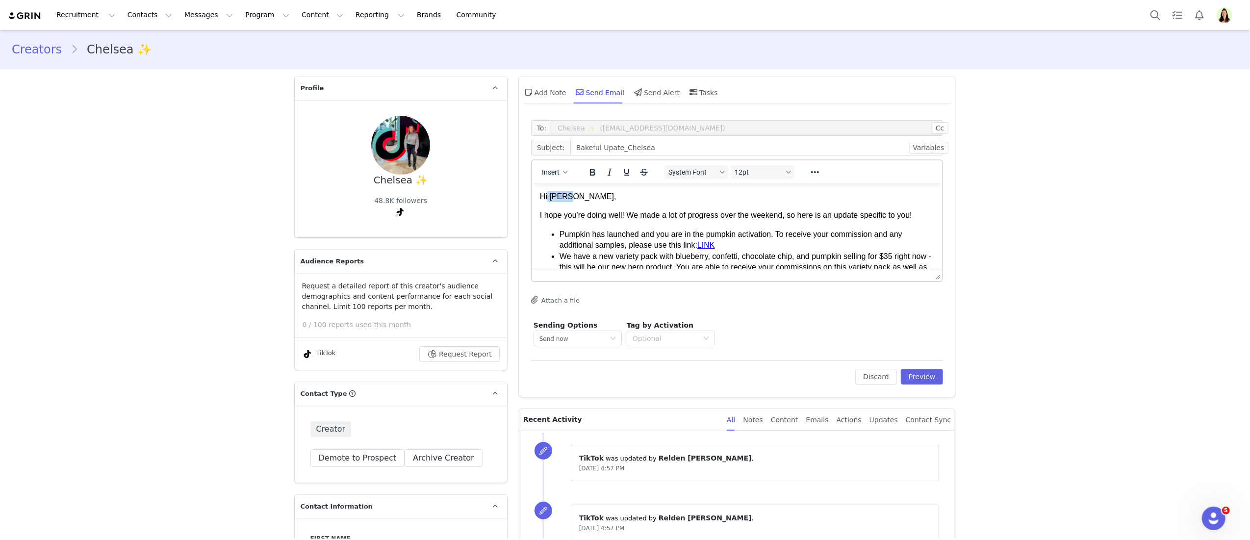
drag, startPoint x: 563, startPoint y: 198, endPoint x: 577, endPoint y: 201, distance: 13.7
click at [547, 200] on p "Hi [PERSON_NAME]," at bounding box center [736, 196] width 395 height 11
click at [751, 248] on li "We have a new variety pack with blueberry, confetti, chocolate chip, and pumpki…" at bounding box center [746, 262] width 375 height 33
click at [710, 239] on link "LINK" at bounding box center [706, 239] width 18 height 8
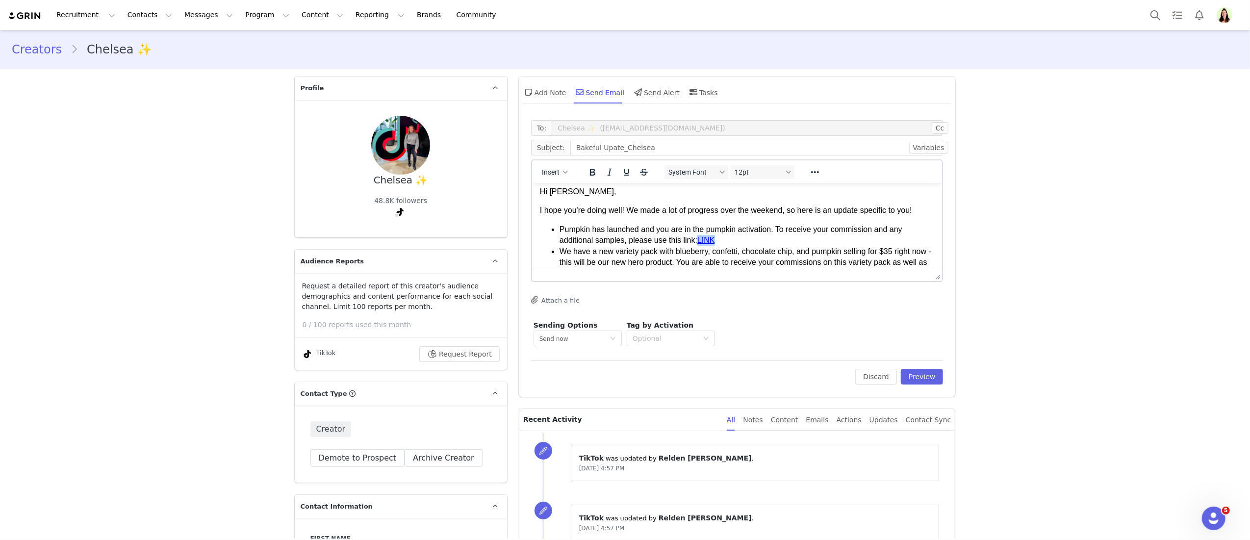
drag, startPoint x: 721, startPoint y: 236, endPoint x: 713, endPoint y: 239, distance: 8.1
click at [702, 236] on li "Pumpkin has launched and you are in the pumpkin activation. To receive your com…" at bounding box center [746, 235] width 375 height 22
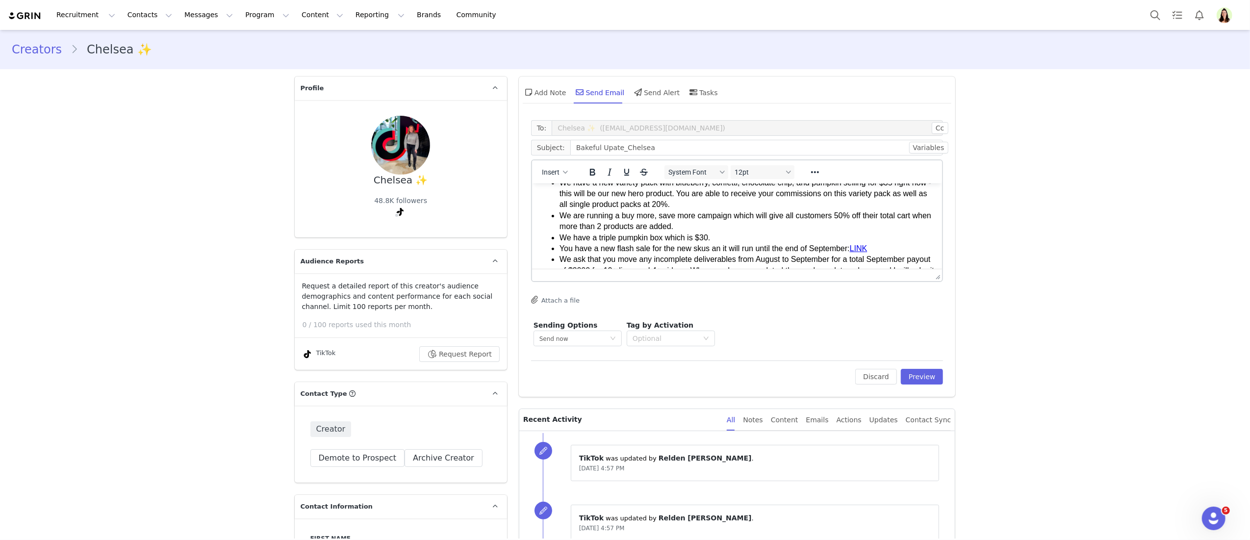
scroll to position [76, 0]
click at [795, 244] on li "You have a new flash sale for the new skus an it will run until the end of Sept…" at bounding box center [746, 245] width 375 height 11
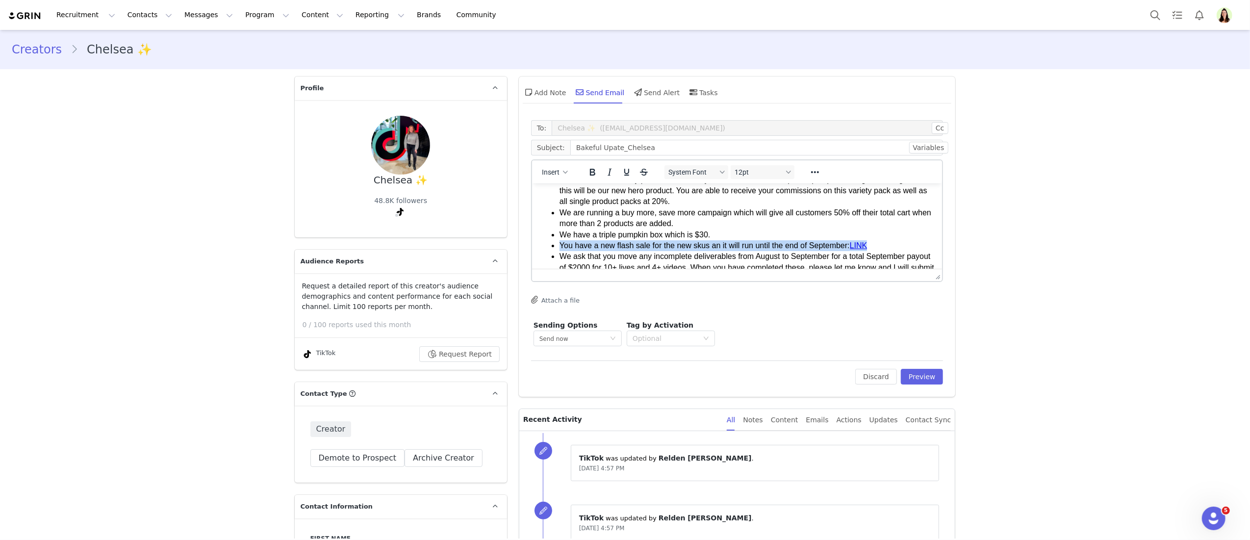
click at [795, 244] on li "You have a new flash sale for the new skus an it will run until the end of Sept…" at bounding box center [746, 245] width 375 height 11
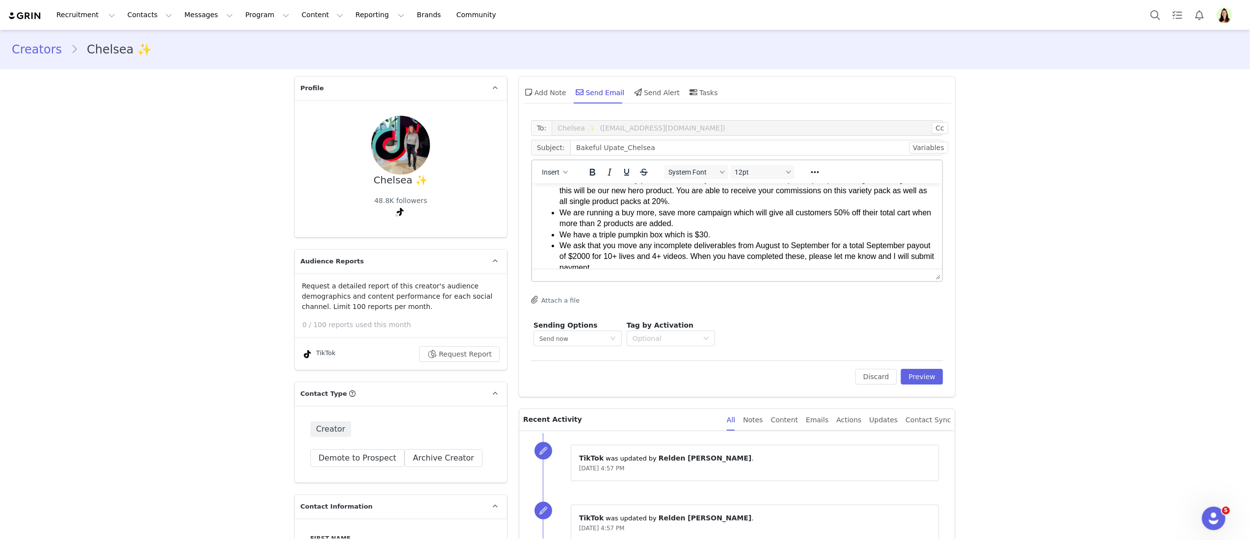
click at [750, 251] on li "We ask that you move any incomplete deliverables from August to September for a…" at bounding box center [746, 256] width 375 height 33
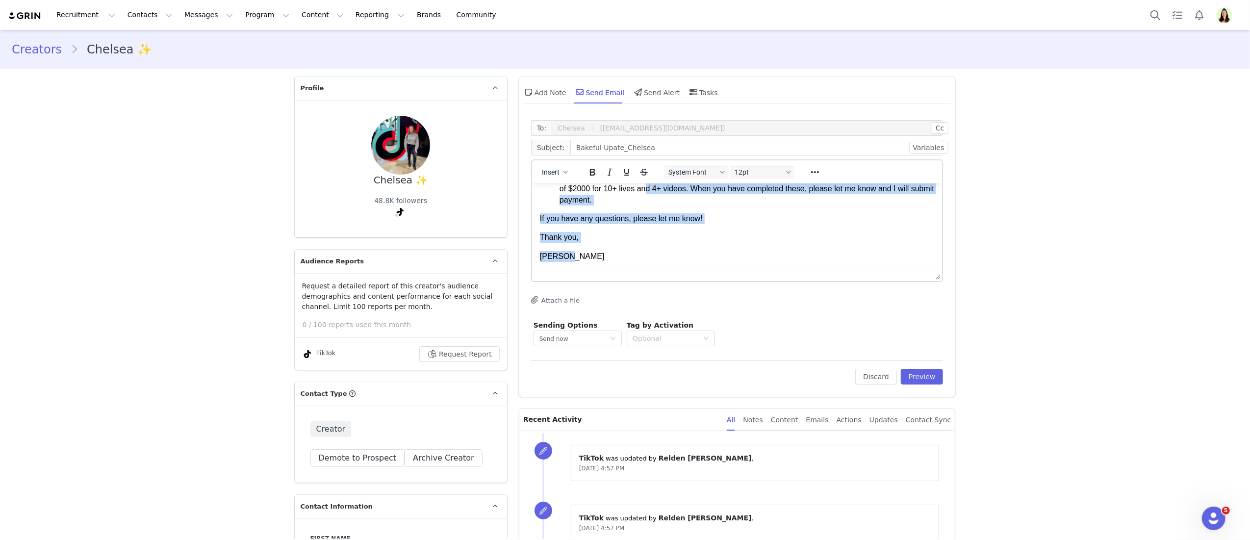
drag, startPoint x: 667, startPoint y: 262, endPoint x: 646, endPoint y: 255, distance: 22.5
click at [644, 260] on body "Hi [PERSON_NAME], I hope you're doing well! We made a lot of progress over the …" at bounding box center [736, 154] width 395 height 215
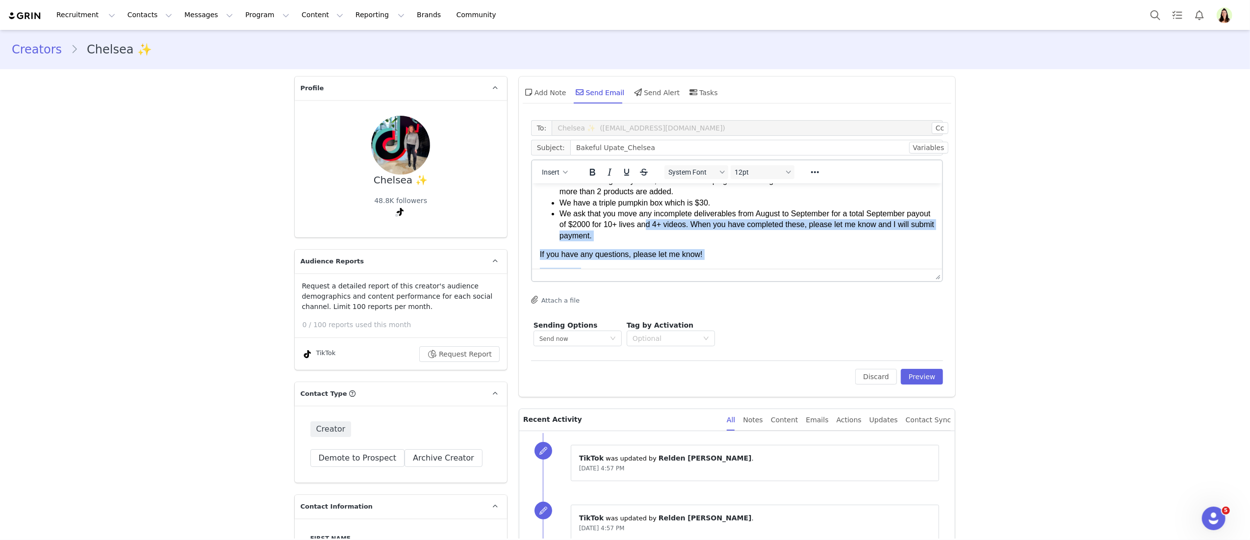
scroll to position [92, 0]
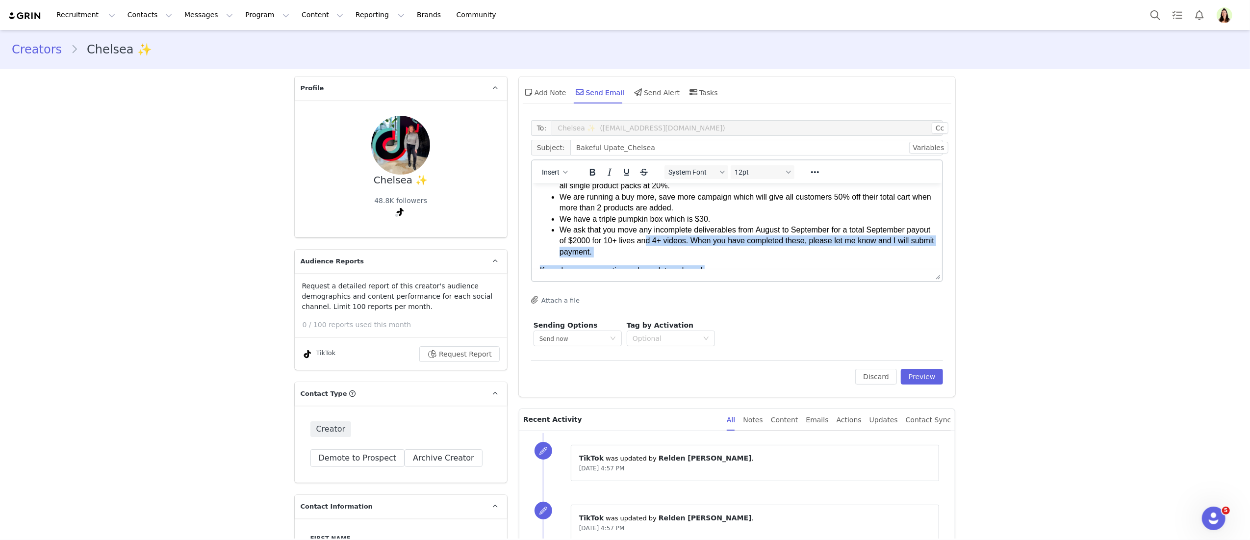
click at [645, 259] on body "Hi [PERSON_NAME], I hope you're doing well! We made a lot of progress over the …" at bounding box center [736, 206] width 395 height 215
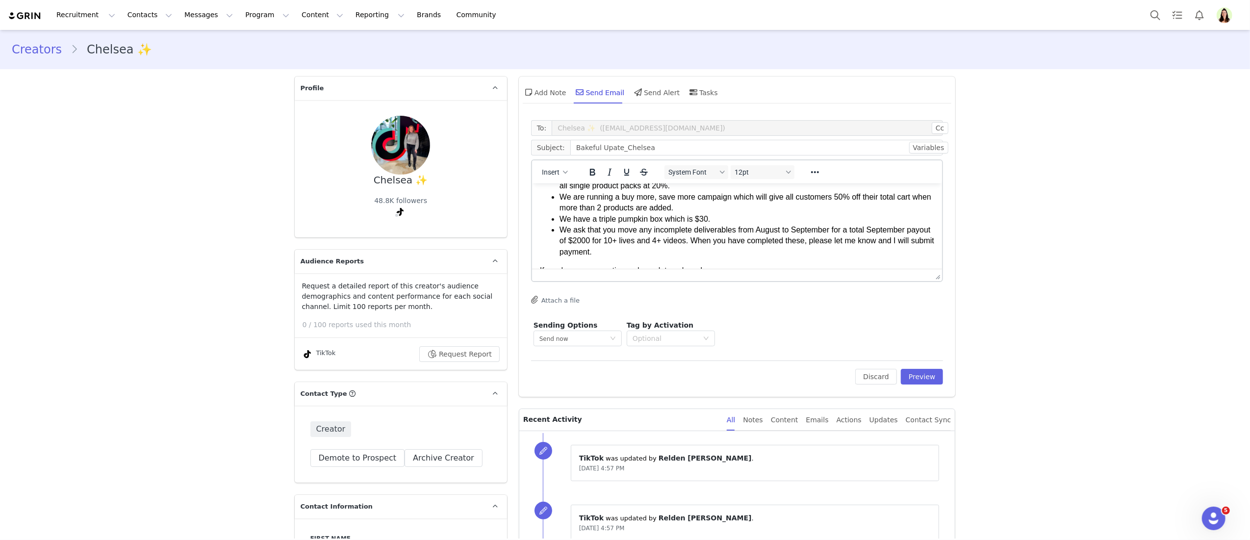
drag, startPoint x: 643, startPoint y: 250, endPoint x: 550, endPoint y: 228, distance: 95.7
click at [559, 228] on li "We ask that you move any incomplete deliverables from August to September for a…" at bounding box center [746, 240] width 375 height 33
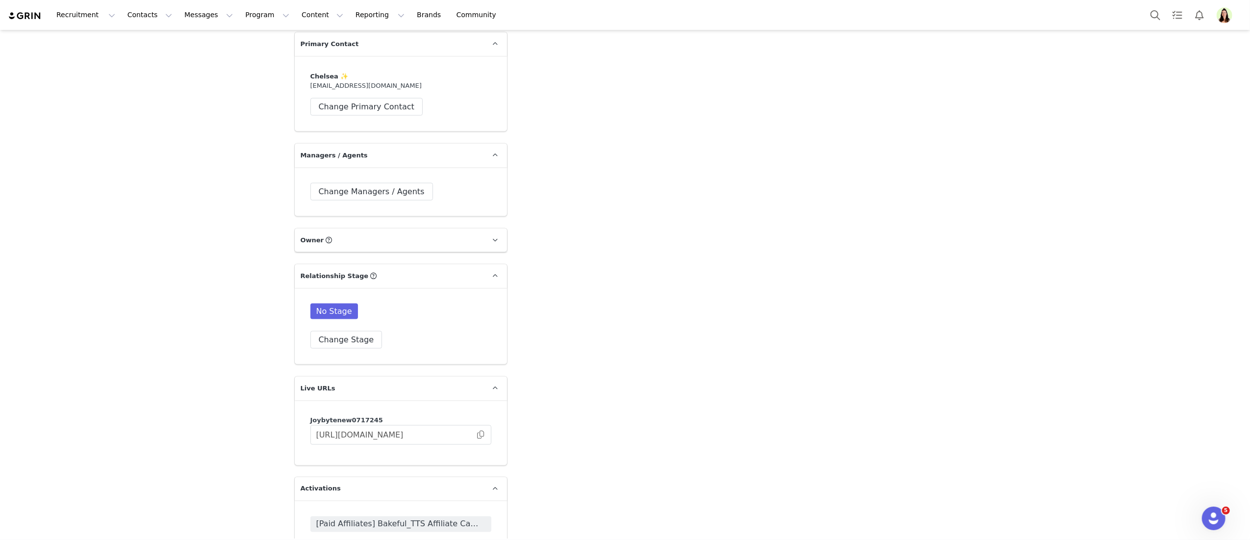
scroll to position [1528, 0]
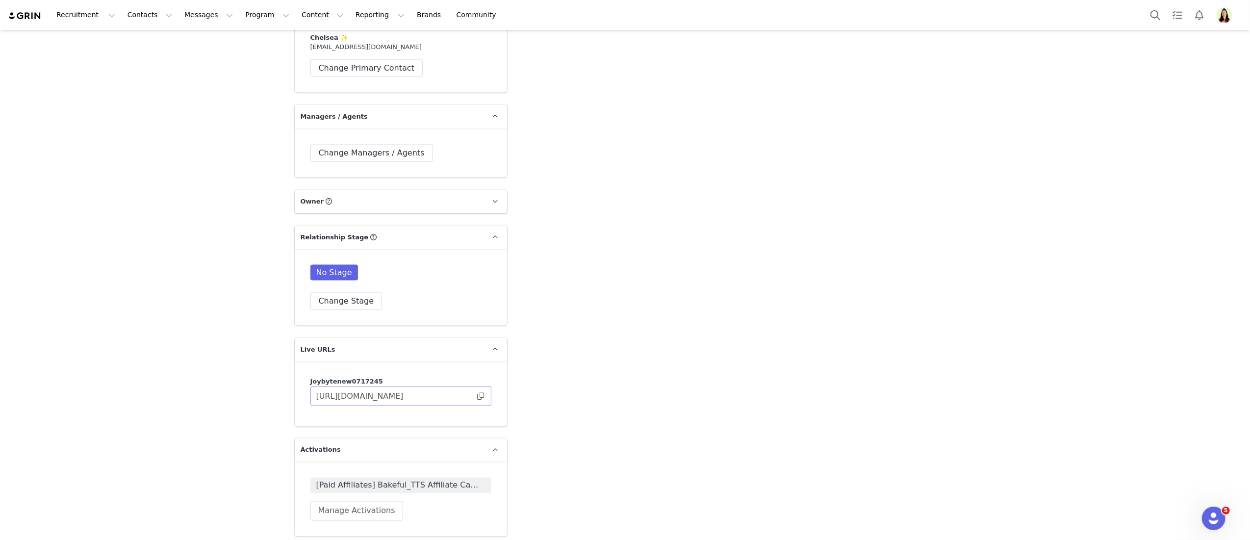
click at [476, 396] on span at bounding box center [481, 396] width 10 height 0
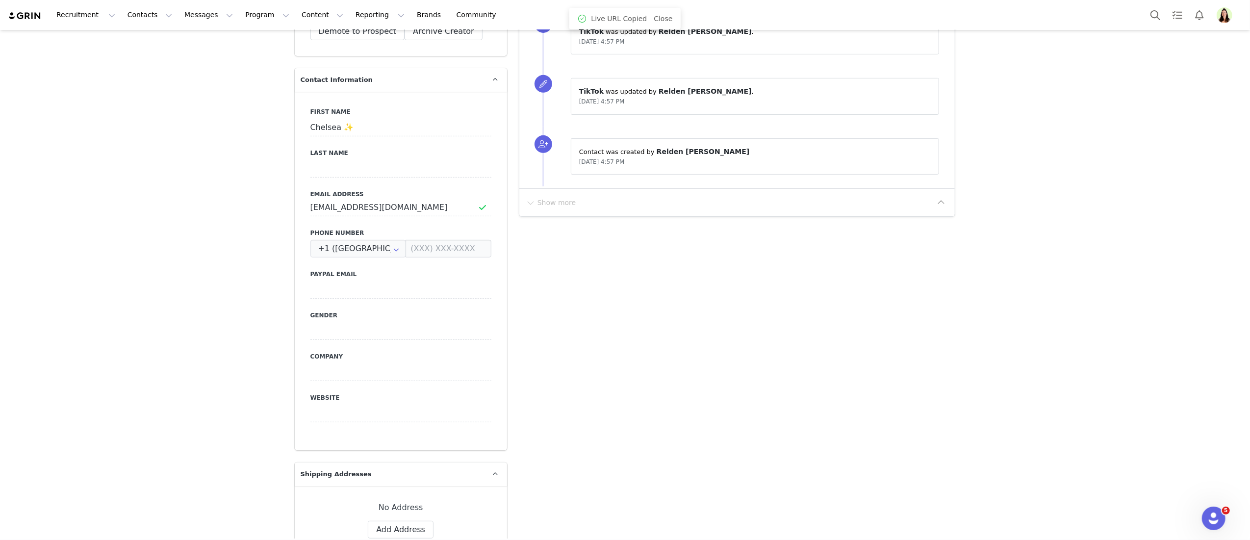
scroll to position [0, 0]
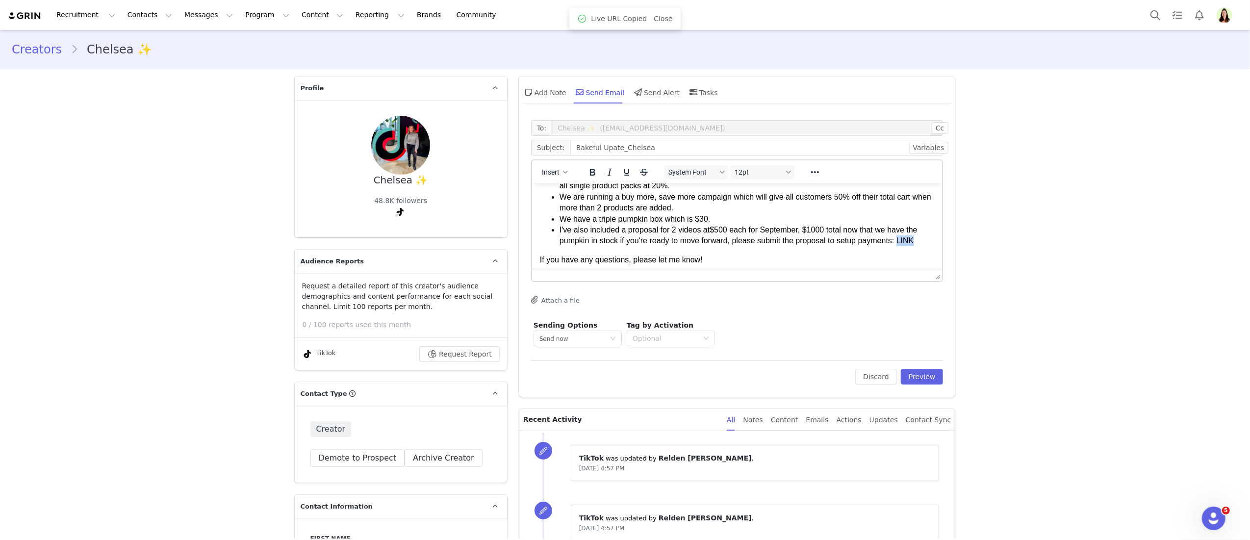
drag, startPoint x: 570, startPoint y: 252, endPoint x: 555, endPoint y: 252, distance: 14.7
click at [555, 246] on ul "Pumpkin has launched and you are in the pumpkin activation. To receive your com…" at bounding box center [736, 191] width 395 height 110
drag, startPoint x: 579, startPoint y: 250, endPoint x: 550, endPoint y: 250, distance: 28.4
click at [550, 246] on ul "Pumpkin has launched and you are in the pumpkin activation. To receive your com…" at bounding box center [736, 191] width 395 height 110
click at [809, 167] on icon "Reveal or hide additional toolbar items" at bounding box center [815, 172] width 12 height 12
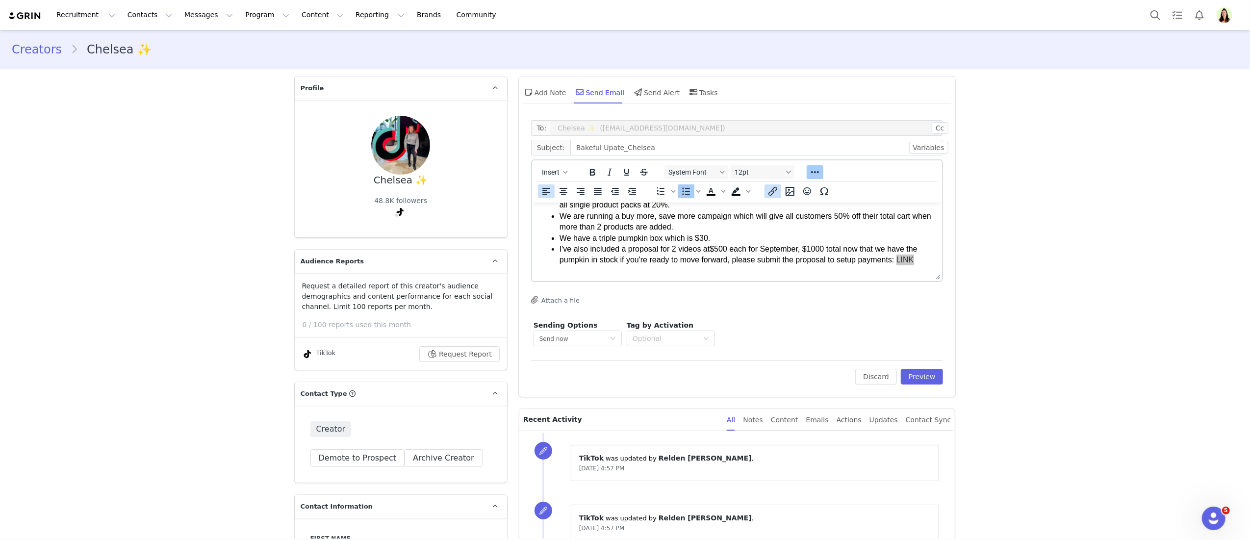
click at [768, 195] on icon "Insert/edit link" at bounding box center [773, 191] width 12 height 12
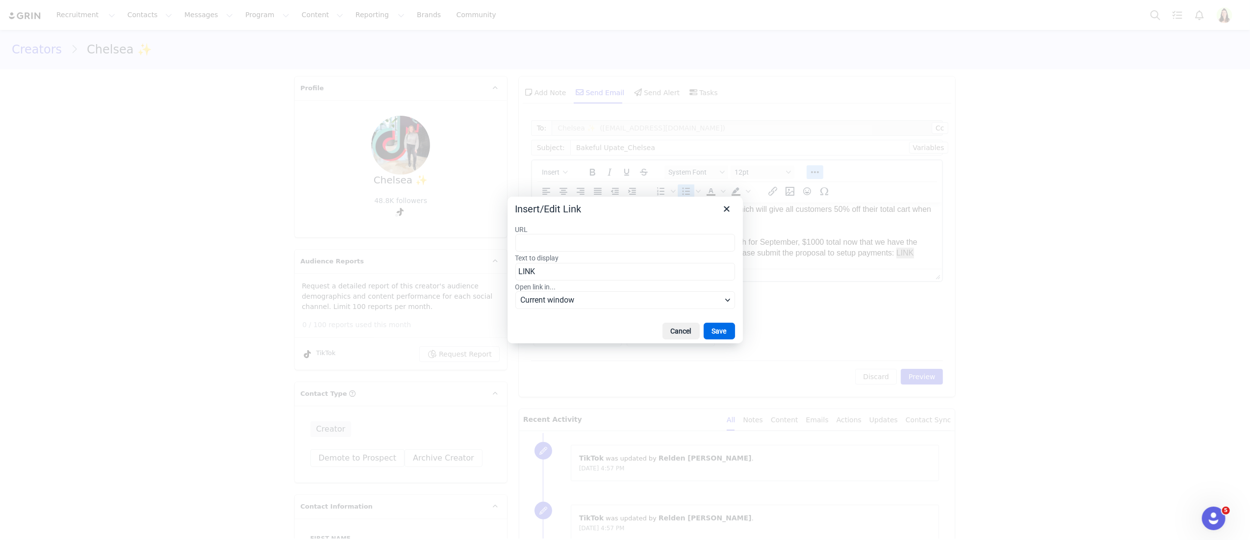
type input "[URL][DOMAIN_NAME]"
click at [716, 328] on button "Save" at bounding box center [719, 331] width 31 height 17
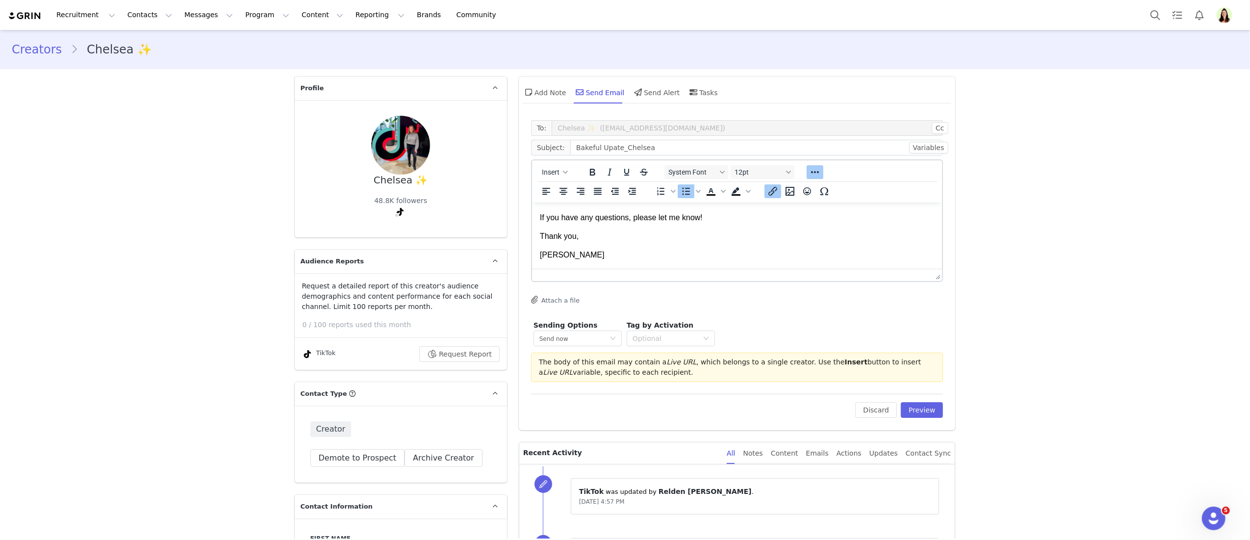
scroll to position [164, 0]
click at [912, 407] on button "Preview" at bounding box center [922, 410] width 43 height 16
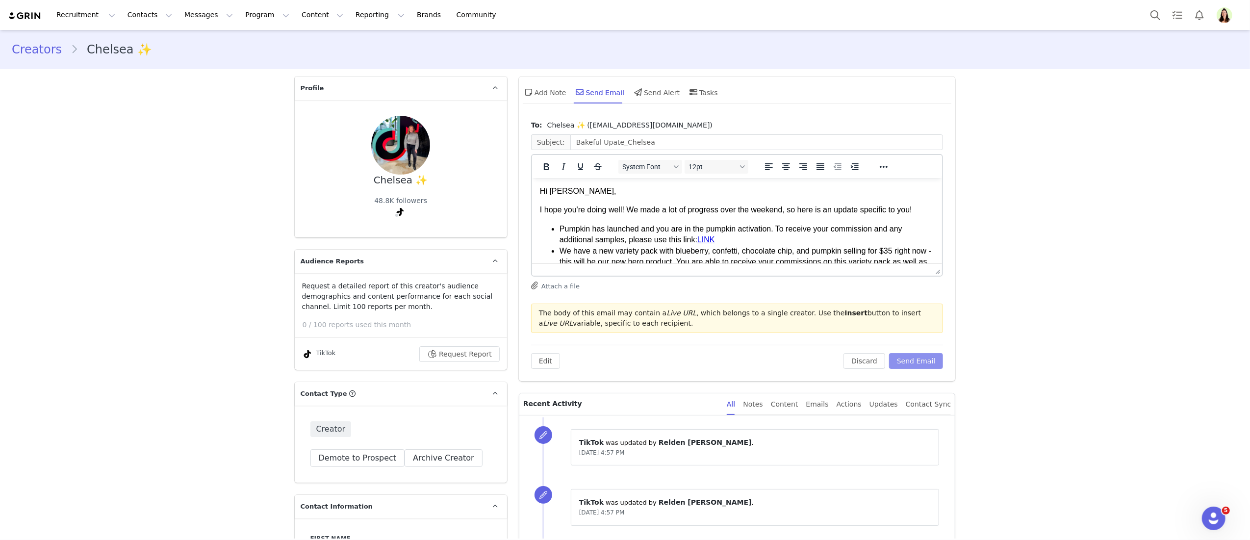
scroll to position [0, 0]
click at [908, 358] on button "Send Email" at bounding box center [916, 361] width 54 height 16
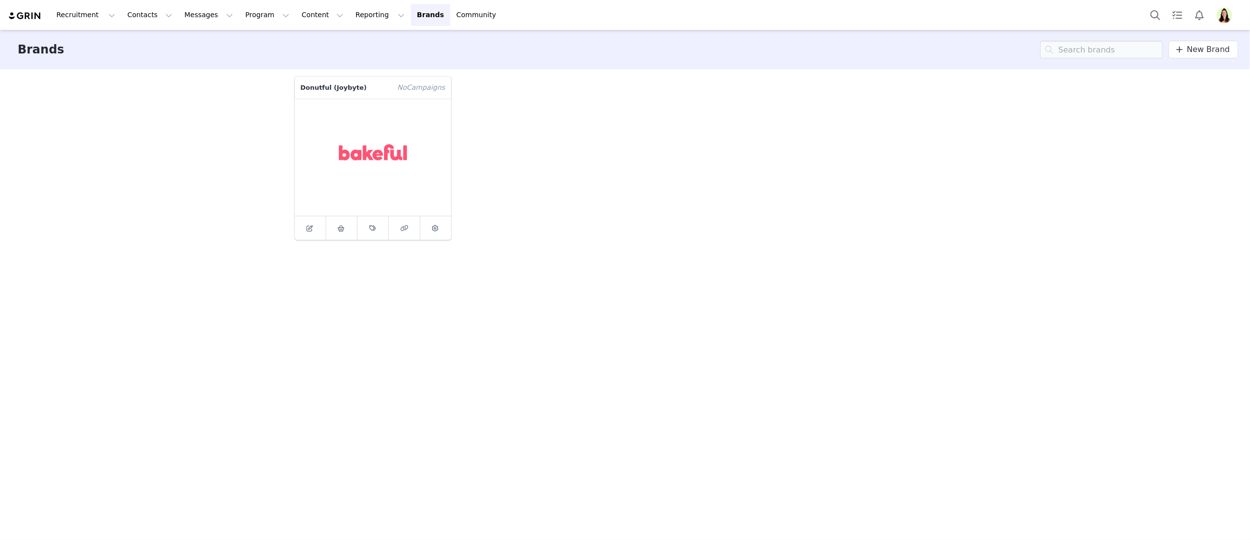
click at [1215, 16] on button "Profile" at bounding box center [1225, 15] width 31 height 16
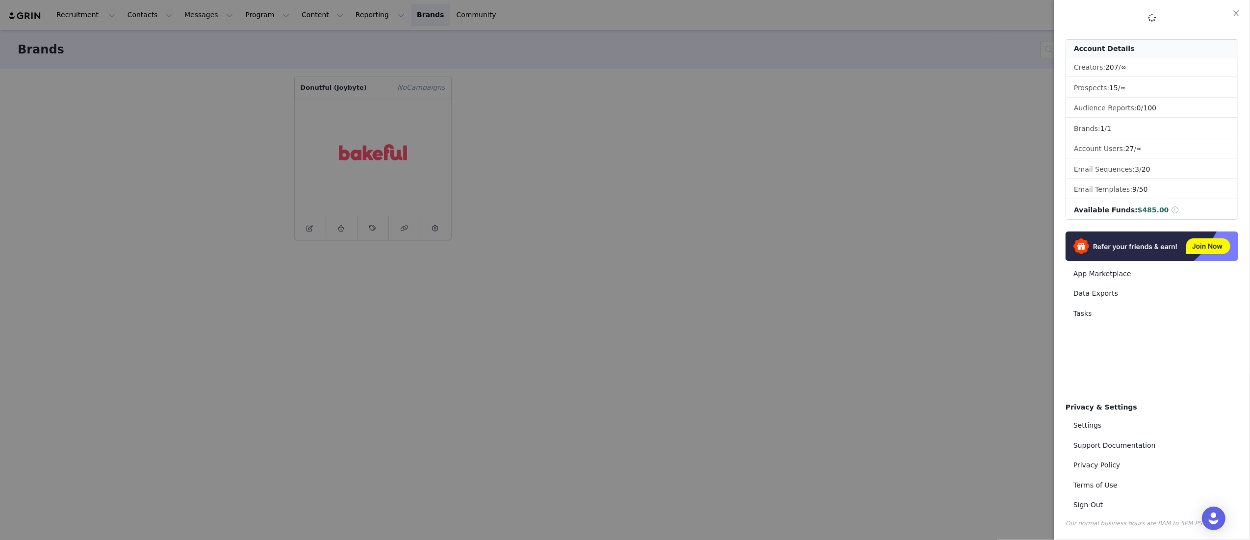
click at [1180, 46] on div "Account Details" at bounding box center [1152, 49] width 172 height 19
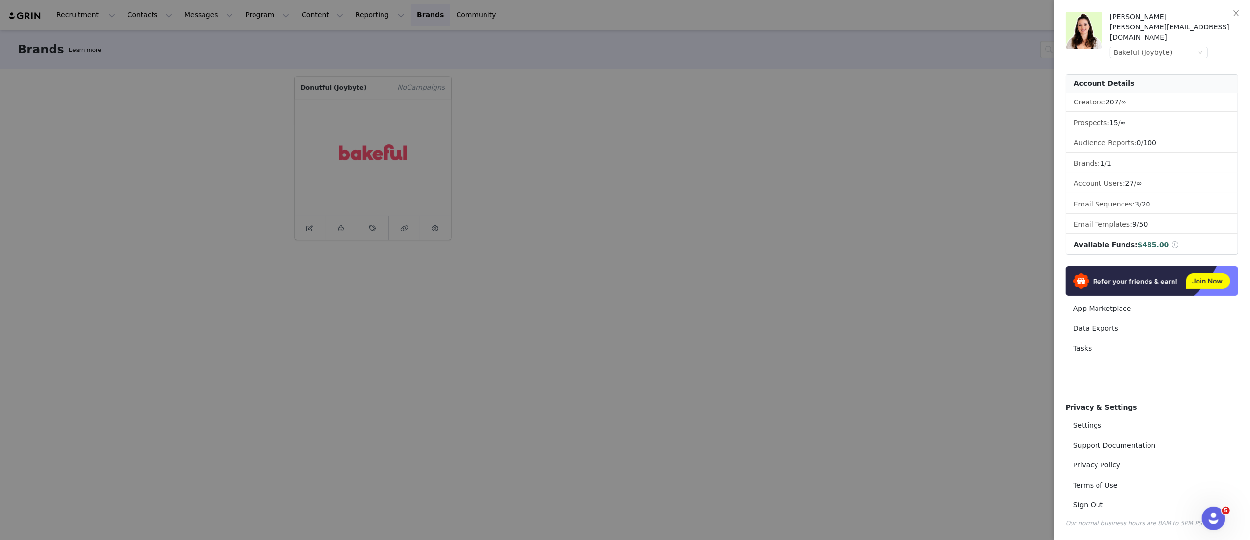
click at [1176, 47] on div "Bakeful (Joybyte)" at bounding box center [1154, 52] width 82 height 11
click at [1150, 57] on li "Klar (Joybyte)" at bounding box center [1177, 58] width 137 height 16
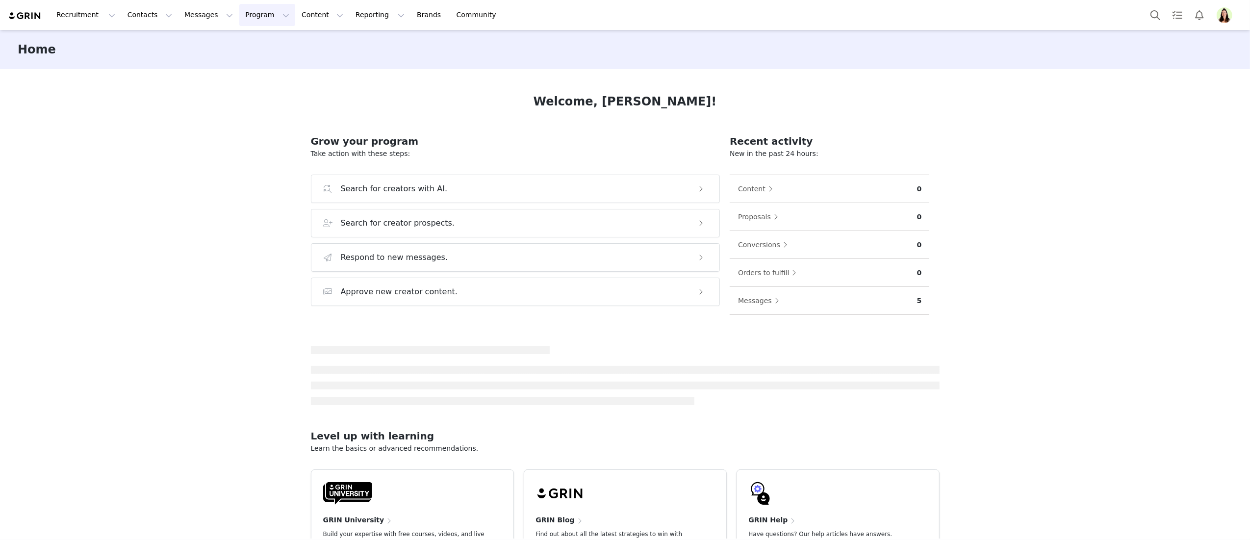
drag, startPoint x: 0, startPoint y: 0, endPoint x: 234, endPoint y: 34, distance: 236.3
click at [239, 18] on button "Program Program" at bounding box center [267, 15] width 56 height 22
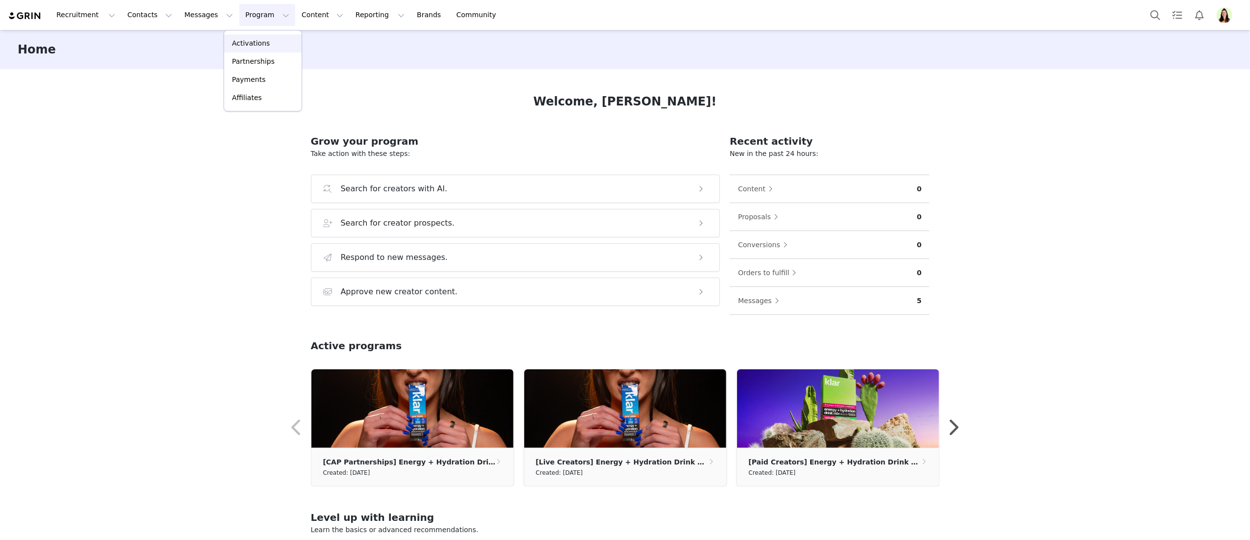
click at [235, 40] on p "Activations" at bounding box center [251, 43] width 38 height 10
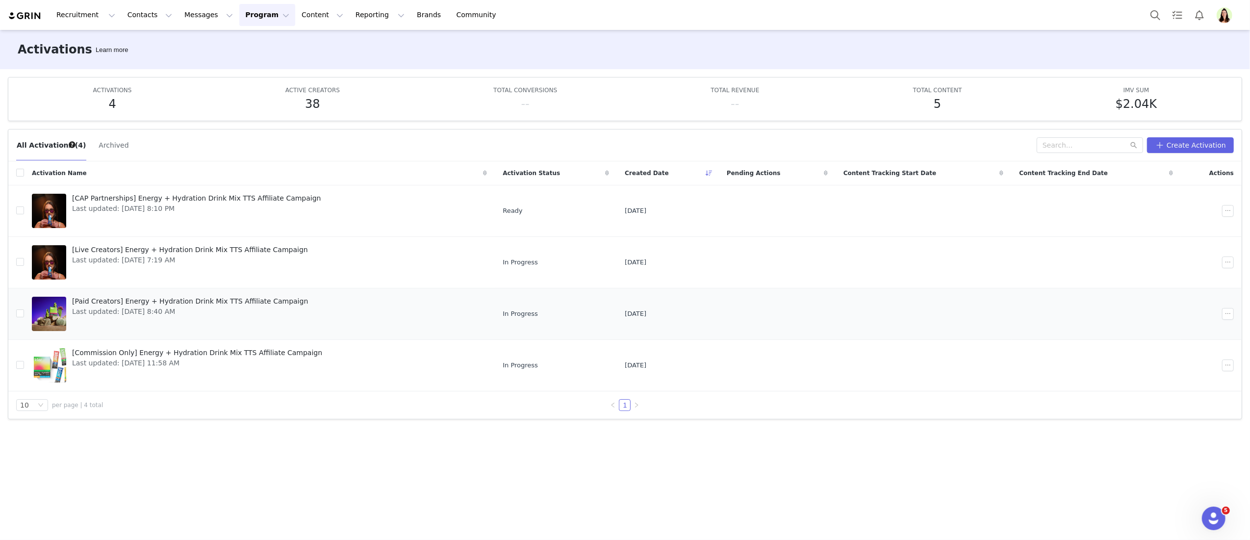
click at [124, 315] on span "Last updated: [DATE] 8:40 AM" at bounding box center [190, 311] width 236 height 10
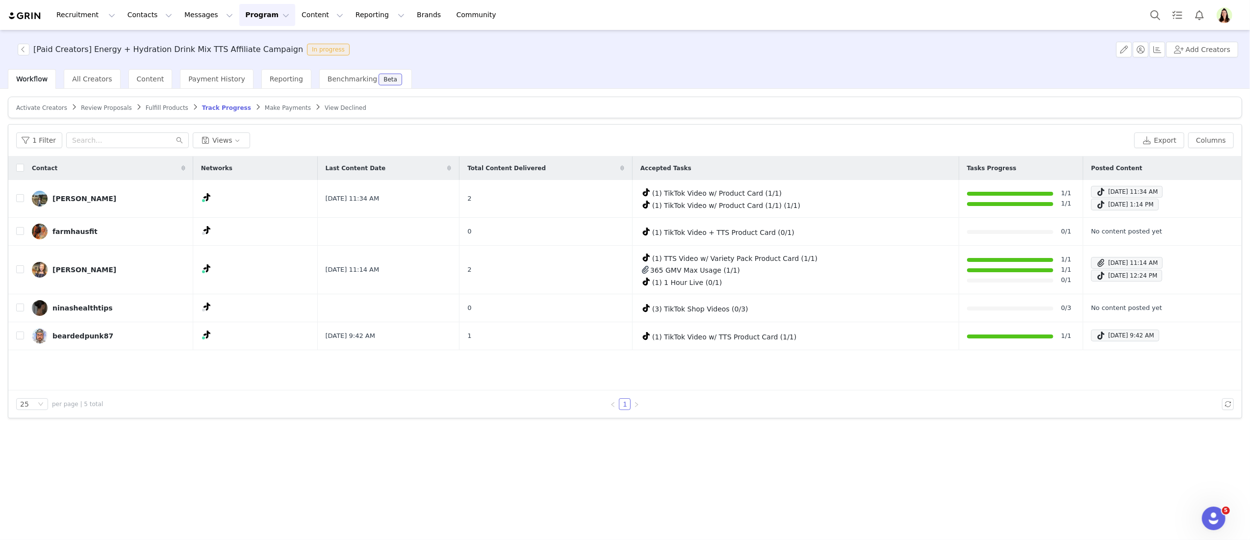
click at [270, 107] on span "Make Payments" at bounding box center [288, 107] width 46 height 7
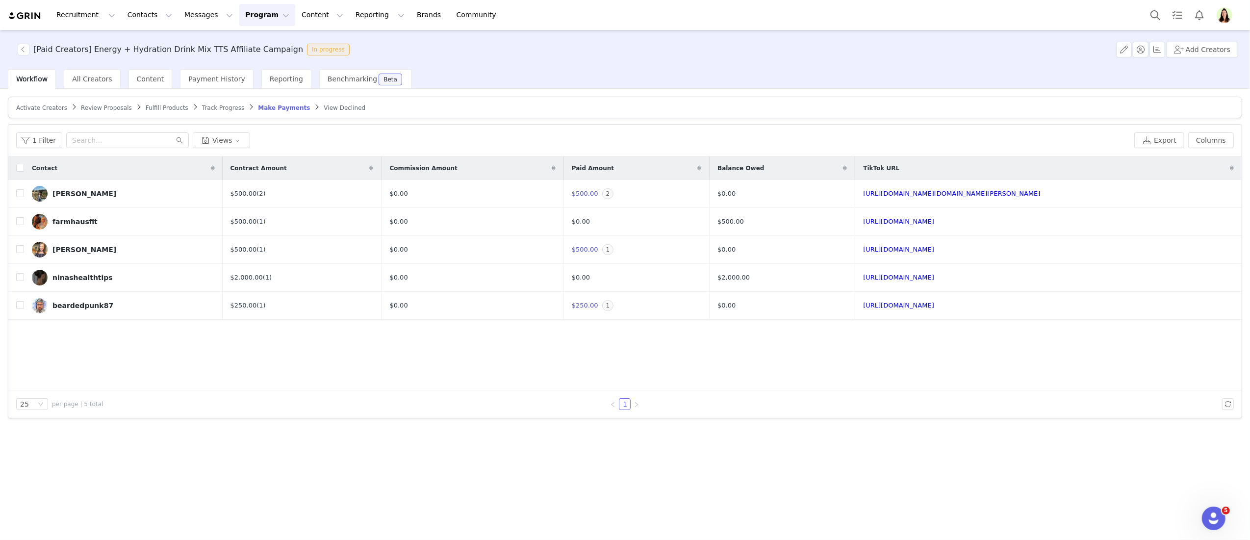
click at [239, 18] on button "Program Program" at bounding box center [267, 15] width 56 height 22
click at [238, 41] on p "Activations" at bounding box center [251, 43] width 38 height 10
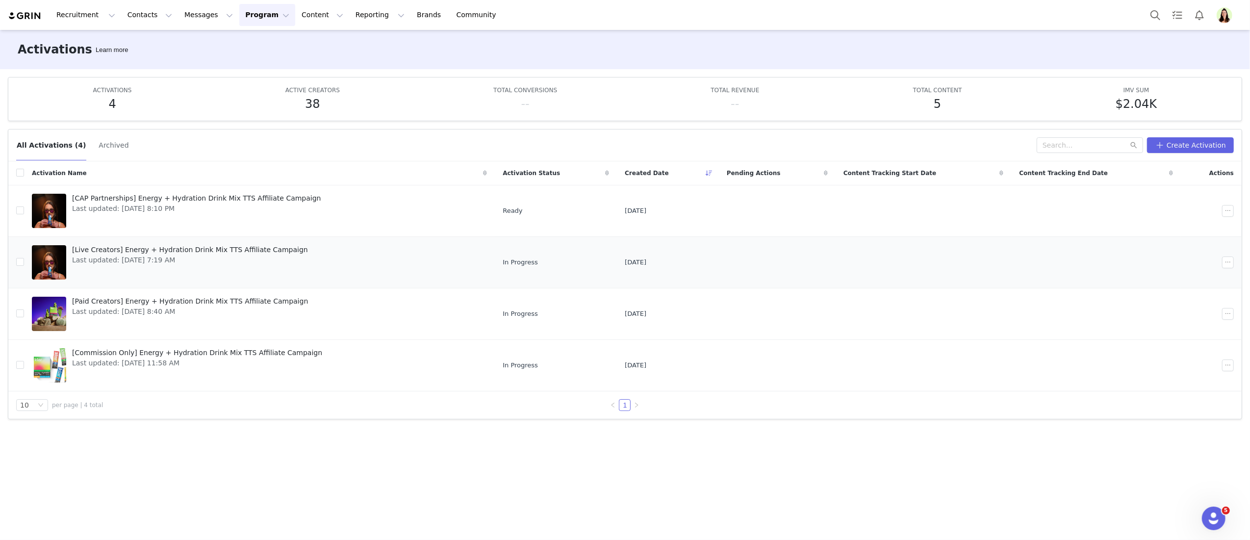
click at [121, 262] on span "Last updated: [DATE] 7:19 AM" at bounding box center [190, 260] width 236 height 10
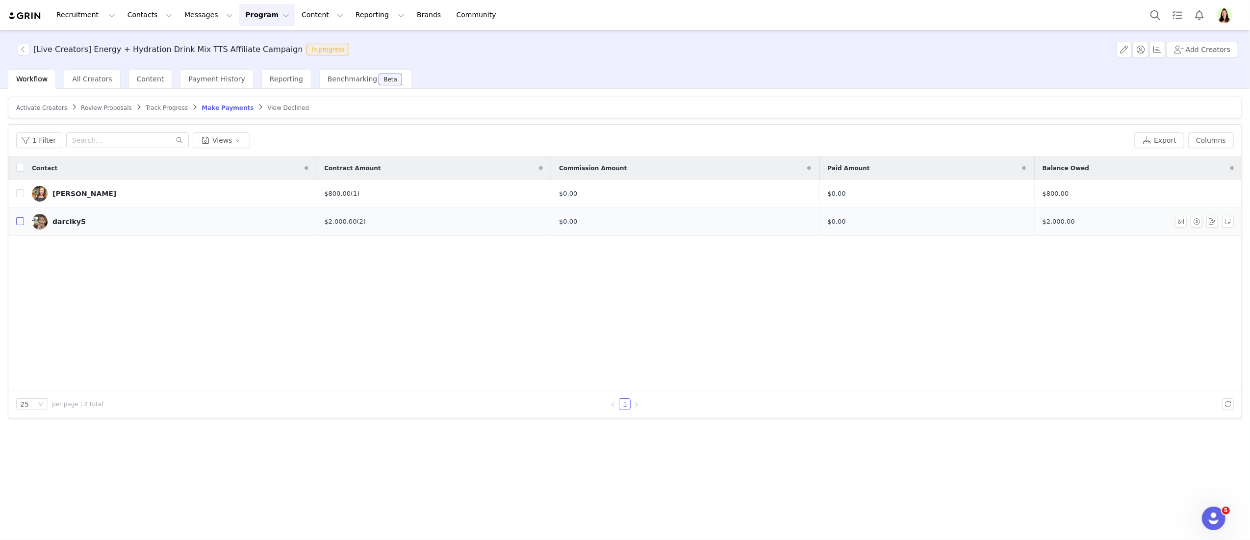
click at [16, 219] on input "checkbox" at bounding box center [20, 221] width 8 height 8
checkbox input "true"
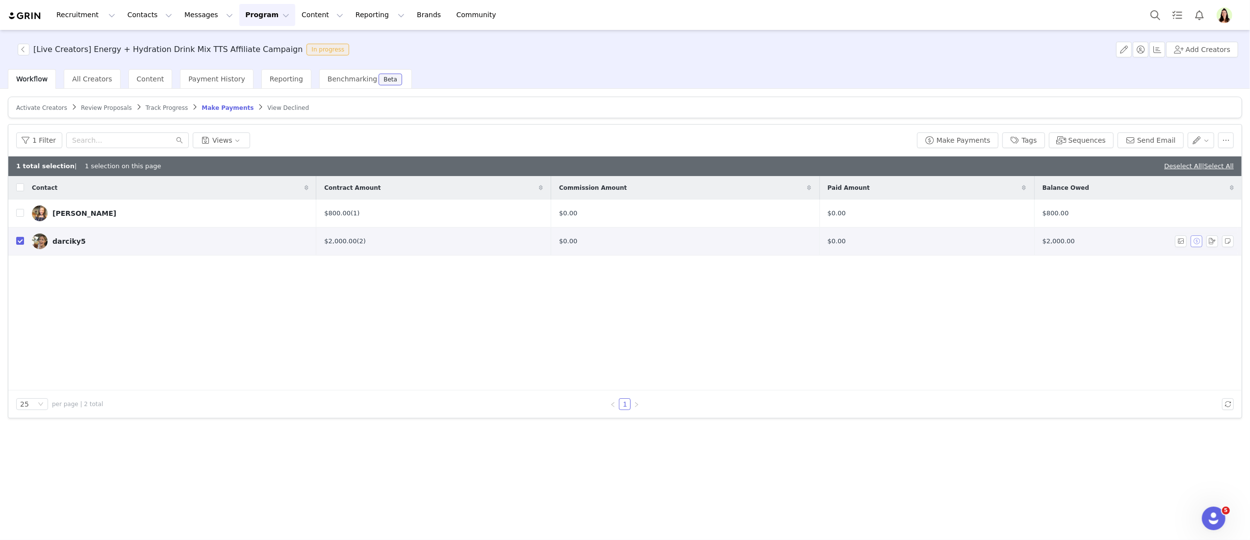
click at [1199, 243] on button "button" at bounding box center [1196, 241] width 12 height 12
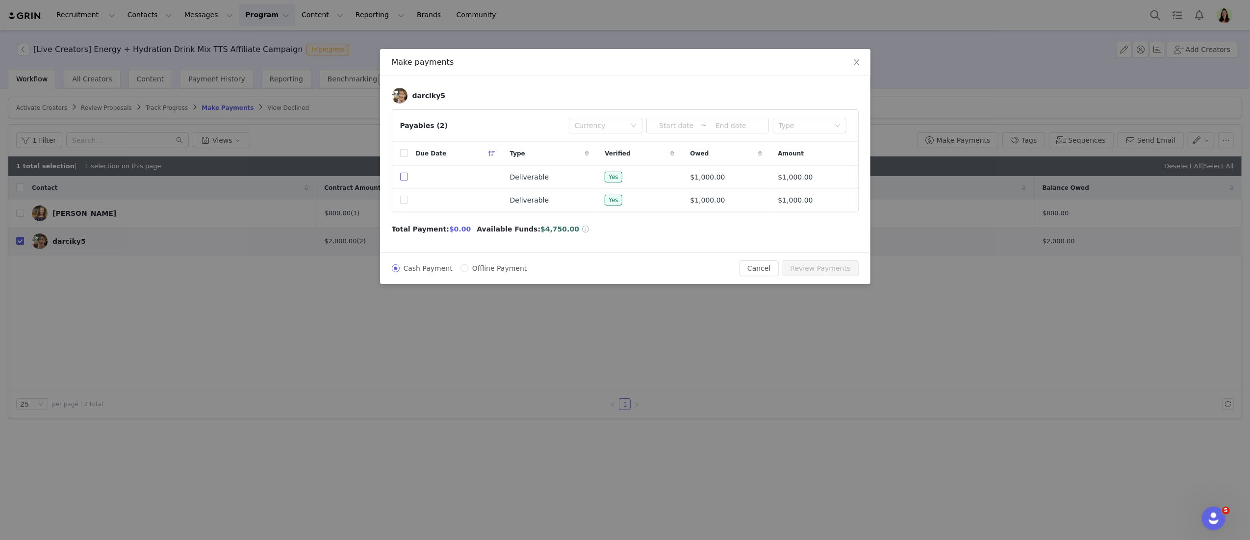
drag, startPoint x: 402, startPoint y: 176, endPoint x: 424, endPoint y: 183, distance: 23.0
click at [403, 176] on input "checkbox" at bounding box center [404, 177] width 8 height 8
checkbox input "true"
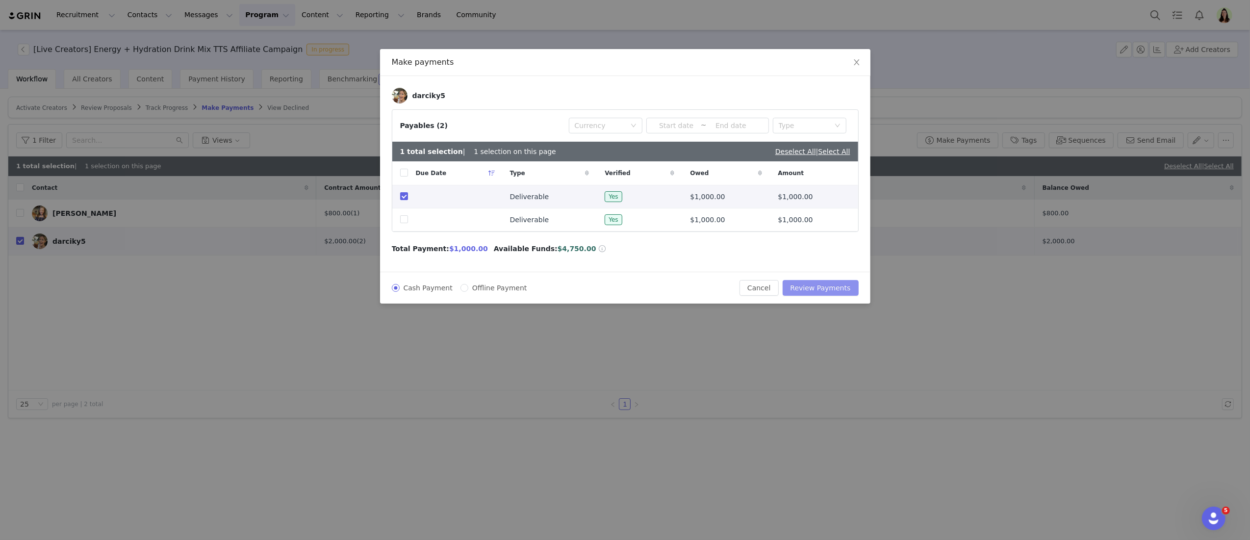
click at [810, 293] on button "Review Payments" at bounding box center [820, 288] width 76 height 16
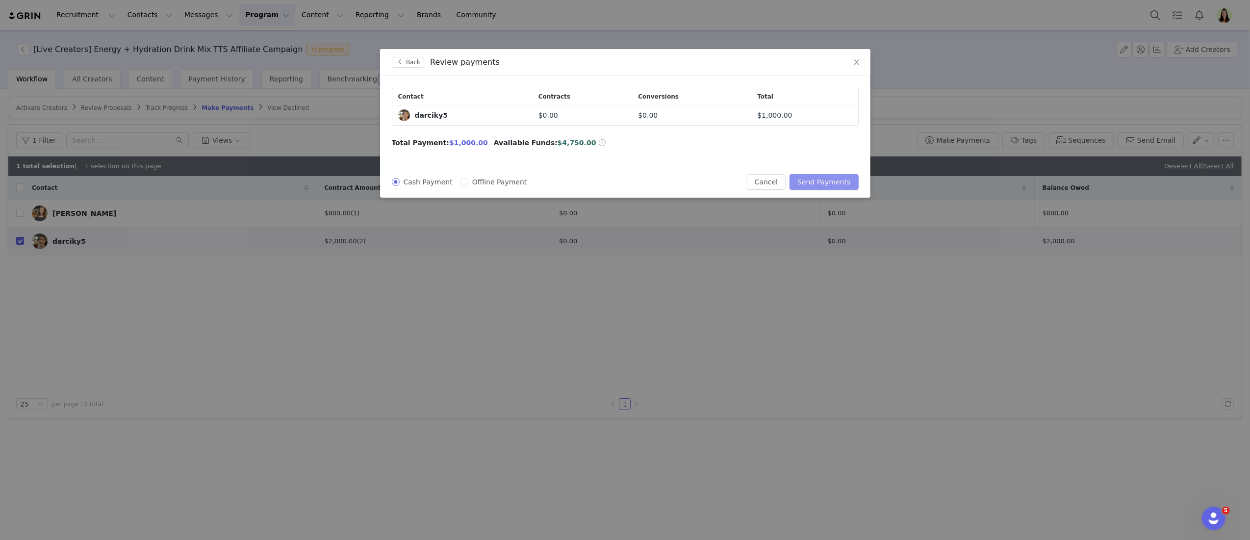
click at [822, 186] on button "Send Payments" at bounding box center [823, 182] width 69 height 16
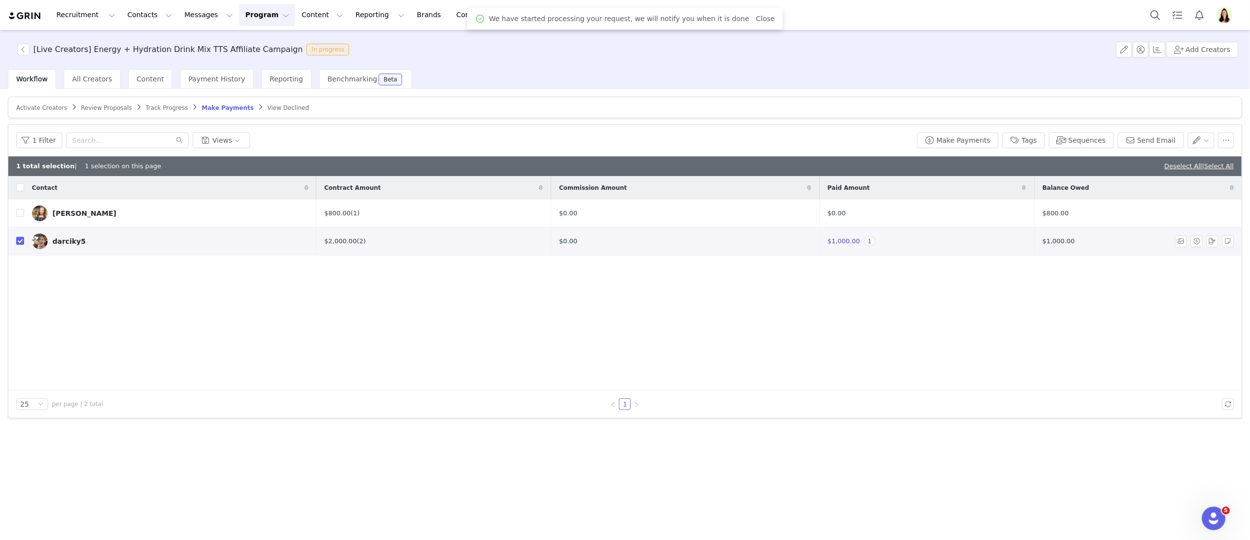
click at [17, 237] on input "checkbox" at bounding box center [20, 241] width 8 height 8
checkbox input "false"
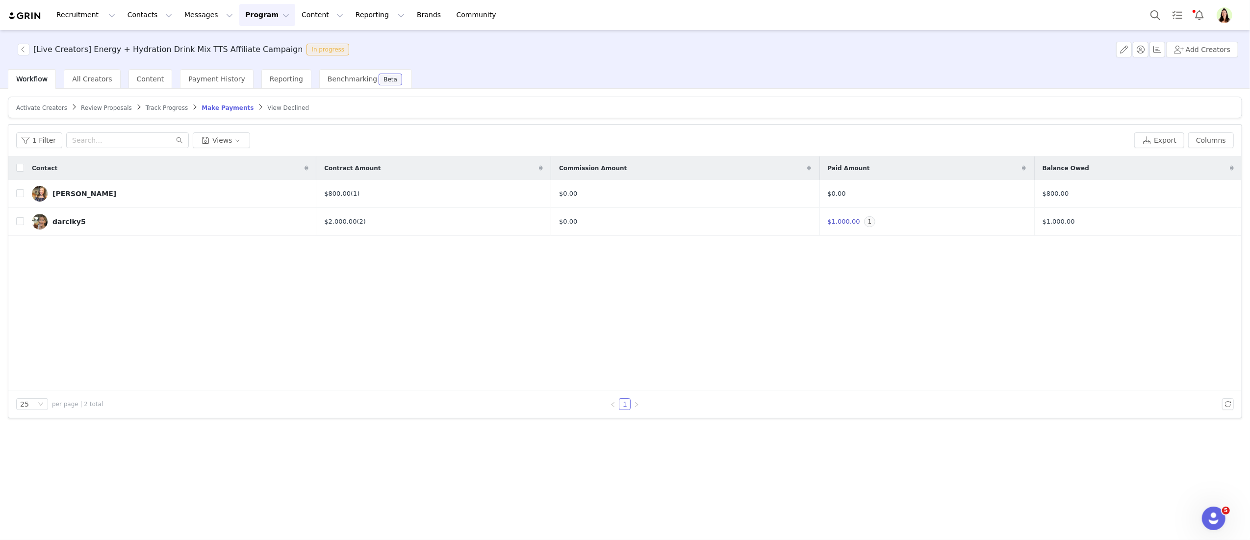
click at [605, 295] on div "Contact Contract Amount Commission Amount Paid Amount Balance Owed [PERSON_NAME…" at bounding box center [624, 273] width 1233 height 234
click at [1228, 15] on img "Profile" at bounding box center [1224, 15] width 16 height 16
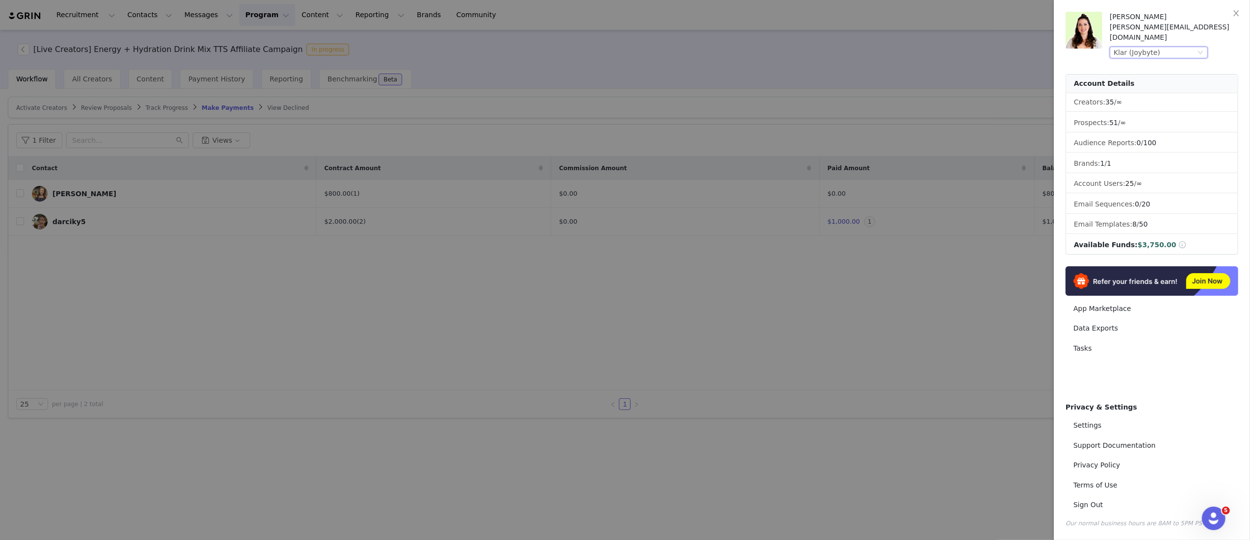
click at [1165, 47] on div "Klar (Joybyte)" at bounding box center [1154, 52] width 82 height 11
